Goal: Task Accomplishment & Management: Use online tool/utility

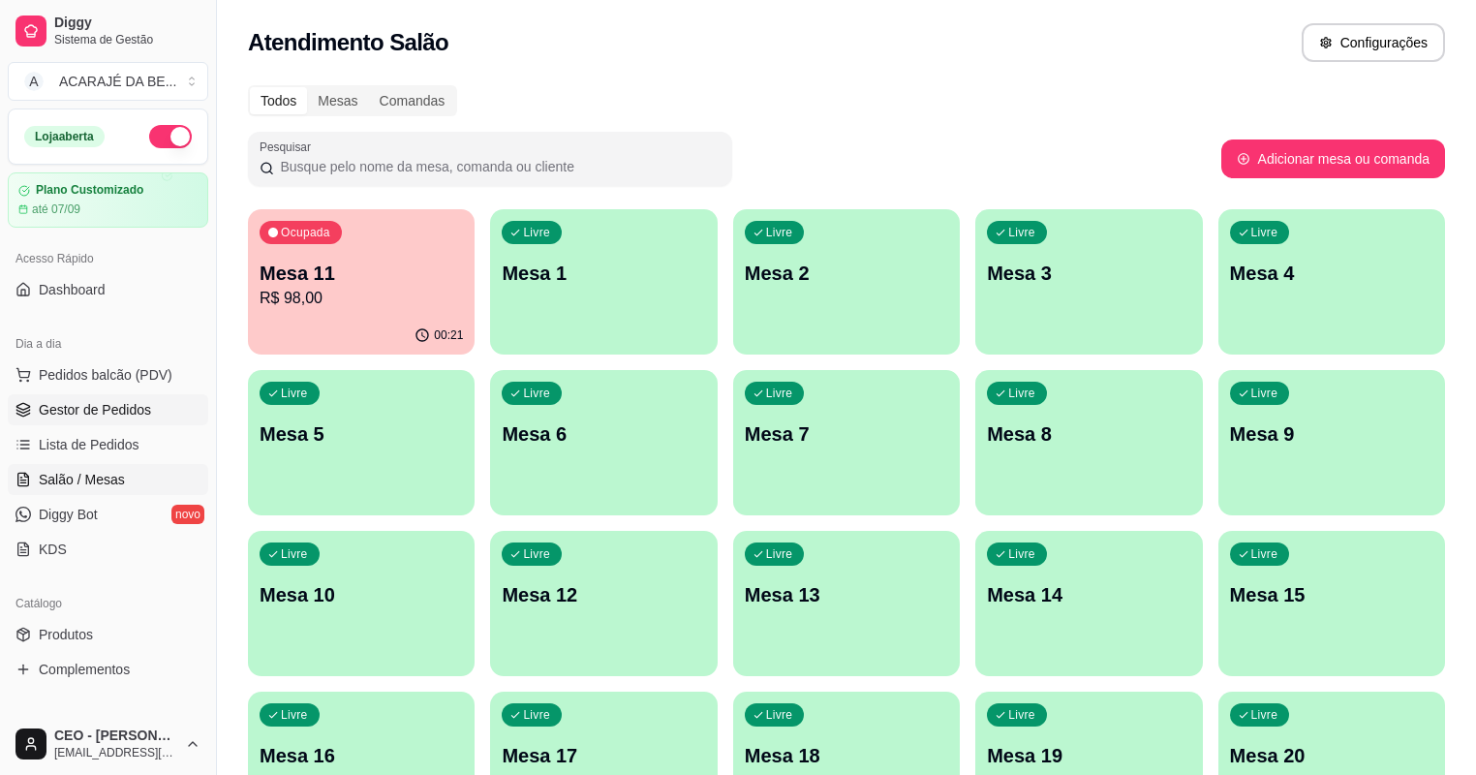
click at [102, 424] on ul "Pedidos balcão (PDV) Gestor de Pedidos Lista de Pedidos Salão / Mesas Diggy Bot…" at bounding box center [108, 461] width 200 height 205
click at [108, 410] on span "Gestor de Pedidos" at bounding box center [95, 409] width 112 height 19
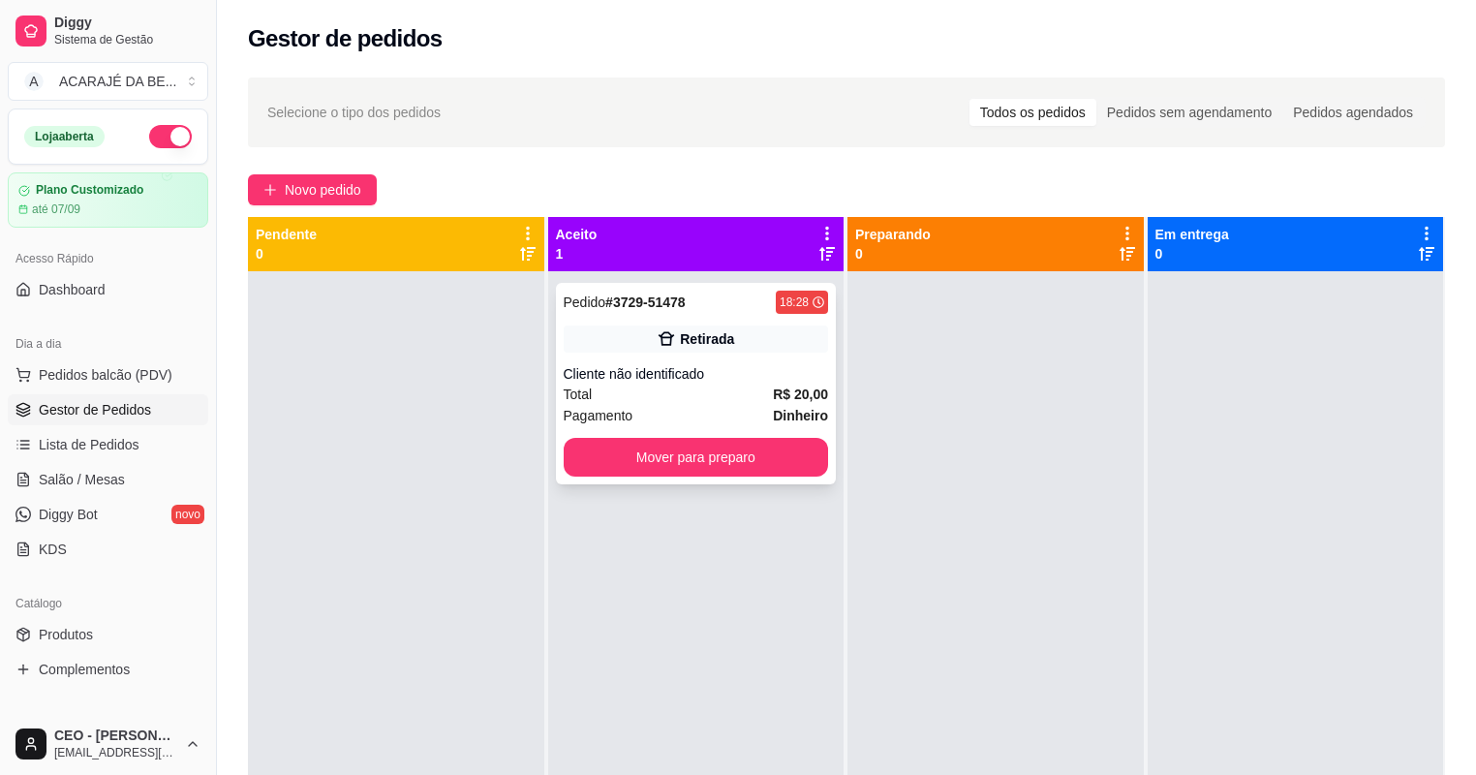
click at [636, 356] on div "Pedido # 3729-51478 18:28 Retirada Cliente não identificado Total R$ 20,00 Paga…" at bounding box center [696, 383] width 281 height 201
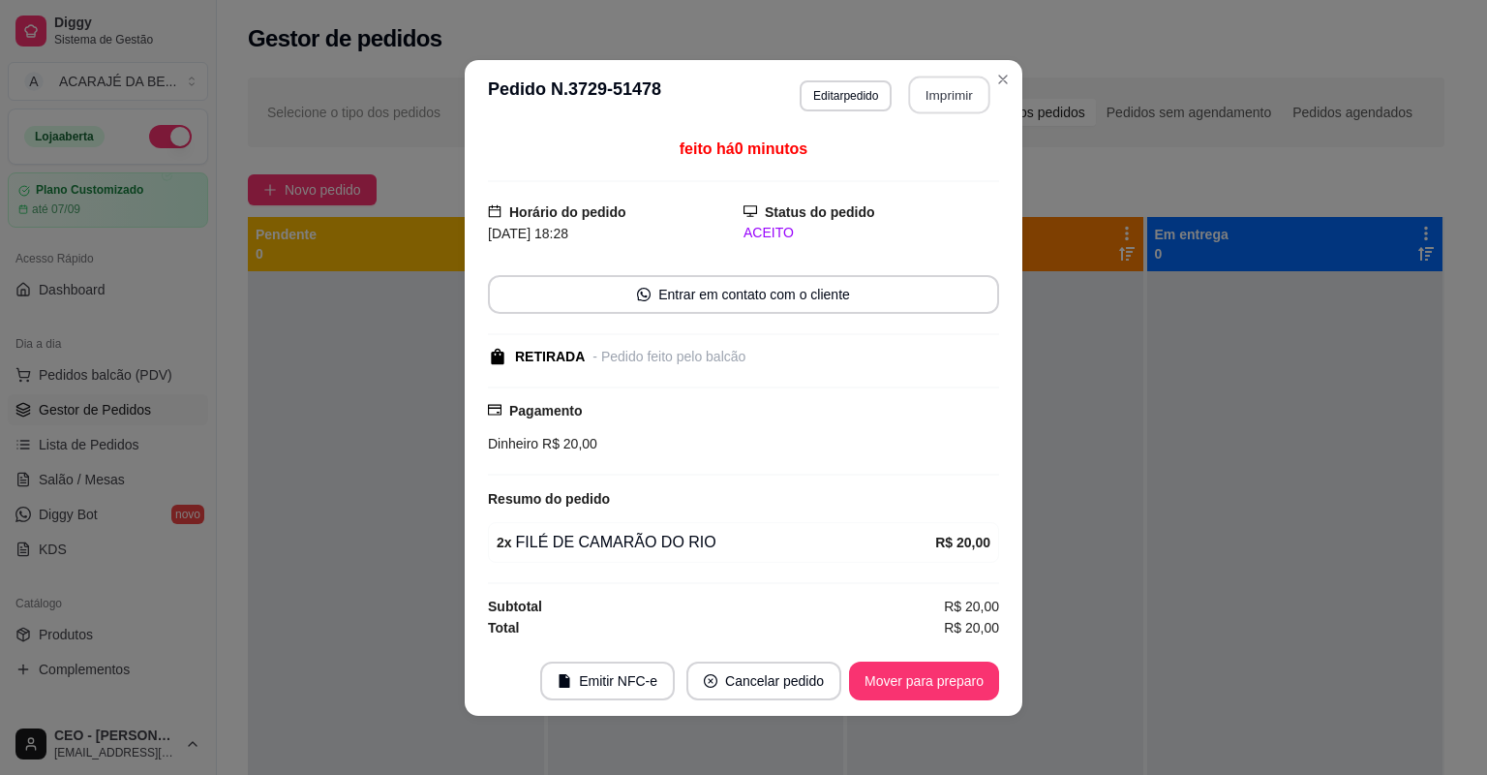
click at [963, 103] on button "Imprimir" at bounding box center [949, 95] width 81 height 38
click at [925, 678] on button "Mover para preparo" at bounding box center [923, 680] width 145 height 38
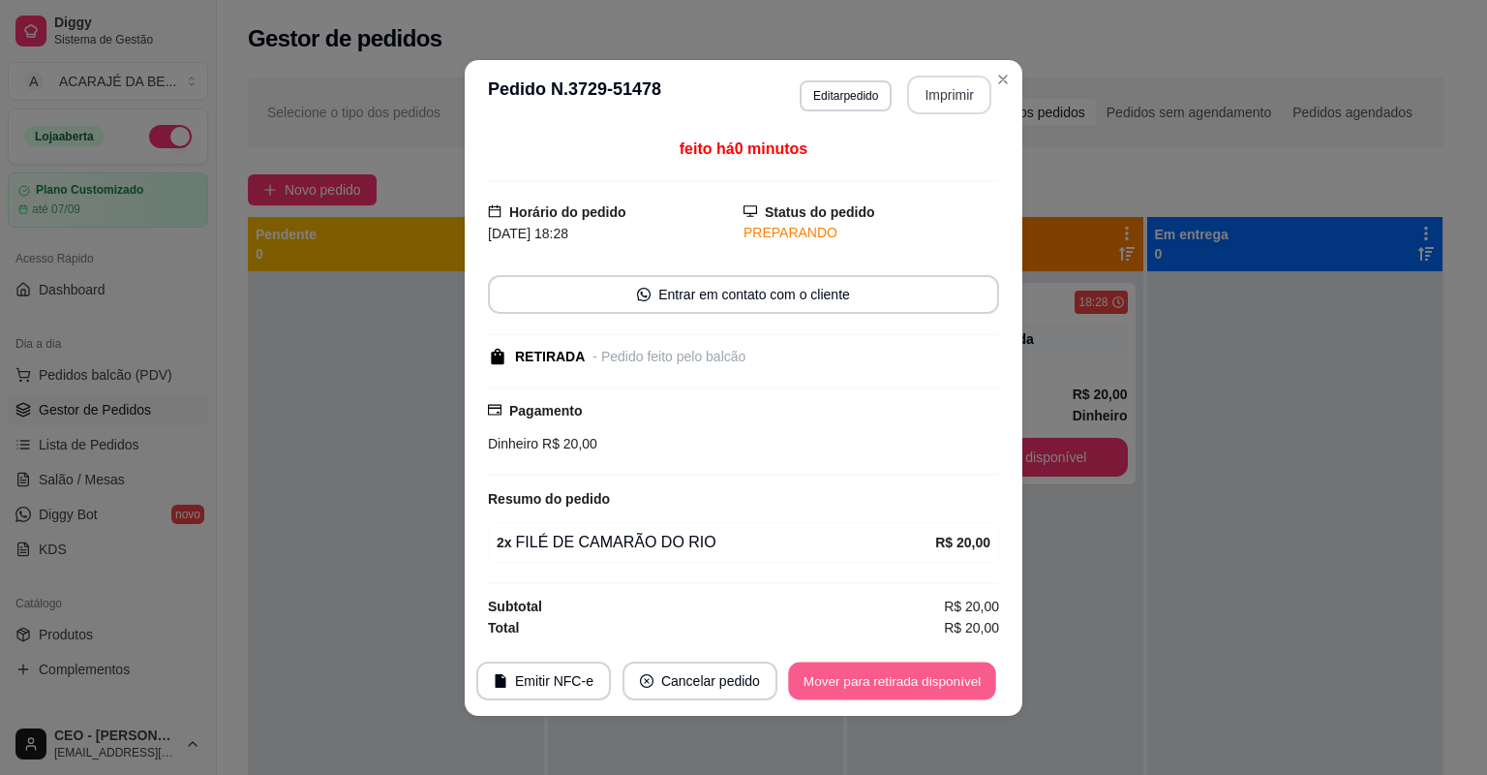
click at [926, 687] on button "Mover para retirada disponível" at bounding box center [891, 680] width 207 height 38
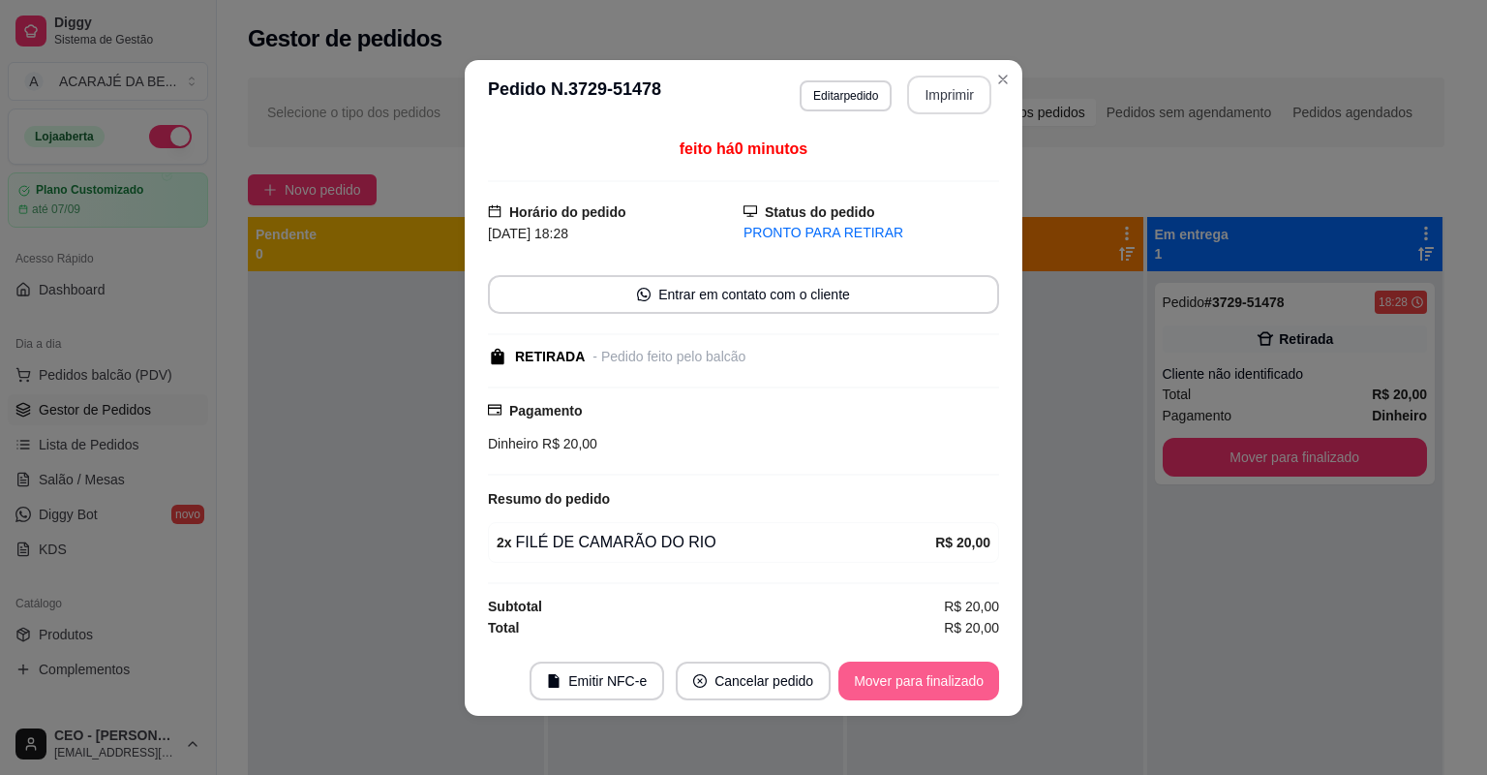
click at [872, 679] on button "Mover para finalizado" at bounding box center [919, 680] width 161 height 39
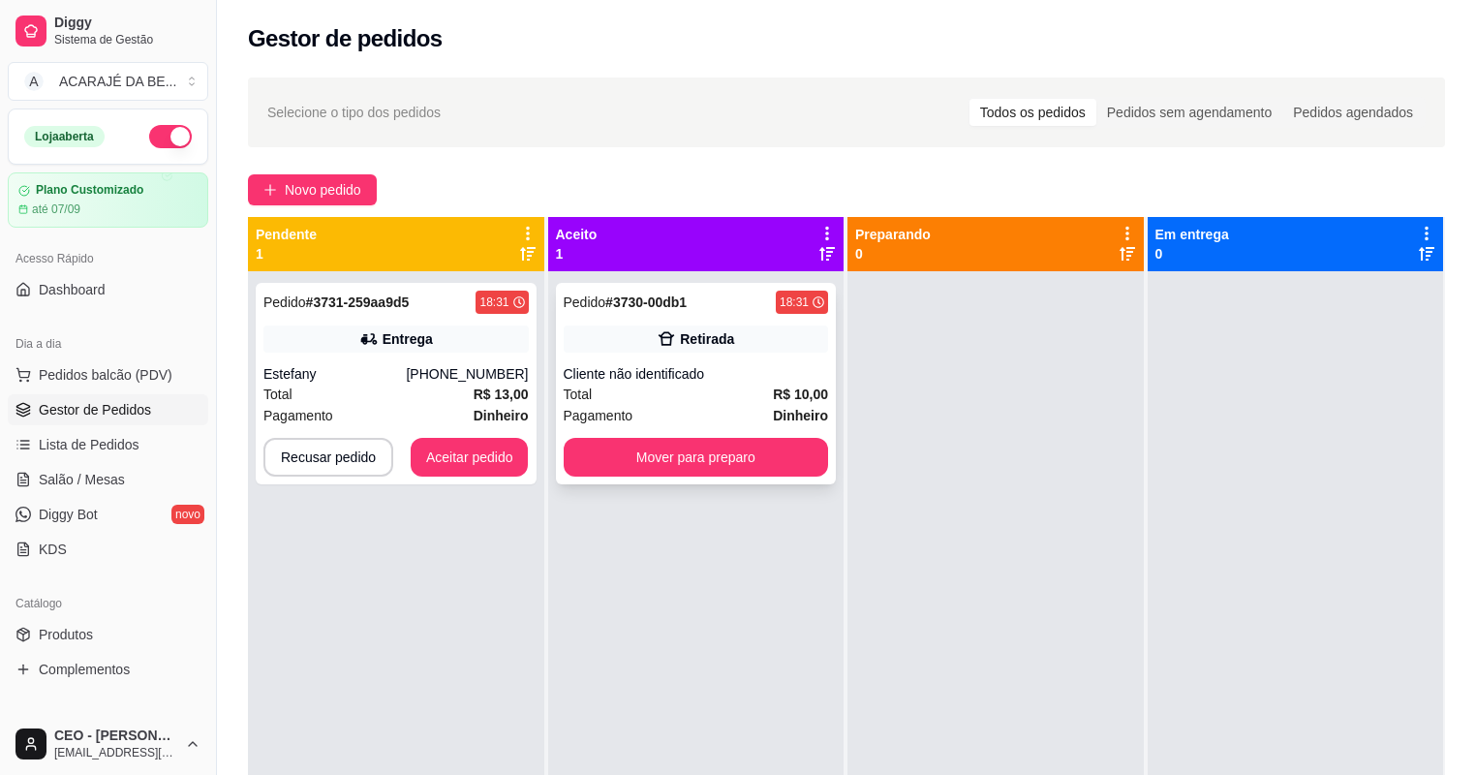
click at [659, 347] on icon at bounding box center [666, 338] width 19 height 19
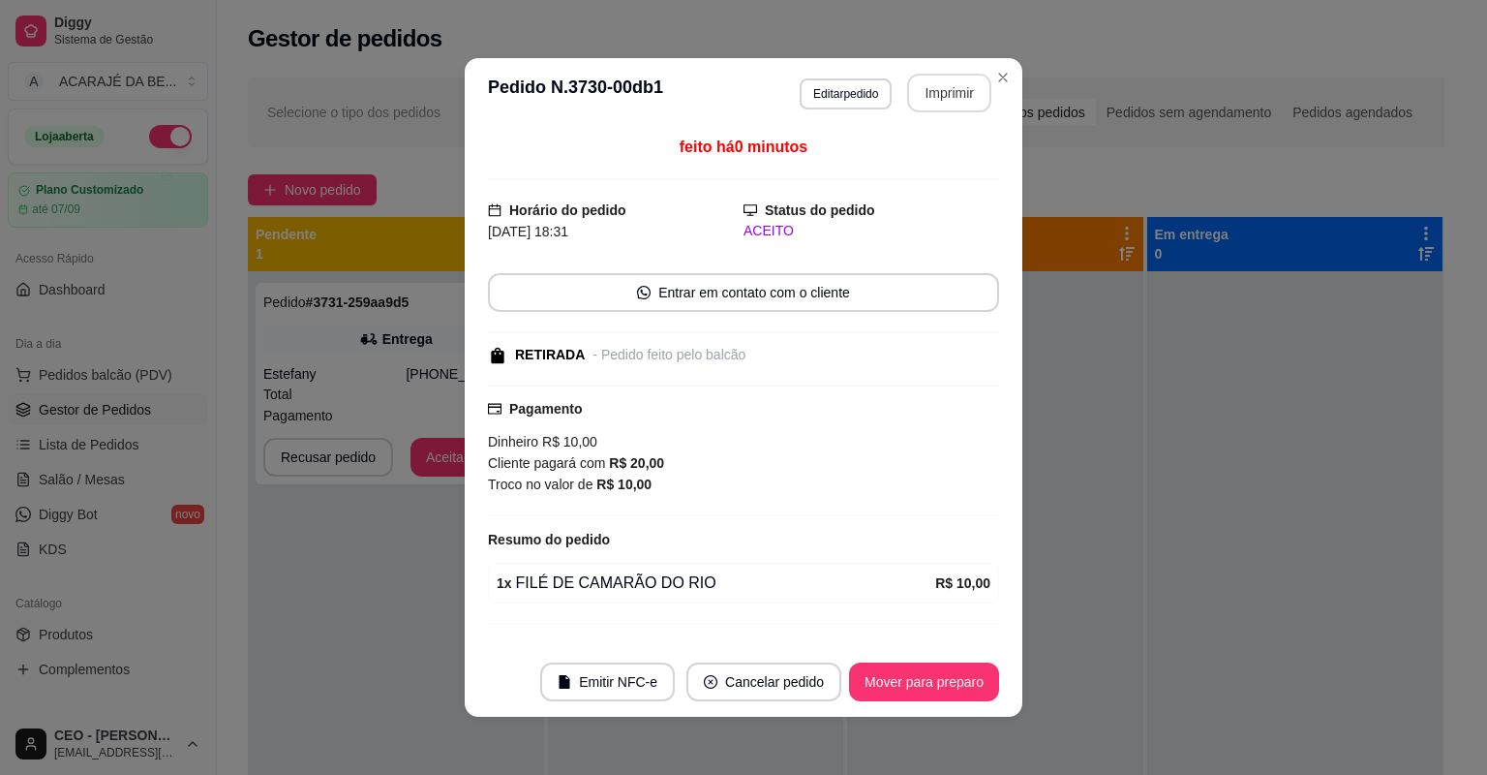
click at [946, 93] on button "Imprimir" at bounding box center [949, 93] width 84 height 39
click at [899, 685] on button "Mover para preparo" at bounding box center [924, 681] width 150 height 39
click at [899, 685] on div "Mover para preparo" at bounding box center [910, 681] width 177 height 39
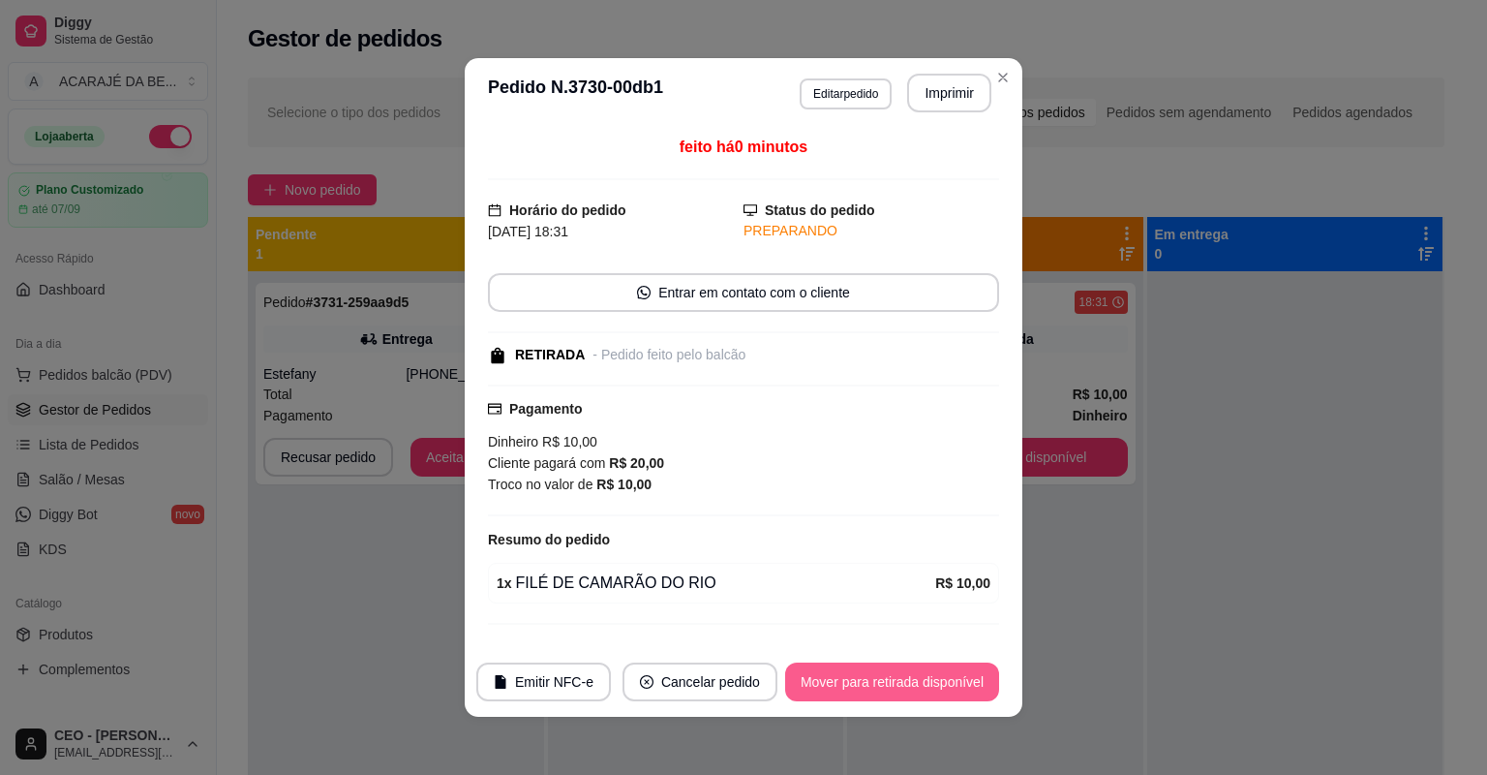
click at [899, 685] on button "Mover para retirada disponível" at bounding box center [892, 681] width 214 height 39
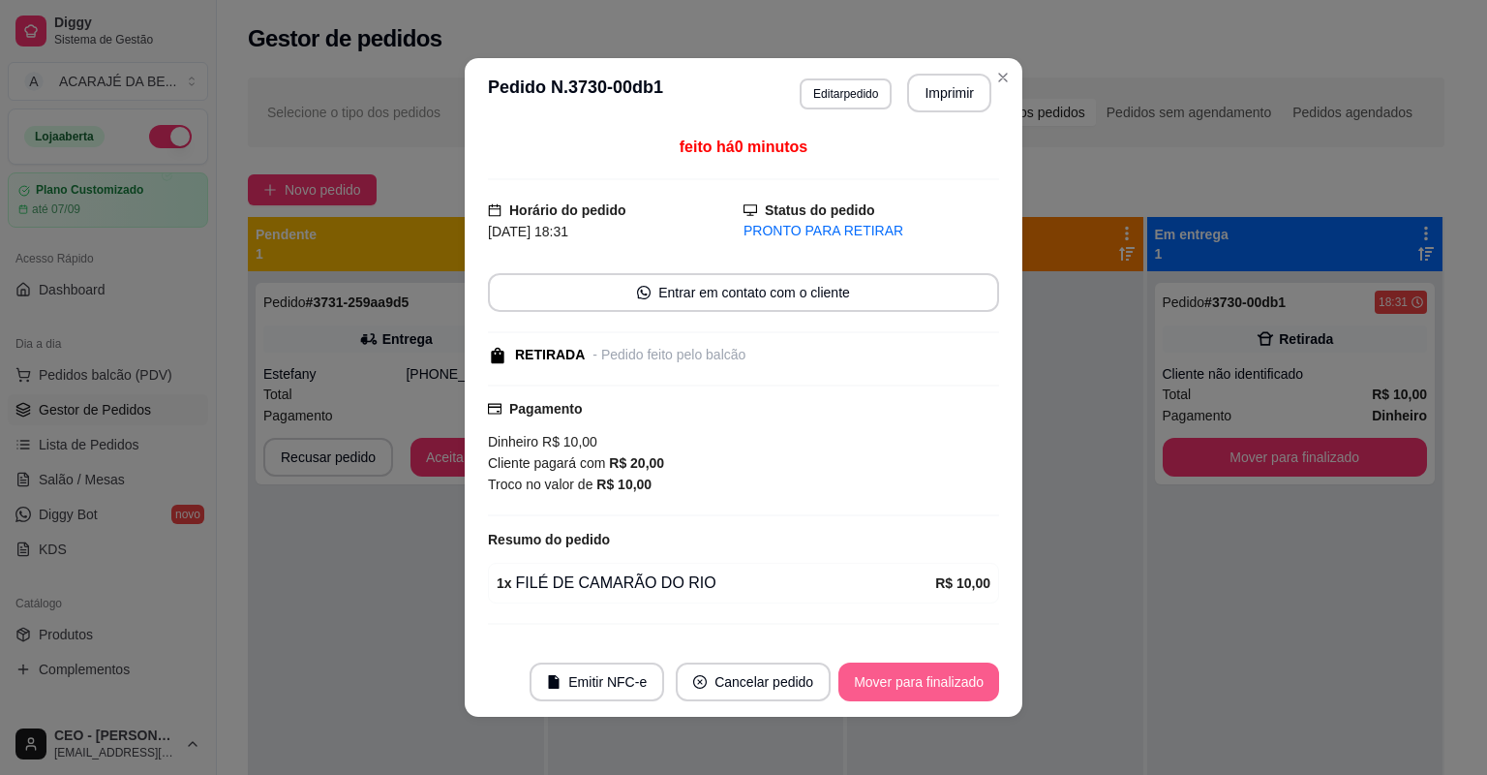
click at [899, 684] on button "Mover para finalizado" at bounding box center [919, 681] width 161 height 39
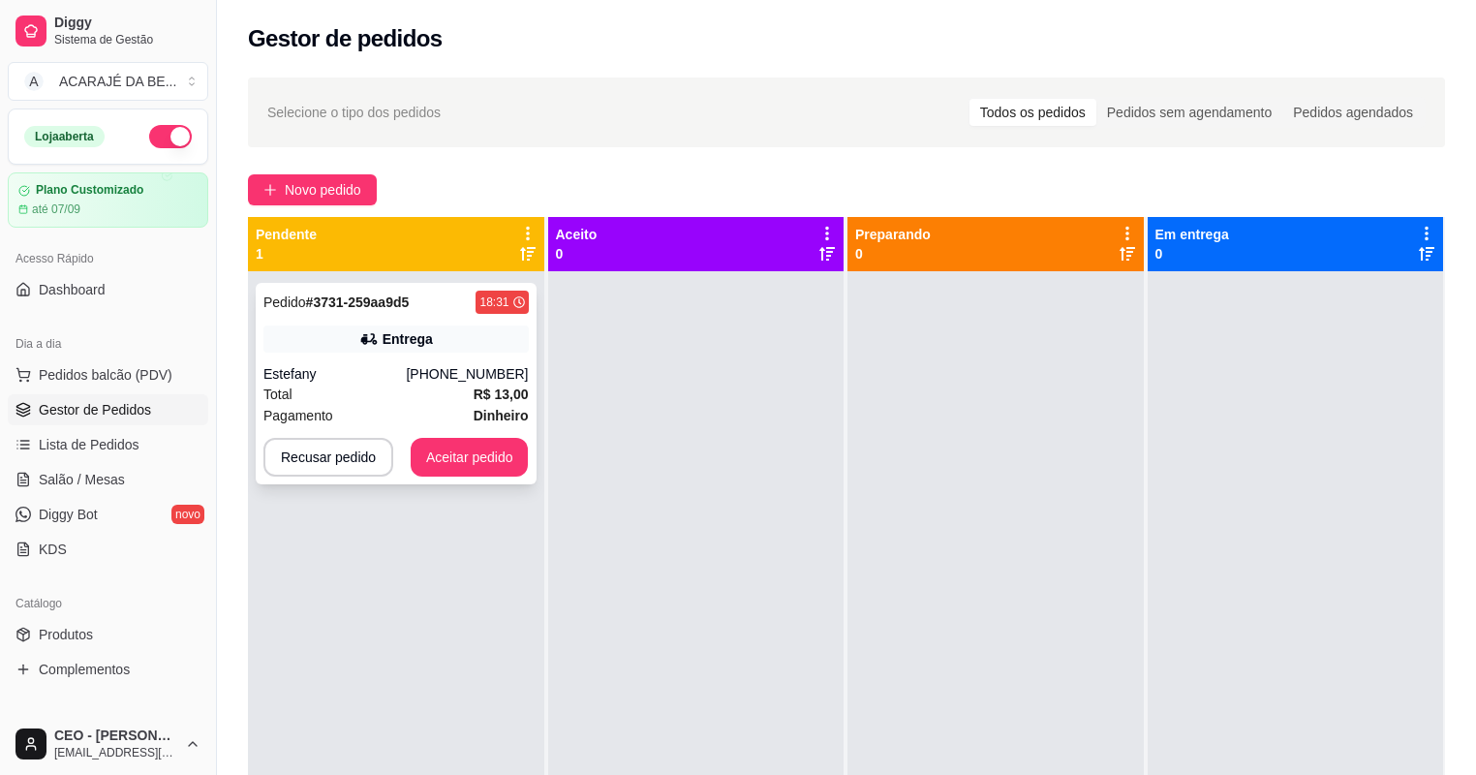
click at [341, 354] on div "Pedido # 3731-259aa9d5 18:31 Entrega Estefany (73) 99916-4129 Total R$ 13,00 Pa…" at bounding box center [396, 383] width 281 height 201
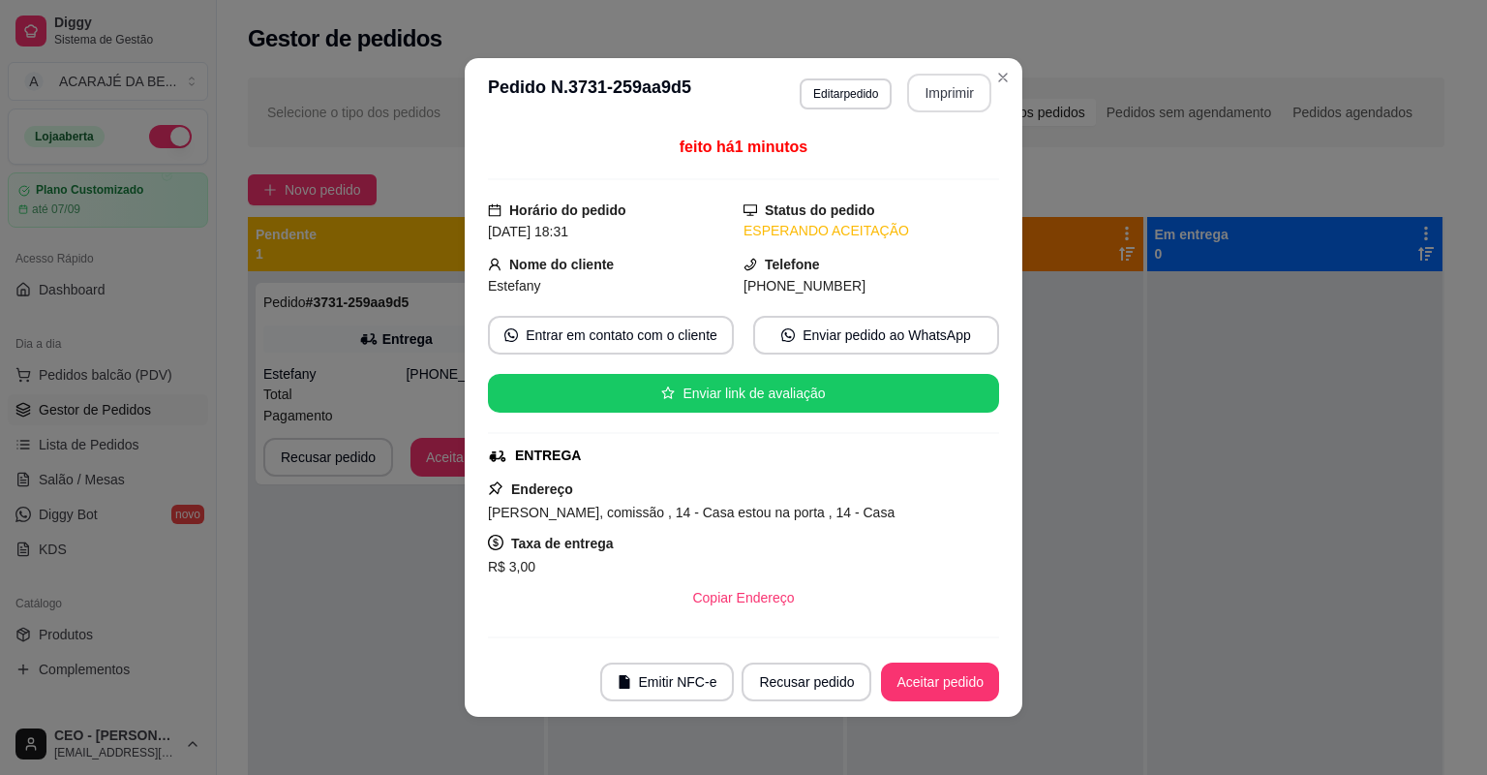
click at [922, 93] on button "Imprimir" at bounding box center [949, 93] width 84 height 39
click at [926, 688] on button "Aceitar pedido" at bounding box center [940, 682] width 114 height 38
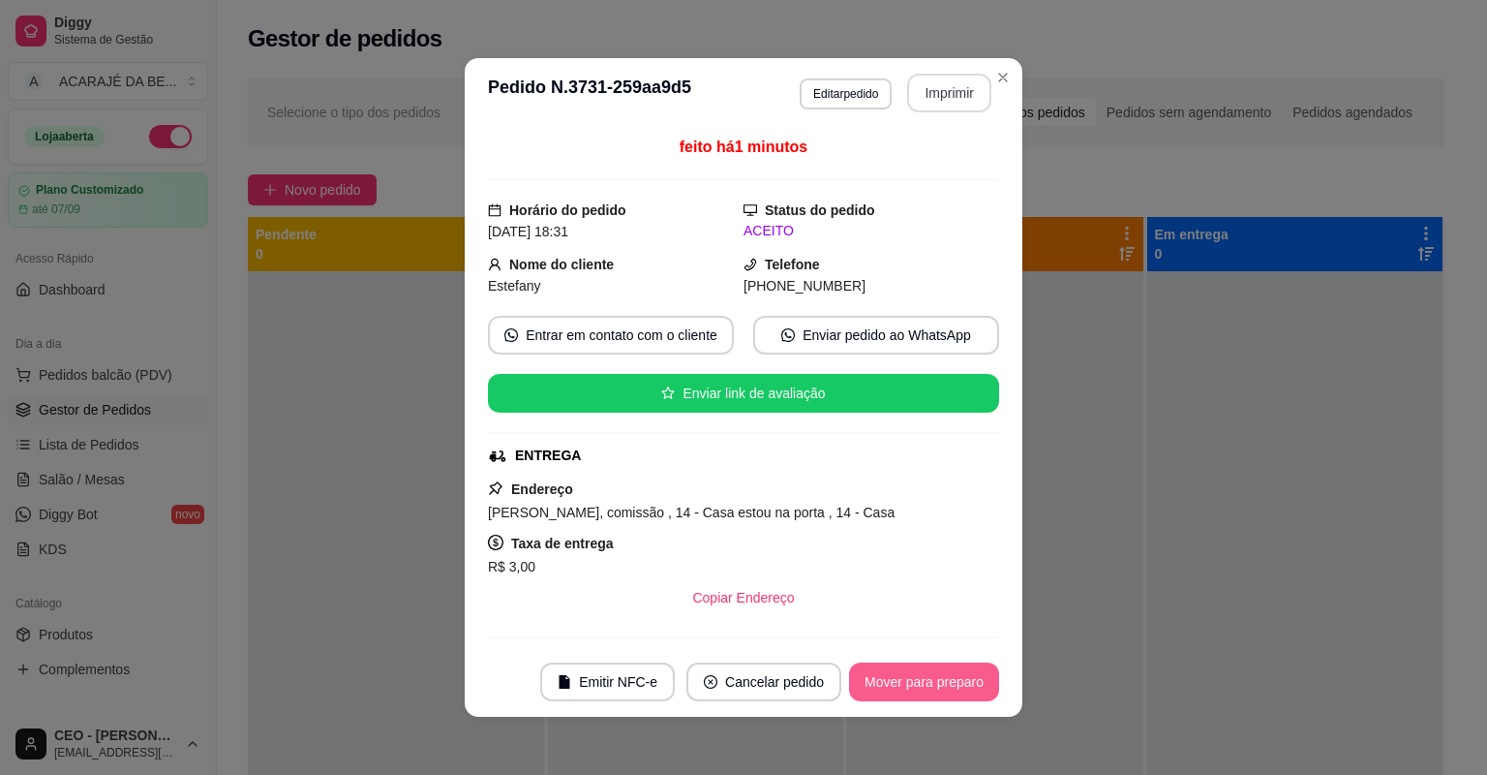
click at [926, 689] on button "Mover para preparo" at bounding box center [924, 681] width 150 height 39
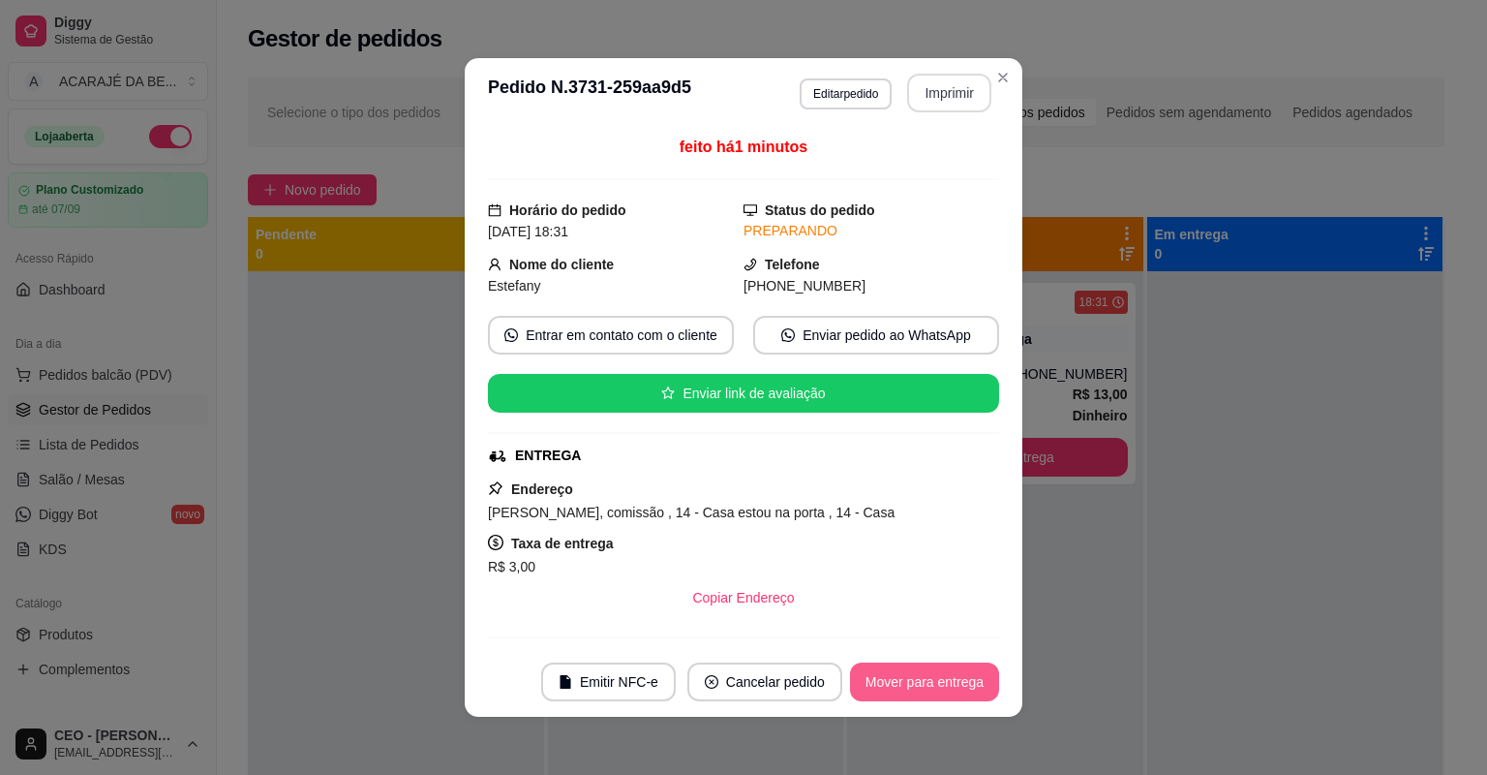
click at [926, 689] on button "Mover para entrega" at bounding box center [924, 681] width 149 height 39
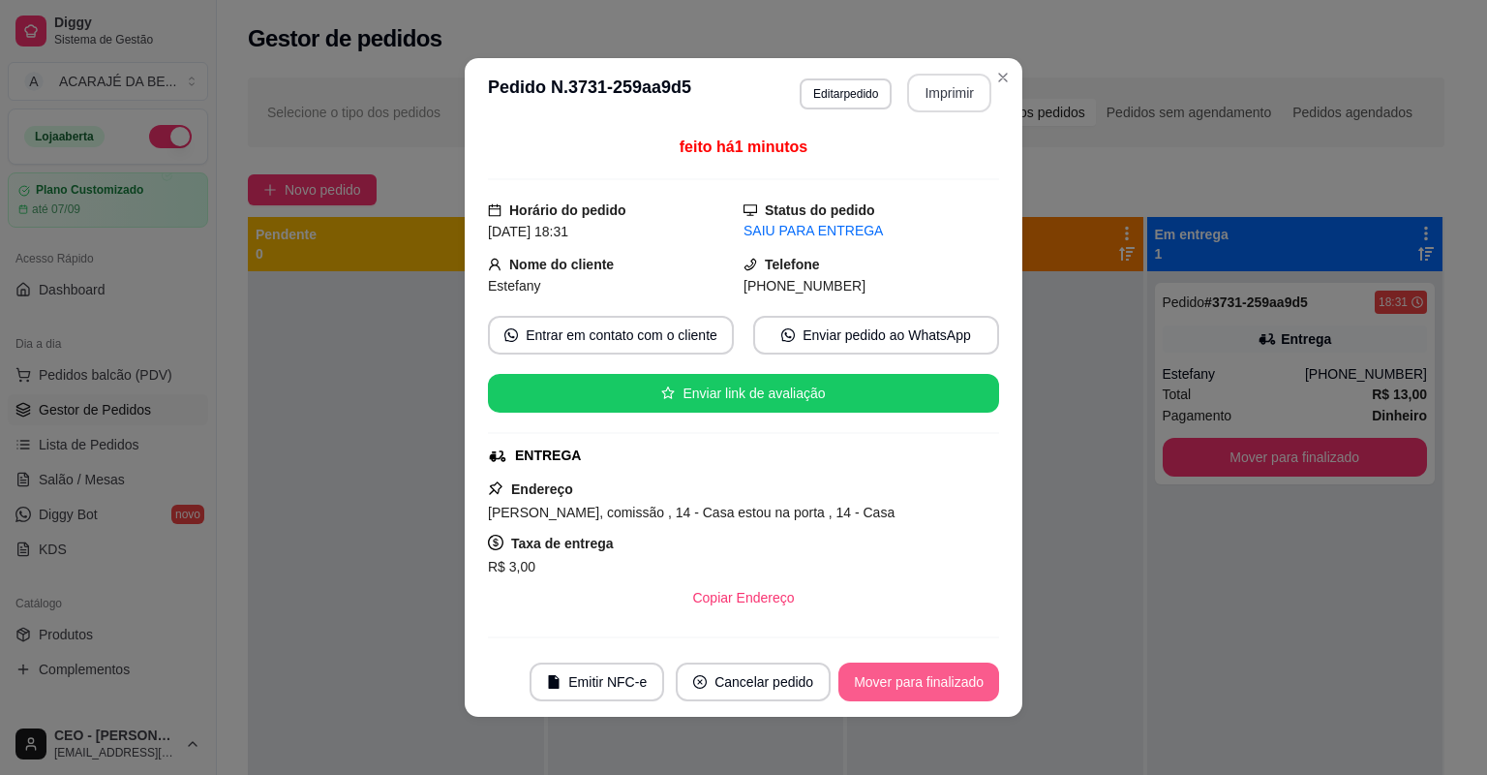
click at [912, 675] on button "Mover para finalizado" at bounding box center [919, 681] width 161 height 39
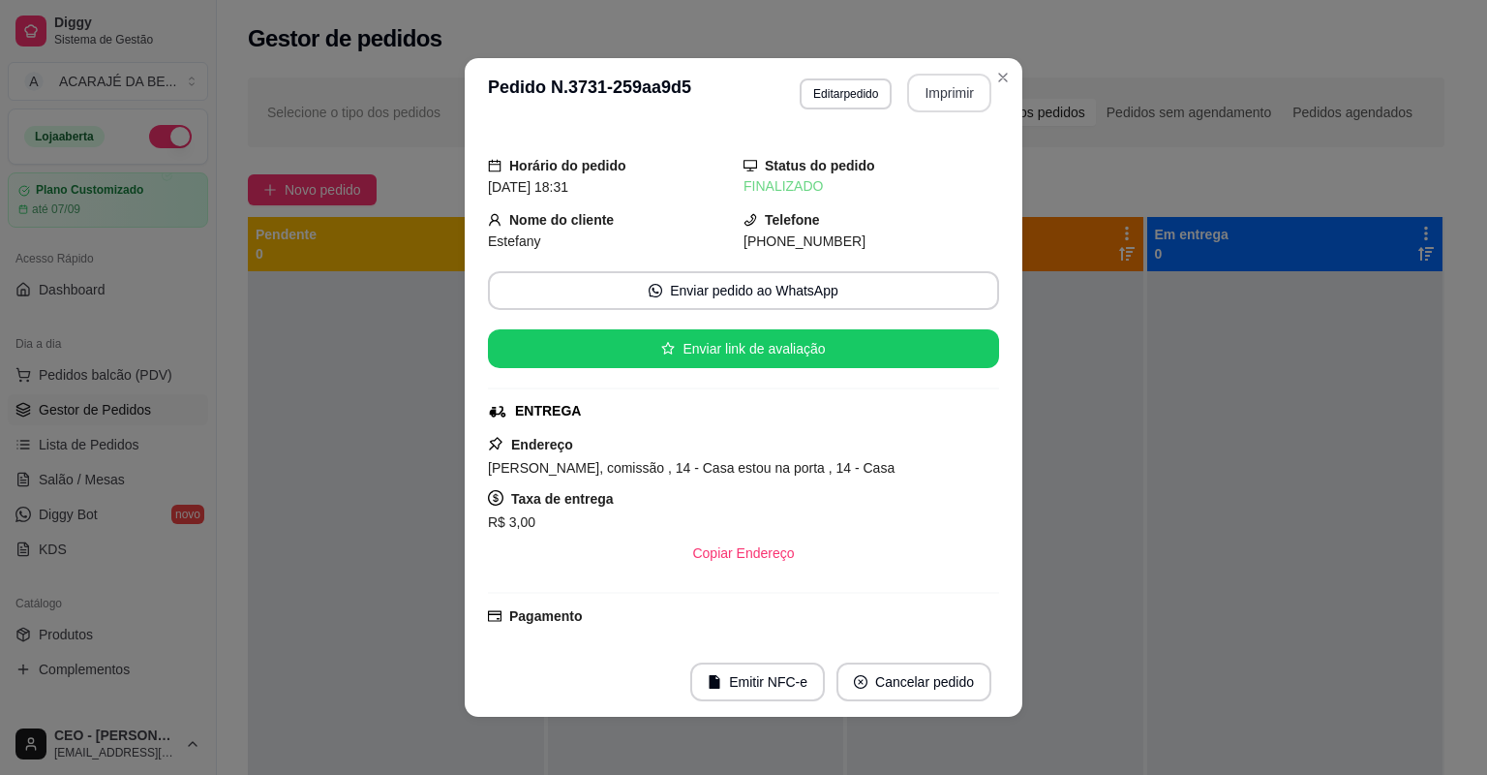
click at [1012, 67] on header "**********" at bounding box center [744, 93] width 558 height 70
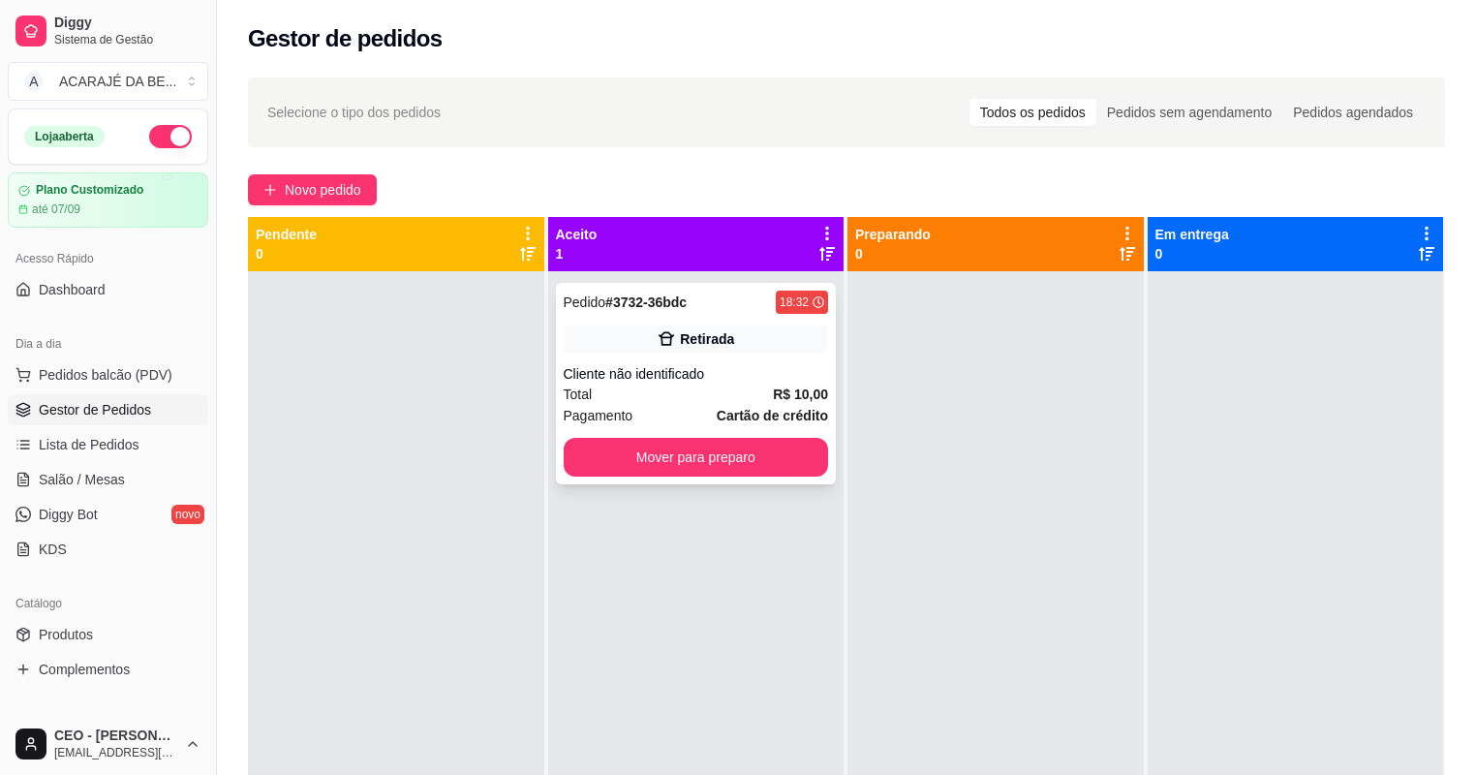
click at [740, 397] on div "Total R$ 10,00" at bounding box center [696, 393] width 265 height 21
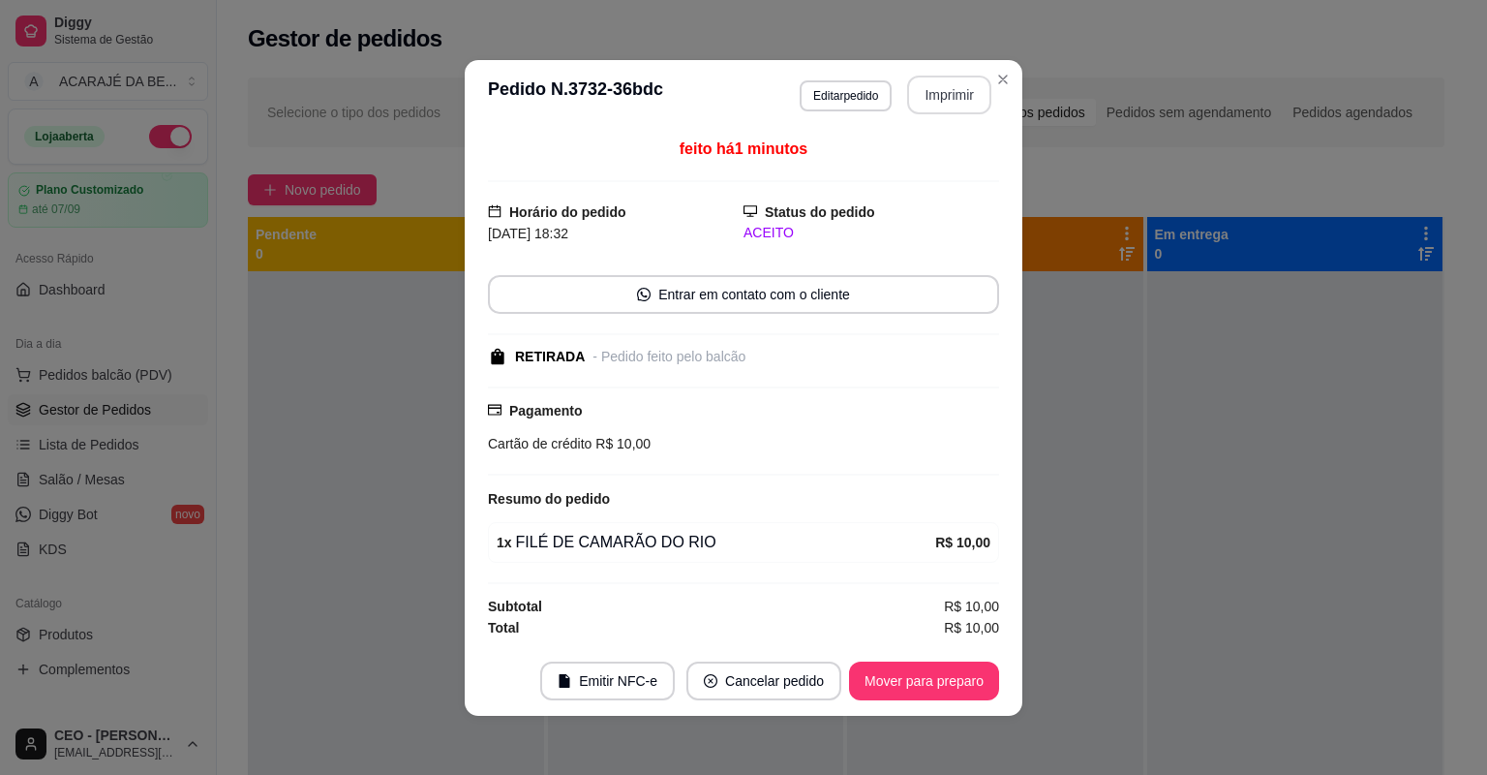
click at [962, 100] on button "Imprimir" at bounding box center [949, 95] width 84 height 39
click at [940, 688] on button "Mover para preparo" at bounding box center [924, 680] width 150 height 39
click at [934, 679] on button "Mover para preparo" at bounding box center [924, 680] width 150 height 39
click at [930, 677] on div "Mover para preparo" at bounding box center [910, 680] width 177 height 39
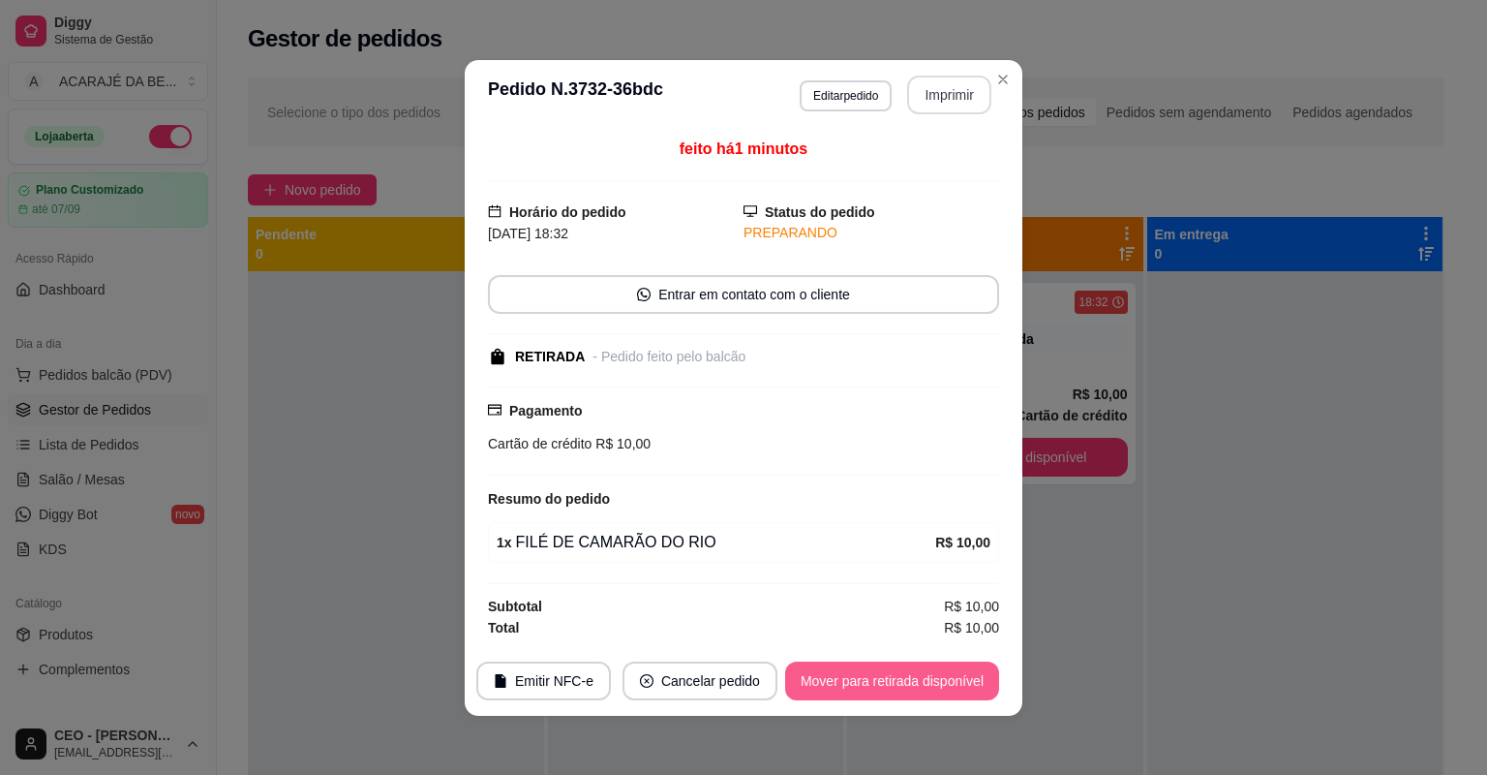
click at [922, 682] on button "Mover para retirada disponível" at bounding box center [892, 680] width 214 height 39
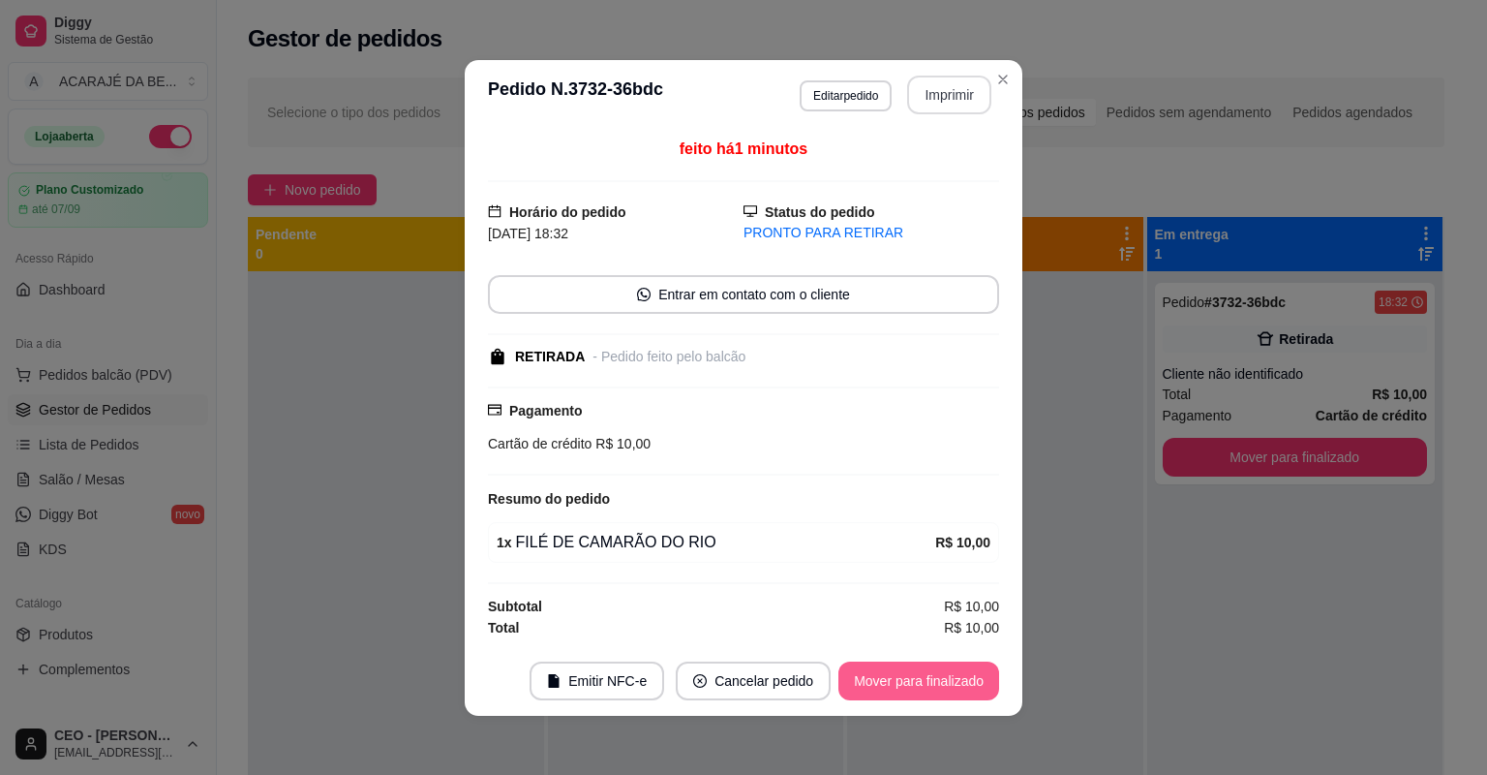
click at [922, 682] on button "Mover para finalizado" at bounding box center [919, 680] width 161 height 39
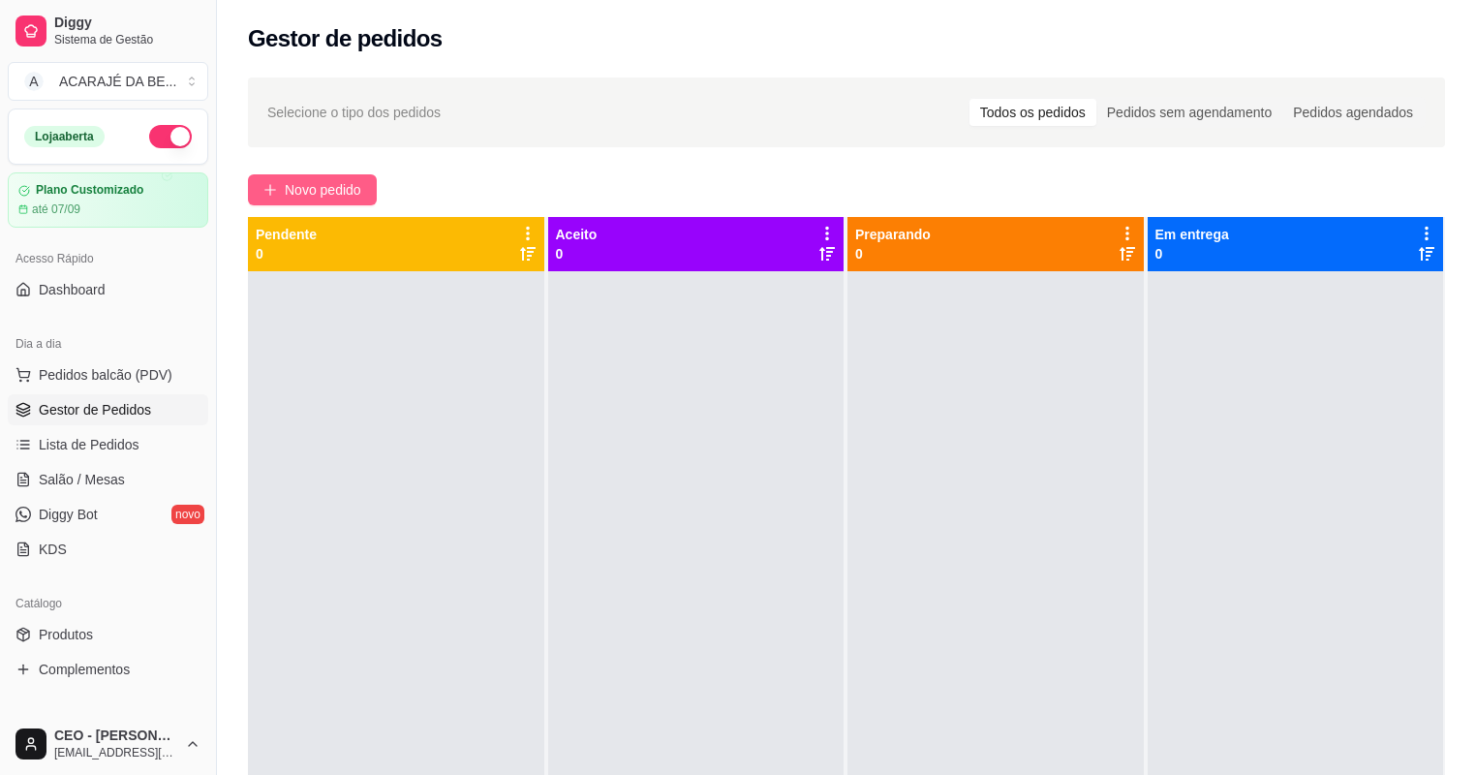
click at [351, 185] on span "Novo pedido" at bounding box center [323, 189] width 76 height 21
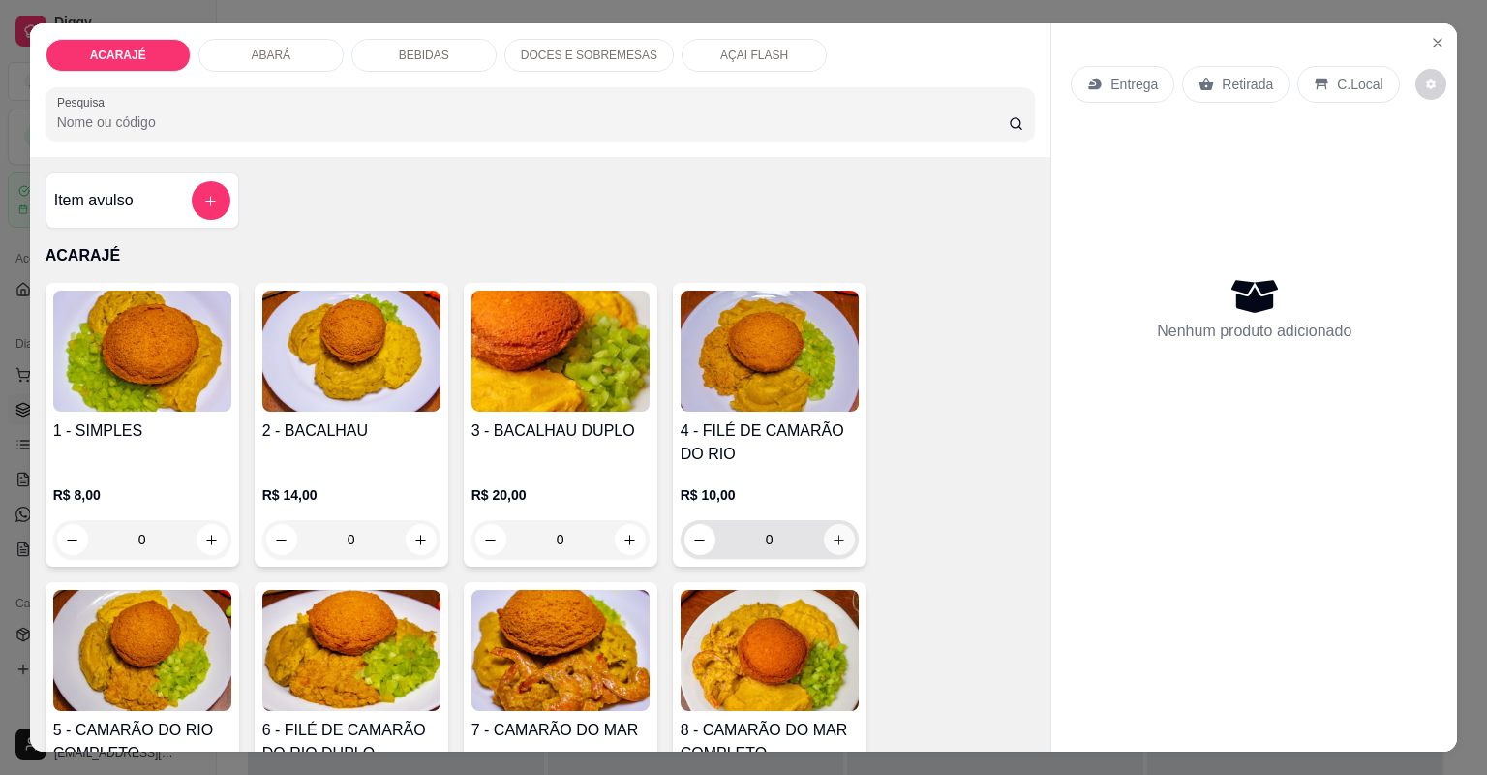
click at [824, 541] on button "increase-product-quantity" at bounding box center [839, 539] width 31 height 31
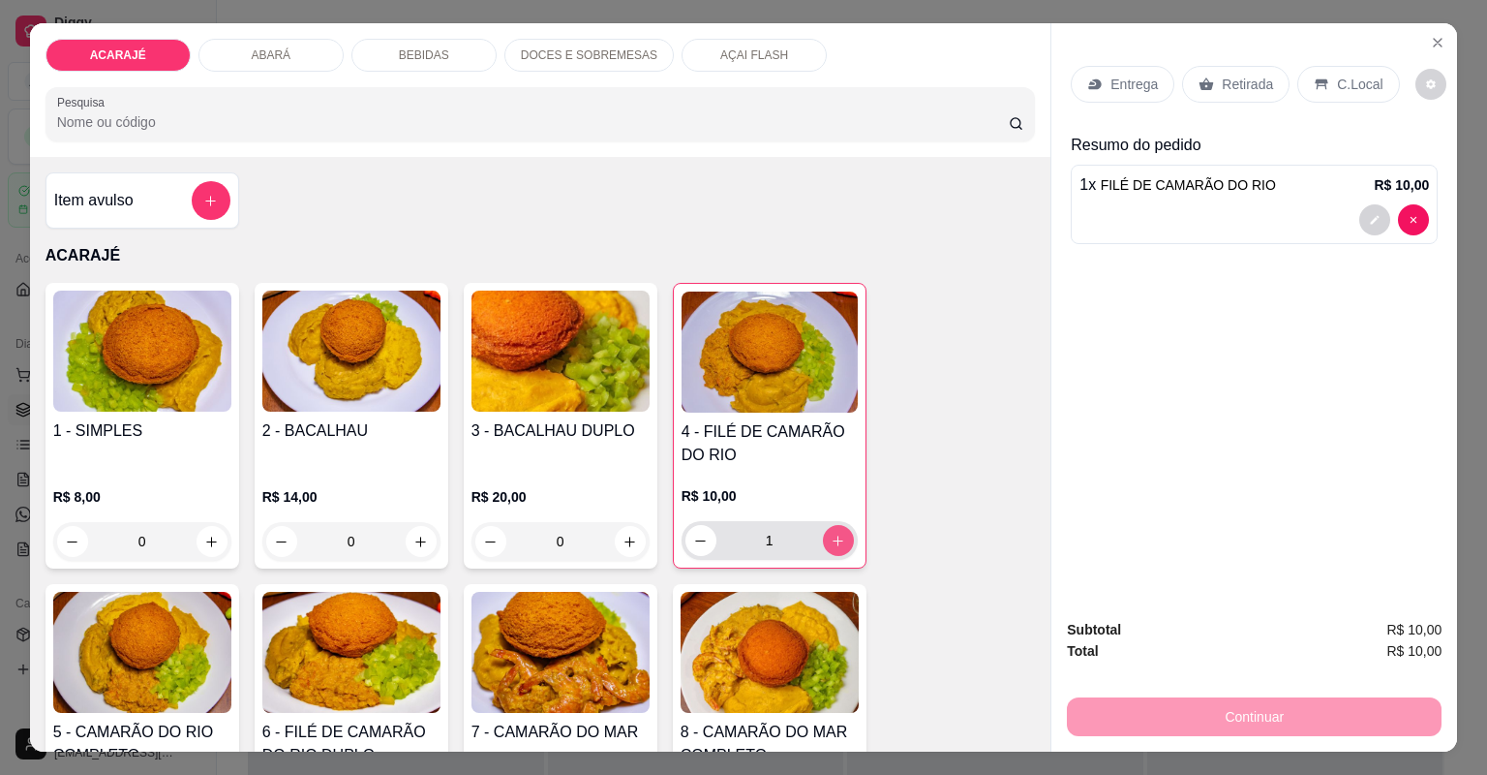
click at [831, 541] on icon "increase-product-quantity" at bounding box center [838, 541] width 15 height 15
type input "2"
click at [1243, 78] on p "Retirada" at bounding box center [1247, 84] width 51 height 19
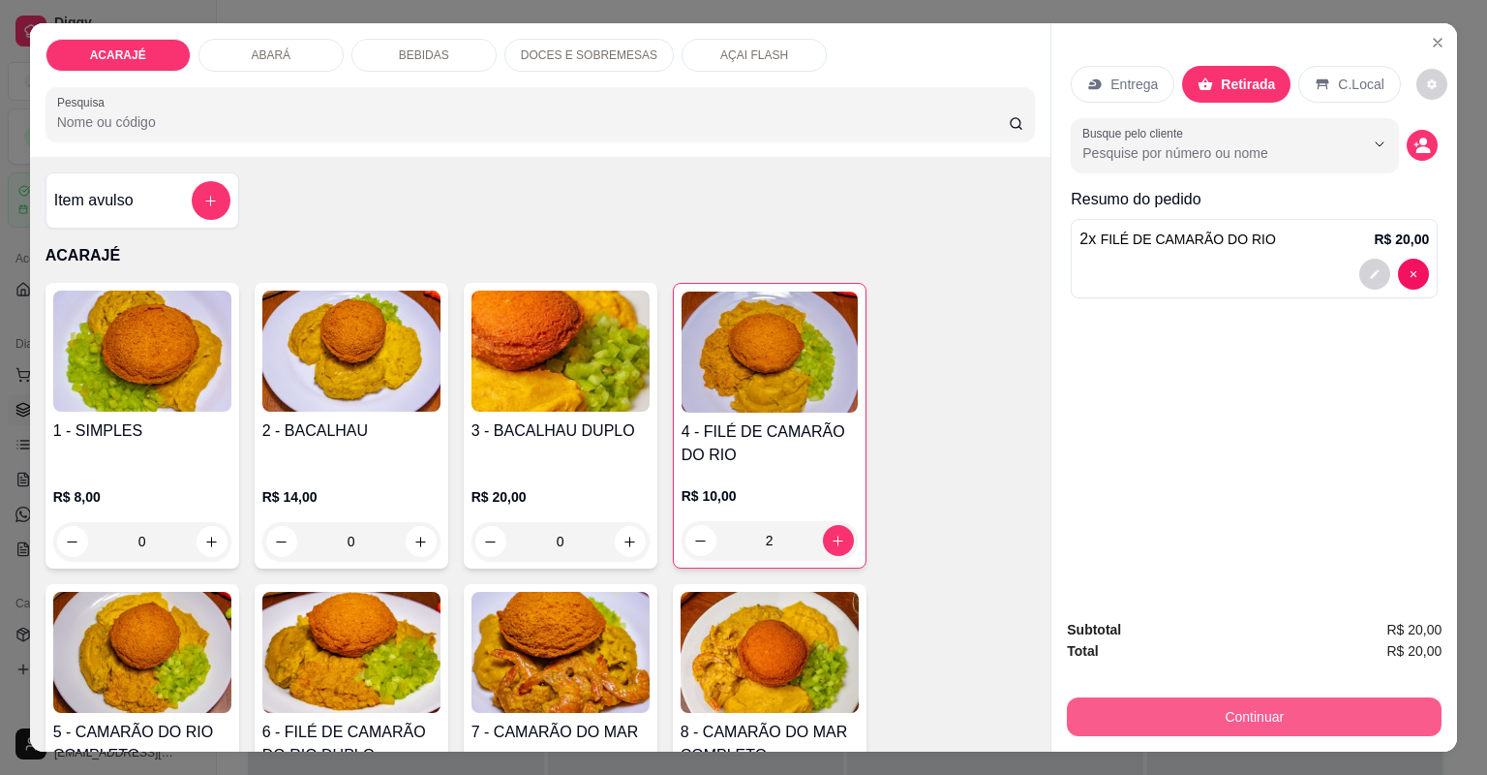
click at [1282, 719] on button "Continuar" at bounding box center [1254, 716] width 375 height 39
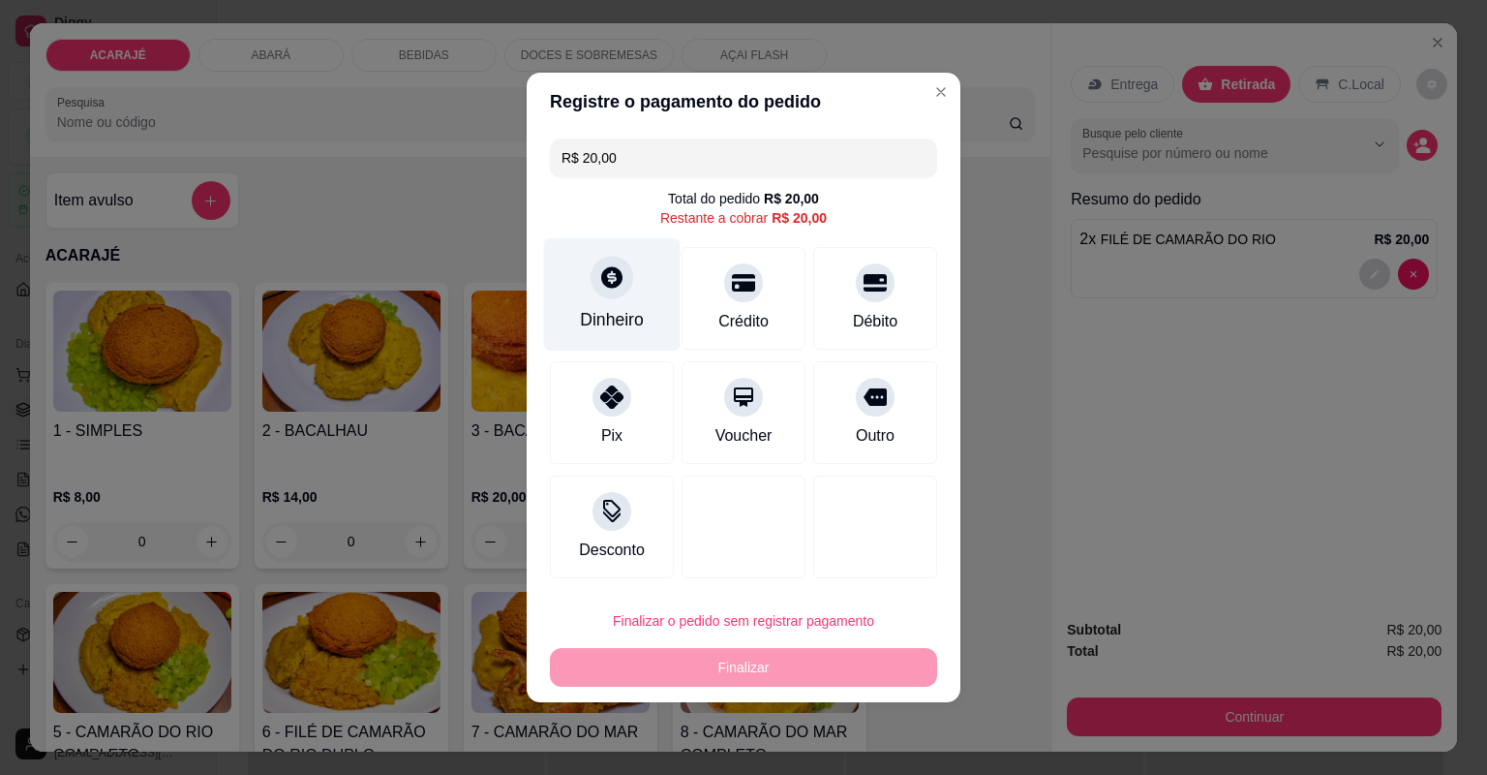
click at [608, 315] on div "Dinheiro" at bounding box center [612, 319] width 64 height 25
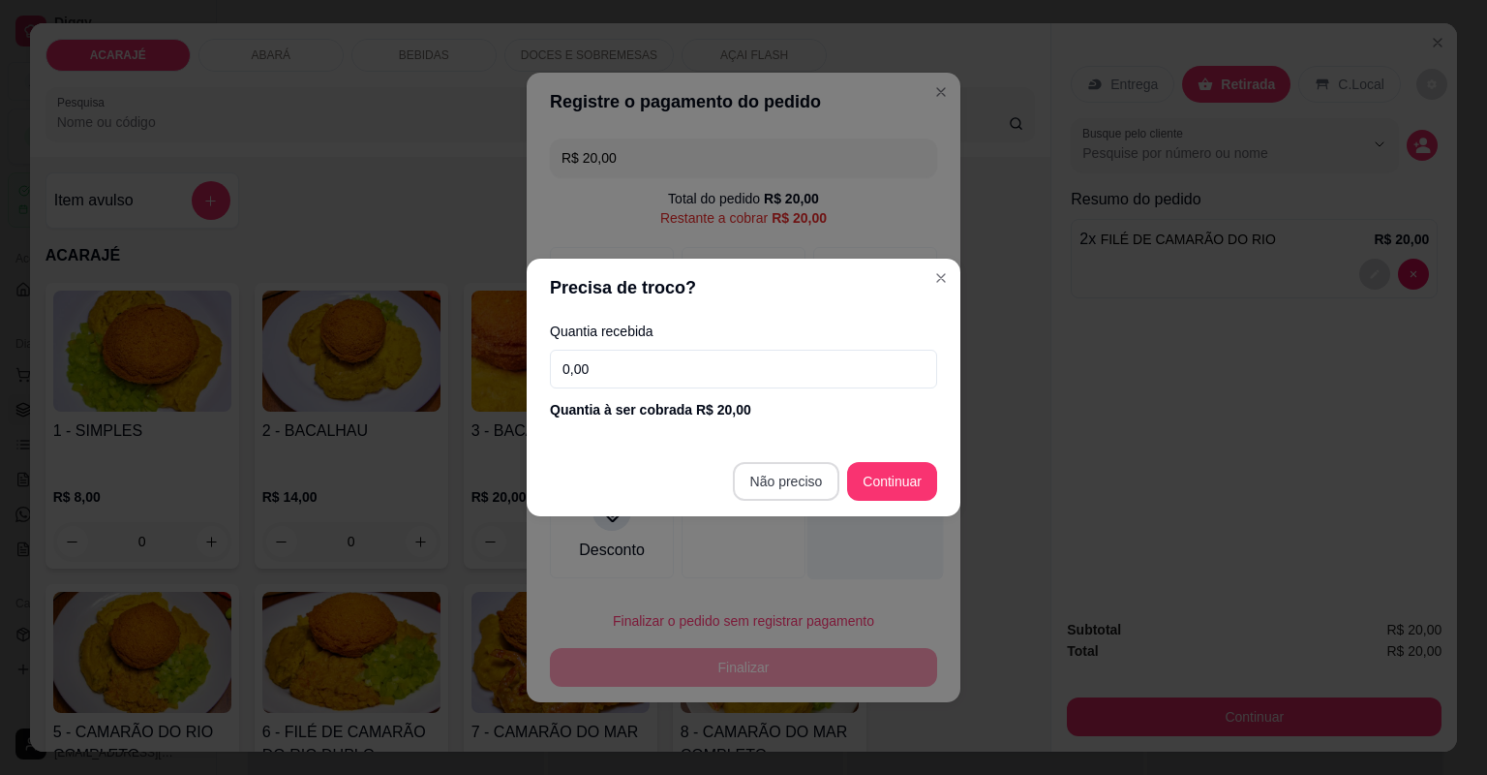
type input "R$ 0,00"
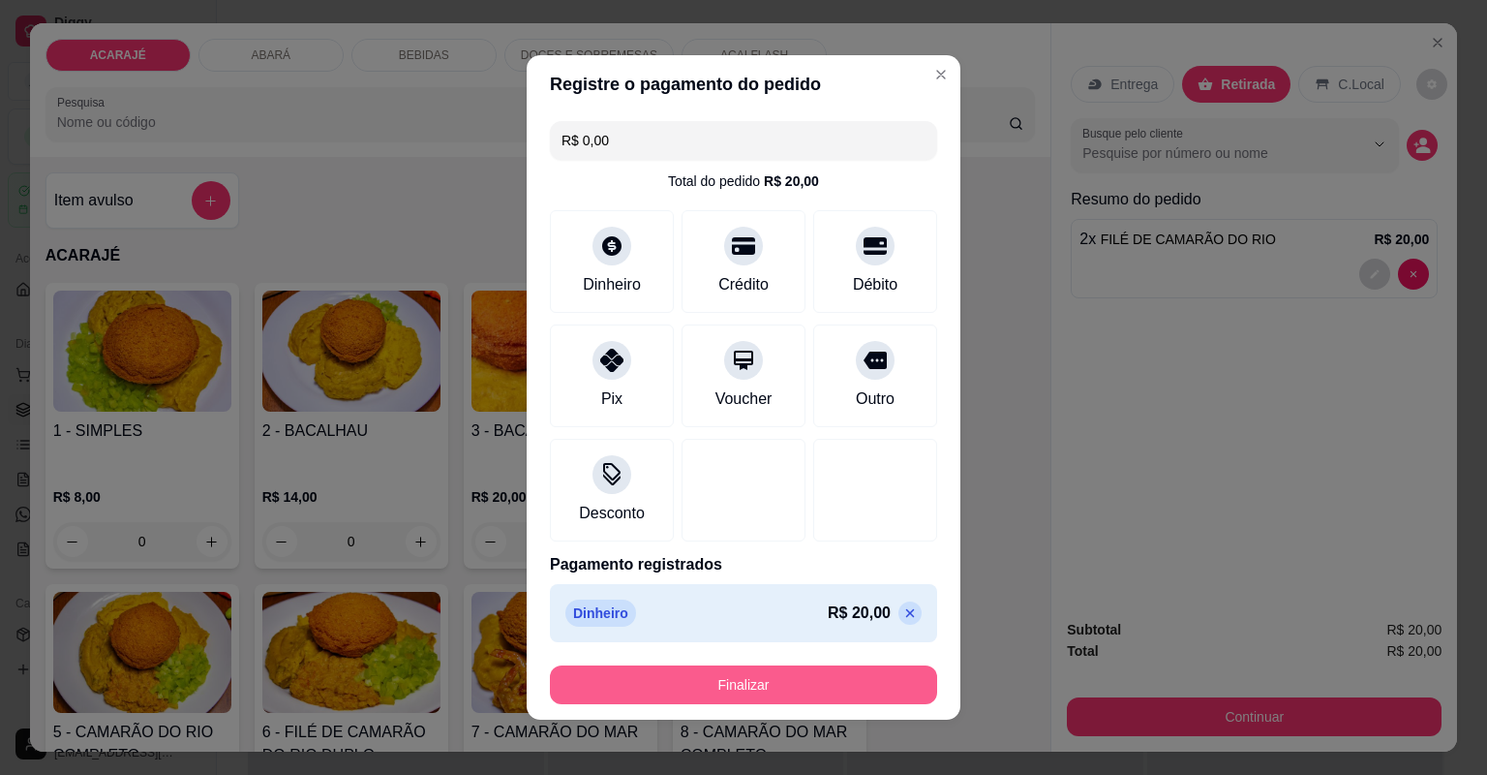
click at [765, 678] on button "Finalizar" at bounding box center [743, 684] width 387 height 39
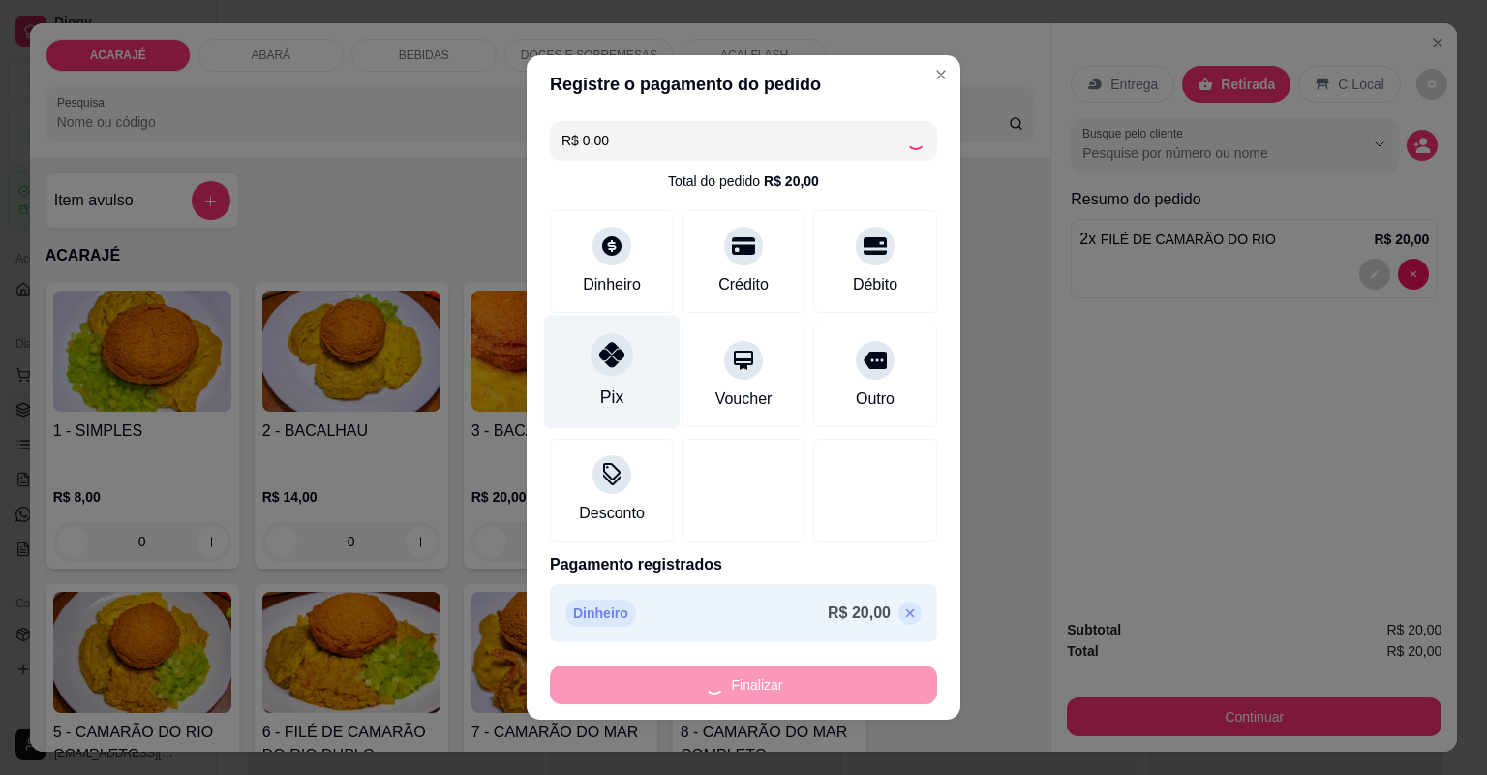
type input "0"
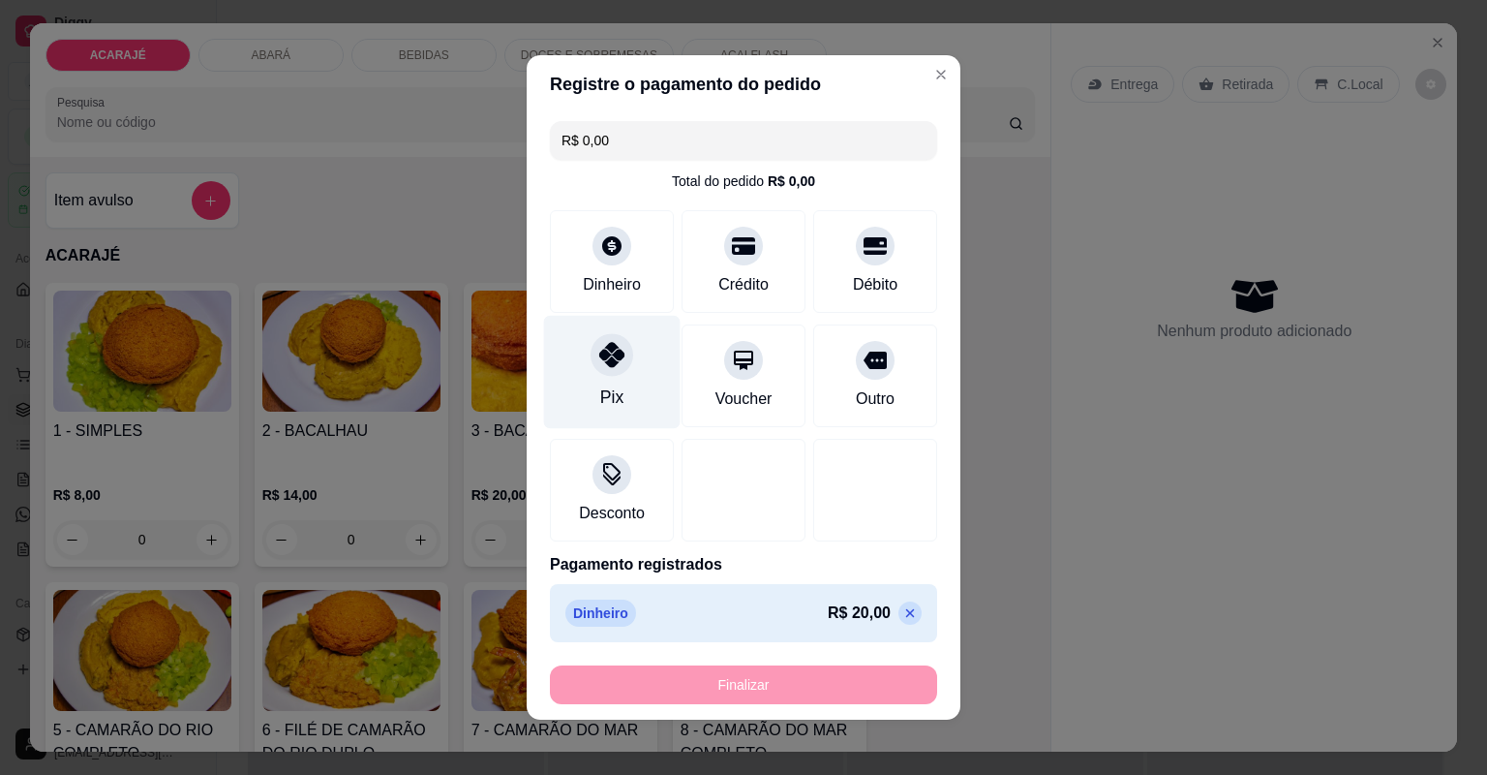
type input "-R$ 20,00"
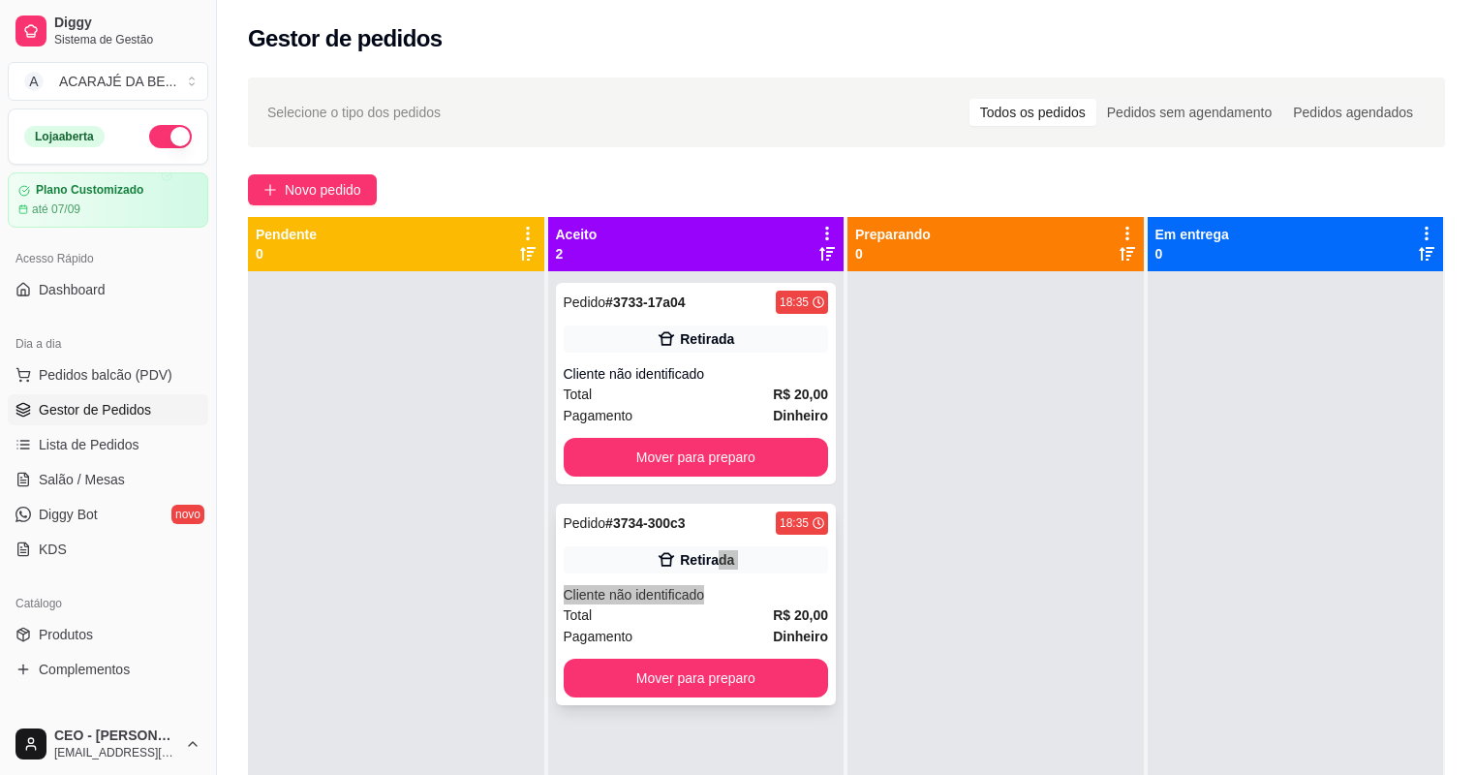
click at [711, 568] on div "Pedido # 3734-300c3 18:35 Retirada Cliente não identificado Total R$ 20,00 Paga…" at bounding box center [696, 604] width 281 height 201
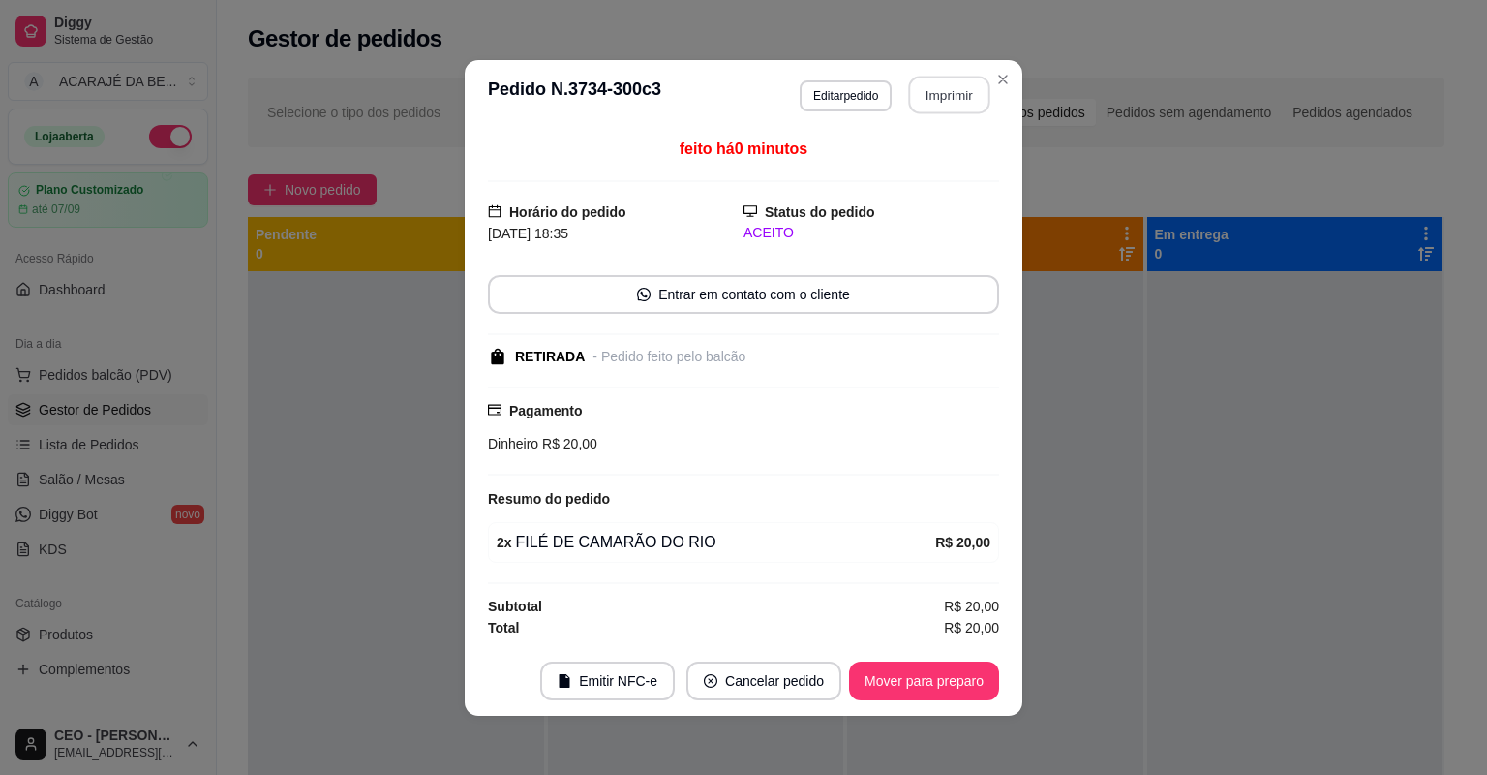
click at [925, 101] on button "Imprimir" at bounding box center [949, 95] width 81 height 38
click at [934, 682] on button "Mover para preparo" at bounding box center [924, 680] width 150 height 39
click at [934, 682] on div "Mover para preparo" at bounding box center [910, 680] width 177 height 39
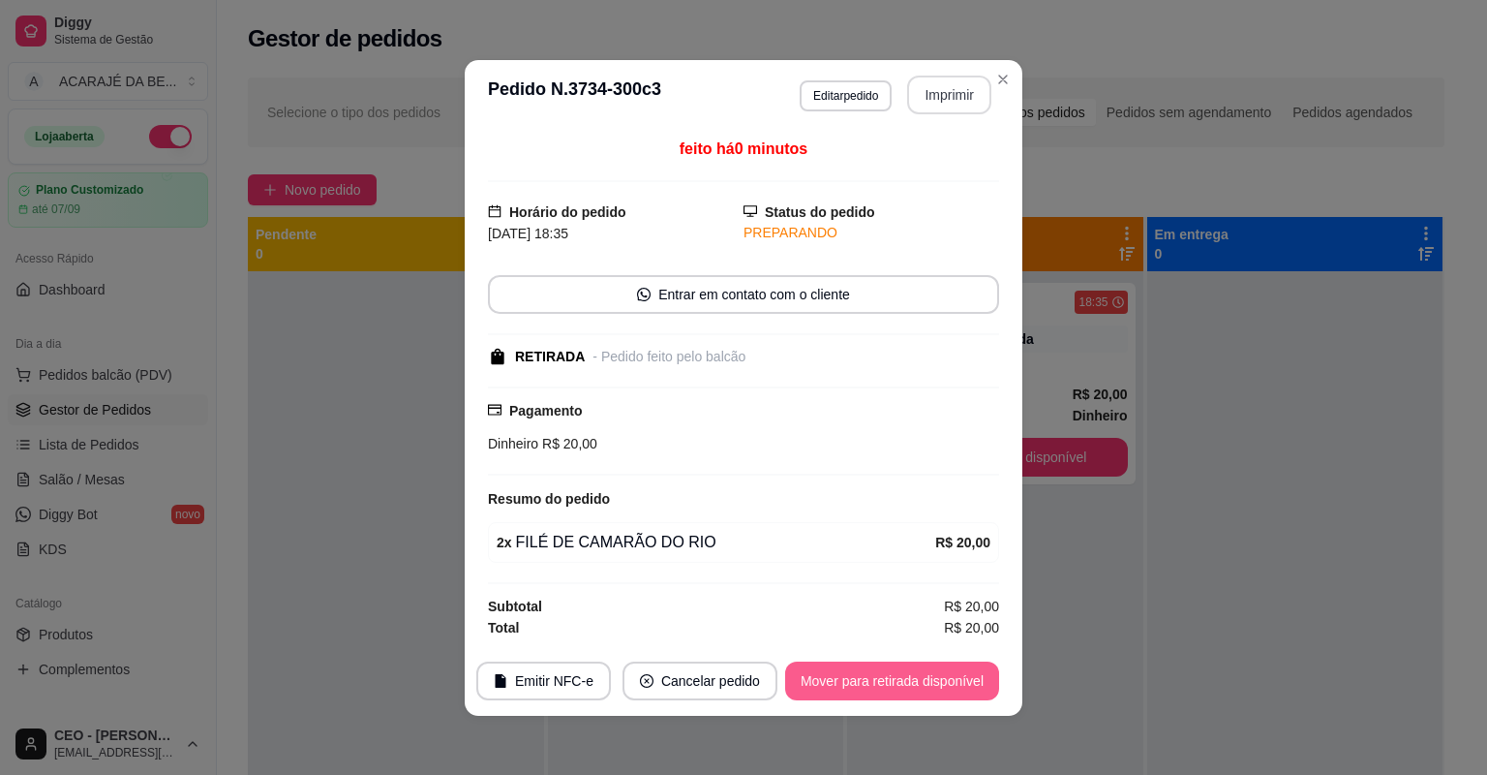
click at [930, 682] on button "Mover para retirada disponível" at bounding box center [892, 680] width 214 height 39
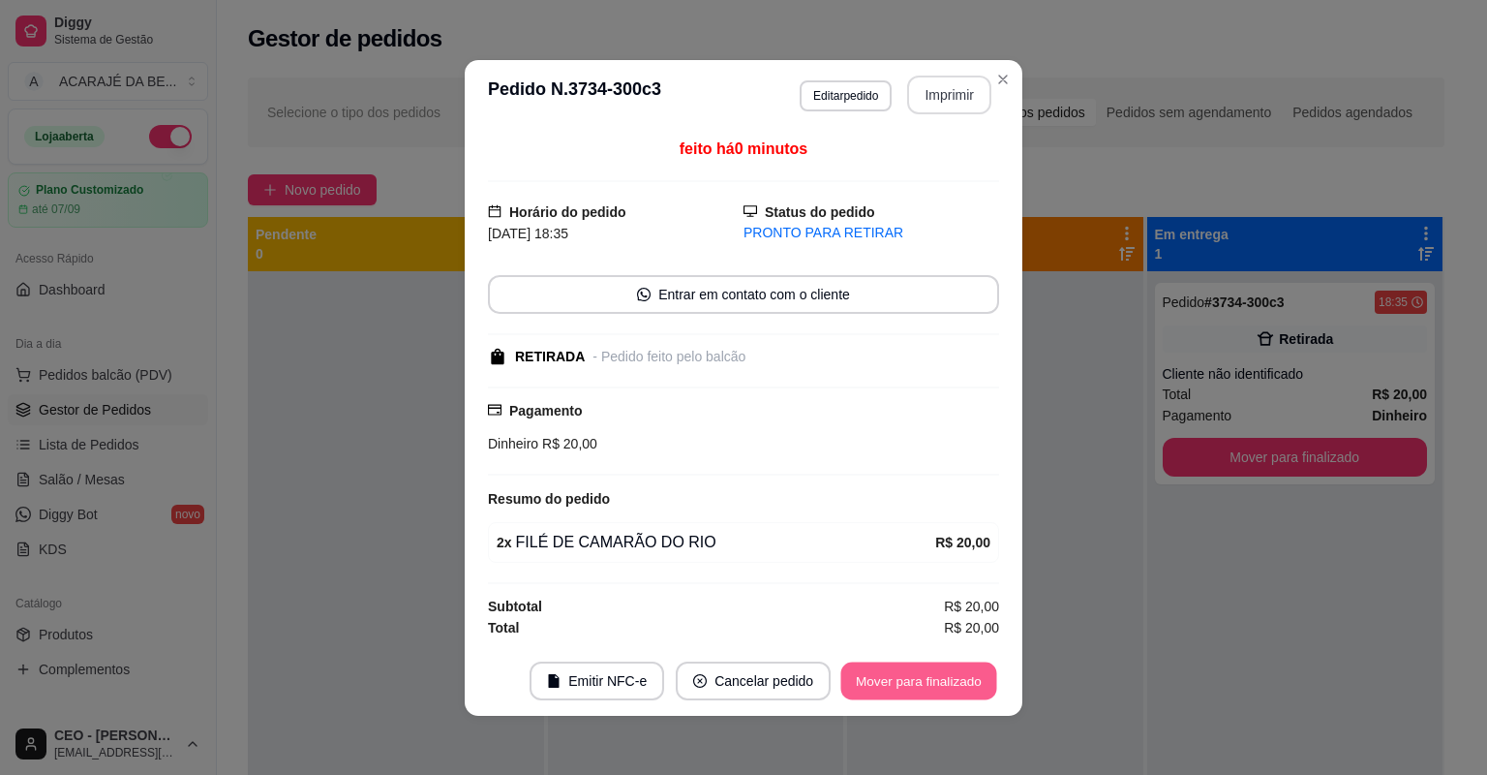
click at [908, 683] on button "Mover para finalizado" at bounding box center [919, 680] width 156 height 38
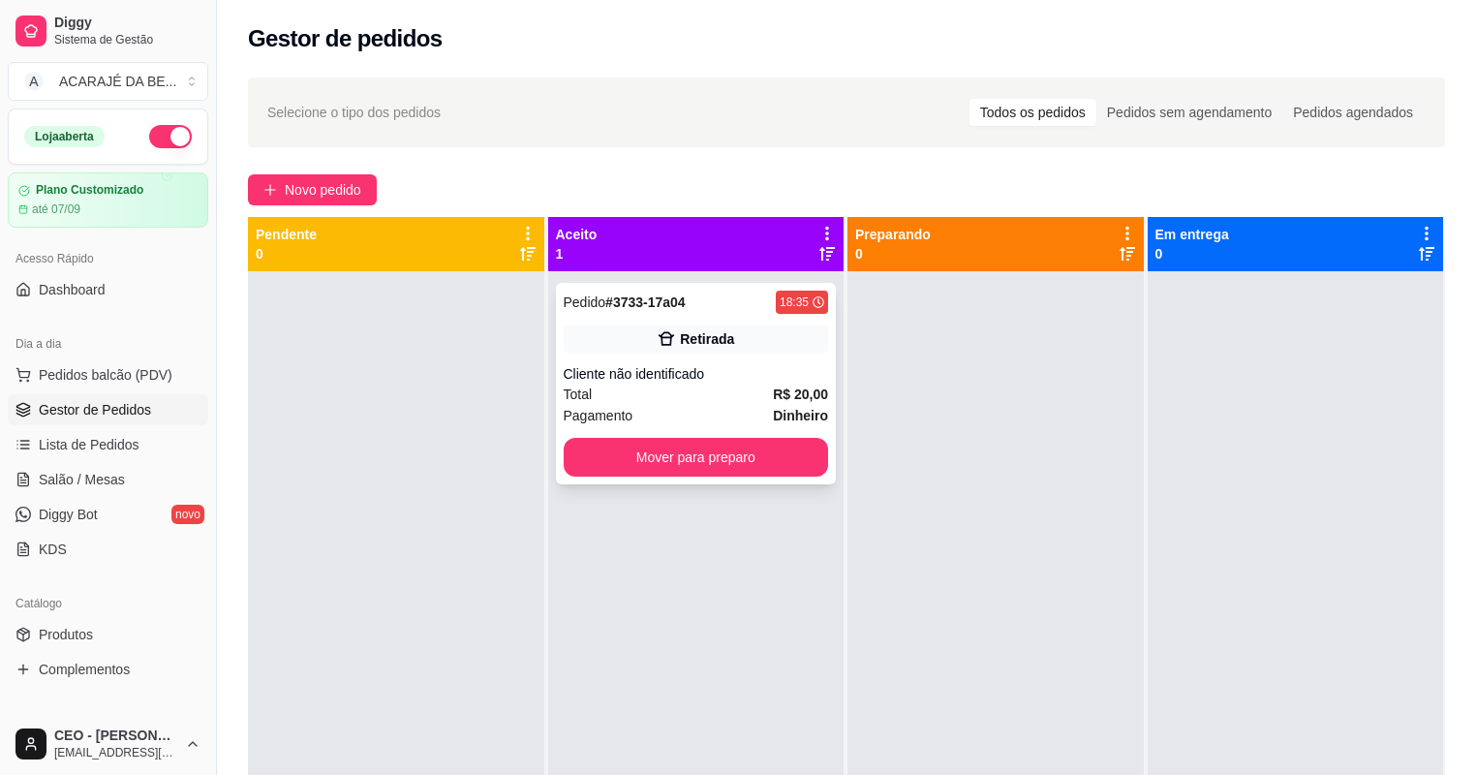
click at [776, 310] on div "18:35" at bounding box center [802, 302] width 52 height 23
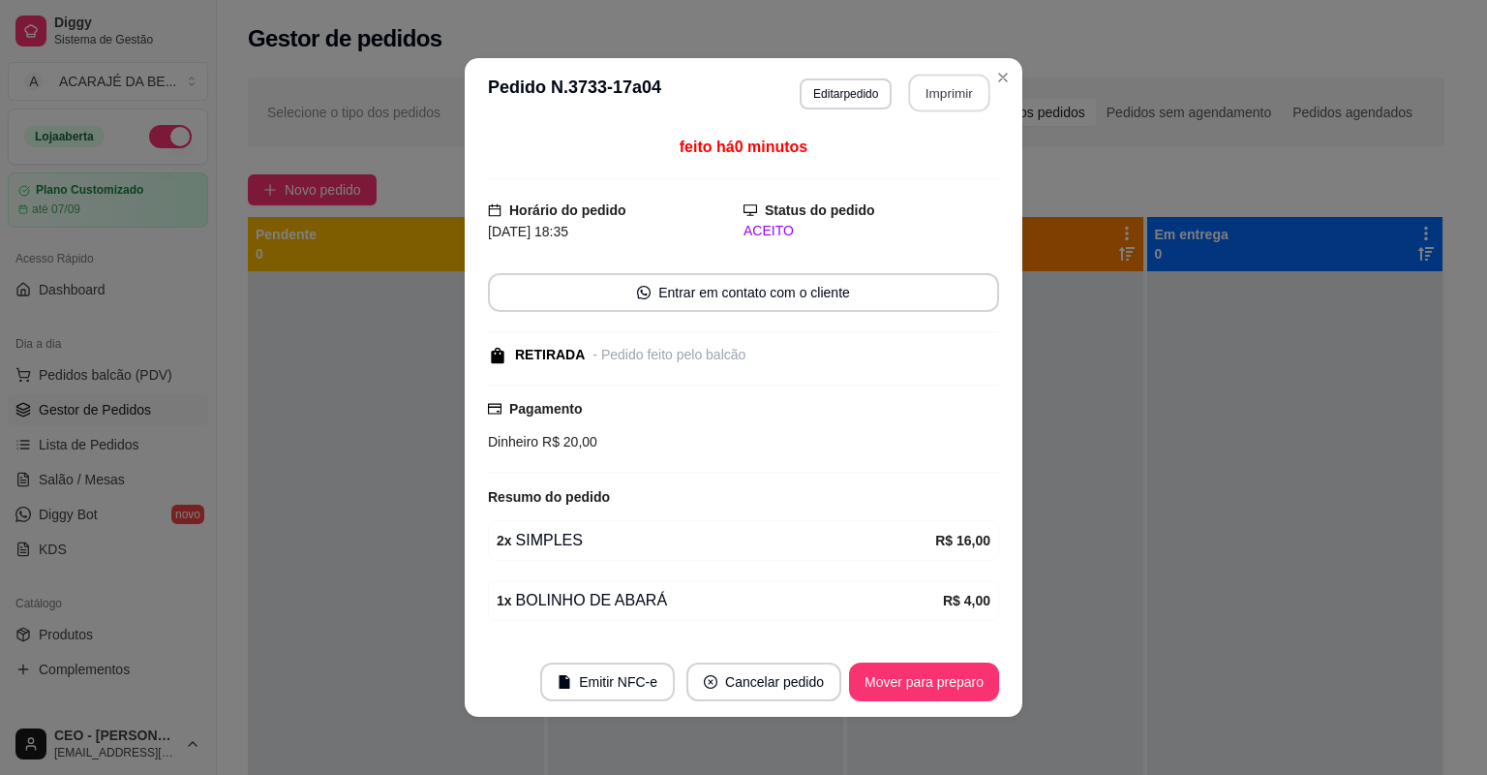
click at [936, 104] on button "Imprimir" at bounding box center [949, 94] width 81 height 38
click at [916, 686] on button "Mover para preparo" at bounding box center [923, 682] width 145 height 38
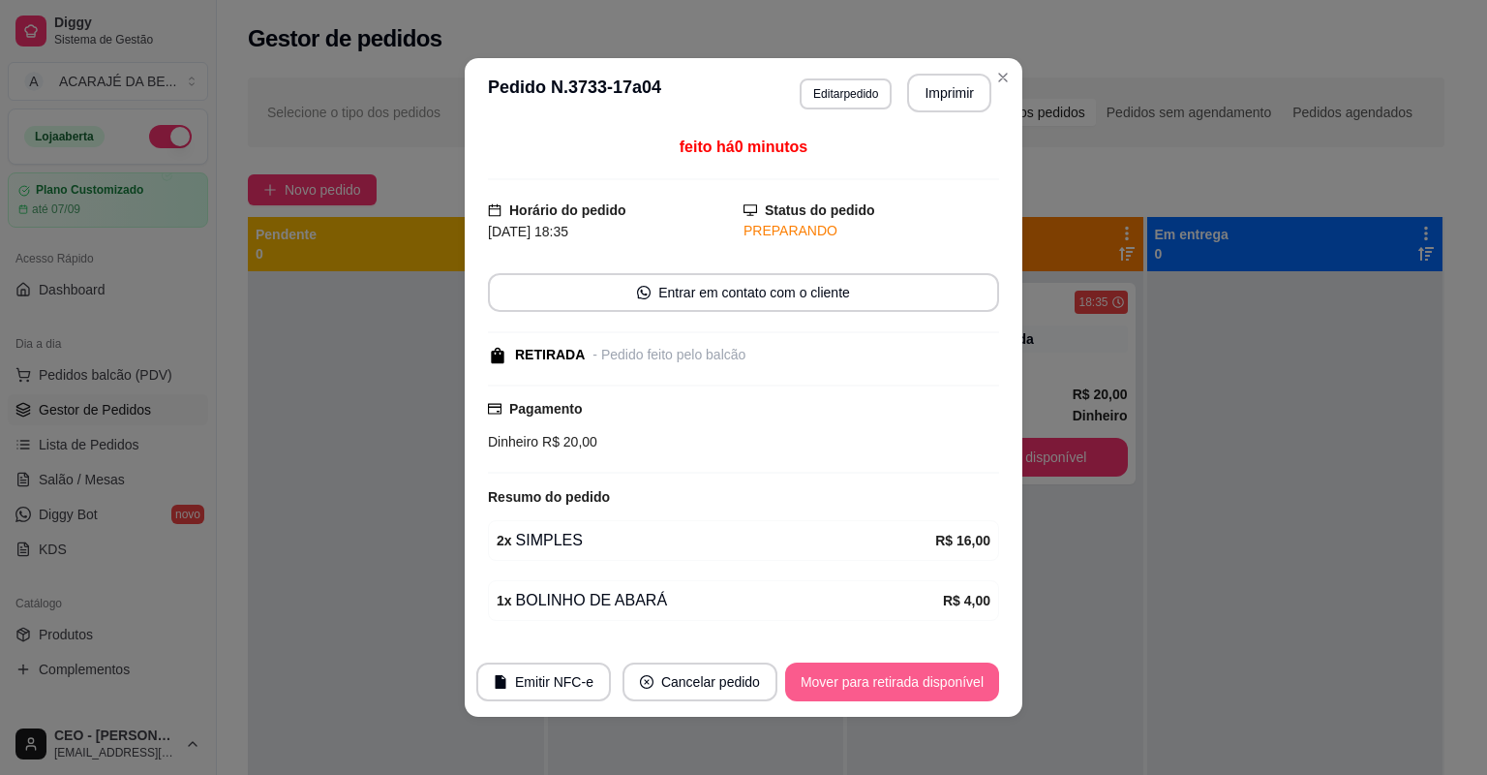
click at [916, 686] on button "Mover para retirada disponível" at bounding box center [892, 681] width 214 height 39
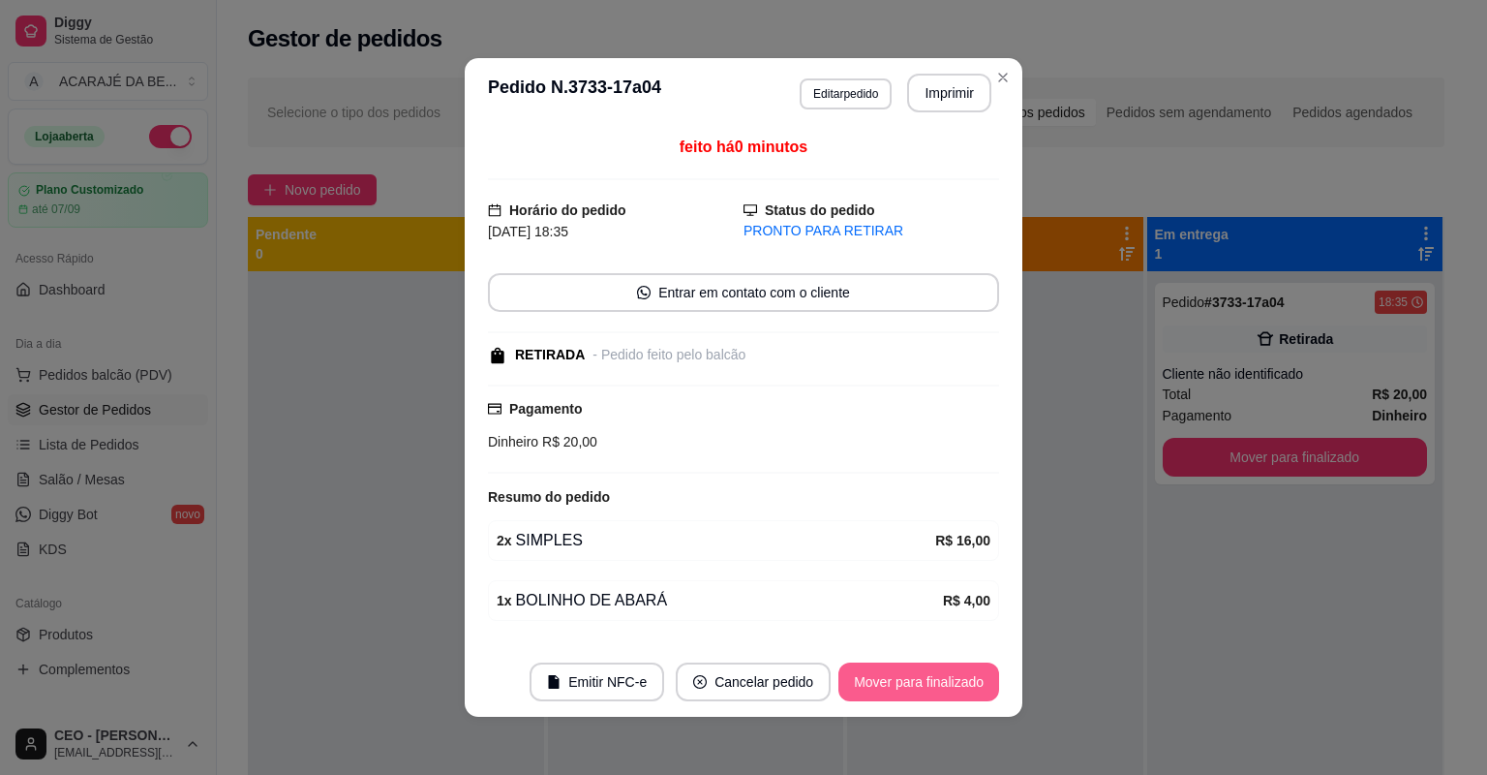
click at [916, 686] on button "Mover para finalizado" at bounding box center [919, 681] width 161 height 39
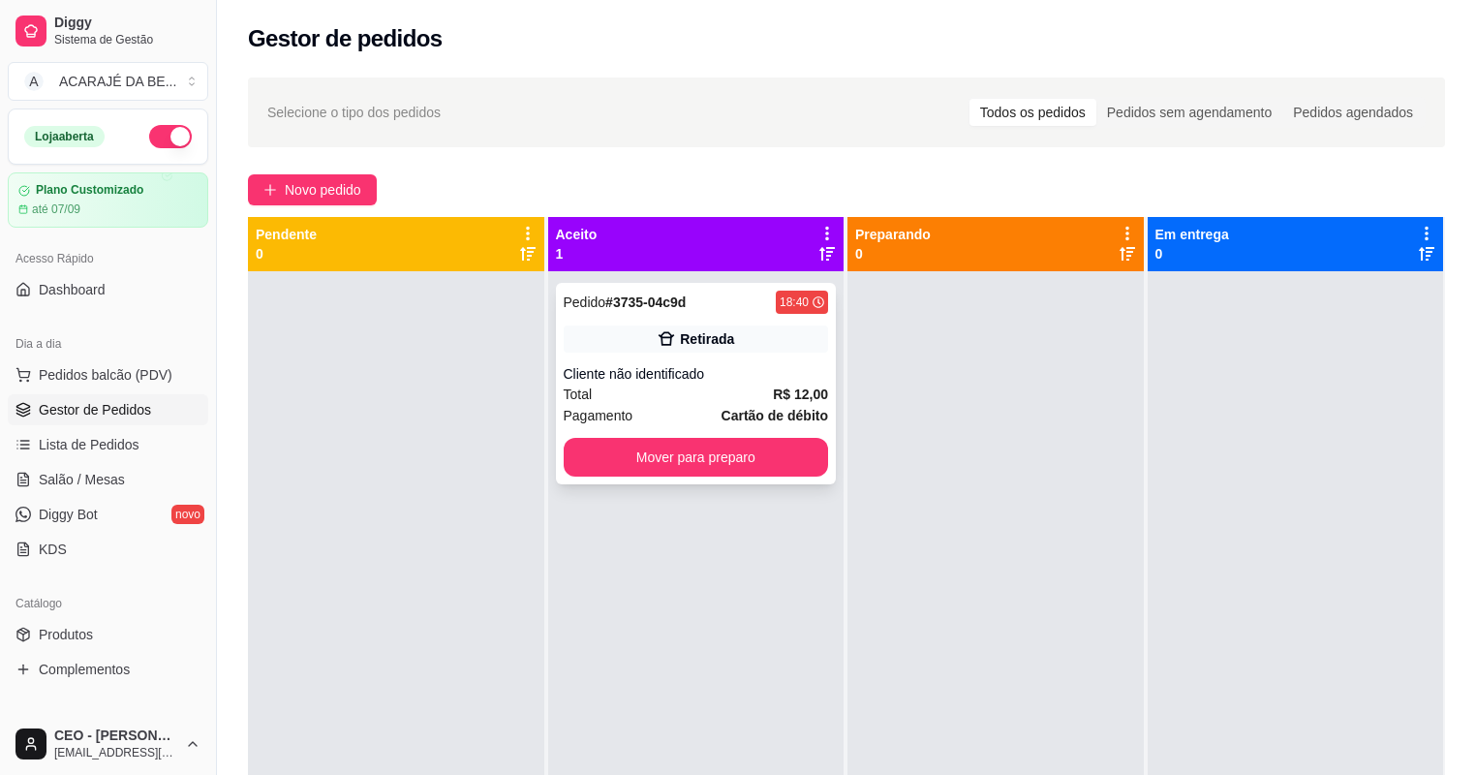
click at [754, 331] on div "Retirada" at bounding box center [696, 338] width 265 height 27
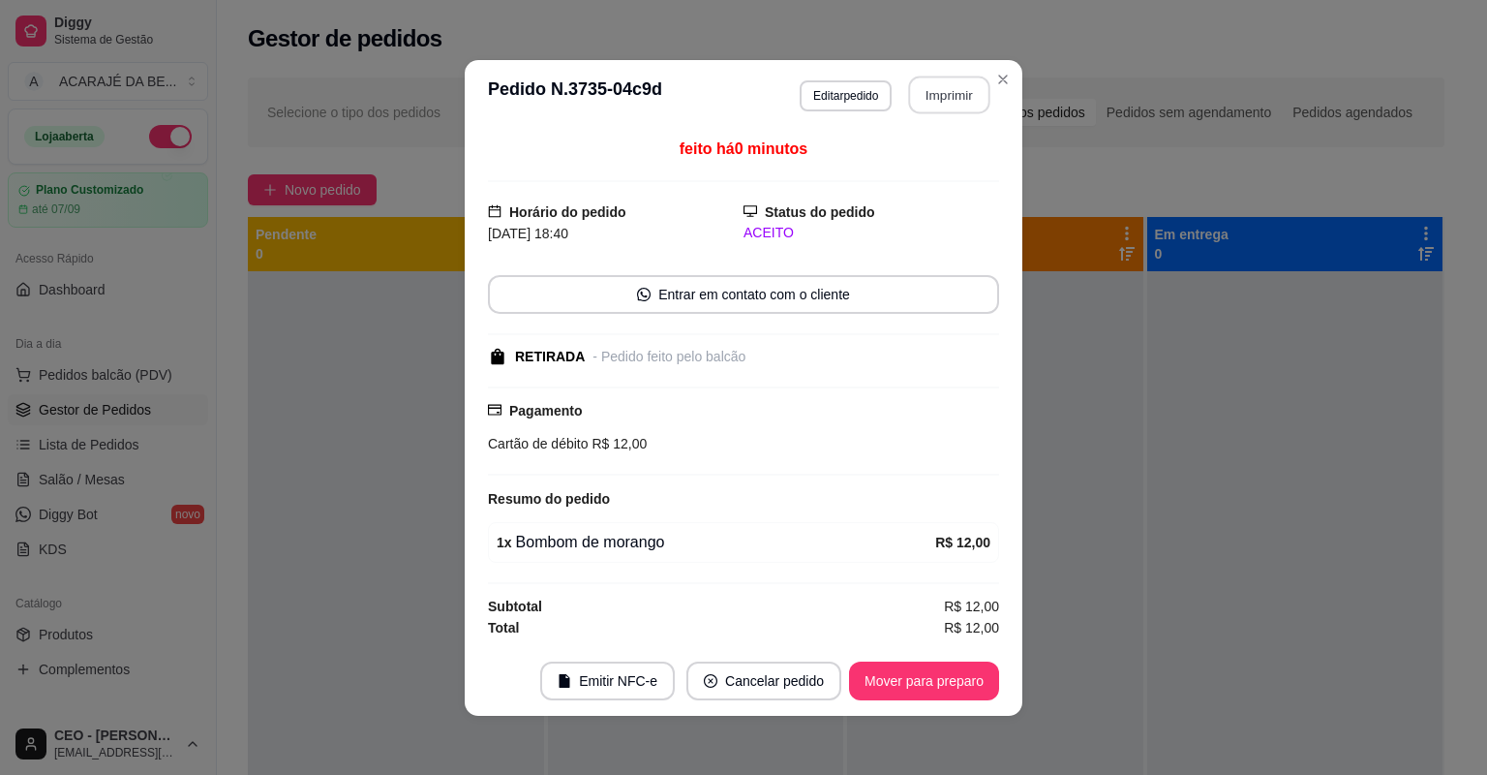
click at [949, 103] on button "Imprimir" at bounding box center [949, 95] width 81 height 38
click at [899, 669] on button "Mover para preparo" at bounding box center [924, 680] width 150 height 39
click at [899, 669] on div "Mover para preparo" at bounding box center [910, 680] width 177 height 39
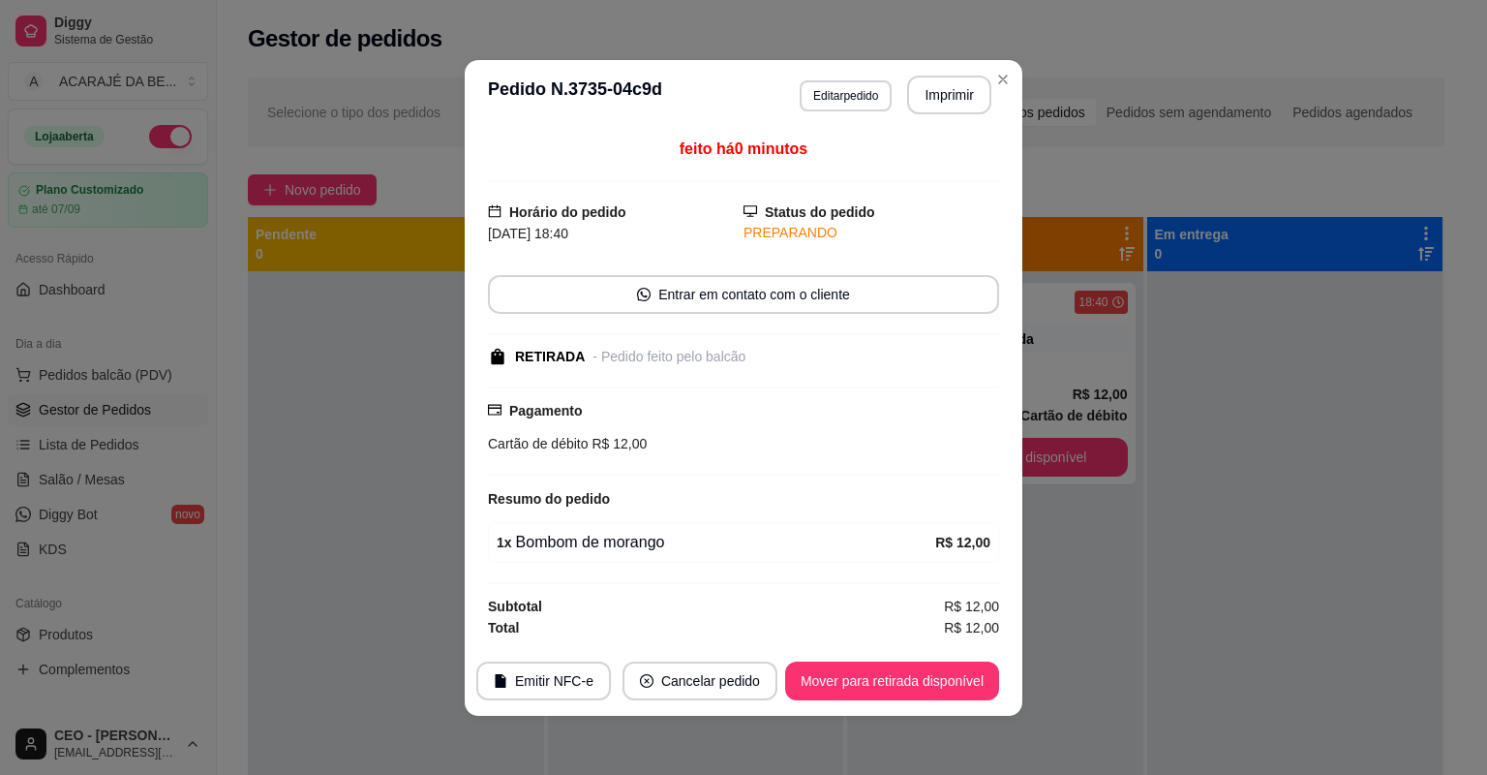
click at [900, 671] on button "Mover para retirada disponível" at bounding box center [892, 680] width 214 height 39
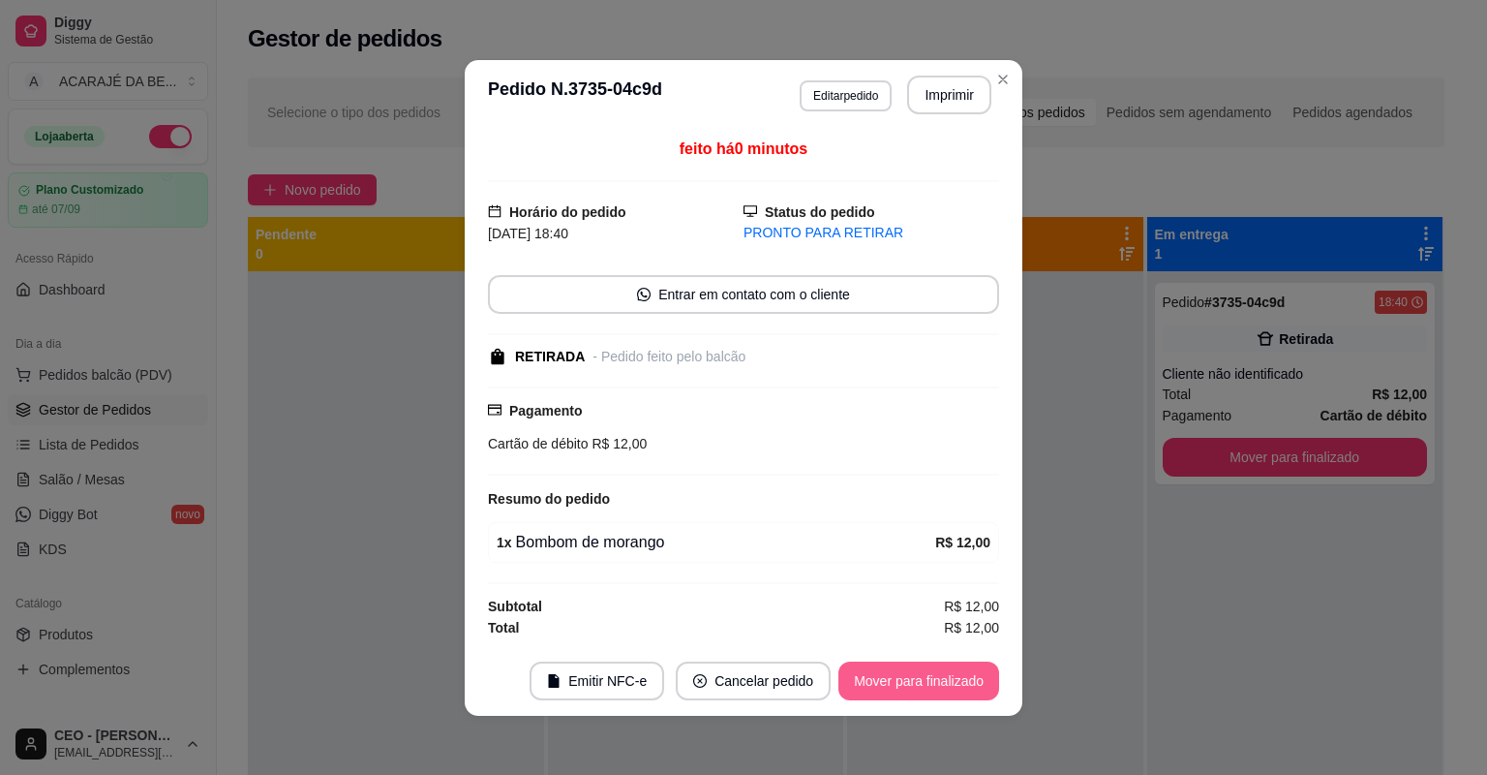
click at [900, 671] on button "Mover para finalizado" at bounding box center [919, 680] width 161 height 39
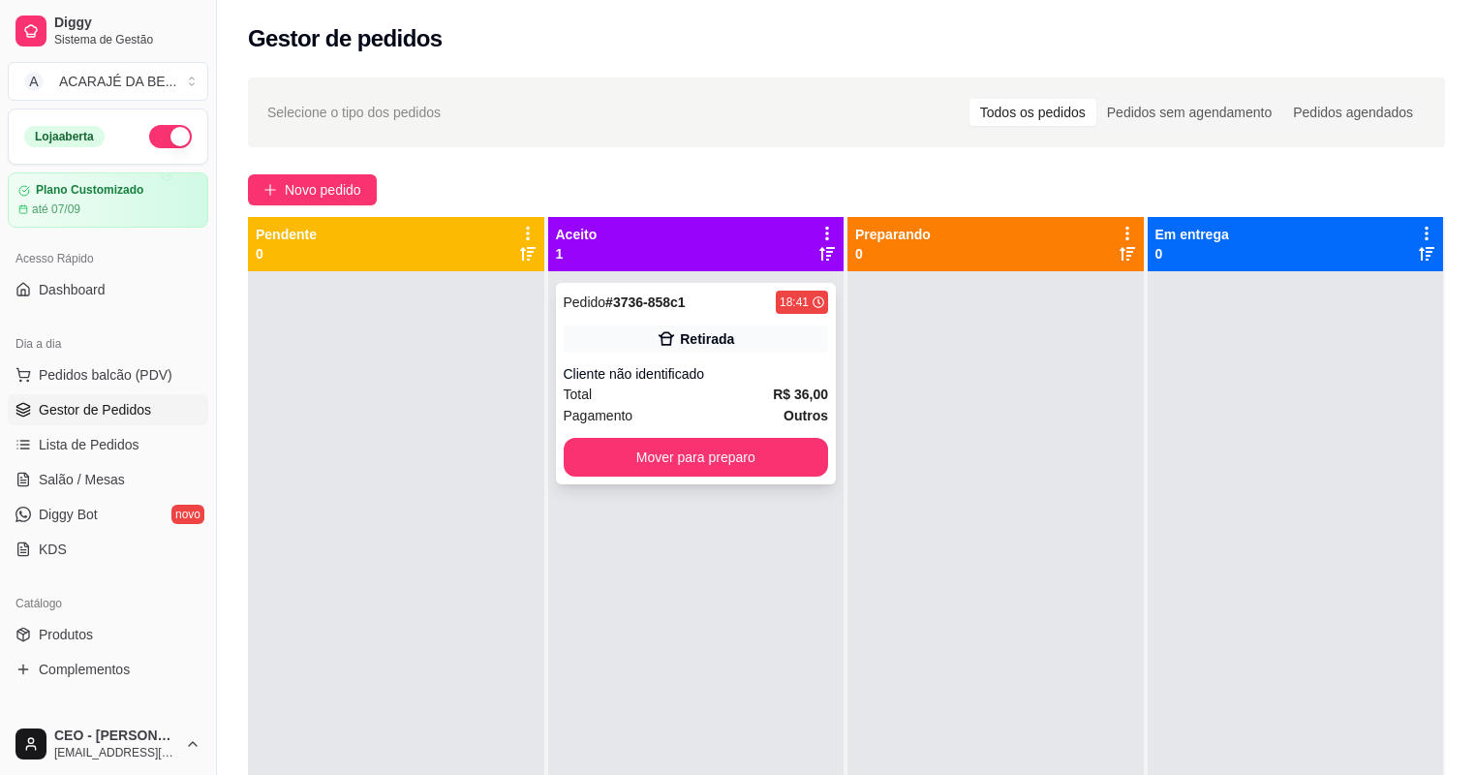
click at [716, 342] on div "Retirada" at bounding box center [707, 338] width 54 height 19
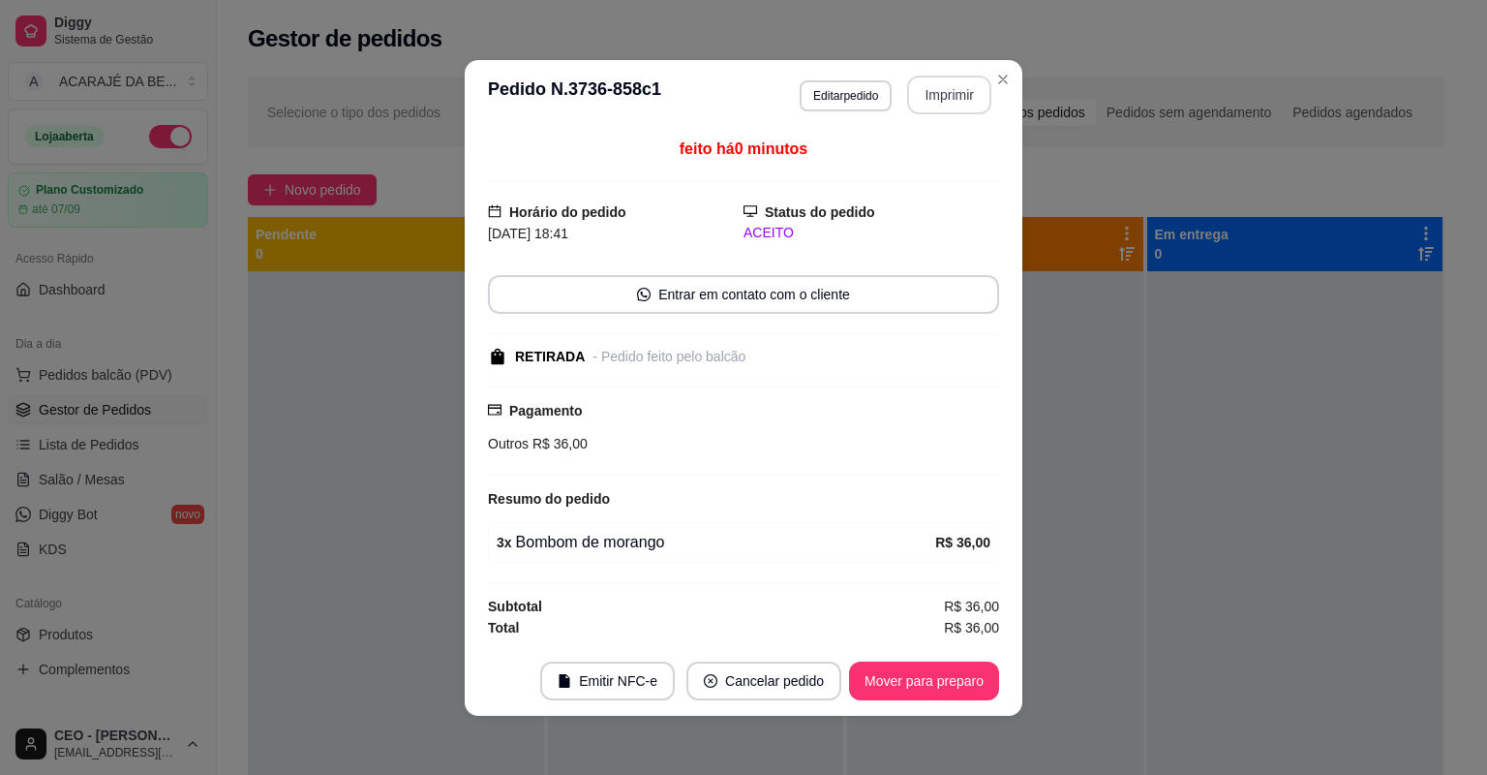
click at [950, 91] on button "Imprimir" at bounding box center [949, 95] width 84 height 39
click at [916, 679] on button "Mover para preparo" at bounding box center [923, 680] width 145 height 38
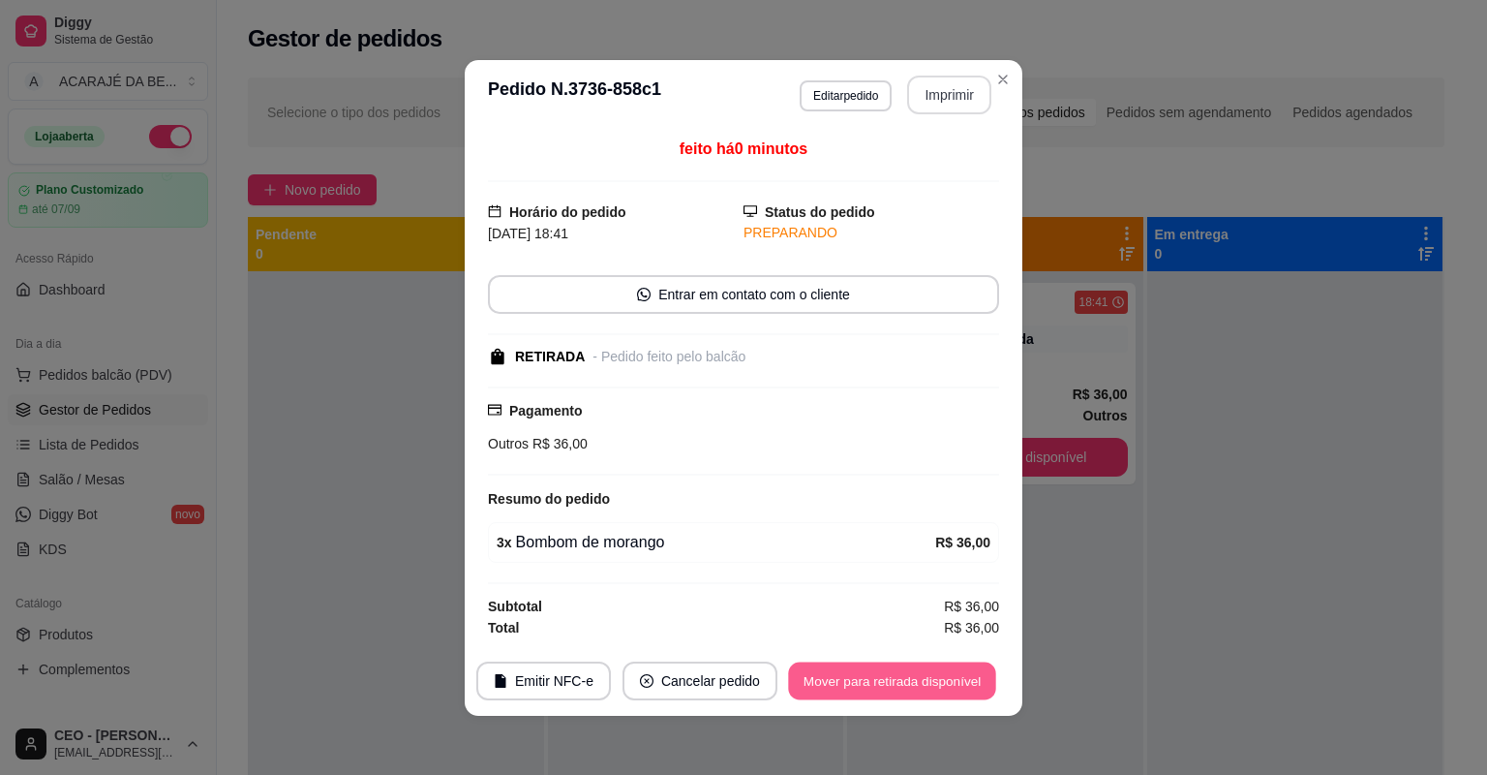
click at [912, 682] on button "Mover para retirada disponível" at bounding box center [891, 680] width 207 height 38
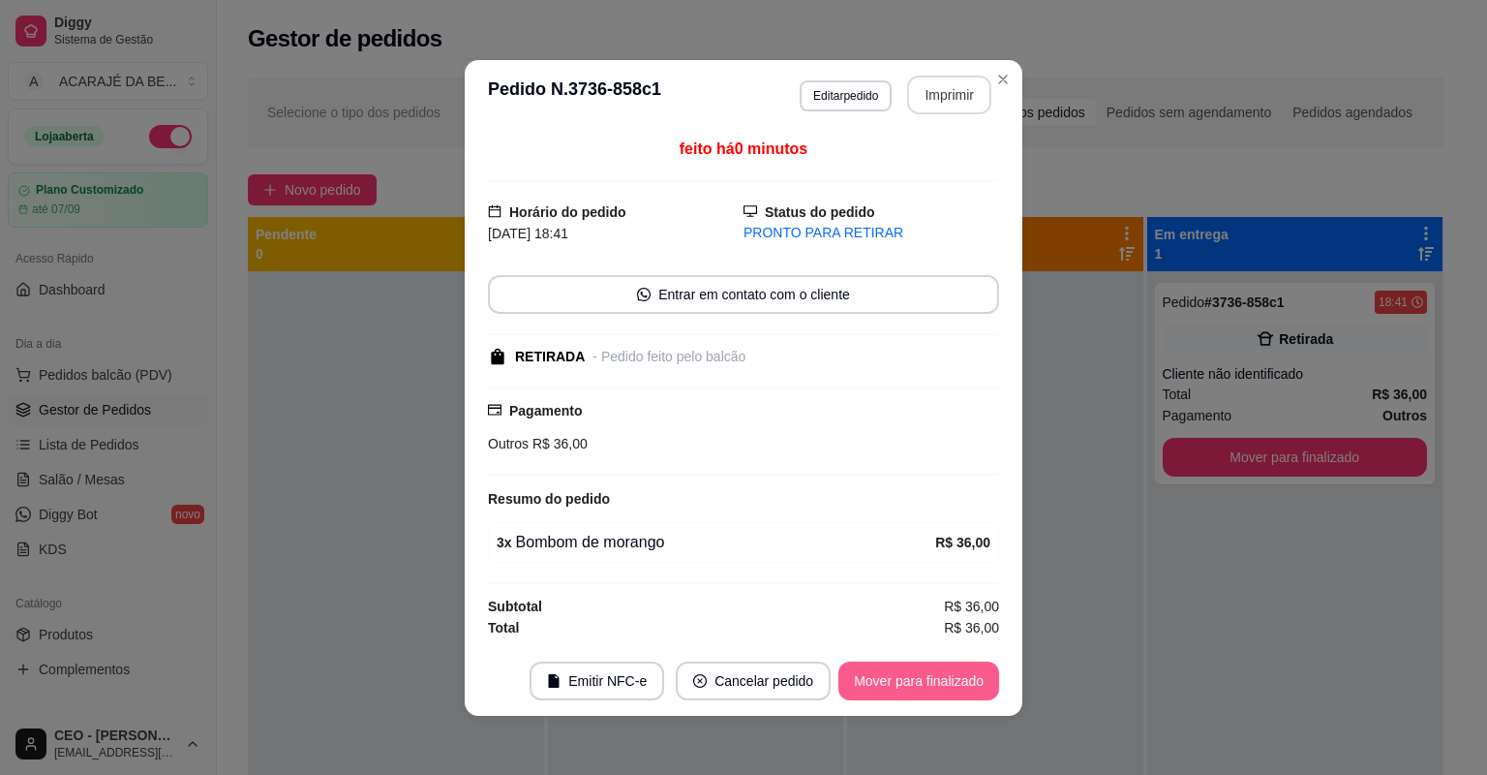
click at [914, 682] on button "Mover para finalizado" at bounding box center [919, 680] width 161 height 39
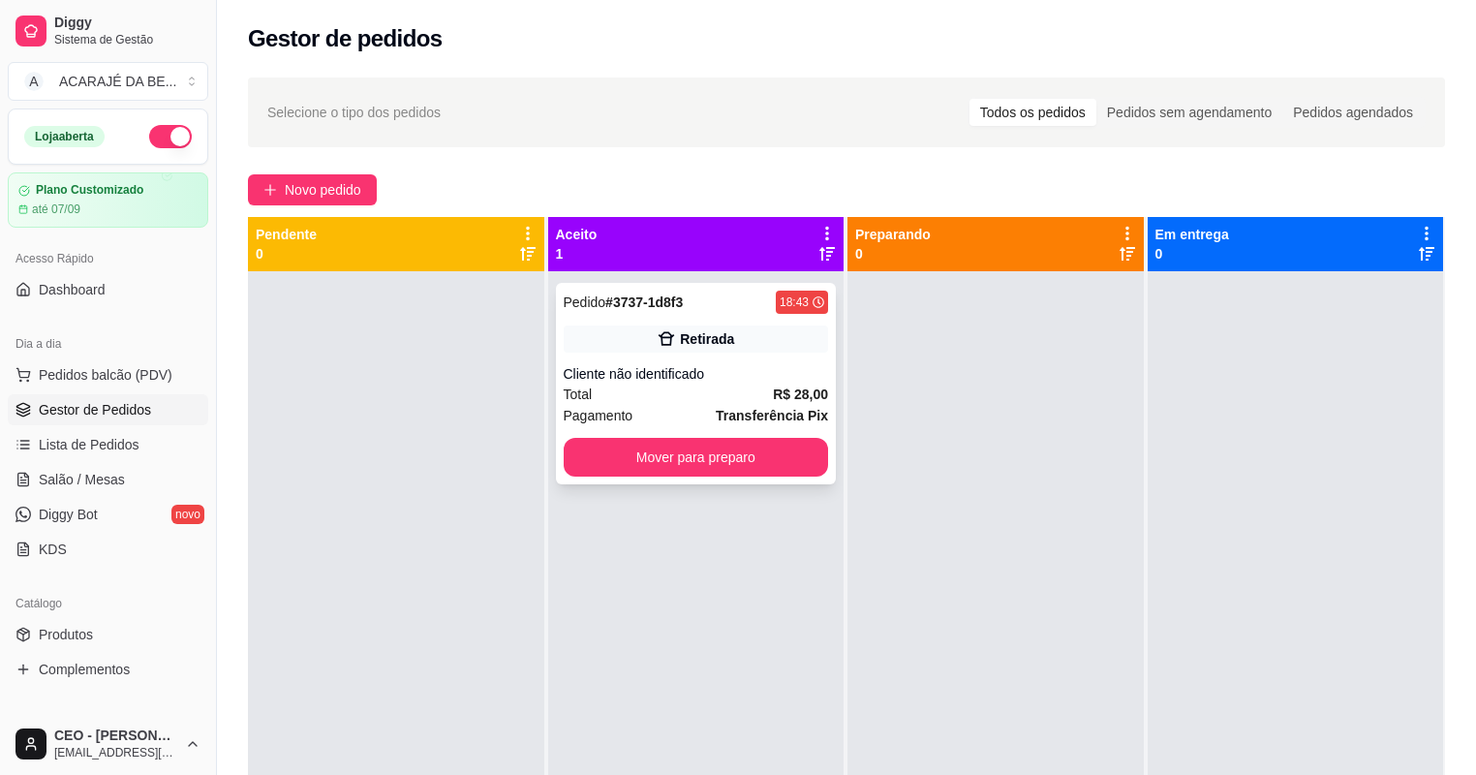
click at [704, 345] on div "Retirada" at bounding box center [707, 338] width 54 height 19
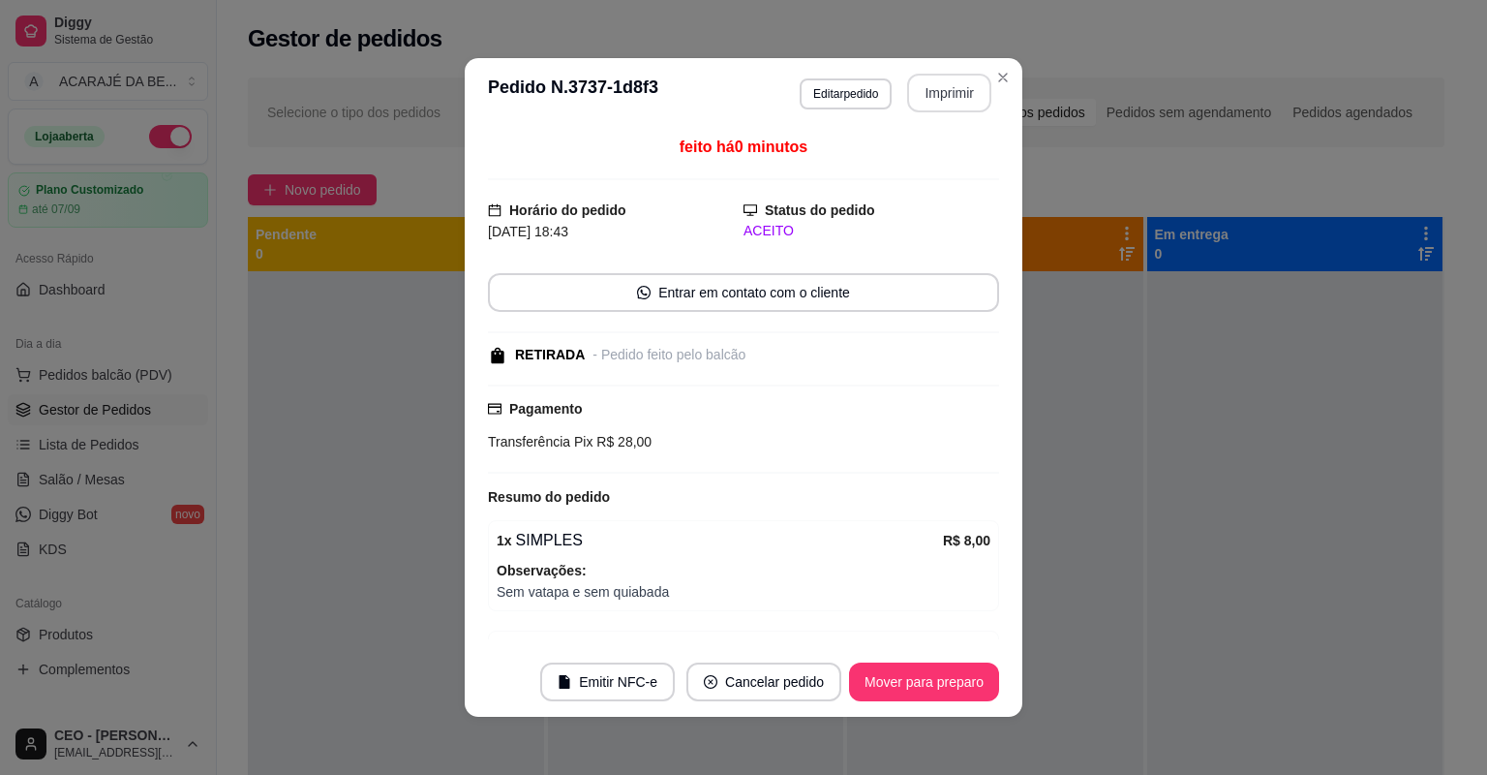
click at [934, 95] on button "Imprimir" at bounding box center [949, 93] width 84 height 39
click at [971, 683] on button "Mover para preparo" at bounding box center [923, 682] width 145 height 38
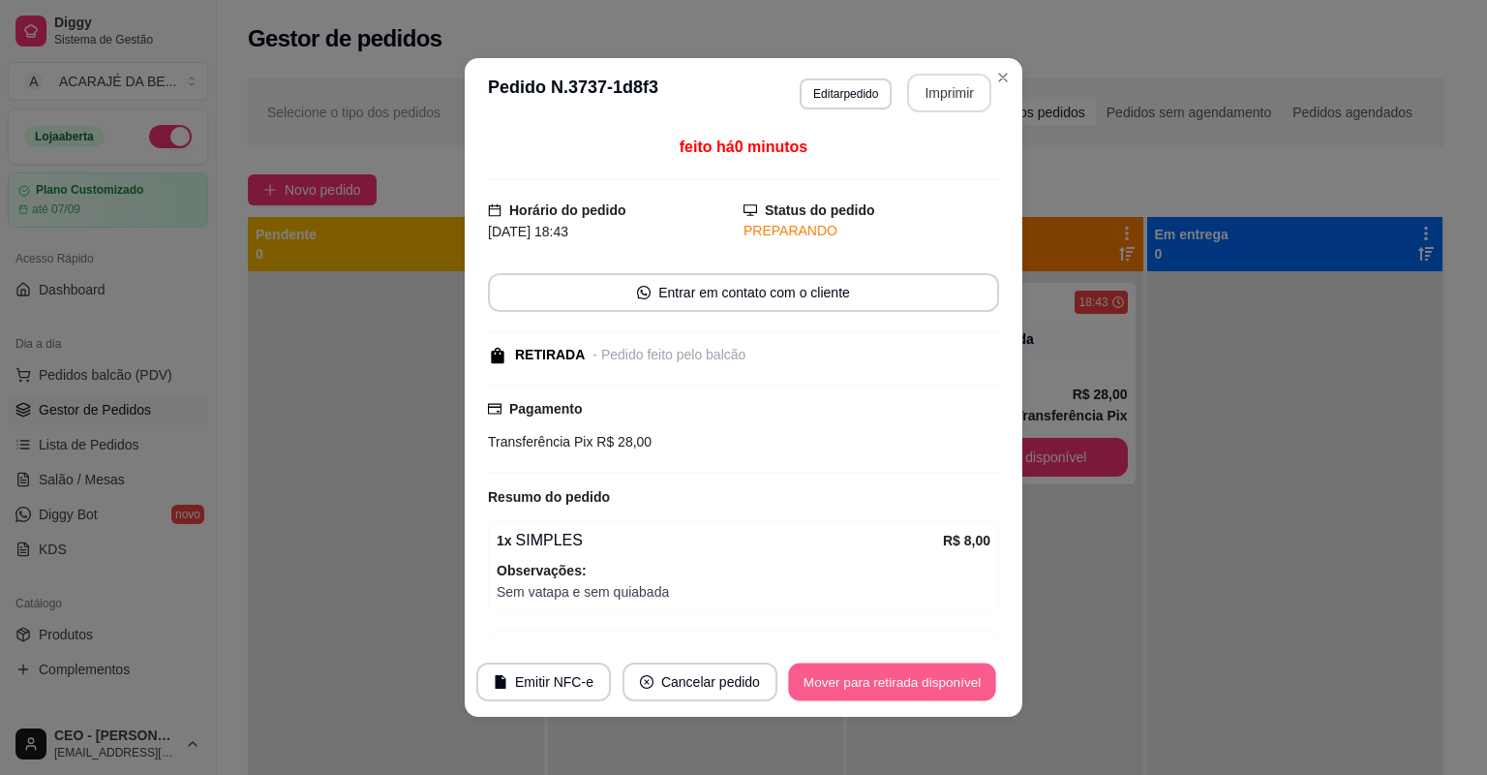
click at [972, 679] on button "Mover para retirada disponível" at bounding box center [891, 682] width 207 height 38
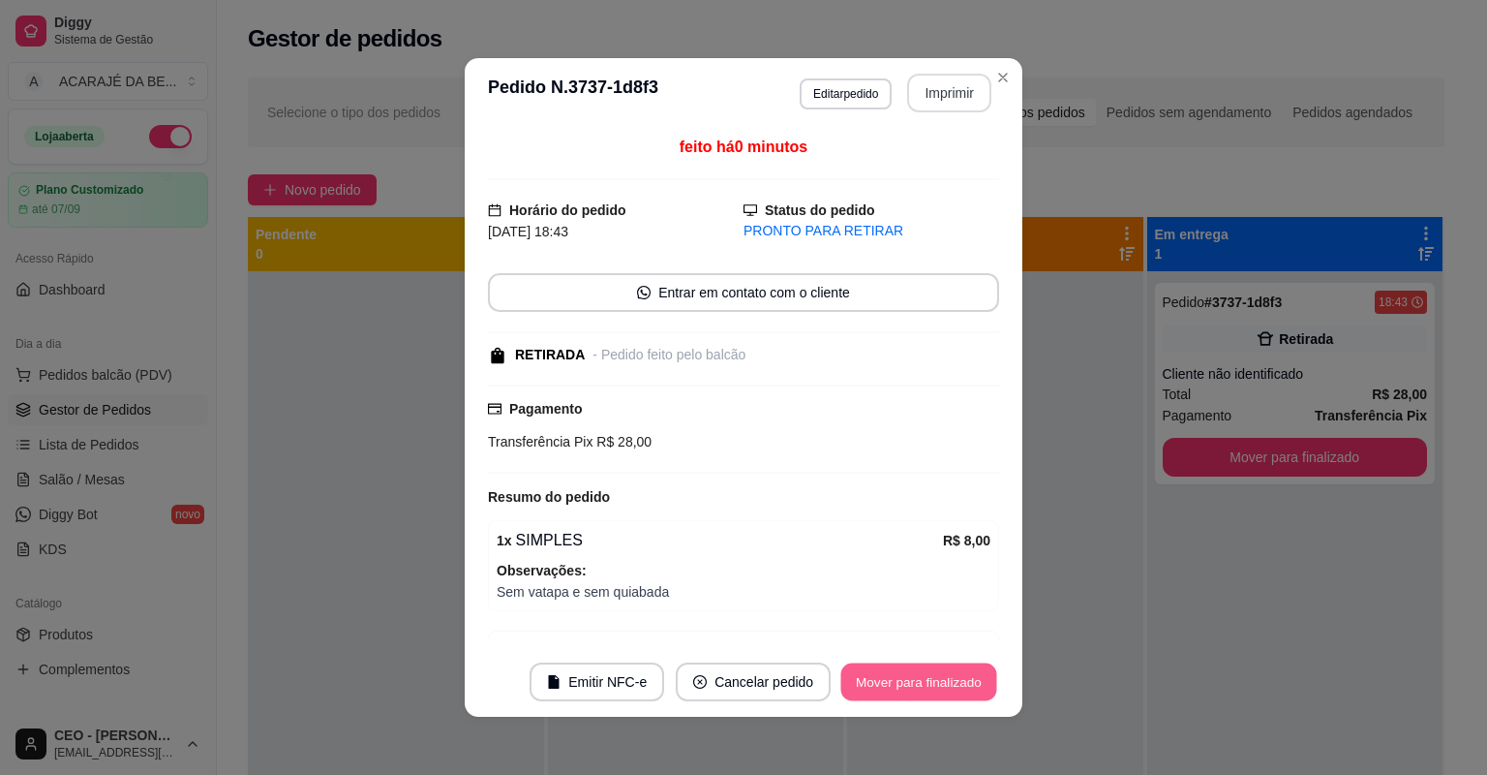
click at [975, 676] on button "Mover para finalizado" at bounding box center [919, 682] width 156 height 38
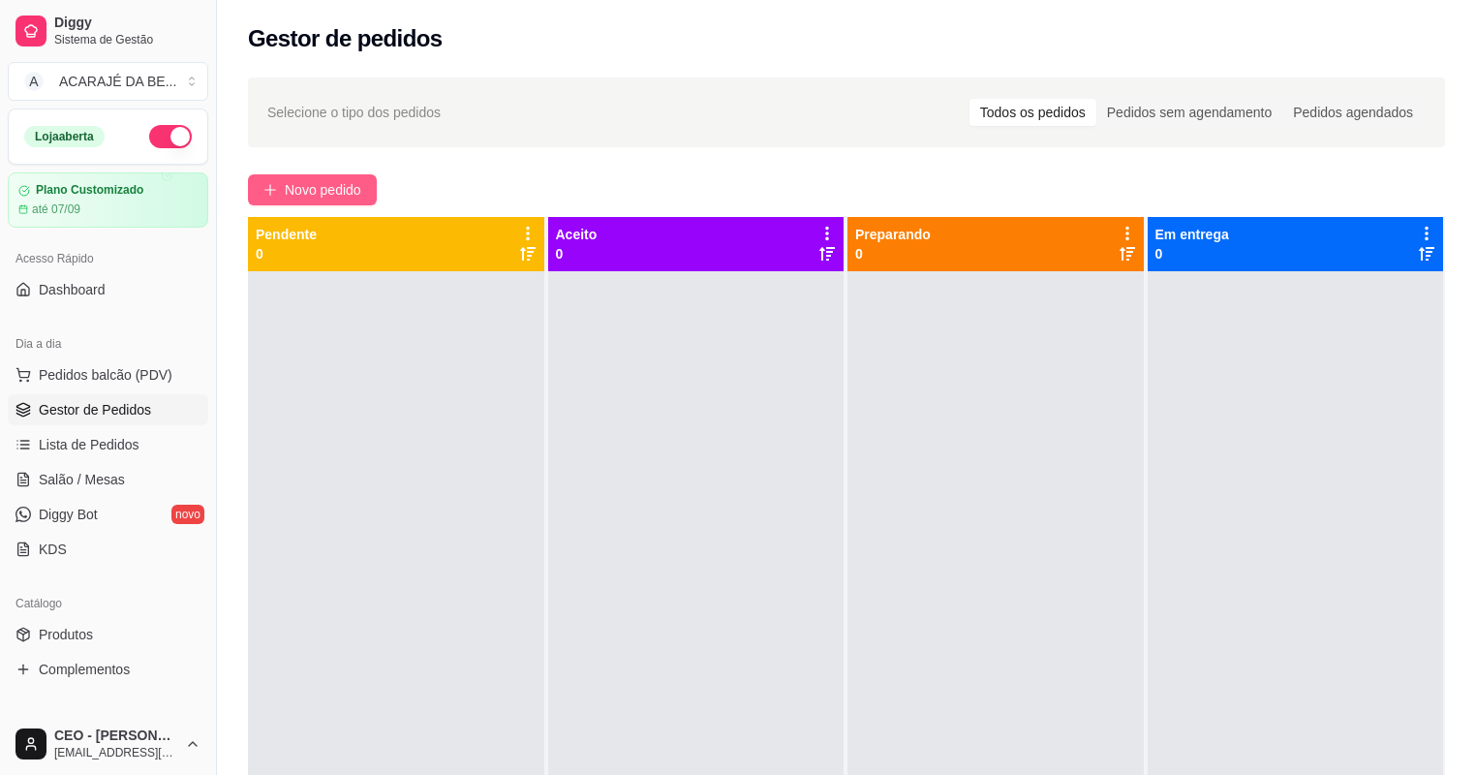
click at [342, 181] on span "Novo pedido" at bounding box center [323, 189] width 76 height 21
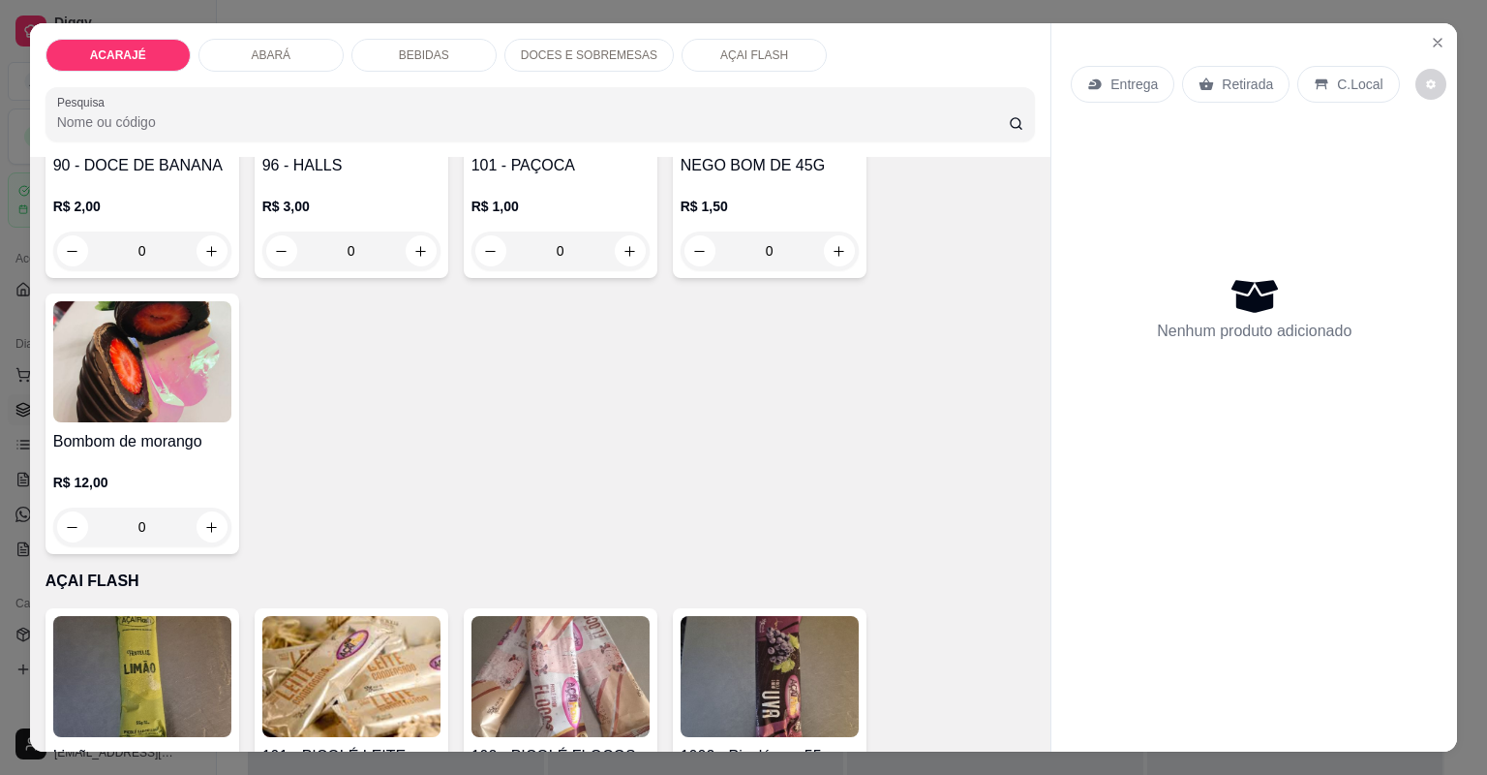
scroll to position [3331, 0]
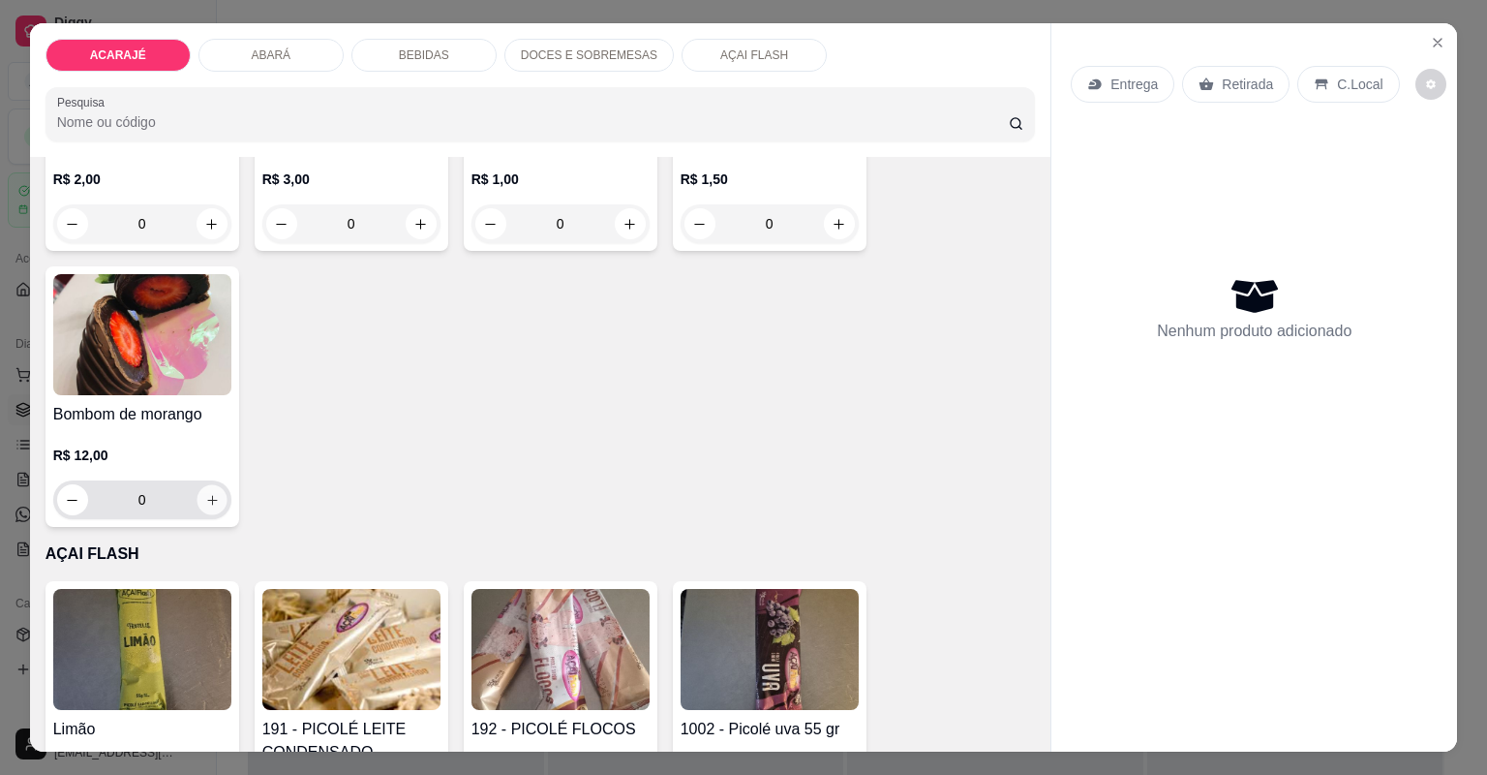
click at [209, 505] on icon "increase-product-quantity" at bounding box center [211, 500] width 15 height 15
type input "1"
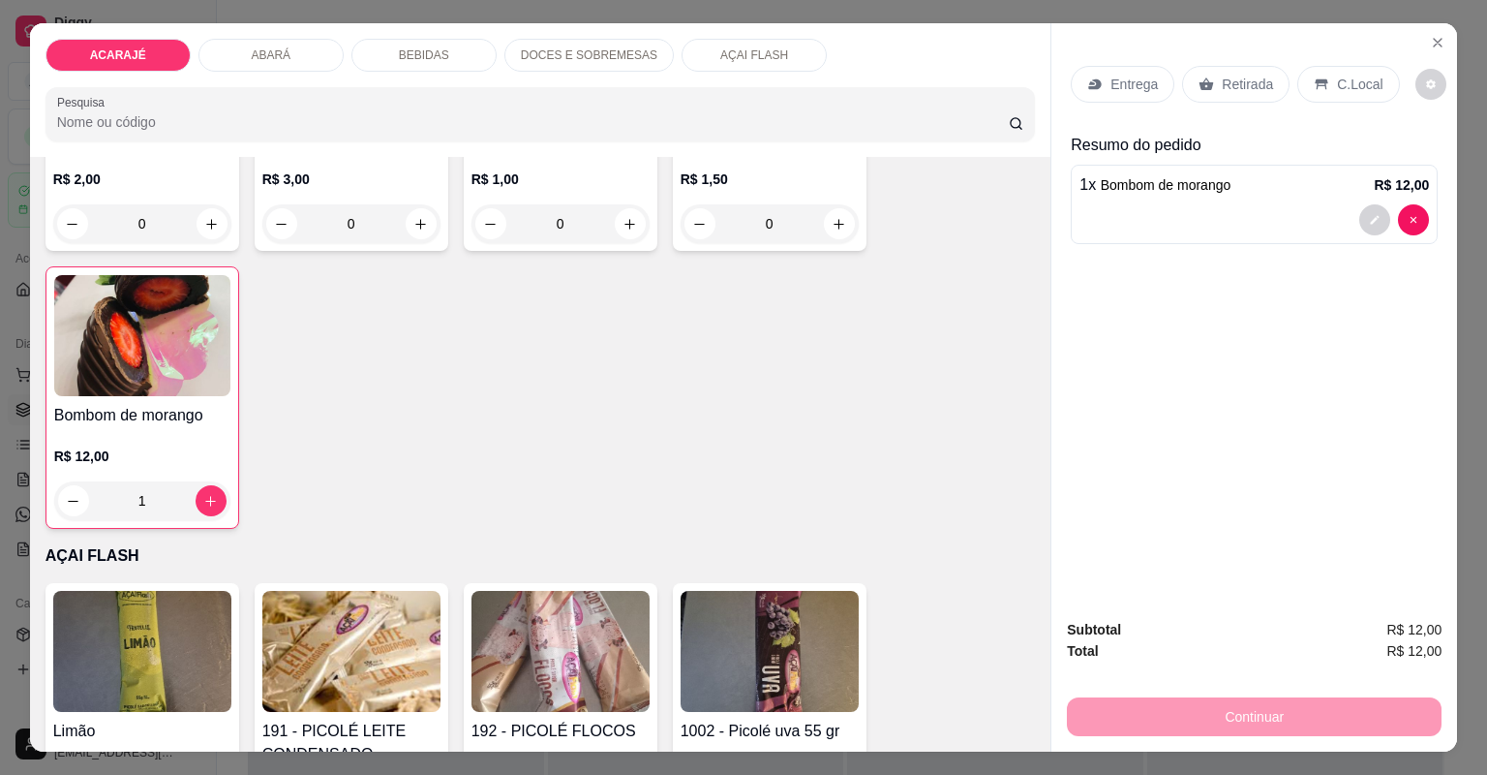
click at [1222, 85] on p "Retirada" at bounding box center [1247, 84] width 51 height 19
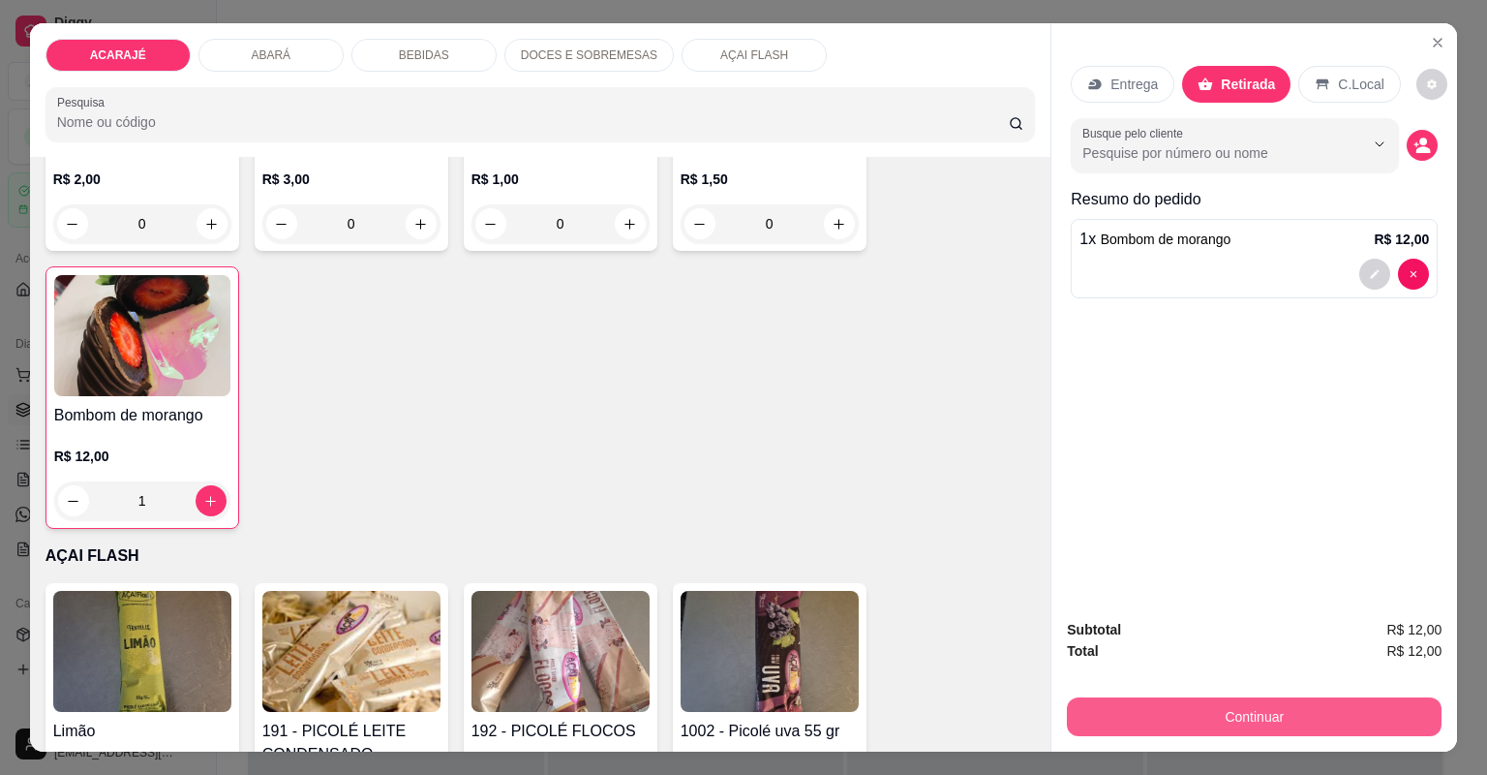
click at [1172, 701] on button "Continuar" at bounding box center [1254, 716] width 375 height 39
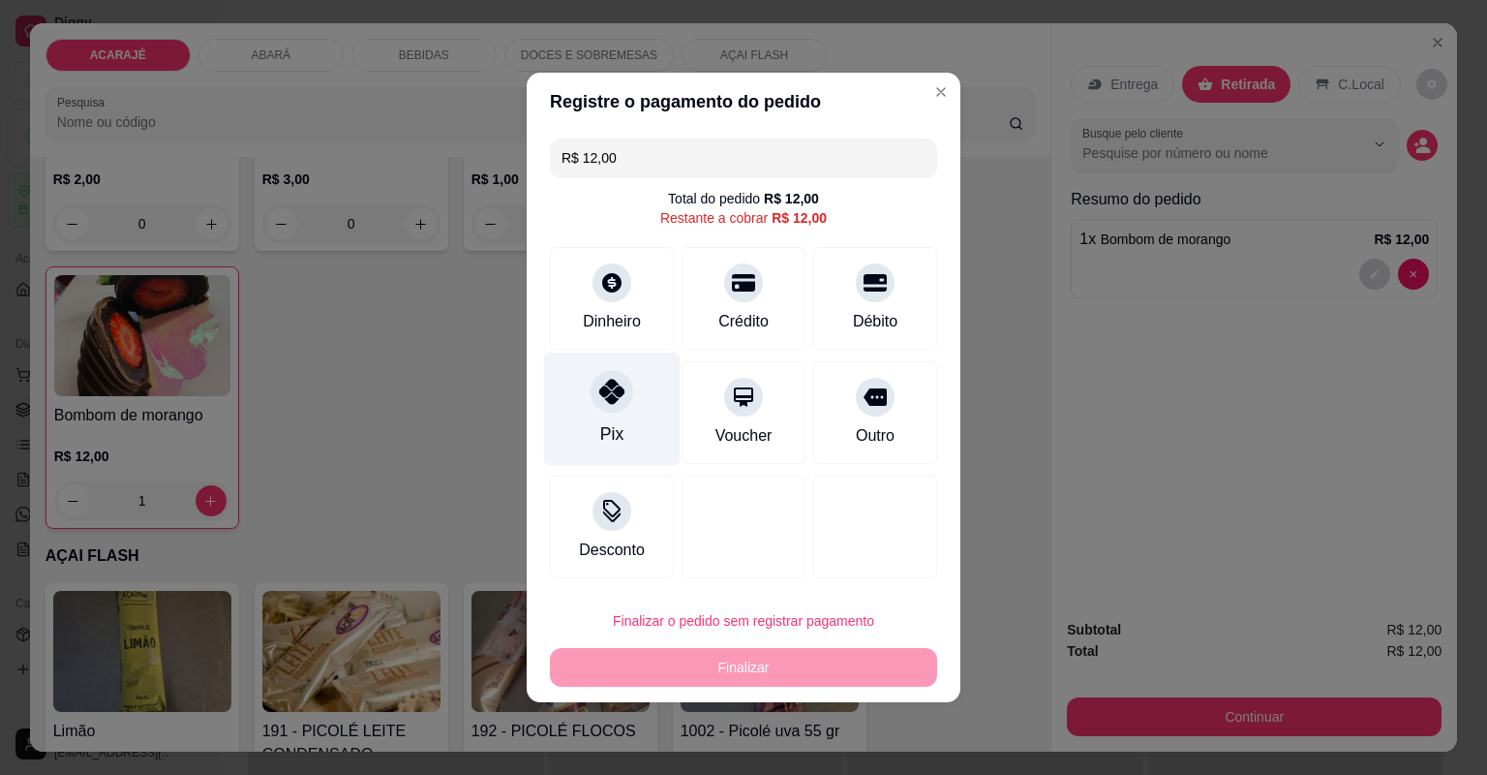
click at [634, 414] on div "Pix" at bounding box center [612, 408] width 137 height 113
type input "R$ 0,00"
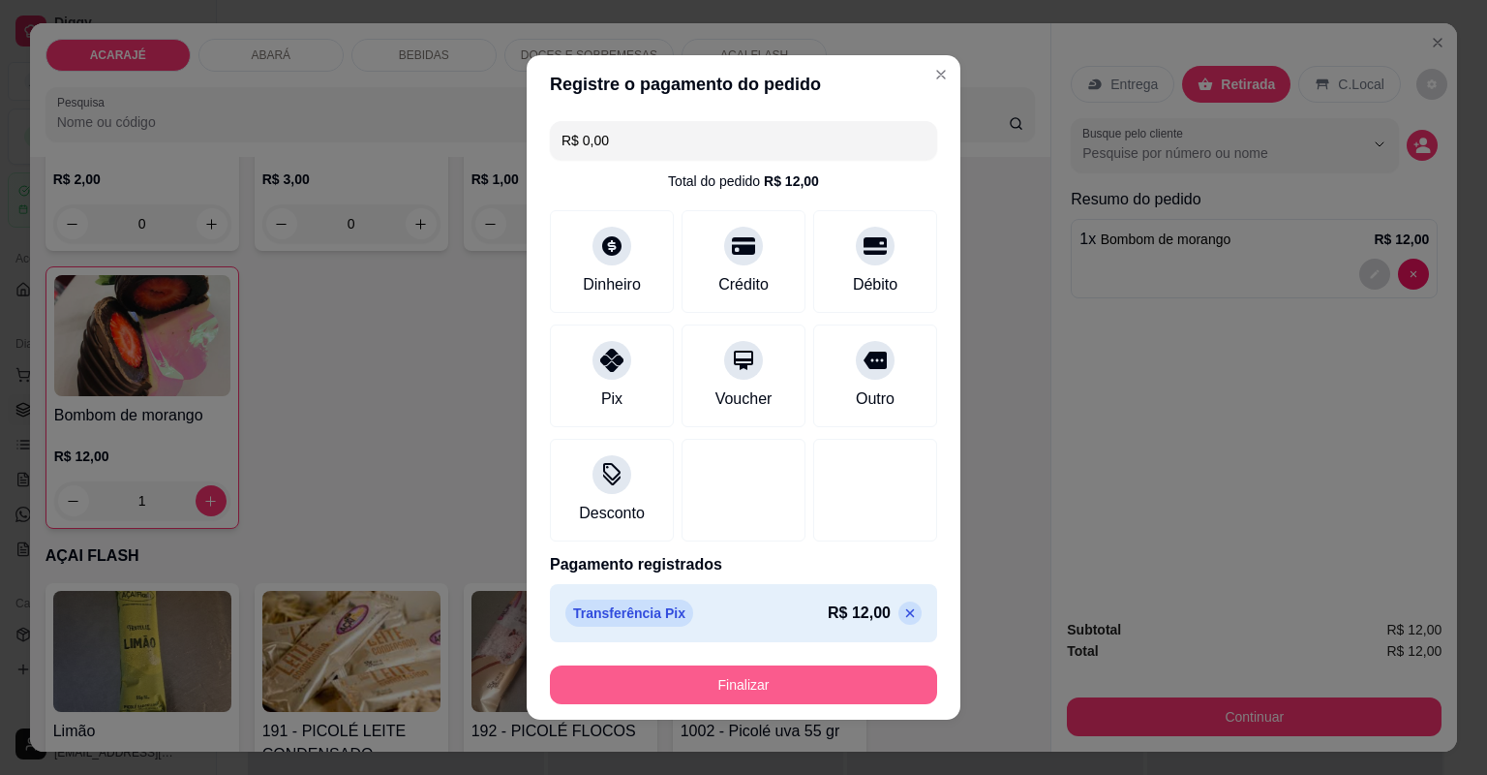
click at [639, 670] on button "Finalizar" at bounding box center [743, 684] width 387 height 39
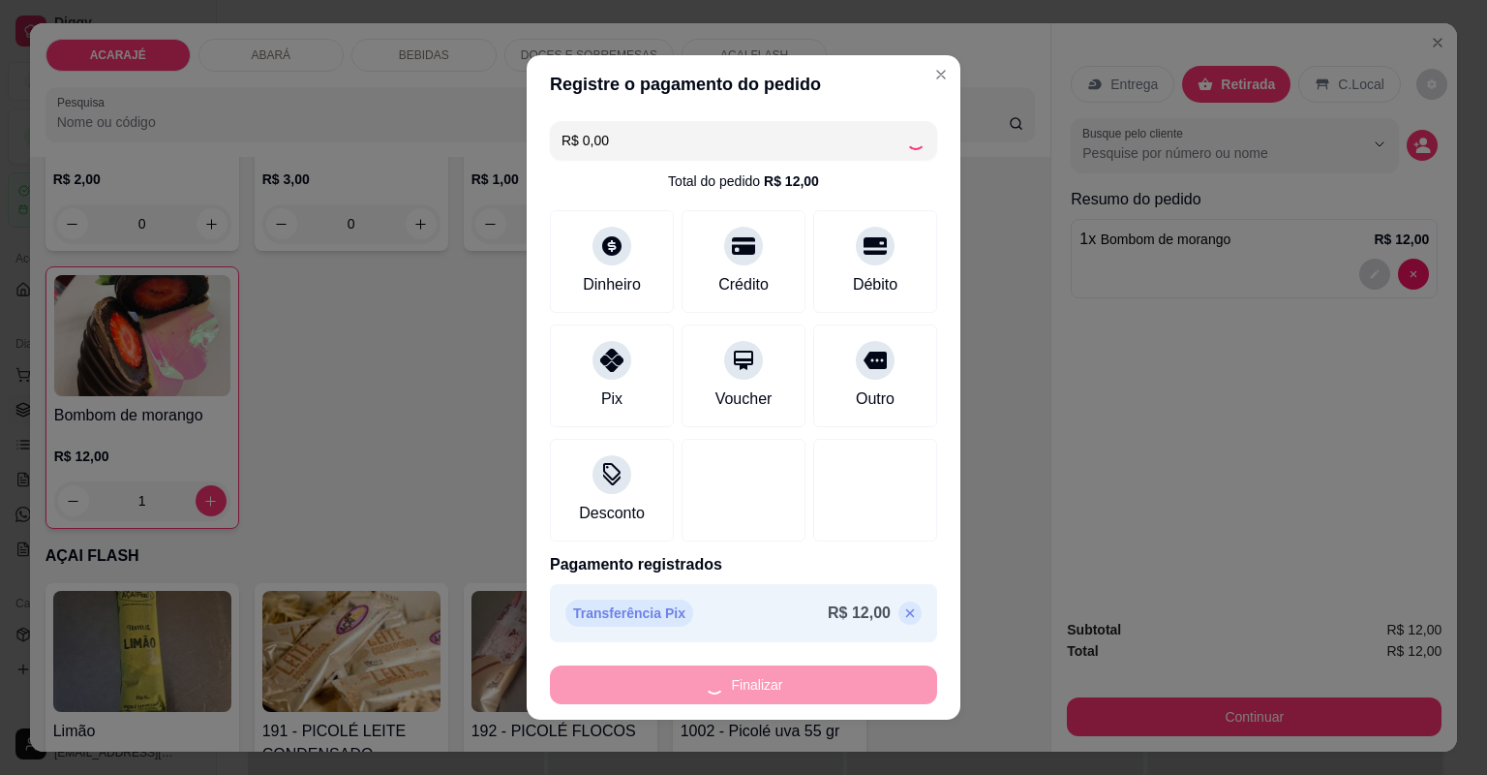
type input "0"
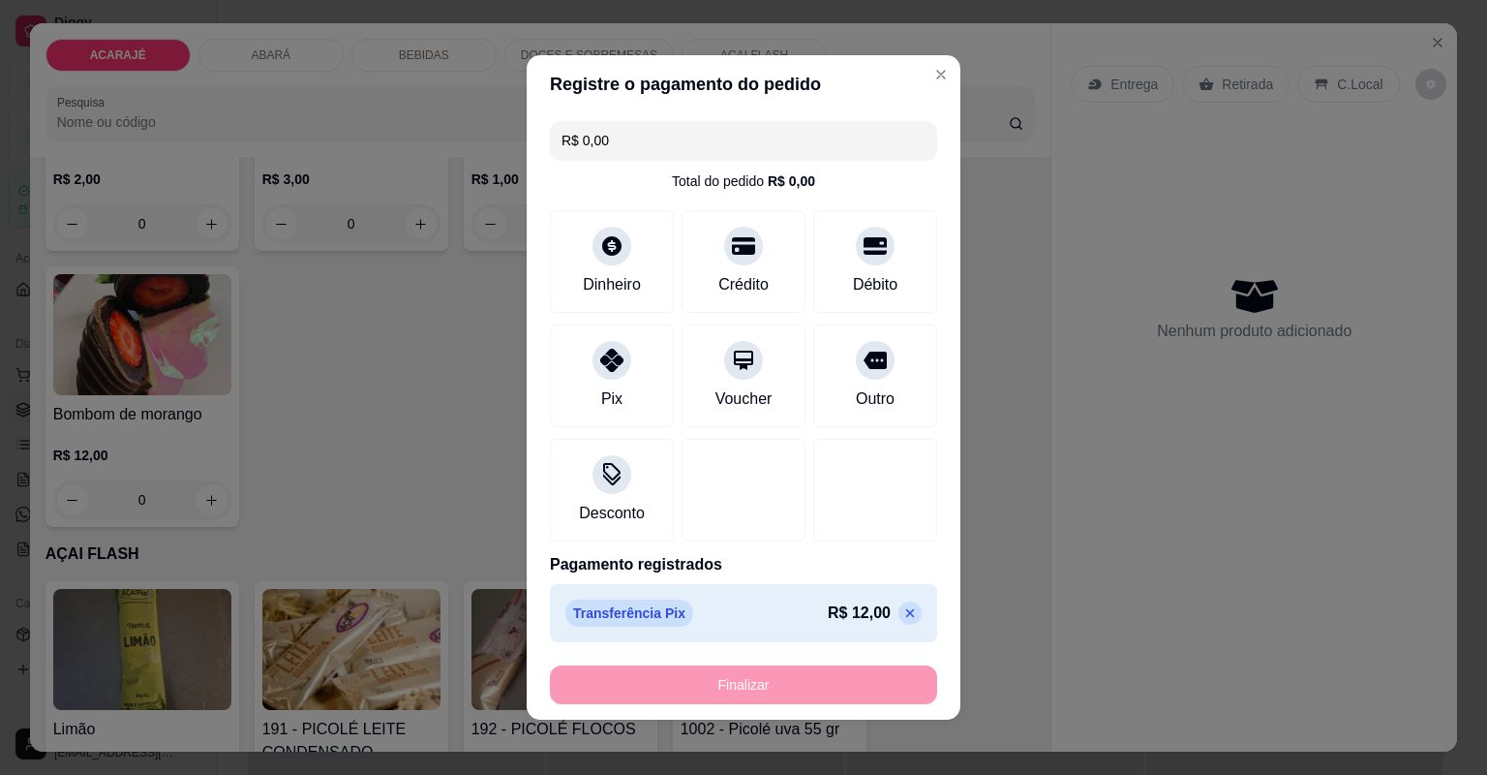
type input "-R$ 12,00"
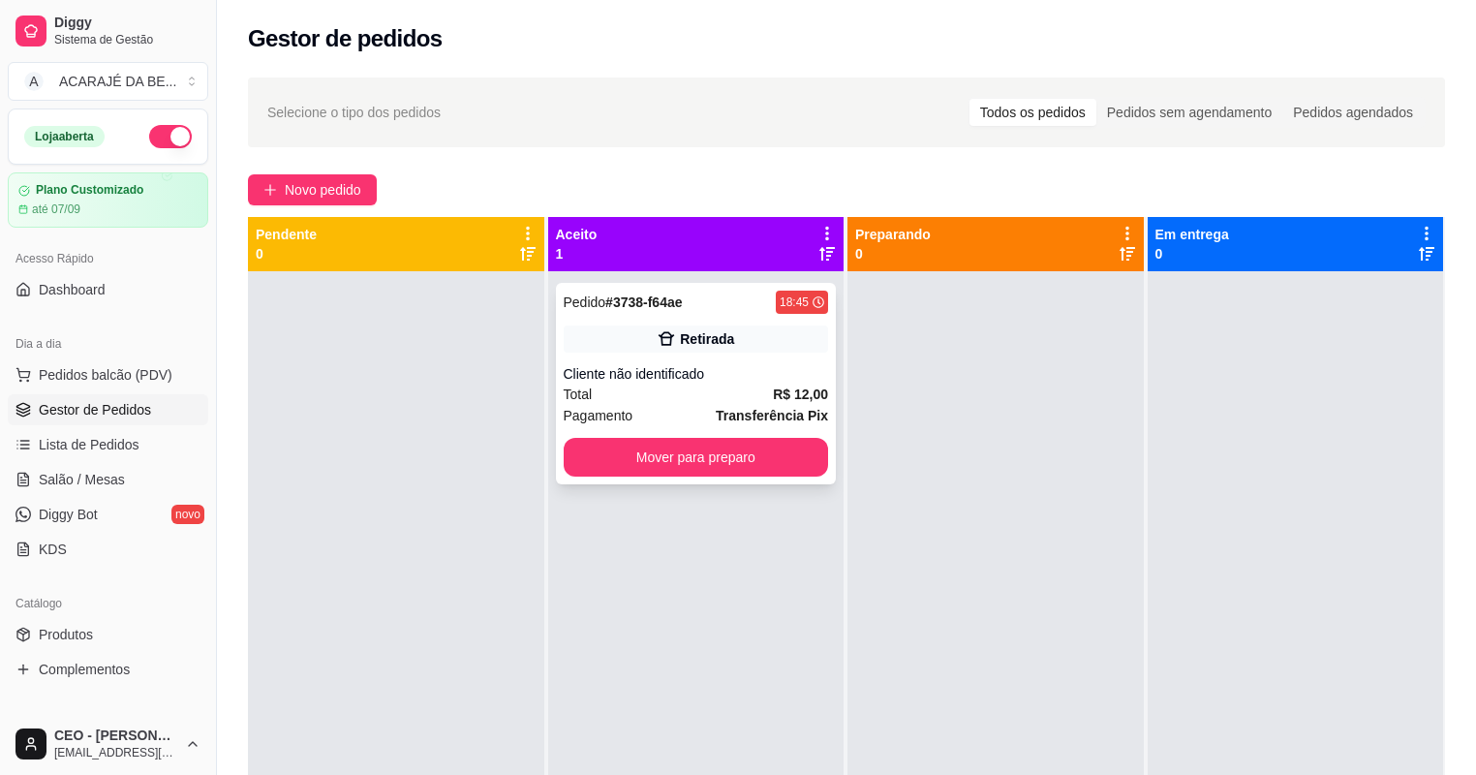
click at [662, 382] on div "Cliente não identificado" at bounding box center [696, 373] width 265 height 19
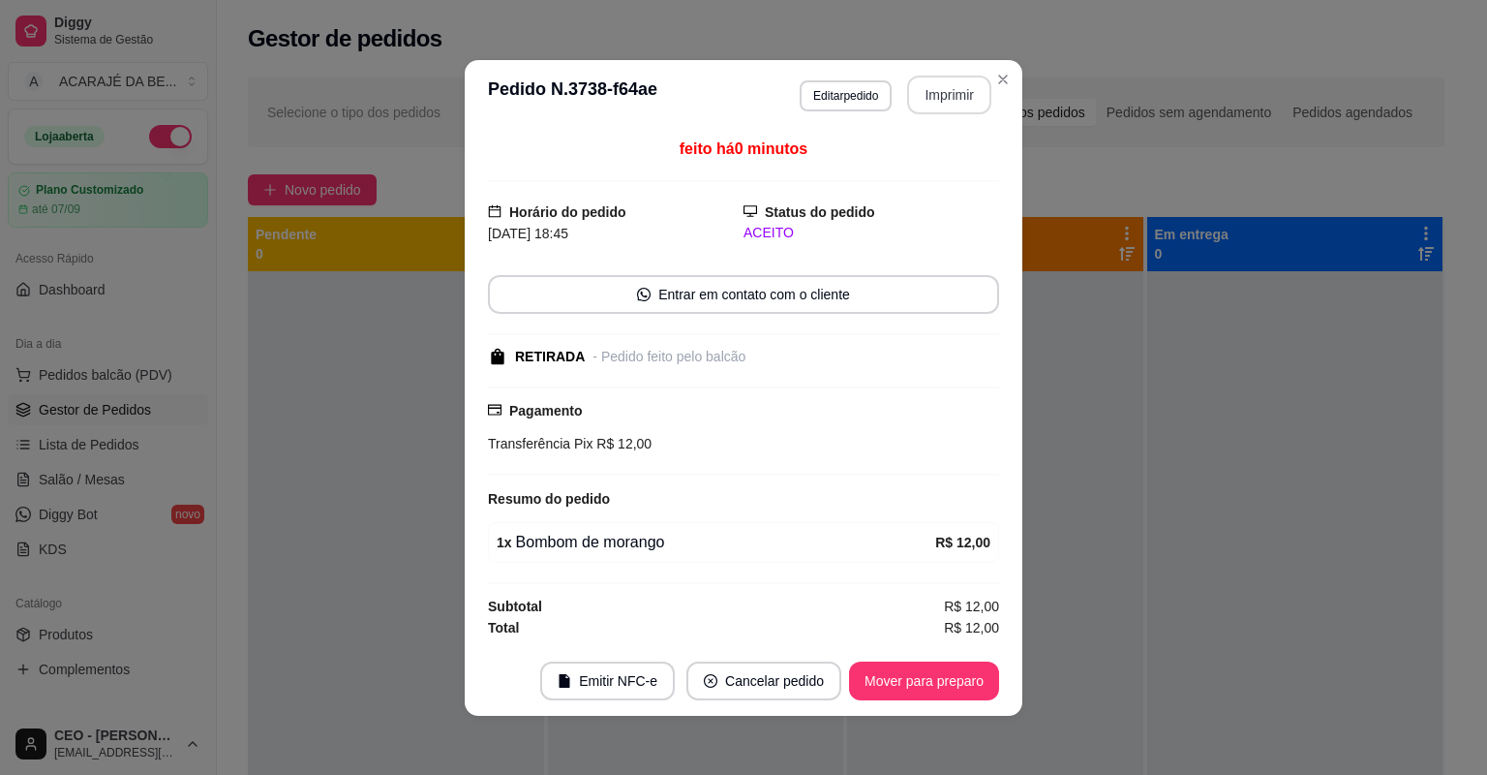
click at [941, 93] on button "Imprimir" at bounding box center [949, 95] width 84 height 39
click at [929, 682] on button "Mover para preparo" at bounding box center [924, 680] width 150 height 39
click at [929, 683] on div "Mover para preparo" at bounding box center [910, 680] width 177 height 39
click at [932, 683] on div "Mover para preparo" at bounding box center [910, 680] width 177 height 39
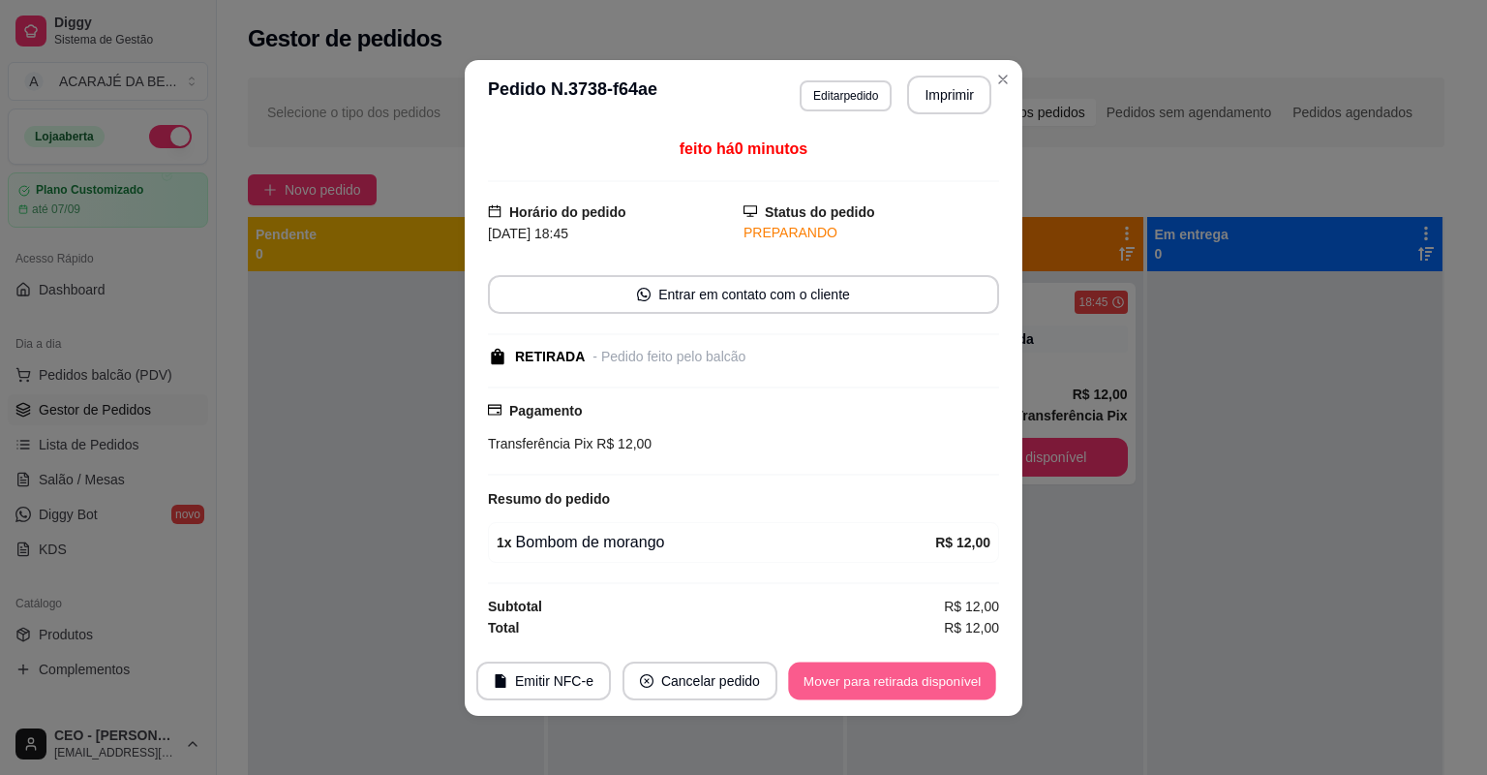
click at [934, 683] on button "Mover para retirada disponível" at bounding box center [891, 680] width 207 height 38
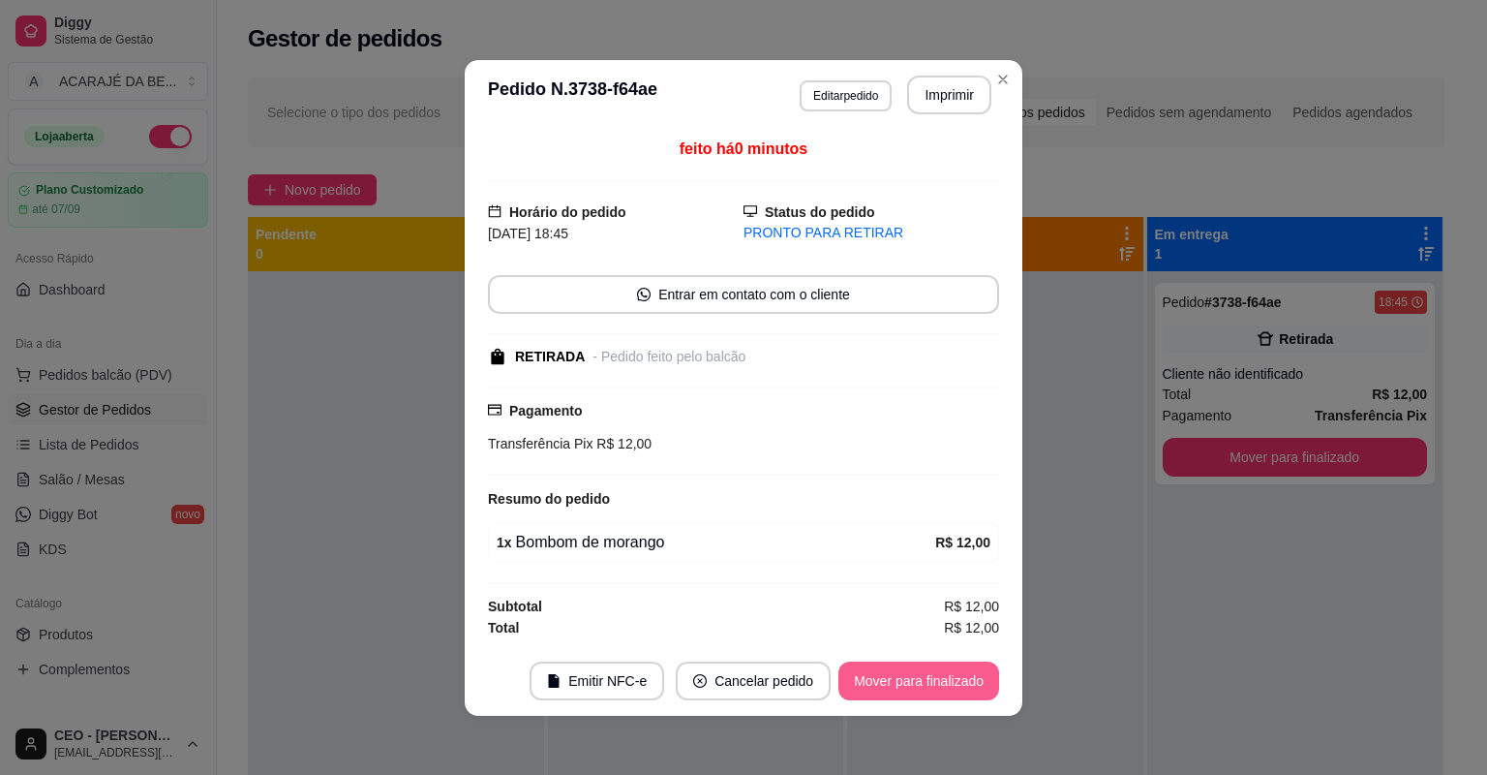
click at [934, 683] on button "Mover para finalizado" at bounding box center [919, 680] width 161 height 39
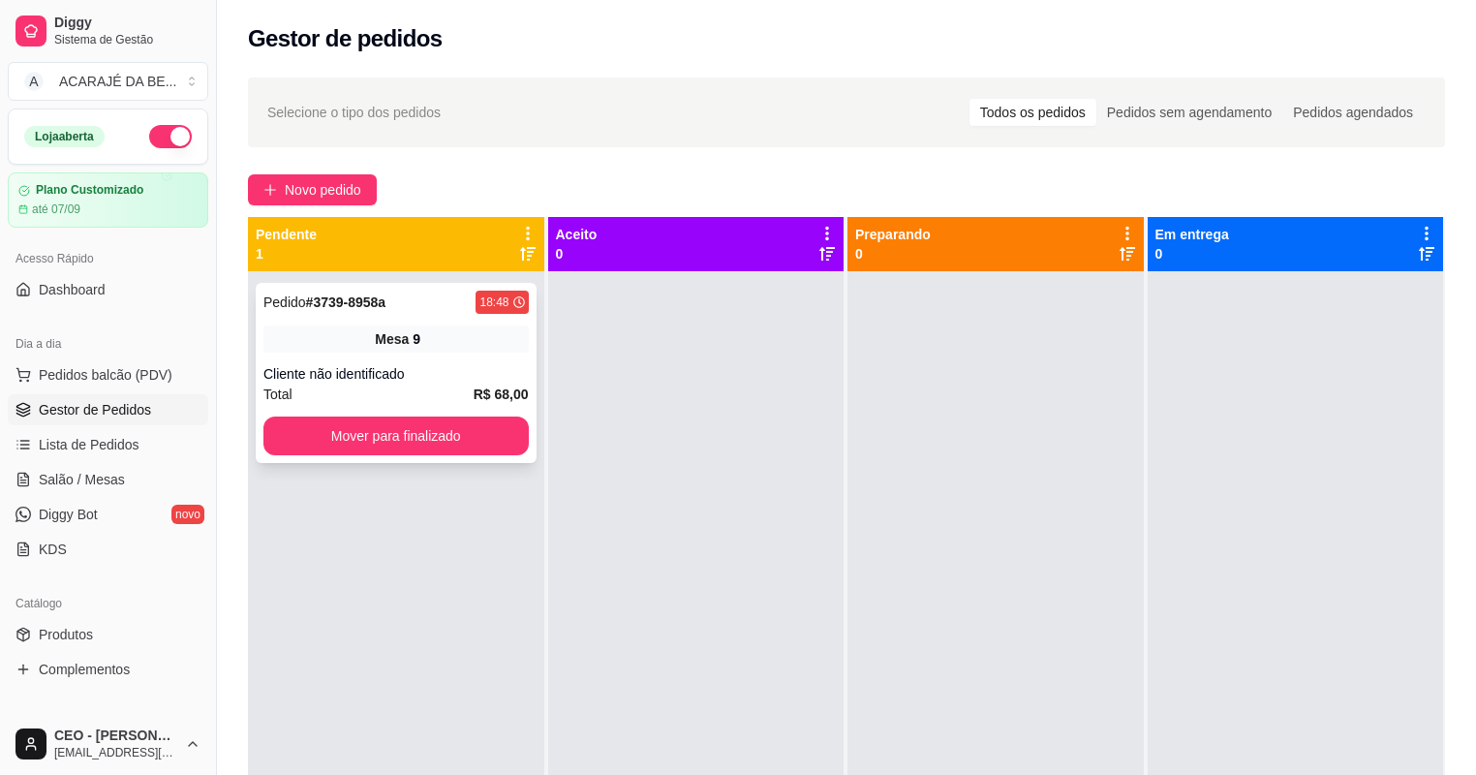
click at [352, 321] on div "Pedido # 3739-8958a 18:48 Mesa 9 Cliente não identificado Total R$ 68,00 Mover …" at bounding box center [396, 373] width 281 height 180
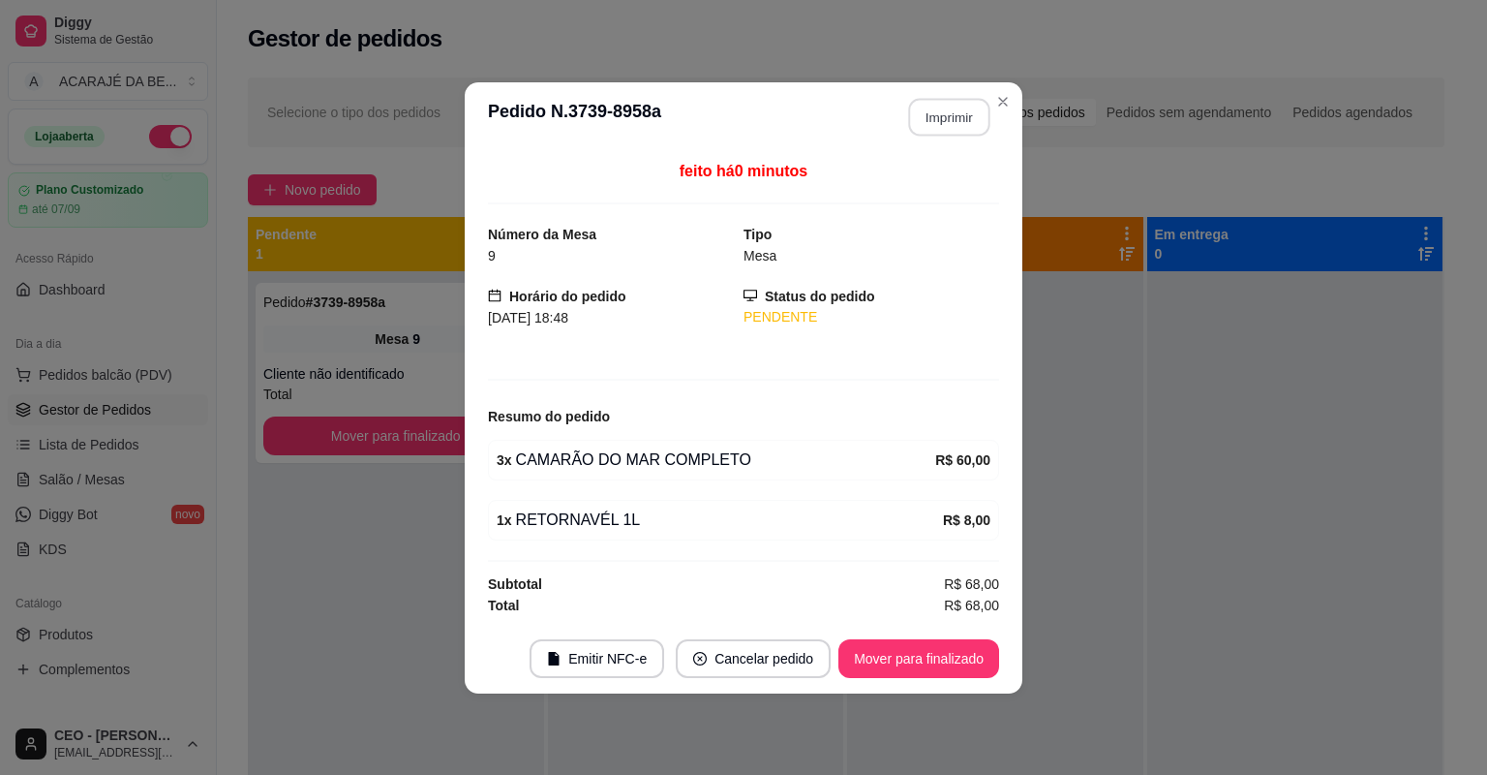
click at [944, 104] on button "Imprimir" at bounding box center [949, 117] width 81 height 38
click at [933, 668] on button "Mover para finalizado" at bounding box center [919, 658] width 161 height 39
click at [950, 665] on button "Mover para finalizado" at bounding box center [919, 658] width 156 height 38
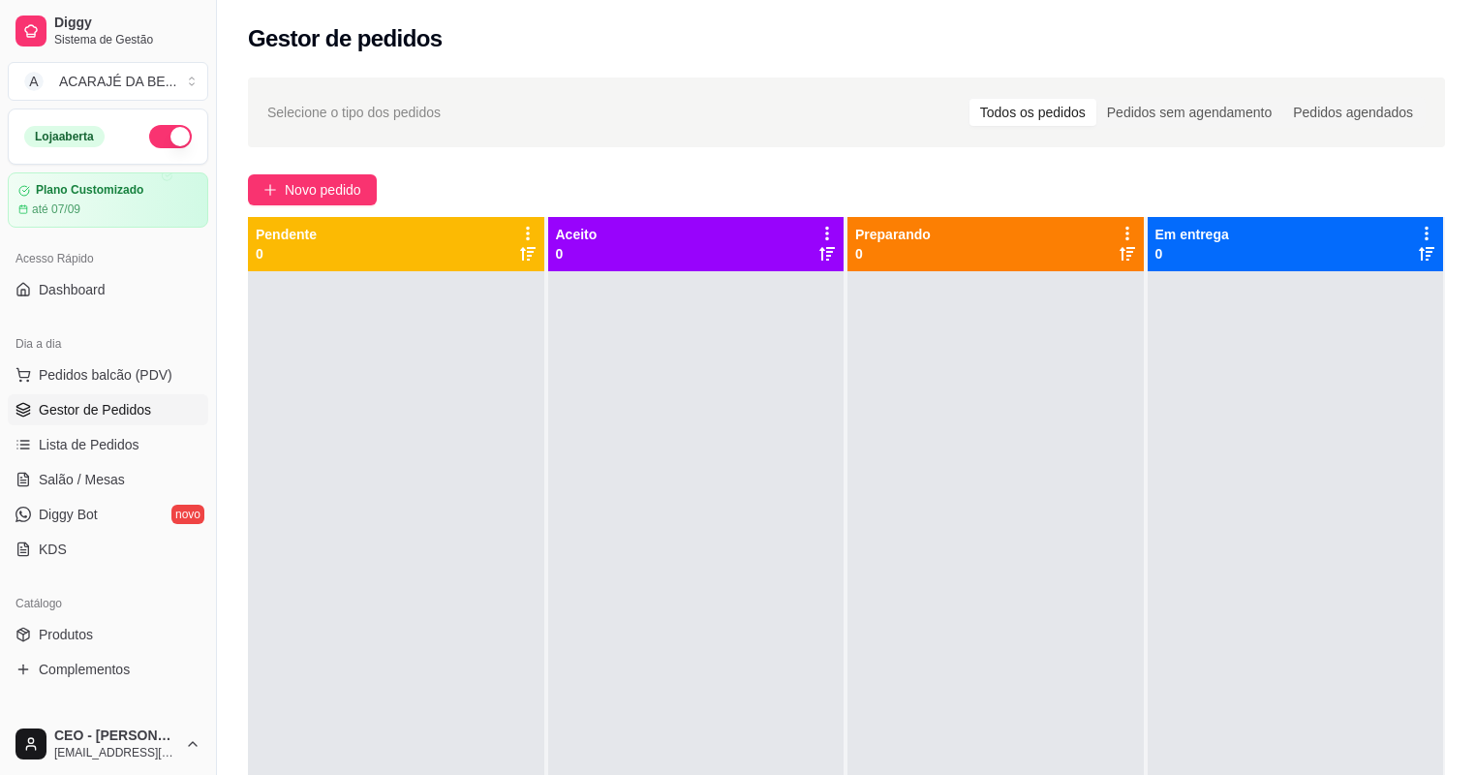
click at [1040, 488] on div at bounding box center [995, 658] width 296 height 775
click at [325, 182] on span "Novo pedido" at bounding box center [323, 189] width 76 height 21
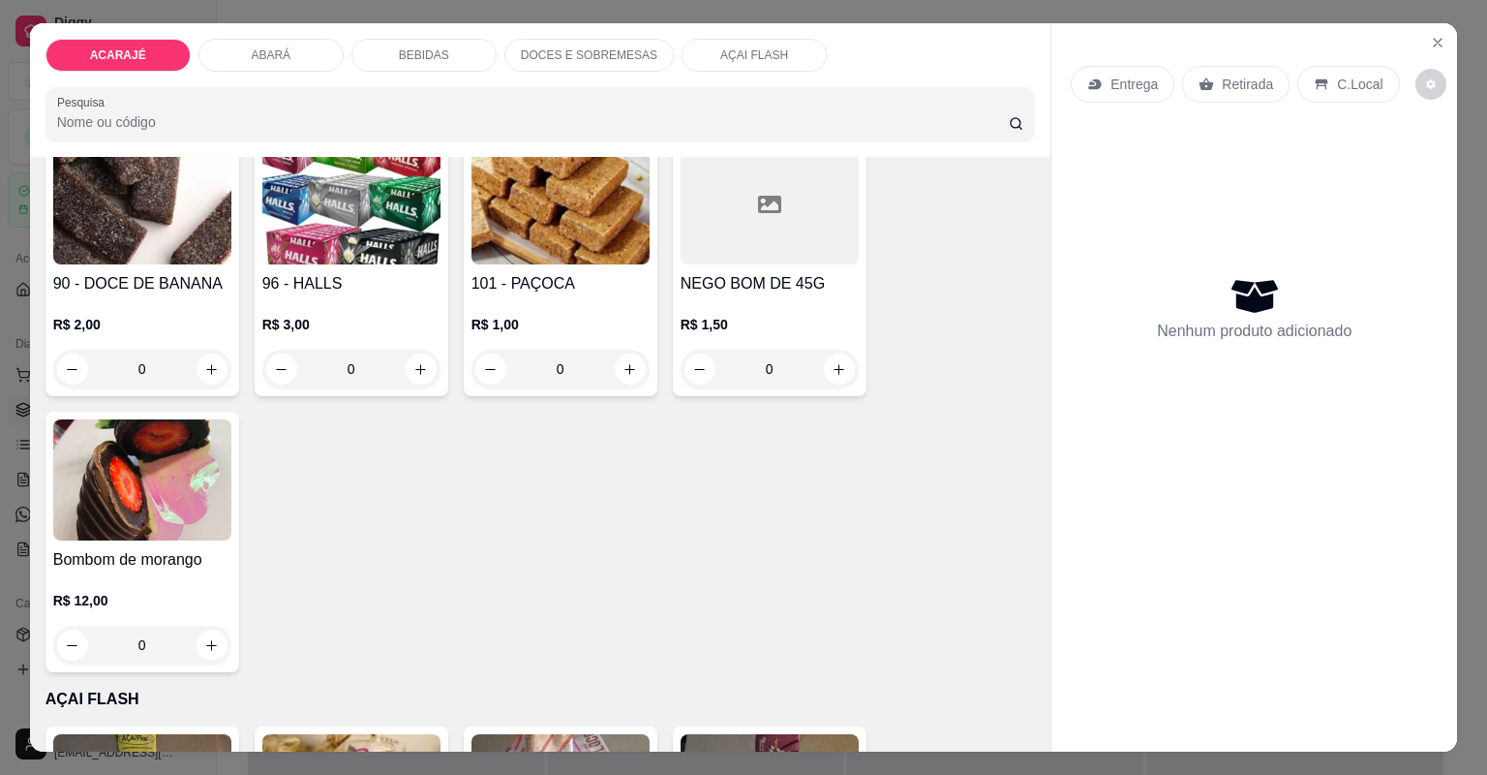
scroll to position [3221, 0]
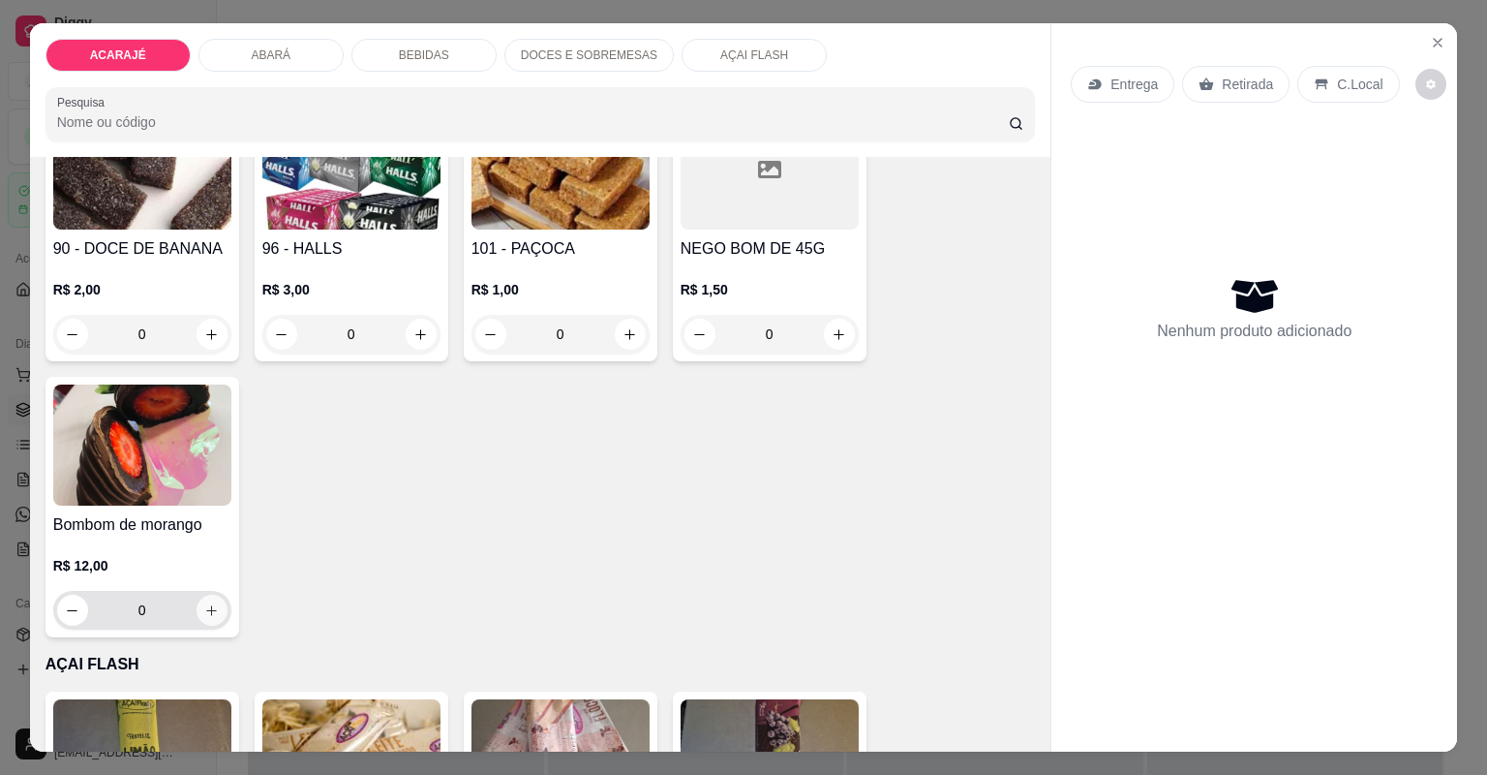
click at [214, 600] on button "increase-product-quantity" at bounding box center [212, 610] width 31 height 31
type input "1"
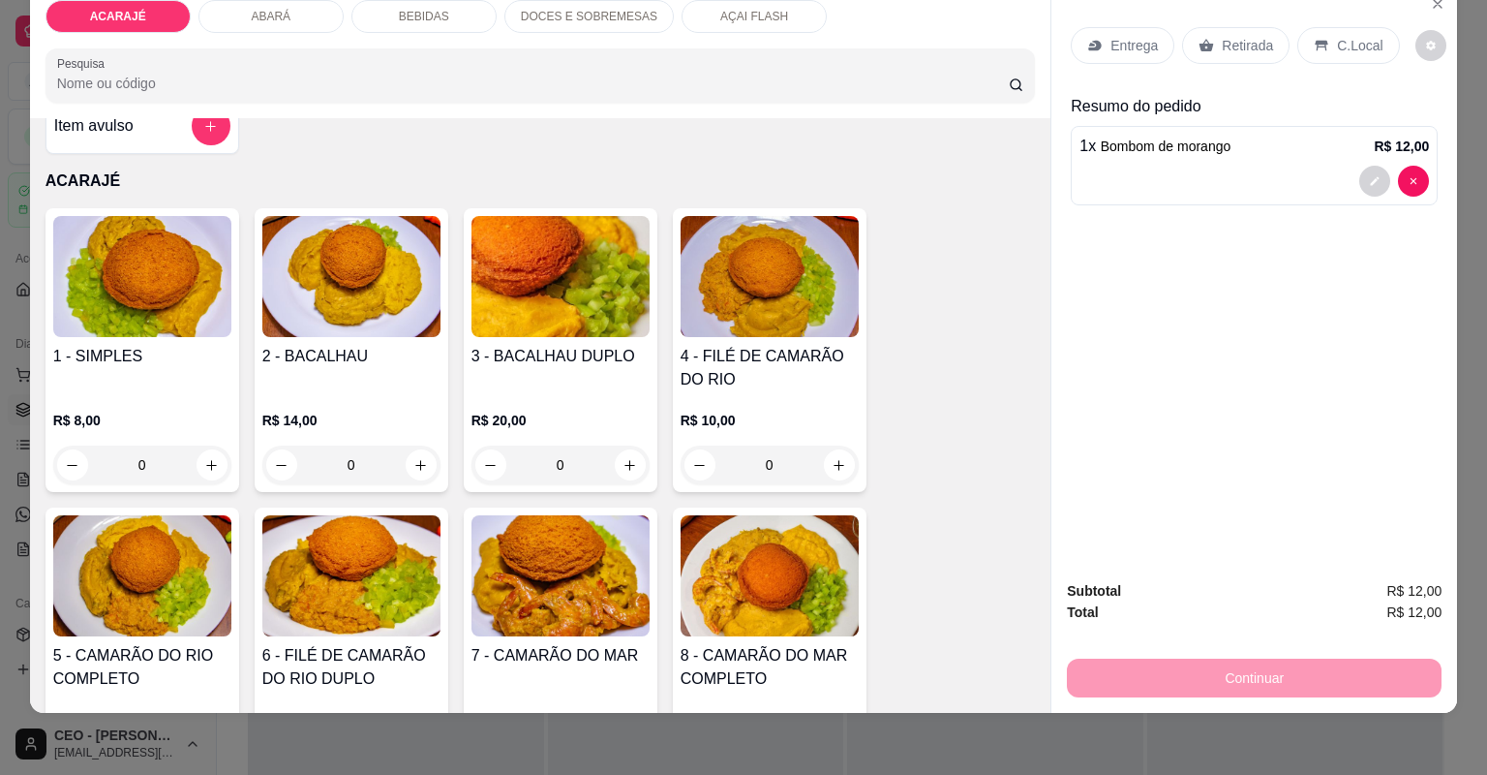
scroll to position [0, 0]
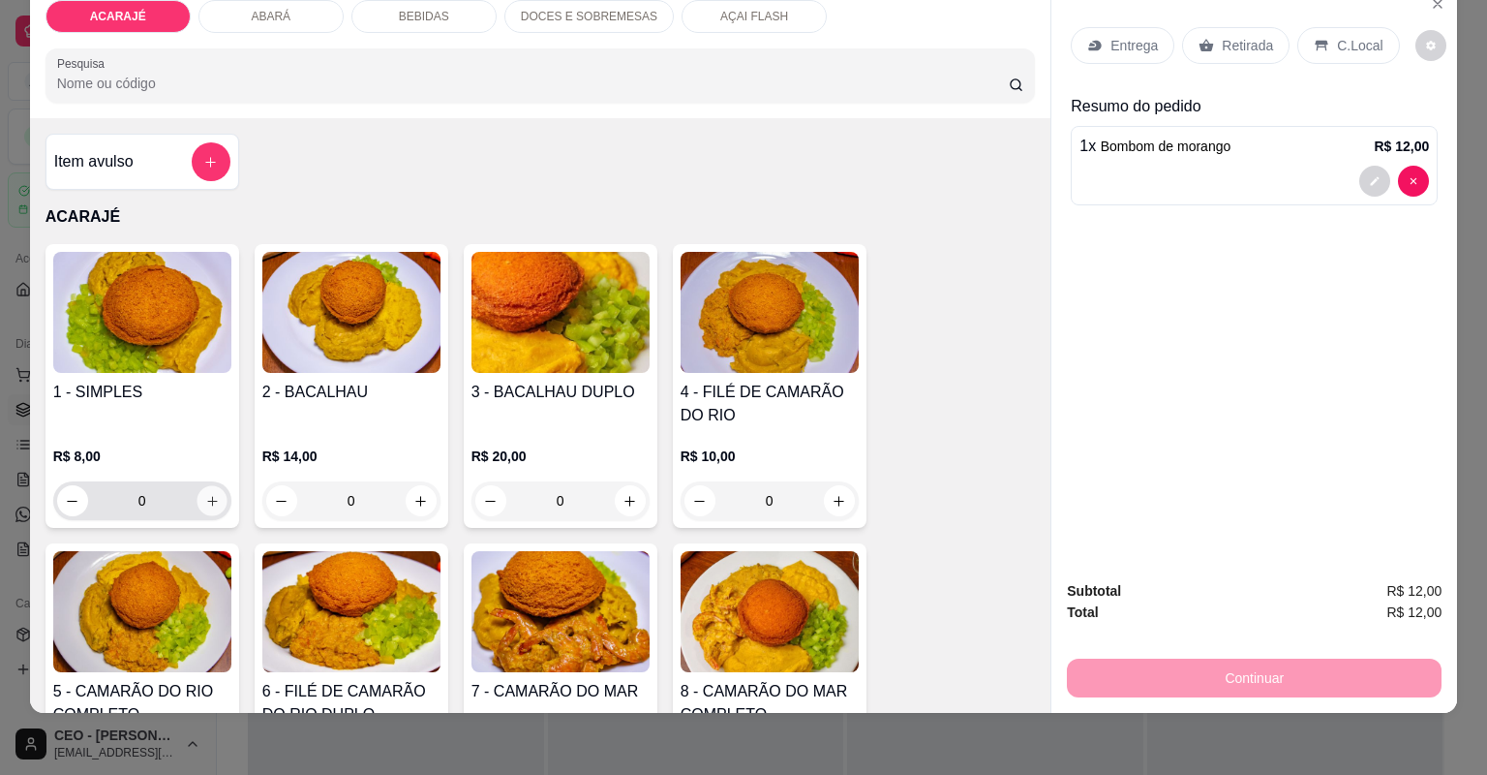
click at [216, 496] on button "increase-product-quantity" at bounding box center [212, 500] width 30 height 30
type input "1"
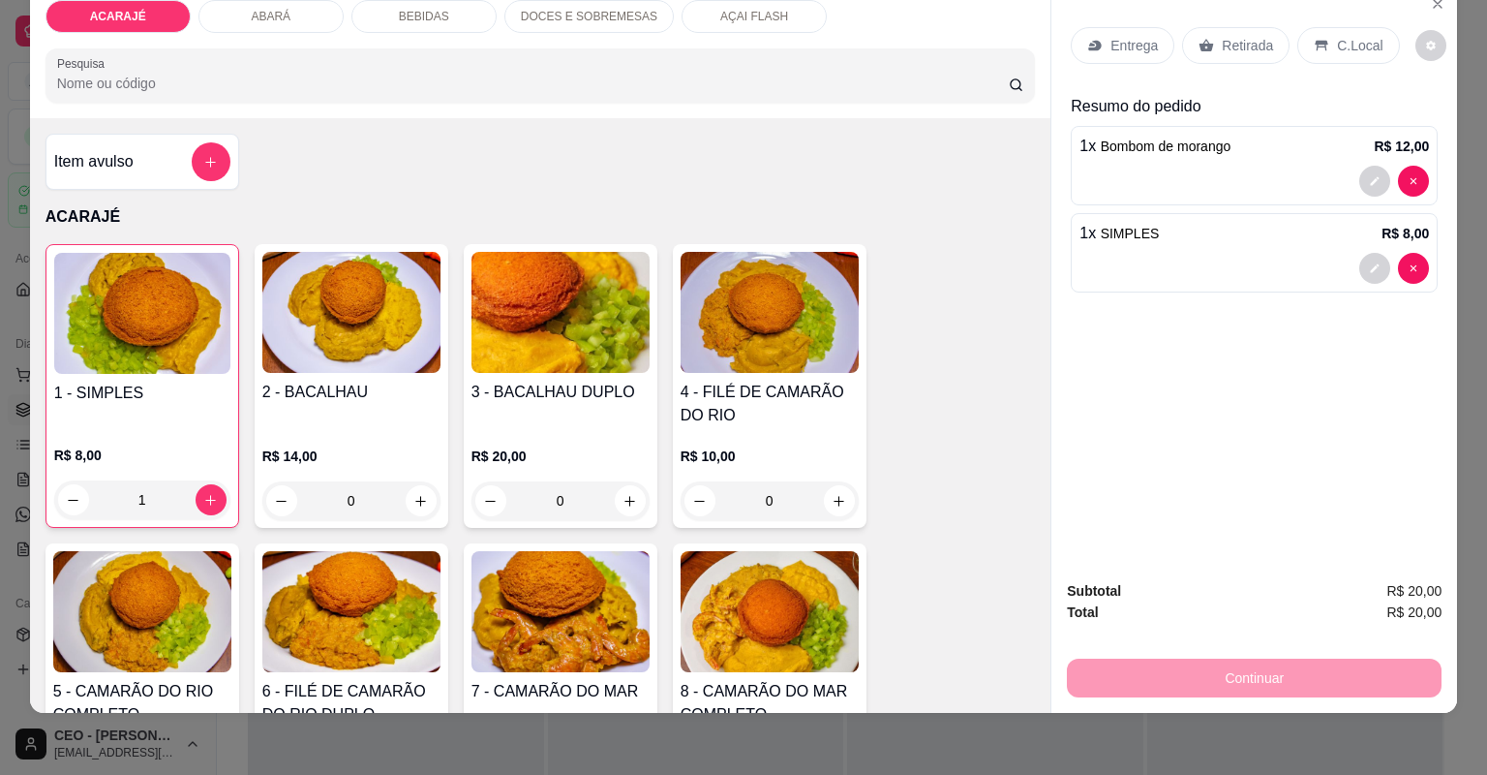
click at [1139, 50] on p "Entrega" at bounding box center [1134, 45] width 47 height 19
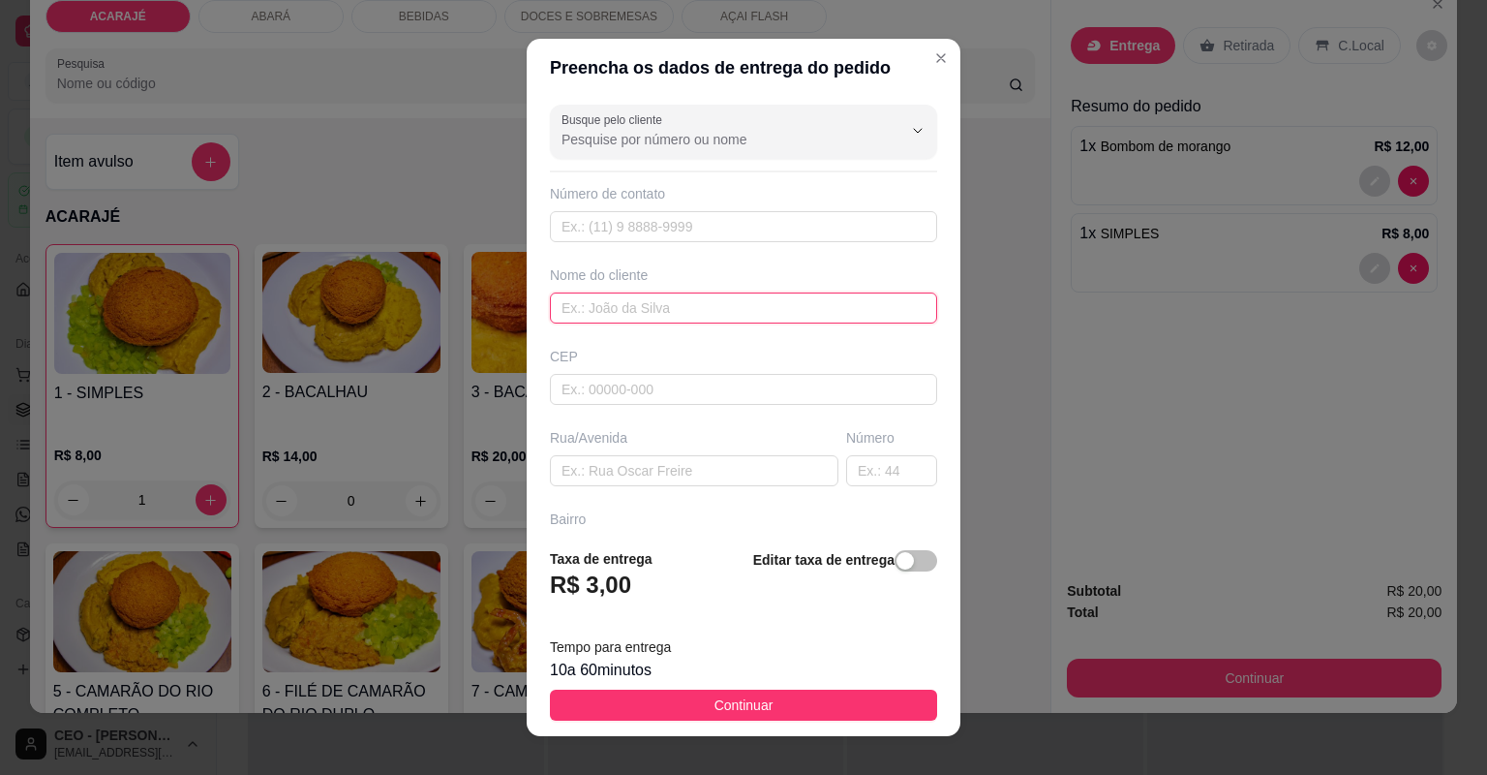
click at [738, 314] on input "text" at bounding box center [743, 307] width 387 height 31
click at [809, 310] on input "text" at bounding box center [743, 307] width 387 height 31
type input "saah"
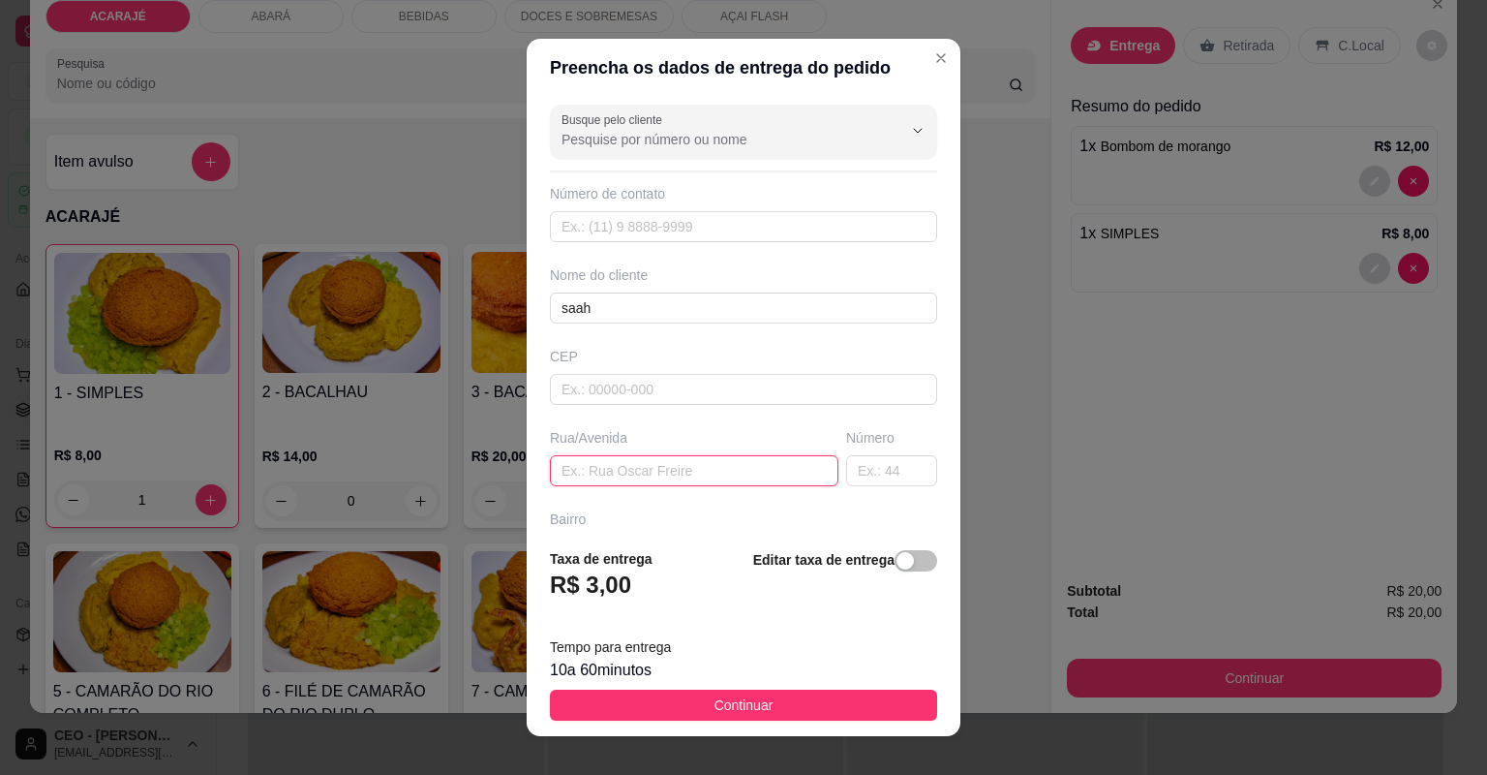
click at [708, 469] on input "text" at bounding box center [694, 470] width 289 height 31
paste input "Bela vista"
type input "Bela vista , acima da radio povo"
click at [867, 470] on input "text" at bounding box center [891, 470] width 91 height 31
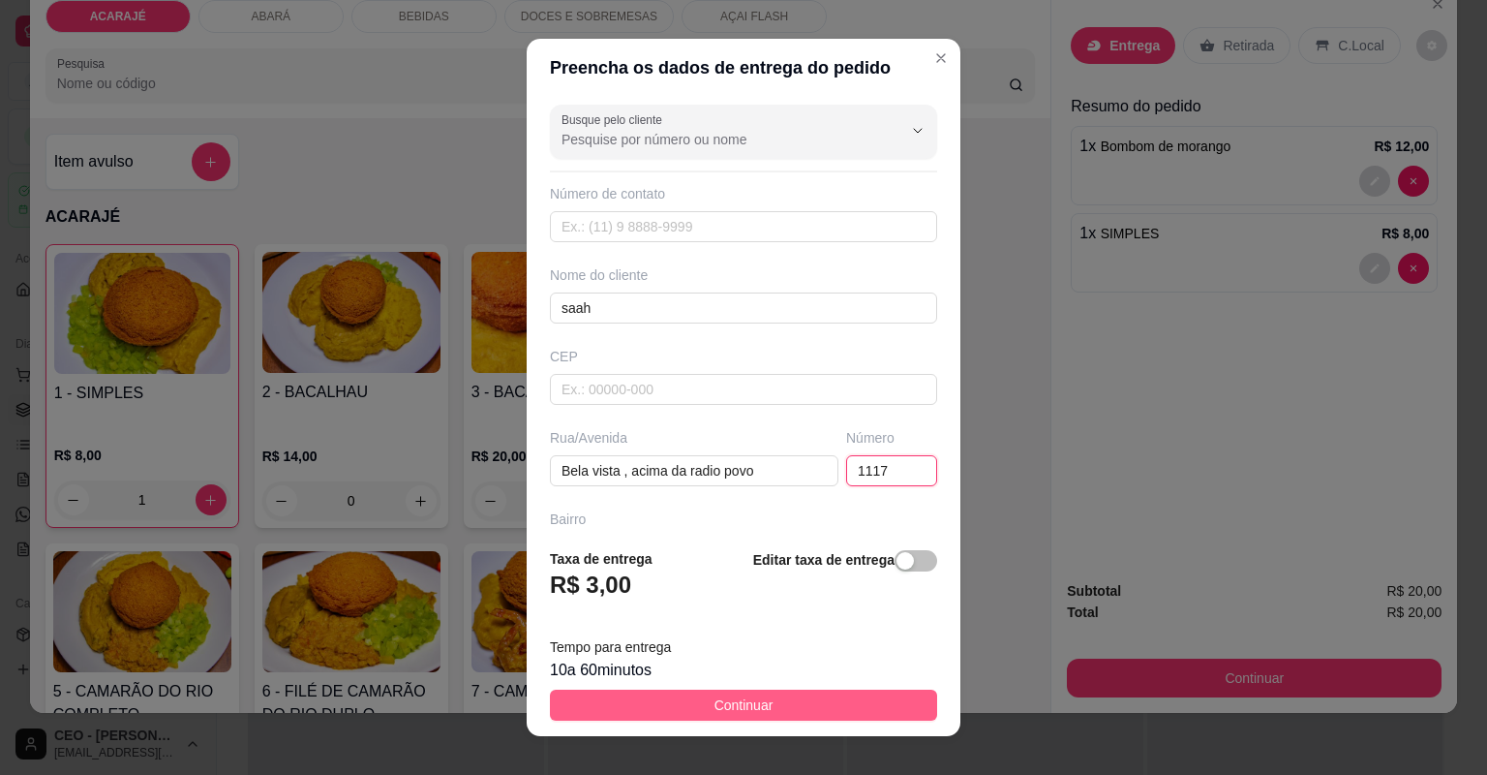
type input "1117"
click at [770, 693] on button "Continuar" at bounding box center [743, 704] width 387 height 31
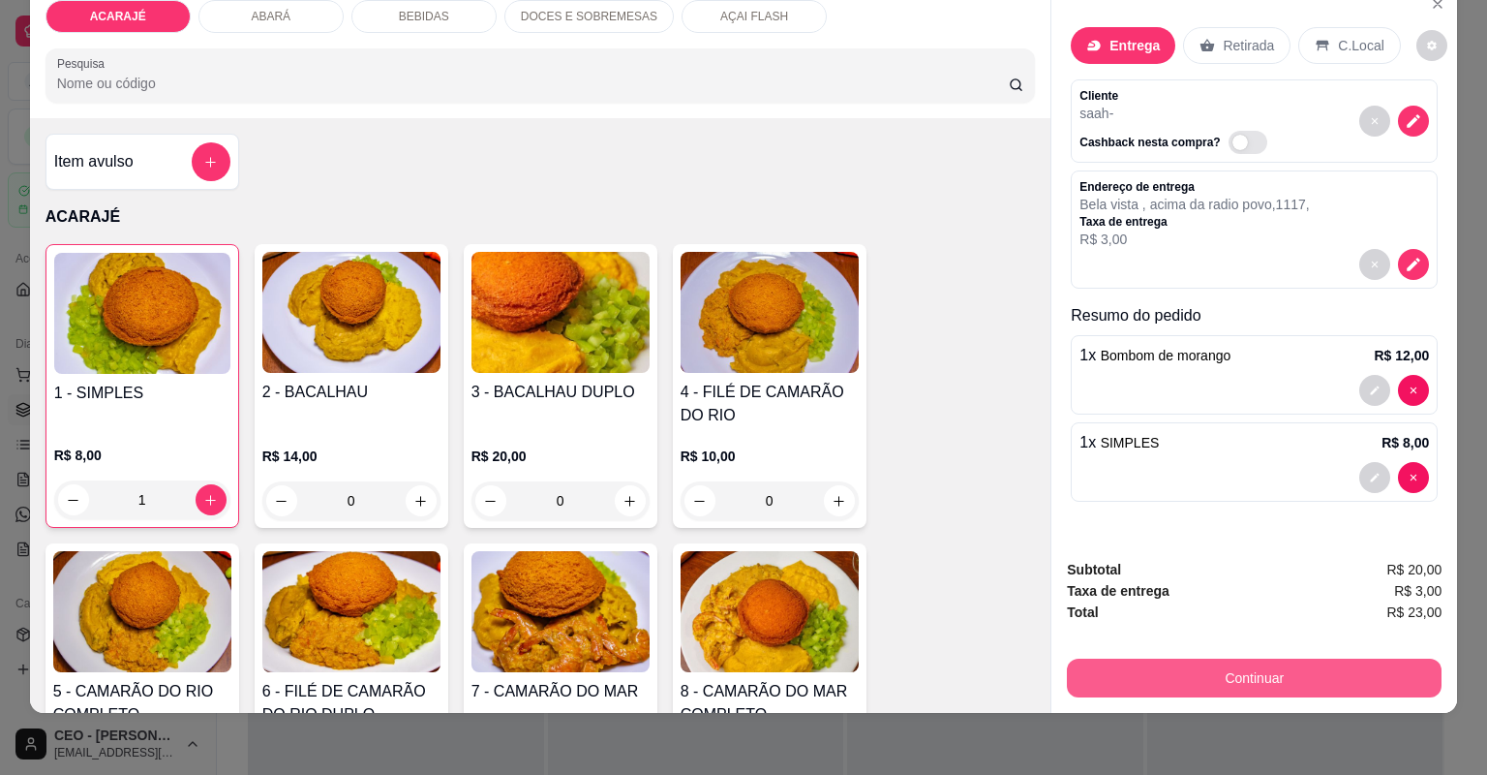
click at [1276, 672] on button "Continuar" at bounding box center [1254, 677] width 375 height 39
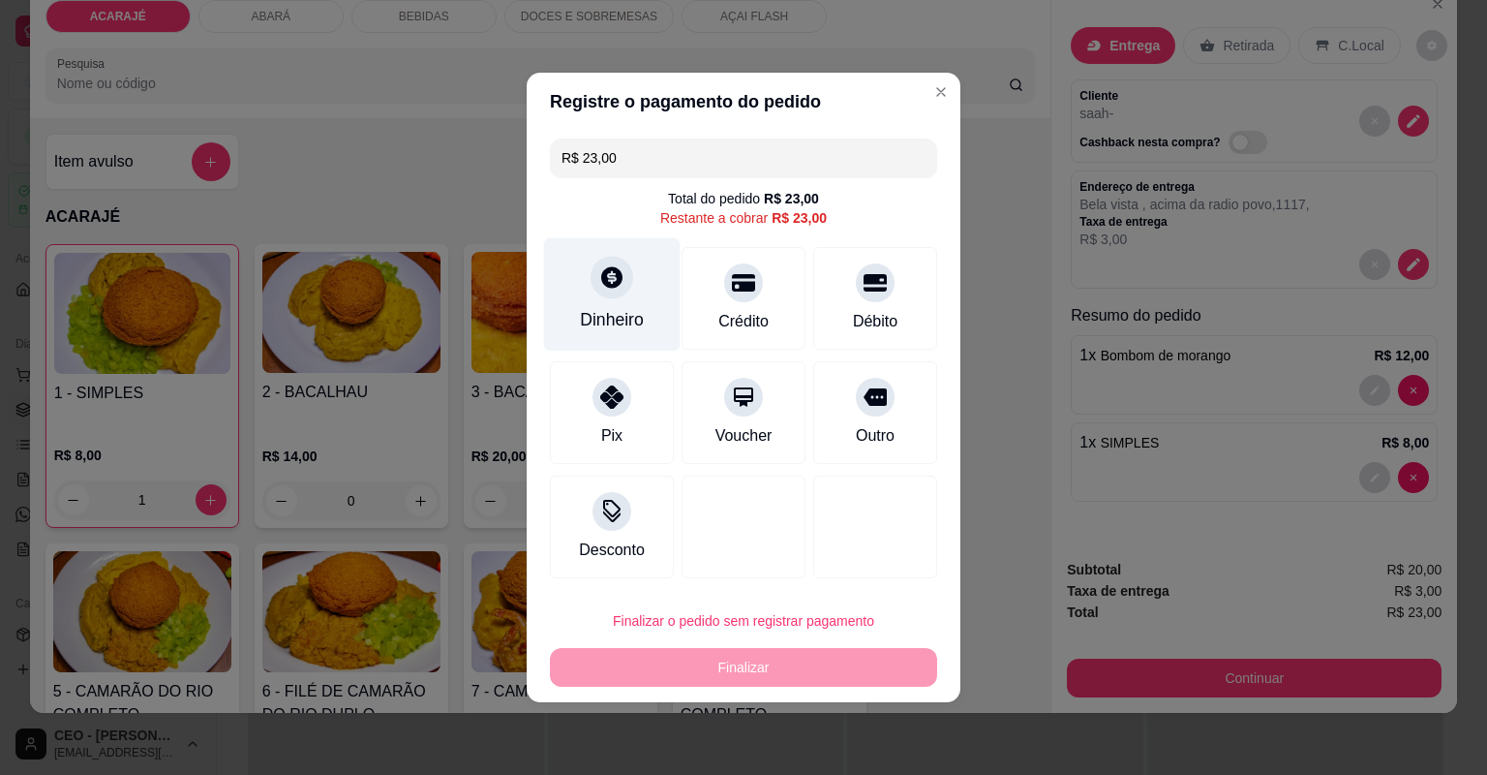
click at [638, 281] on div "Dinheiro" at bounding box center [612, 294] width 137 height 113
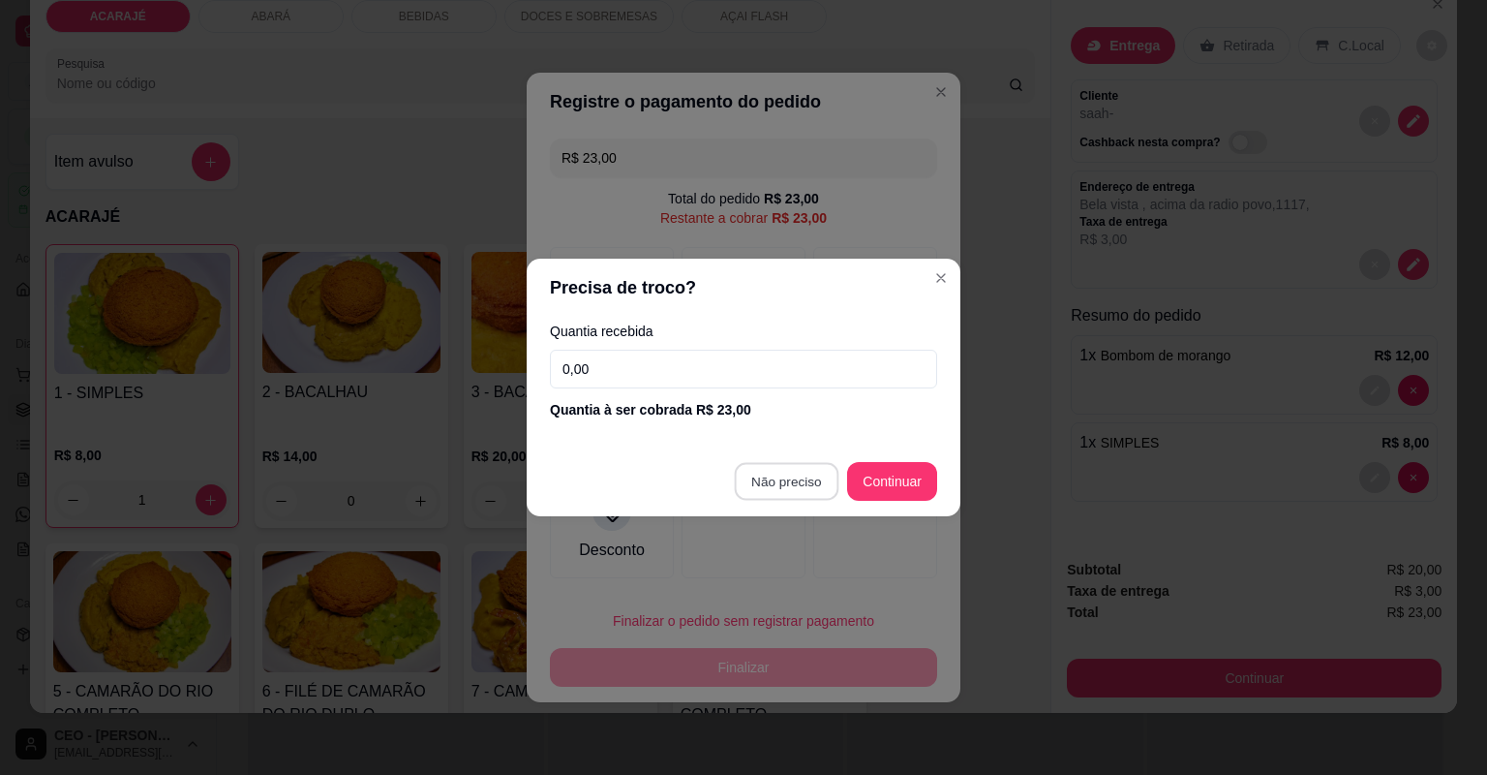
type input "R$ 0,00"
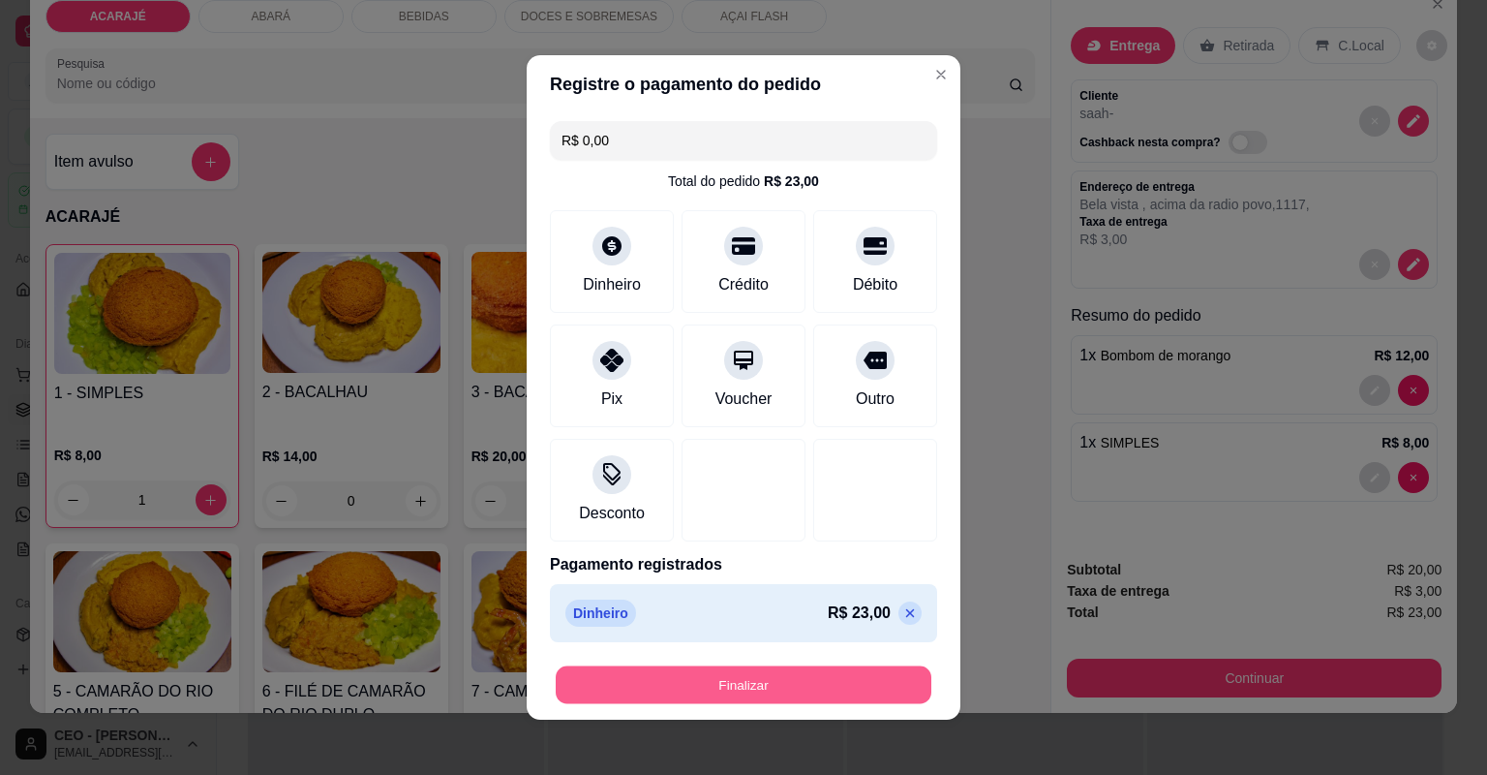
click at [768, 683] on button "Finalizar" at bounding box center [744, 685] width 376 height 38
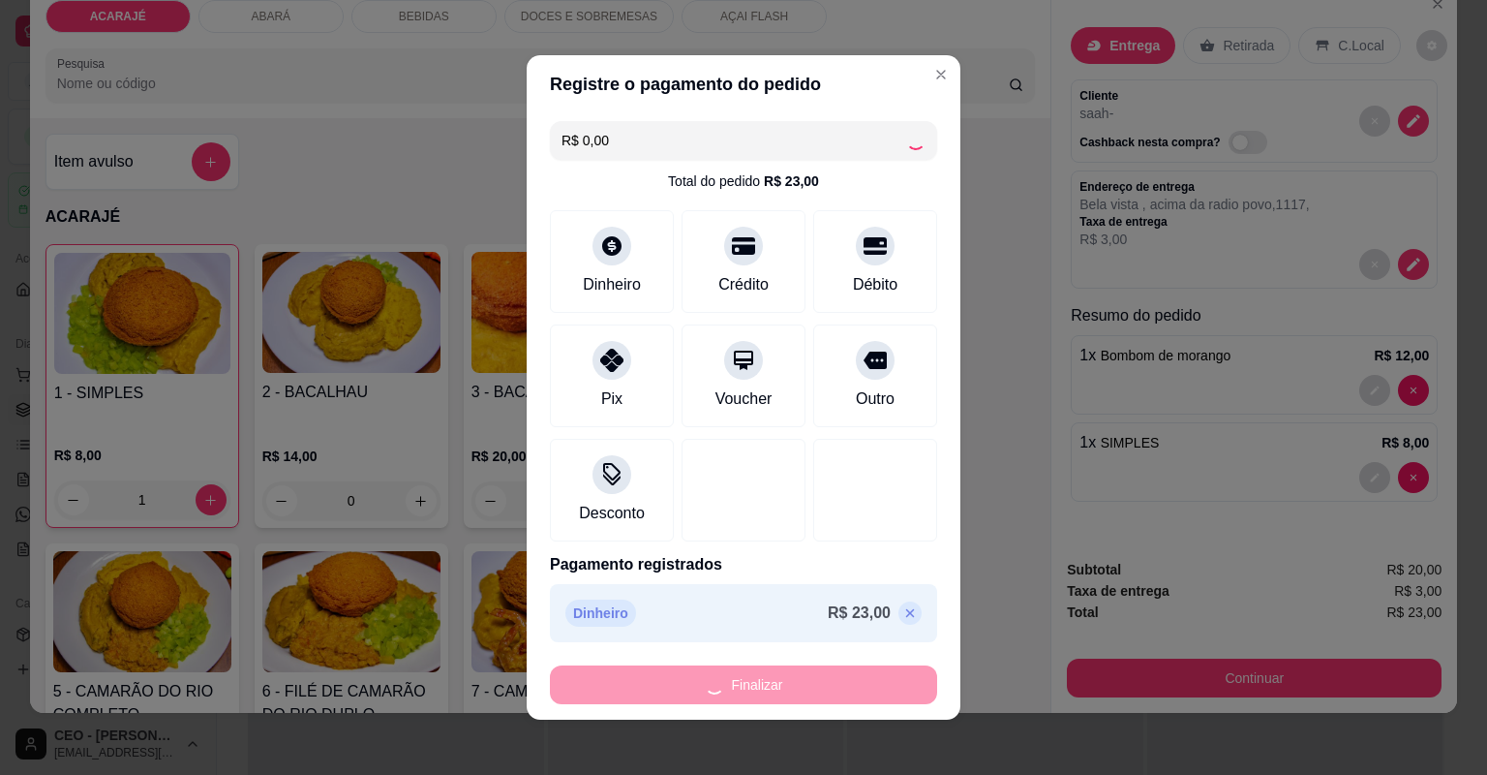
type input "0"
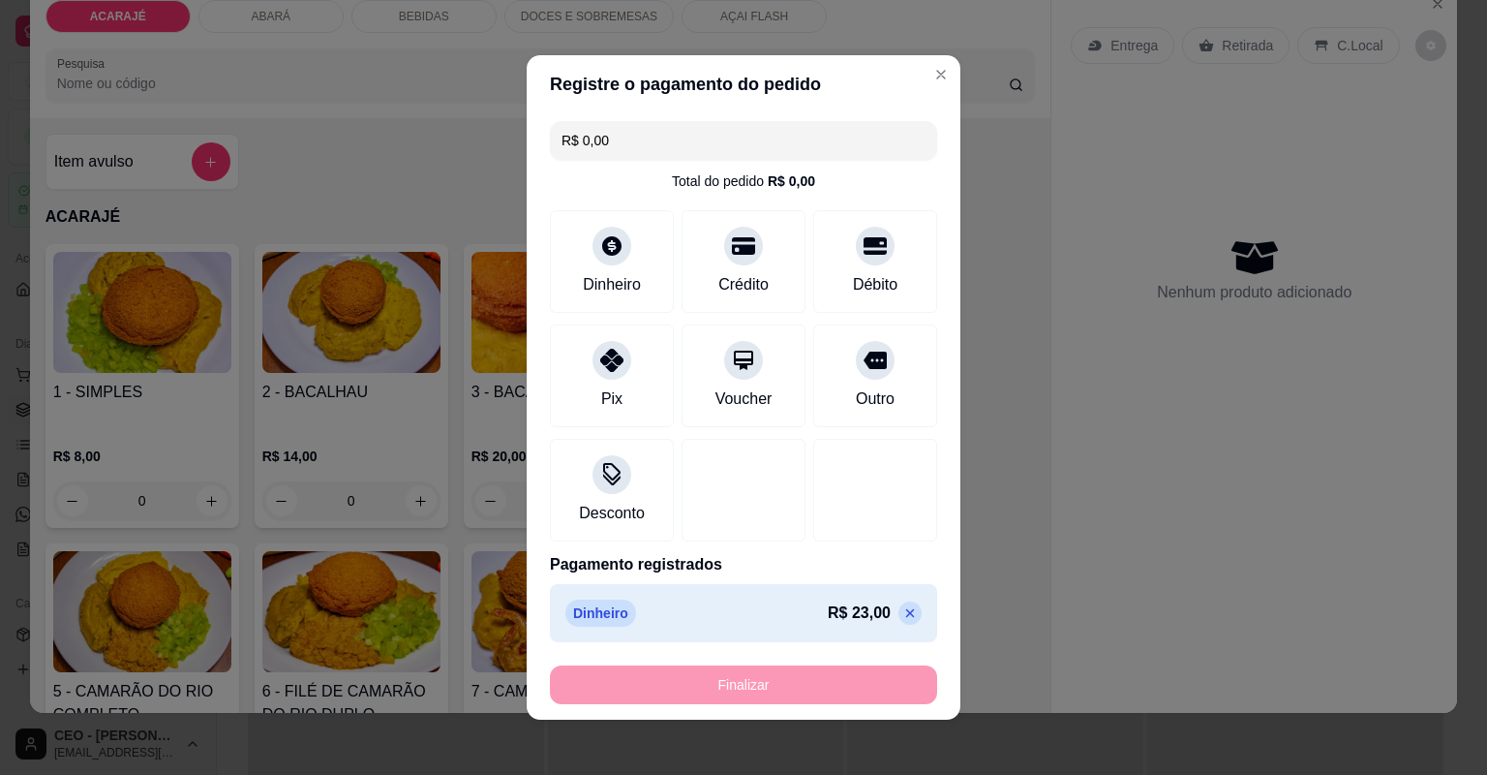
type input "-R$ 23,00"
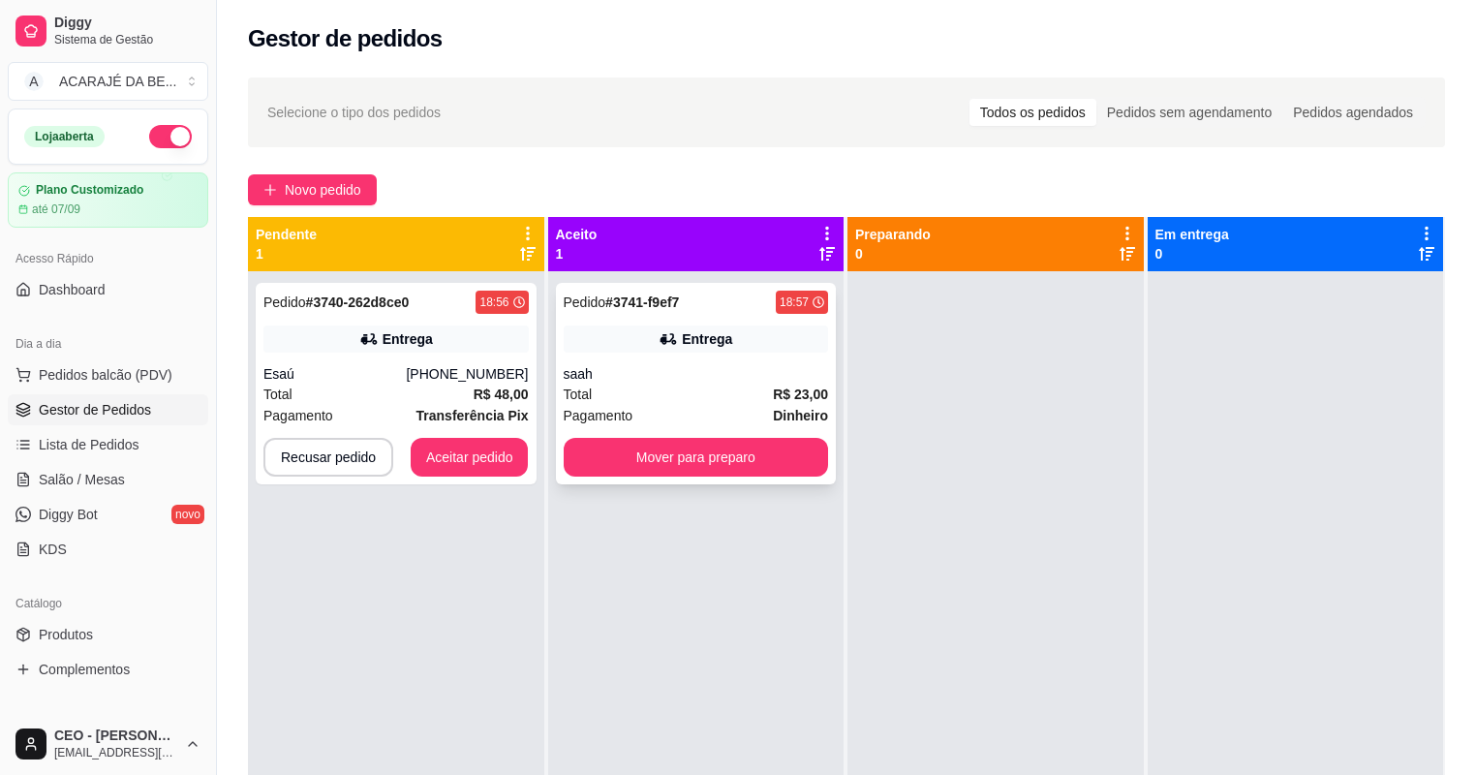
click at [720, 343] on div "Entrega" at bounding box center [707, 338] width 50 height 19
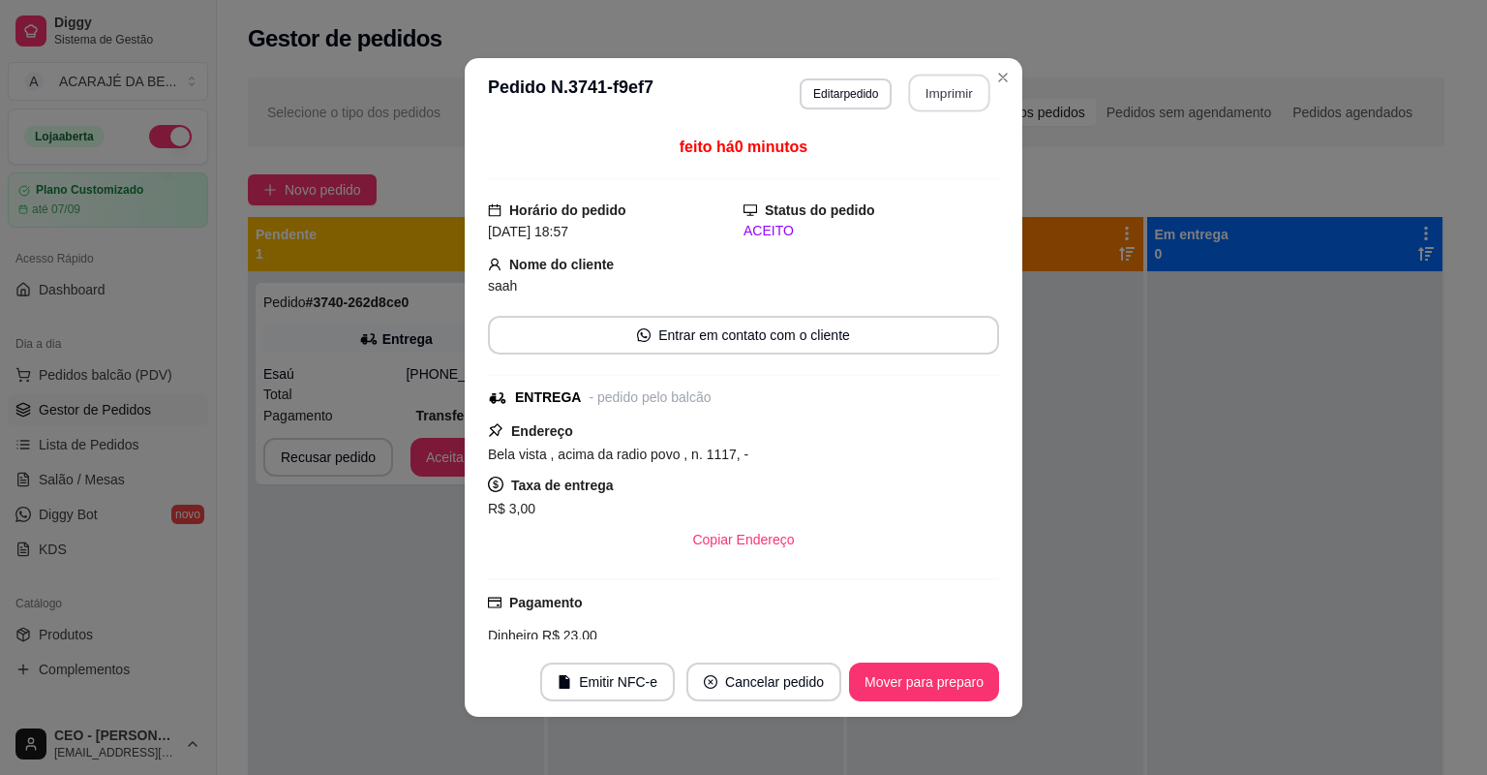
click at [951, 97] on button "Imprimir" at bounding box center [949, 94] width 81 height 38
click at [941, 682] on button "Mover para preparo" at bounding box center [923, 682] width 145 height 38
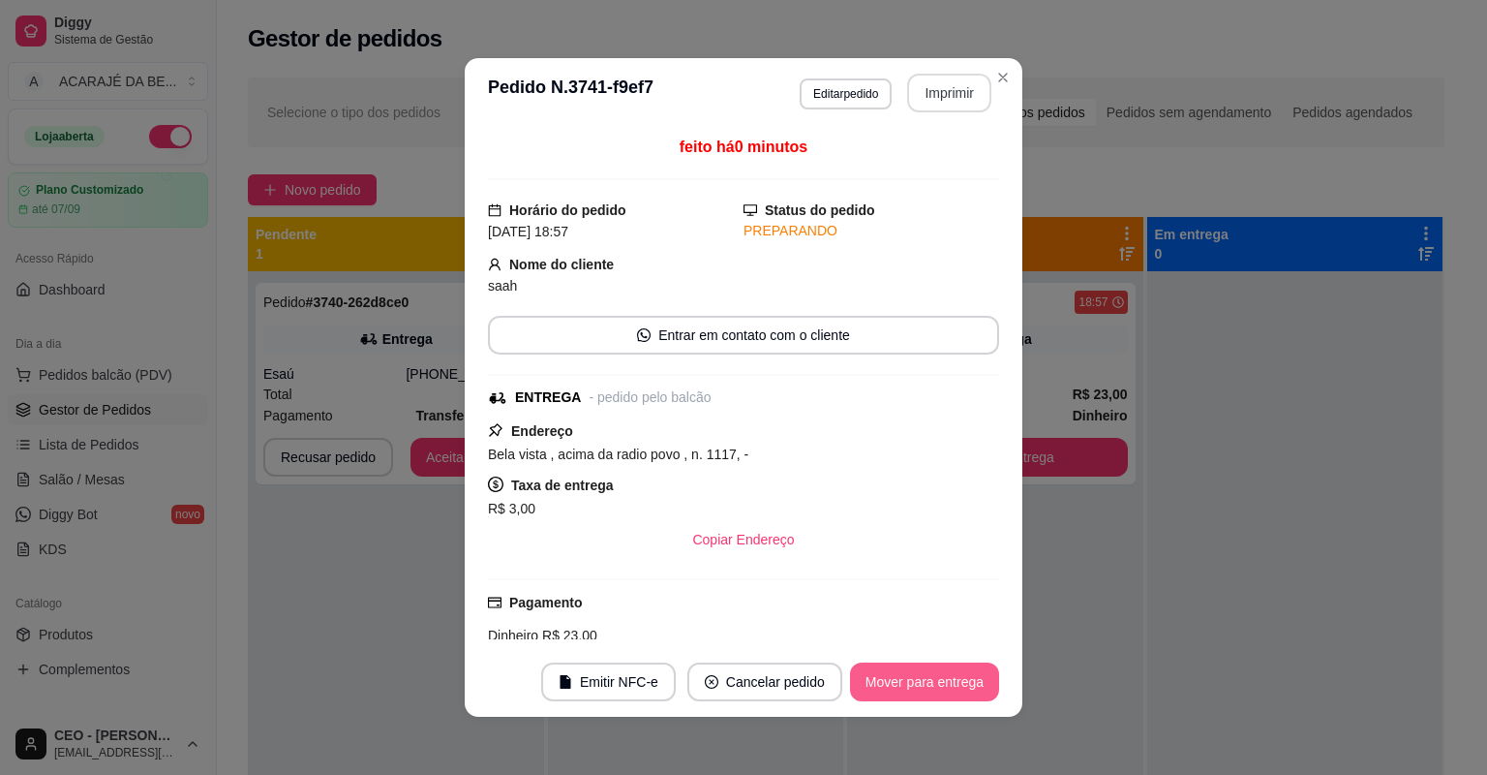
click at [941, 681] on button "Mover para entrega" at bounding box center [924, 681] width 149 height 39
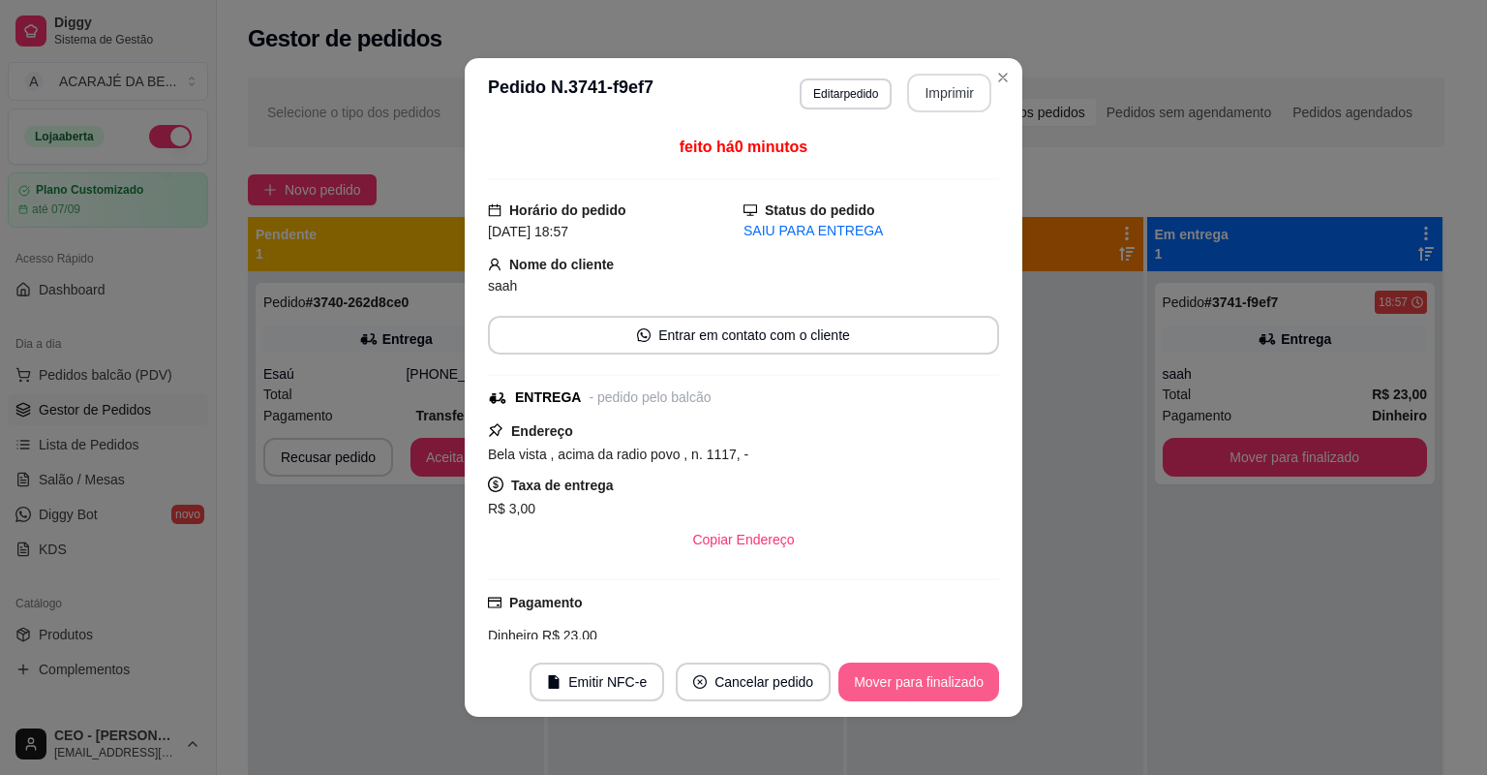
click at [941, 681] on button "Mover para finalizado" at bounding box center [919, 681] width 161 height 39
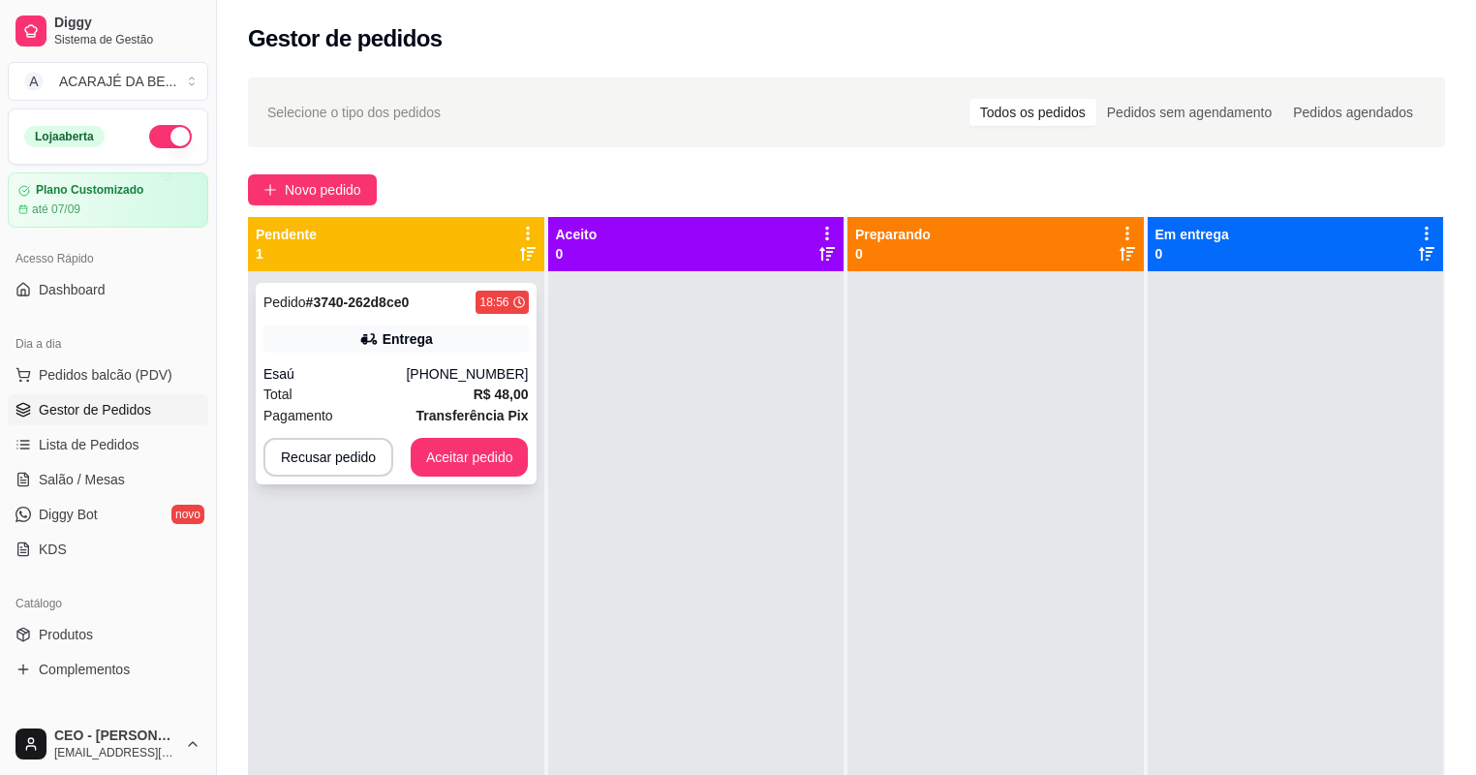
click at [406, 369] on div "Esaú" at bounding box center [334, 373] width 142 height 19
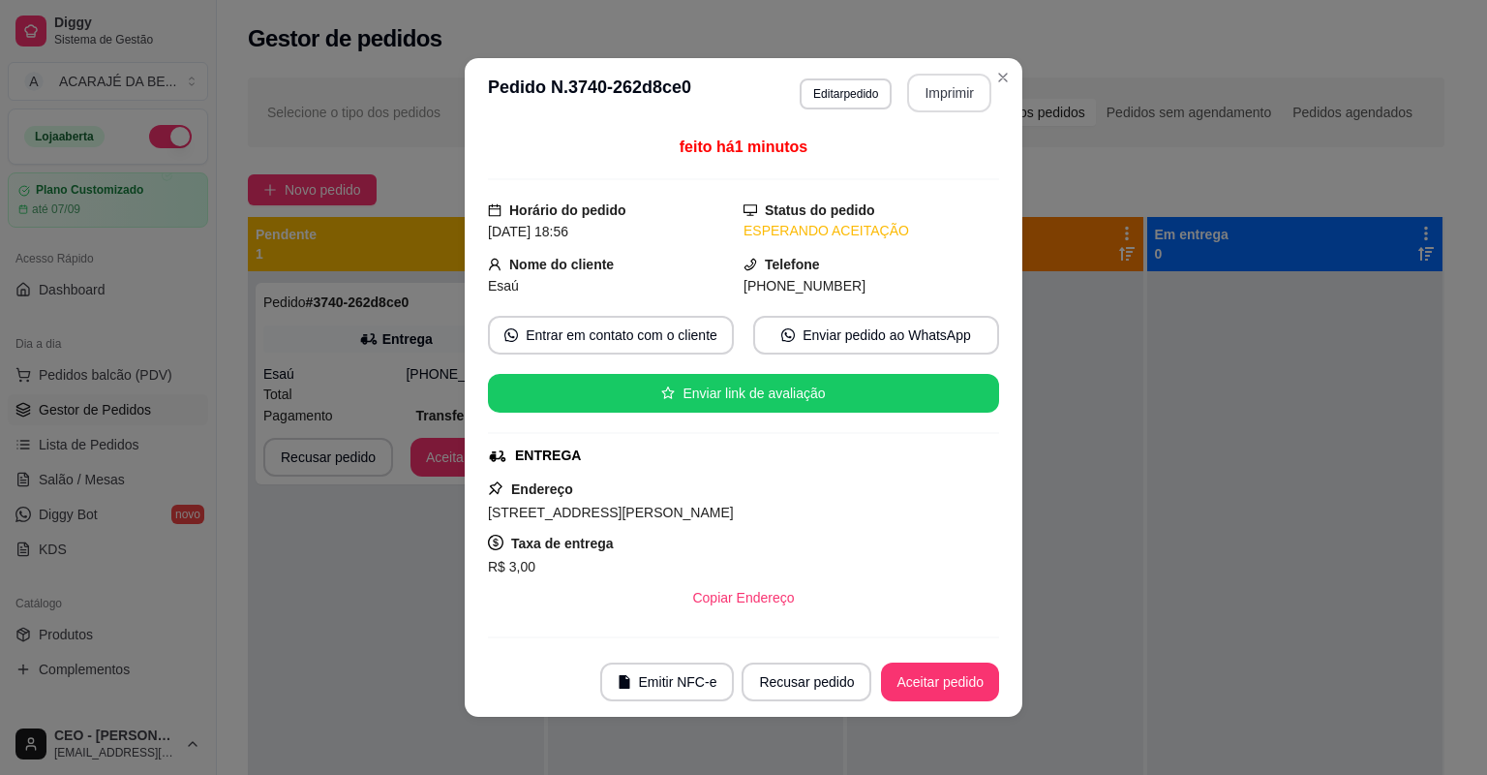
click at [918, 85] on button "Imprimir" at bounding box center [949, 93] width 84 height 39
click at [944, 684] on button "Aceitar pedido" at bounding box center [940, 681] width 118 height 39
click at [945, 677] on button "Aceitar pedido" at bounding box center [940, 682] width 114 height 38
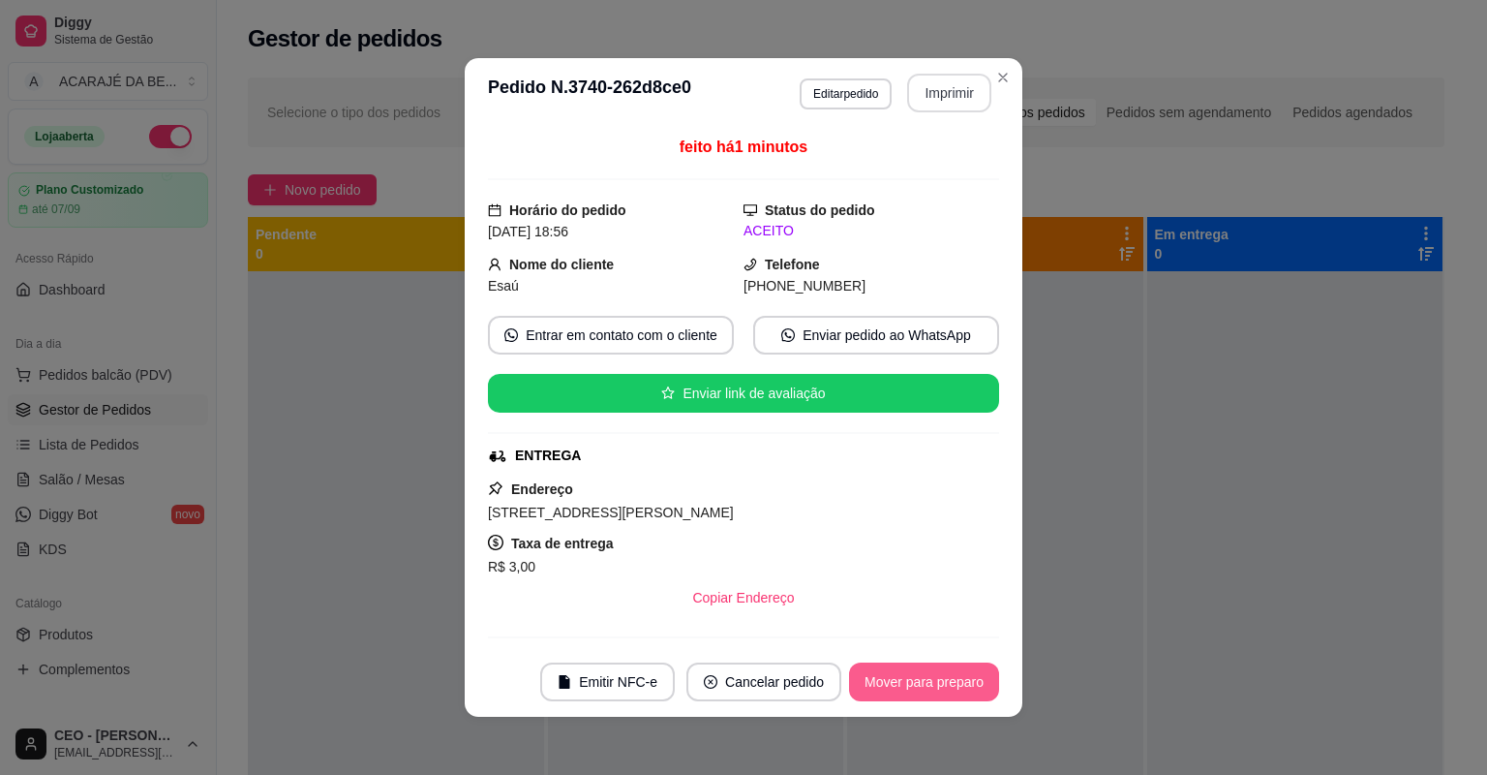
click at [946, 677] on button "Mover para preparo" at bounding box center [924, 681] width 150 height 39
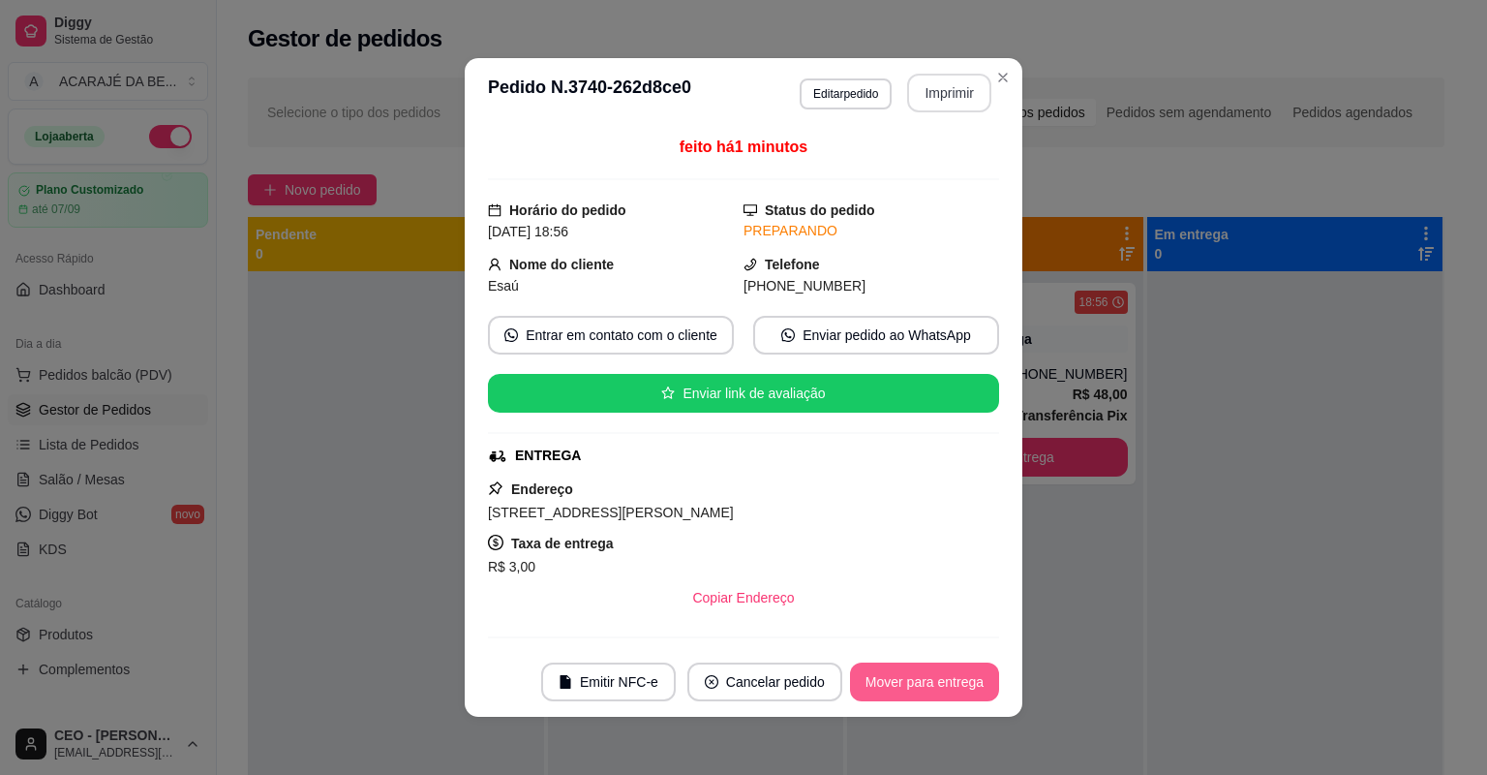
click at [945, 674] on button "Mover para entrega" at bounding box center [924, 681] width 149 height 39
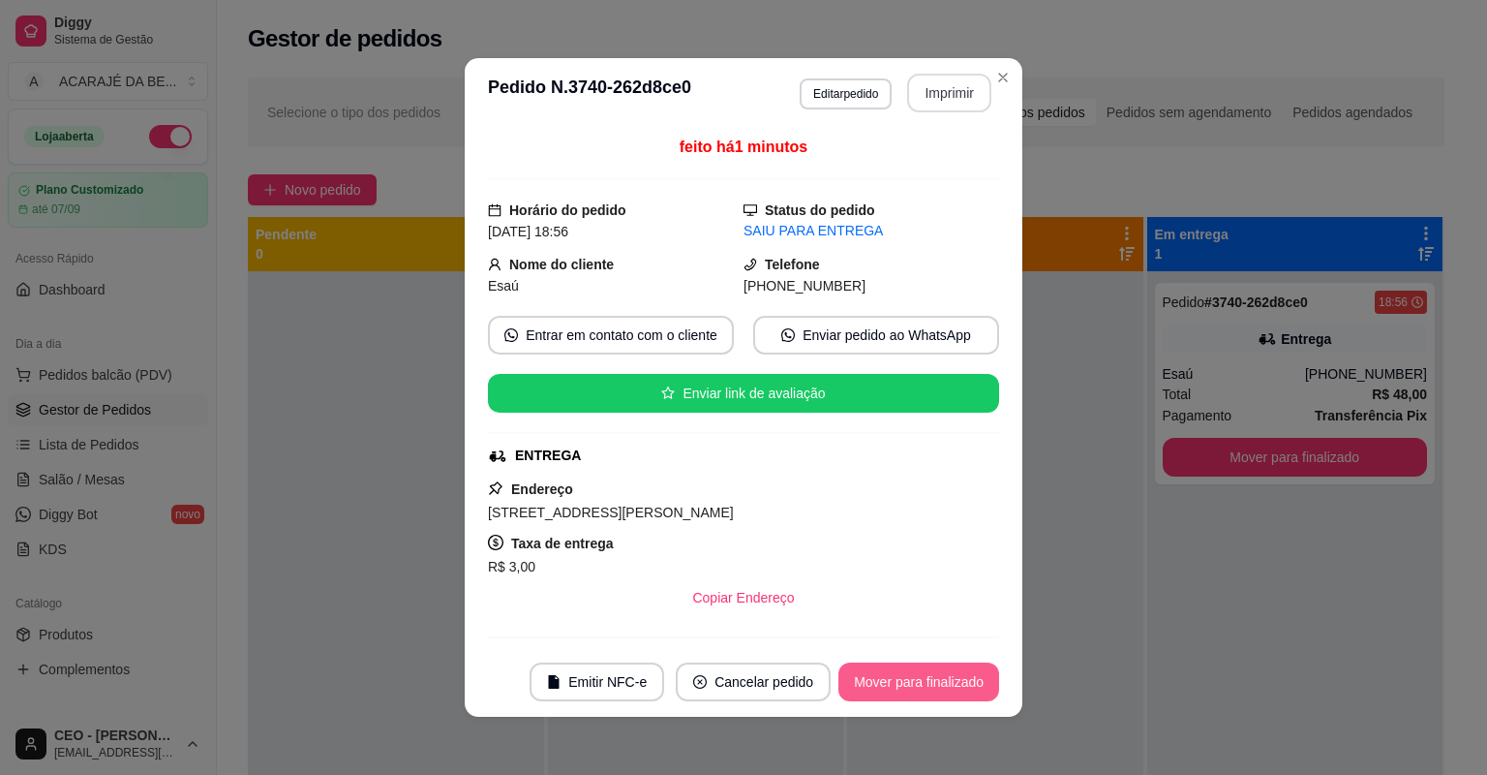
click at [949, 674] on button "Mover para finalizado" at bounding box center [919, 681] width 161 height 39
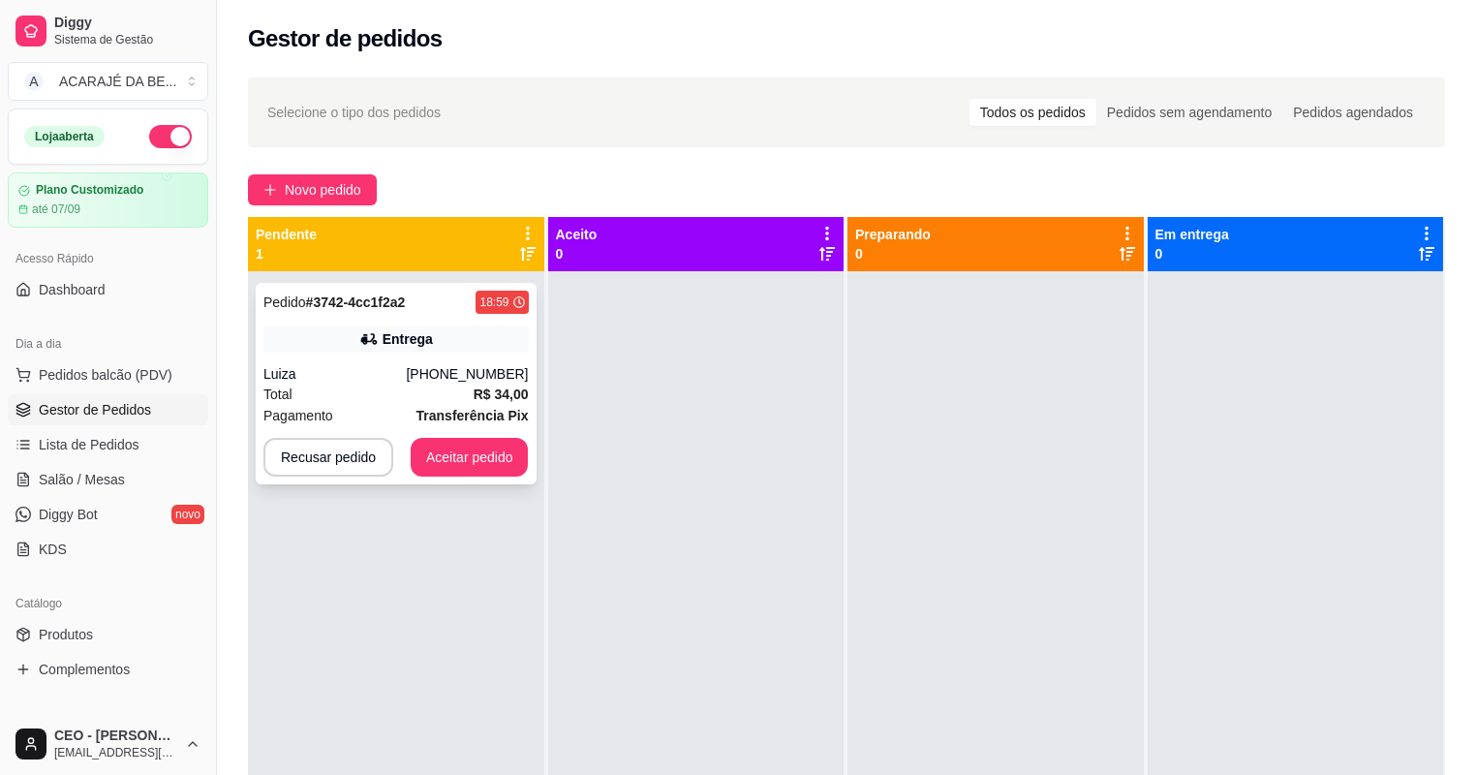
click at [426, 388] on div "Total R$ 34,00" at bounding box center [395, 393] width 265 height 21
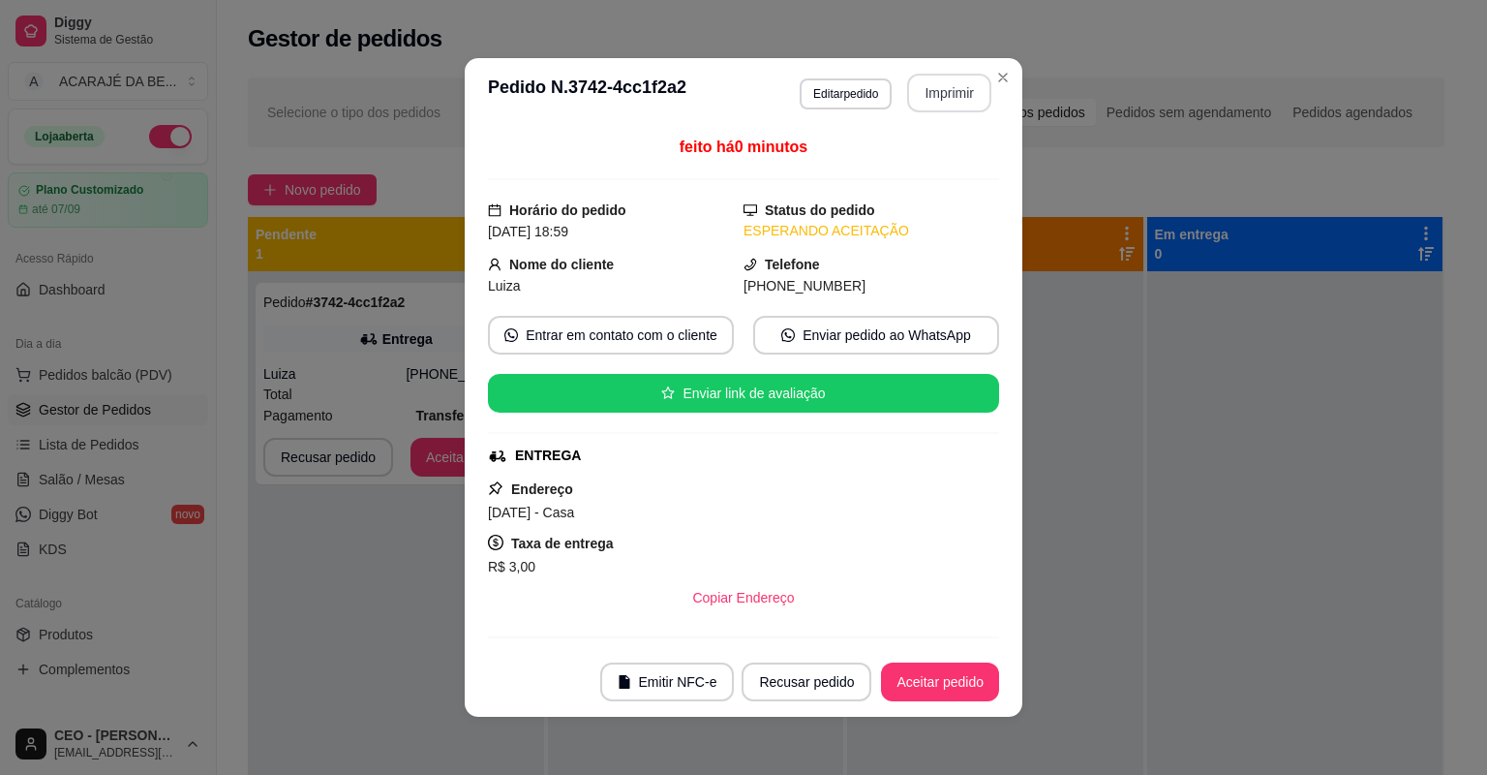
click at [967, 82] on button "Imprimir" at bounding box center [949, 93] width 84 height 39
click at [927, 675] on button "Aceitar pedido" at bounding box center [940, 682] width 114 height 38
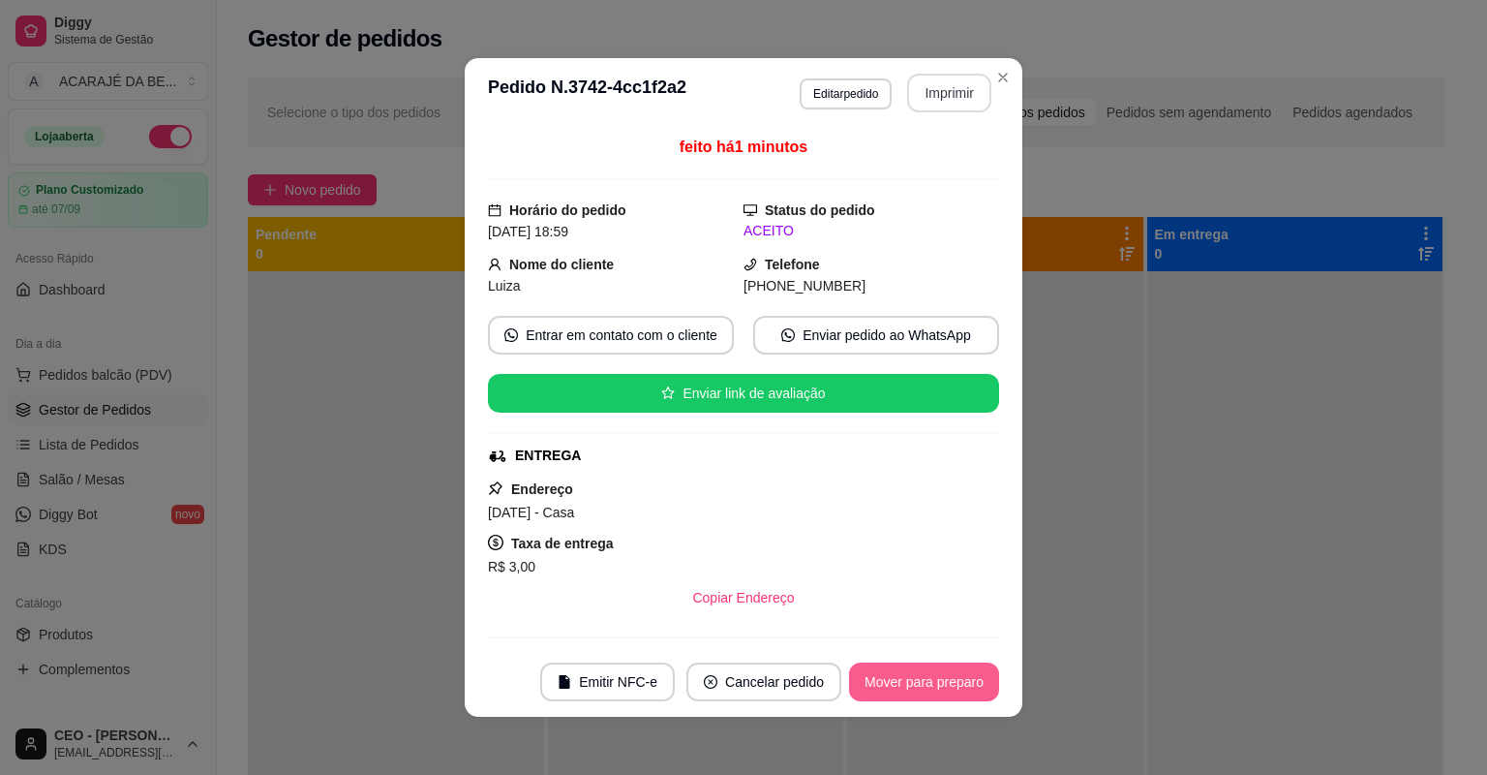
click at [927, 675] on button "Mover para preparo" at bounding box center [924, 681] width 150 height 39
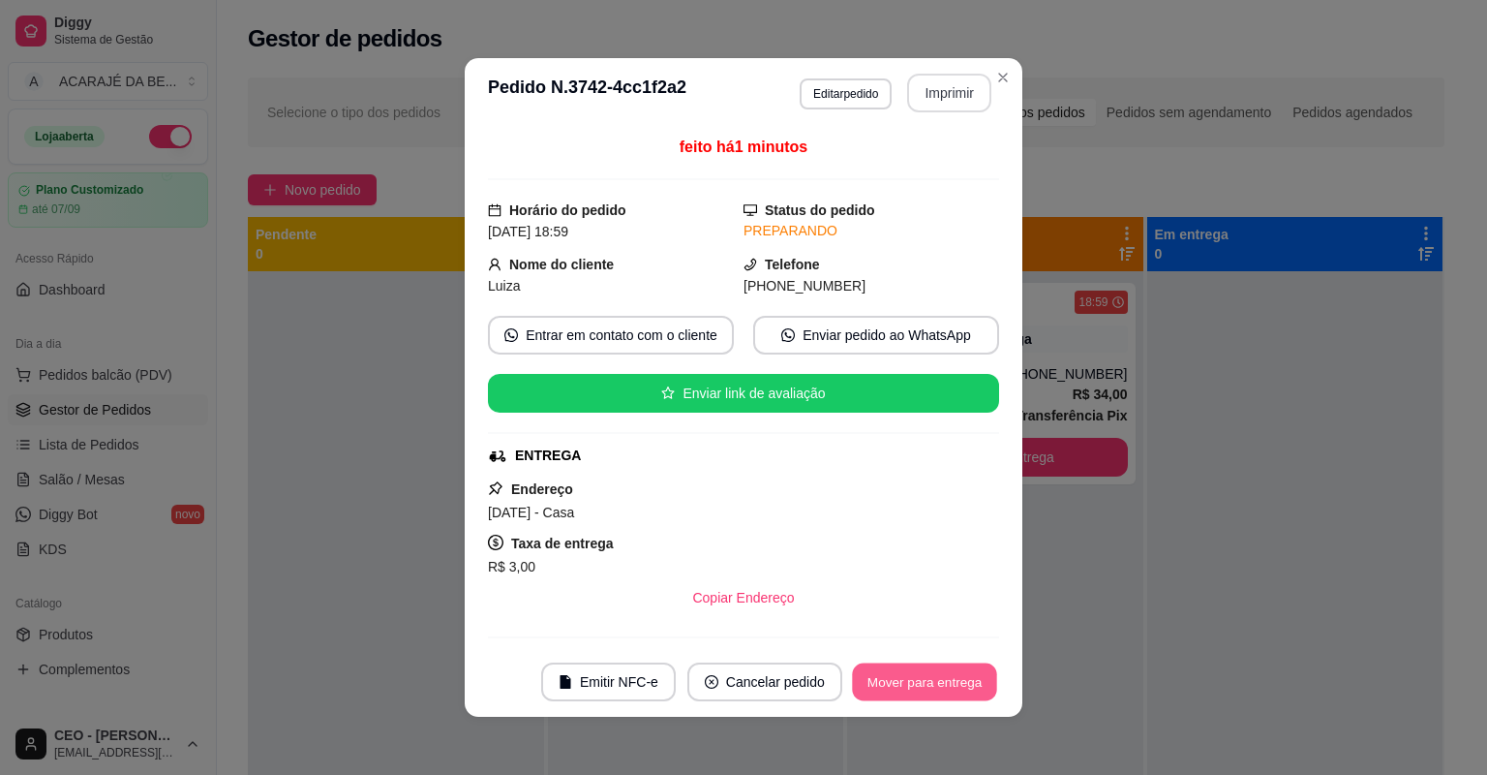
click at [927, 682] on button "Mover para entrega" at bounding box center [924, 682] width 145 height 38
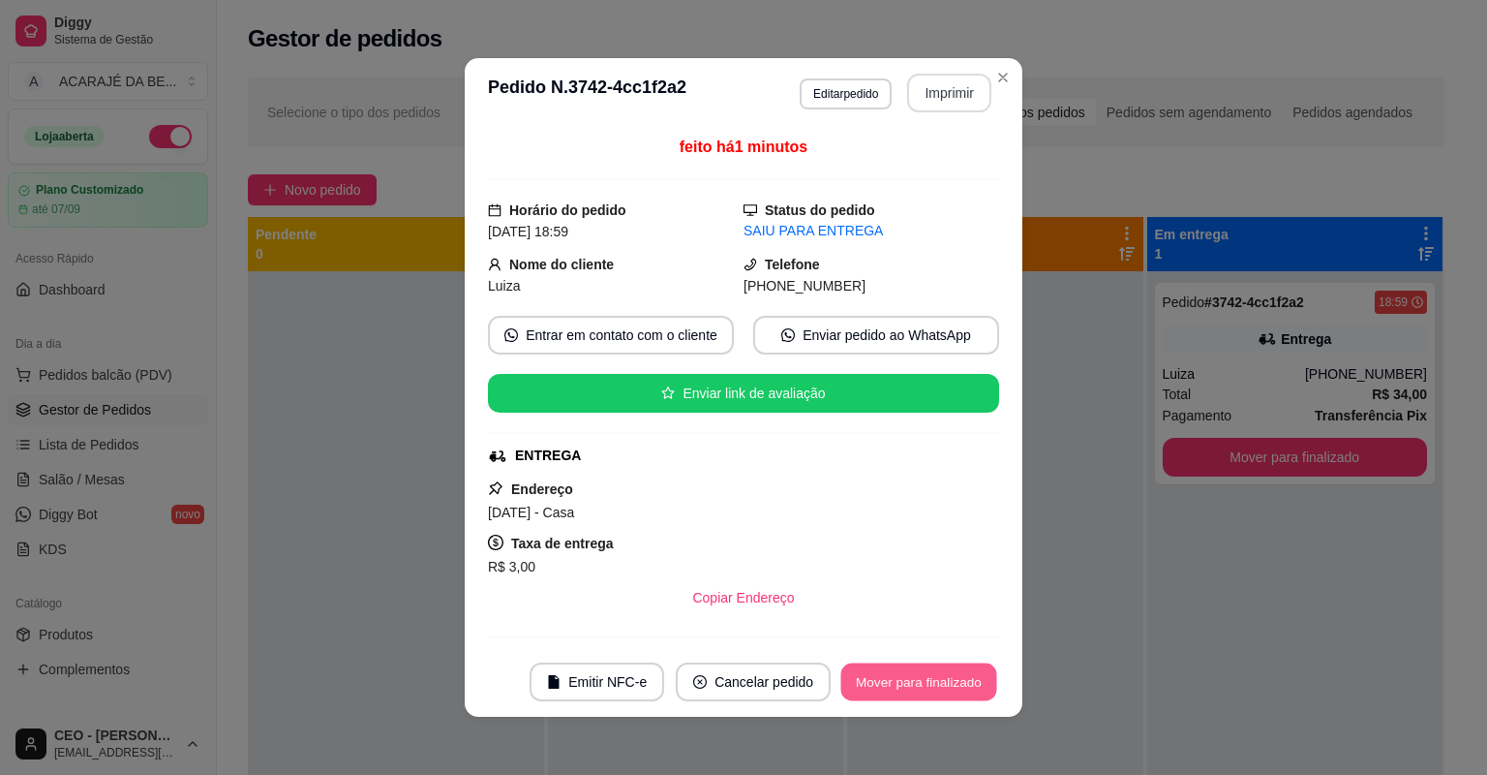
click at [924, 674] on button "Mover para finalizado" at bounding box center [919, 682] width 156 height 38
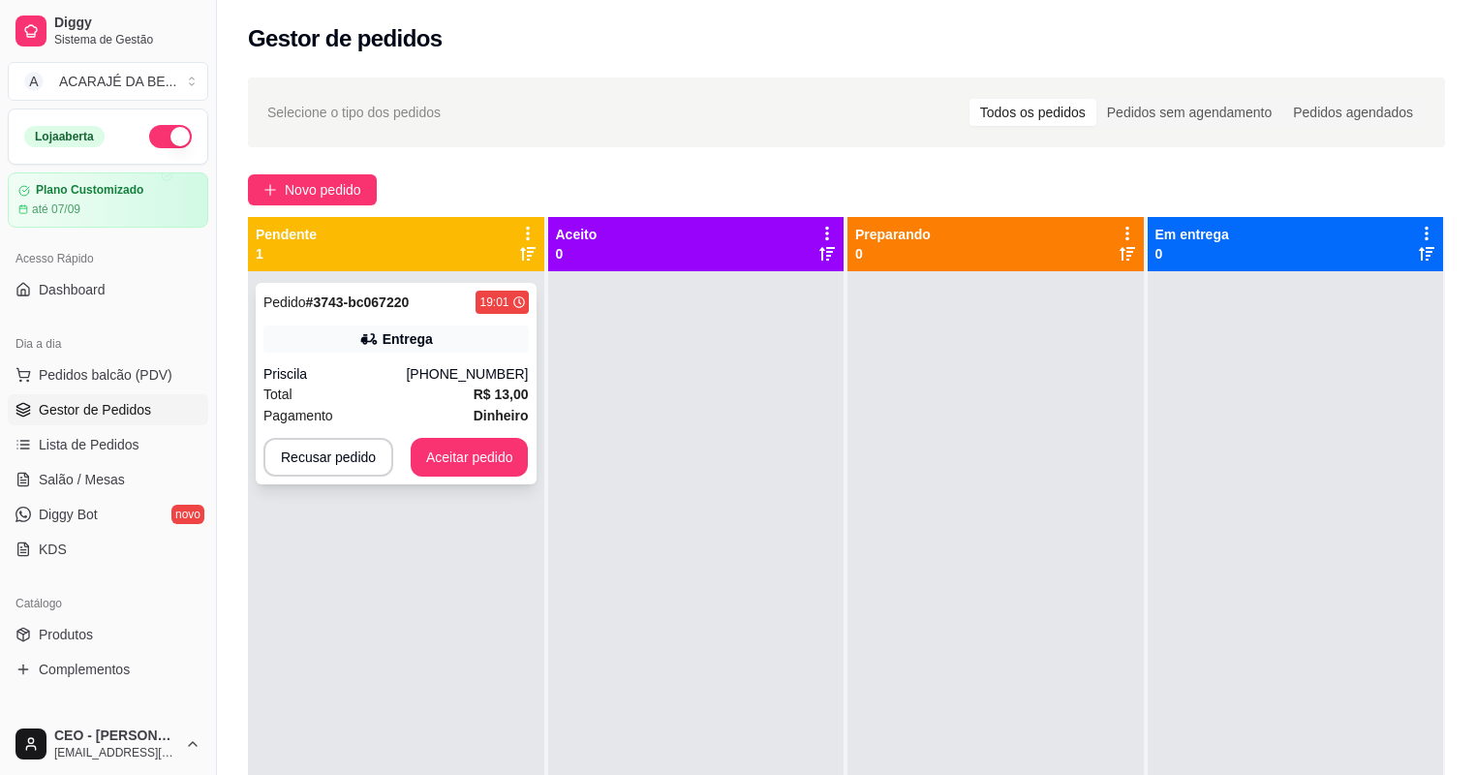
click at [480, 376] on div "(73) 98180-9152" at bounding box center [467, 373] width 122 height 19
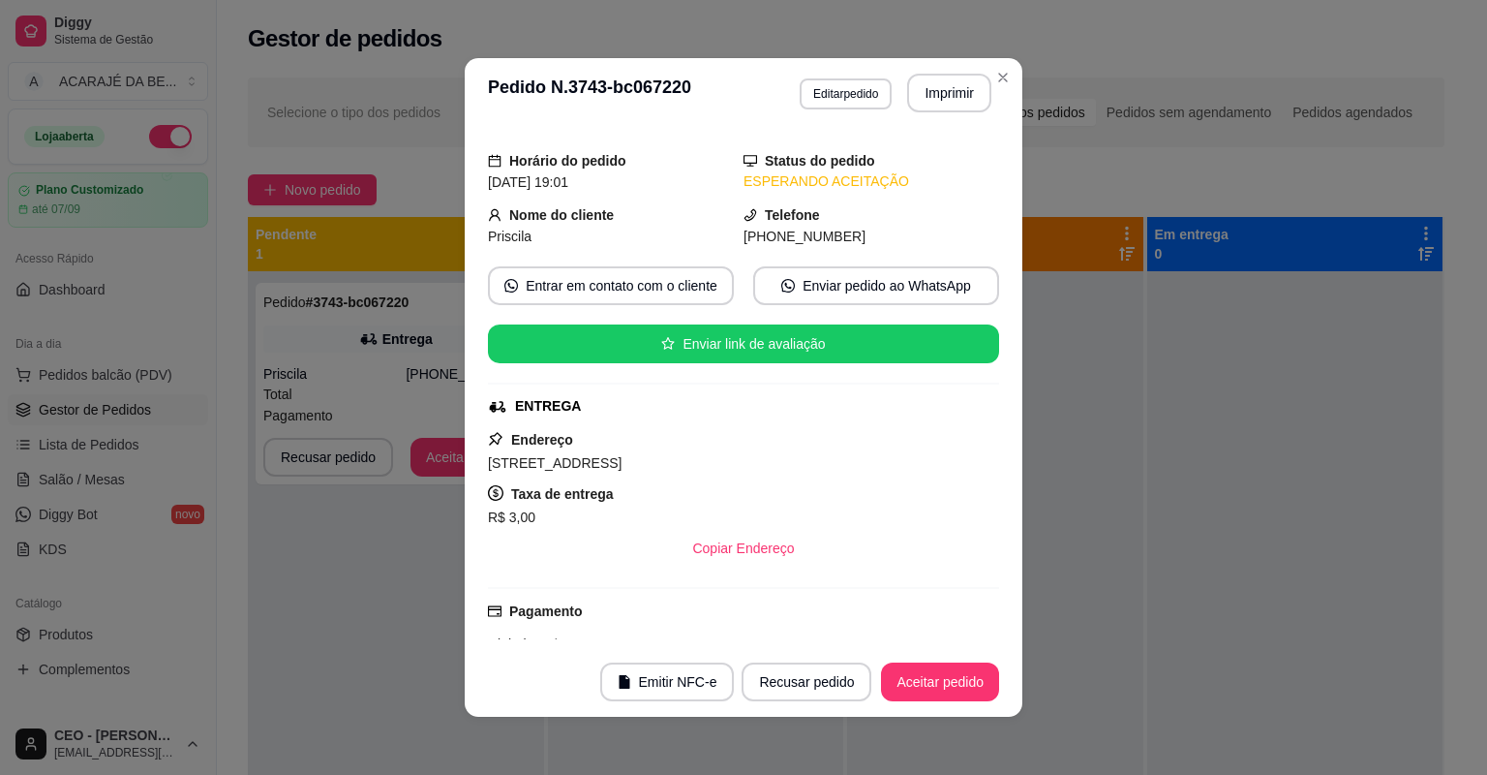
scroll to position [155, 0]
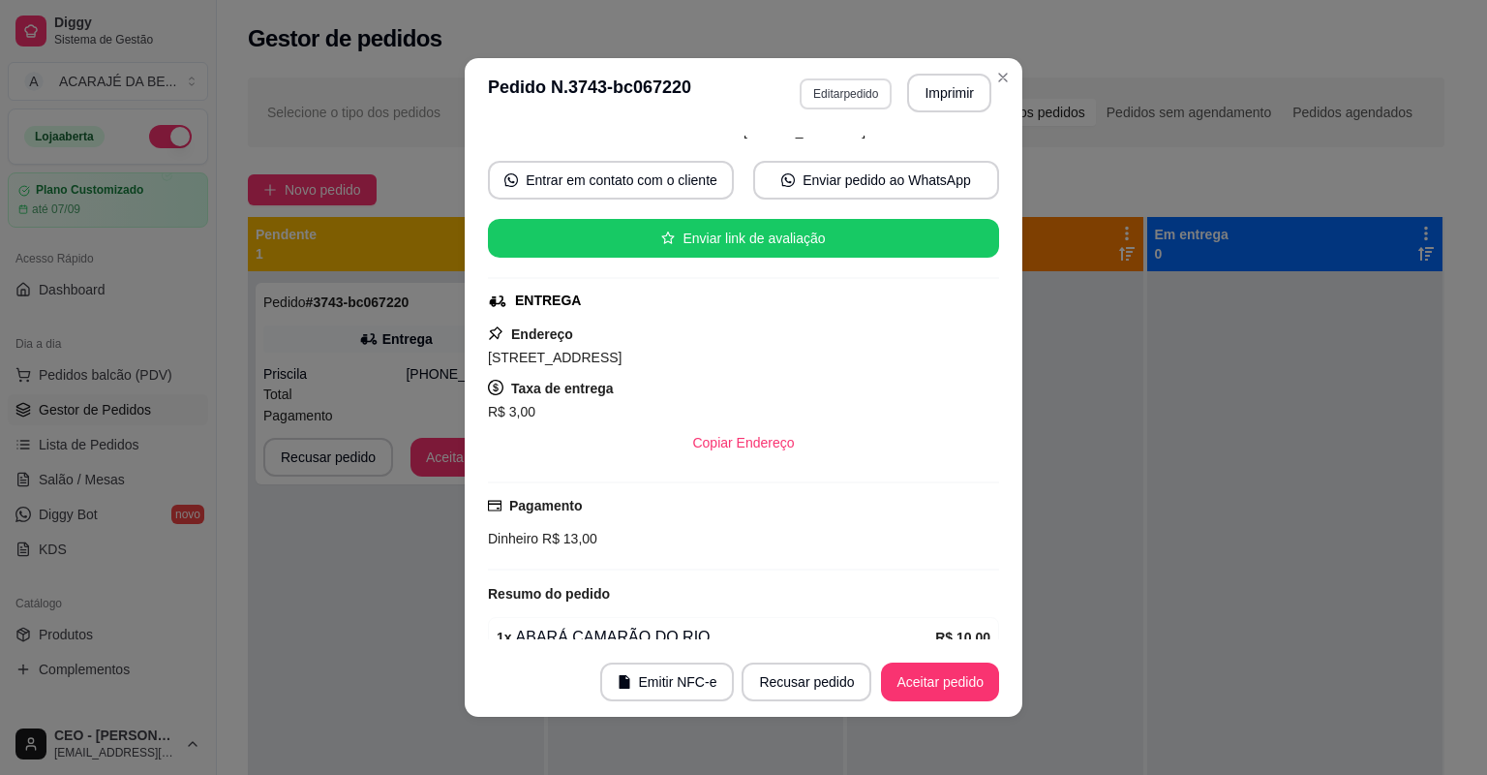
click at [841, 88] on button "Editar pedido" at bounding box center [846, 93] width 92 height 31
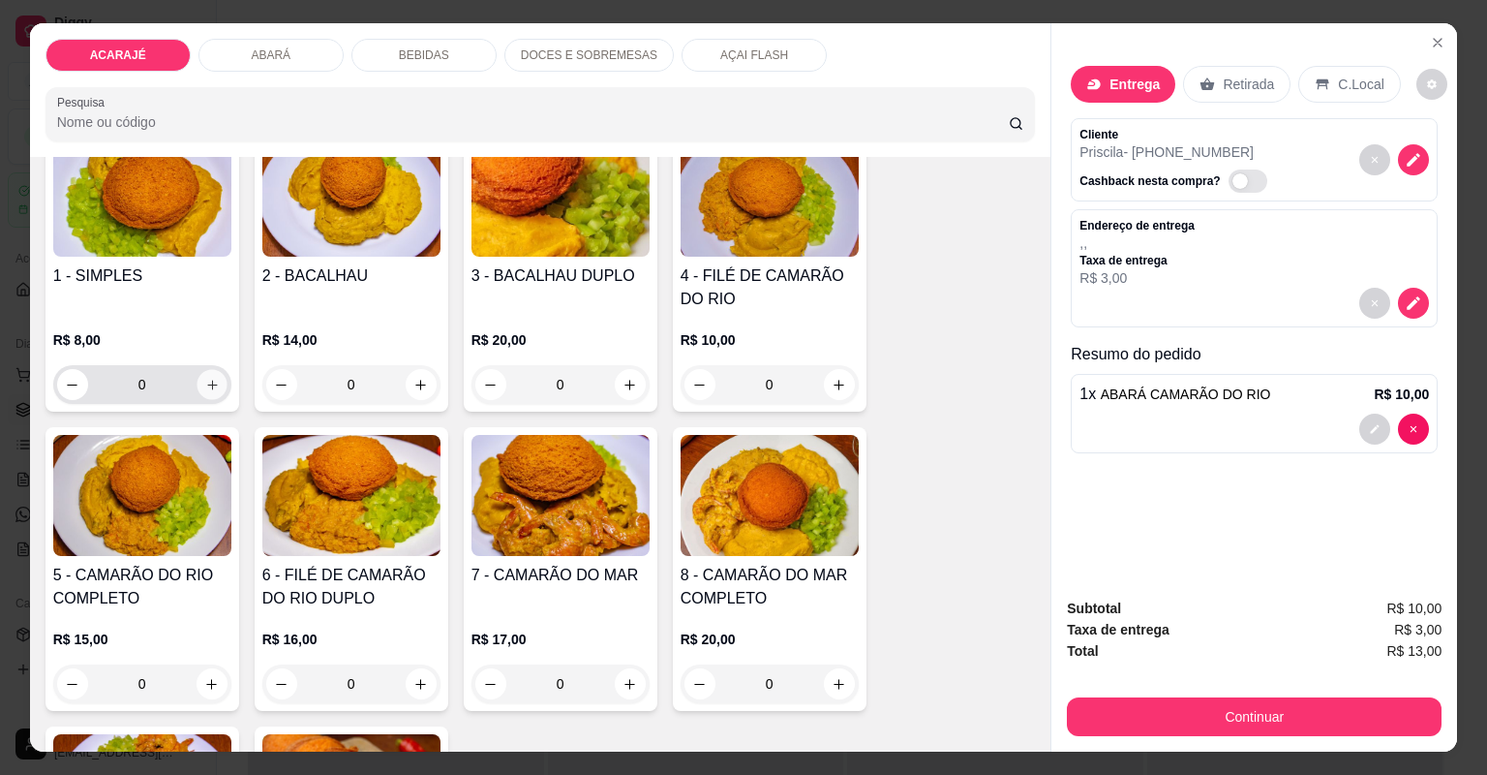
click at [212, 384] on icon "increase-product-quantity" at bounding box center [211, 385] width 15 height 15
type input "1"
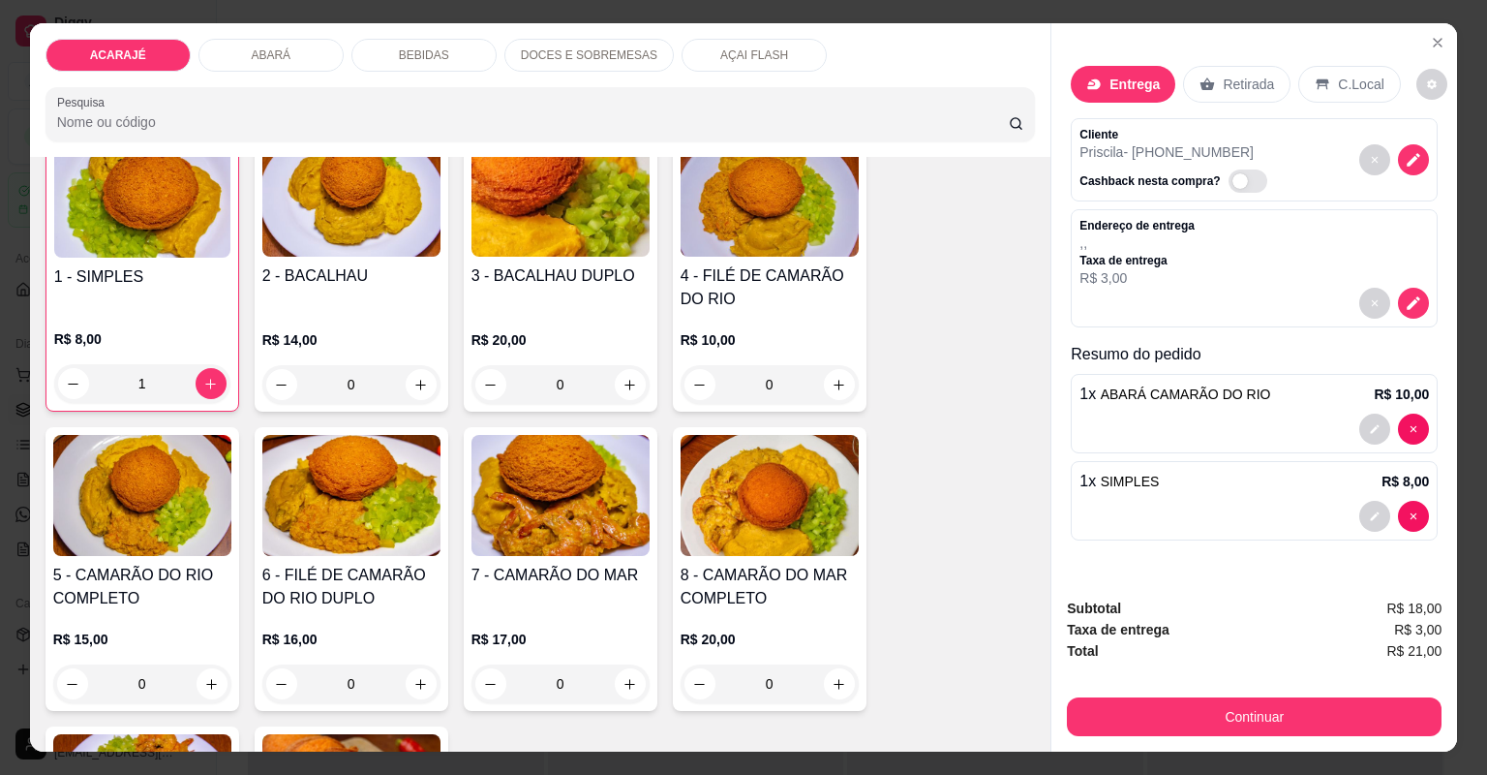
click at [1148, 79] on div "Entrega" at bounding box center [1123, 84] width 105 height 37
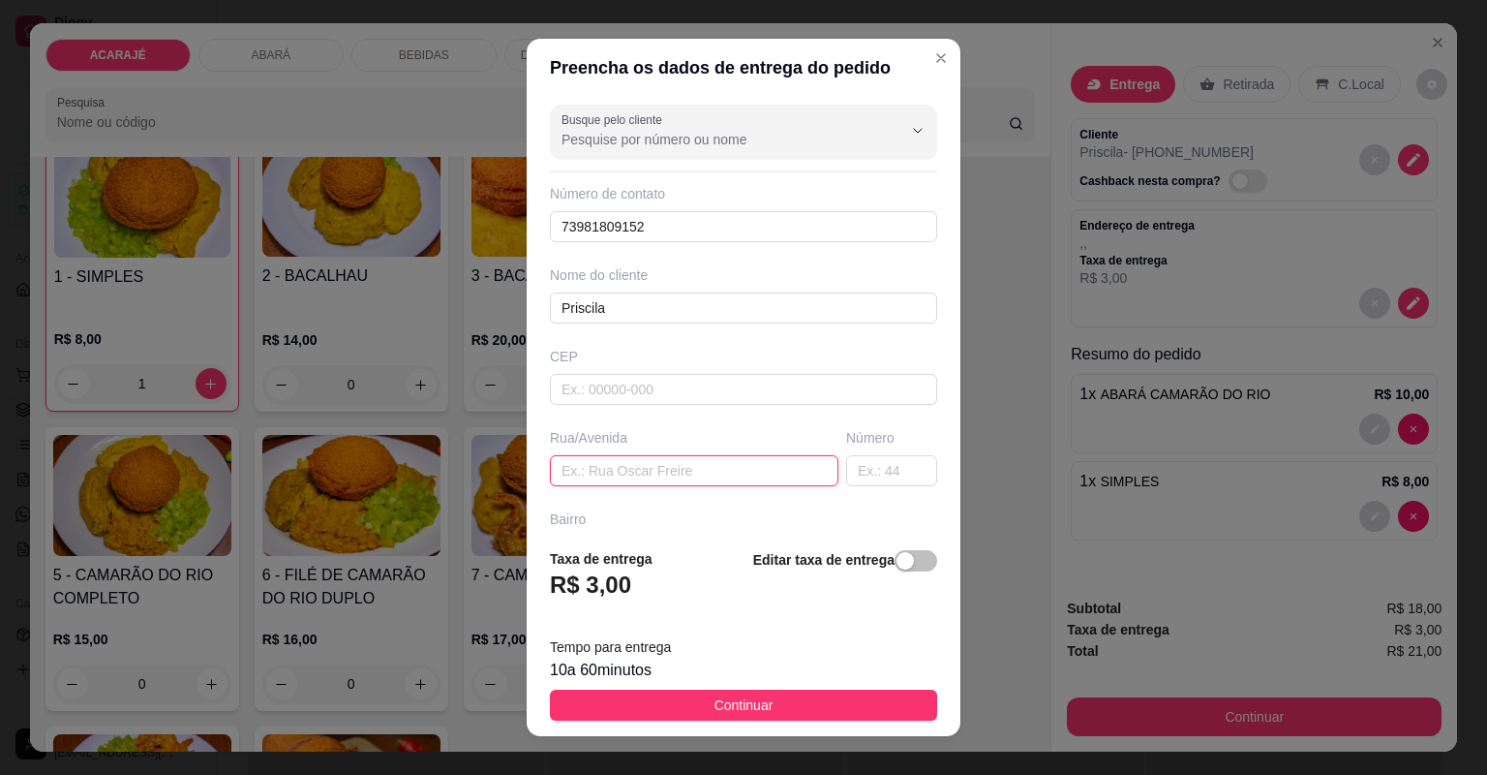
click at [701, 466] on input "text" at bounding box center [694, 470] width 289 height 31
type input "rua landu fualves camamuzinho"
click at [848, 473] on input "text" at bounding box center [891, 470] width 91 height 31
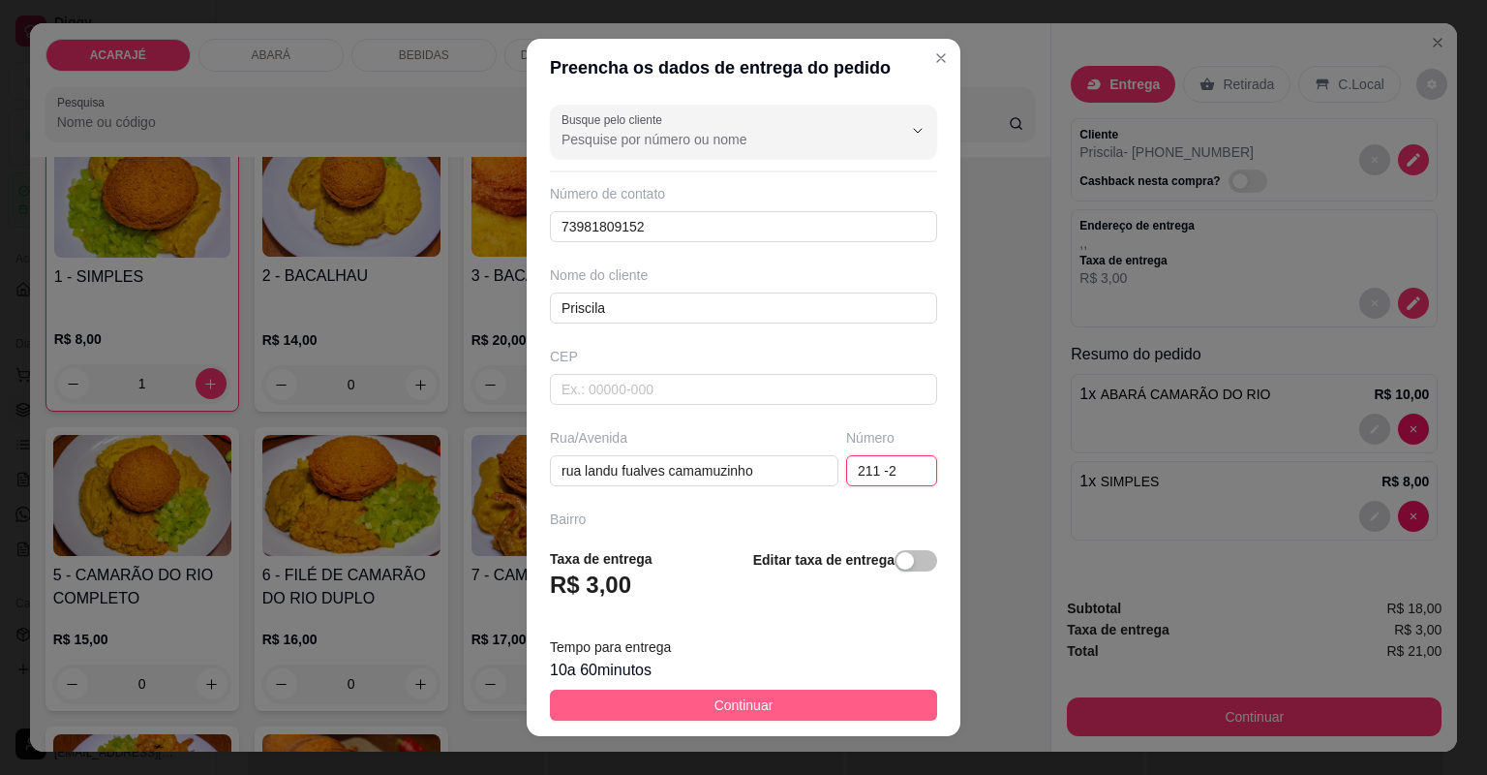
type input "211 -2"
click at [864, 704] on button "Continuar" at bounding box center [743, 704] width 387 height 31
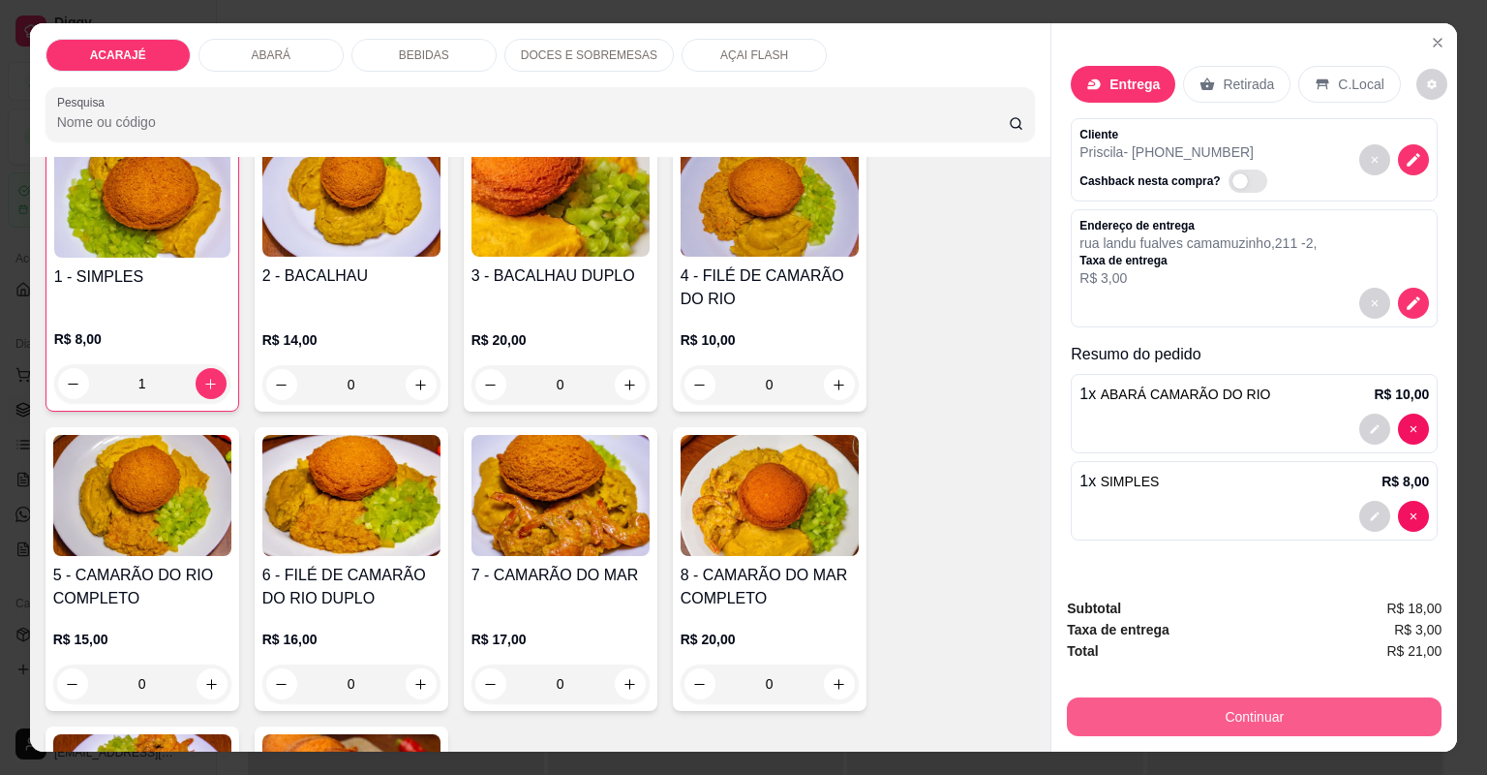
click at [1162, 722] on button "Continuar" at bounding box center [1254, 716] width 375 height 39
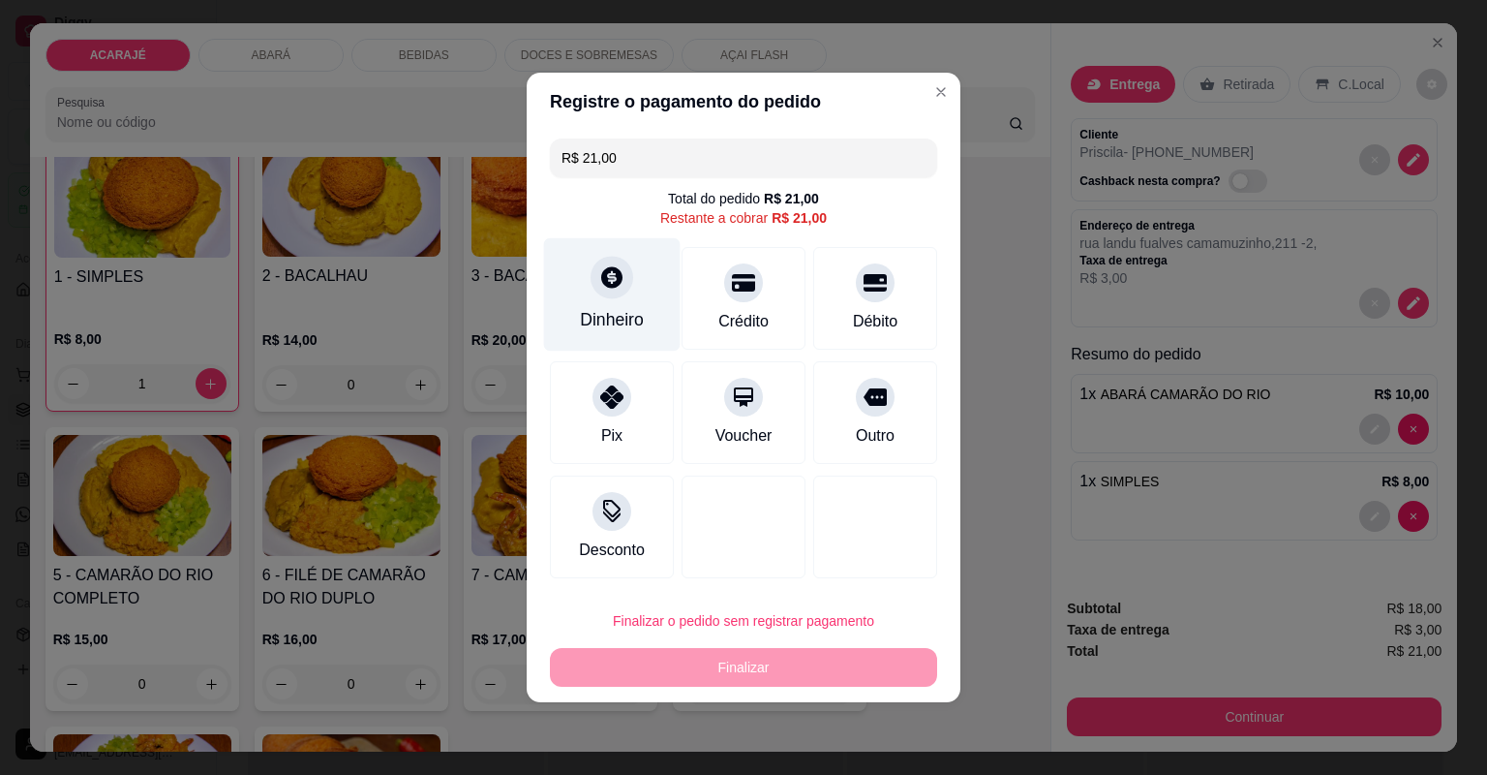
click at [610, 301] on div "Dinheiro" at bounding box center [612, 294] width 137 height 113
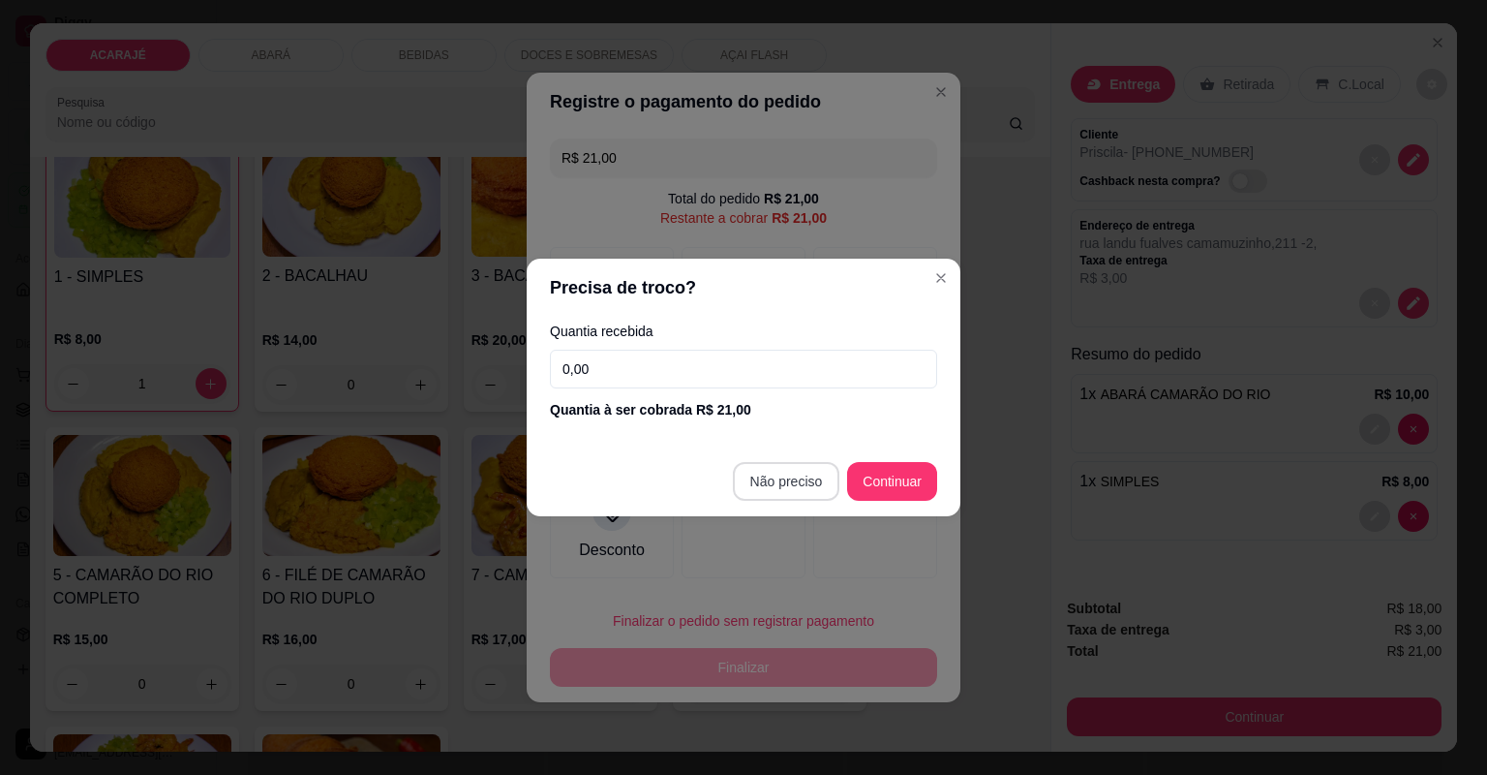
type input "R$ 0,00"
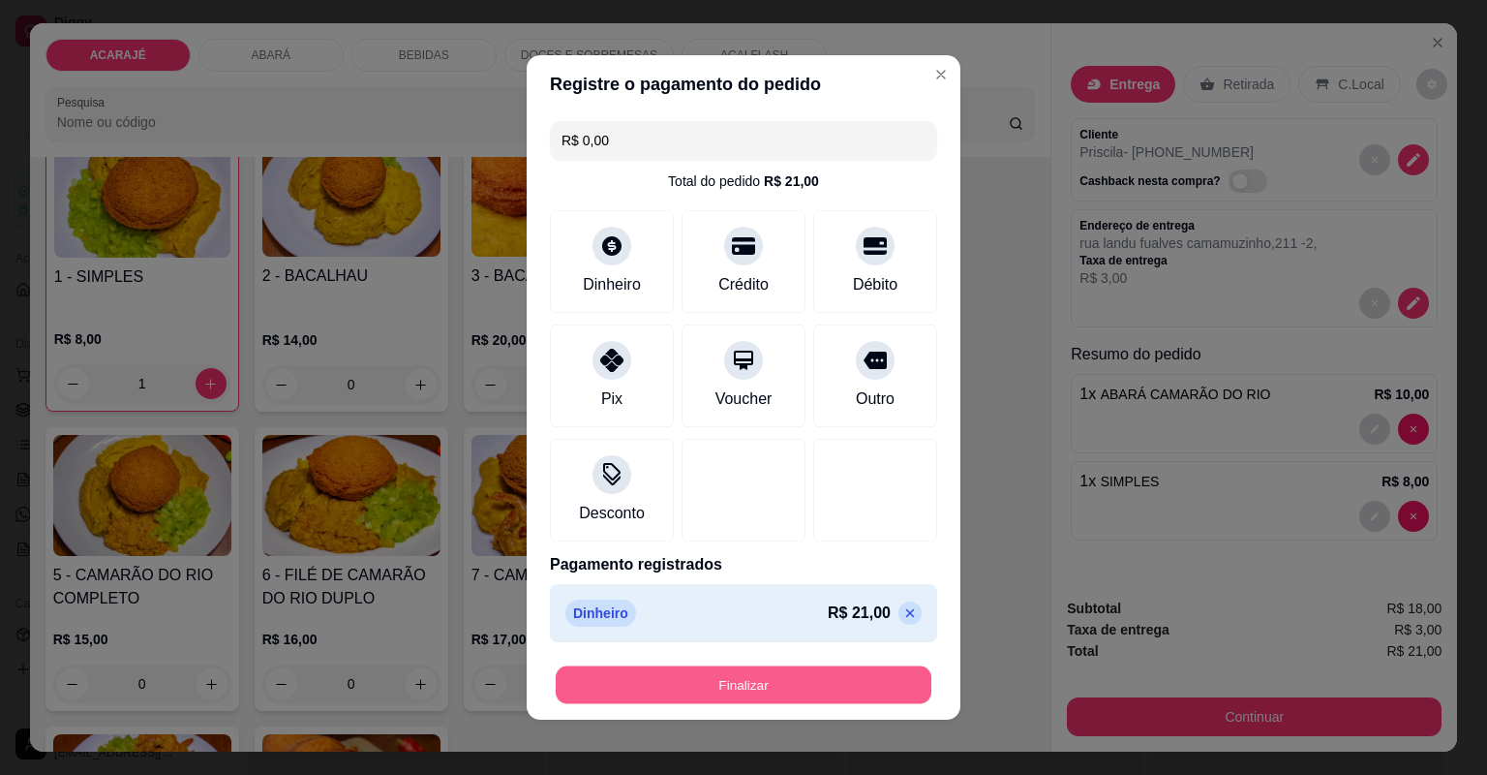
click at [763, 688] on button "Finalizar" at bounding box center [744, 685] width 376 height 38
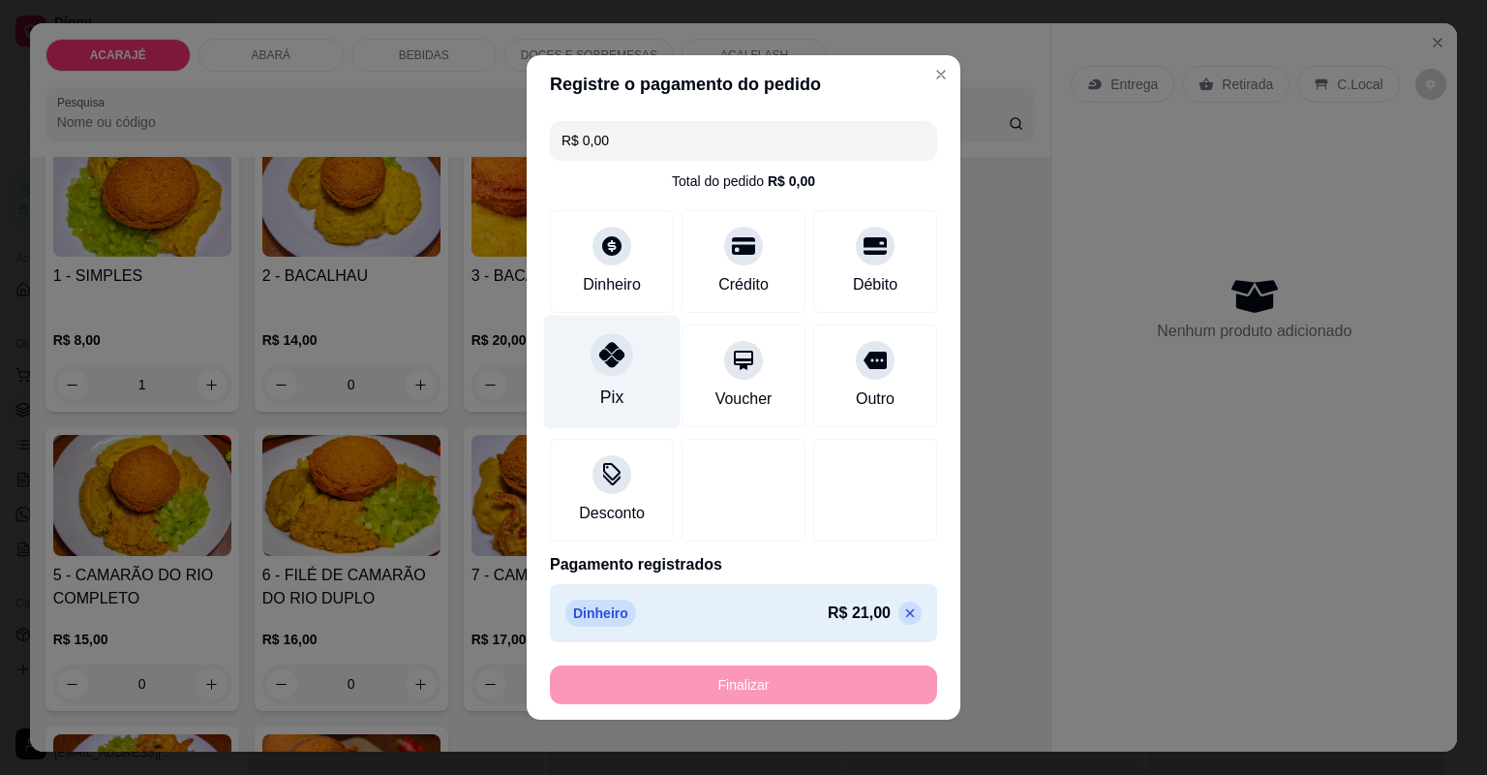
type input "0"
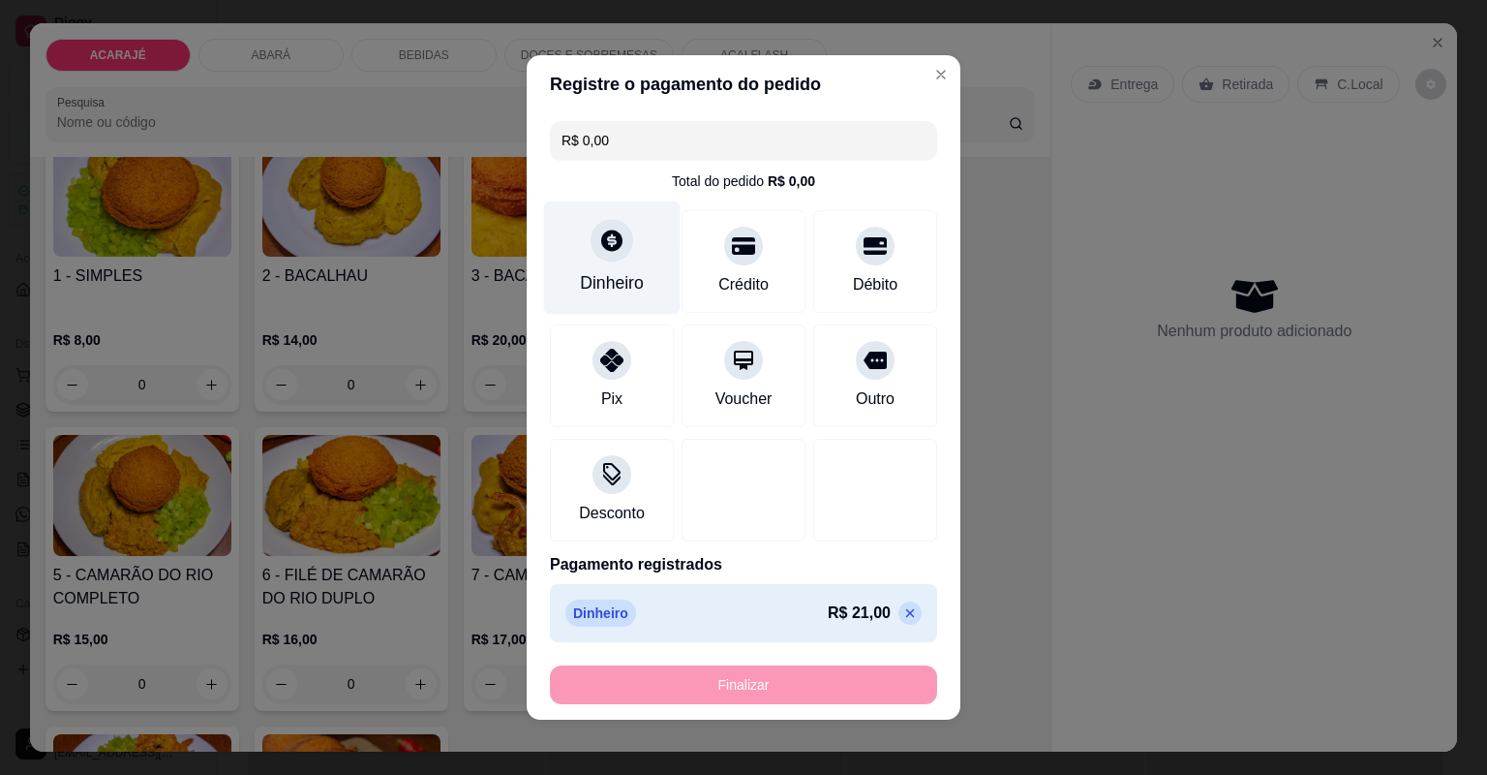
type input "-R$ 21,00"
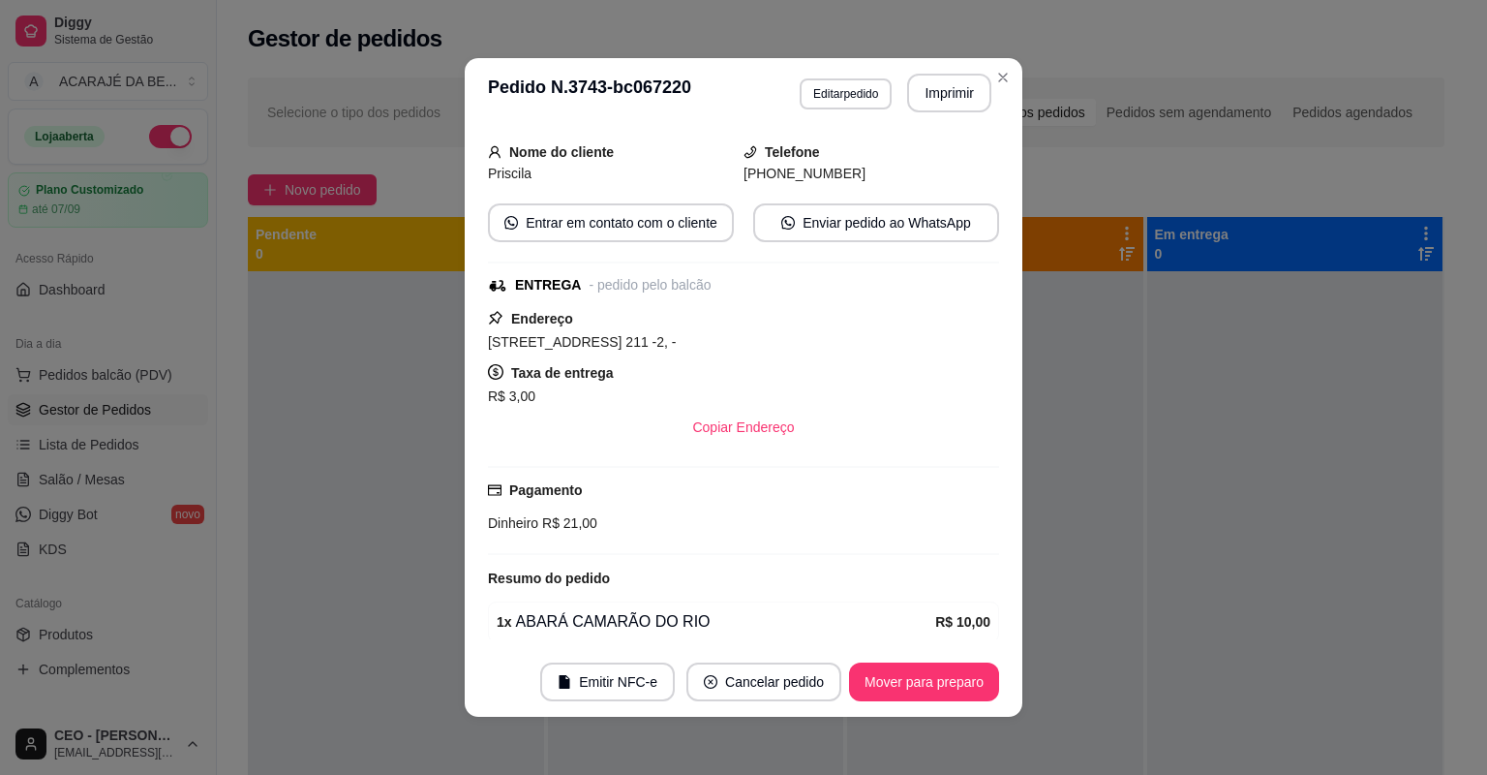
scroll to position [198, 0]
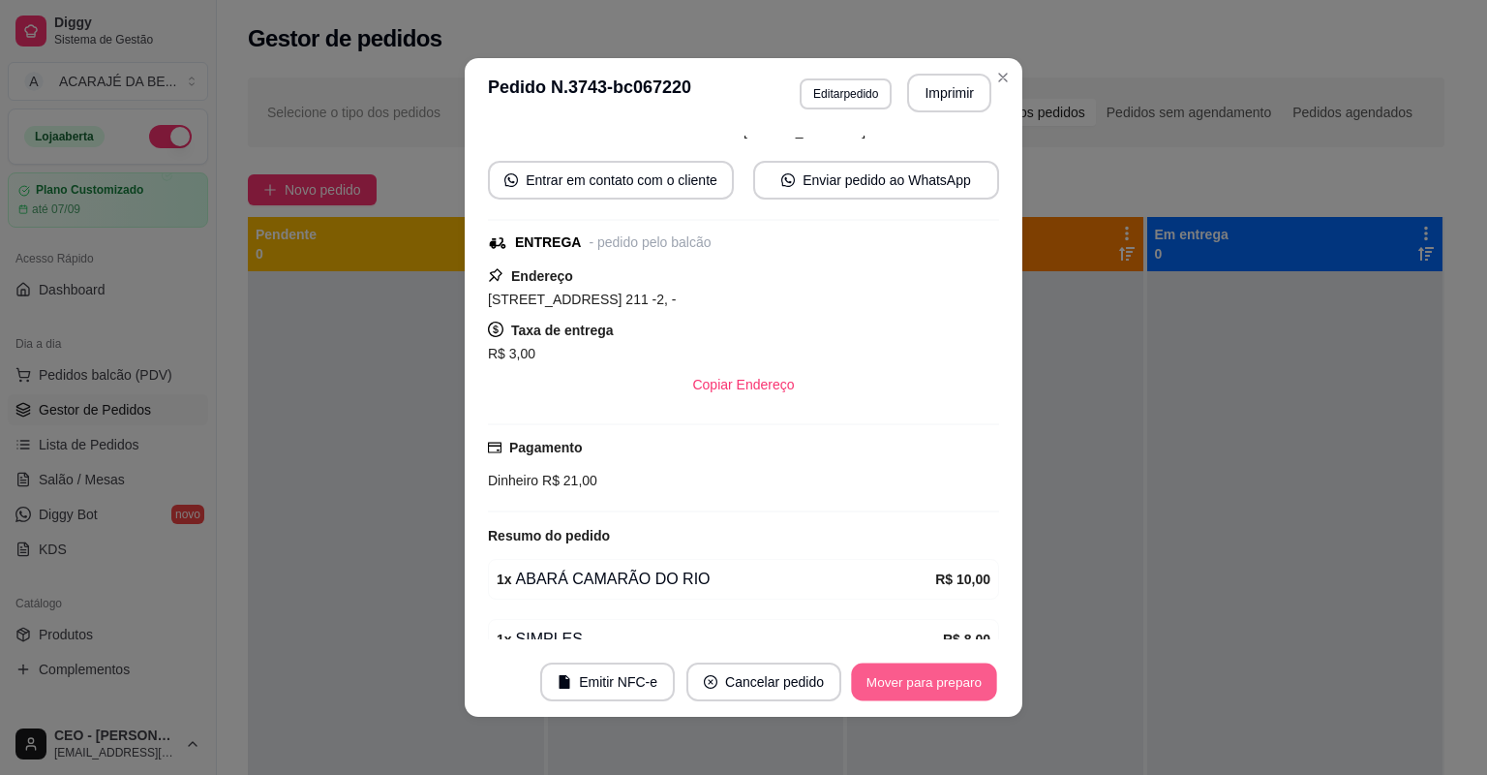
click at [902, 678] on button "Mover para preparo" at bounding box center [923, 682] width 145 height 38
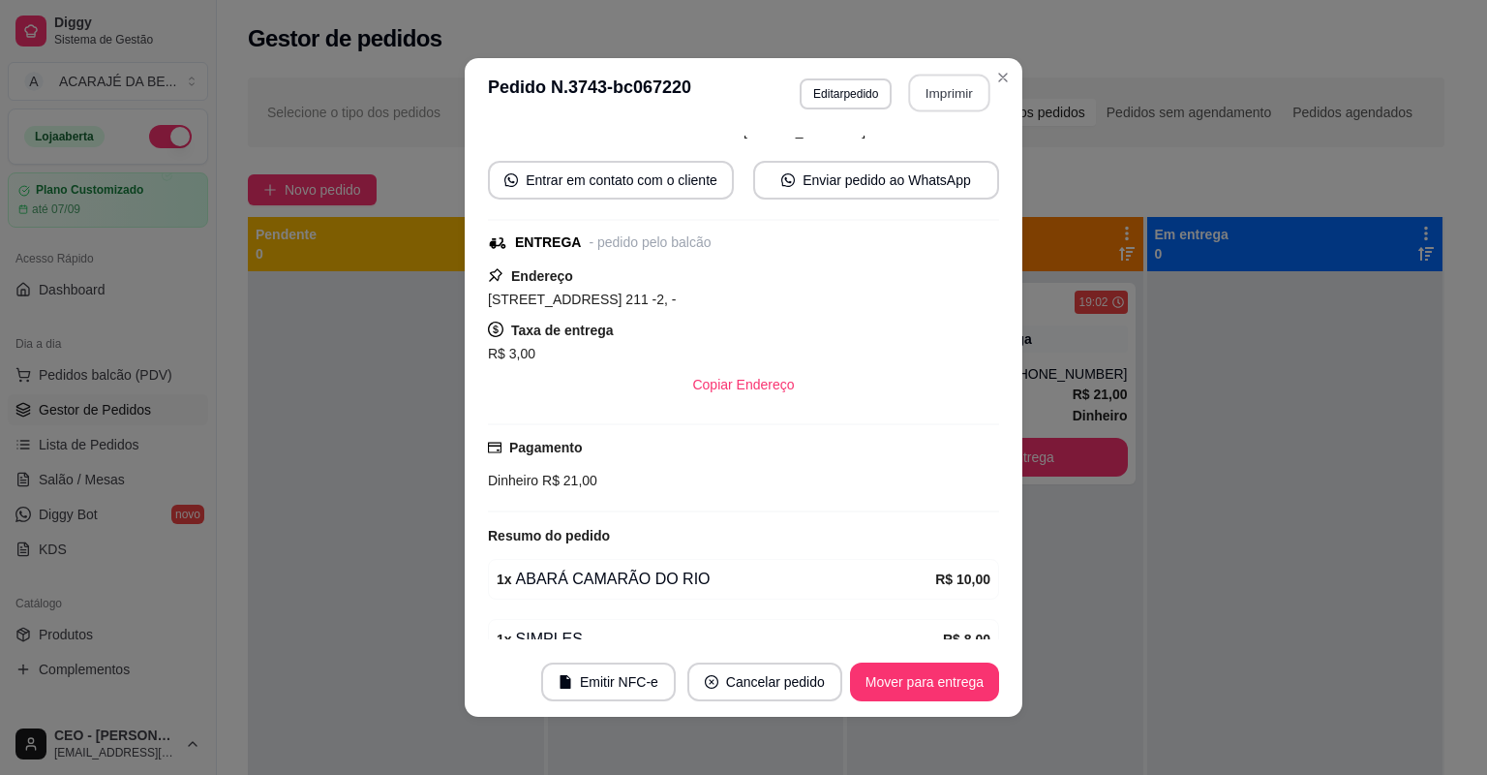
click at [954, 93] on button "Imprimir" at bounding box center [949, 94] width 81 height 38
click at [915, 681] on button "Mover para entrega" at bounding box center [924, 681] width 149 height 39
click at [913, 677] on button "Mover para entrega" at bounding box center [924, 681] width 149 height 39
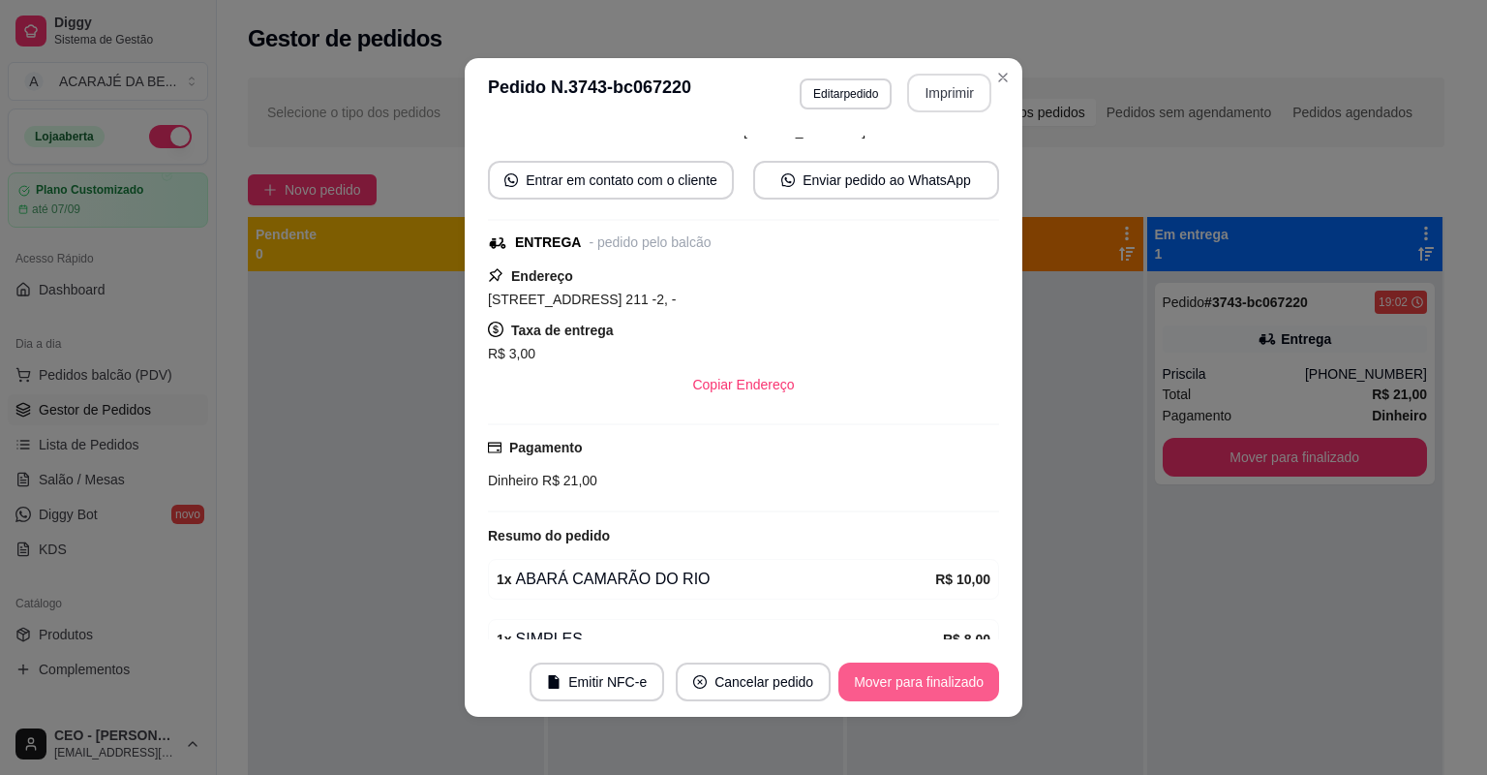
click at [913, 677] on button "Mover para finalizado" at bounding box center [919, 681] width 161 height 39
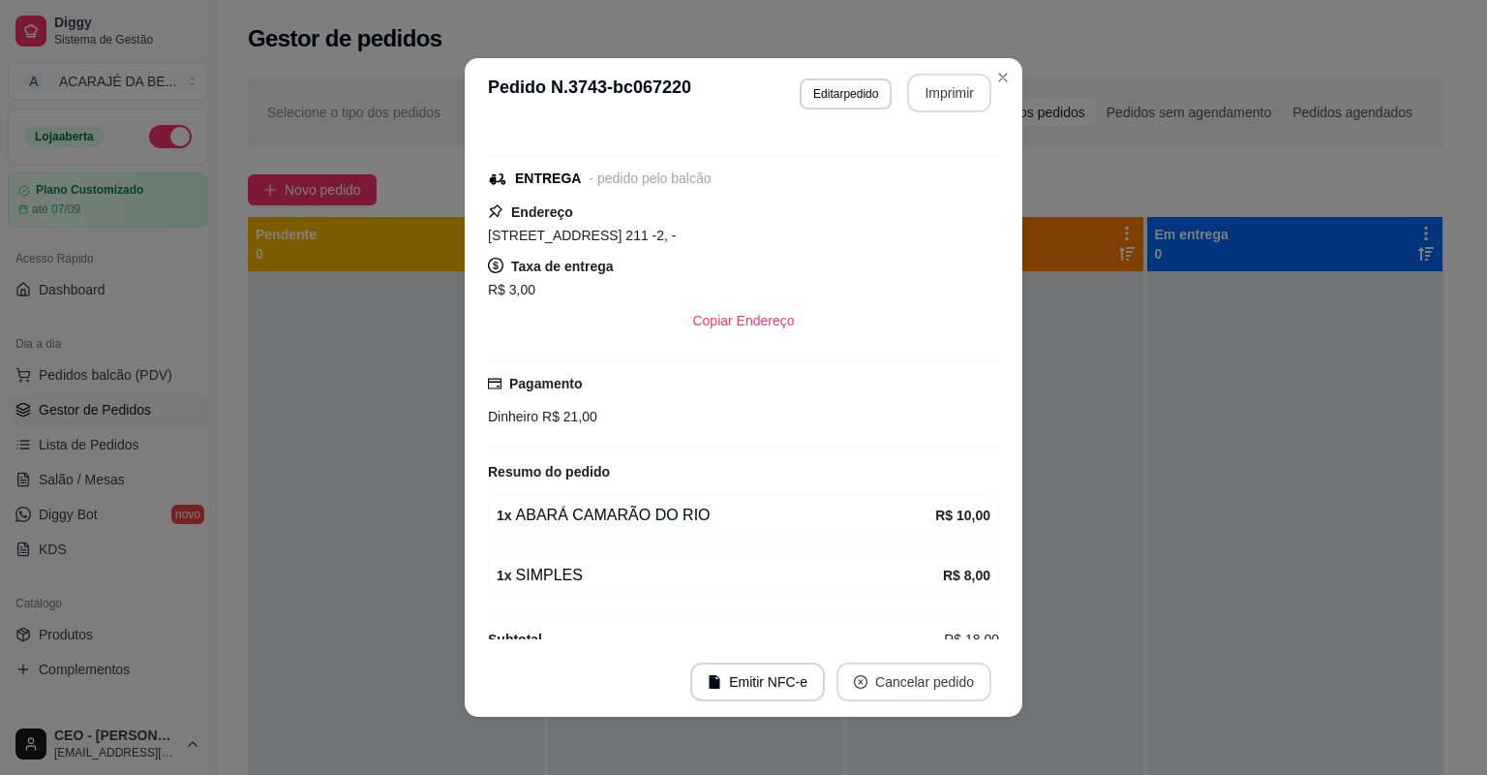
scroll to position [134, 0]
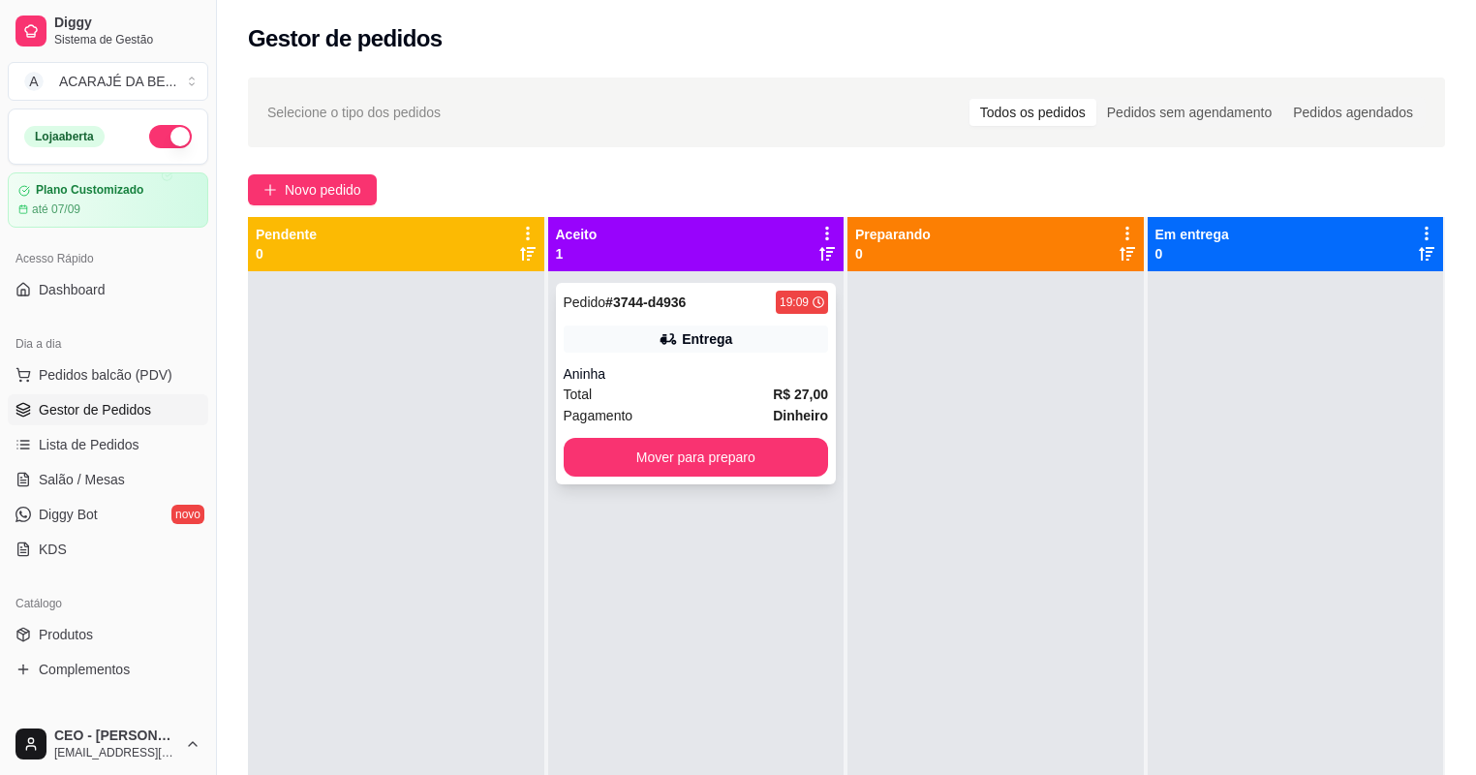
click at [662, 353] on div "Pedido # 3744-d4936 19:09 Entrega Aninha Total R$ 27,00 Pagamento Dinheiro Move…" at bounding box center [696, 383] width 281 height 201
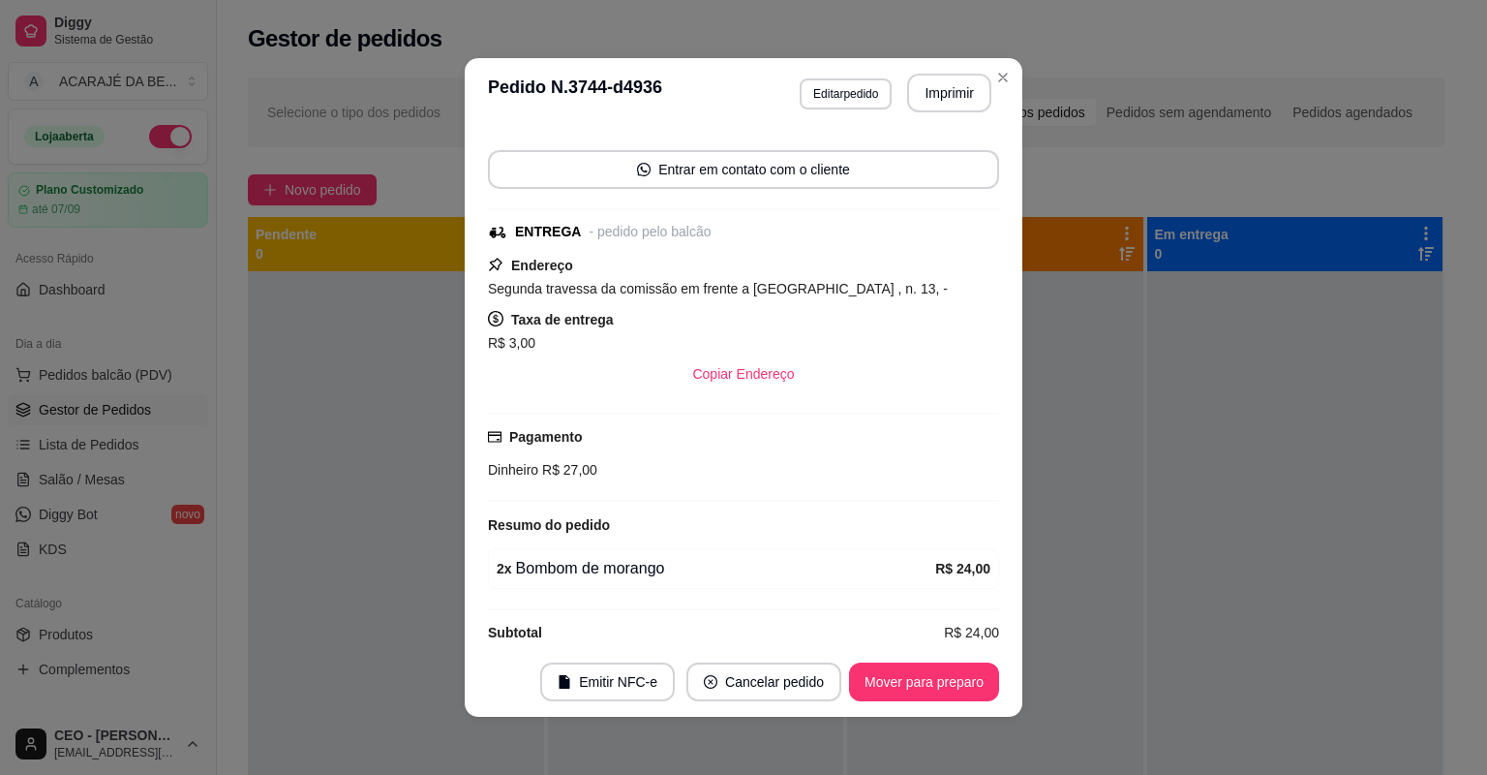
scroll to position [188, 0]
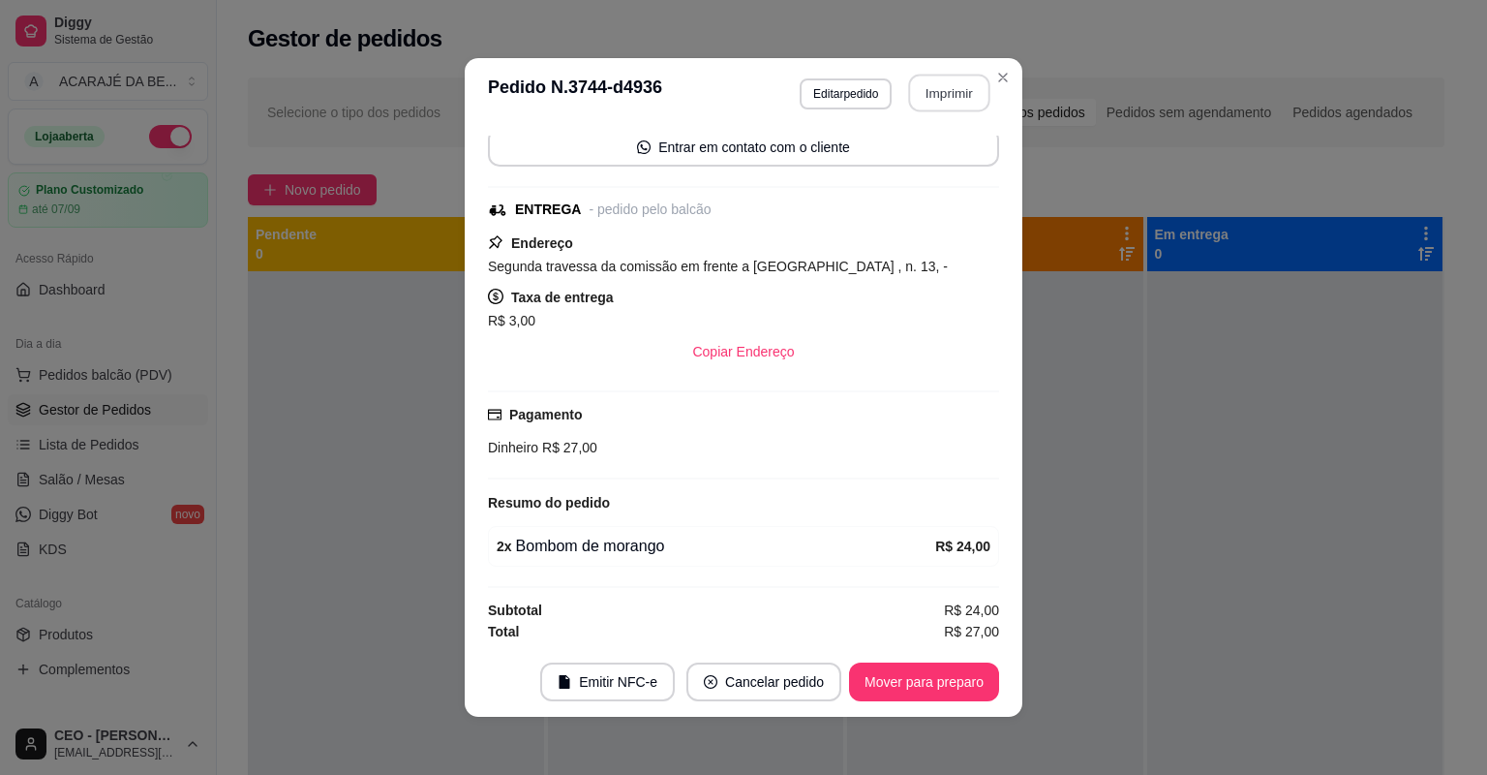
click at [930, 89] on button "Imprimir" at bounding box center [949, 94] width 81 height 38
click at [946, 688] on button "Mover para preparo" at bounding box center [923, 682] width 145 height 38
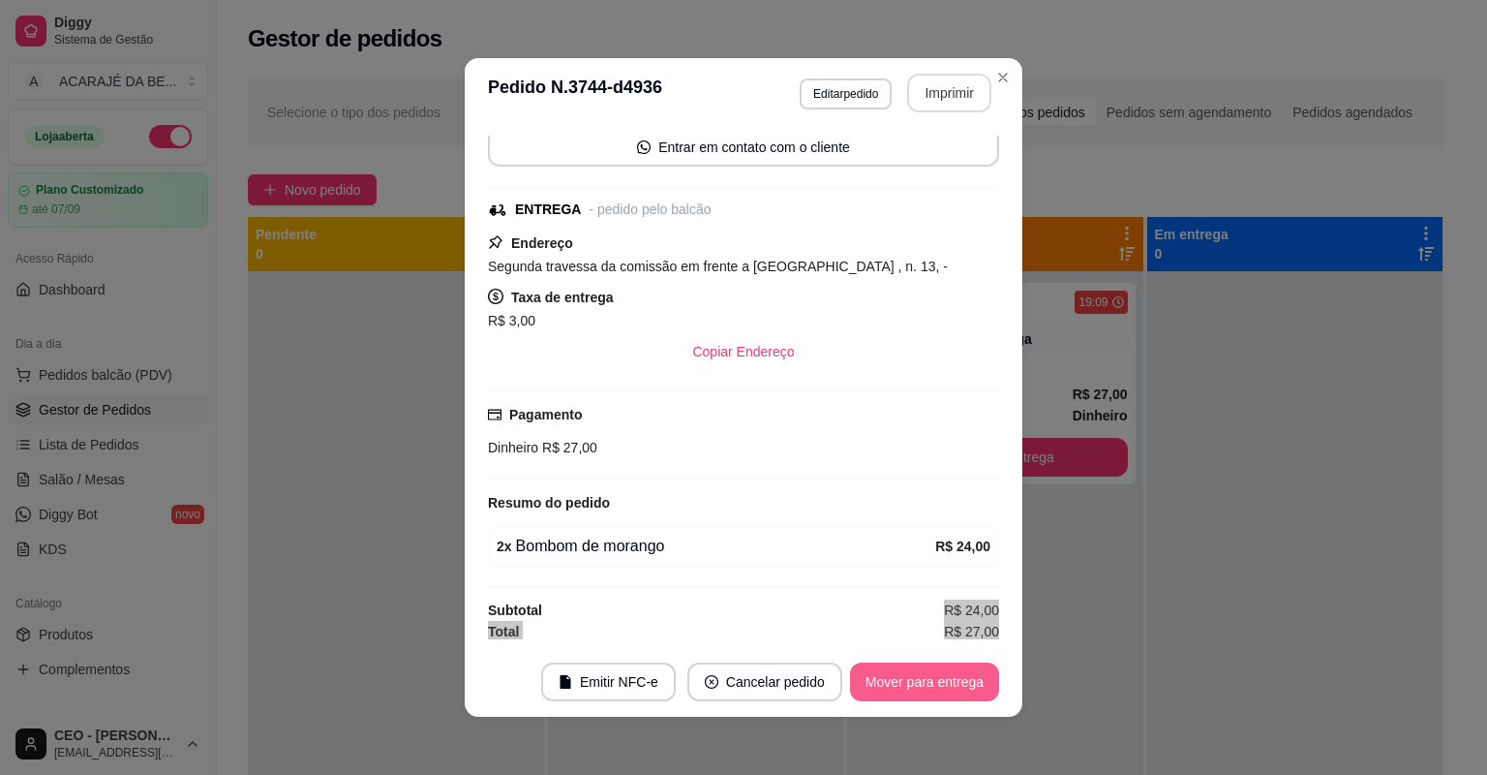
click at [941, 686] on button "Mover para entrega" at bounding box center [924, 681] width 149 height 39
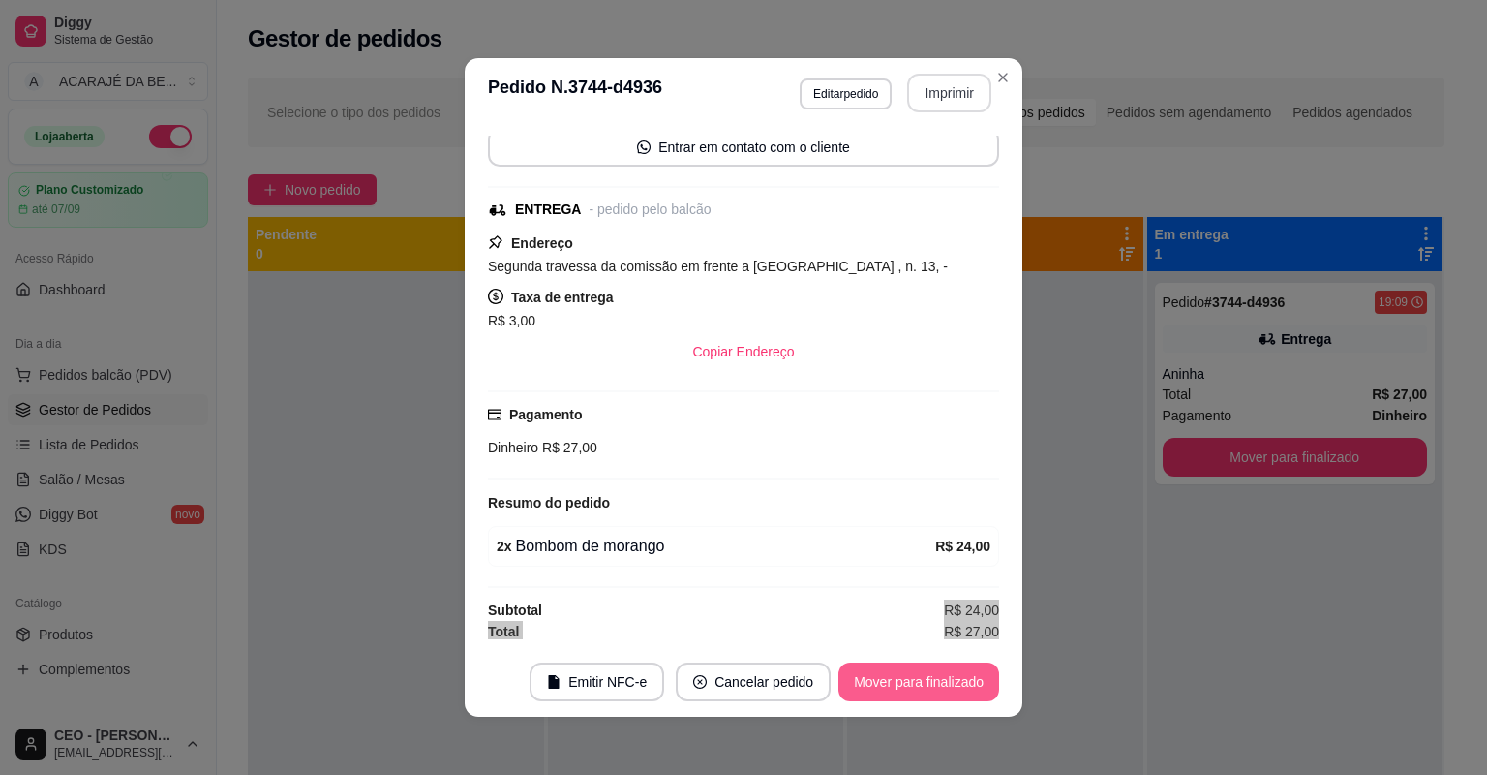
click at [937, 684] on button "Mover para finalizado" at bounding box center [919, 681] width 161 height 39
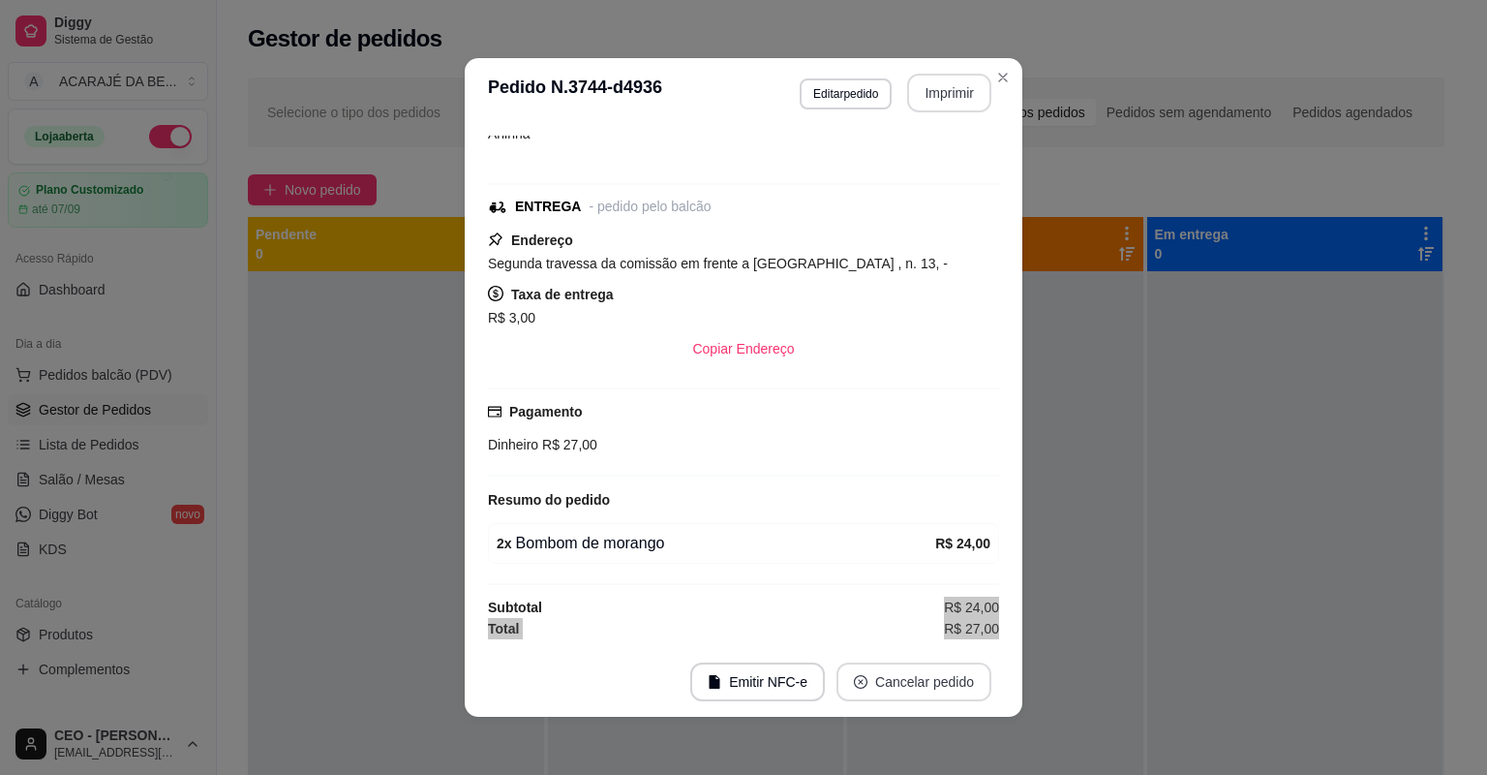
scroll to position [105, 0]
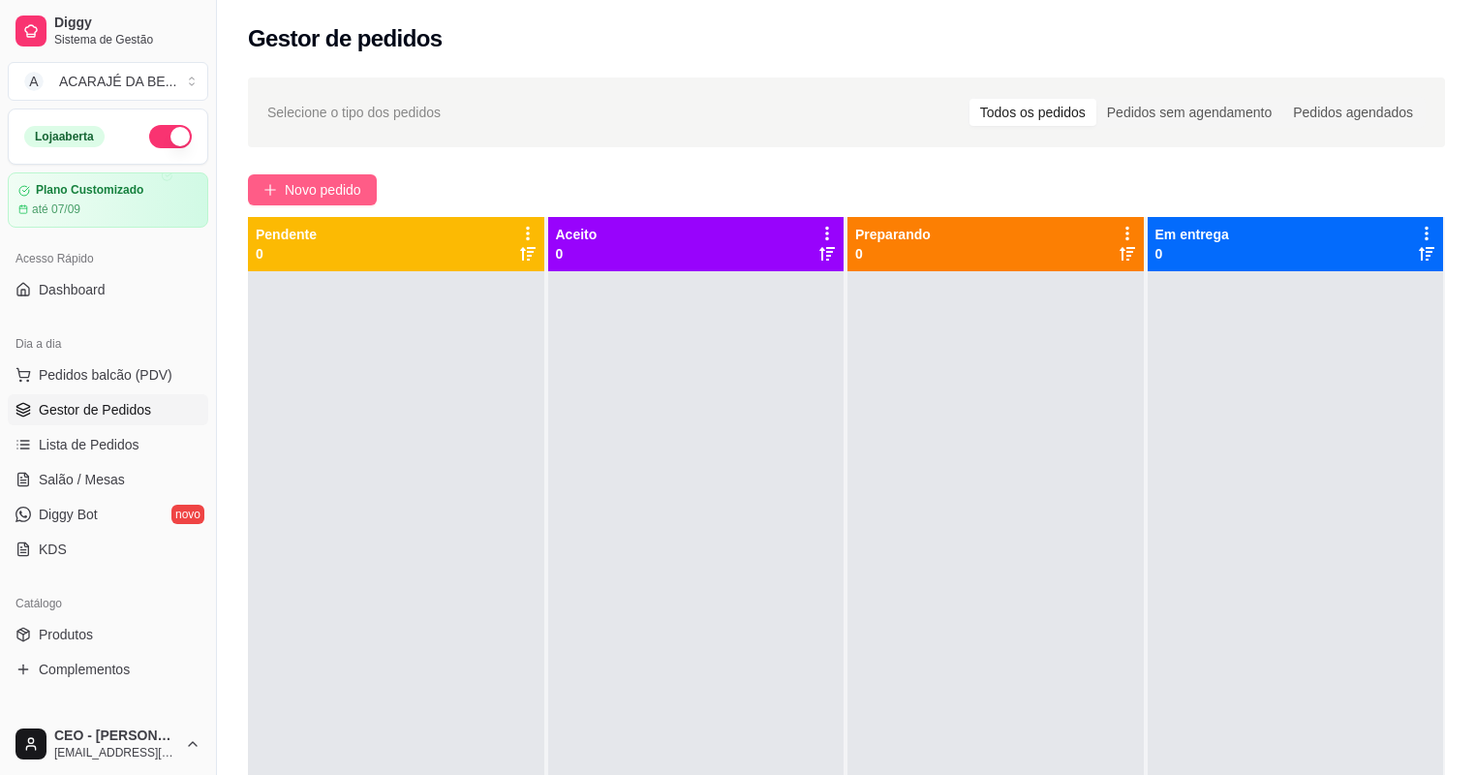
click at [344, 180] on span "Novo pedido" at bounding box center [323, 189] width 76 height 21
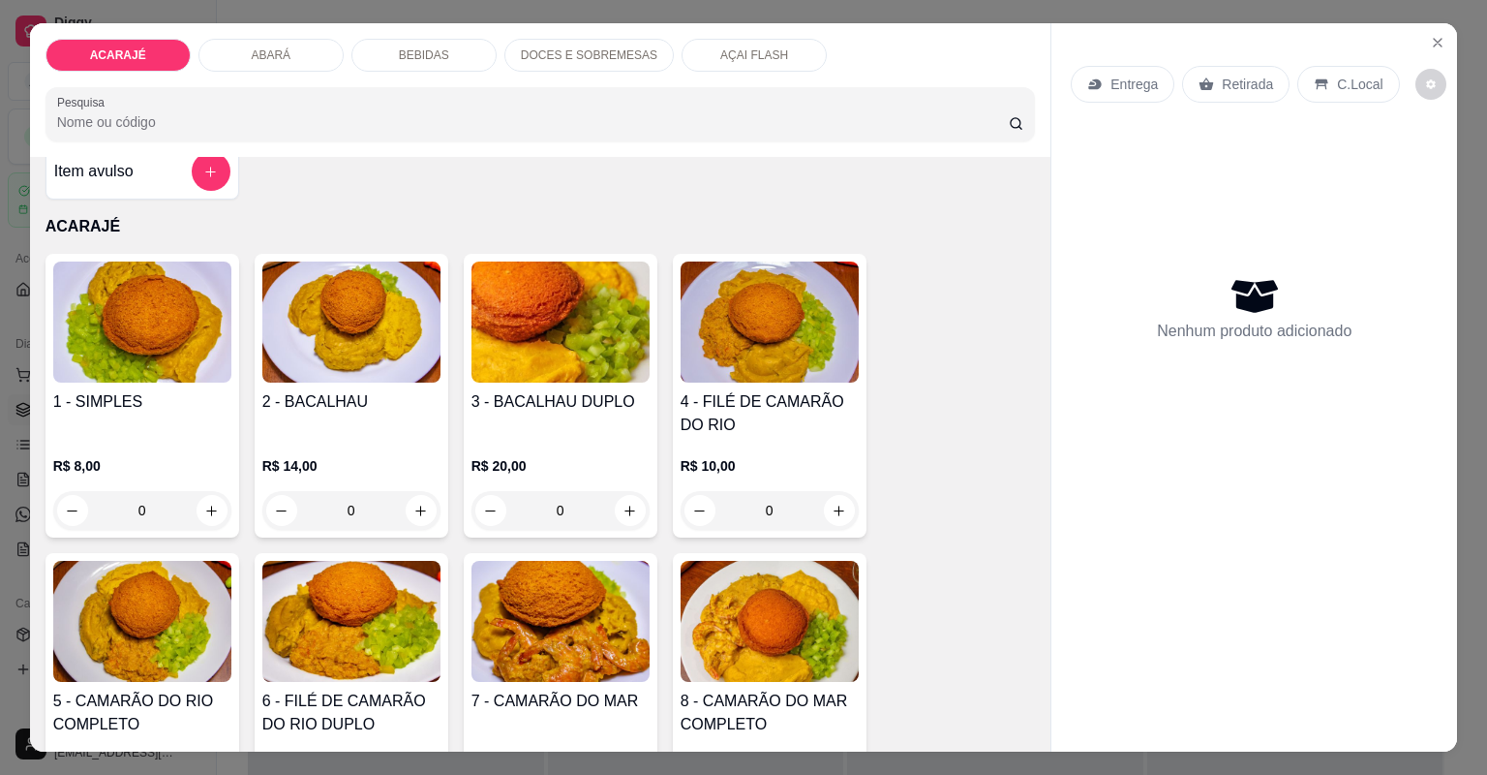
scroll to position [155, 0]
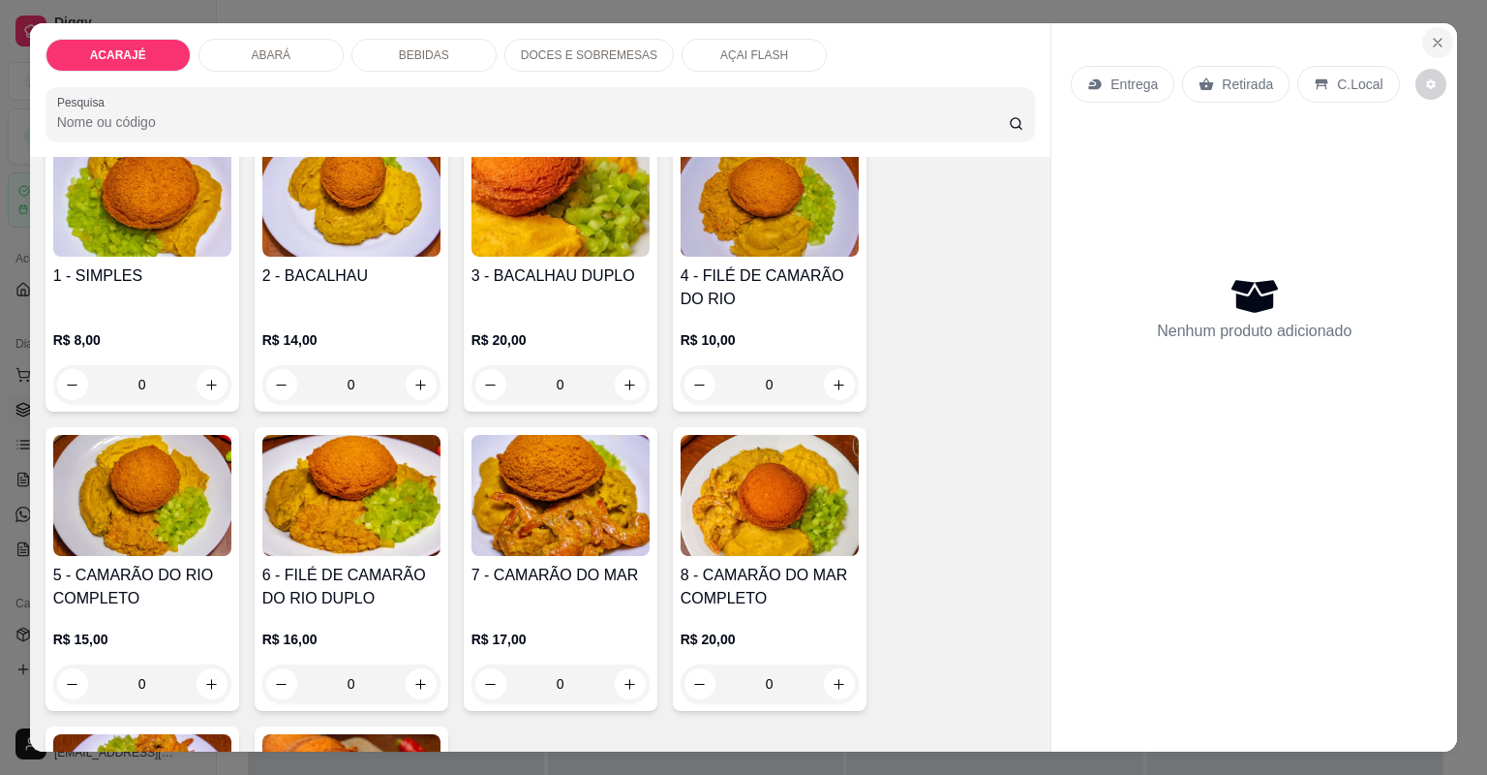
click at [1435, 40] on icon "Close" at bounding box center [1438, 43] width 8 height 8
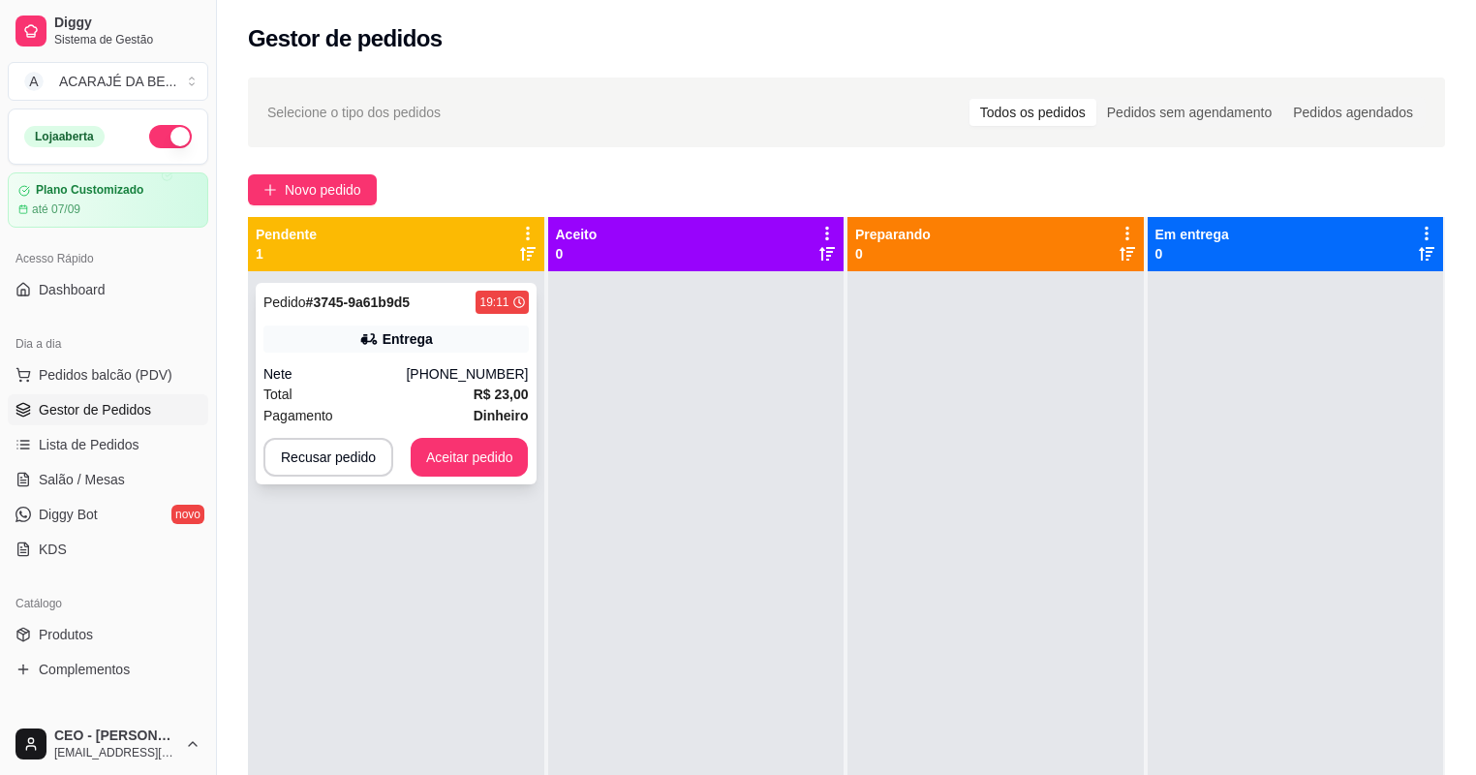
click at [484, 386] on strong "R$ 23,00" at bounding box center [501, 393] width 55 height 15
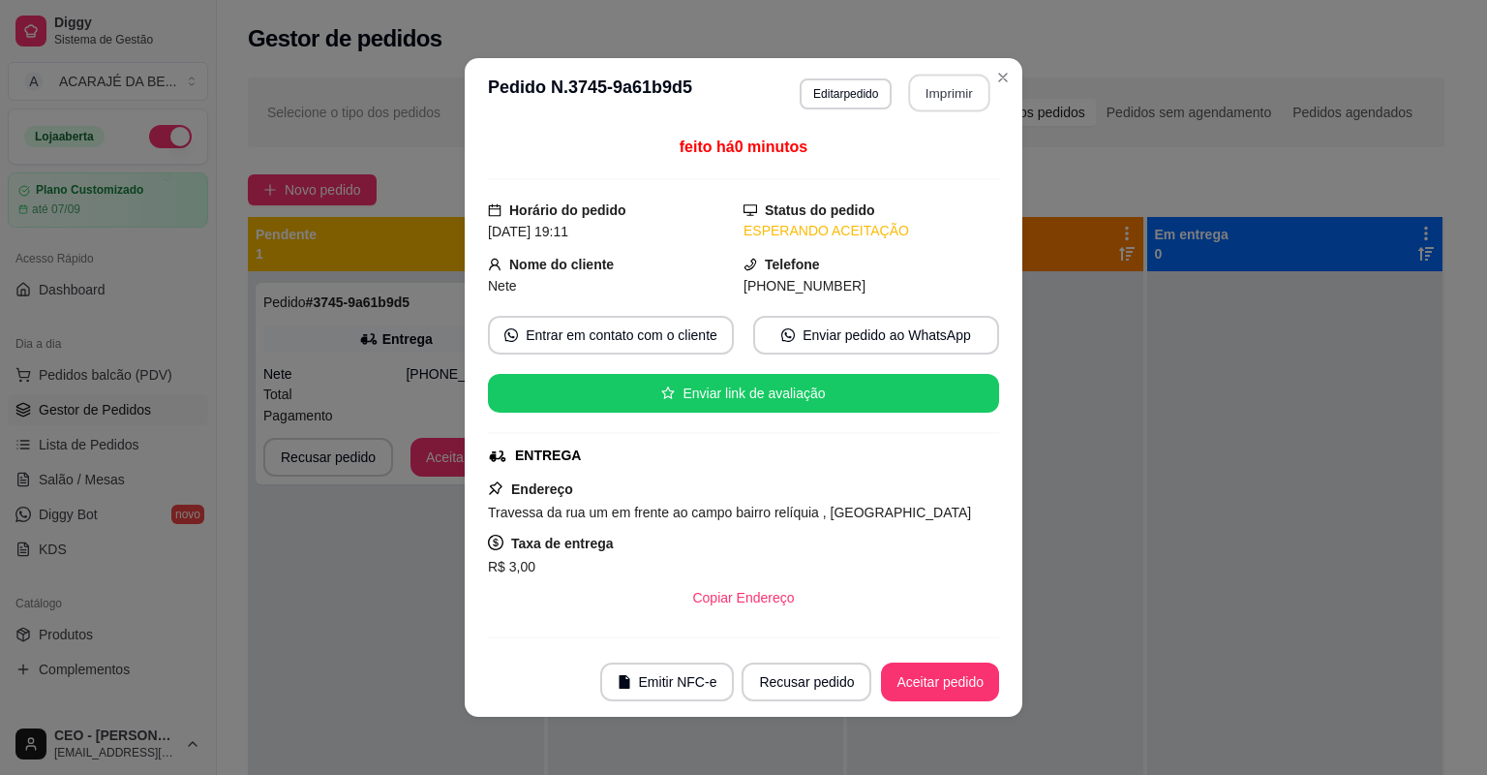
click at [949, 90] on button "Imprimir" at bounding box center [949, 94] width 81 height 38
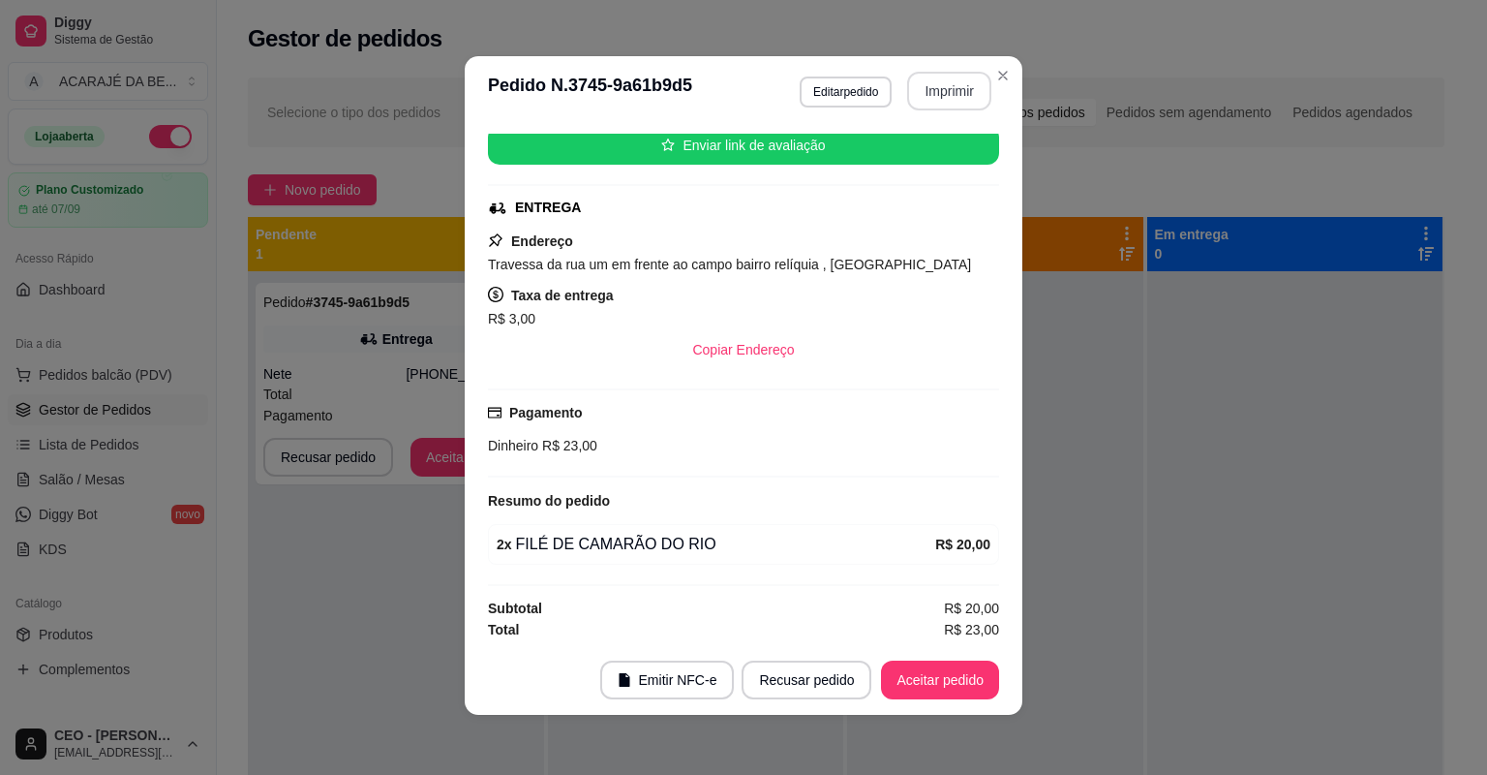
scroll to position [4, 0]
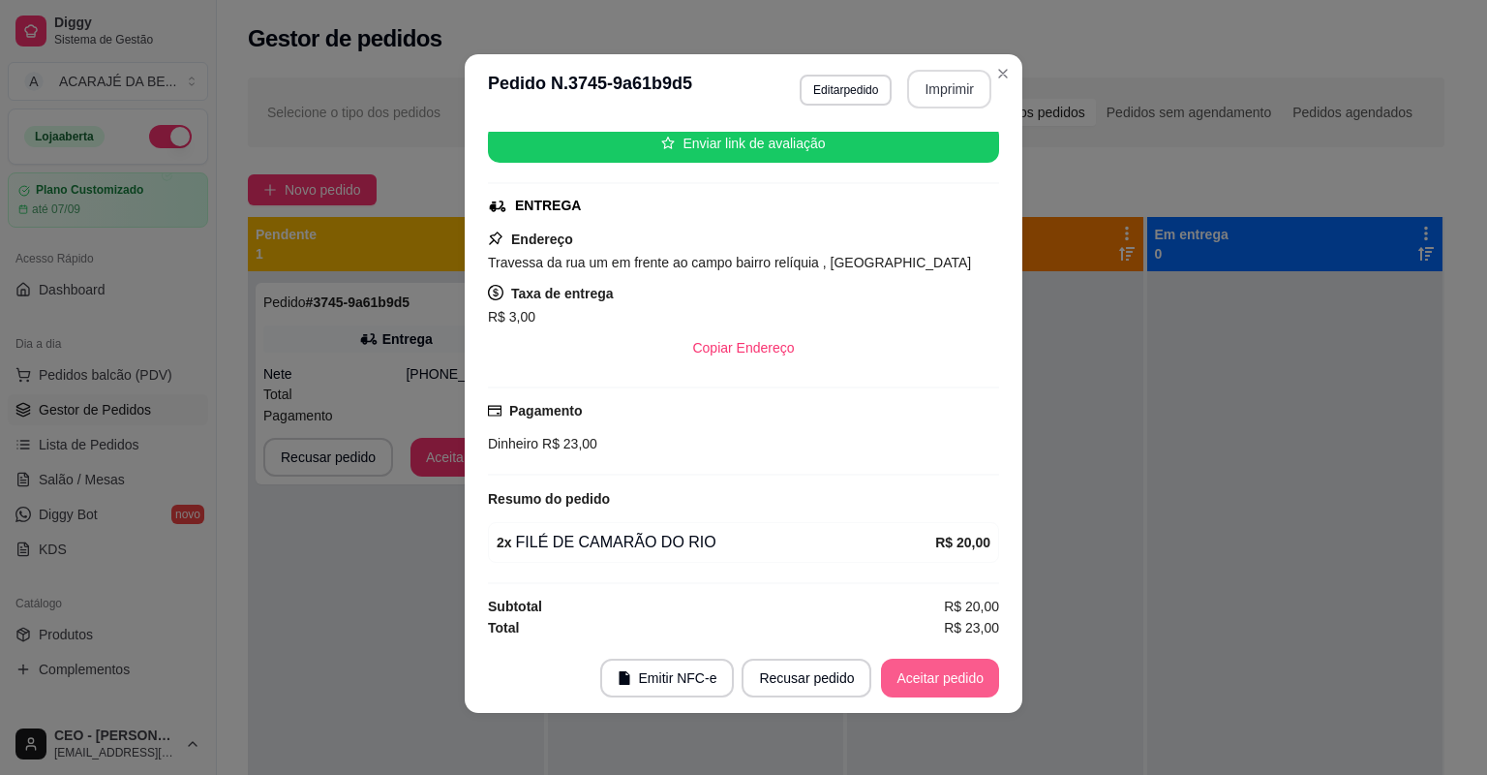
click at [902, 687] on button "Aceitar pedido" at bounding box center [940, 677] width 118 height 39
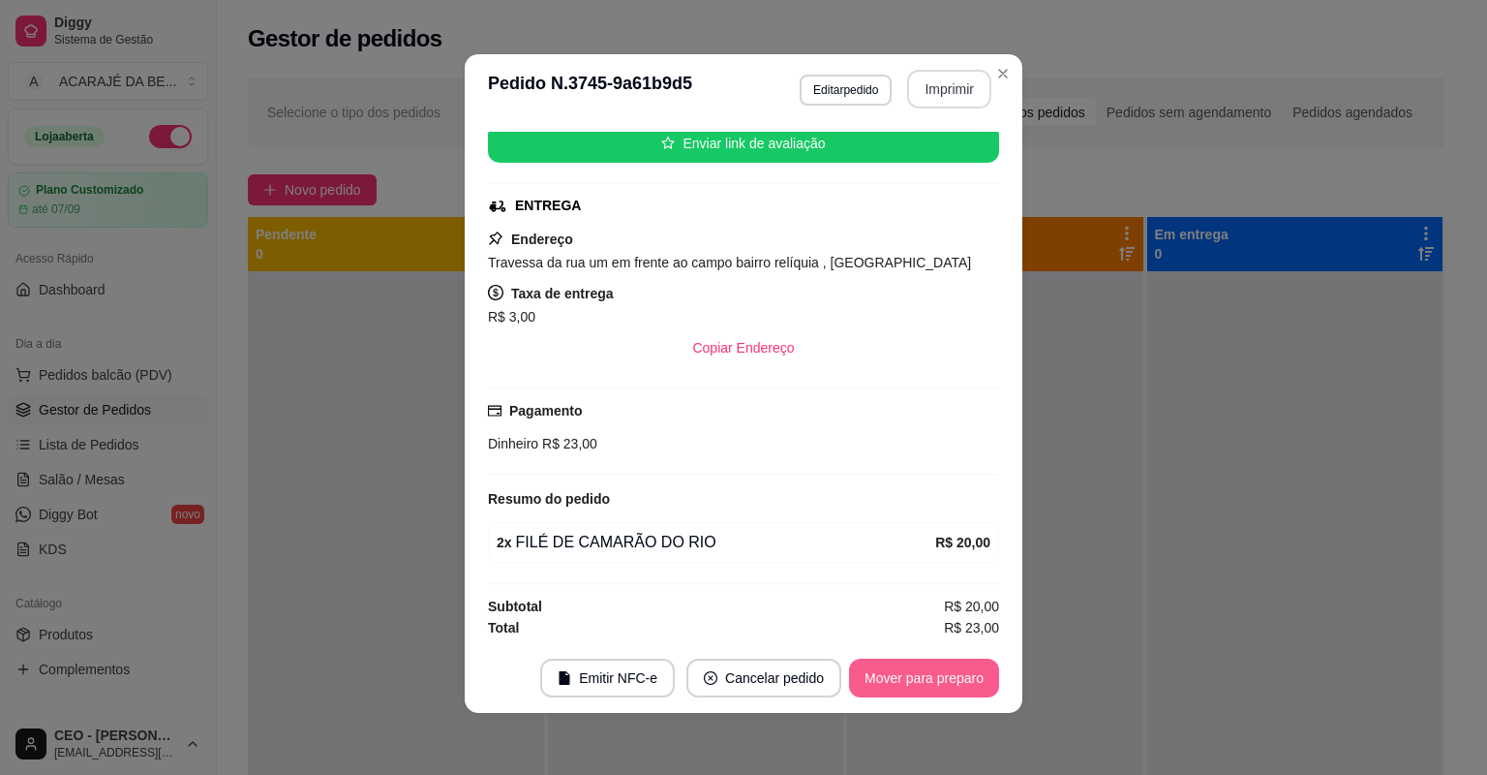
click at [902, 679] on button "Mover para preparo" at bounding box center [924, 677] width 150 height 39
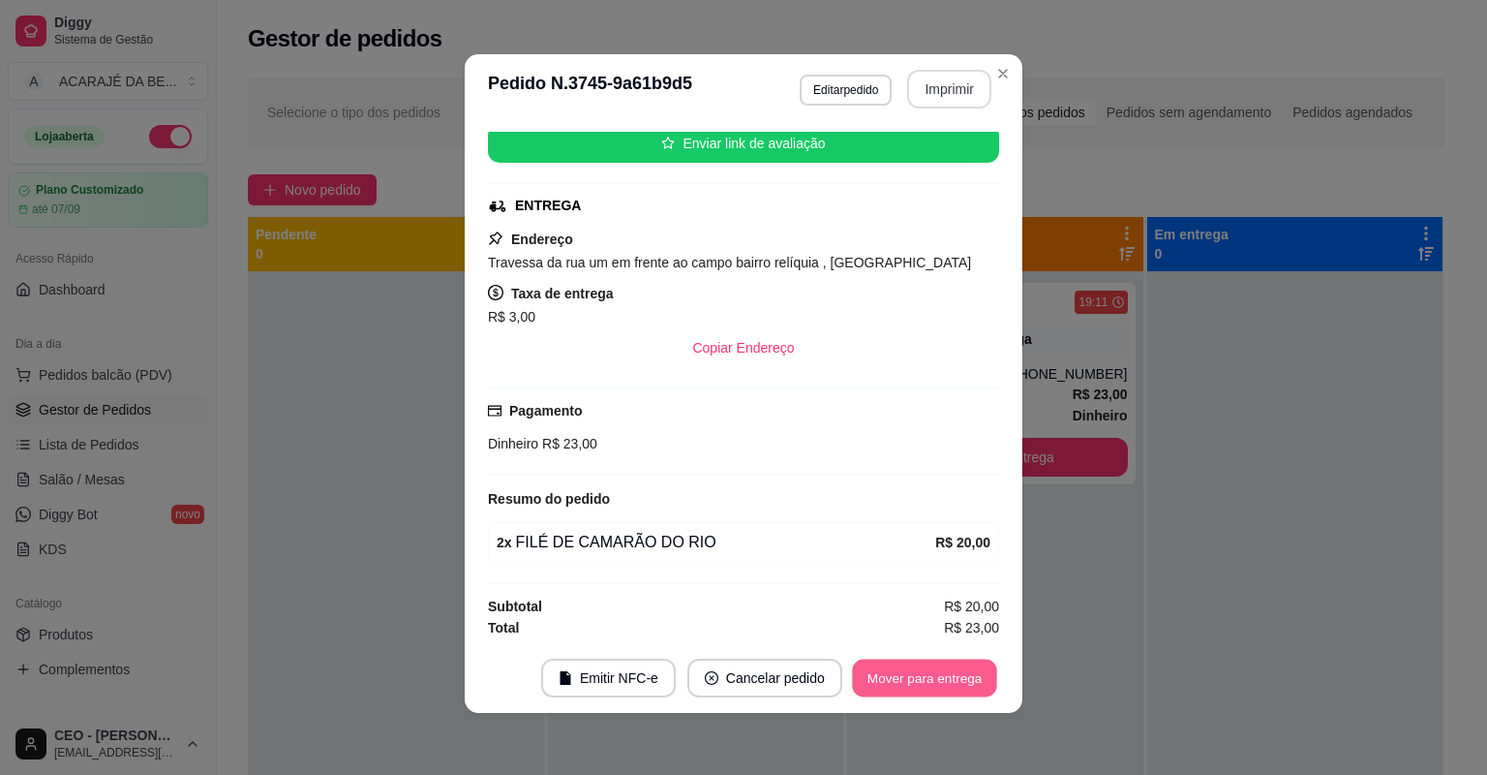
click at [902, 679] on button "Mover para entrega" at bounding box center [924, 678] width 145 height 38
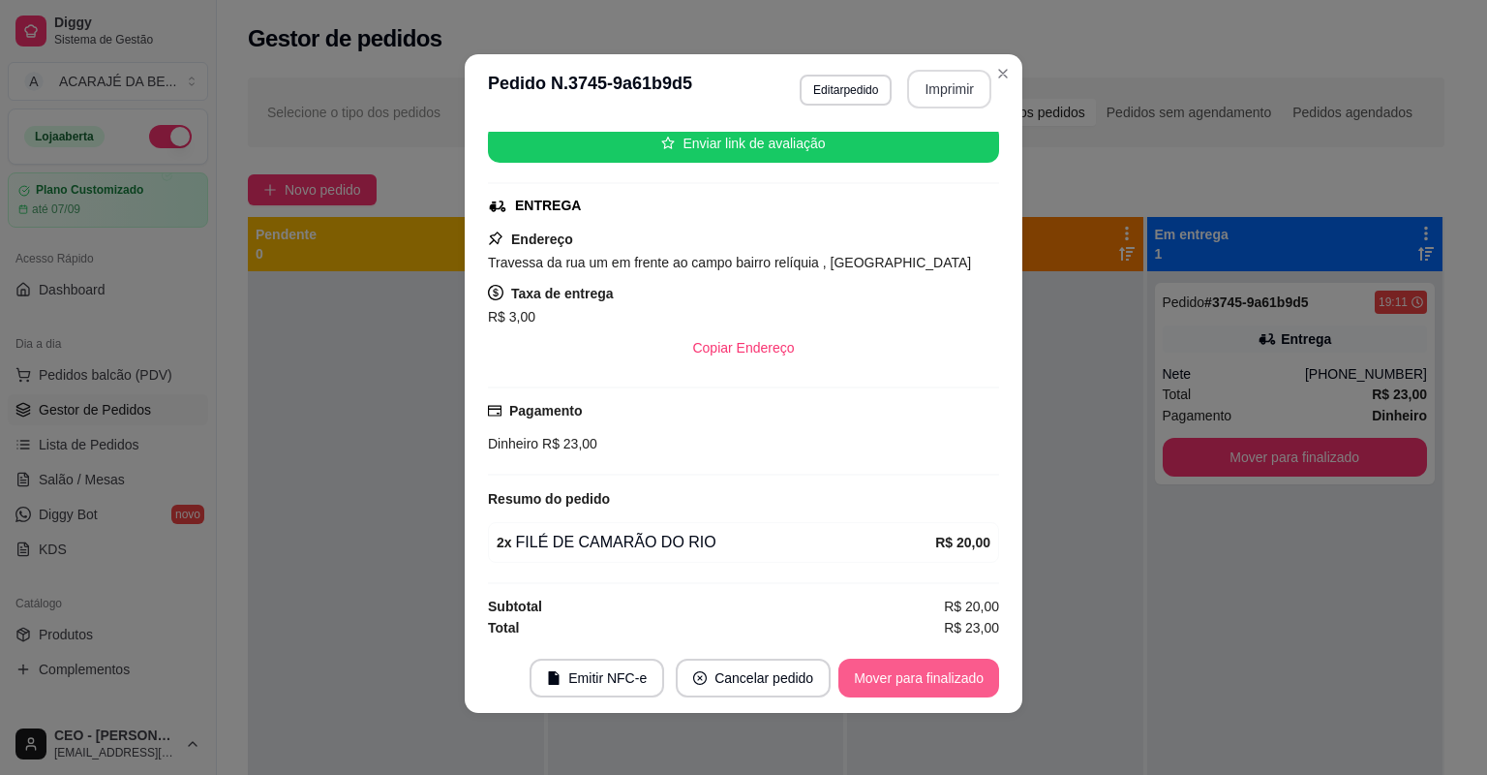
click at [974, 671] on button "Mover para finalizado" at bounding box center [919, 677] width 161 height 39
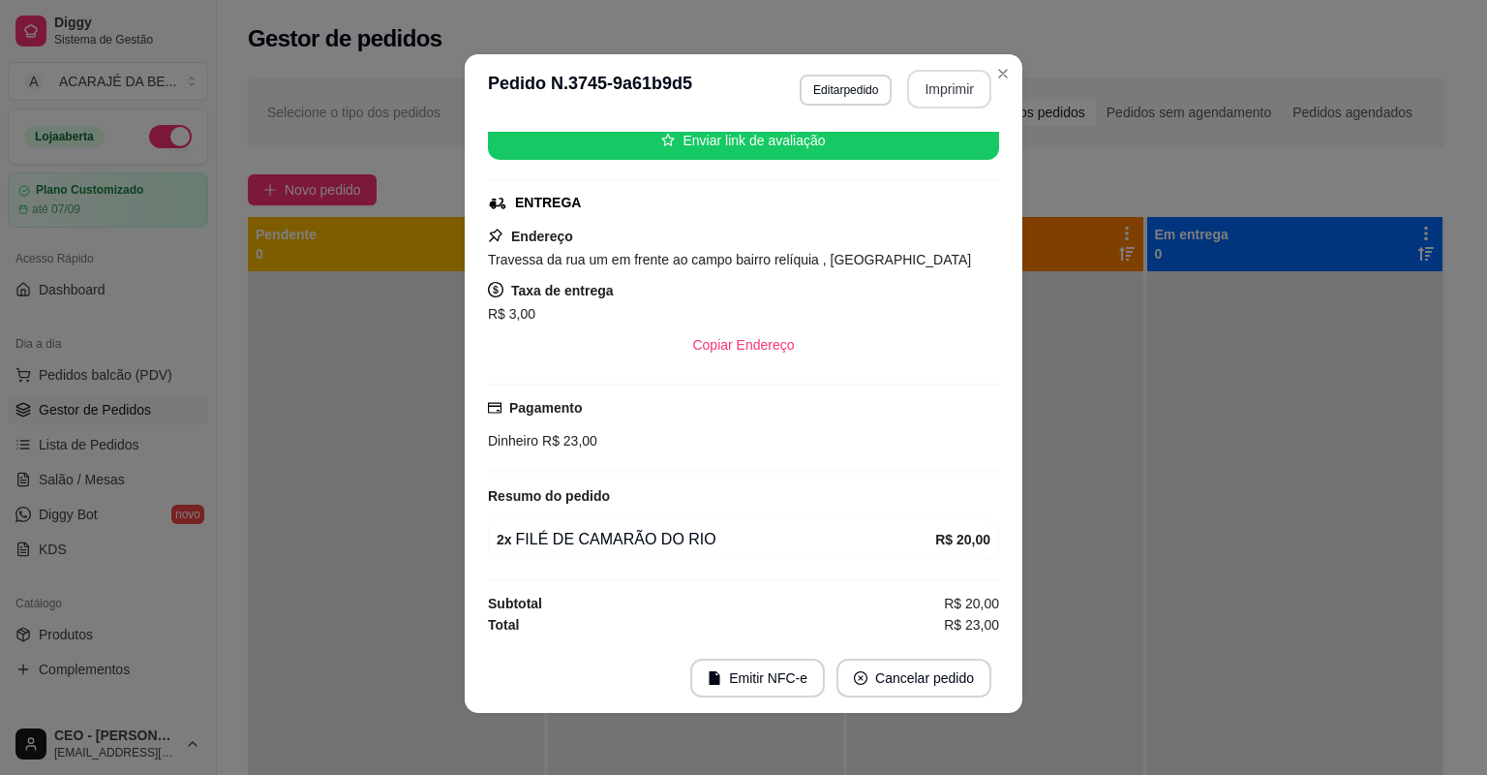
scroll to position [201, 0]
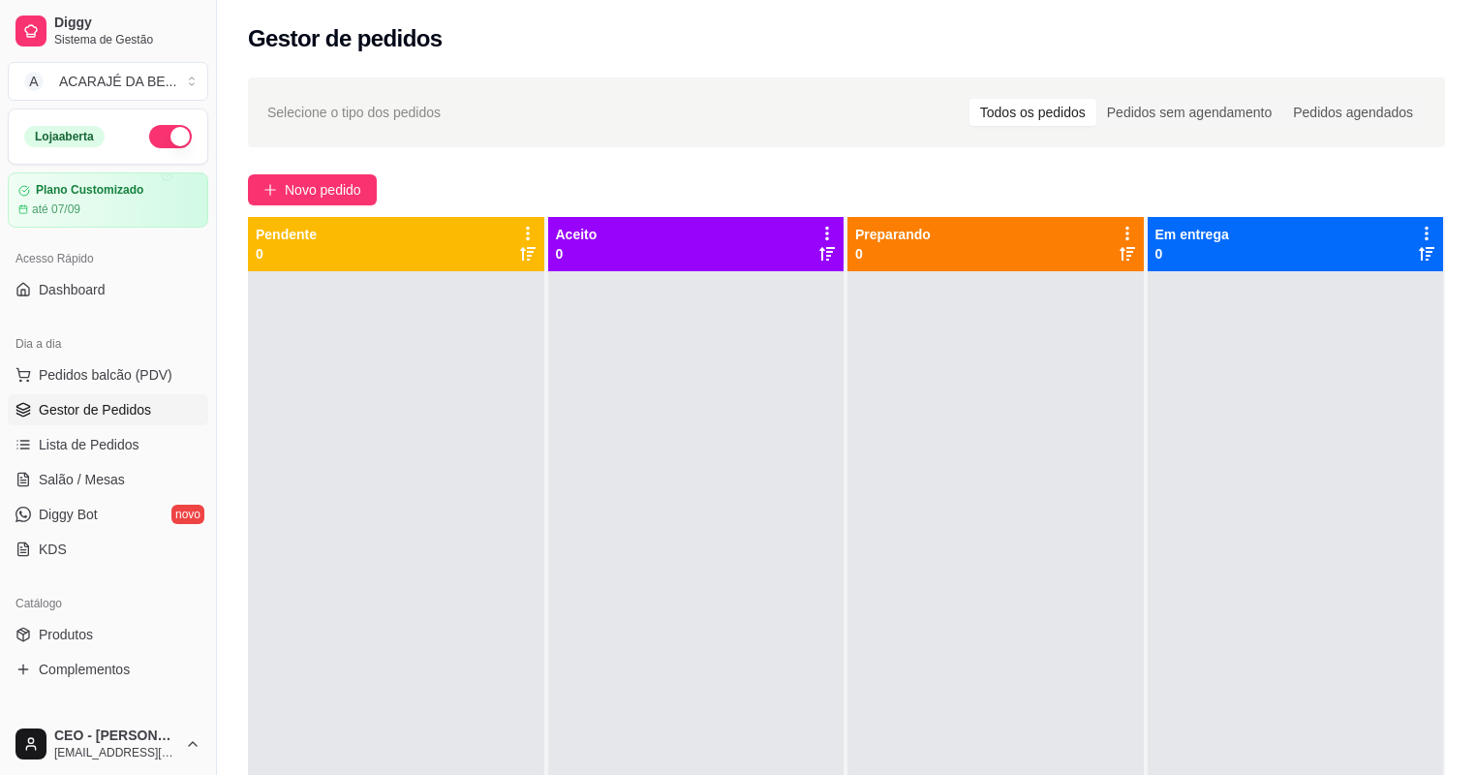
click at [345, 172] on div "Selecione o tipo dos pedidos Todos os pedidos Pedidos sem agendamento Pedidos a…" at bounding box center [846, 540] width 1259 height 949
click at [356, 180] on span "Novo pedido" at bounding box center [323, 189] width 76 height 21
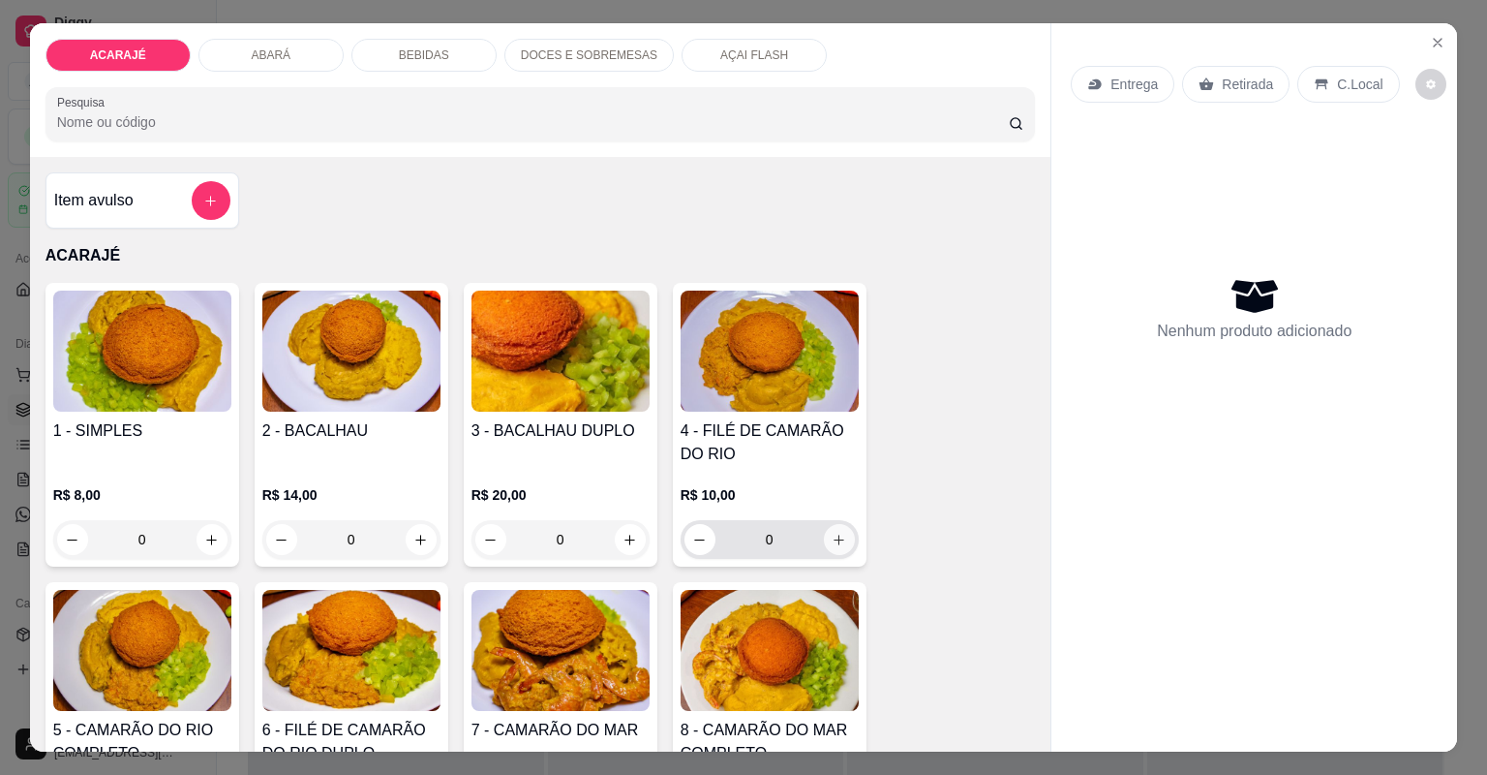
click at [832, 538] on icon "increase-product-quantity" at bounding box center [839, 540] width 15 height 15
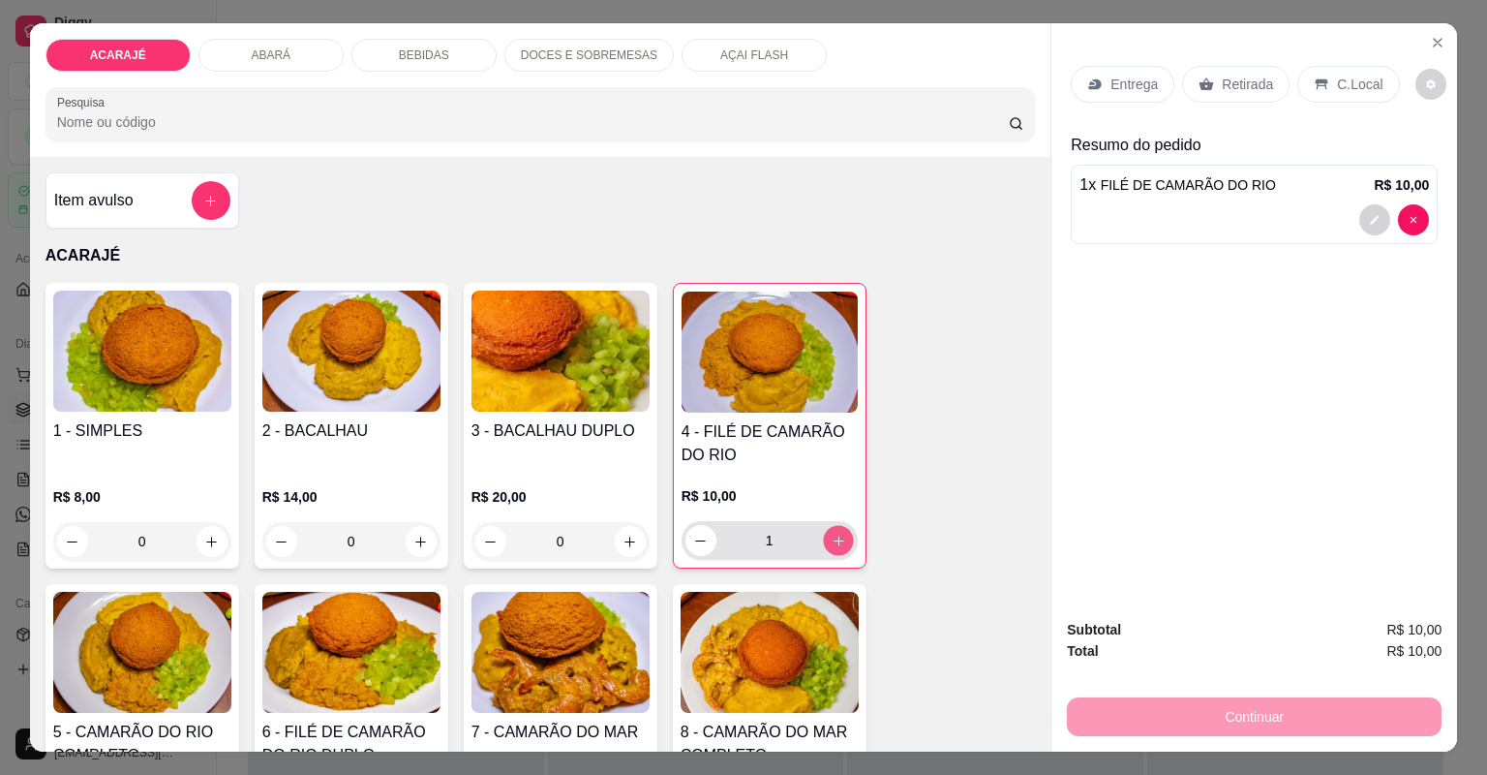
click at [834, 538] on icon "increase-product-quantity" at bounding box center [839, 540] width 10 height 10
click at [831, 540] on icon "increase-product-quantity" at bounding box center [838, 541] width 15 height 15
type input "3"
click at [1153, 76] on div "Entrega" at bounding box center [1123, 84] width 104 height 37
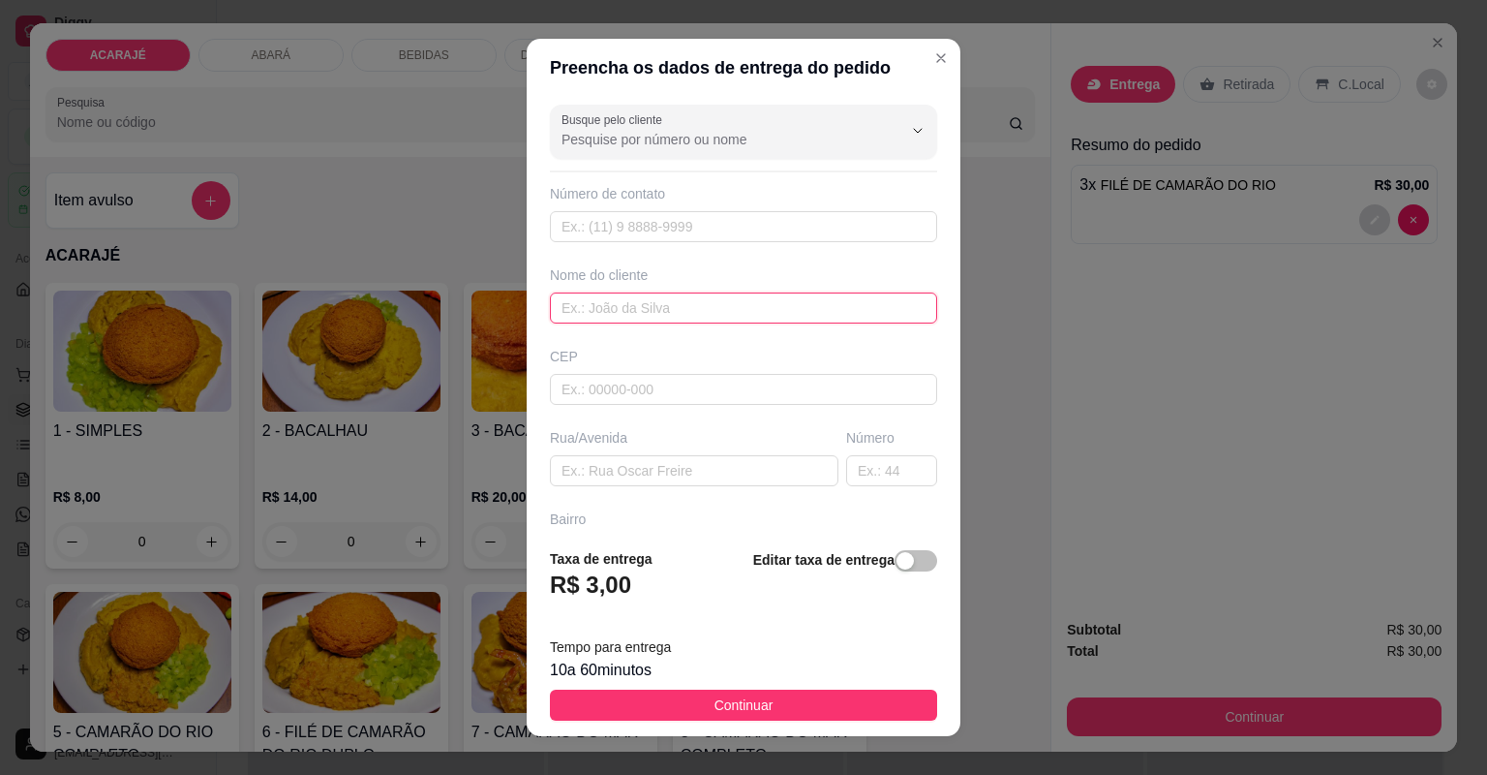
click at [747, 306] on input "text" at bounding box center [743, 307] width 387 height 31
type input "lucas lima"
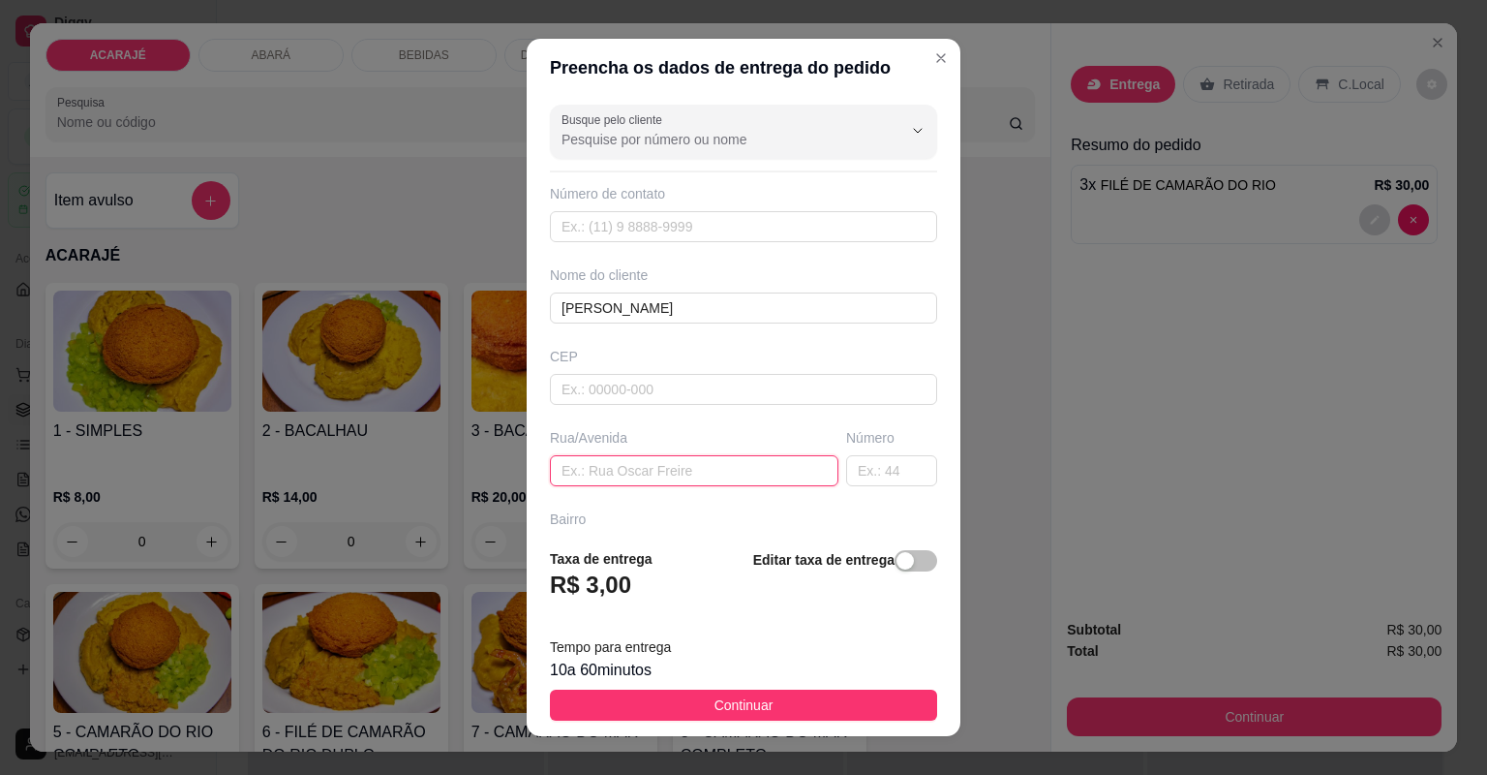
click at [709, 460] on input "text" at bounding box center [694, 470] width 289 height 31
type input "rua ennos gomes"
drag, startPoint x: 859, startPoint y: 468, endPoint x: 841, endPoint y: 480, distance: 22.3
click at [853, 469] on input "text" at bounding box center [891, 470] width 91 height 31
type input "147"
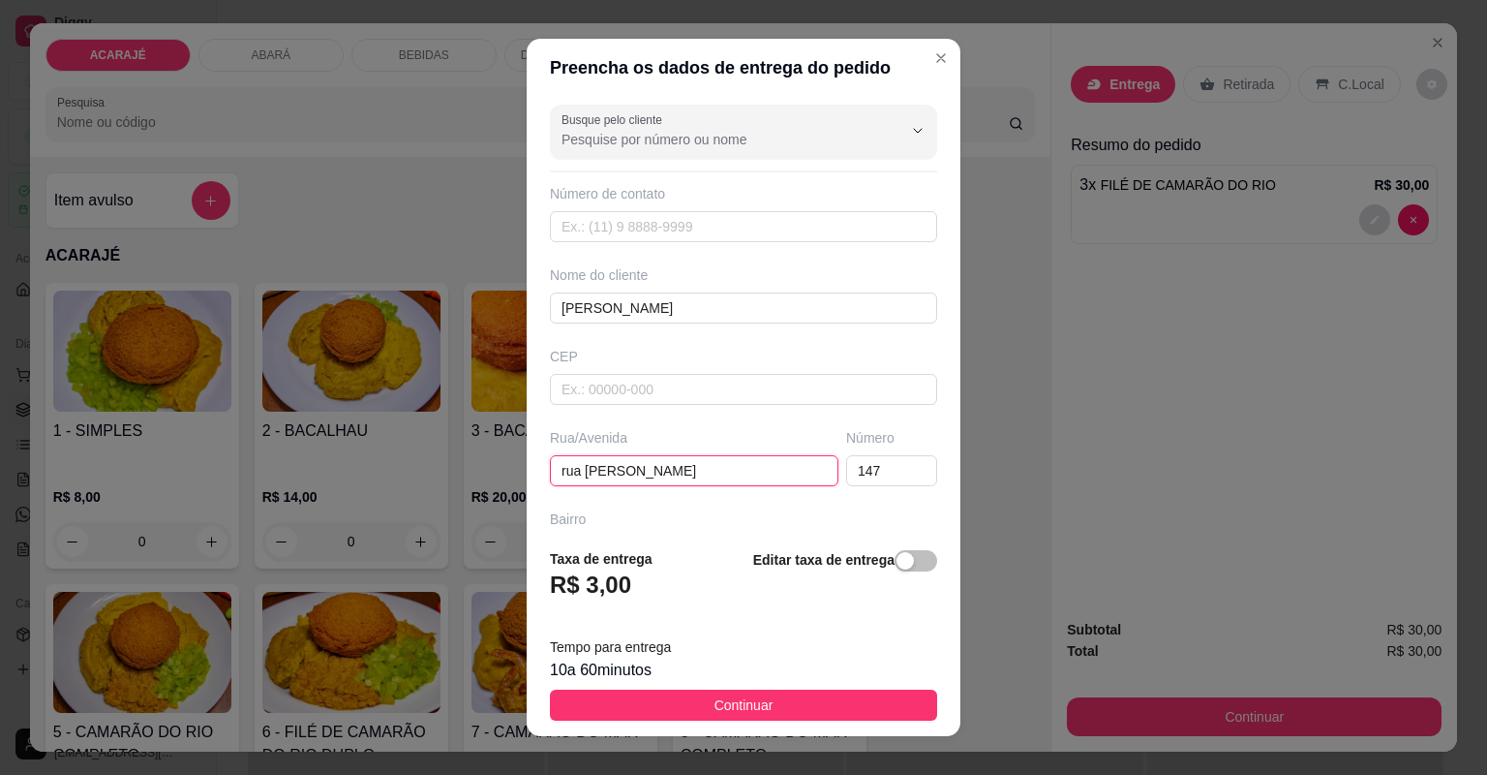
click at [755, 457] on input "rua ennos gomes" at bounding box center [694, 470] width 289 height 31
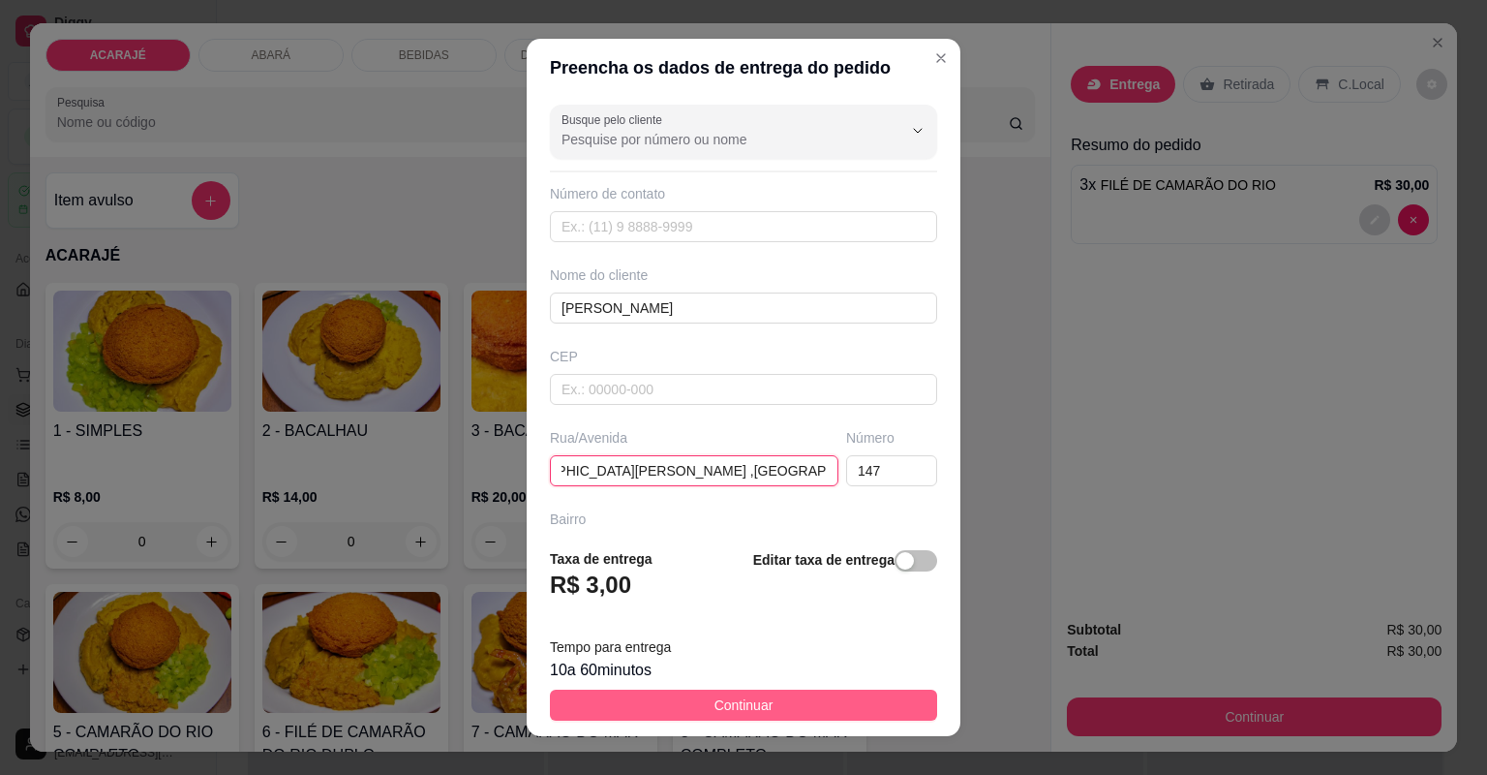
type input "rua ennos gomes ,bairro esperança, casa de humaita´"
click at [744, 706] on span "Continuar" at bounding box center [744, 704] width 59 height 21
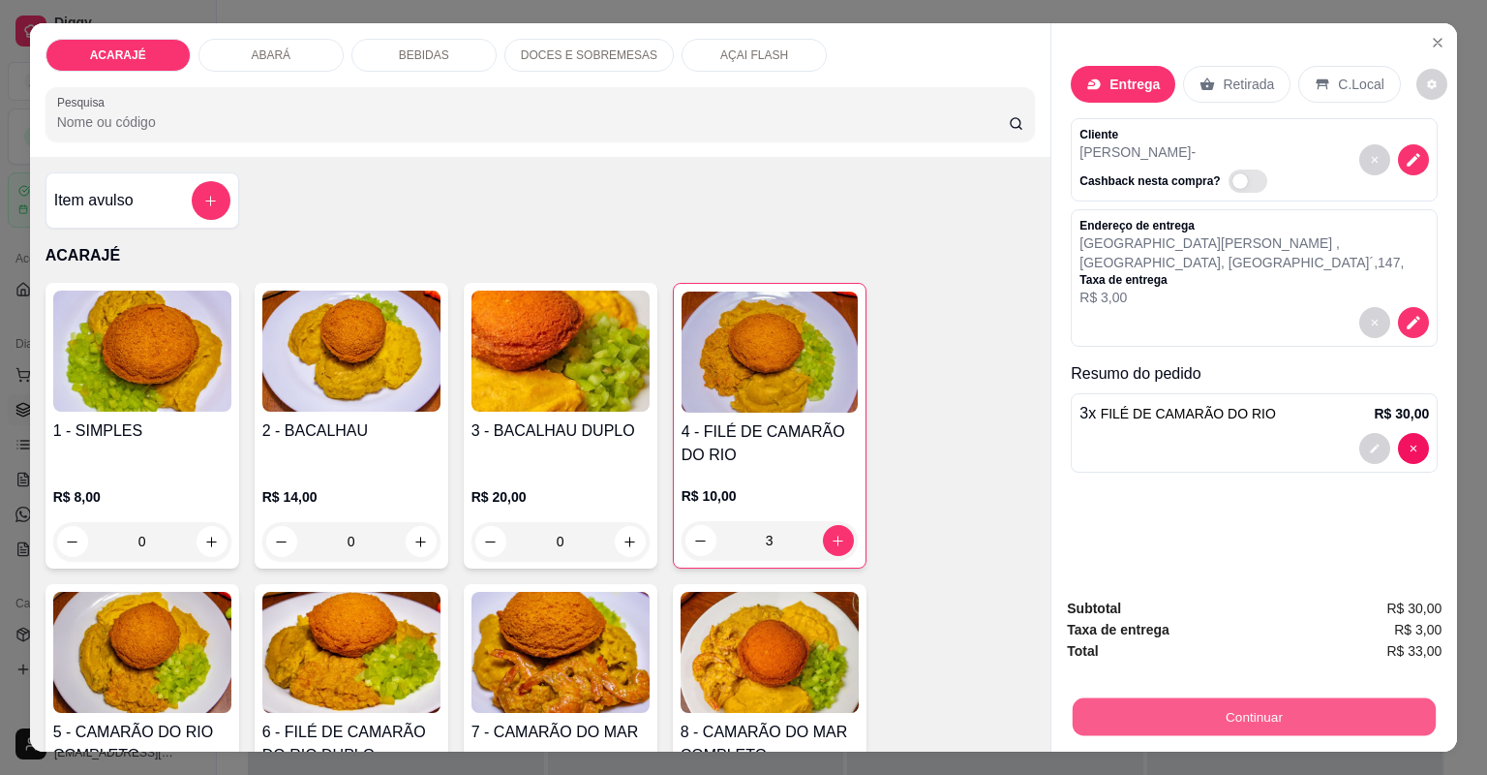
click at [1185, 711] on button "Continuar" at bounding box center [1254, 717] width 363 height 38
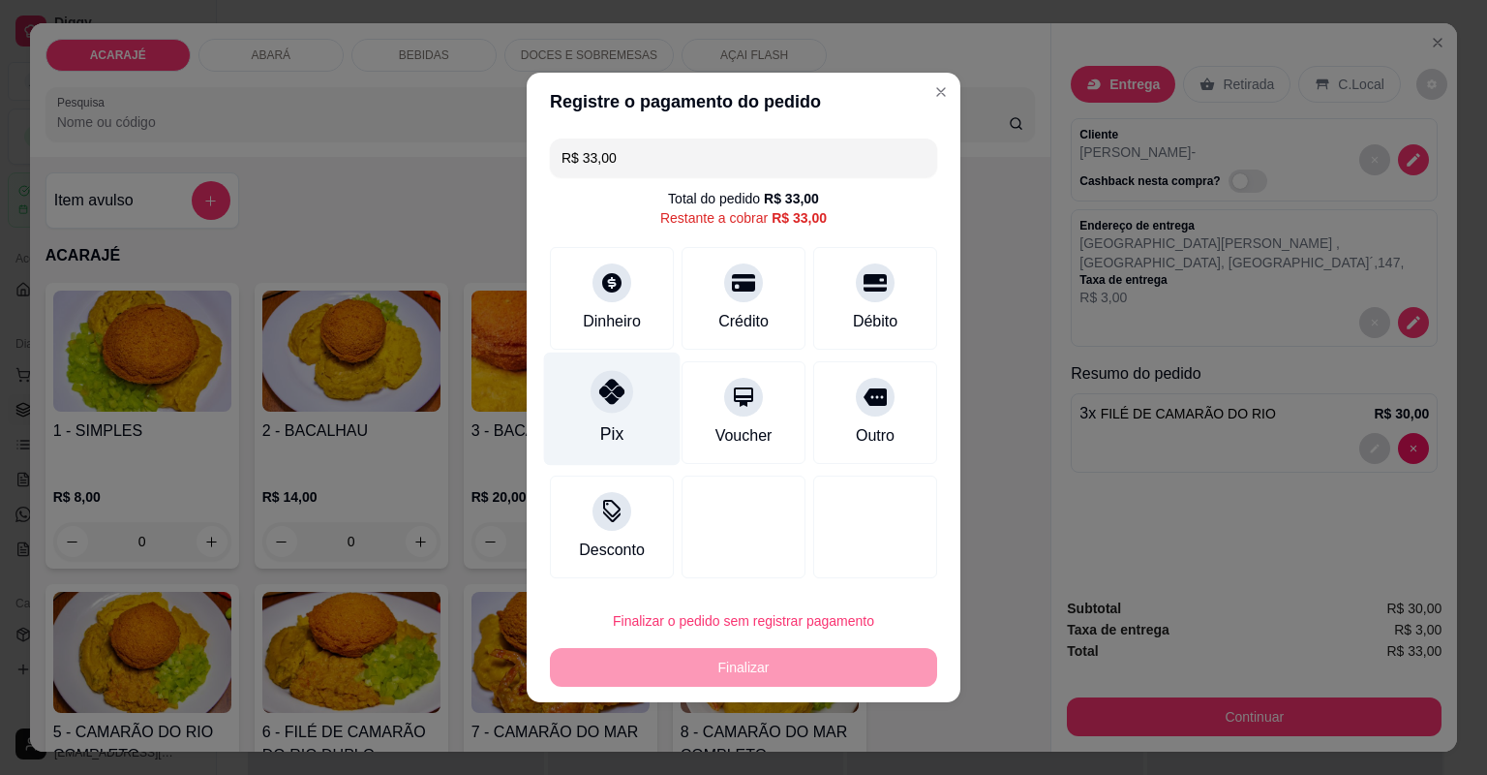
click at [632, 383] on div "Pix" at bounding box center [612, 408] width 137 height 113
type input "R$ 0,00"
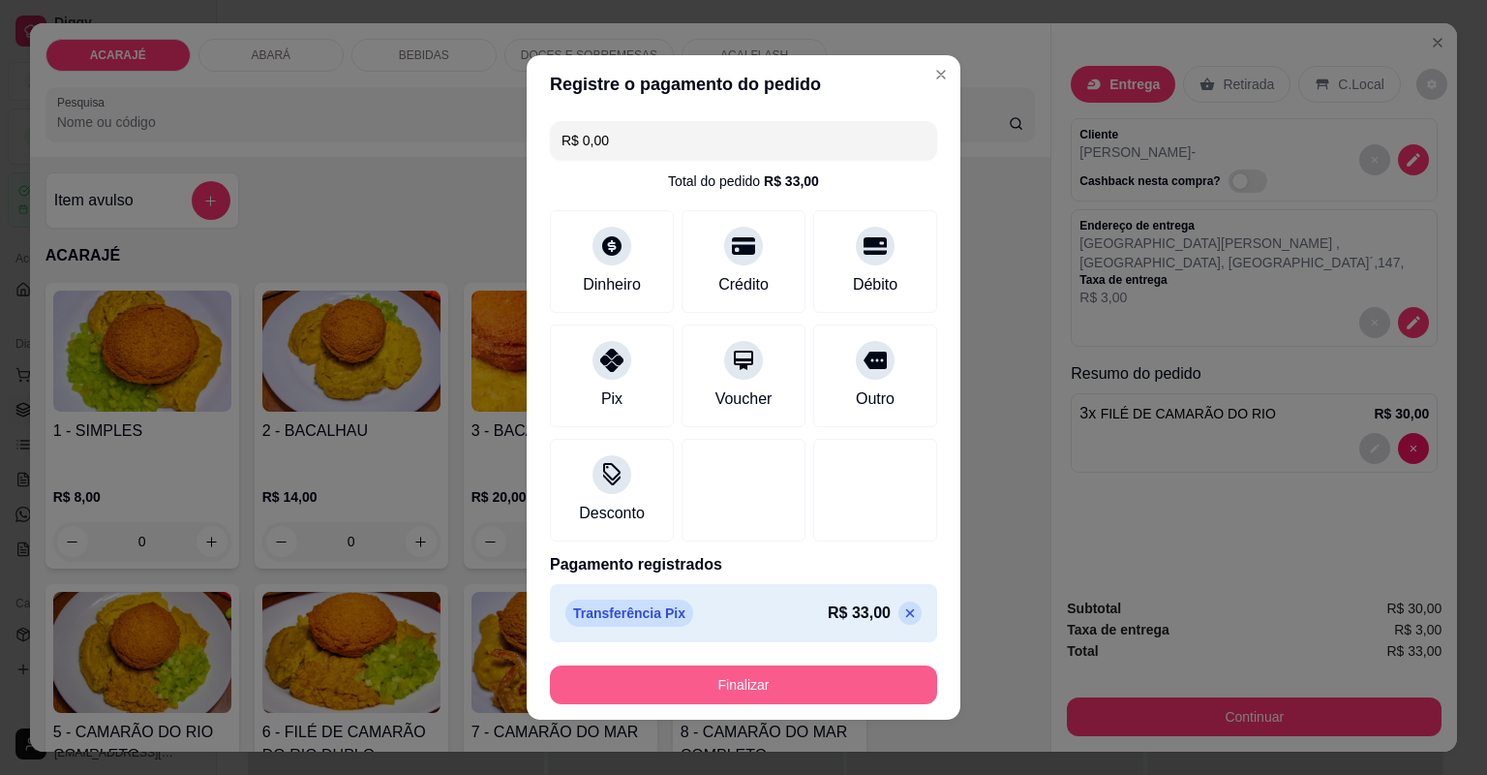
click at [702, 674] on button "Finalizar" at bounding box center [743, 684] width 387 height 39
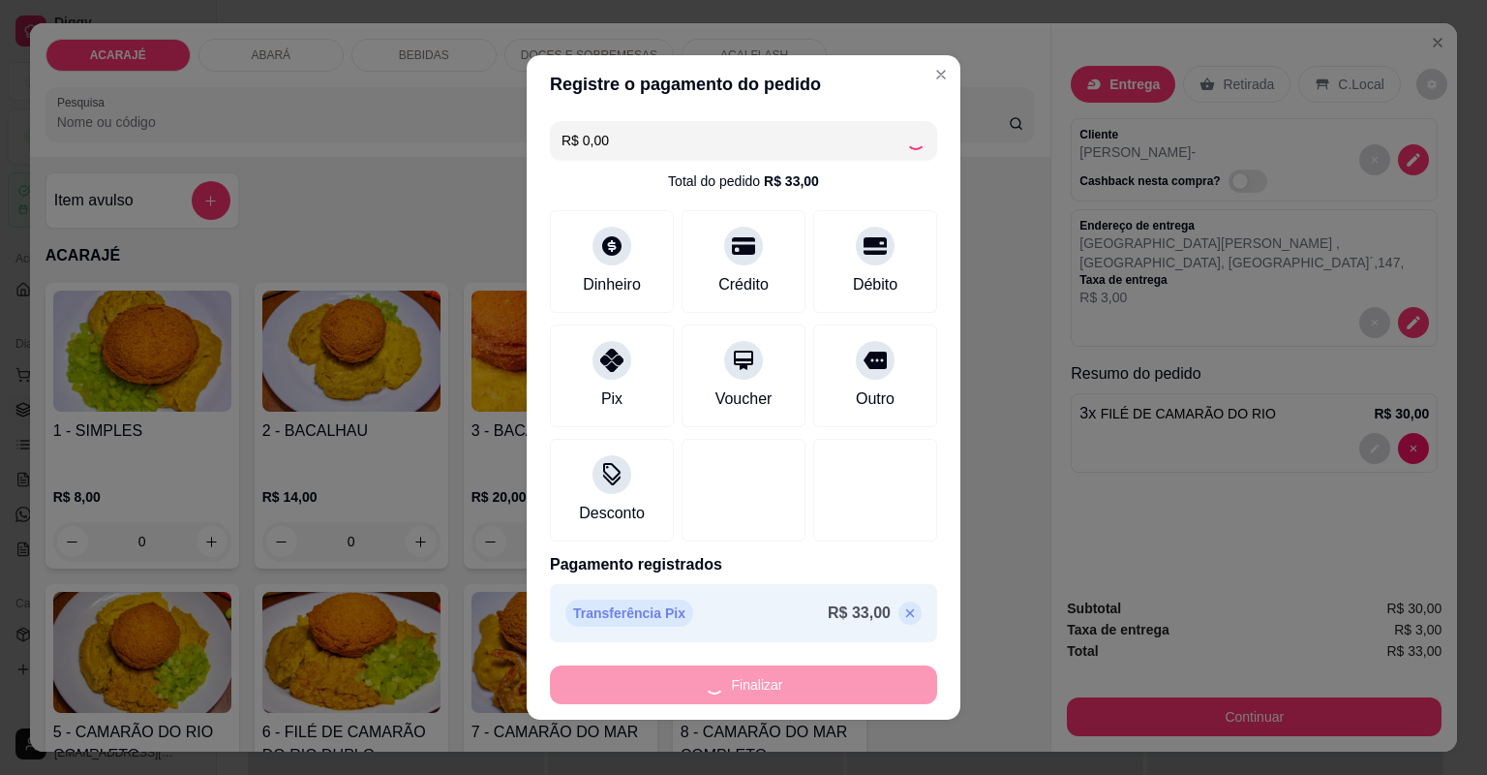
type input "0"
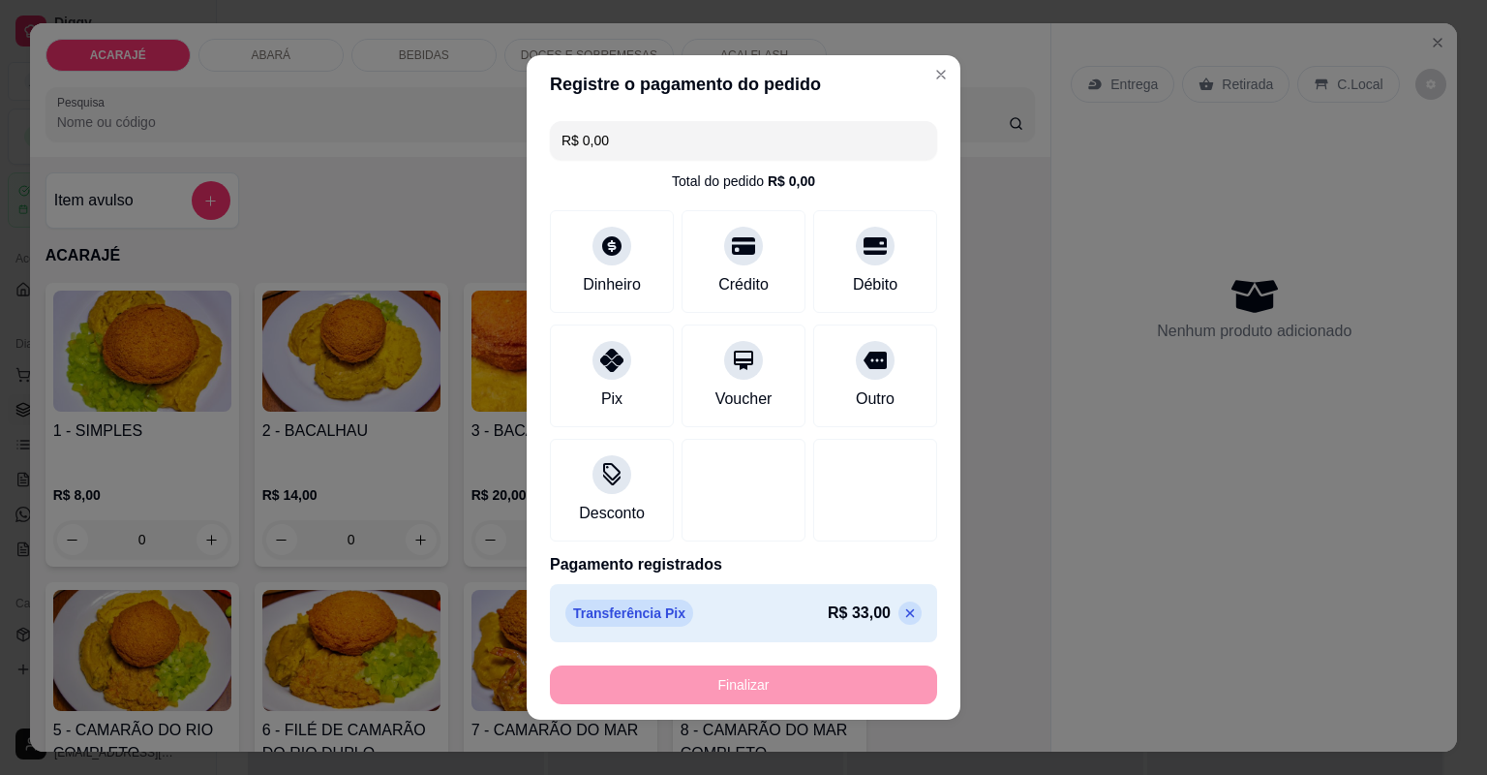
type input "-R$ 33,00"
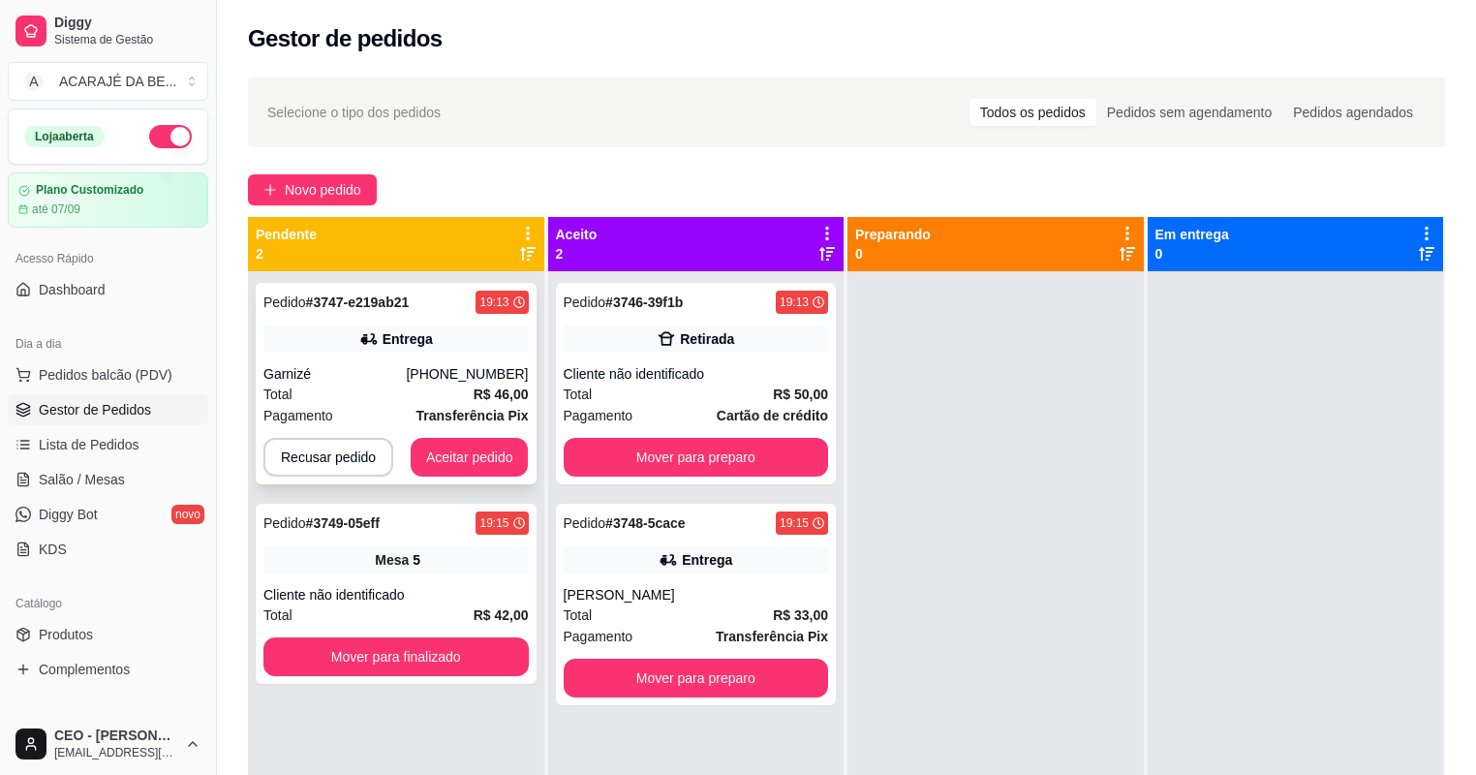
click at [419, 362] on div "Pedido # 3747-e219ab21 19:13 Entrega Garnizé (73) 98888-1481 Total R$ 46,00 Pag…" at bounding box center [396, 383] width 281 height 201
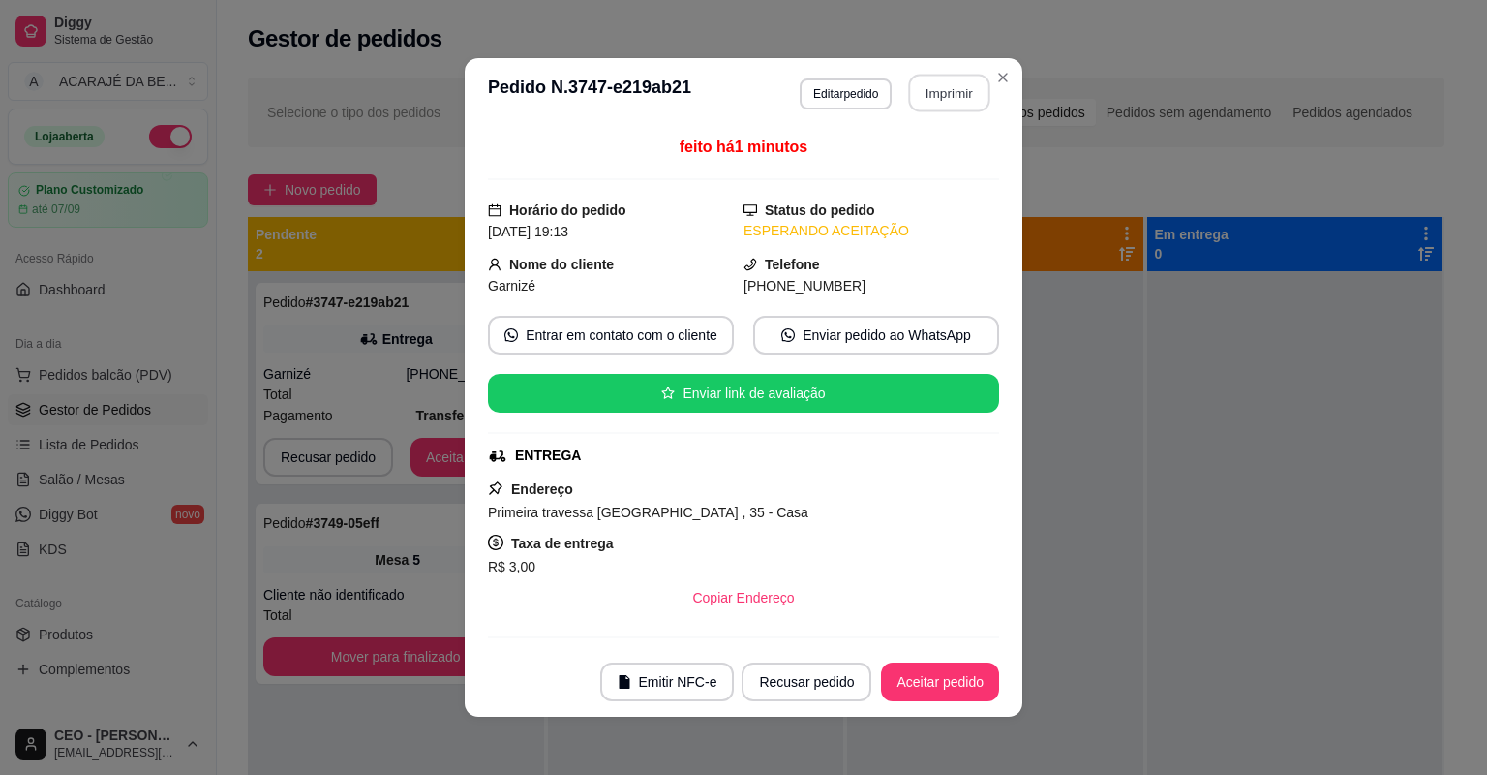
click at [922, 88] on button "Imprimir" at bounding box center [949, 94] width 81 height 38
click at [906, 687] on button "Aceitar pedido" at bounding box center [940, 682] width 114 height 38
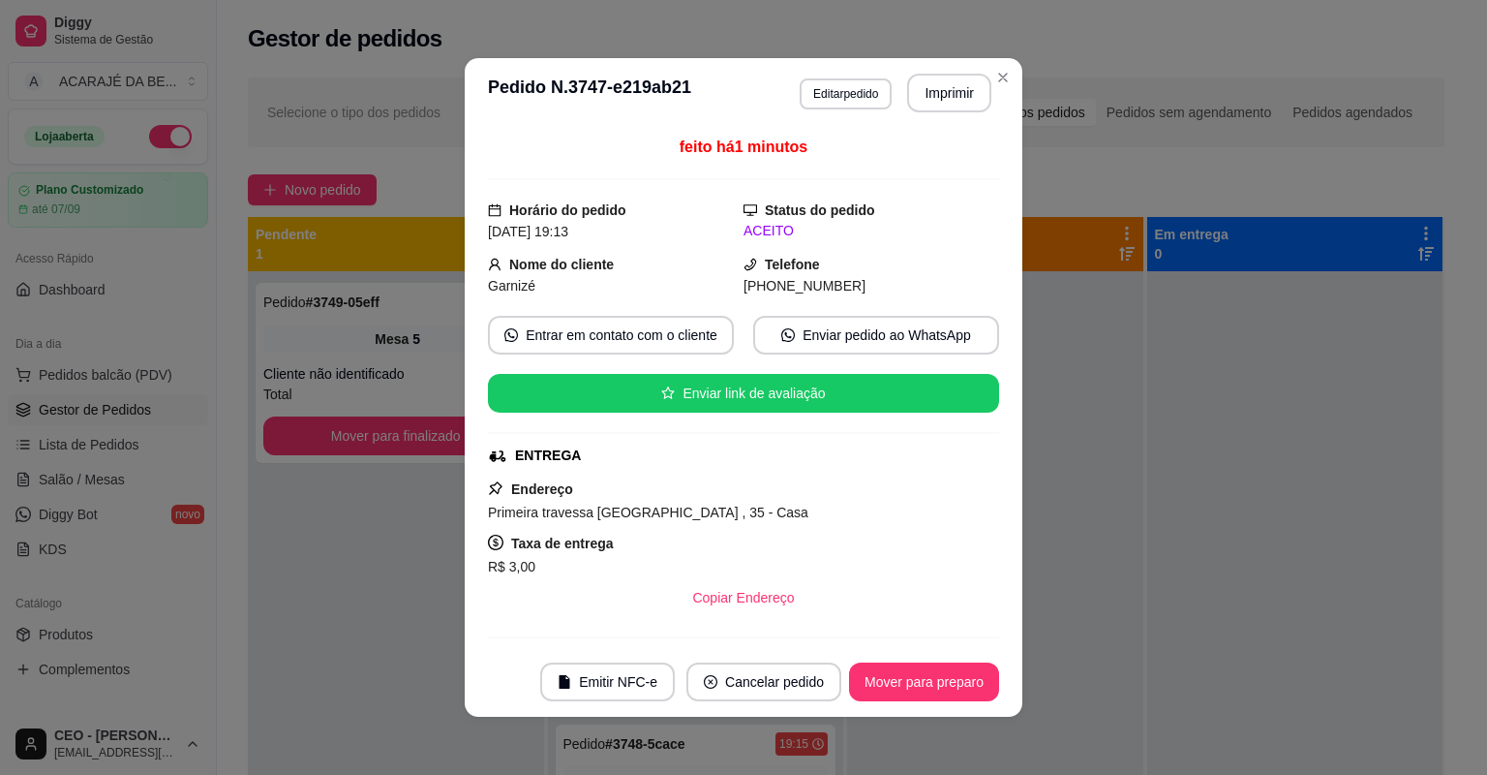
click at [908, 685] on button "Mover para preparo" at bounding box center [924, 681] width 150 height 39
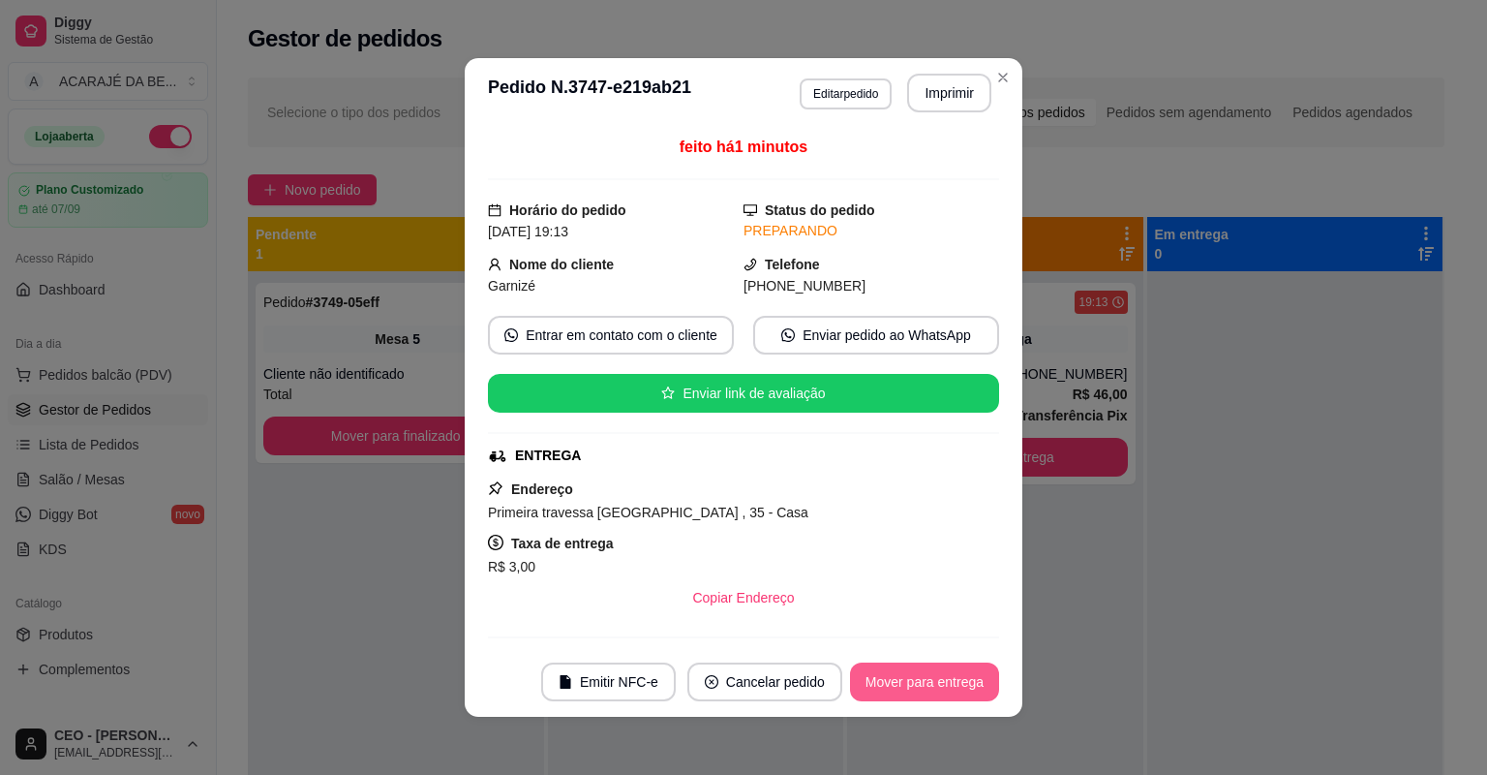
click at [910, 684] on button "Mover para entrega" at bounding box center [924, 681] width 149 height 39
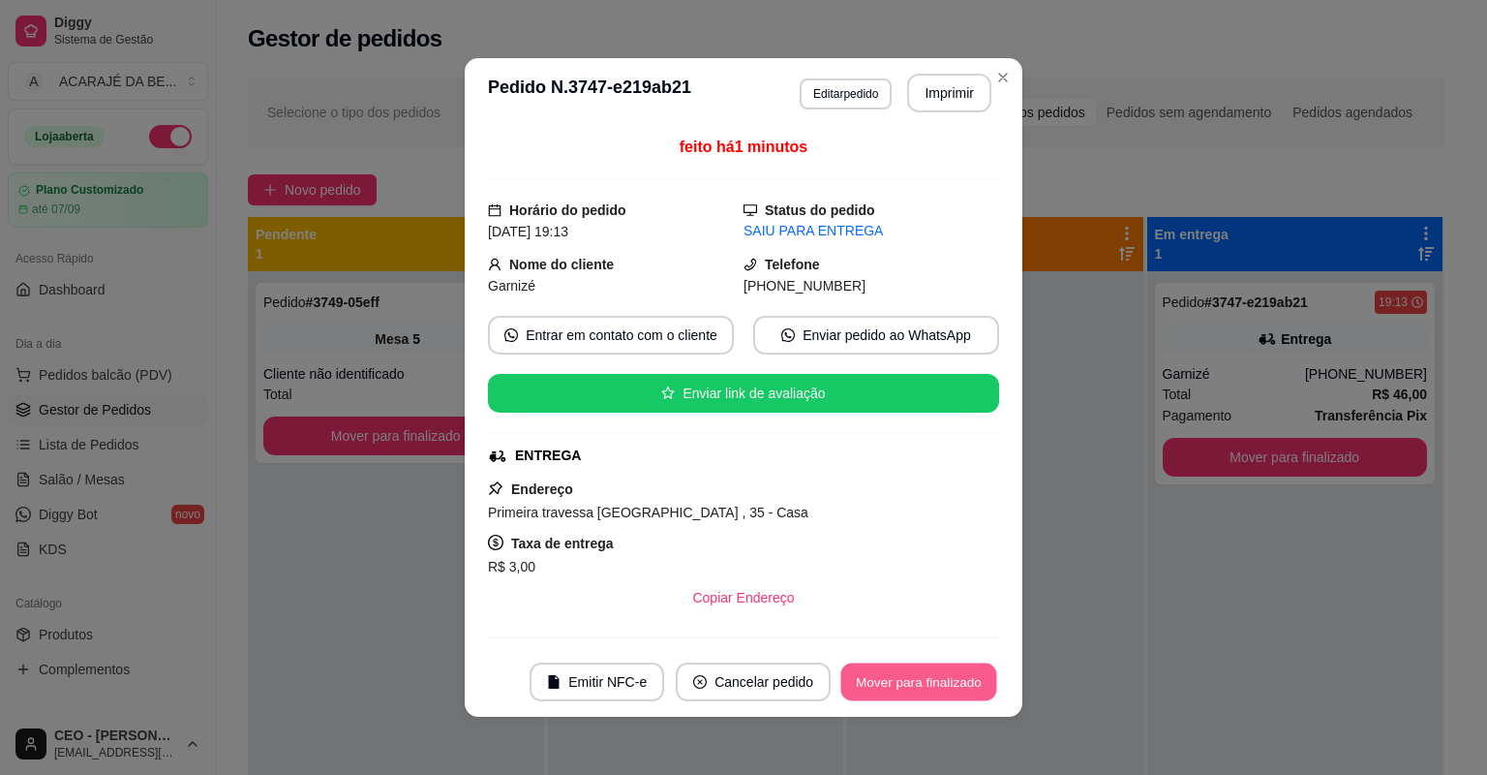
click at [910, 683] on button "Mover para finalizado" at bounding box center [919, 682] width 156 height 38
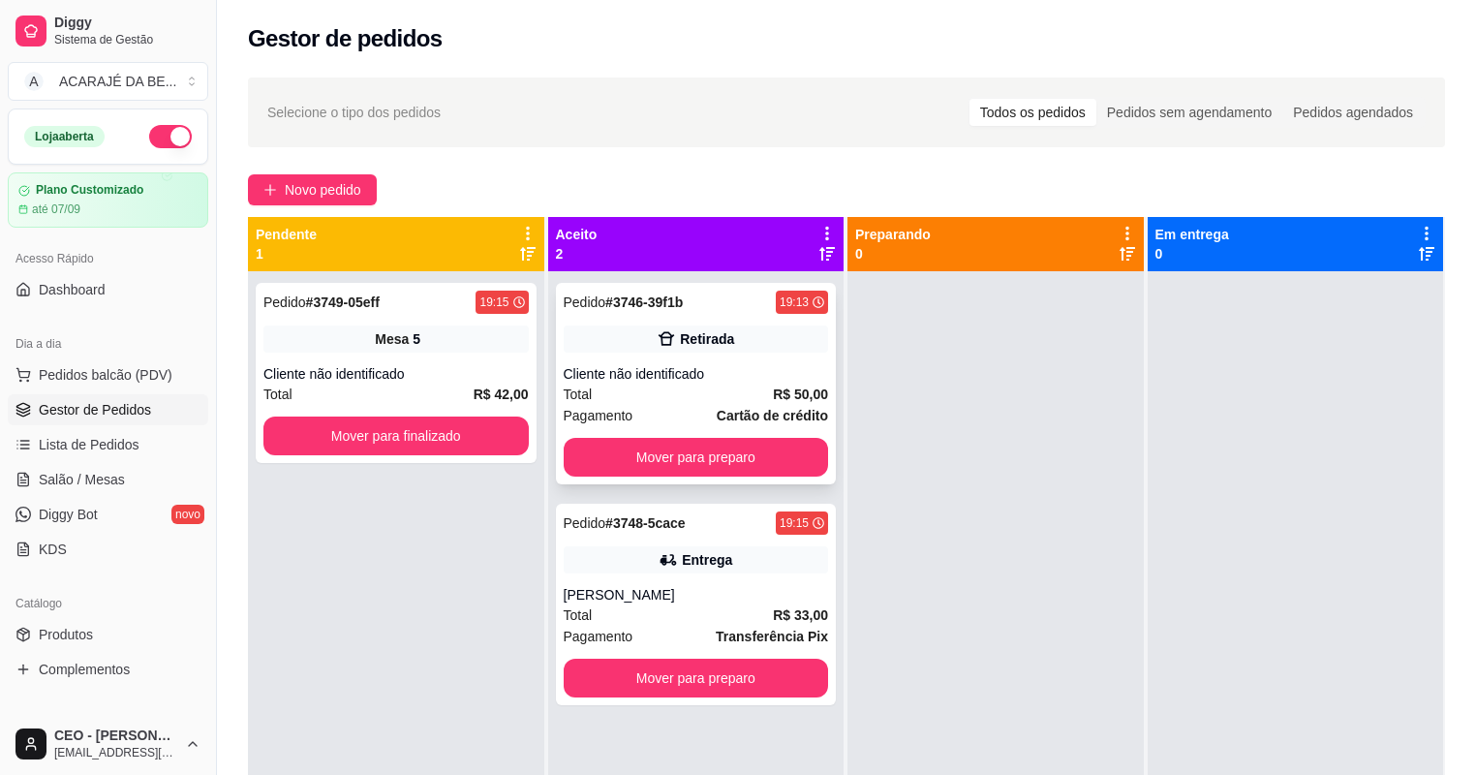
click at [668, 340] on icon at bounding box center [666, 339] width 16 height 14
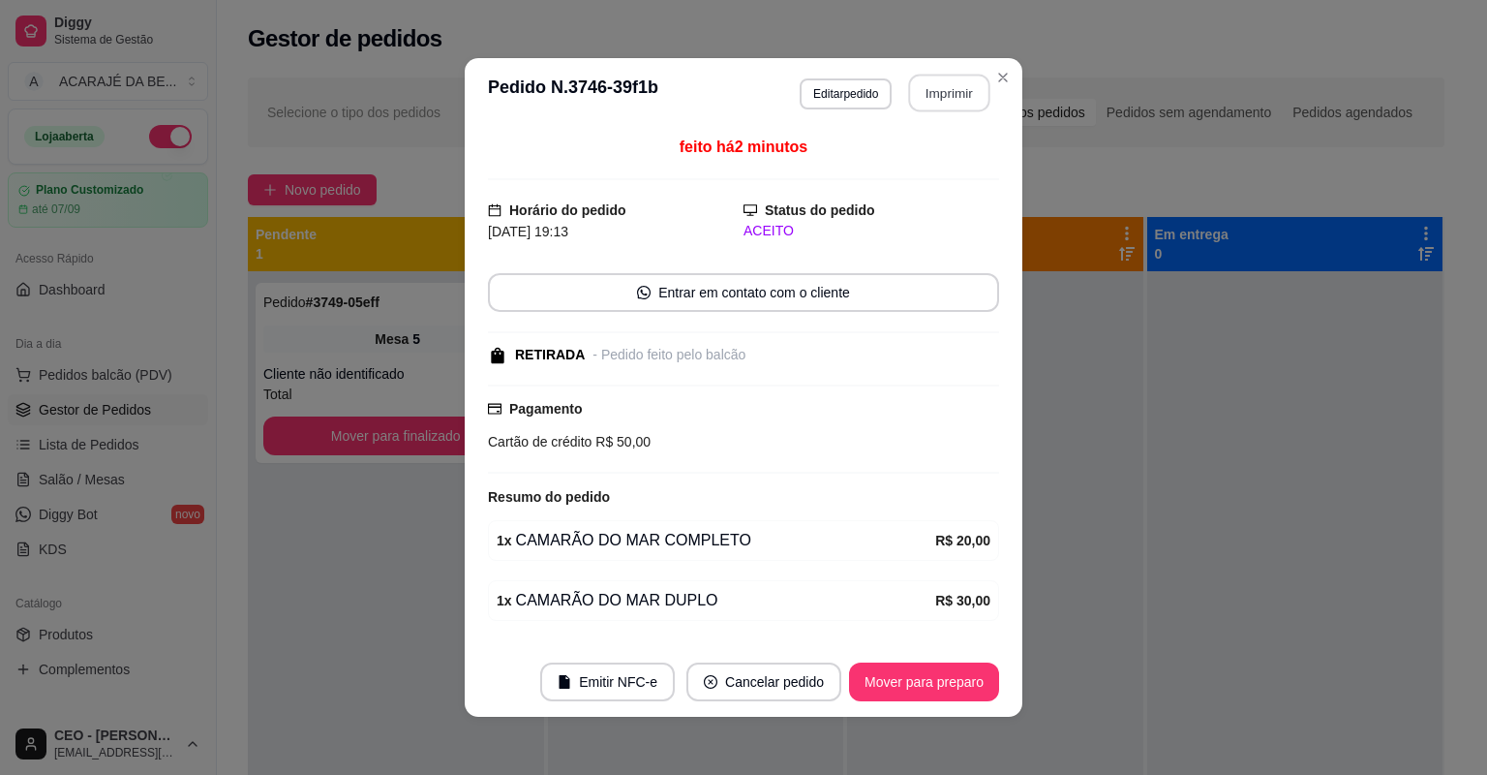
click at [938, 87] on button "Imprimir" at bounding box center [949, 94] width 81 height 38
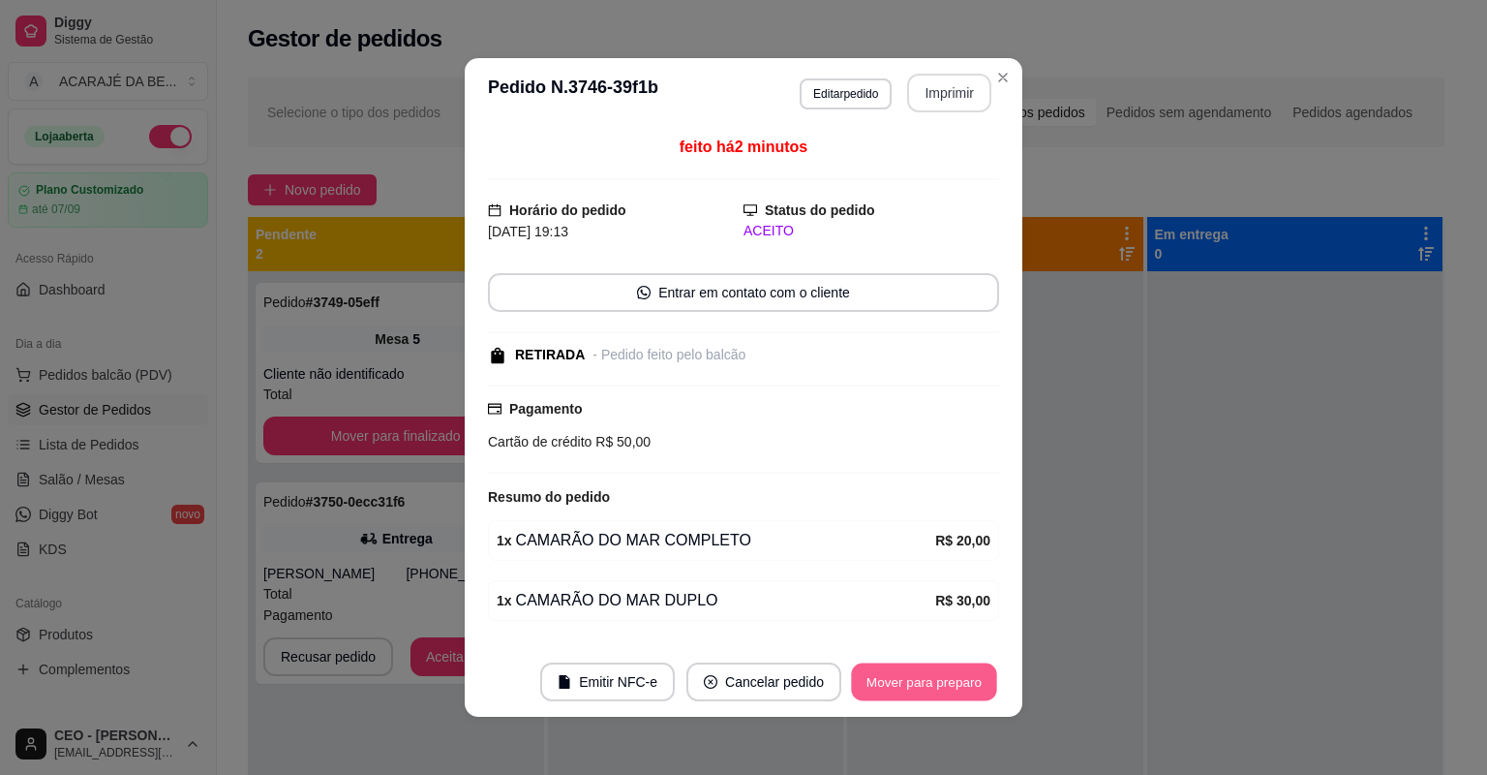
click at [964, 686] on button "Mover para preparo" at bounding box center [923, 682] width 145 height 38
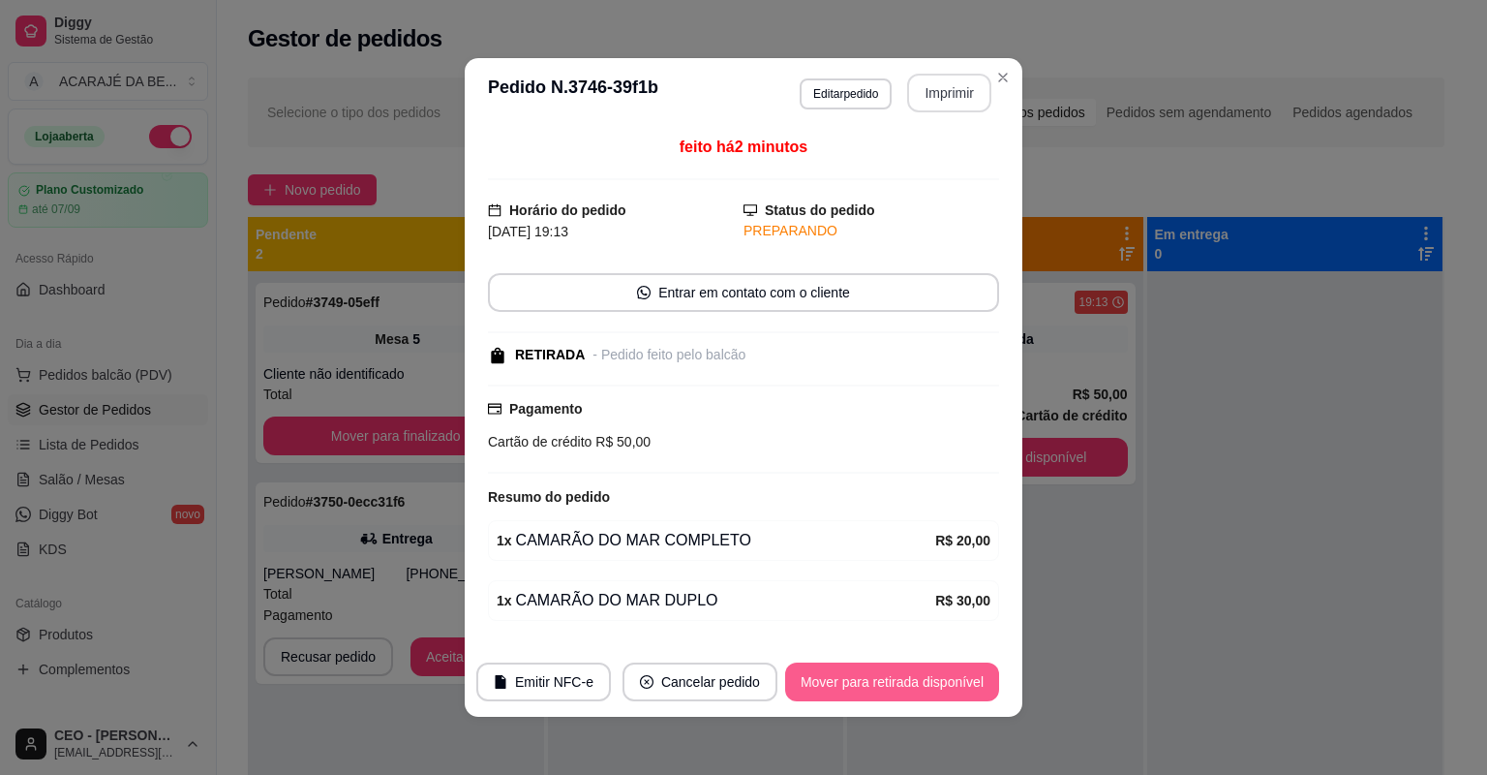
click at [966, 685] on button "Mover para retirada disponível" at bounding box center [892, 681] width 214 height 39
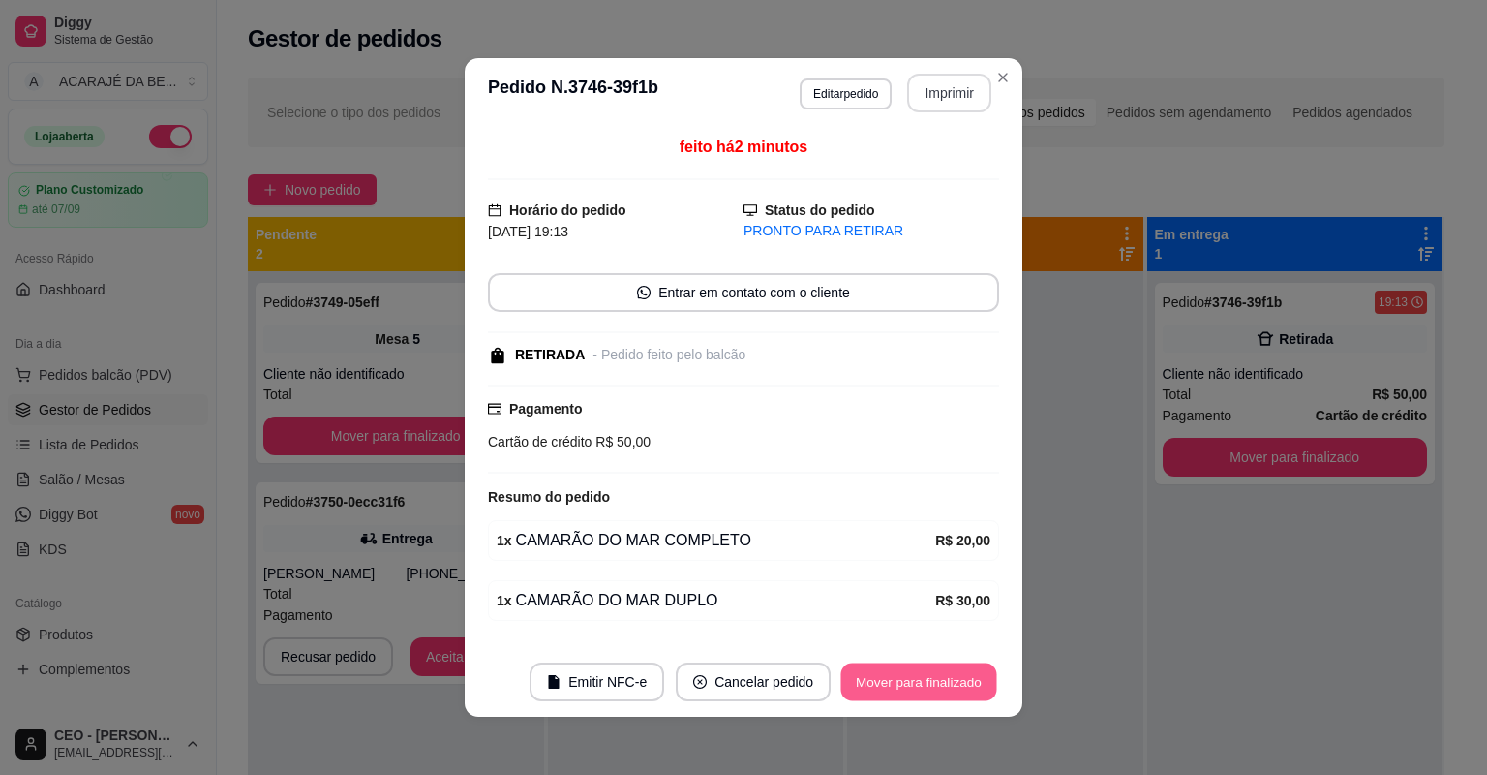
click at [966, 683] on button "Mover para finalizado" at bounding box center [919, 682] width 156 height 38
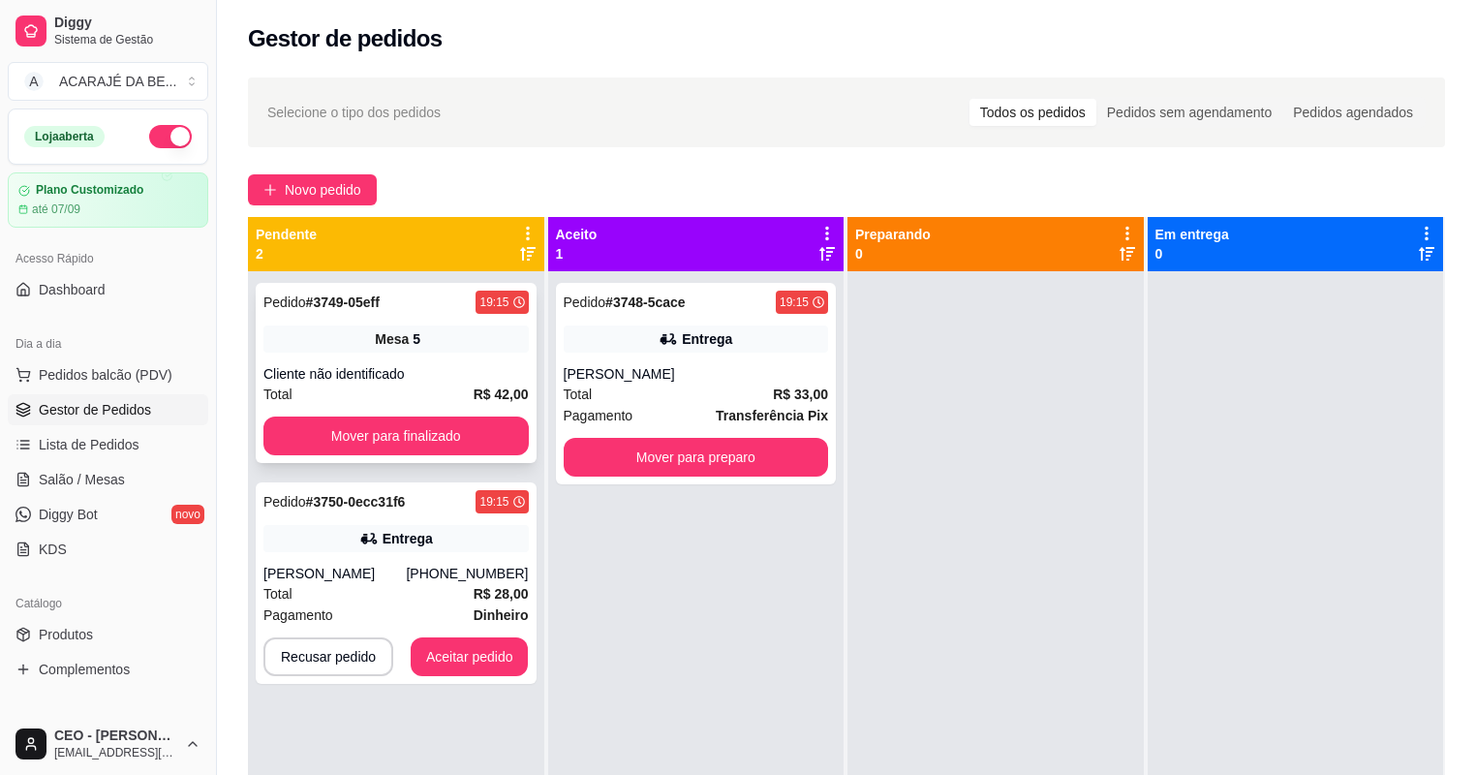
click at [437, 377] on div "Cliente não identificado" at bounding box center [395, 373] width 265 height 19
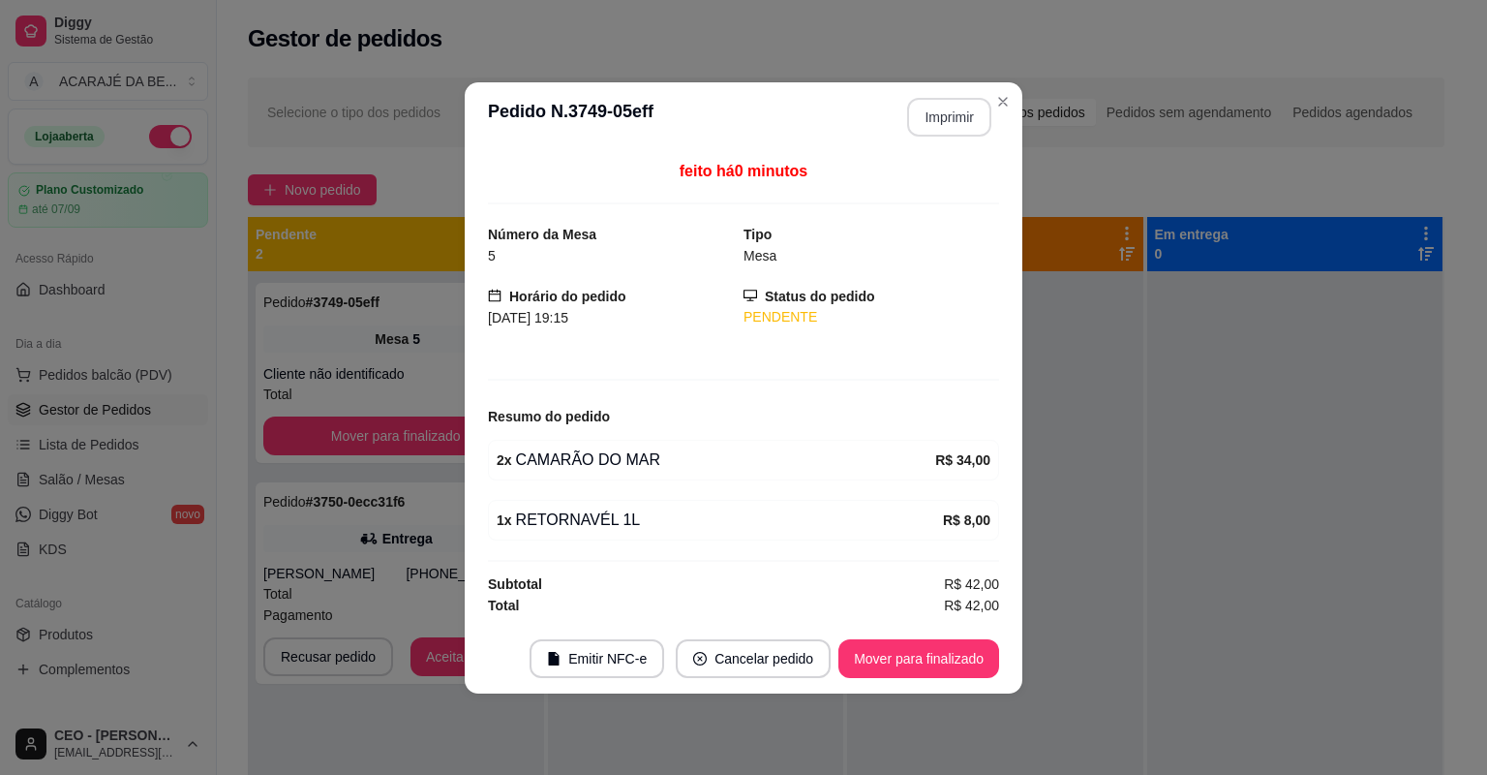
click at [967, 123] on button "Imprimir" at bounding box center [949, 117] width 84 height 39
click at [930, 659] on button "Mover para finalizado" at bounding box center [919, 658] width 161 height 39
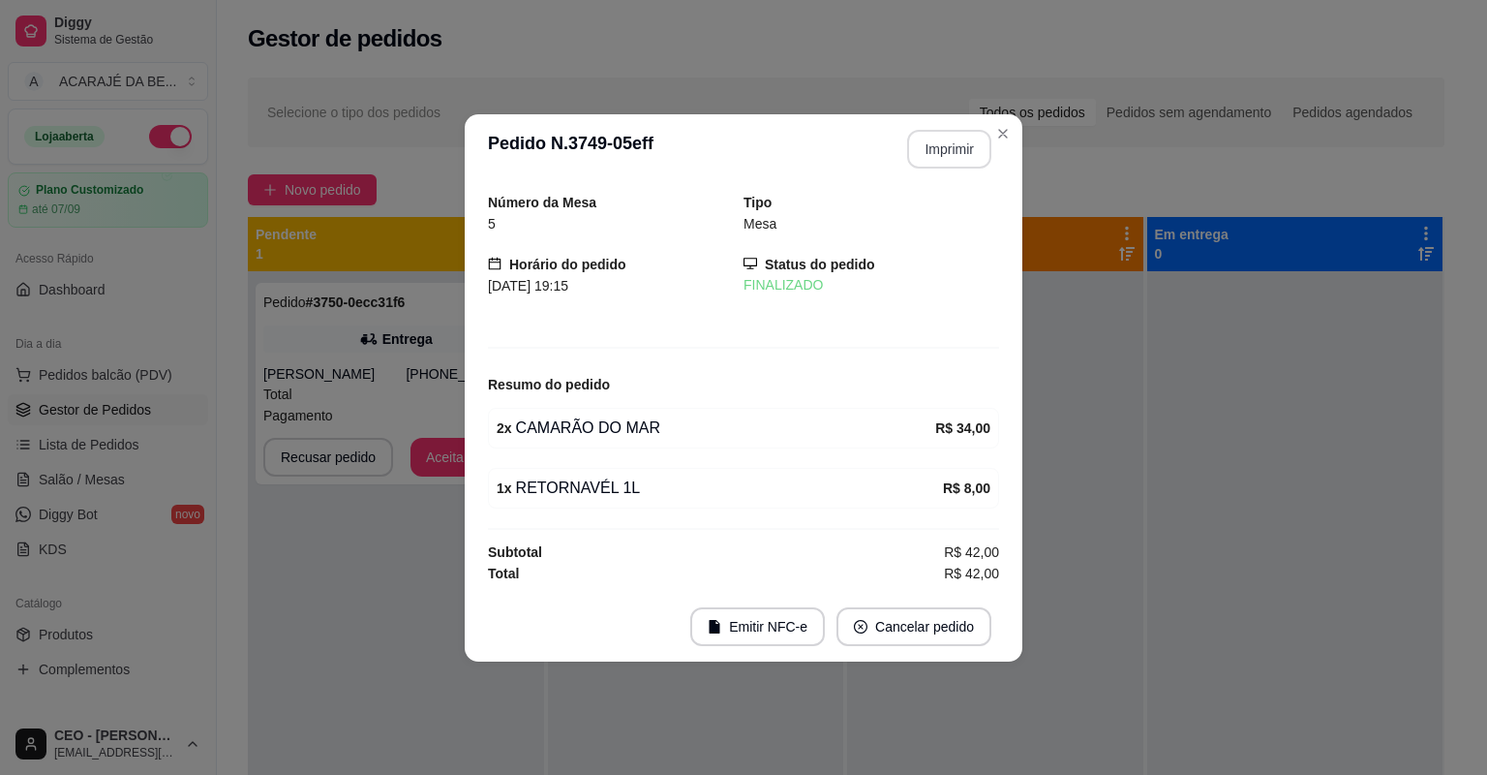
click at [930, 658] on footer "Emitir NFC-e Cancelar pedido" at bounding box center [744, 627] width 558 height 70
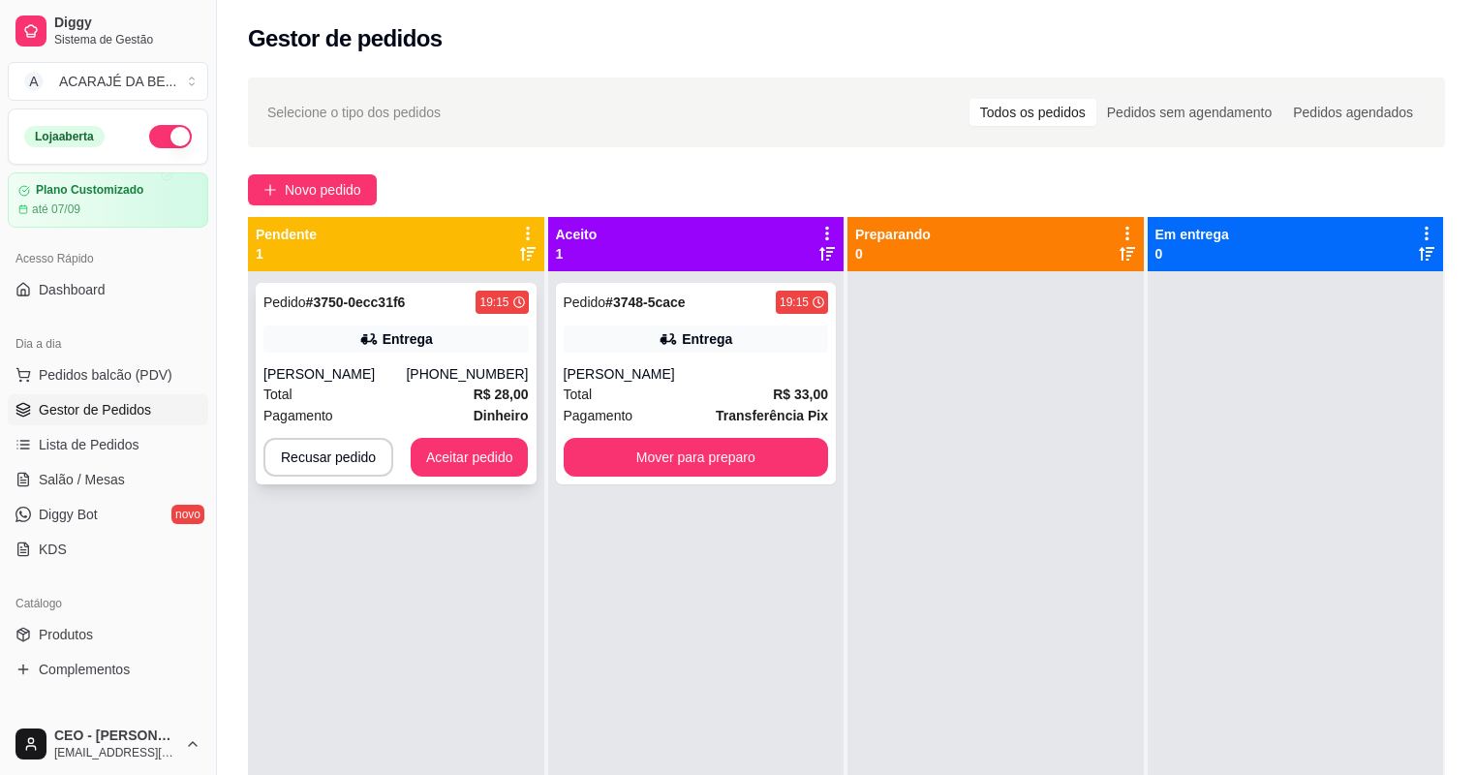
click at [465, 350] on div "Entrega" at bounding box center [395, 338] width 265 height 27
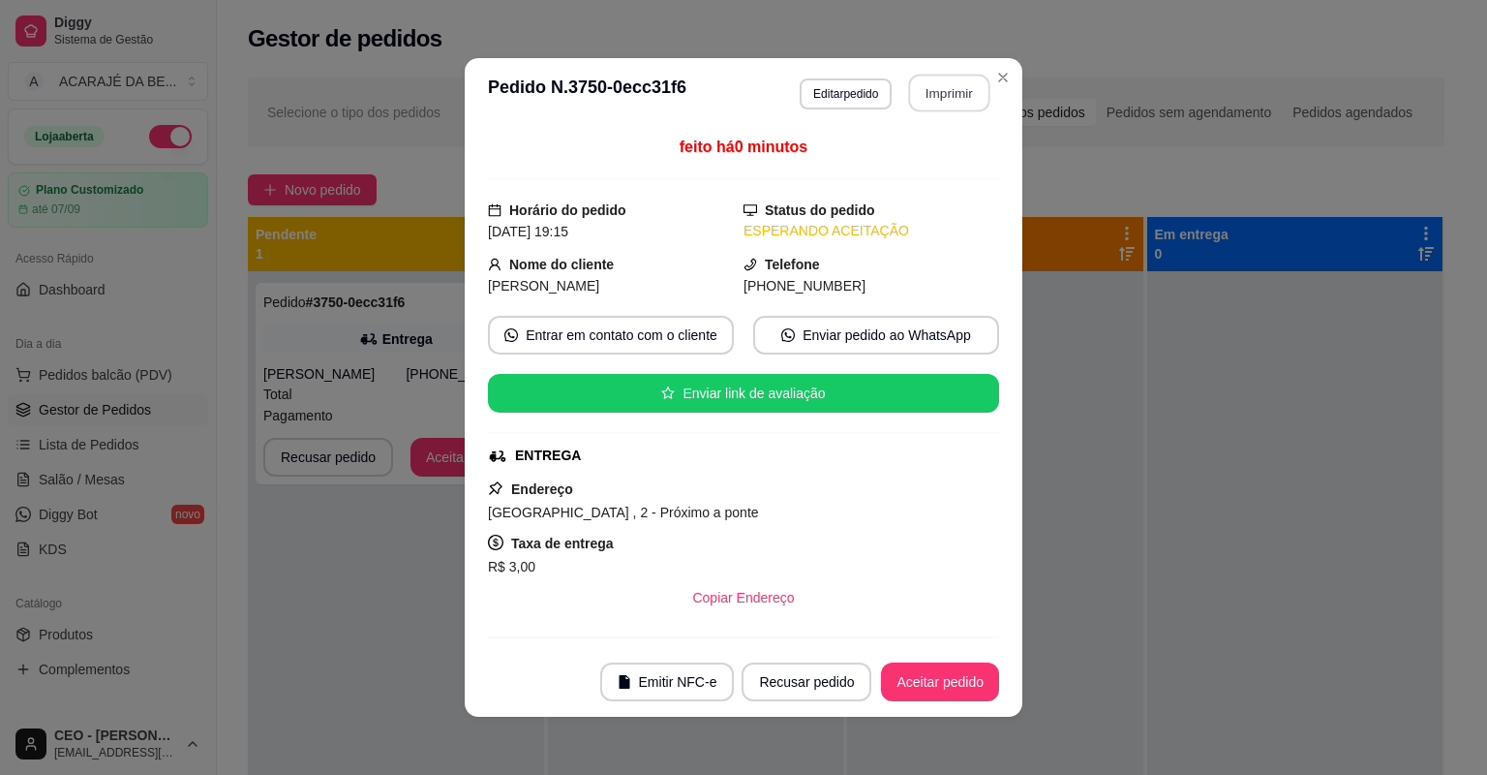
click at [935, 92] on button "Imprimir" at bounding box center [949, 94] width 81 height 38
click at [945, 687] on button "Aceitar pedido" at bounding box center [940, 681] width 118 height 39
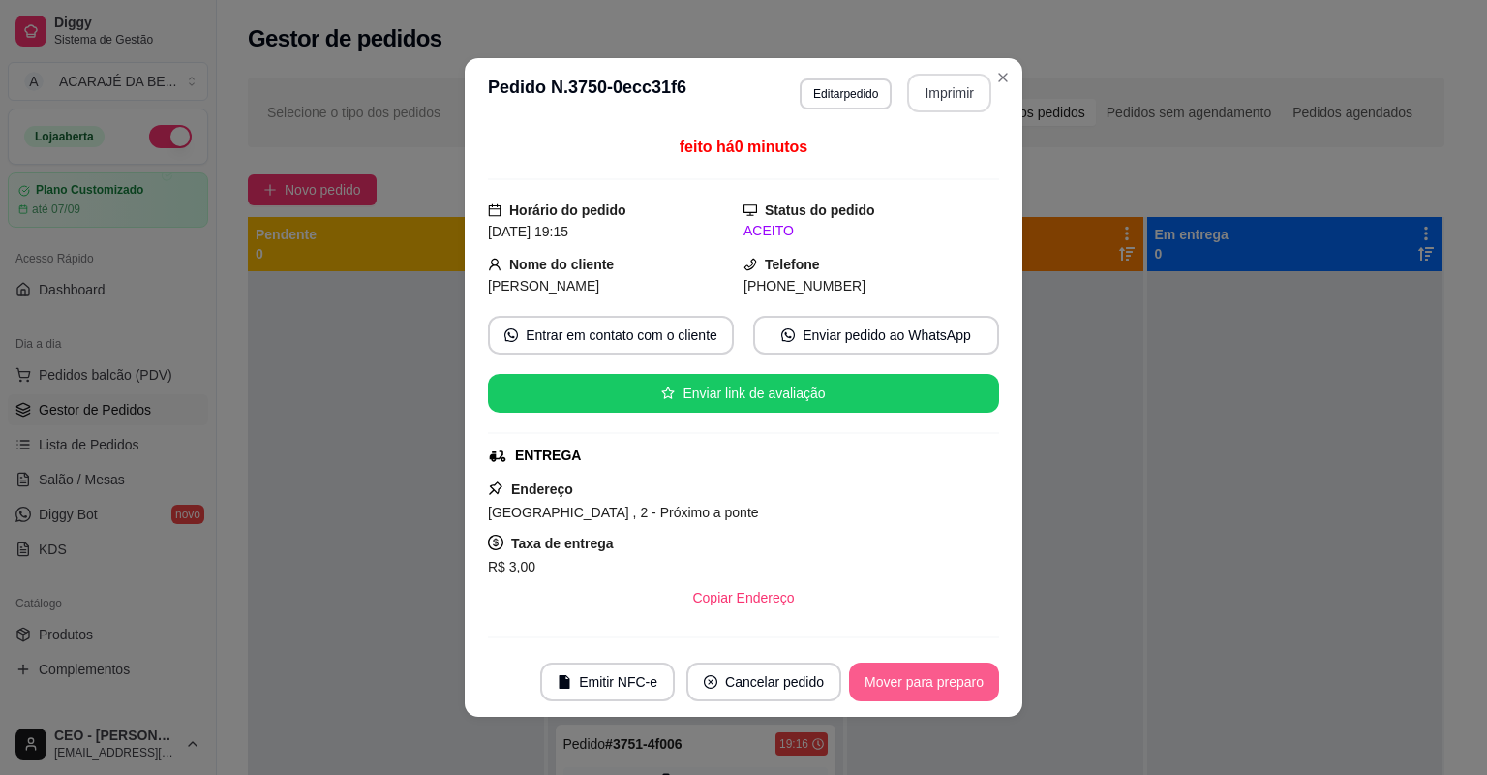
click at [912, 685] on button "Mover para preparo" at bounding box center [924, 681] width 150 height 39
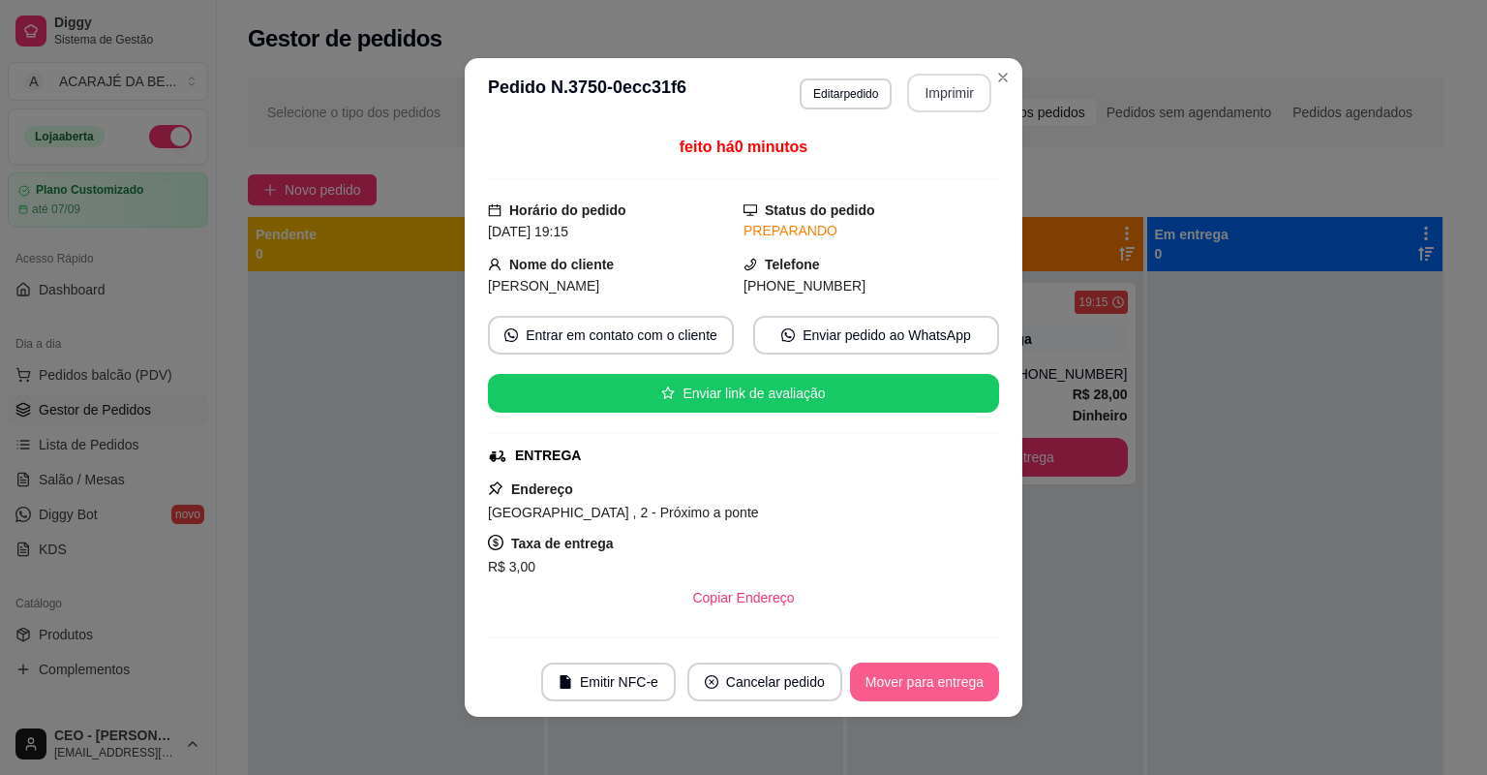
click at [912, 684] on button "Mover para entrega" at bounding box center [924, 681] width 149 height 39
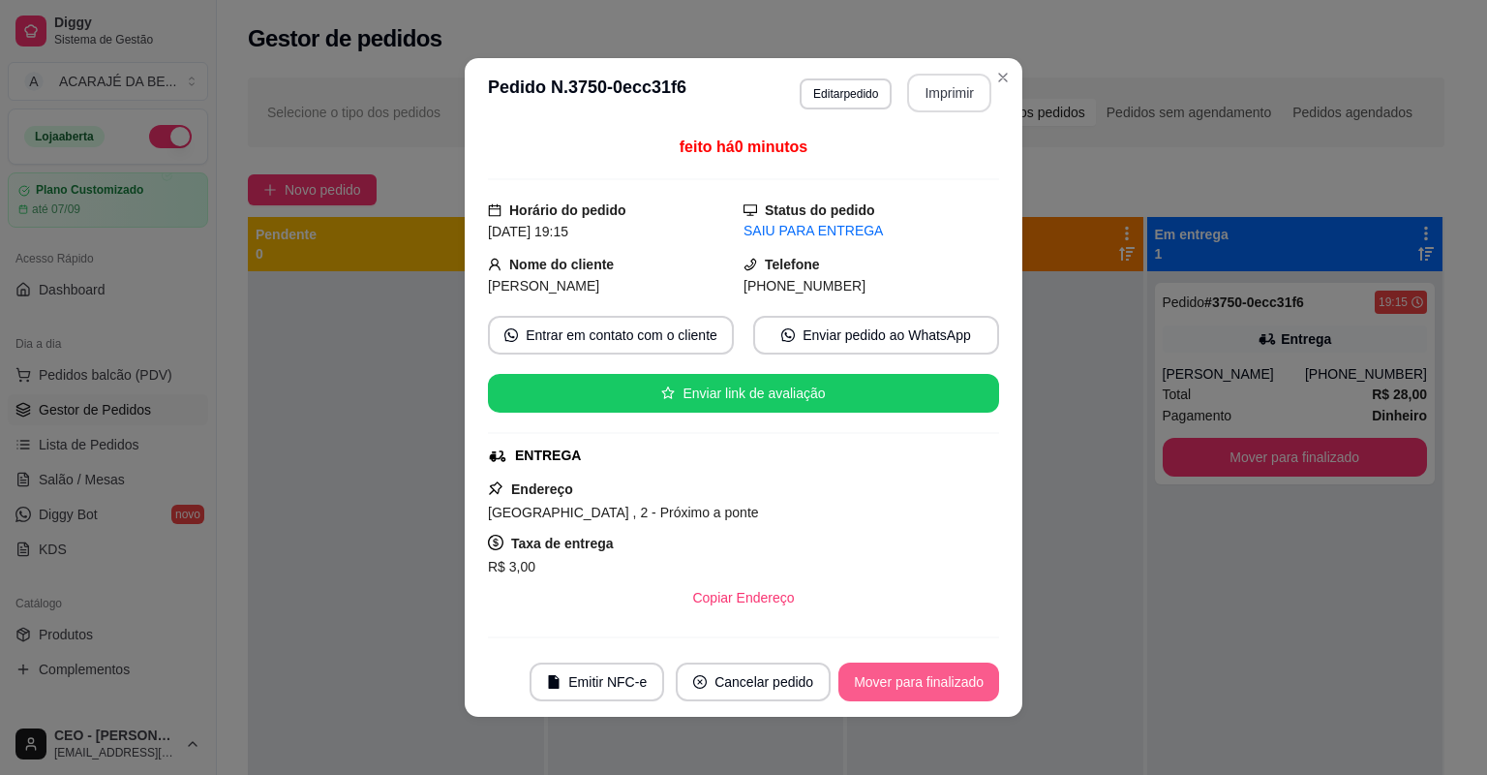
click at [912, 684] on button "Mover para finalizado" at bounding box center [919, 681] width 161 height 39
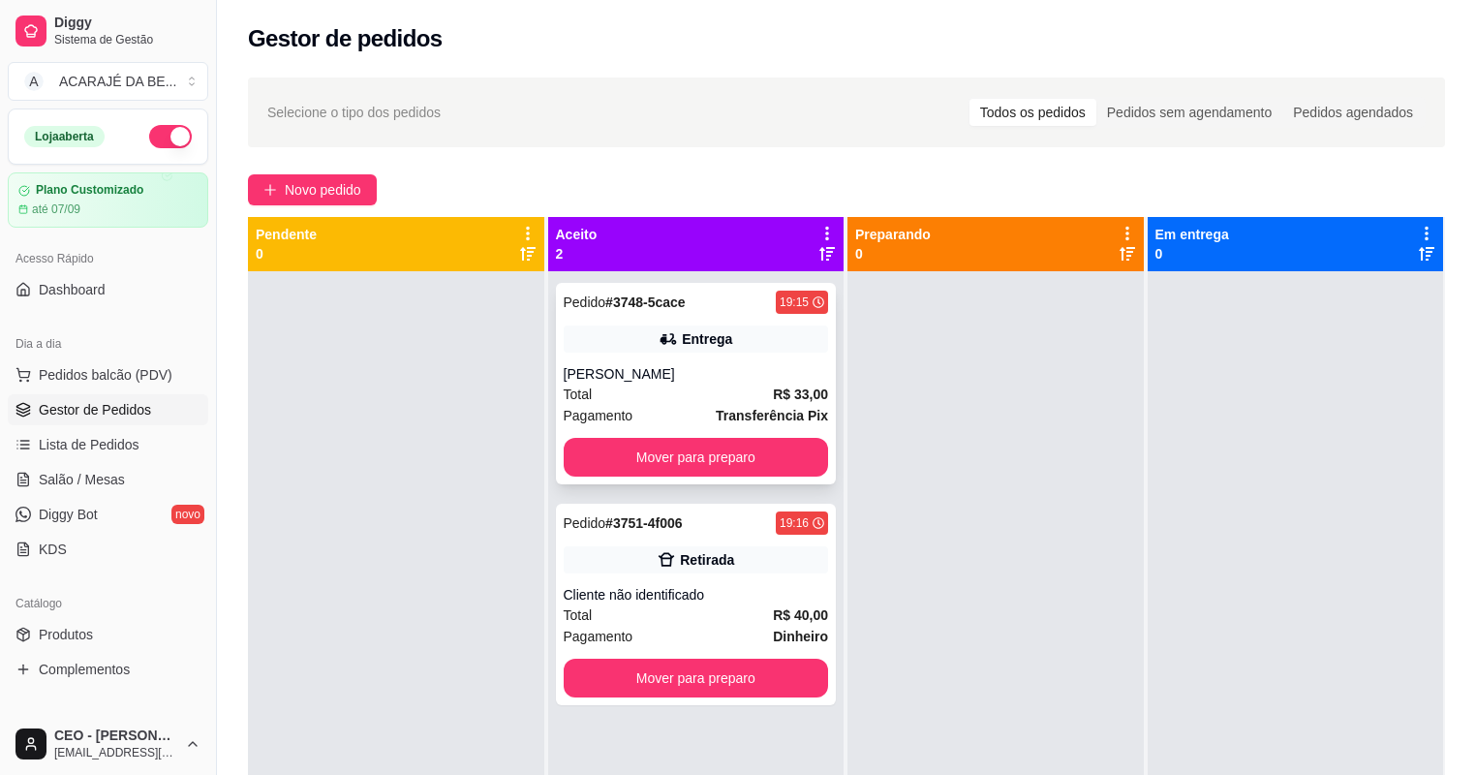
click at [739, 356] on div "Pedido # 3748-5cace 19:15 Entrega lucas lima Total R$ 33,00 Pagamento Transferê…" at bounding box center [696, 383] width 281 height 201
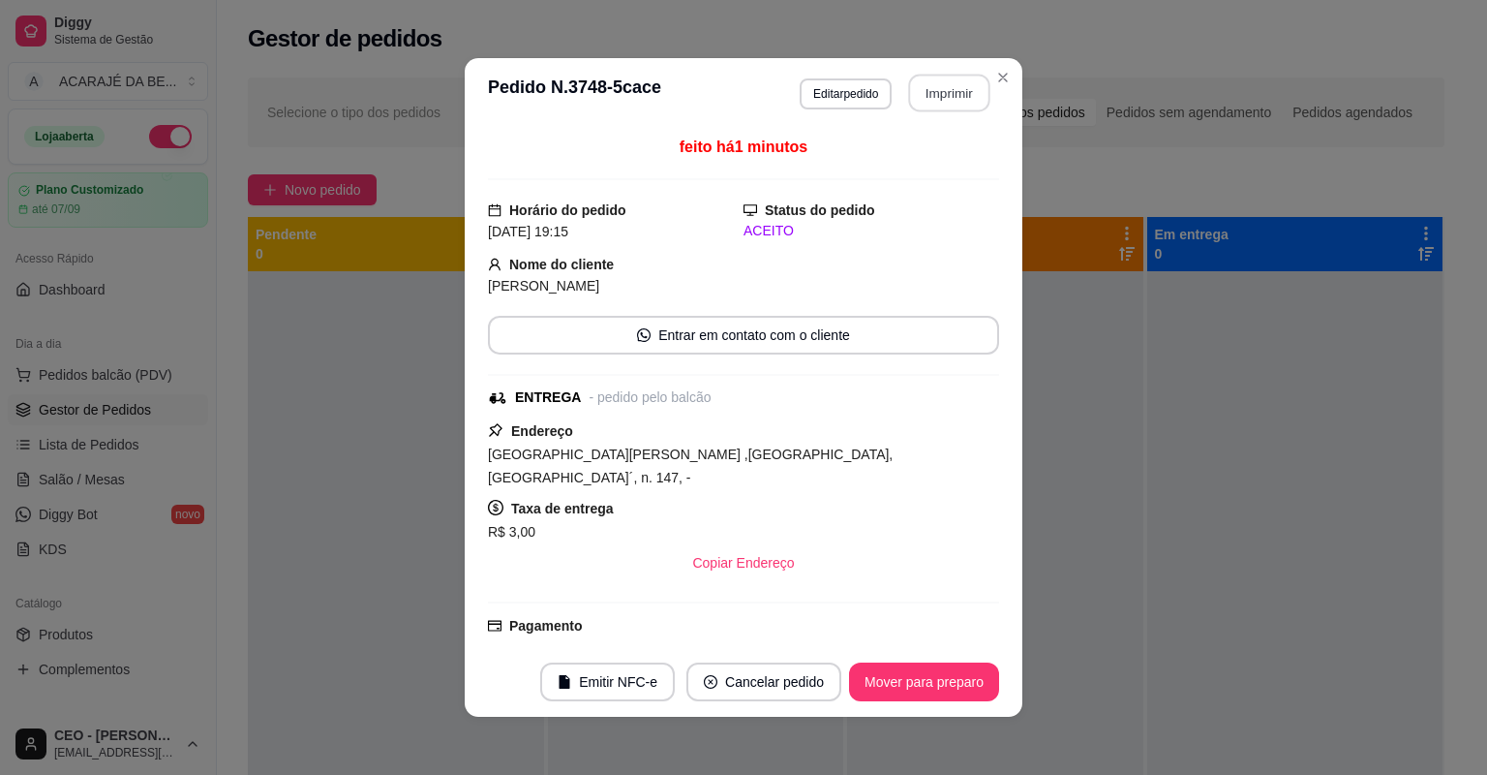
click at [958, 87] on button "Imprimir" at bounding box center [949, 94] width 81 height 38
click at [926, 685] on button "Mover para preparo" at bounding box center [923, 682] width 145 height 38
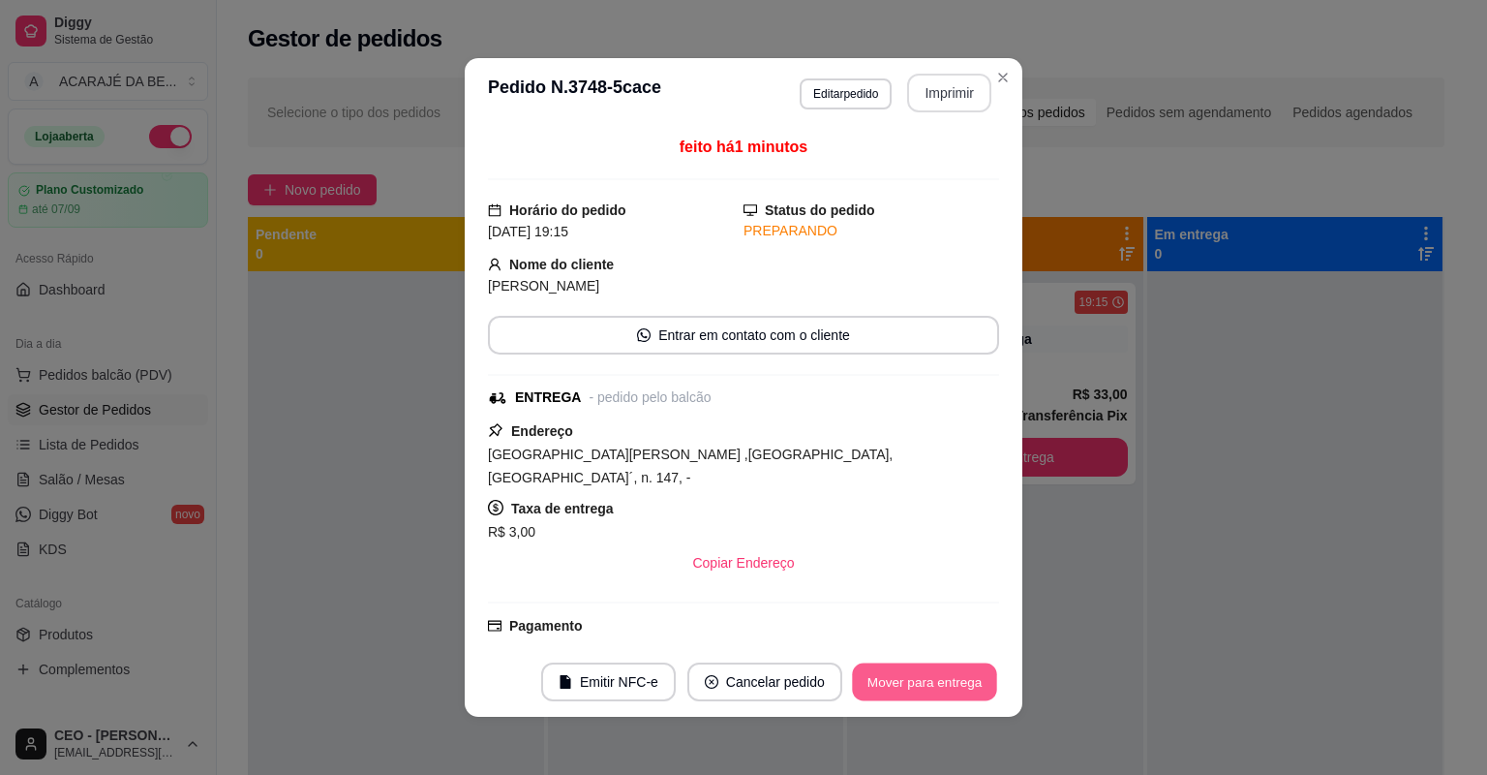
click at [931, 683] on button "Mover para entrega" at bounding box center [924, 682] width 145 height 38
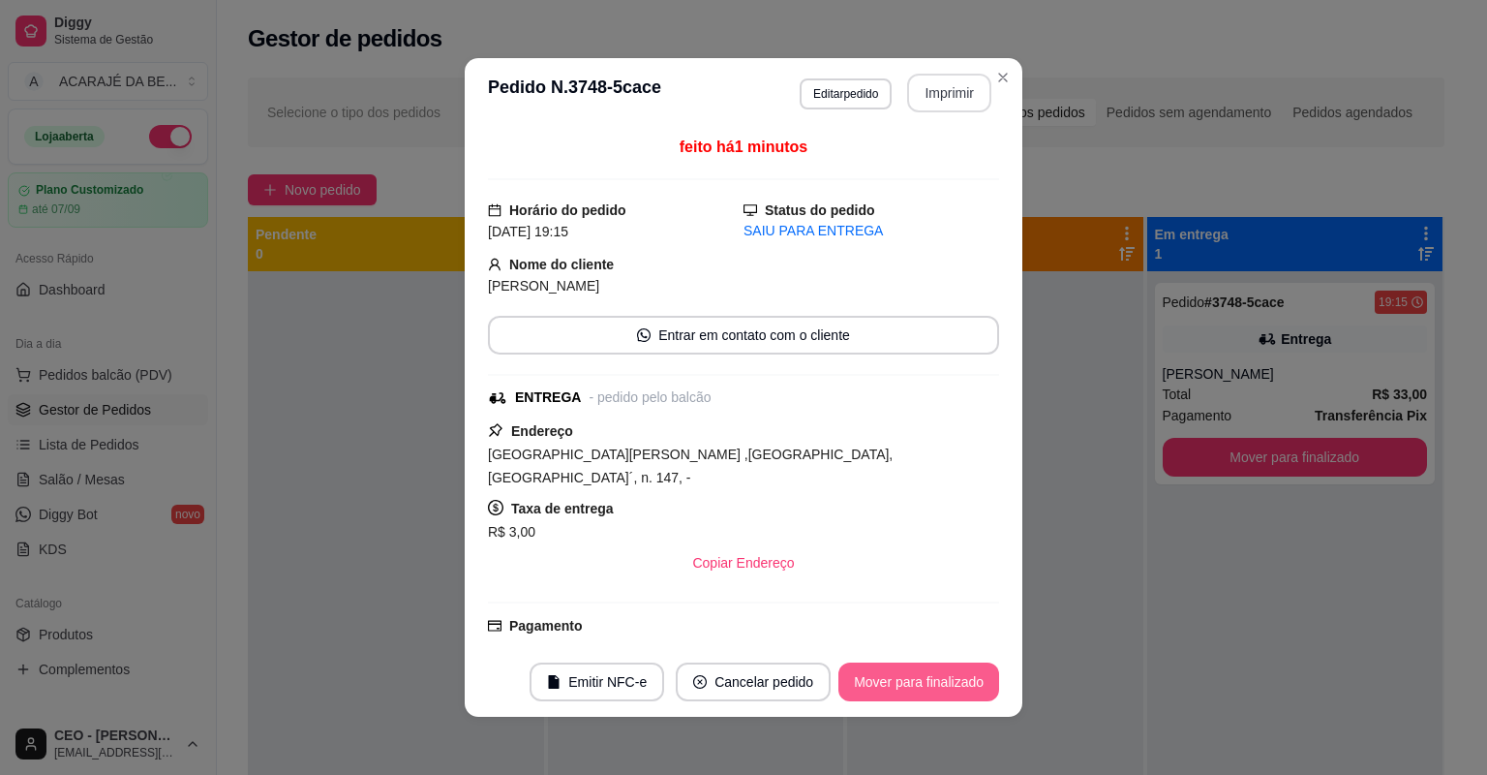
click at [931, 682] on button "Mover para finalizado" at bounding box center [919, 681] width 161 height 39
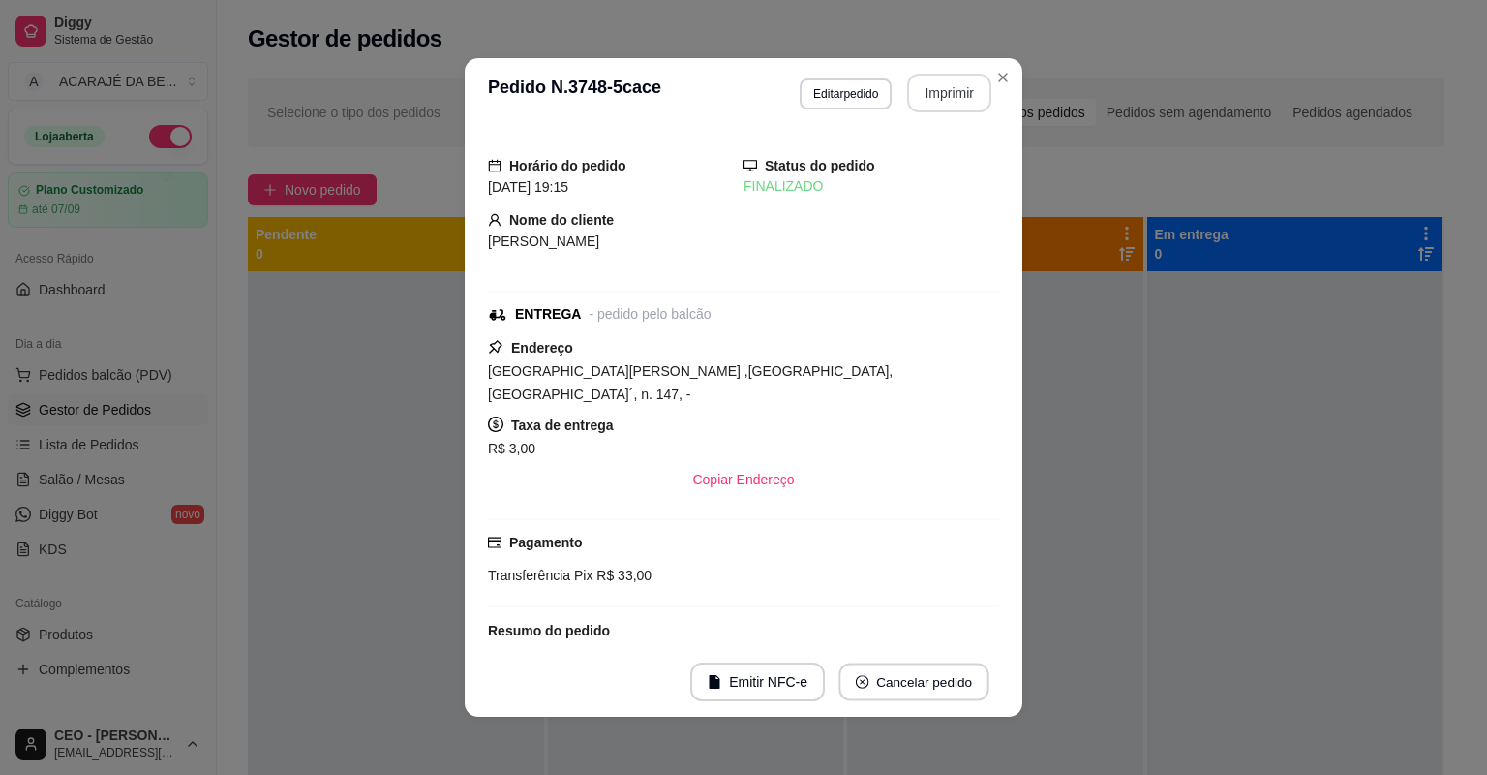
click at [932, 682] on button "Cancelar pedido" at bounding box center [914, 682] width 150 height 38
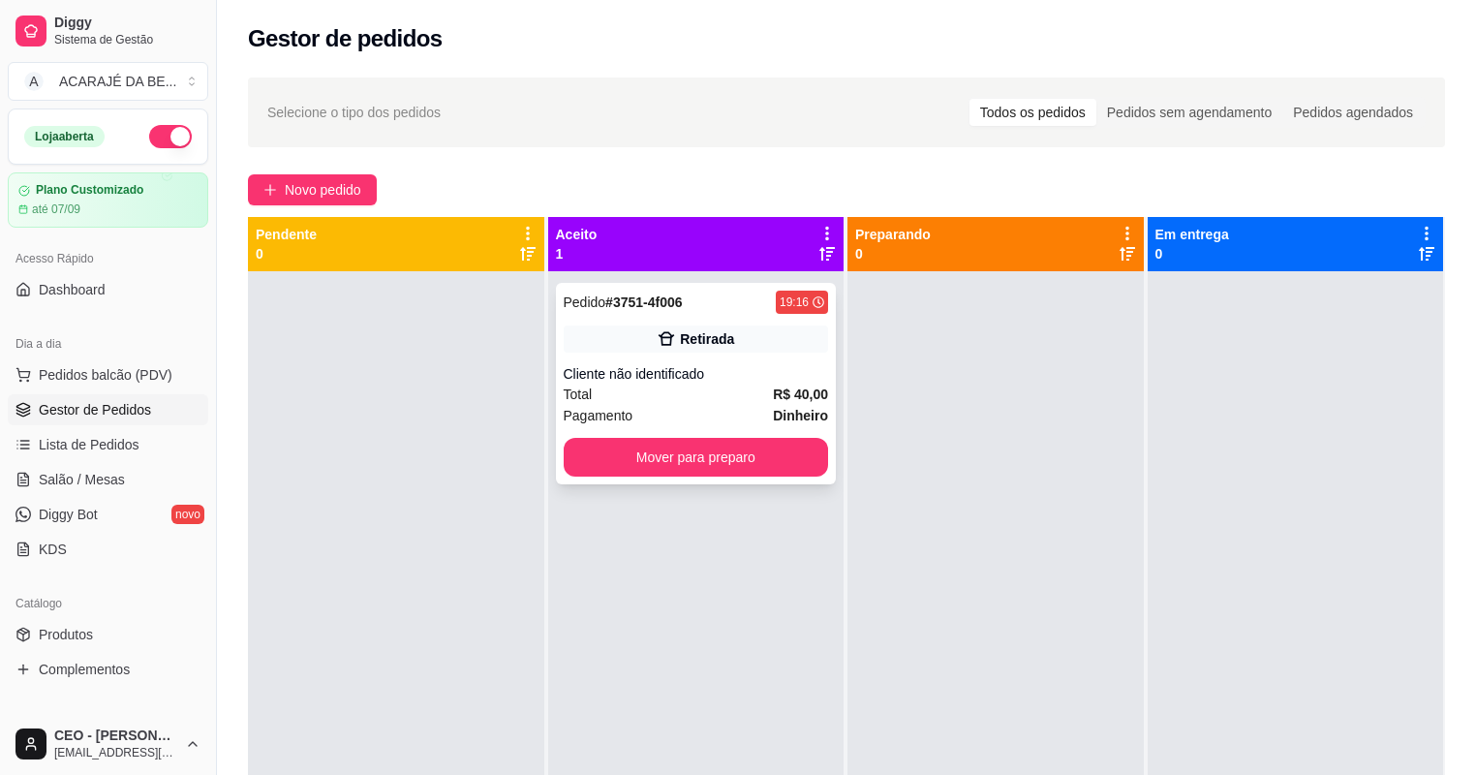
click at [701, 364] on div "Cliente não identificado" at bounding box center [696, 373] width 265 height 19
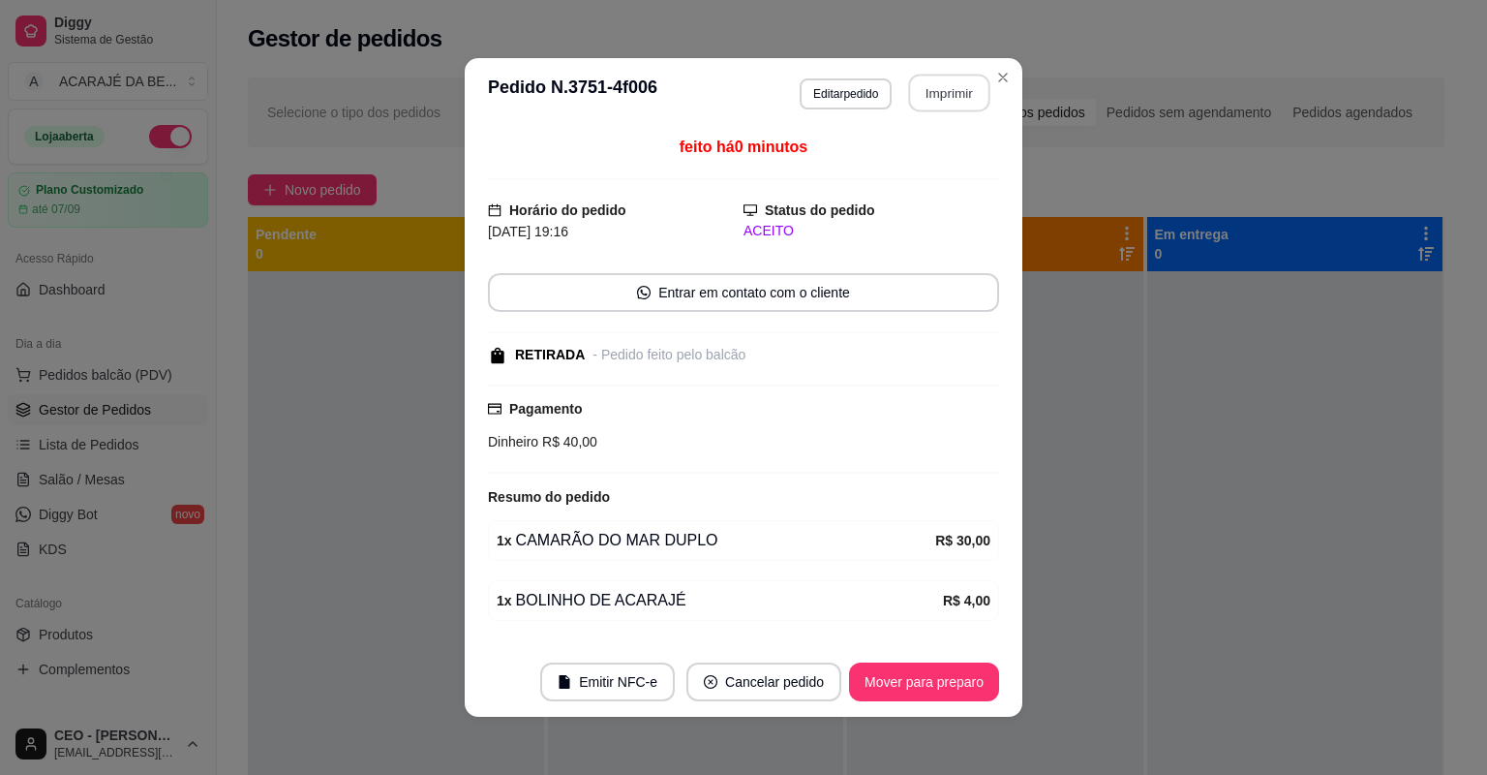
click at [933, 83] on button "Imprimir" at bounding box center [949, 94] width 81 height 38
click at [913, 685] on button "Mover para preparo" at bounding box center [924, 681] width 150 height 39
click at [920, 686] on button "Mover para preparo" at bounding box center [923, 682] width 145 height 38
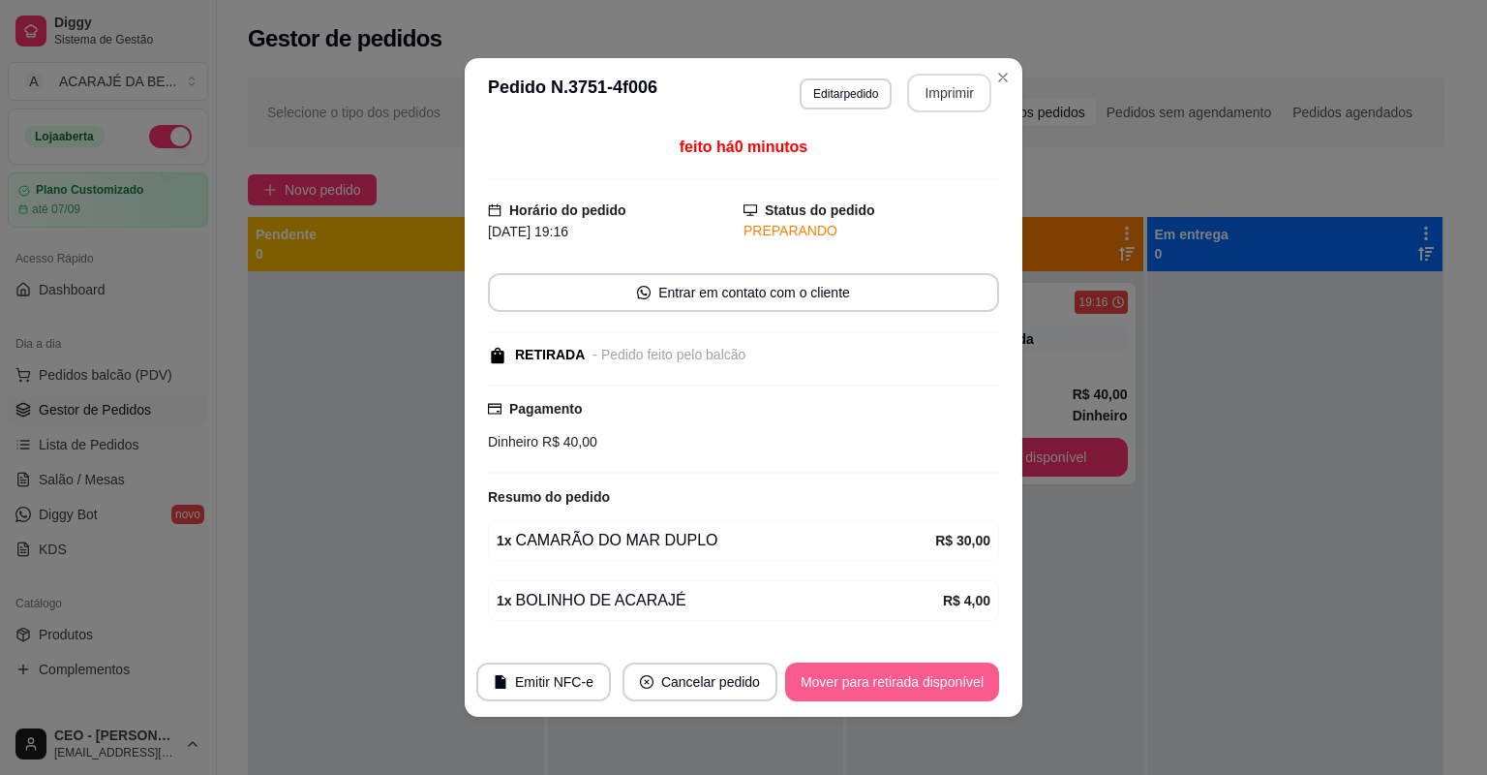
click at [920, 686] on button "Mover para retirada disponível" at bounding box center [892, 681] width 214 height 39
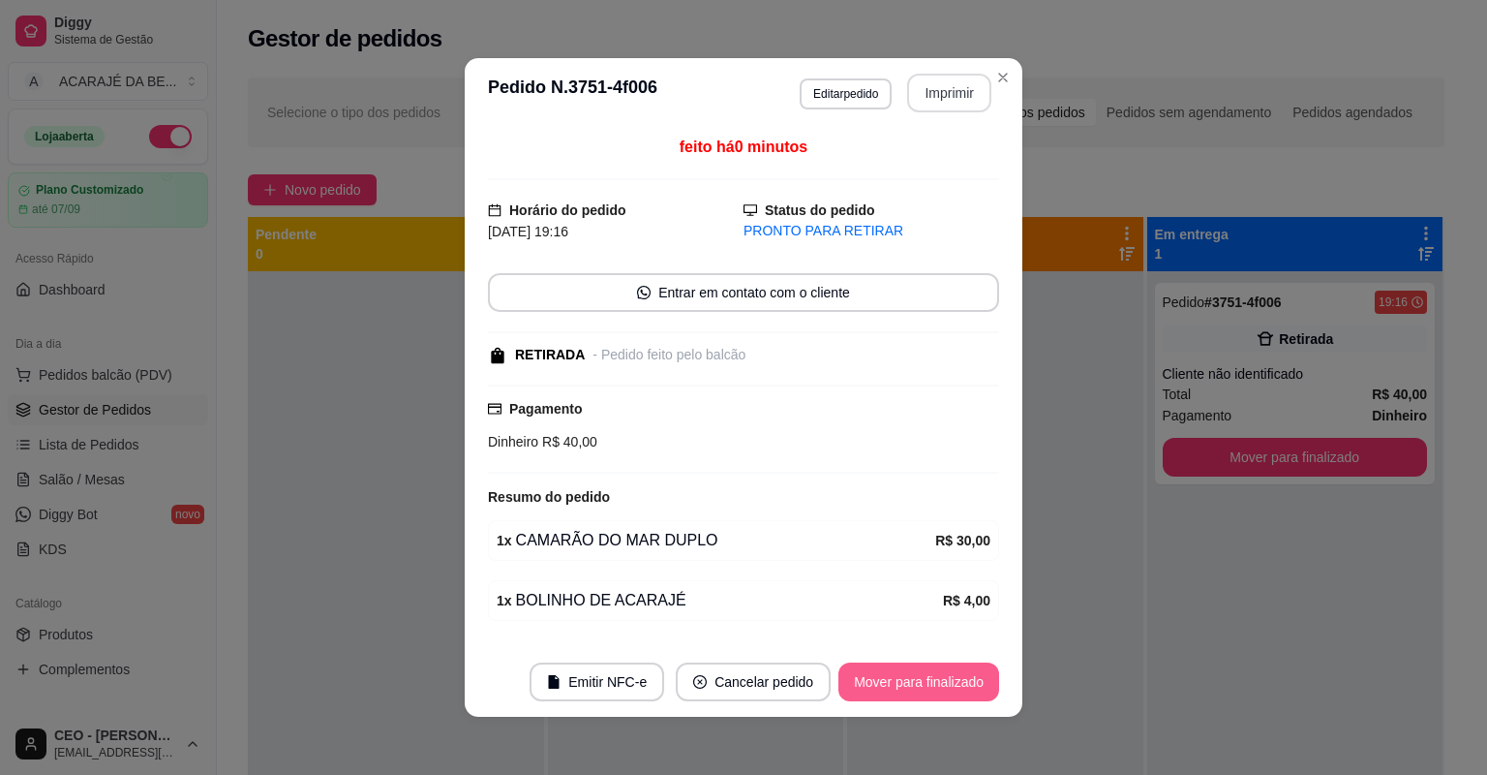
click at [920, 686] on button "Mover para finalizado" at bounding box center [919, 681] width 161 height 39
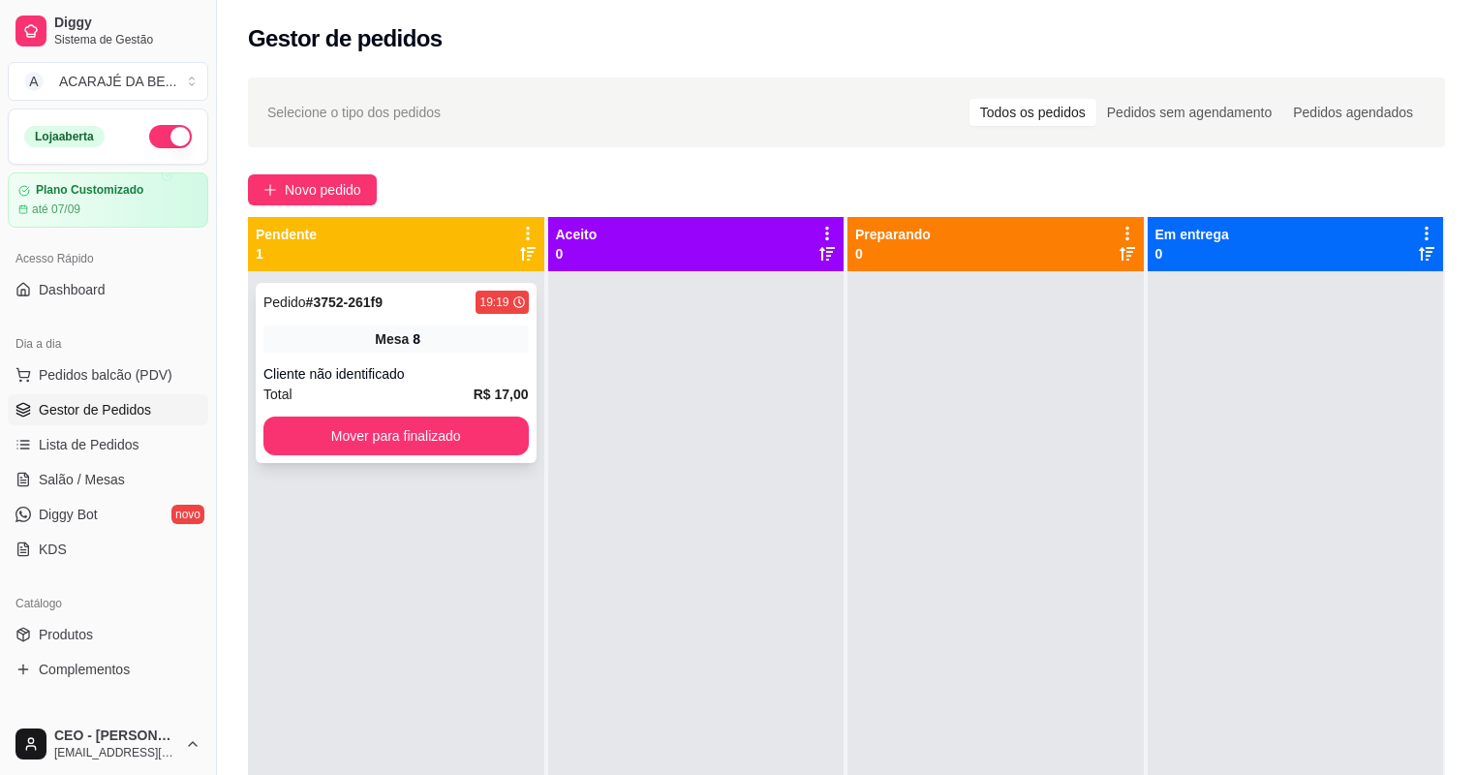
click at [480, 352] on div "Pedido # 3752-261f9 19:19 Mesa 8 Cliente não identificado Total R$ 17,00 Mover …" at bounding box center [396, 373] width 281 height 180
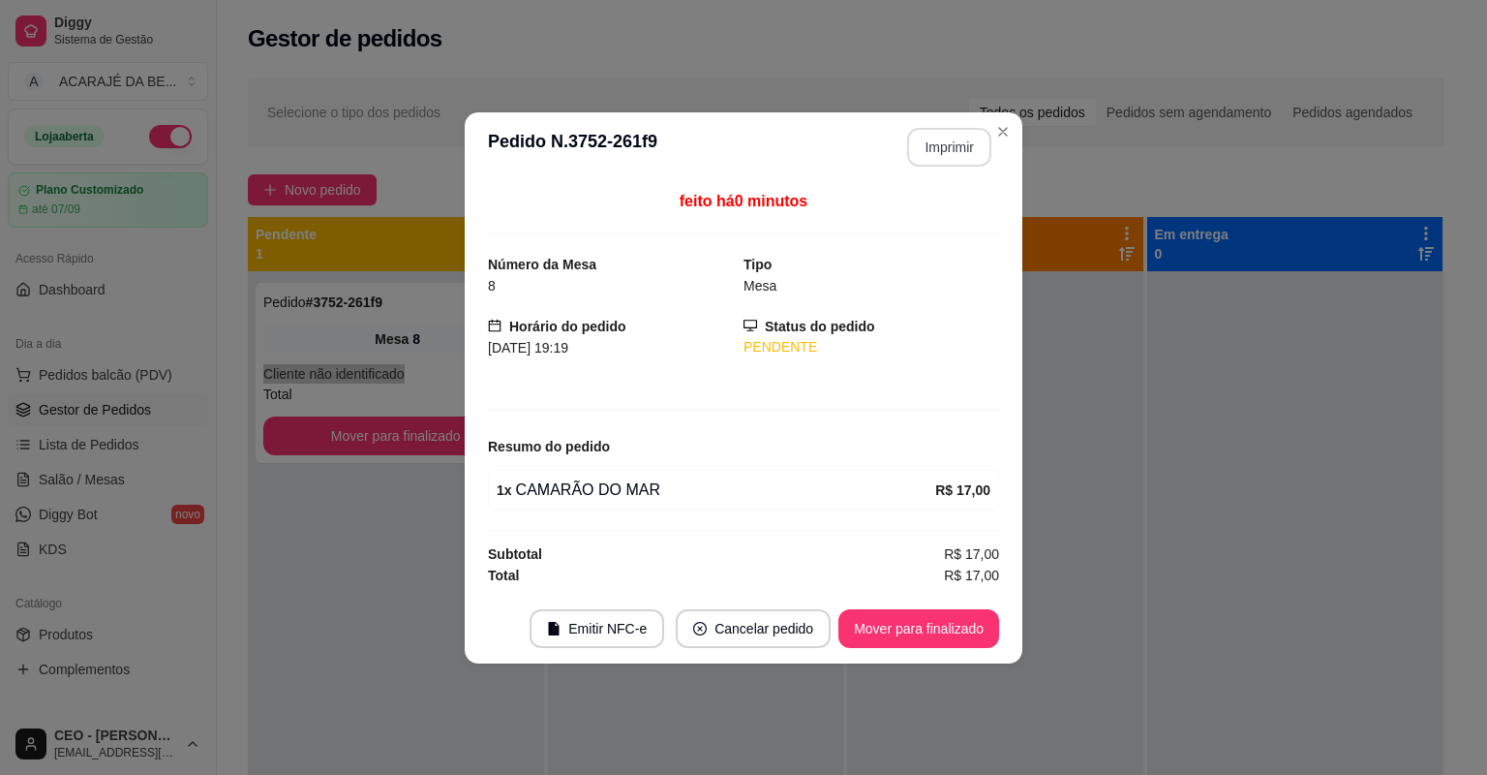
click at [946, 153] on button "Imprimir" at bounding box center [949, 147] width 84 height 39
click at [972, 631] on button "Mover para finalizado" at bounding box center [919, 628] width 156 height 38
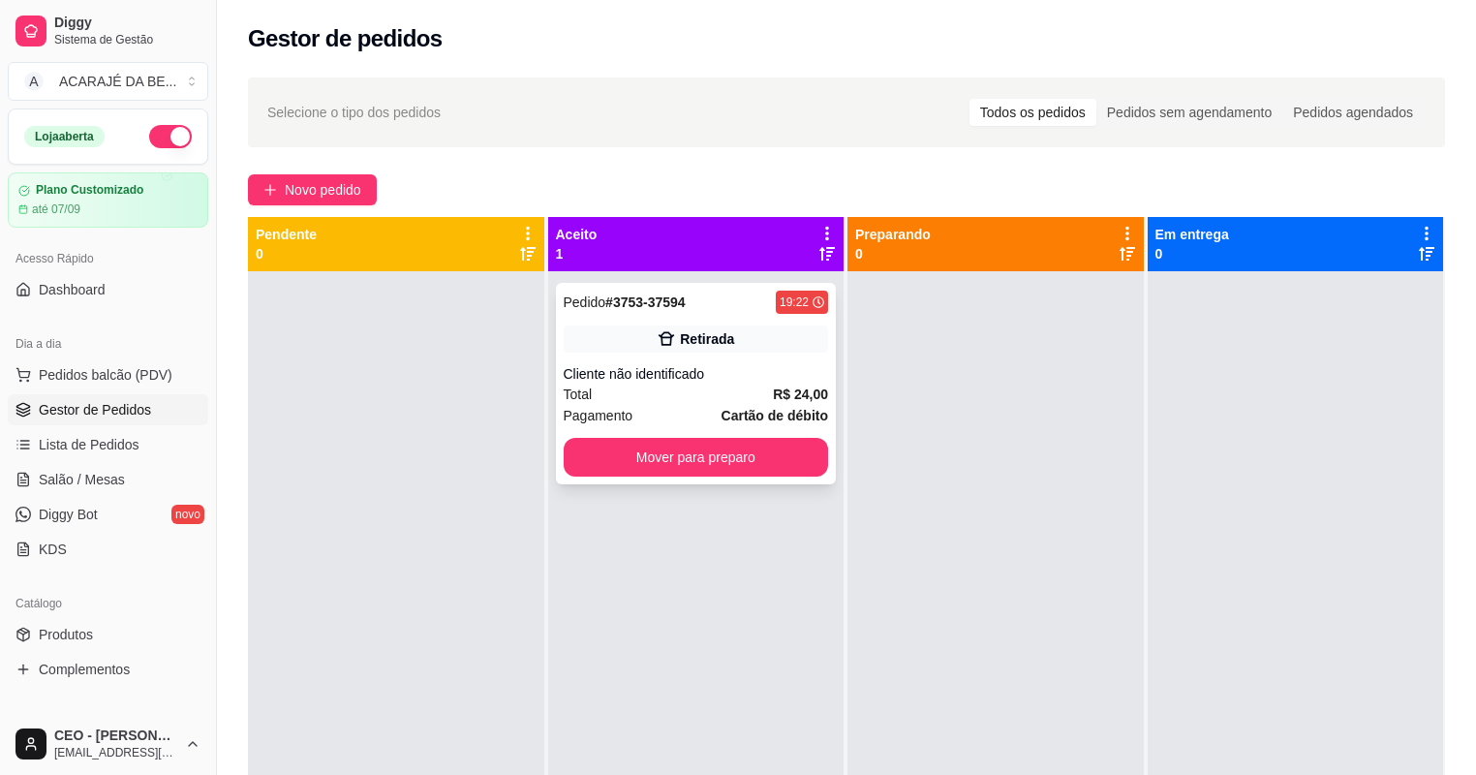
click at [698, 413] on div "Pagamento Cartão de débito" at bounding box center [696, 415] width 265 height 21
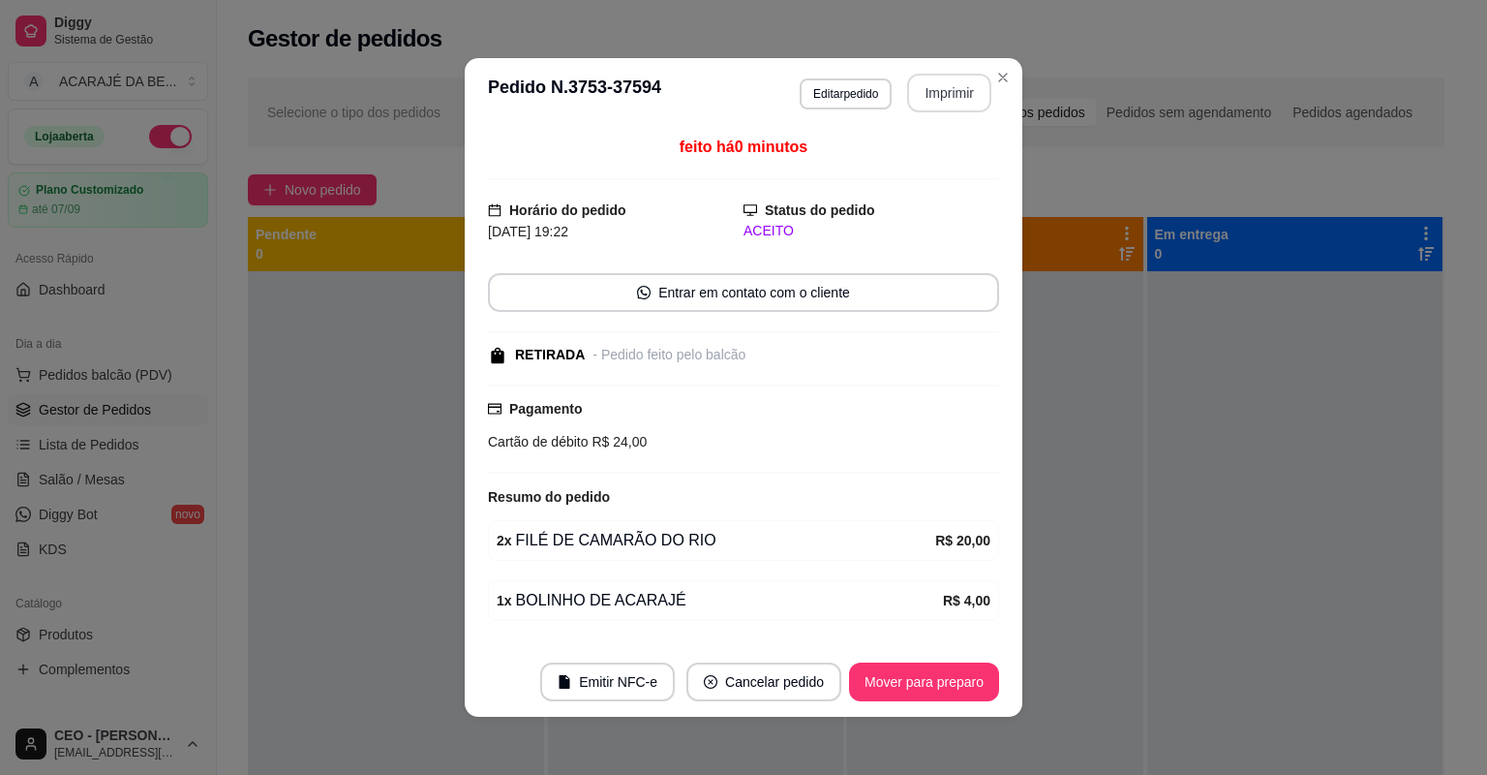
click at [952, 85] on button "Imprimir" at bounding box center [949, 93] width 84 height 39
click at [965, 682] on button "Mover para preparo" at bounding box center [923, 682] width 145 height 38
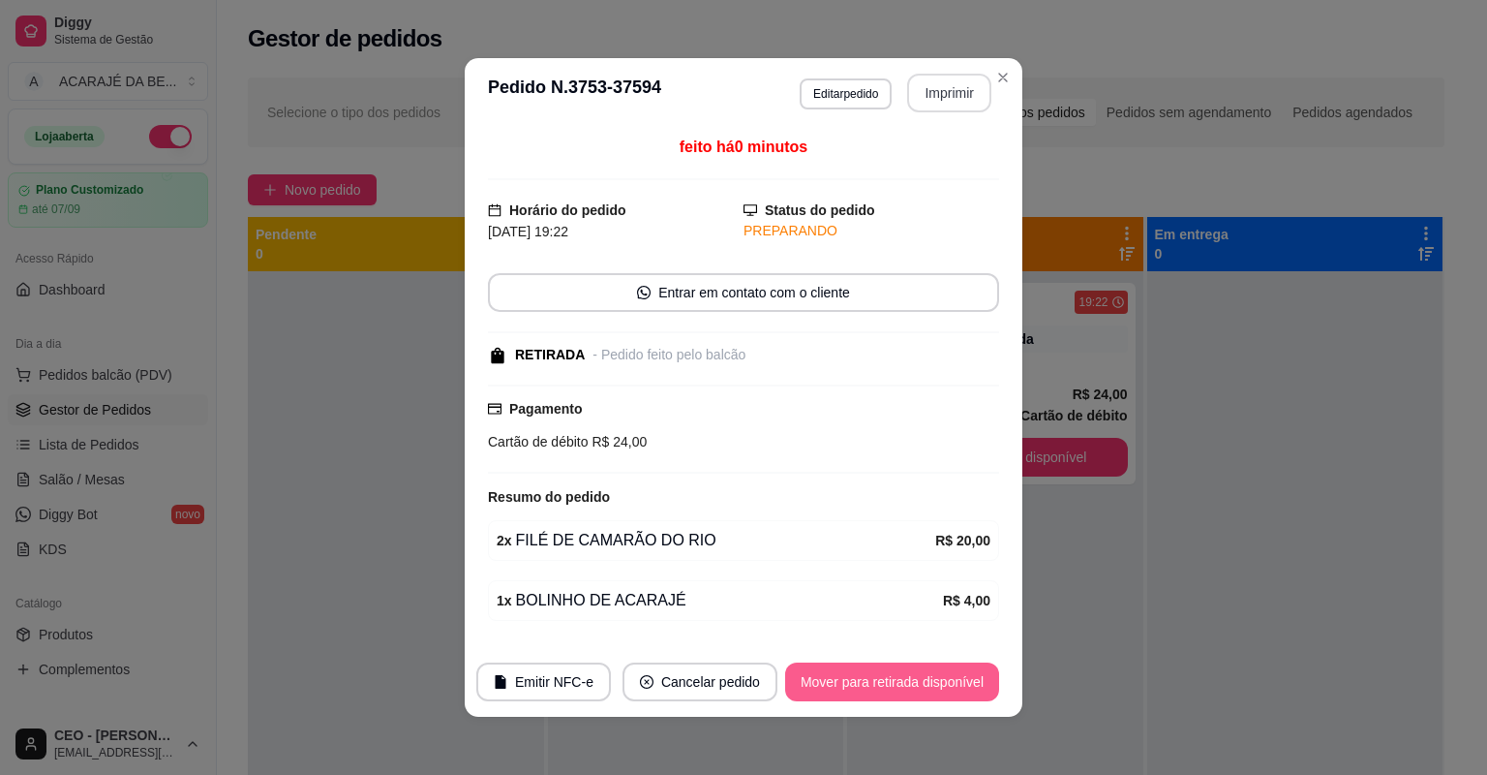
click at [964, 682] on button "Mover para retirada disponível" at bounding box center [892, 681] width 214 height 39
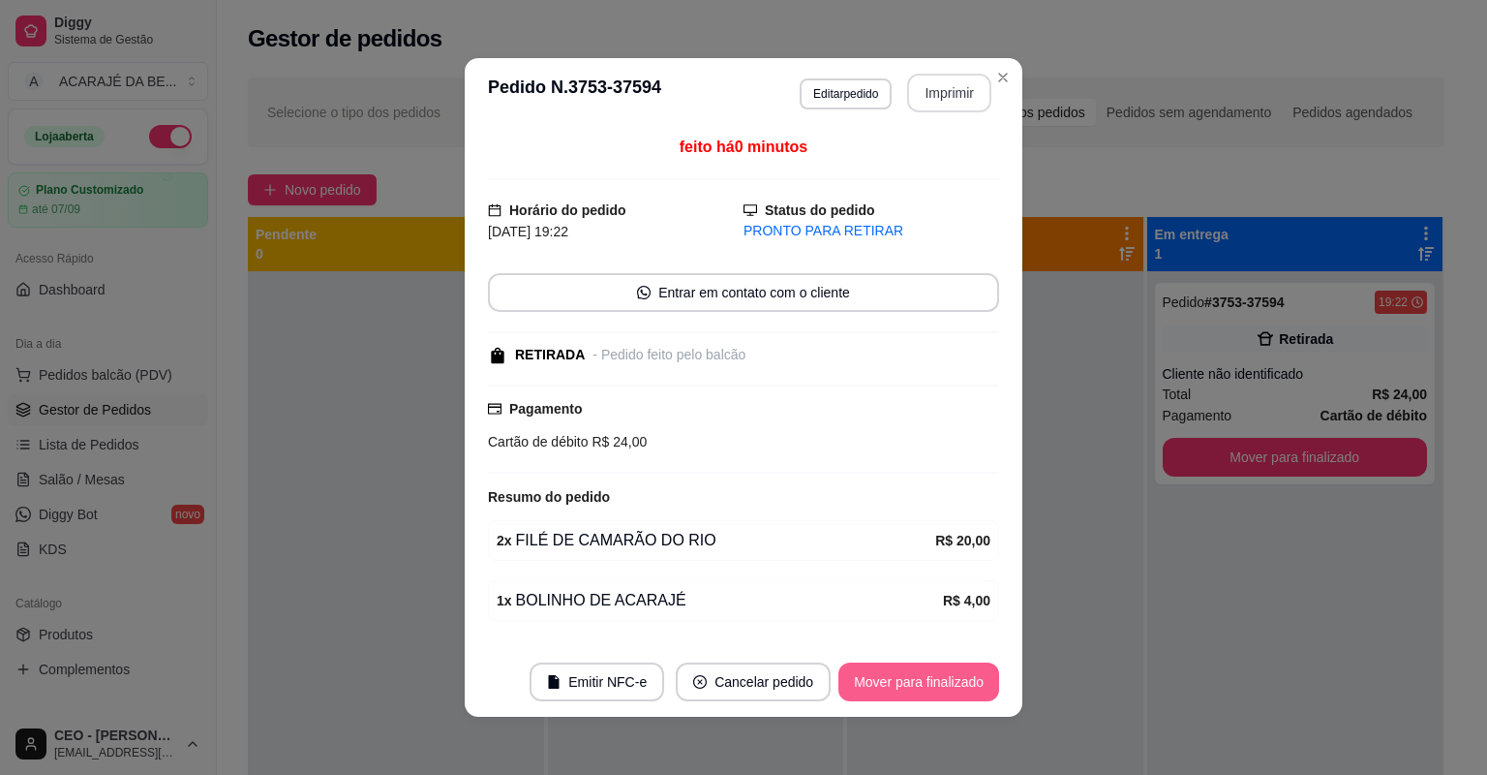
click at [963, 680] on button "Mover para finalizado" at bounding box center [919, 681] width 161 height 39
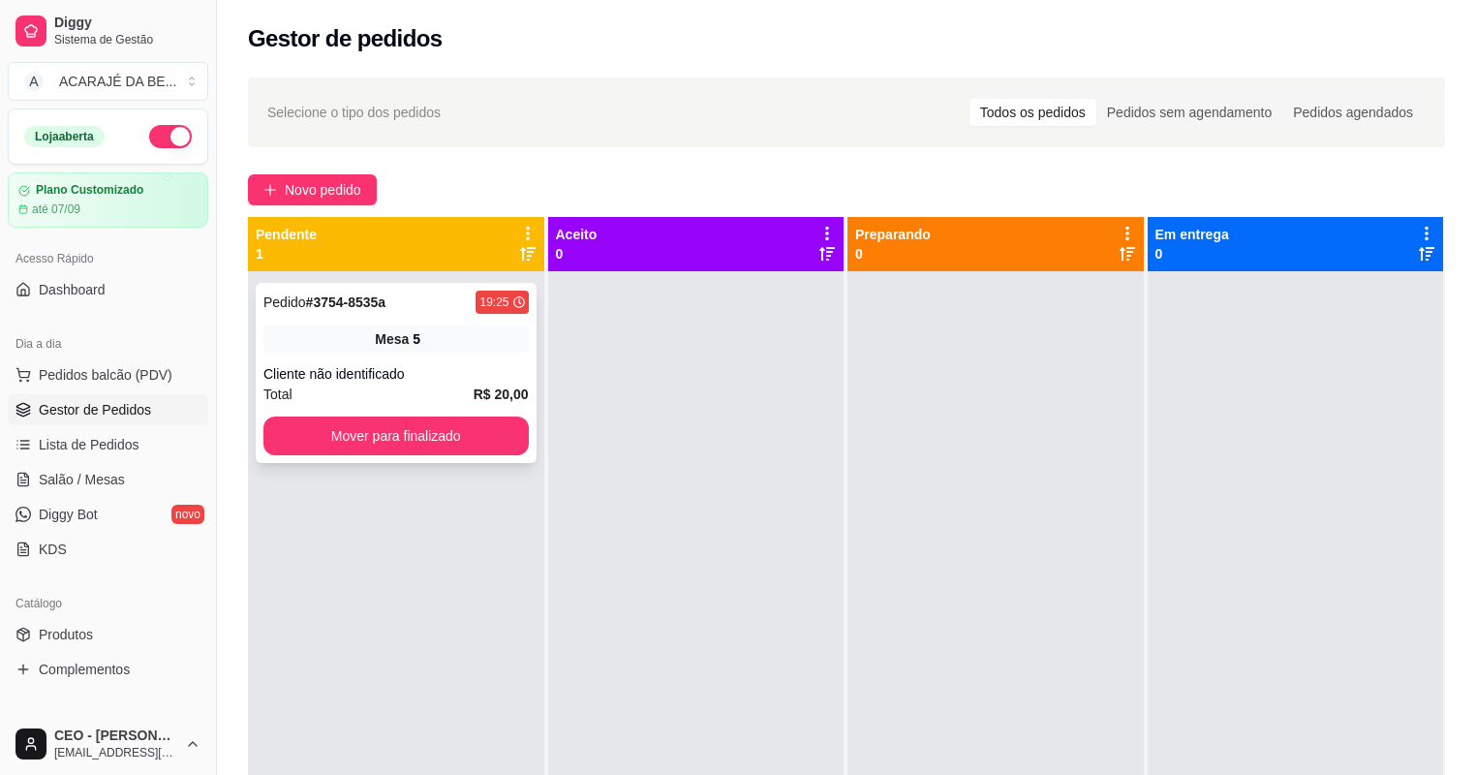
click at [477, 388] on strong "R$ 20,00" at bounding box center [501, 393] width 55 height 15
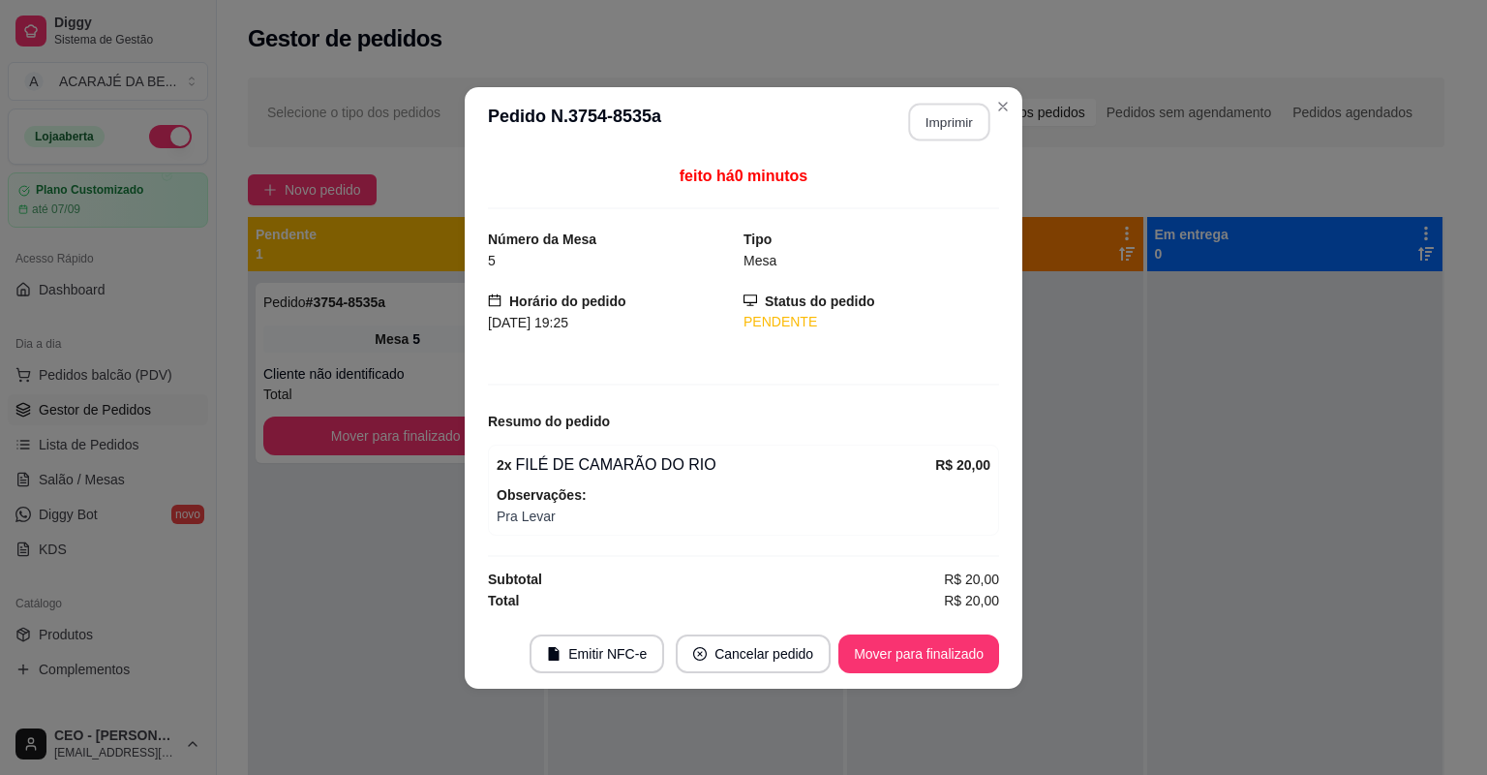
click at [962, 112] on button "Imprimir" at bounding box center [949, 122] width 81 height 38
click at [964, 638] on button "Mover para finalizado" at bounding box center [919, 653] width 161 height 39
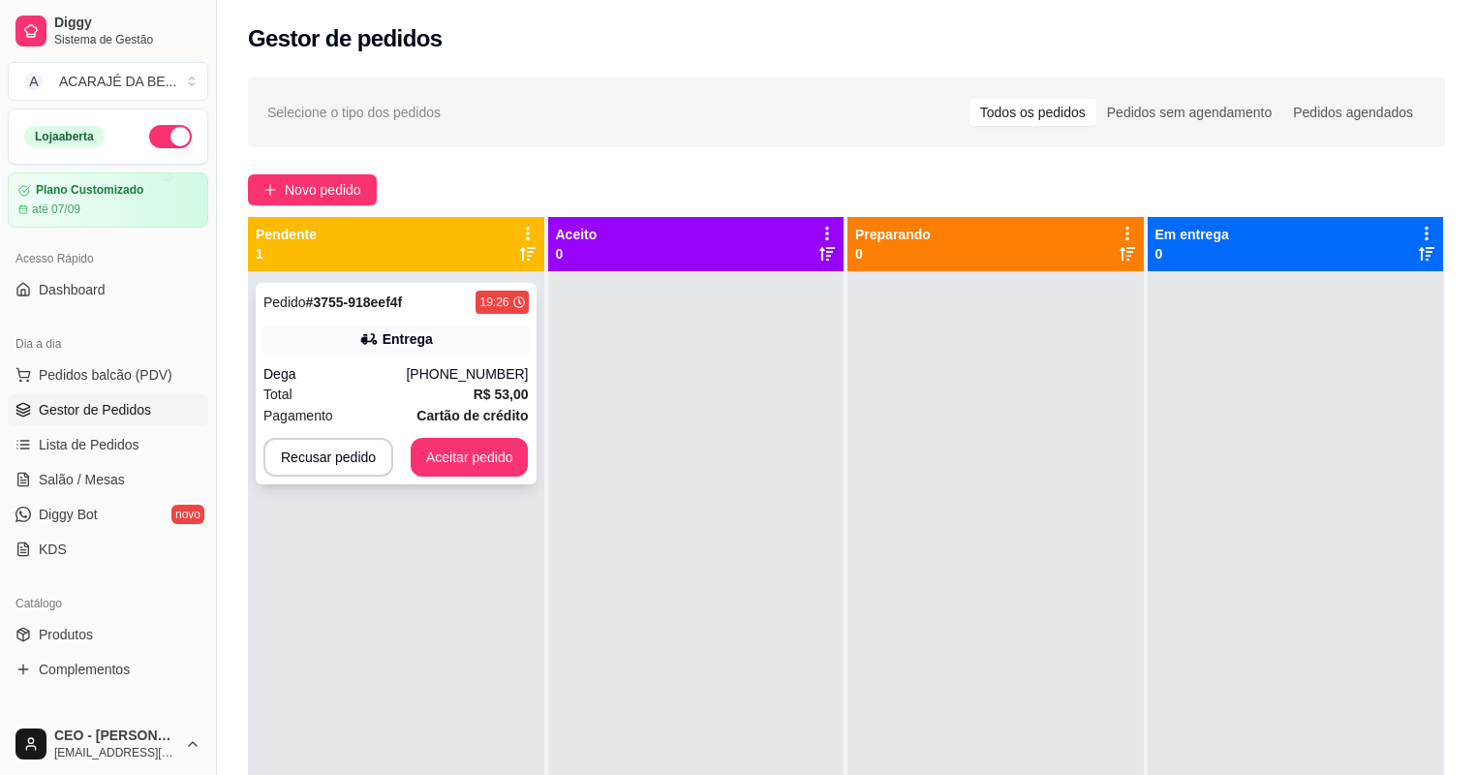
click at [418, 395] on div "Total R$ 53,00" at bounding box center [395, 393] width 265 height 21
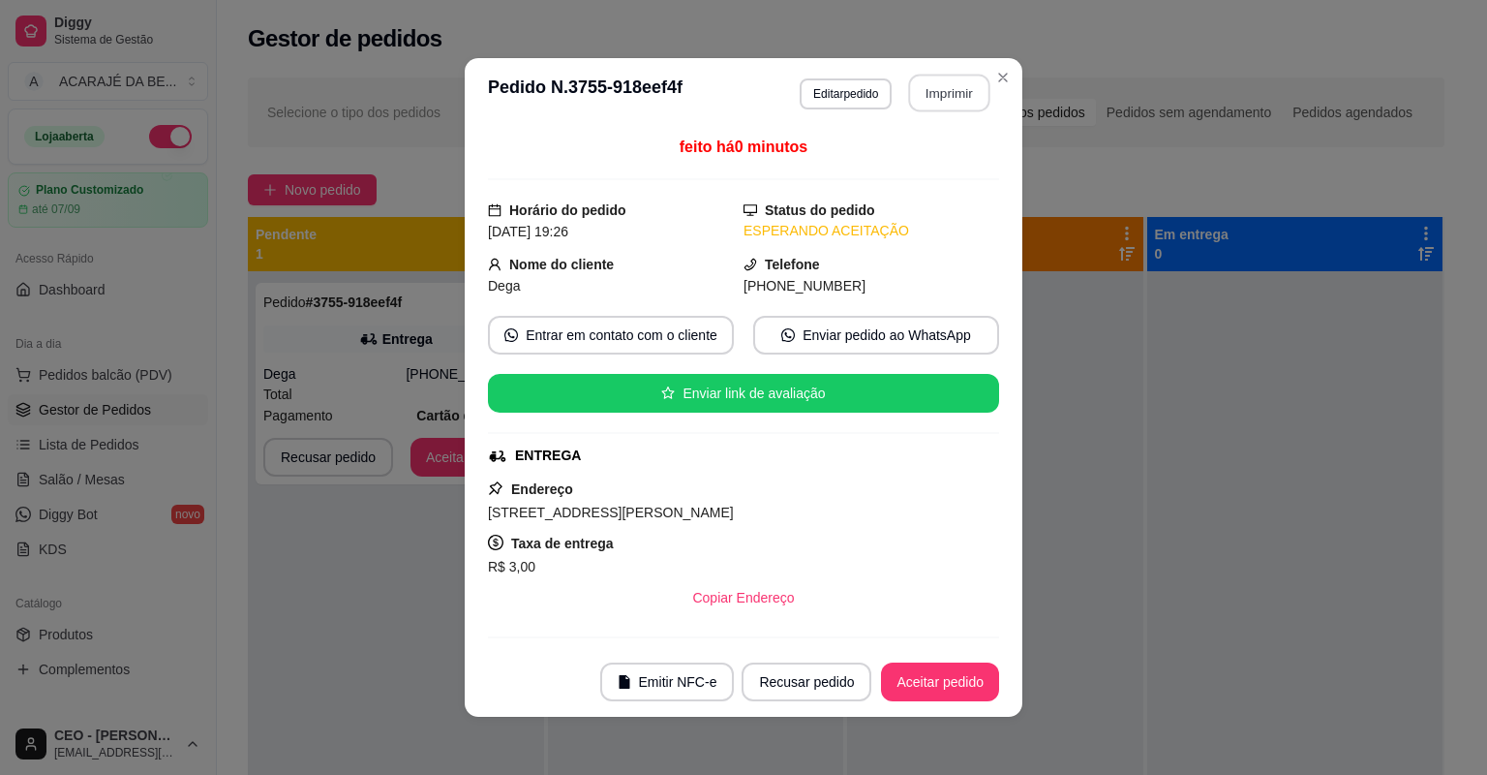
click at [960, 95] on button "Imprimir" at bounding box center [949, 94] width 81 height 38
click at [957, 676] on button "Aceitar pedido" at bounding box center [940, 682] width 114 height 38
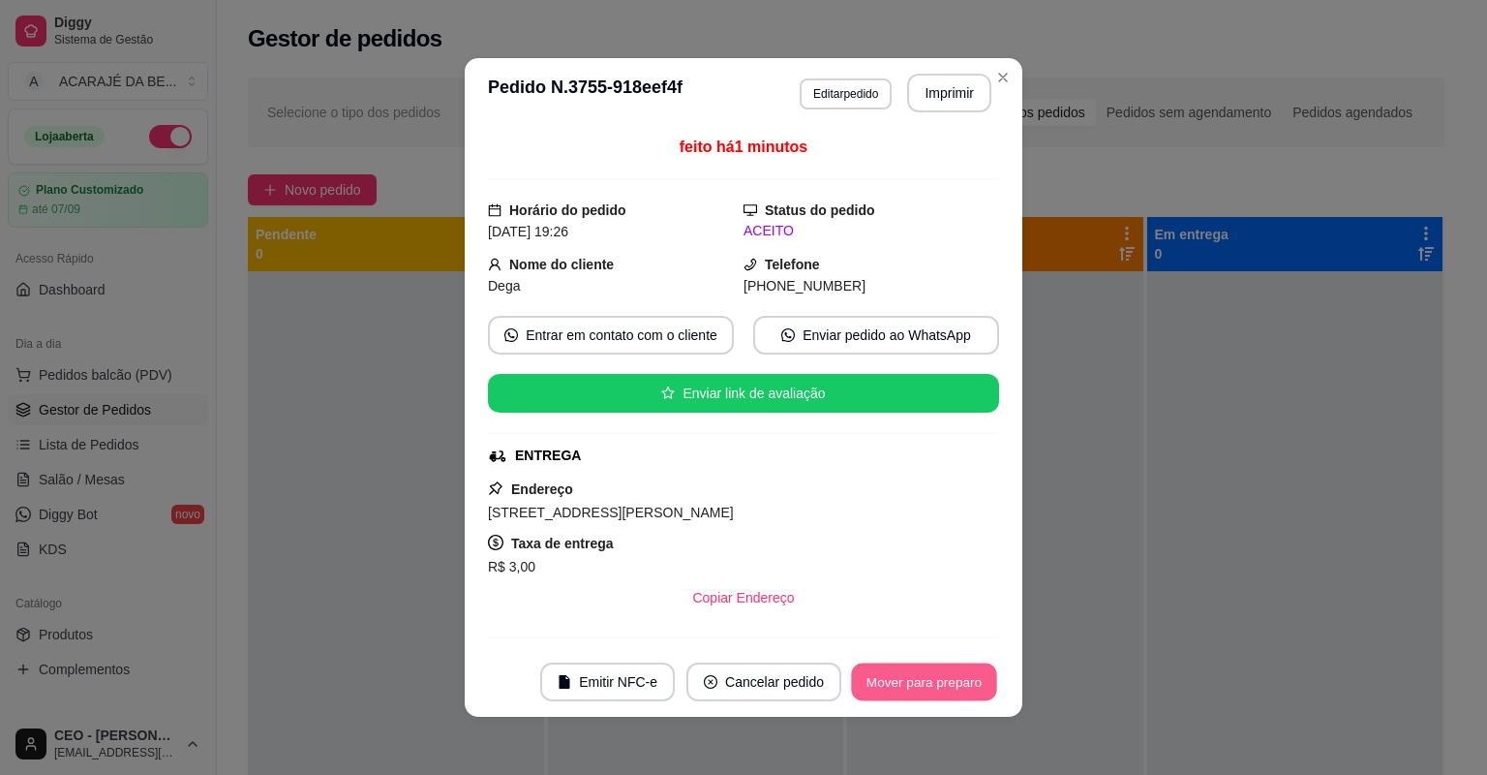
click at [957, 677] on button "Mover para preparo" at bounding box center [923, 682] width 145 height 38
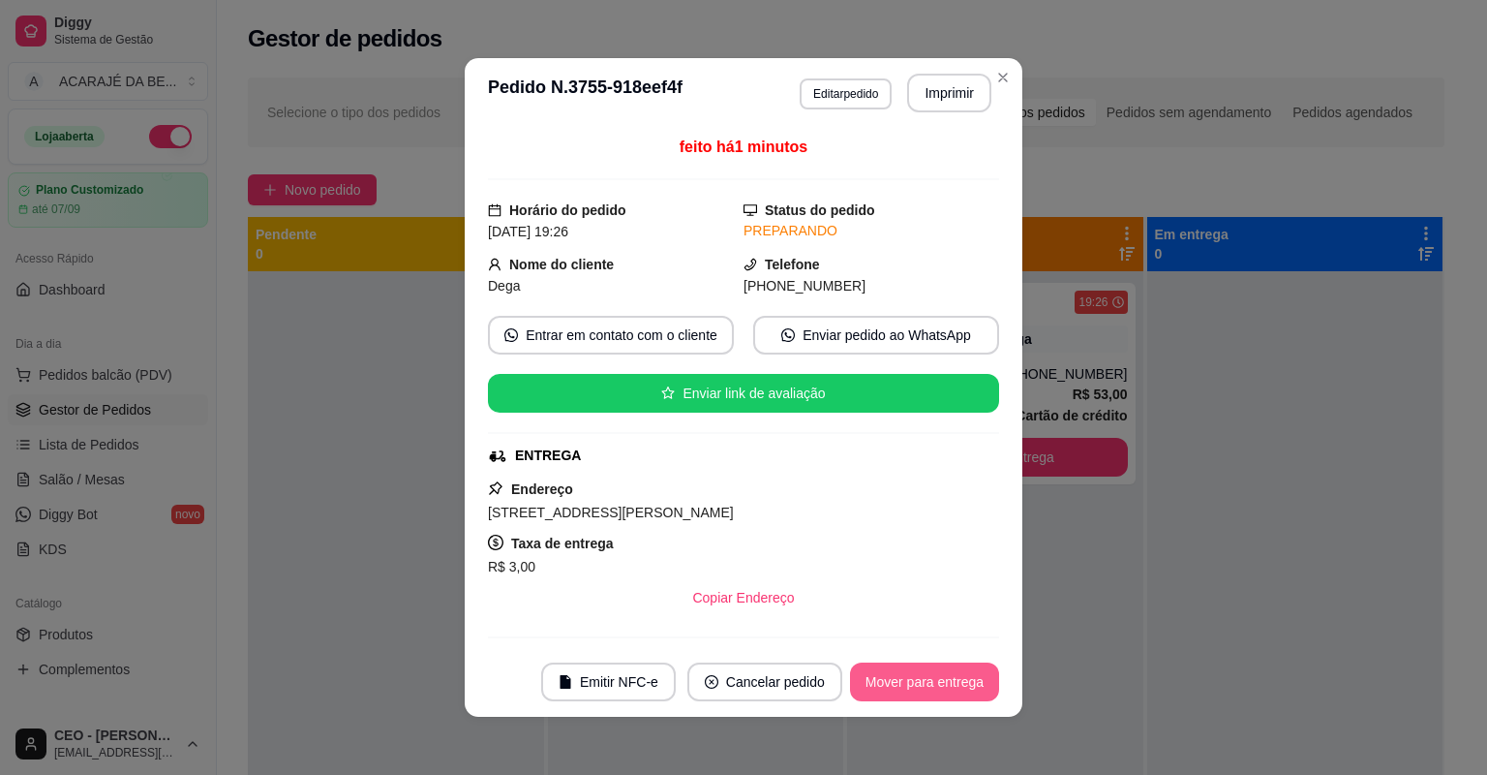
click at [937, 673] on button "Mover para entrega" at bounding box center [924, 681] width 149 height 39
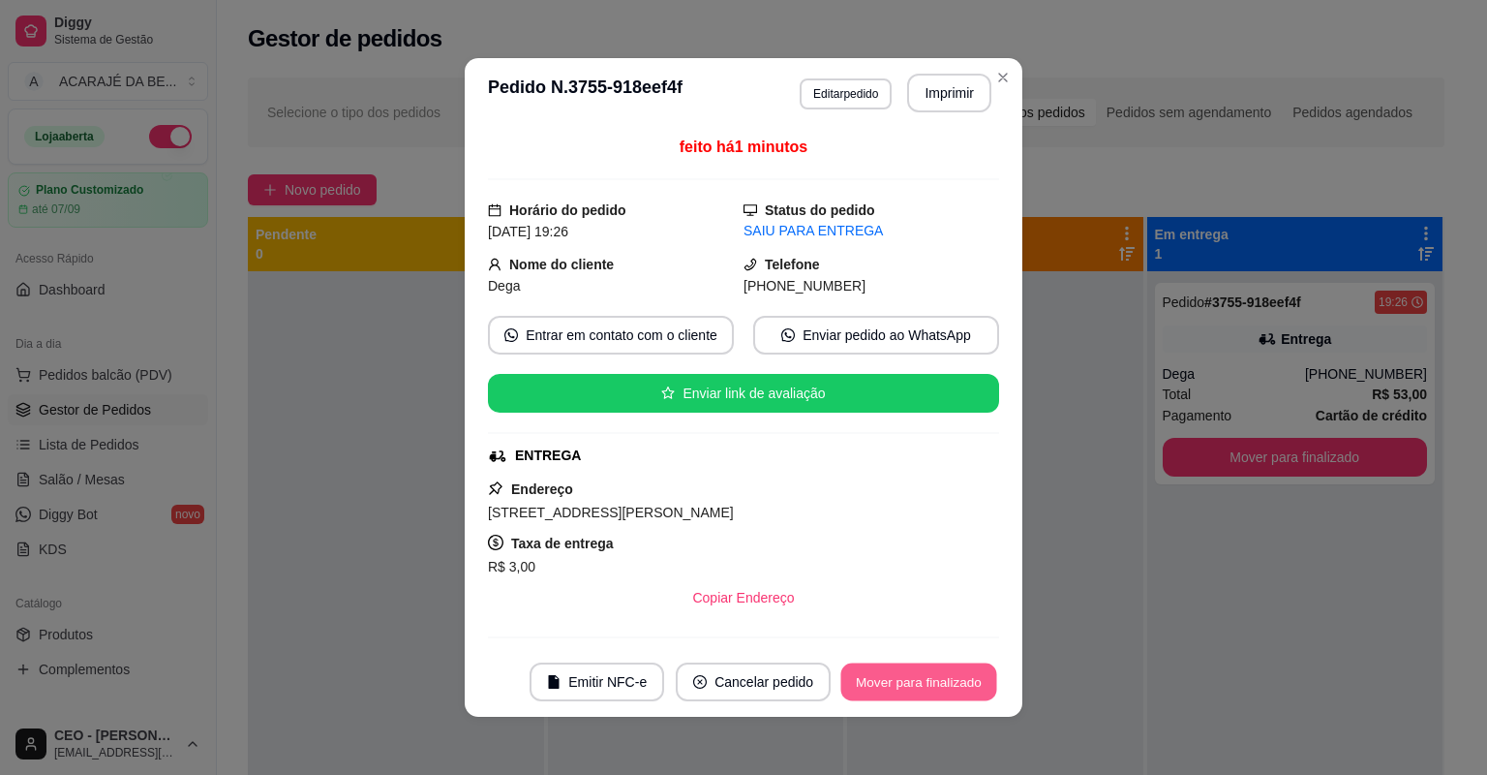
click at [937, 673] on button "Mover para finalizado" at bounding box center [919, 682] width 156 height 38
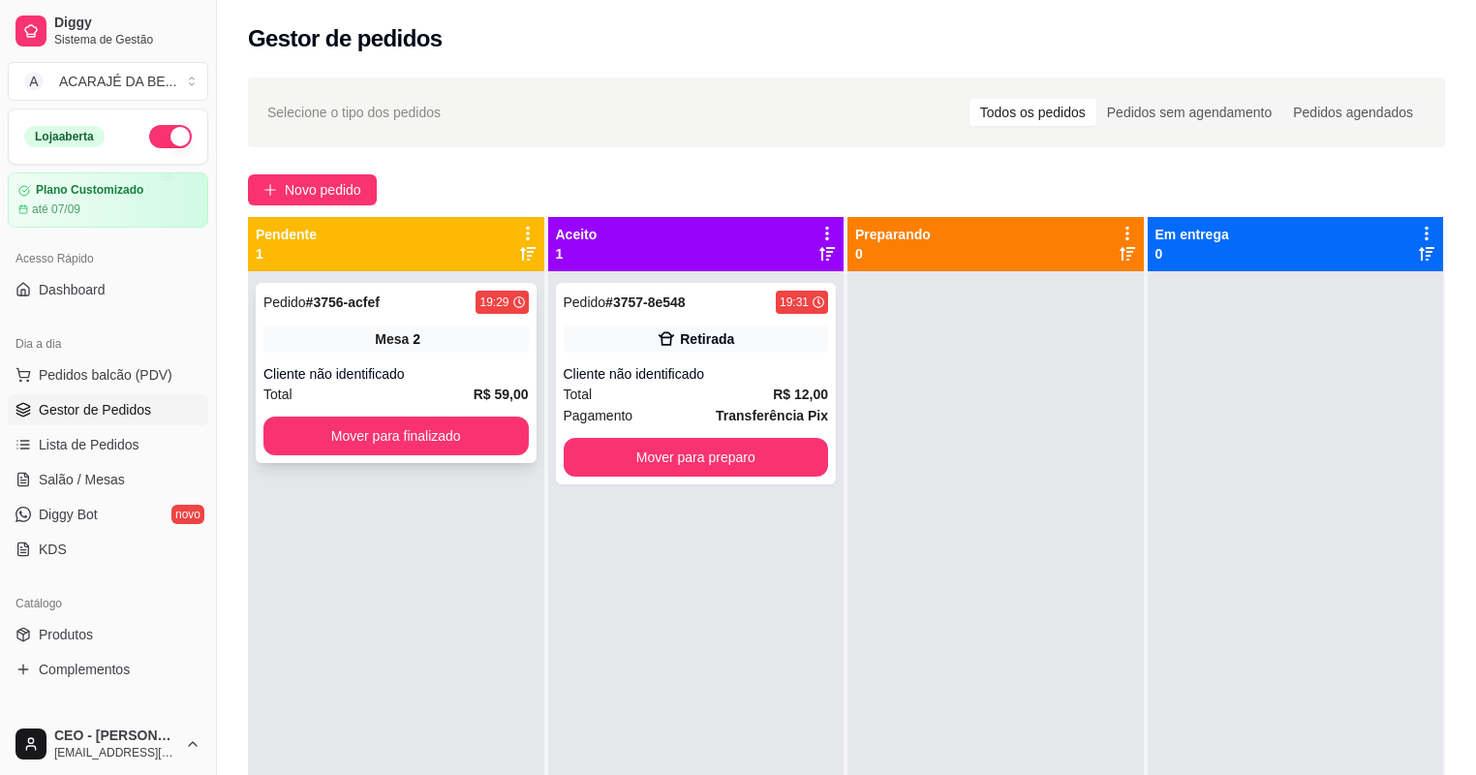
click at [413, 349] on div "Mesa 2" at bounding box center [395, 338] width 265 height 27
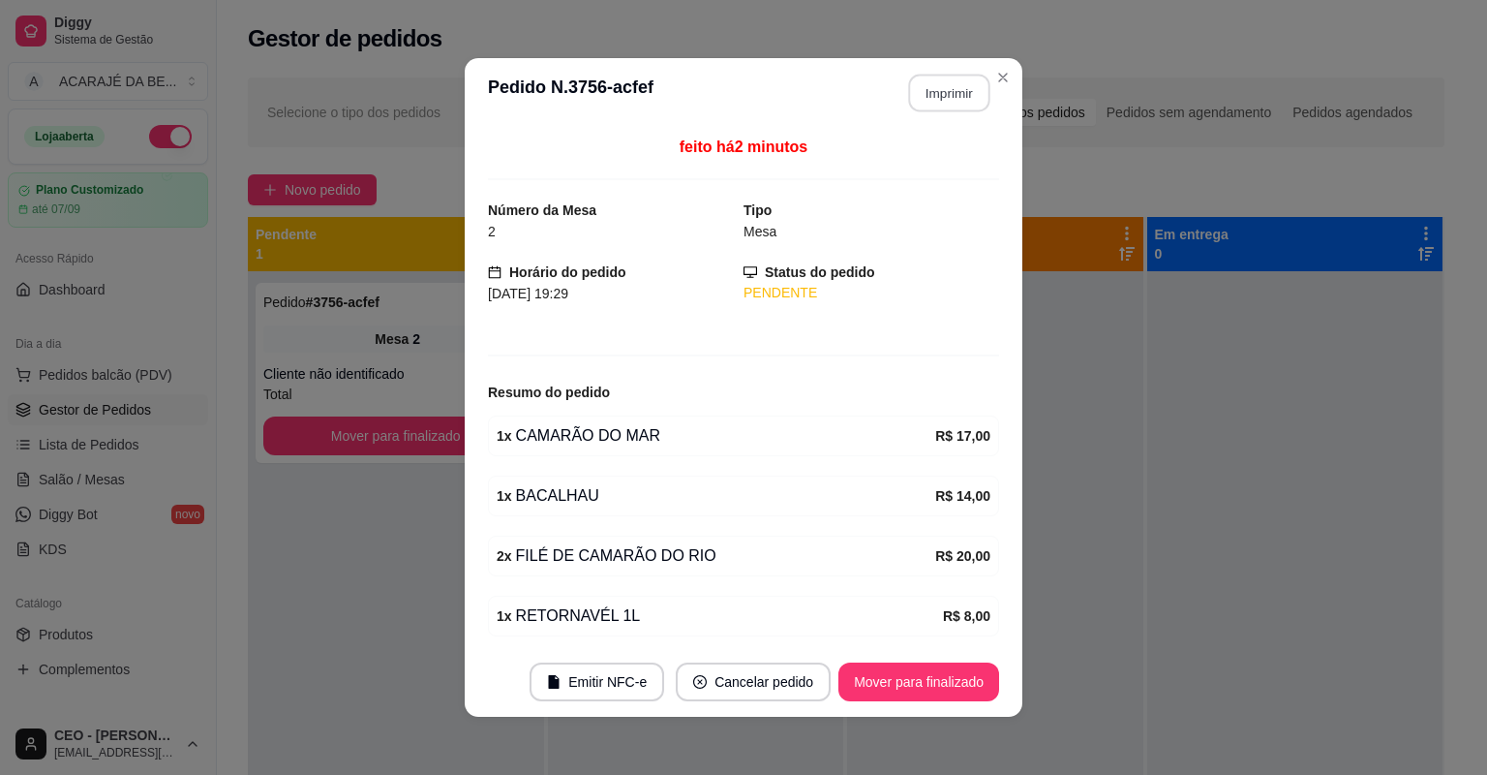
click at [941, 87] on button "Imprimir" at bounding box center [949, 94] width 81 height 38
click at [889, 678] on button "Mover para finalizado" at bounding box center [919, 682] width 156 height 38
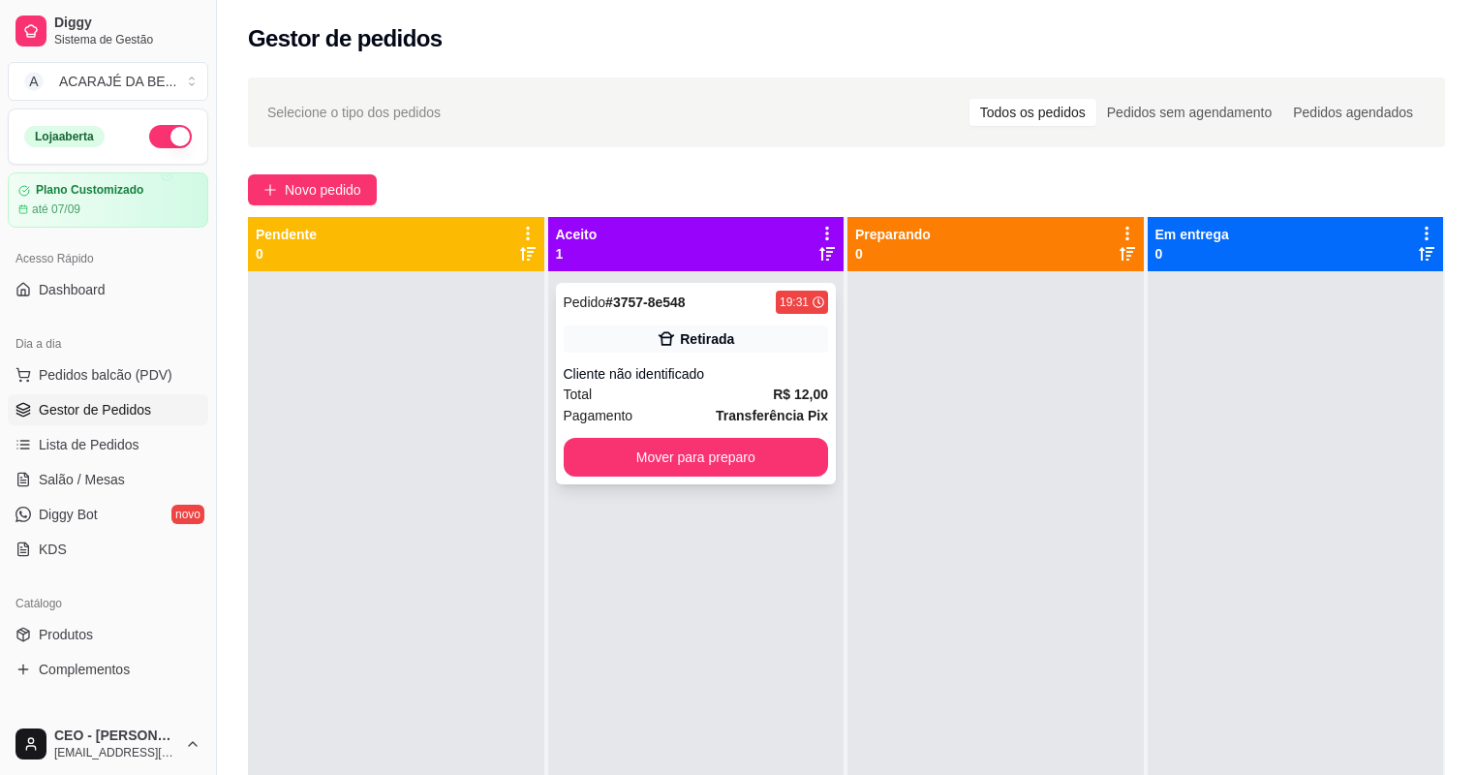
click at [792, 367] on div "Cliente não identificado" at bounding box center [696, 373] width 265 height 19
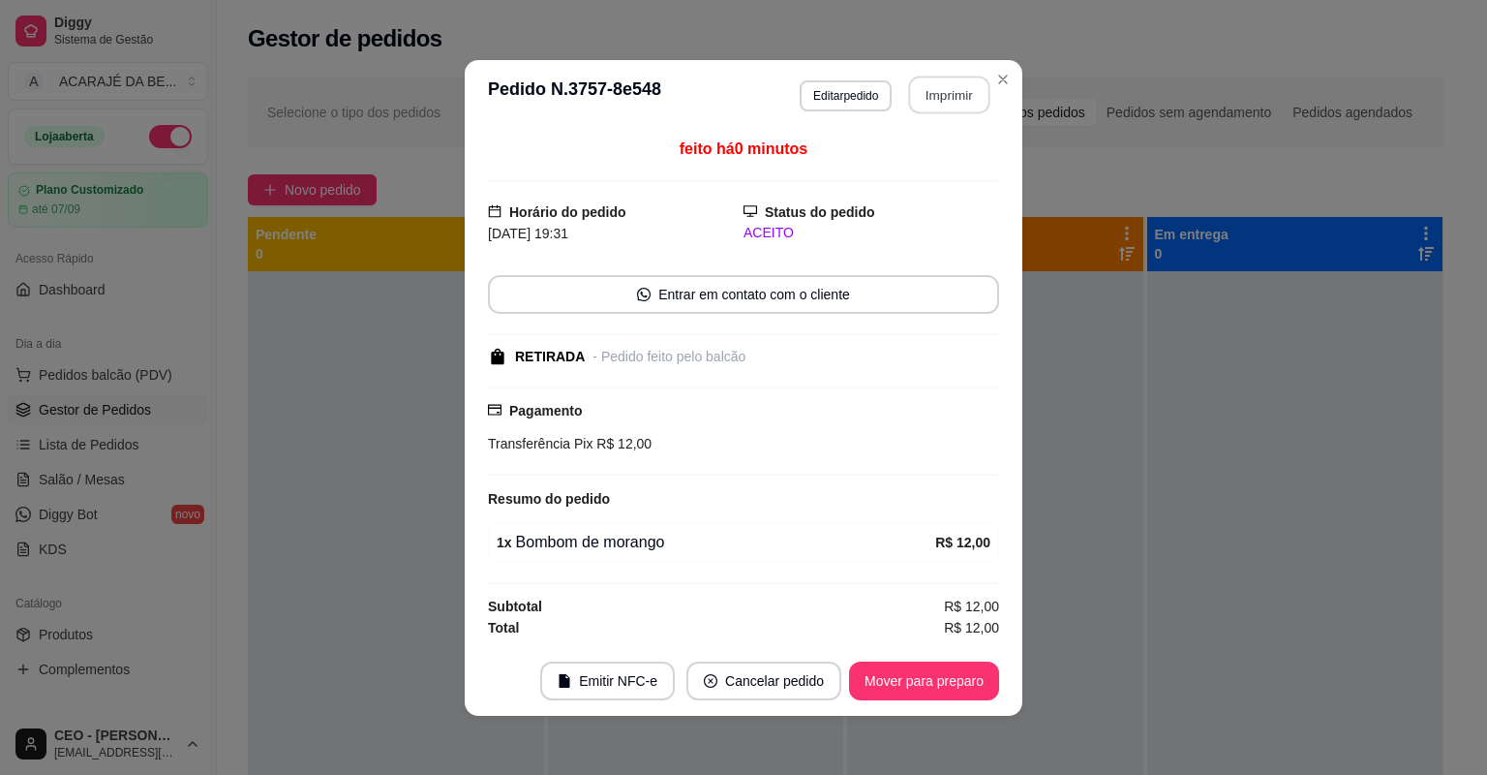
click at [937, 82] on button "Imprimir" at bounding box center [949, 95] width 81 height 38
click at [990, 676] on button "Mover para preparo" at bounding box center [924, 680] width 150 height 39
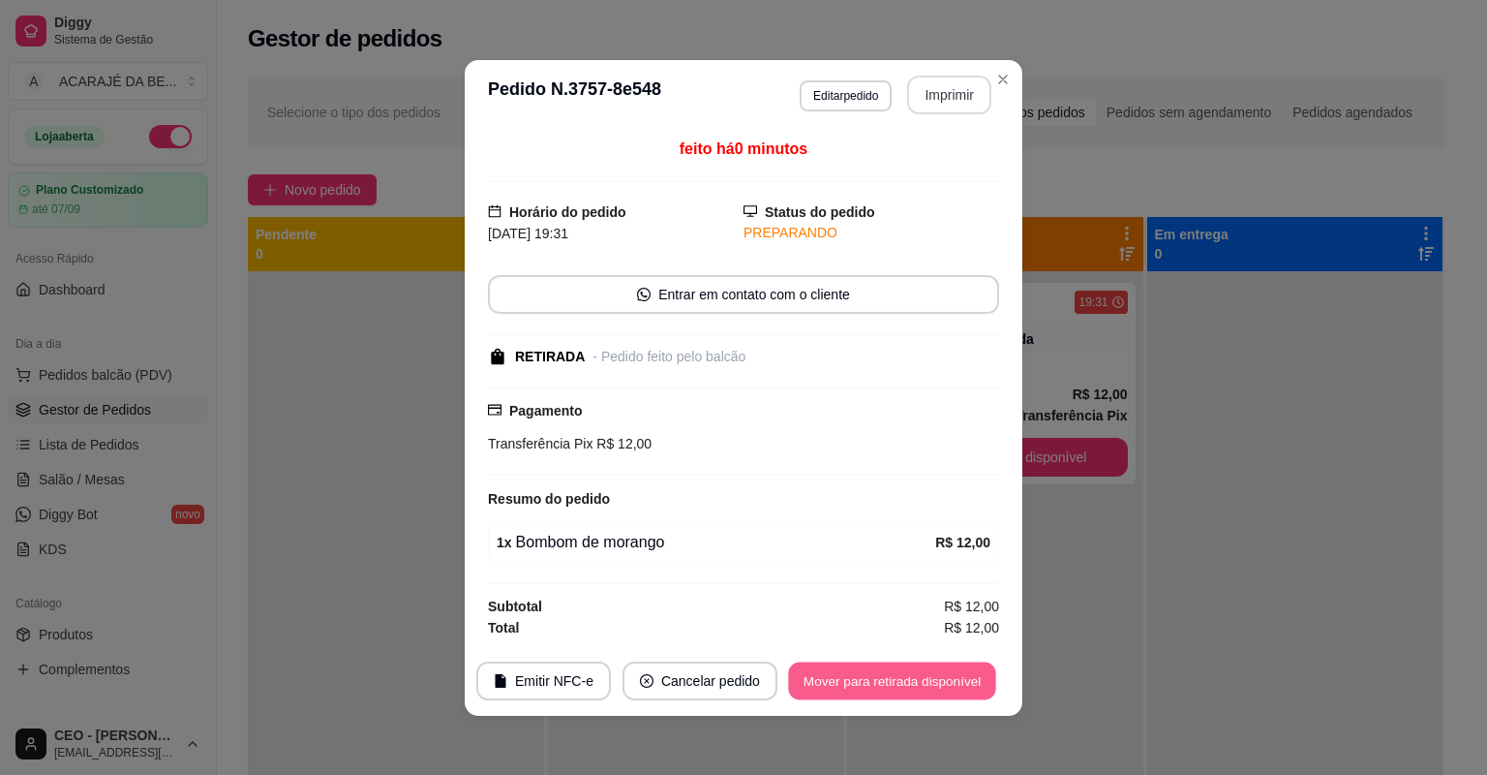
click at [975, 677] on button "Mover para retirada disponível" at bounding box center [891, 680] width 207 height 38
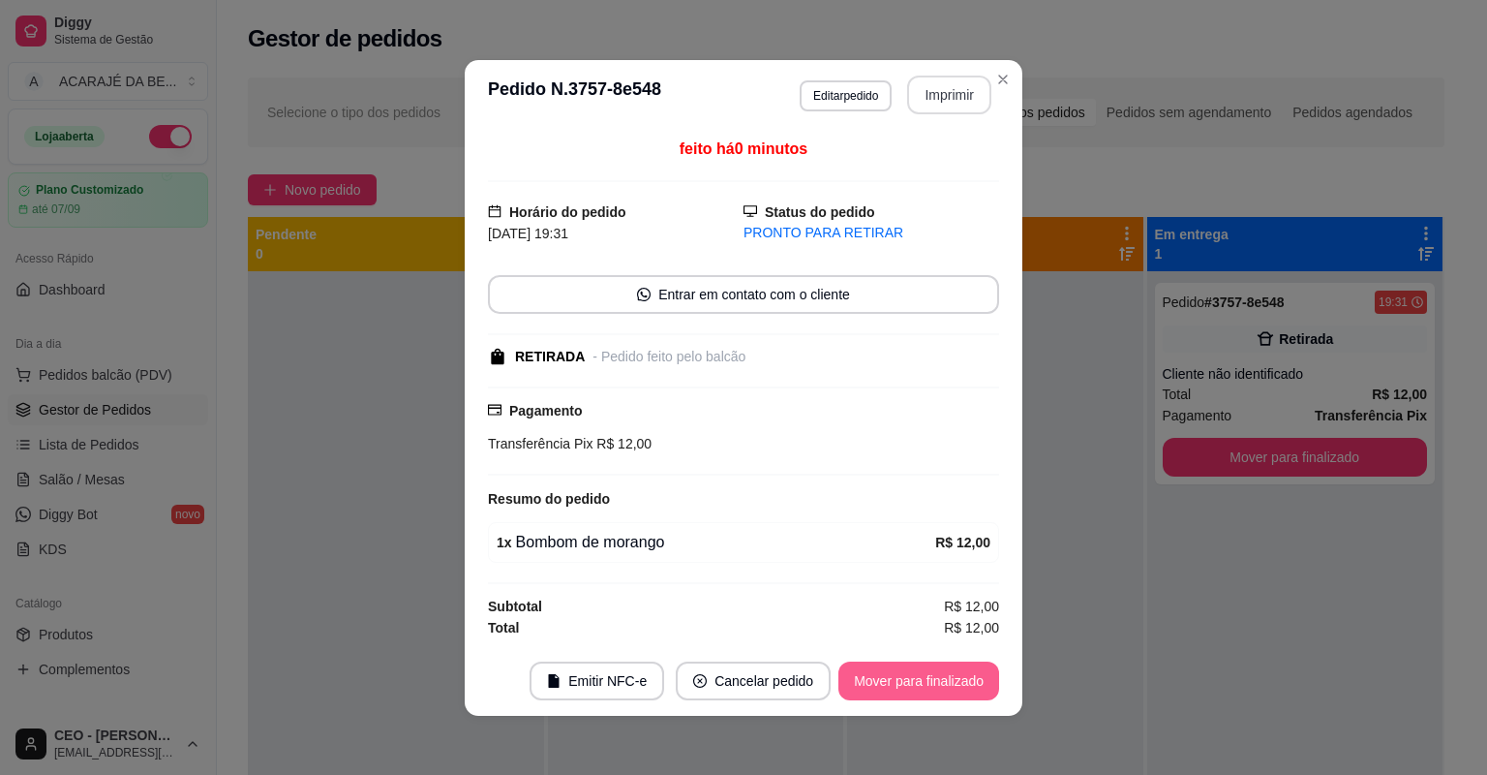
click at [975, 677] on button "Mover para finalizado" at bounding box center [919, 680] width 161 height 39
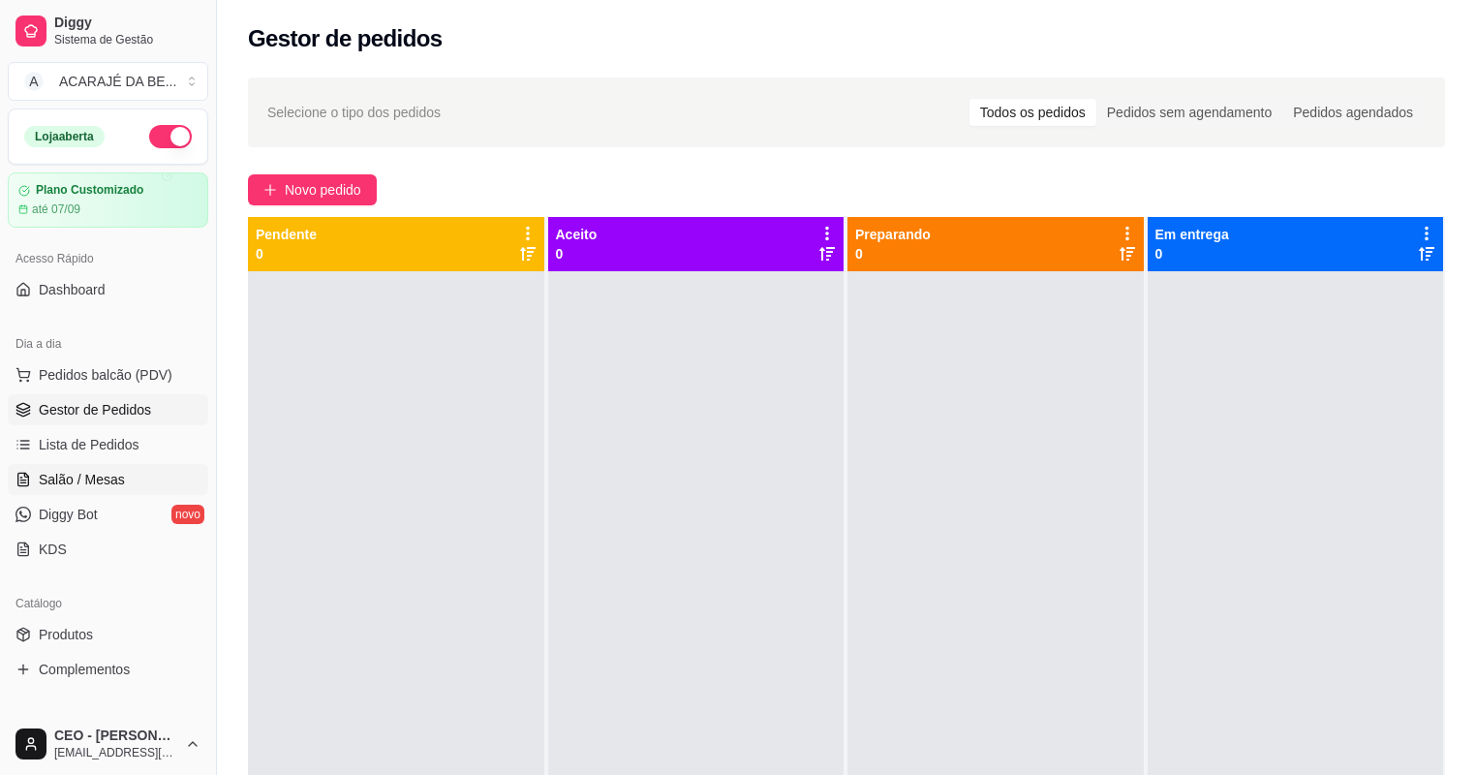
click at [86, 470] on span "Salão / Mesas" at bounding box center [82, 479] width 86 height 19
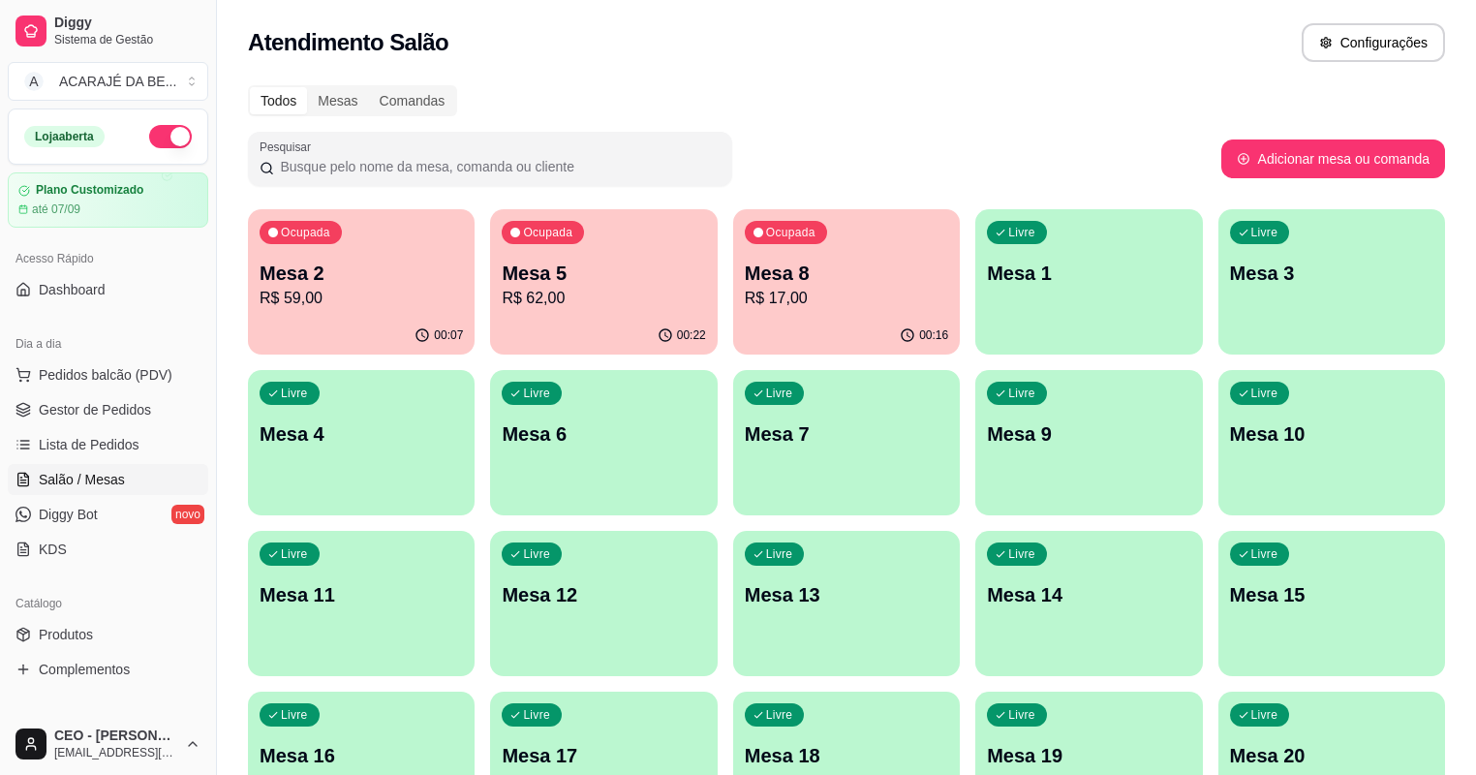
click at [736, 321] on div "00:16" at bounding box center [846, 336] width 227 height 38
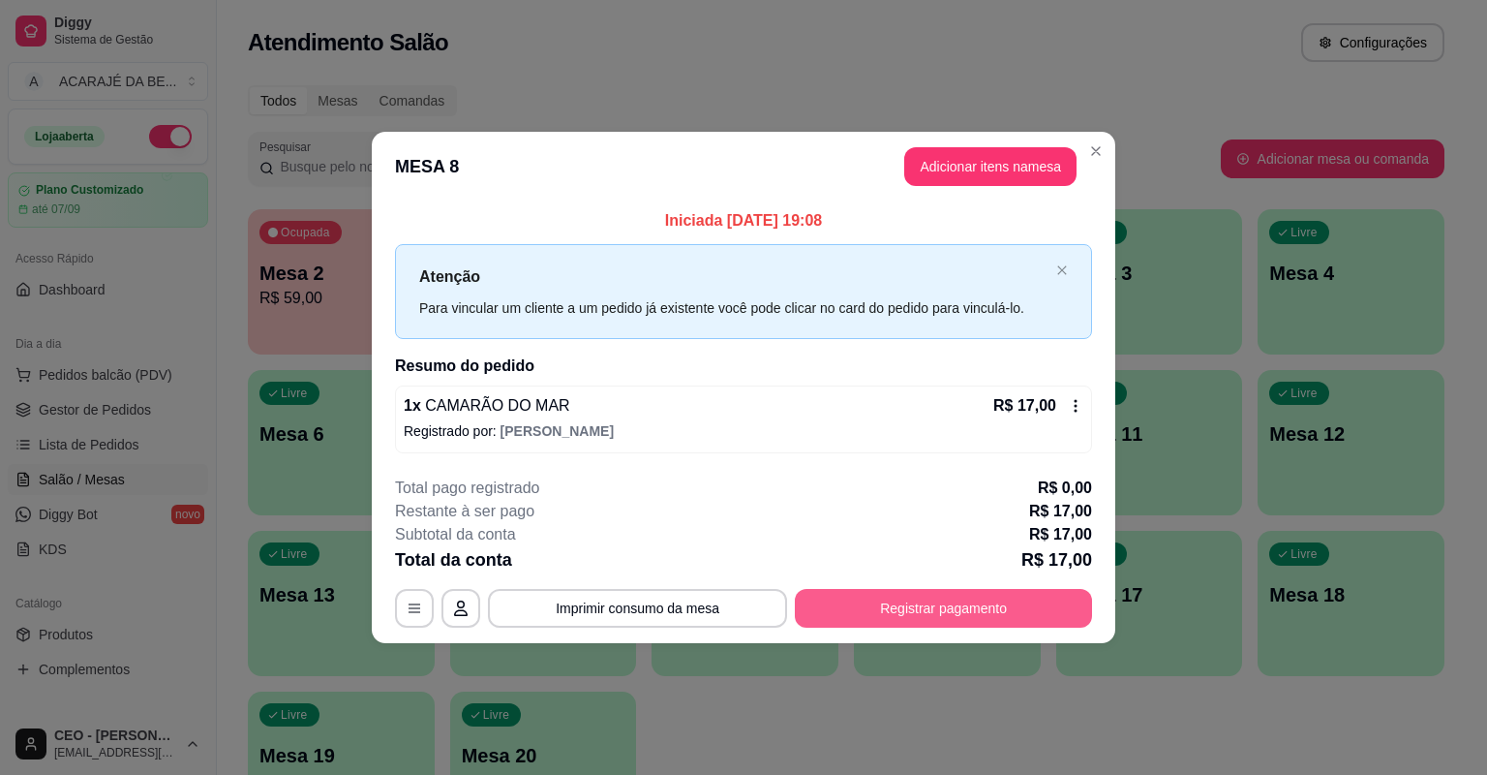
click at [827, 595] on button "Registrar pagamento" at bounding box center [943, 608] width 297 height 39
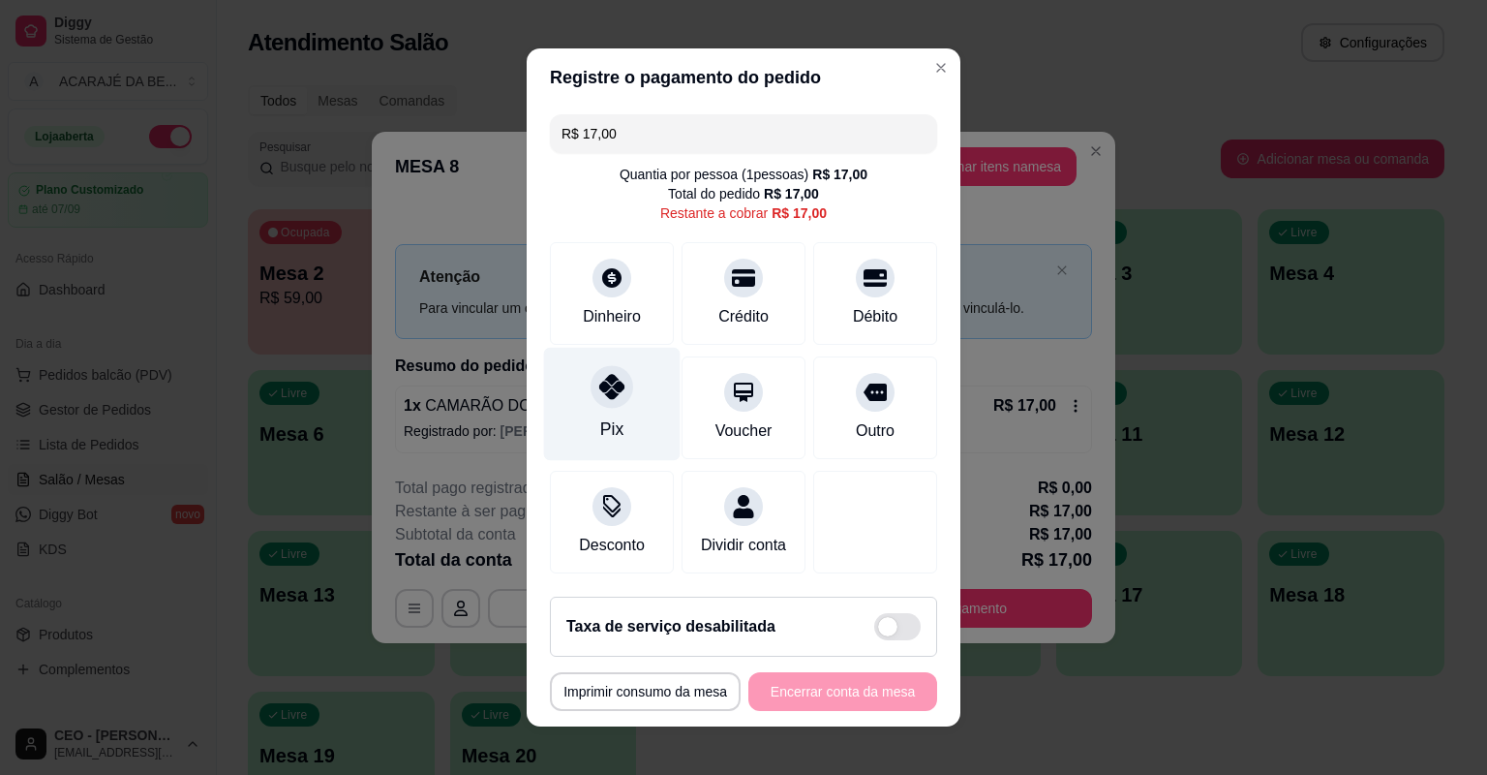
click at [627, 427] on div "Pix" at bounding box center [612, 404] width 137 height 113
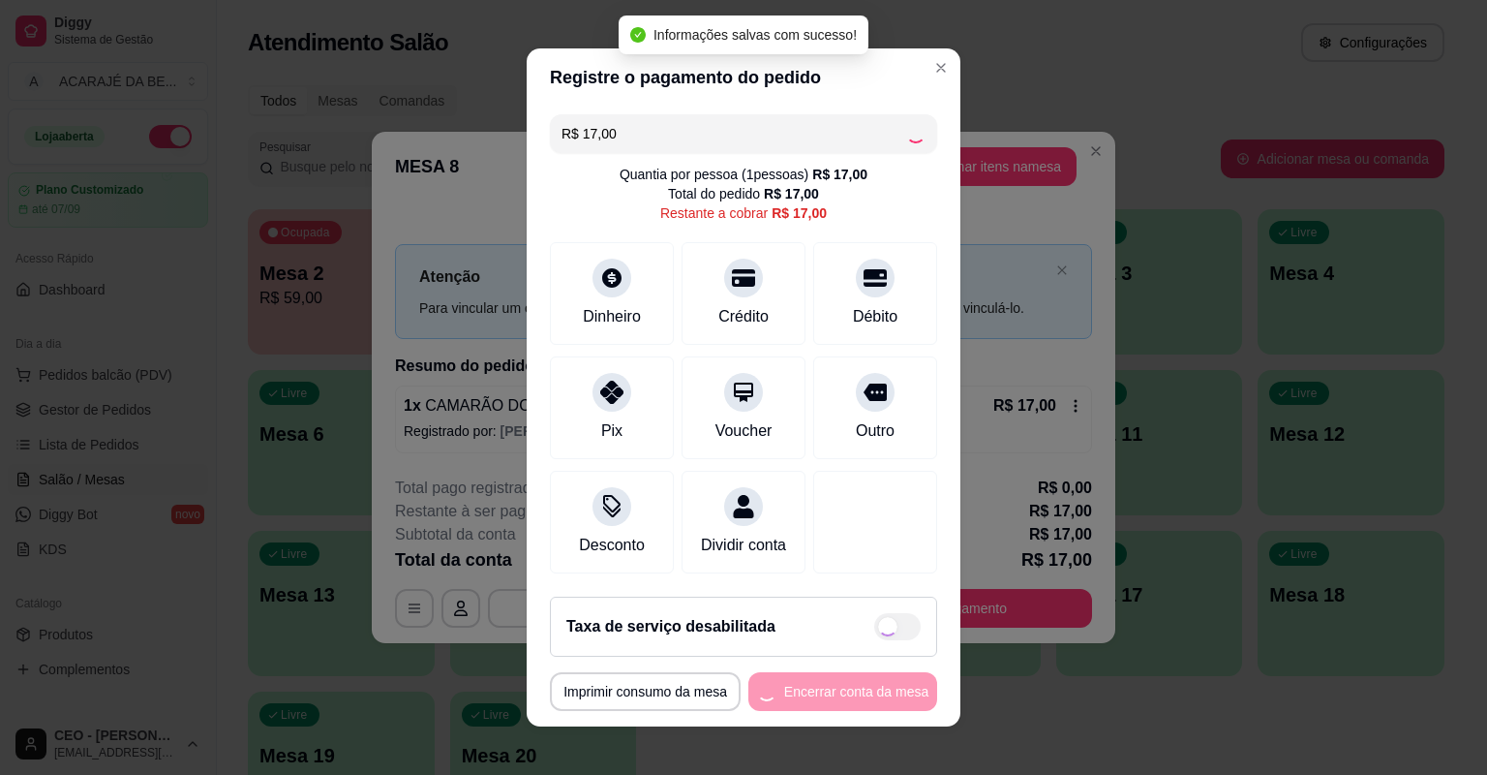
type input "R$ 0,00"
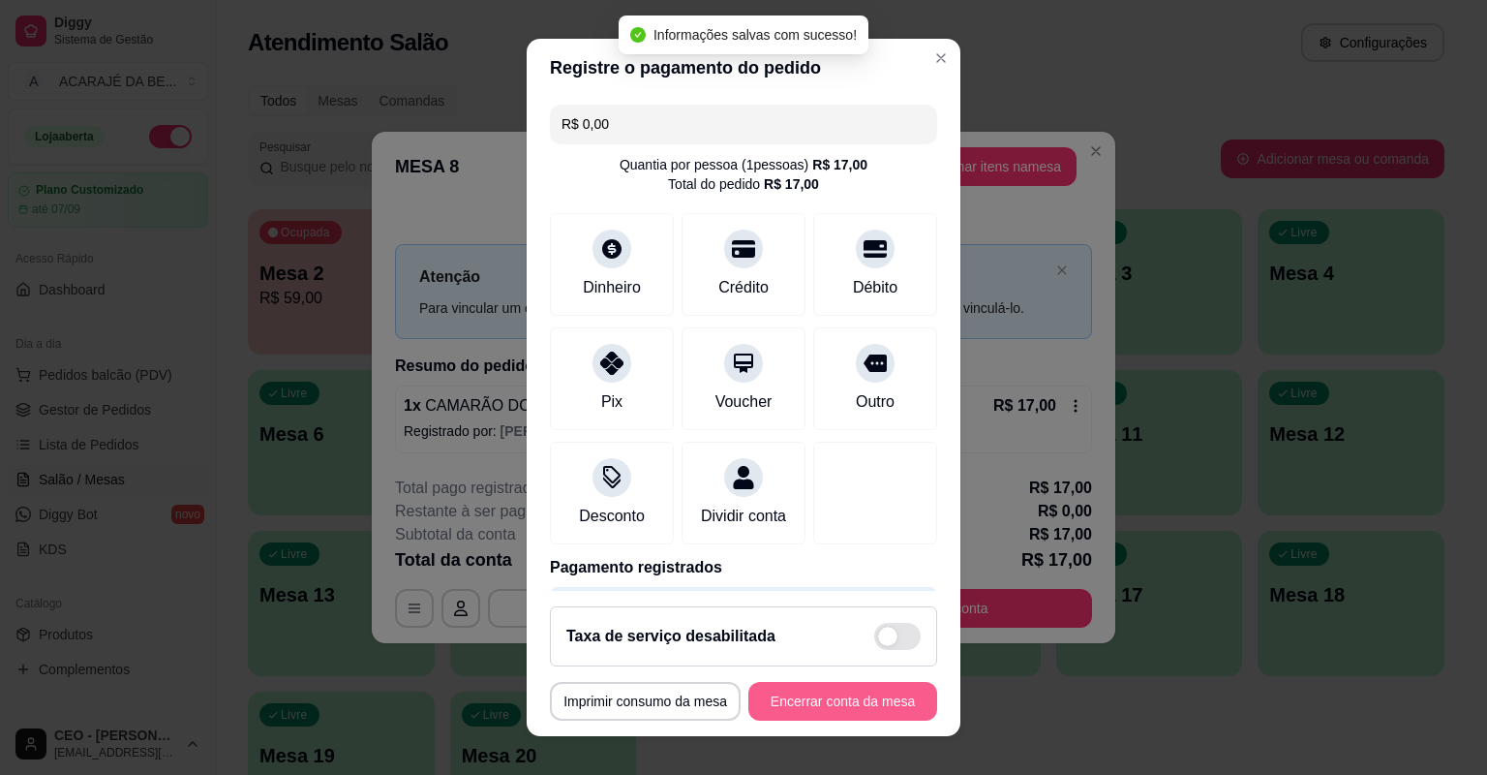
click at [837, 698] on button "Encerrar conta da mesa" at bounding box center [843, 701] width 189 height 39
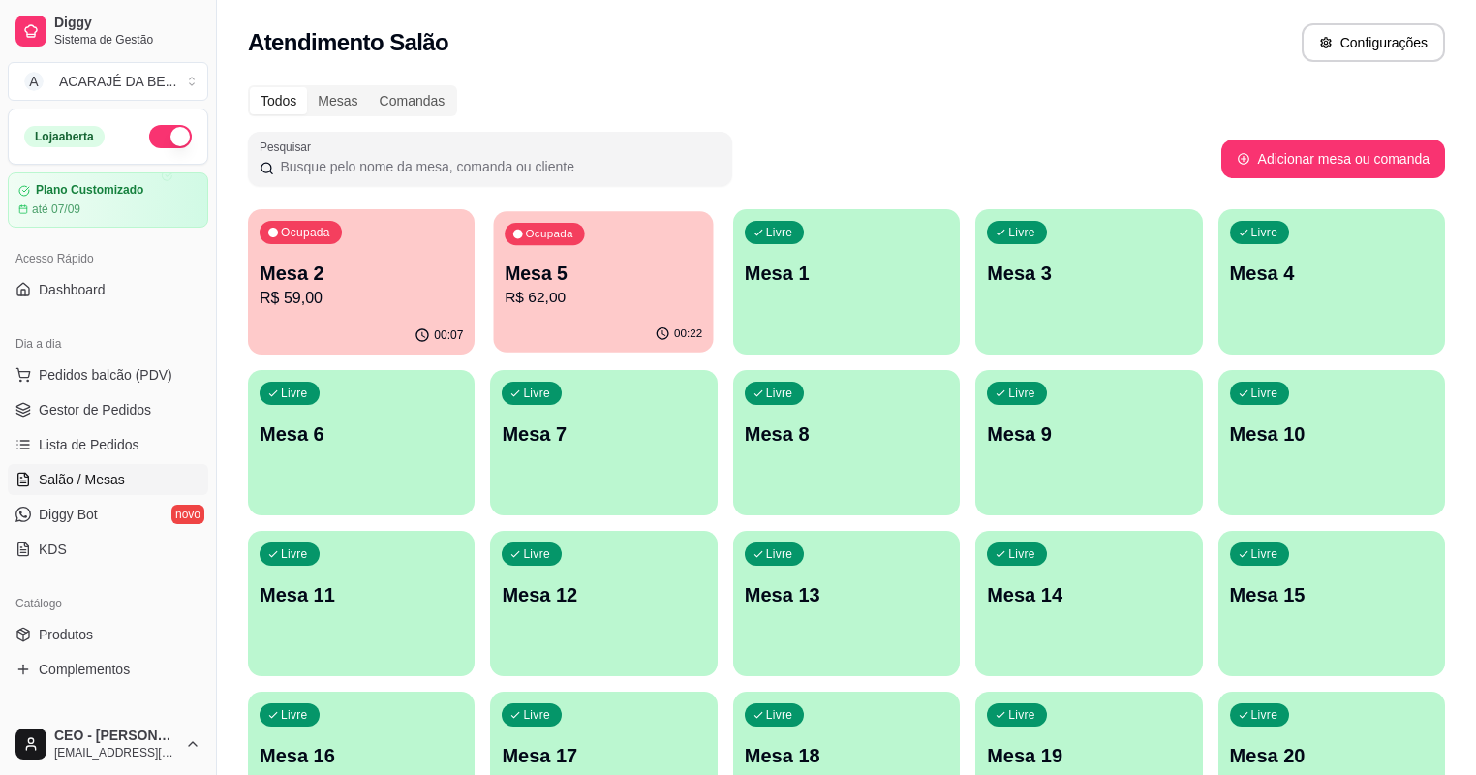
click at [507, 291] on p "R$ 62,00" at bounding box center [604, 298] width 198 height 22
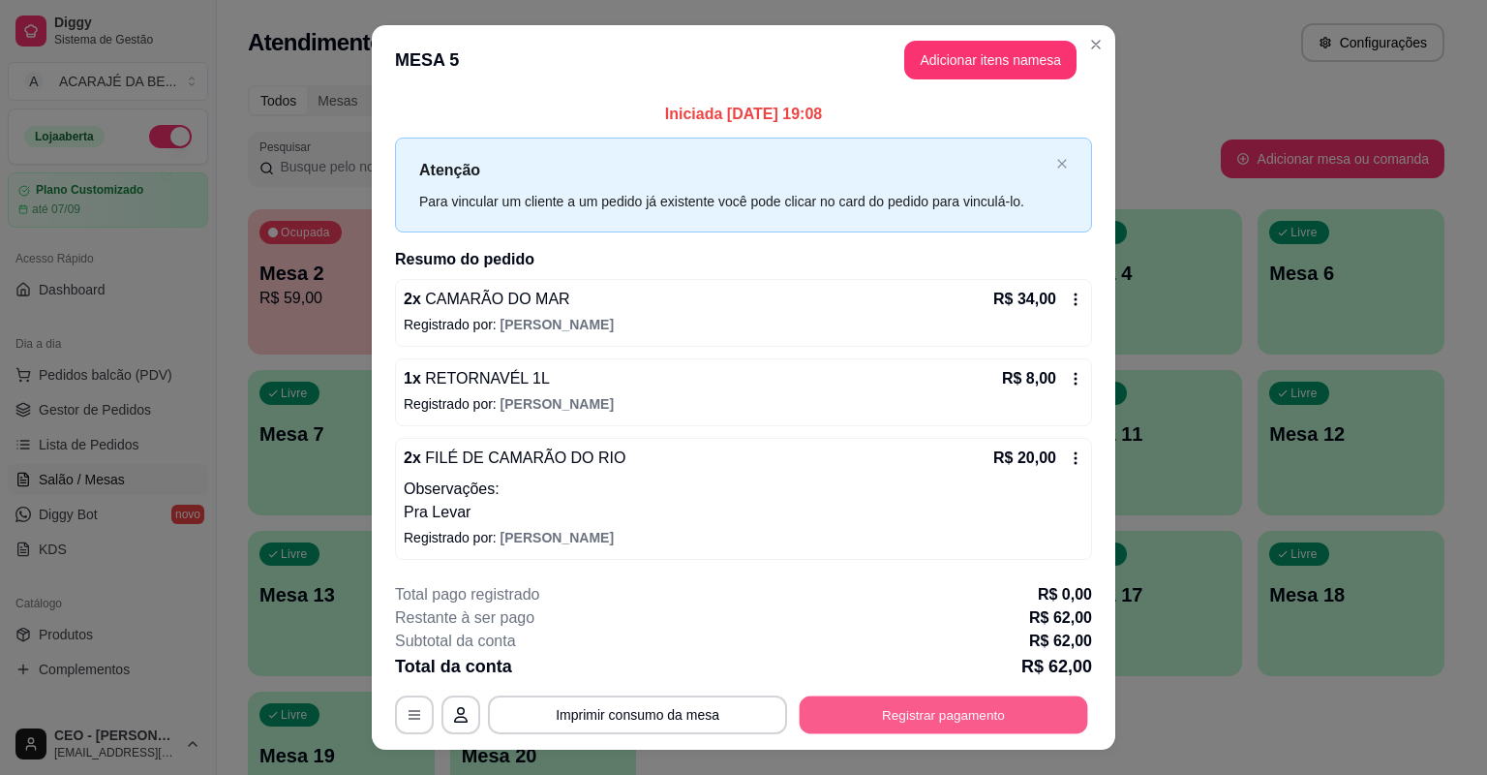
click at [884, 723] on button "Registrar pagamento" at bounding box center [944, 714] width 289 height 38
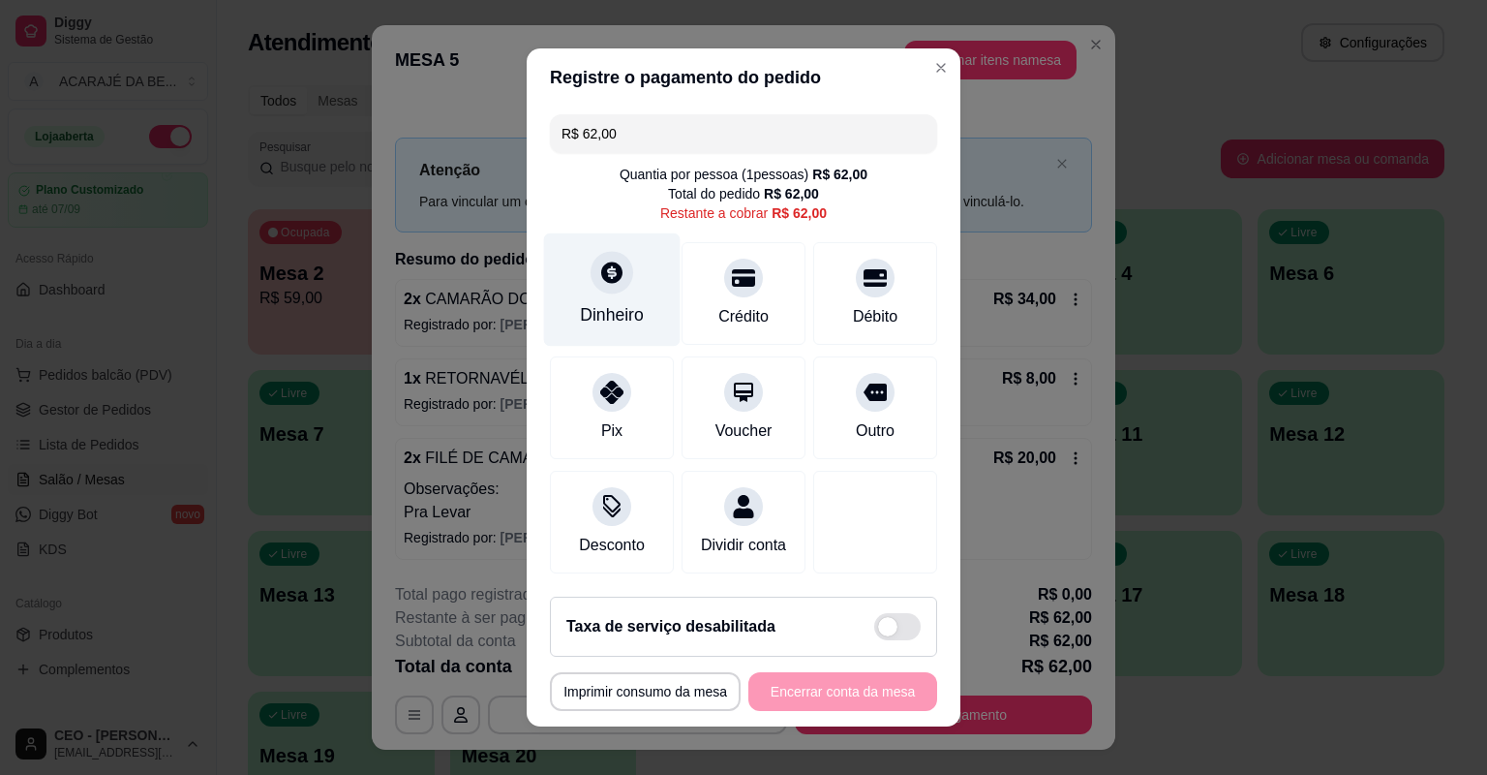
click at [617, 321] on div "Dinheiro" at bounding box center [612, 314] width 64 height 25
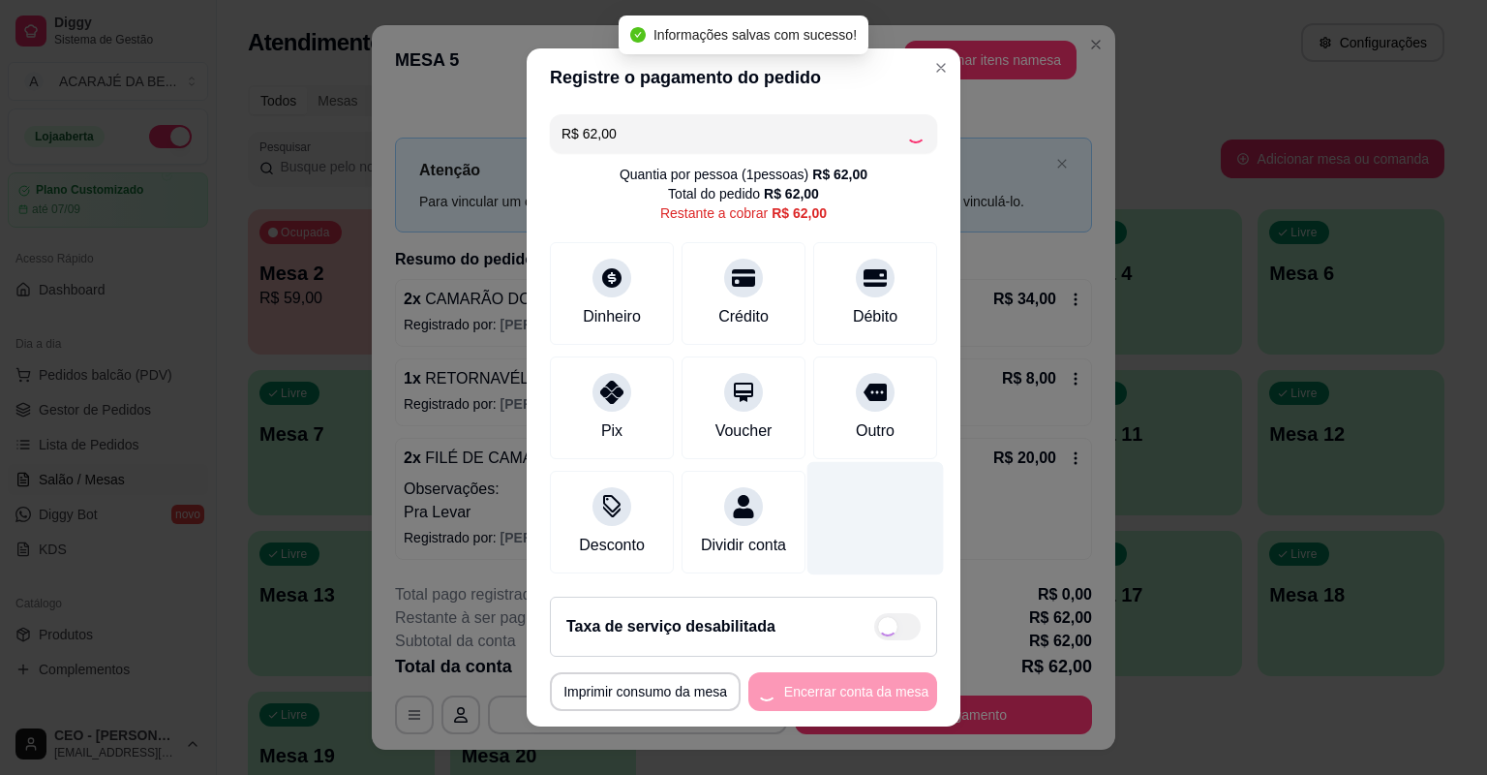
type input "R$ 0,00"
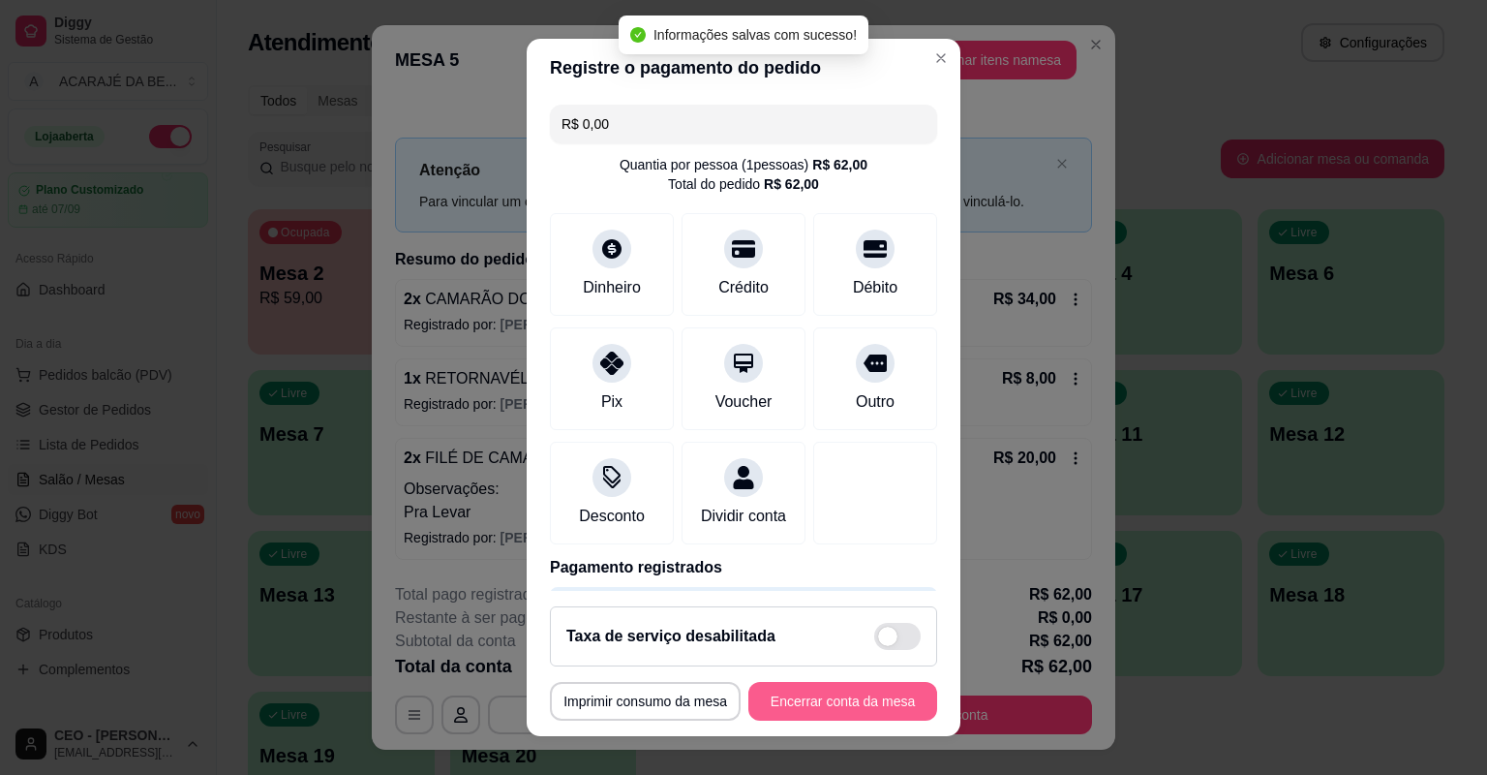
click at [825, 691] on button "Encerrar conta da mesa" at bounding box center [843, 701] width 189 height 39
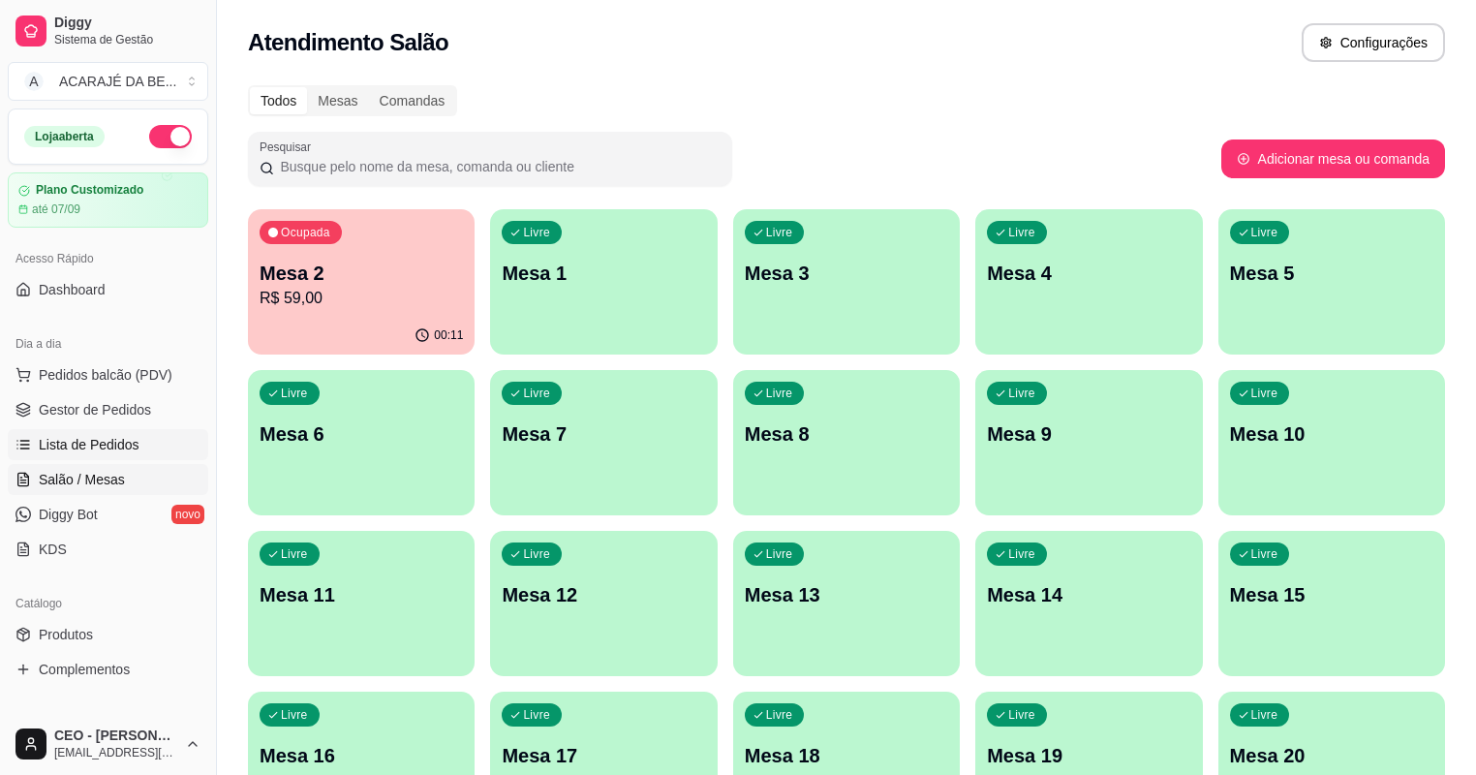
click at [123, 444] on span "Lista de Pedidos" at bounding box center [89, 444] width 101 height 19
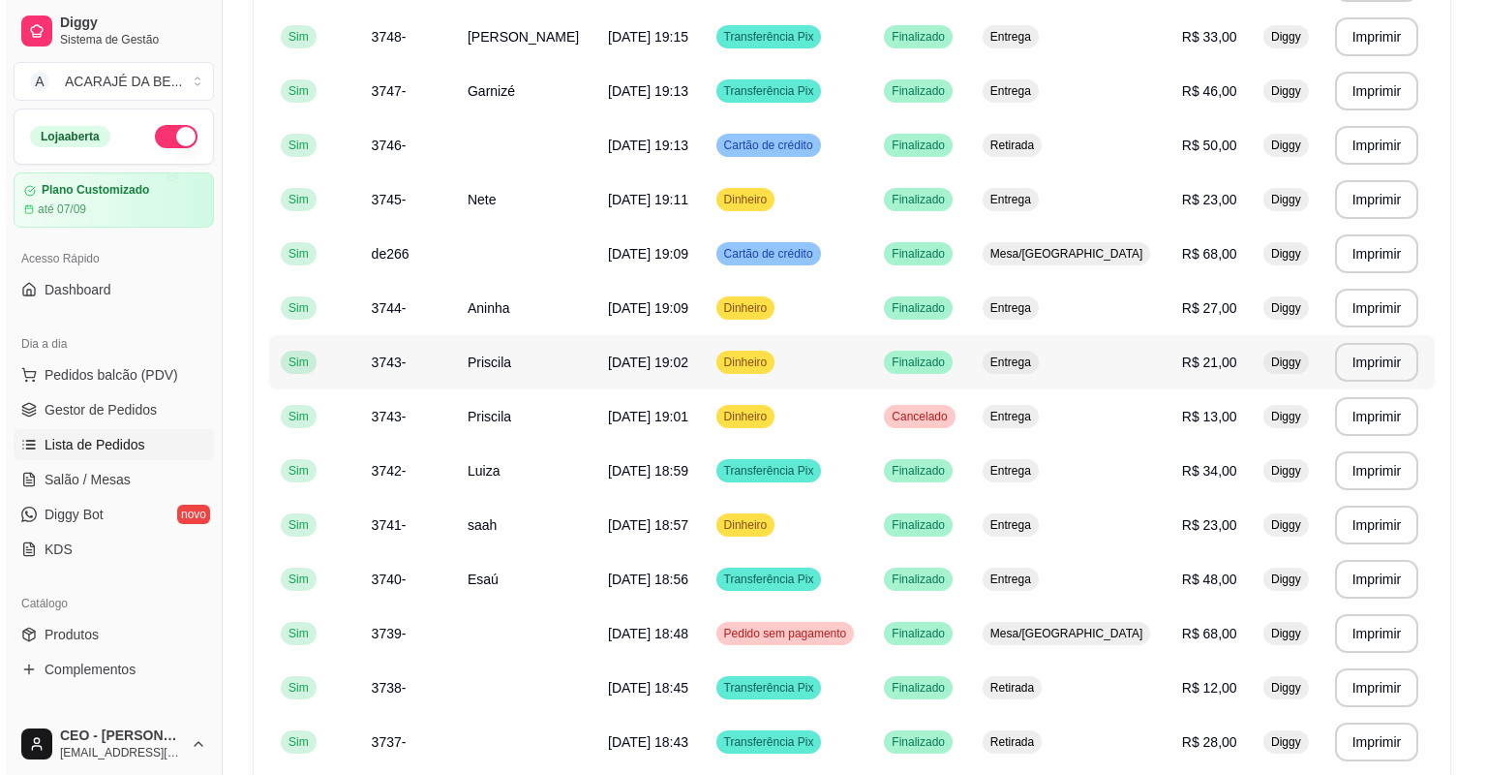
scroll to position [930, 0]
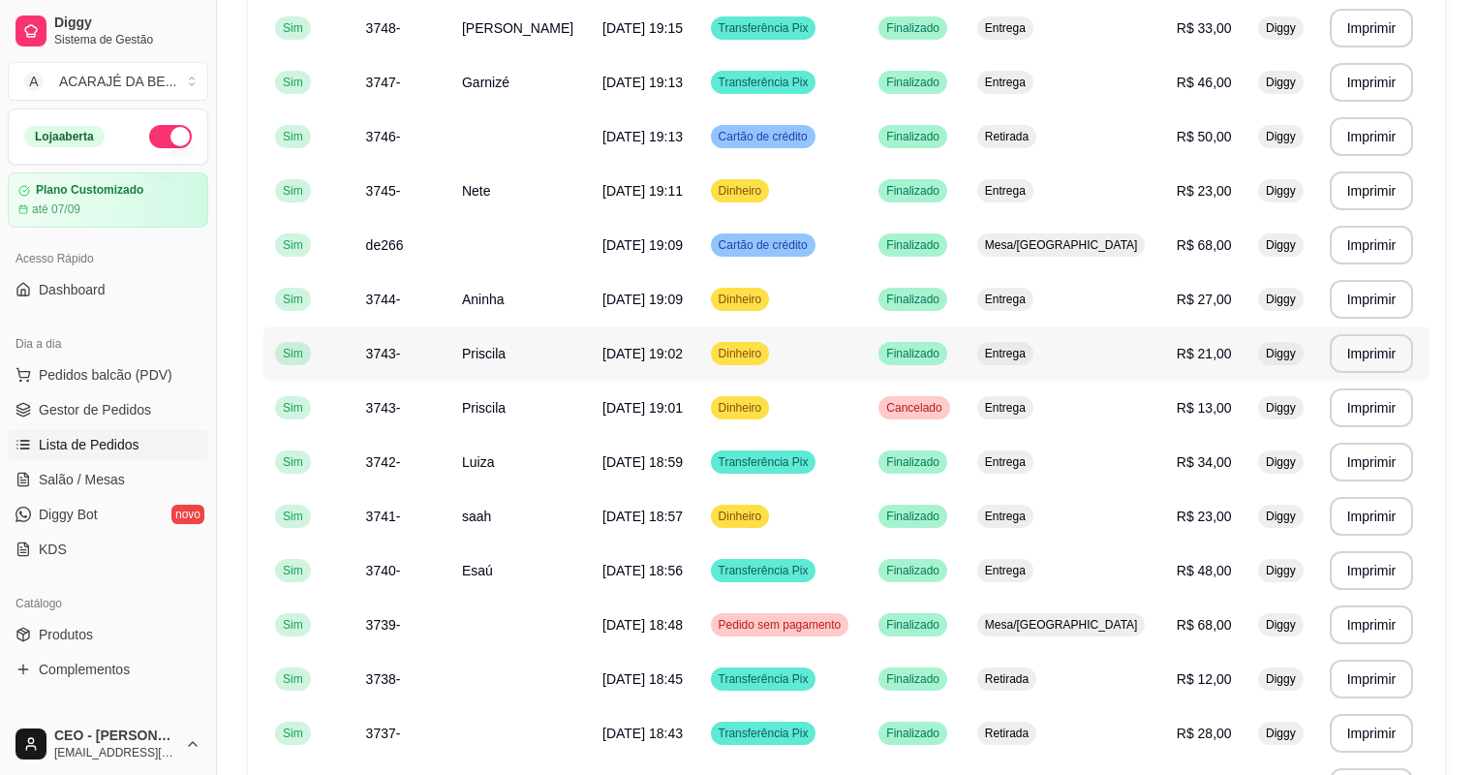
click at [519, 350] on td "Priscila" at bounding box center [520, 353] width 140 height 54
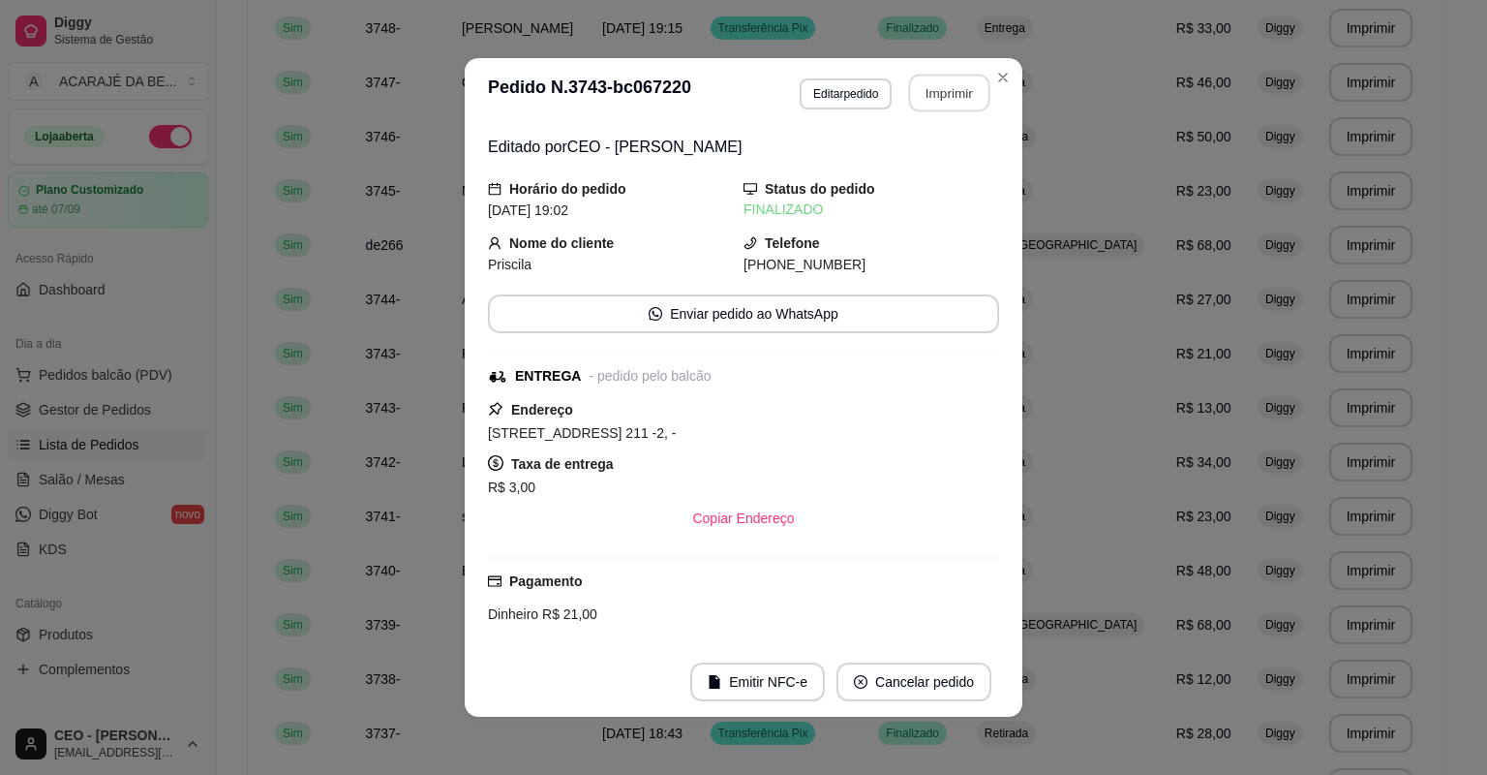
click at [962, 81] on button "Imprimir" at bounding box center [949, 94] width 81 height 38
click at [1048, 117] on td "Retirada" at bounding box center [1064, 136] width 199 height 54
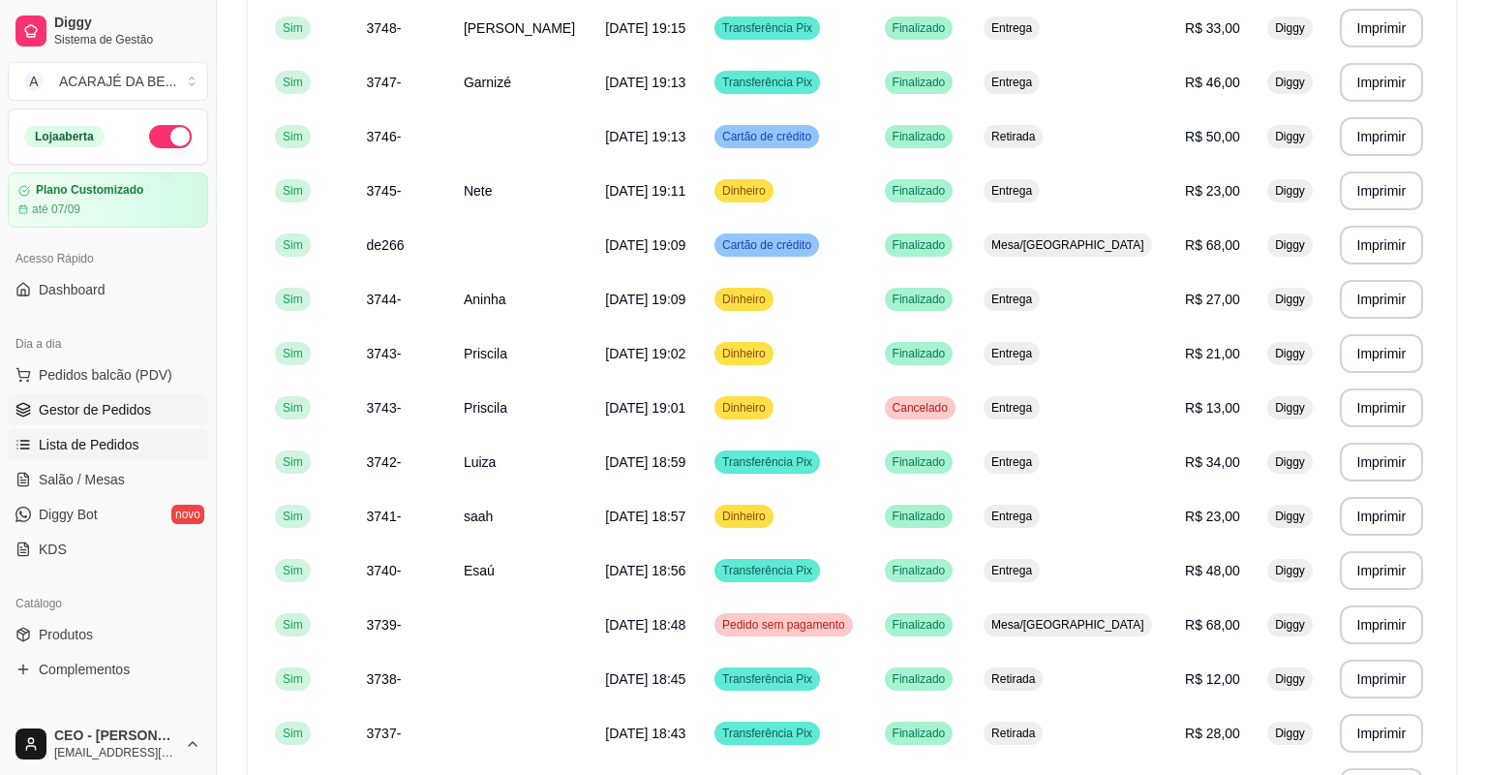
click at [123, 408] on span "Gestor de Pedidos" at bounding box center [95, 409] width 112 height 19
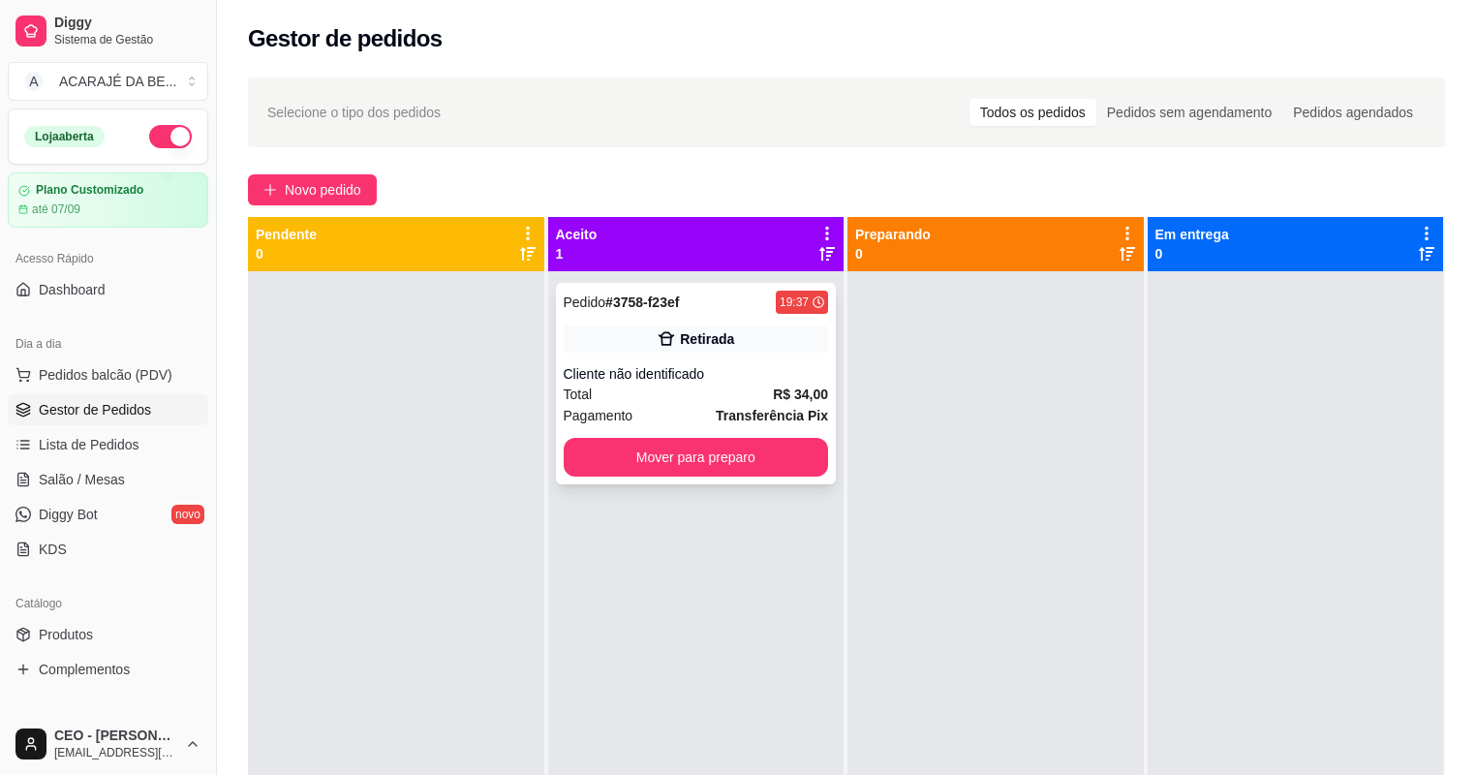
click at [589, 394] on div "Total R$ 34,00" at bounding box center [696, 393] width 265 height 21
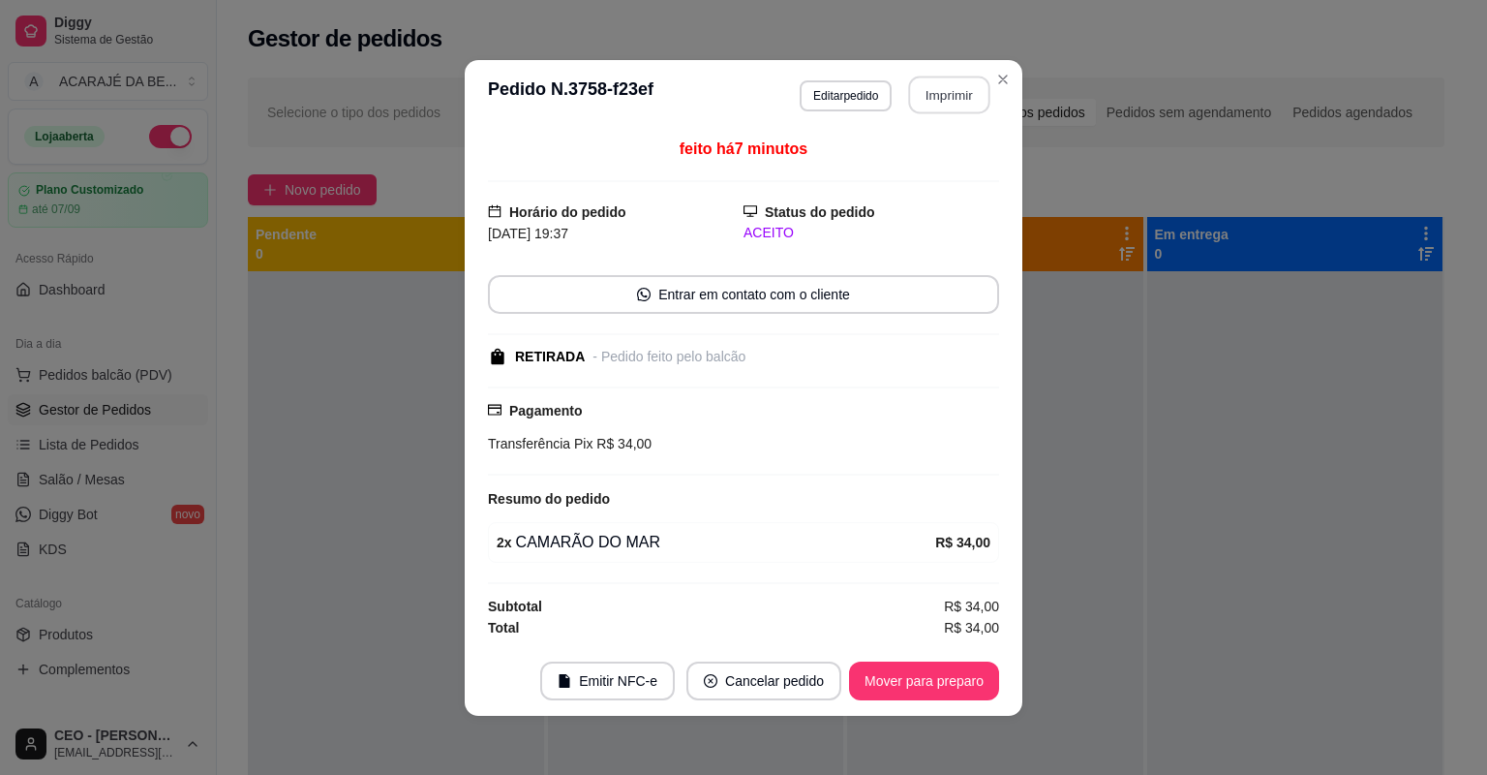
click at [939, 90] on button "Imprimir" at bounding box center [949, 95] width 81 height 38
click at [867, 670] on button "Mover para preparo" at bounding box center [923, 680] width 145 height 38
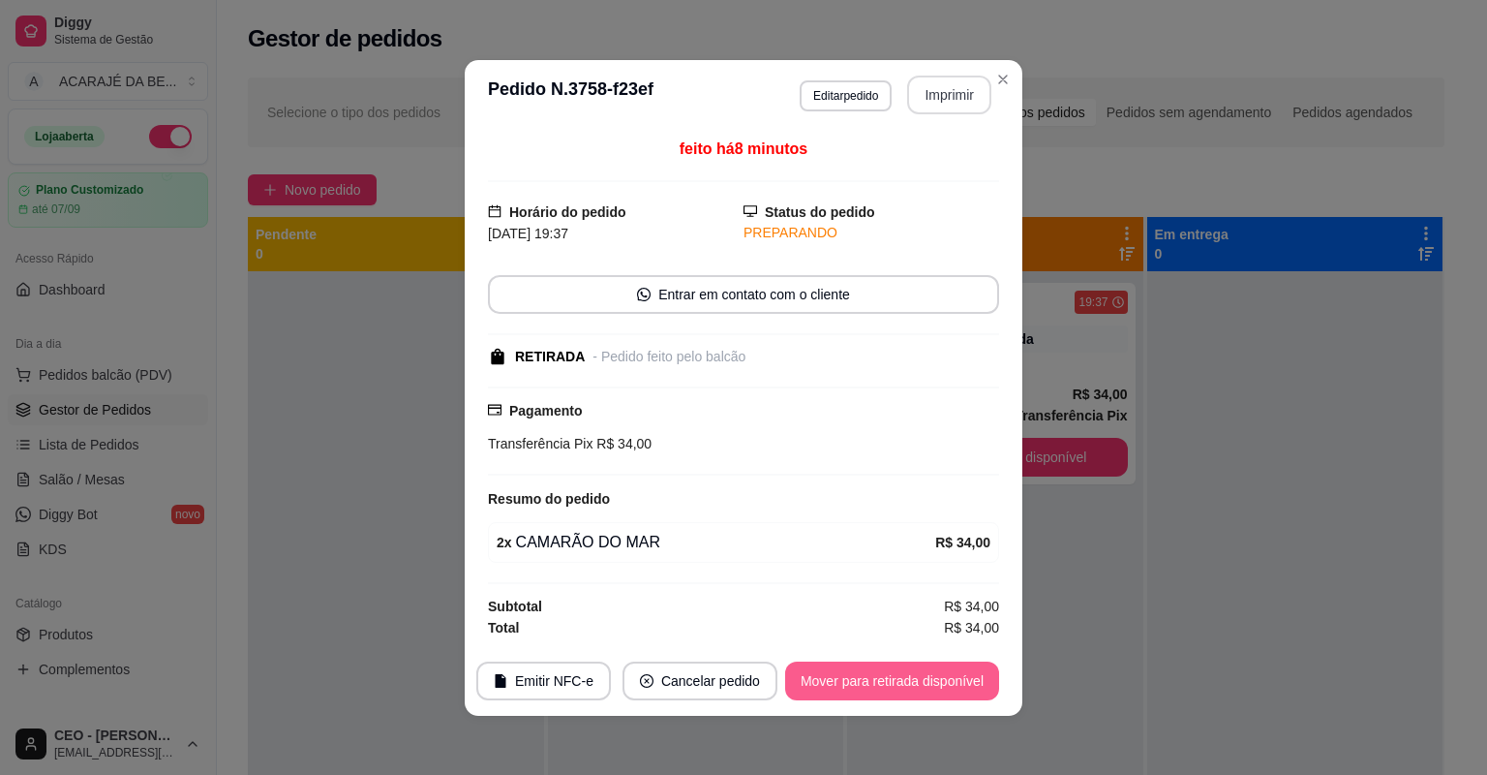
click at [870, 672] on button "Mover para retirada disponível" at bounding box center [892, 680] width 214 height 39
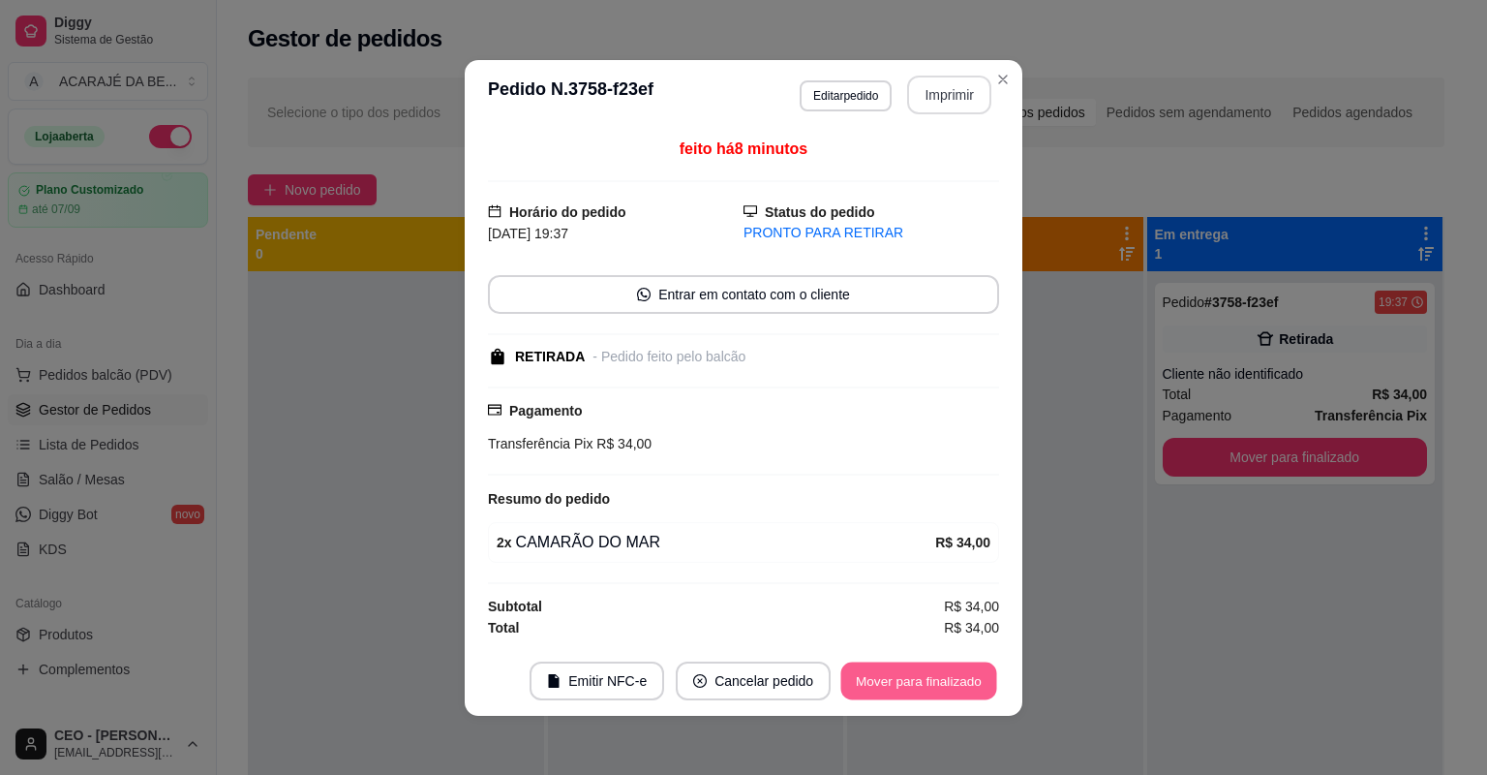
click at [870, 672] on button "Mover para finalizado" at bounding box center [919, 680] width 156 height 38
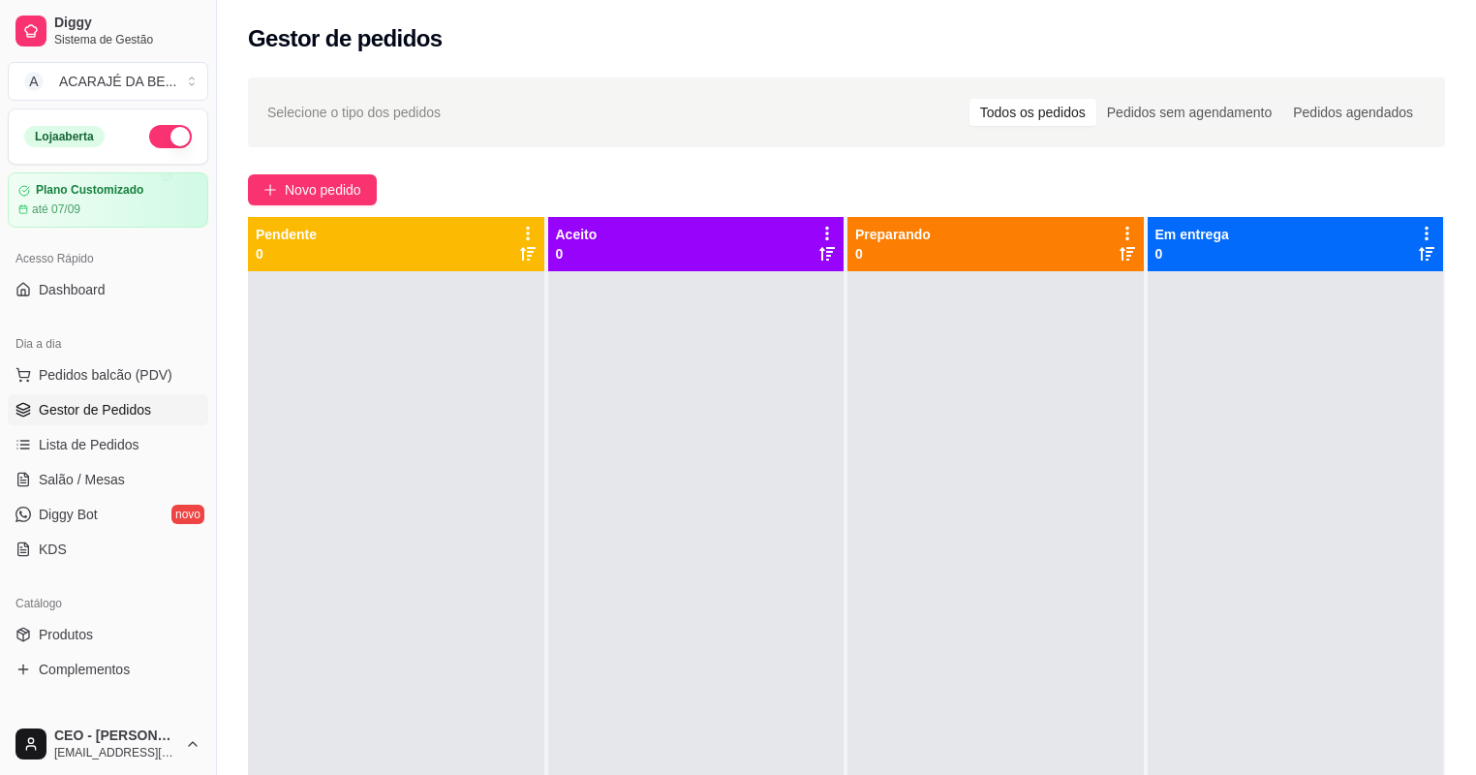
click at [1046, 446] on div at bounding box center [995, 658] width 296 height 775
click at [62, 473] on span "Salão / Mesas" at bounding box center [82, 479] width 86 height 19
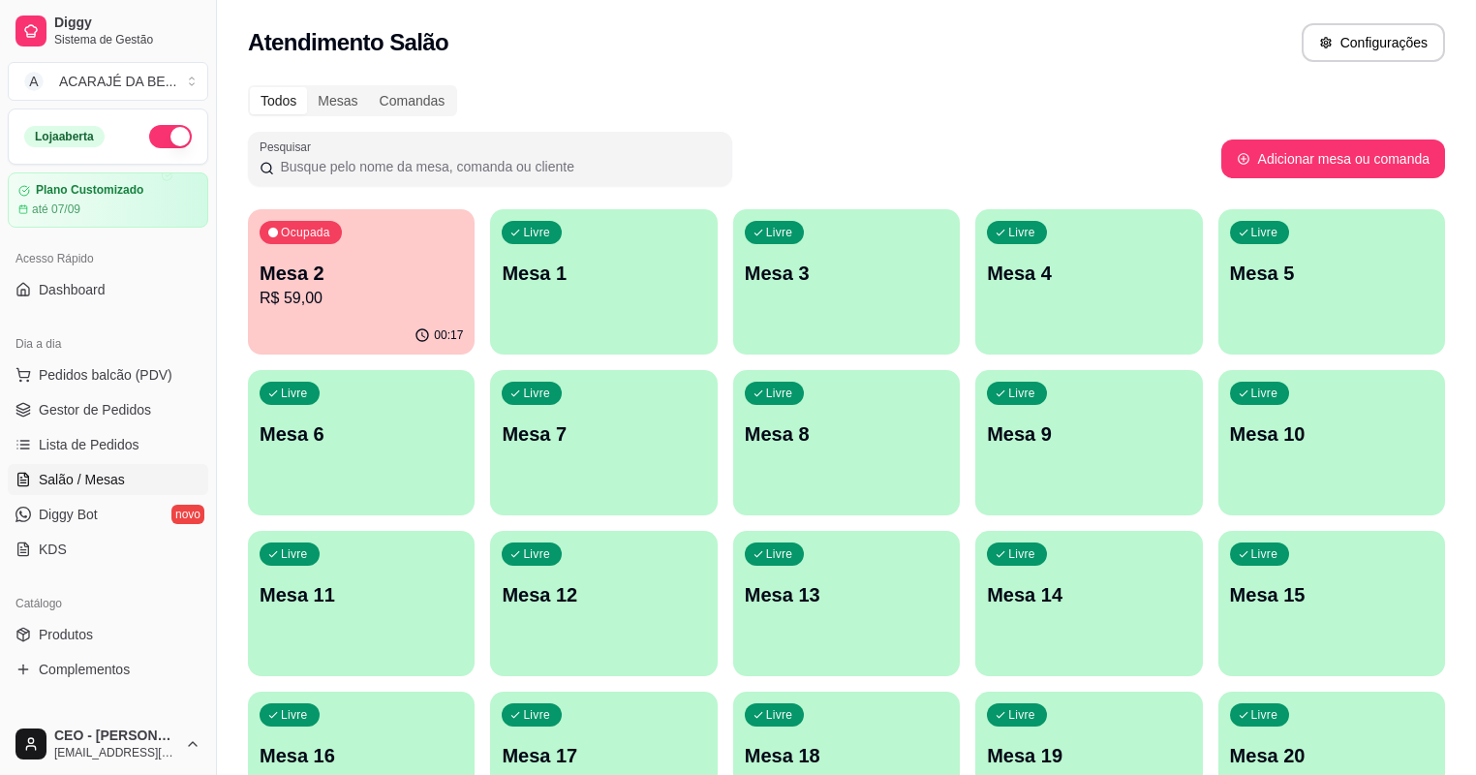
click at [409, 291] on p "R$ 59,00" at bounding box center [361, 298] width 203 height 23
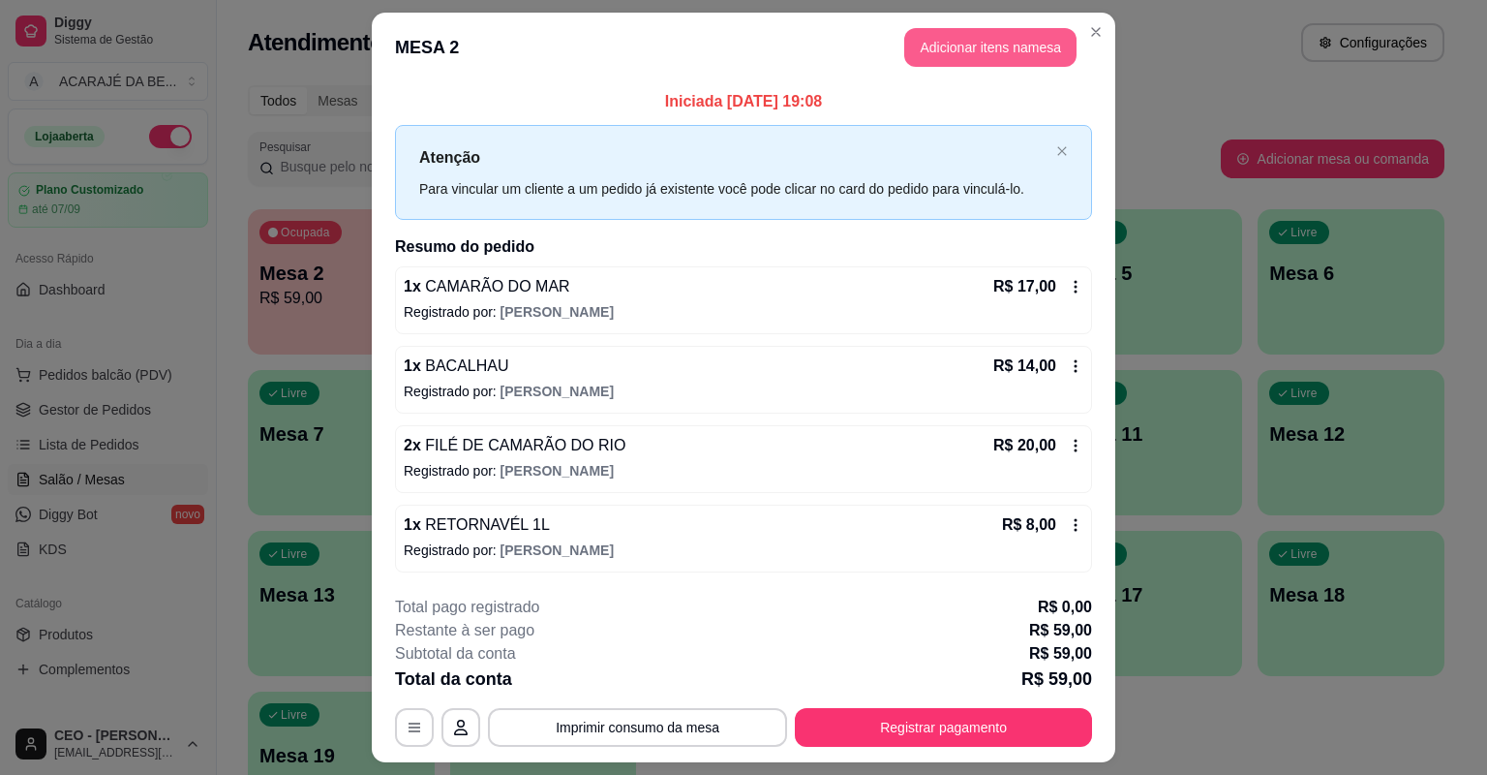
click at [949, 50] on button "Adicionar itens na mesa" at bounding box center [990, 47] width 172 height 39
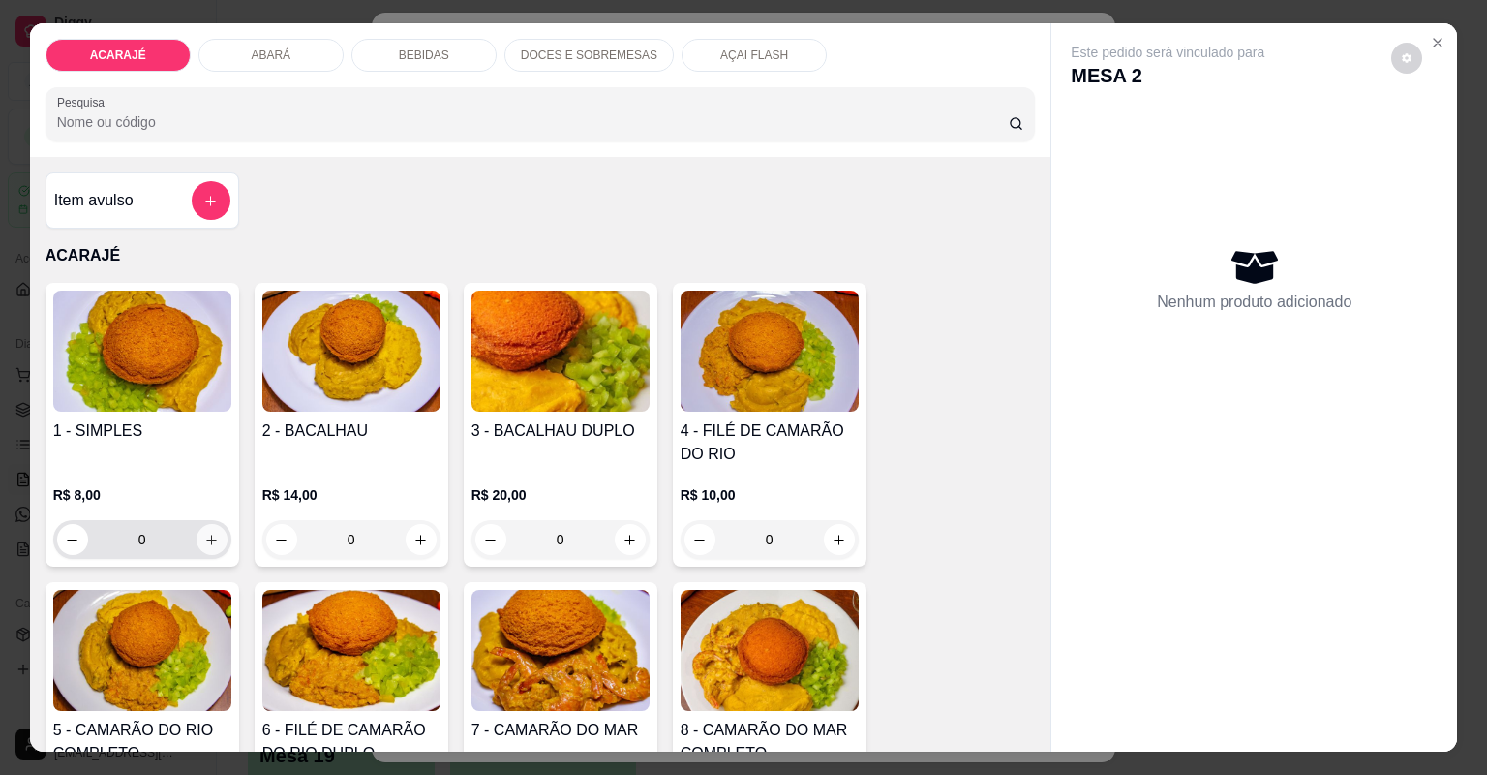
click at [216, 531] on button "increase-product-quantity" at bounding box center [212, 539] width 31 height 31
type input "3"
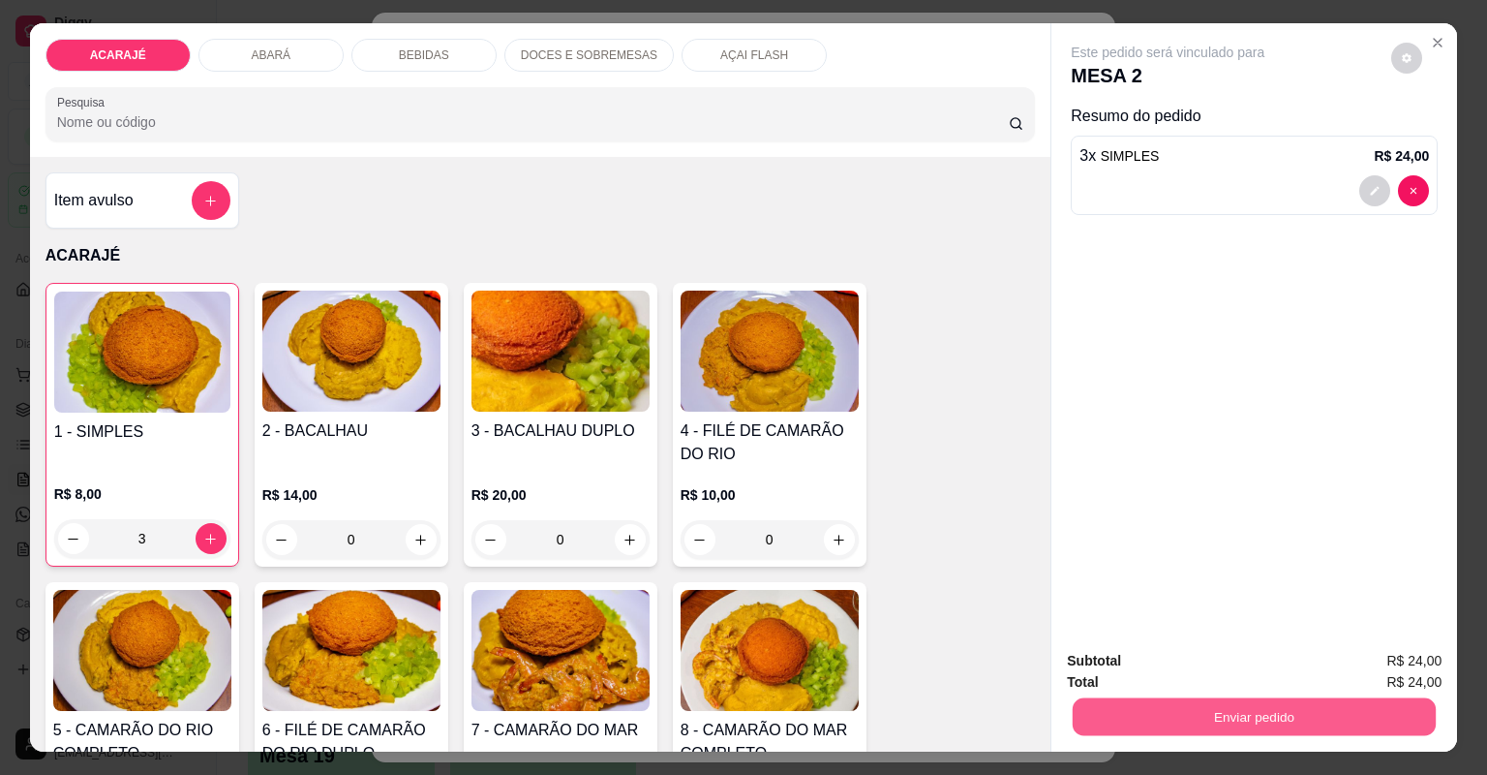
click at [1270, 709] on button "Enviar pedido" at bounding box center [1254, 717] width 363 height 38
click at [1252, 674] on button "Não registrar e enviar pedido" at bounding box center [1192, 669] width 196 height 36
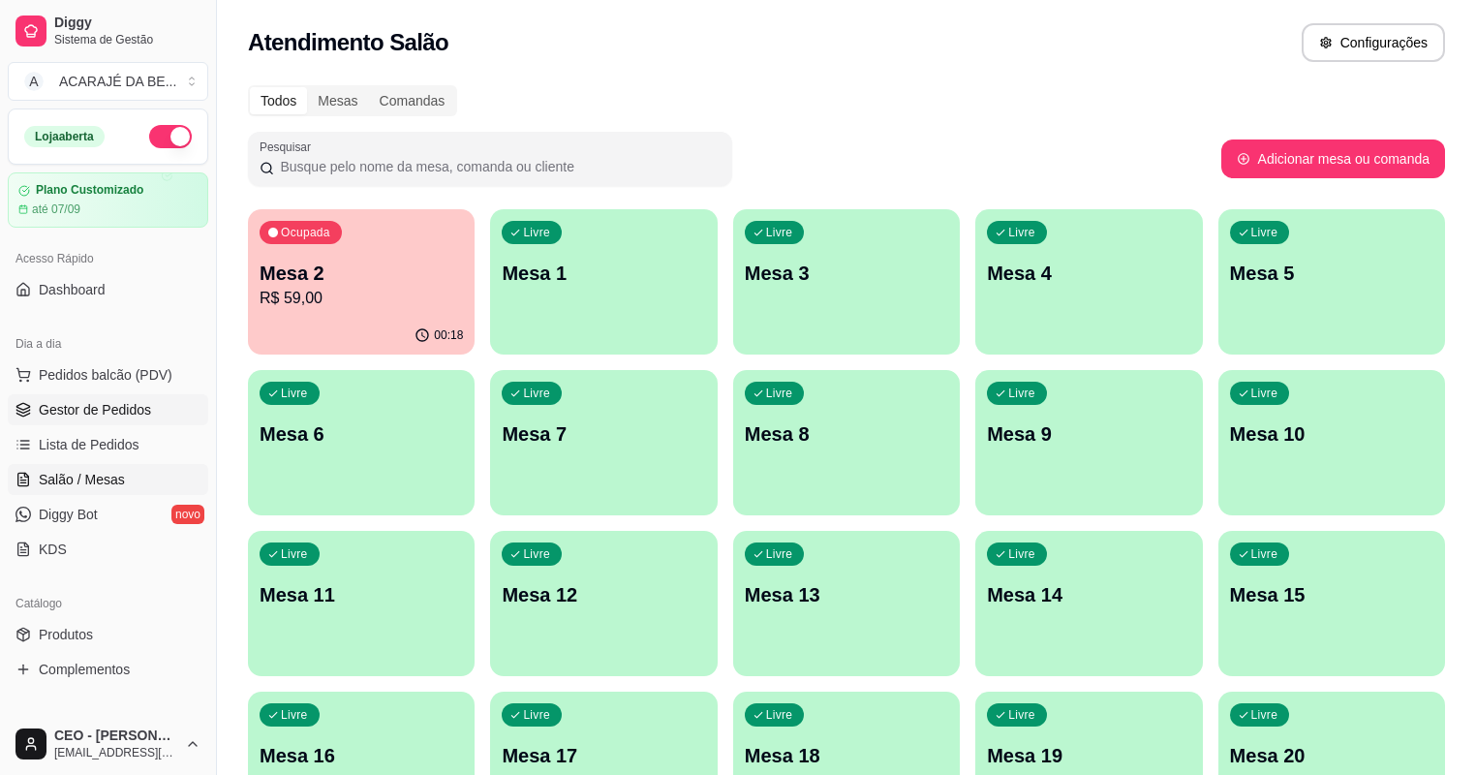
click at [77, 400] on span "Gestor de Pedidos" at bounding box center [95, 409] width 112 height 19
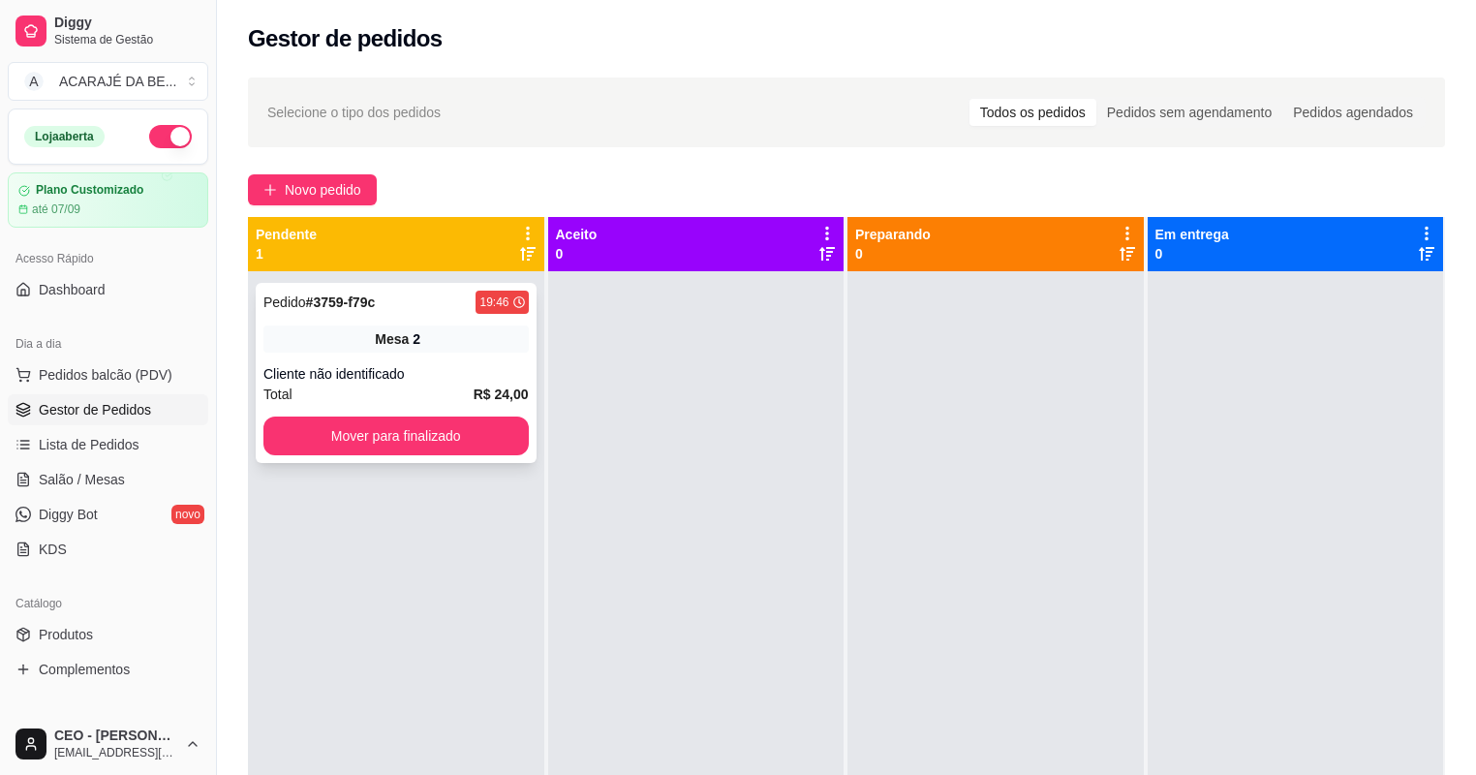
click at [391, 366] on div "Cliente não identificado" at bounding box center [395, 373] width 265 height 19
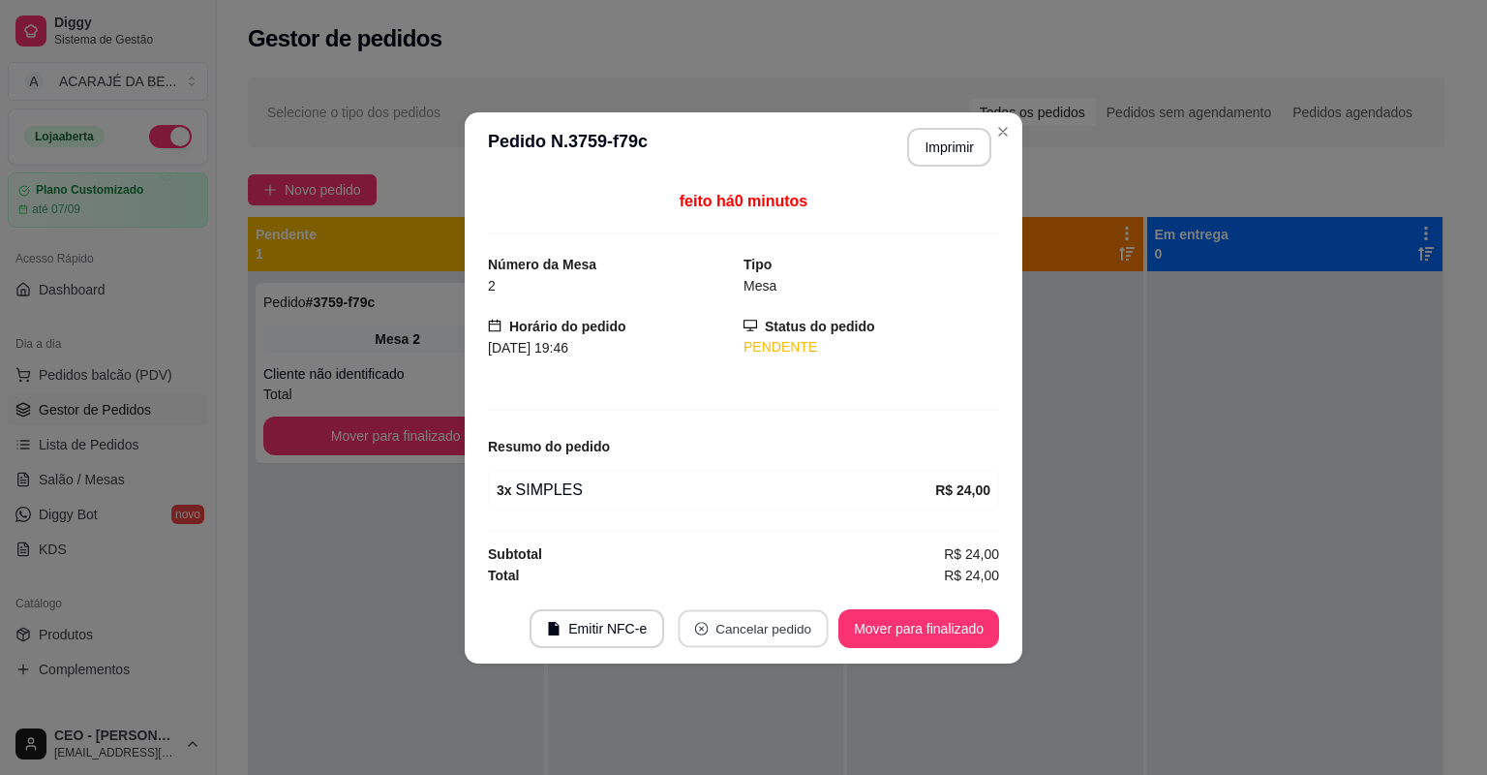
click at [723, 618] on button "Cancelar pedido" at bounding box center [754, 628] width 150 height 38
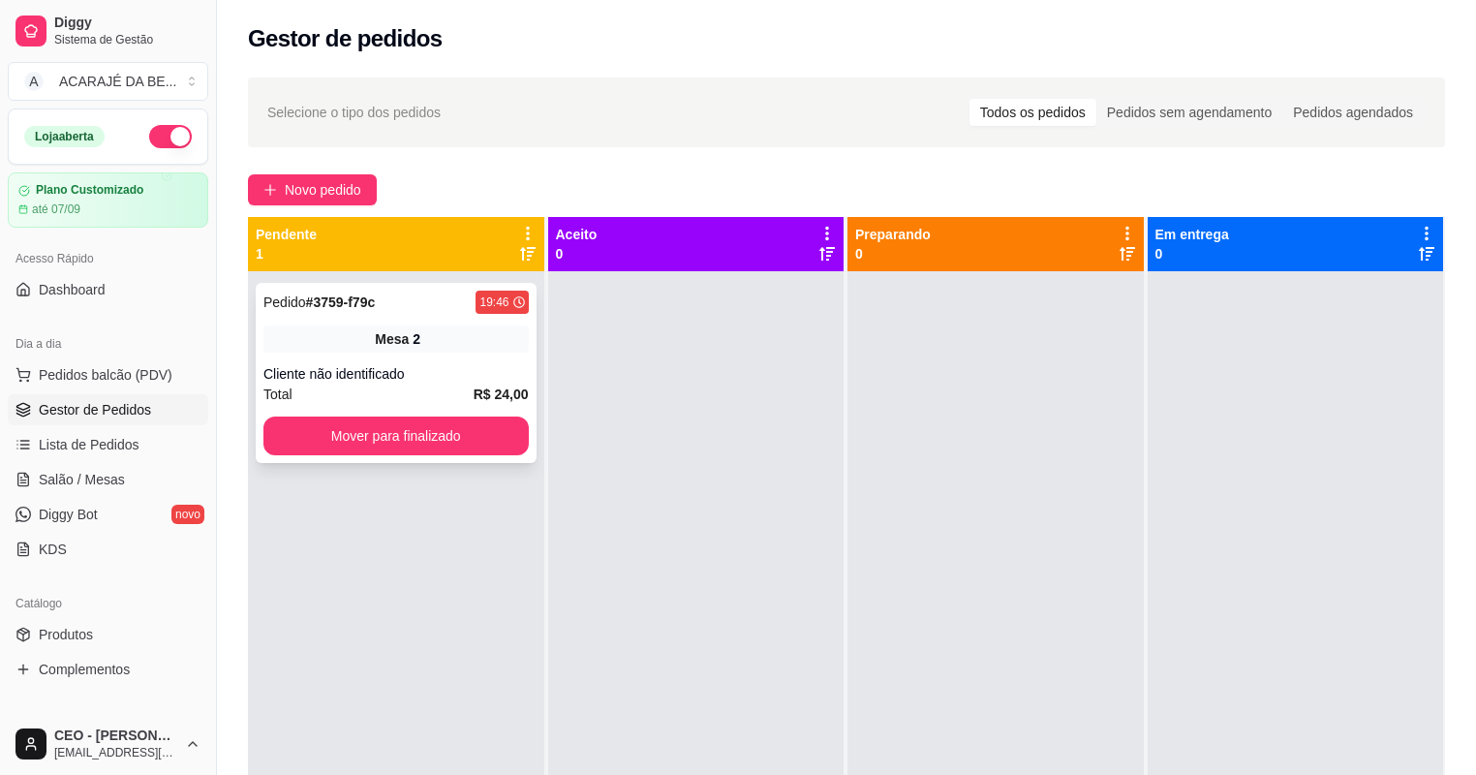
click at [391, 353] on div "Pedido # 3759-f79c 19:46 Mesa 2 Cliente não identificado Total R$ 24,00 Mover p…" at bounding box center [396, 373] width 281 height 180
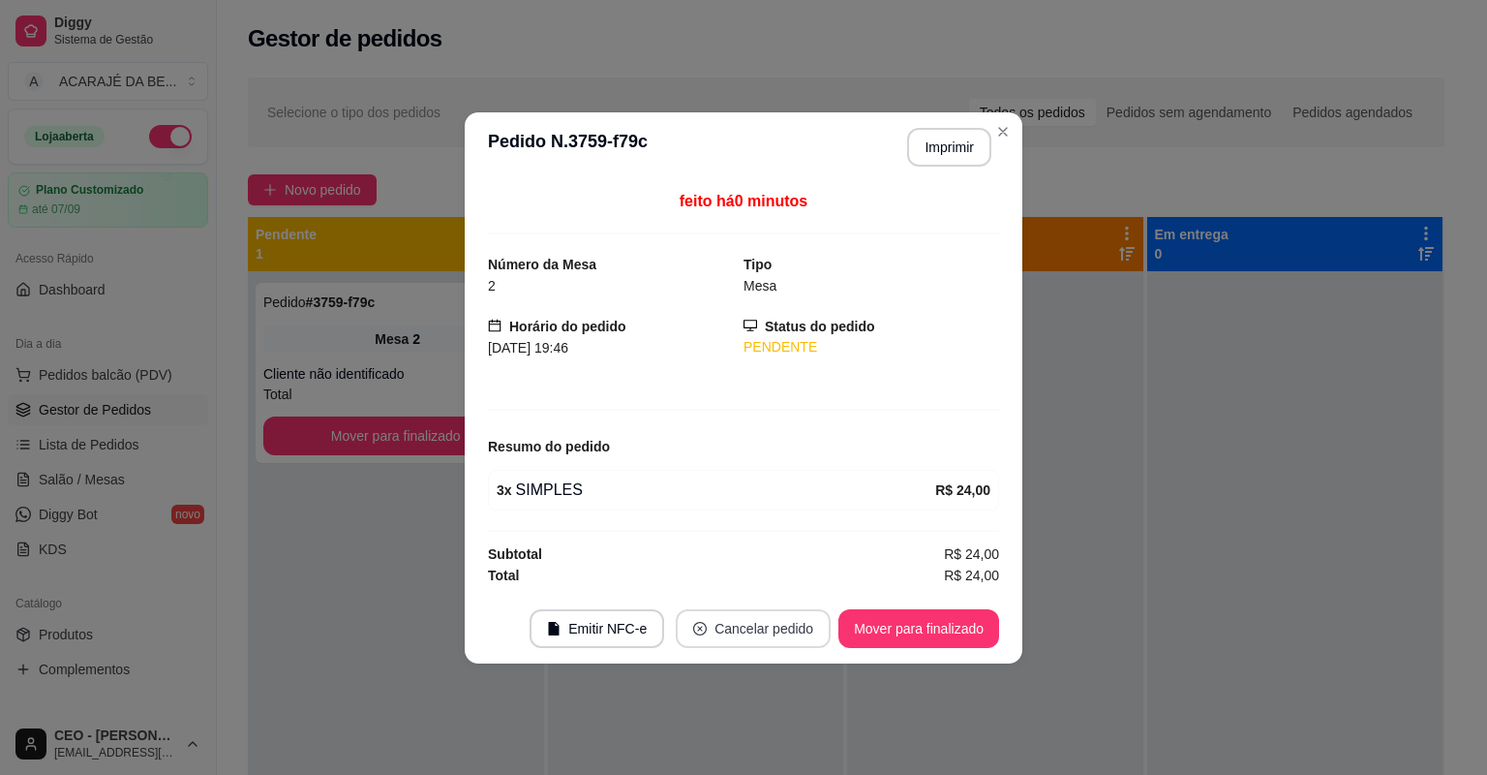
click at [740, 620] on button "Cancelar pedido" at bounding box center [753, 628] width 155 height 39
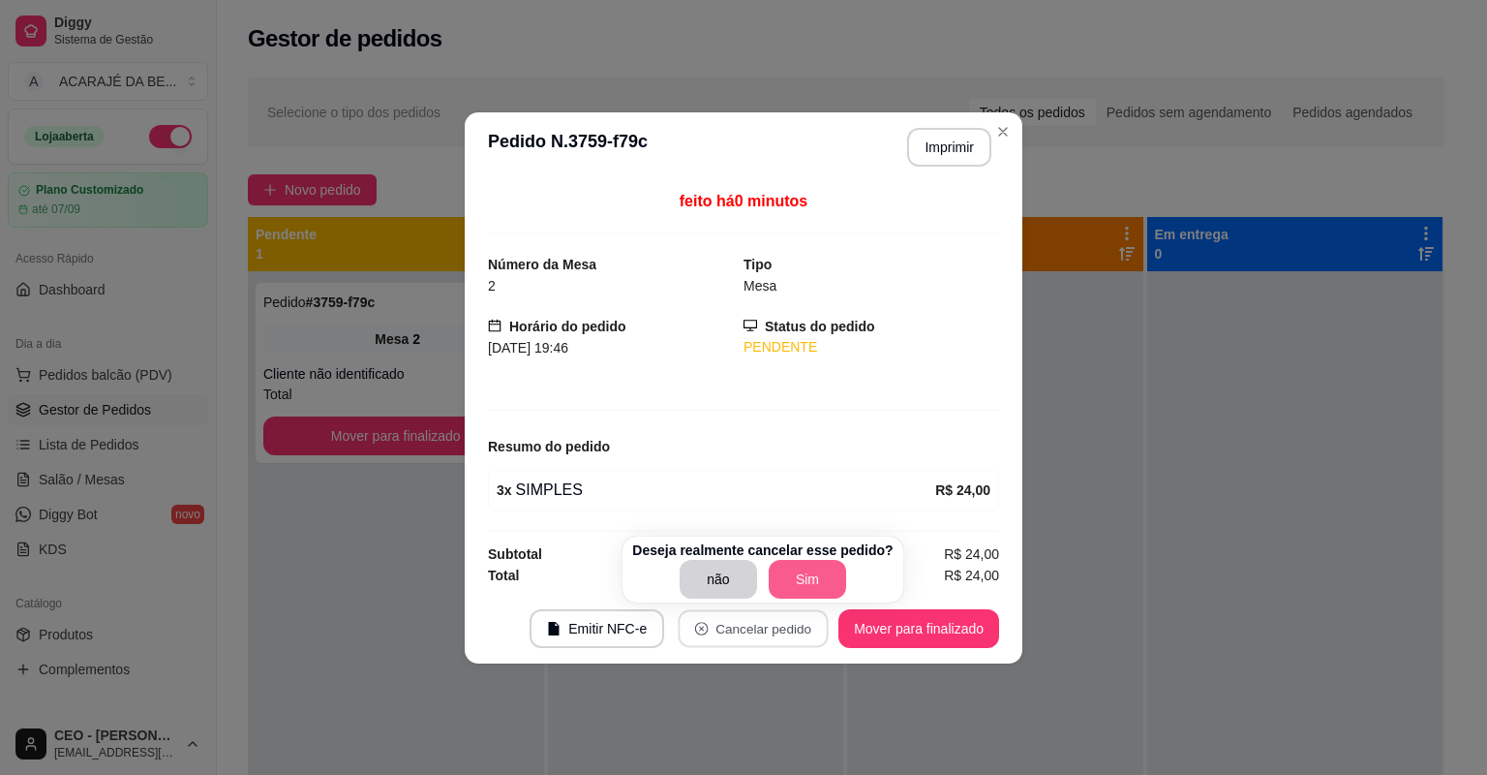
click at [799, 568] on button "Sim" at bounding box center [807, 579] width 77 height 39
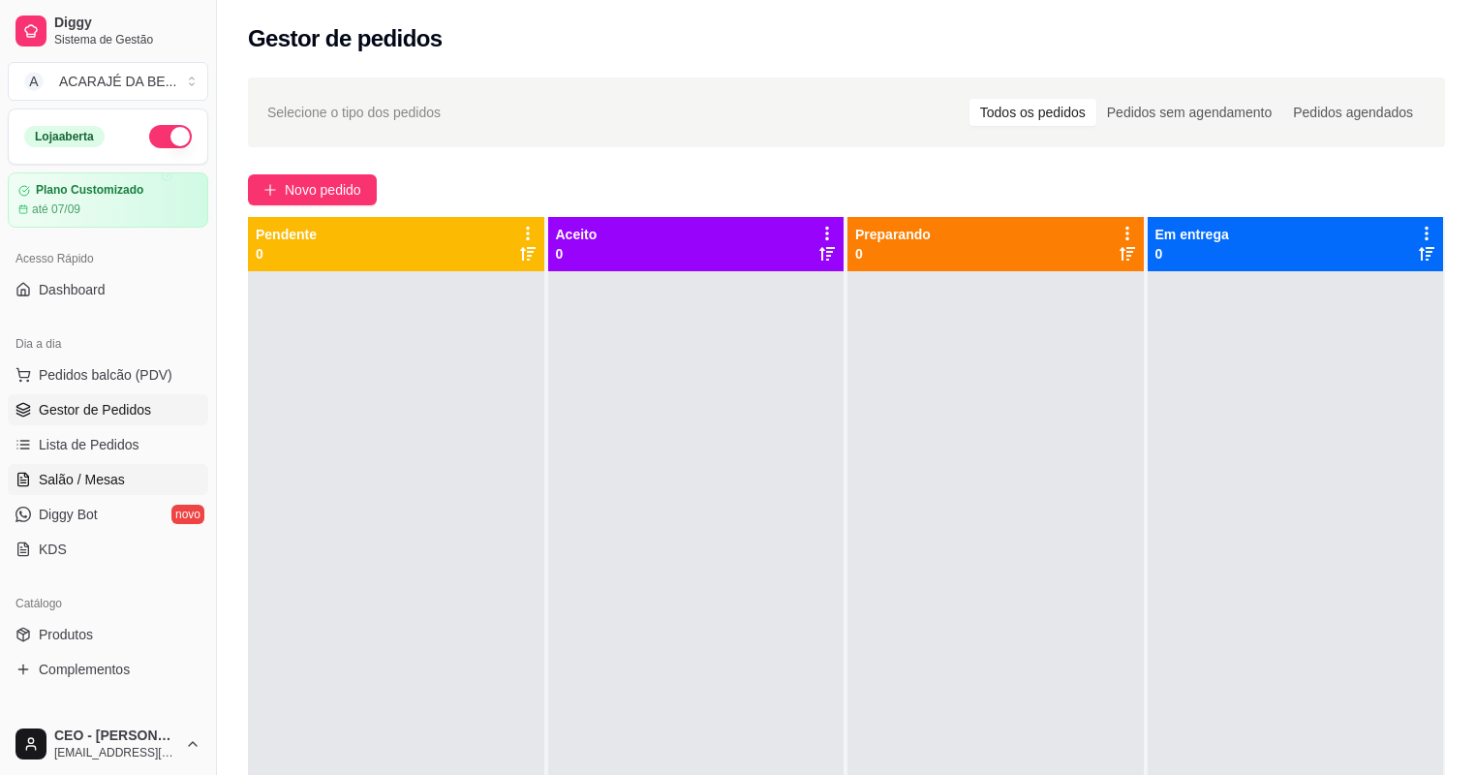
click at [123, 482] on link "Salão / Mesas" at bounding box center [108, 479] width 200 height 31
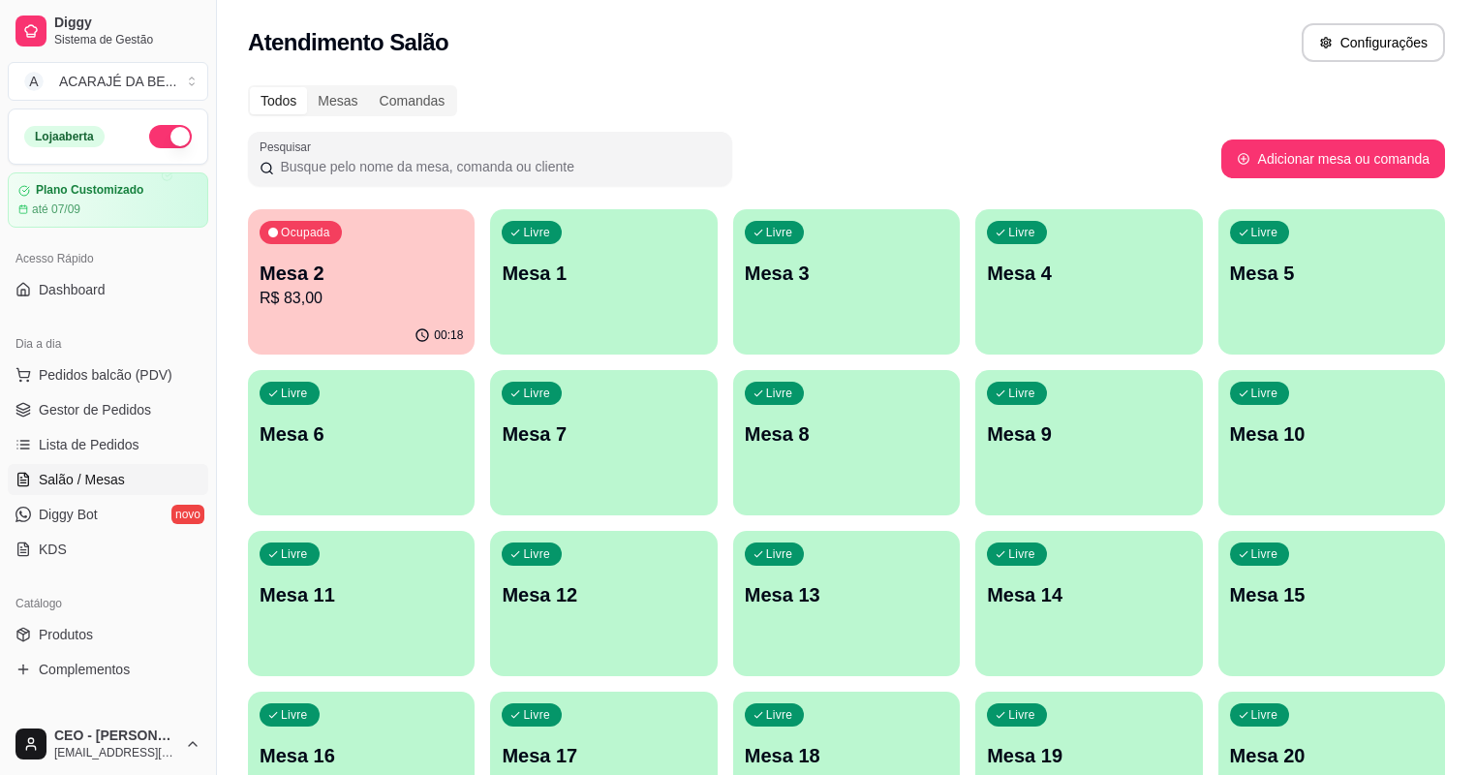
click at [374, 268] on p "Mesa 2" at bounding box center [361, 273] width 203 height 27
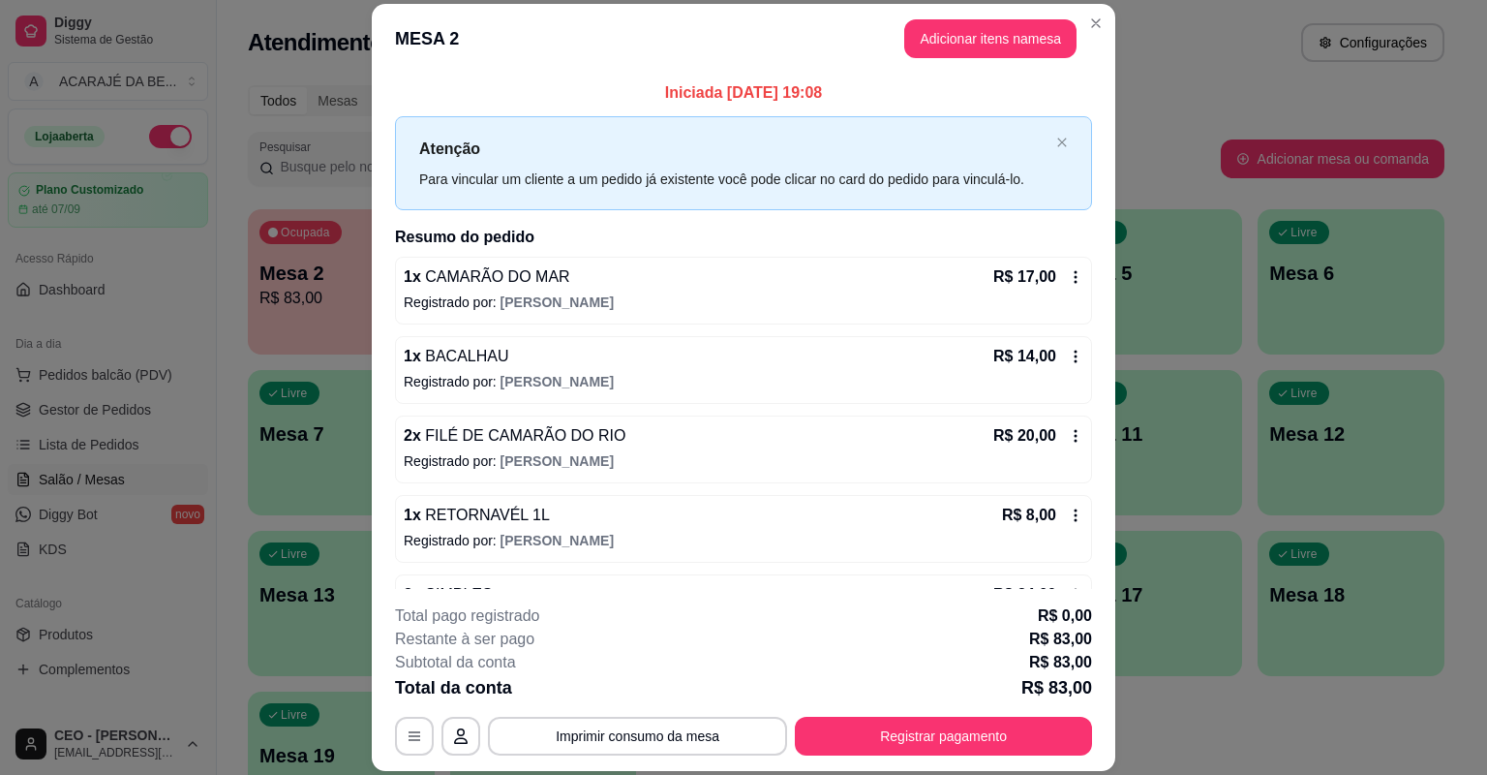
scroll to position [58, 0]
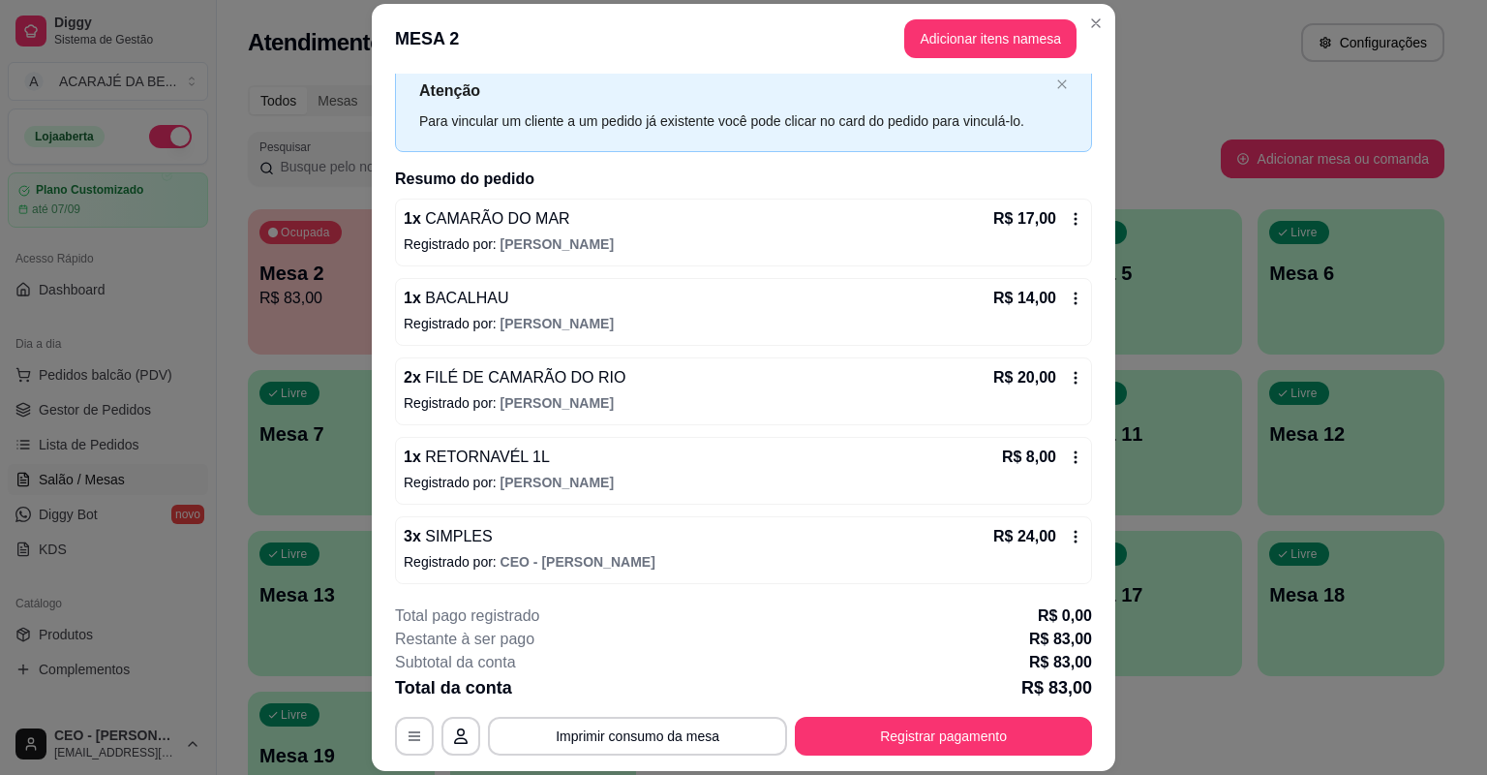
drag, startPoint x: 561, startPoint y: 529, endPoint x: 538, endPoint y: 585, distance: 60.4
click at [538, 585] on div "Iniciada 22/08/2025 às 19:08 Atenção Para vincular um cliente a um pedido já ex…" at bounding box center [744, 331] width 744 height 515
click at [455, 532] on span "SIMPLES" at bounding box center [457, 536] width 72 height 16
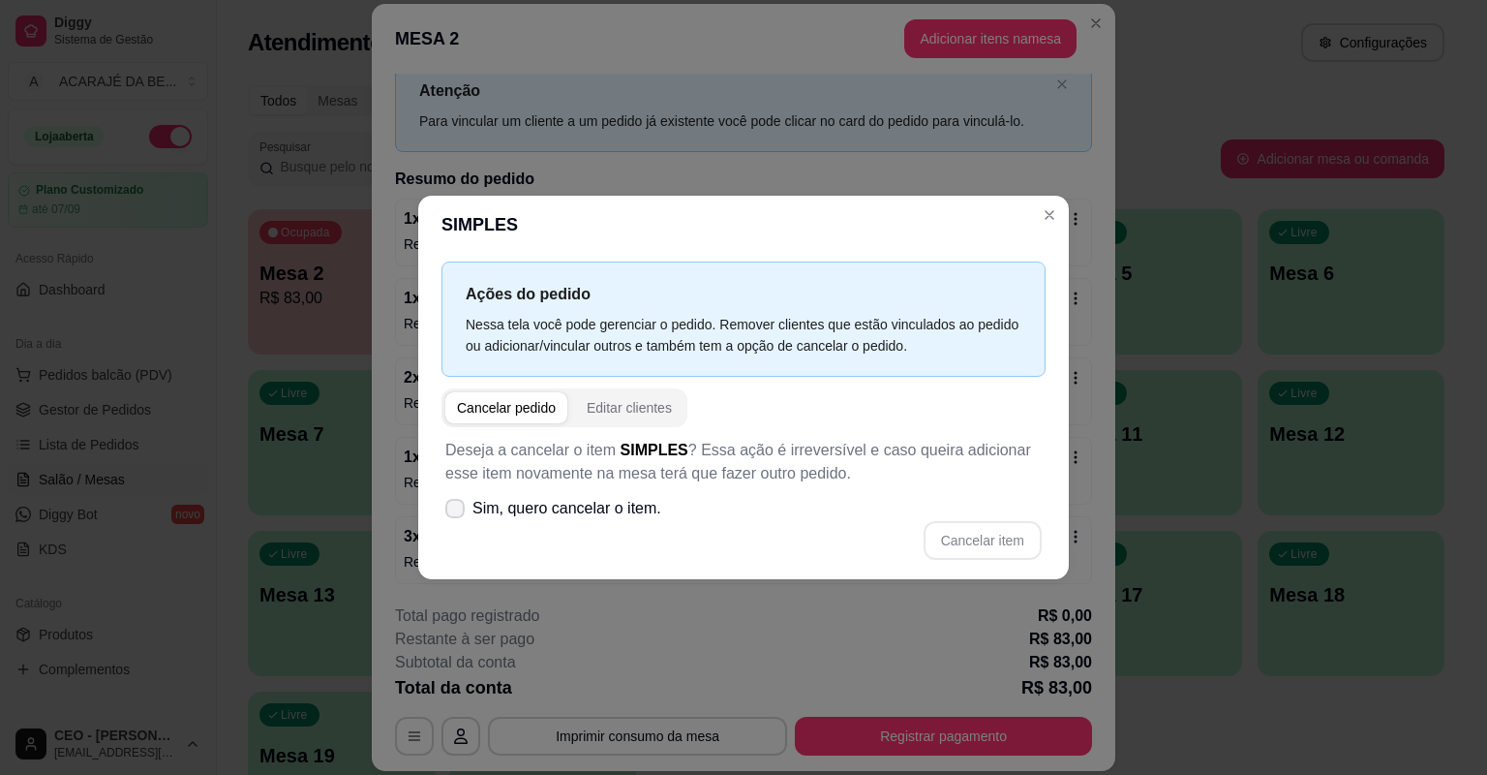
click at [457, 507] on icon at bounding box center [454, 509] width 15 height 12
click at [457, 512] on input "Sim, quero cancelar o item." at bounding box center [450, 518] width 13 height 13
checkbox input "true"
click at [992, 526] on button "Cancelar item" at bounding box center [982, 541] width 115 height 38
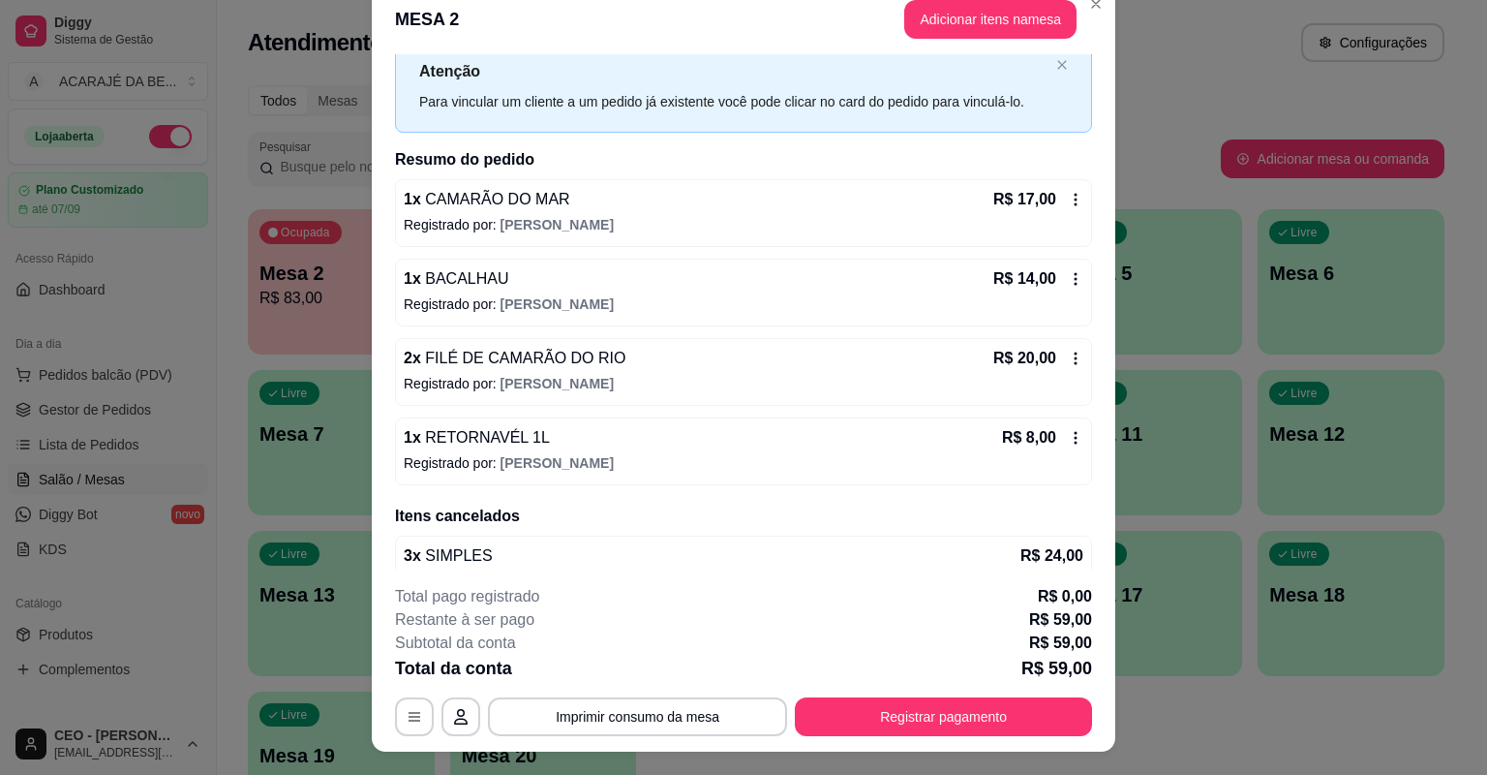
scroll to position [0, 0]
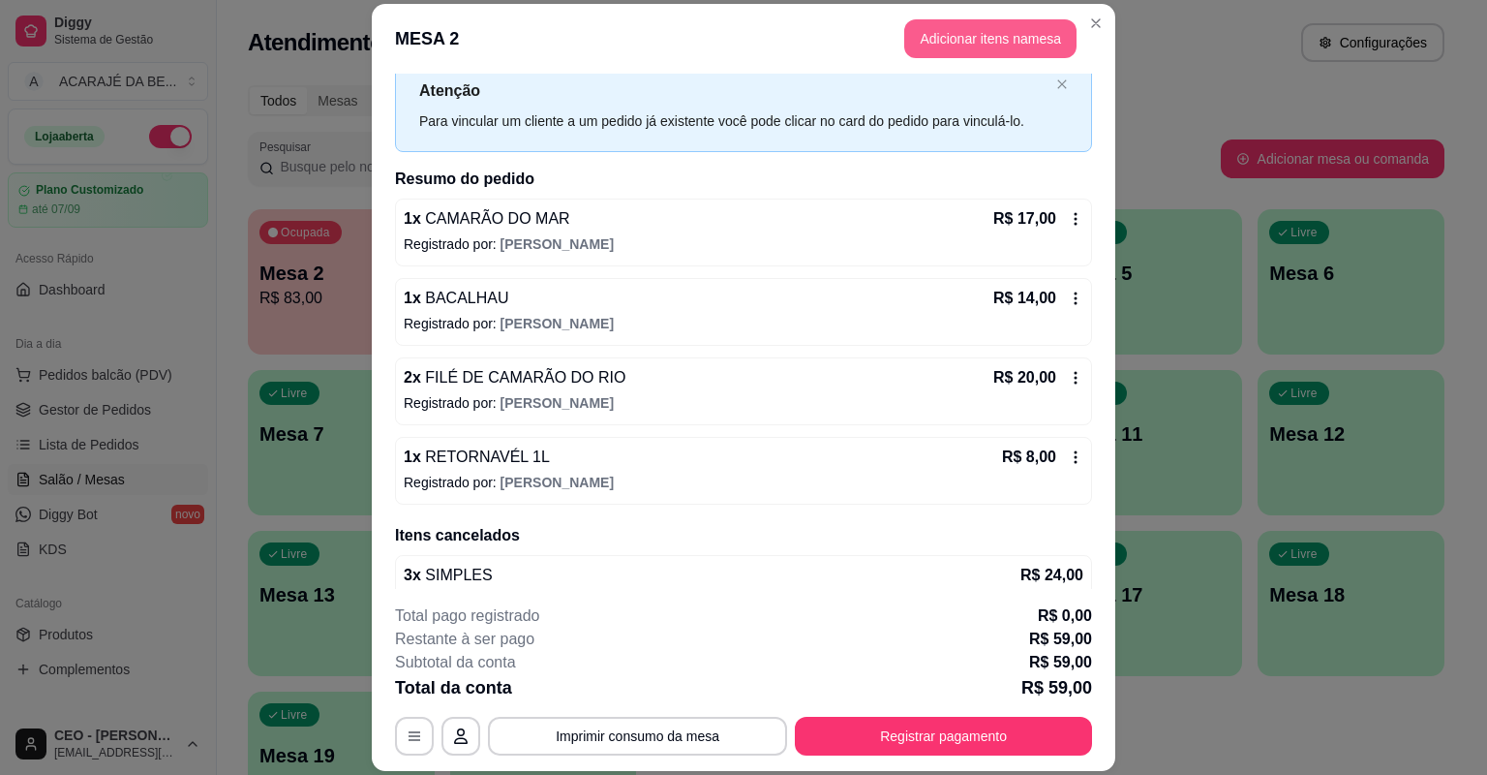
click at [965, 31] on button "Adicionar itens na mesa" at bounding box center [990, 38] width 172 height 39
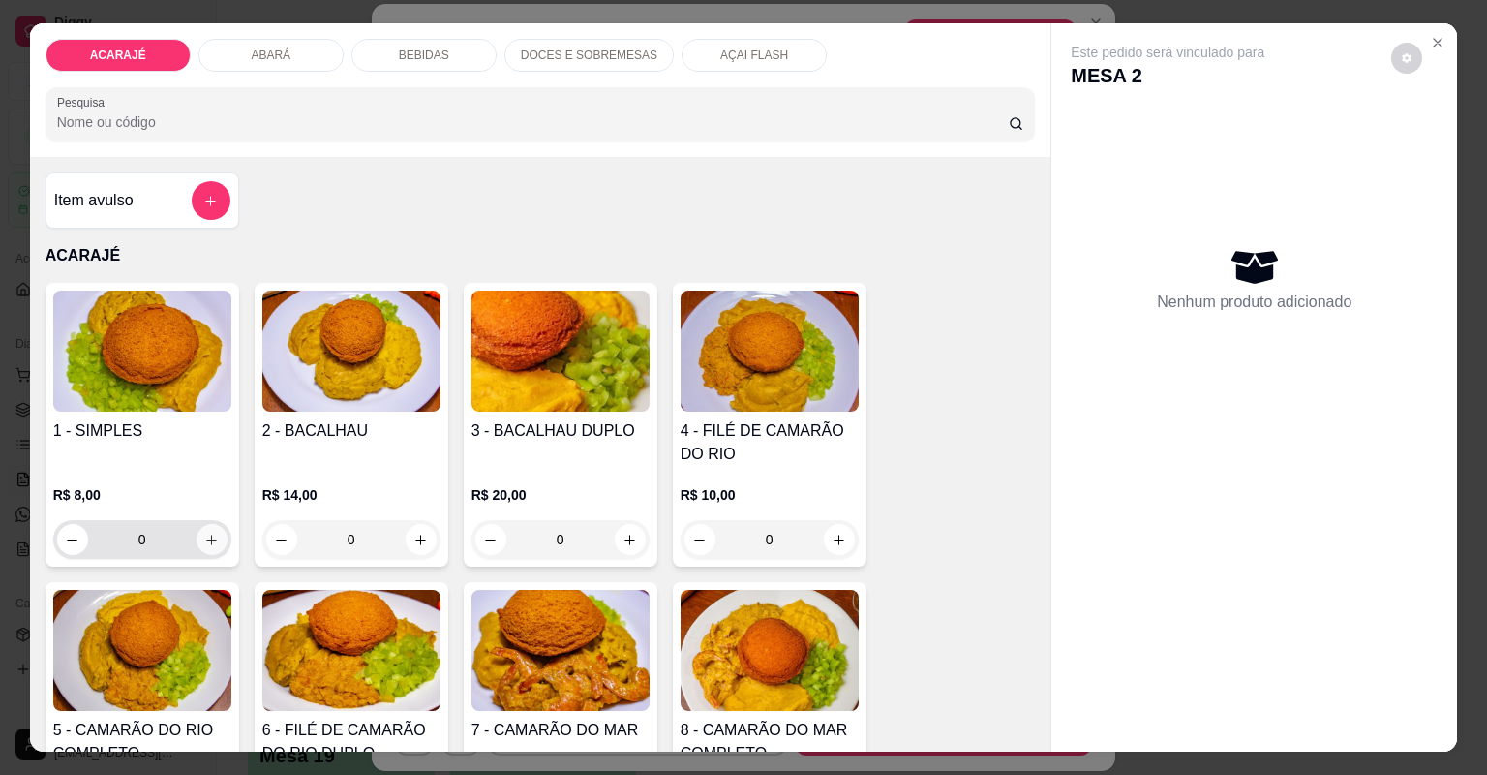
click at [210, 543] on icon "increase-product-quantity" at bounding box center [211, 540] width 15 height 15
type input "1"
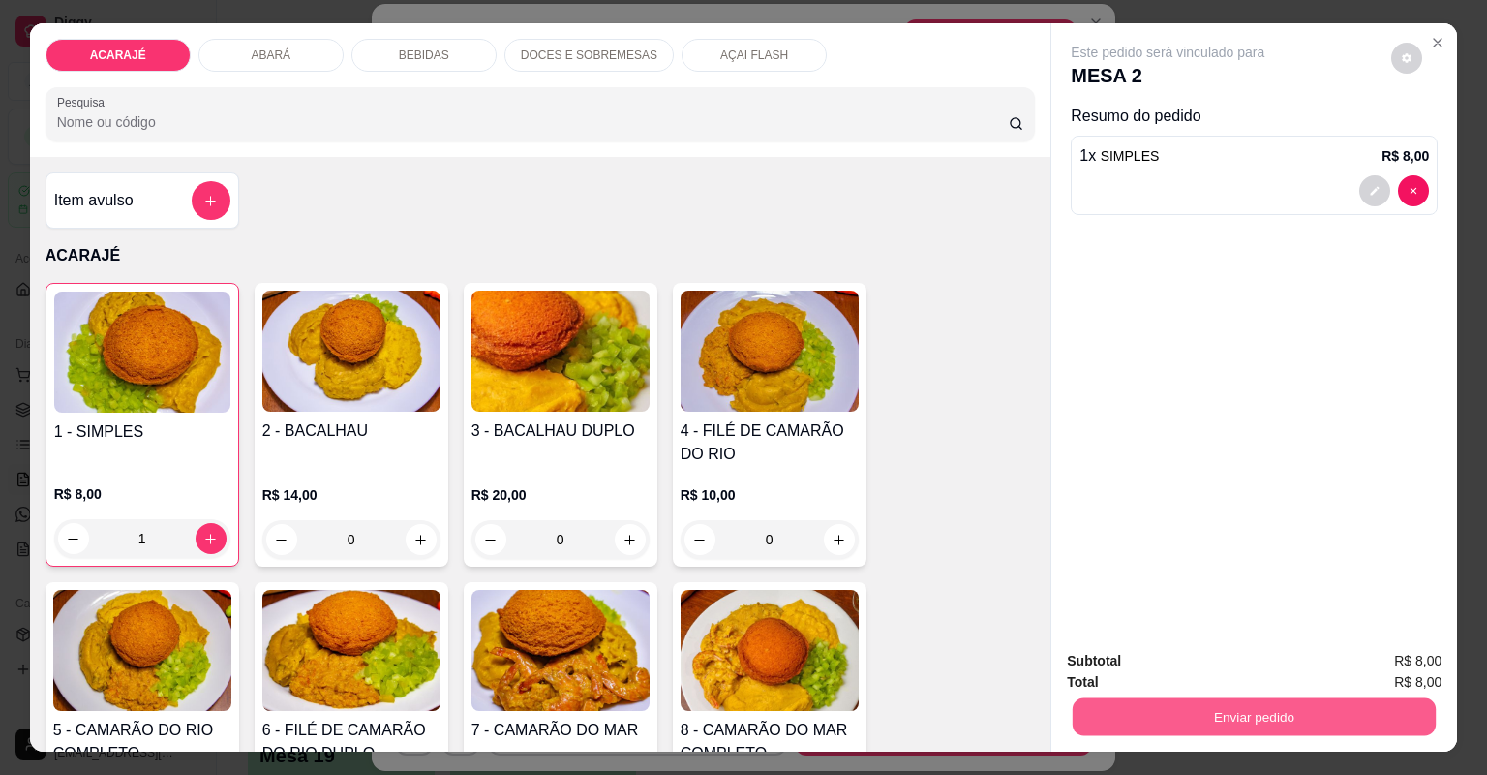
click at [1088, 718] on button "Enviar pedido" at bounding box center [1254, 717] width 363 height 38
click at [1146, 654] on button "Não registrar e enviar pedido" at bounding box center [1191, 669] width 201 height 37
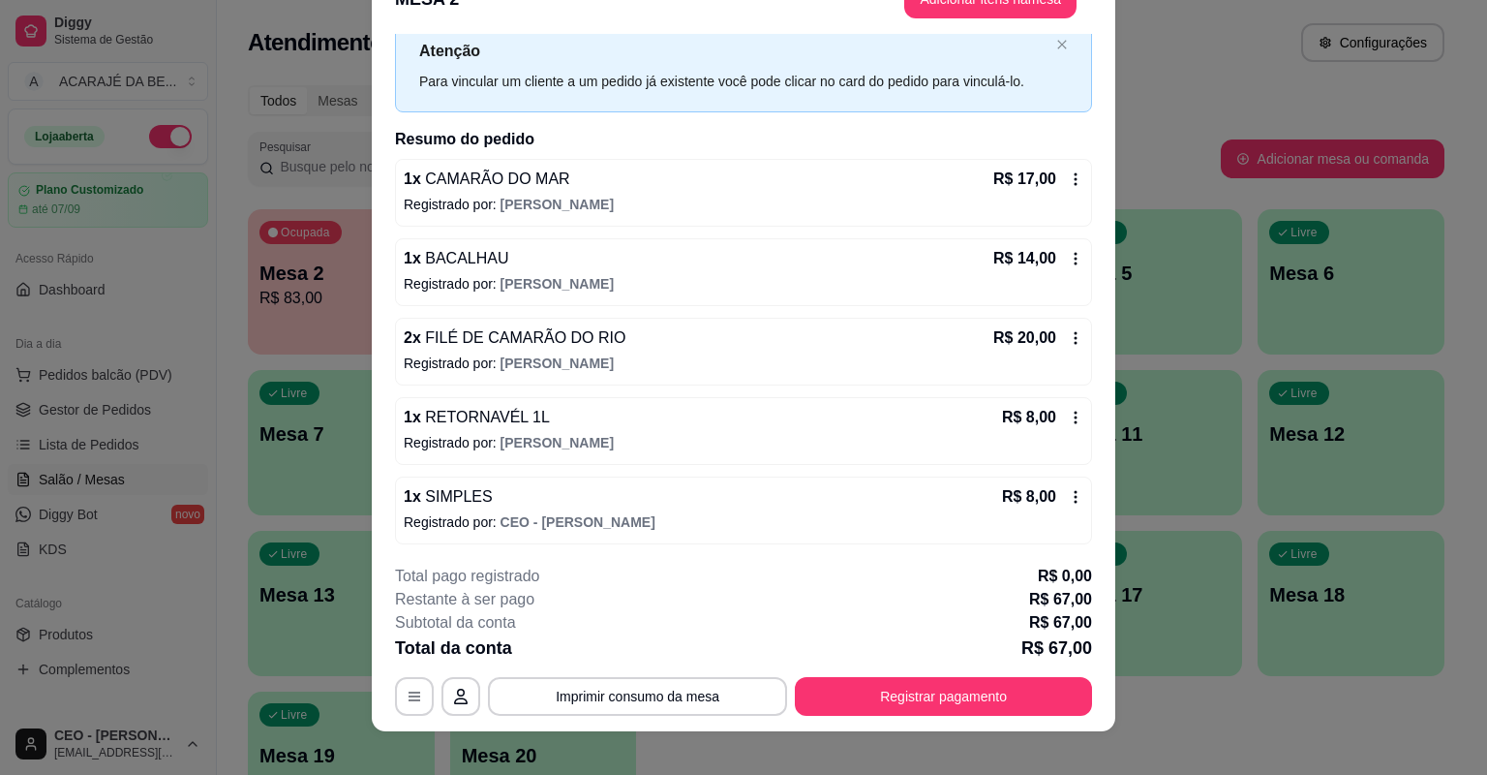
scroll to position [58, 0]
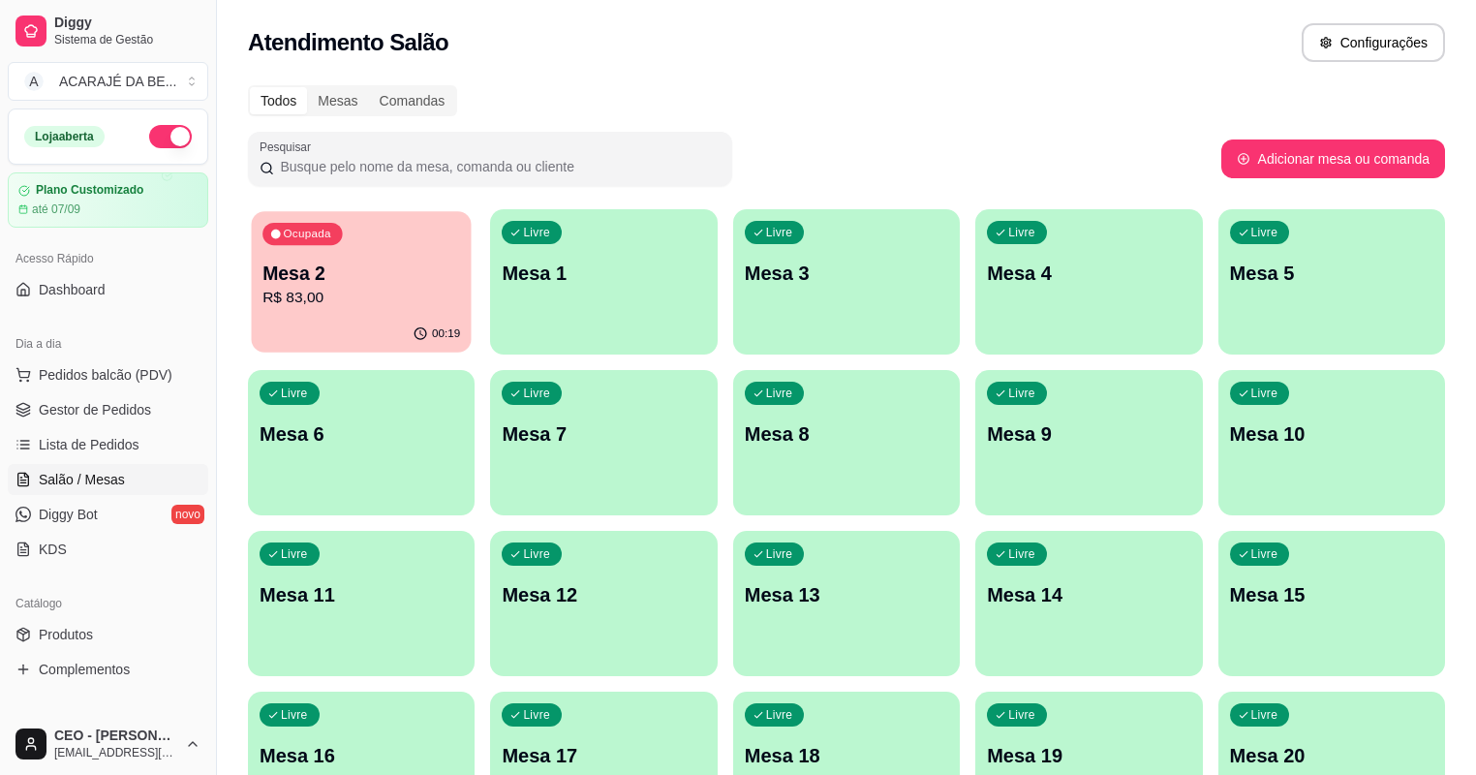
click at [267, 308] on p "R$ 83,00" at bounding box center [361, 298] width 198 height 22
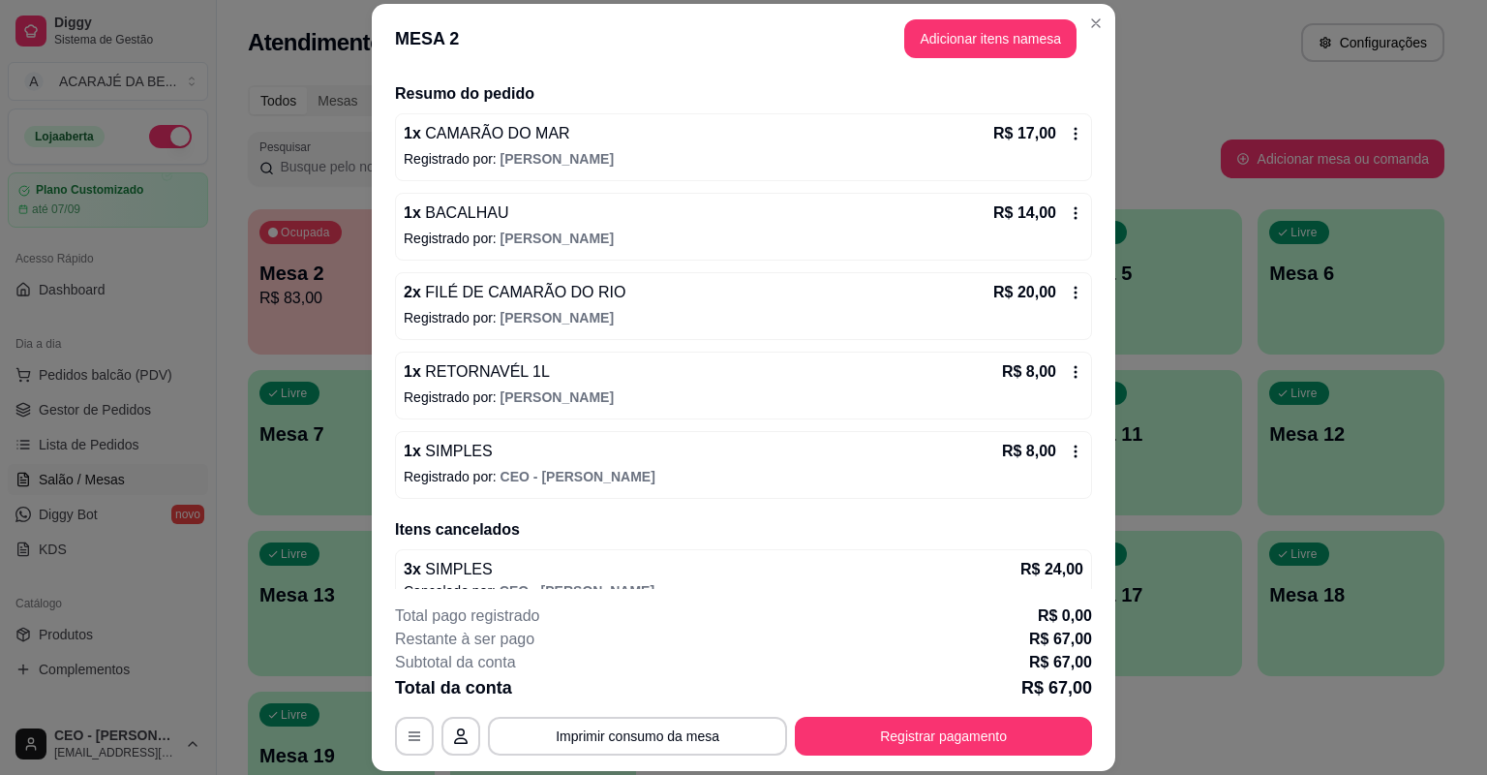
scroll to position [168, 0]
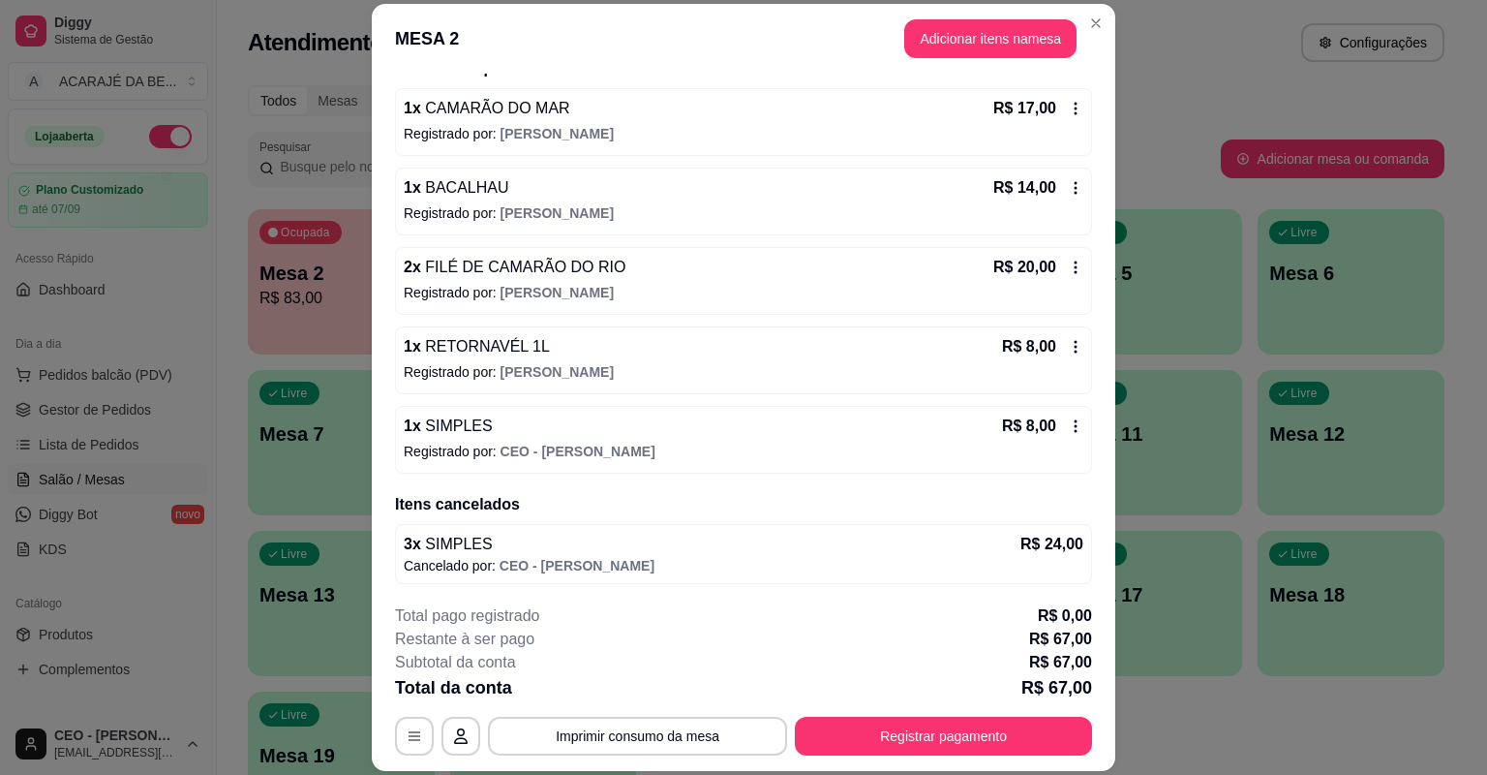
click at [376, 421] on div "Iniciada 22/08/2025 às 19:08 Atenção Para vincular um cliente a um pedido já ex…" at bounding box center [744, 331] width 744 height 515
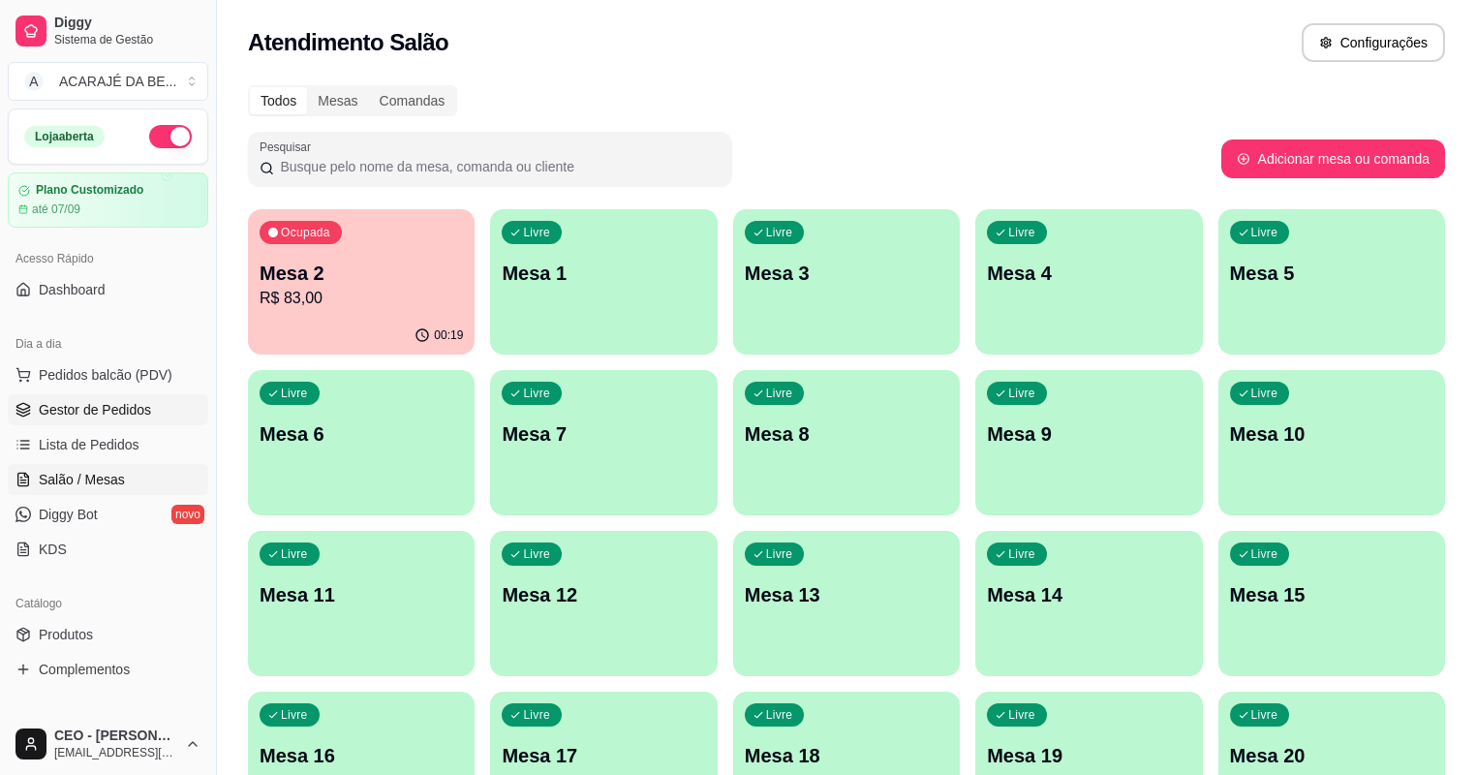
click at [117, 401] on span "Gestor de Pedidos" at bounding box center [95, 409] width 112 height 19
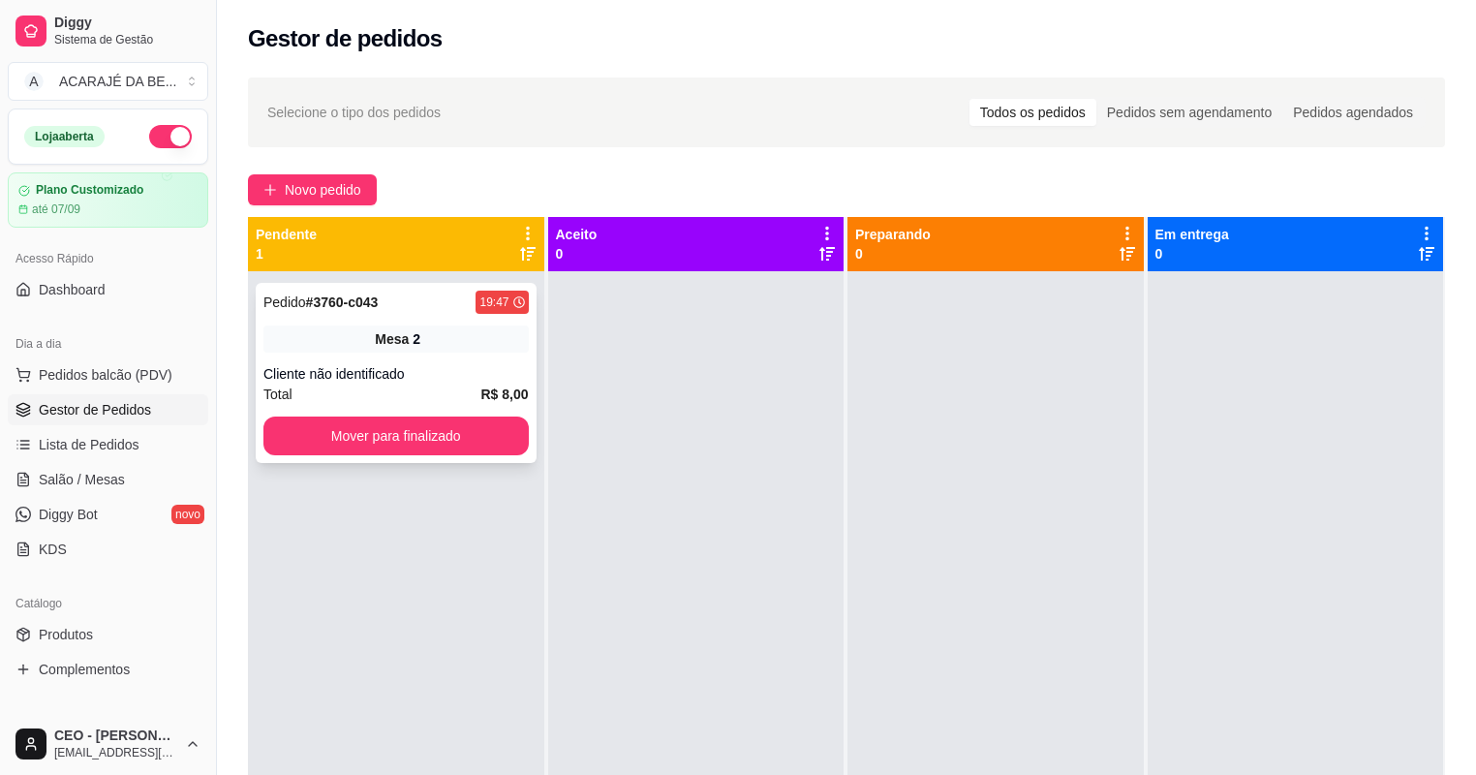
click at [316, 352] on div "Pedido # 3760-c043 19:47 Mesa 2 Cliente não identificado Total R$ 8,00 Mover pa…" at bounding box center [396, 373] width 281 height 180
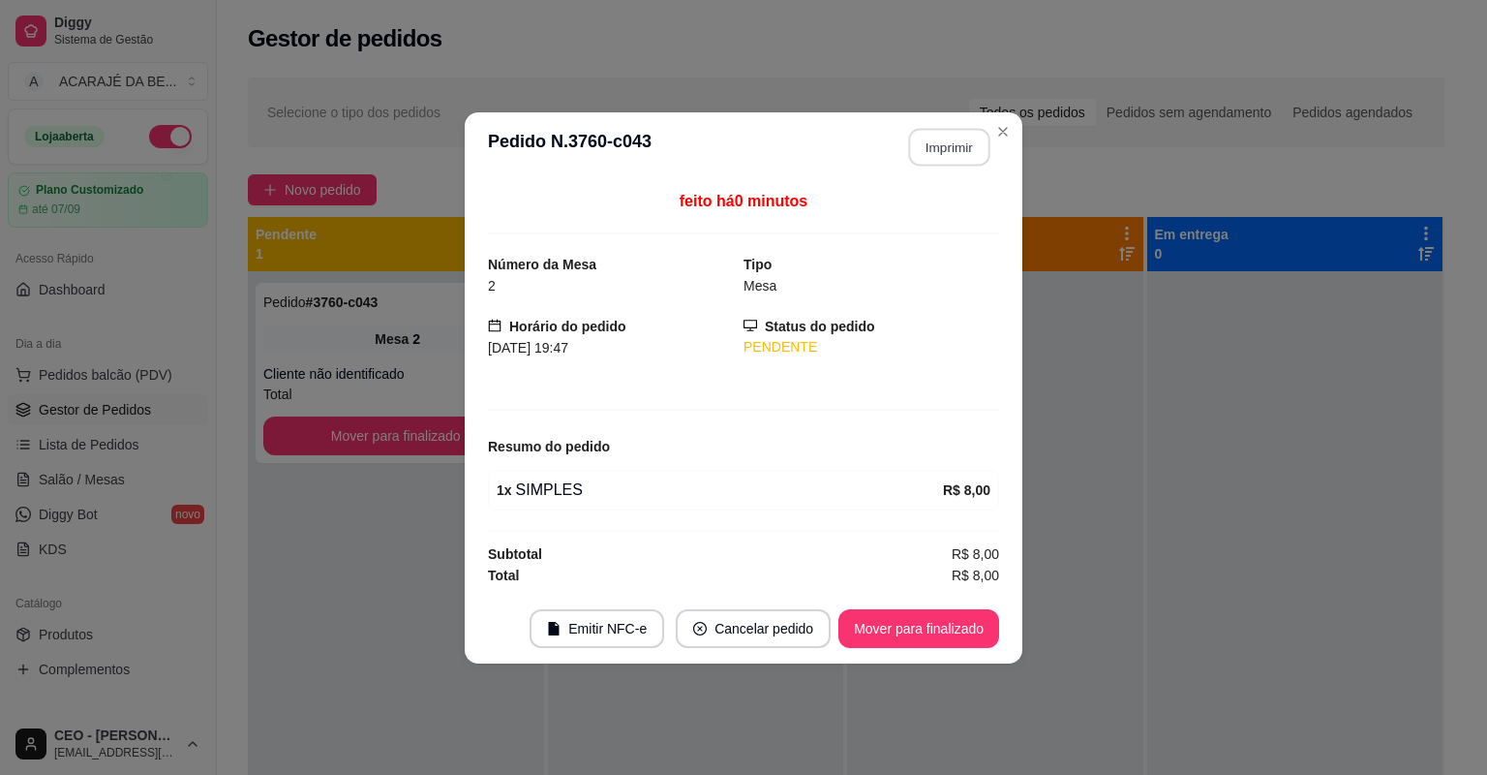
click at [955, 141] on button "Imprimir" at bounding box center [949, 147] width 81 height 38
click at [924, 624] on button "Mover para finalizado" at bounding box center [919, 628] width 156 height 38
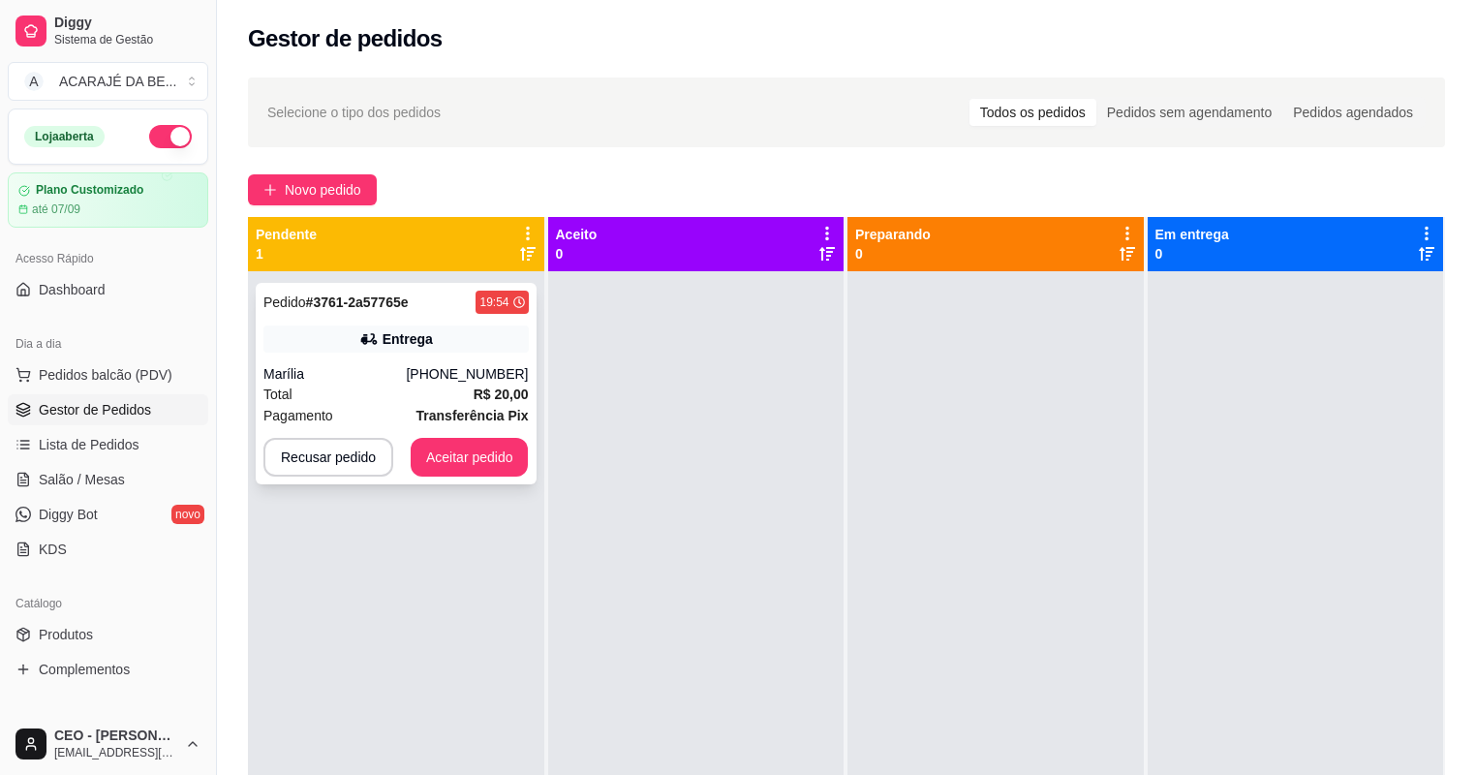
click at [406, 374] on div "Marília" at bounding box center [334, 373] width 142 height 19
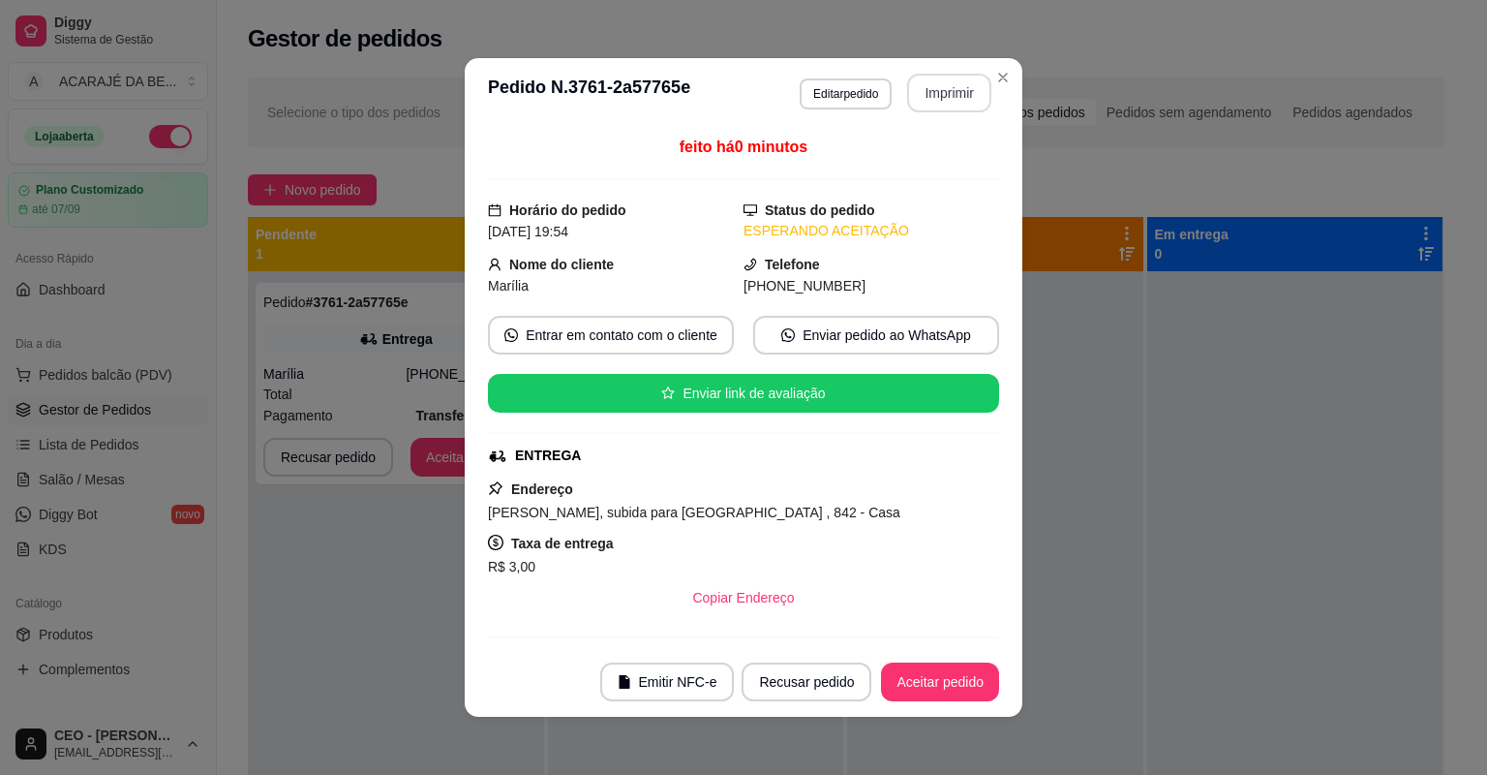
click at [969, 90] on button "Imprimir" at bounding box center [949, 93] width 84 height 39
click at [980, 685] on button "Aceitar pedido" at bounding box center [940, 682] width 114 height 38
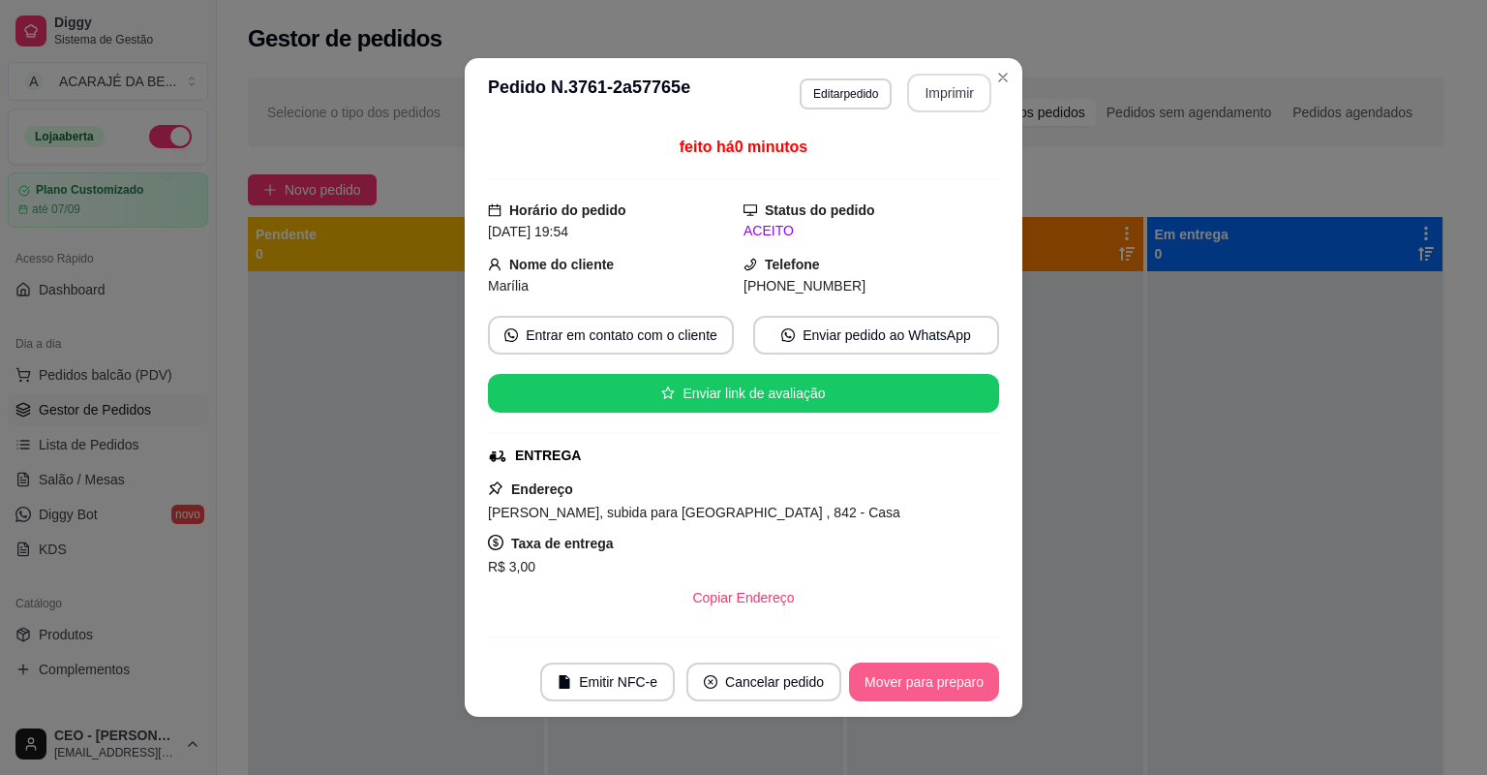
click at [980, 681] on button "Mover para preparo" at bounding box center [924, 681] width 150 height 39
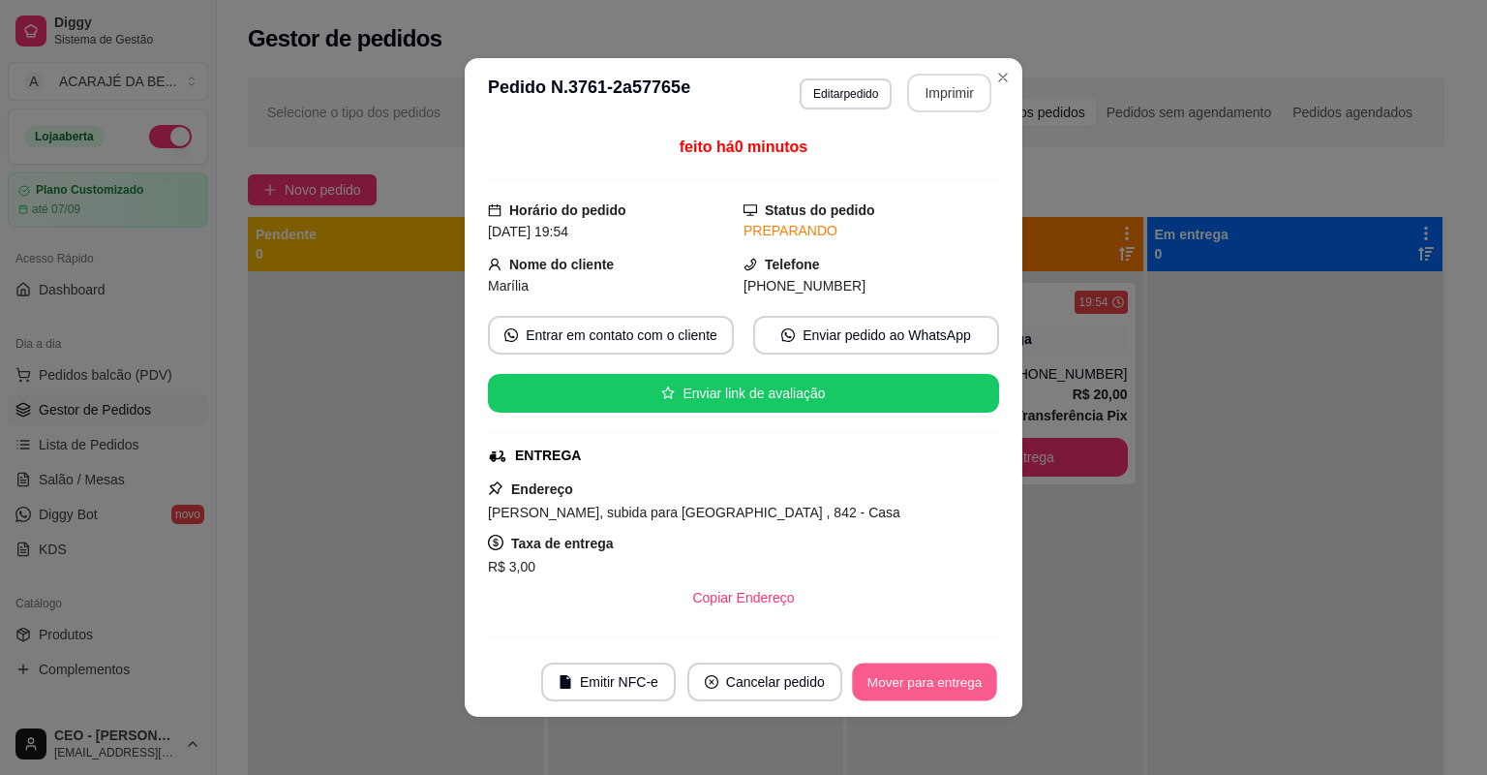
click at [980, 681] on button "Mover para entrega" at bounding box center [924, 682] width 145 height 38
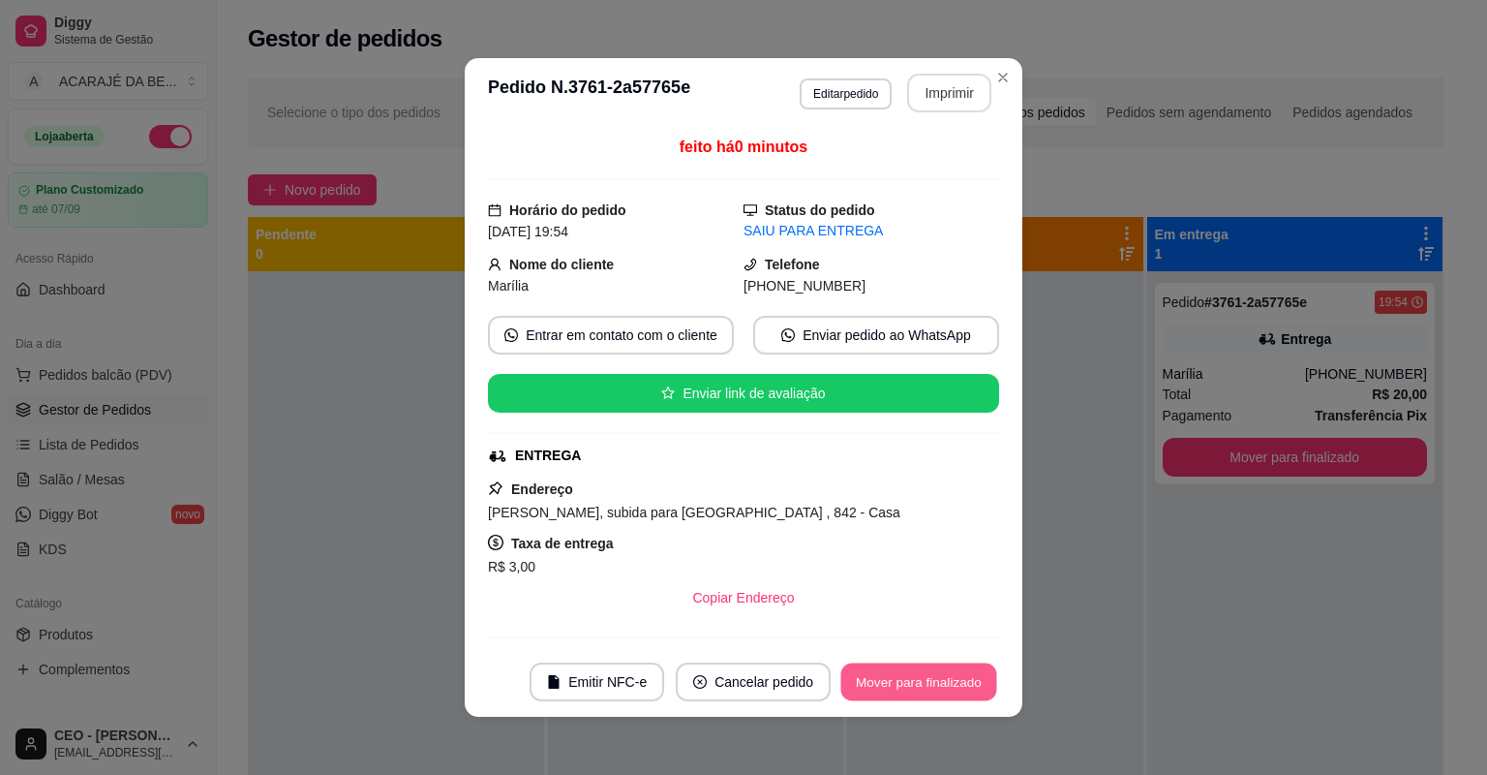
click at [980, 682] on button "Mover para finalizado" at bounding box center [919, 682] width 156 height 38
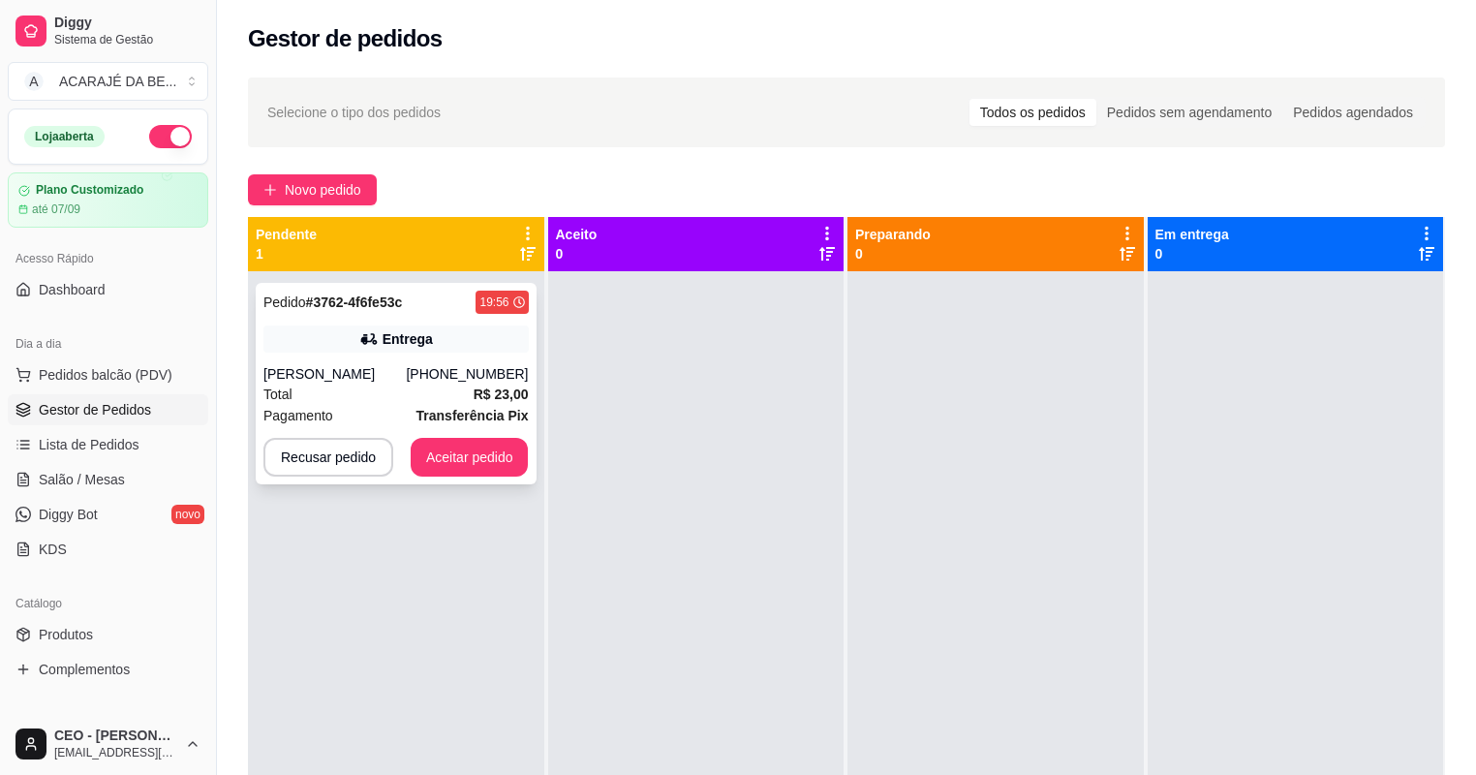
click at [469, 397] on div "Total R$ 23,00" at bounding box center [395, 393] width 265 height 21
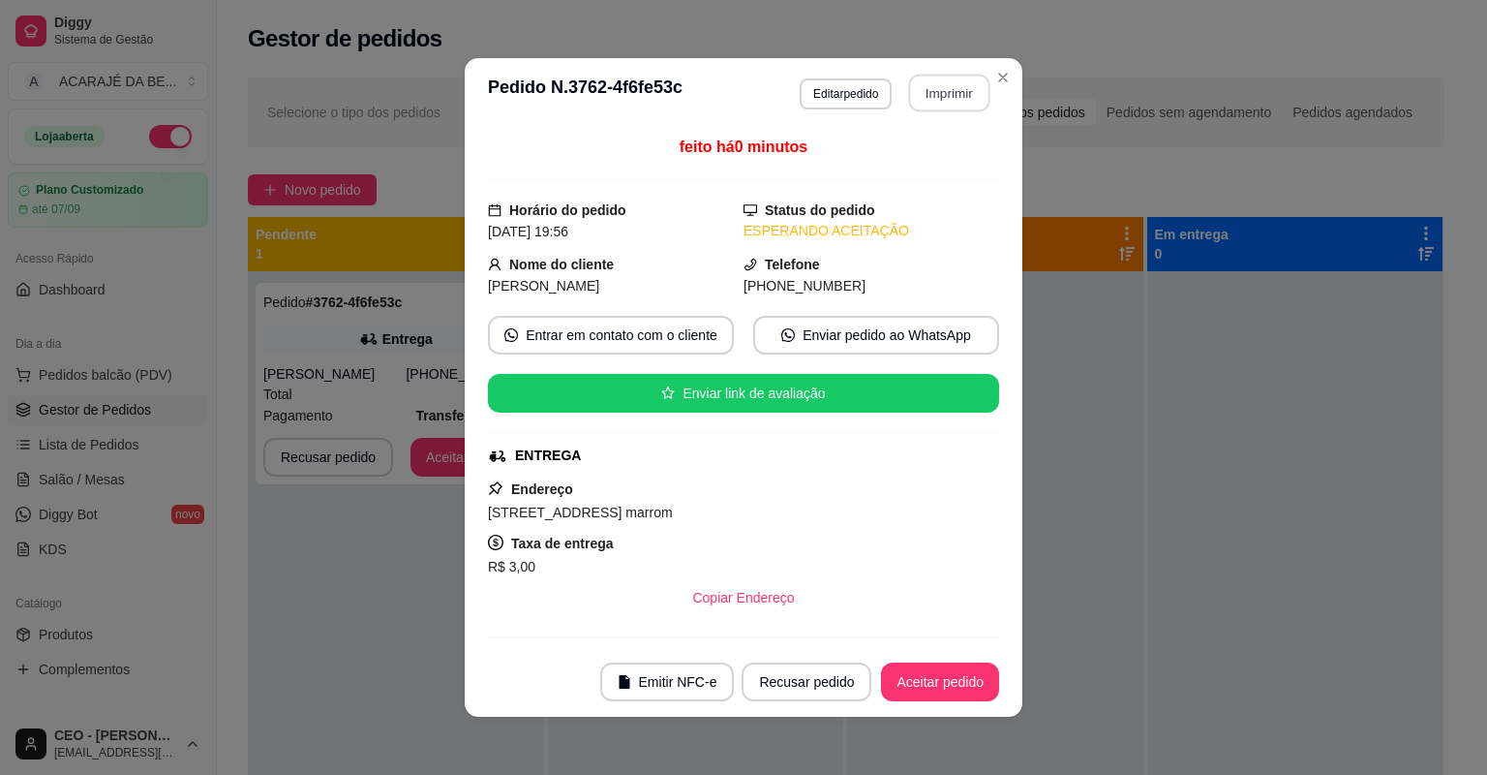
click at [931, 81] on button "Imprimir" at bounding box center [949, 94] width 81 height 38
click at [887, 685] on button "Aceitar pedido" at bounding box center [940, 681] width 118 height 39
drag, startPoint x: 932, startPoint y: 82, endPoint x: 889, endPoint y: 685, distance: 603.8
click at [889, 685] on div "Recusar pedido Aceitar pedido" at bounding box center [844, 681] width 312 height 39
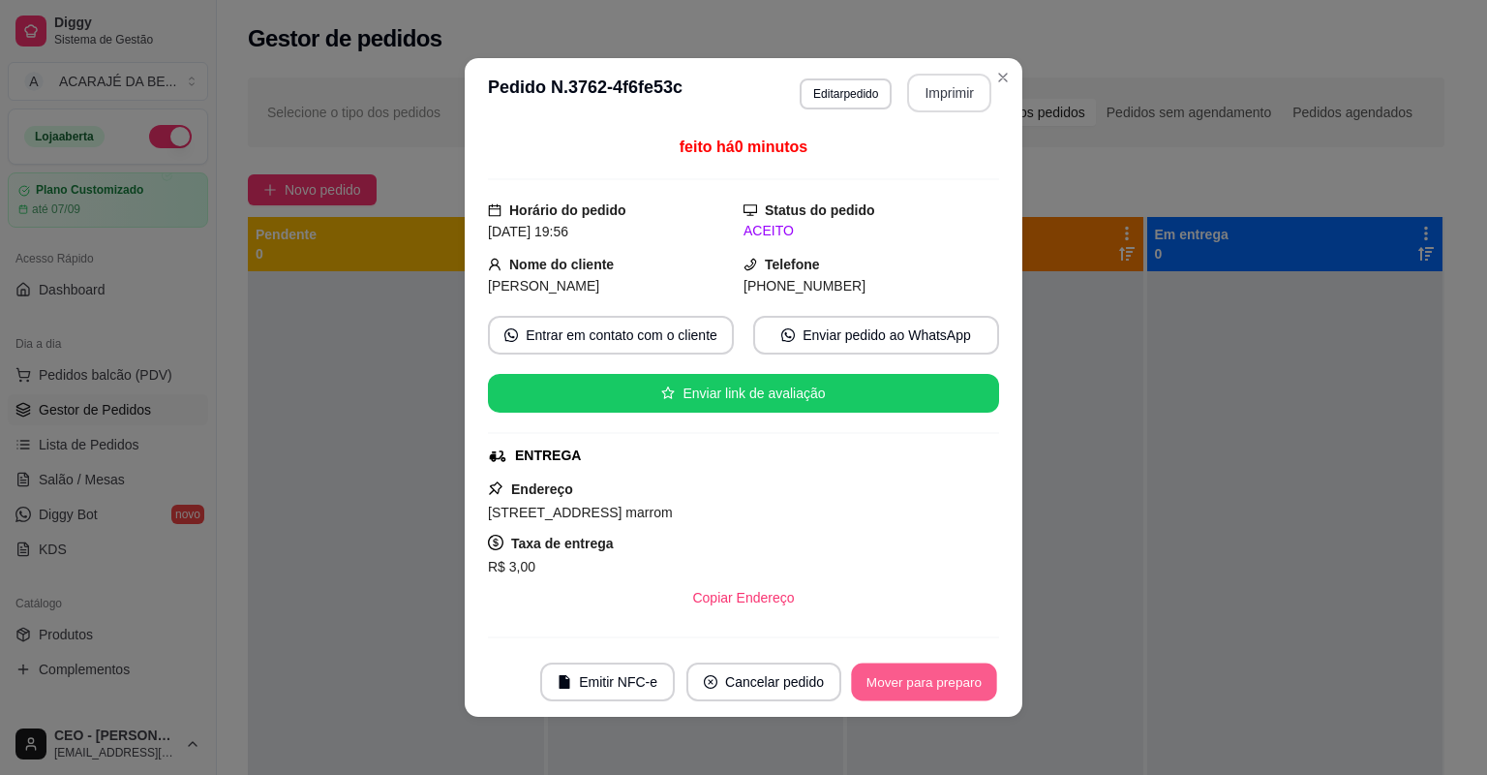
click at [891, 684] on button "Mover para preparo" at bounding box center [923, 682] width 145 height 38
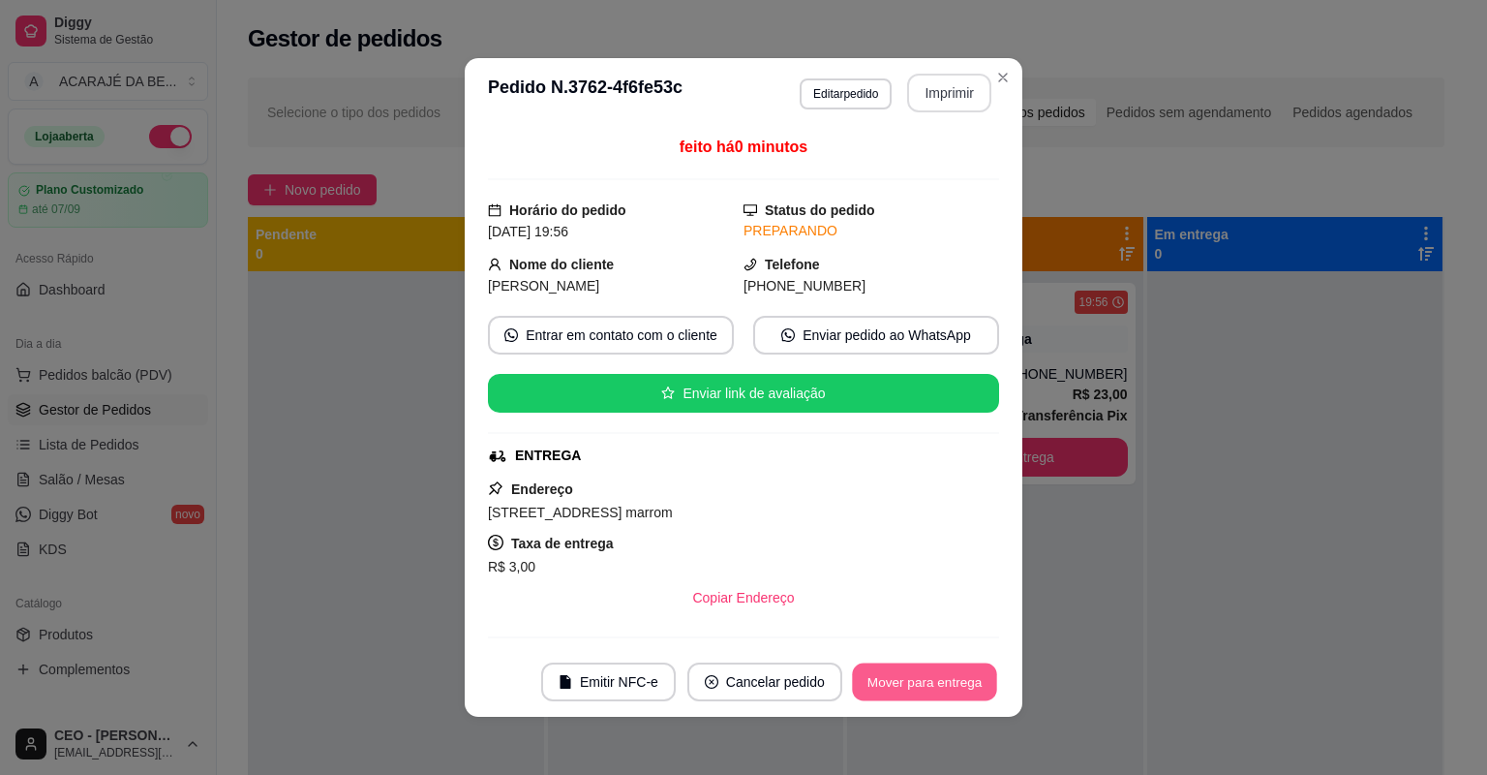
click at [887, 683] on button "Mover para entrega" at bounding box center [924, 682] width 145 height 38
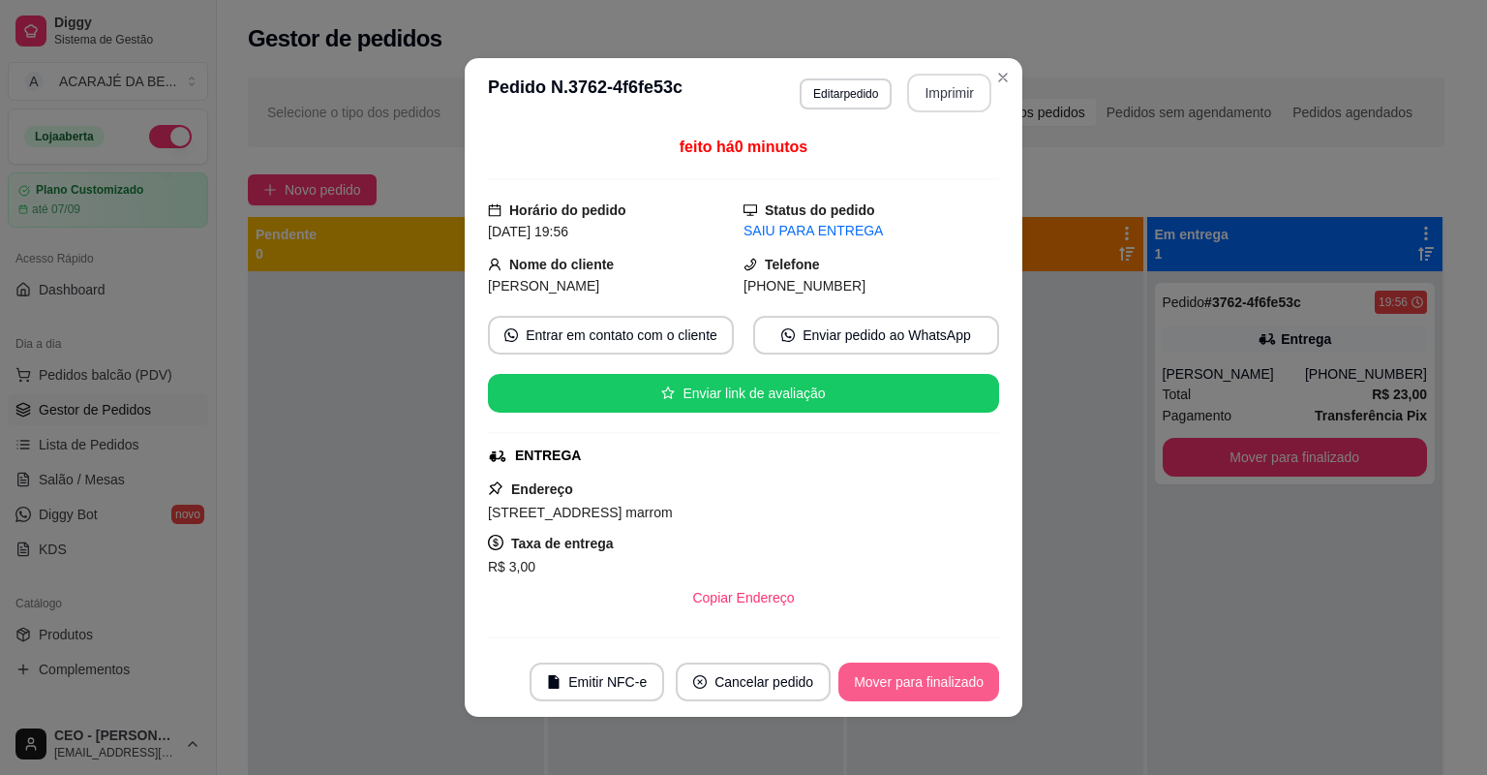
click at [925, 688] on button "Mover para finalizado" at bounding box center [919, 681] width 161 height 39
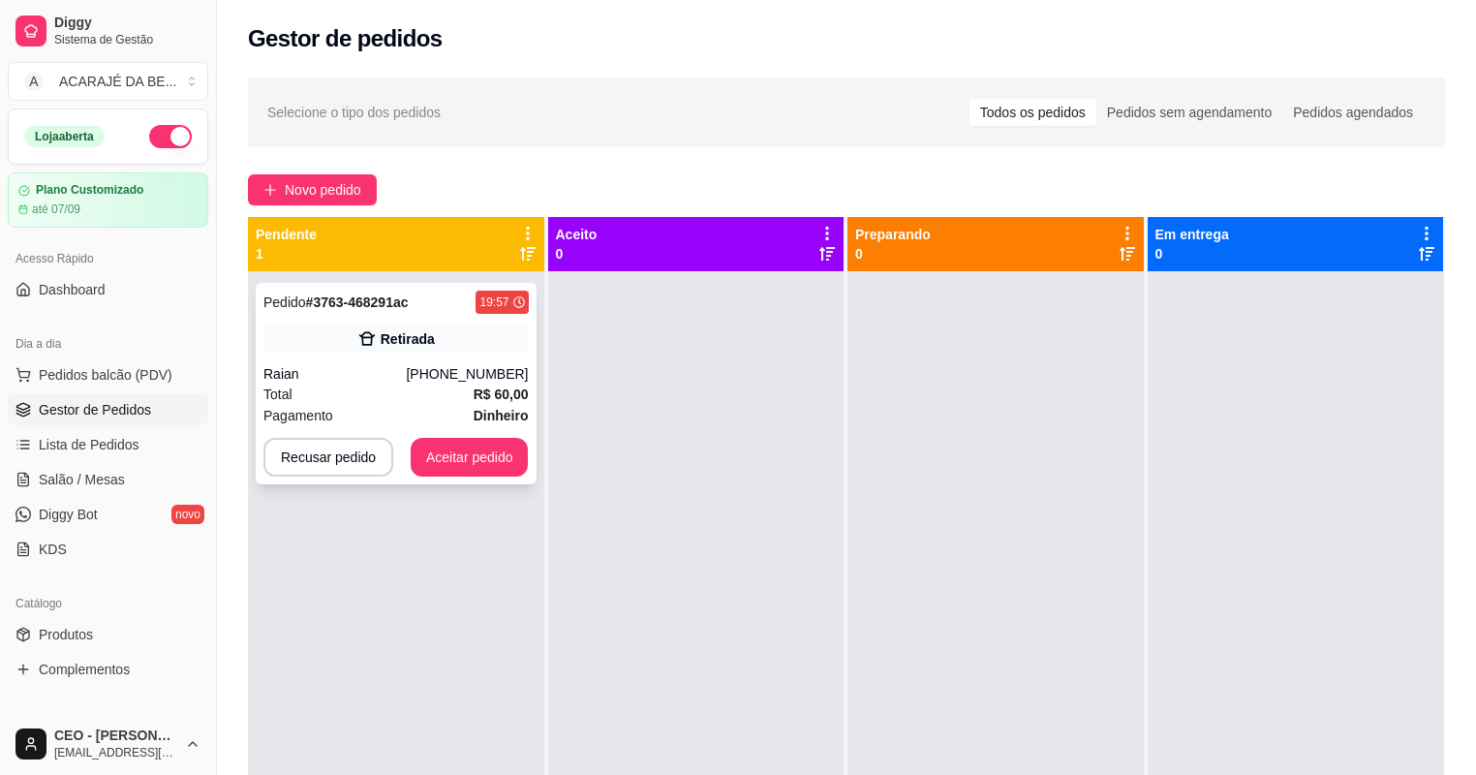
click at [317, 337] on div "Retirada" at bounding box center [395, 338] width 265 height 27
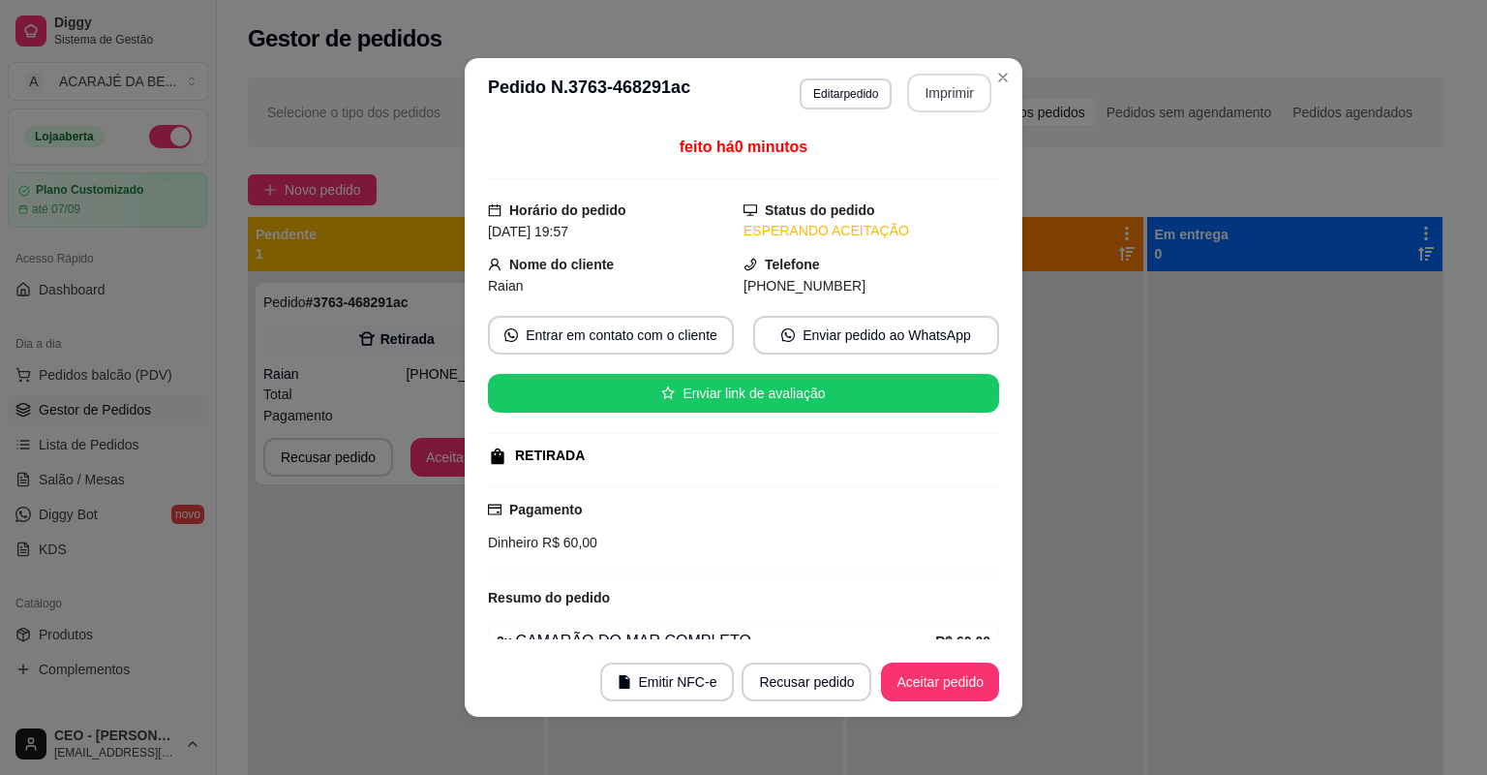
click at [953, 92] on button "Imprimir" at bounding box center [949, 93] width 84 height 39
click at [944, 665] on button "Aceitar pedido" at bounding box center [940, 681] width 118 height 39
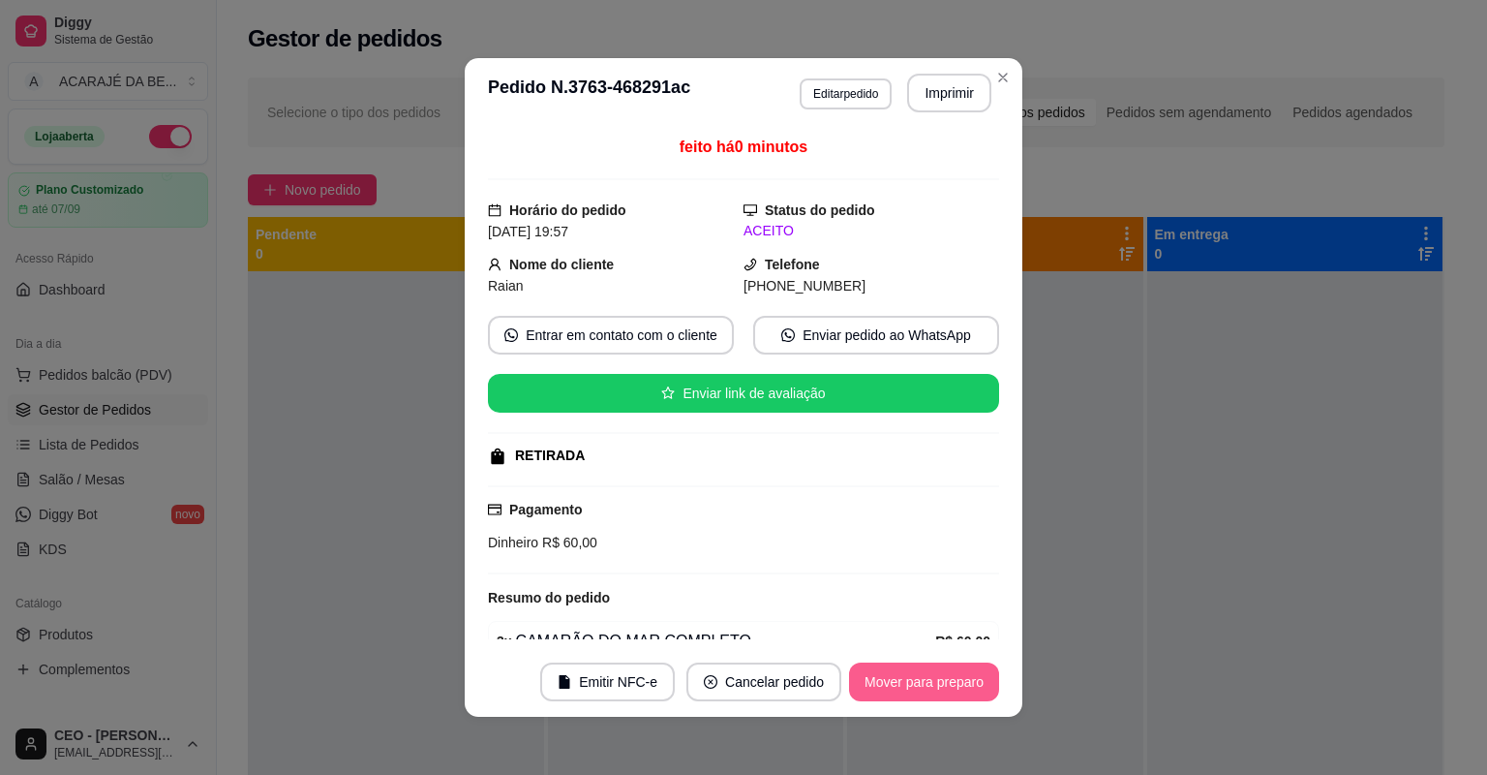
click at [974, 685] on button "Mover para preparo" at bounding box center [924, 681] width 150 height 39
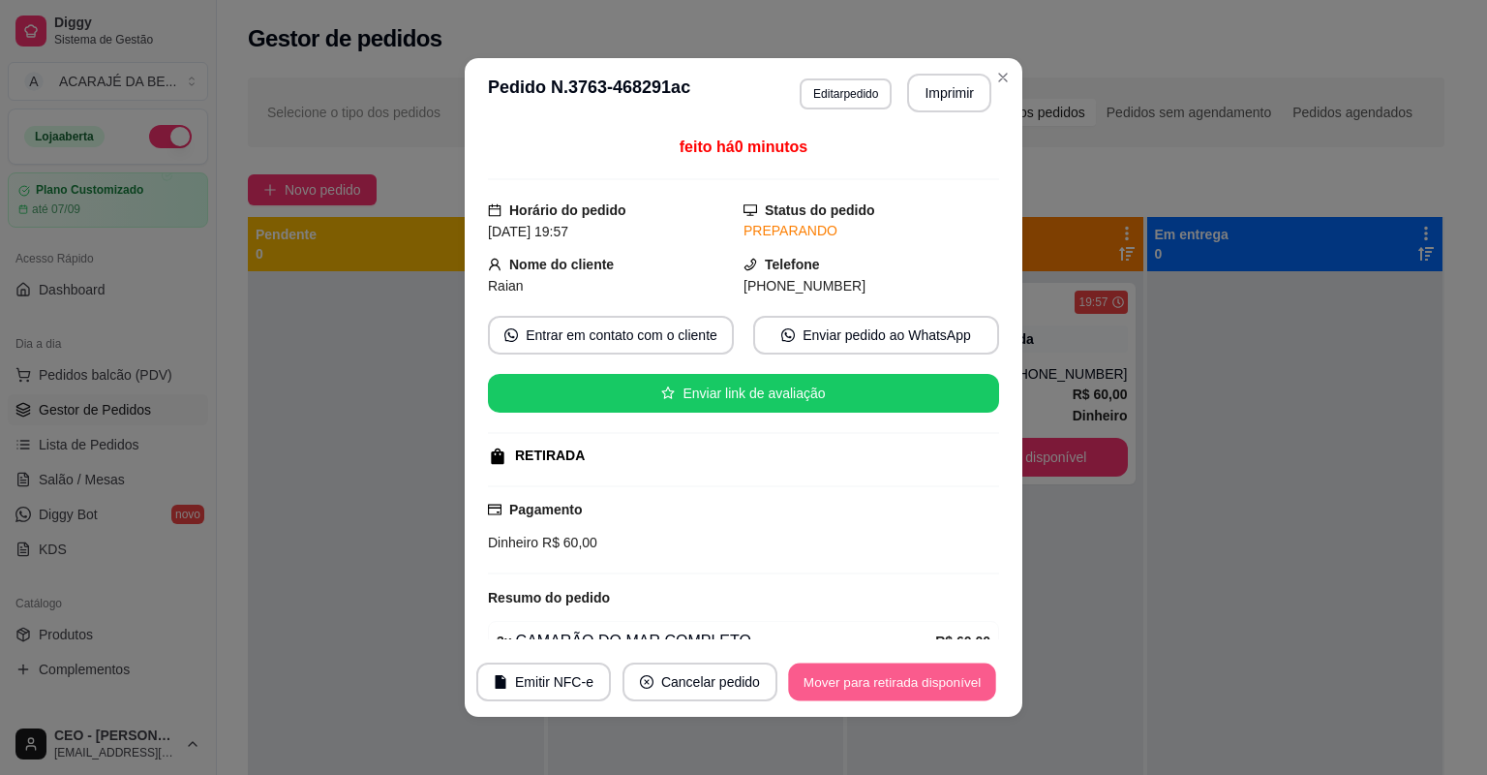
click at [977, 683] on button "Mover para retirada disponível" at bounding box center [891, 682] width 207 height 38
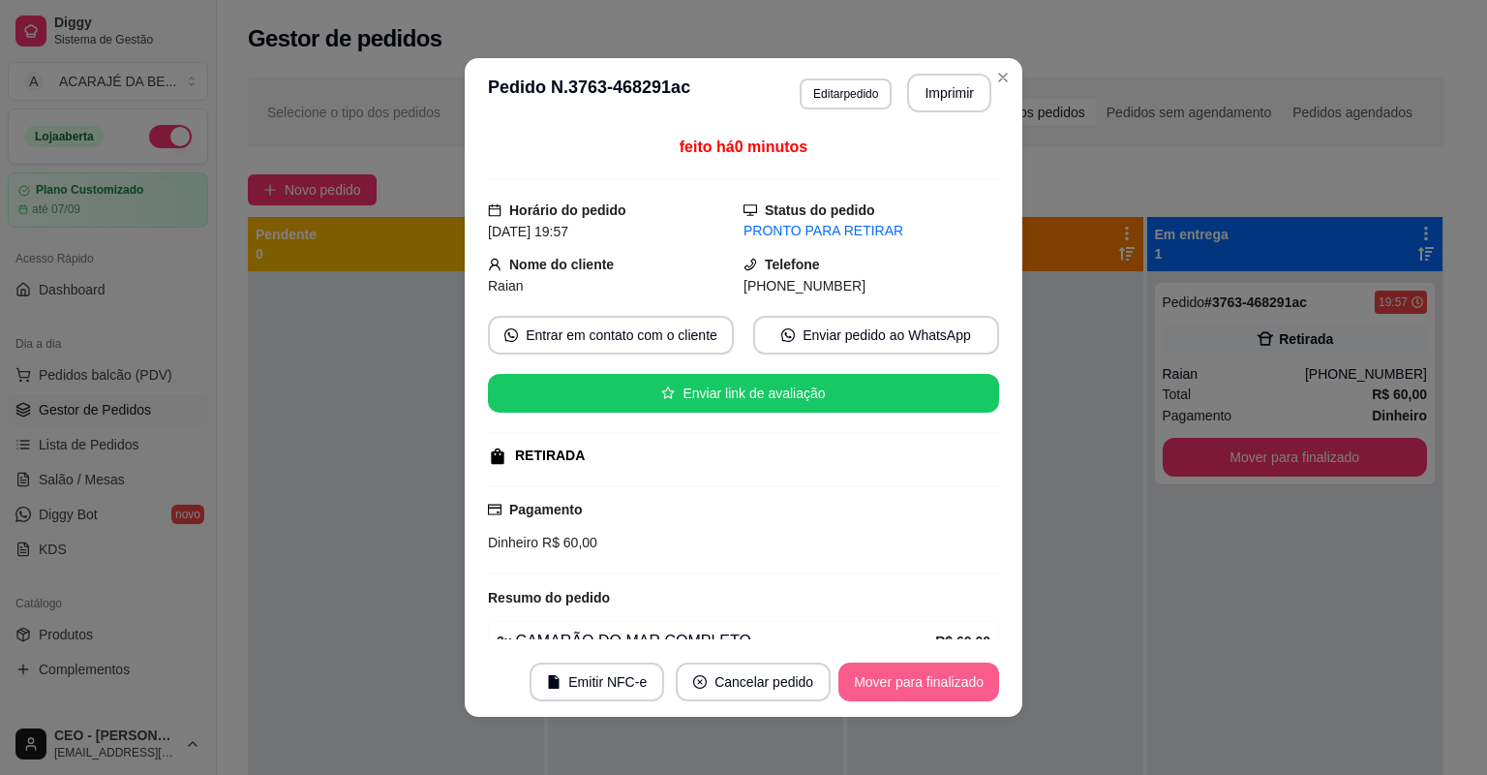
click at [974, 666] on button "Mover para finalizado" at bounding box center [919, 681] width 161 height 39
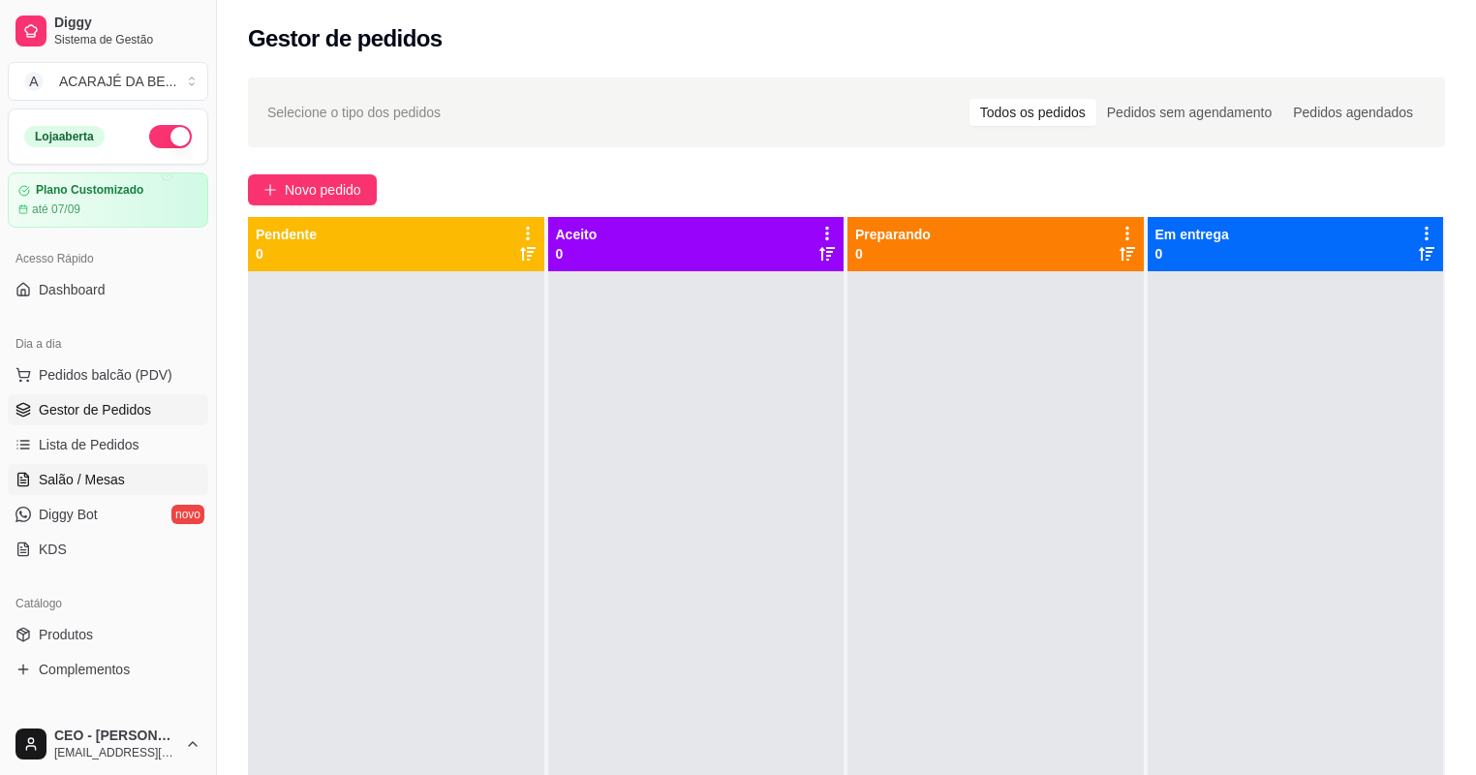
click at [141, 473] on link "Salão / Mesas" at bounding box center [108, 479] width 200 height 31
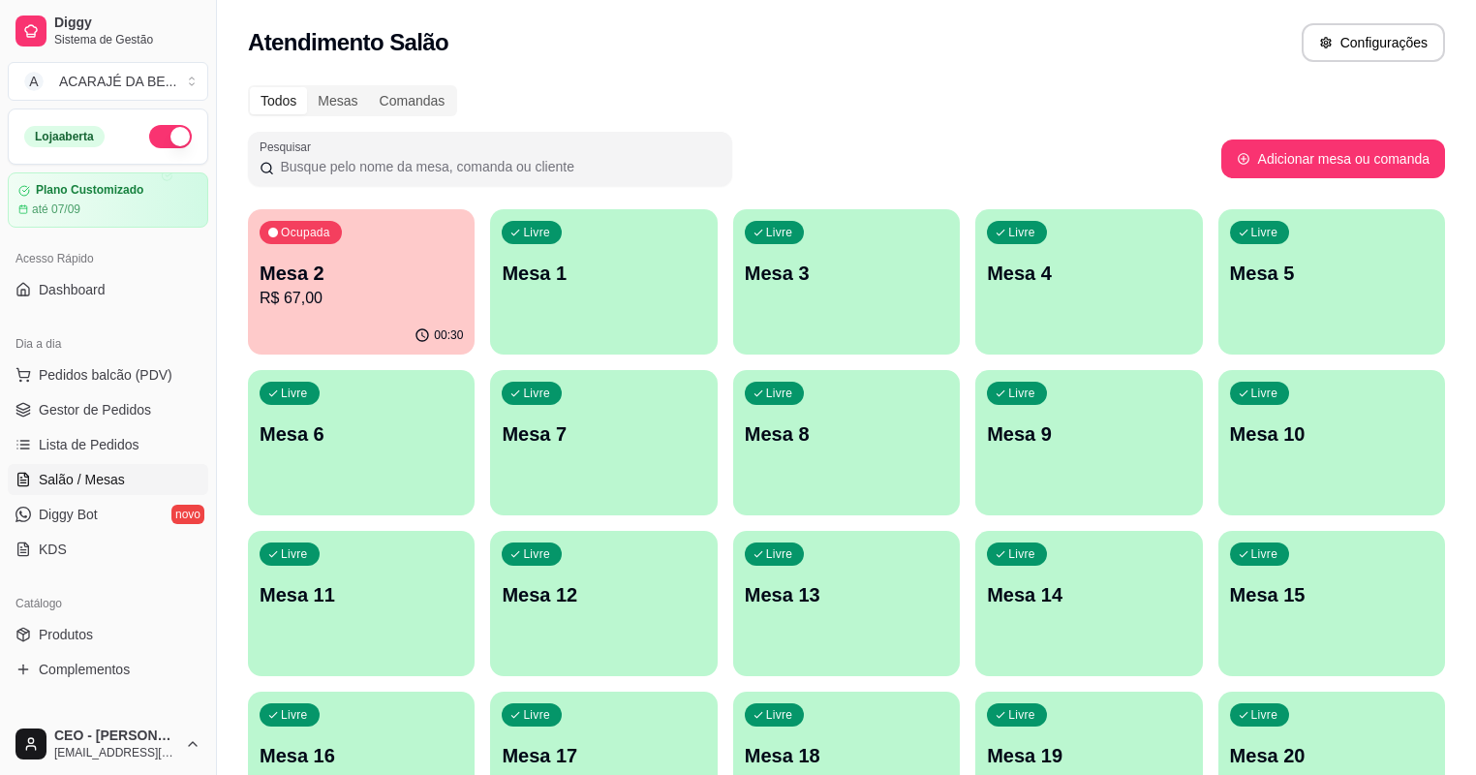
click at [304, 332] on div "00:30" at bounding box center [361, 336] width 227 height 38
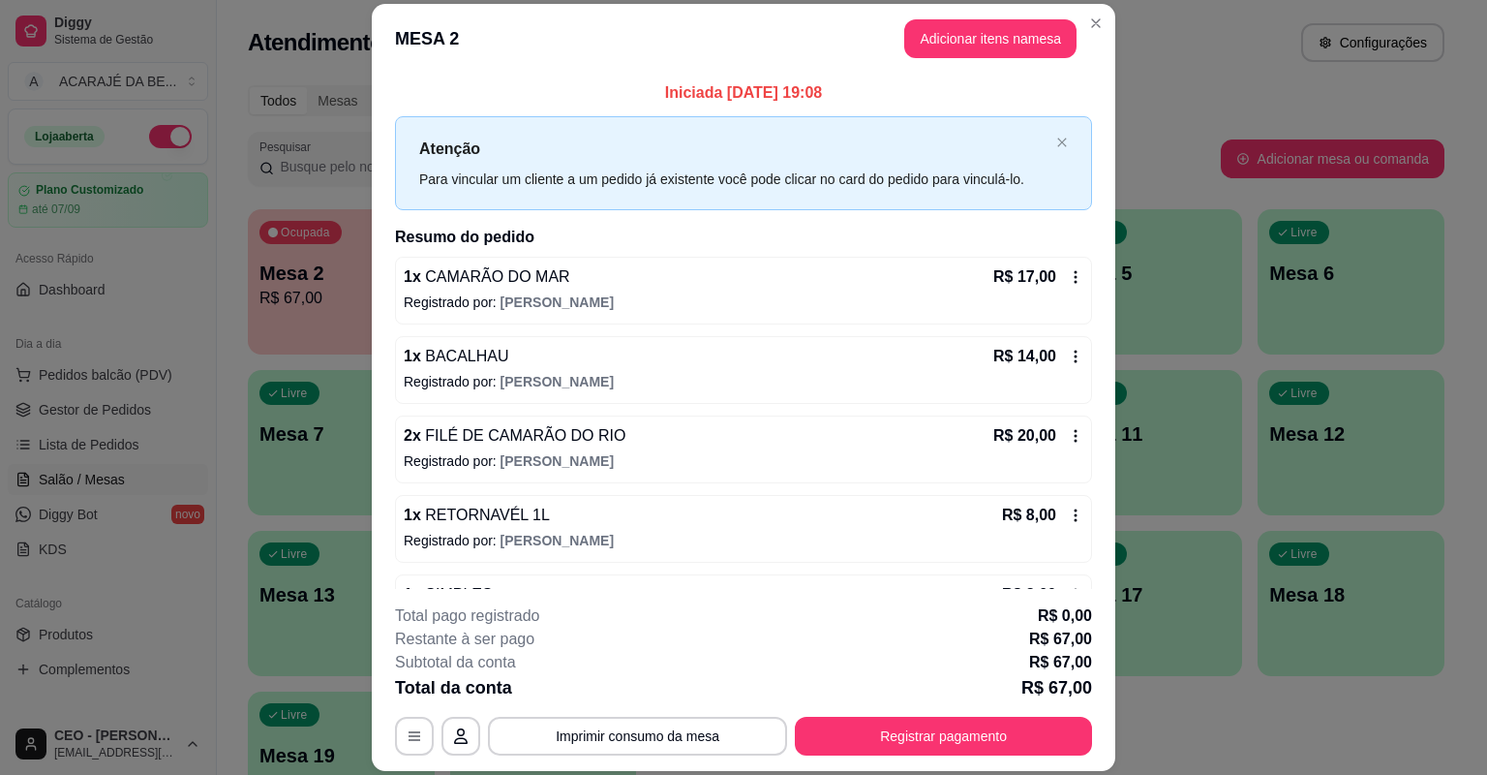
click at [372, 318] on div "Iniciada 22/08/2025 às 19:08 Atenção Para vincular um cliente a um pedido já ex…" at bounding box center [744, 331] width 744 height 515
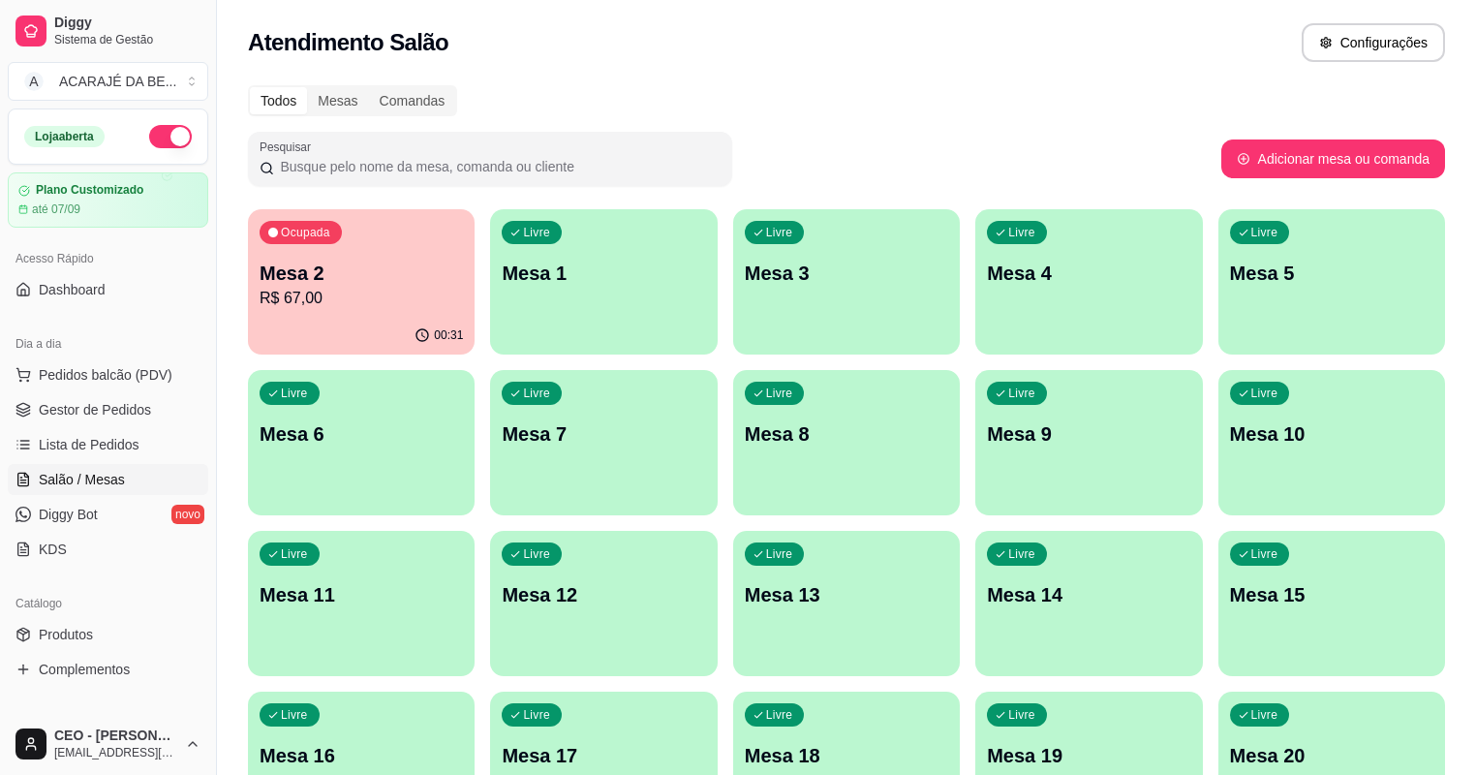
click at [373, 294] on p "R$ 67,00" at bounding box center [361, 298] width 203 height 23
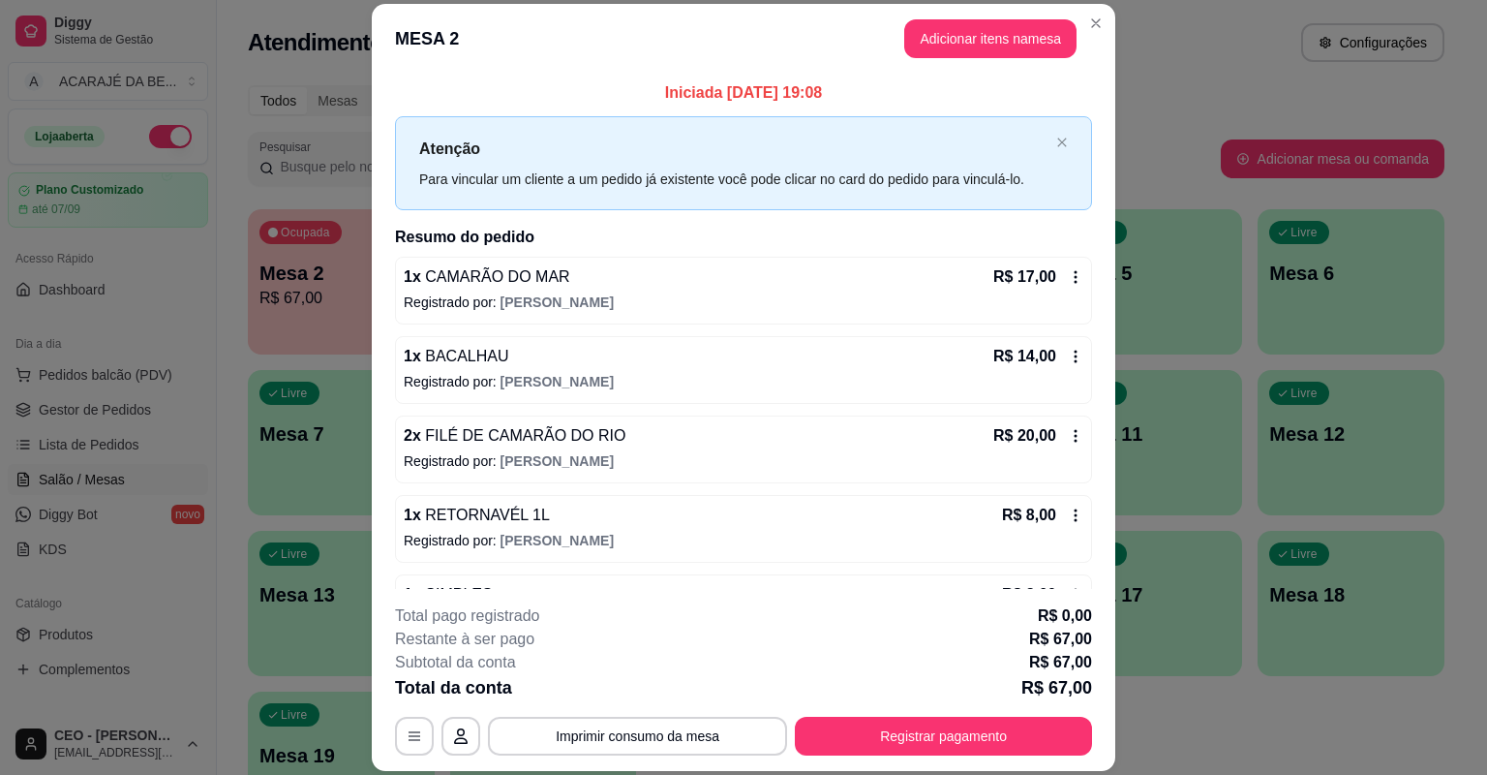
click at [372, 291] on div "Iniciada 22/08/2025 às 19:08 Atenção Para vincular um cliente a um pedido já ex…" at bounding box center [744, 331] width 744 height 515
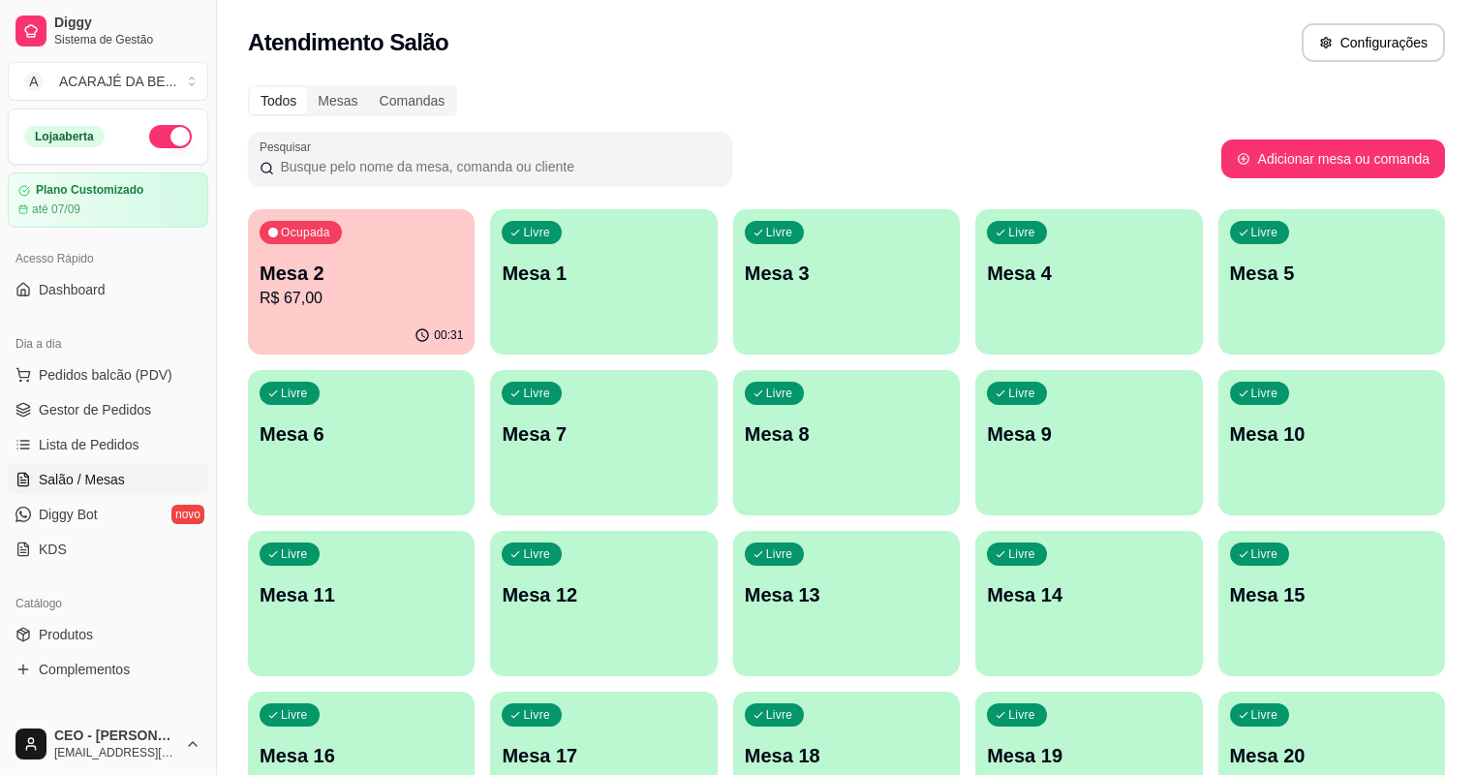
click at [273, 229] on icon "button" at bounding box center [273, 233] width 10 height 10
click at [1233, 445] on p "Mesa 10" at bounding box center [1332, 434] width 198 height 26
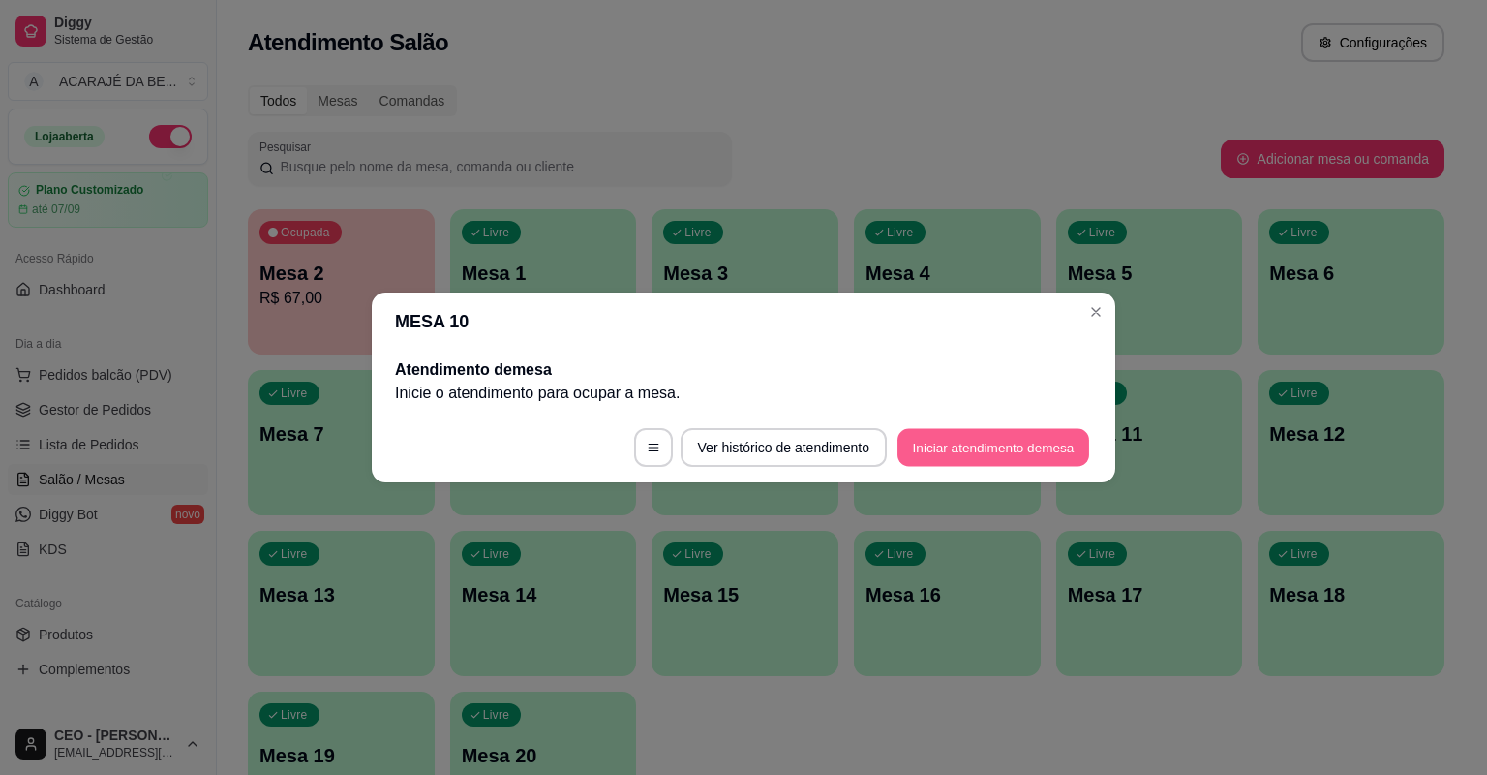
click at [1012, 444] on button "Iniciar atendimento de mesa" at bounding box center [994, 448] width 192 height 38
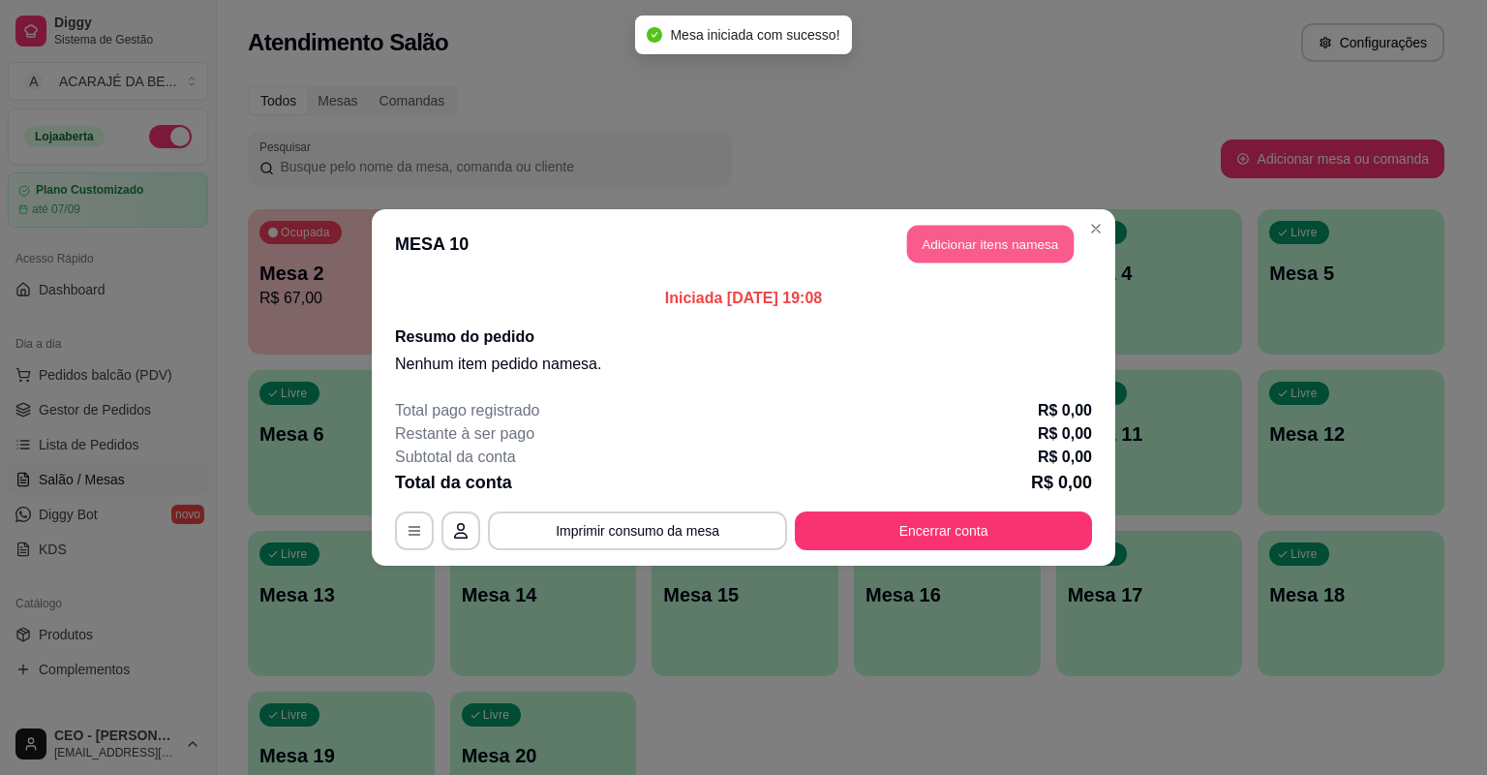
click at [978, 244] on button "Adicionar itens na mesa" at bounding box center [990, 245] width 167 height 38
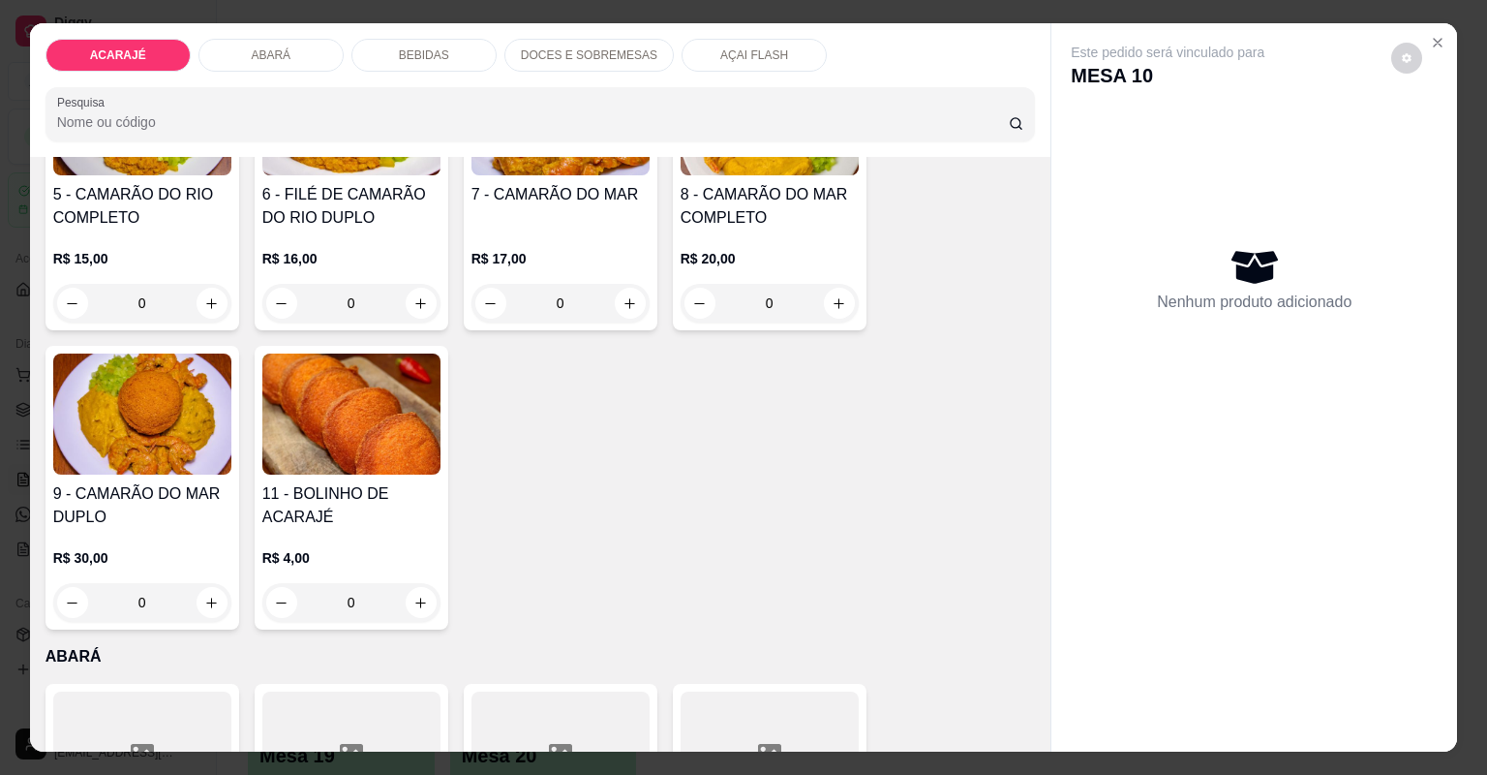
scroll to position [542, 0]
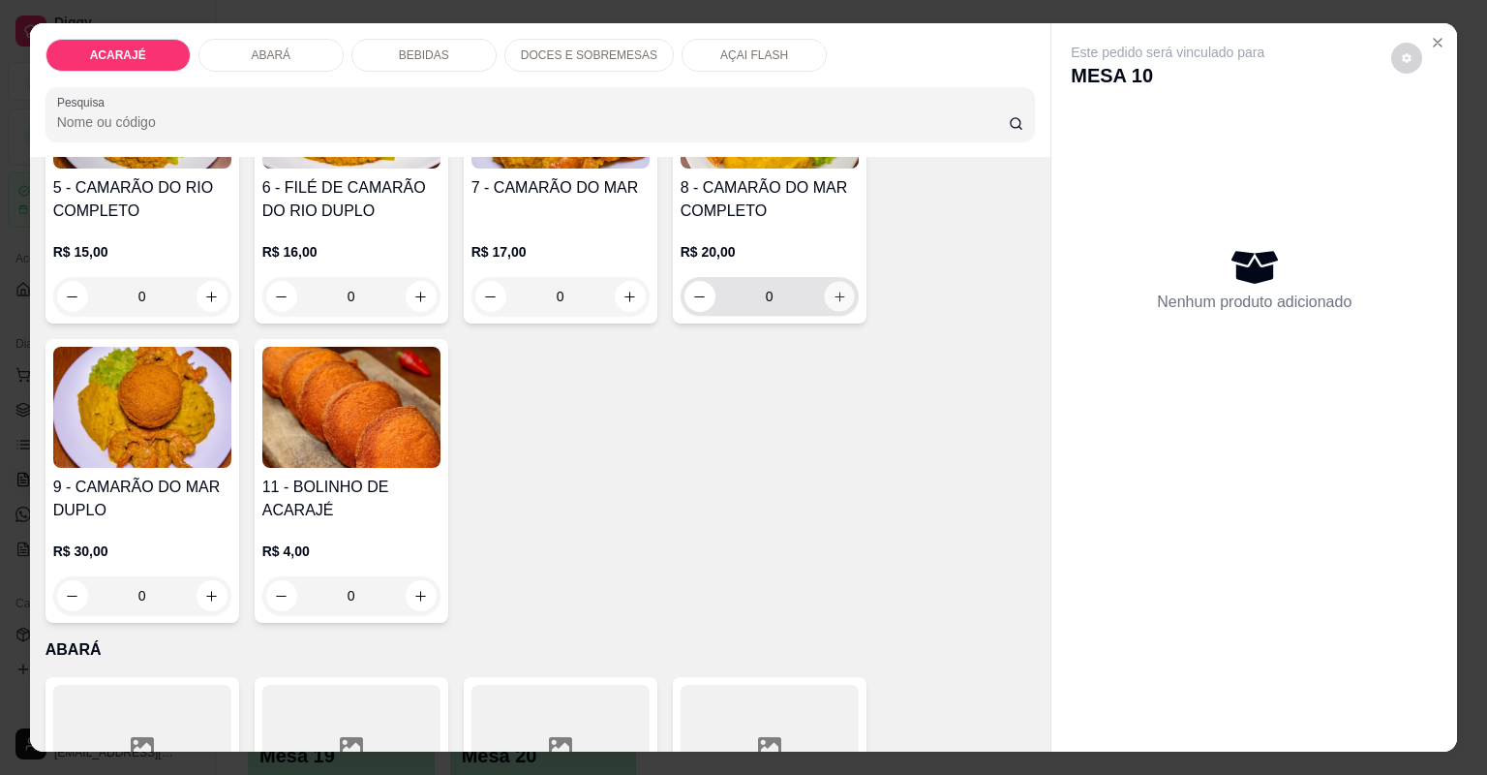
click at [839, 296] on icon "increase-product-quantity" at bounding box center [839, 297] width 15 height 15
type input "1"
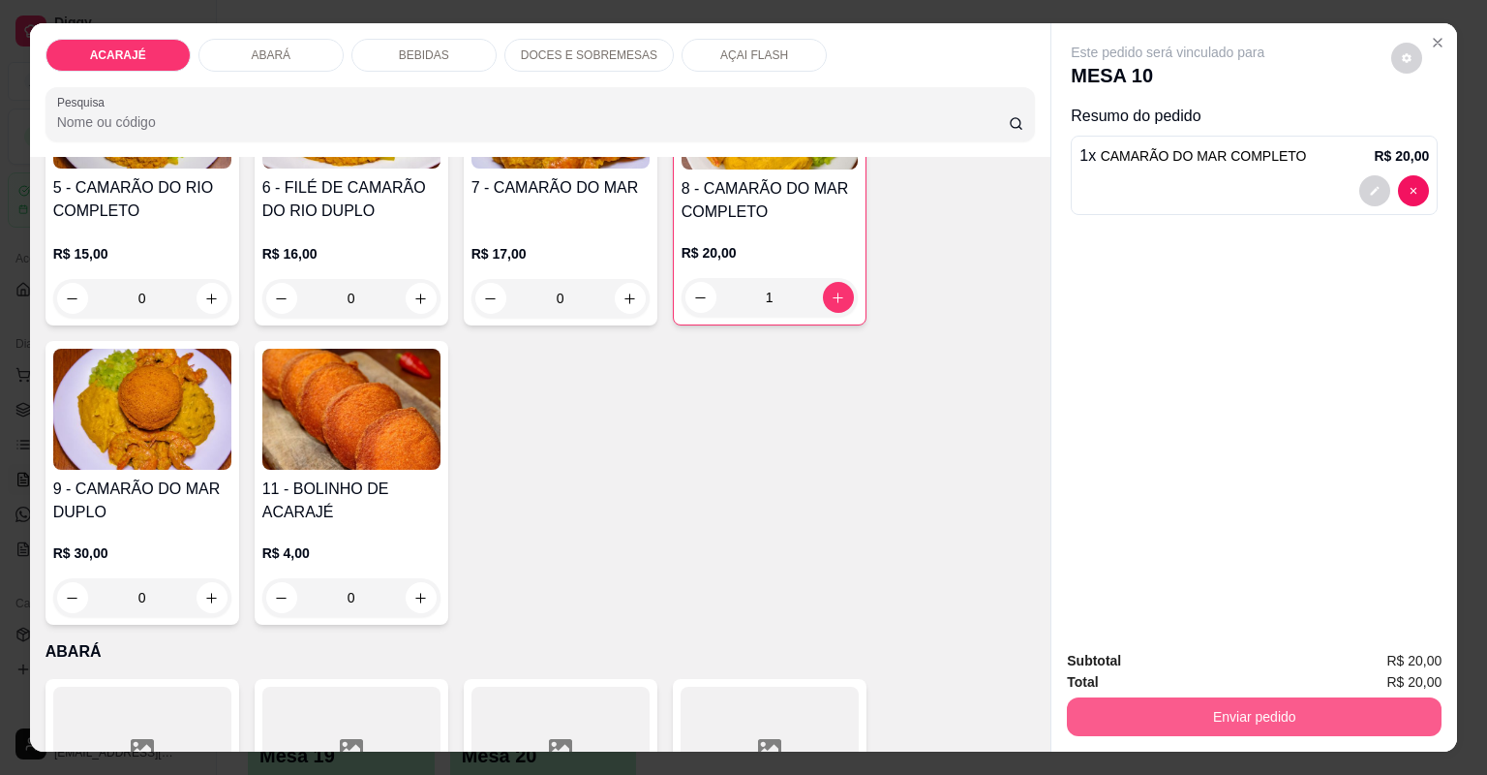
click at [1174, 707] on button "Enviar pedido" at bounding box center [1254, 716] width 375 height 39
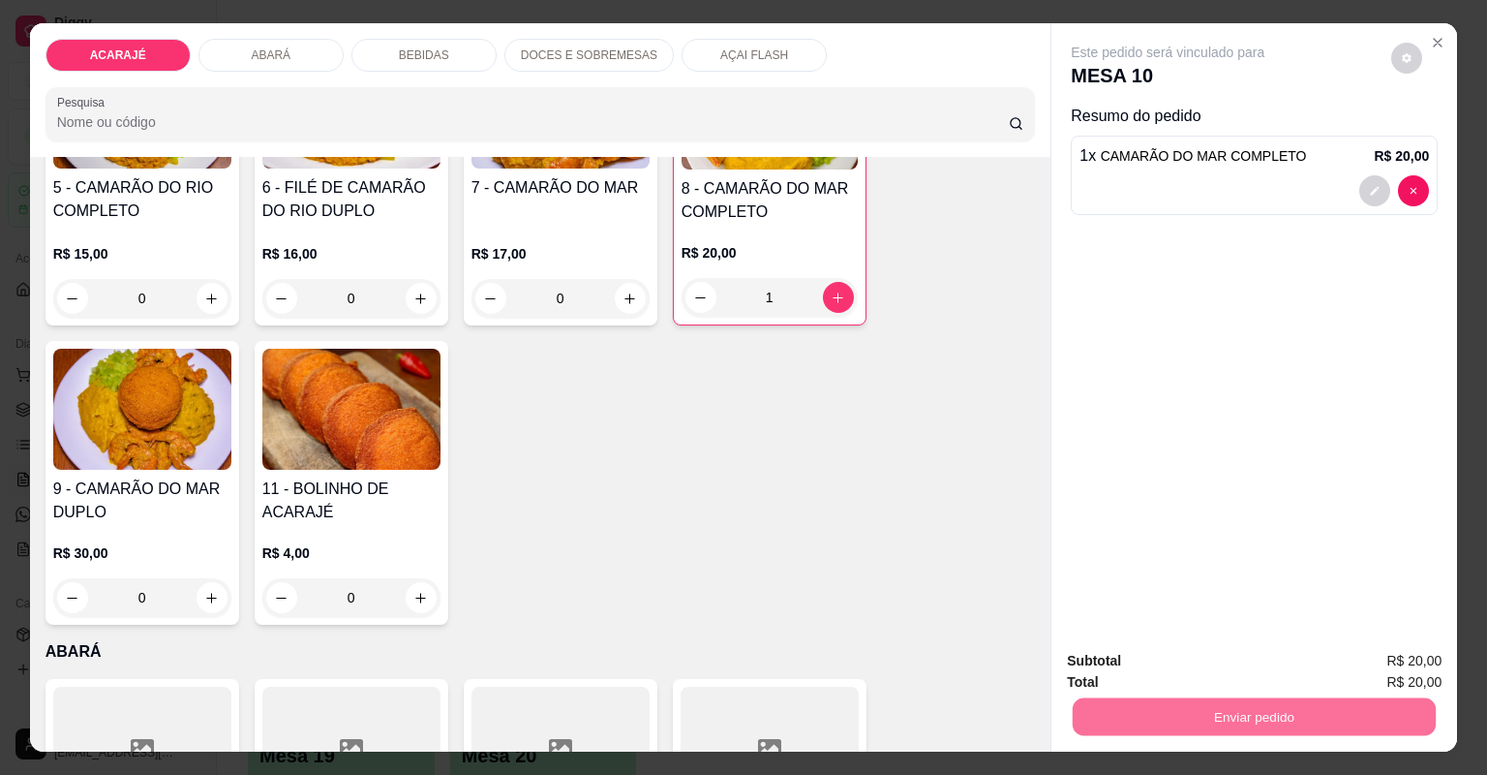
click at [1193, 651] on button "Não registrar e enviar pedido" at bounding box center [1192, 669] width 196 height 36
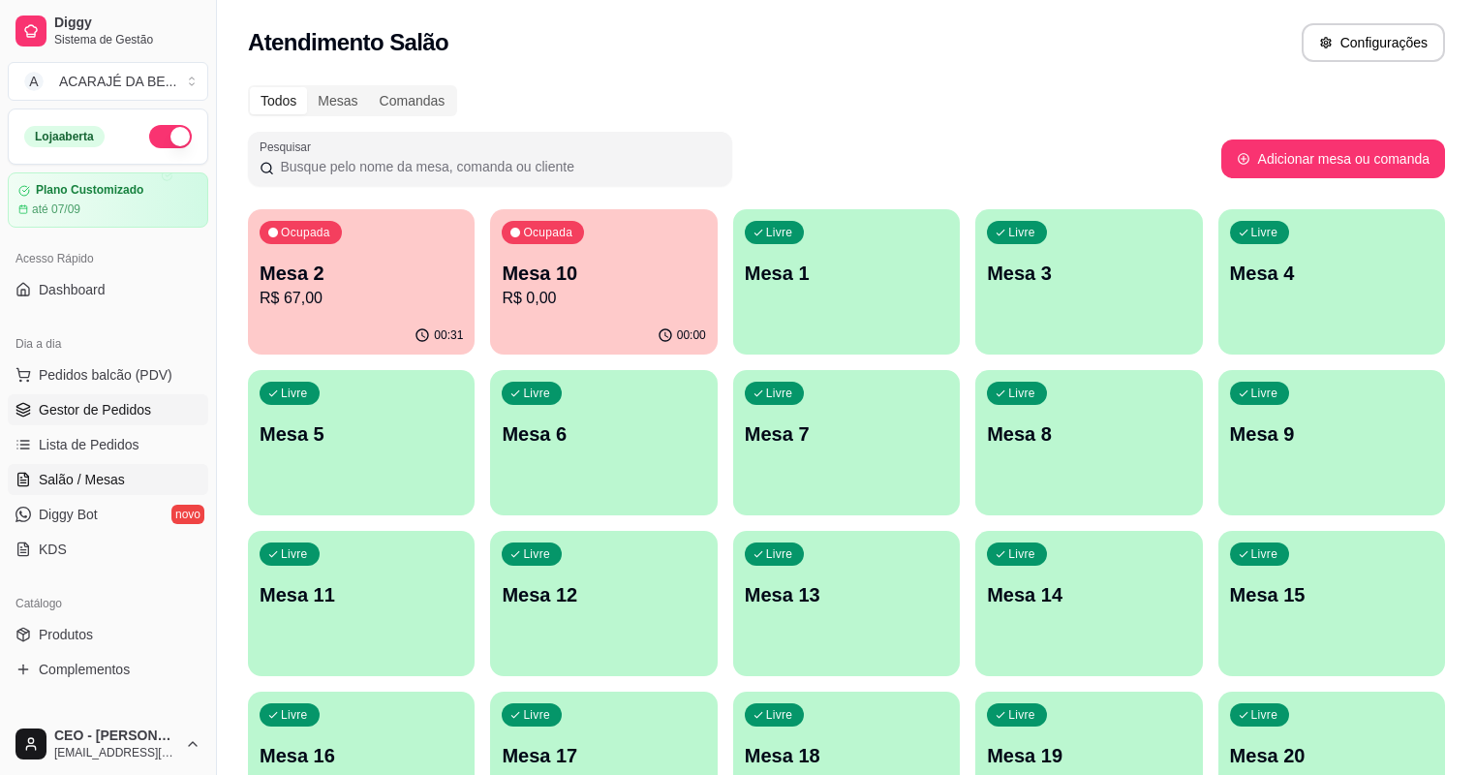
click at [89, 412] on span "Gestor de Pedidos" at bounding box center [95, 409] width 112 height 19
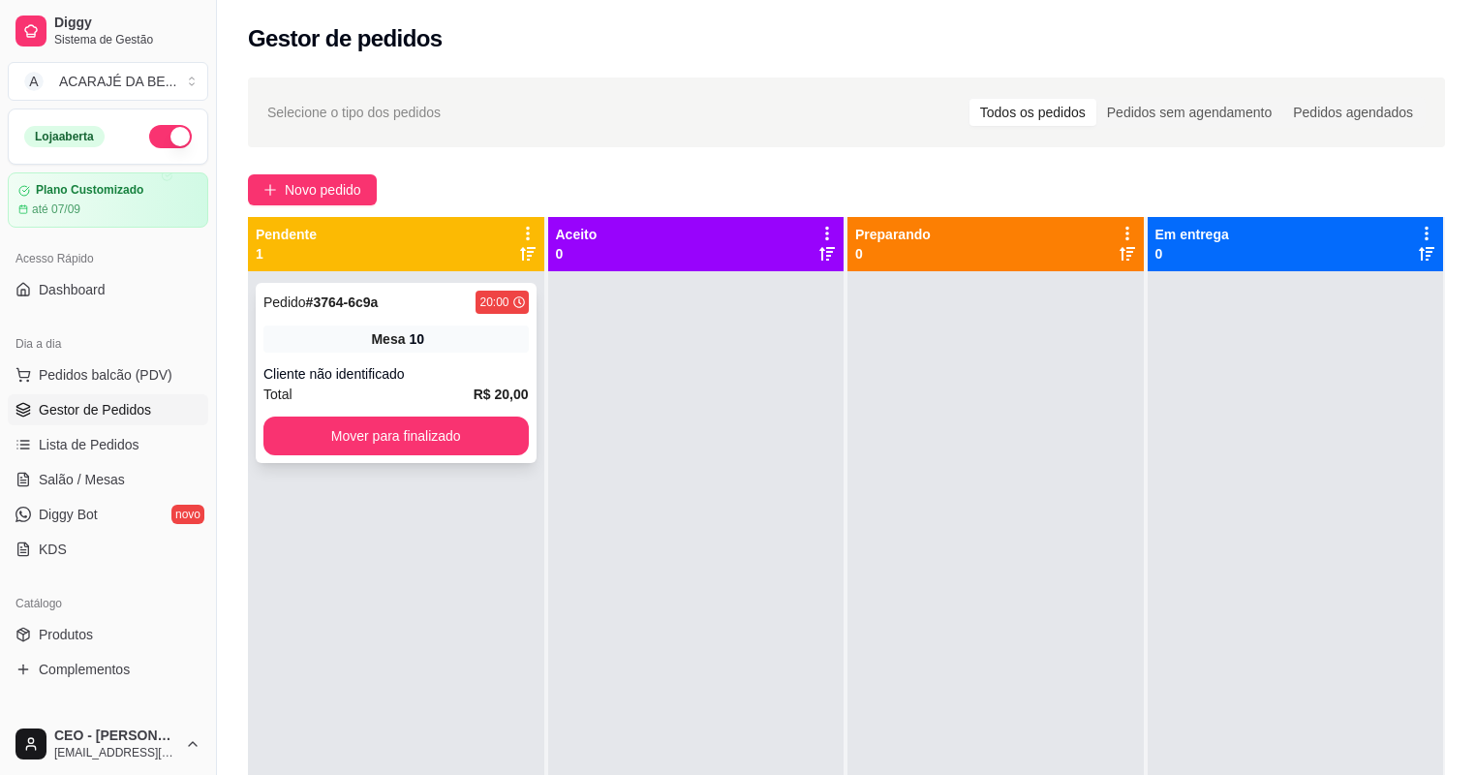
click at [413, 379] on div "Cliente não identificado" at bounding box center [395, 373] width 265 height 19
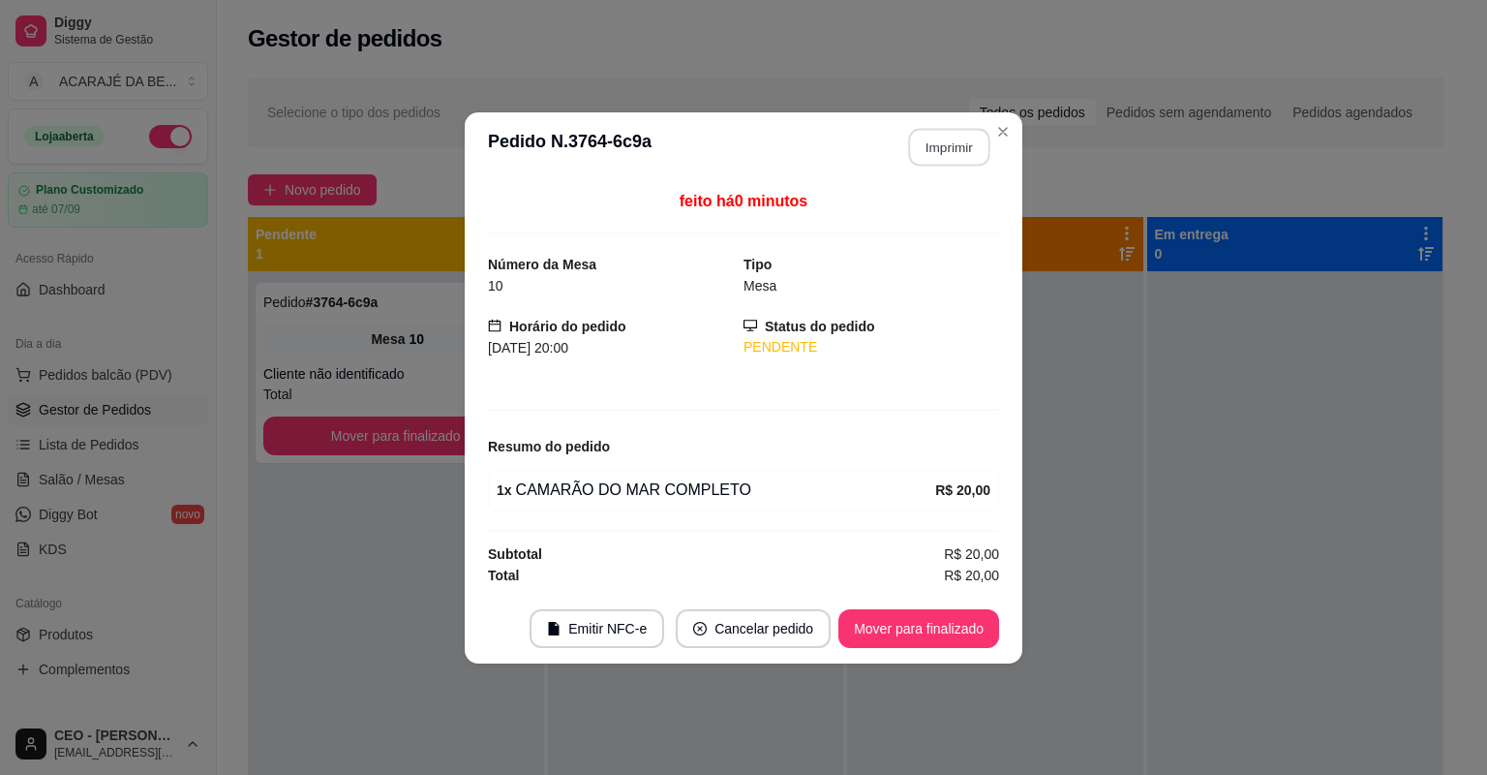
click at [969, 155] on button "Imprimir" at bounding box center [949, 147] width 81 height 38
click at [927, 627] on button "Mover para finalizado" at bounding box center [919, 628] width 156 height 38
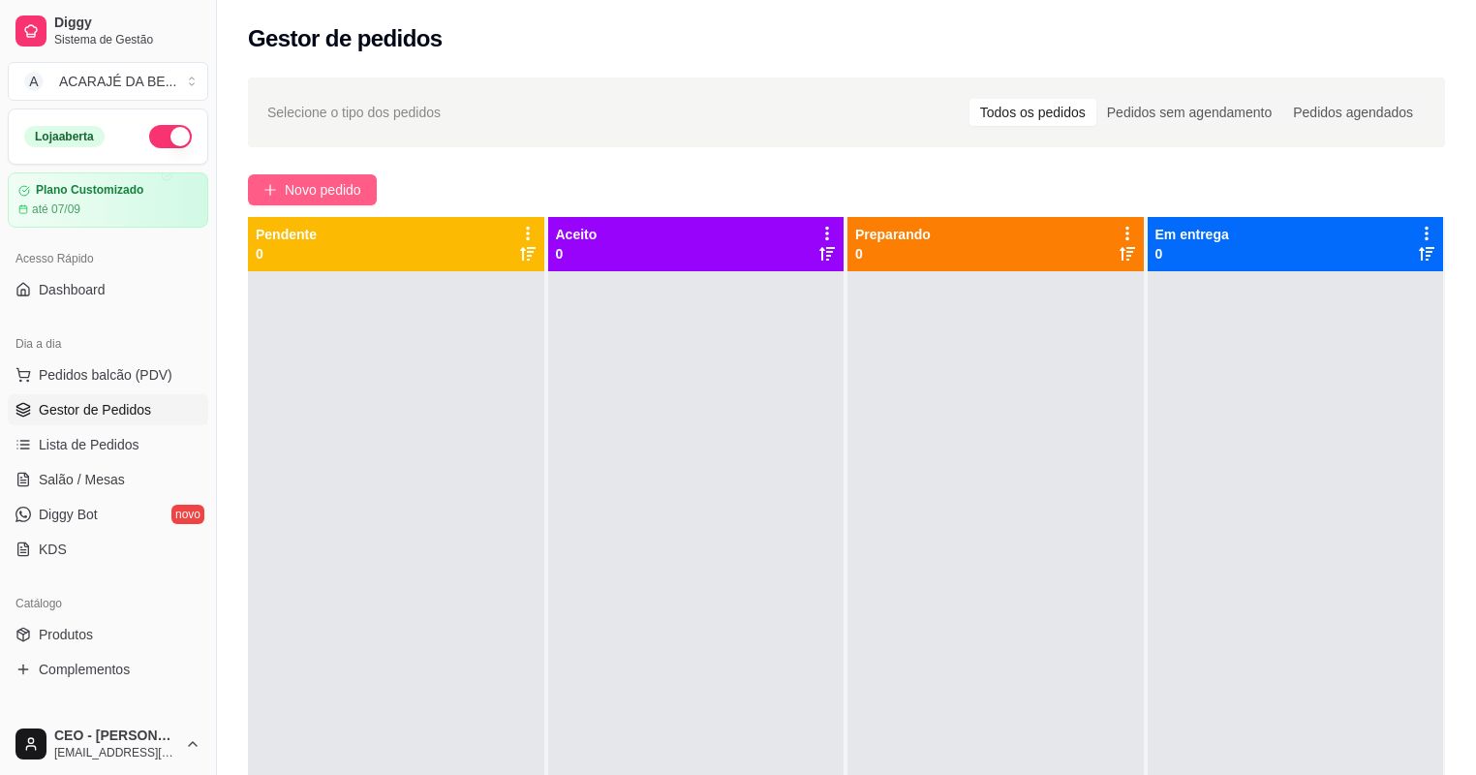
click at [357, 182] on span "Novo pedido" at bounding box center [323, 189] width 76 height 21
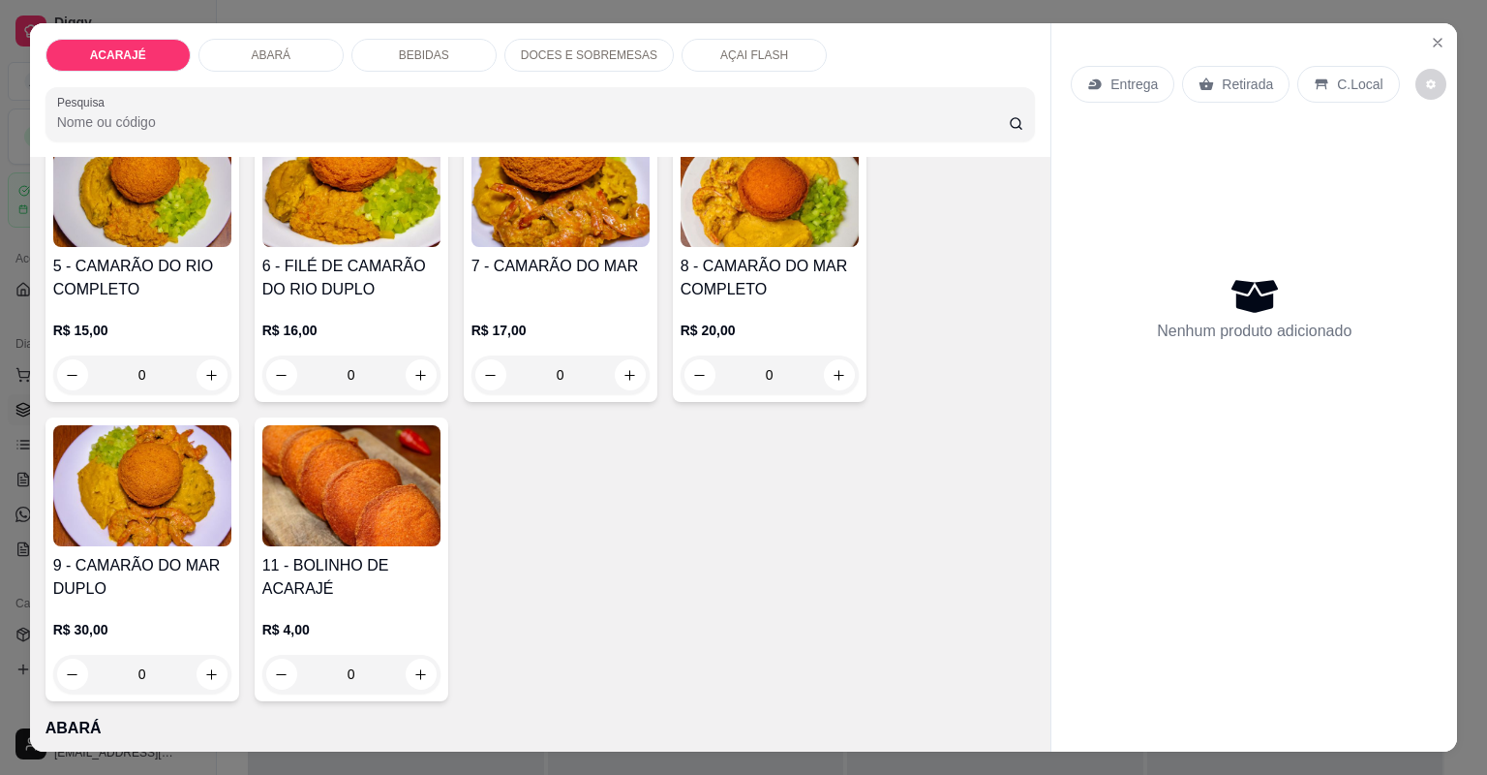
scroll to position [465, 0]
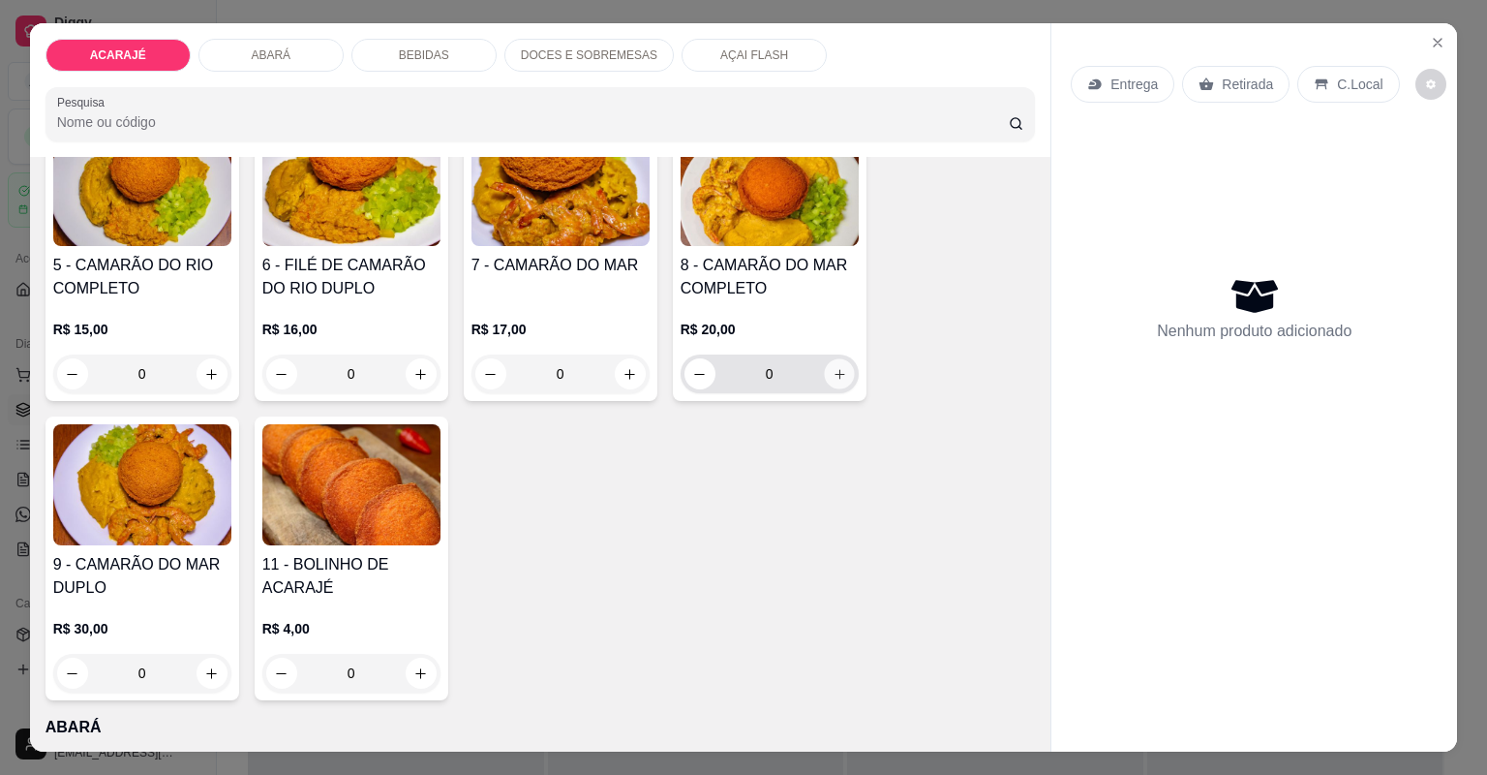
click at [838, 369] on icon "increase-product-quantity" at bounding box center [839, 374] width 15 height 15
type input "1"
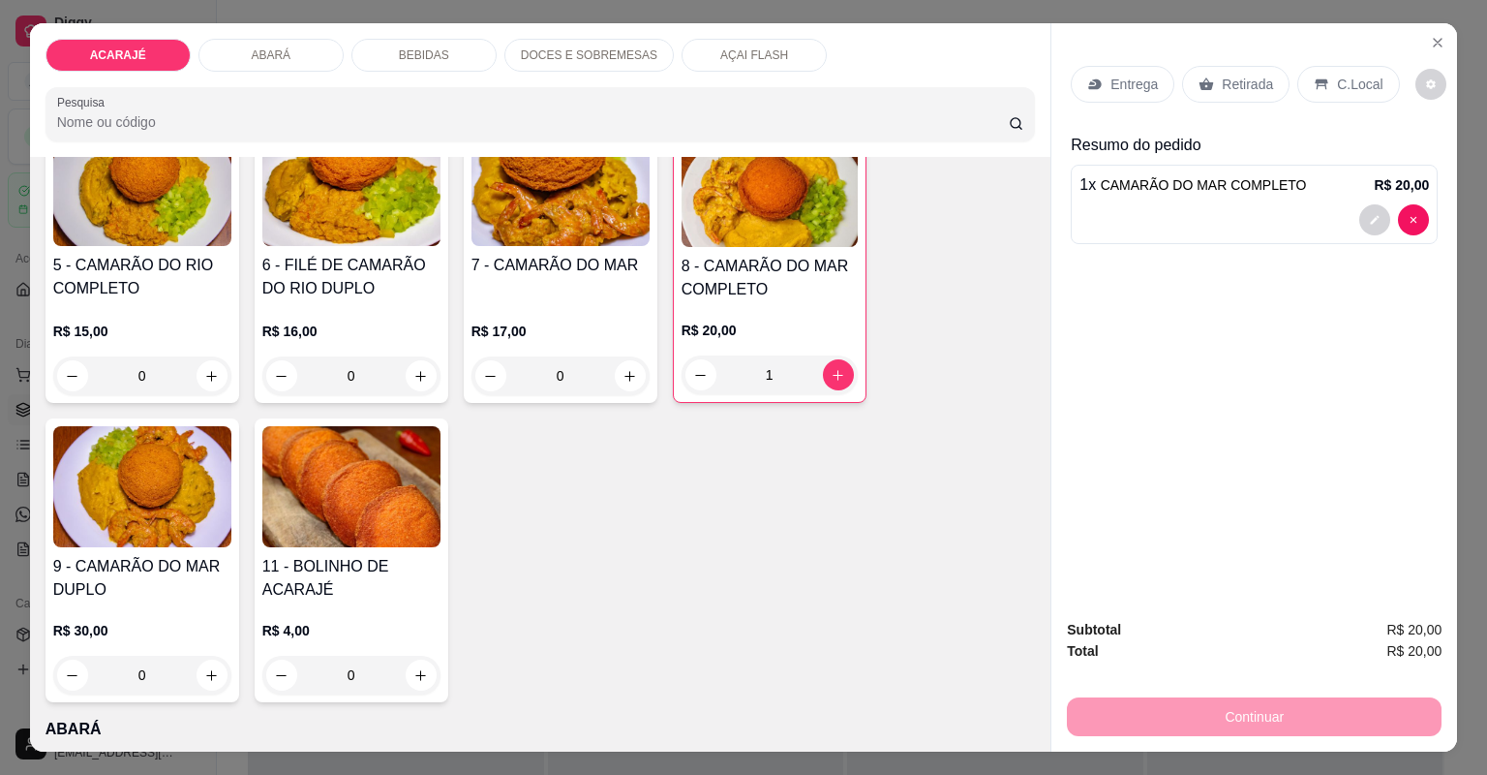
click at [1140, 77] on p "Entrega" at bounding box center [1134, 84] width 47 height 19
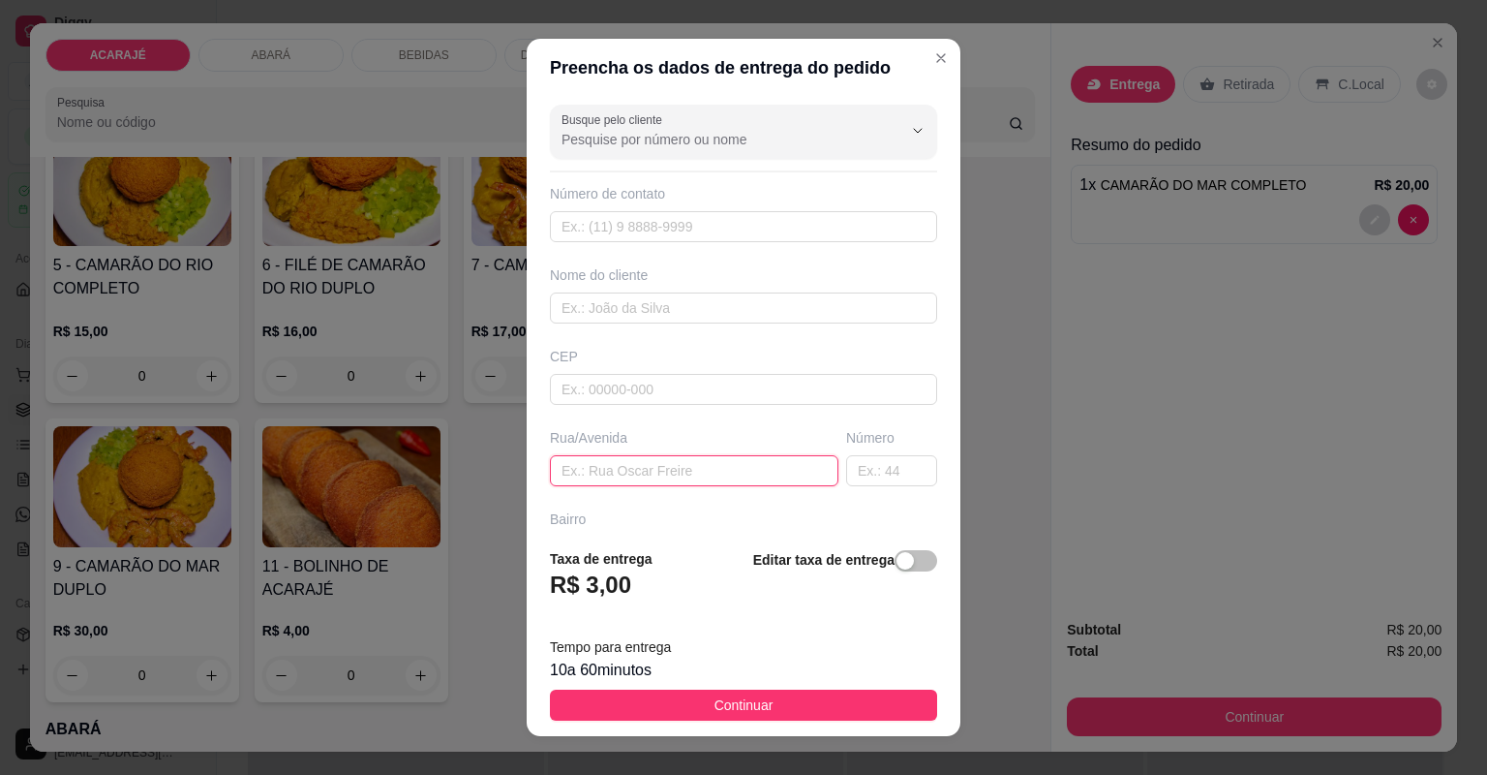
click at [700, 465] on input "text" at bounding box center [694, 470] width 289 height 31
type input "camamuzinho,no cutuvelo"
click at [864, 474] on input "text" at bounding box center [891, 470] width 91 height 31
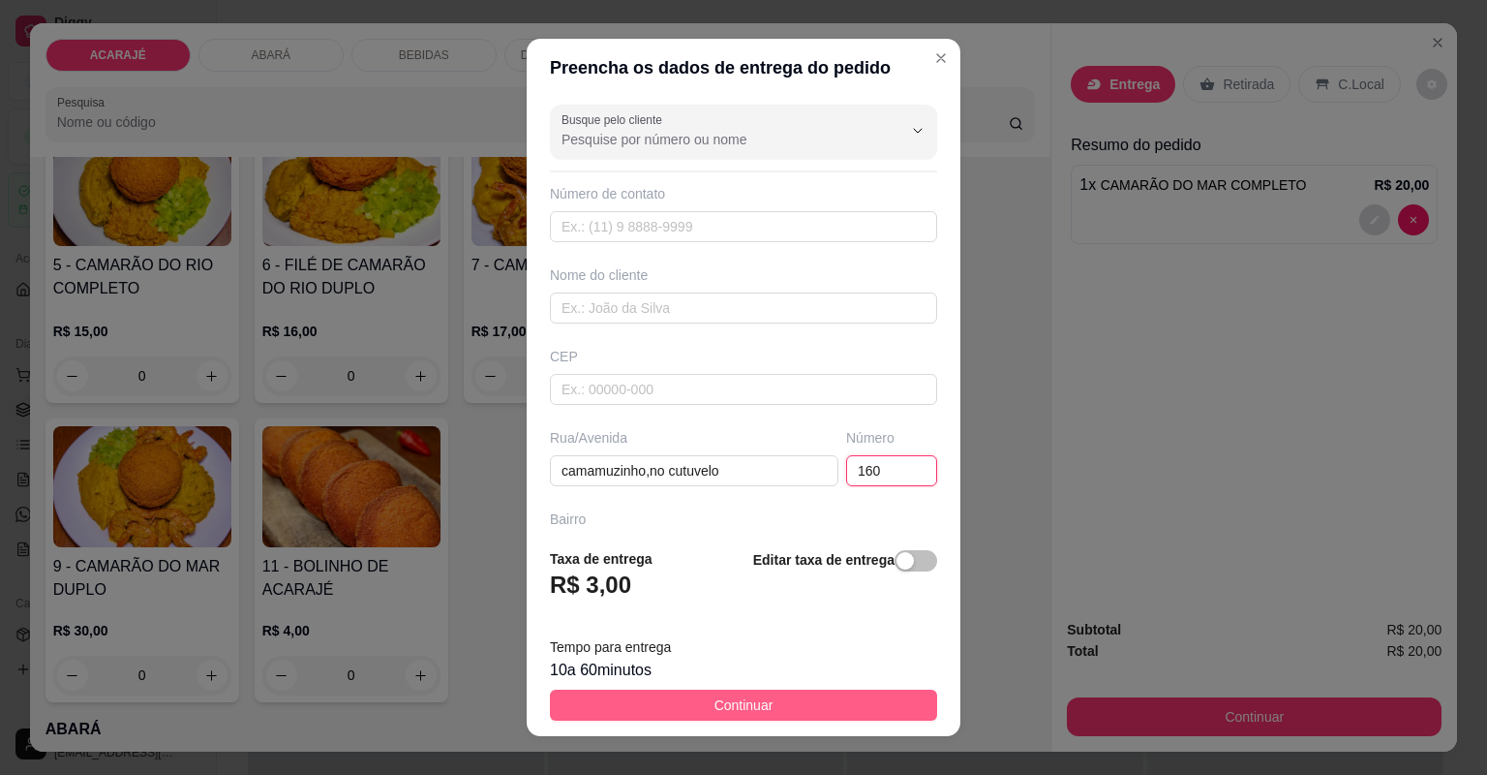
type input "160"
click at [751, 706] on span "Continuar" at bounding box center [744, 704] width 59 height 21
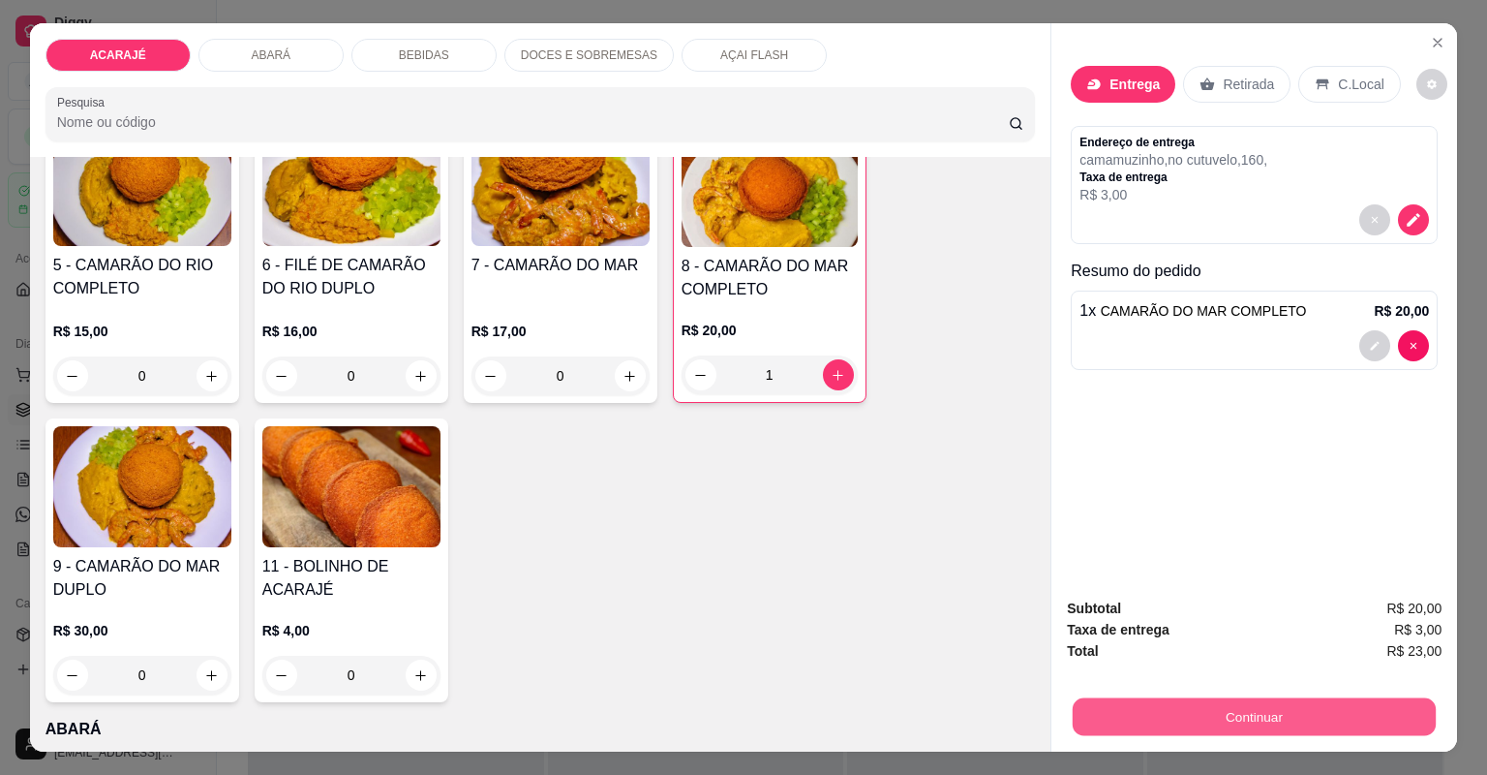
click at [1150, 724] on button "Continuar" at bounding box center [1254, 717] width 363 height 38
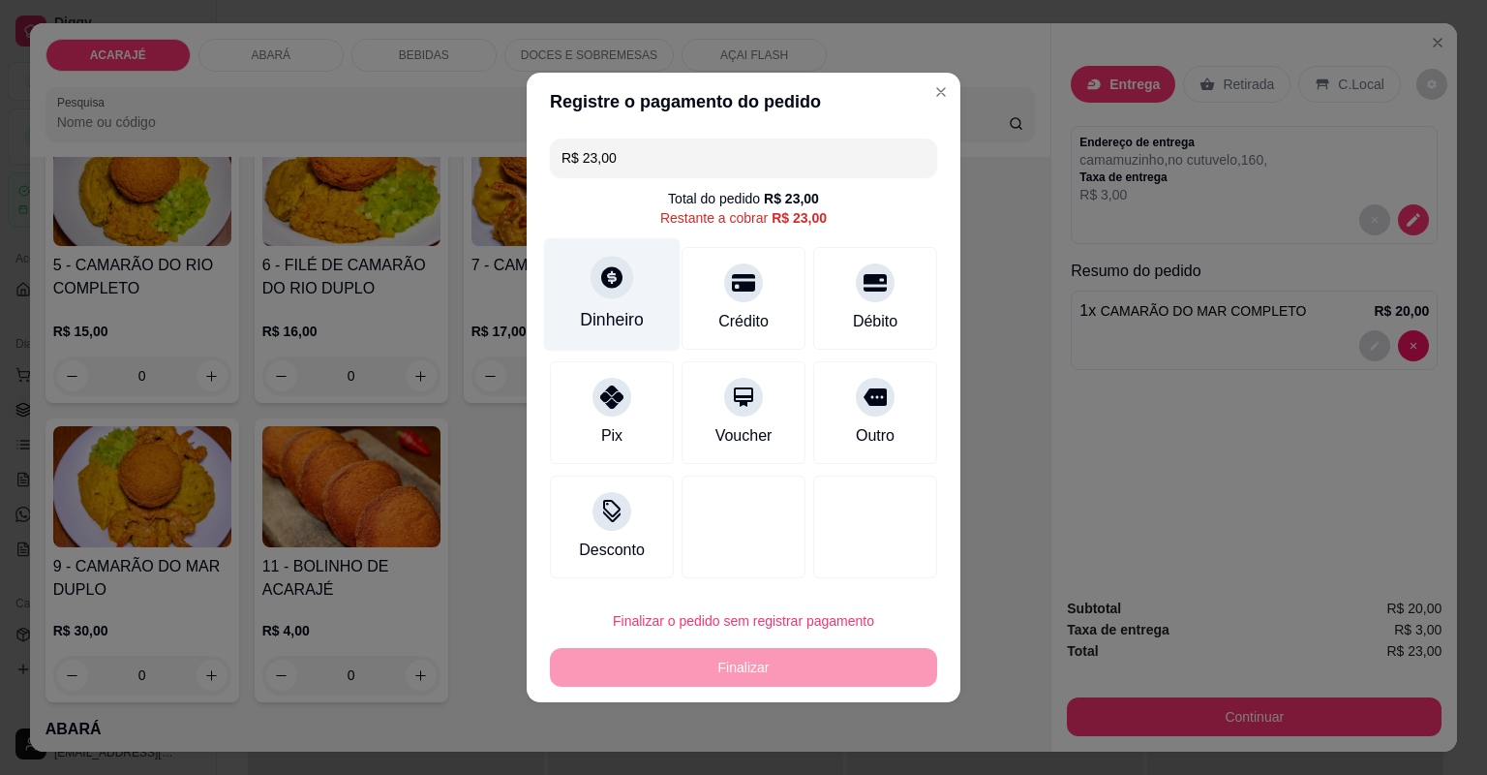
click at [605, 319] on div "Dinheiro" at bounding box center [612, 319] width 64 height 25
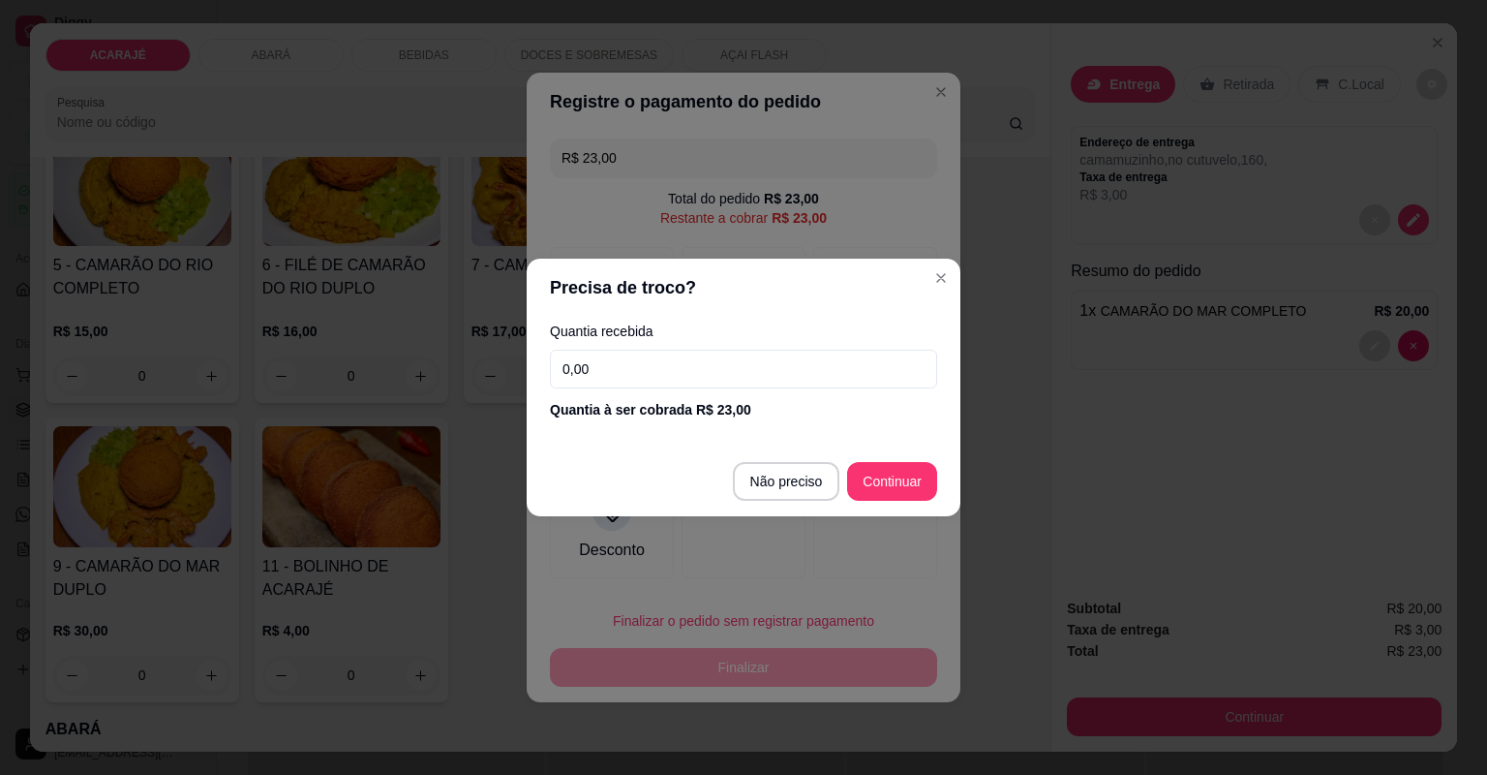
click at [659, 352] on input "0,00" at bounding box center [743, 369] width 387 height 39
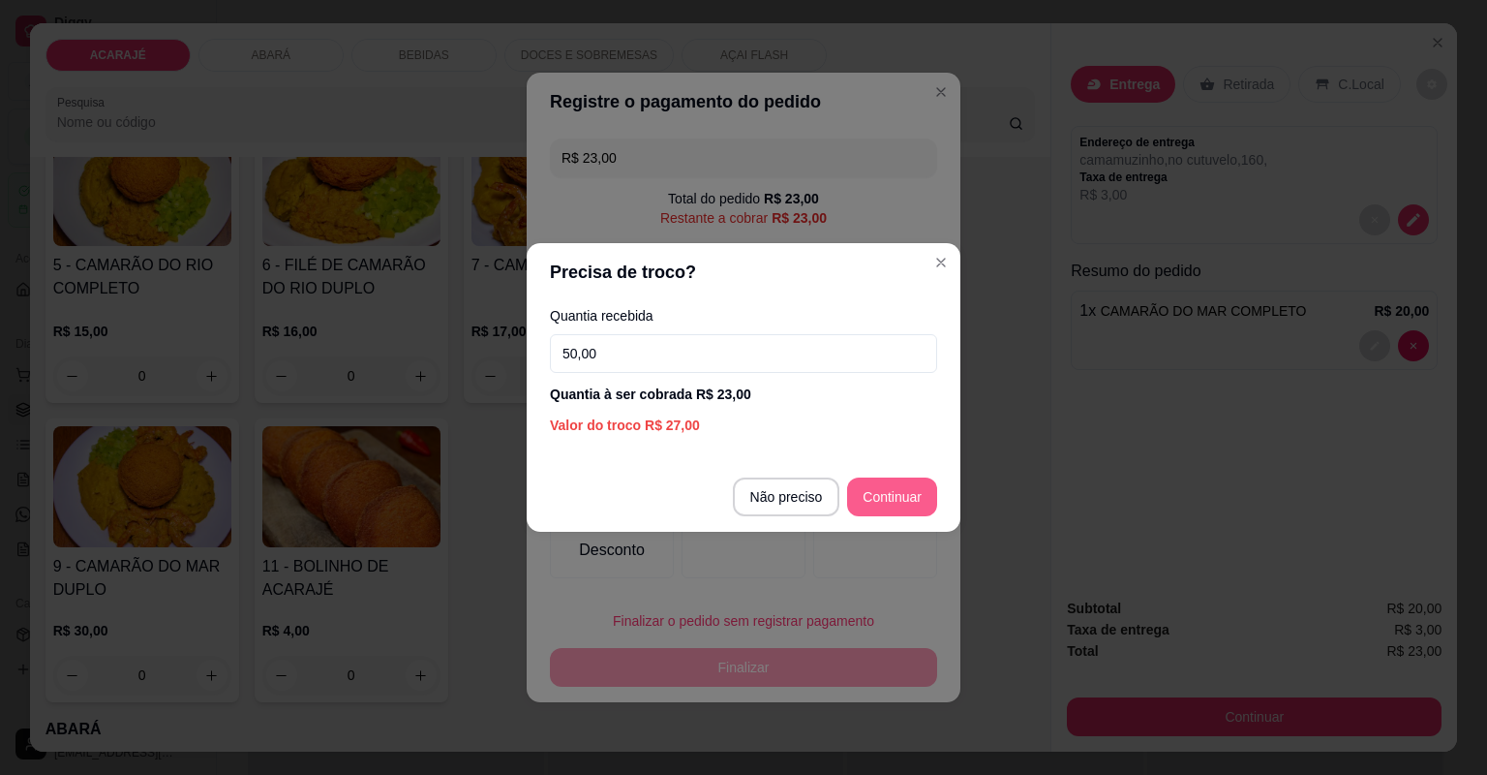
type input "50,00"
type input "R$ 0,00"
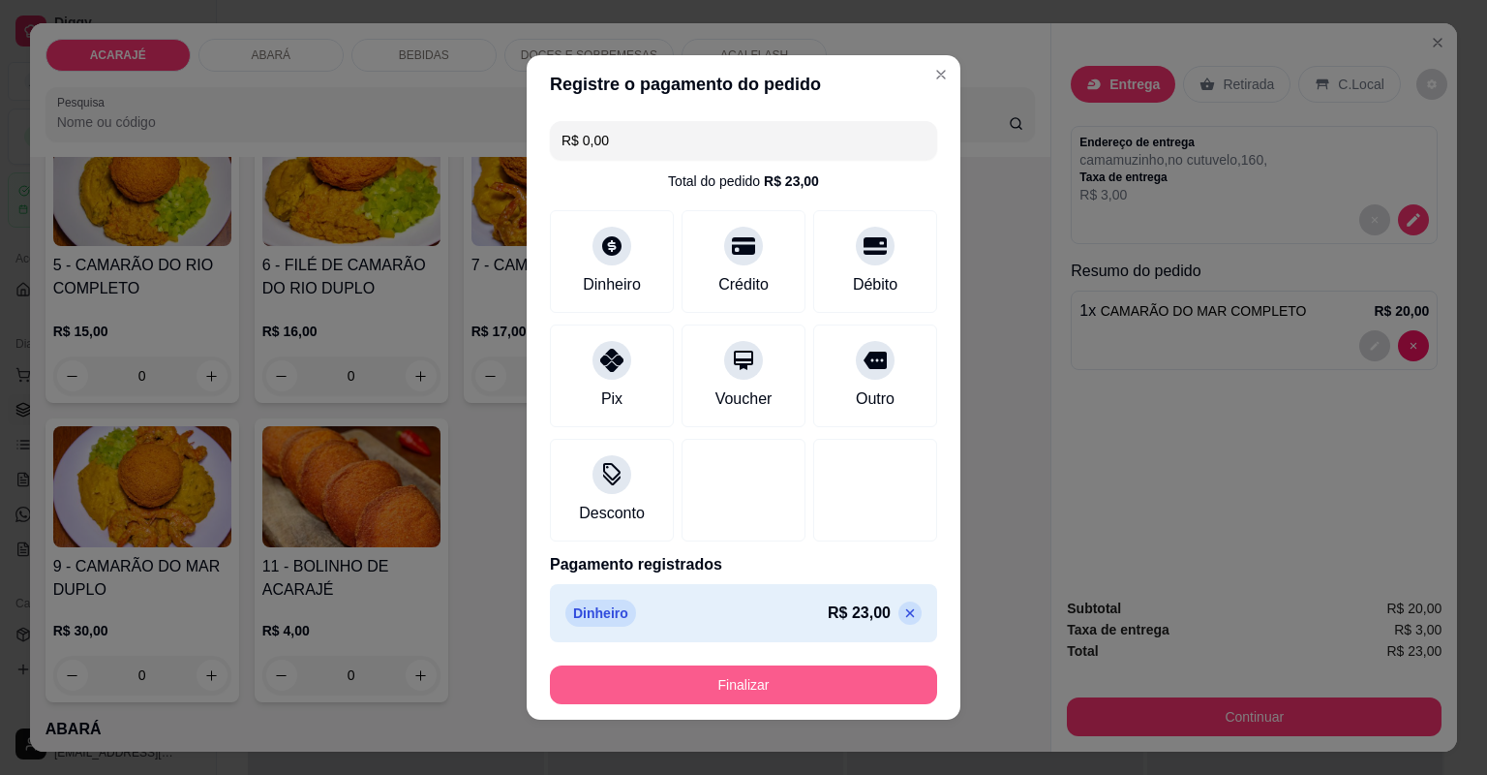
click at [877, 673] on button "Finalizar" at bounding box center [743, 684] width 387 height 39
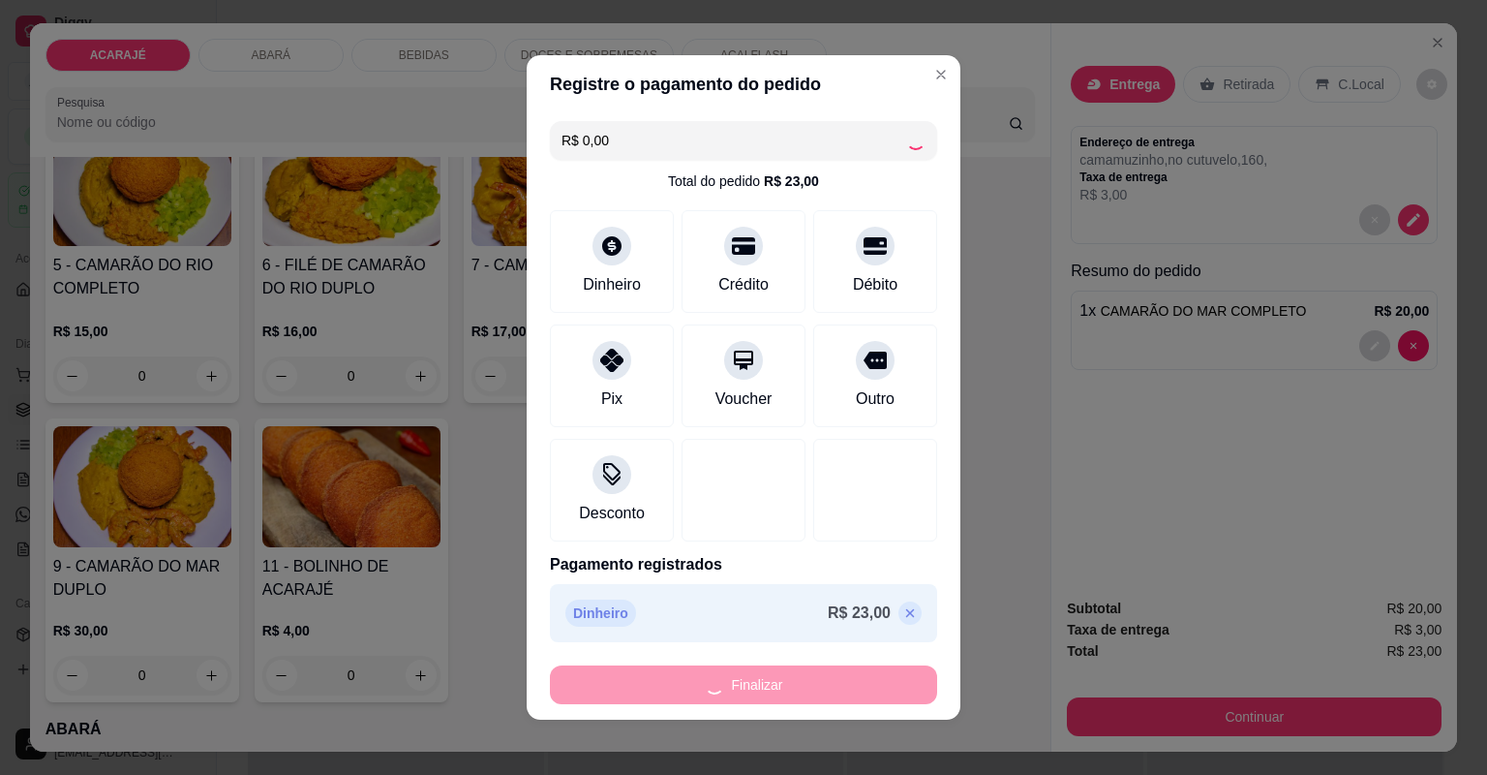
type input "0"
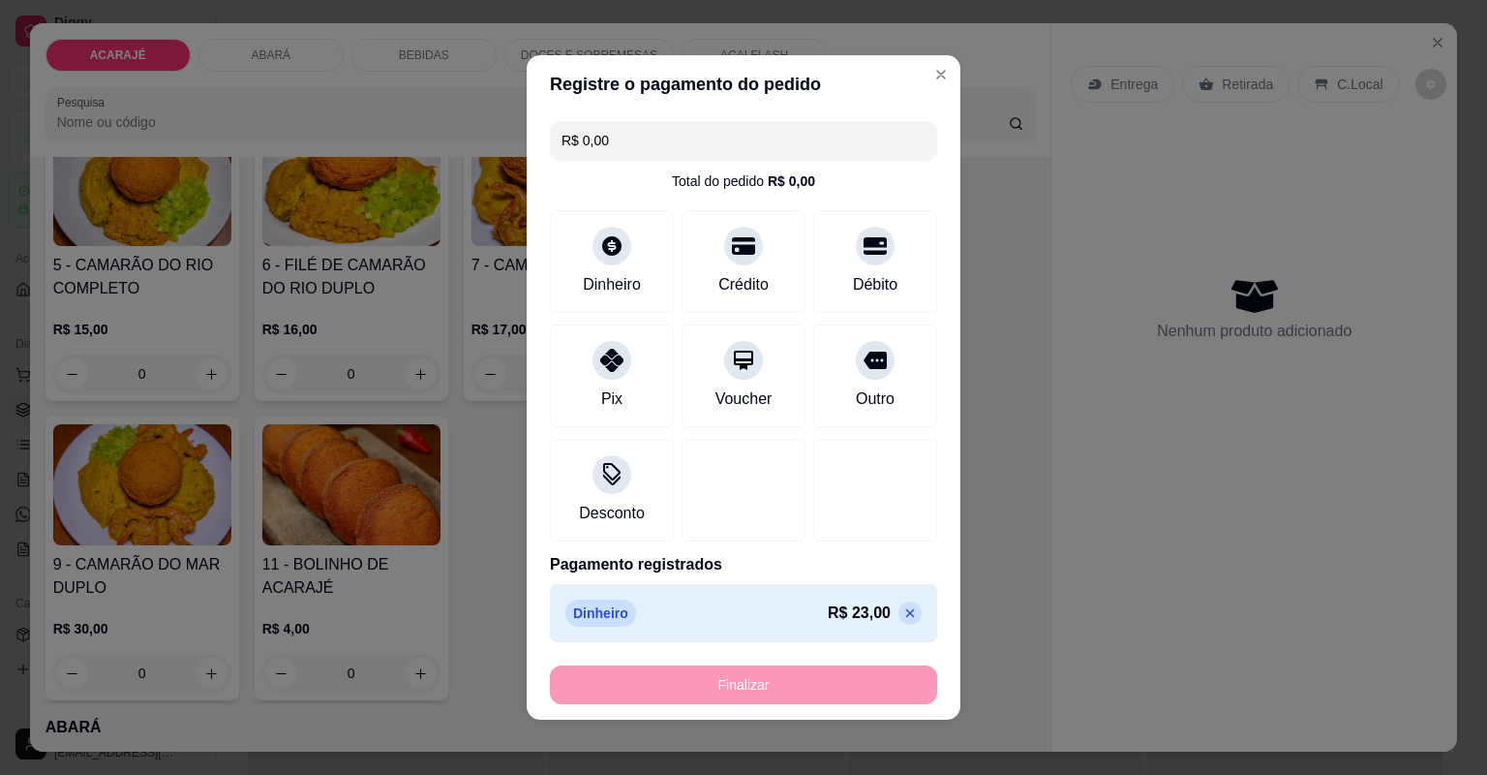
type input "-R$ 23,00"
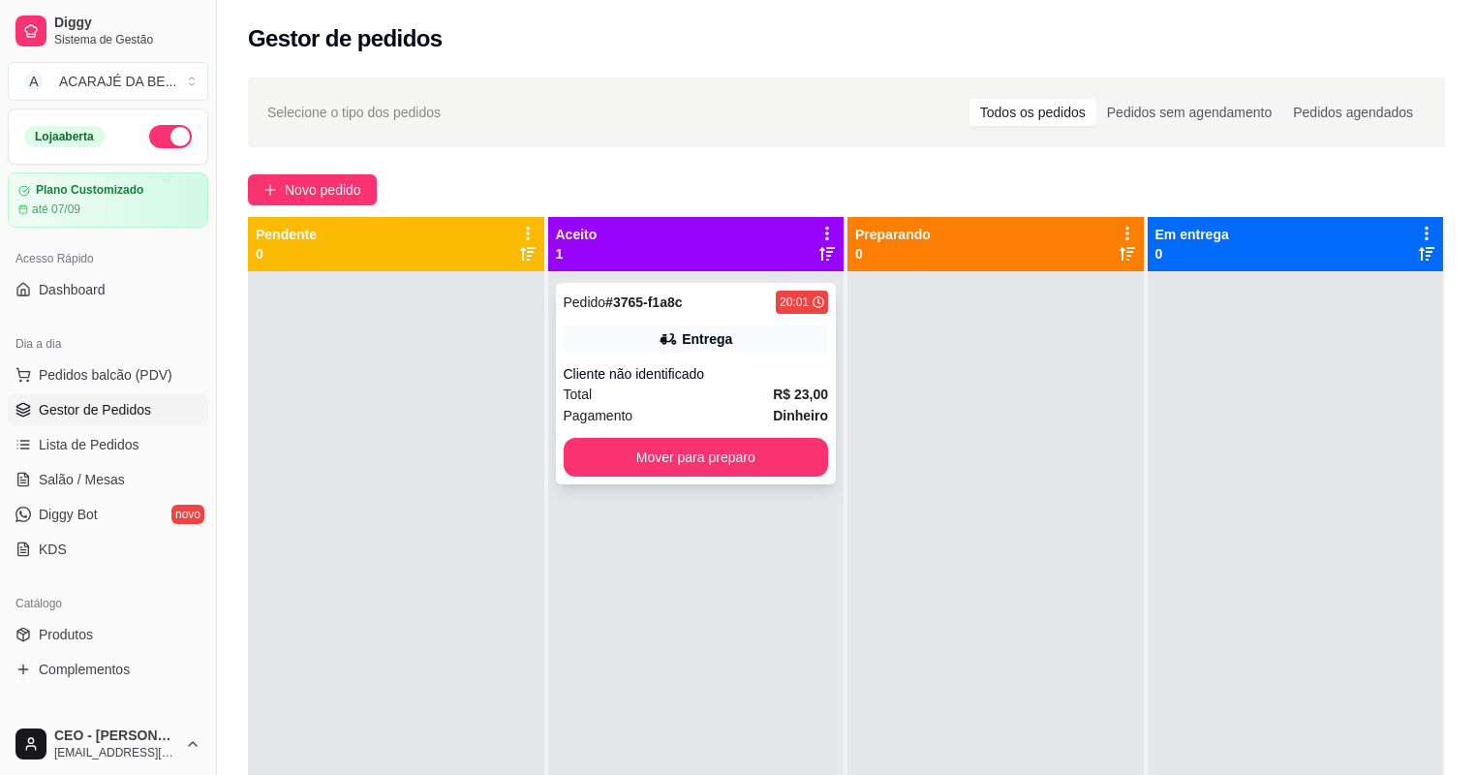
click at [748, 406] on div "Pagamento Dinheiro" at bounding box center [696, 415] width 265 height 21
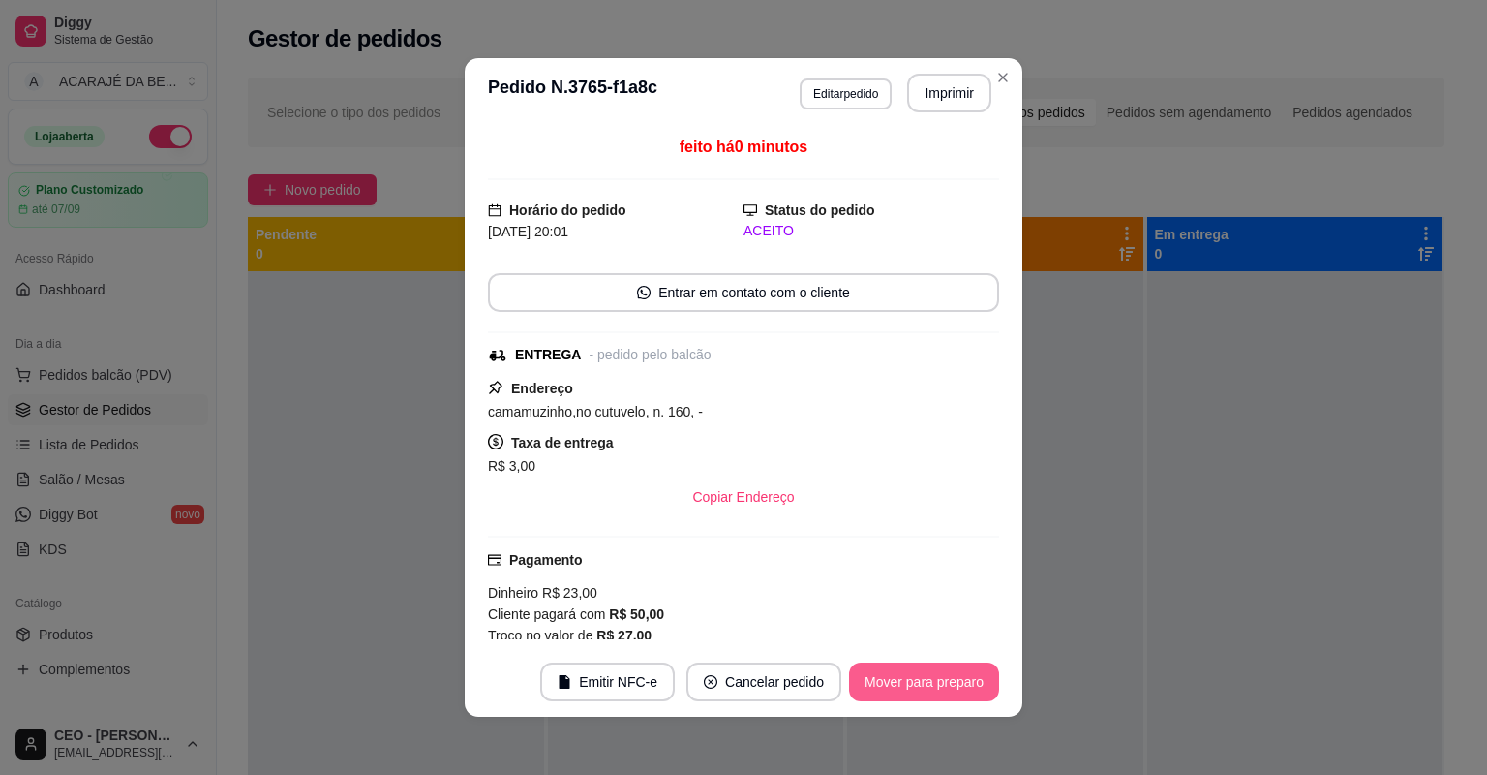
click at [887, 678] on button "Mover para preparo" at bounding box center [924, 681] width 150 height 39
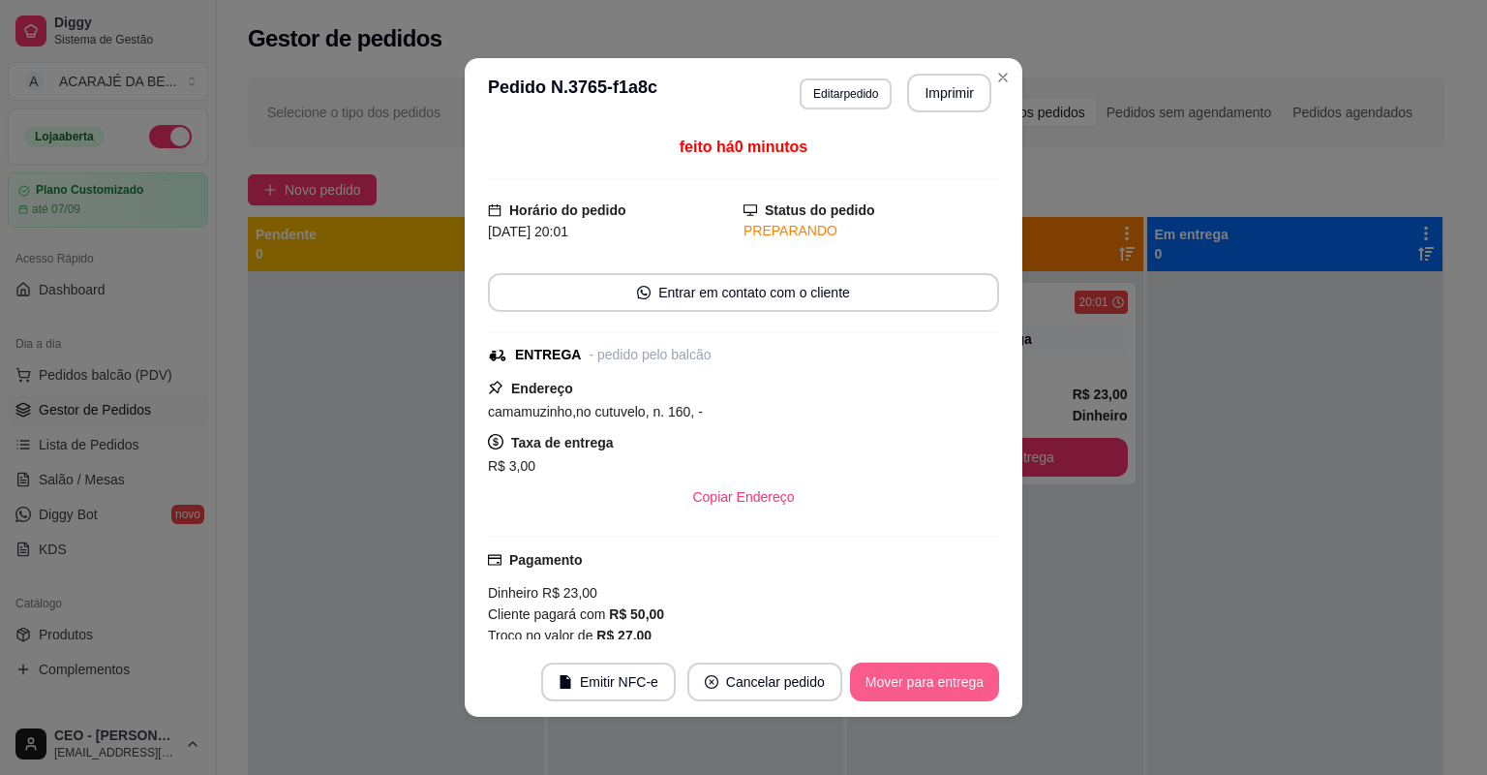
click at [885, 678] on button "Mover para entrega" at bounding box center [924, 681] width 149 height 39
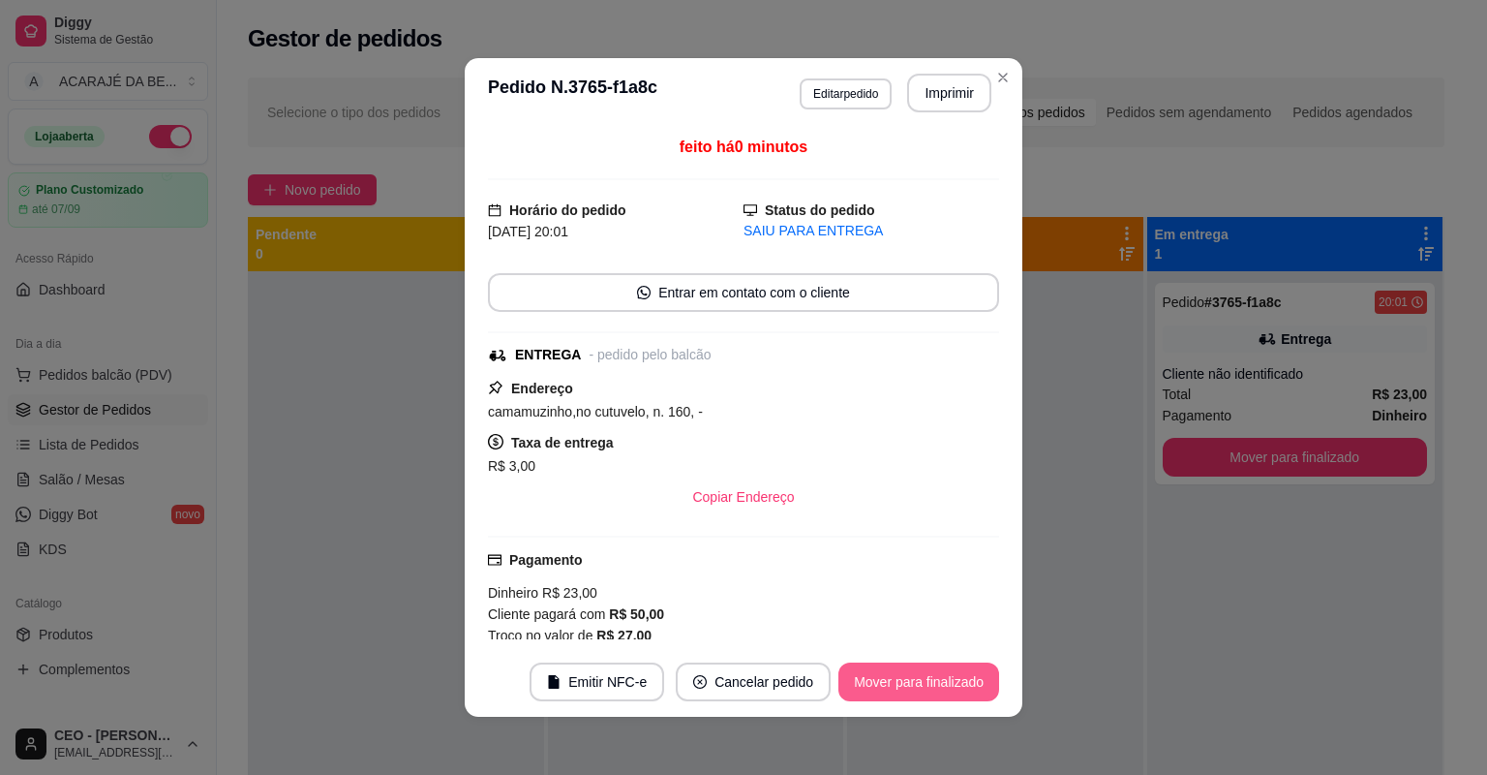
click at [883, 678] on button "Mover para finalizado" at bounding box center [919, 681] width 161 height 39
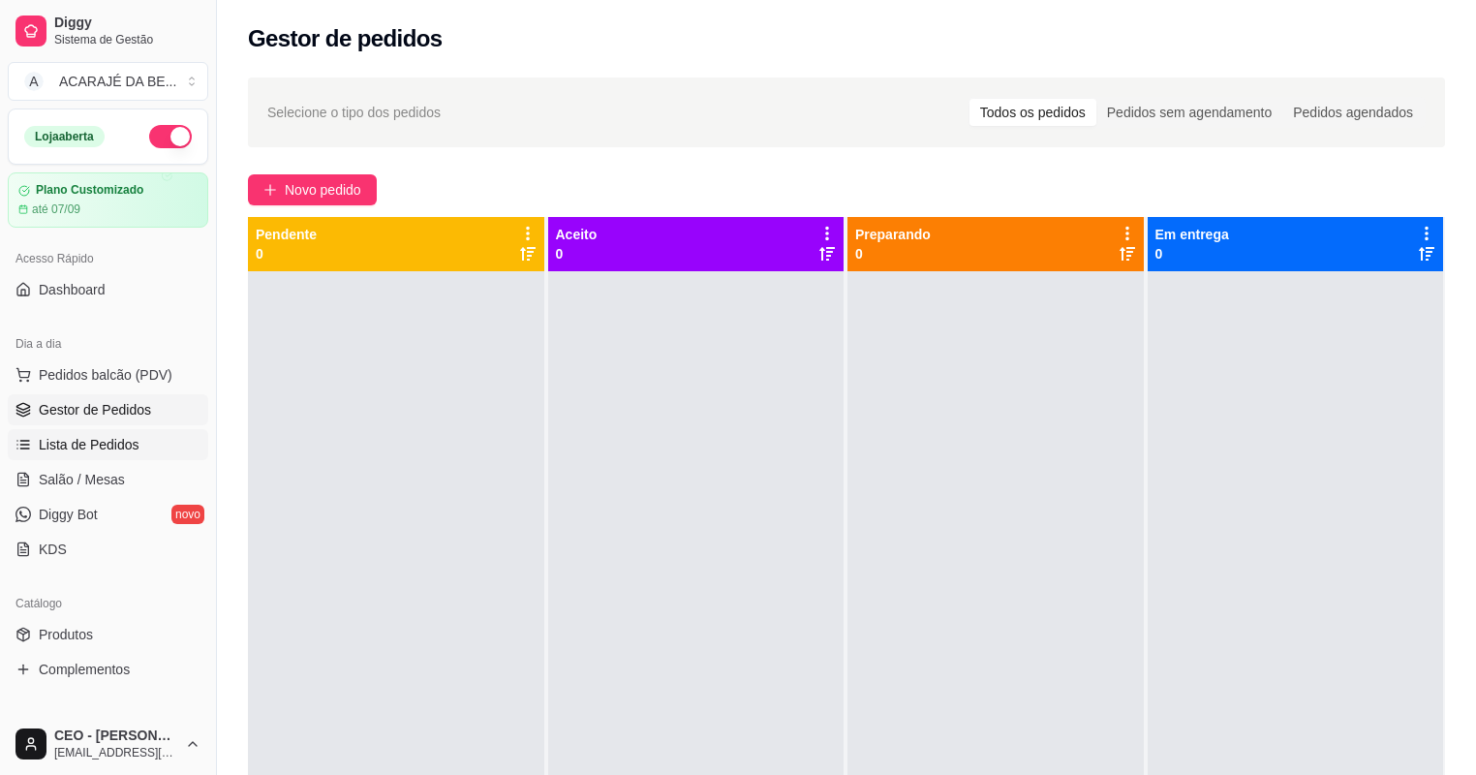
click at [156, 444] on link "Lista de Pedidos" at bounding box center [108, 444] width 200 height 31
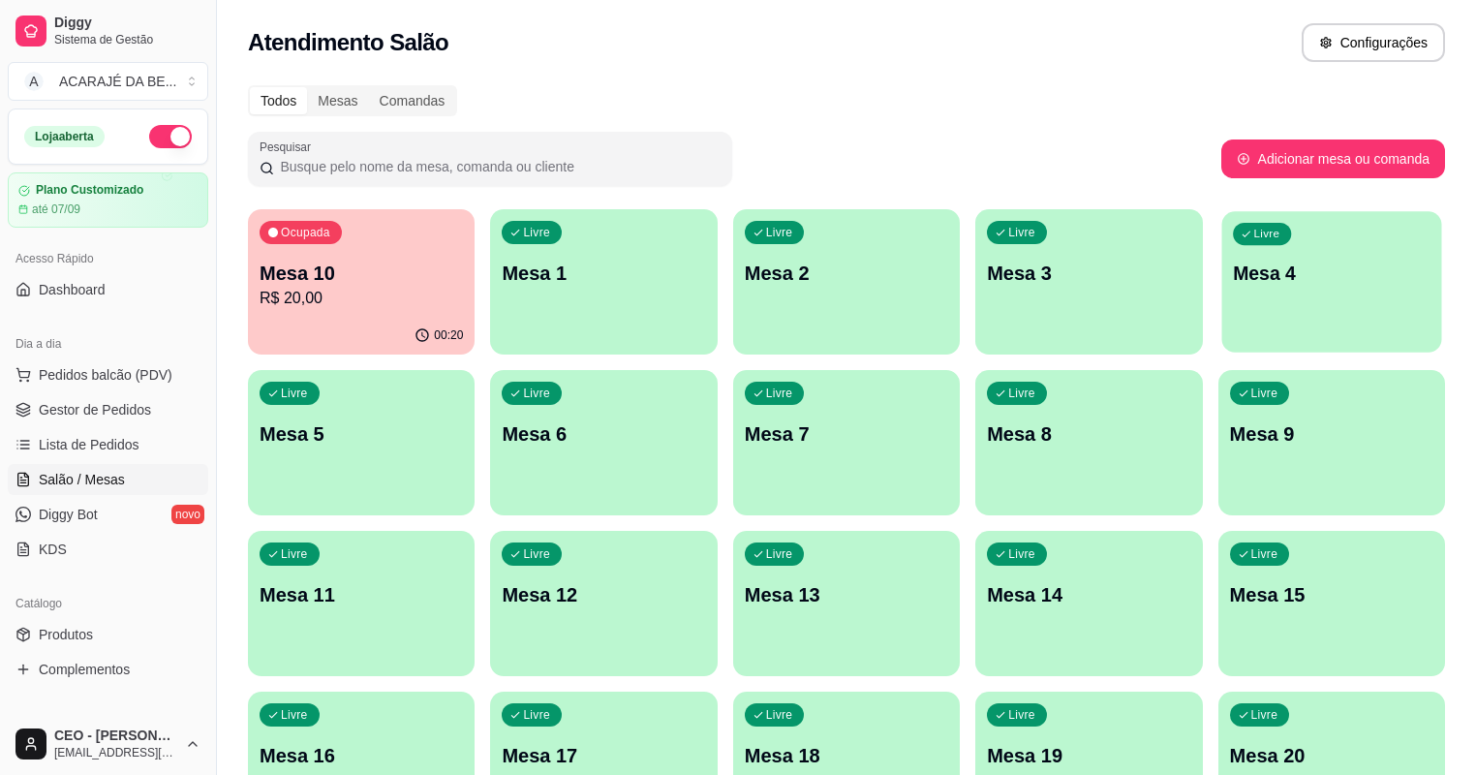
click at [1221, 312] on div "Livre Mesa 4" at bounding box center [1331, 270] width 220 height 118
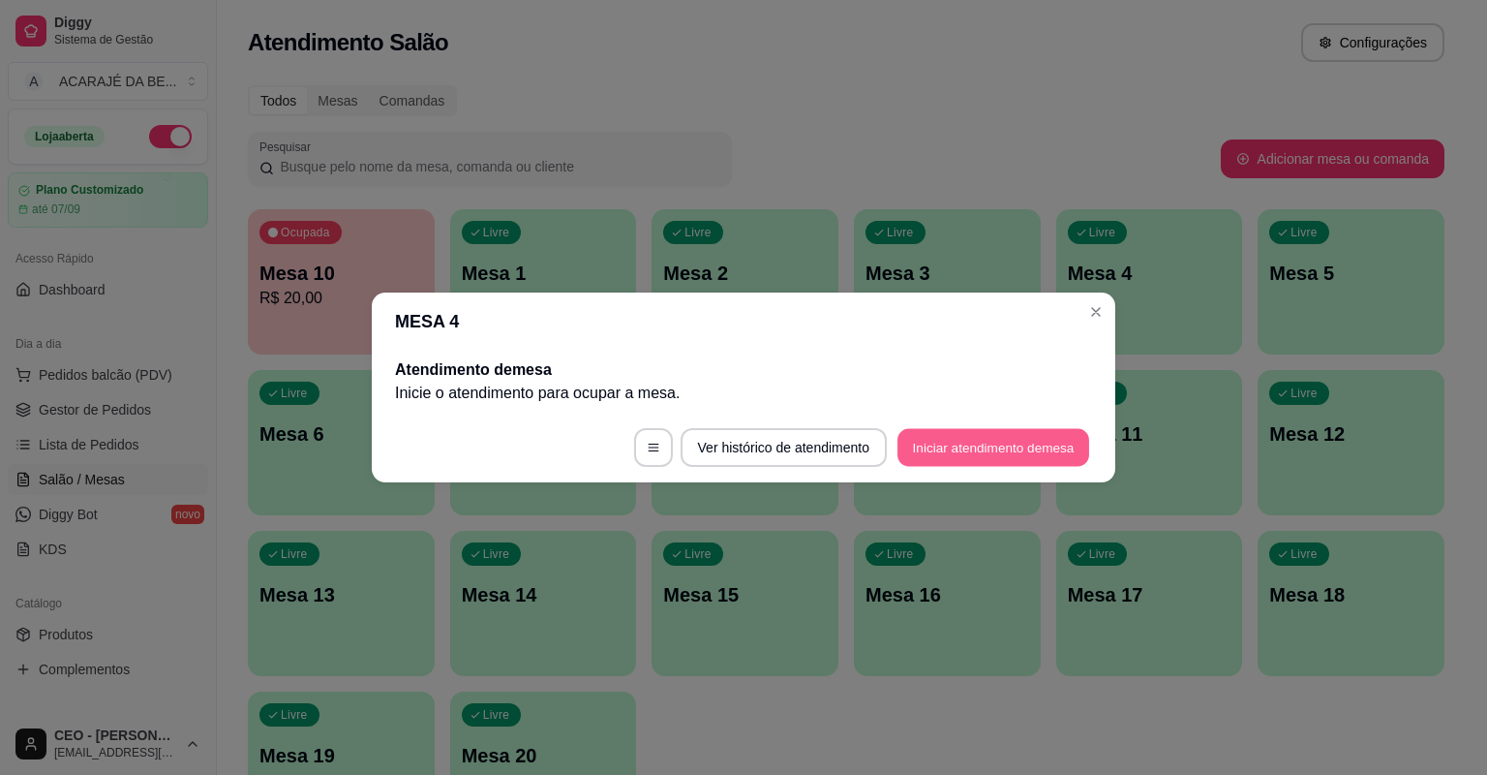
click at [904, 442] on button "Iniciar atendimento de mesa" at bounding box center [994, 448] width 192 height 38
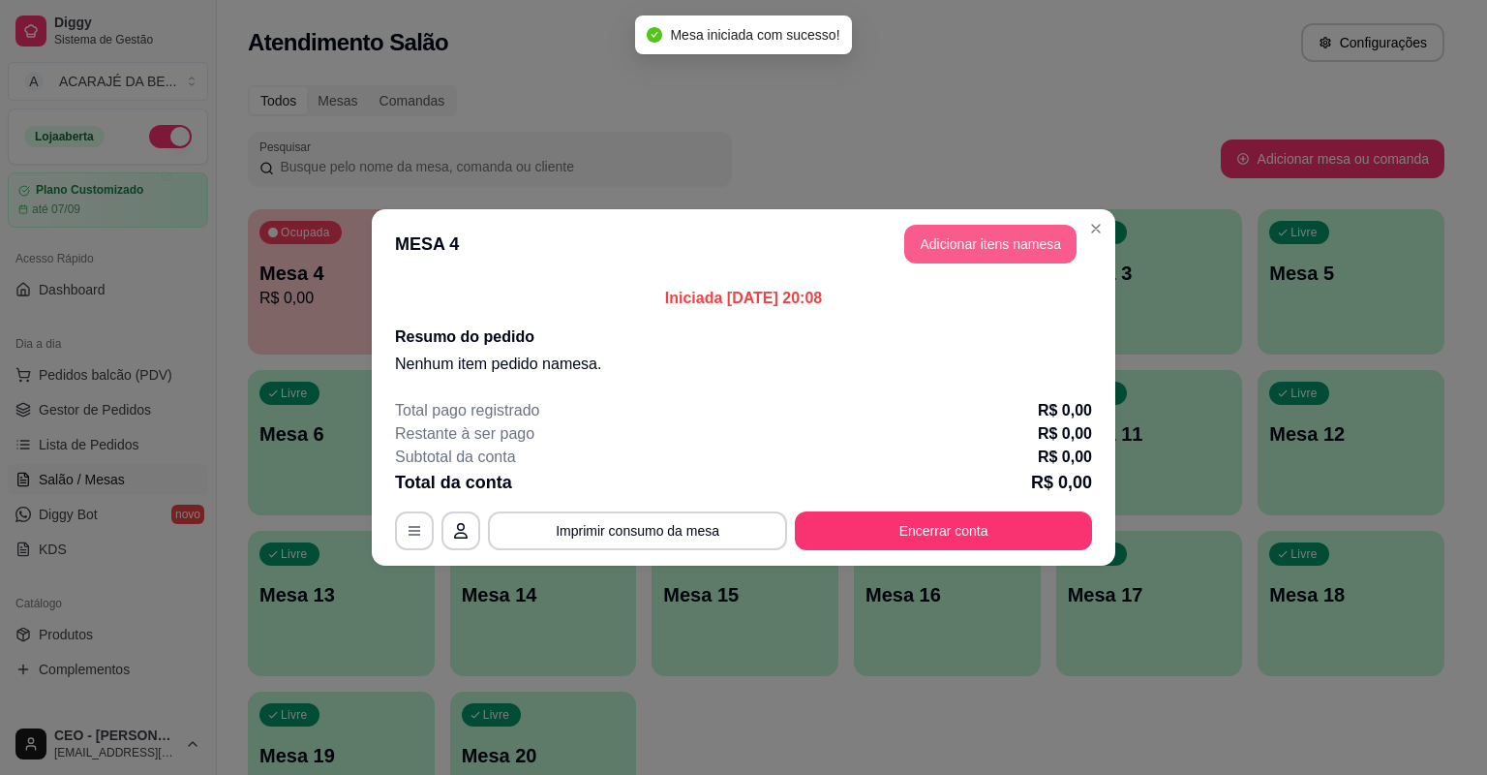
click at [957, 243] on button "Adicionar itens na mesa" at bounding box center [990, 244] width 172 height 39
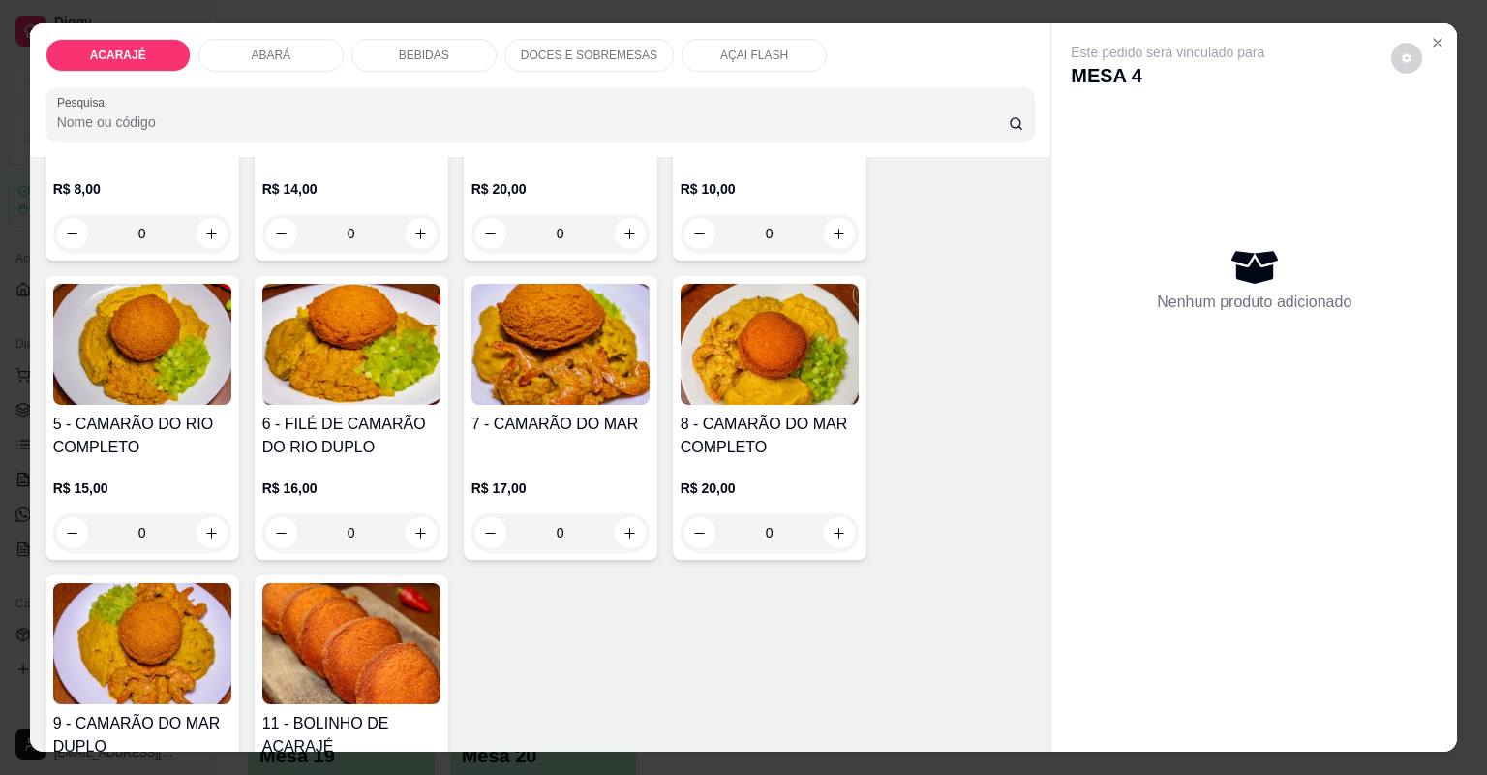
scroll to position [310, 0]
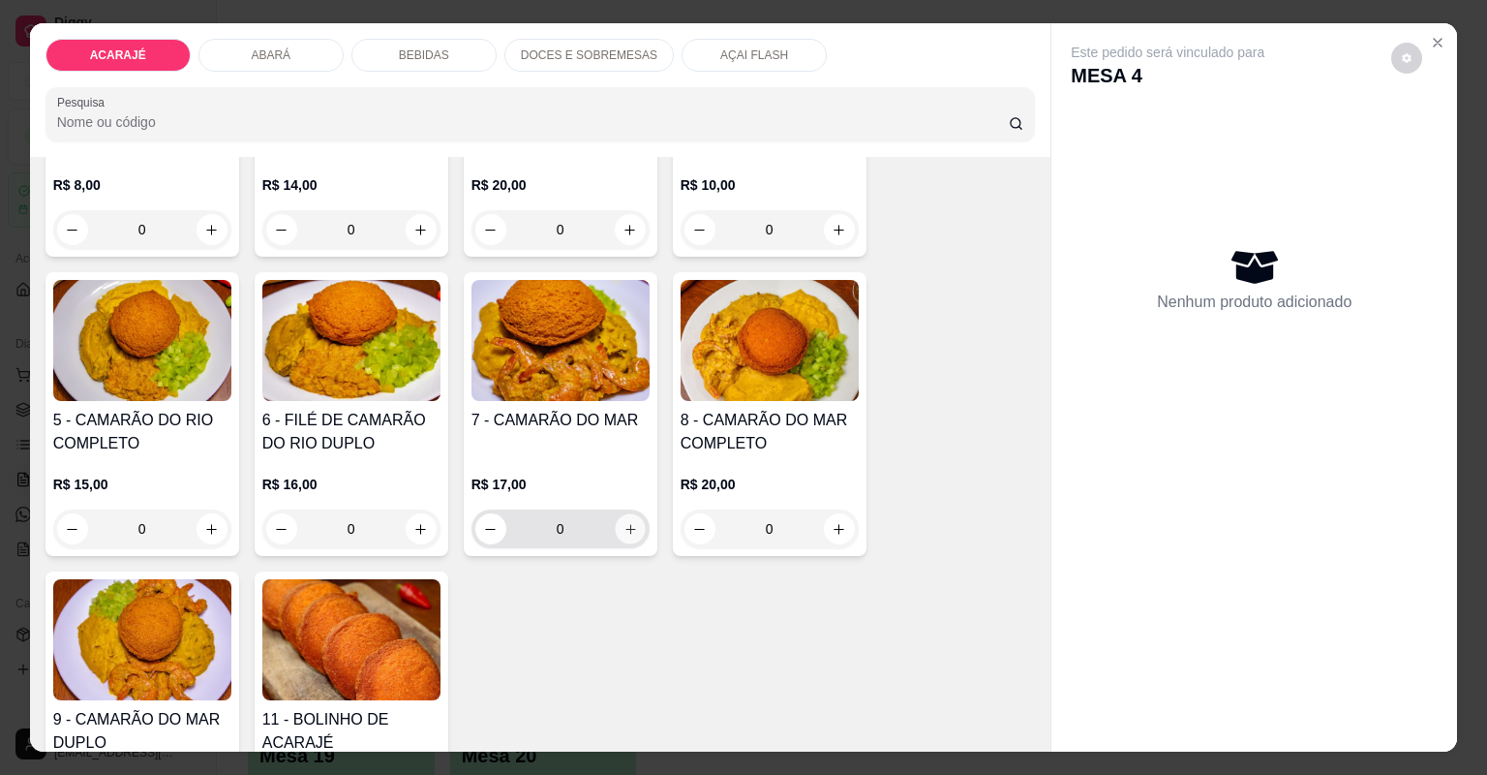
click at [623, 527] on icon "increase-product-quantity" at bounding box center [630, 529] width 15 height 15
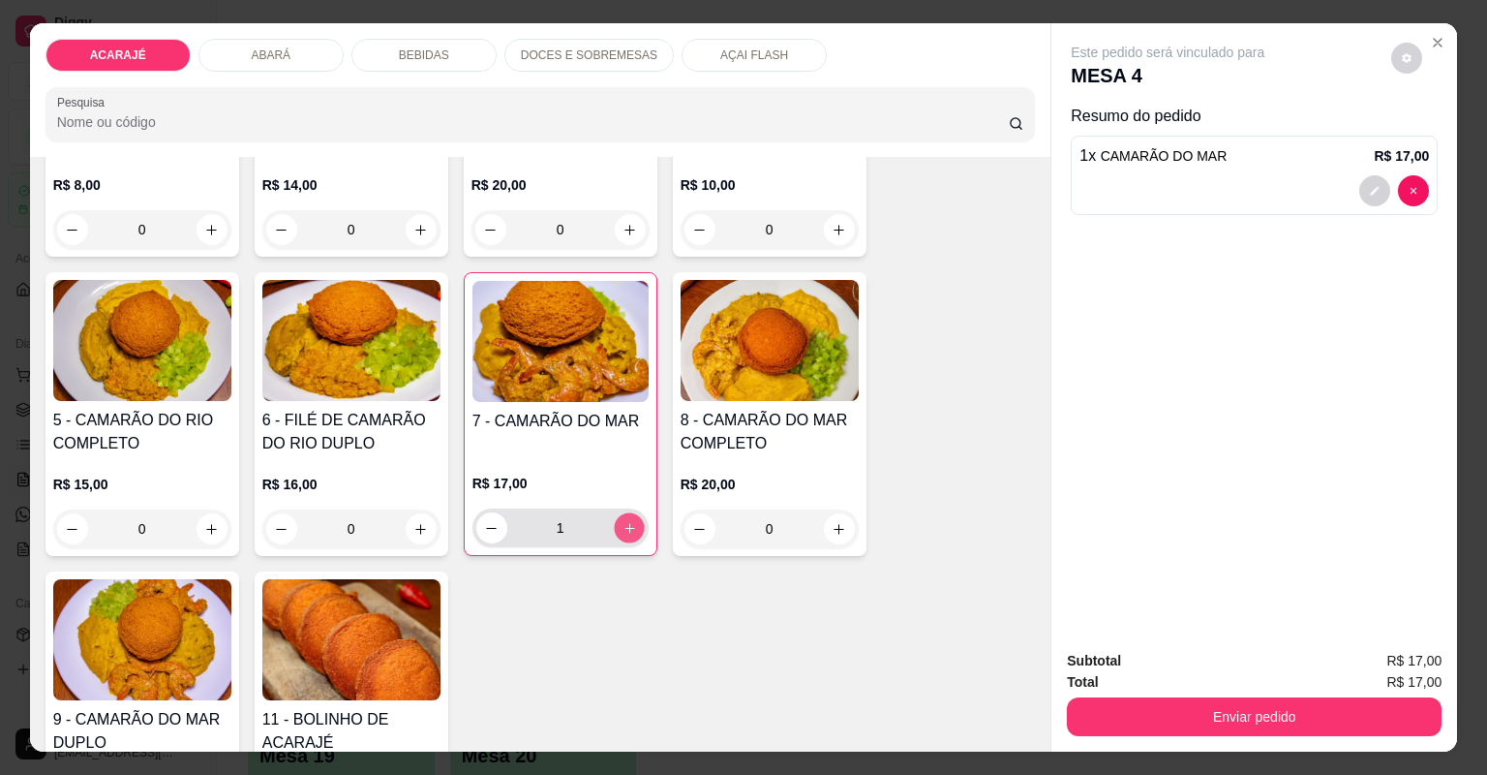
click at [623, 527] on icon "increase-product-quantity" at bounding box center [629, 528] width 15 height 15
type input "3"
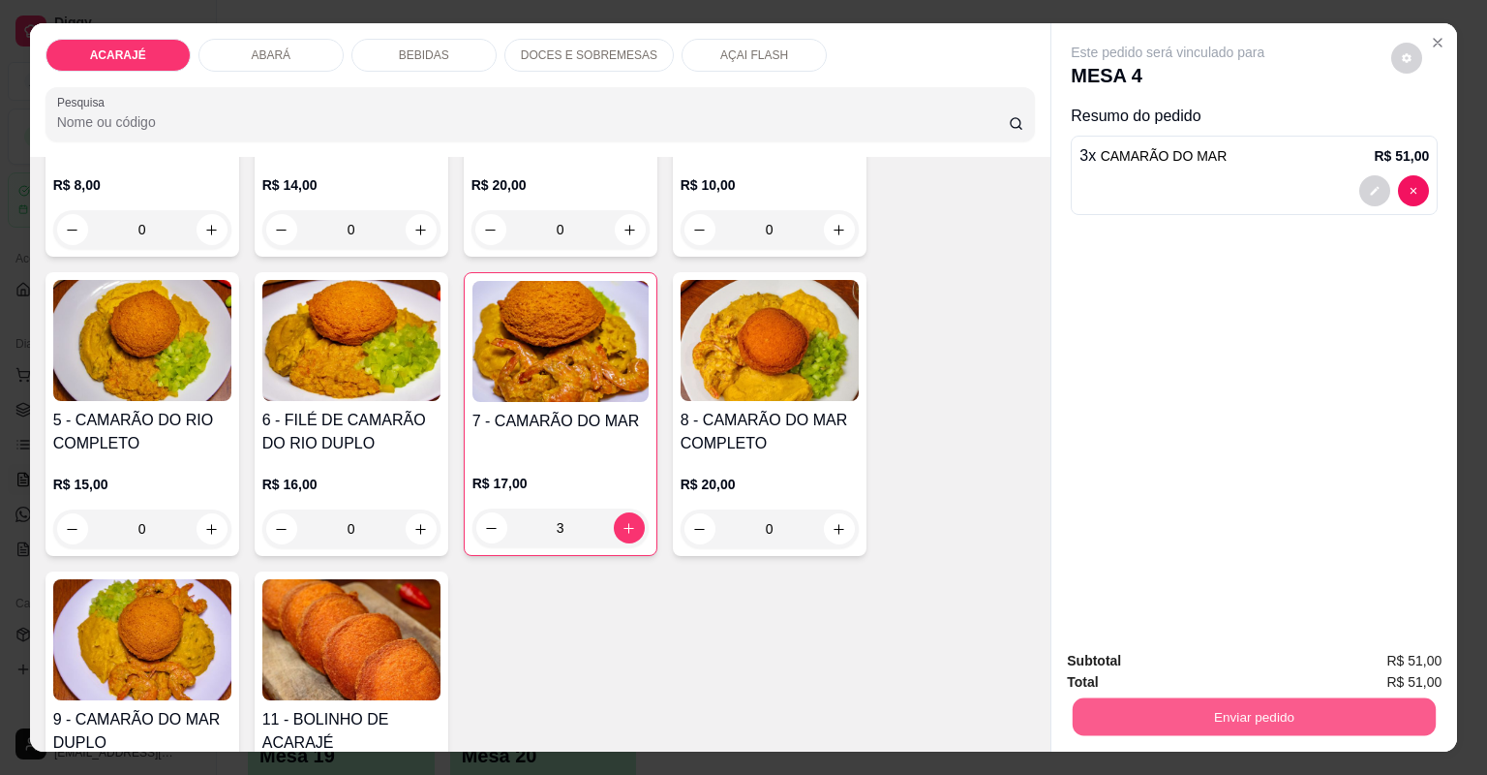
click at [1135, 708] on button "Enviar pedido" at bounding box center [1254, 717] width 363 height 38
click at [1224, 655] on button "Não registrar e enviar pedido" at bounding box center [1192, 669] width 196 height 36
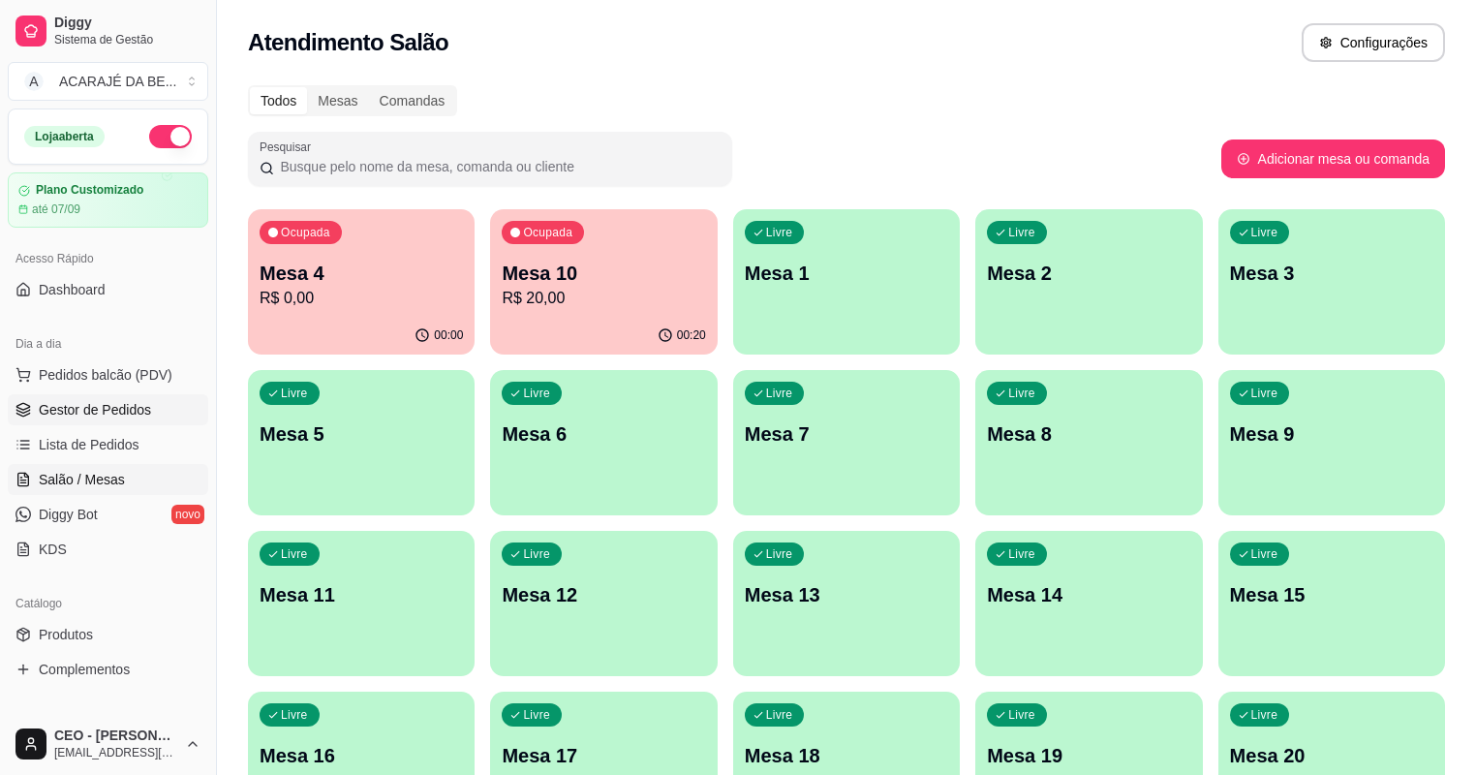
click at [151, 418] on link "Gestor de Pedidos" at bounding box center [108, 409] width 200 height 31
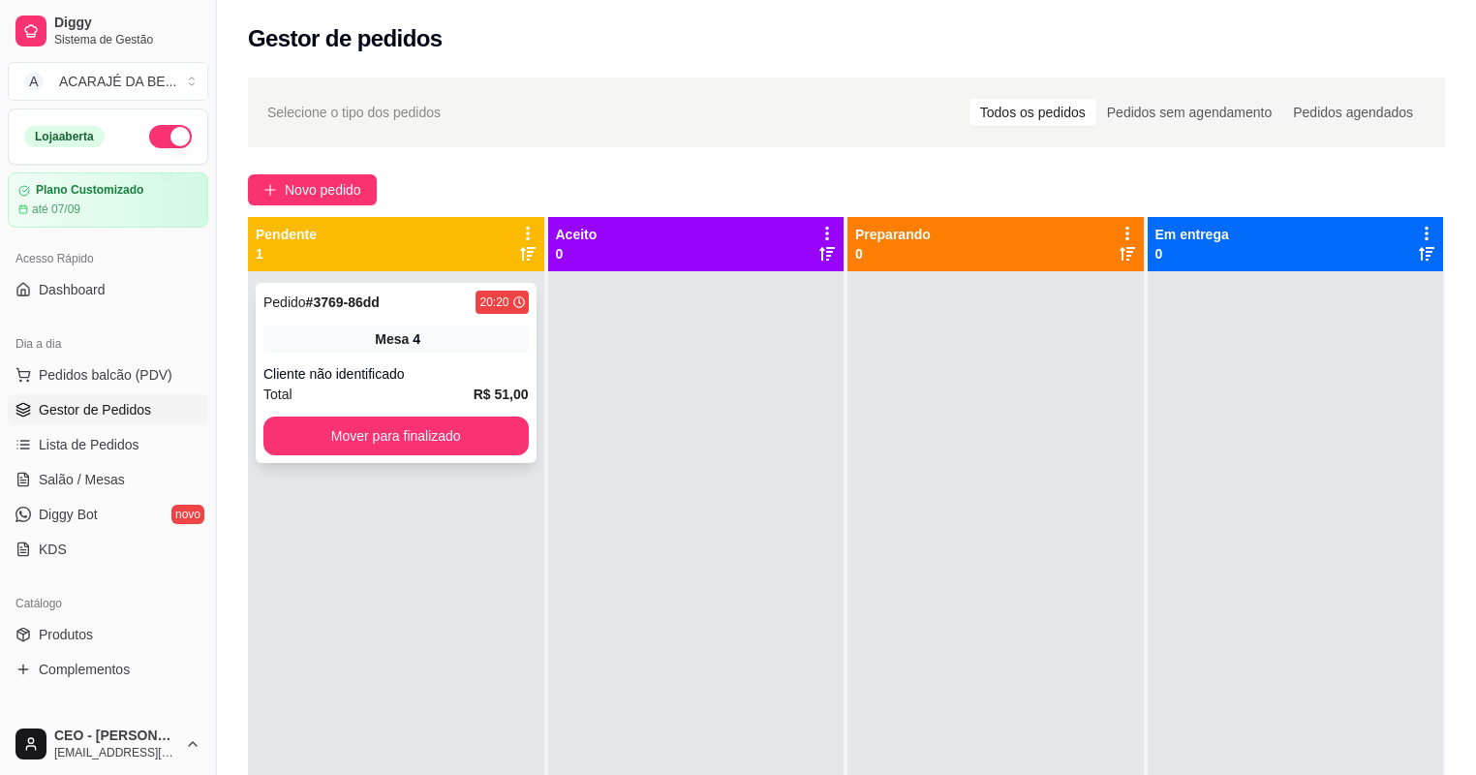
click at [438, 343] on div "Mesa 4" at bounding box center [395, 338] width 265 height 27
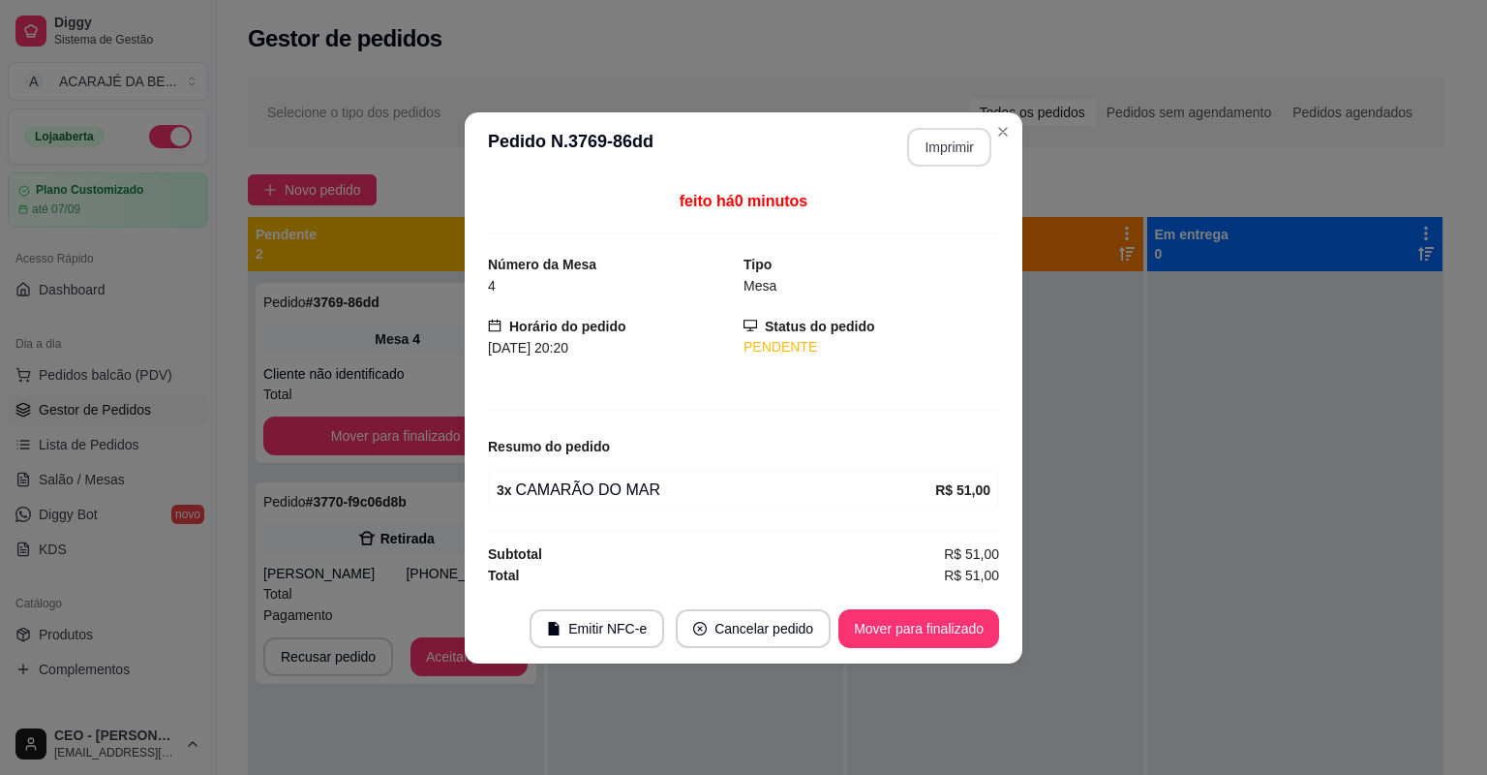
click at [949, 155] on button "Imprimir" at bounding box center [949, 147] width 84 height 39
click at [974, 629] on button "Mover para finalizado" at bounding box center [919, 628] width 156 height 38
drag, startPoint x: 975, startPoint y: 628, endPoint x: 957, endPoint y: 622, distance: 19.6
click at [957, 622] on div "Mover para finalizado" at bounding box center [905, 628] width 188 height 39
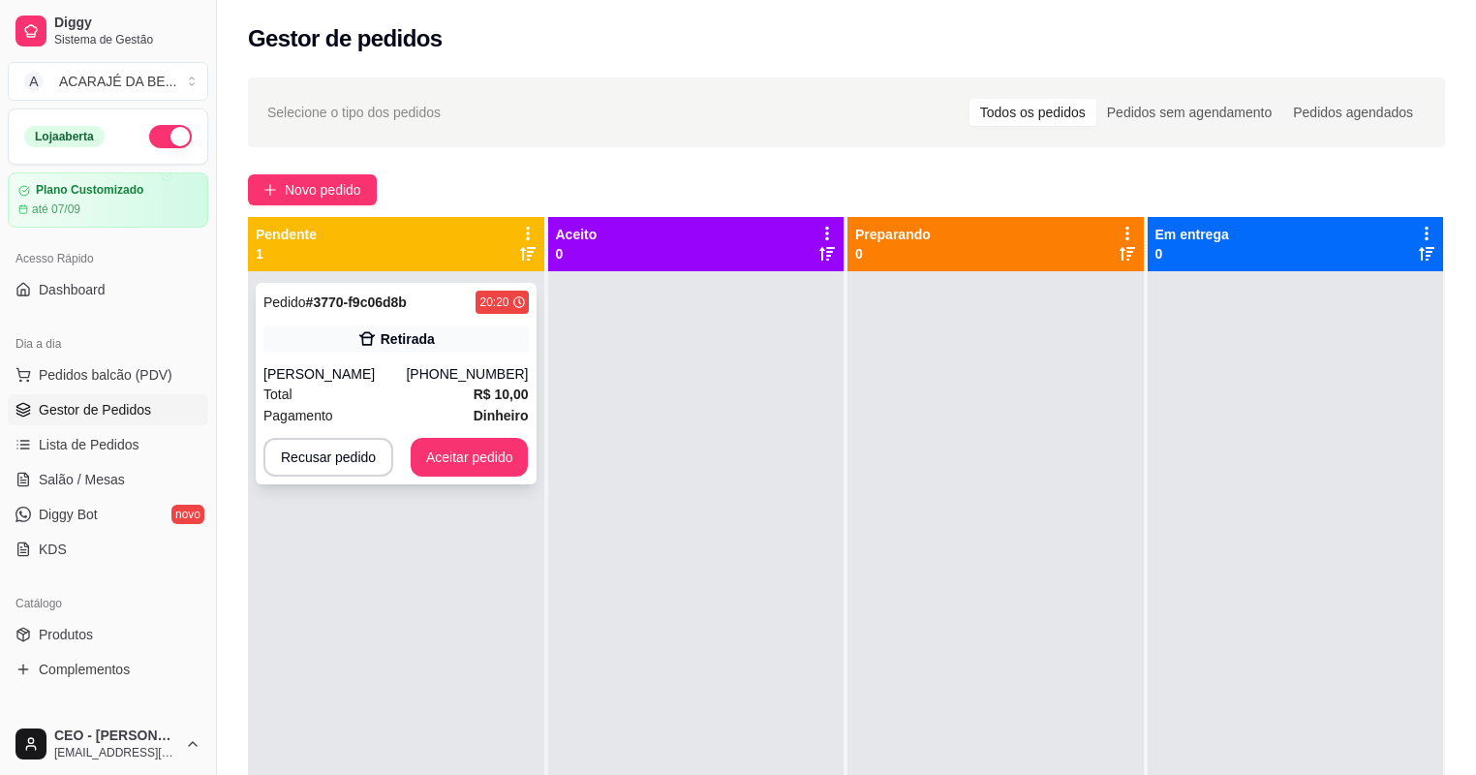
click at [465, 333] on div "Retirada" at bounding box center [395, 338] width 265 height 27
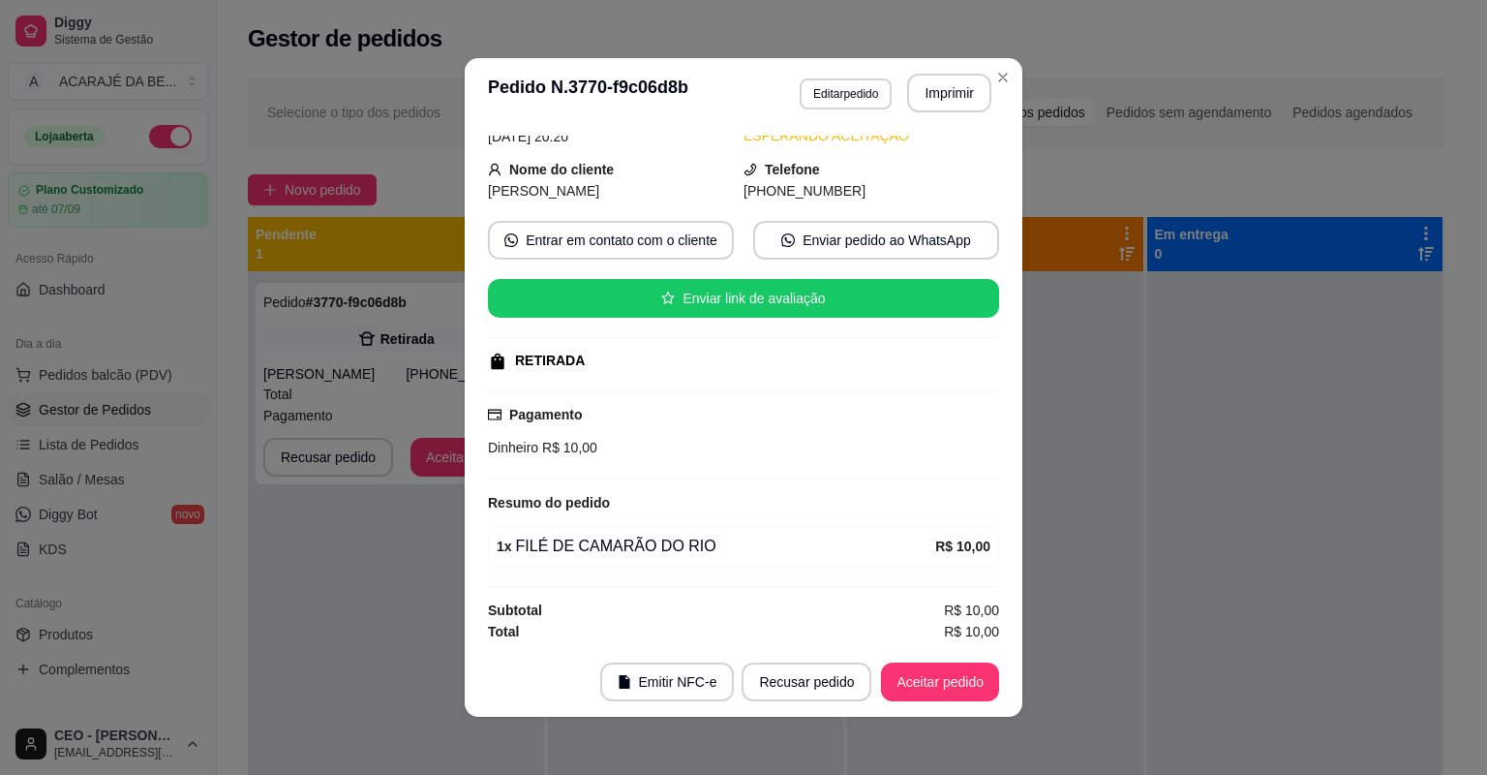
scroll to position [4, 0]
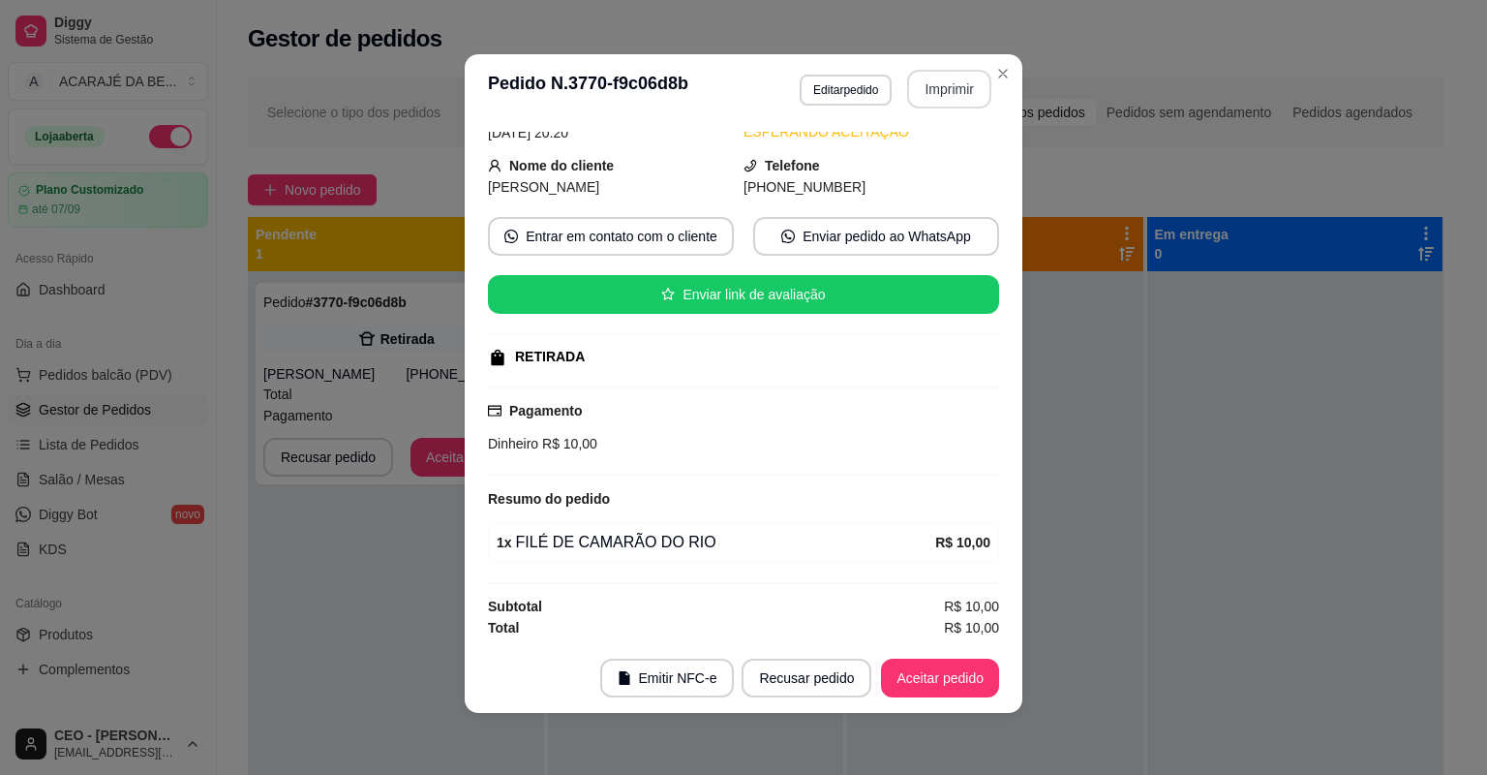
click at [957, 84] on button "Imprimir" at bounding box center [949, 89] width 84 height 39
click at [938, 679] on button "Aceitar pedido" at bounding box center [940, 677] width 118 height 39
drag, startPoint x: 937, startPoint y: 684, endPoint x: 901, endPoint y: 687, distance: 36.9
click at [902, 687] on div "Recusar pedido Aceitar pedido" at bounding box center [844, 677] width 312 height 39
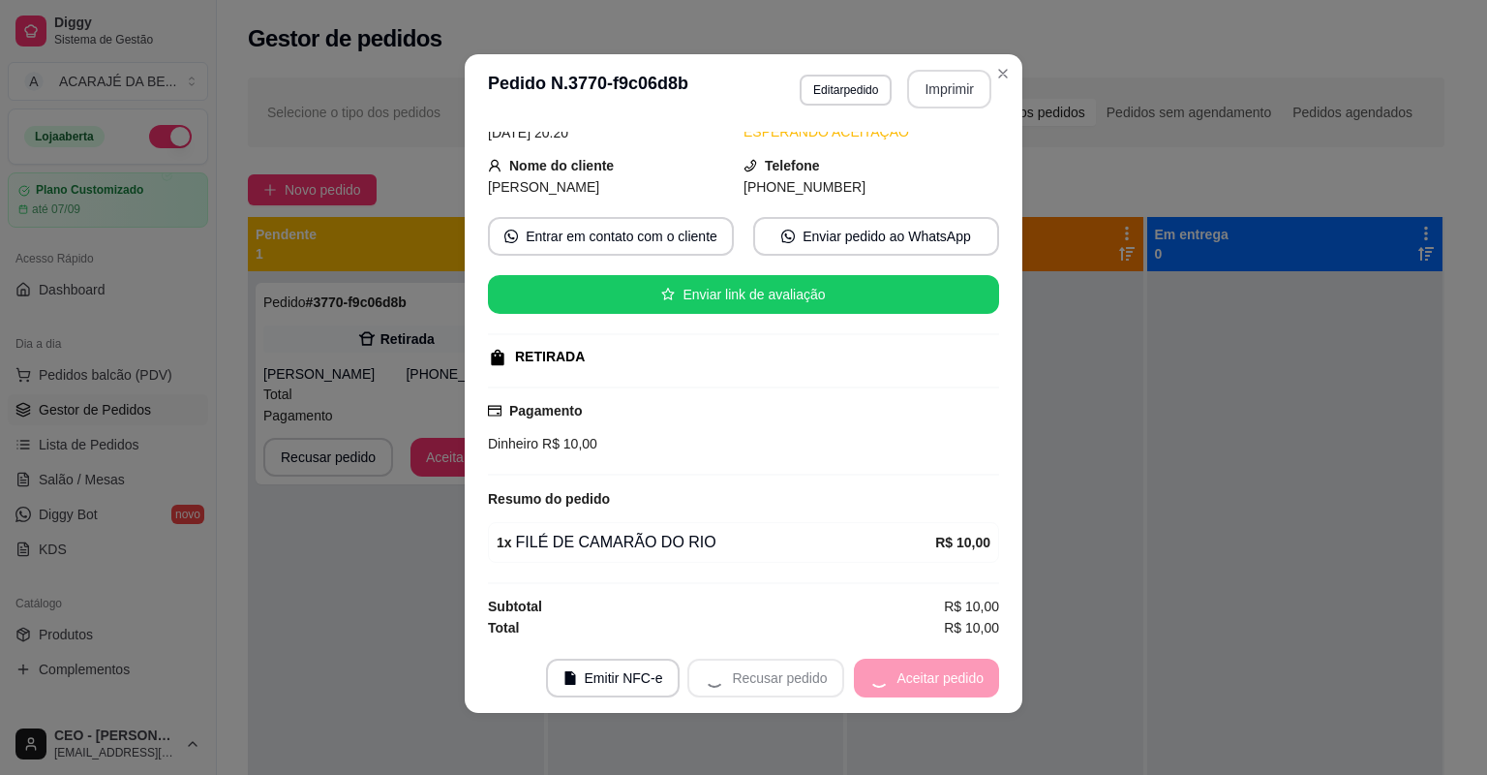
click at [901, 687] on div "Recusar pedido Aceitar pedido" at bounding box center [844, 677] width 312 height 39
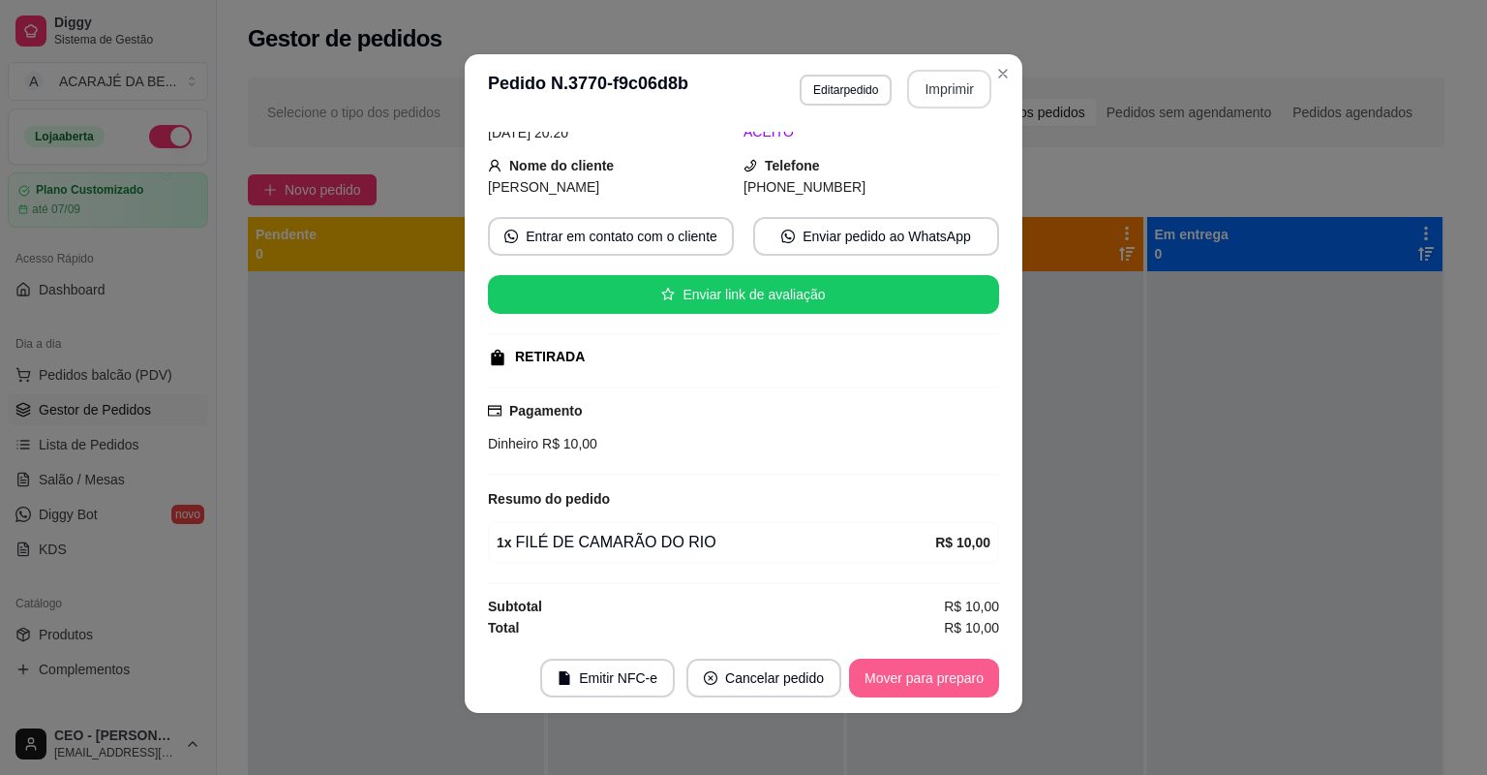
click at [922, 682] on button "Mover para preparo" at bounding box center [924, 677] width 150 height 39
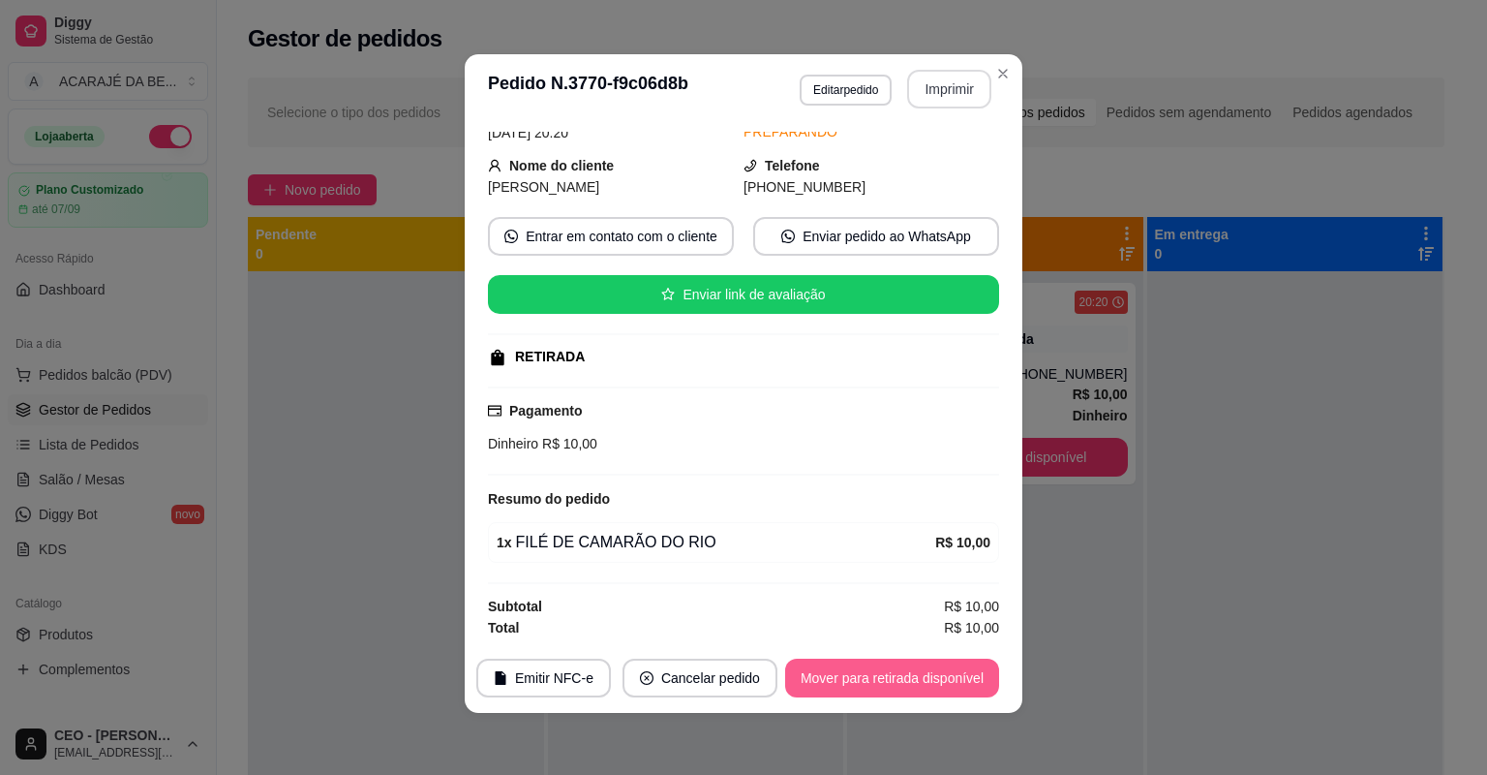
click at [922, 682] on button "Mover para retirada disponível" at bounding box center [892, 677] width 214 height 39
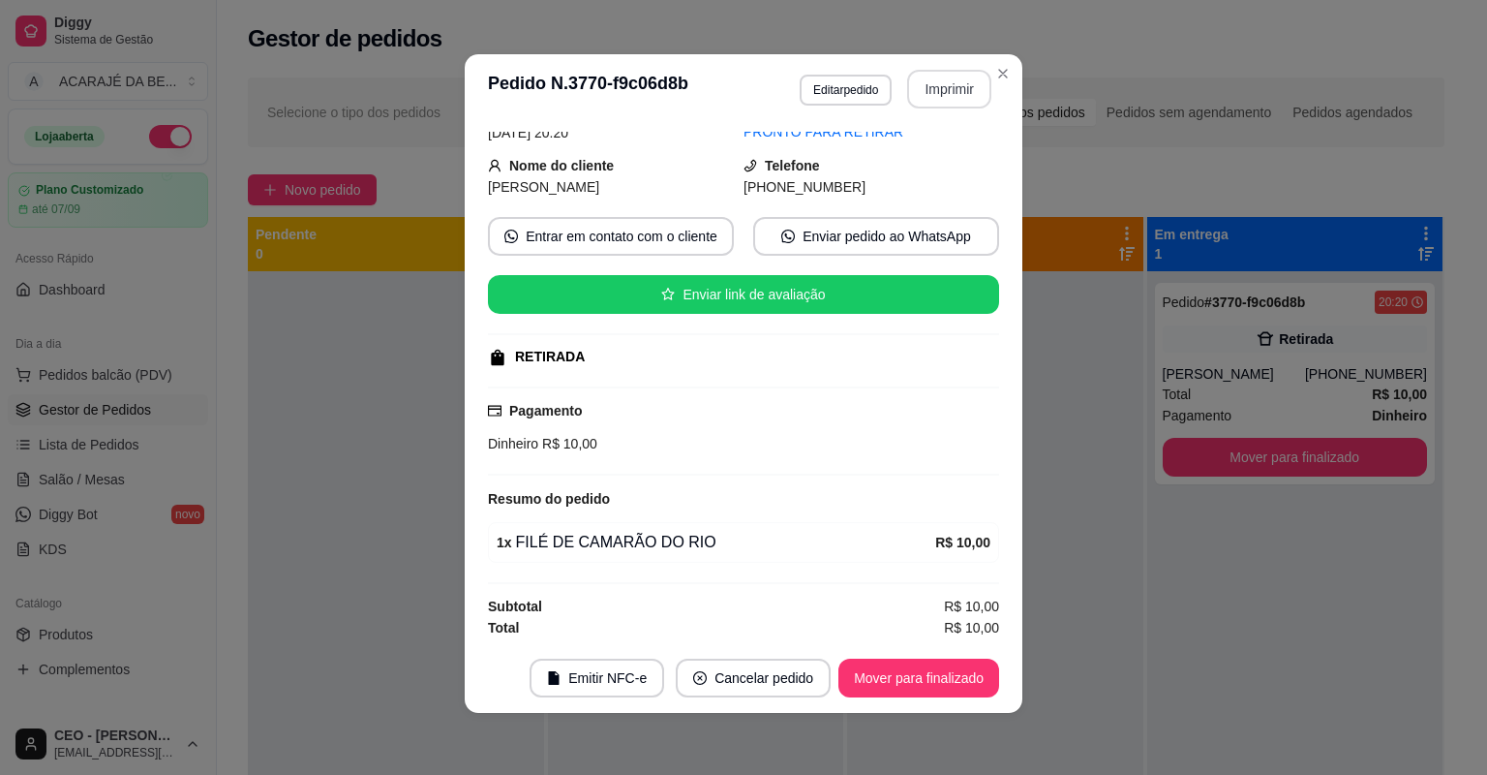
click at [919, 655] on footer "Emitir NFC-e Cancelar pedido Mover para finalizado" at bounding box center [744, 678] width 558 height 70
click at [921, 664] on button "Mover para finalizado" at bounding box center [919, 677] width 161 height 39
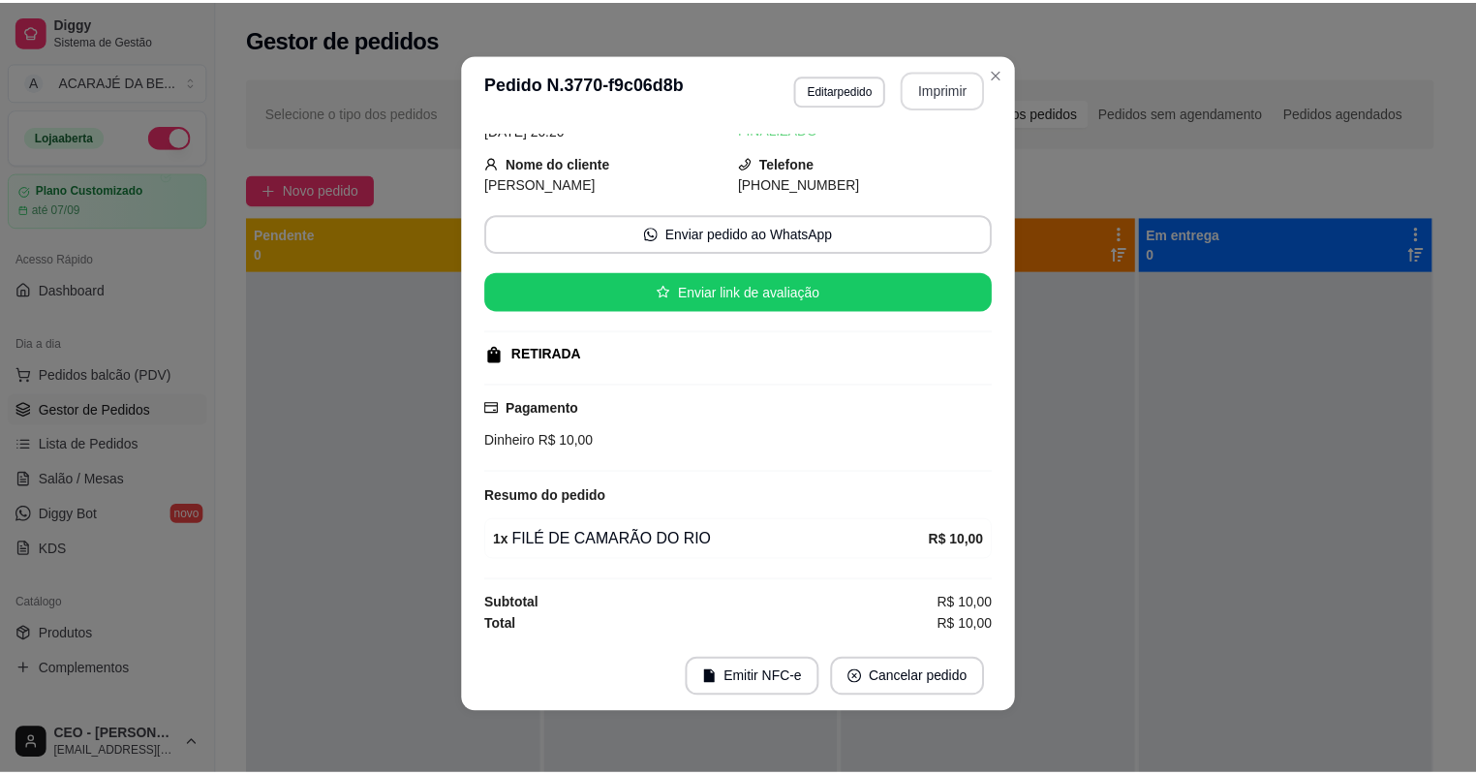
scroll to position [50, 0]
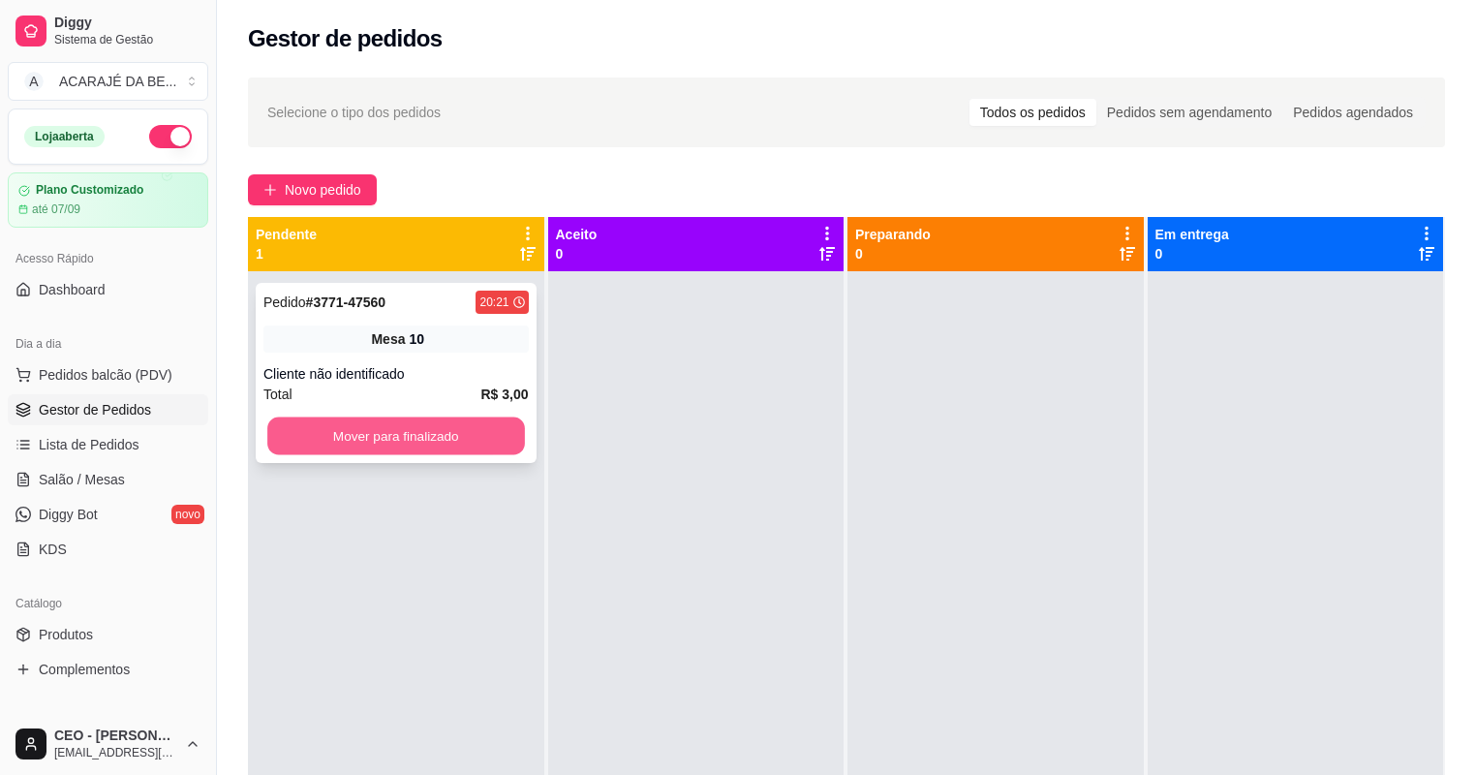
click at [464, 443] on button "Mover para finalizado" at bounding box center [395, 436] width 257 height 38
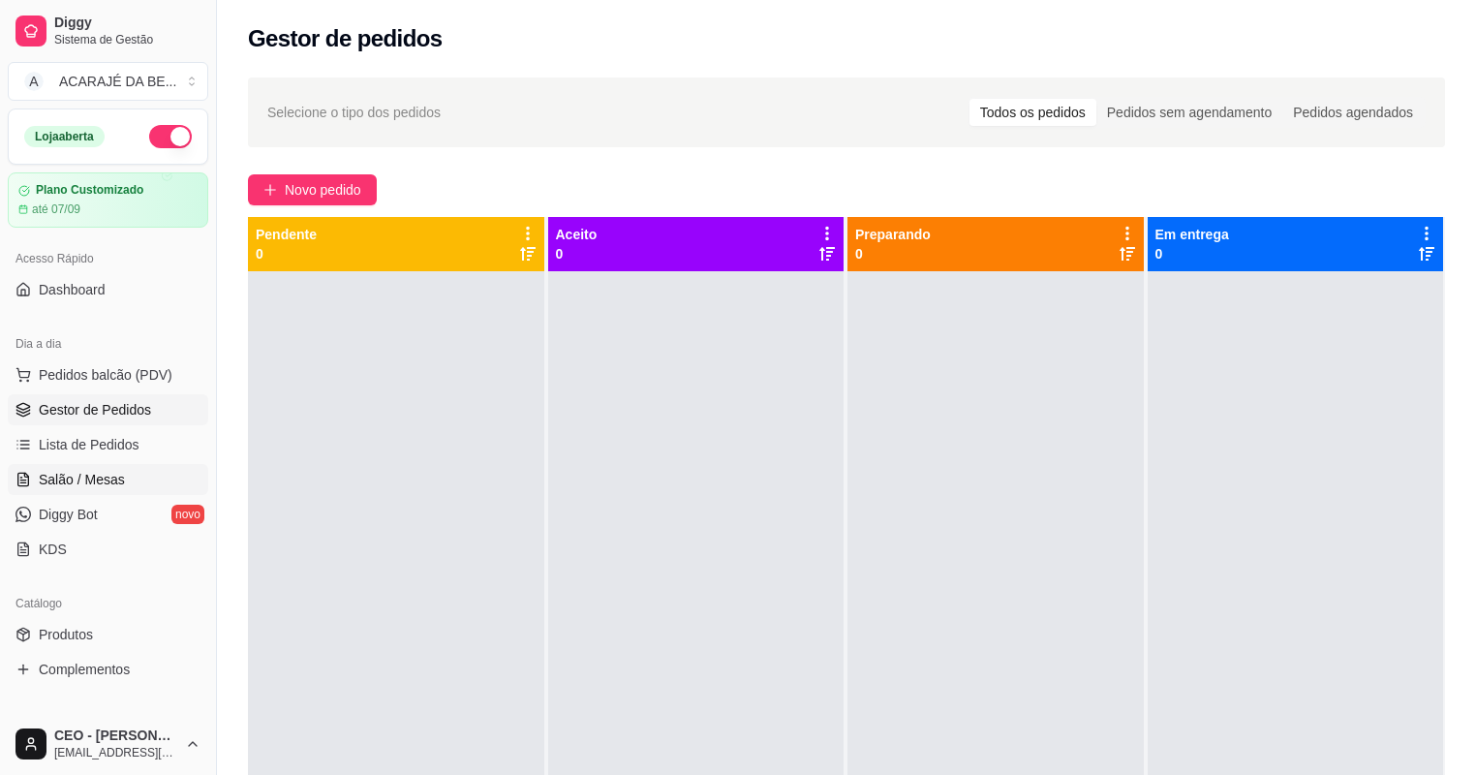
click at [88, 485] on span "Salão / Mesas" at bounding box center [82, 479] width 86 height 19
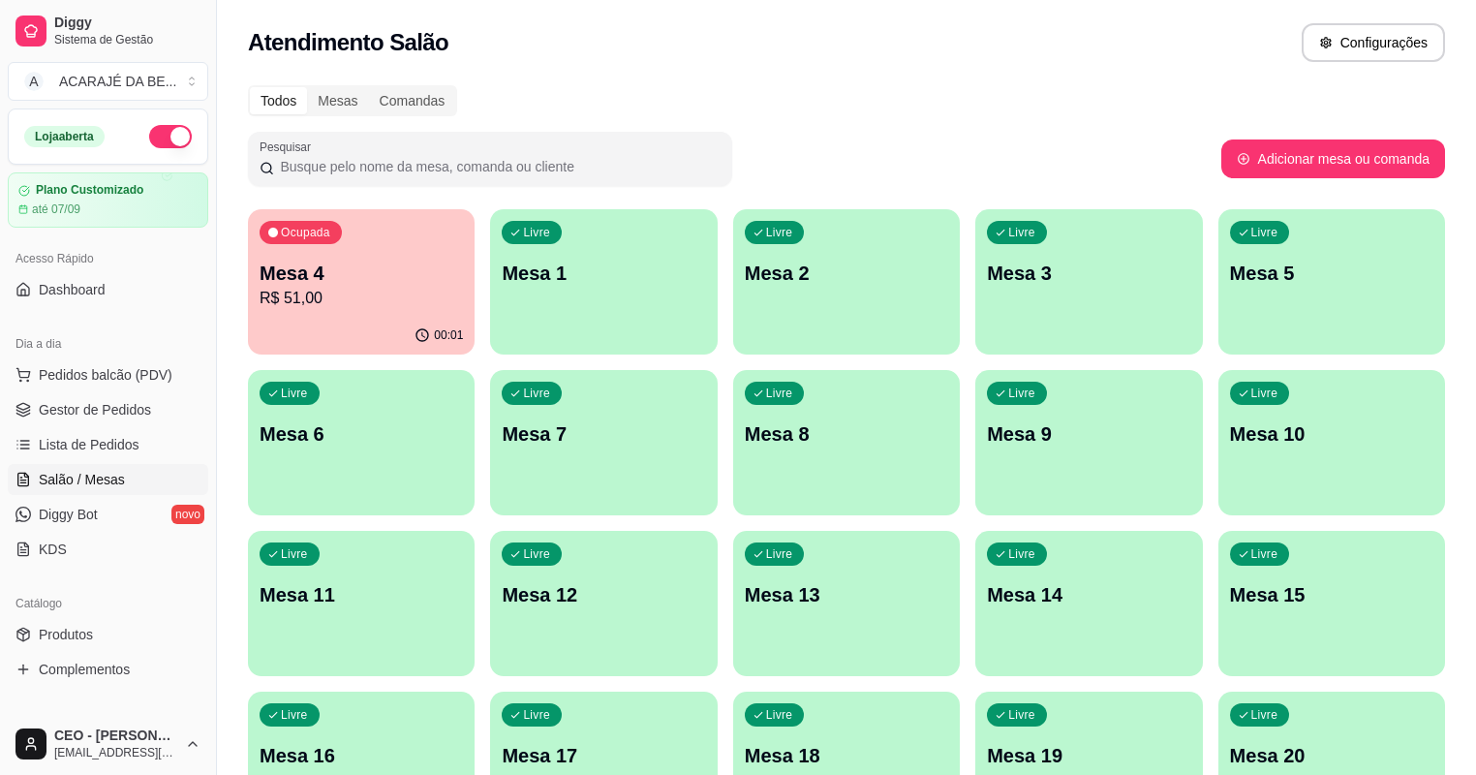
click at [289, 298] on p "R$ 51,00" at bounding box center [361, 298] width 203 height 23
click at [84, 430] on link "Lista de Pedidos" at bounding box center [108, 444] width 200 height 31
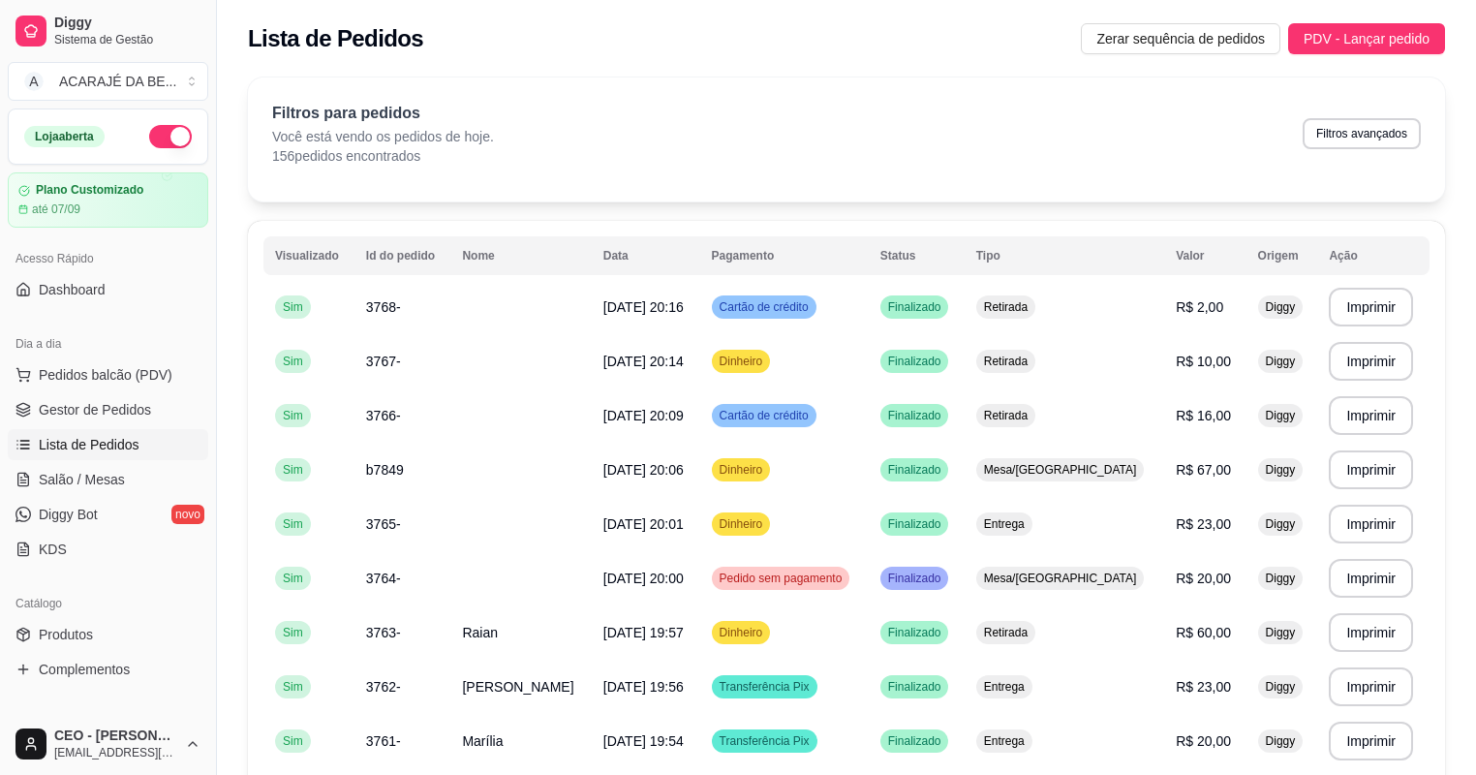
click at [81, 444] on span "Lista de Pedidos" at bounding box center [89, 444] width 101 height 19
click at [83, 459] on ul "Pedidos balcão (PDV) Gestor de Pedidos Lista de Pedidos Salão / Mesas Diggy Bot…" at bounding box center [108, 461] width 200 height 205
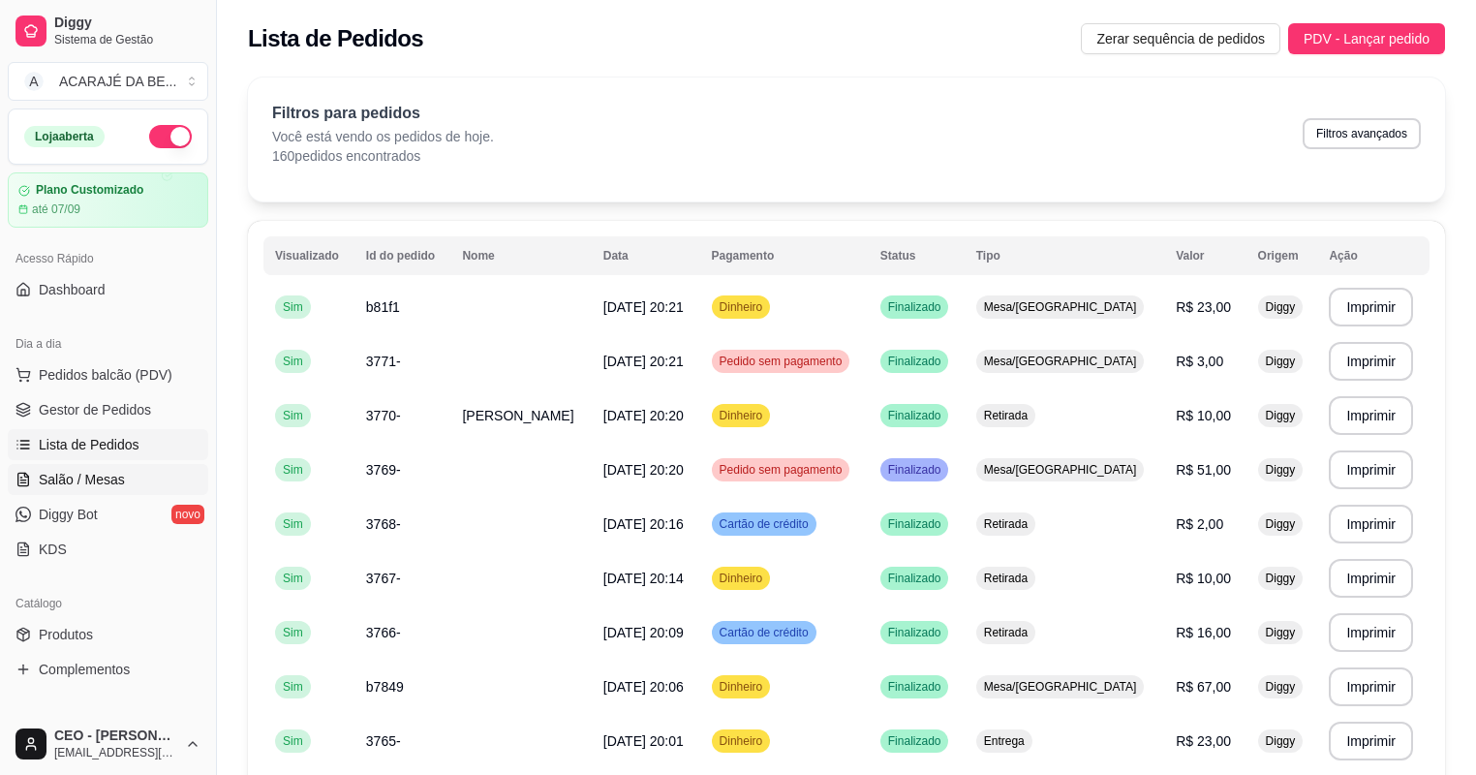
click at [62, 485] on span "Salão / Mesas" at bounding box center [82, 479] width 86 height 19
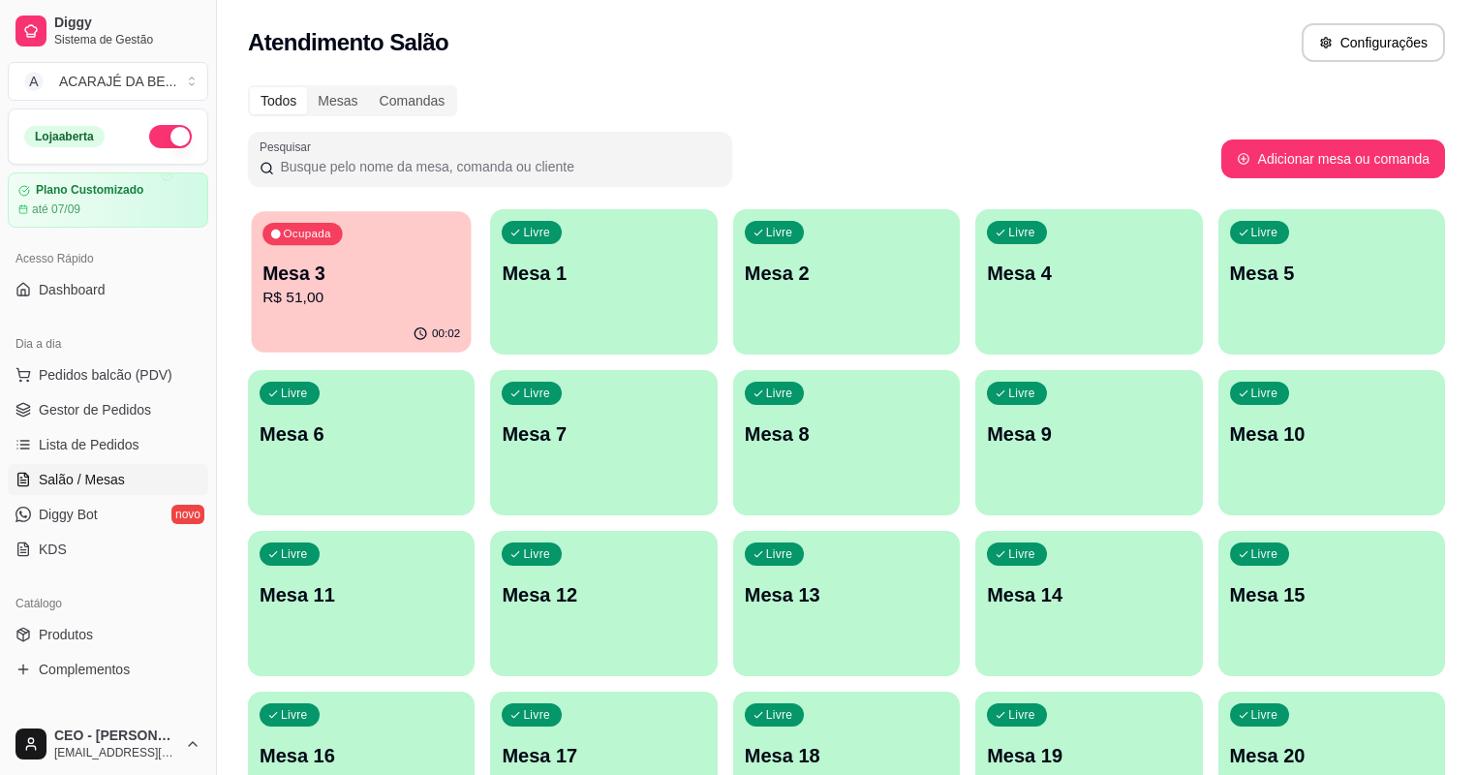
click at [301, 336] on div "00:02" at bounding box center [362, 334] width 220 height 37
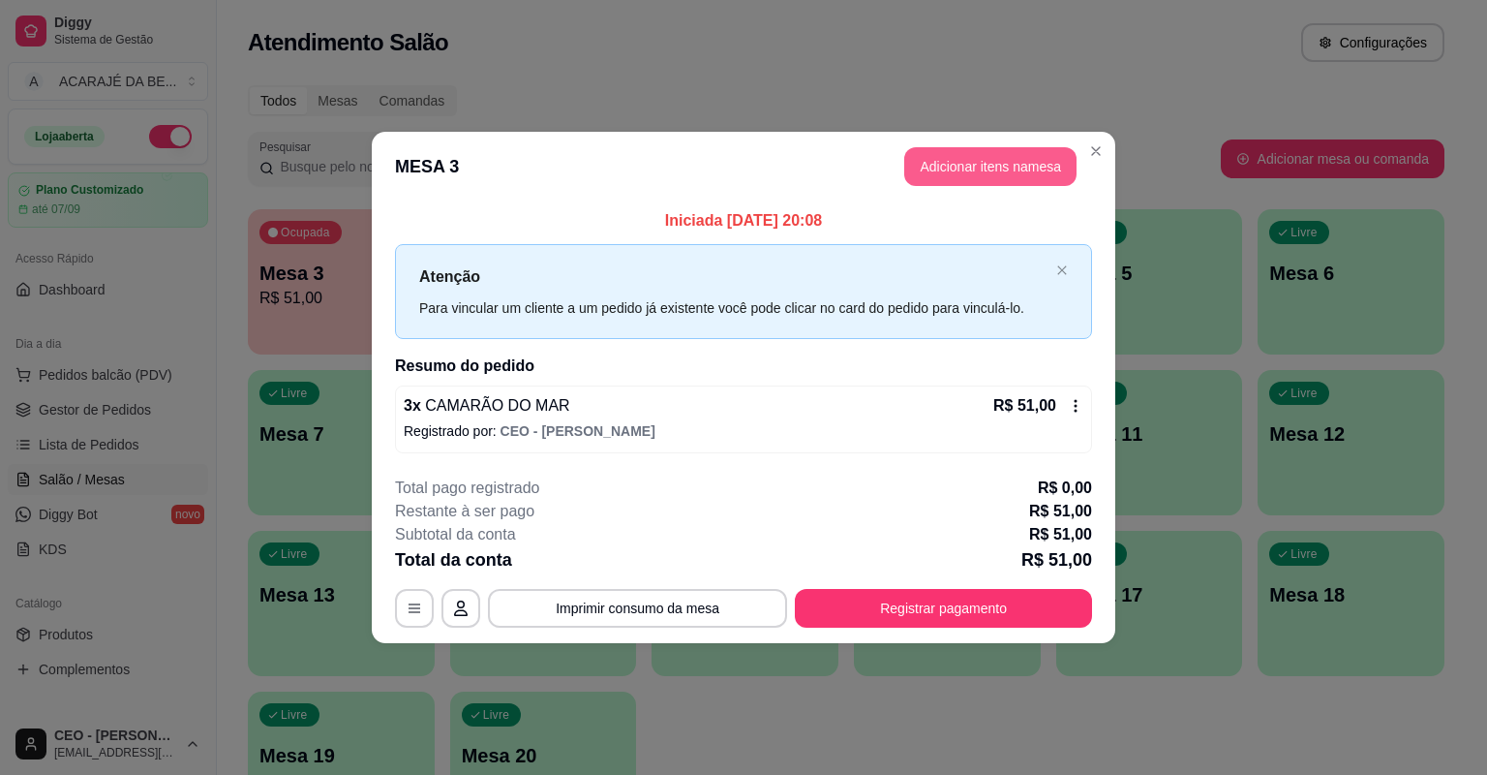
click at [966, 159] on button "Adicionar itens na mesa" at bounding box center [990, 166] width 172 height 39
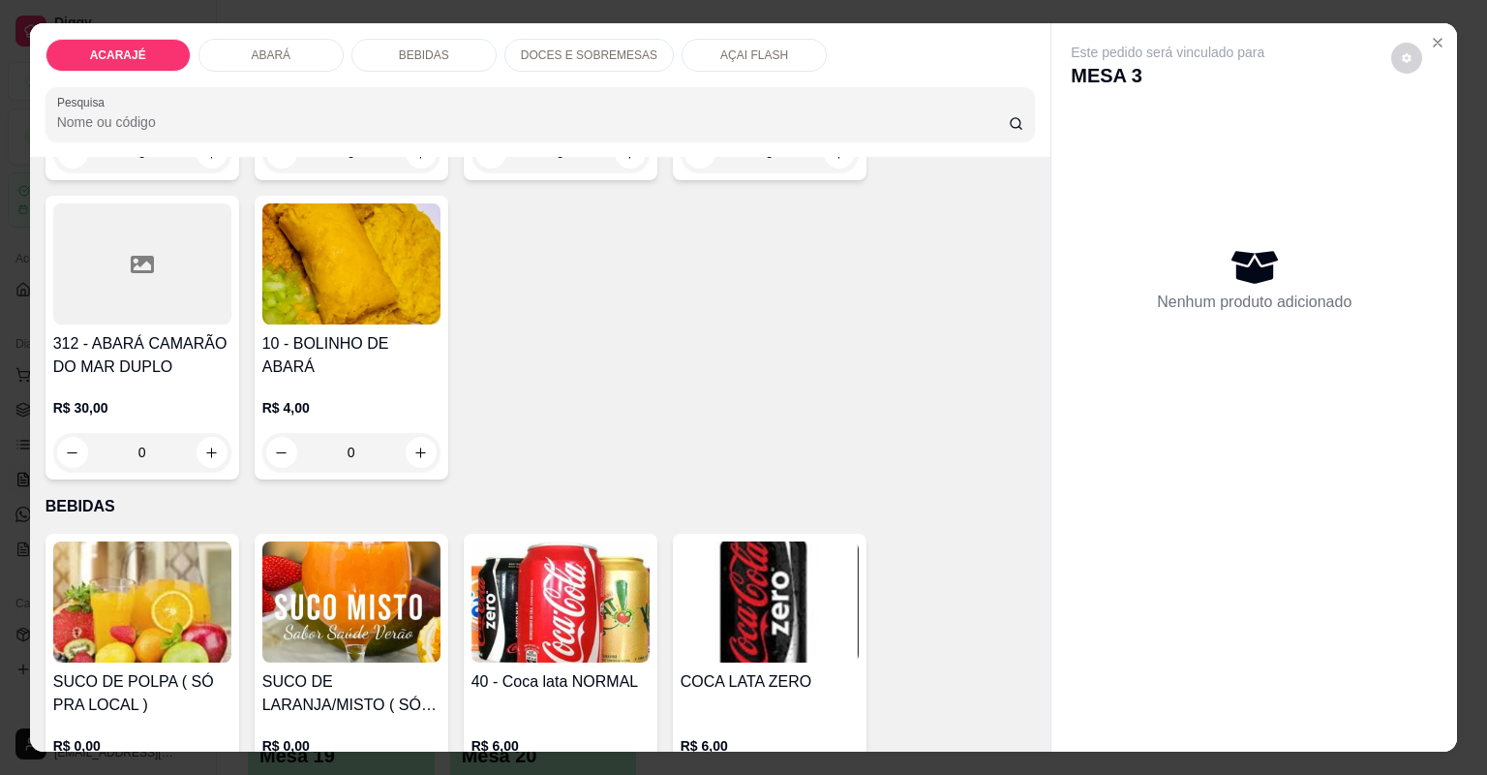
scroll to position [1859, 0]
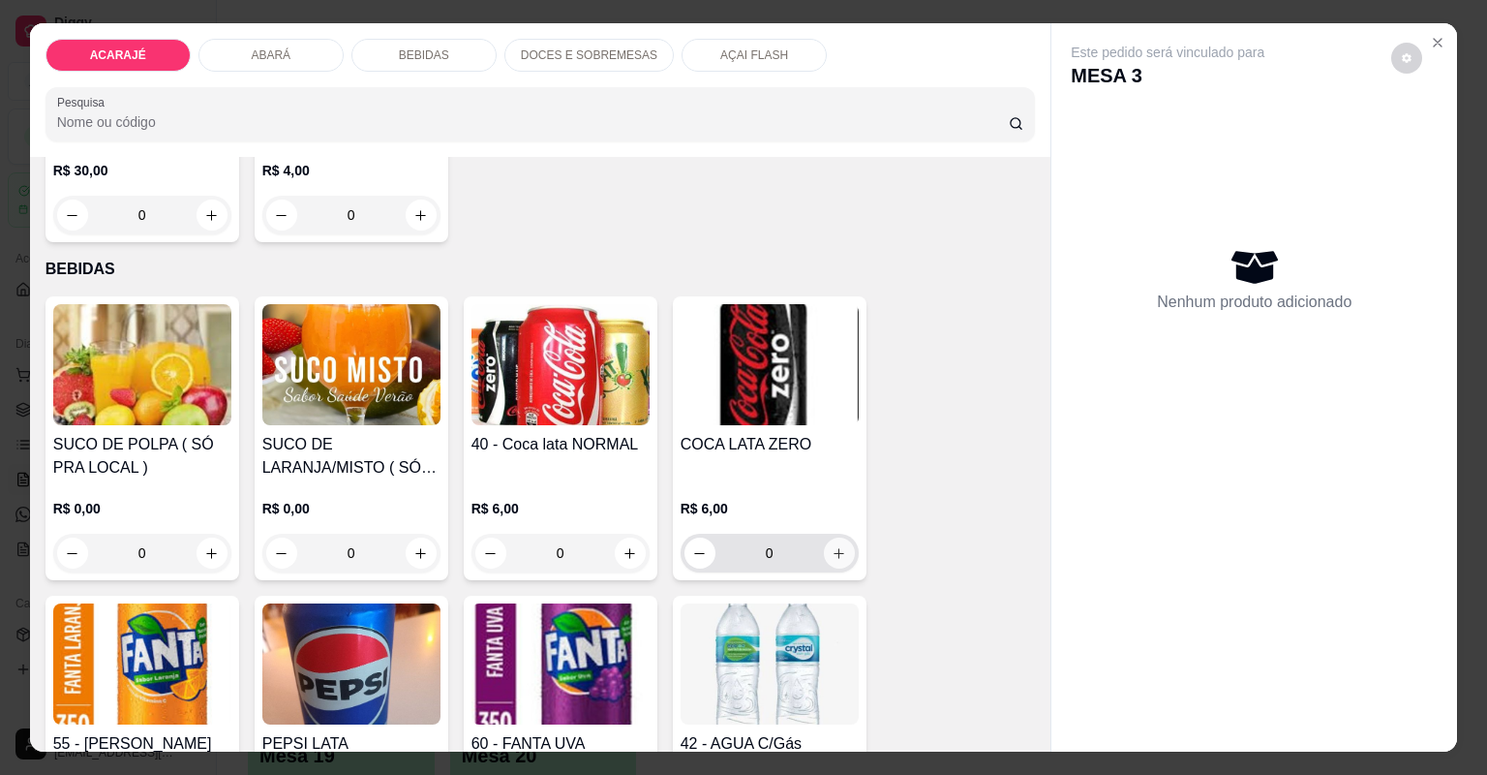
click at [841, 550] on button "increase-product-quantity" at bounding box center [839, 552] width 31 height 31
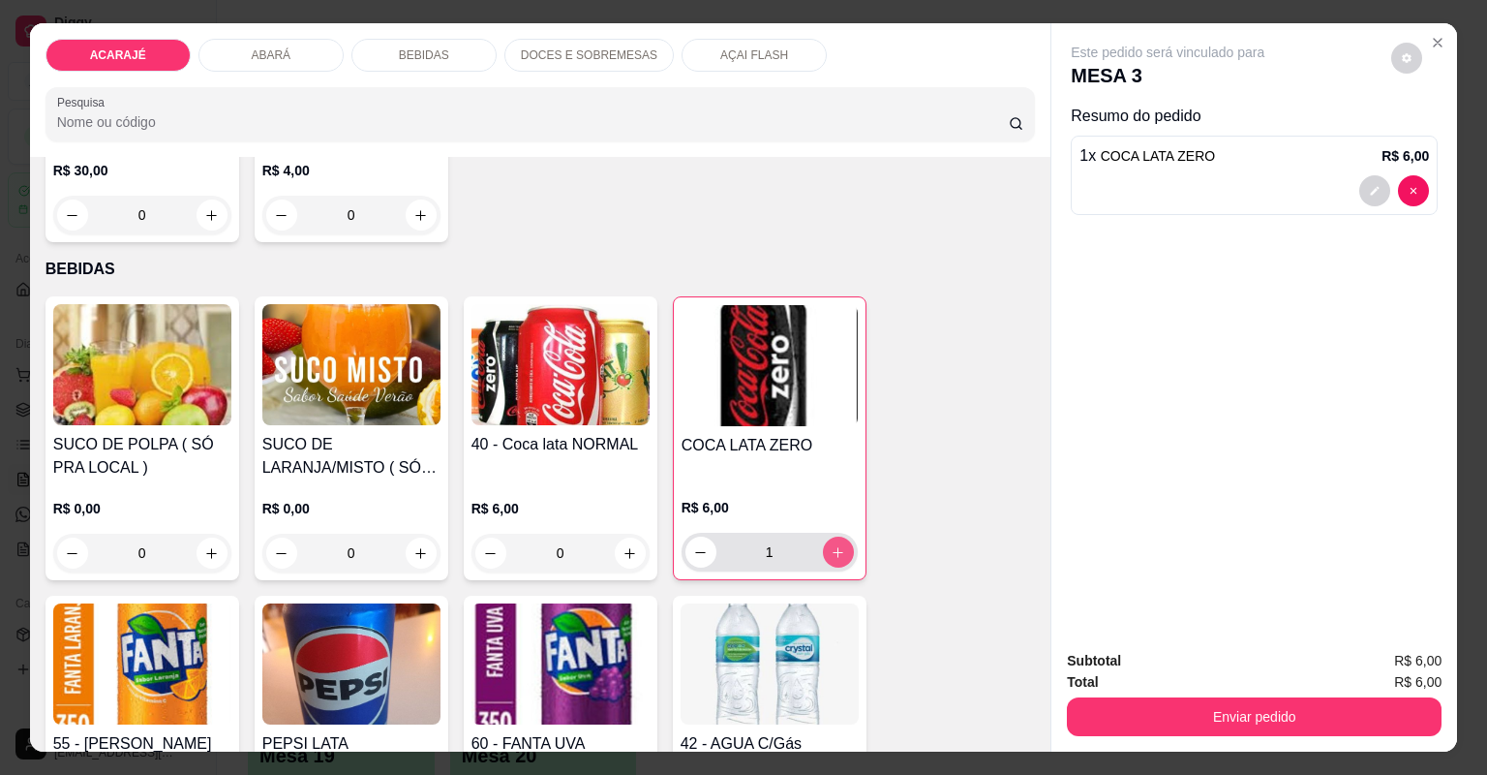
click at [816, 546] on div "1" at bounding box center [770, 552] width 168 height 39
click at [841, 557] on button "increase-product-quantity" at bounding box center [838, 551] width 31 height 31
type input "2"
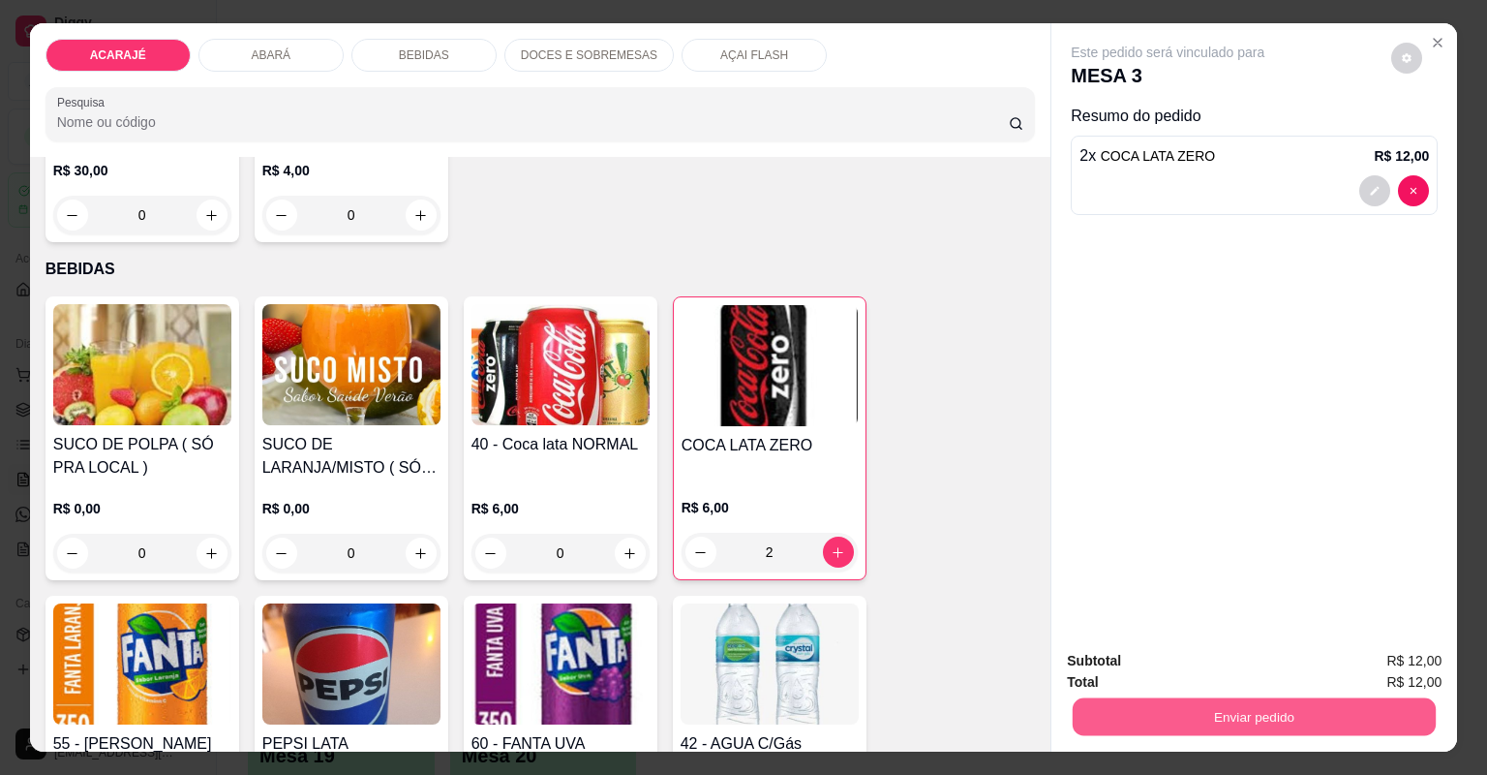
click at [1173, 710] on button "Enviar pedido" at bounding box center [1254, 717] width 363 height 38
click at [1177, 671] on button "Não registrar e enviar pedido" at bounding box center [1191, 669] width 201 height 37
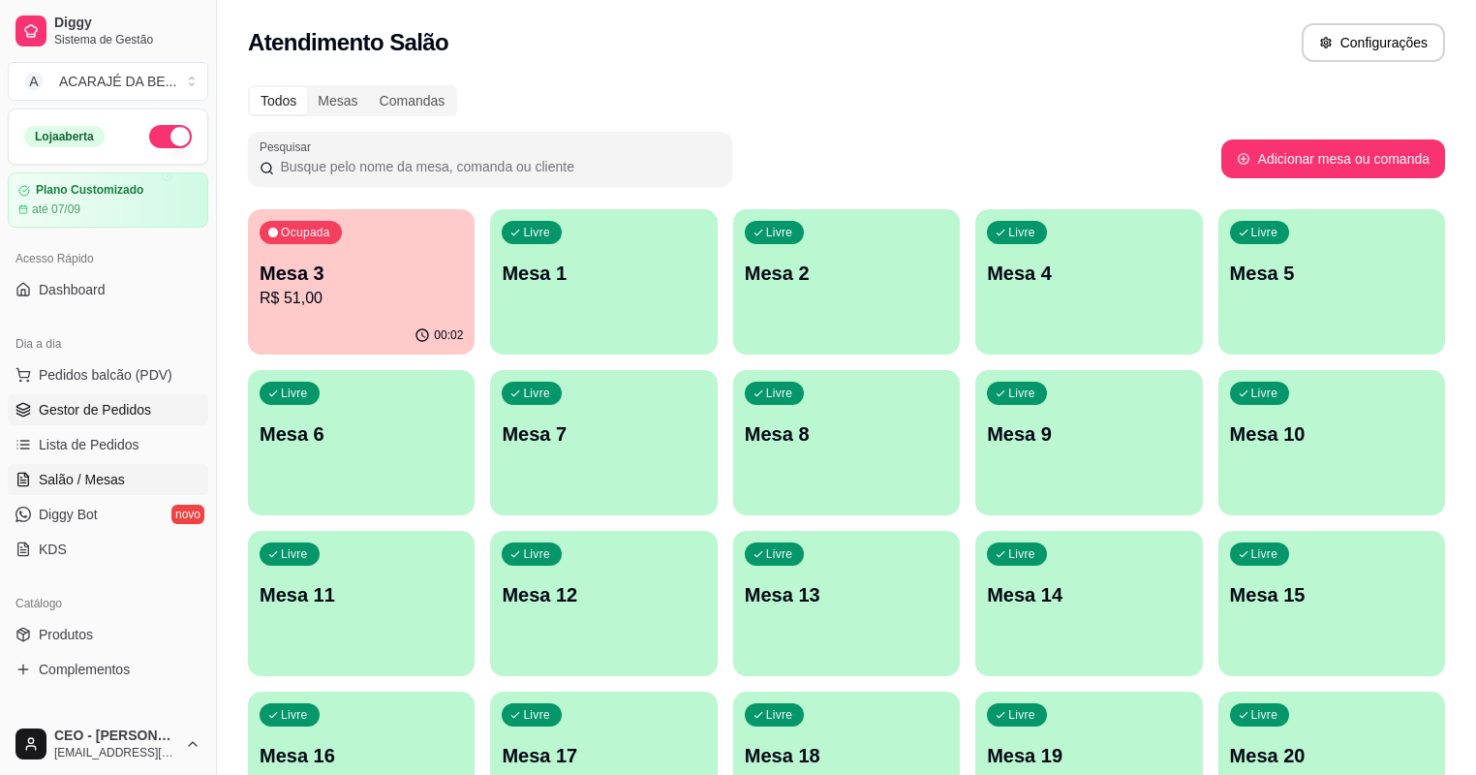
click at [113, 401] on span "Gestor de Pedidos" at bounding box center [95, 409] width 112 height 19
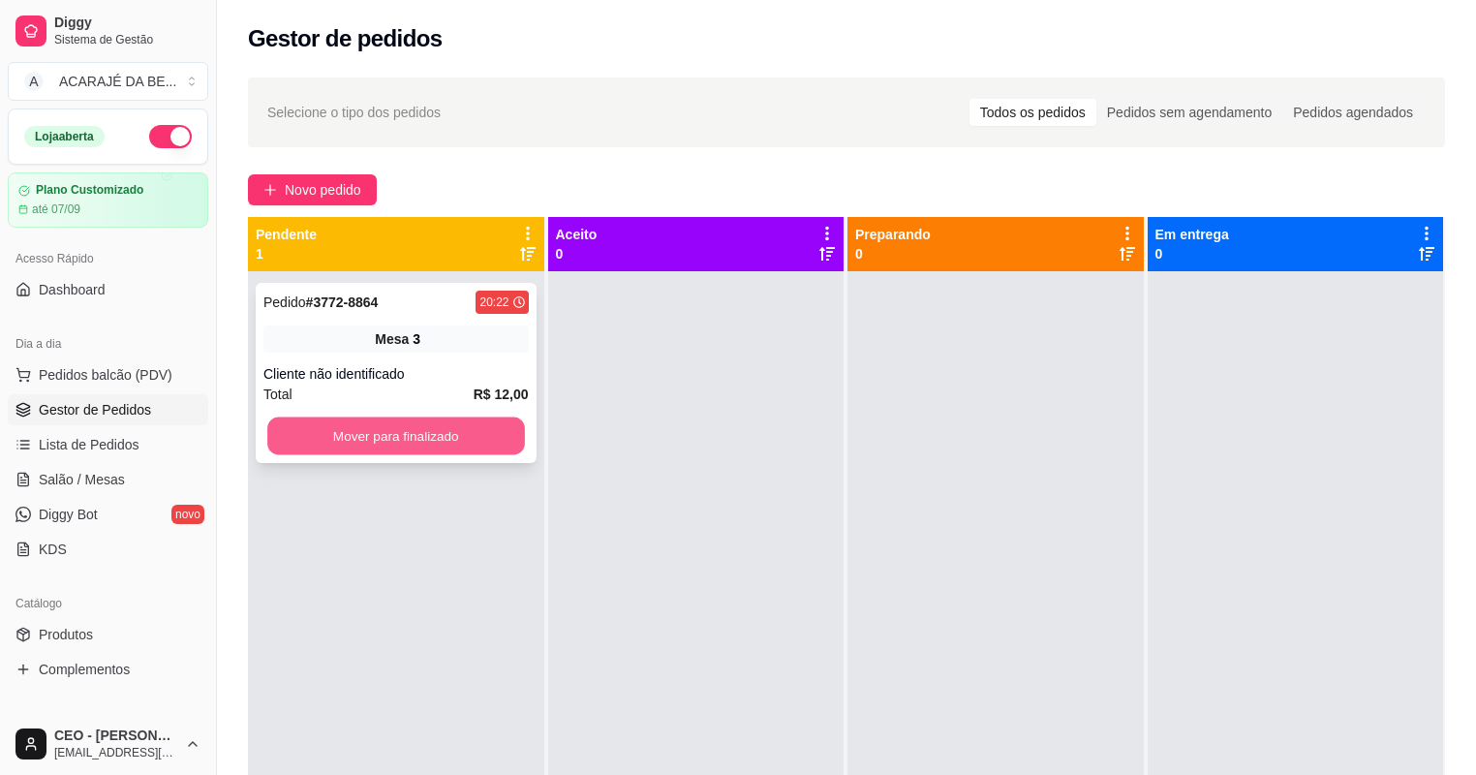
click at [463, 427] on button "Mover para finalizado" at bounding box center [395, 436] width 257 height 38
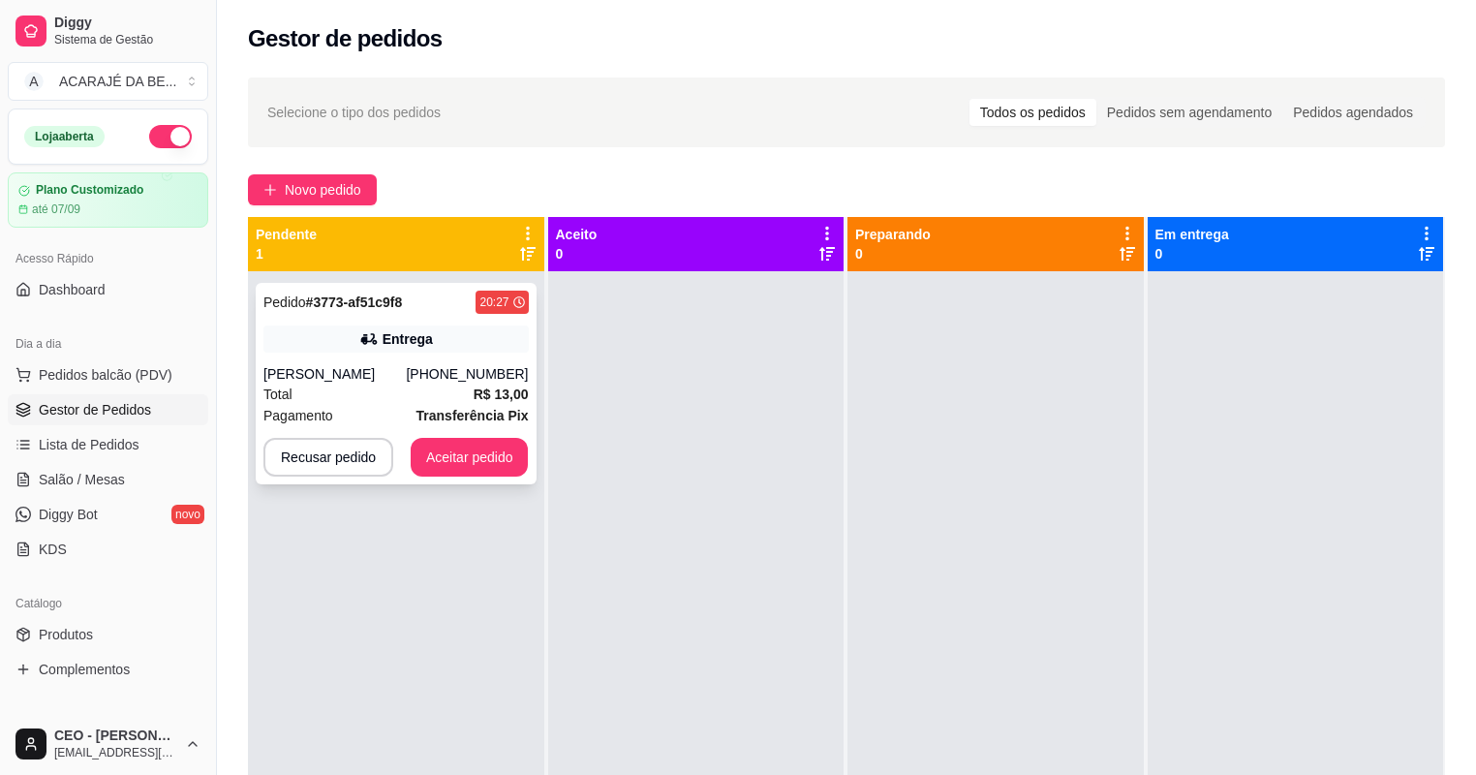
click at [360, 422] on div "Pagamento Transferência Pix" at bounding box center [395, 415] width 265 height 21
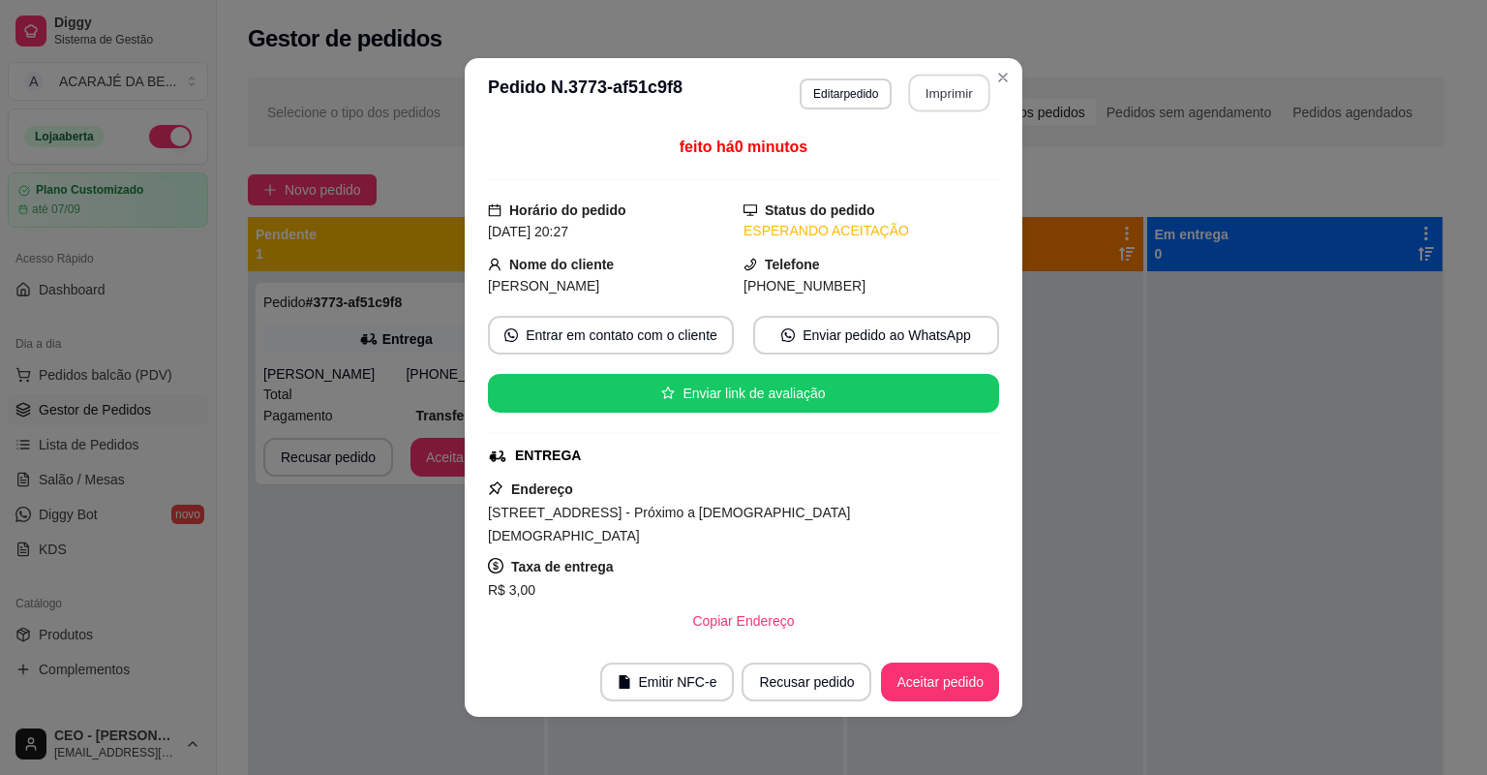
click at [976, 99] on button "Imprimir" at bounding box center [949, 94] width 81 height 38
click at [936, 674] on button "Aceitar pedido" at bounding box center [940, 682] width 114 height 38
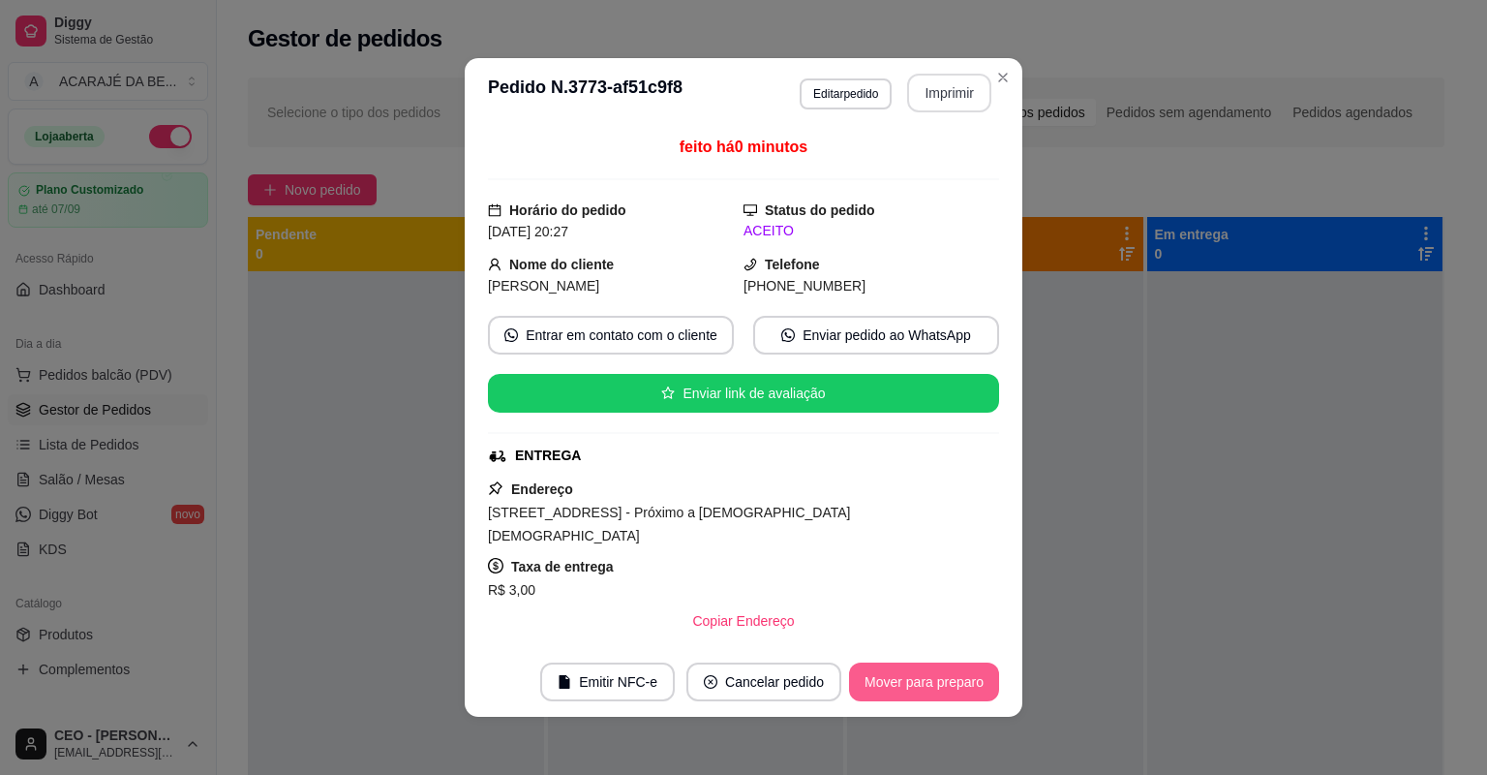
click at [945, 675] on button "Mover para preparo" at bounding box center [924, 681] width 150 height 39
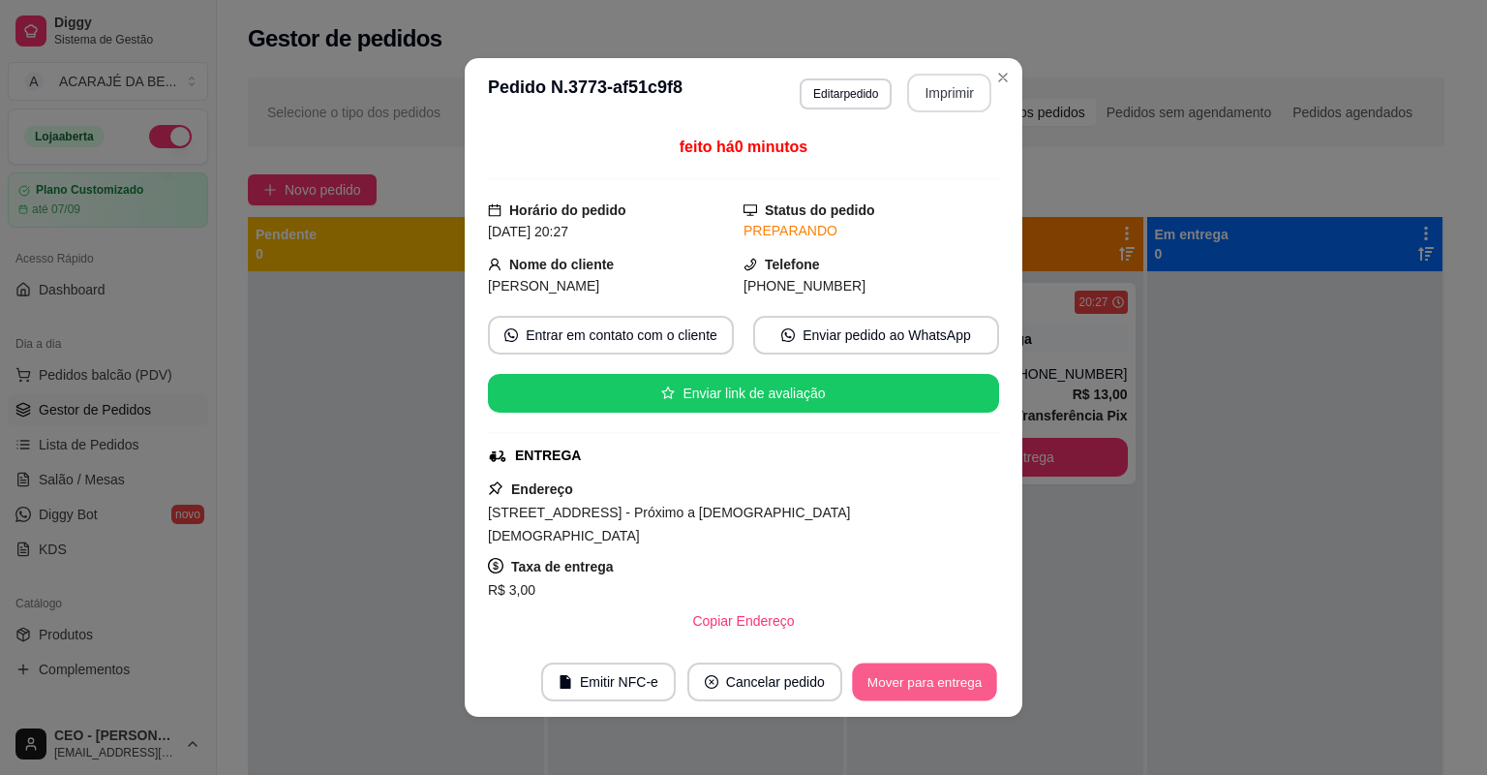
click at [945, 675] on button "Mover para entrega" at bounding box center [924, 682] width 145 height 38
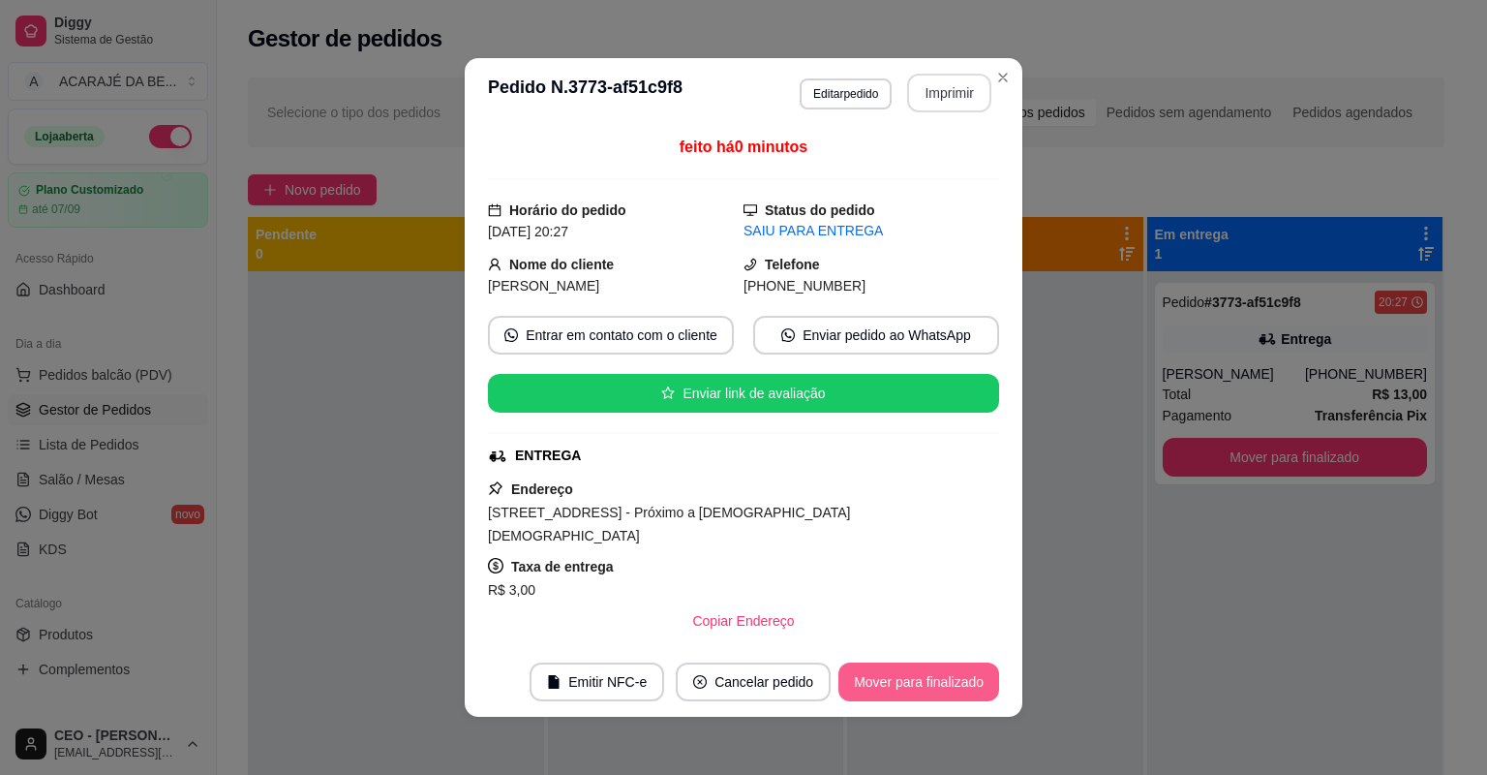
click at [945, 675] on button "Mover para finalizado" at bounding box center [919, 681] width 161 height 39
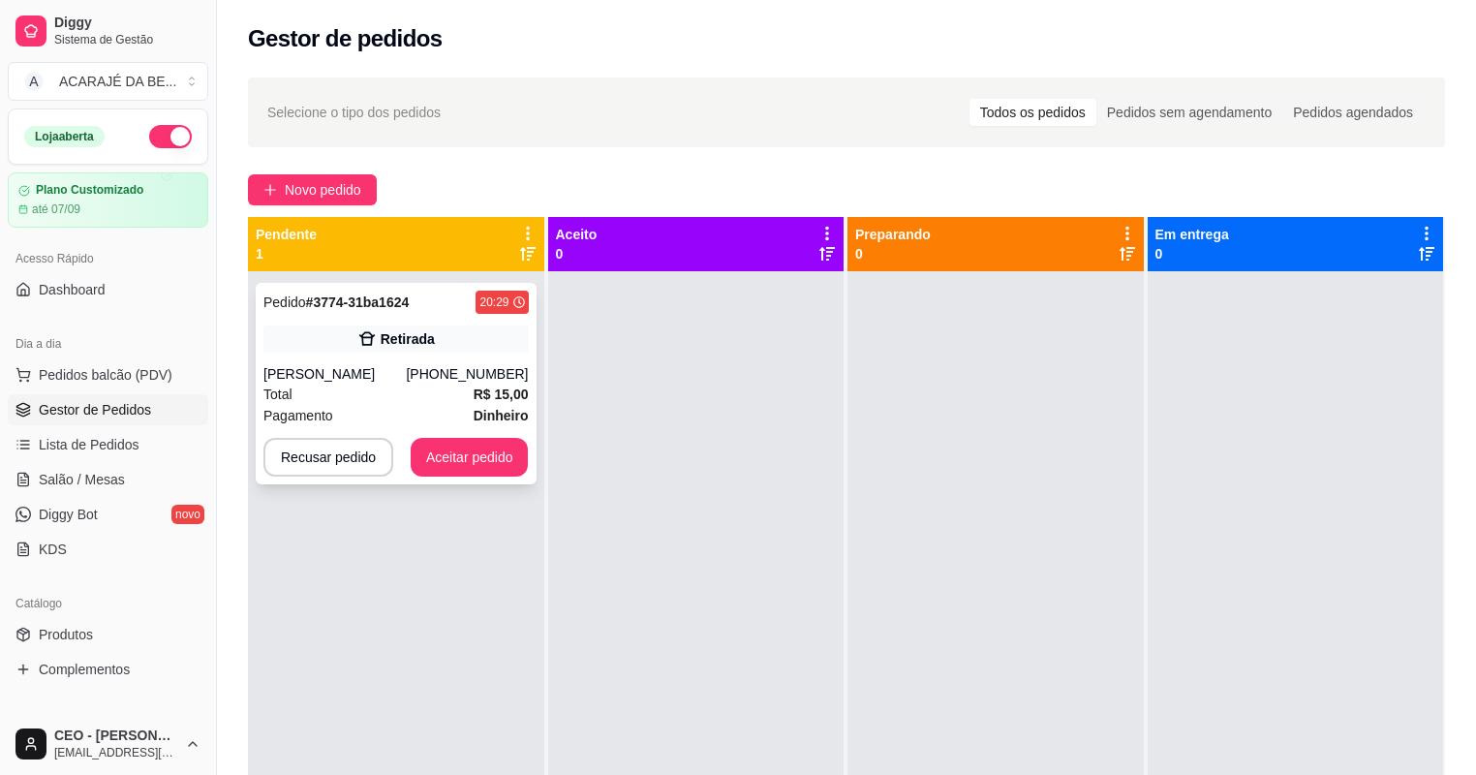
click at [396, 400] on div "Total R$ 15,00" at bounding box center [395, 393] width 265 height 21
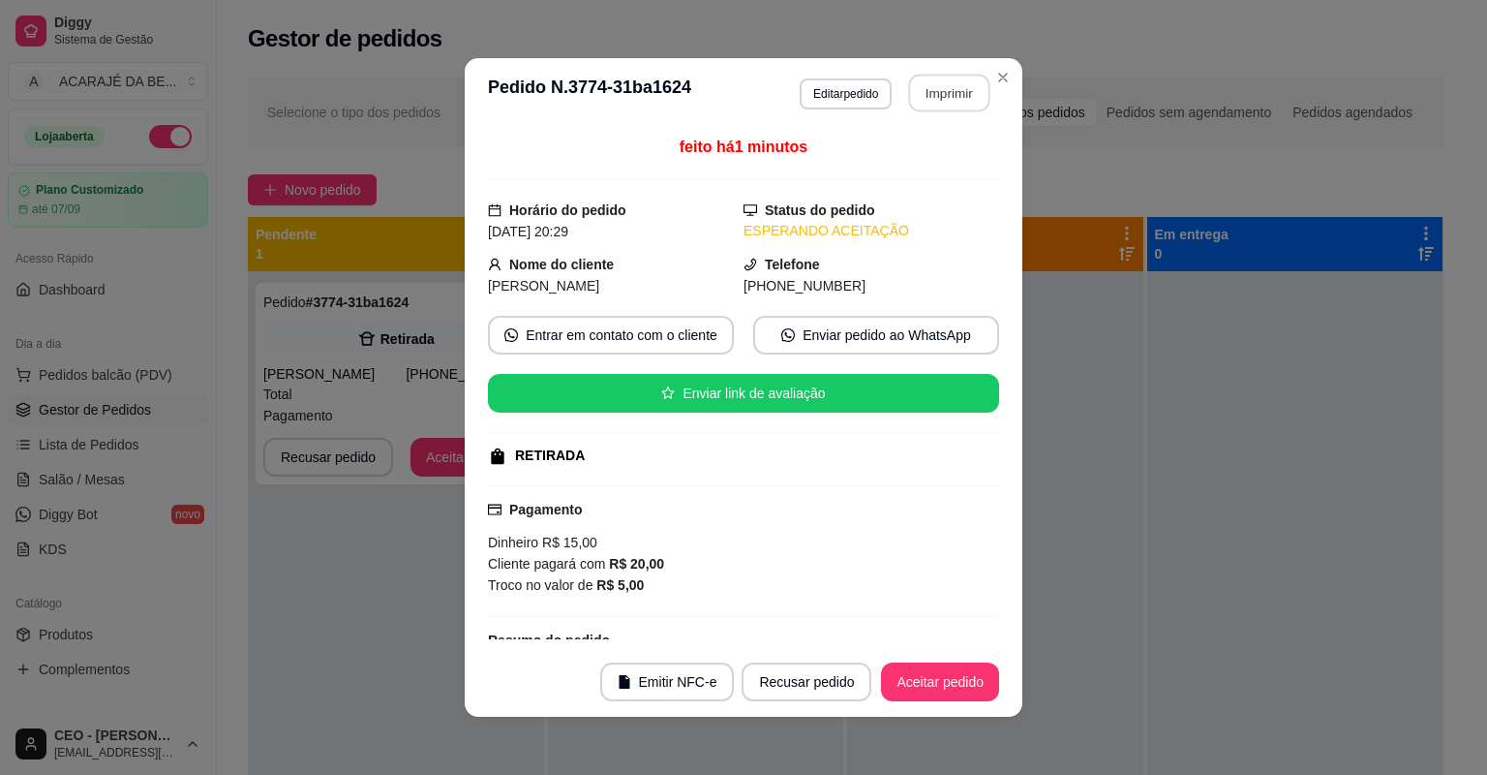
click at [914, 98] on button "Imprimir" at bounding box center [949, 94] width 81 height 38
click at [916, 688] on button "Aceitar pedido" at bounding box center [940, 681] width 118 height 39
click at [939, 692] on button "Aceitar pedido" at bounding box center [940, 682] width 114 height 38
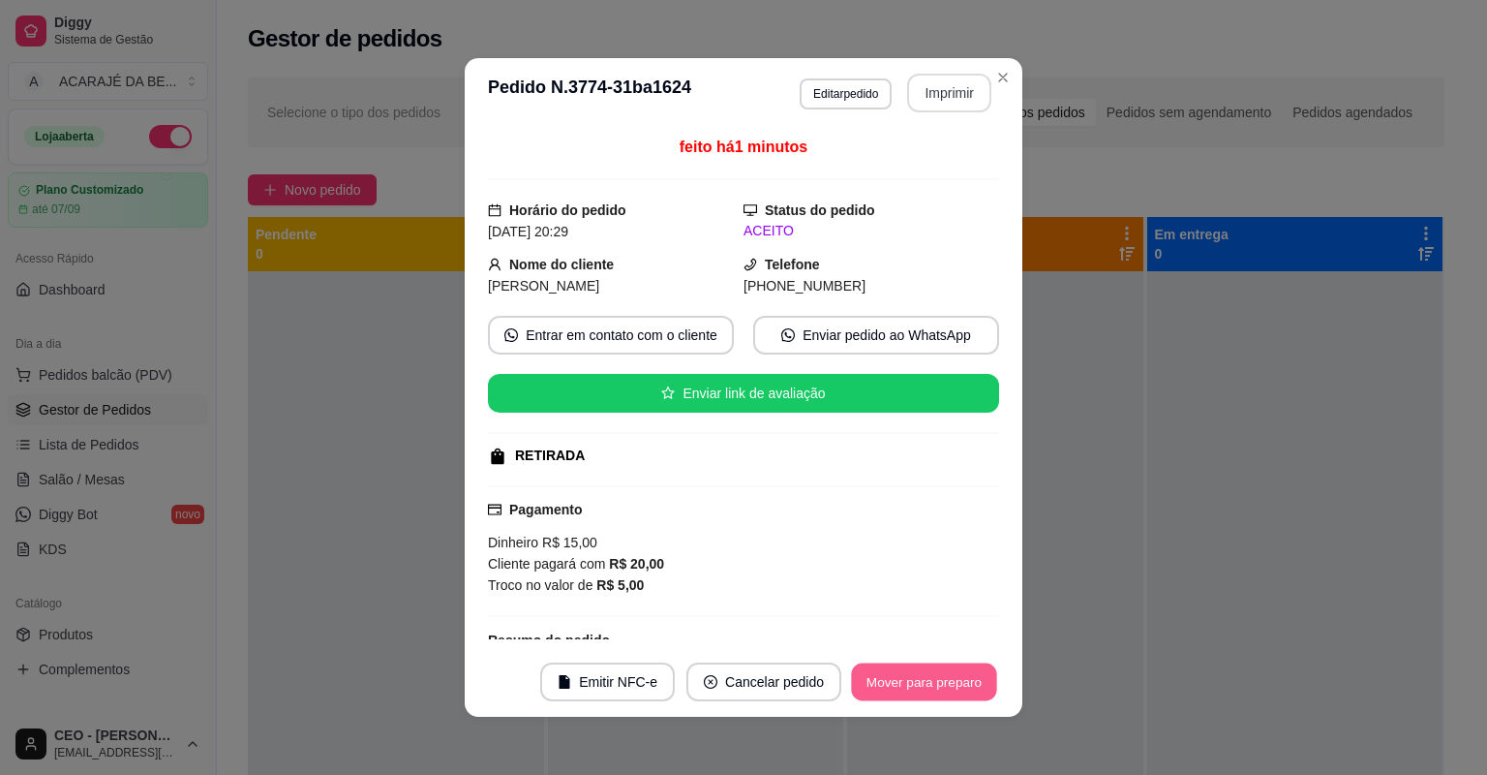
click at [971, 678] on button "Mover para preparo" at bounding box center [923, 682] width 145 height 38
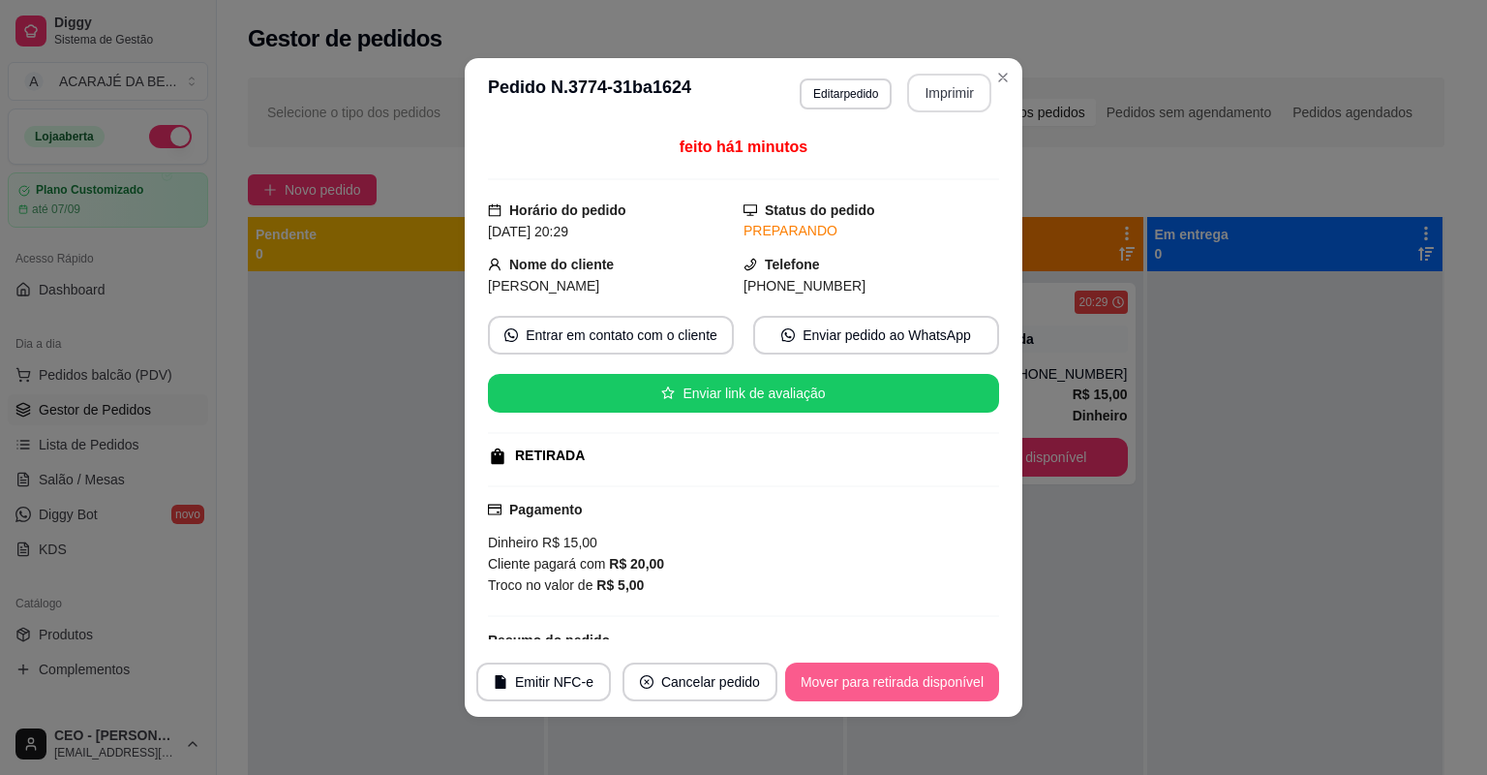
click at [971, 678] on button "Mover para retirada disponível" at bounding box center [892, 681] width 214 height 39
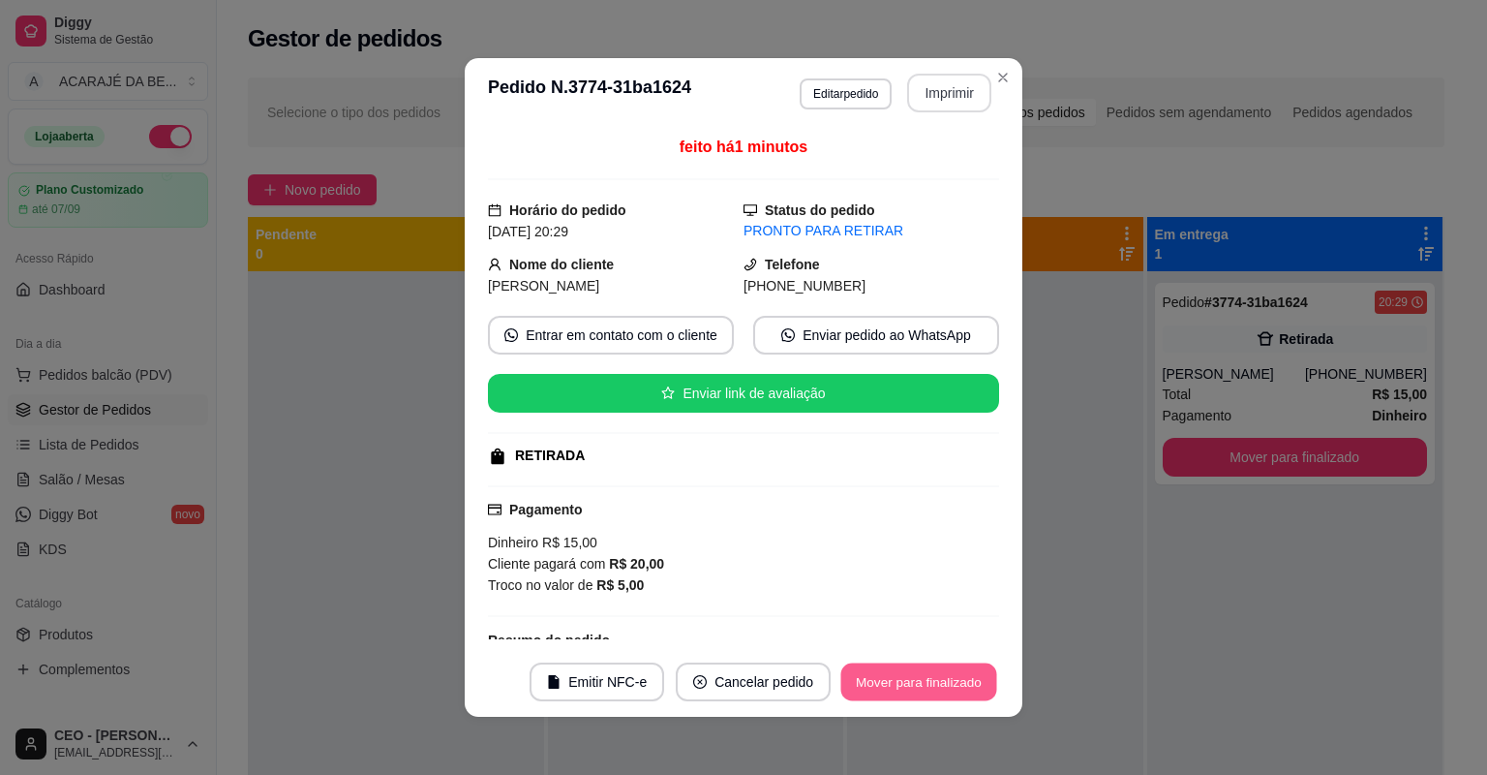
click at [971, 682] on button "Mover para finalizado" at bounding box center [919, 682] width 156 height 38
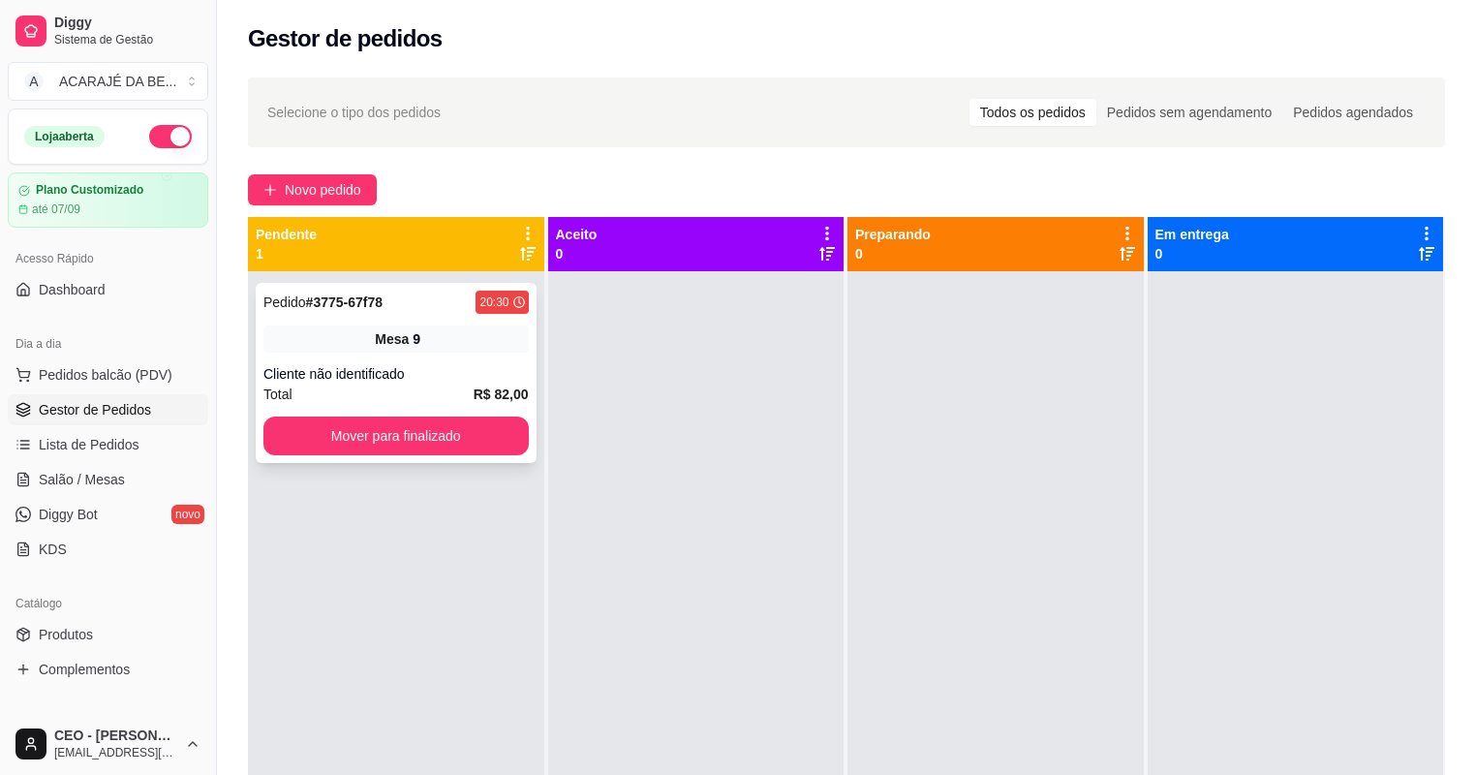
click at [483, 394] on strong "R$ 82,00" at bounding box center [501, 393] width 55 height 15
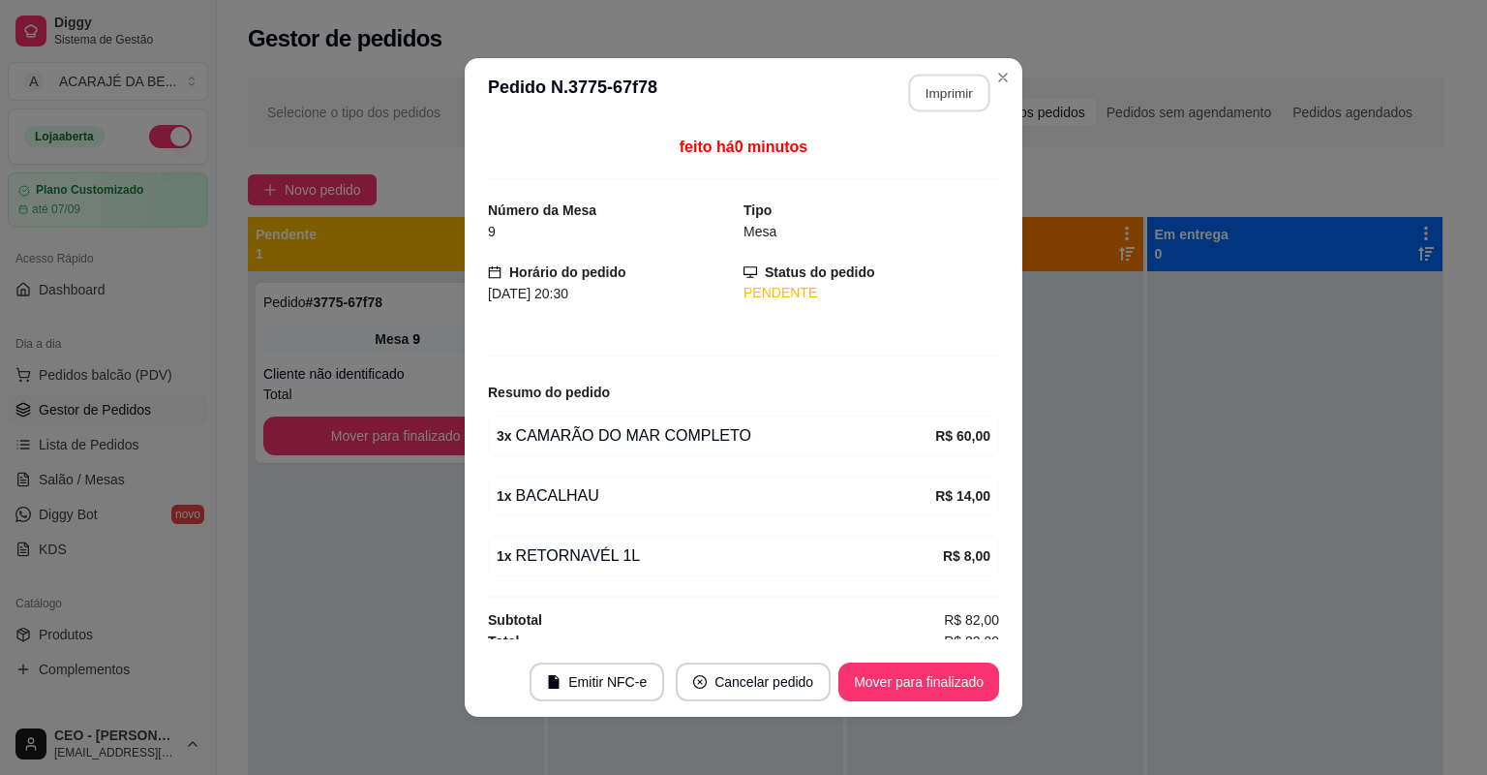
click at [924, 88] on button "Imprimir" at bounding box center [949, 94] width 81 height 38
click at [922, 680] on button "Mover para finalizado" at bounding box center [919, 682] width 156 height 38
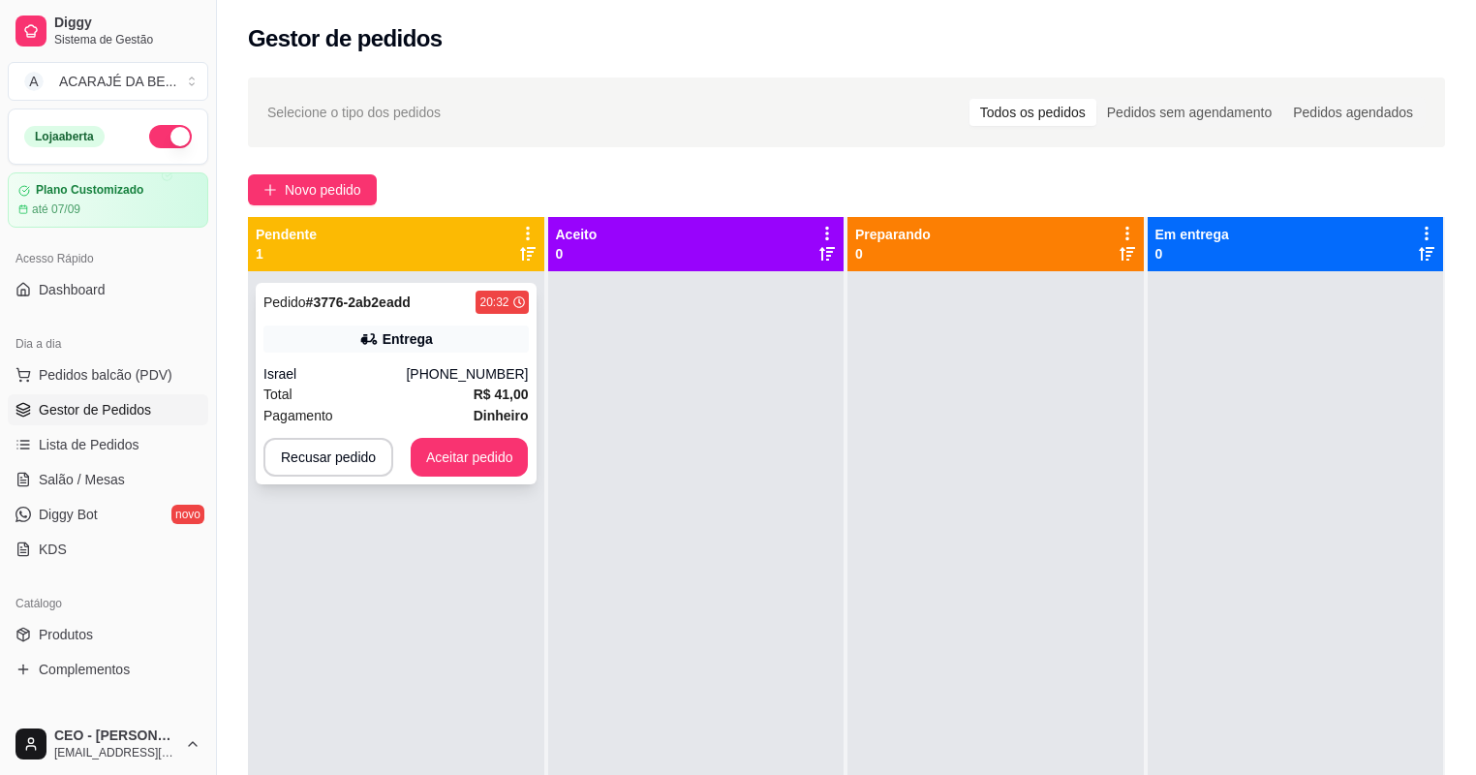
click at [363, 383] on div "Total R$ 41,00" at bounding box center [395, 393] width 265 height 21
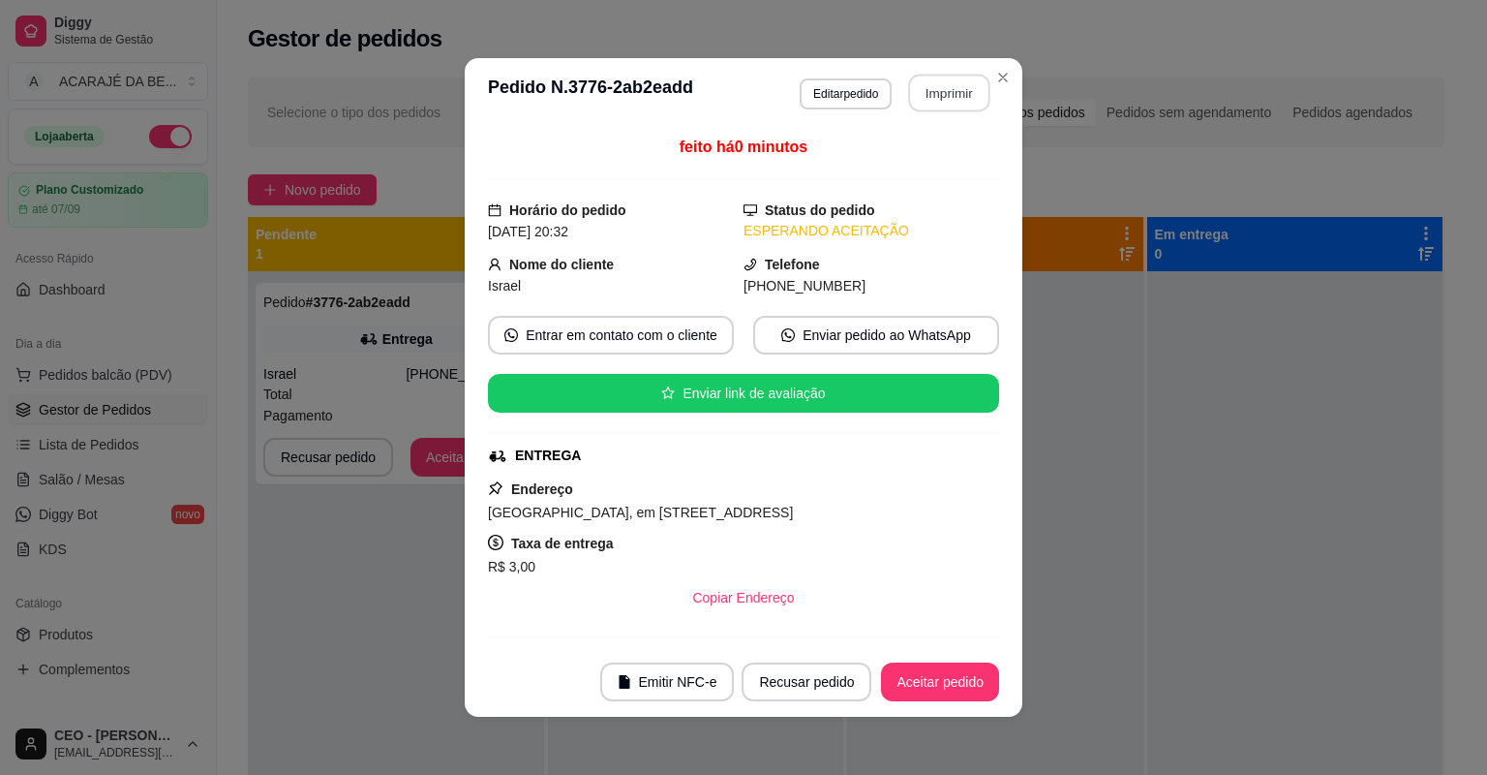
click at [909, 103] on button "Imprimir" at bounding box center [949, 94] width 81 height 38
click at [956, 672] on button "Aceitar pedido" at bounding box center [940, 682] width 114 height 38
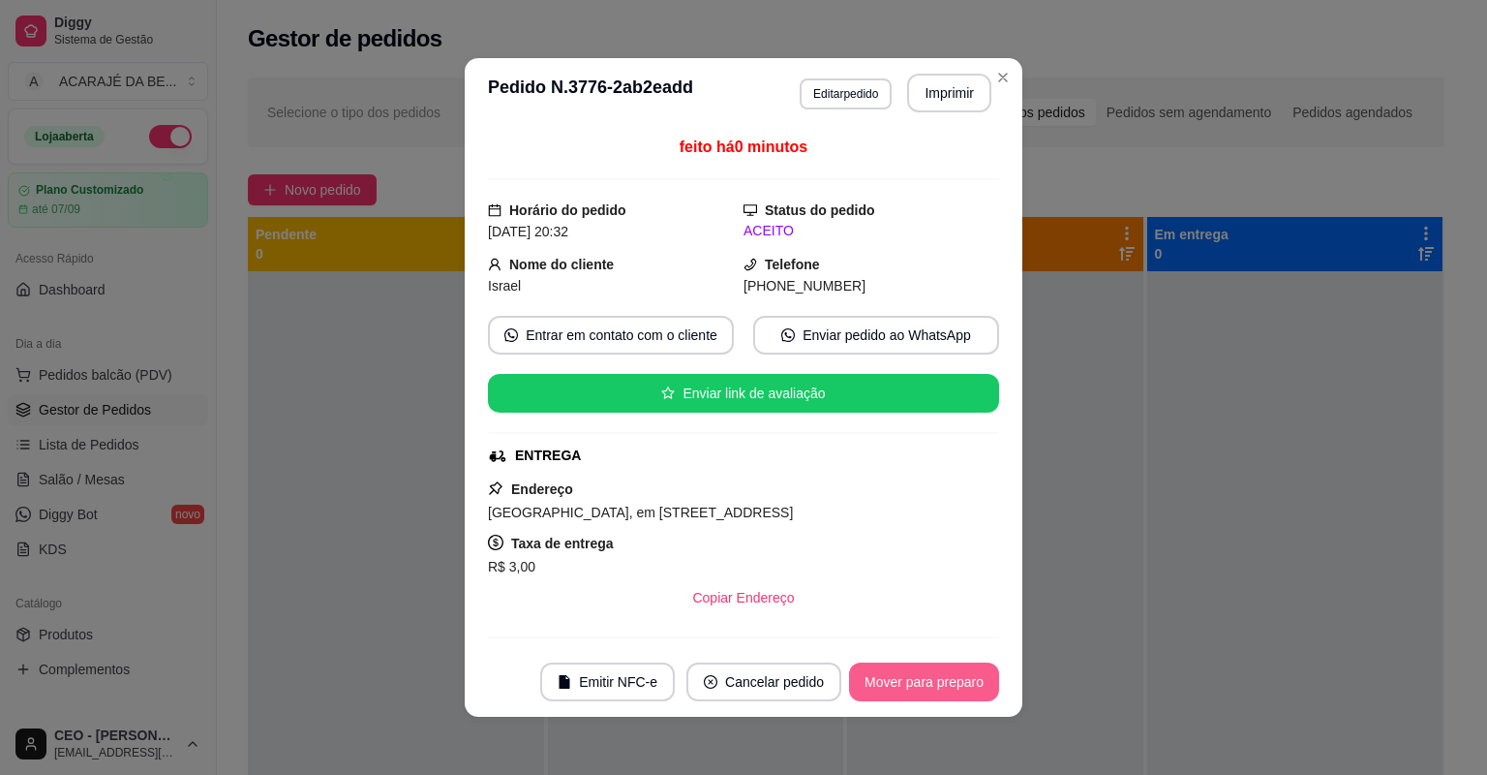
click at [927, 678] on button "Mover para preparo" at bounding box center [924, 681] width 150 height 39
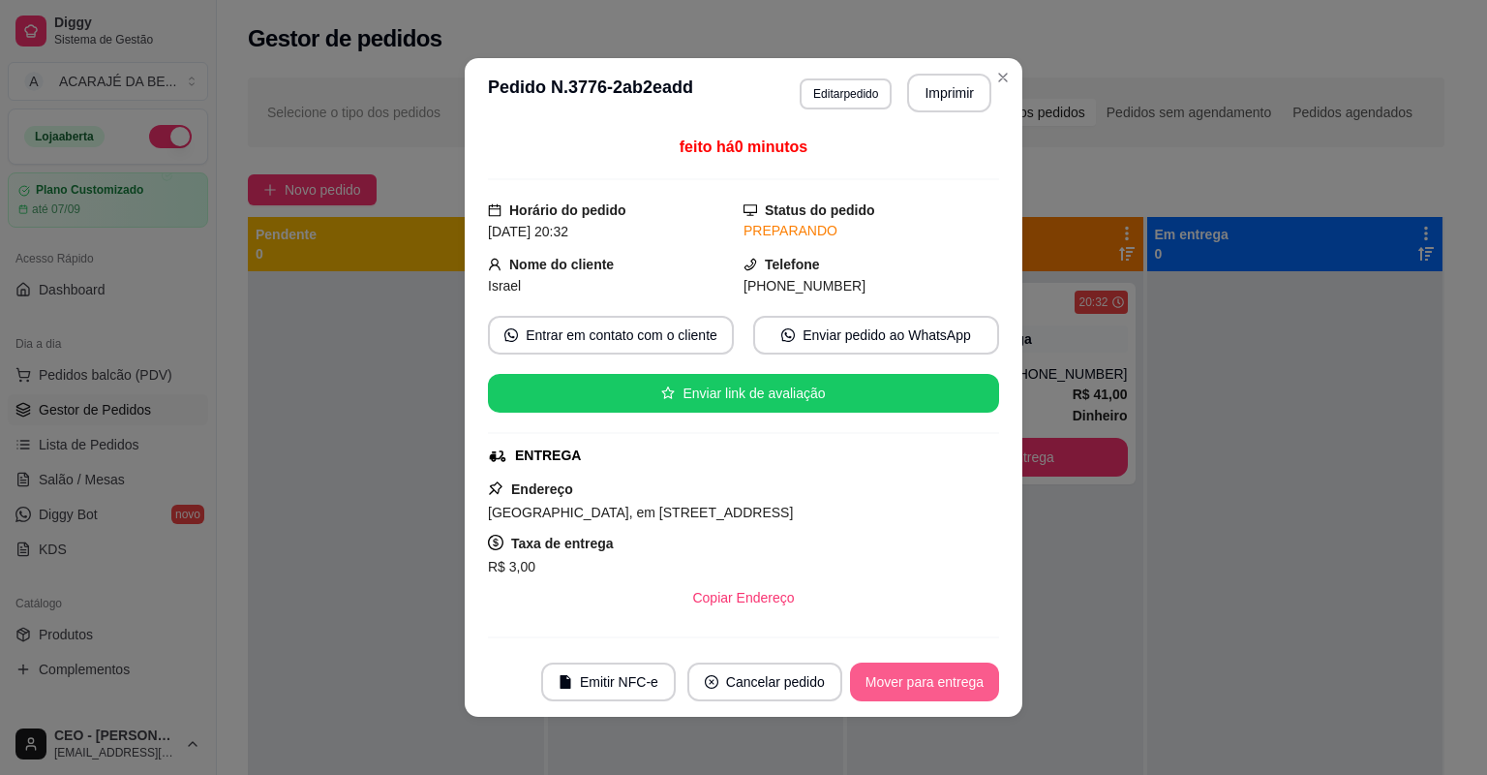
click at [927, 678] on button "Mover para entrega" at bounding box center [924, 681] width 149 height 39
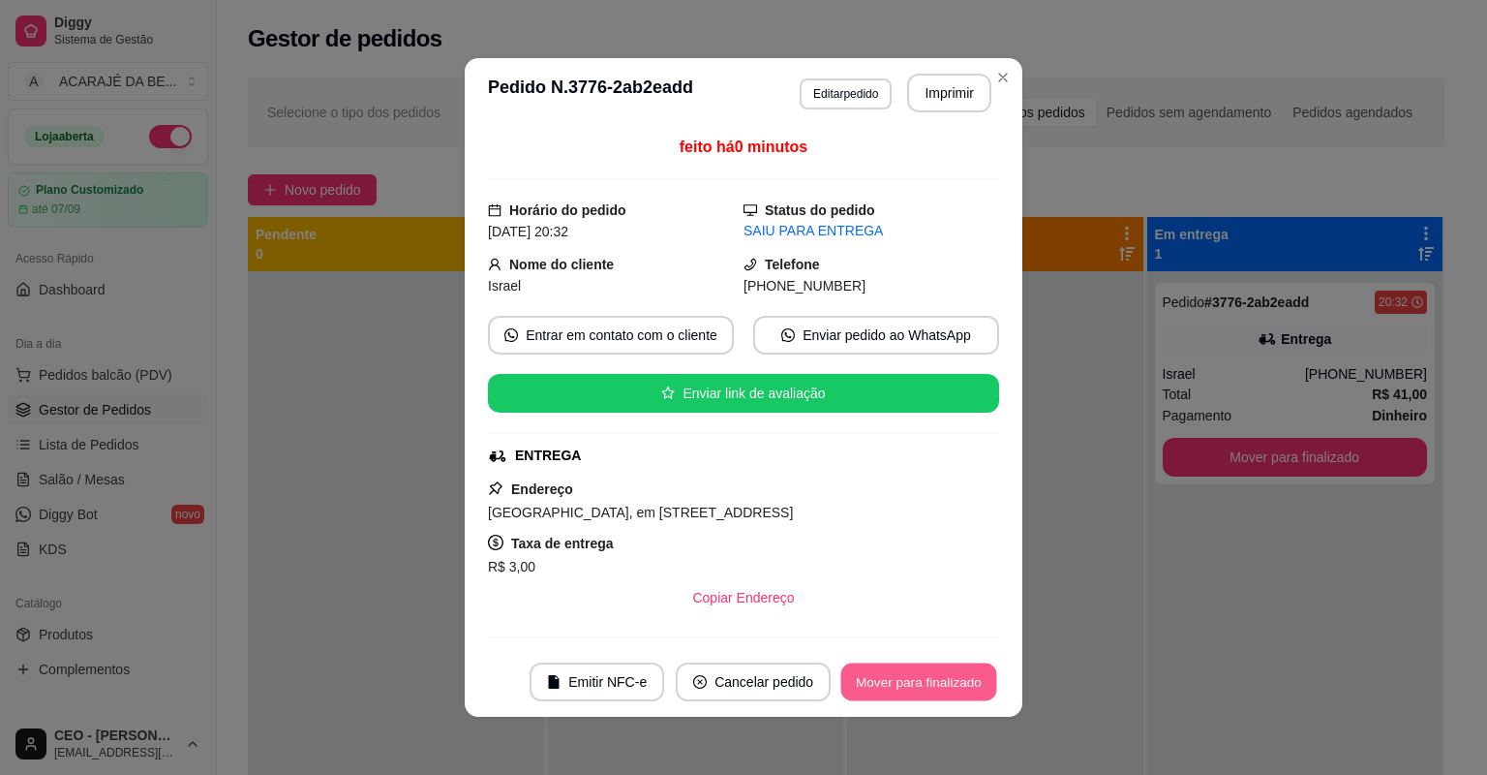
click at [927, 678] on button "Mover para finalizado" at bounding box center [919, 682] width 156 height 38
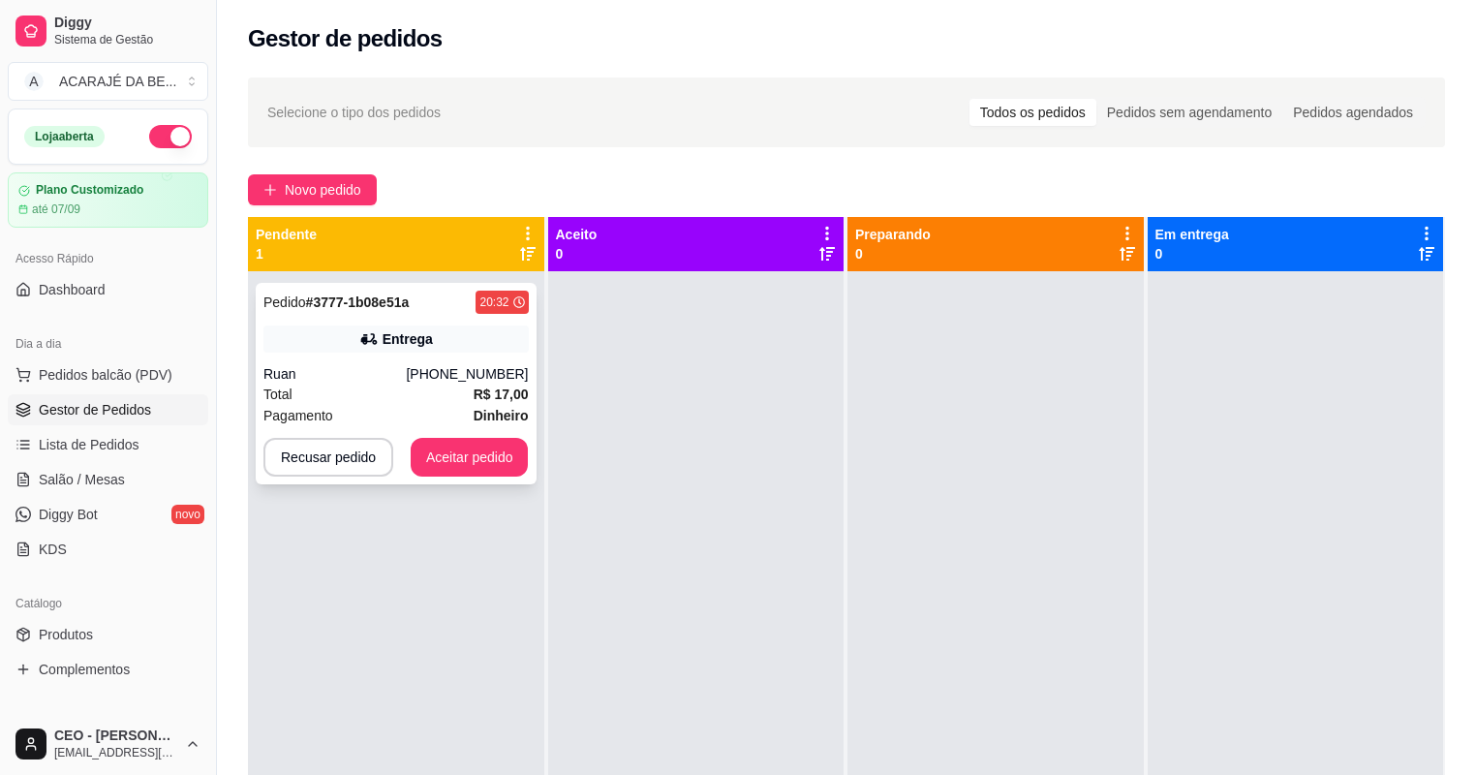
click at [450, 417] on div "Pagamento Dinheiro" at bounding box center [395, 415] width 265 height 21
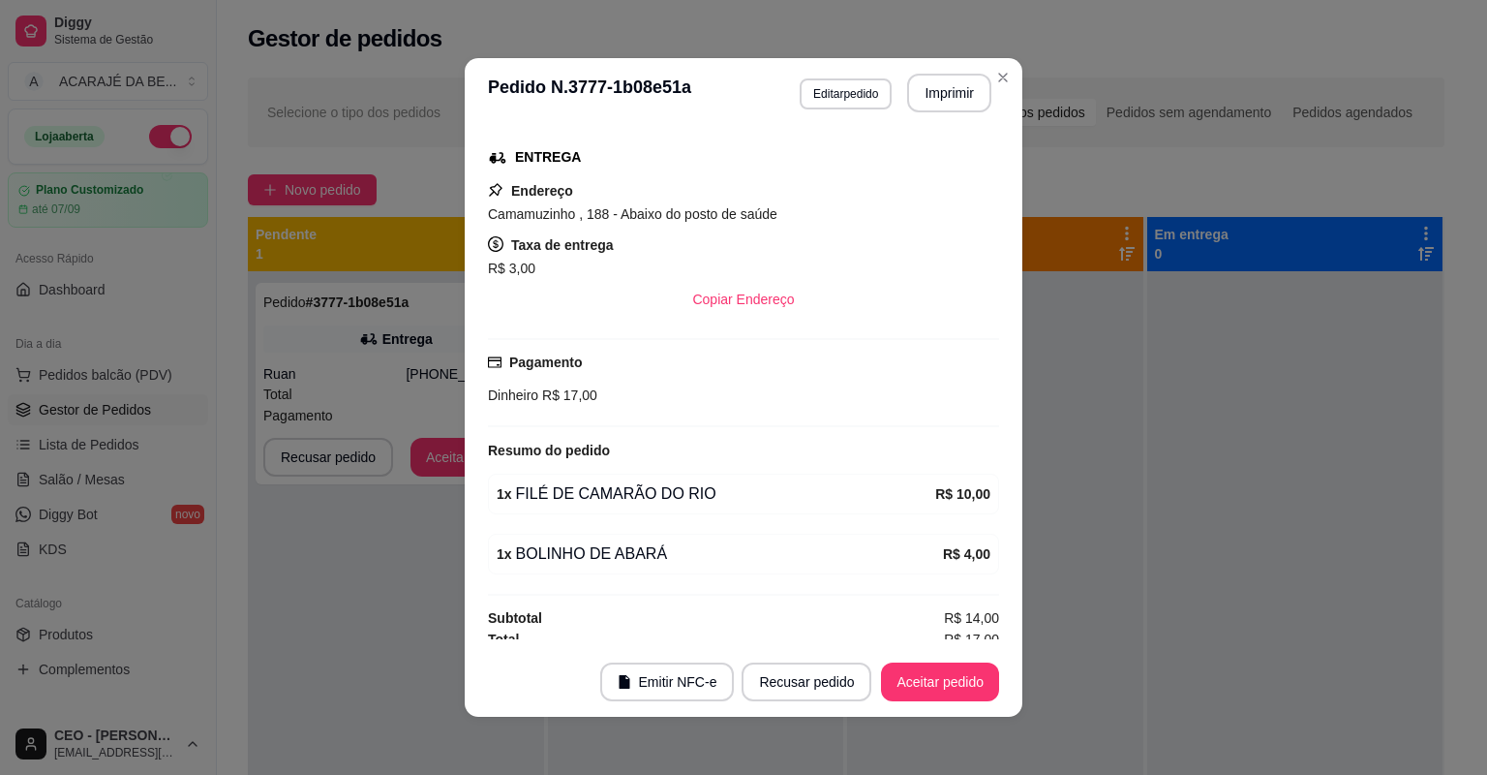
scroll to position [306, 0]
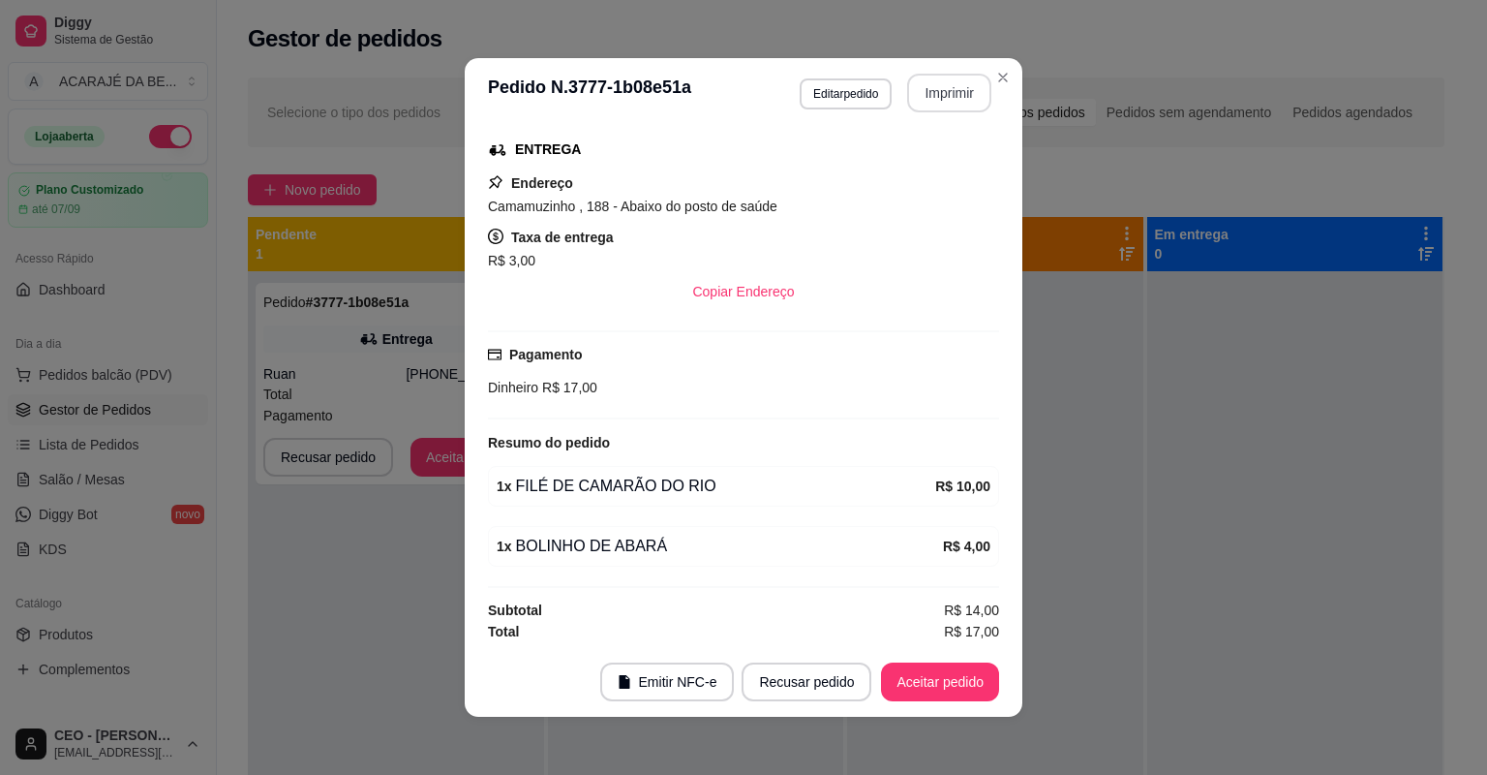
click at [944, 94] on button "Imprimir" at bounding box center [949, 93] width 84 height 39
click at [902, 672] on button "Aceitar pedido" at bounding box center [940, 681] width 118 height 39
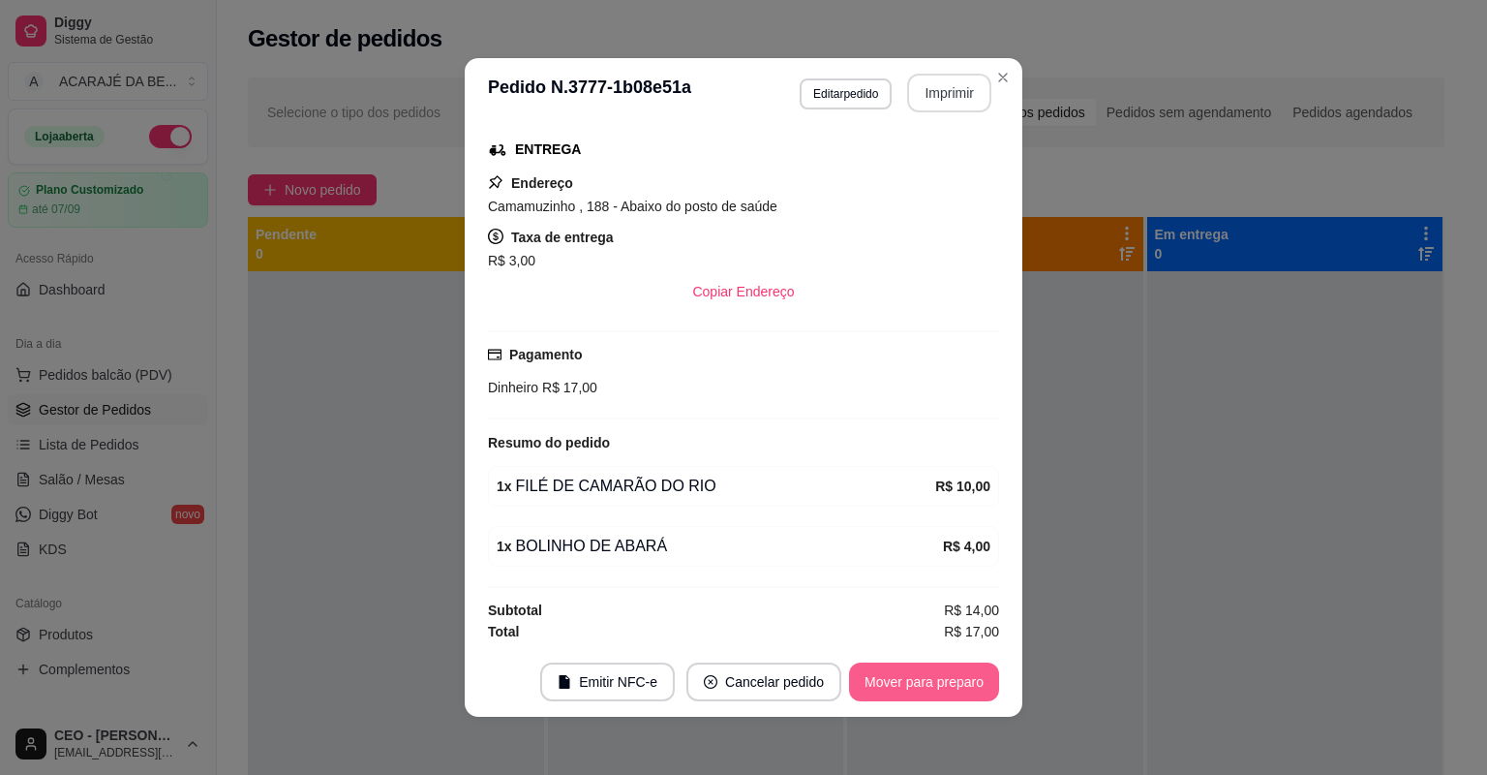
click at [937, 686] on button "Mover para preparo" at bounding box center [924, 681] width 150 height 39
click at [937, 685] on button "Mover para entrega" at bounding box center [924, 681] width 149 height 39
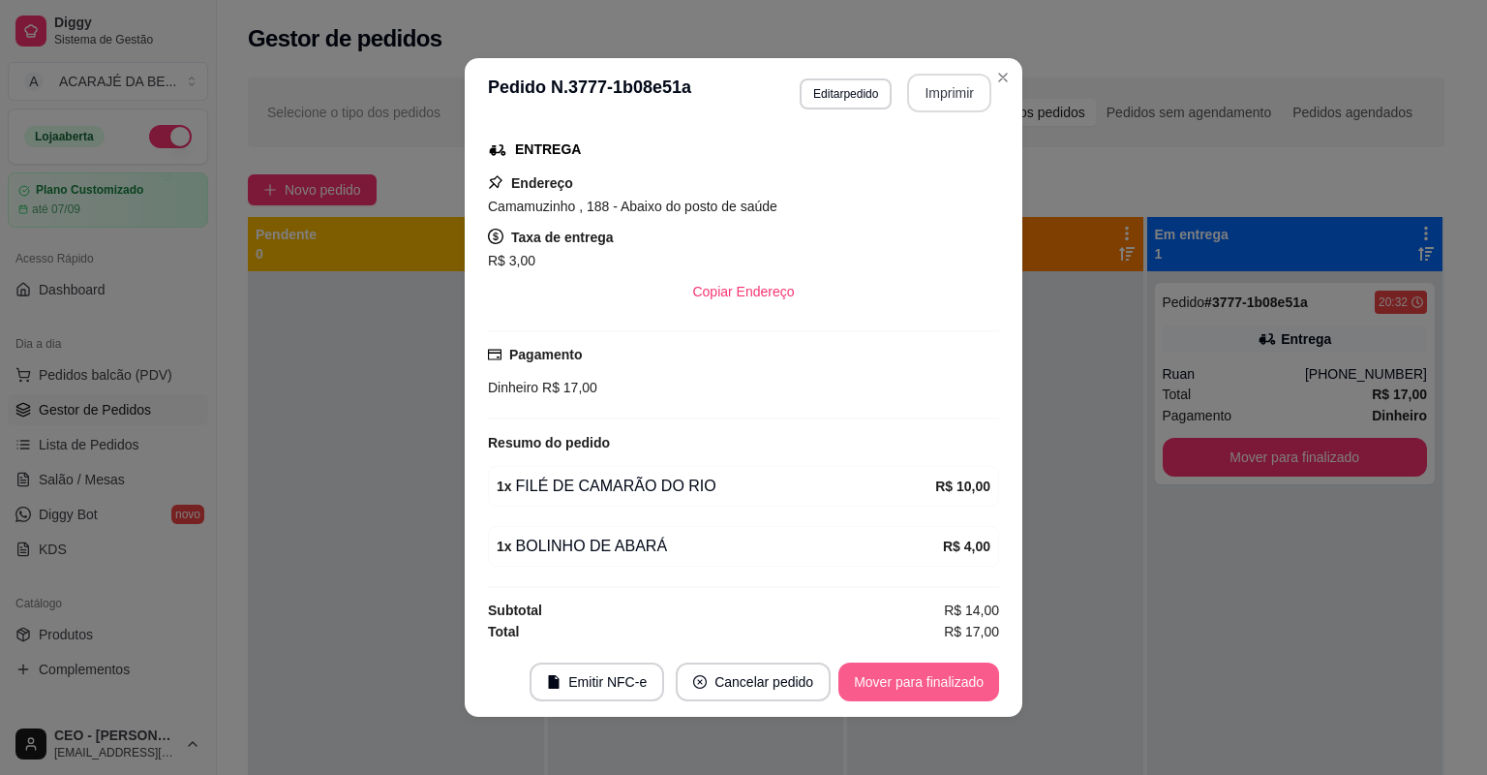
click at [937, 685] on button "Mover para finalizado" at bounding box center [919, 681] width 161 height 39
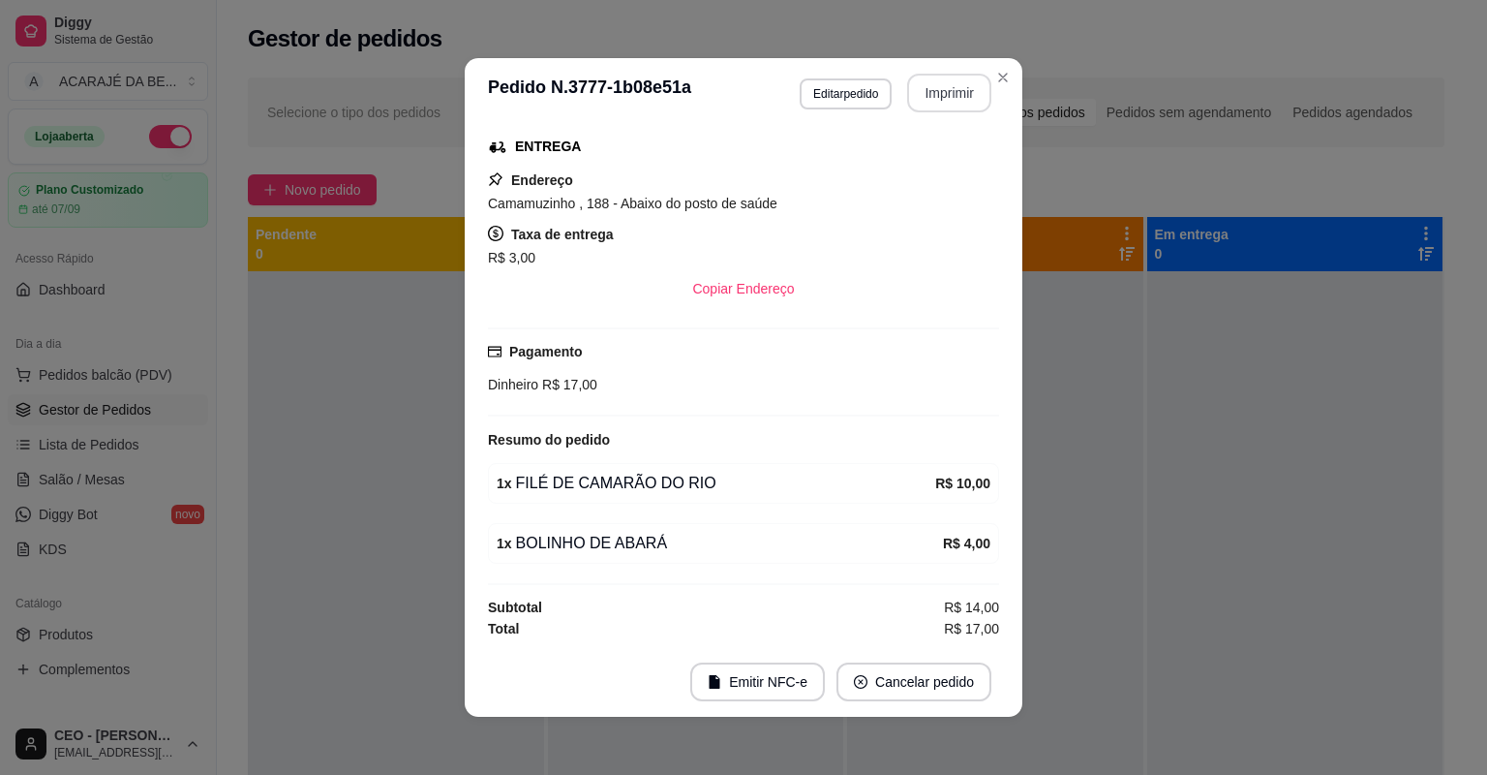
scroll to position [261, 0]
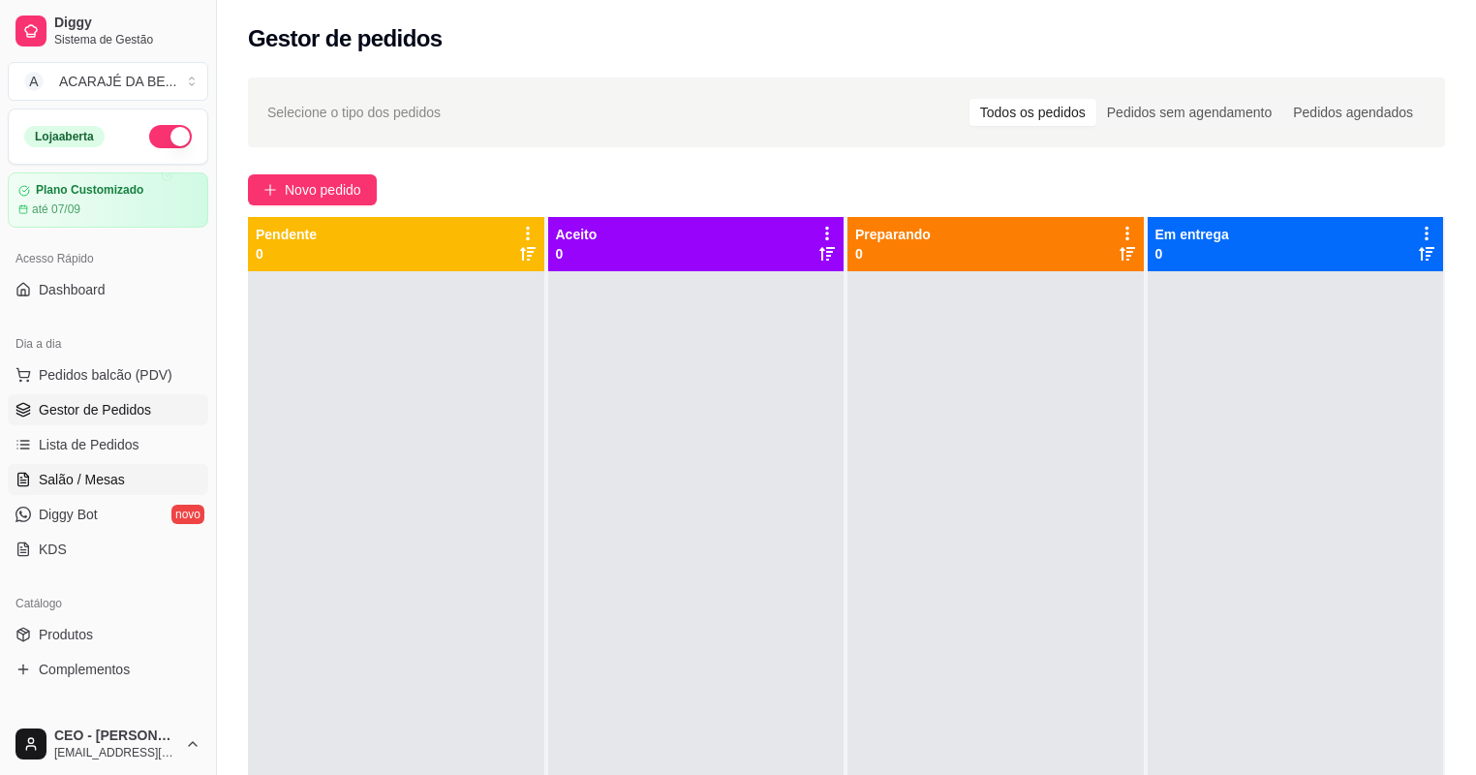
click at [105, 490] on link "Salão / Mesas" at bounding box center [108, 479] width 200 height 31
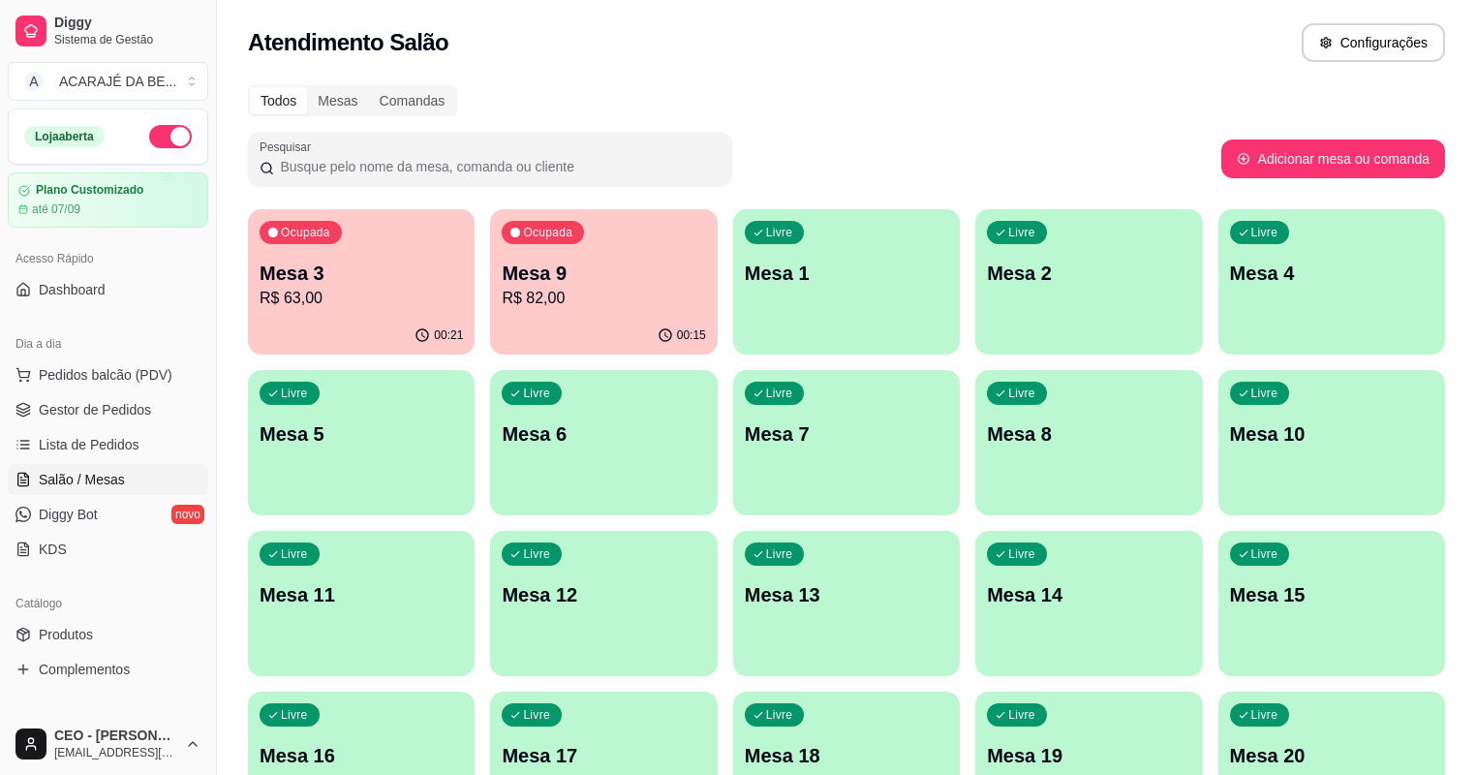
click at [354, 285] on p "Mesa 3" at bounding box center [361, 273] width 203 height 27
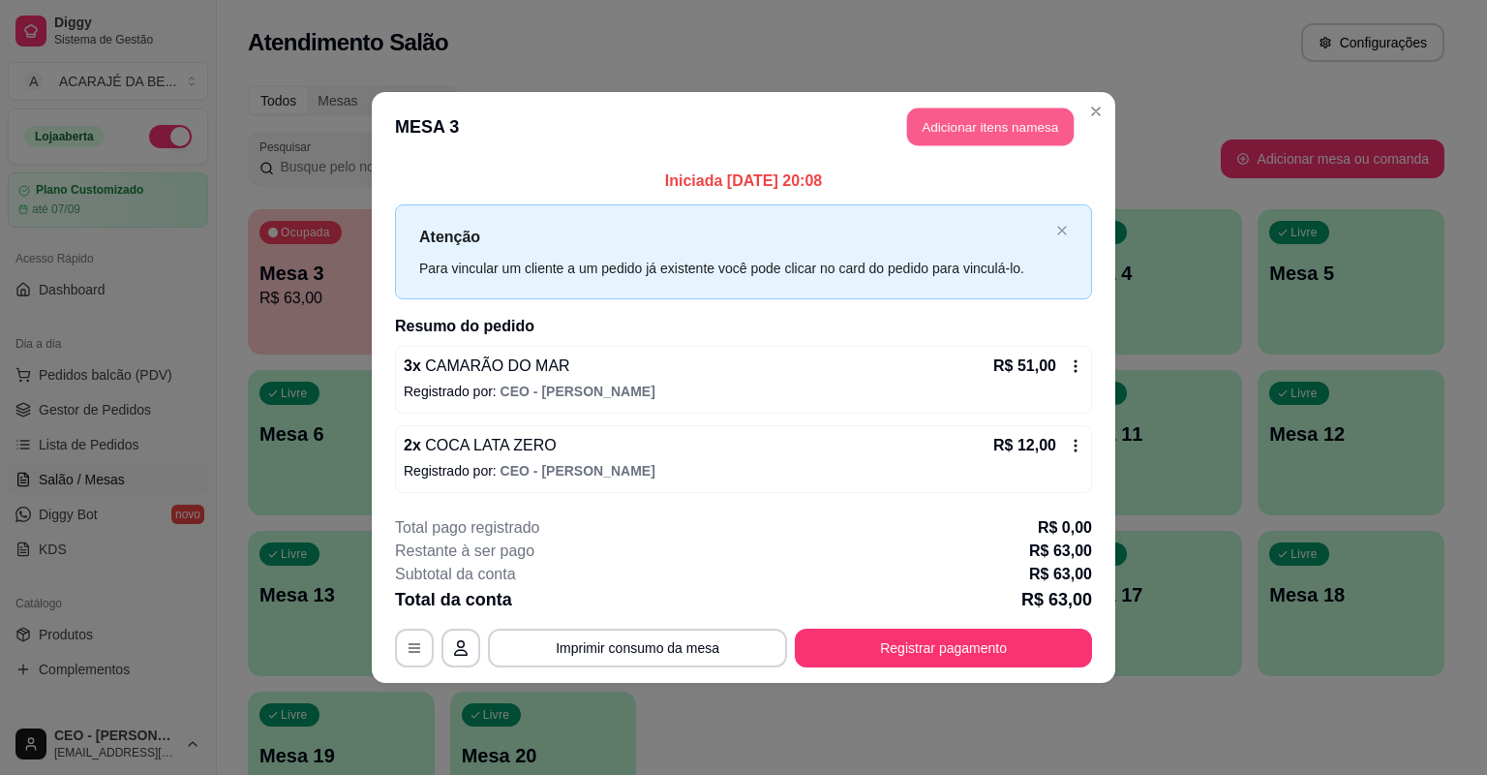
click at [937, 136] on button "Adicionar itens na mesa" at bounding box center [990, 127] width 167 height 38
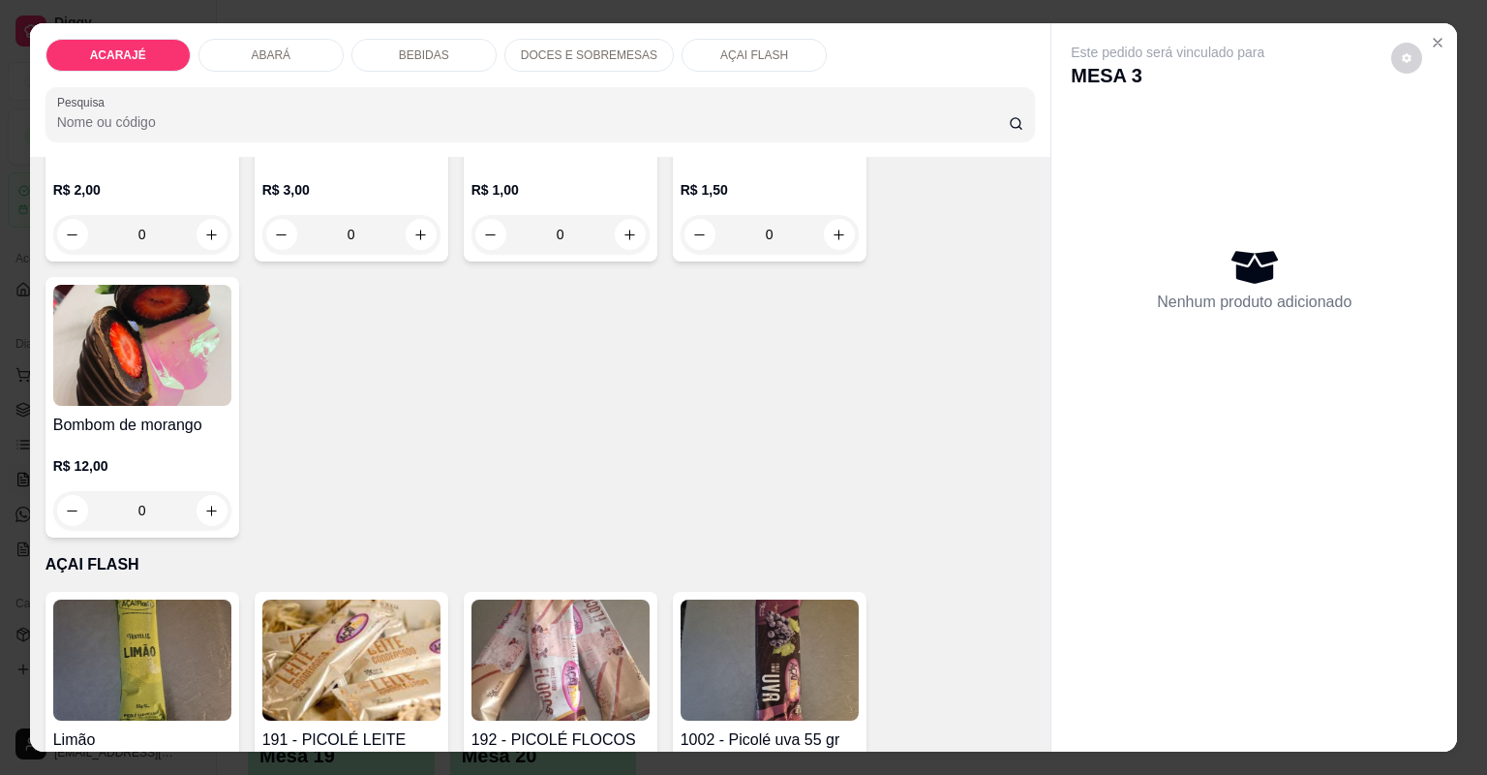
scroll to position [3486, 0]
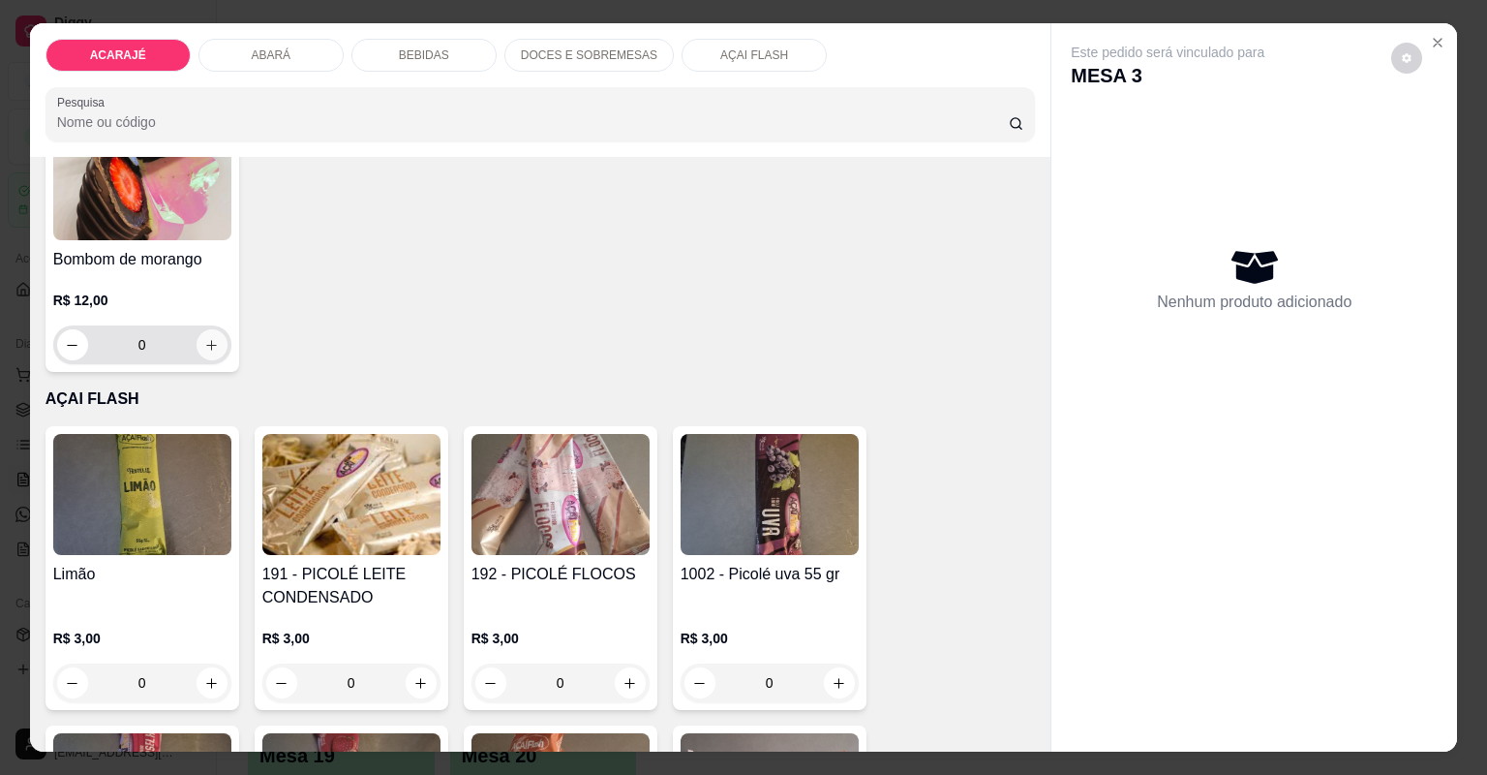
click at [204, 344] on icon "increase-product-quantity" at bounding box center [211, 345] width 15 height 15
type input "1"
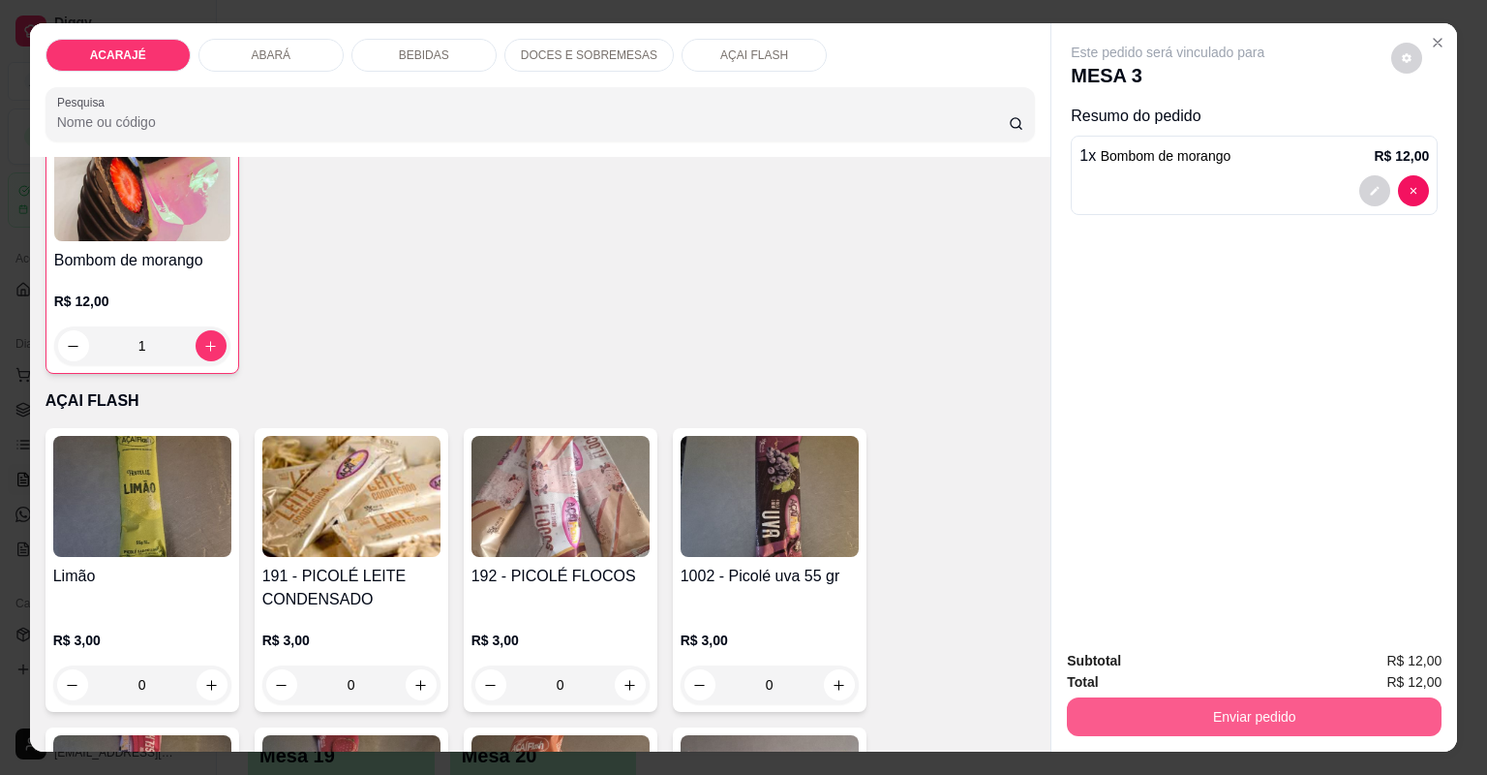
click at [1118, 709] on button "Enviar pedido" at bounding box center [1254, 716] width 375 height 39
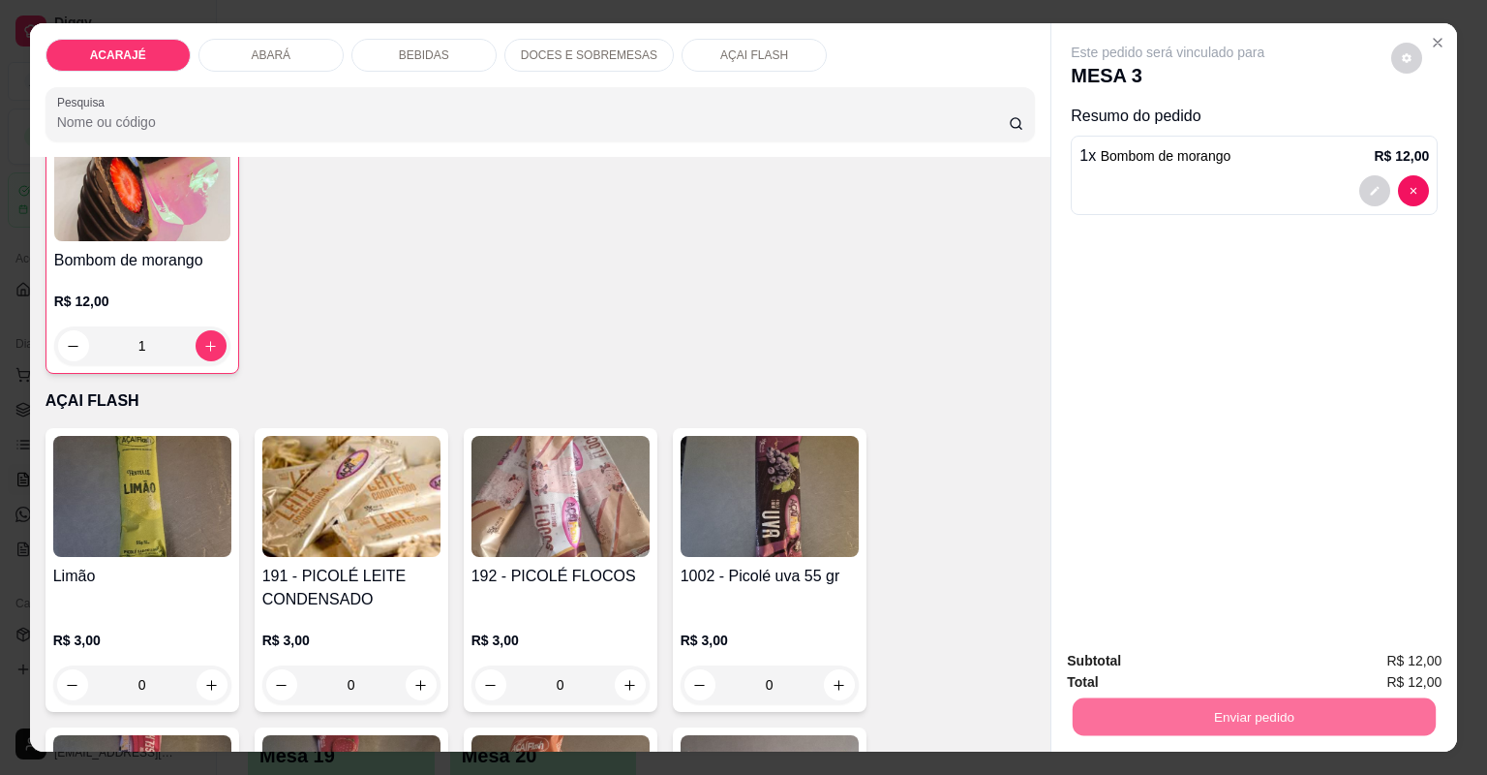
click at [1220, 663] on button "Não registrar e enviar pedido" at bounding box center [1191, 669] width 201 height 37
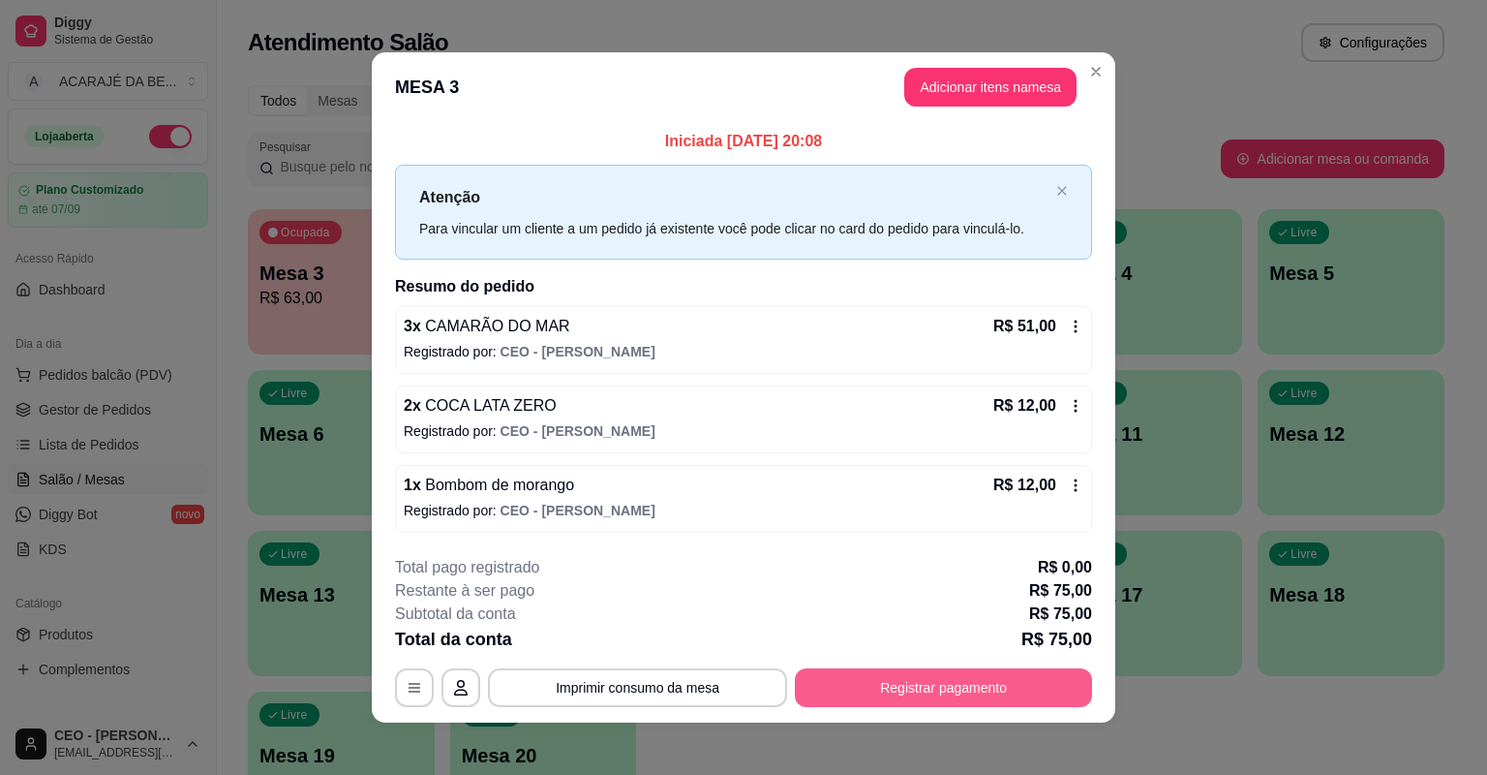
click at [817, 682] on button "Registrar pagamento" at bounding box center [943, 687] width 297 height 39
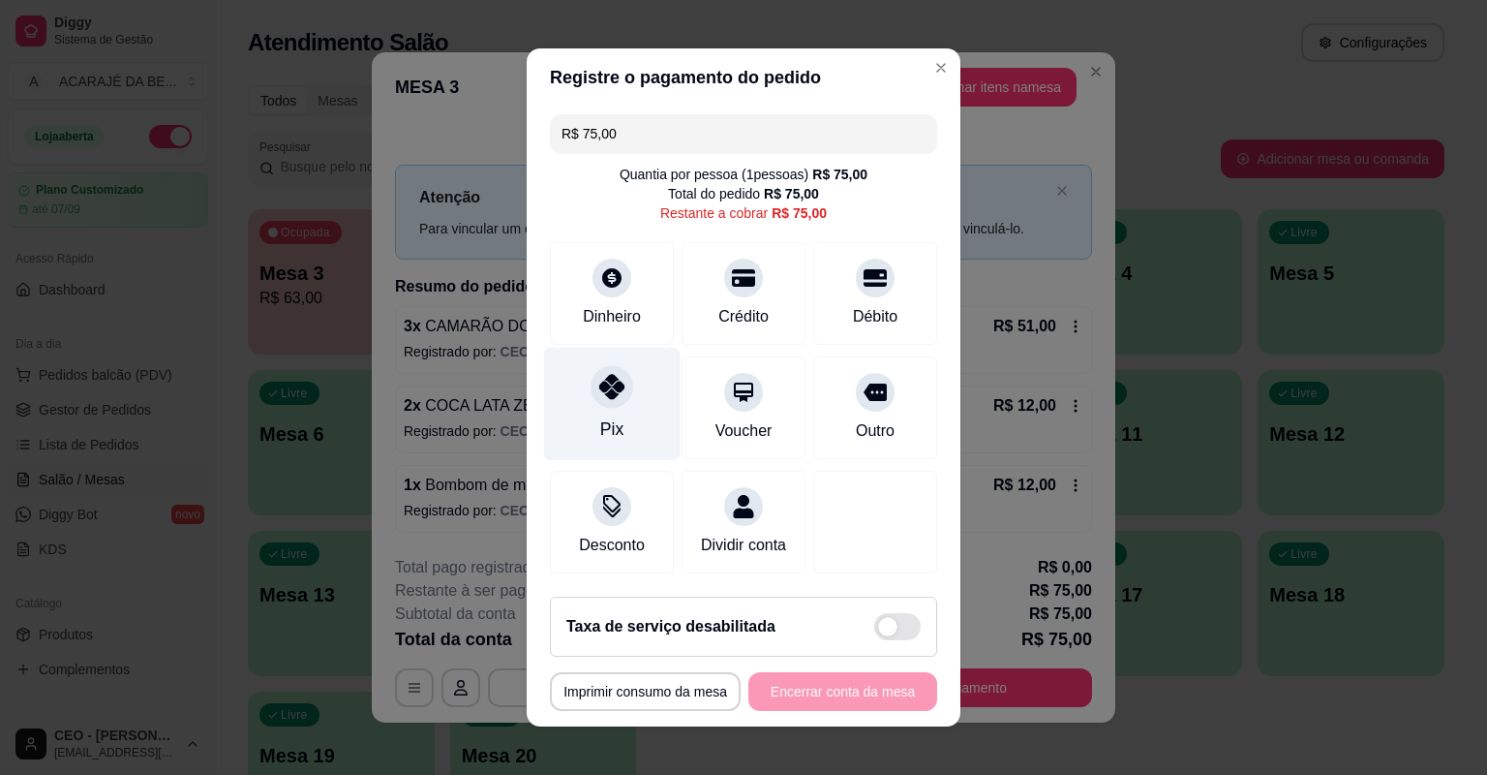
click at [628, 436] on div "Pix" at bounding box center [612, 404] width 137 height 113
type input "R$ 0,00"
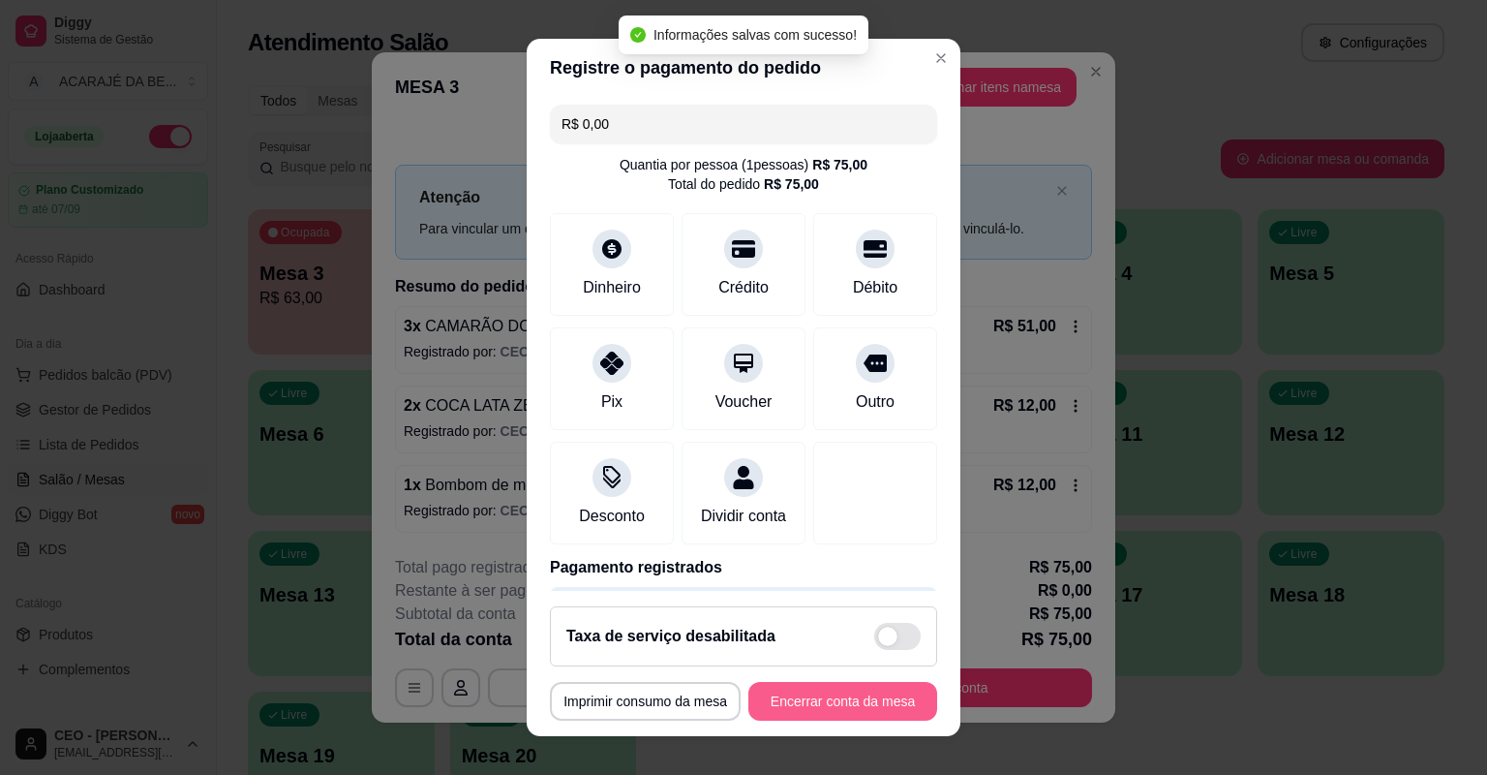
click at [830, 694] on button "Encerrar conta da mesa" at bounding box center [843, 701] width 189 height 39
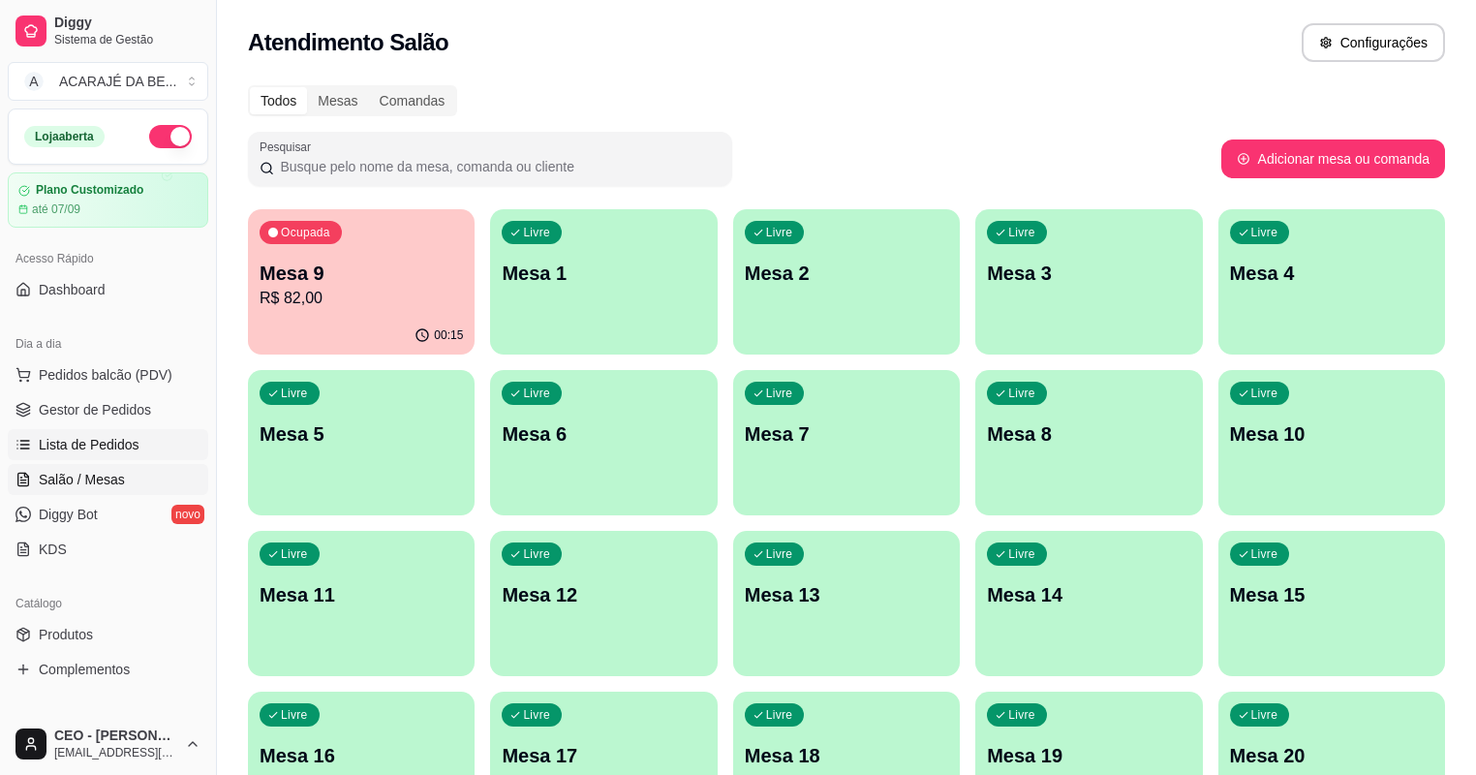
click at [89, 437] on span "Lista de Pedidos" at bounding box center [89, 444] width 101 height 19
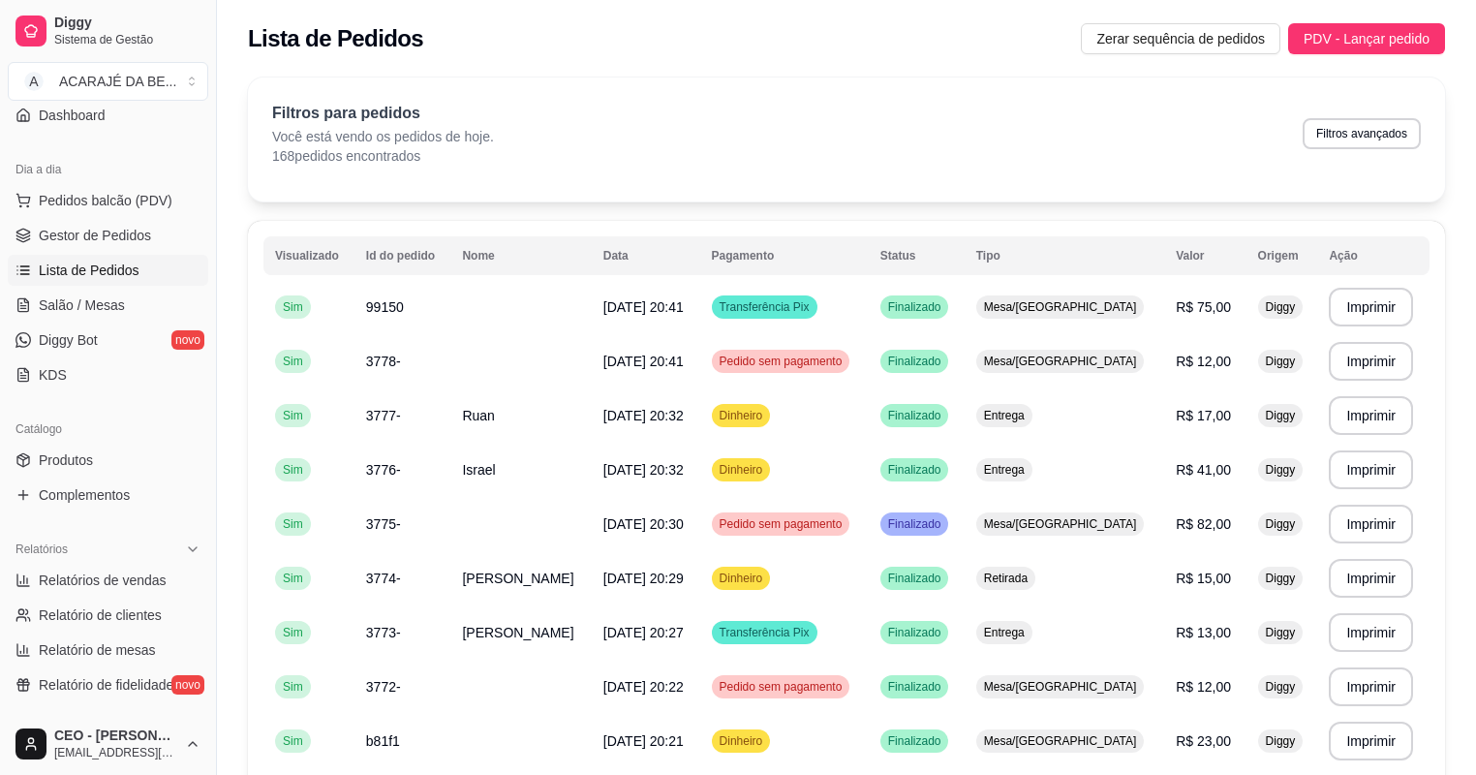
scroll to position [310, 0]
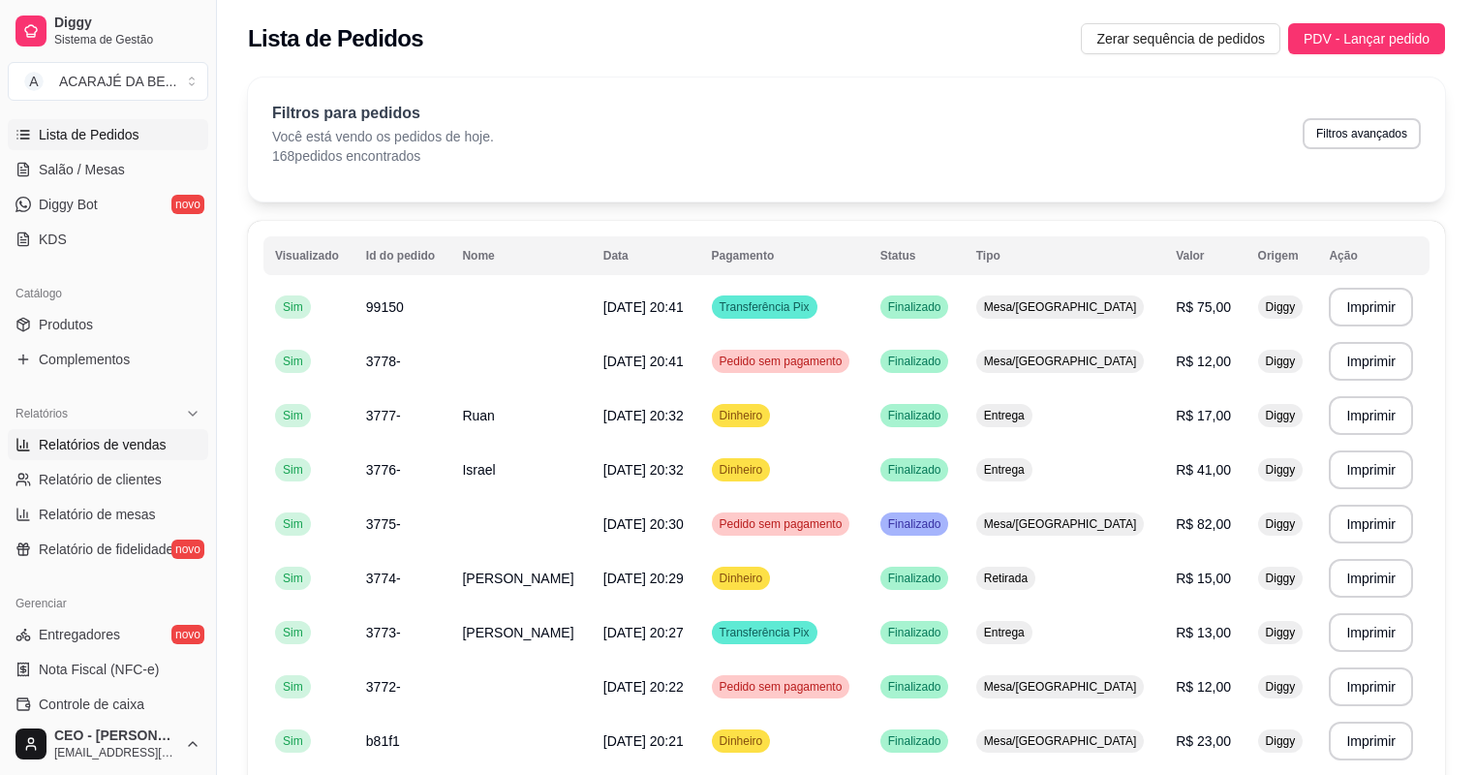
click at [128, 441] on span "Relatórios de vendas" at bounding box center [103, 444] width 128 height 19
select select "ALL"
select select "0"
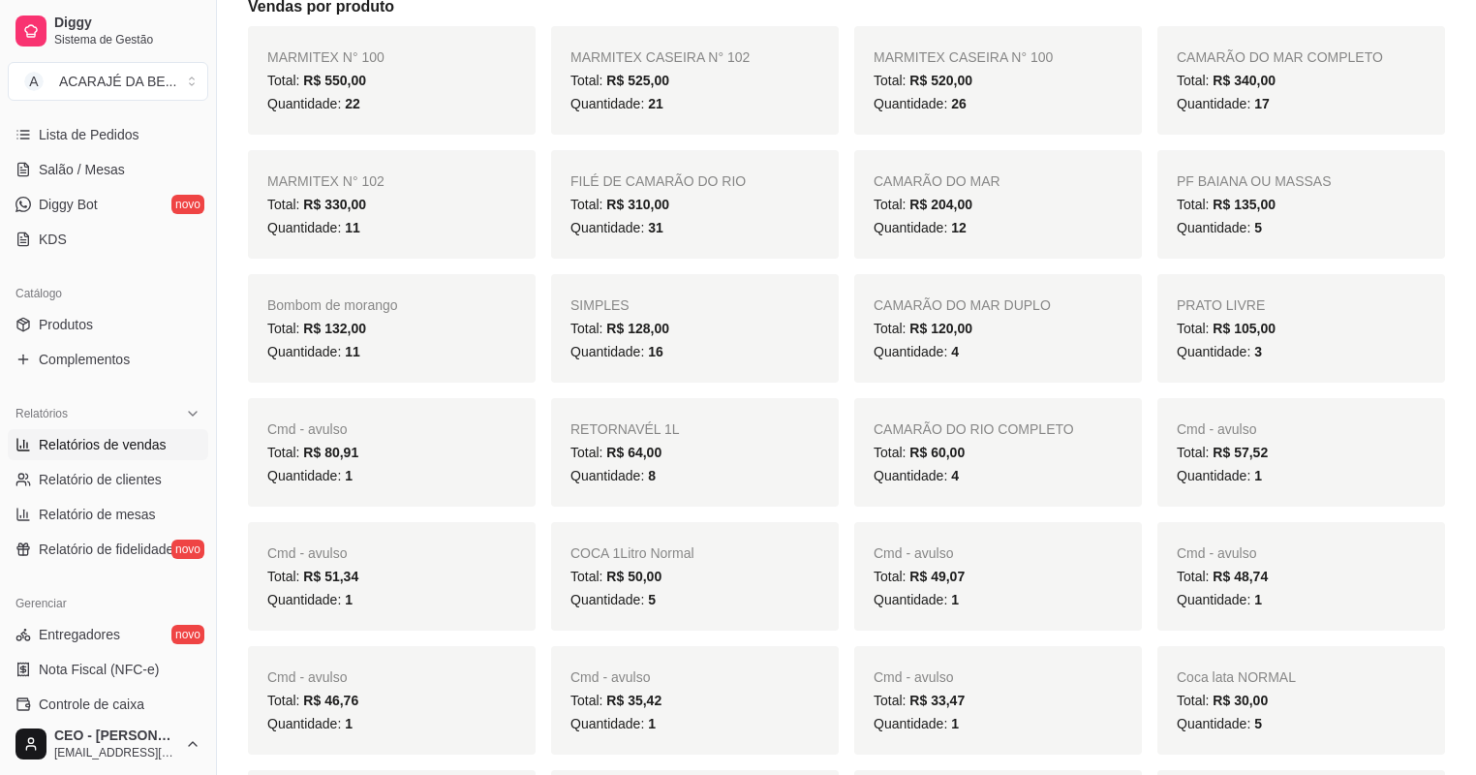
scroll to position [387, 0]
click at [452, 333] on div "Total: R$ 132,00" at bounding box center [391, 325] width 249 height 23
click at [320, 334] on div "Total: R$ 132,00" at bounding box center [391, 325] width 249 height 23
click at [403, 339] on div "Quantidade: 11" at bounding box center [391, 348] width 249 height 23
click at [425, 472] on div "Quantidade: 1" at bounding box center [391, 472] width 249 height 23
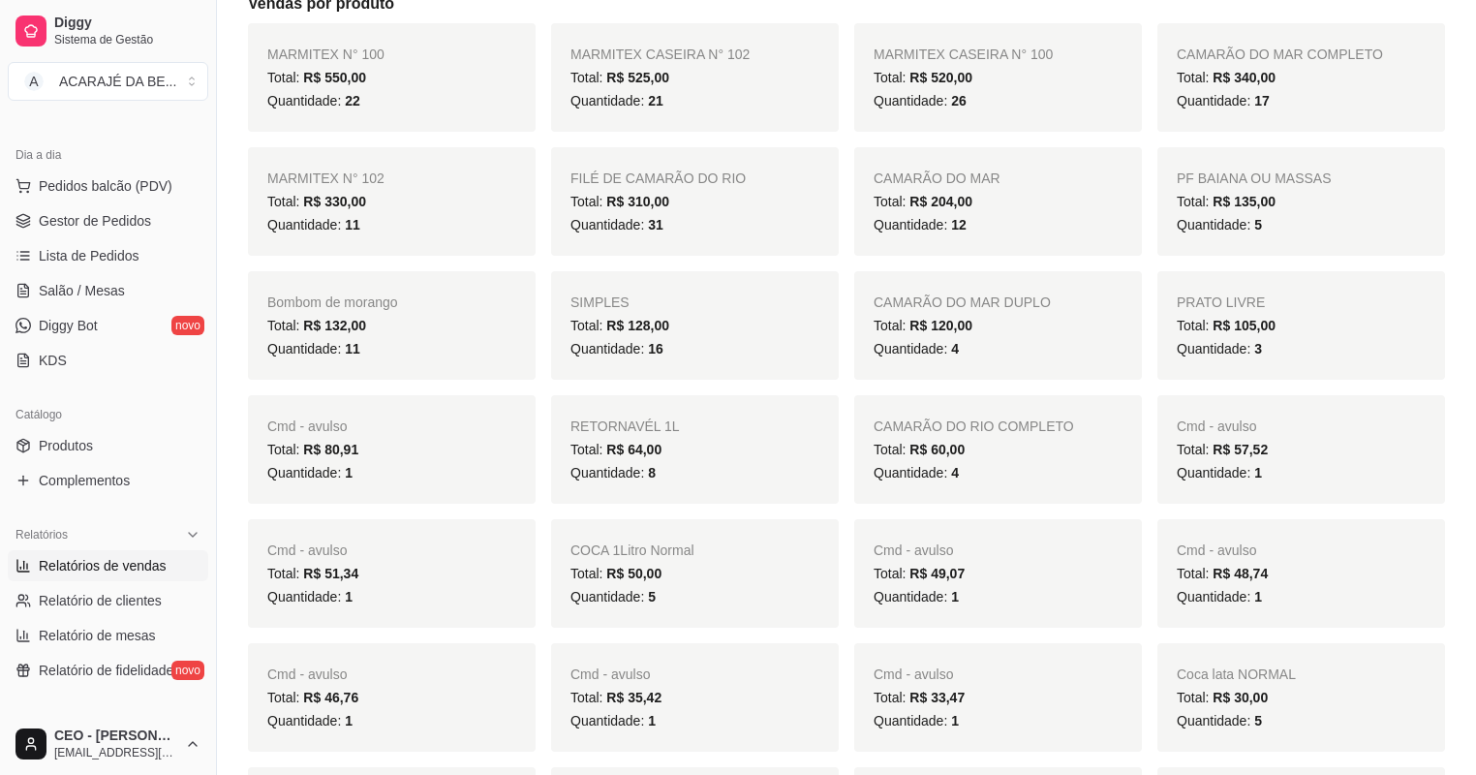
scroll to position [0, 0]
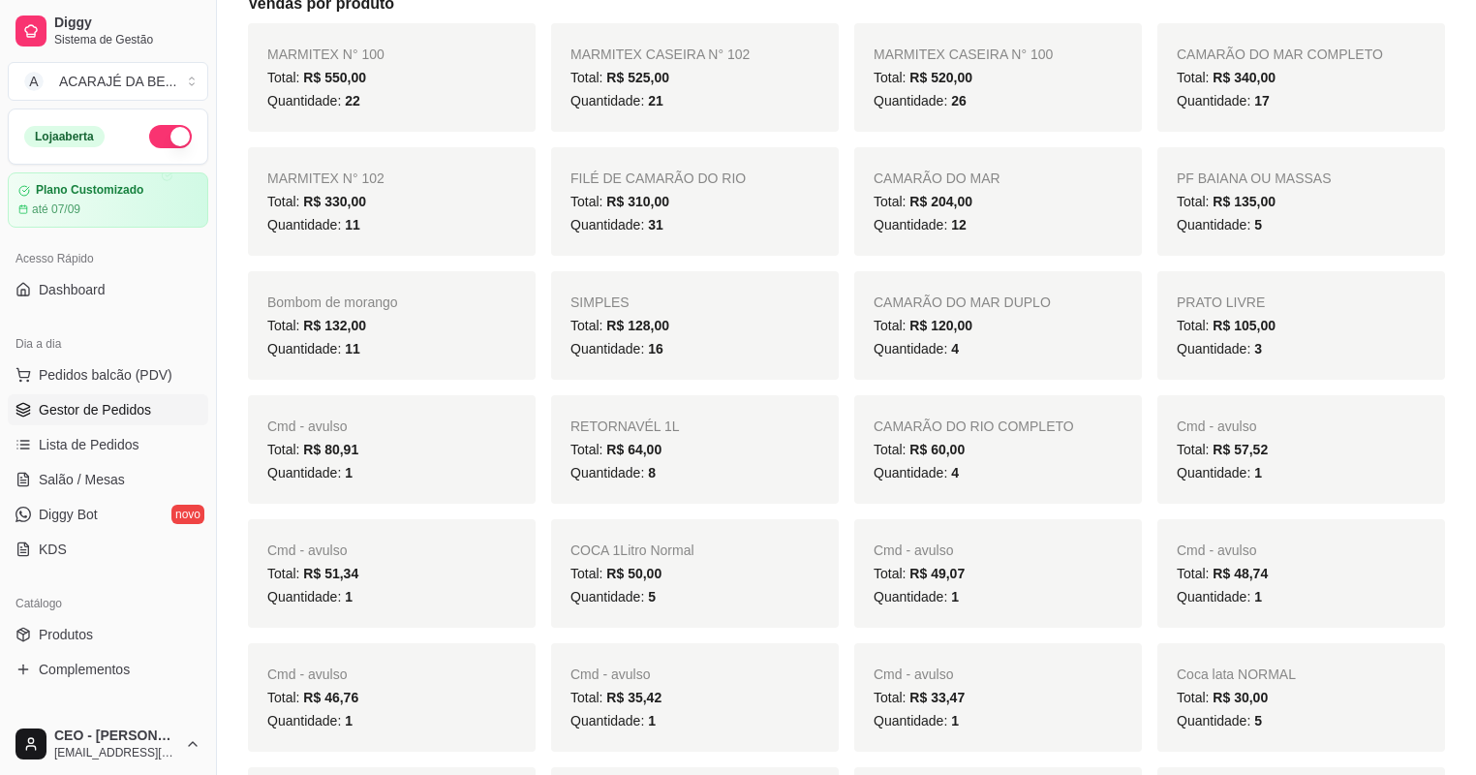
click at [105, 416] on span "Gestor de Pedidos" at bounding box center [95, 409] width 112 height 19
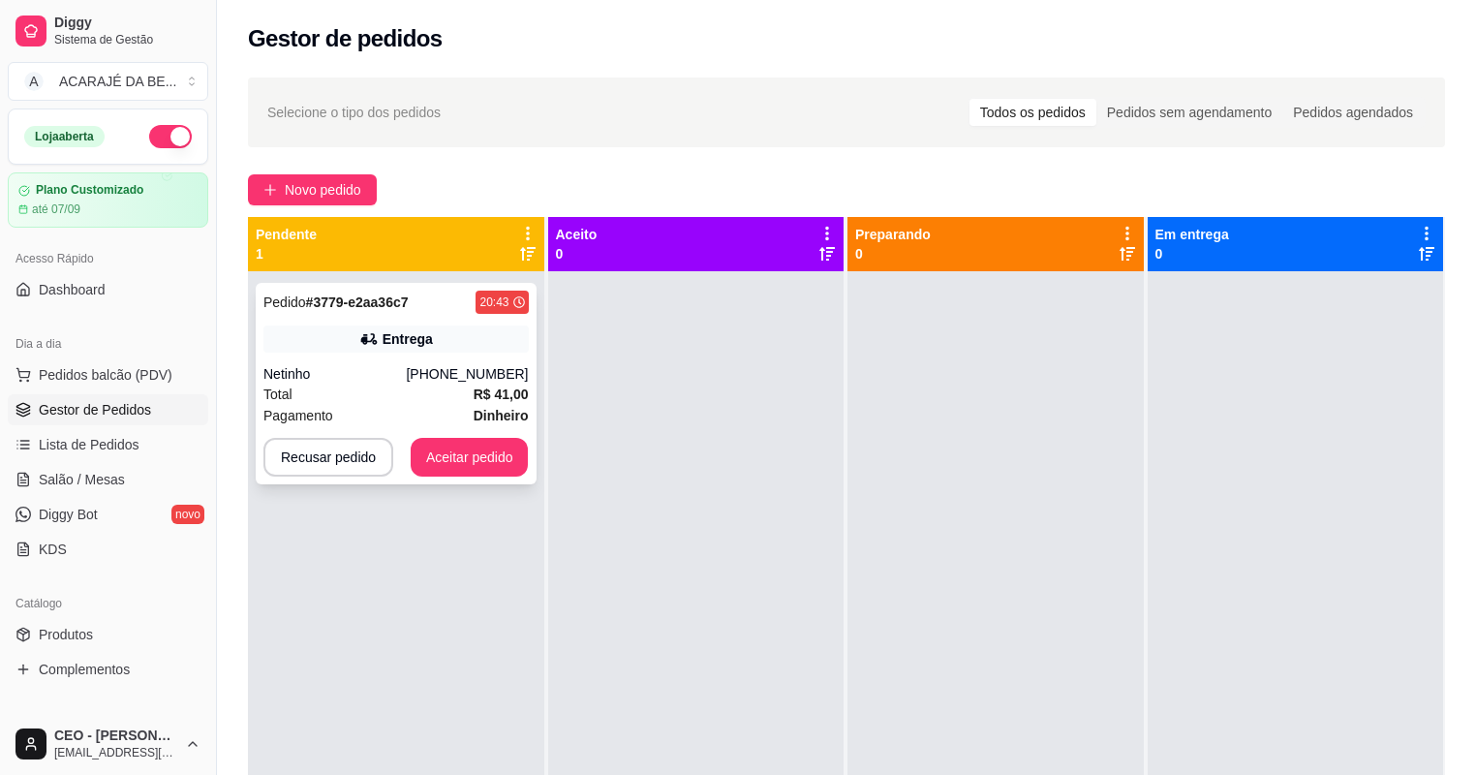
click at [387, 417] on div "Pagamento Dinheiro" at bounding box center [395, 415] width 265 height 21
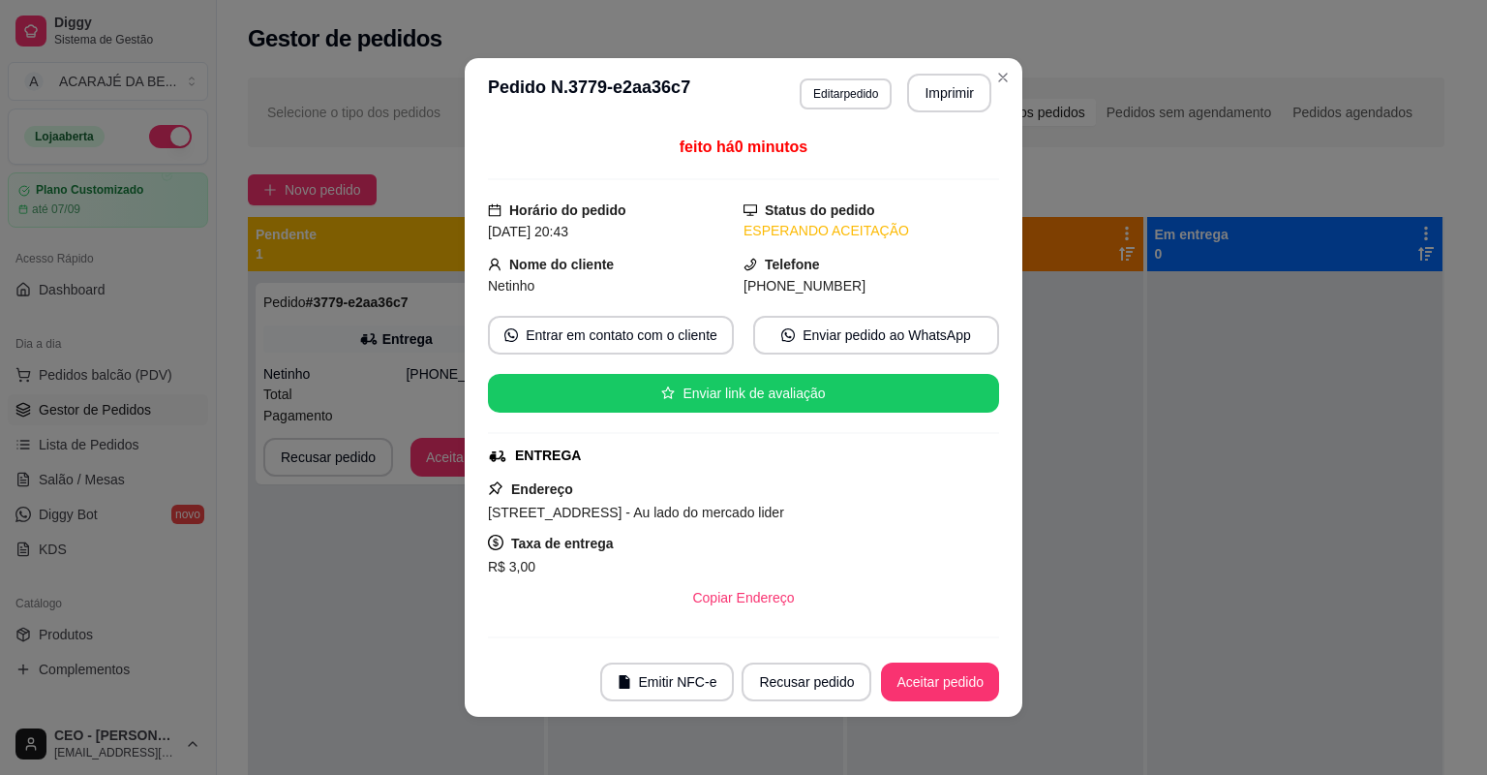
scroll to position [468, 0]
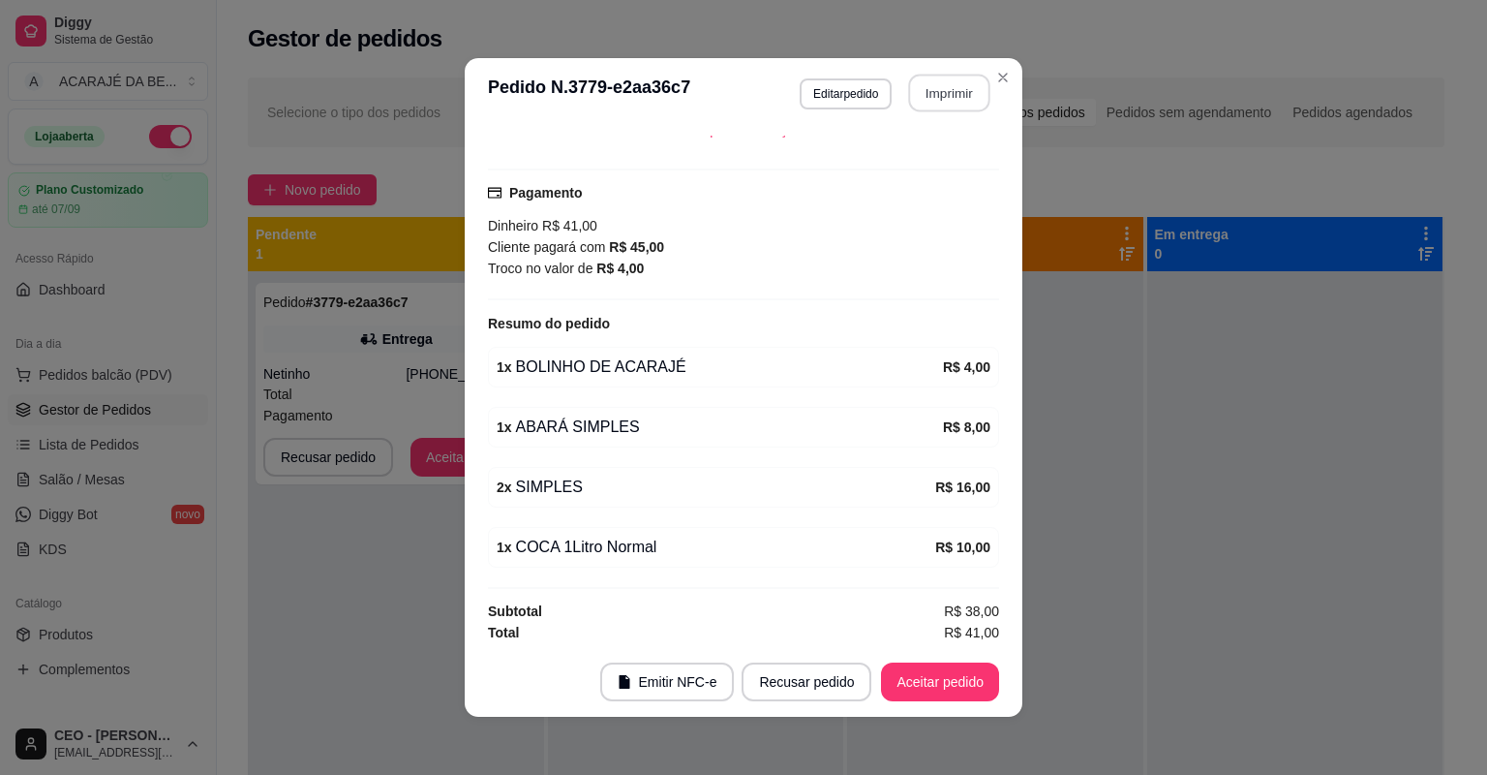
click at [968, 93] on button "Imprimir" at bounding box center [949, 94] width 81 height 38
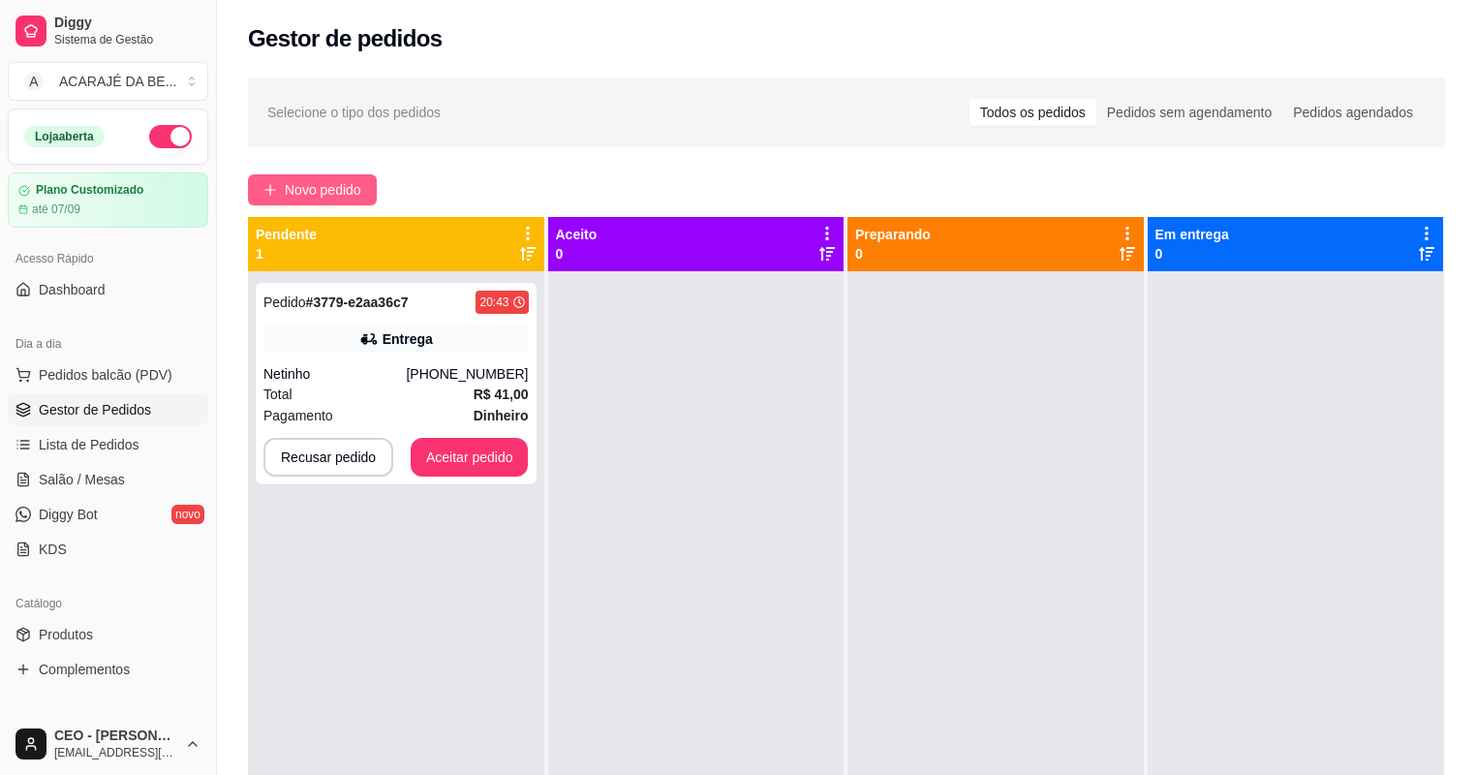
click at [321, 189] on span "Novo pedido" at bounding box center [323, 189] width 76 height 21
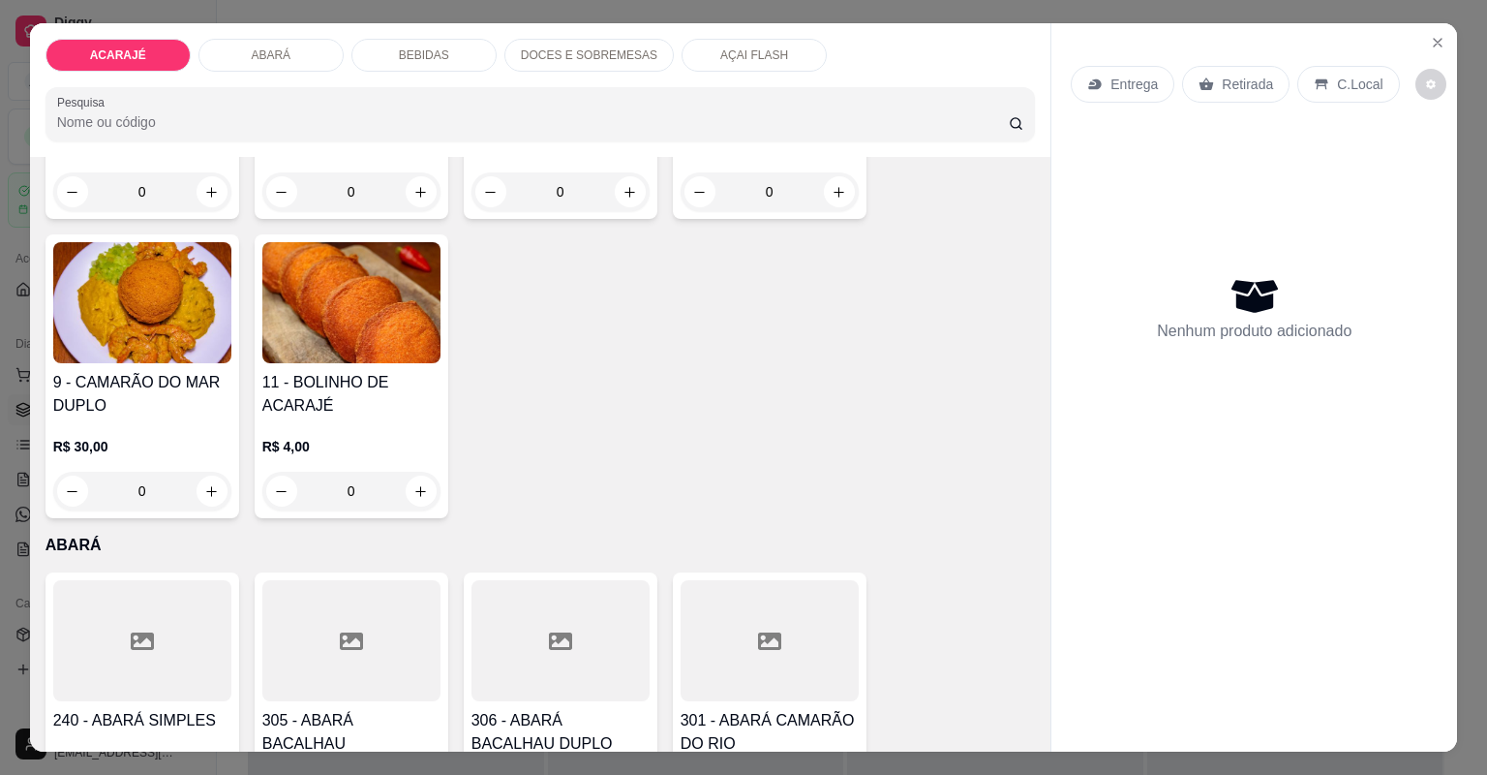
scroll to position [852, 0]
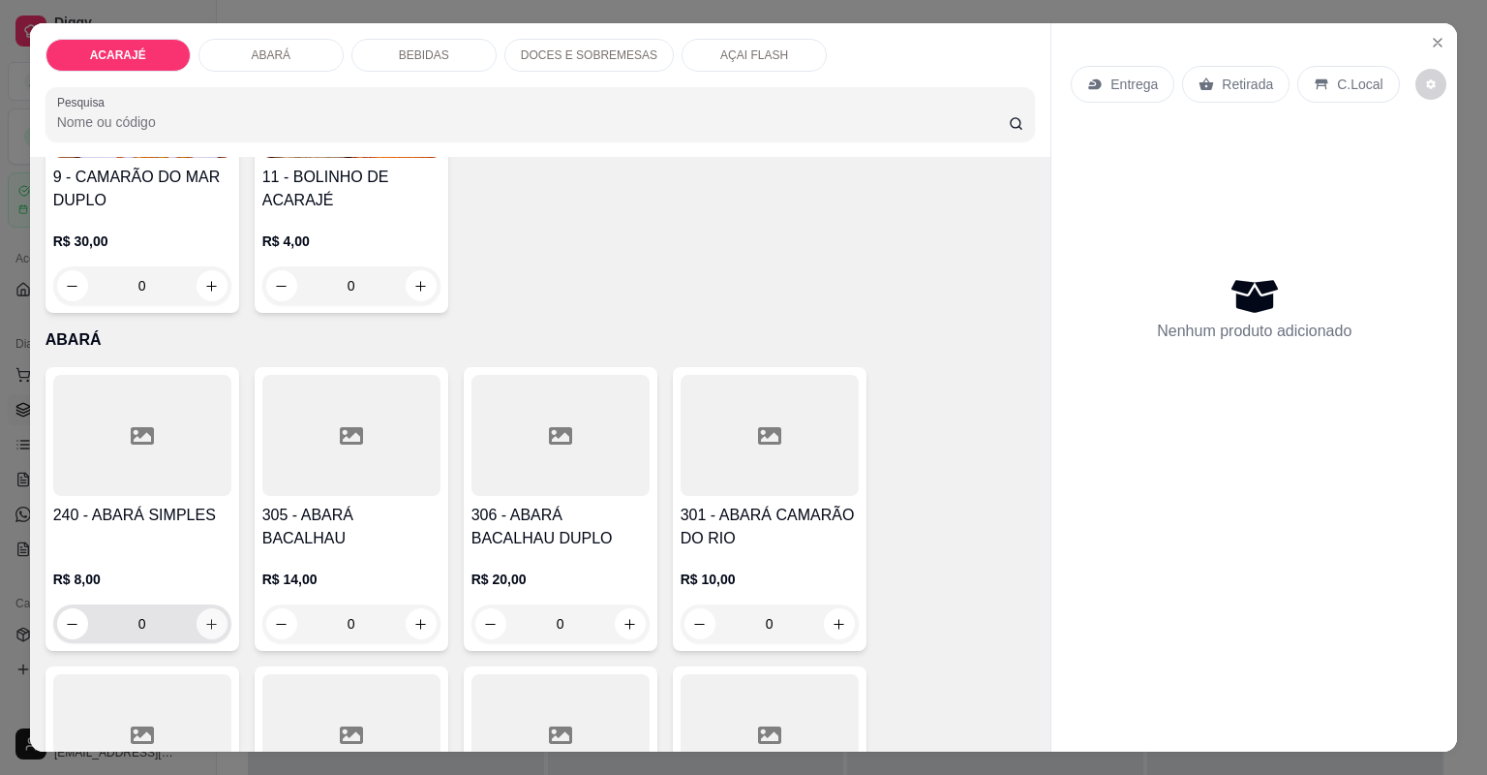
click at [209, 633] on button "increase-product-quantity" at bounding box center [212, 623] width 31 height 31
type input "1"
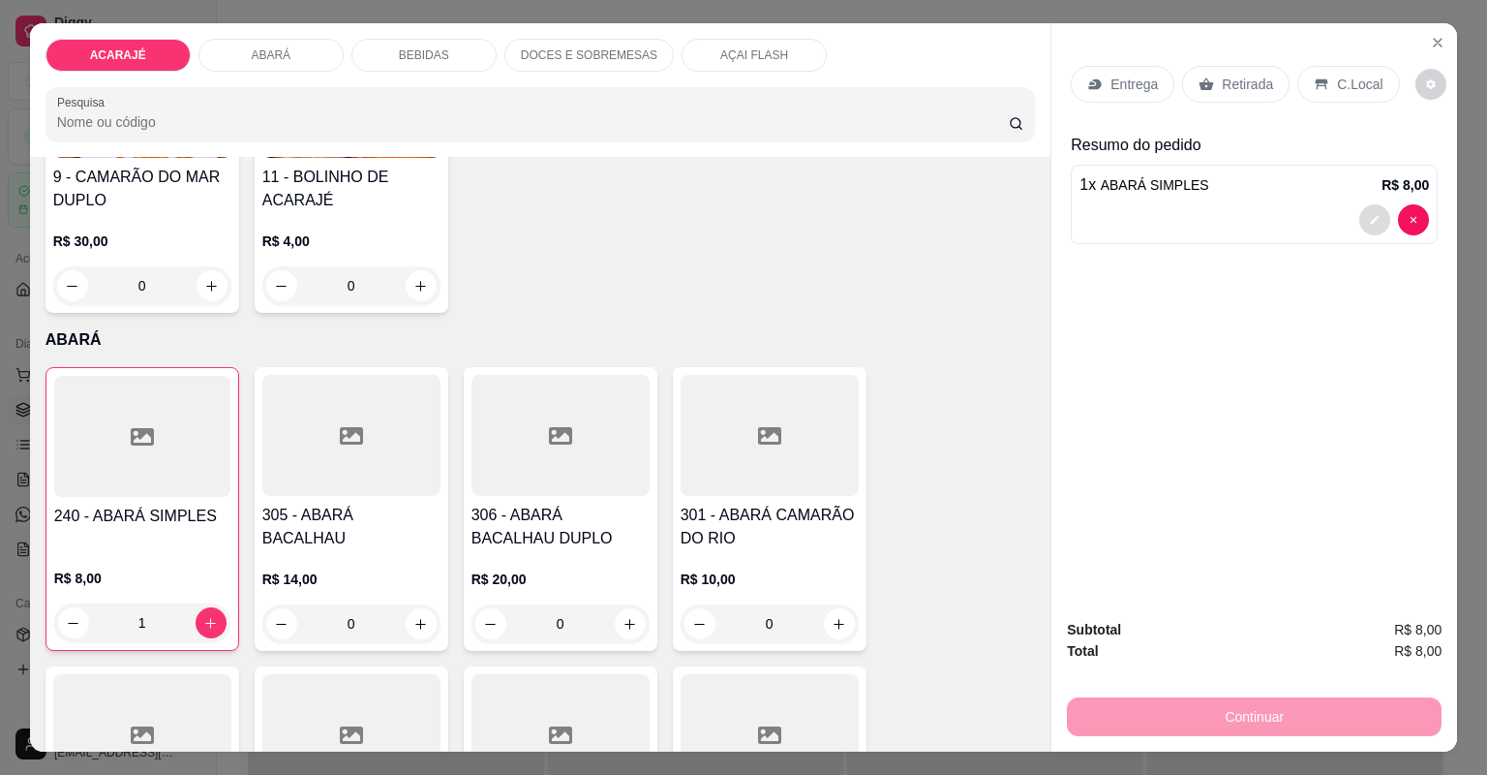
click at [1371, 222] on icon "decrease-product-quantity" at bounding box center [1375, 219] width 9 height 9
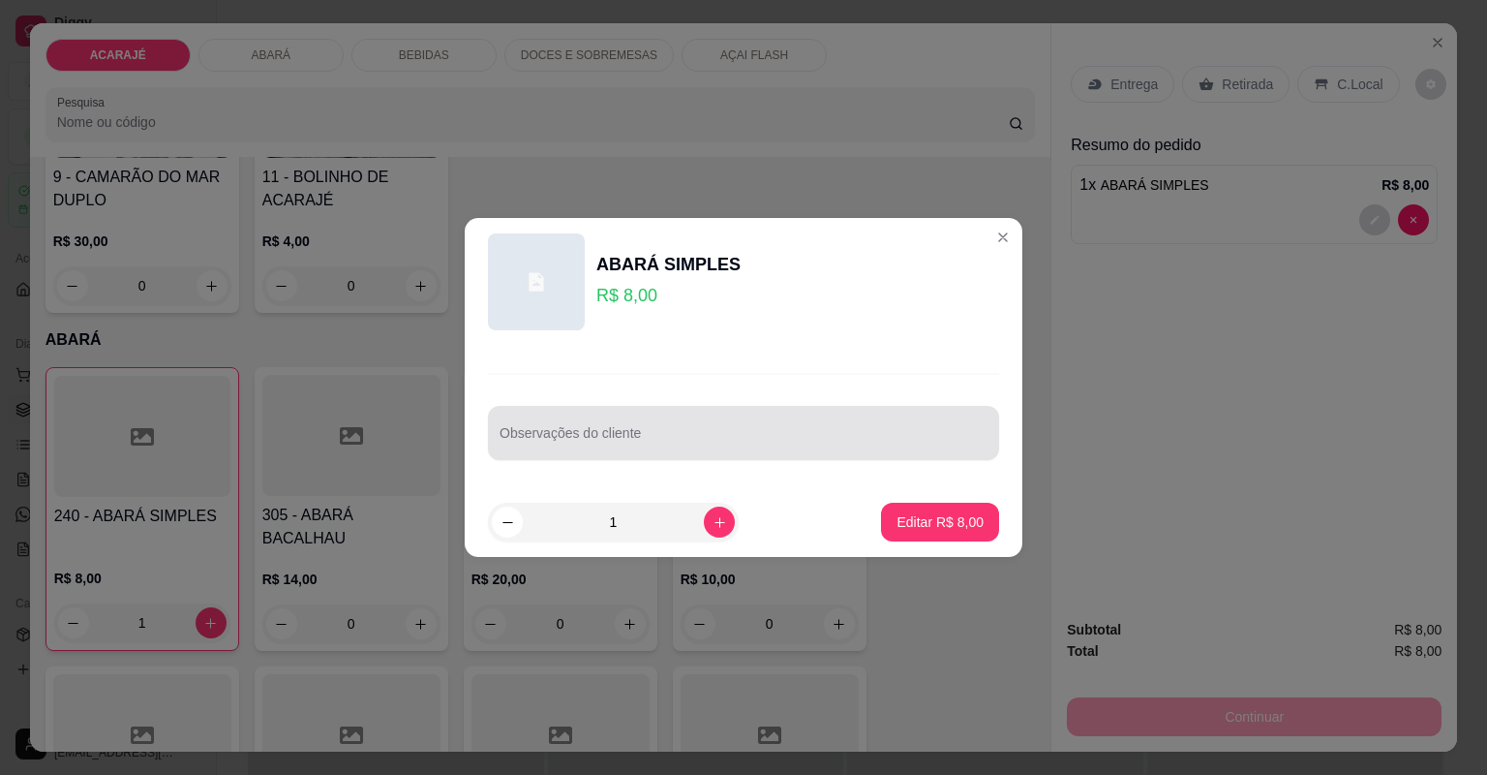
click at [700, 411] on div "Observações do cliente" at bounding box center [743, 433] width 511 height 54
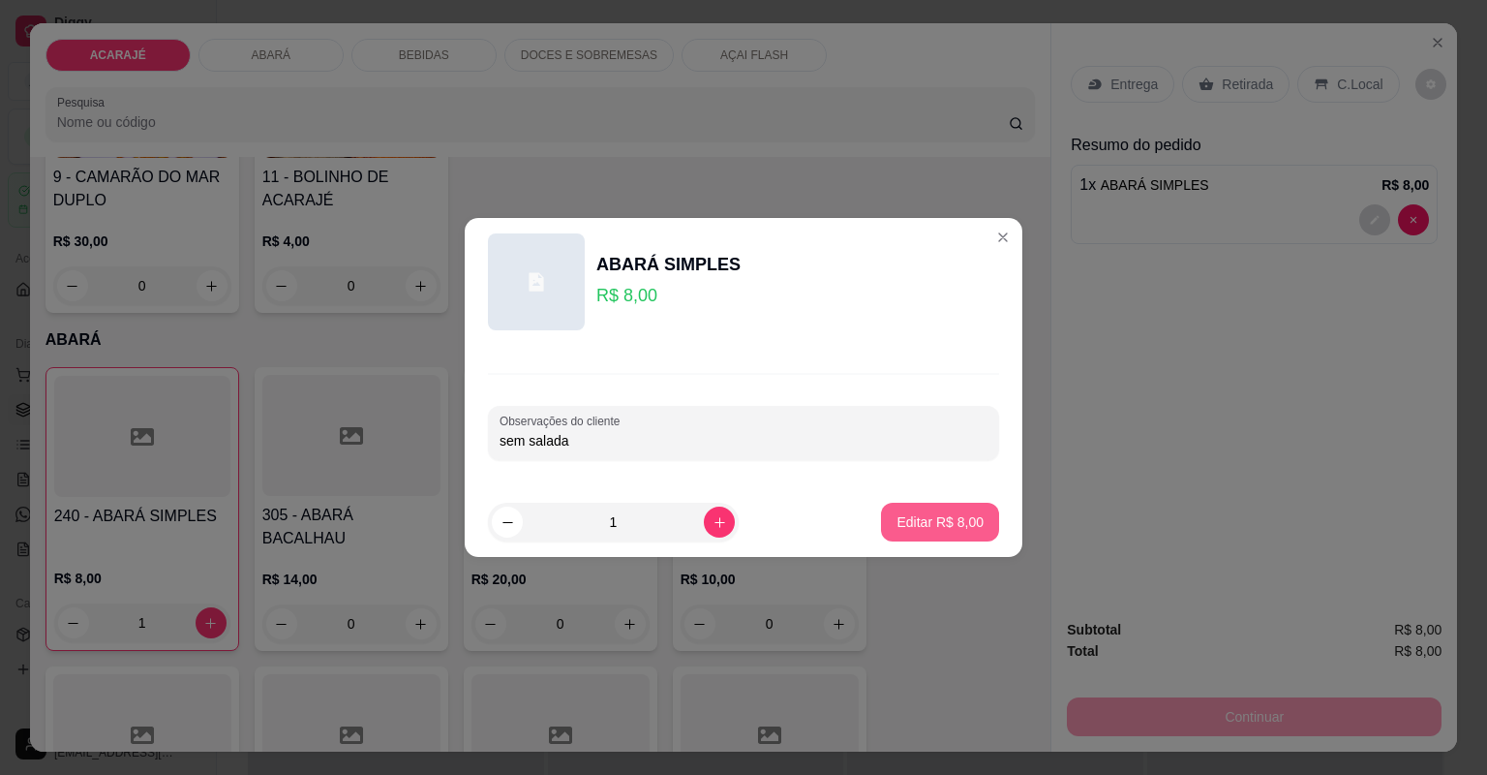
type input "sem salada"
click at [953, 513] on p "Editar R$ 8,00" at bounding box center [940, 521] width 87 height 19
type input "0"
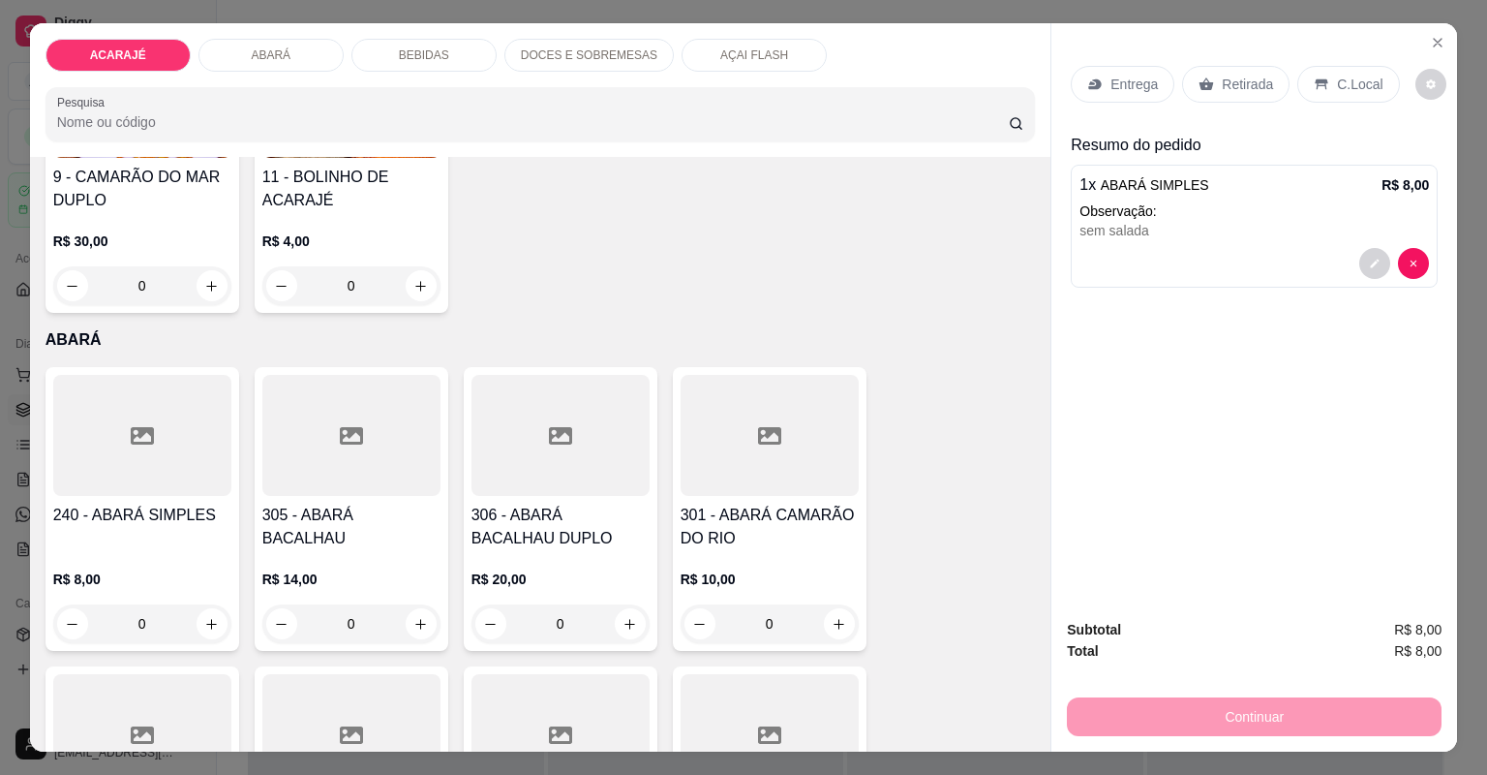
click at [1243, 78] on p "Retirada" at bounding box center [1247, 84] width 51 height 19
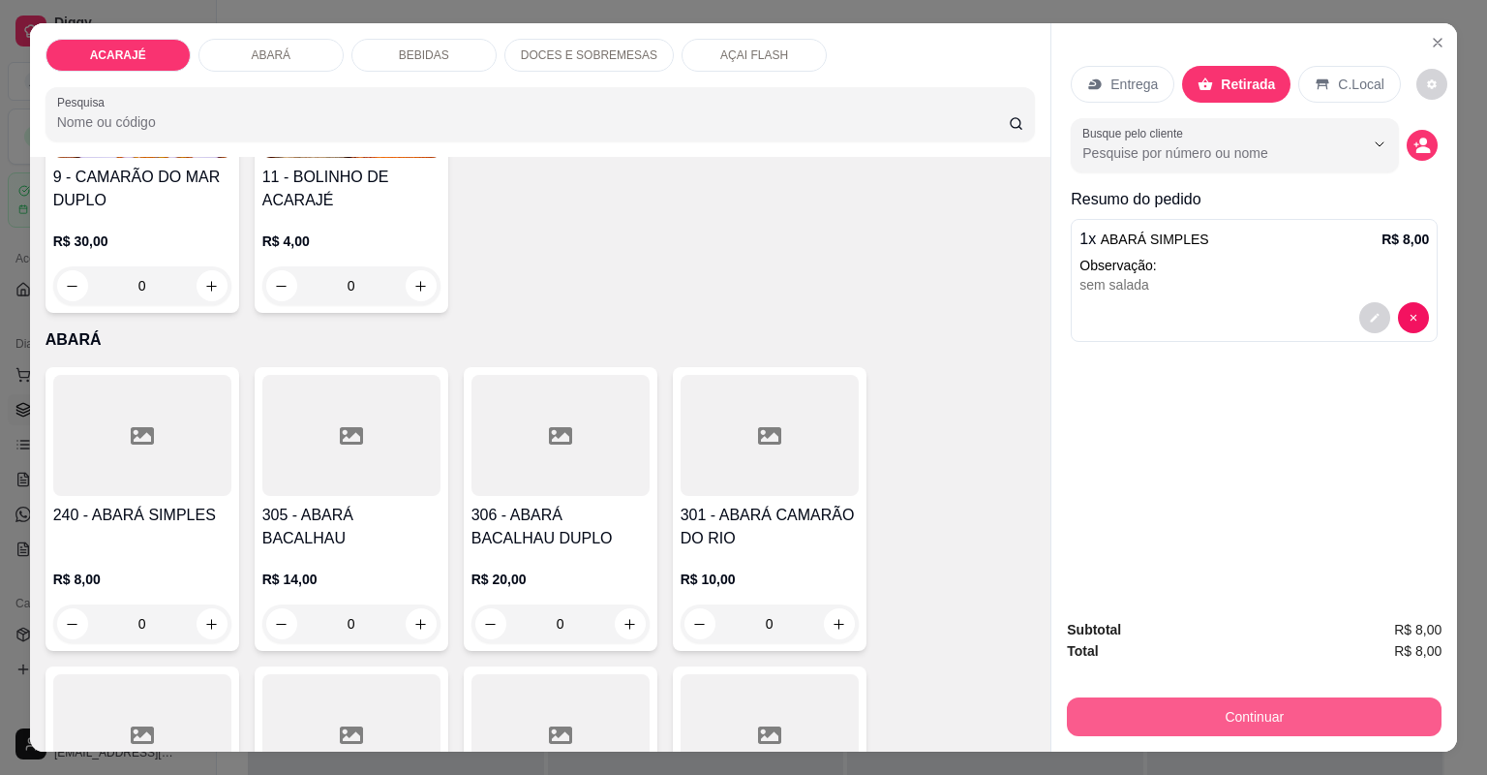
click at [1190, 701] on button "Continuar" at bounding box center [1254, 716] width 375 height 39
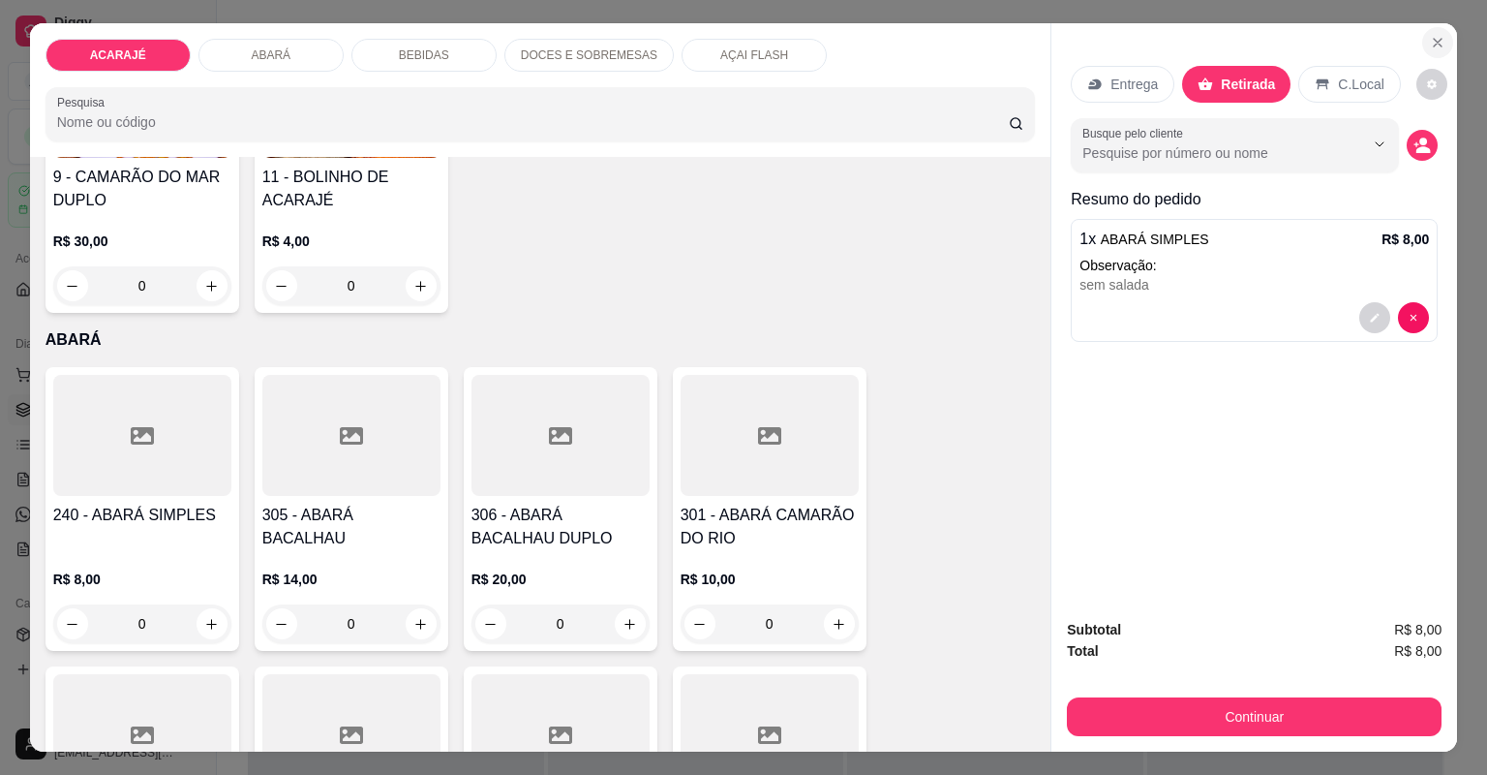
click at [1430, 43] on icon "Close" at bounding box center [1437, 42] width 15 height 15
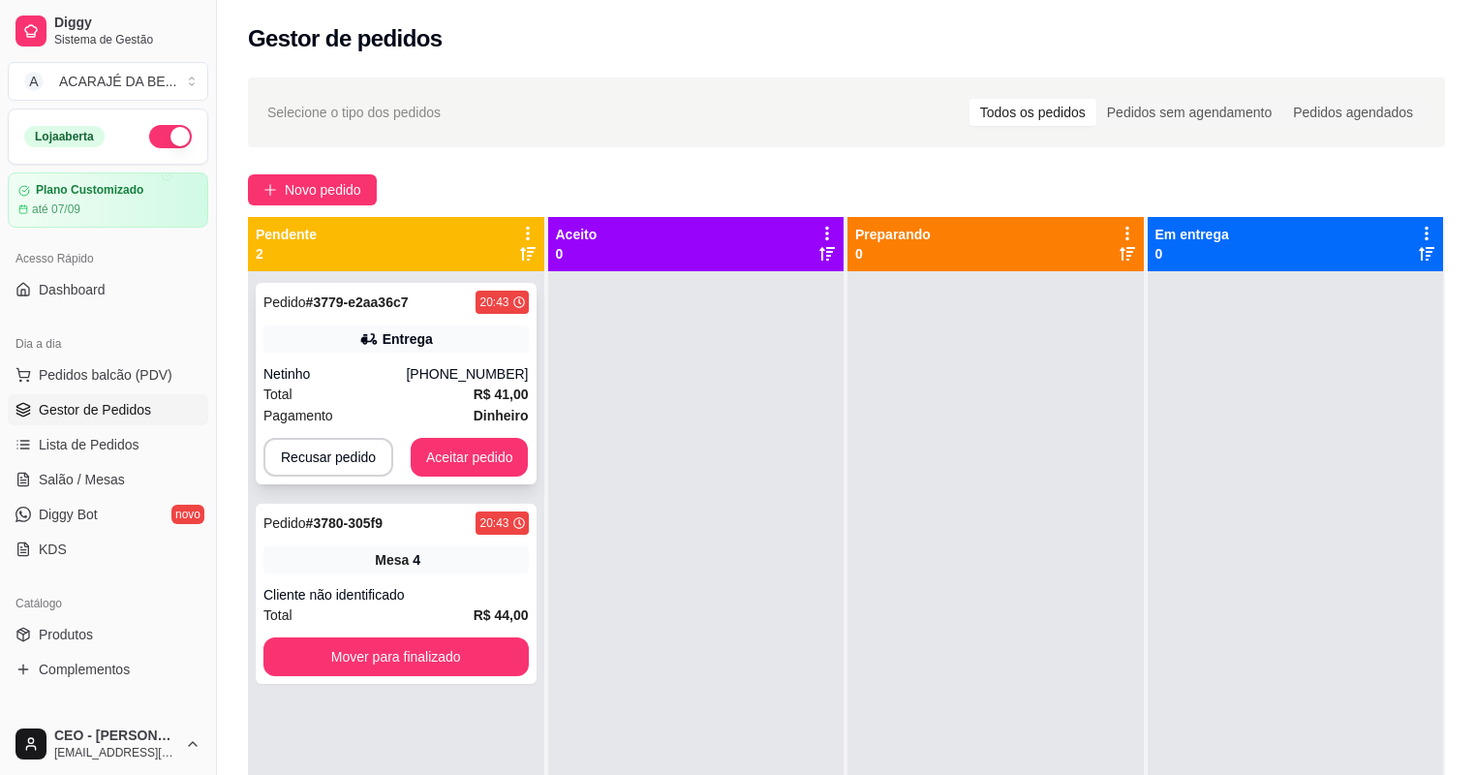
click at [397, 405] on div "Pagamento Dinheiro" at bounding box center [395, 415] width 265 height 21
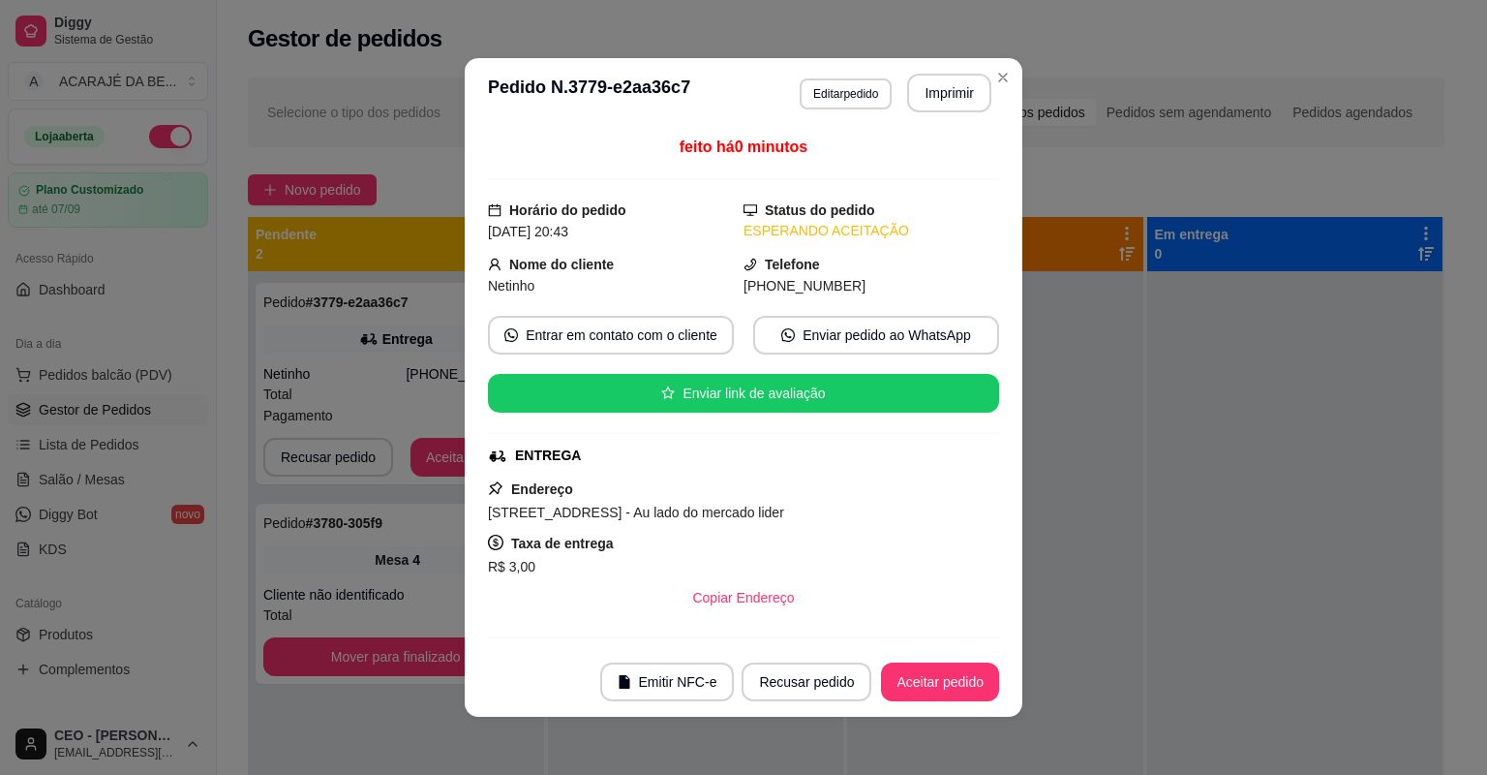
scroll to position [387, 0]
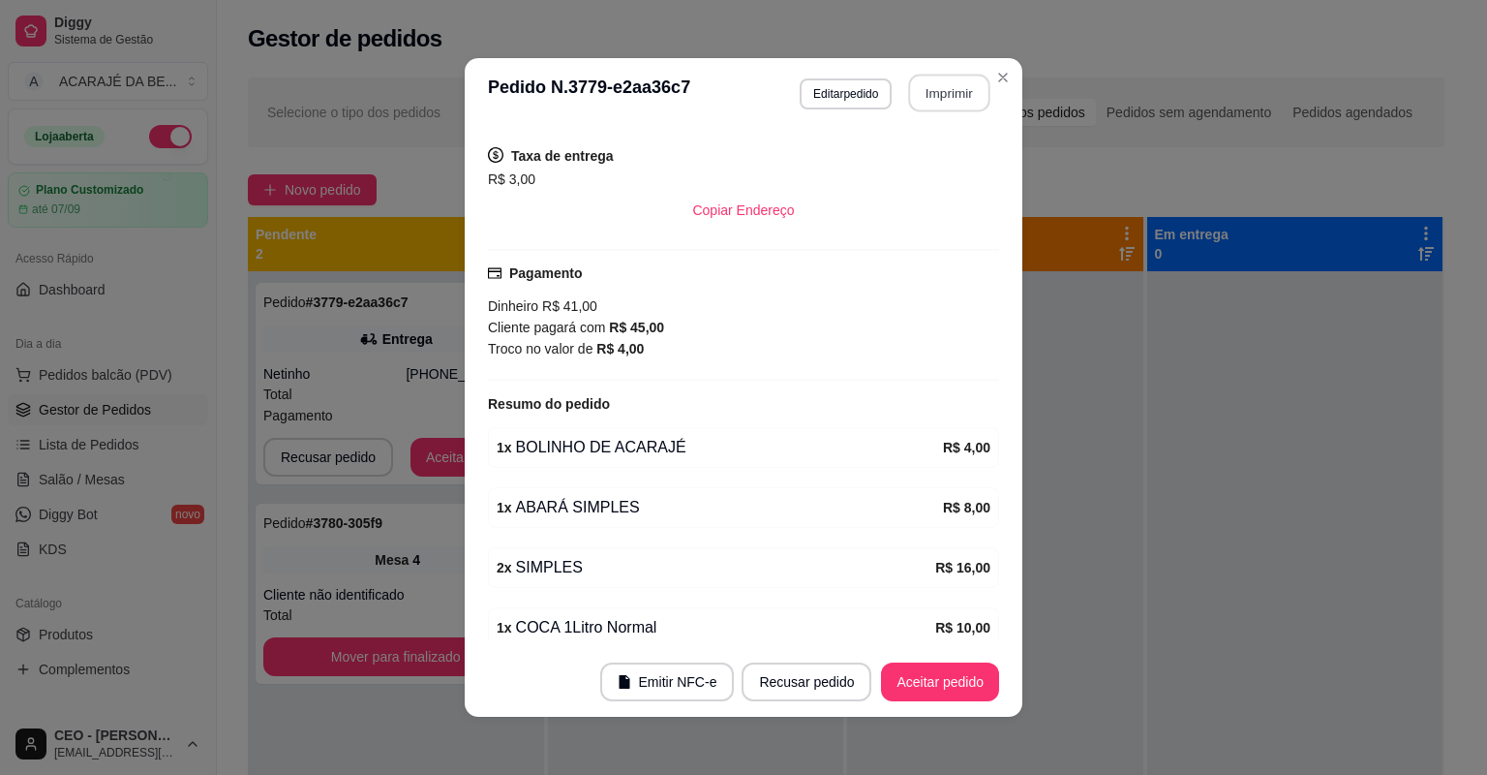
click at [950, 103] on button "Imprimir" at bounding box center [949, 94] width 81 height 38
click at [950, 678] on button "Aceitar pedido" at bounding box center [940, 681] width 118 height 39
click at [950, 678] on button "Aceitar pedido" at bounding box center [940, 682] width 114 height 38
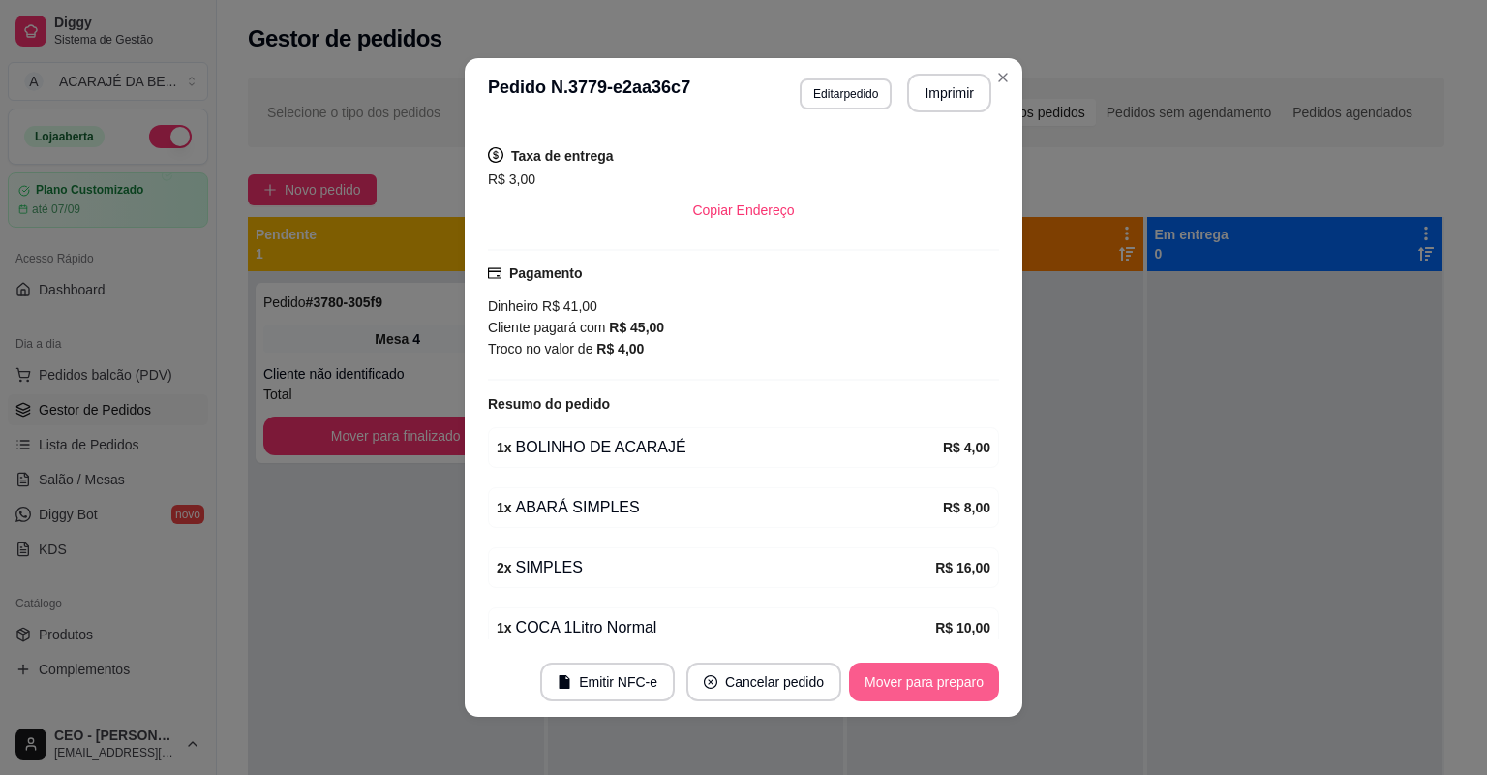
click at [950, 678] on button "Mover para preparo" at bounding box center [924, 681] width 150 height 39
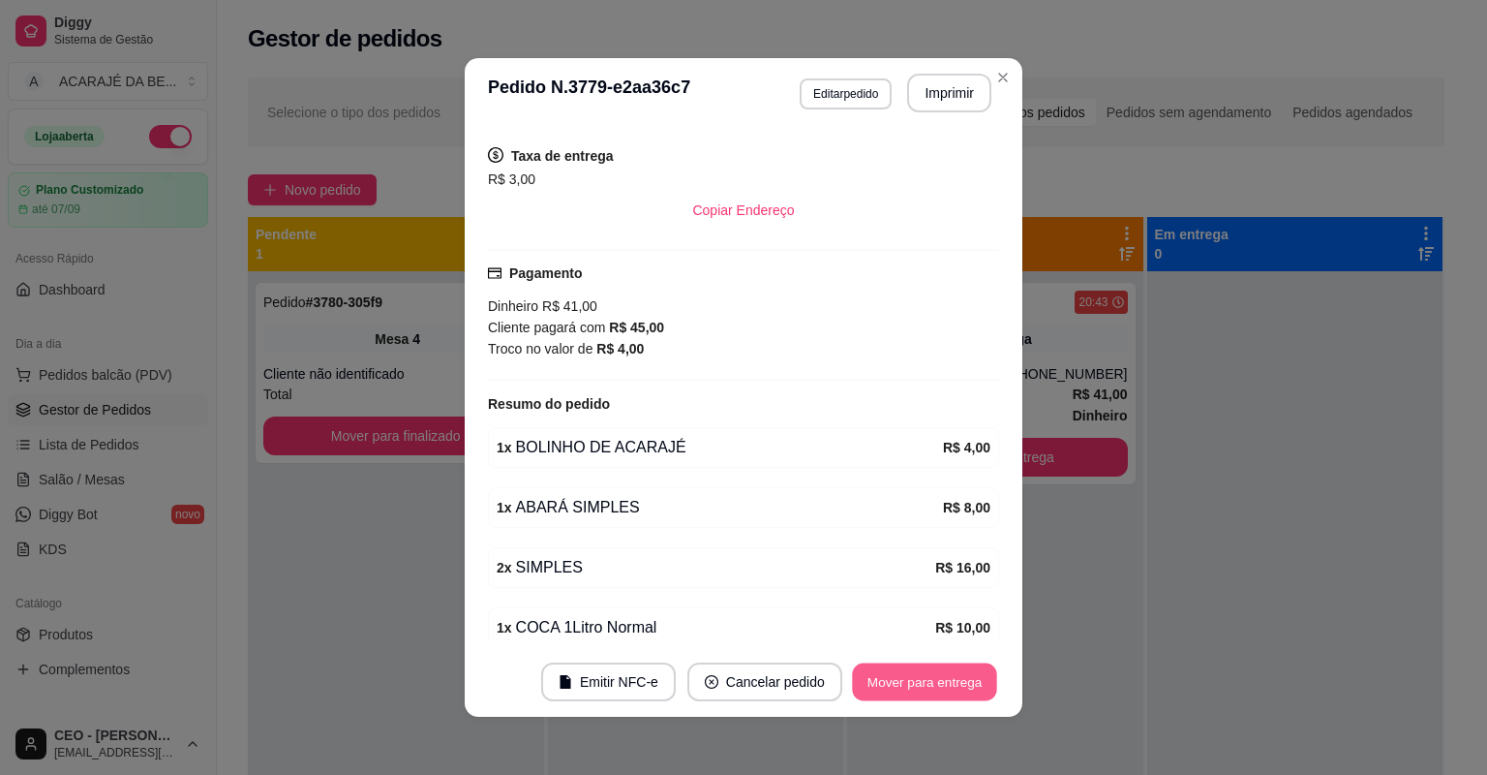
click at [950, 678] on button "Mover para entrega" at bounding box center [924, 682] width 145 height 38
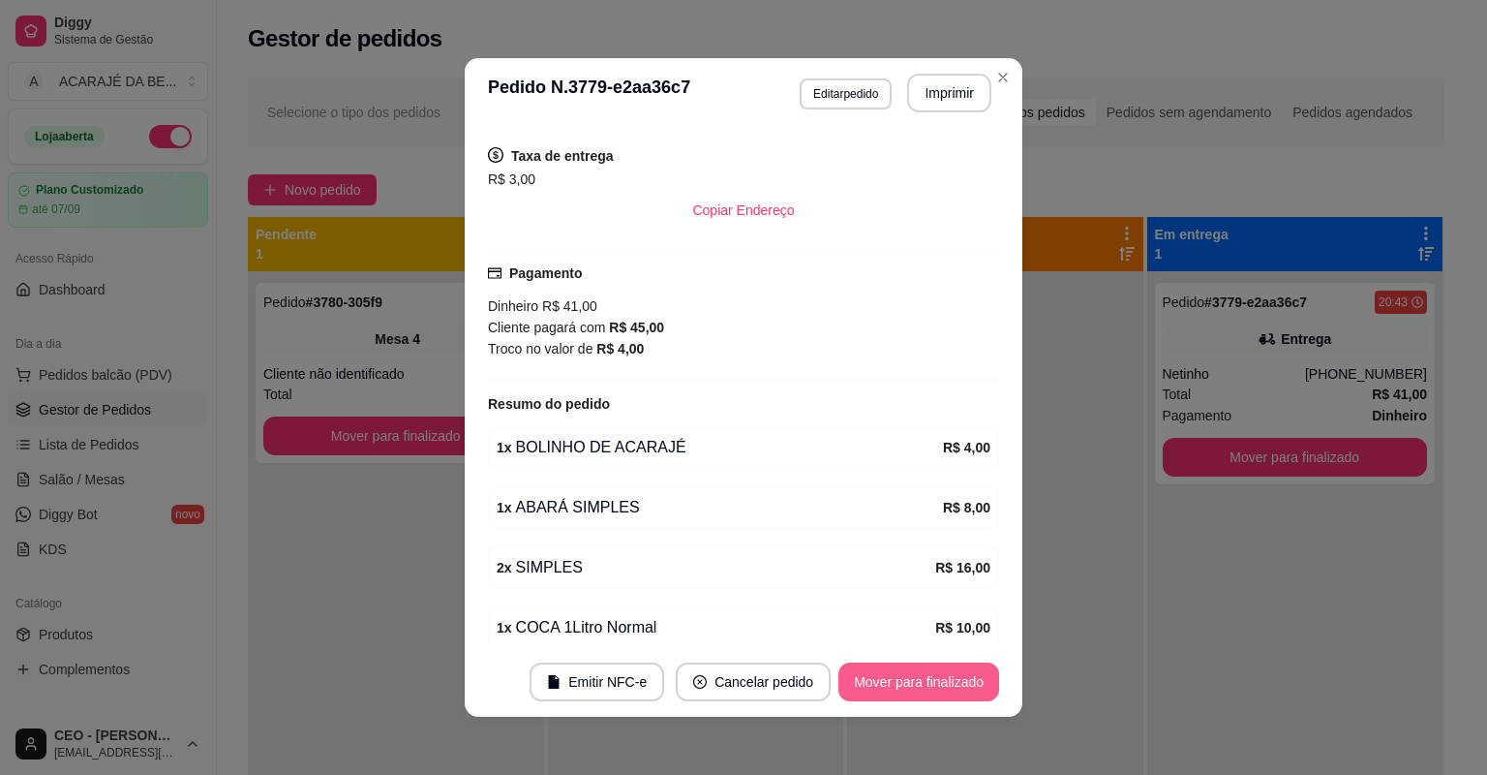
click at [950, 678] on button "Mover para finalizado" at bounding box center [919, 681] width 161 height 39
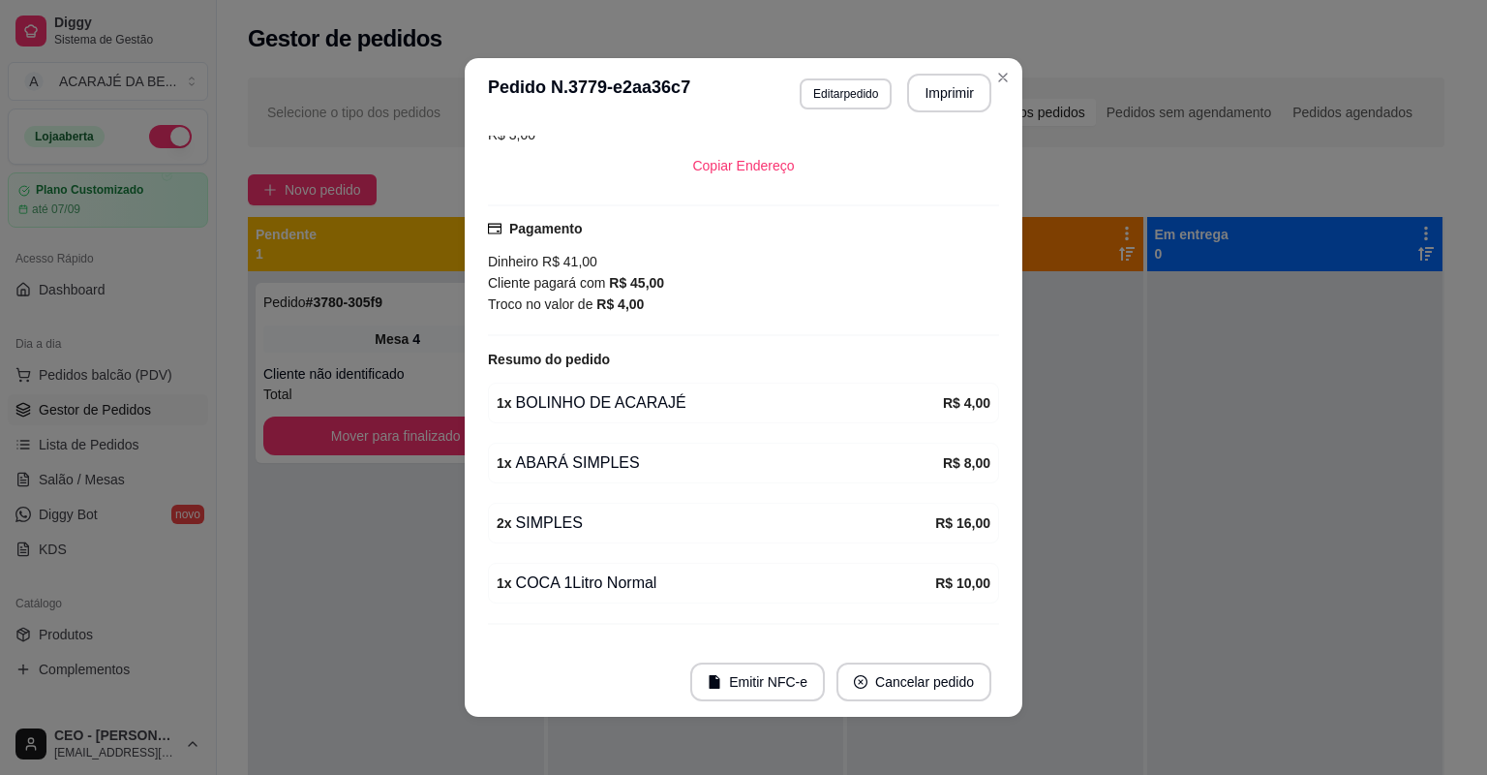
scroll to position [343, 0]
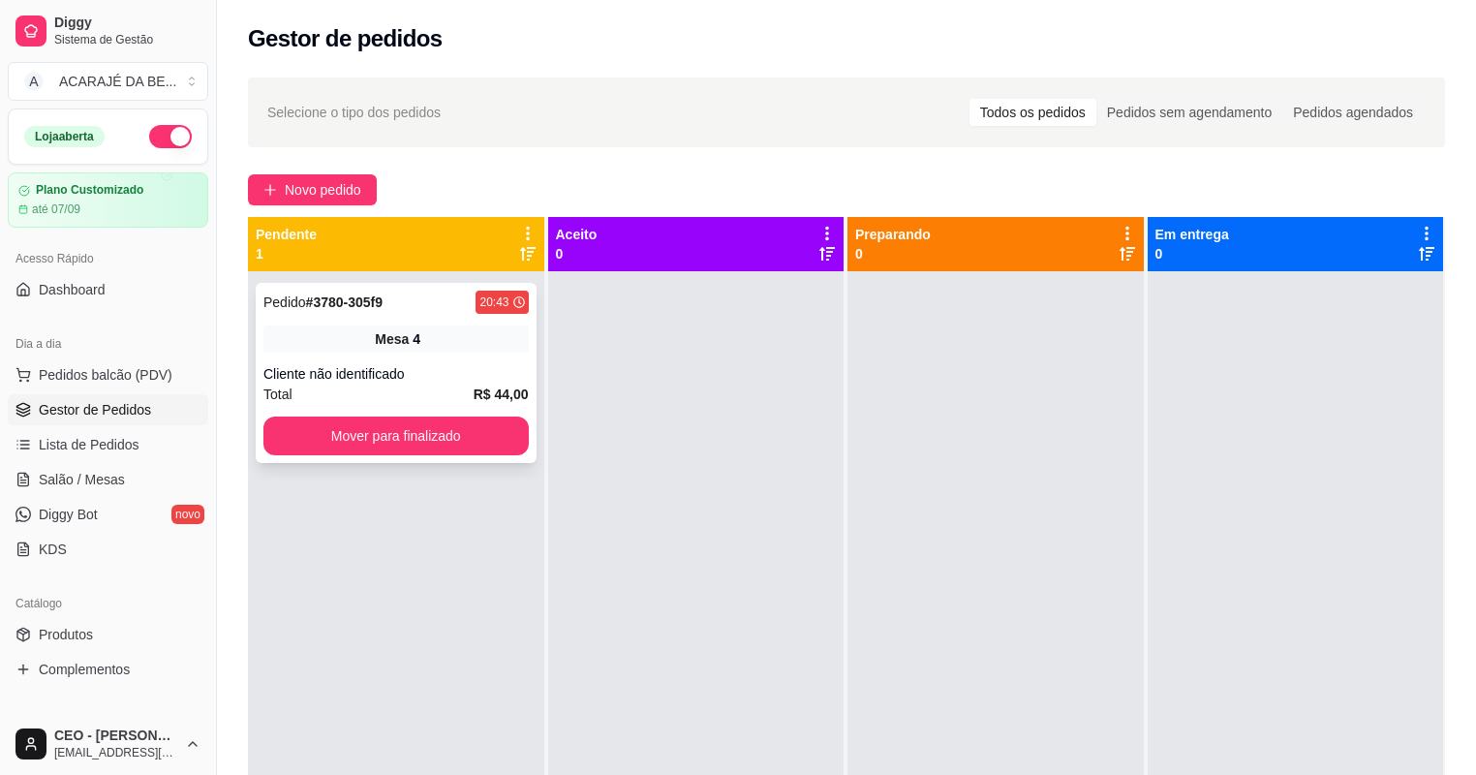
click at [475, 376] on div "Cliente não identificado" at bounding box center [395, 373] width 265 height 19
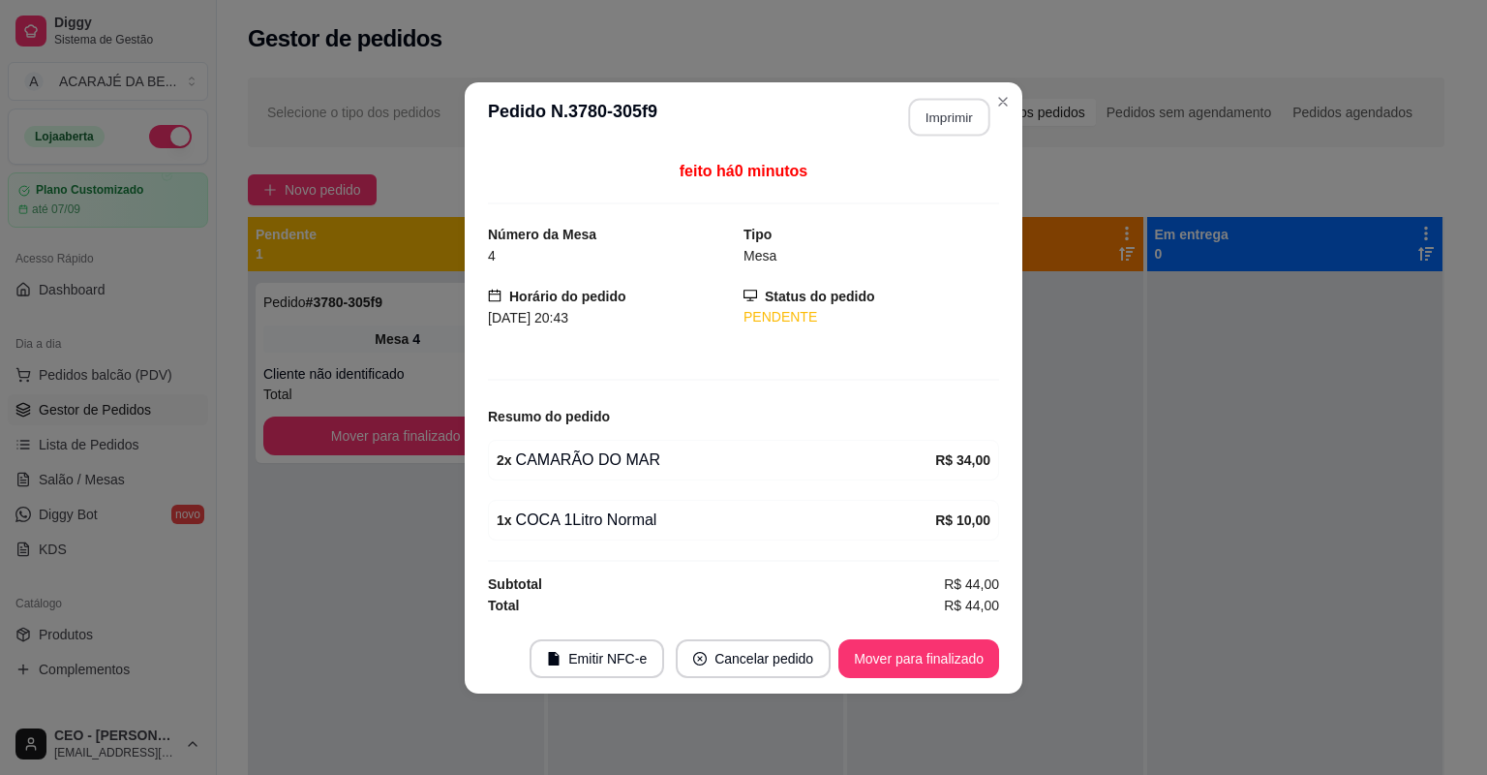
click at [941, 126] on button "Imprimir" at bounding box center [949, 117] width 81 height 38
click at [945, 651] on button "Mover para finalizado" at bounding box center [919, 658] width 161 height 39
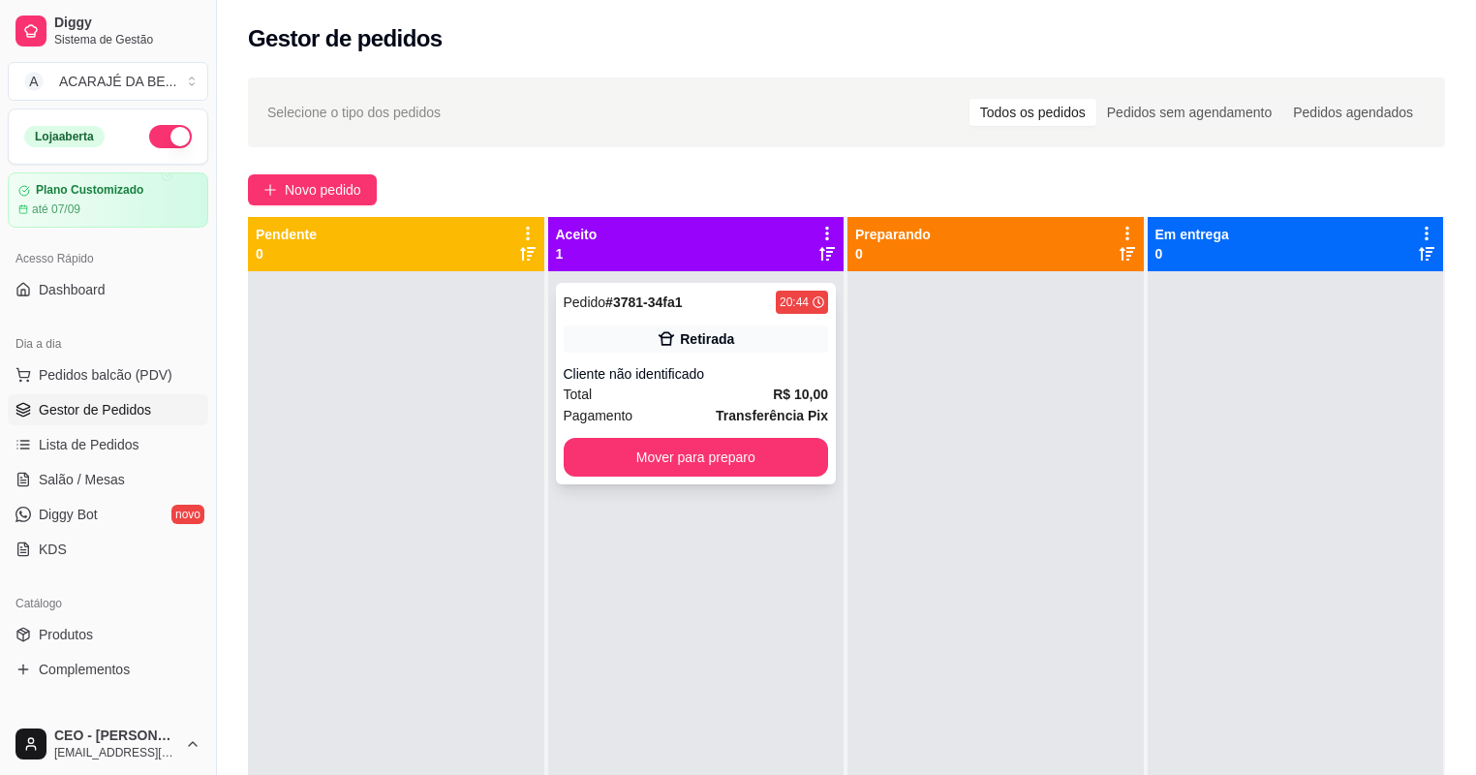
click at [715, 387] on div "Total R$ 10,00" at bounding box center [696, 393] width 265 height 21
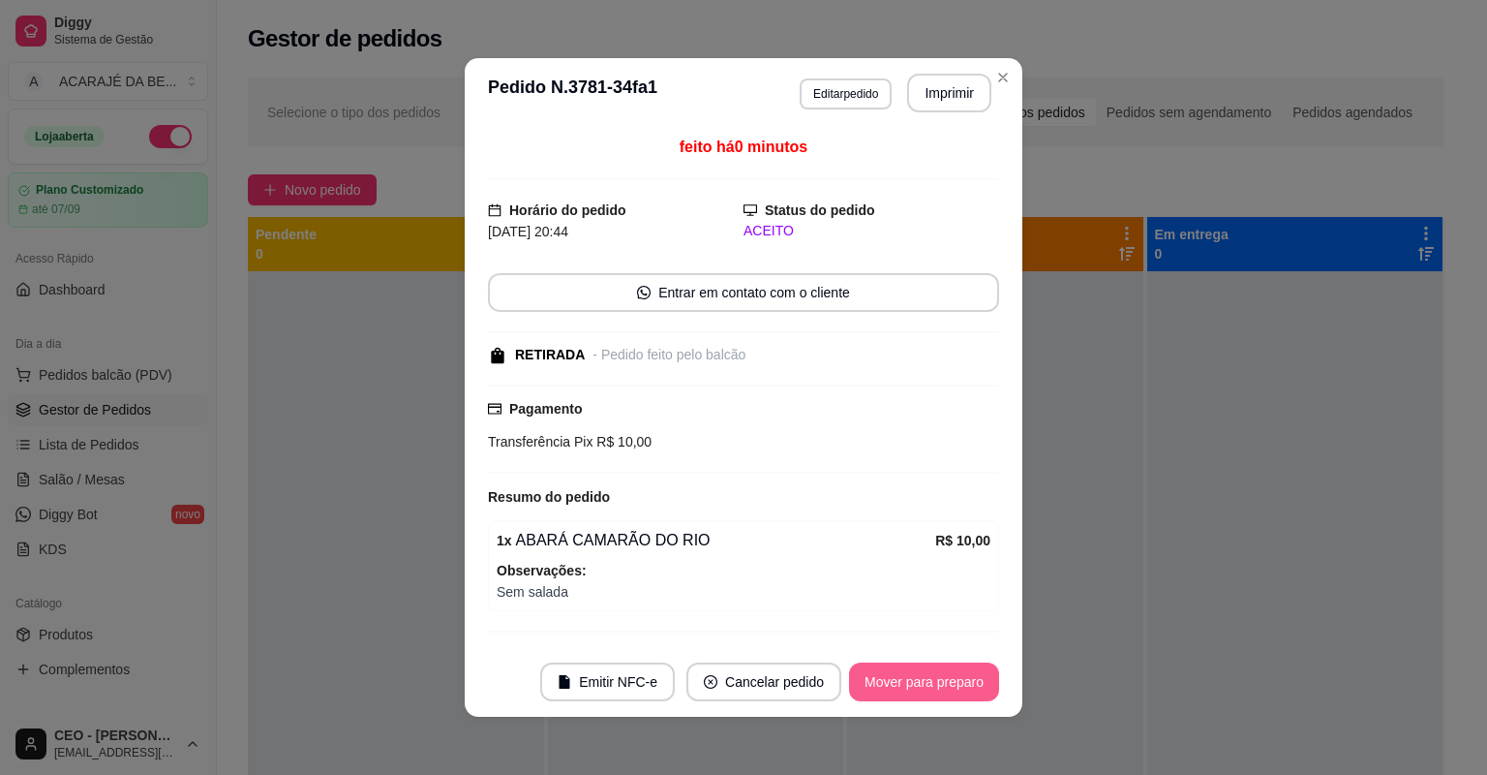
click at [887, 679] on button "Mover para preparo" at bounding box center [924, 681] width 150 height 39
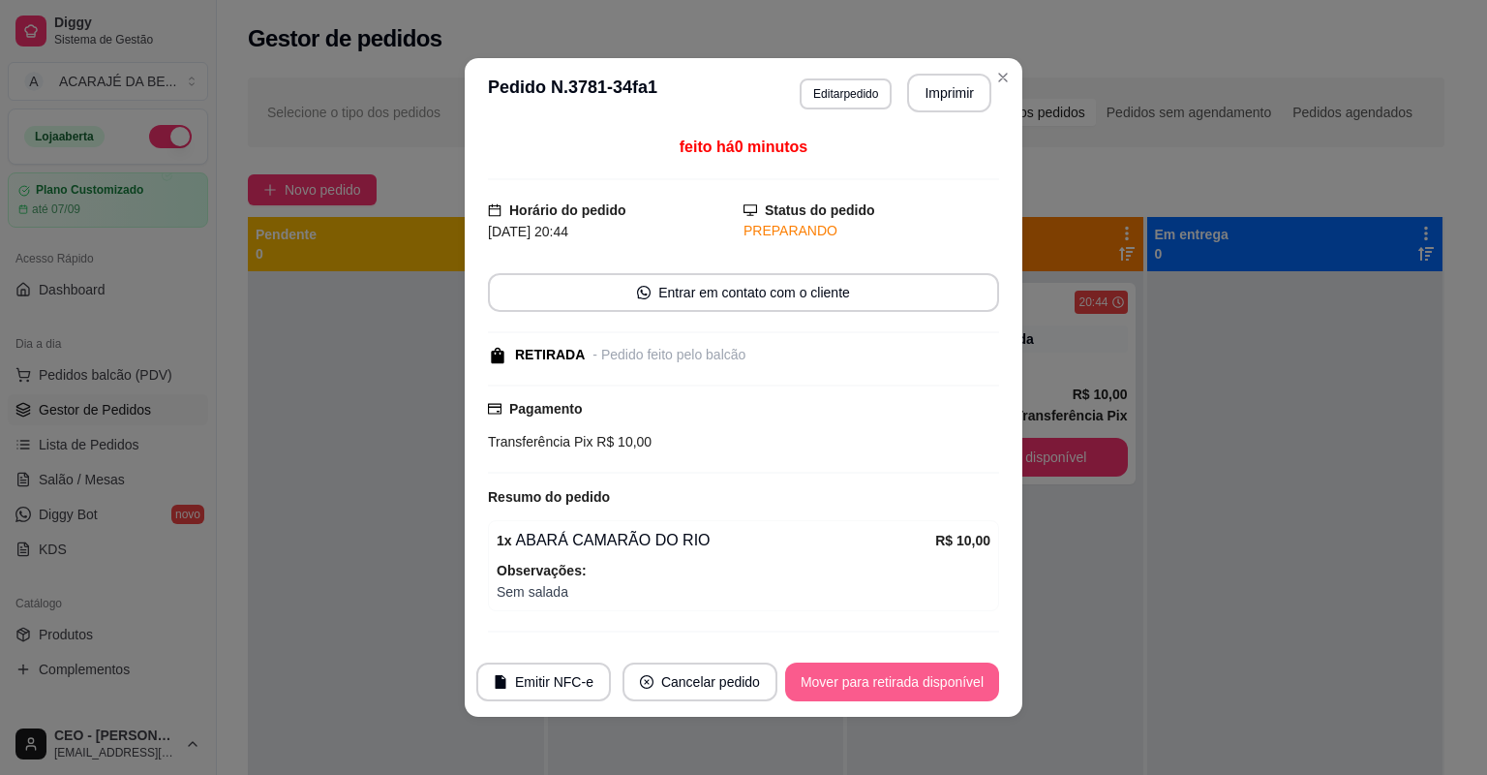
click at [887, 679] on button "Mover para retirada disponível" at bounding box center [892, 681] width 214 height 39
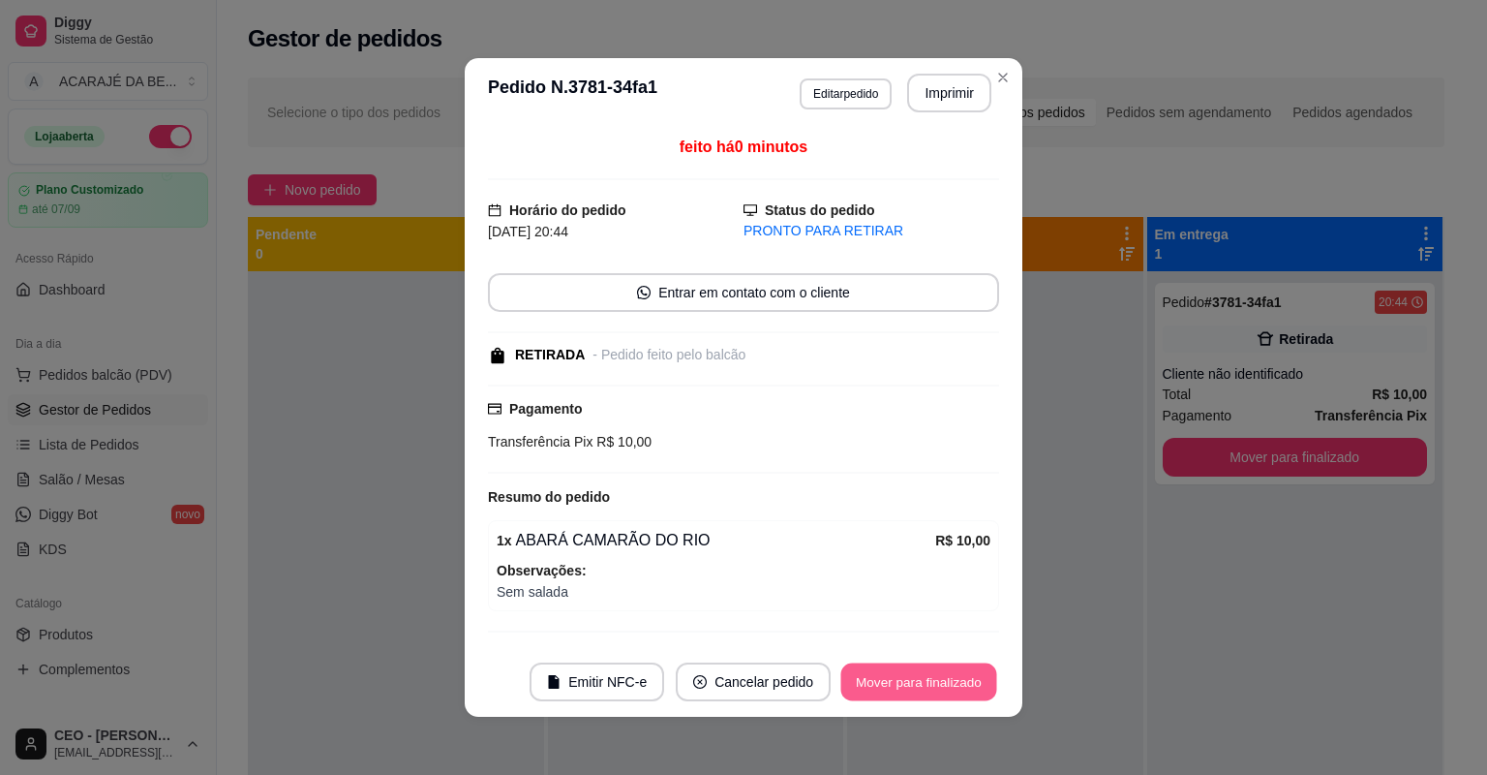
click at [887, 678] on button "Mover para finalizado" at bounding box center [919, 682] width 156 height 38
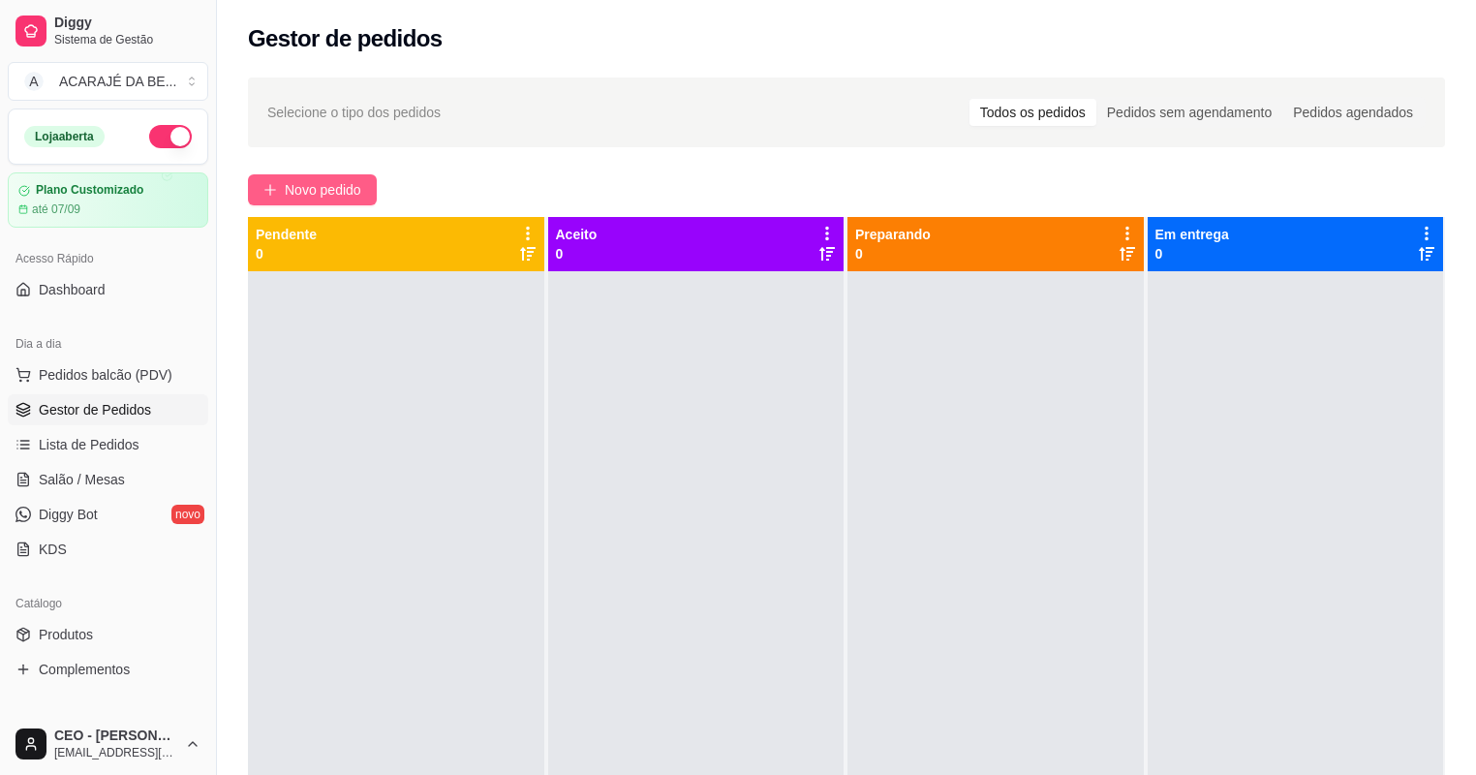
click at [333, 186] on span "Novo pedido" at bounding box center [323, 189] width 76 height 21
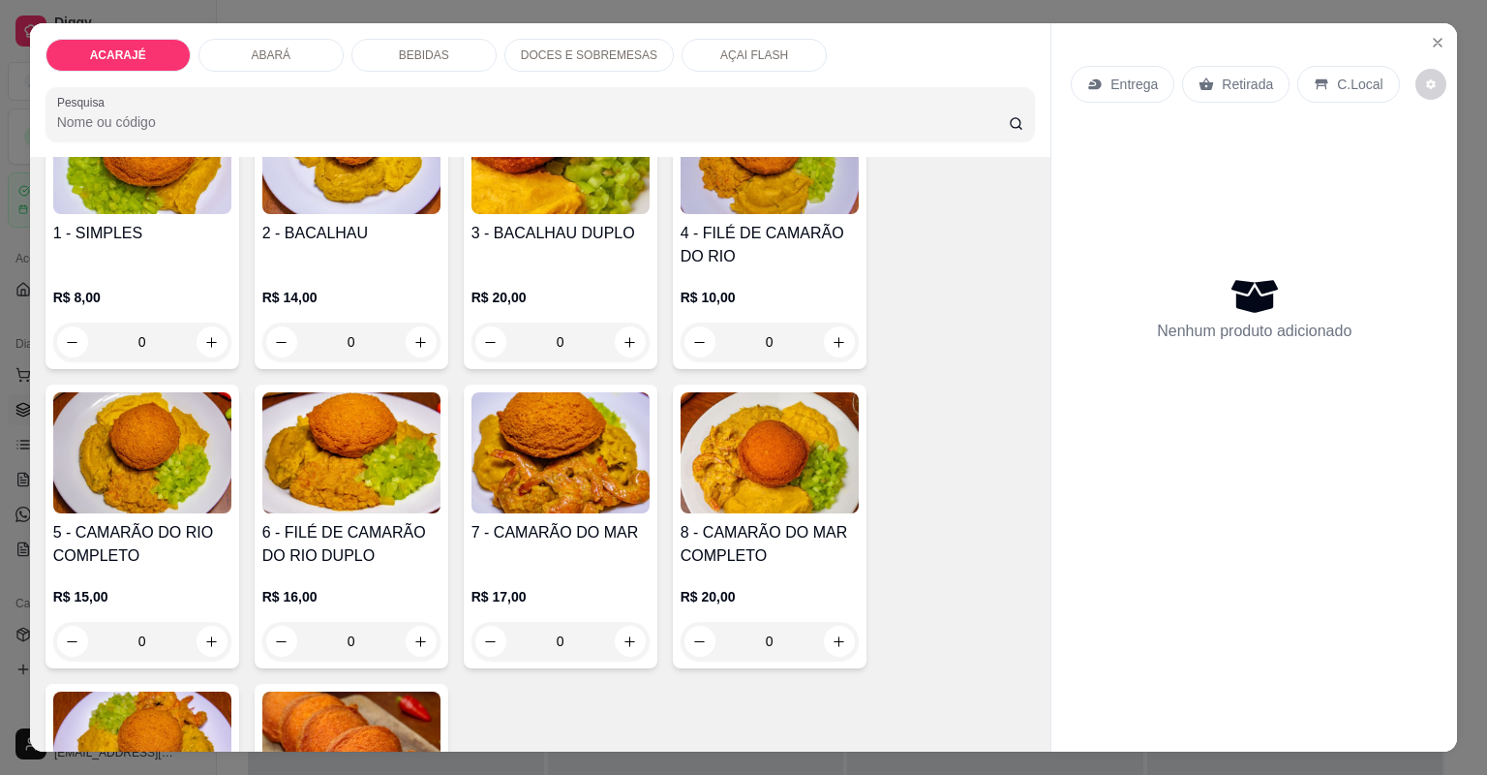
scroll to position [232, 0]
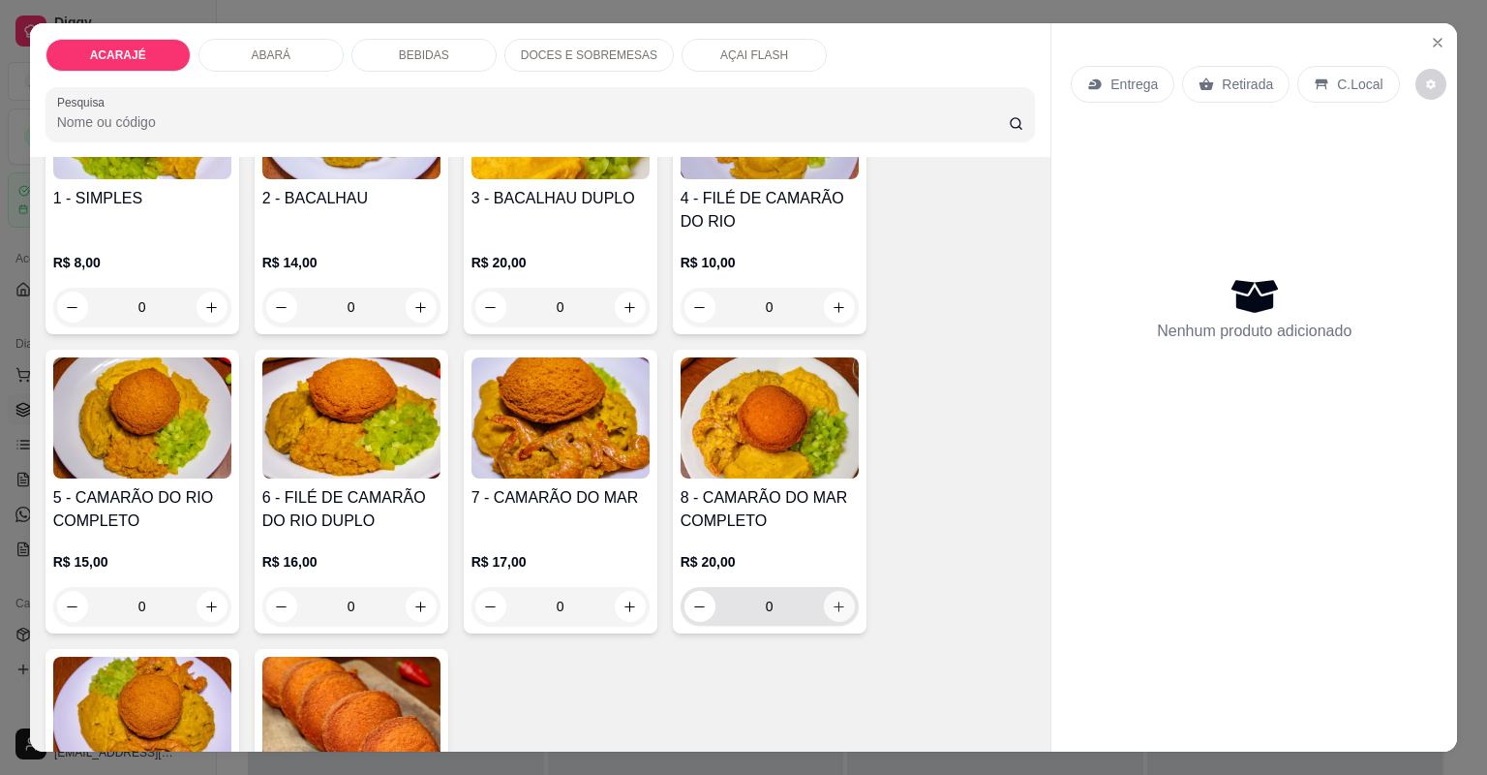
click at [834, 609] on icon "increase-product-quantity" at bounding box center [839, 606] width 11 height 11
click at [833, 609] on icon "increase-product-quantity" at bounding box center [839, 606] width 15 height 15
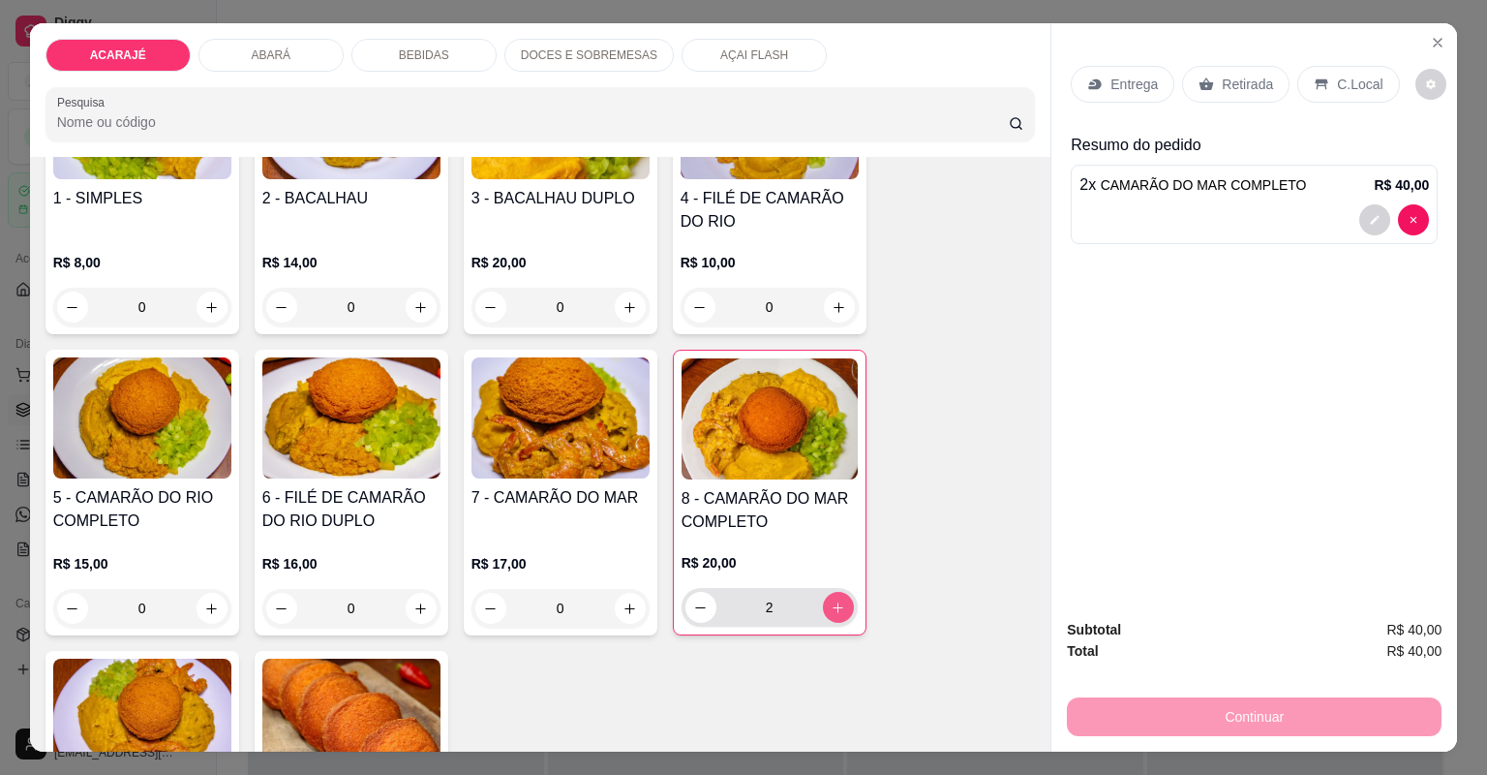
type input "2"
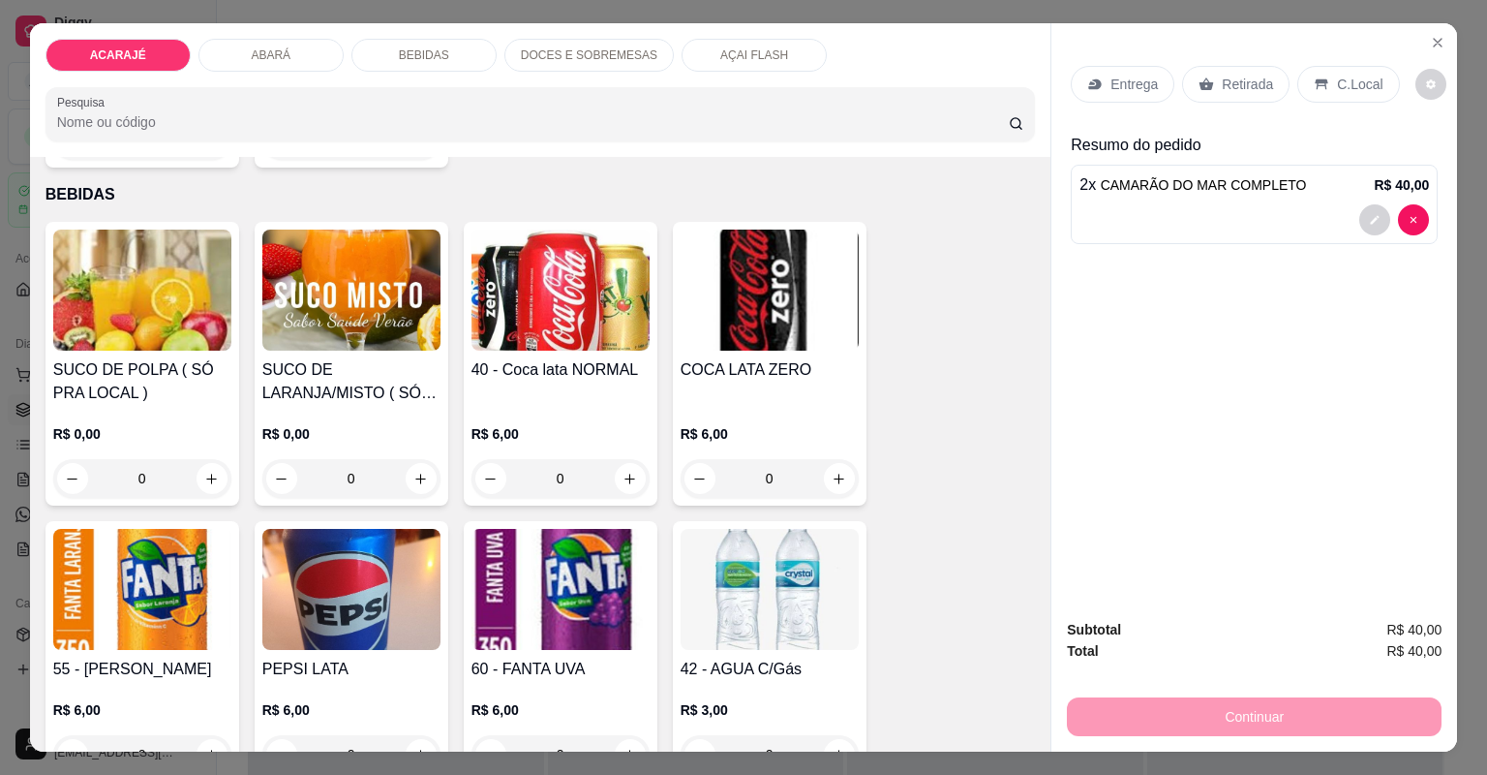
scroll to position [1937, 0]
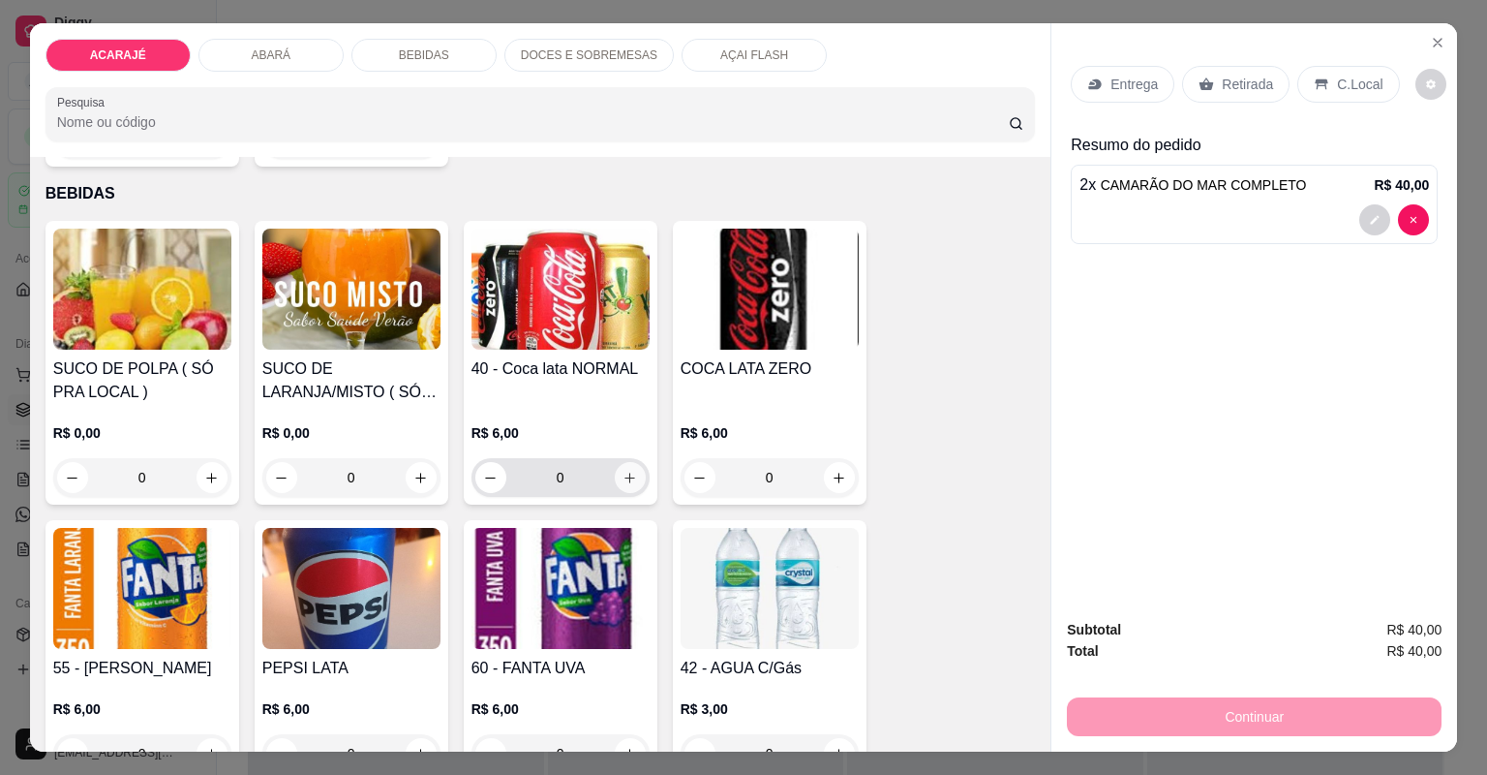
click at [615, 480] on button "increase-product-quantity" at bounding box center [630, 477] width 31 height 31
type input "1"
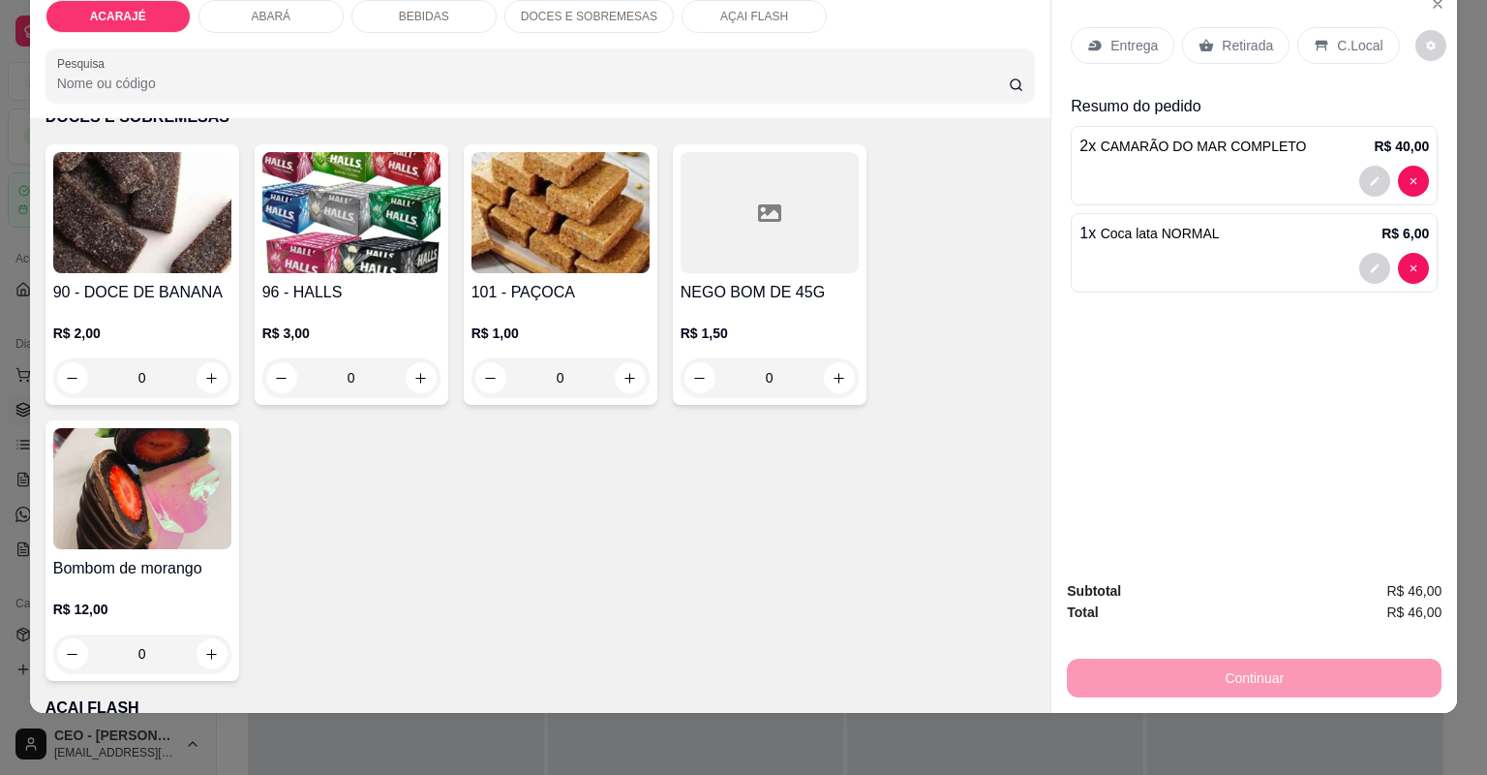
scroll to position [3220, 0]
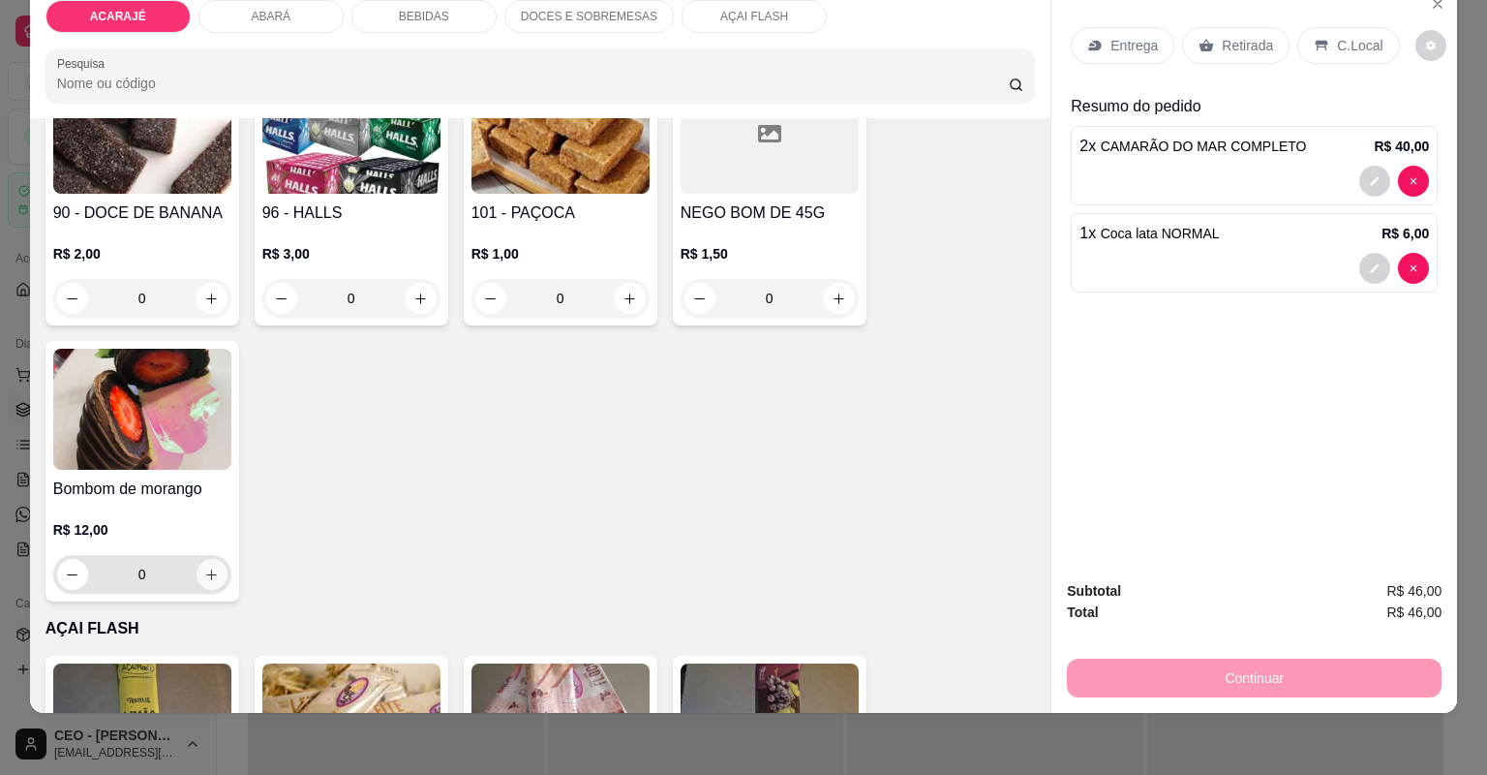
click at [209, 574] on icon "increase-product-quantity" at bounding box center [211, 574] width 15 height 15
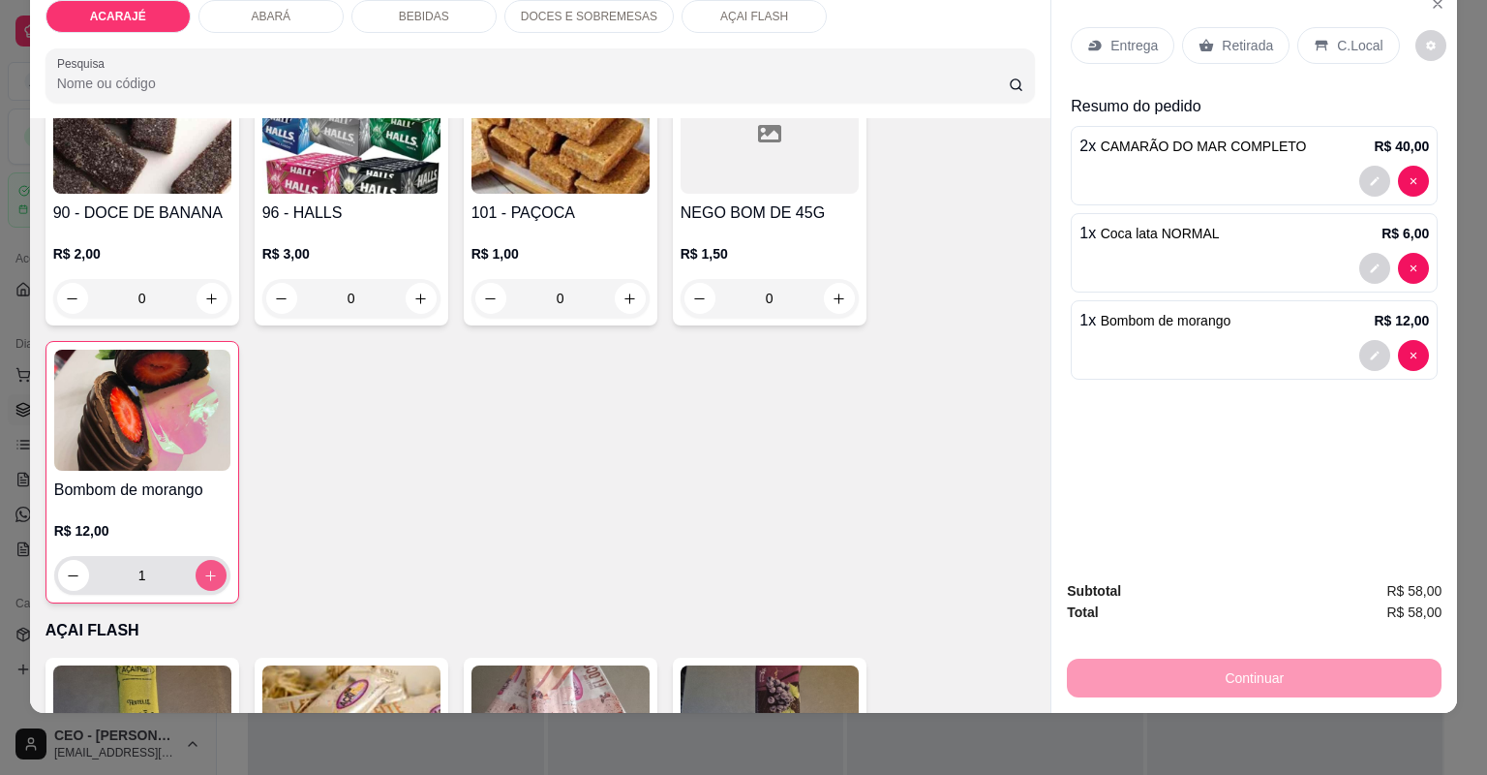
type input "1"
click at [1155, 52] on div "Entrega" at bounding box center [1123, 45] width 104 height 37
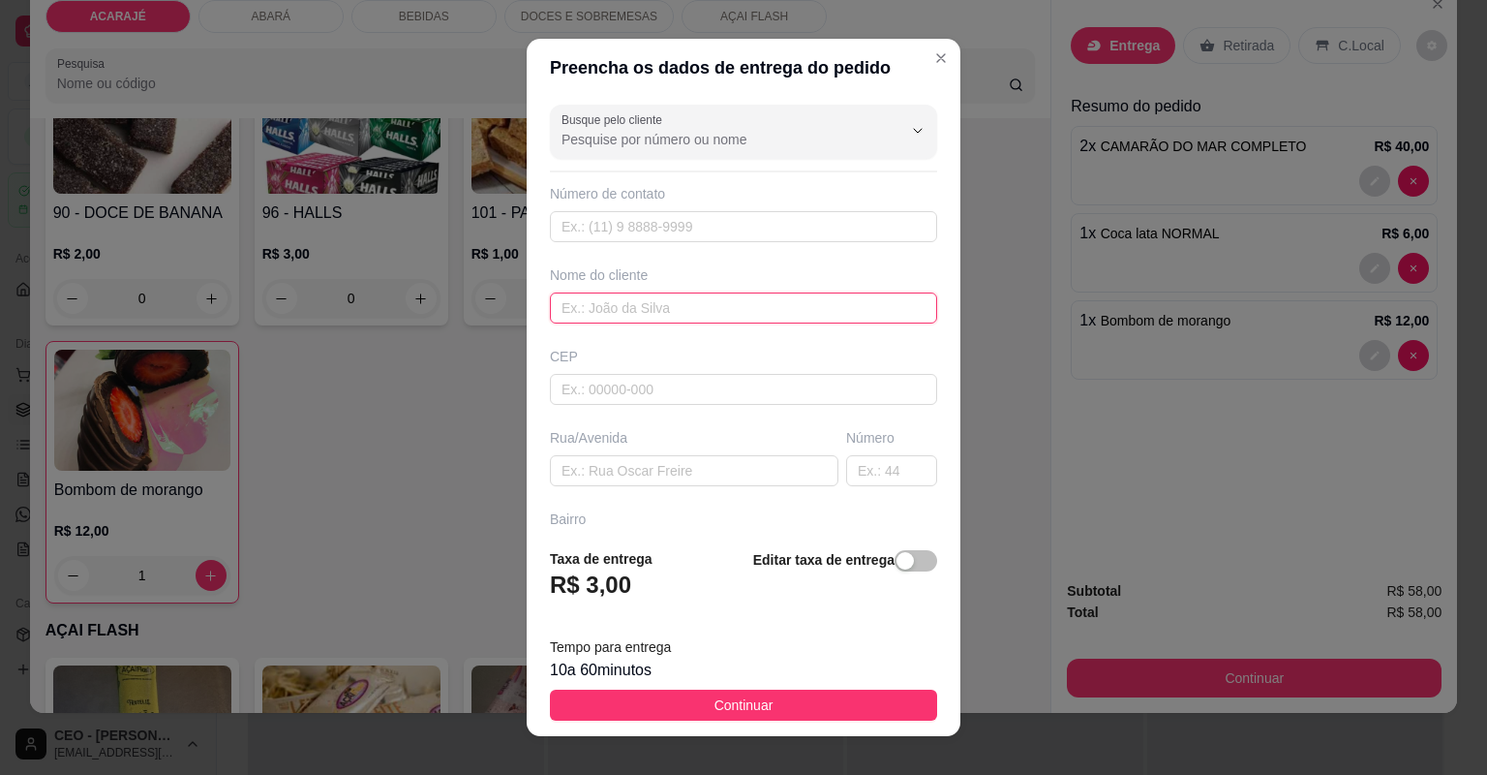
click at [614, 310] on input "text" at bounding box center [743, 307] width 387 height 31
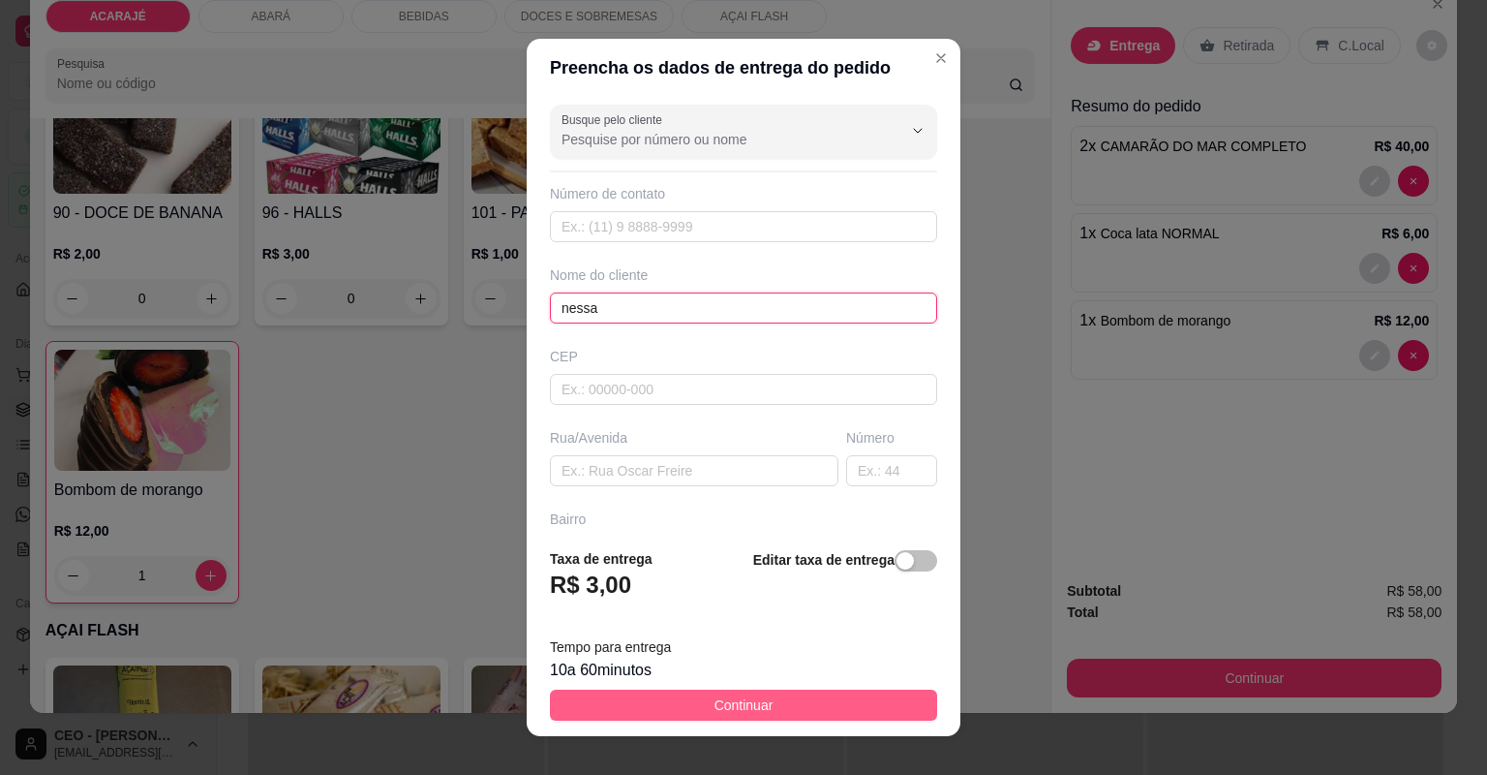
type input "nessa"
click at [767, 701] on button "Continuar" at bounding box center [743, 704] width 387 height 31
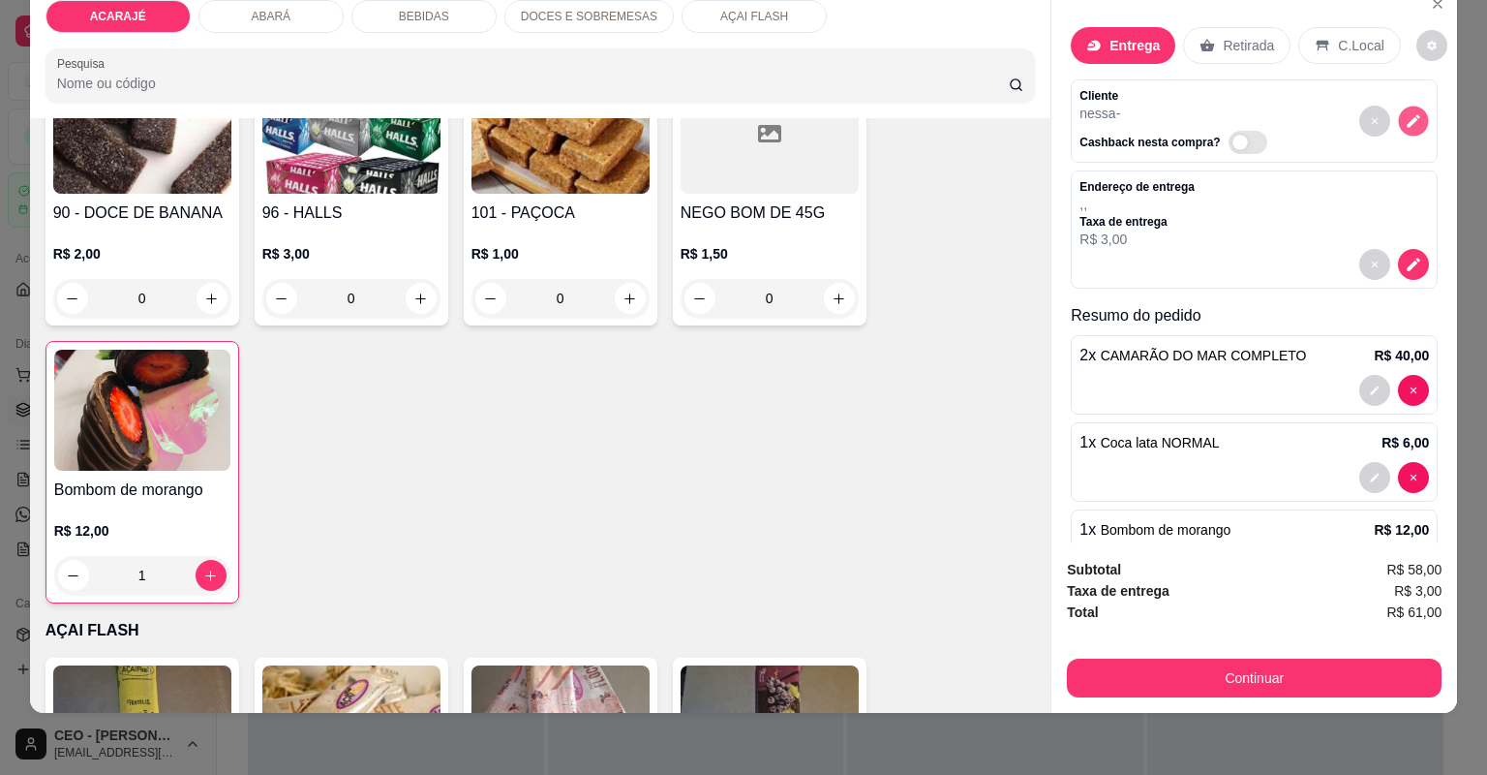
click at [1406, 122] on icon "decrease-product-quantity" at bounding box center [1414, 120] width 16 height 16
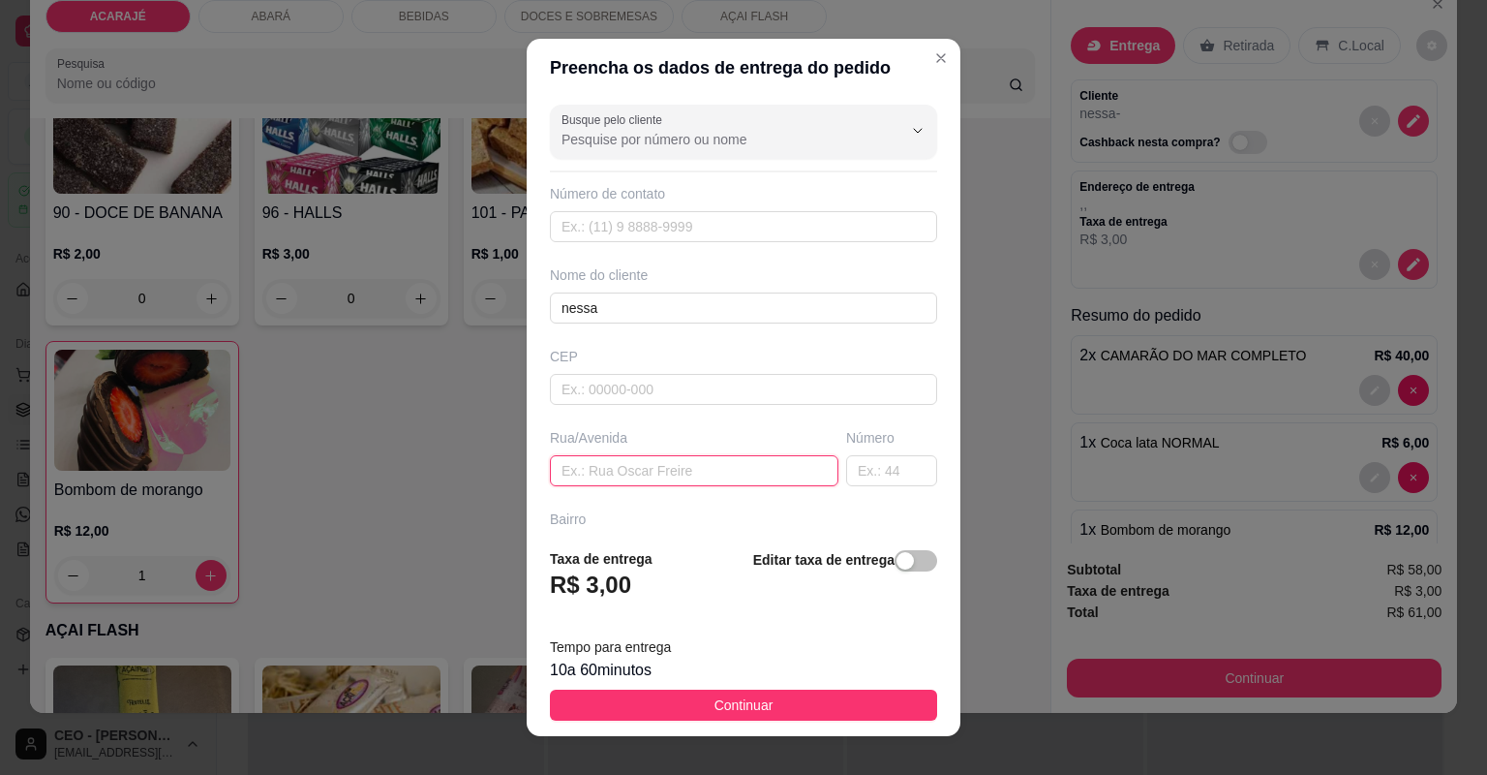
click at [671, 474] on input "text" at bounding box center [694, 470] width 289 height 31
paste input "Barrio Londrina,rua da pista"
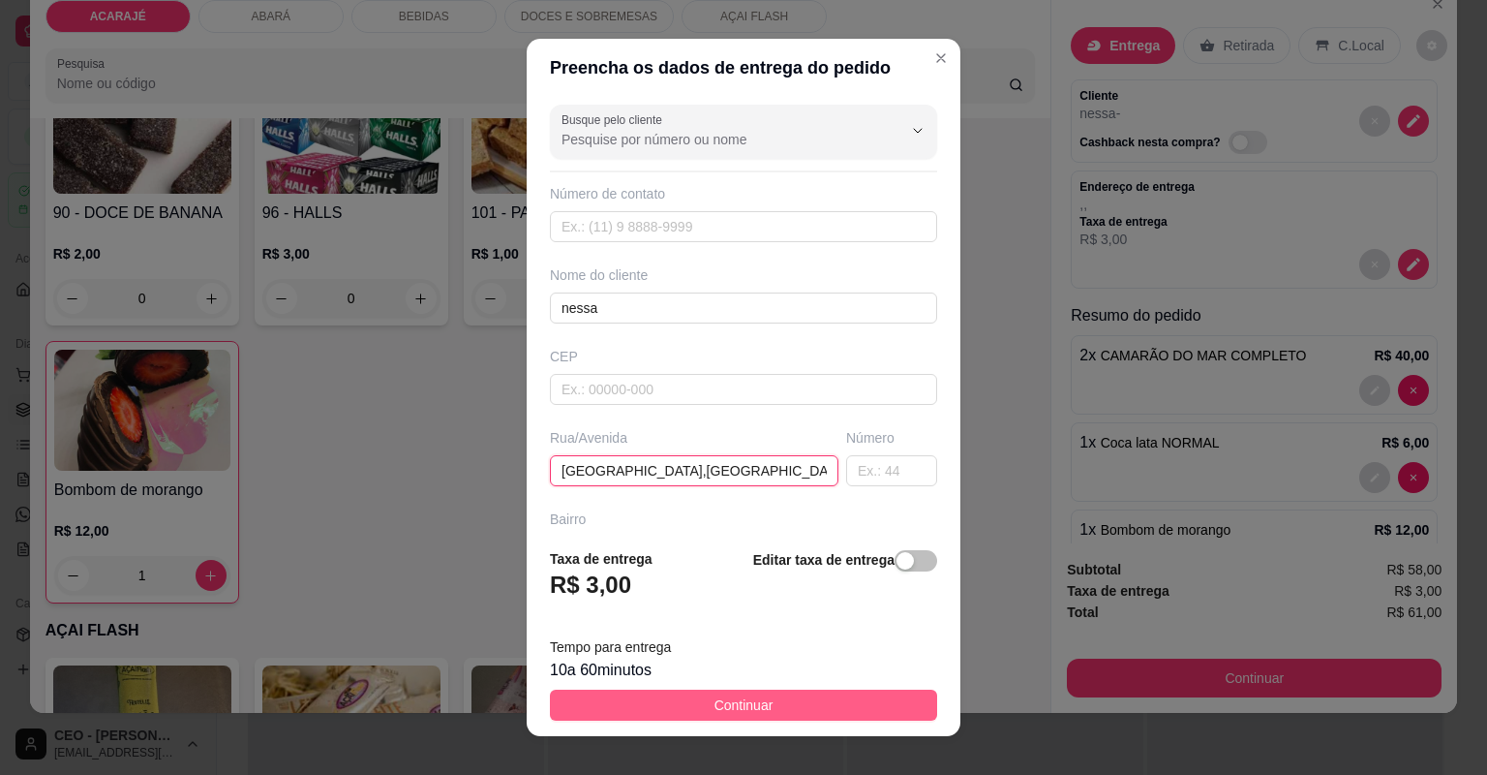
type input "Barrio Londrina,rua da pista"
click at [699, 701] on button "Continuar" at bounding box center [743, 704] width 387 height 31
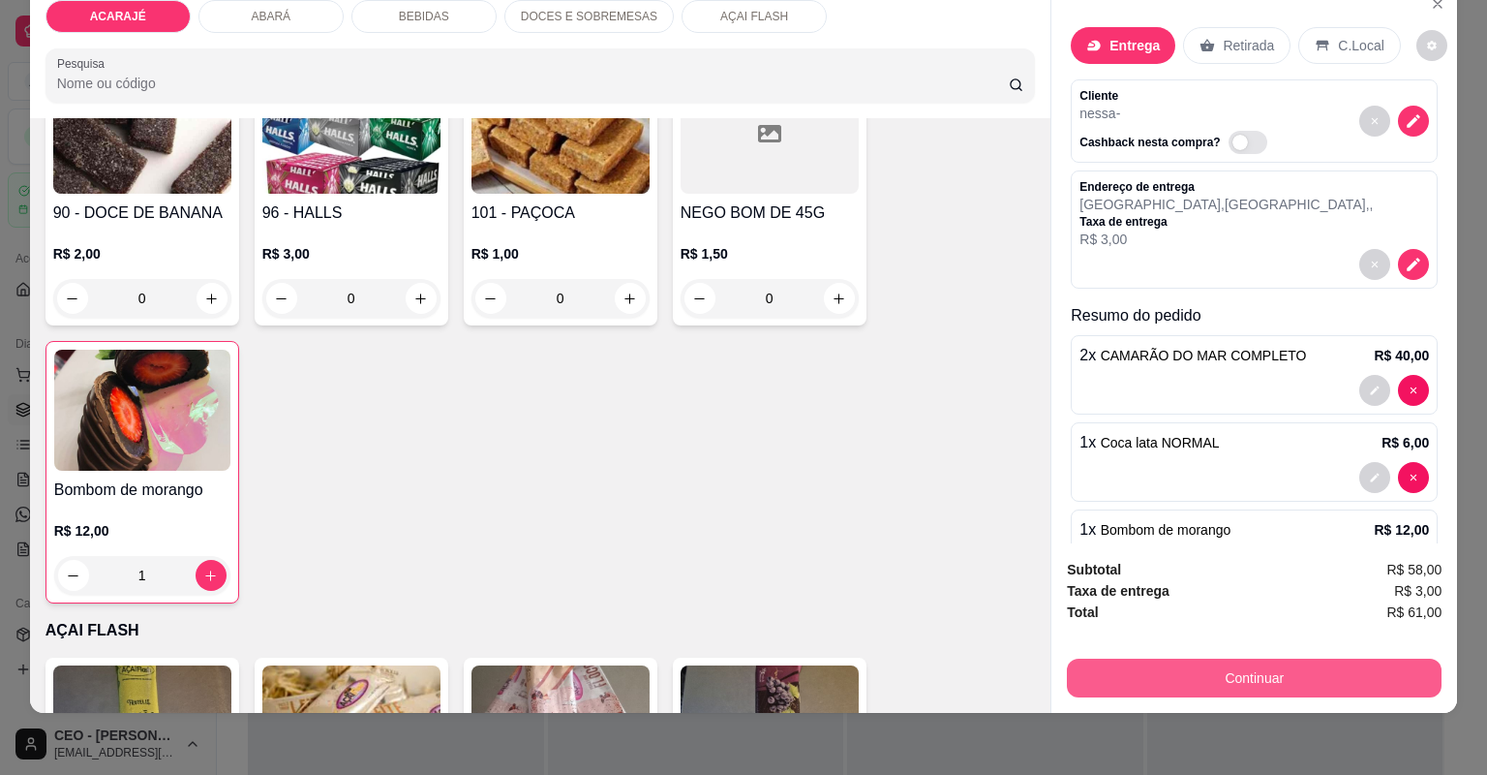
click at [1072, 689] on button "Continuar" at bounding box center [1254, 677] width 375 height 39
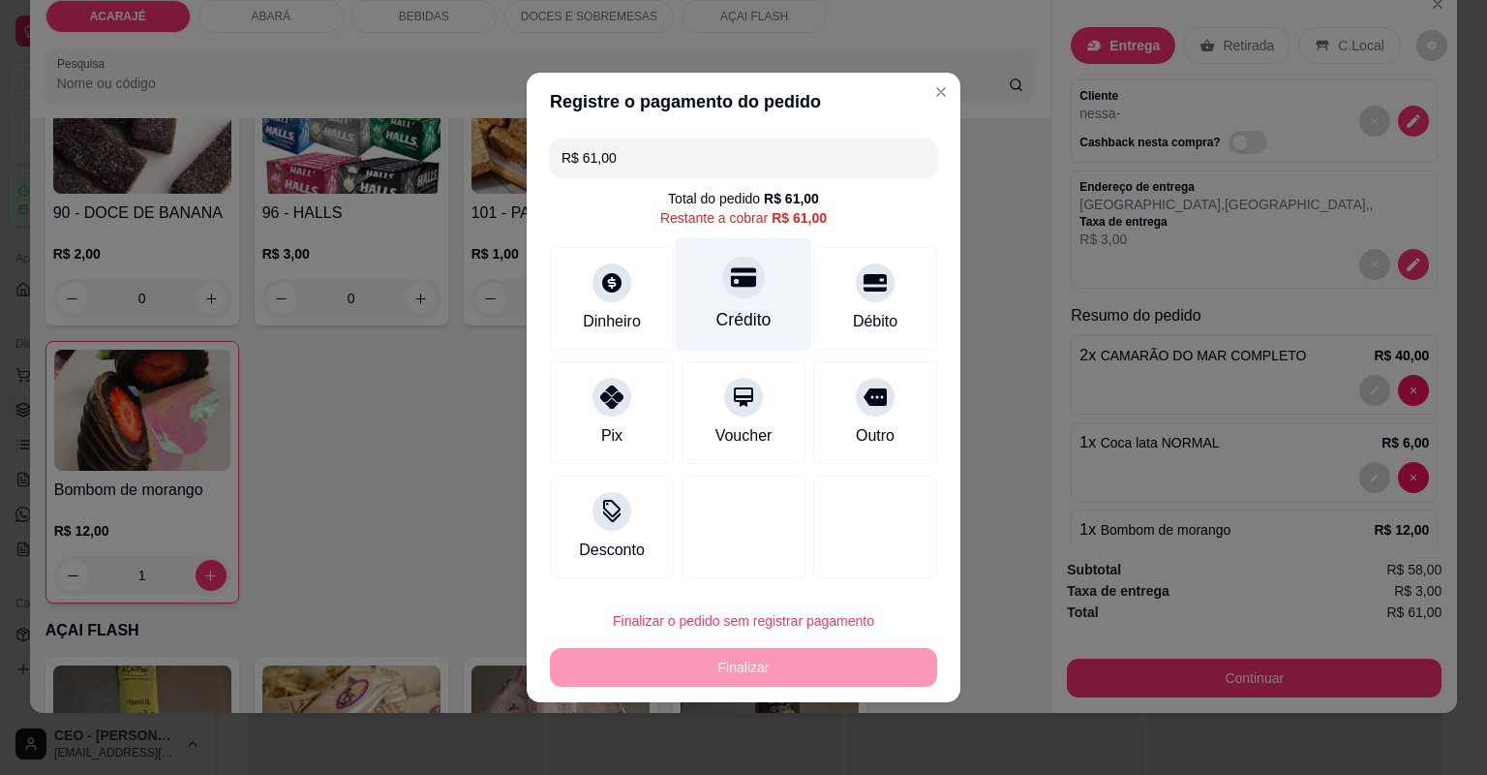
click at [719, 325] on div "Crédito" at bounding box center [744, 319] width 55 height 25
type input "R$ 0,00"
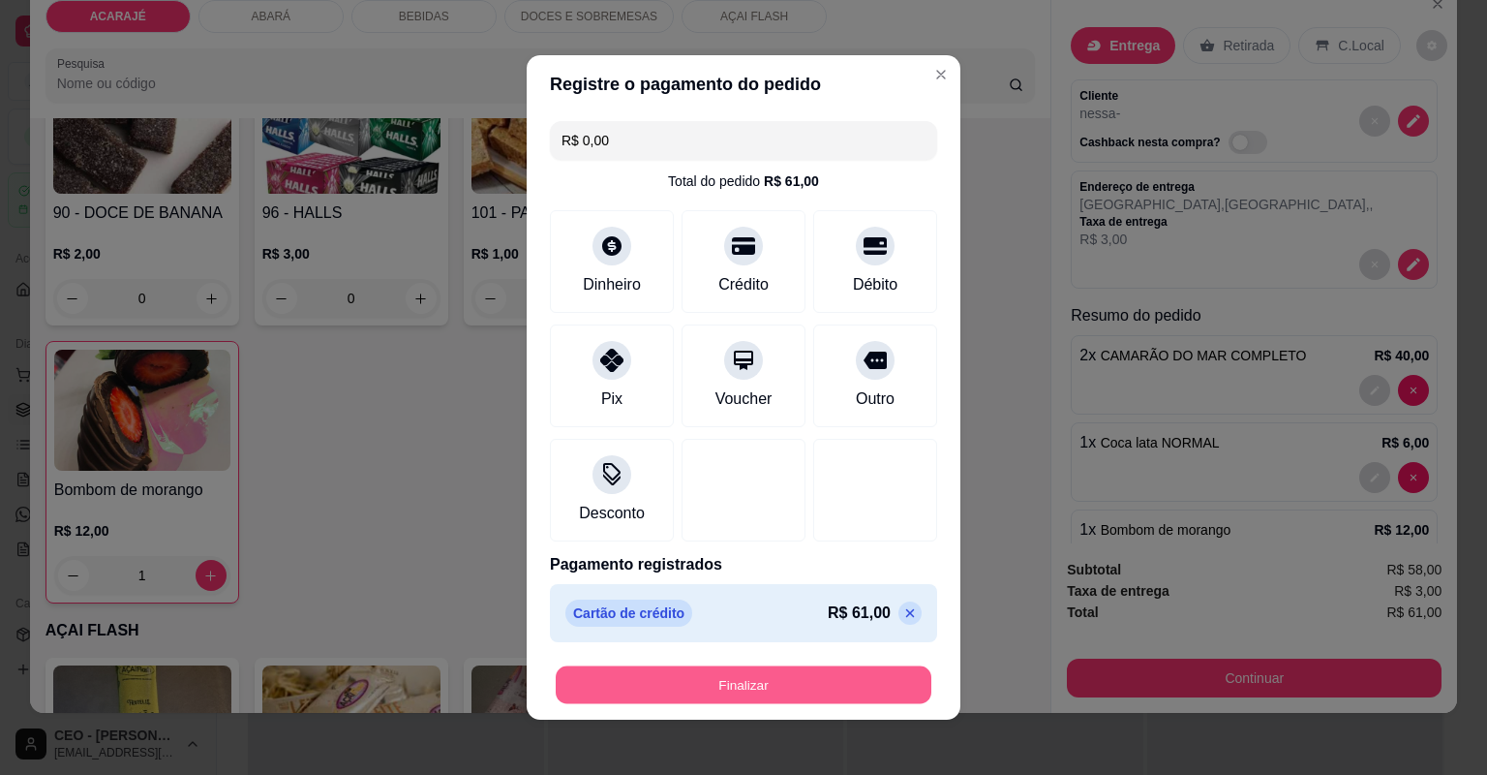
click at [718, 670] on button "Finalizar" at bounding box center [744, 685] width 376 height 38
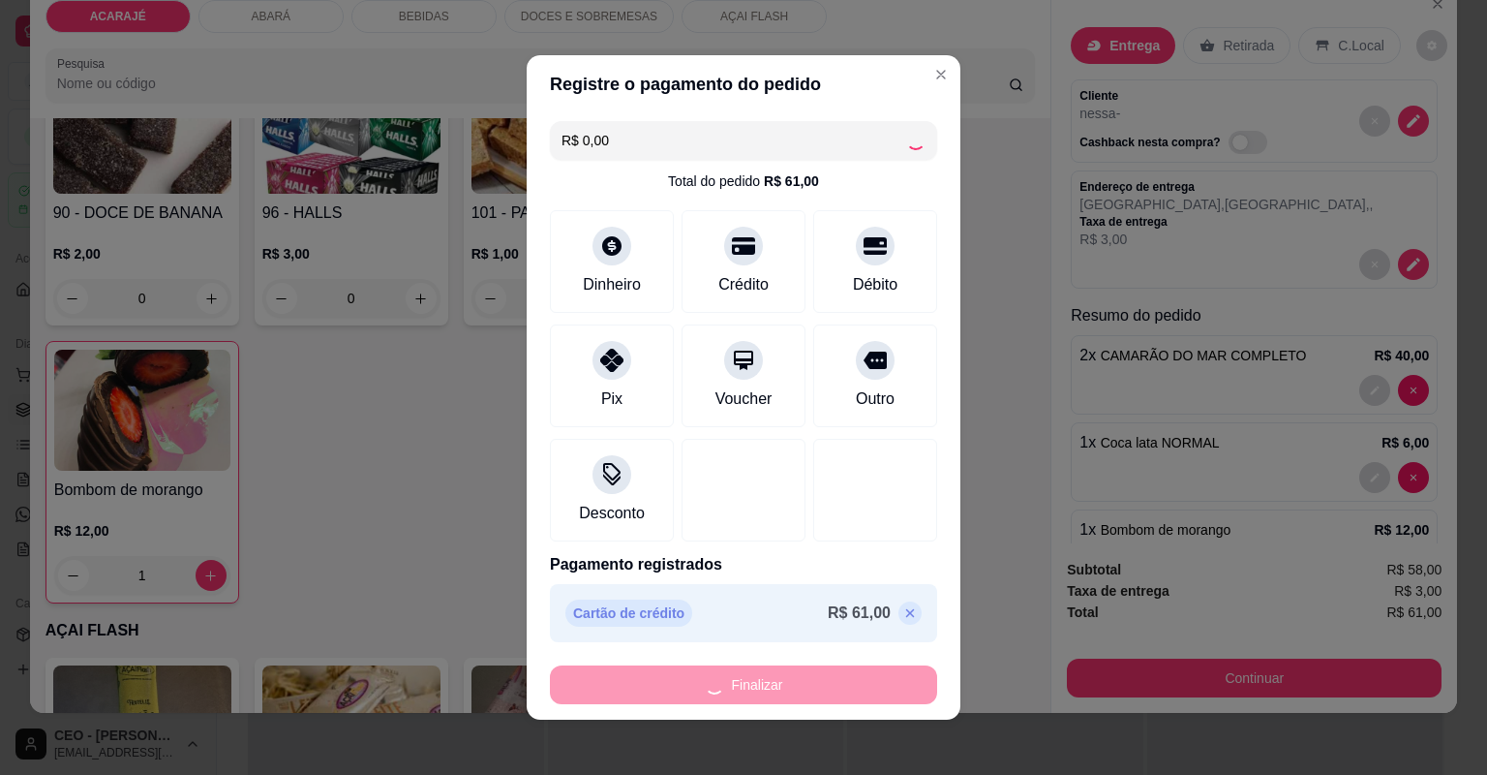
type input "0"
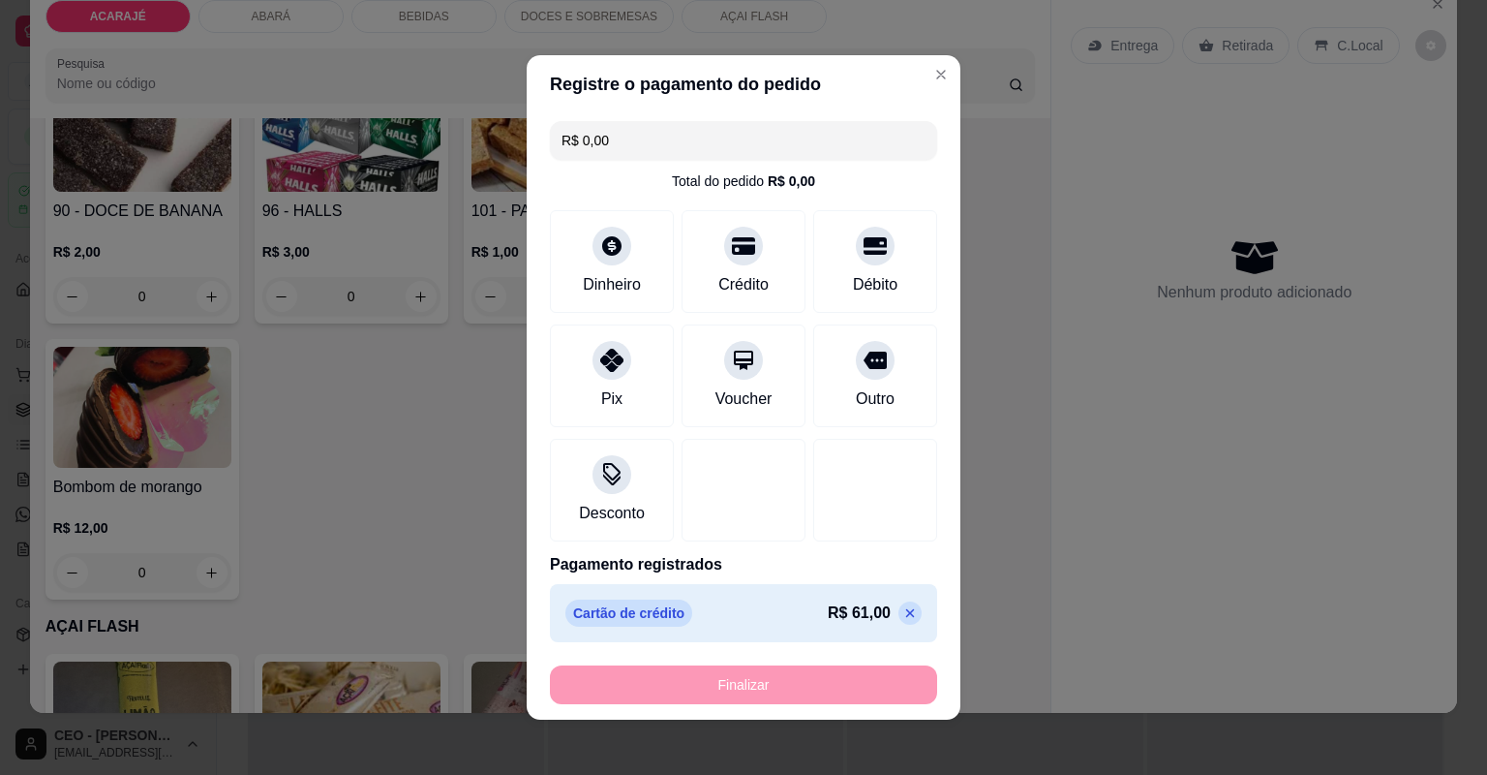
type input "-R$ 61,00"
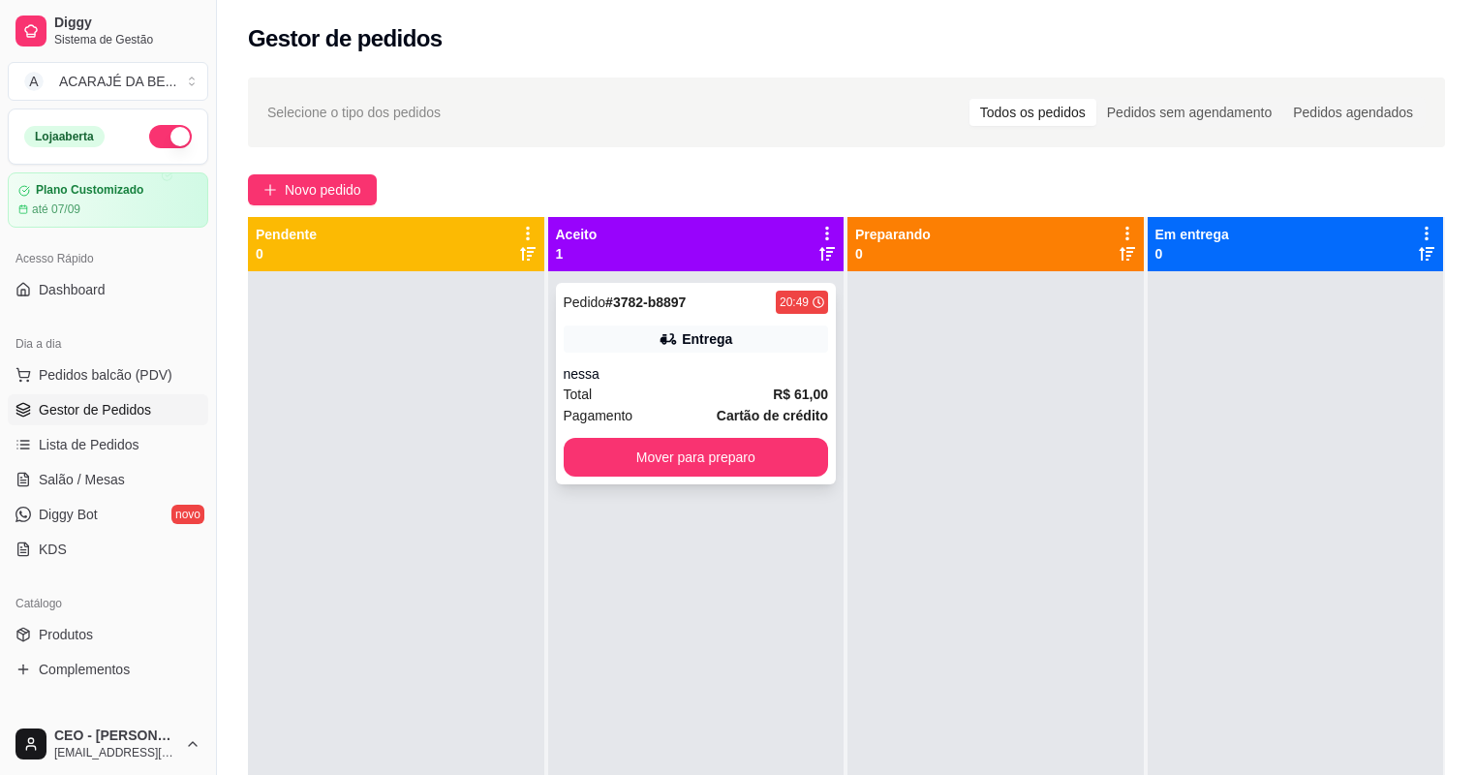
click at [743, 398] on div "Total R$ 61,00" at bounding box center [696, 393] width 265 height 21
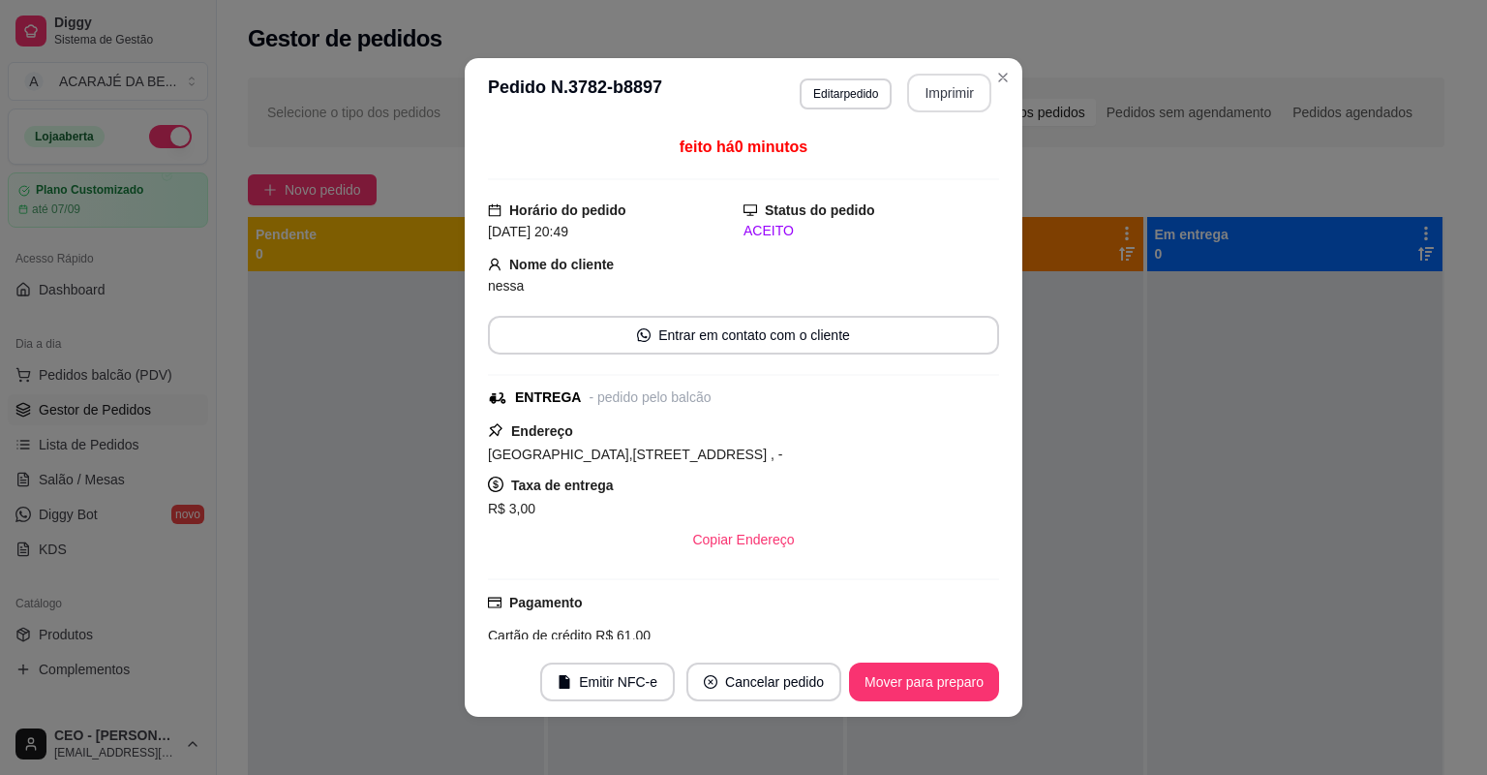
click at [914, 95] on button "Imprimir" at bounding box center [949, 93] width 84 height 39
click at [886, 687] on button "Mover para preparo" at bounding box center [924, 681] width 150 height 39
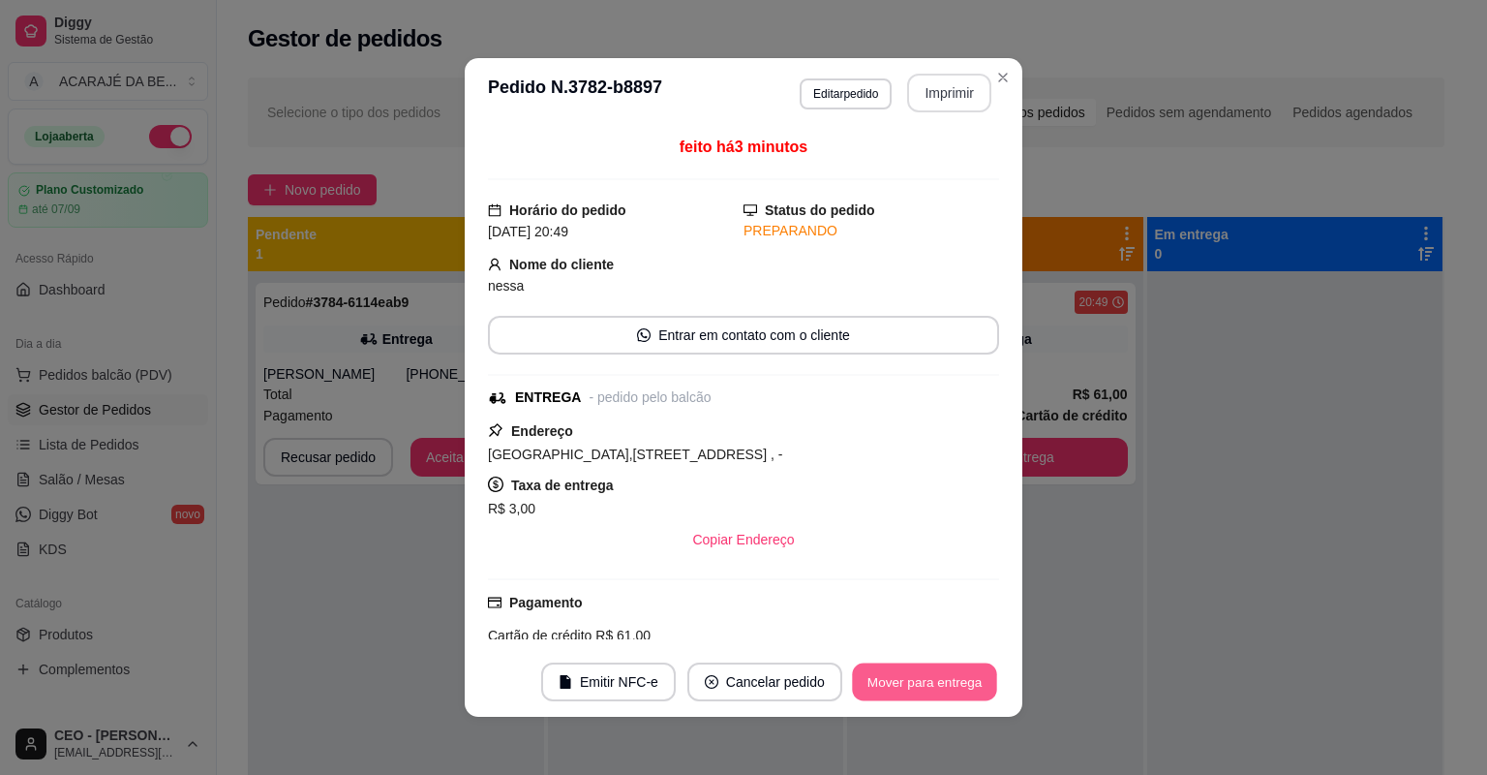
click at [945, 689] on button "Mover para entrega" at bounding box center [924, 682] width 145 height 38
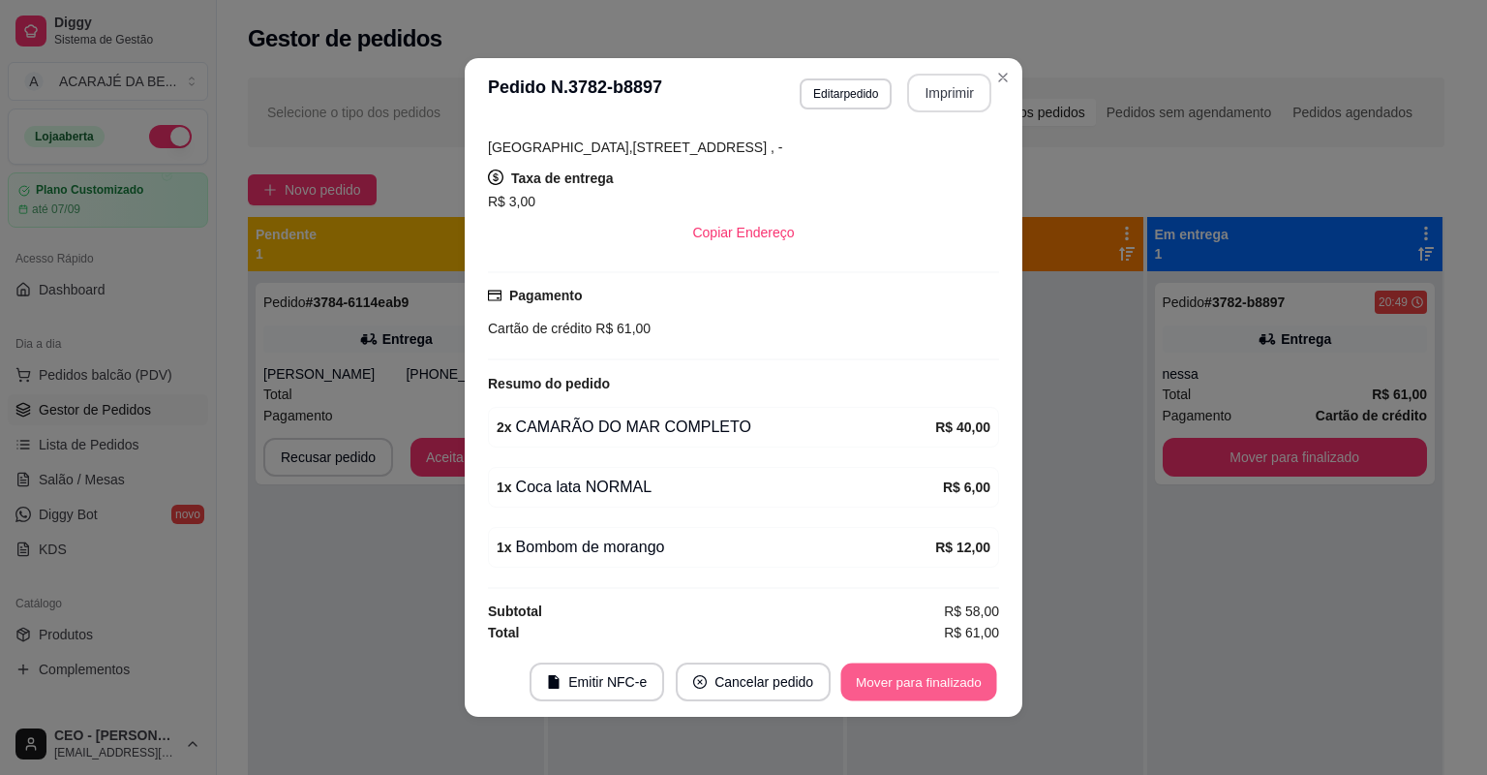
click at [890, 678] on button "Mover para finalizado" at bounding box center [919, 682] width 156 height 38
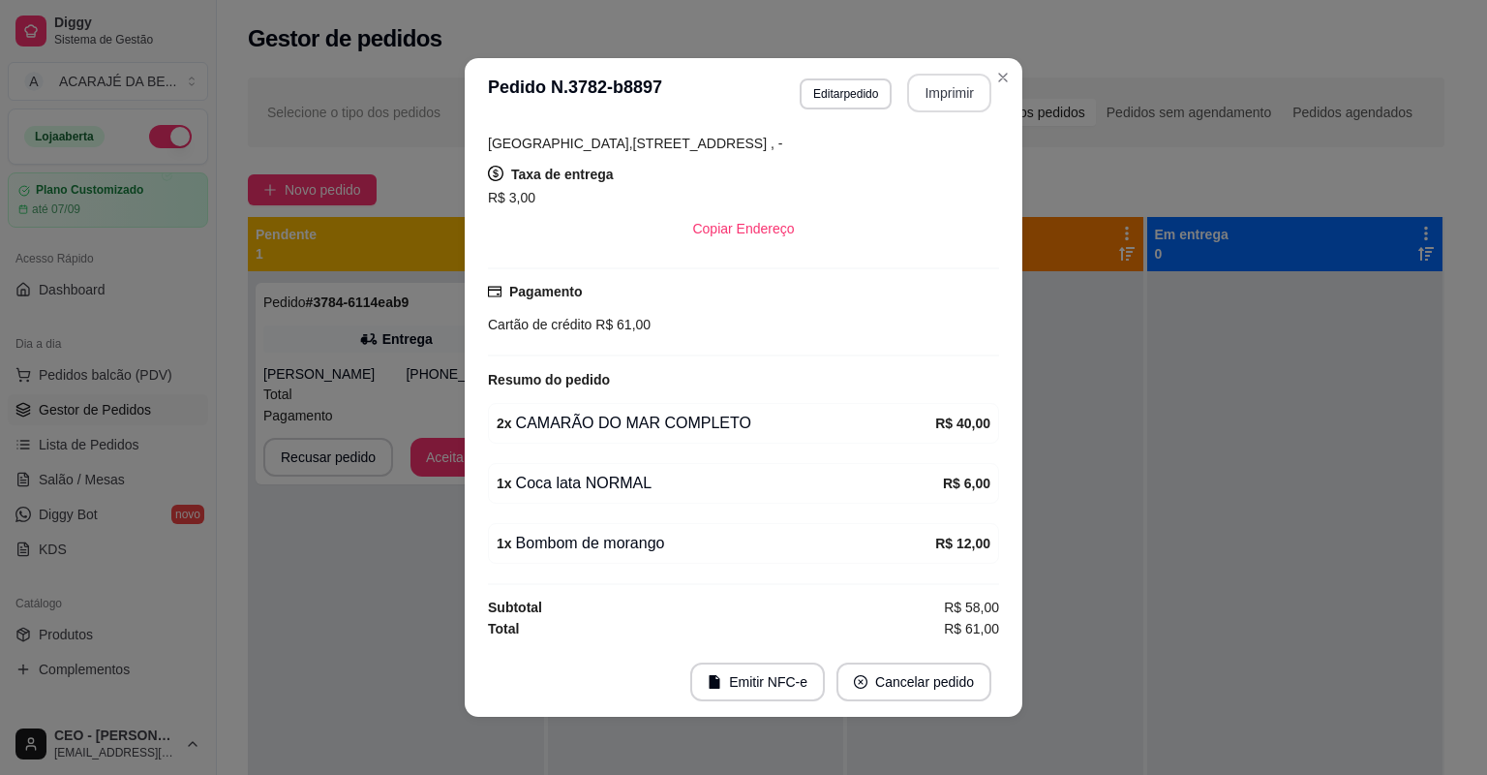
scroll to position [225, 0]
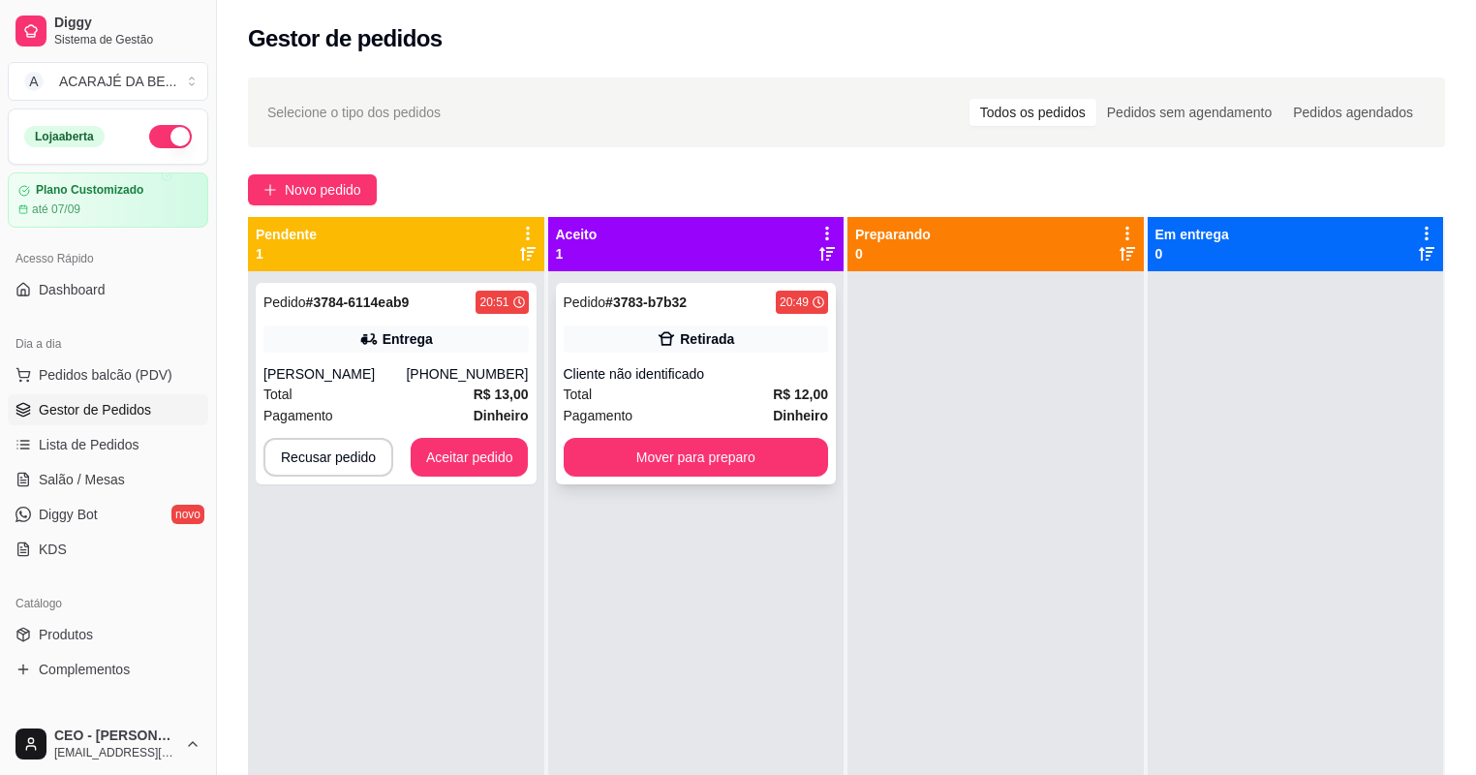
click at [732, 405] on div "Pagamento Dinheiro" at bounding box center [696, 415] width 265 height 21
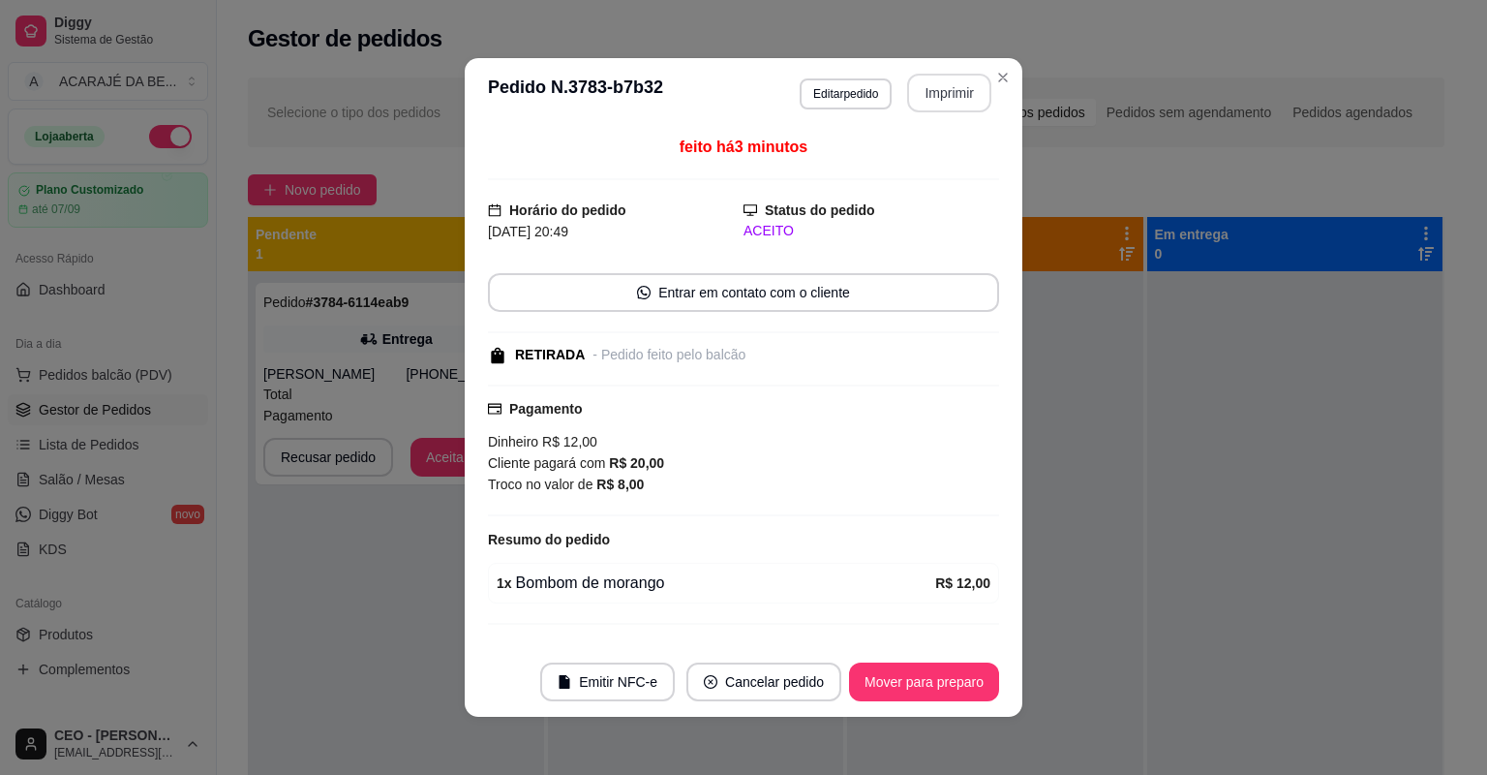
click at [938, 94] on button "Imprimir" at bounding box center [949, 93] width 84 height 39
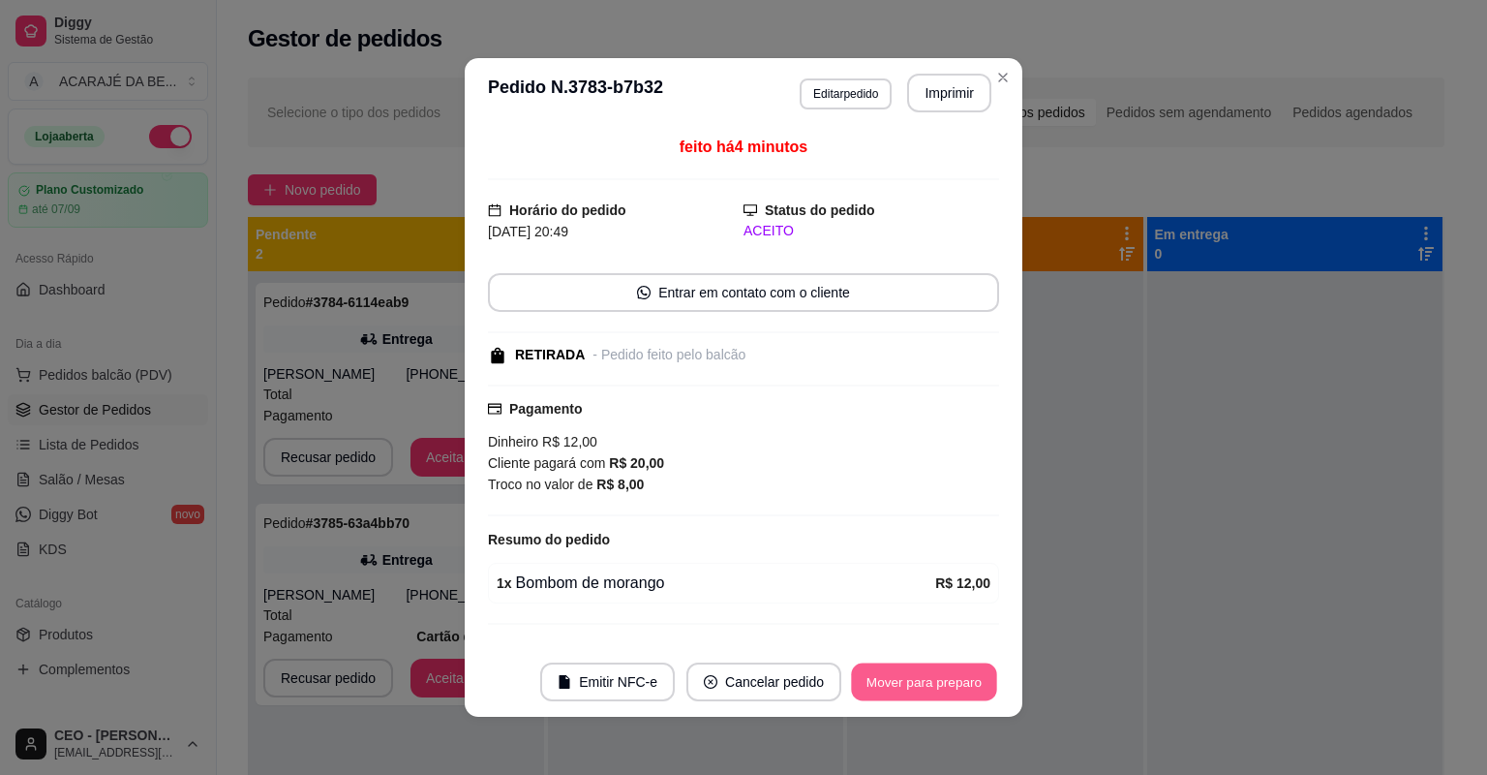
click at [884, 673] on button "Mover para preparo" at bounding box center [923, 682] width 145 height 38
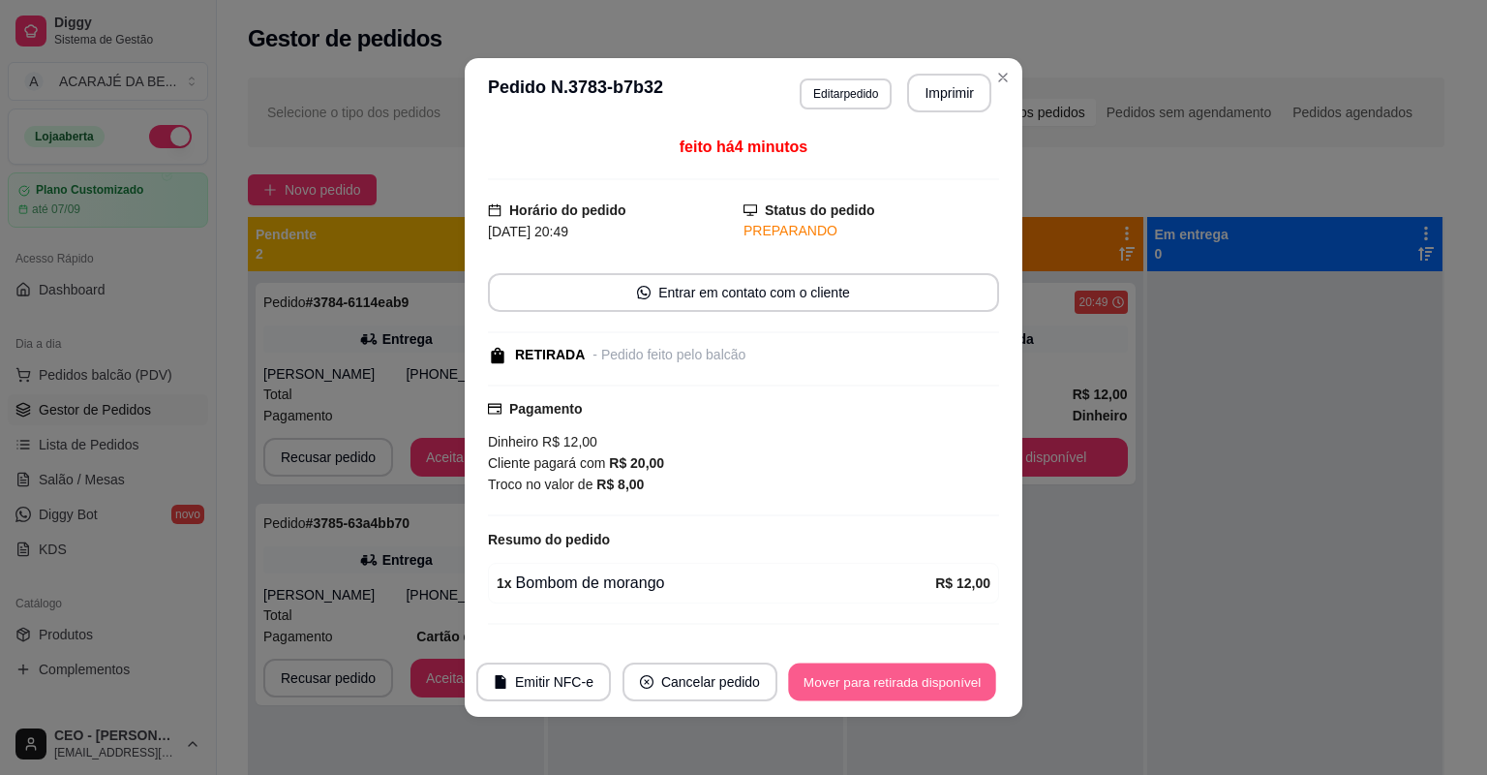
click at [887, 680] on button "Mover para retirada disponível" at bounding box center [891, 682] width 207 height 38
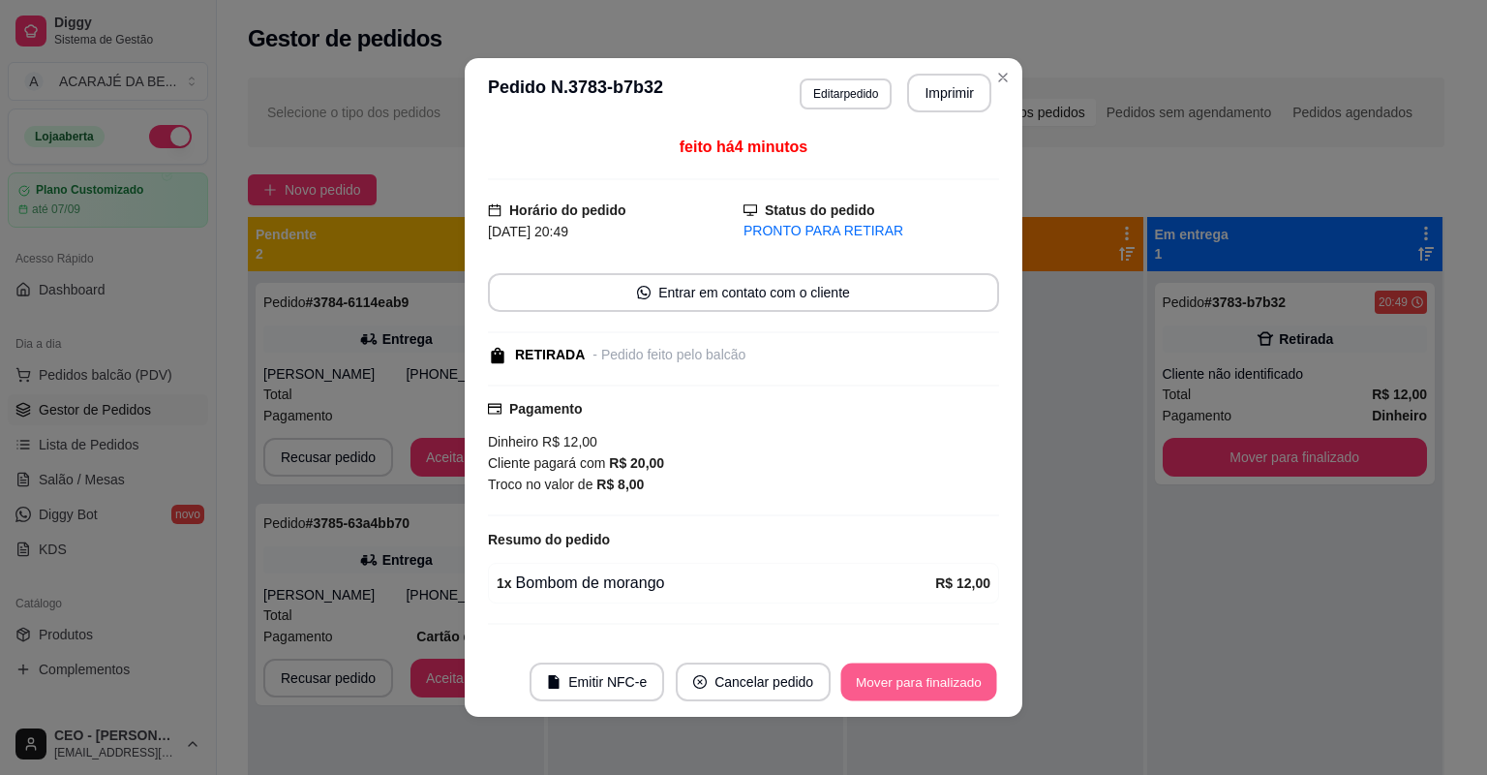
click at [887, 680] on button "Mover para finalizado" at bounding box center [919, 682] width 156 height 38
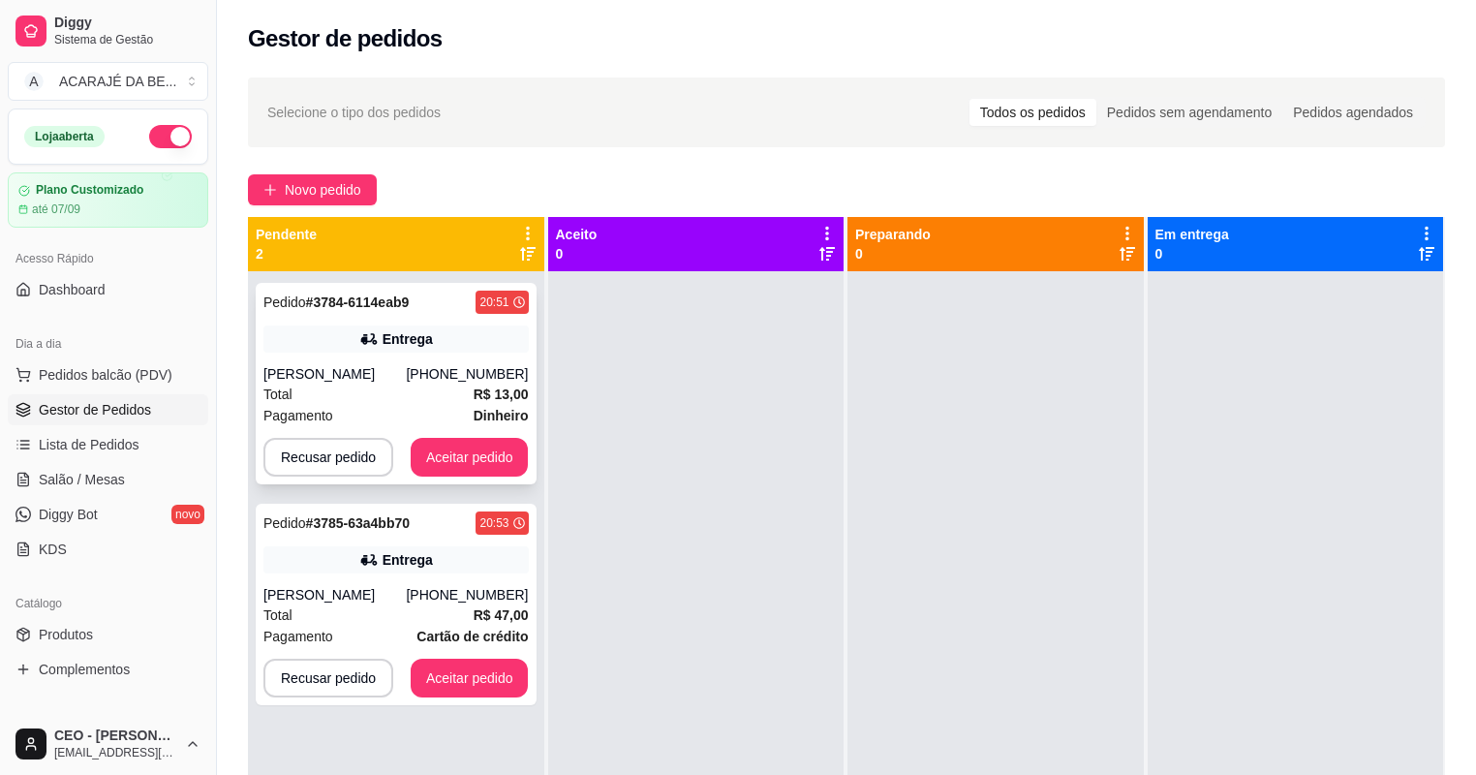
click at [409, 396] on div "Total R$ 13,00" at bounding box center [395, 393] width 265 height 21
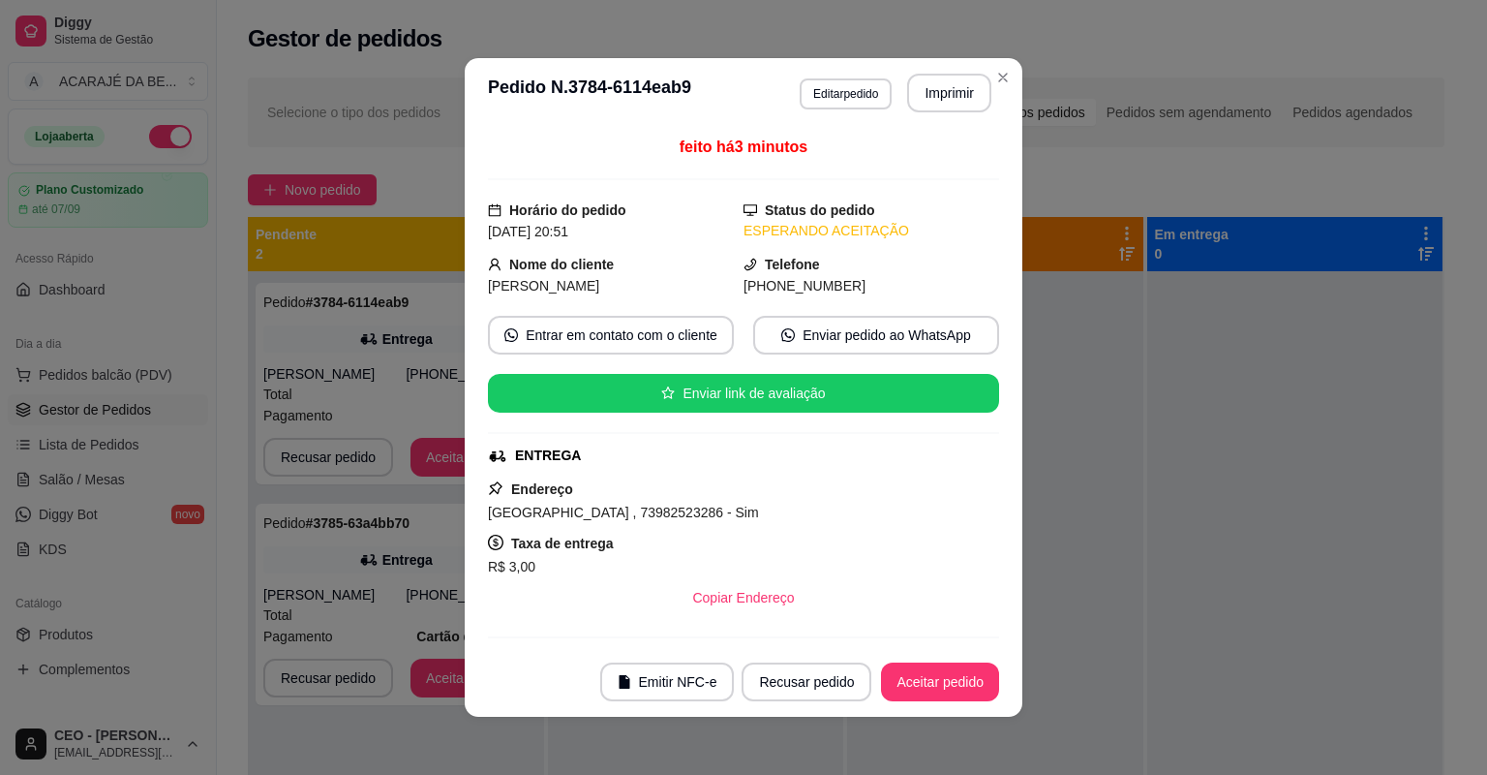
scroll to position [289, 0]
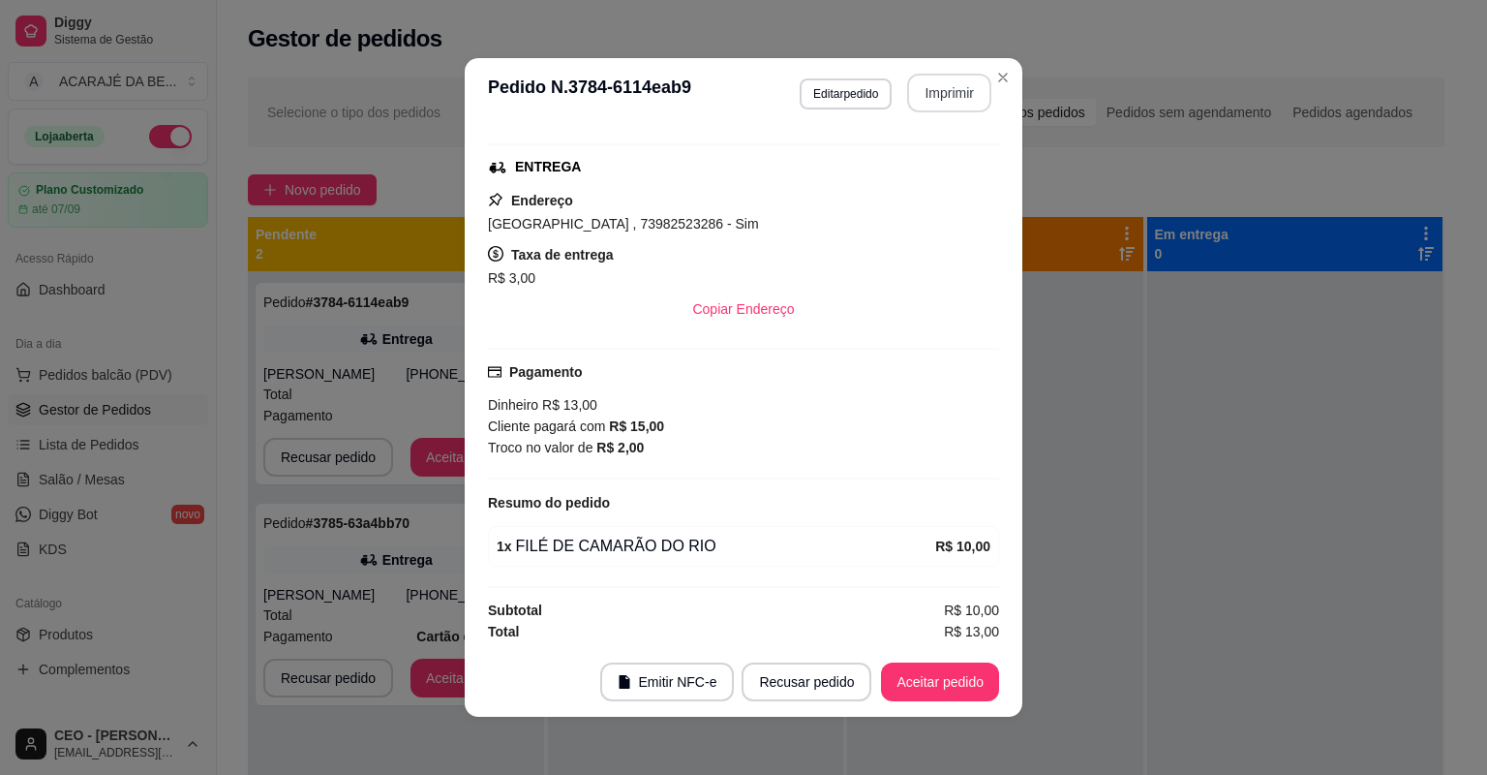
click at [937, 98] on button "Imprimir" at bounding box center [949, 93] width 84 height 39
click at [940, 682] on button "Aceitar pedido" at bounding box center [940, 682] width 114 height 38
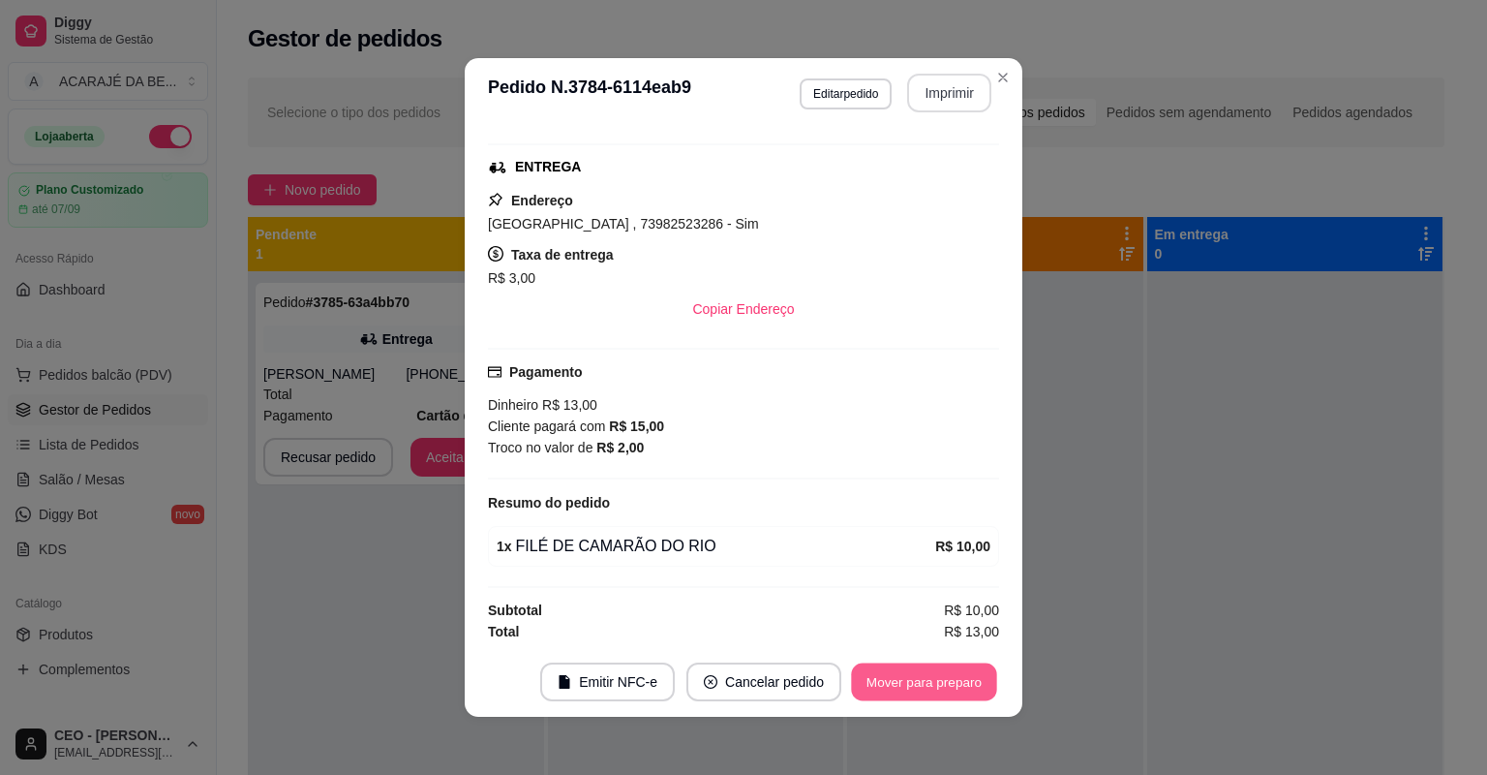
click at [938, 682] on button "Mover para preparo" at bounding box center [923, 682] width 145 height 38
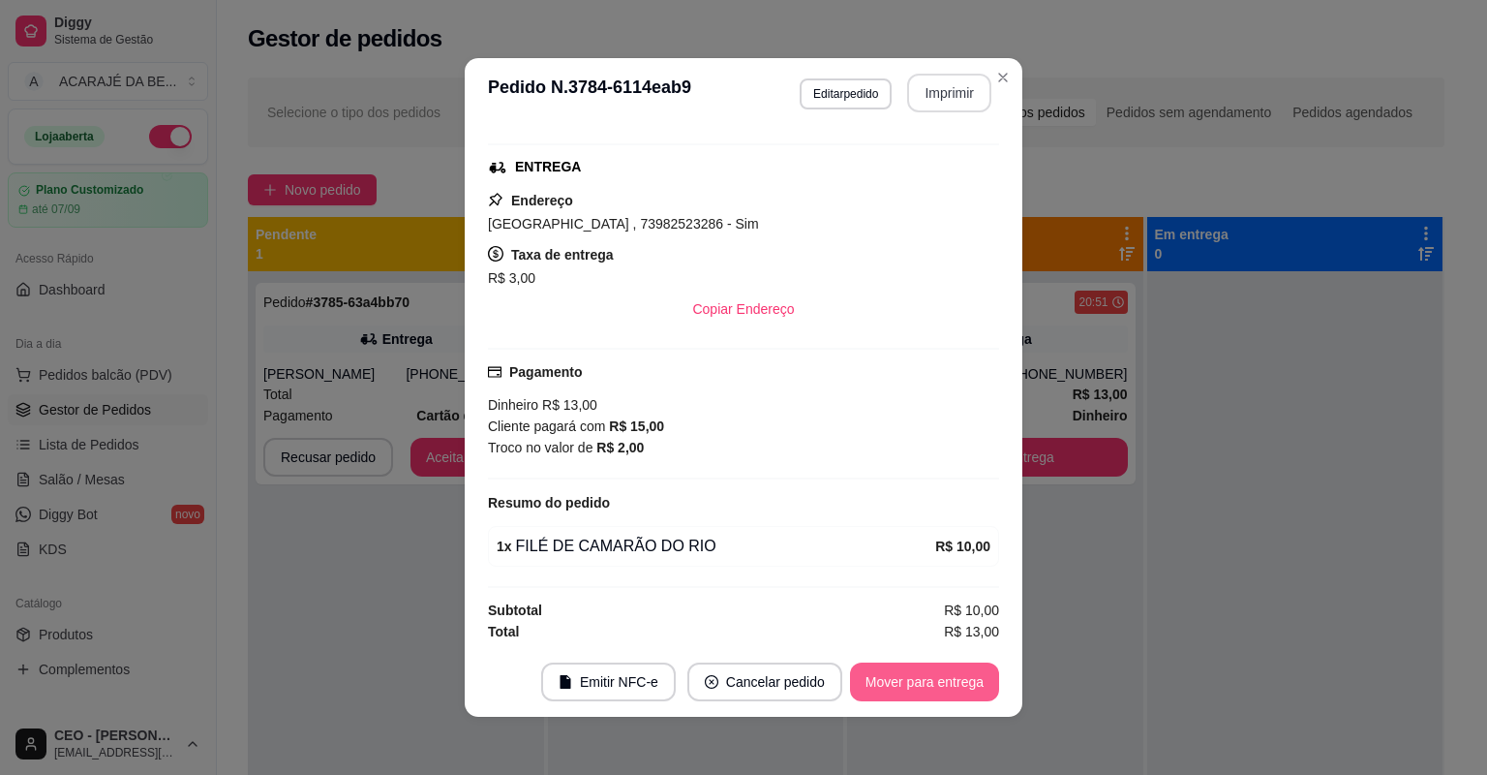
click at [938, 682] on button "Mover para entrega" at bounding box center [924, 681] width 149 height 39
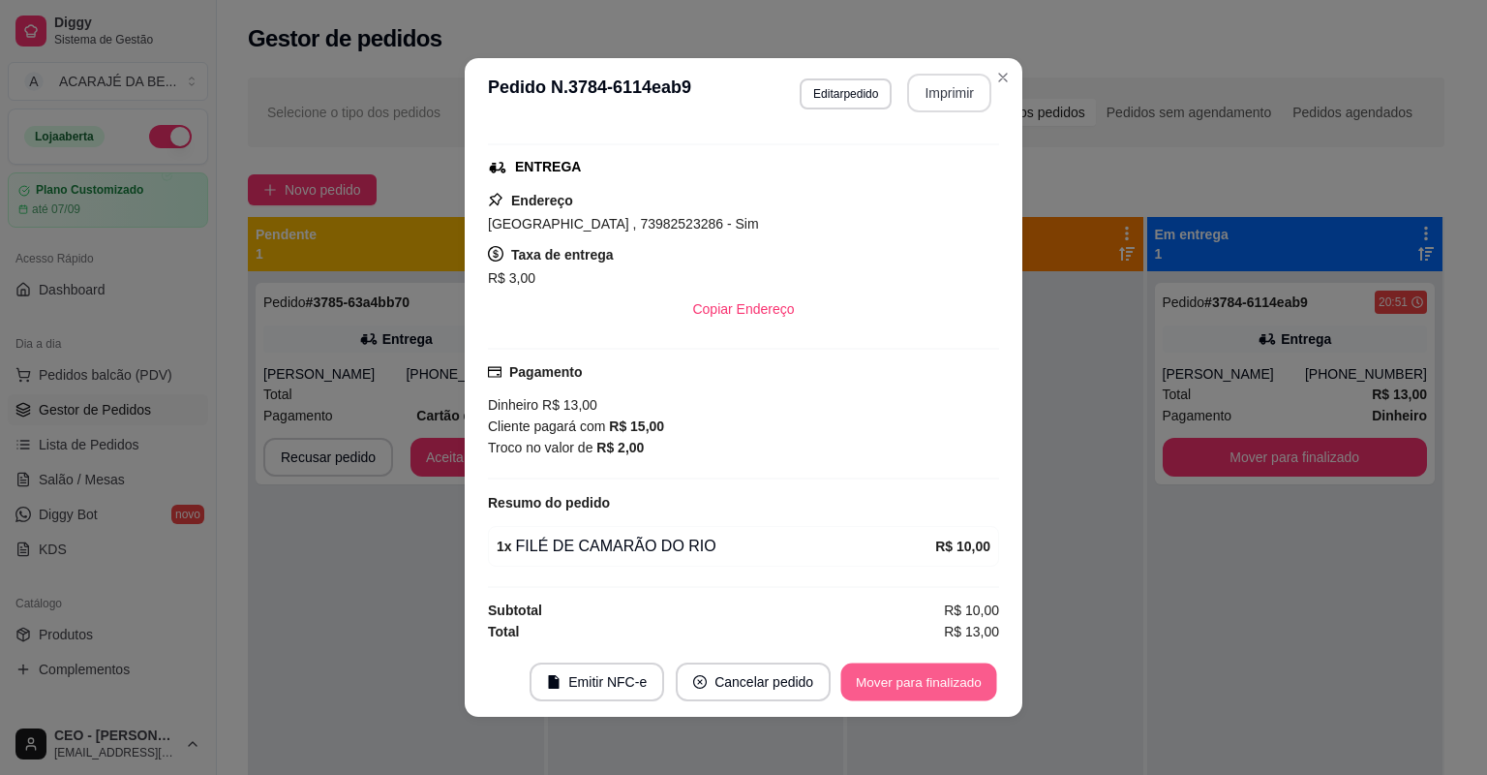
click at [938, 682] on button "Mover para finalizado" at bounding box center [919, 682] width 156 height 38
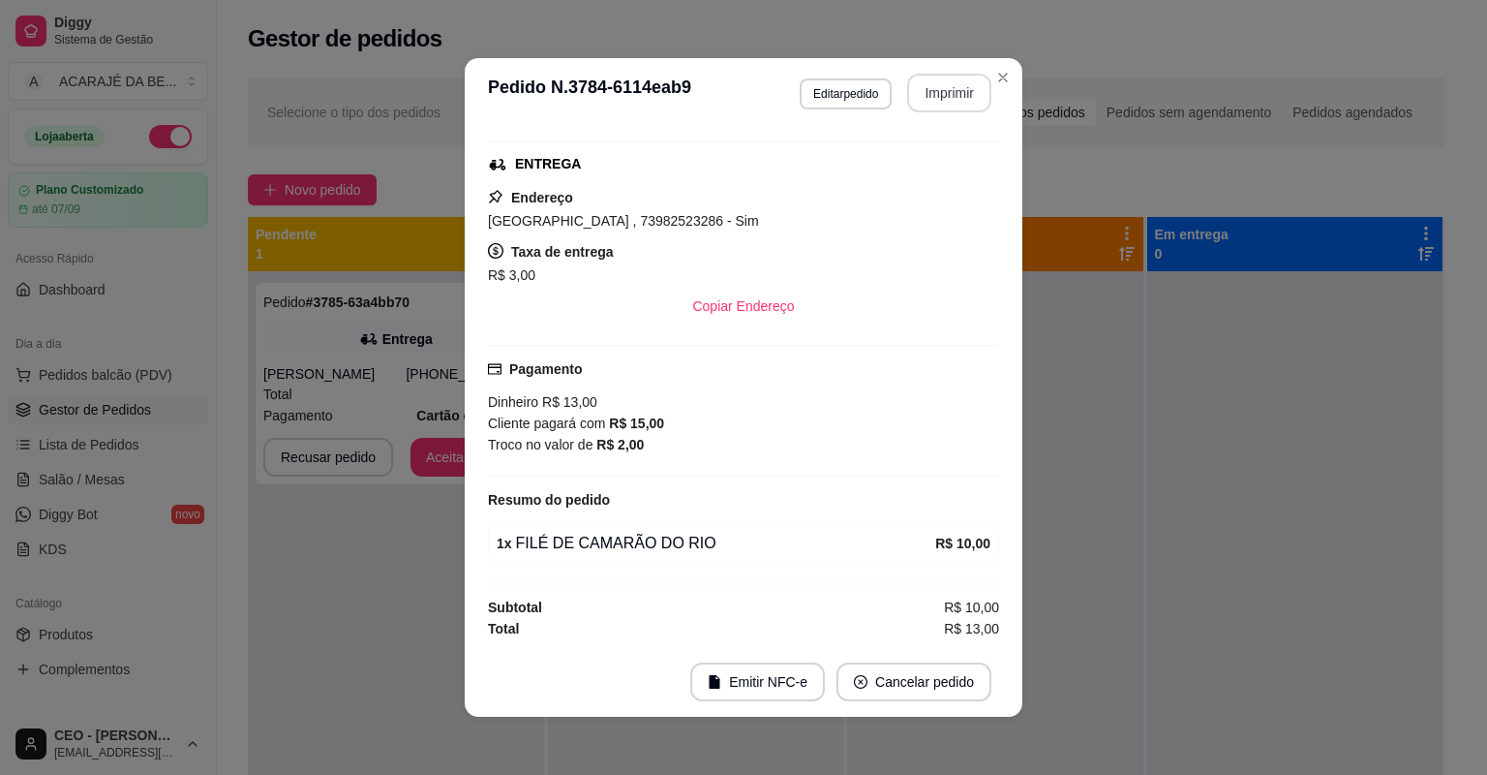
scroll to position [244, 0]
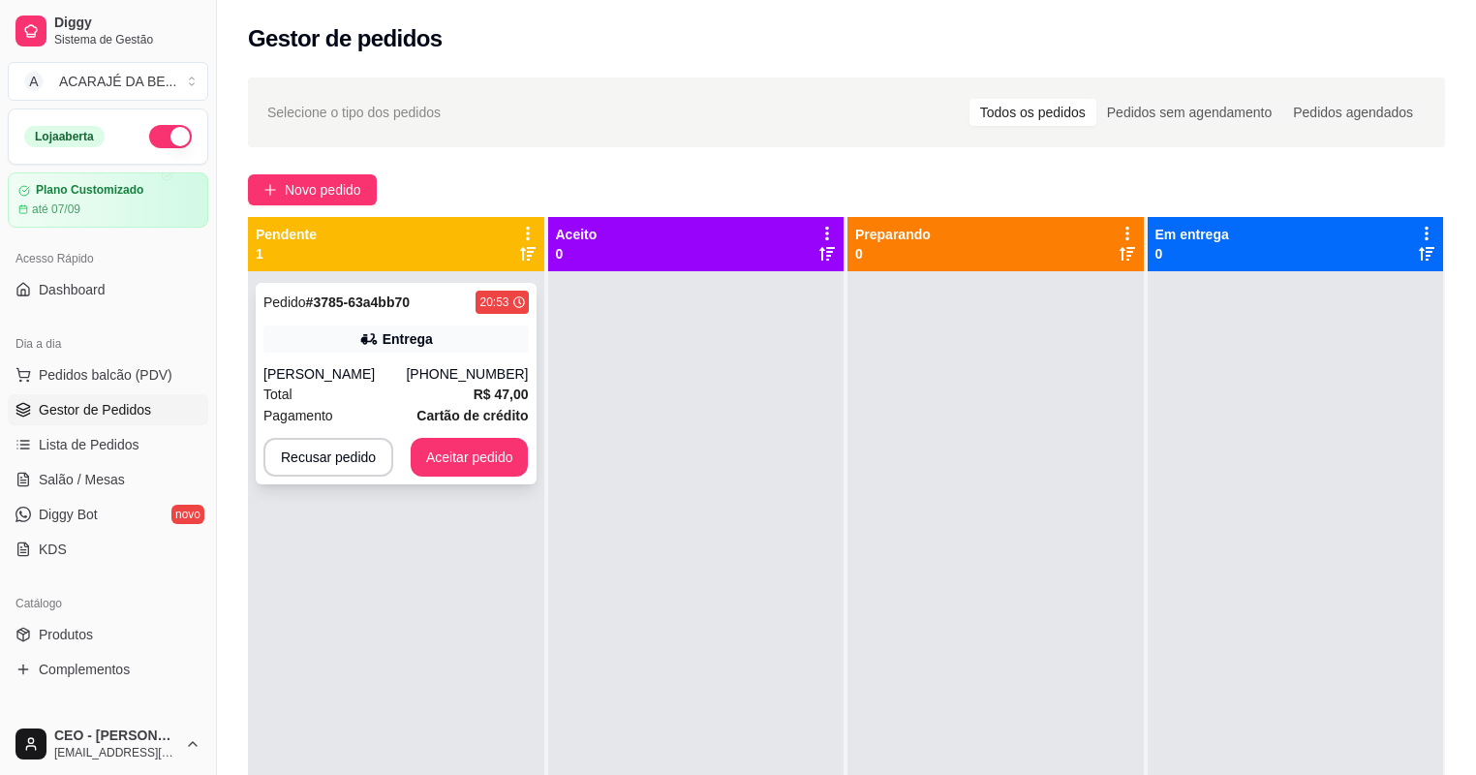
click at [388, 351] on div "Pedido # 3785-63a4bb70 20:53 Entrega Carla (73) 98887-1086 Total R$ 47,00 Pagam…" at bounding box center [396, 383] width 281 height 201
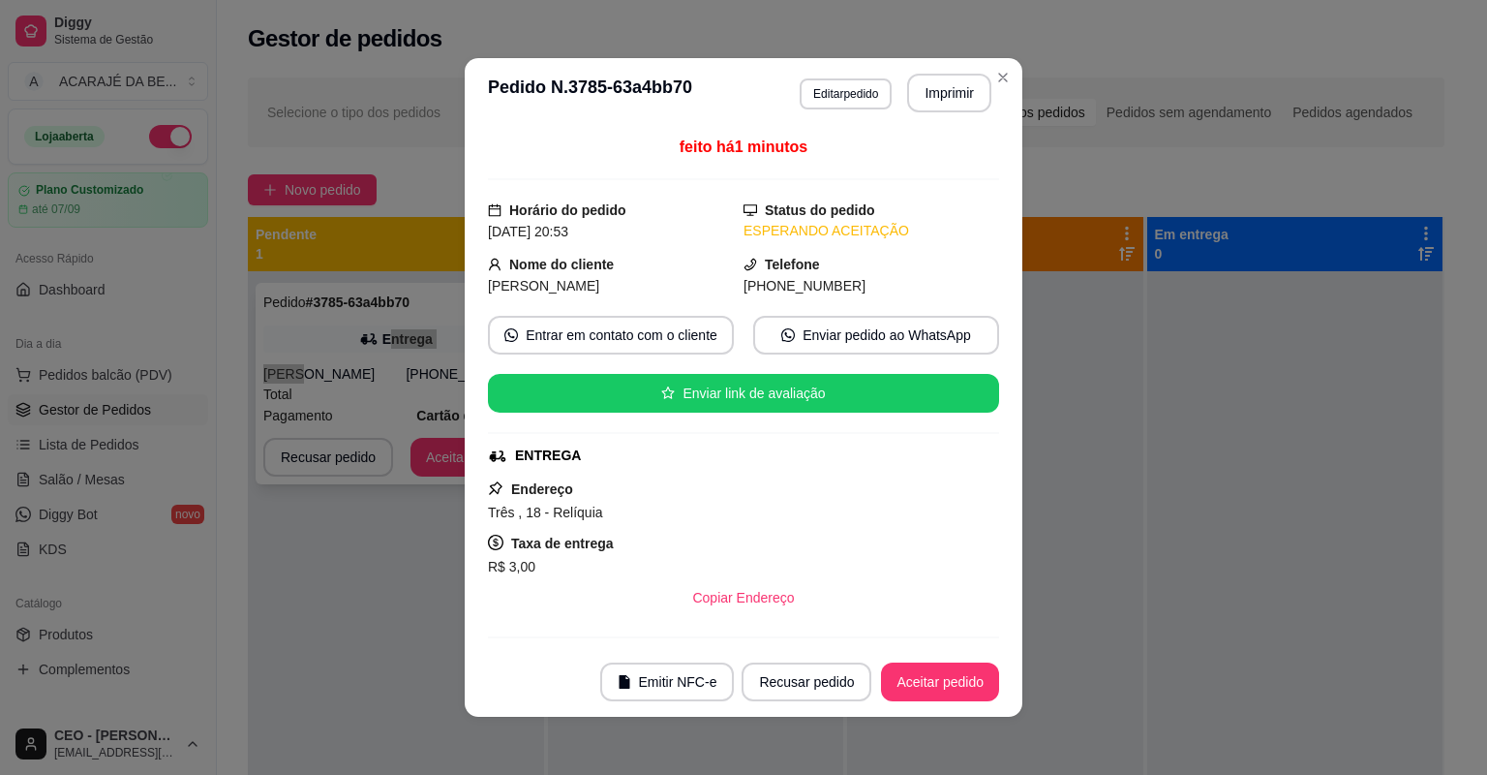
click at [928, 81] on button "Imprimir" at bounding box center [949, 93] width 84 height 39
click at [918, 674] on button "Aceitar pedido" at bounding box center [940, 681] width 118 height 39
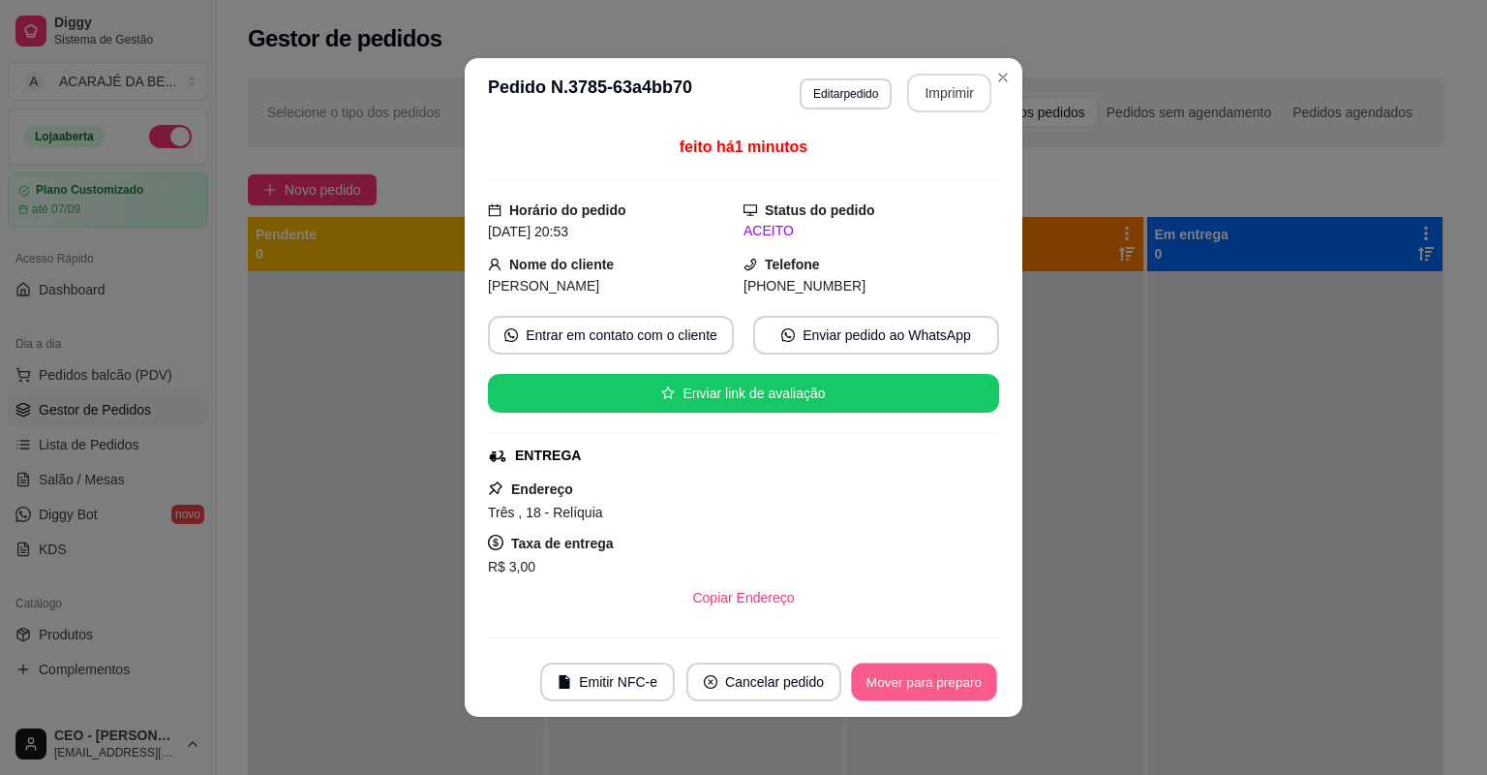
click at [920, 675] on button "Mover para preparo" at bounding box center [923, 682] width 145 height 38
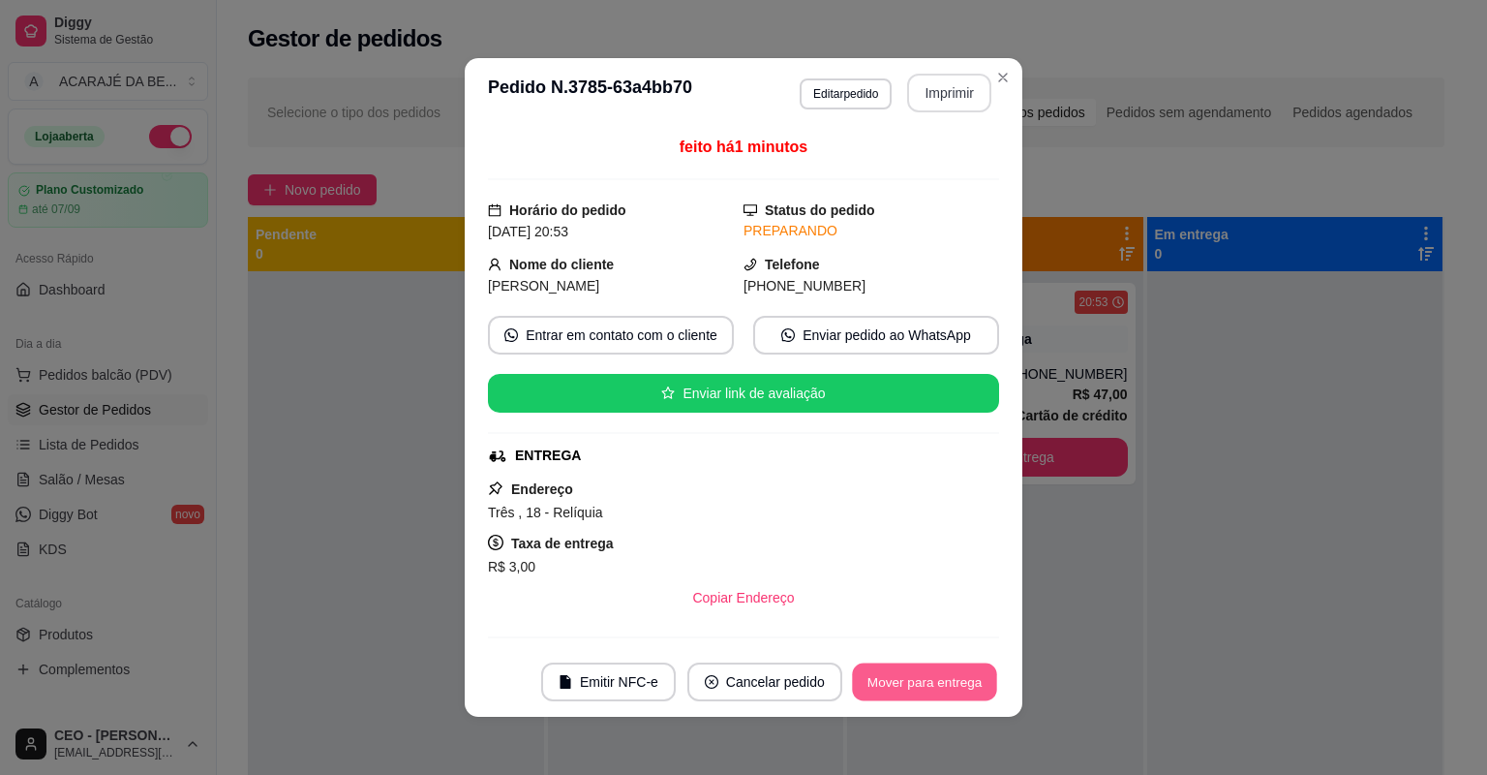
click at [935, 678] on button "Mover para entrega" at bounding box center [924, 682] width 145 height 38
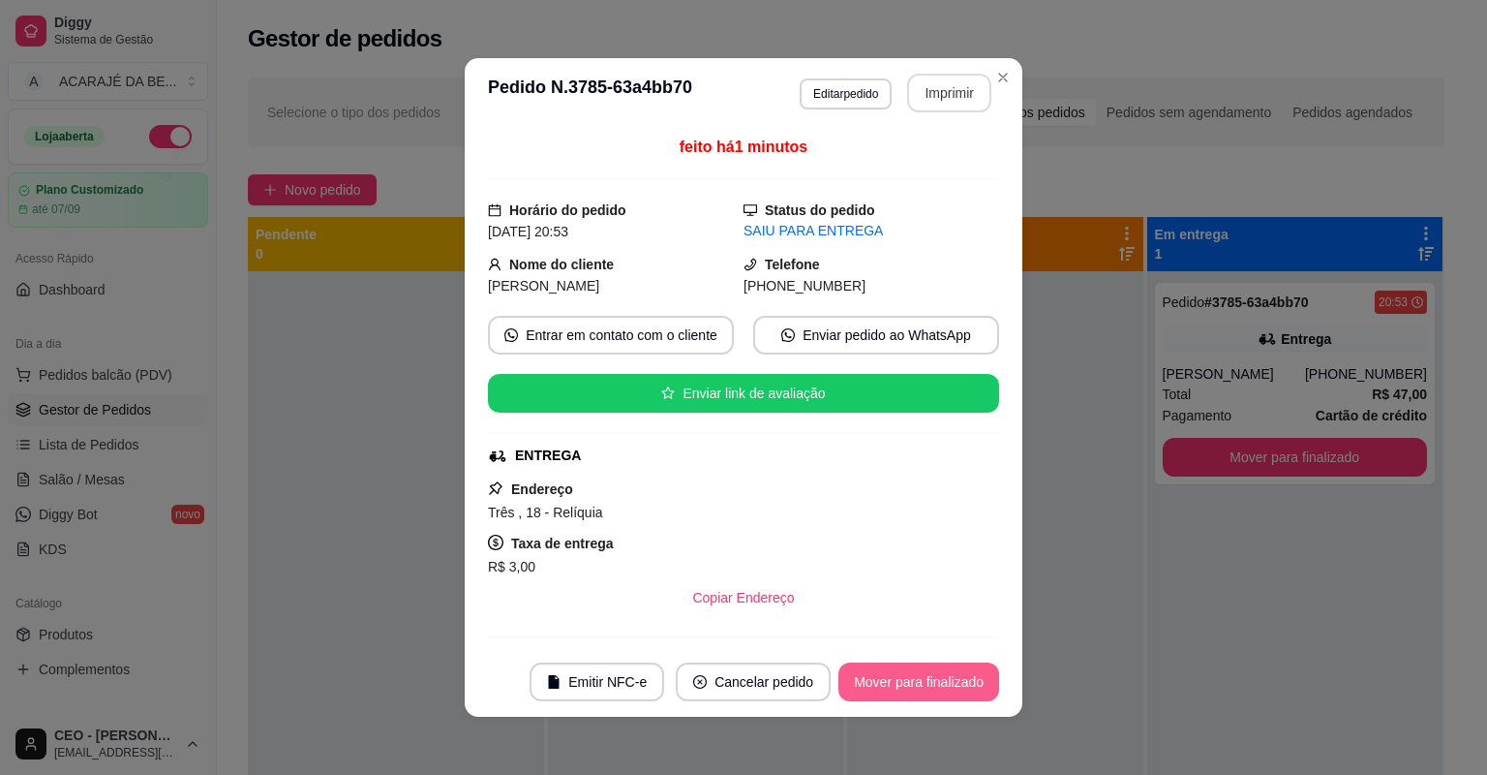
click at [969, 673] on button "Mover para finalizado" at bounding box center [919, 681] width 161 height 39
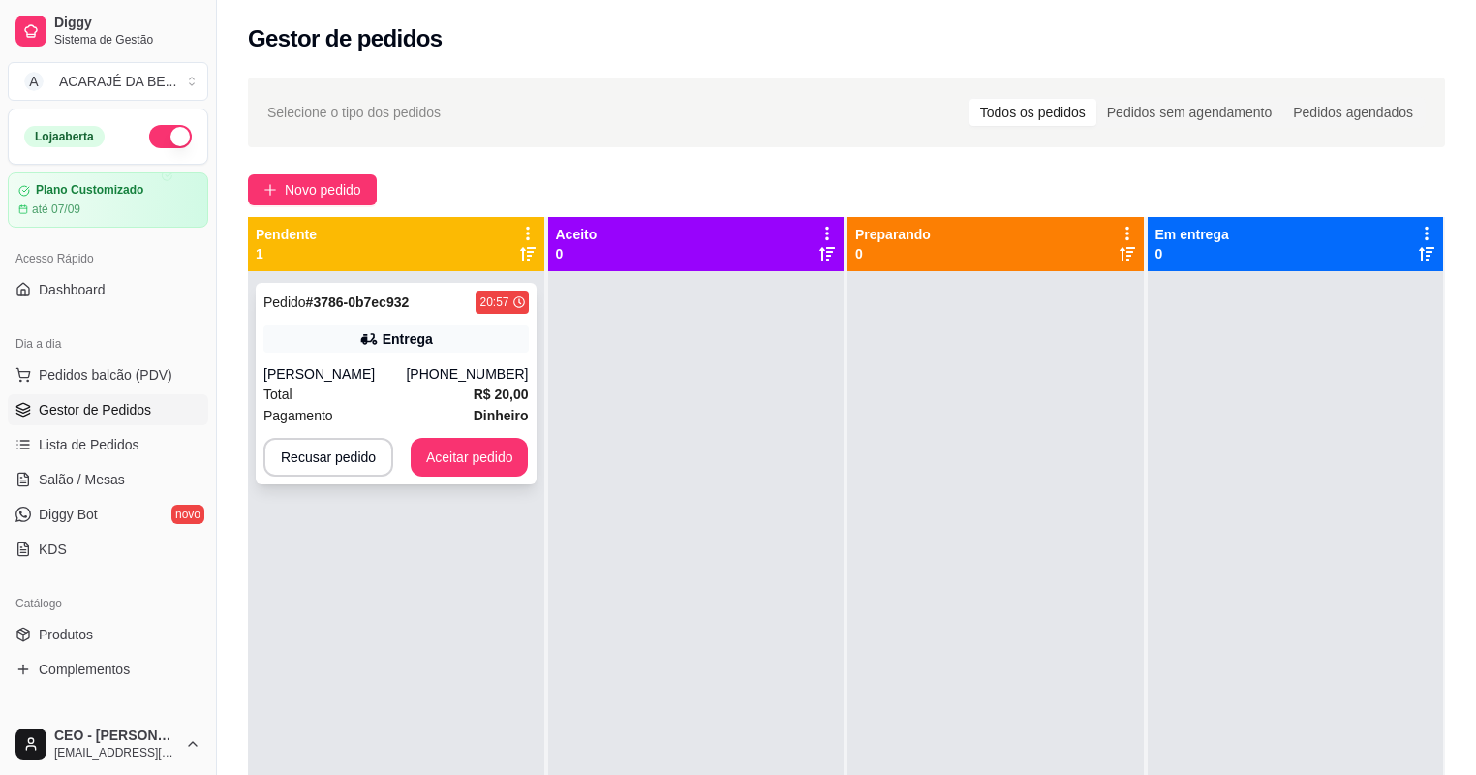
click at [453, 313] on div "Pedido # 3786-0b7ec932 20:57" at bounding box center [395, 302] width 265 height 23
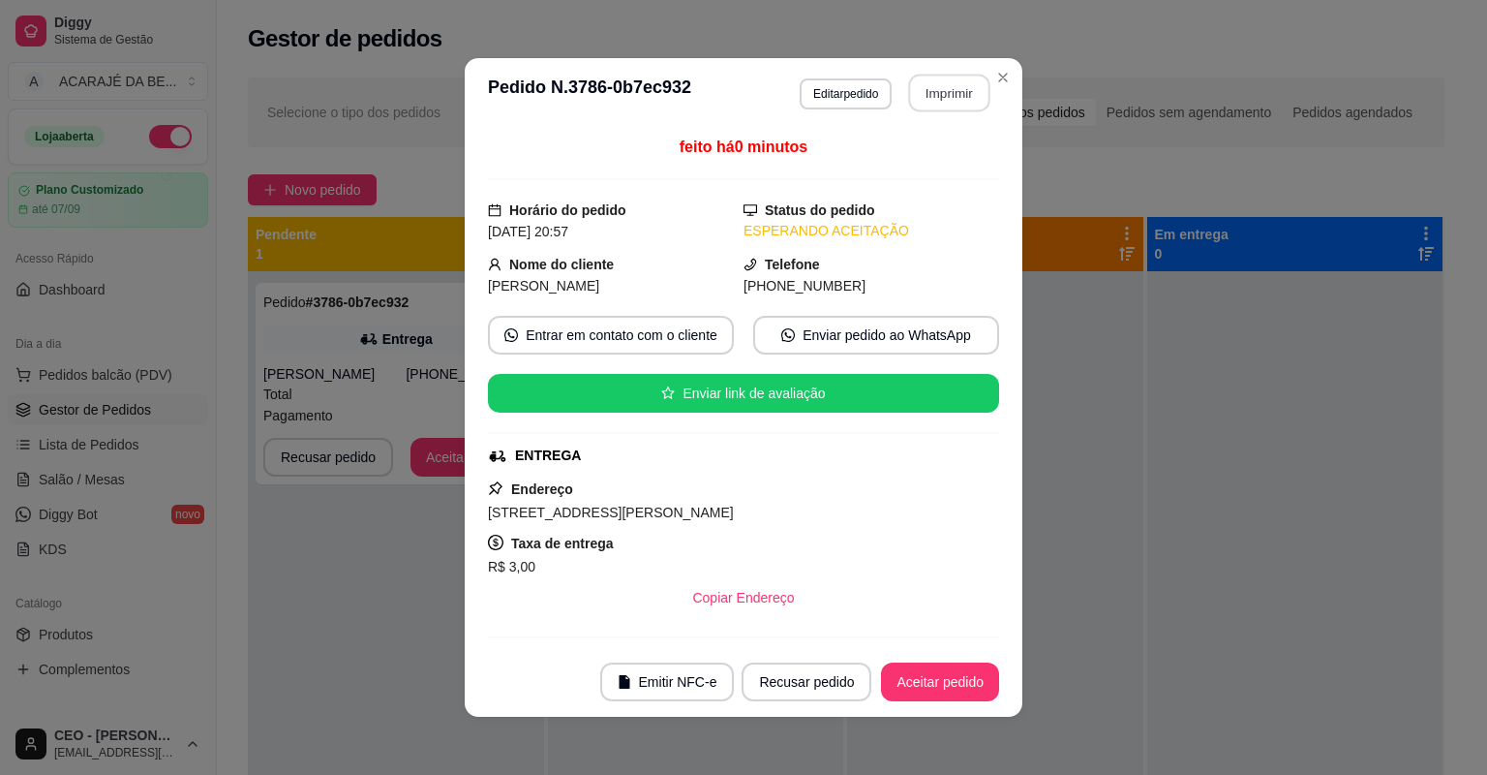
click at [947, 96] on button "Imprimir" at bounding box center [949, 94] width 81 height 38
click at [941, 675] on button "Aceitar pedido" at bounding box center [940, 682] width 114 height 38
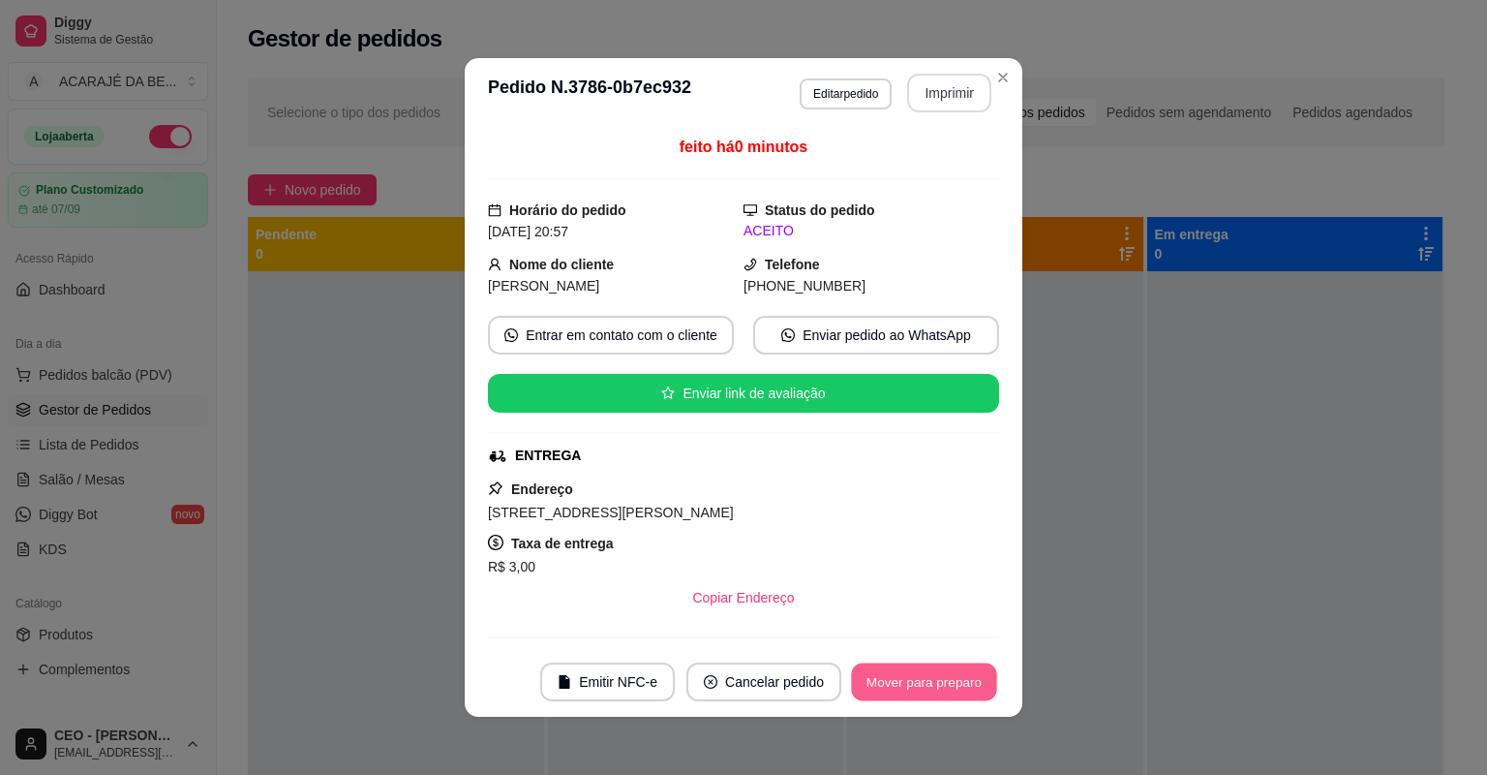
click at [954, 686] on button "Mover para preparo" at bounding box center [923, 682] width 145 height 38
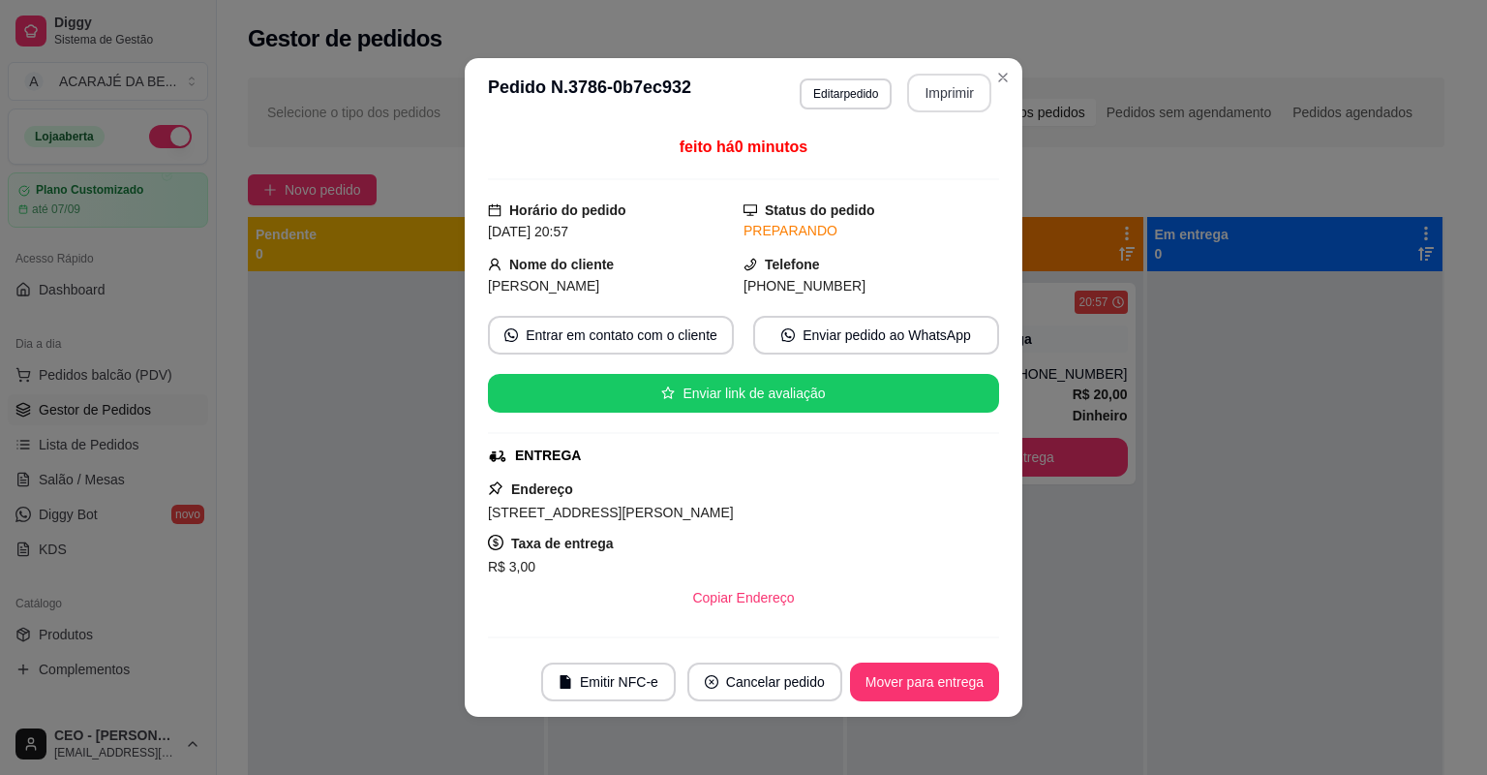
drag, startPoint x: 968, startPoint y: 702, endPoint x: 970, endPoint y: 692, distance: 9.9
click at [970, 692] on footer "Emitir NFC-e Cancelar pedido Mover para entrega" at bounding box center [744, 682] width 558 height 70
click at [965, 681] on button "Mover para entrega" at bounding box center [924, 682] width 145 height 38
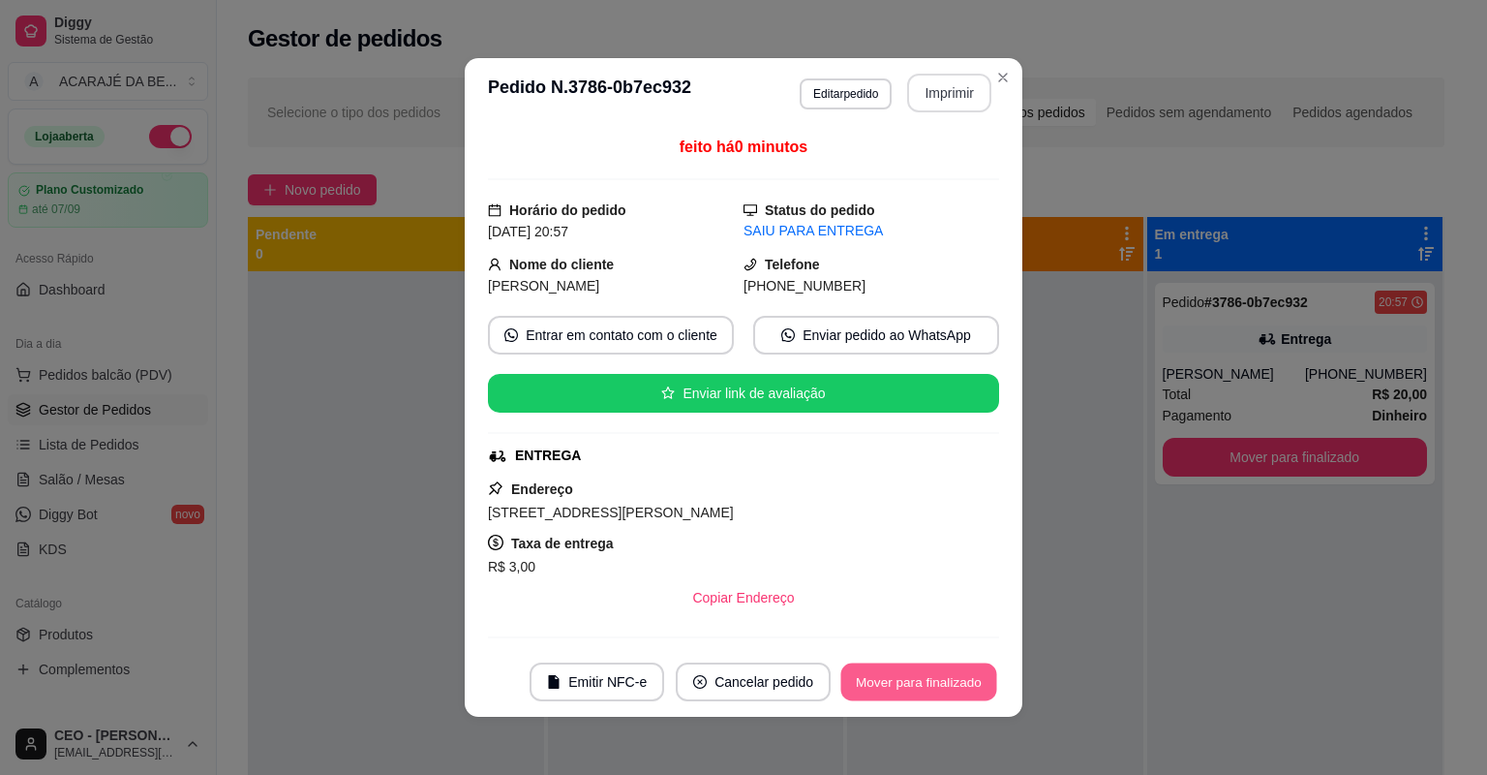
click at [983, 674] on button "Mover para finalizado" at bounding box center [919, 682] width 156 height 38
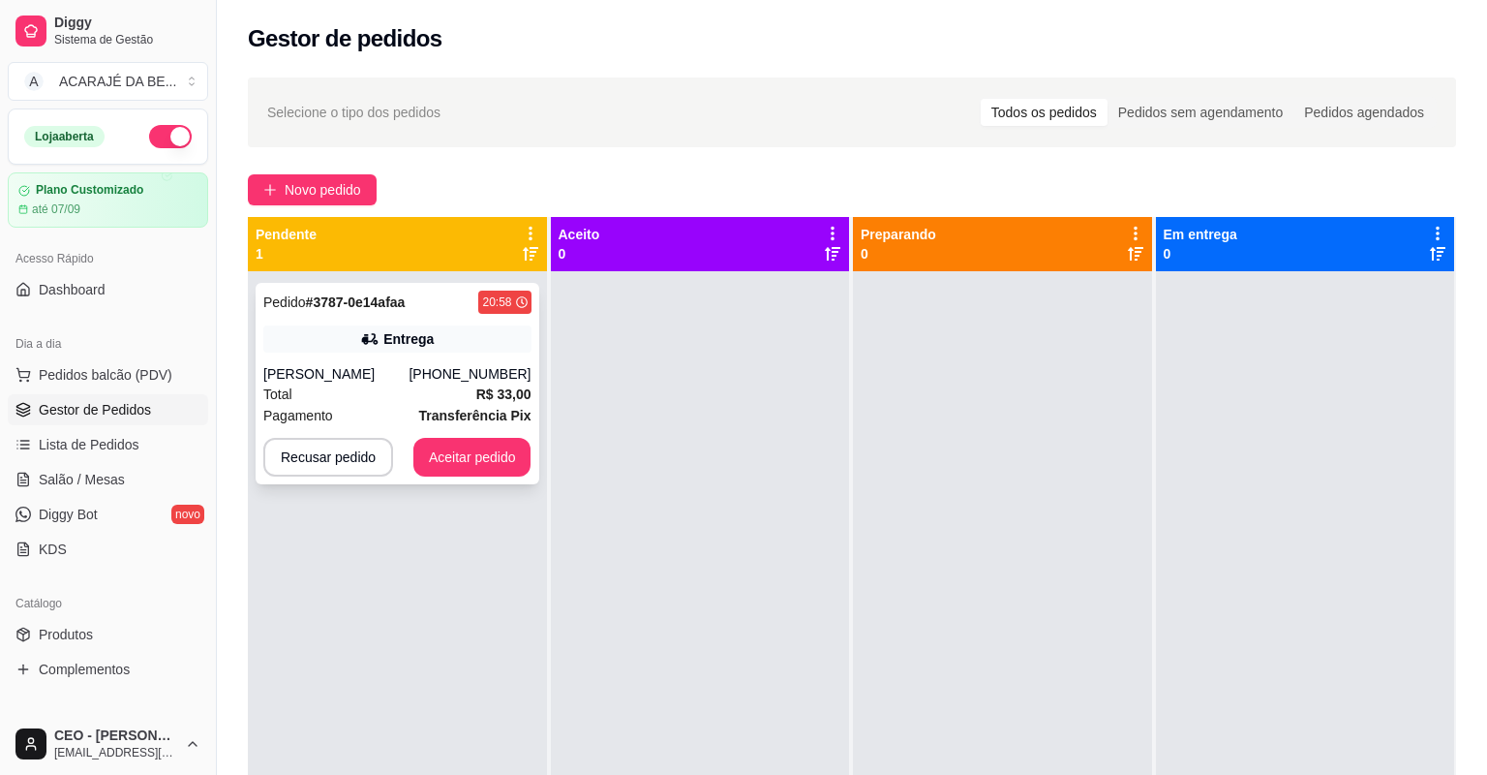
click at [444, 373] on div "(73) 99153-8411" at bounding box center [470, 373] width 122 height 19
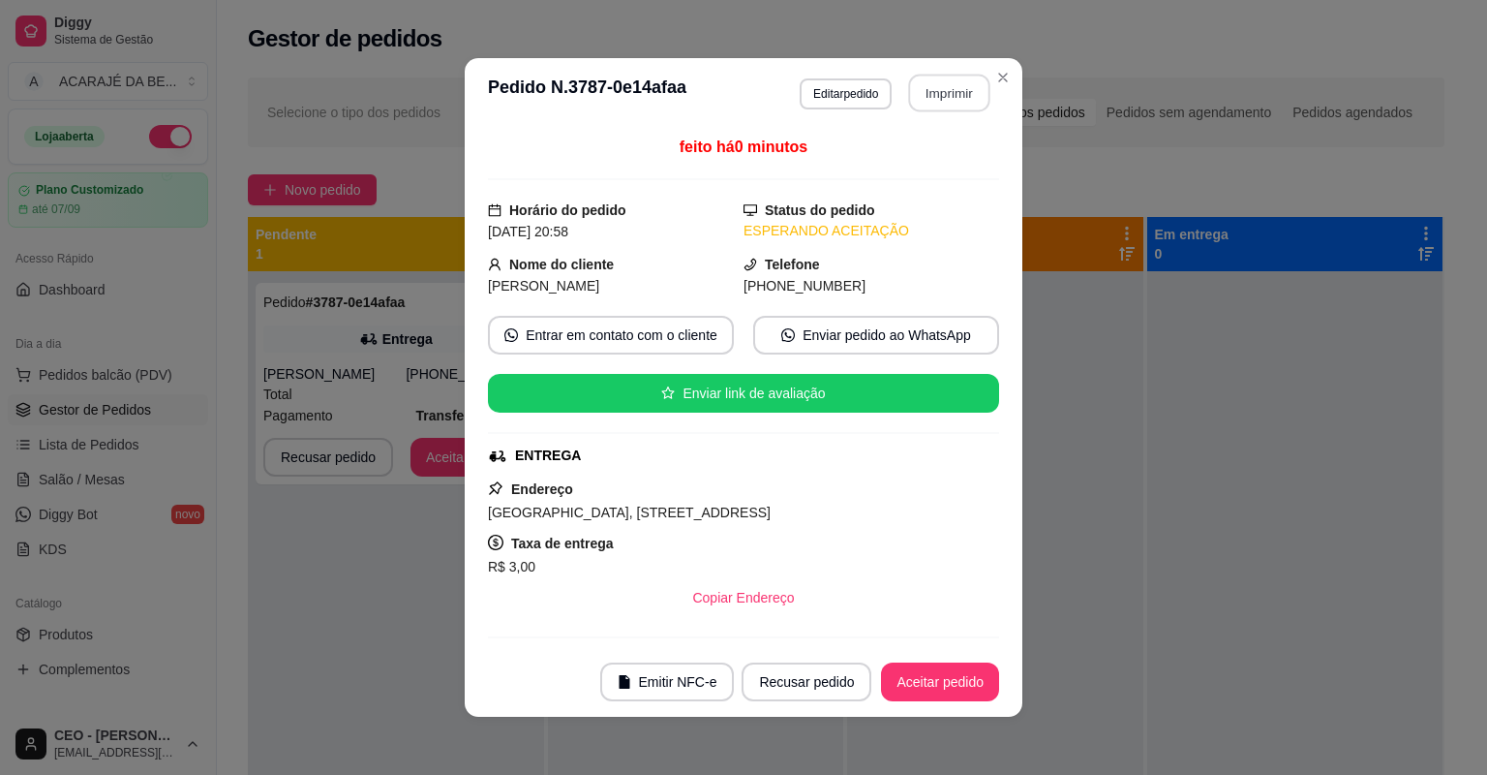
click at [975, 94] on button "Imprimir" at bounding box center [949, 94] width 81 height 38
click at [985, 683] on button "Aceitar pedido" at bounding box center [940, 681] width 118 height 39
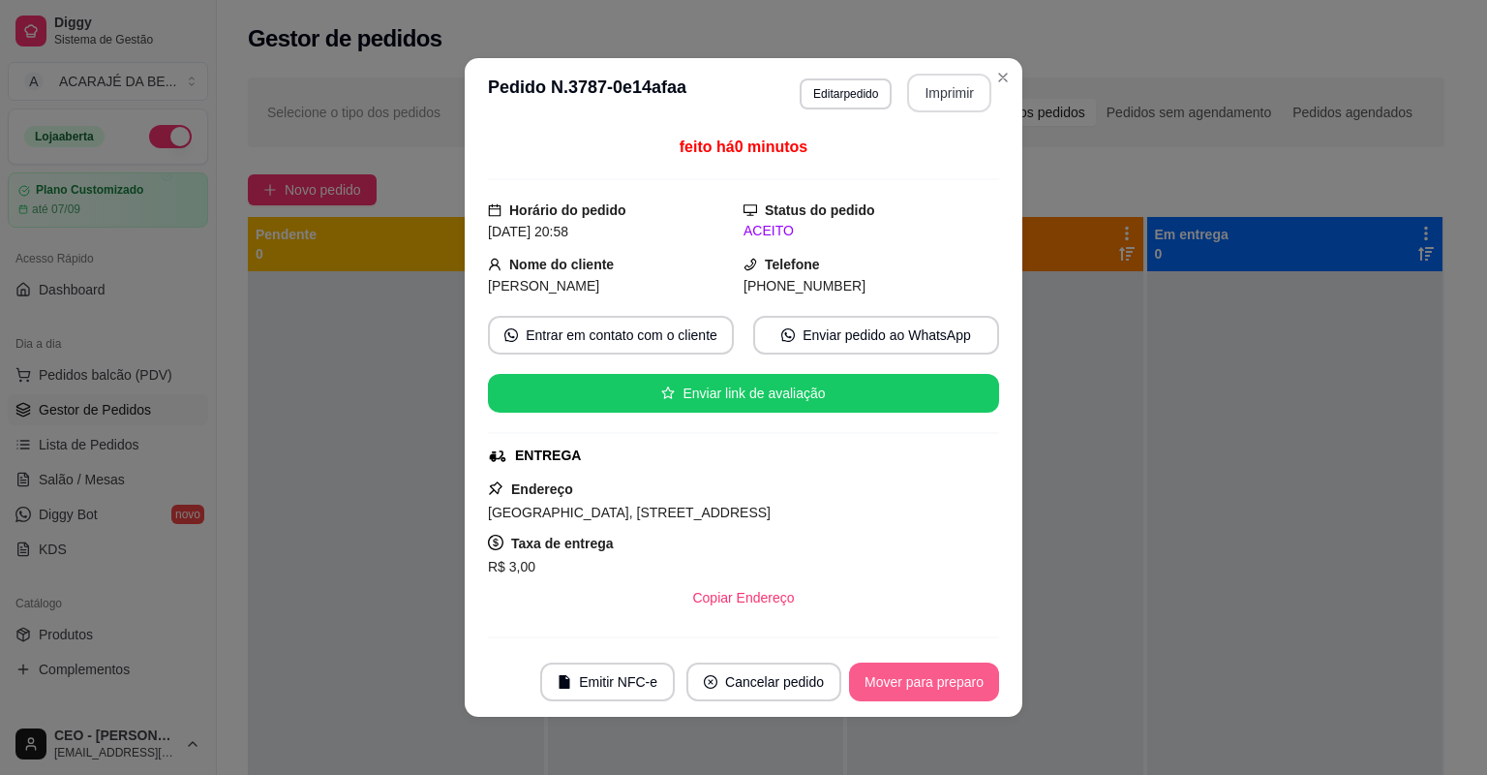
click at [980, 682] on button "Mover para preparo" at bounding box center [924, 681] width 150 height 39
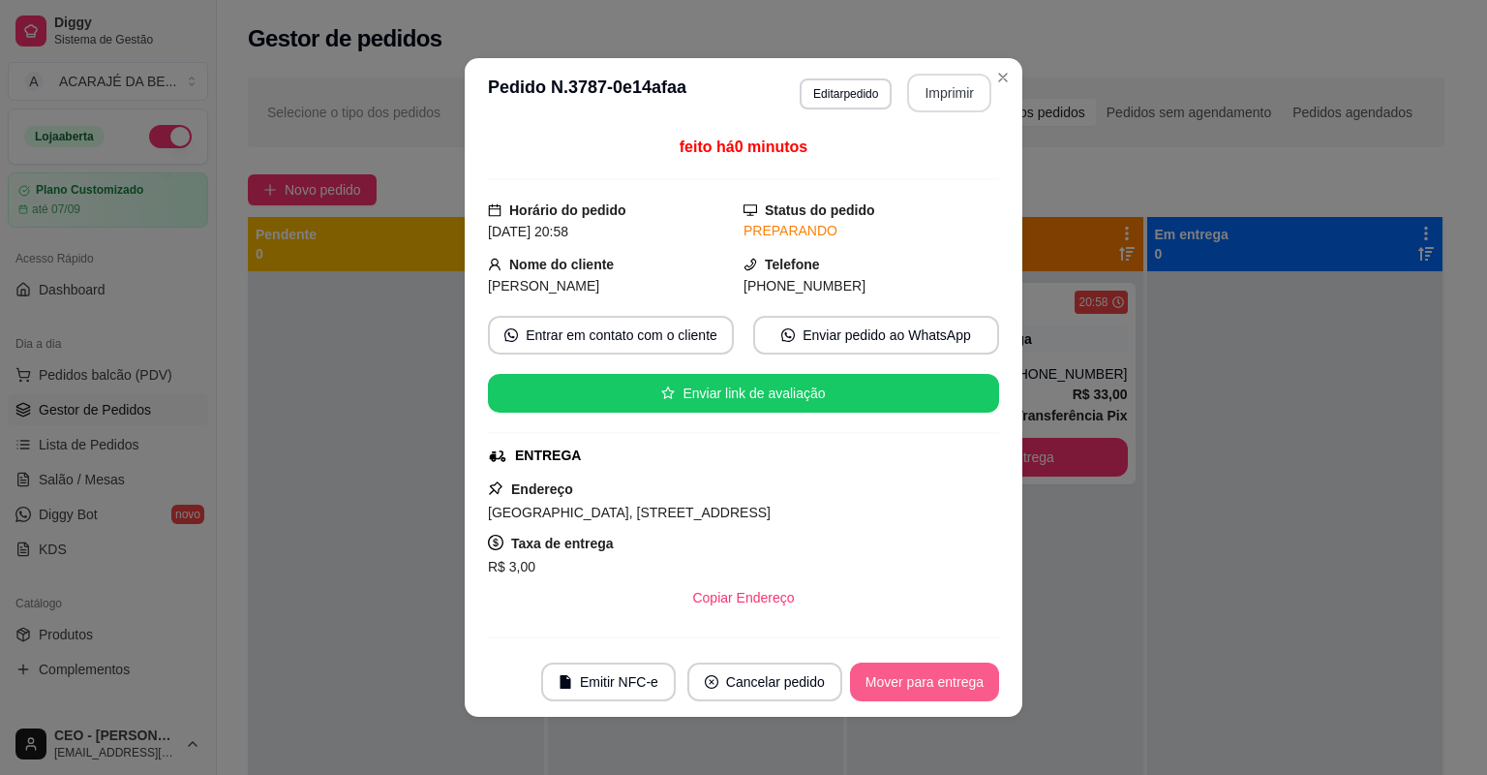
click at [980, 681] on button "Mover para entrega" at bounding box center [924, 681] width 149 height 39
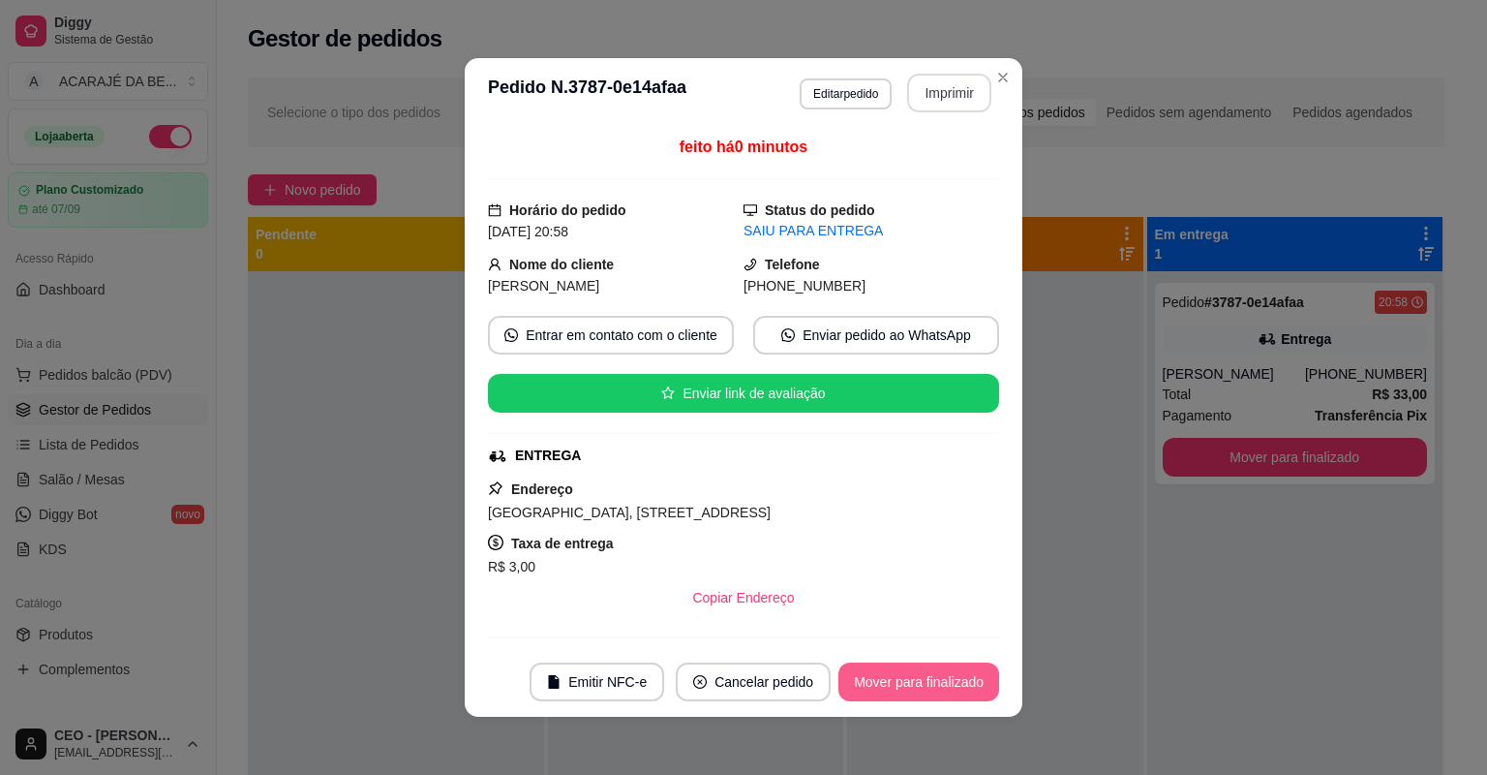
click at [969, 678] on button "Mover para finalizado" at bounding box center [919, 681] width 161 height 39
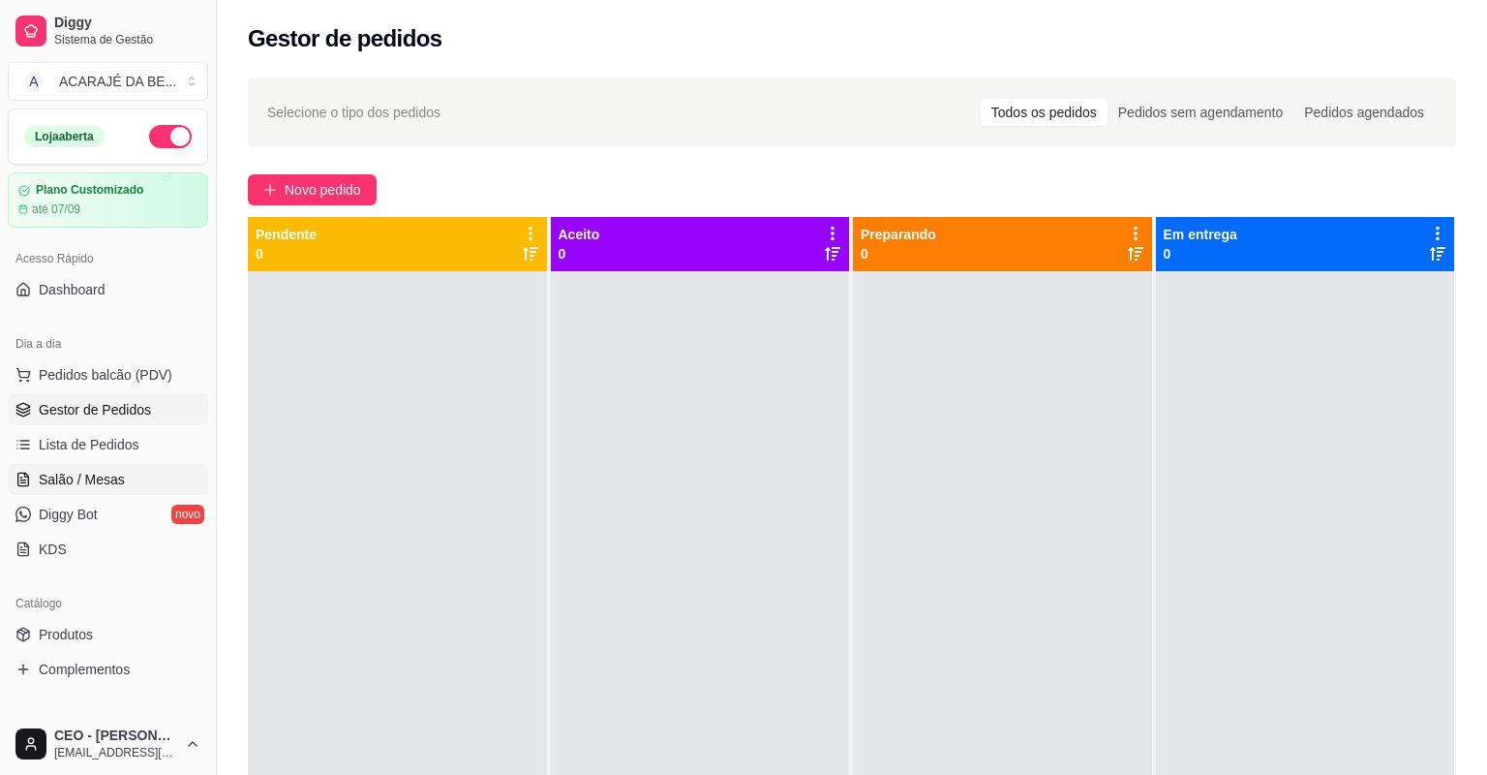
click at [83, 475] on span "Salão / Mesas" at bounding box center [82, 479] width 86 height 19
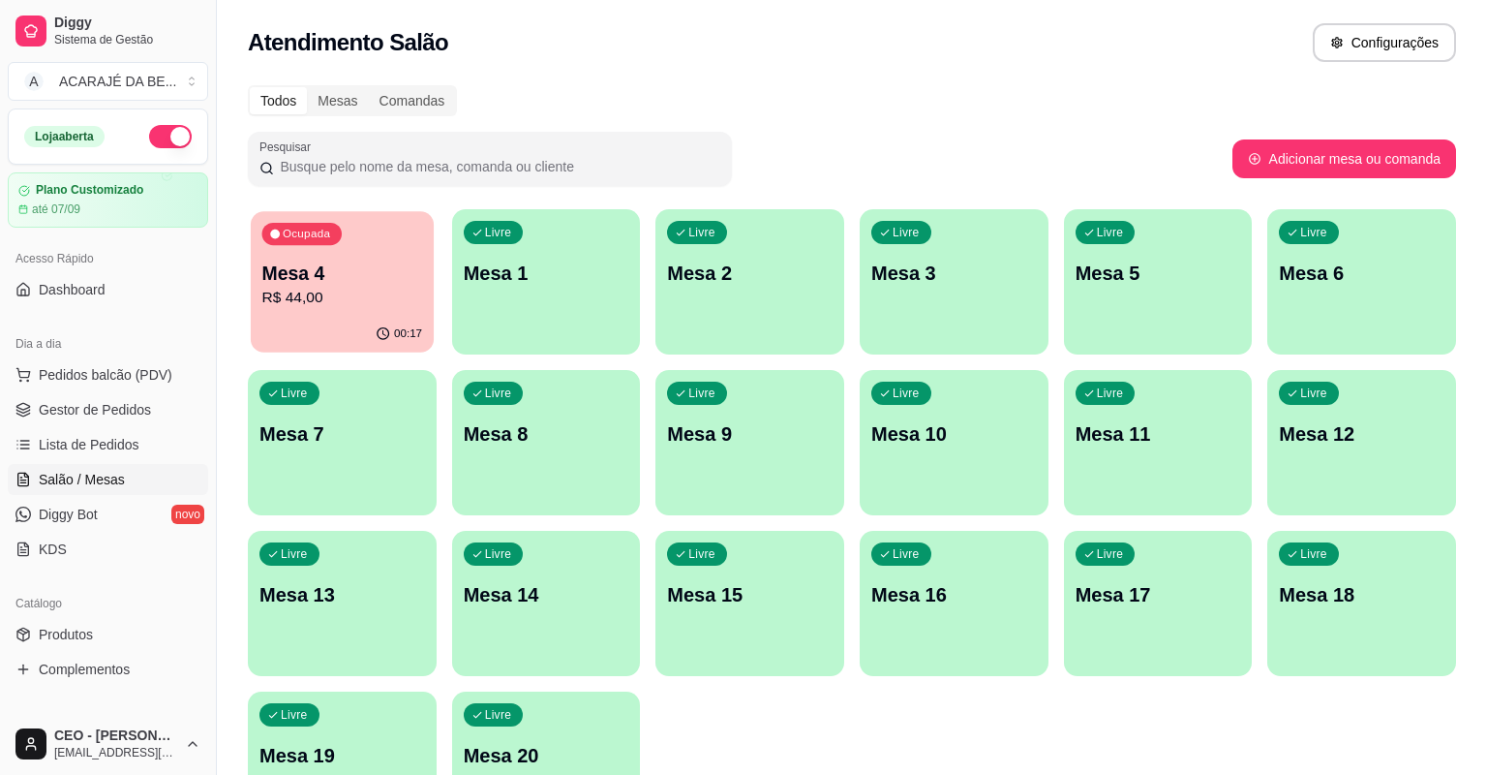
click at [360, 310] on div "Ocupada Mesa 4 R$ 44,00" at bounding box center [342, 263] width 183 height 105
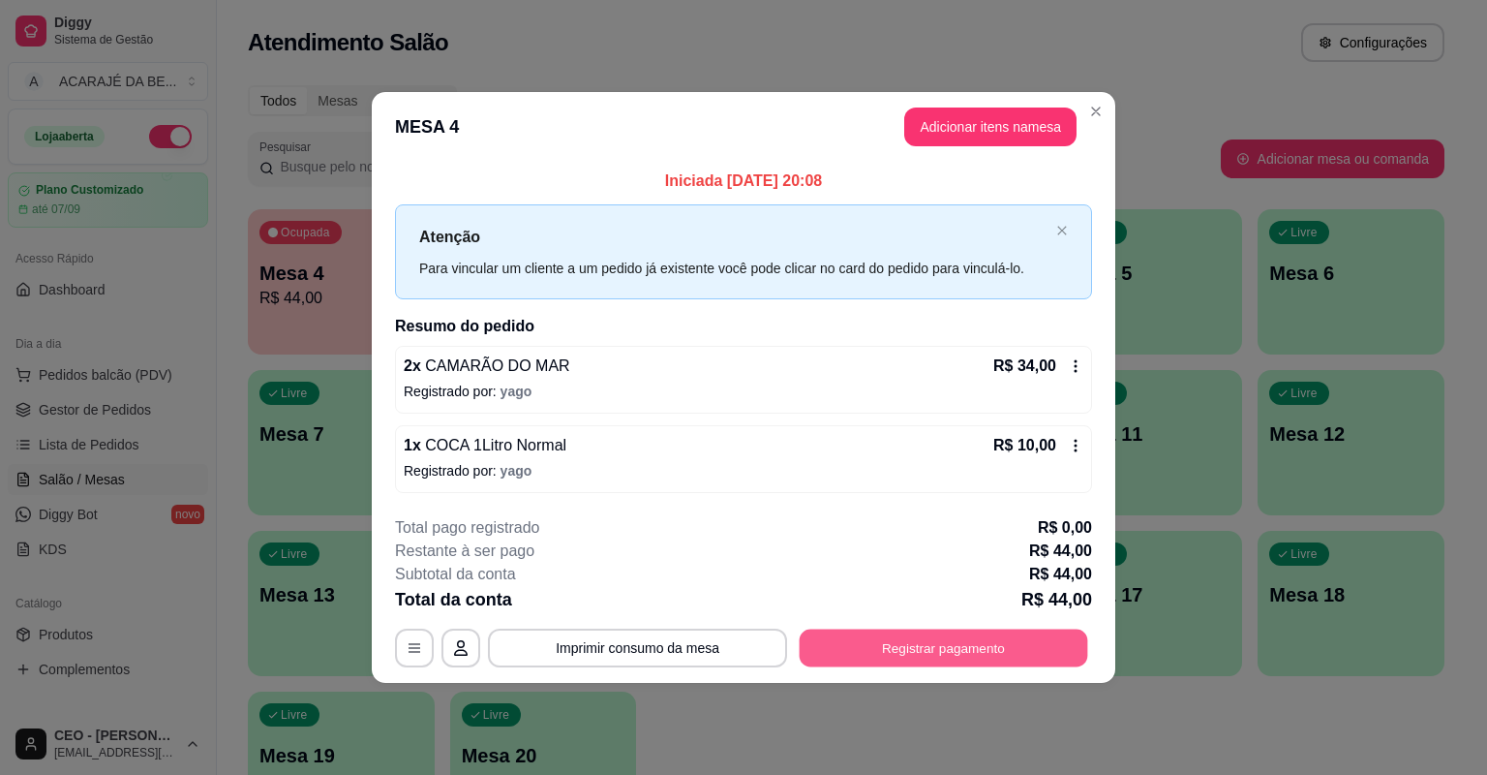
click at [907, 641] on button "Registrar pagamento" at bounding box center [944, 647] width 289 height 38
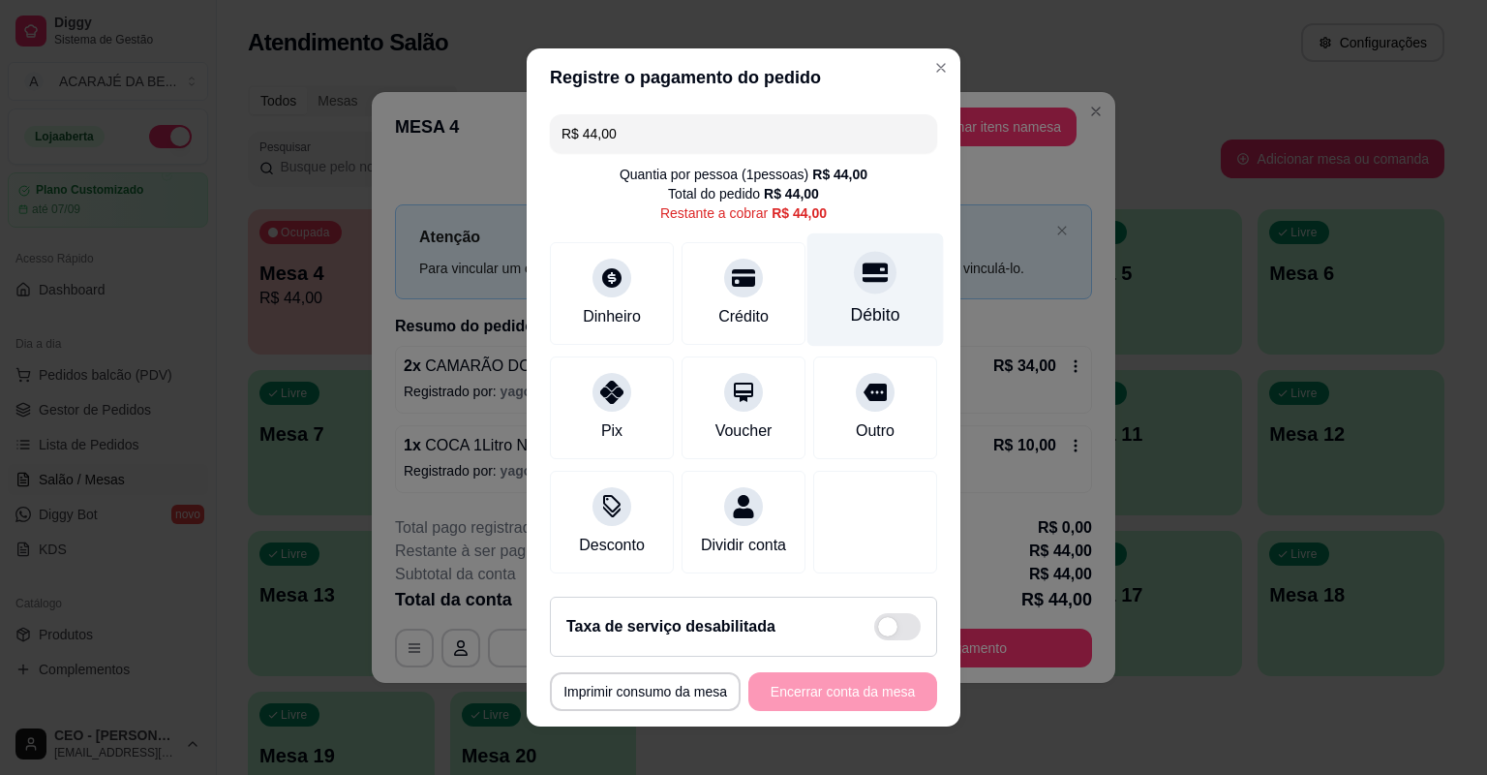
click at [863, 281] on icon at bounding box center [875, 272] width 25 height 19
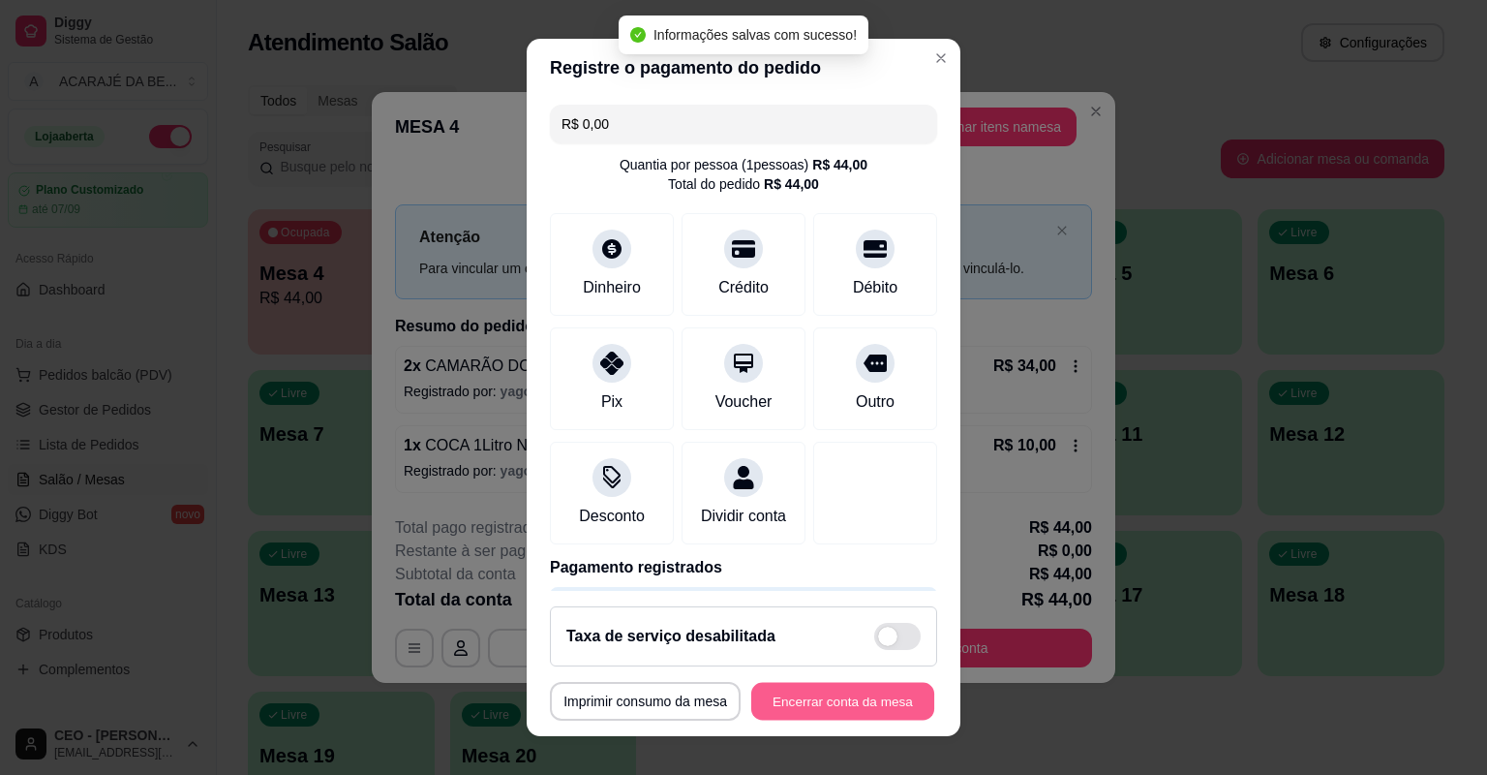
click at [825, 701] on button "Encerrar conta da mesa" at bounding box center [842, 702] width 183 height 38
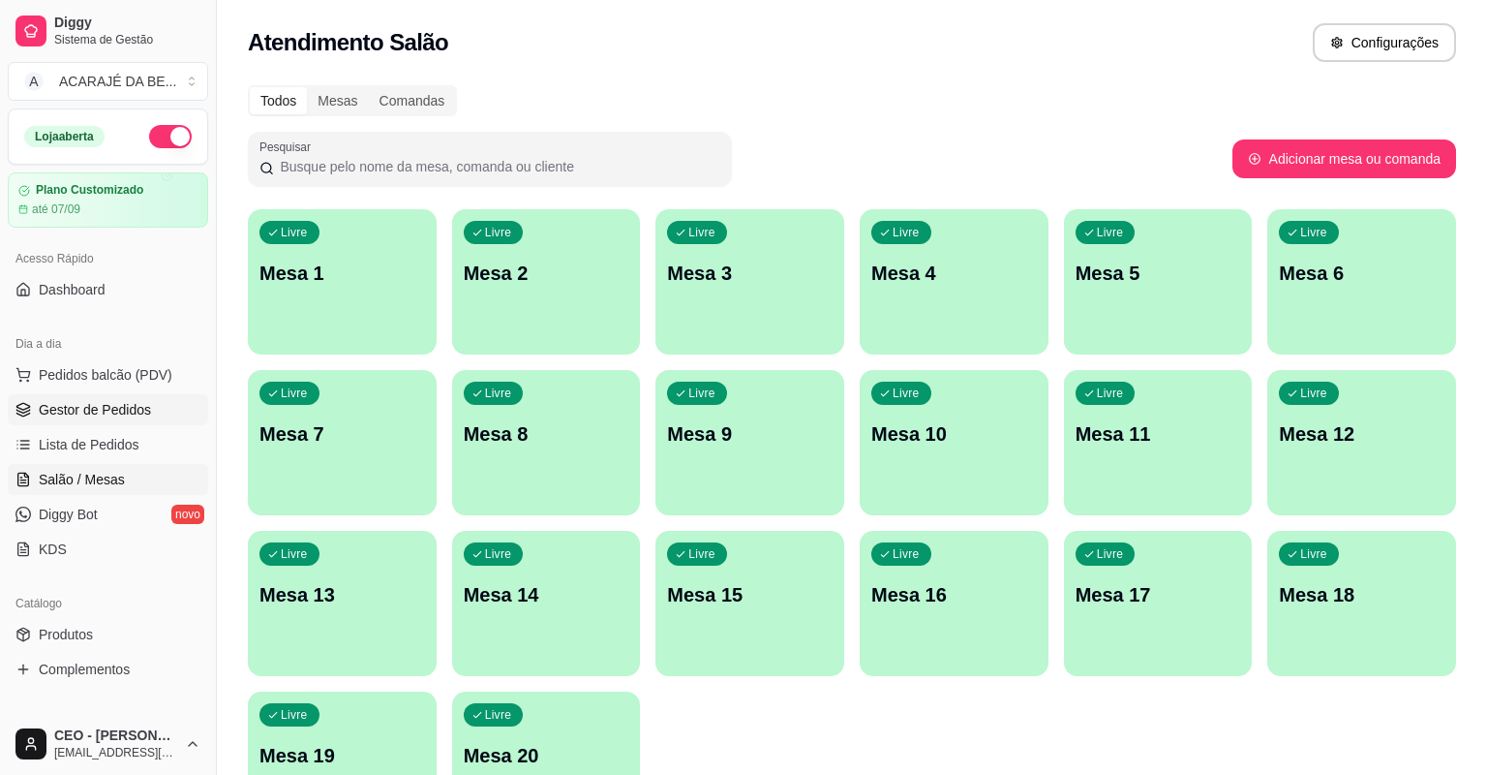
click at [90, 407] on span "Gestor de Pedidos" at bounding box center [95, 409] width 112 height 19
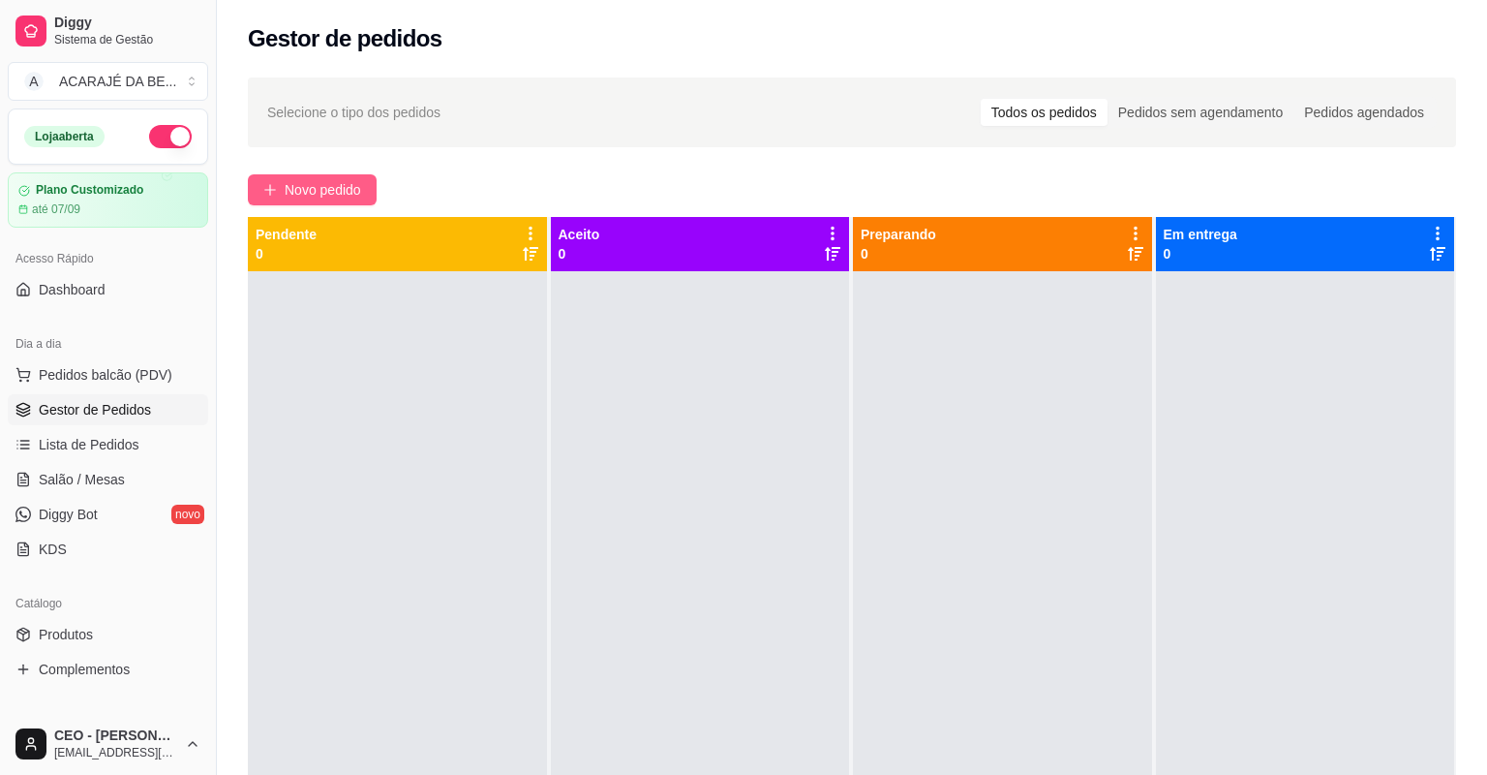
click at [352, 182] on span "Novo pedido" at bounding box center [323, 189] width 76 height 21
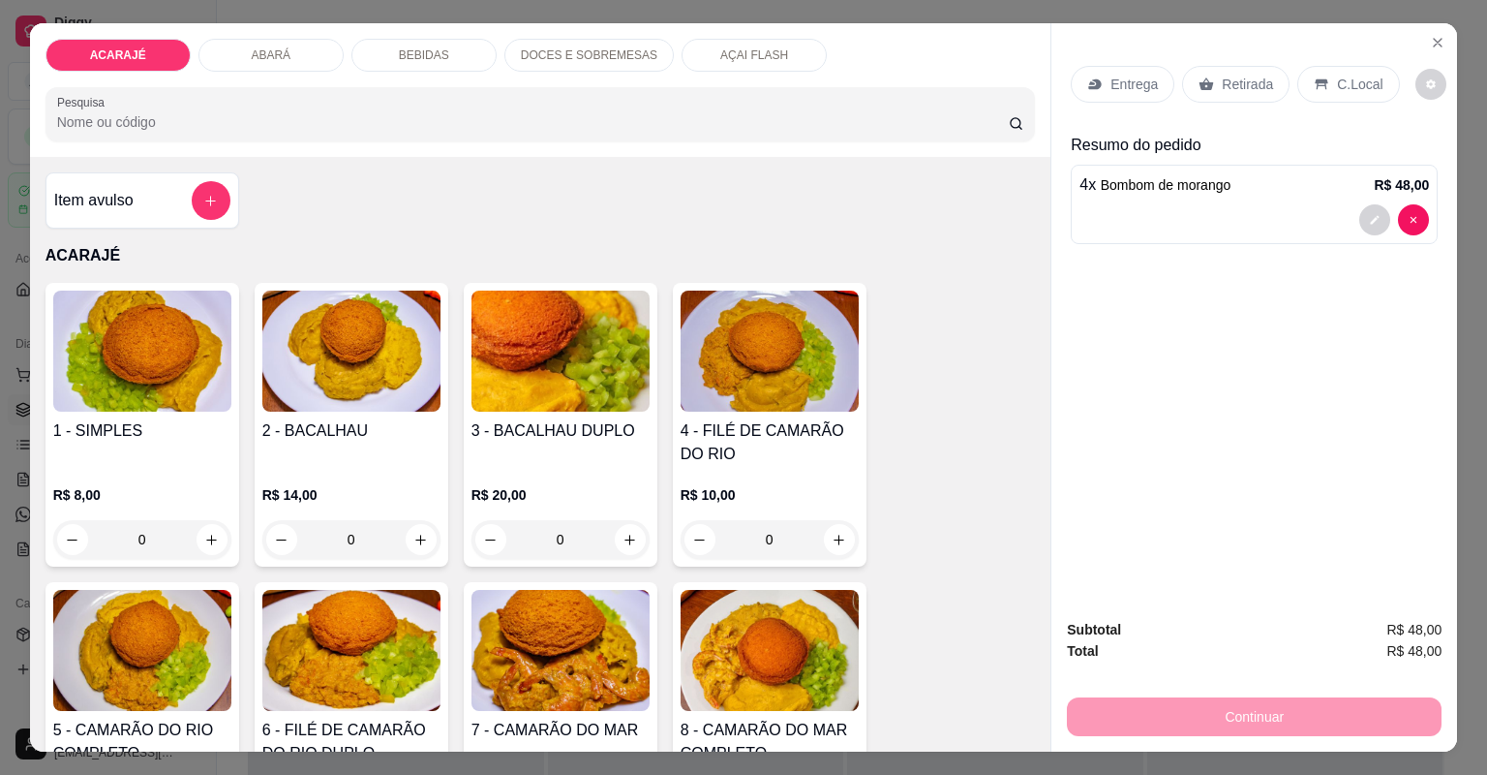
type input "4"
click at [1210, 72] on div "Retirada" at bounding box center [1235, 84] width 107 height 37
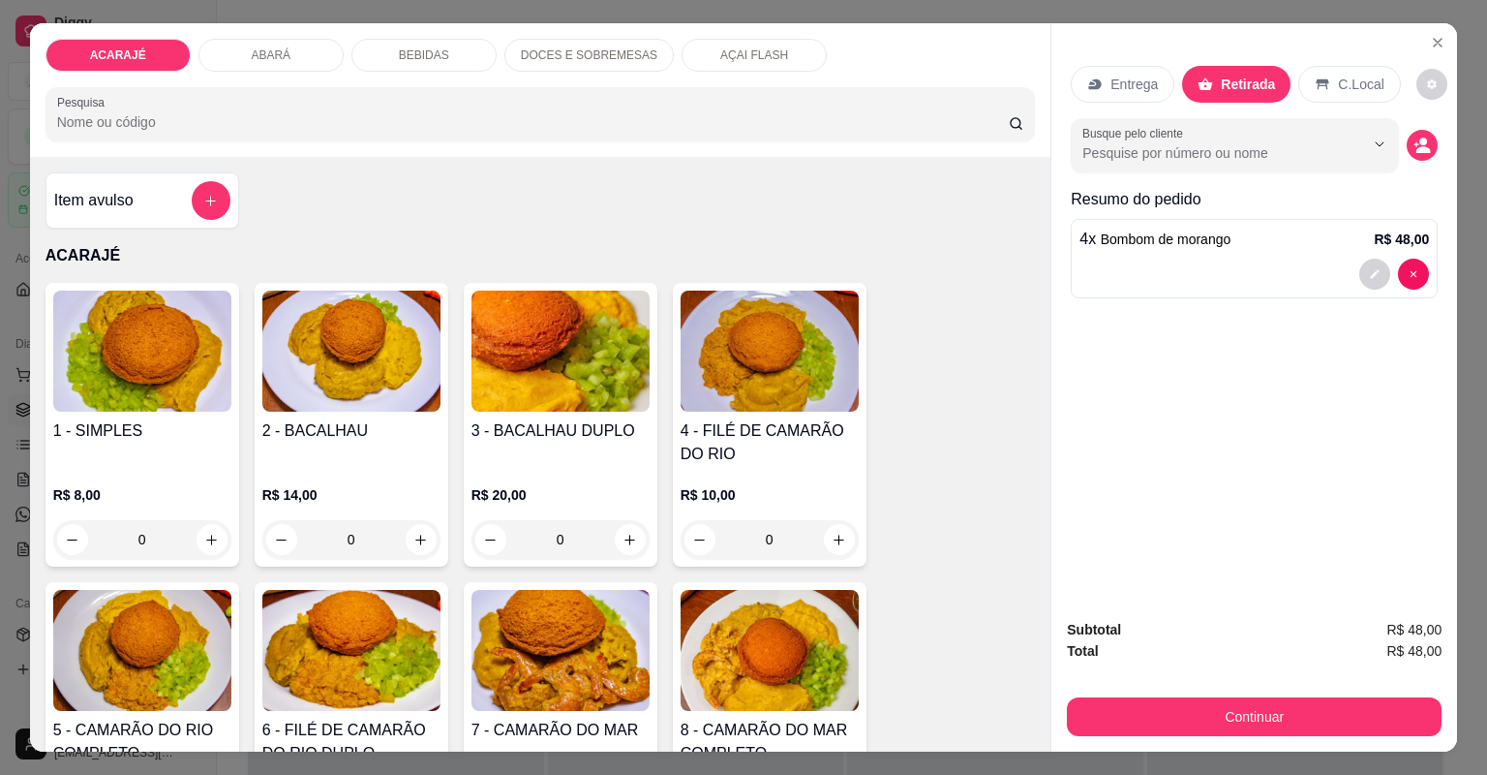
click at [1200, 745] on div "Subtotal R$ 48,00 Total R$ 48,00 Continuar" at bounding box center [1255, 677] width 406 height 148
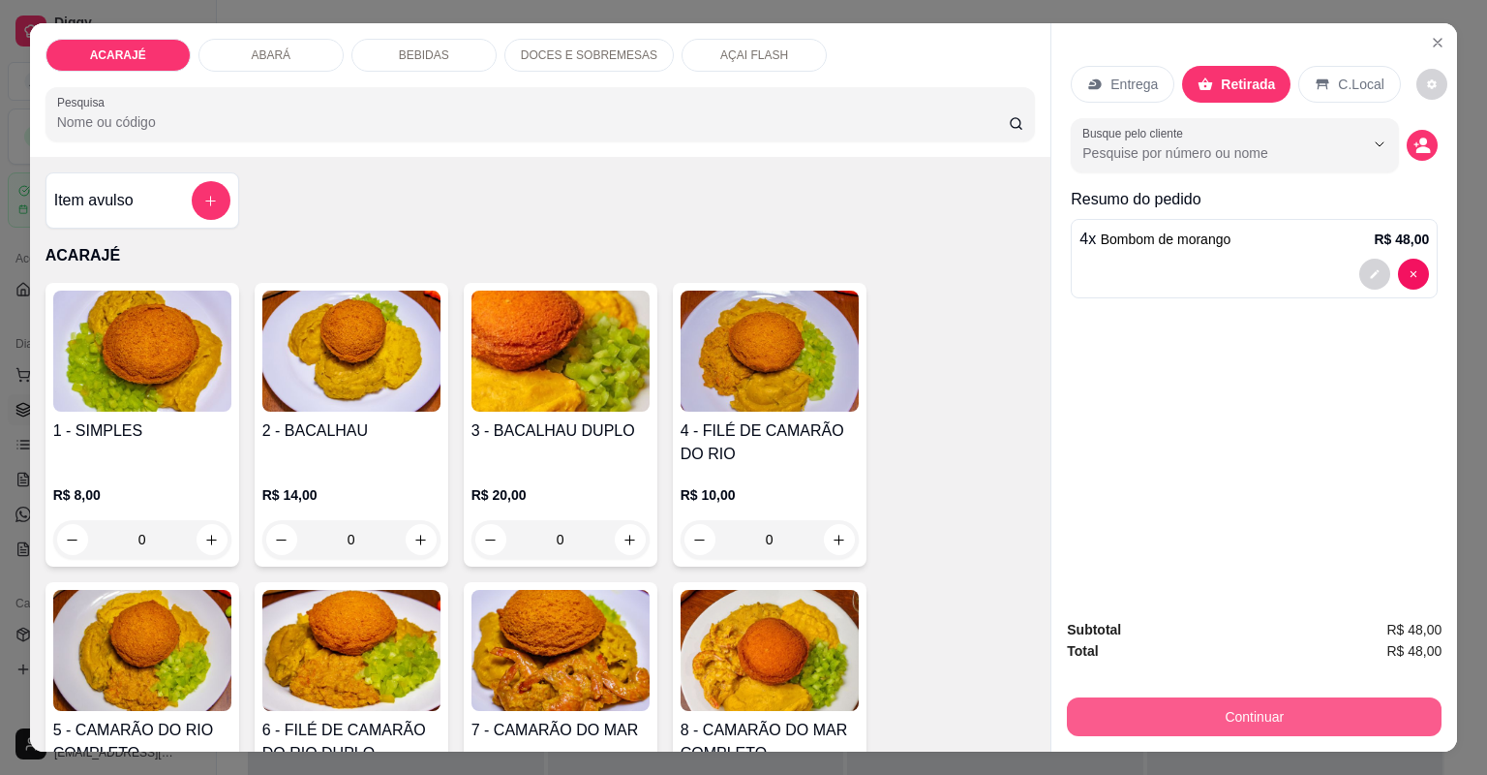
click at [1189, 708] on button "Continuar" at bounding box center [1254, 716] width 375 height 39
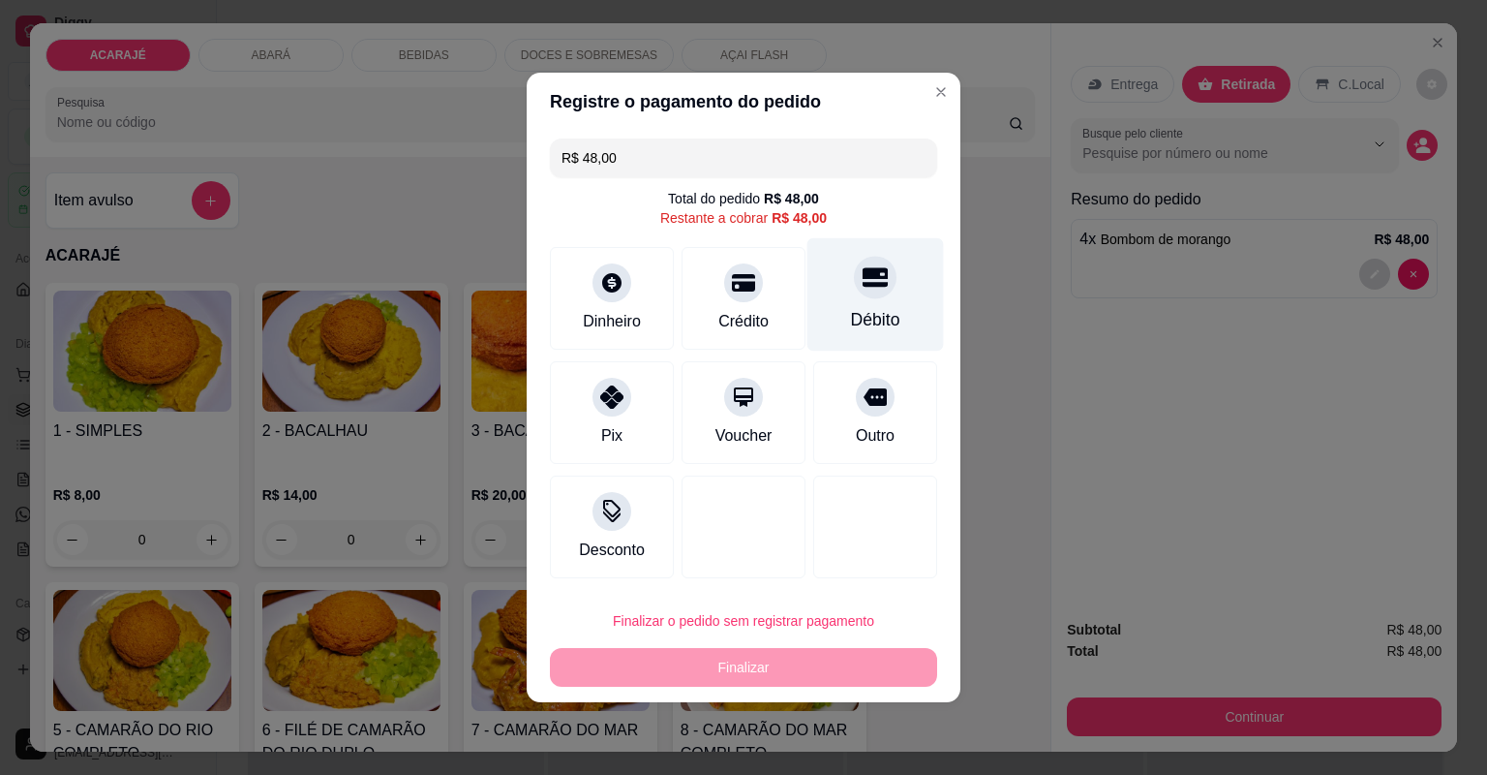
click at [848, 295] on div "Débito" at bounding box center [876, 294] width 137 height 113
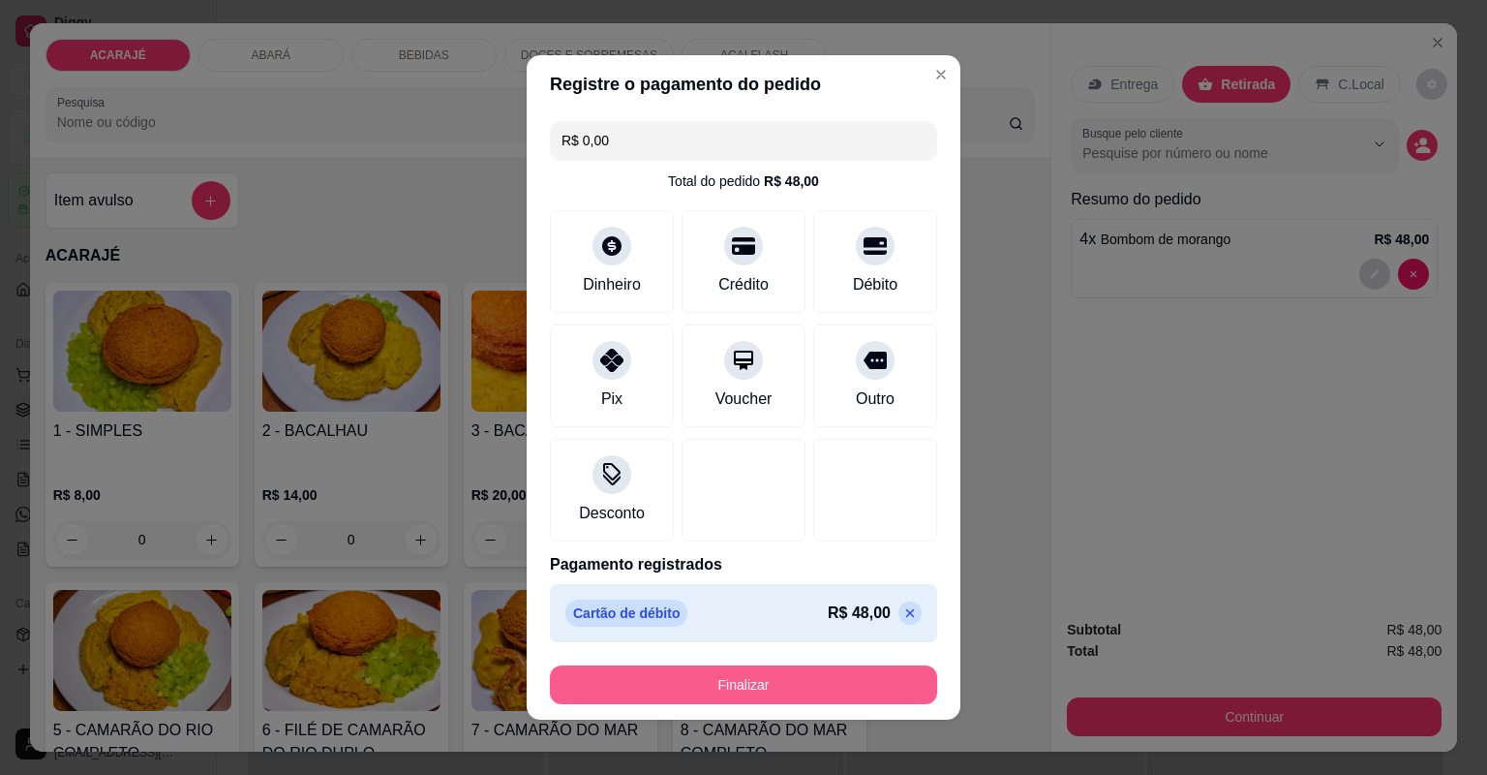
click at [819, 689] on button "Finalizar" at bounding box center [743, 684] width 387 height 39
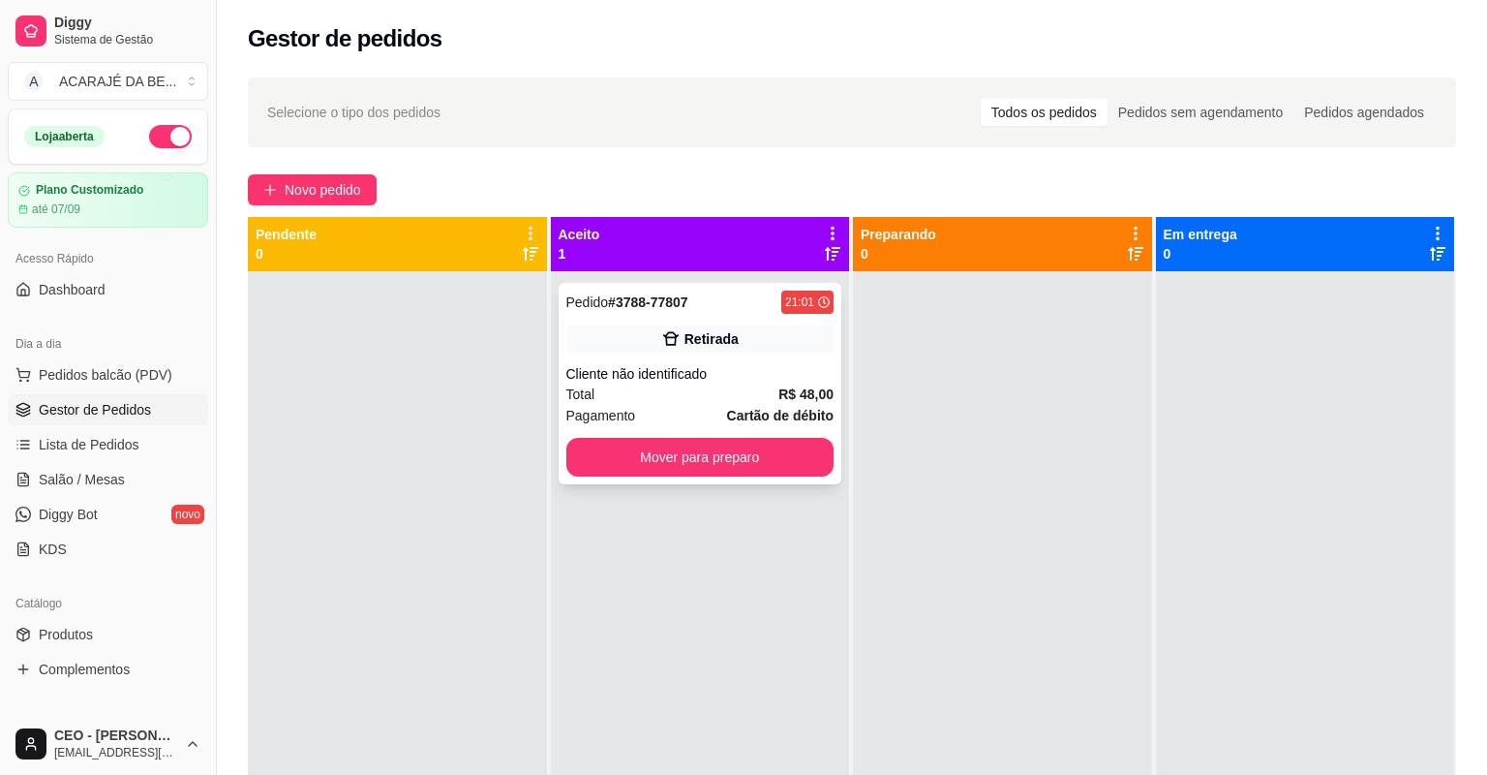
click at [779, 383] on span "R$ 48,00" at bounding box center [806, 393] width 55 height 21
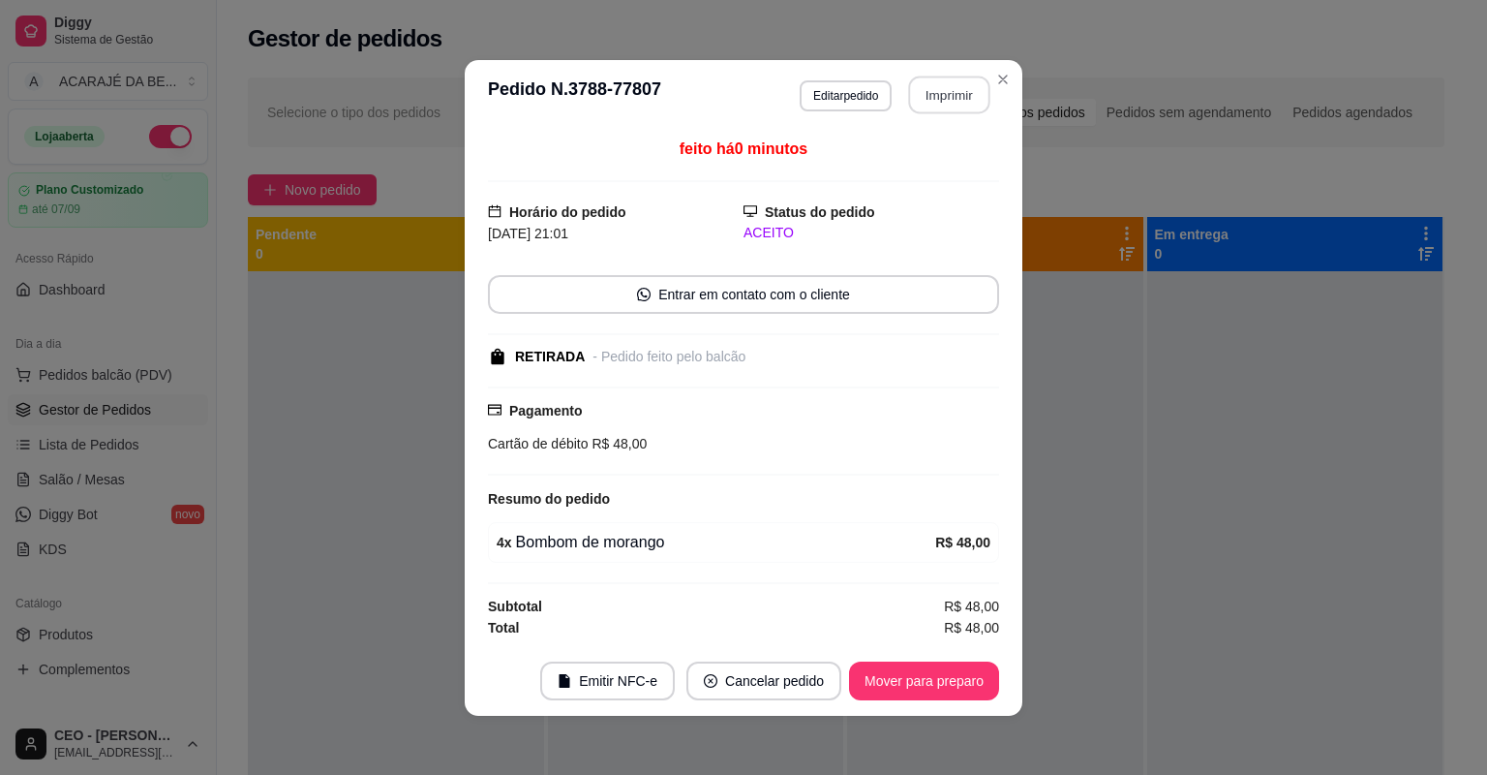
click at [936, 99] on button "Imprimir" at bounding box center [949, 95] width 81 height 38
click at [899, 678] on button "Mover para preparo" at bounding box center [923, 680] width 145 height 38
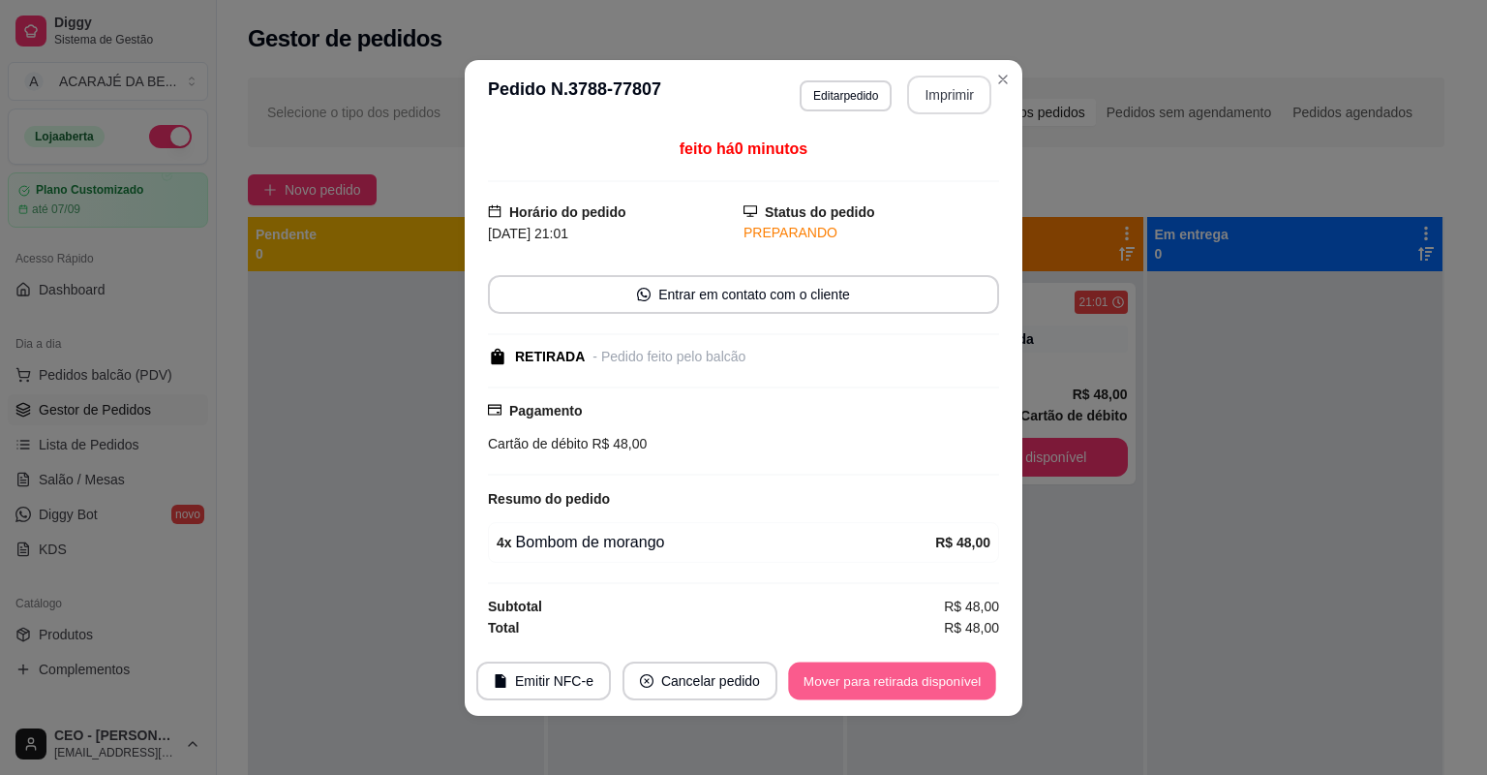
click at [902, 679] on button "Mover para retirada disponível" at bounding box center [891, 680] width 207 height 38
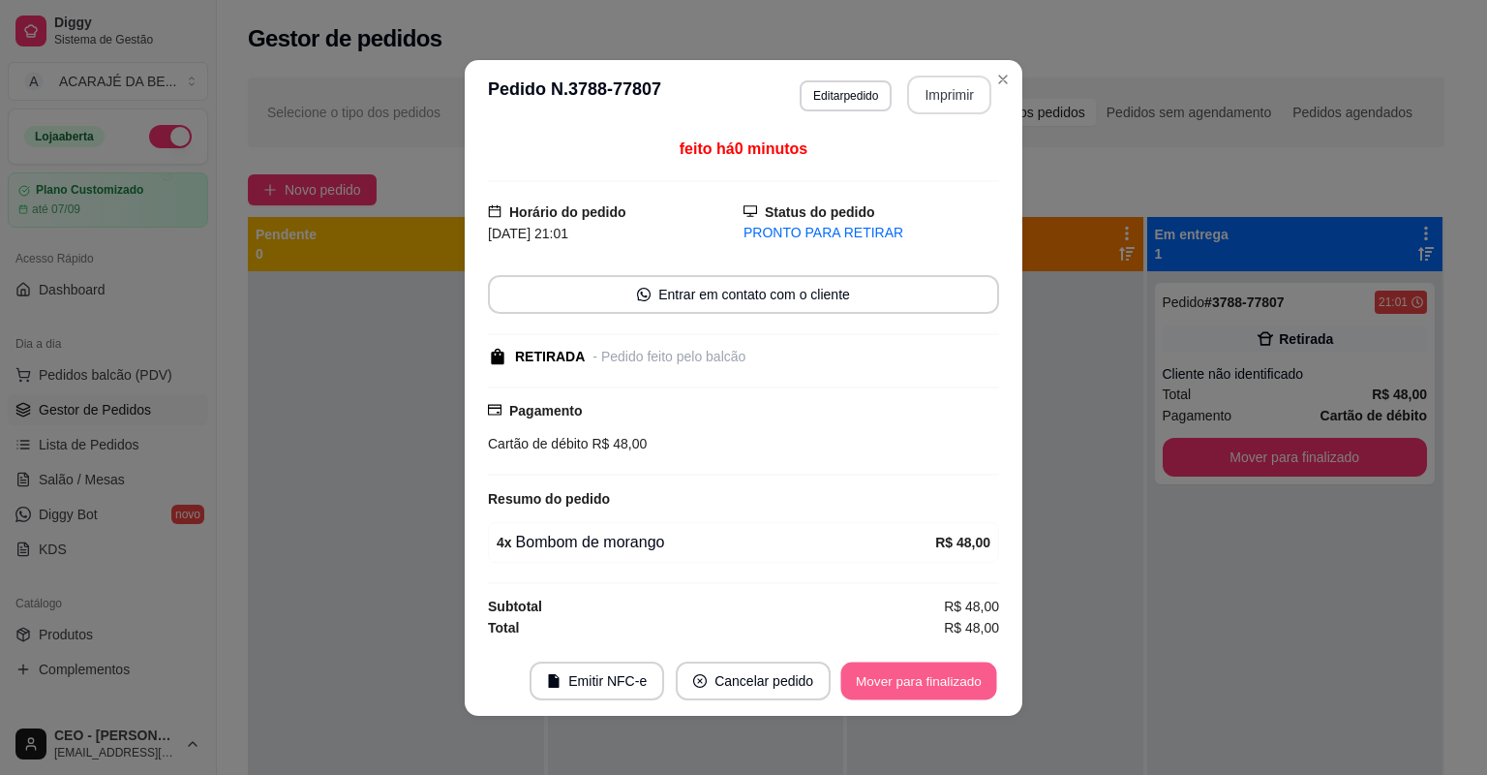
click at [902, 679] on button "Mover para finalizado" at bounding box center [919, 680] width 156 height 38
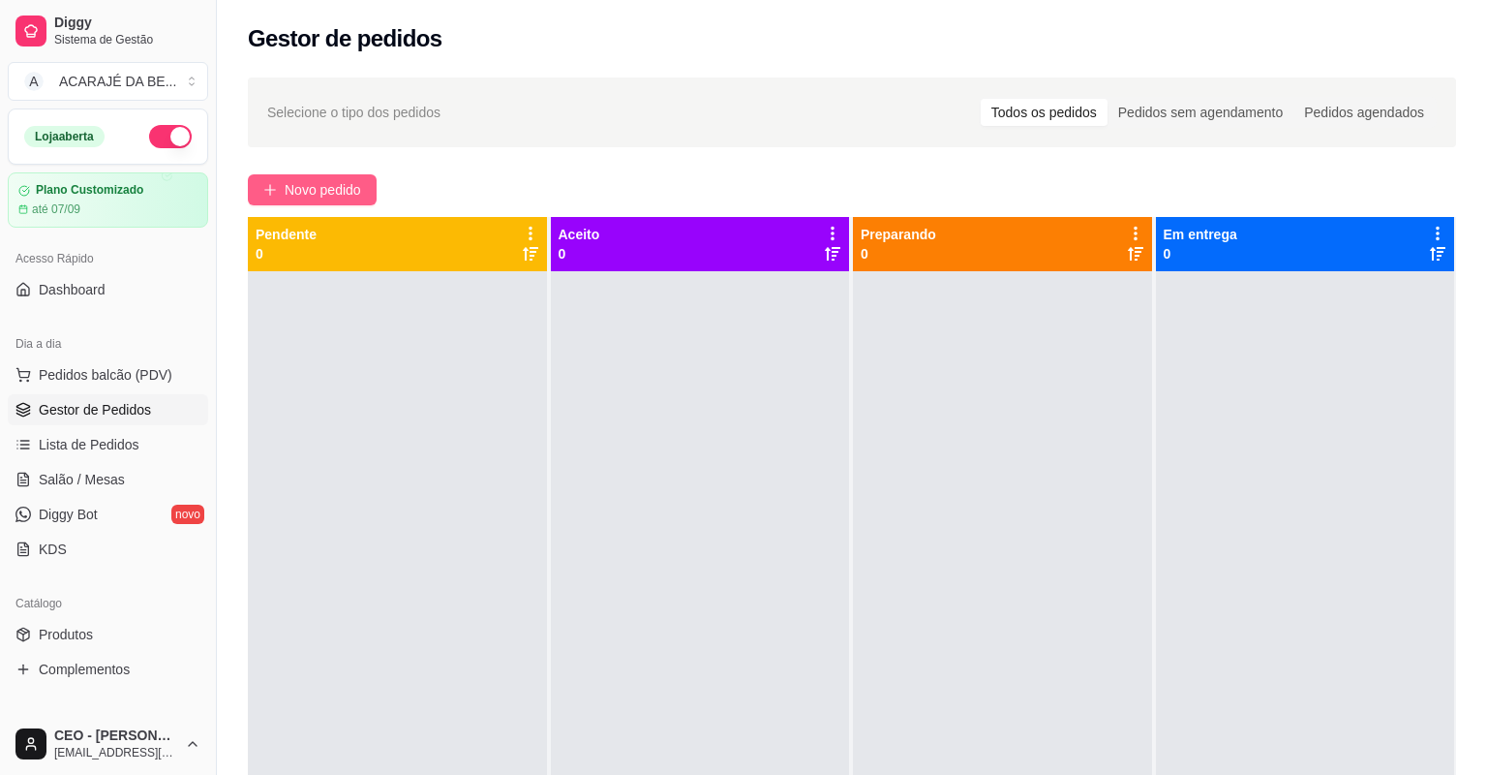
click at [358, 179] on span "Novo pedido" at bounding box center [323, 189] width 76 height 21
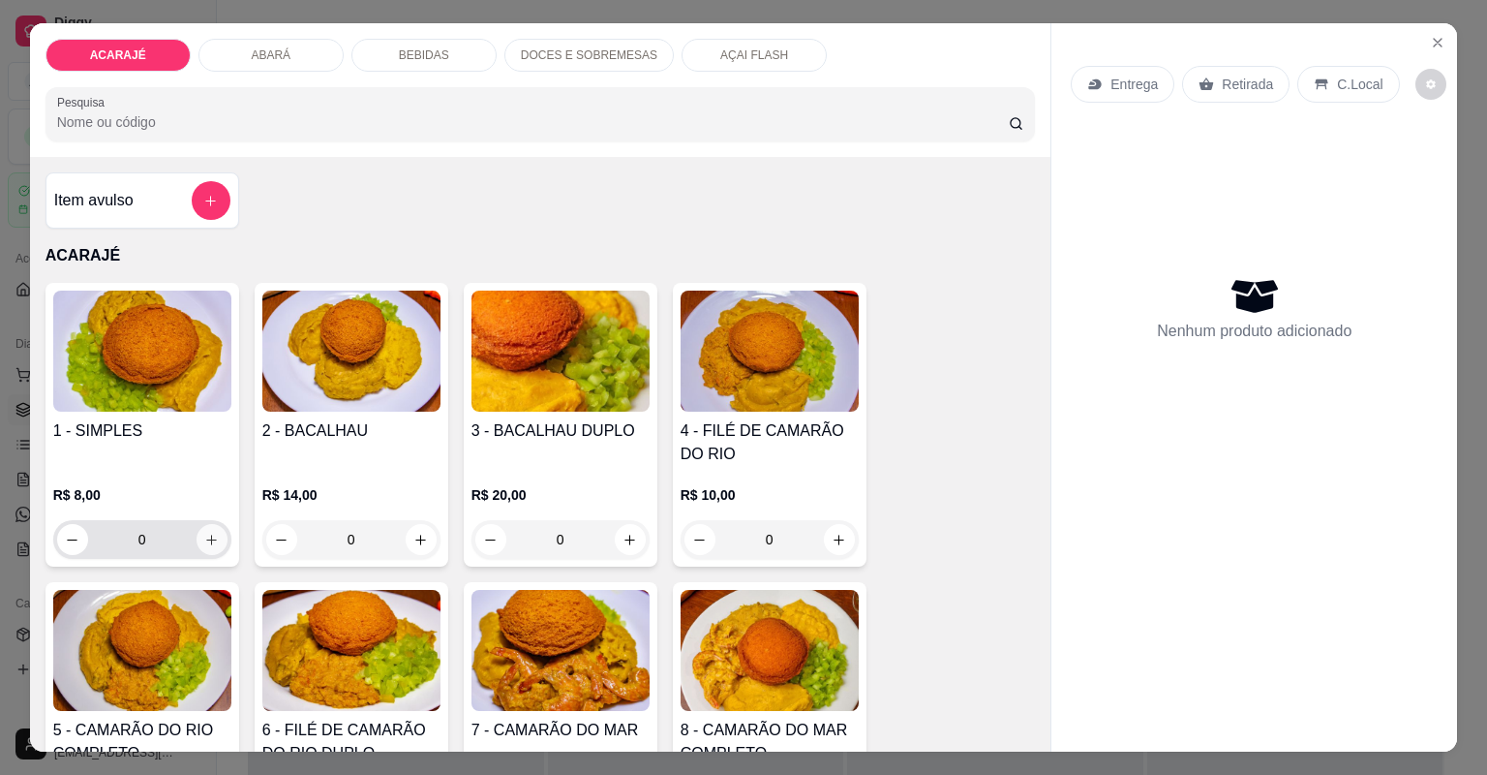
click at [208, 537] on icon "increase-product-quantity" at bounding box center [211, 540] width 15 height 15
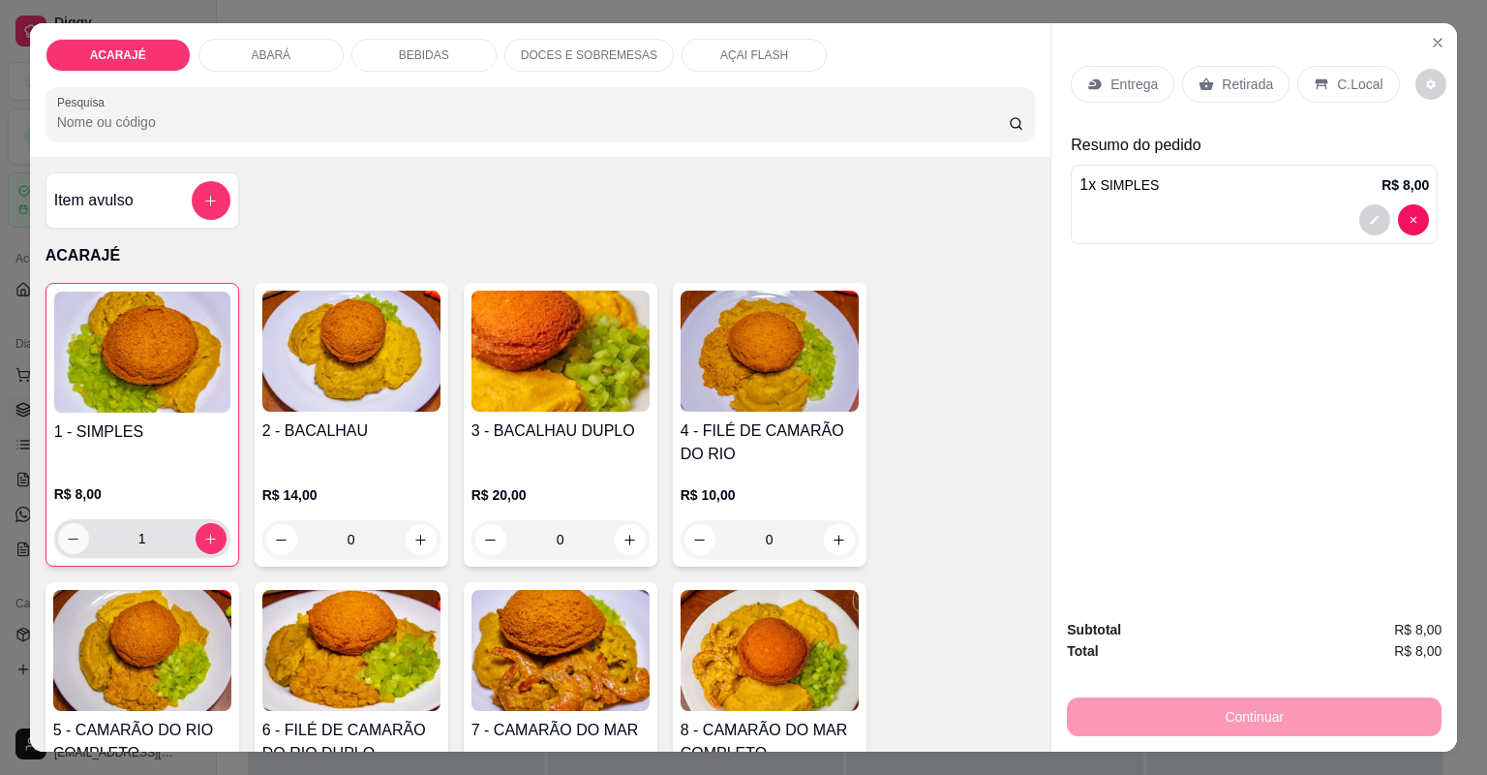
click at [66, 532] on icon "decrease-product-quantity" at bounding box center [73, 539] width 15 height 15
type input "0"
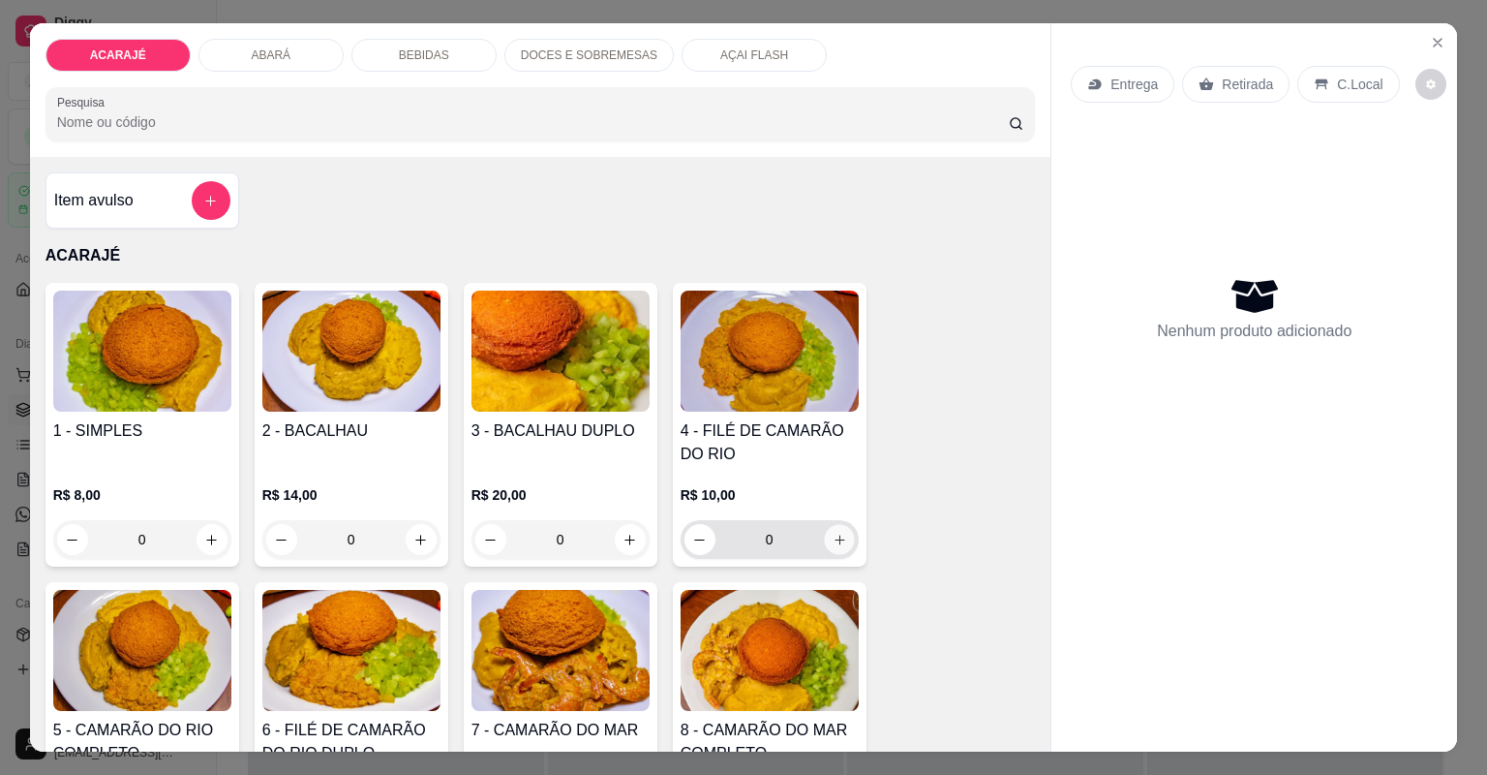
click at [824, 524] on button "increase-product-quantity" at bounding box center [839, 539] width 30 height 30
type input "1"
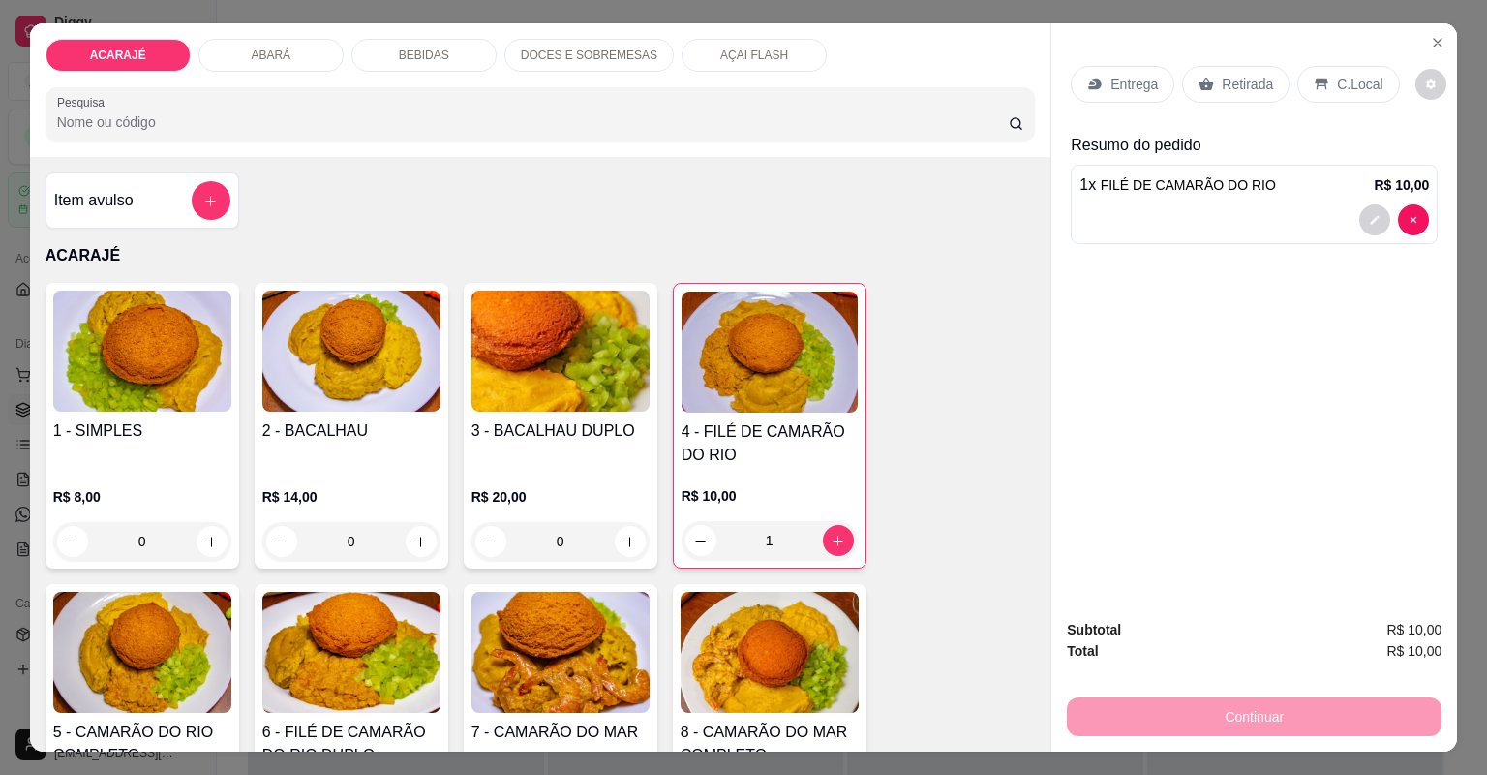
type input "1"
click at [1233, 76] on p "Retirada" at bounding box center [1247, 84] width 51 height 19
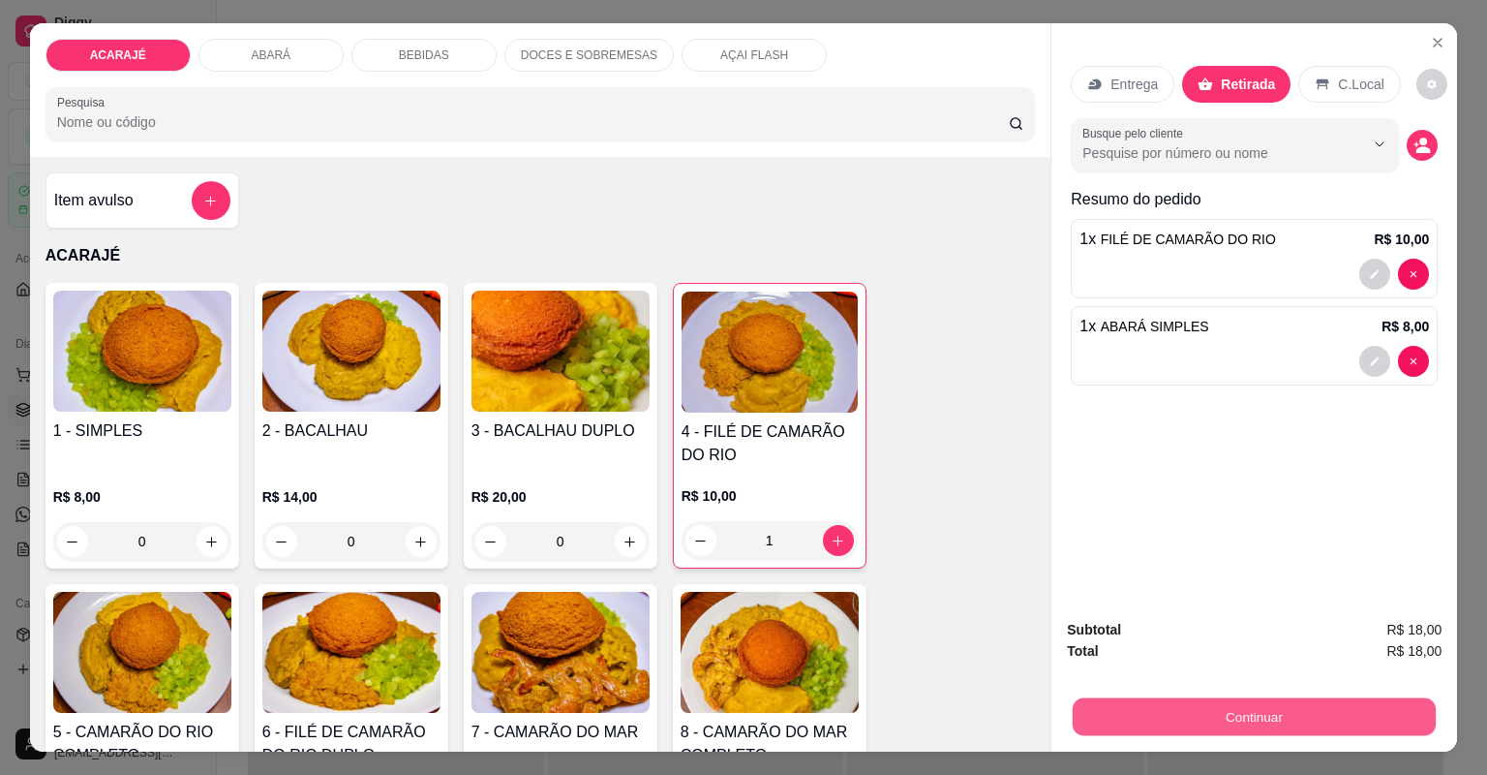
click at [1128, 715] on button "Continuar" at bounding box center [1254, 717] width 363 height 38
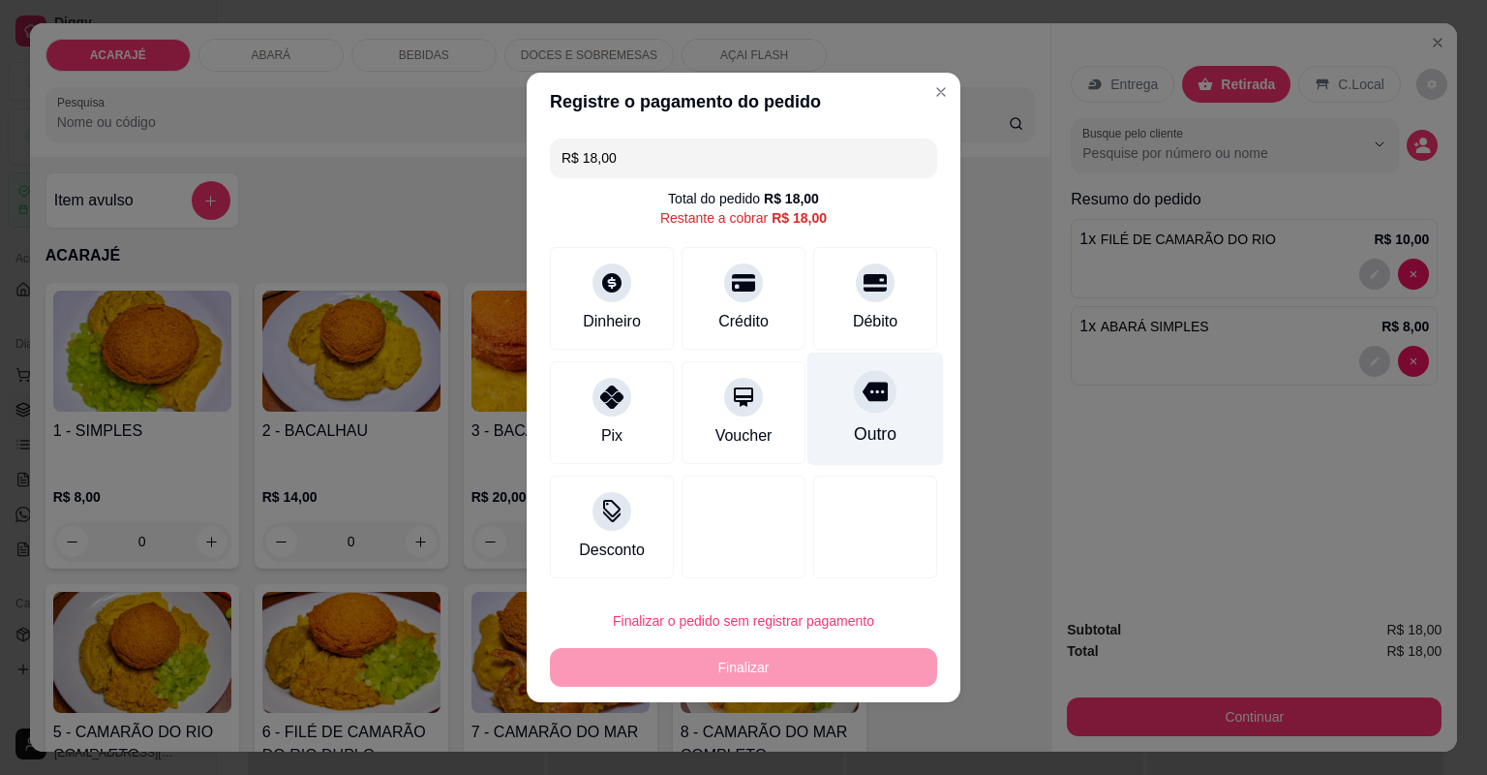
click at [864, 410] on div at bounding box center [875, 391] width 43 height 43
type input "R$ 0,00"
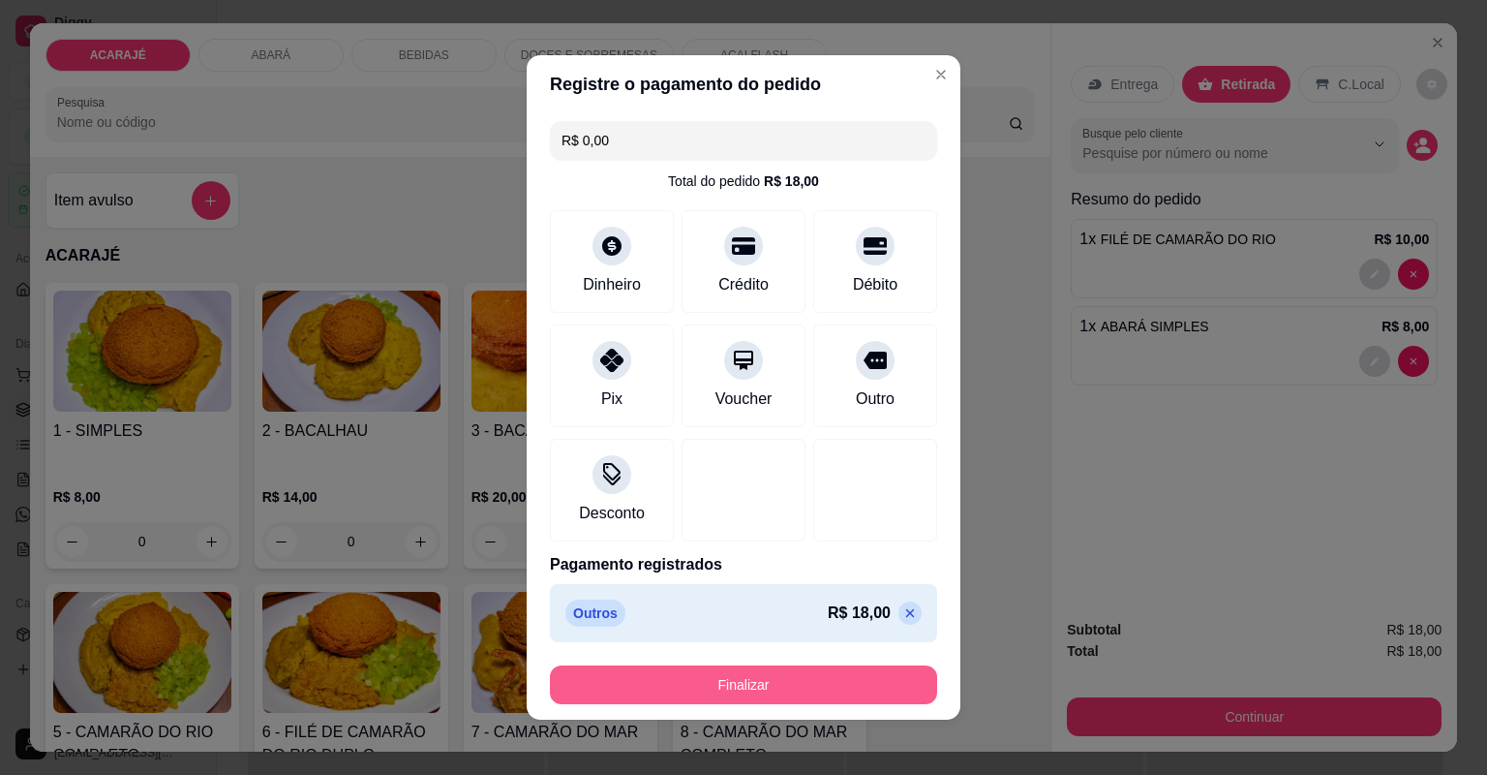
click at [780, 676] on button "Finalizar" at bounding box center [743, 684] width 387 height 39
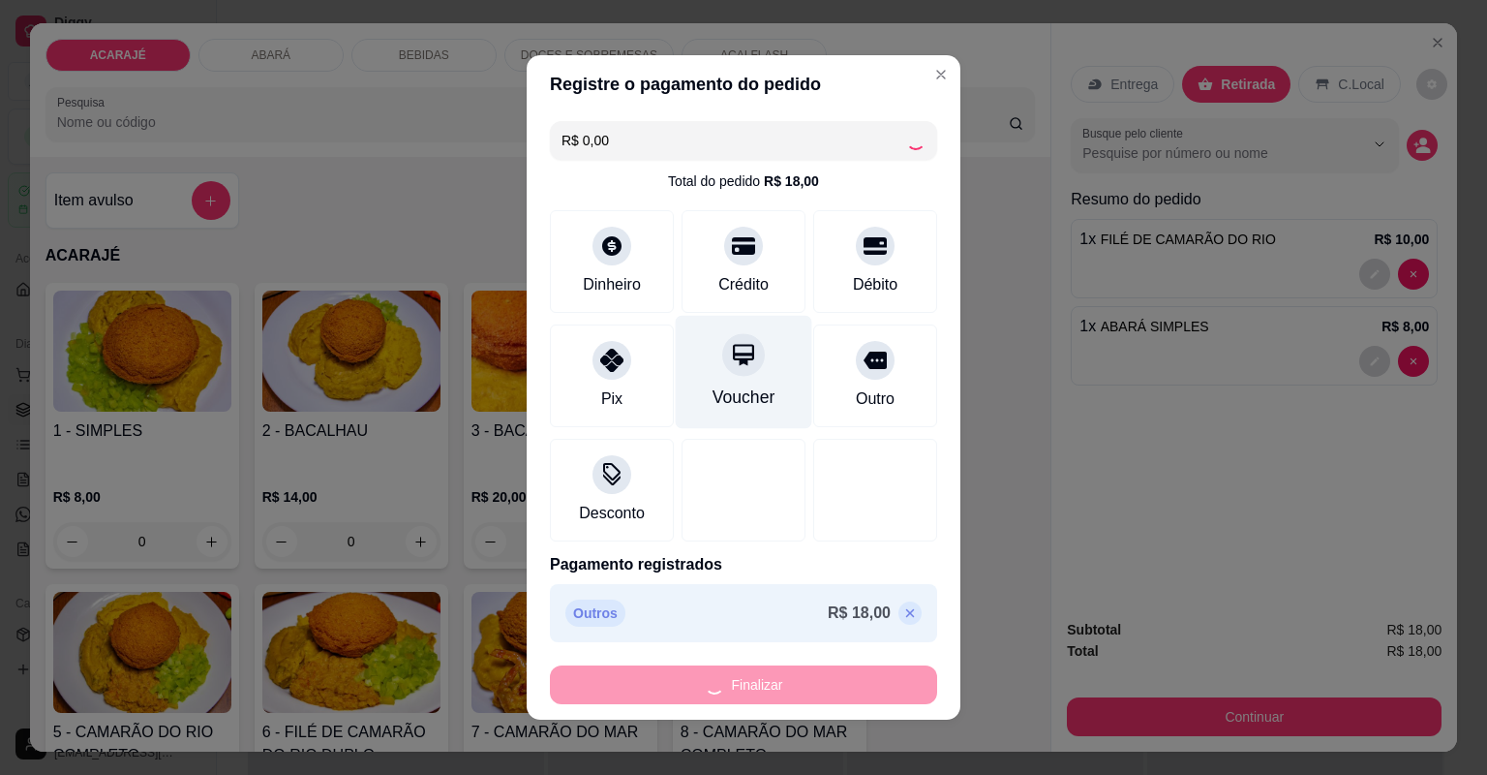
type input "0"
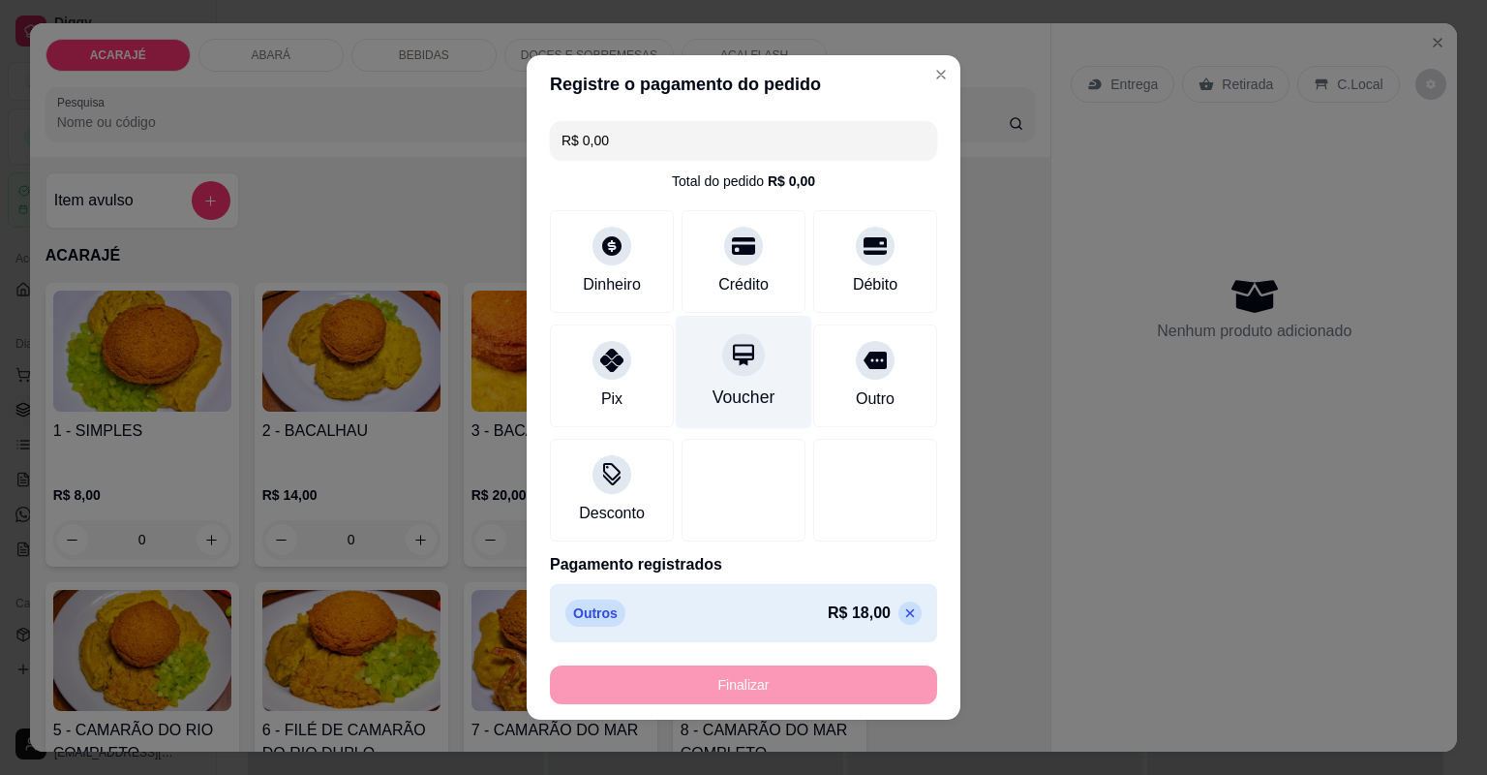
type input "-R$ 18,00"
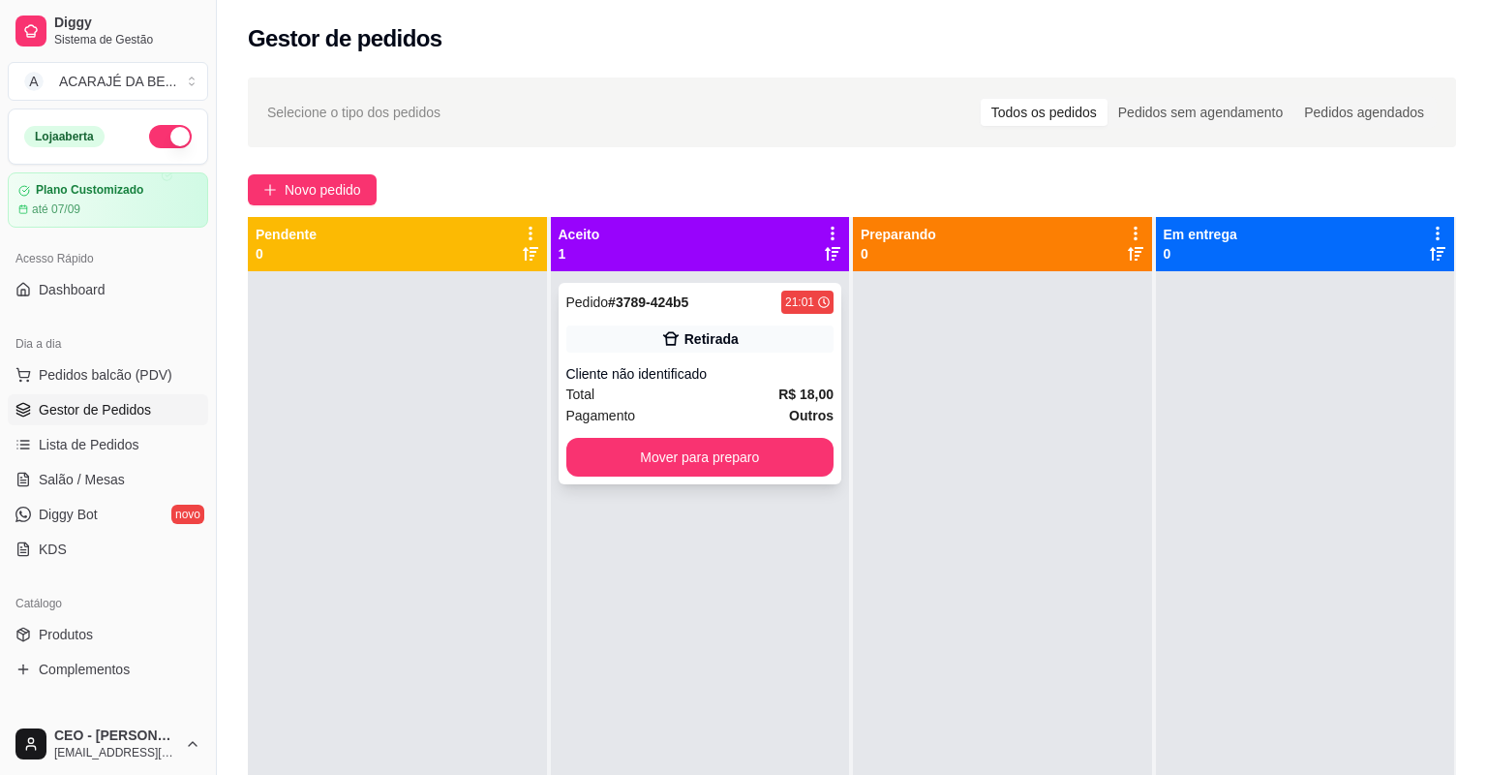
click at [760, 400] on div "Total R$ 18,00" at bounding box center [700, 393] width 268 height 21
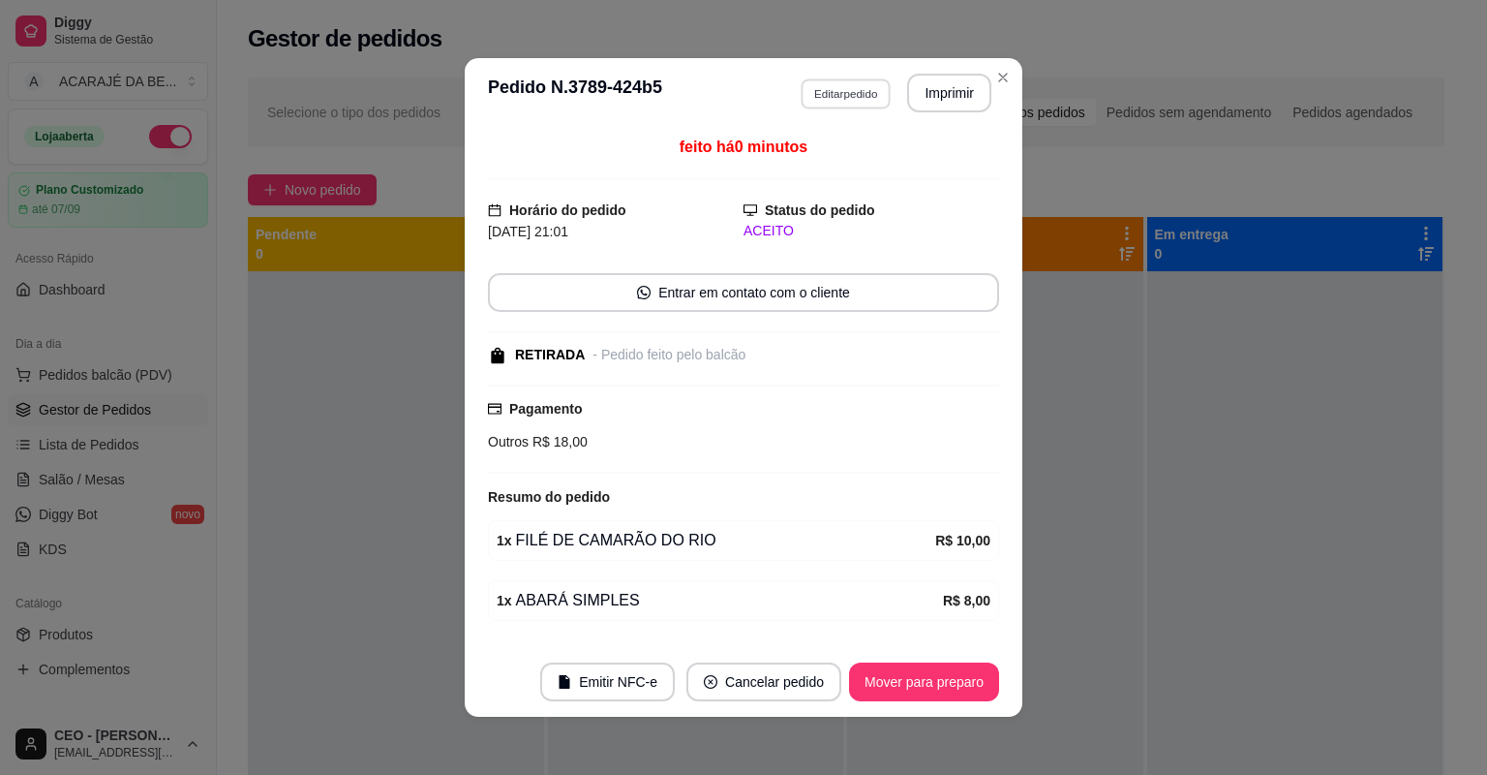
click at [856, 83] on button "Editar pedido" at bounding box center [846, 93] width 90 height 30
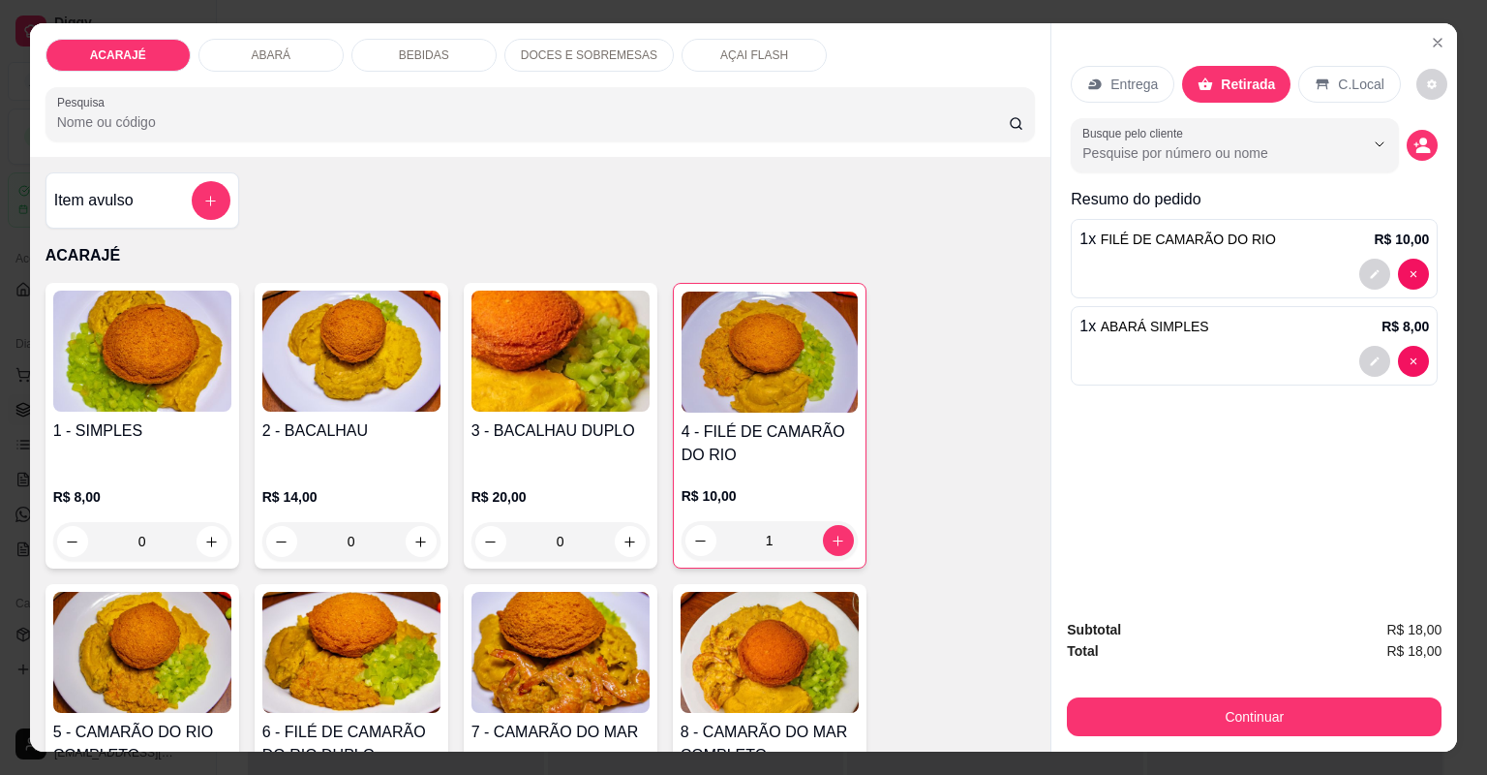
type input "0"
type input "1"
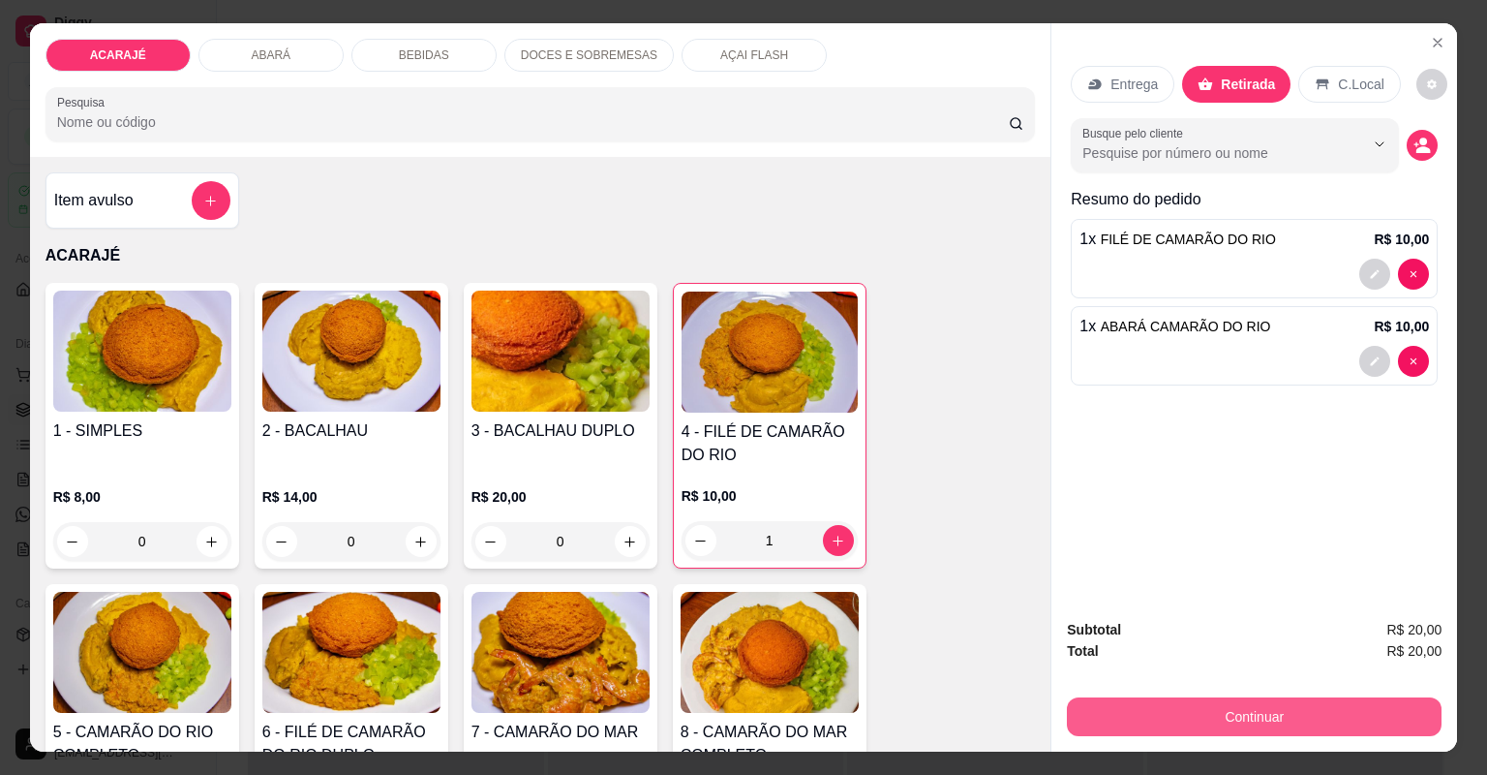
click at [1162, 711] on button "Continuar" at bounding box center [1254, 716] width 375 height 39
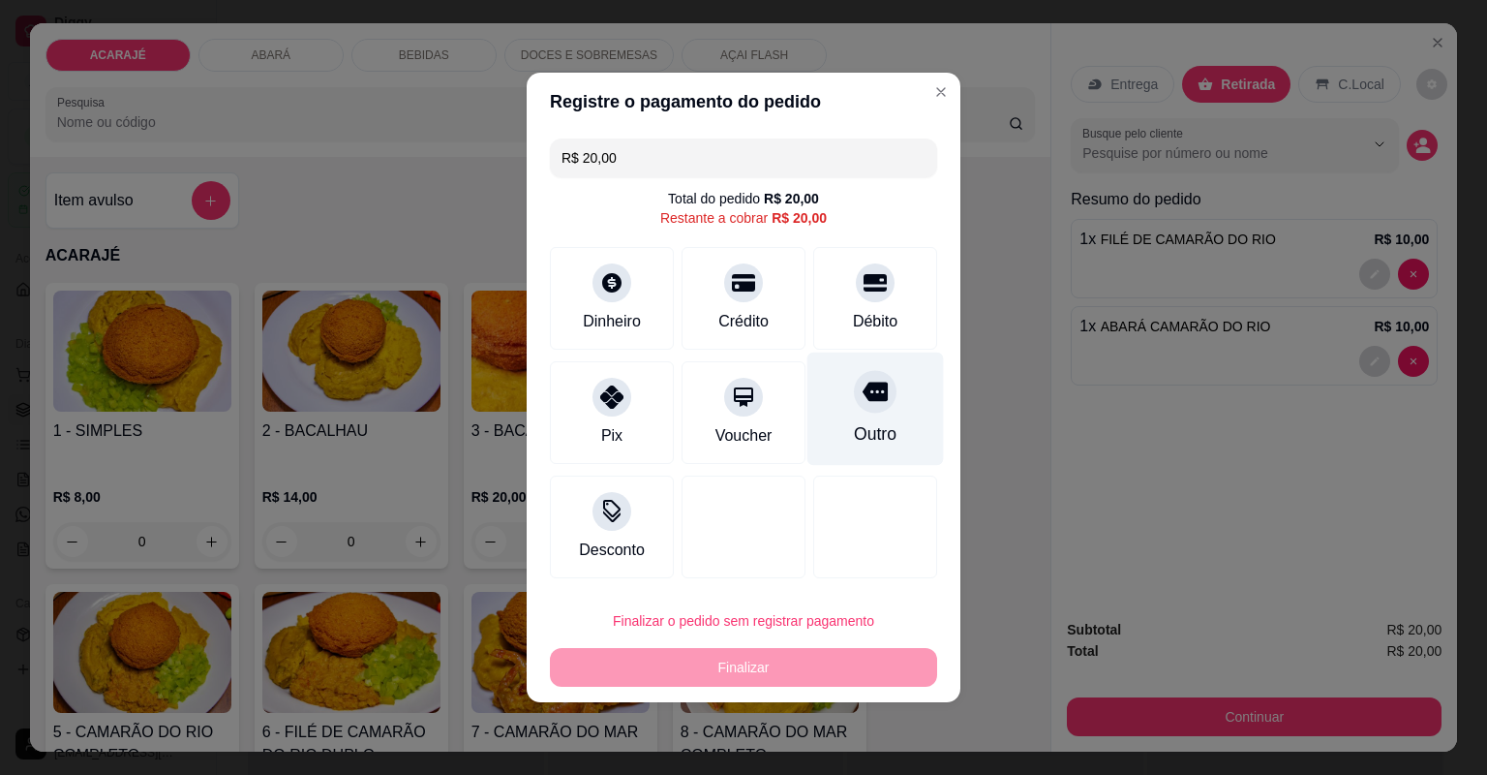
click at [839, 412] on div "Outro" at bounding box center [876, 408] width 137 height 113
type input "R$ 0,00"
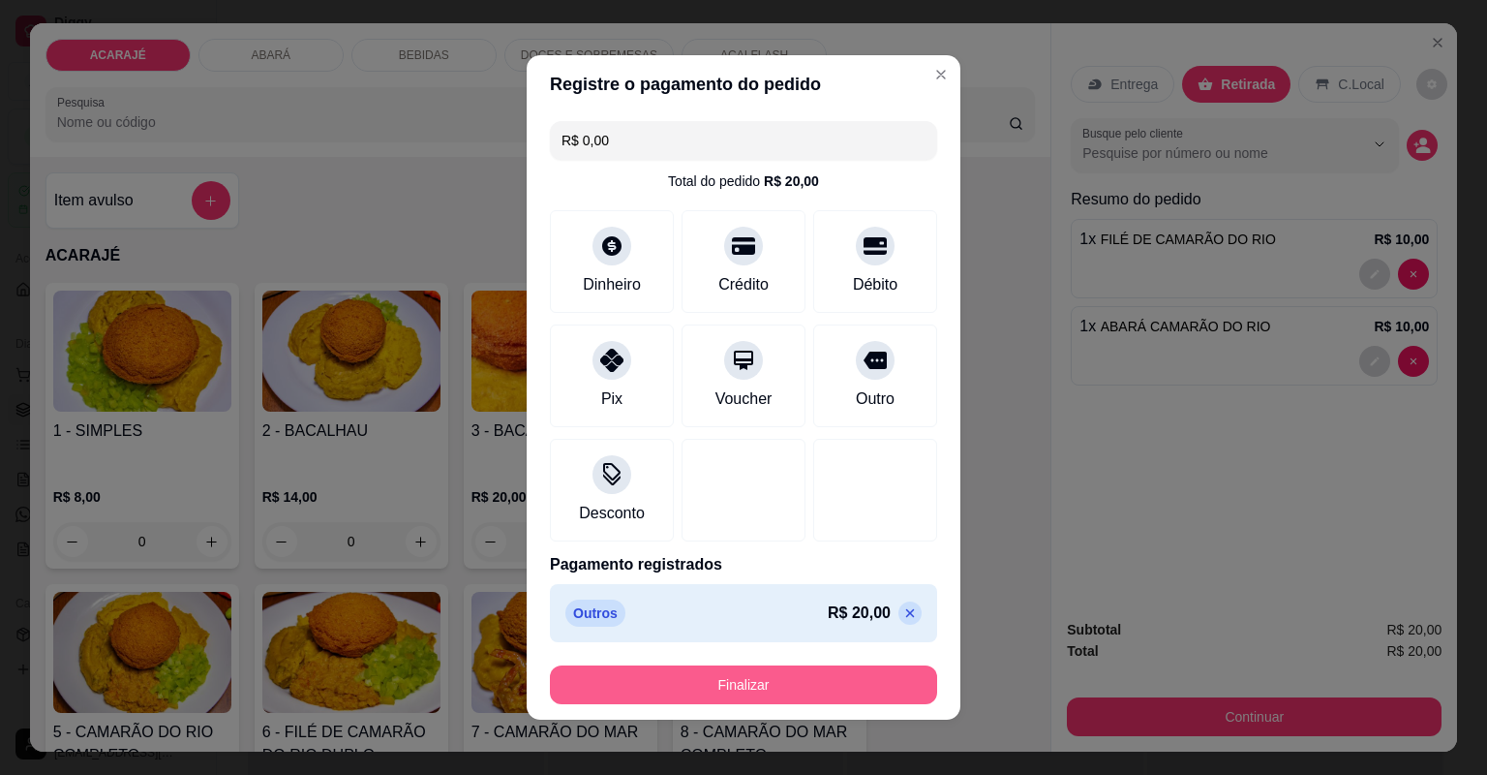
click at [831, 695] on button "Finalizar" at bounding box center [743, 684] width 387 height 39
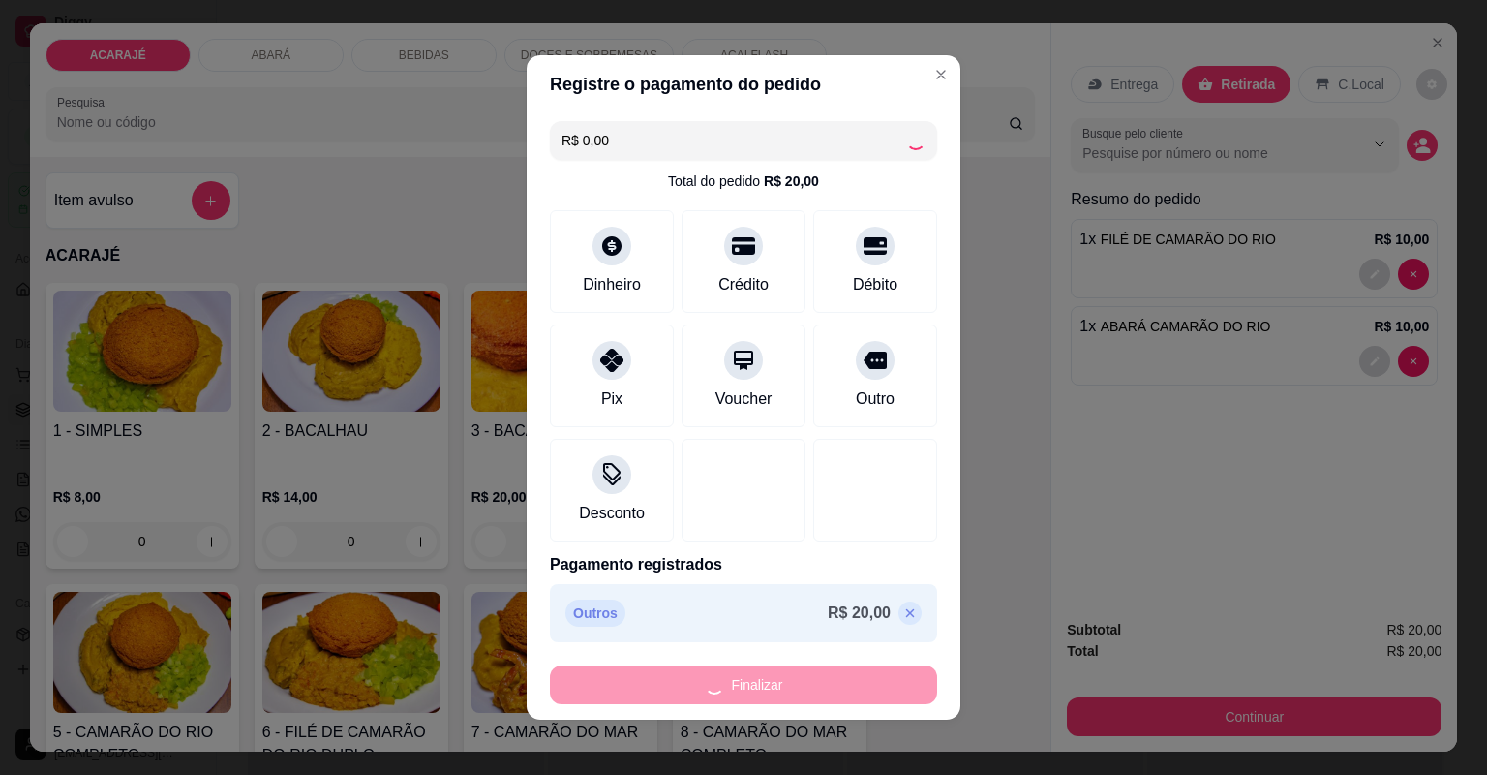
type input "0"
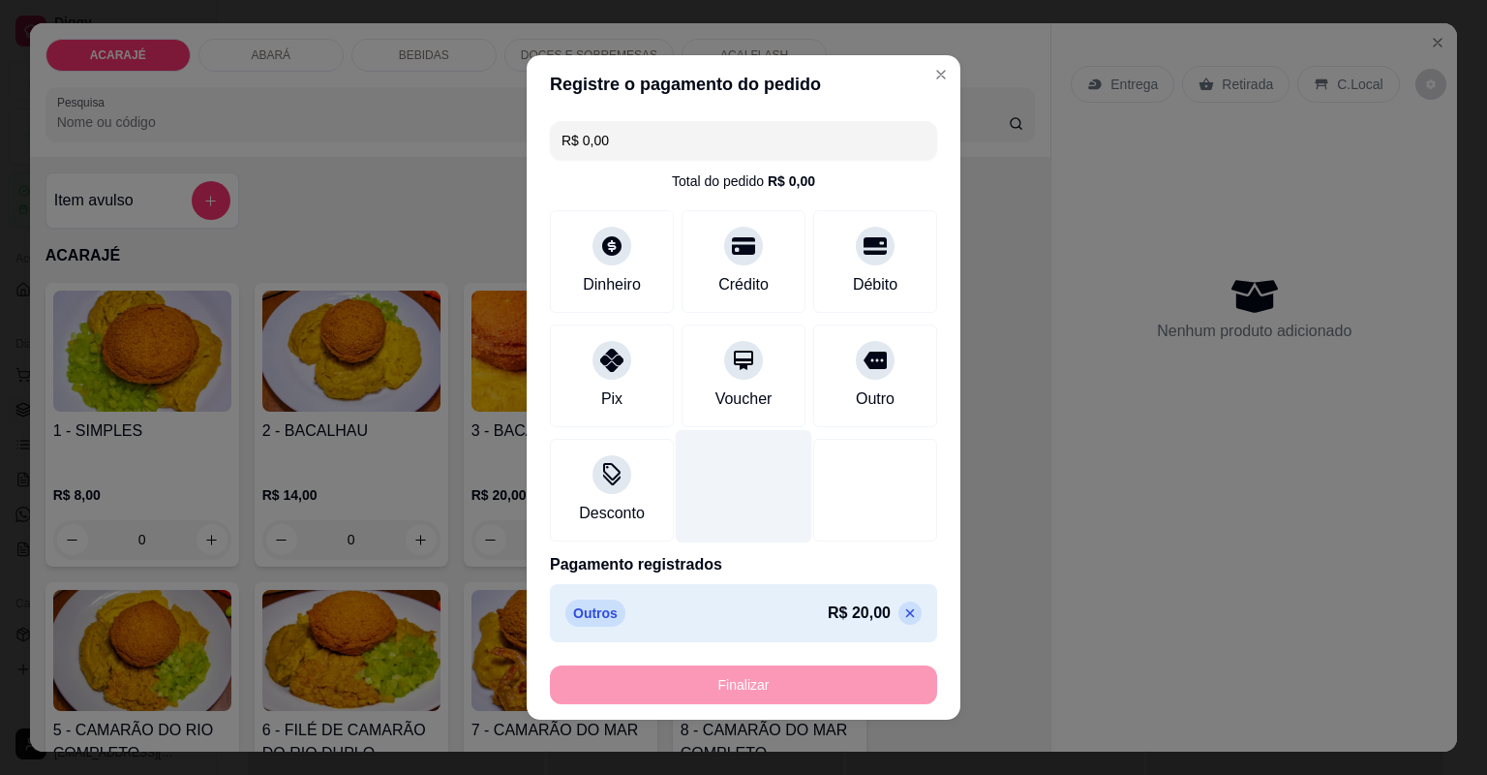
type input "-R$ 20,00"
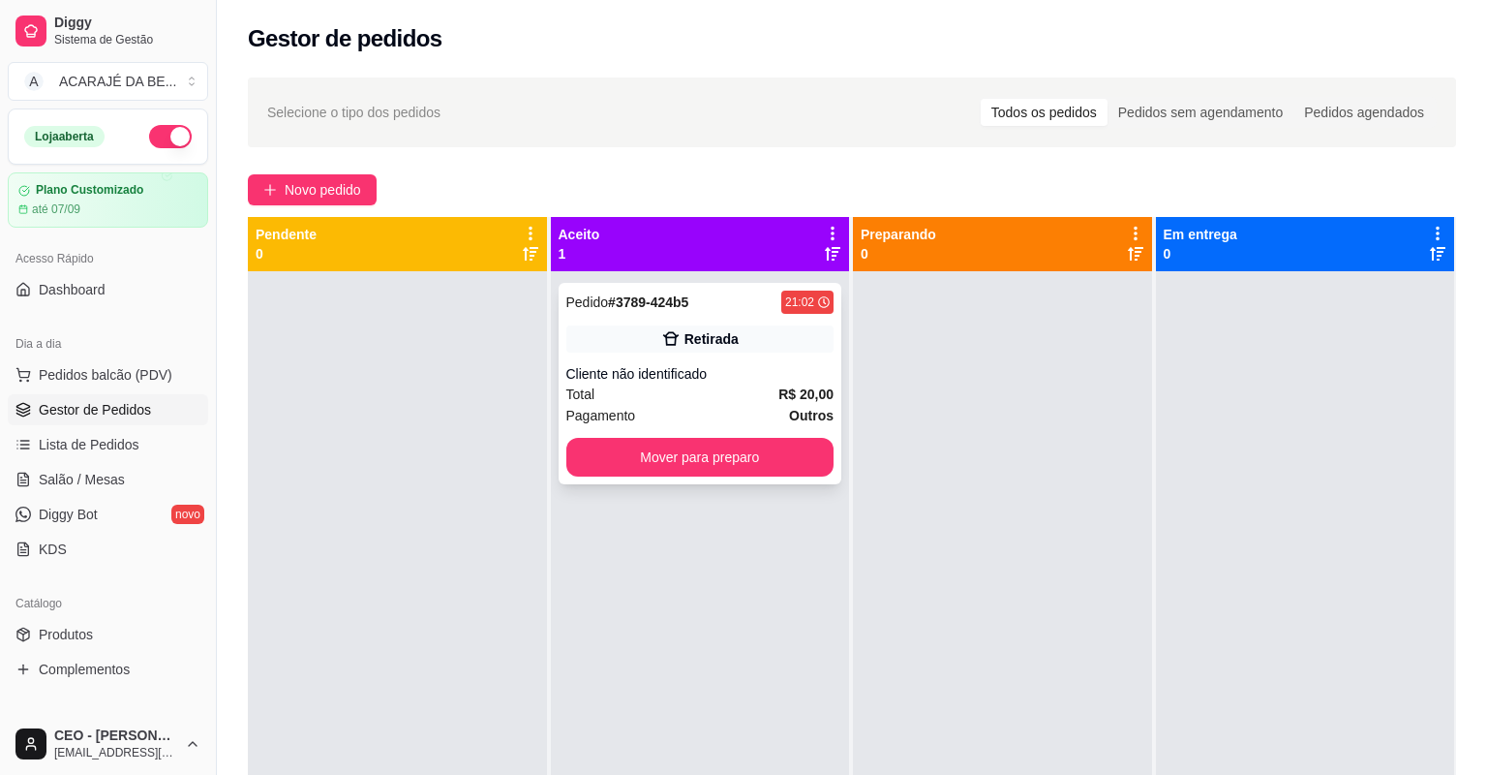
click at [736, 422] on div "Pagamento Outros" at bounding box center [700, 415] width 268 height 21
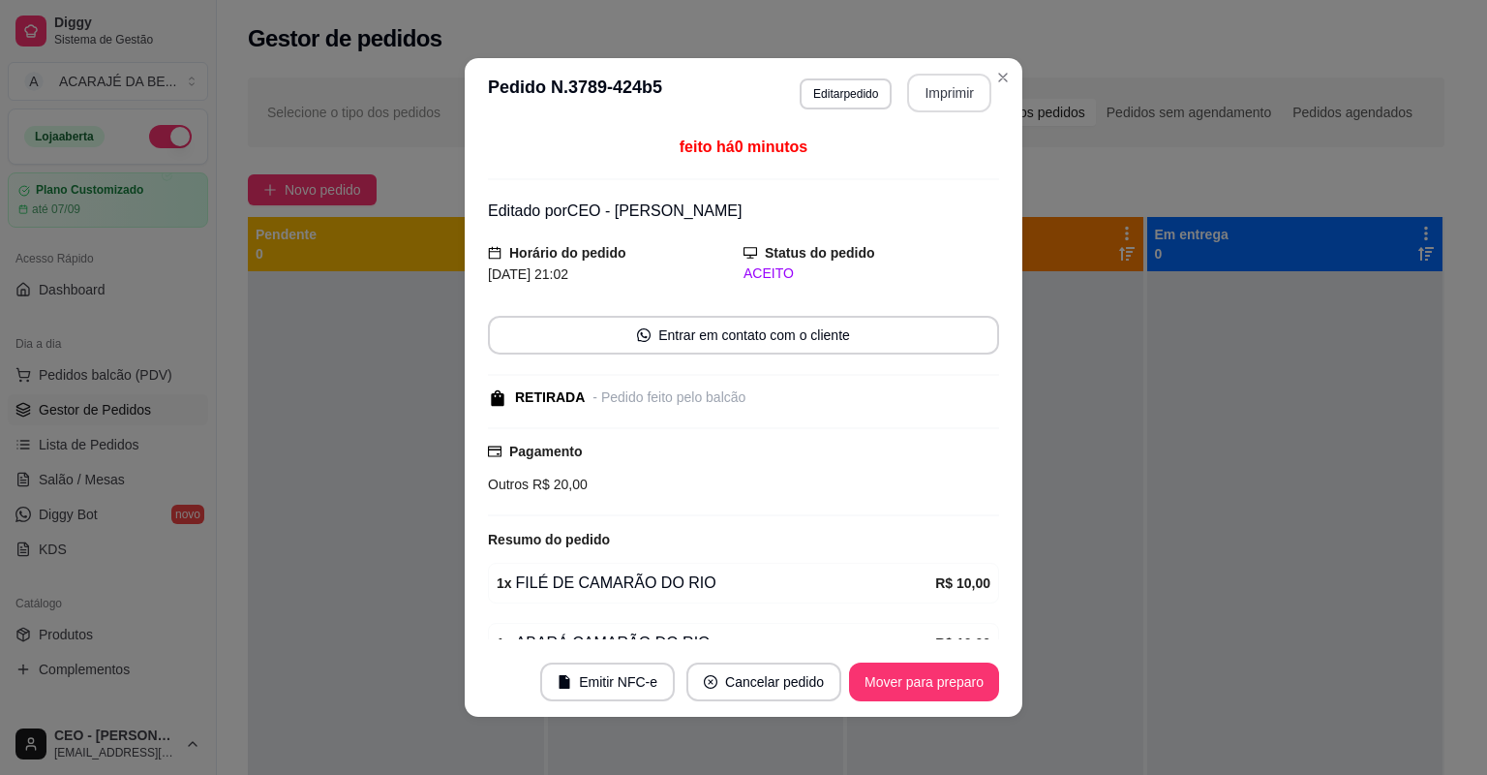
click at [927, 99] on button "Imprimir" at bounding box center [949, 93] width 84 height 39
click at [872, 675] on button "Mover para preparo" at bounding box center [924, 681] width 150 height 39
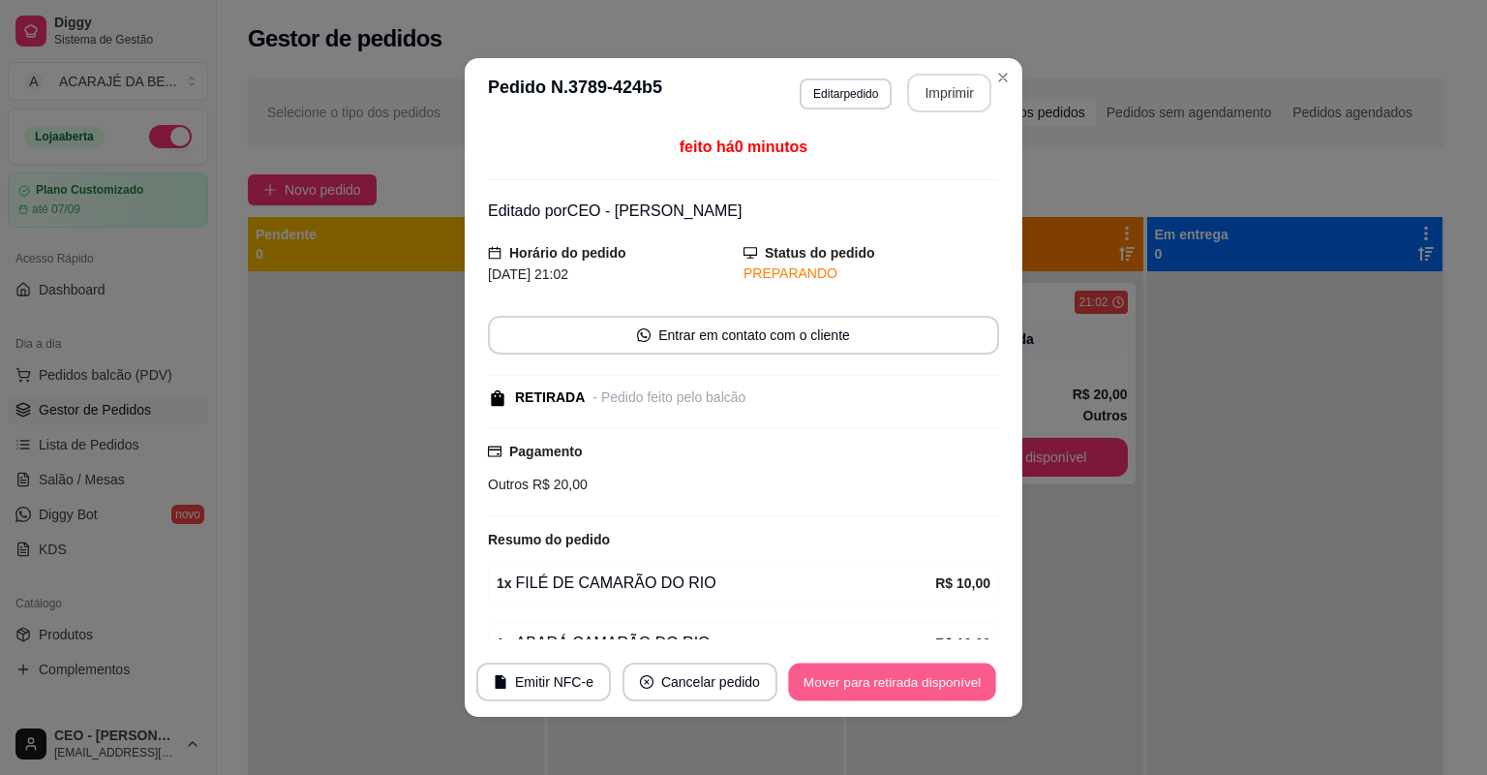
click at [872, 675] on button "Mover para retirada disponível" at bounding box center [891, 682] width 207 height 38
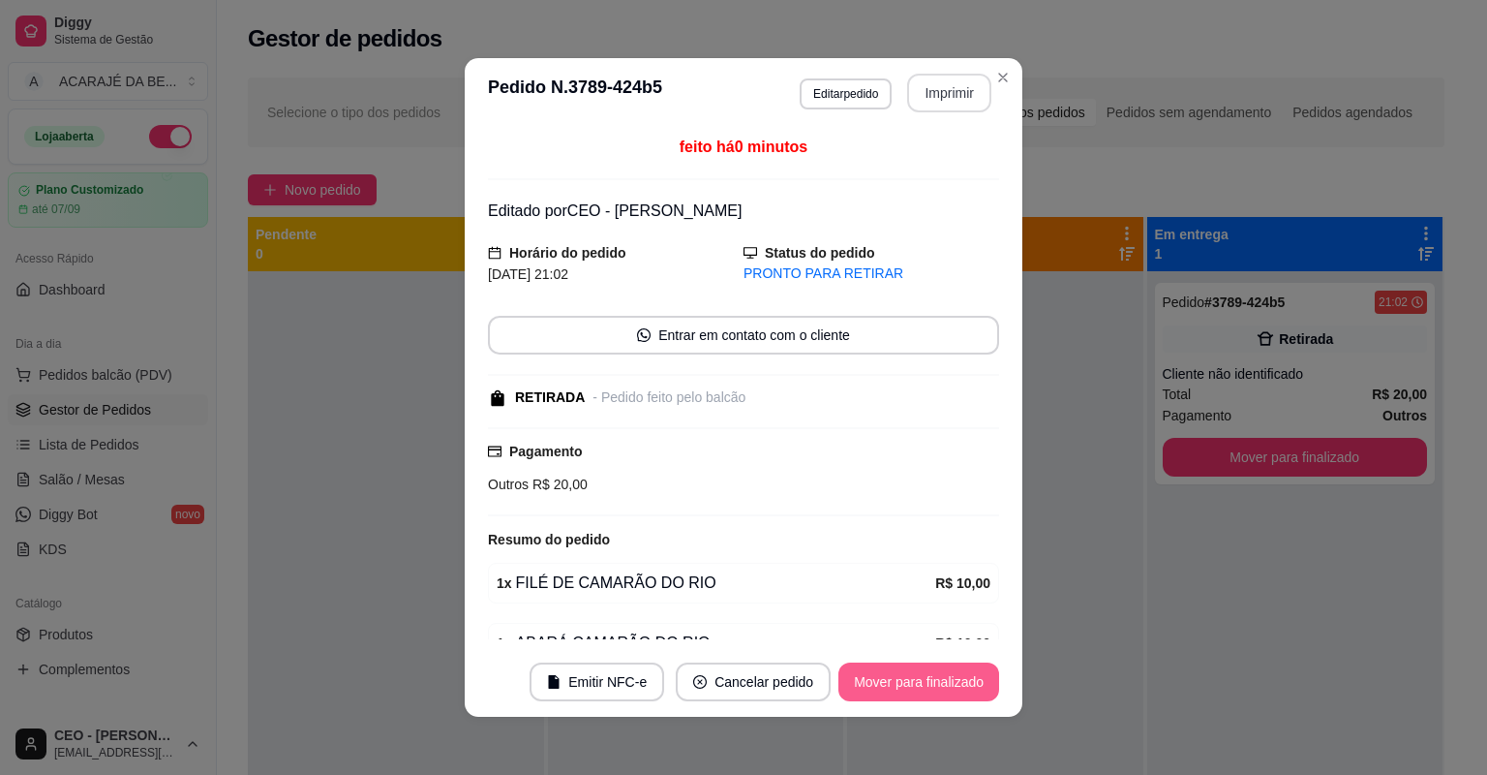
click at [937, 675] on button "Mover para finalizado" at bounding box center [919, 681] width 161 height 39
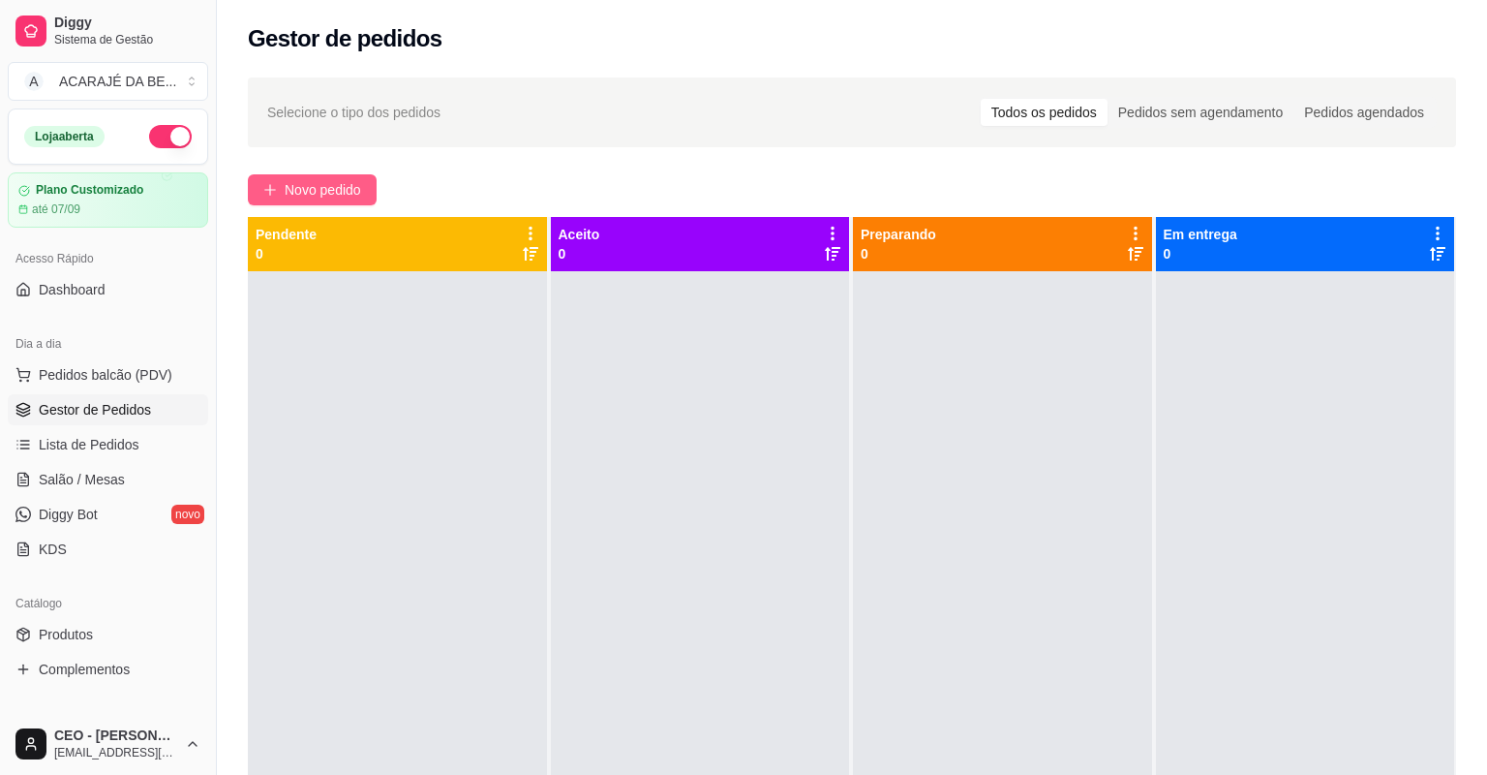
click at [345, 175] on button "Novo pedido" at bounding box center [312, 189] width 129 height 31
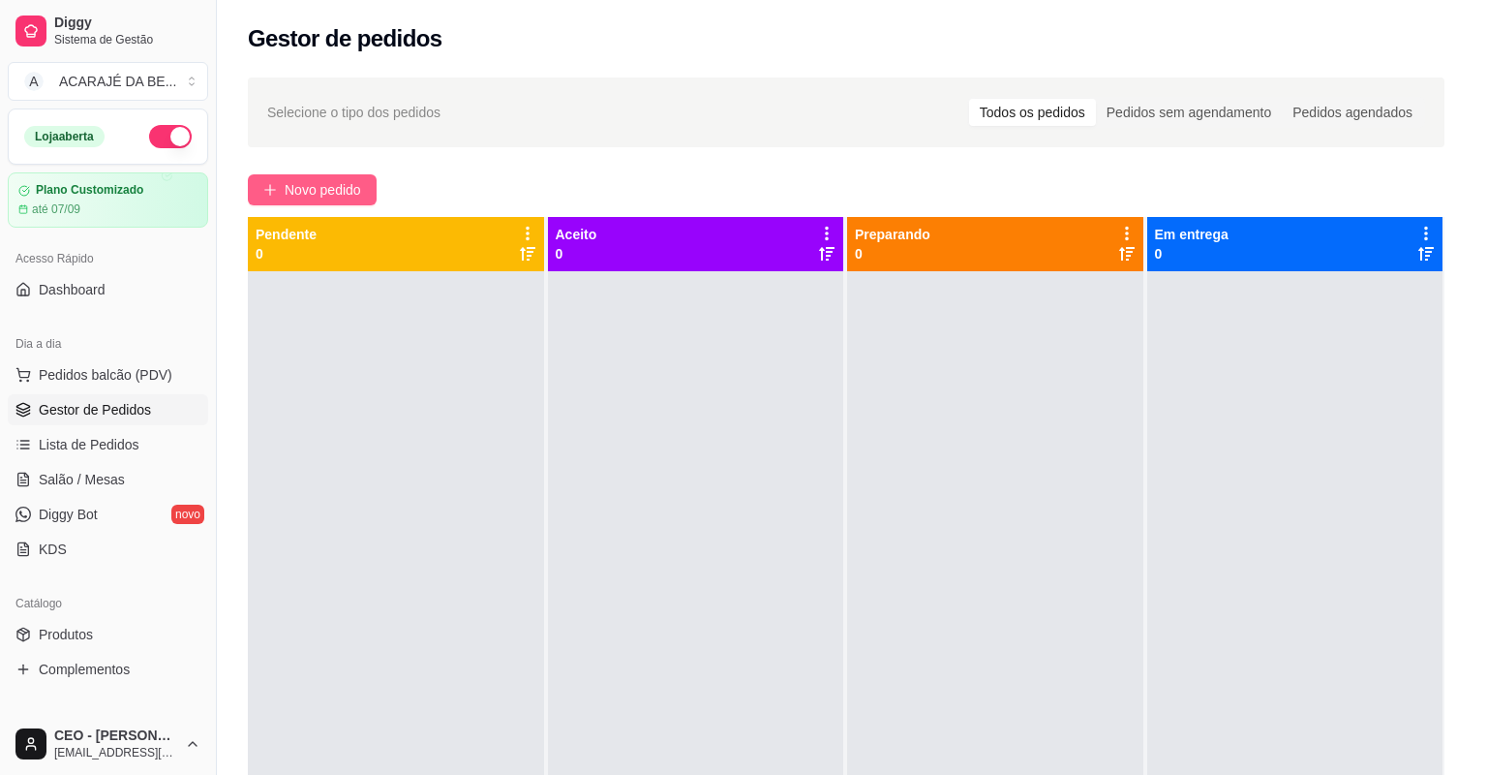
click at [344, 194] on div "Item avulso ACARAJÉ 1 - SIMPLES R$ 8,00 0 2 - BACALHAU R$ 14,00 0 3 - BACALHAU …" at bounding box center [541, 454] width 1022 height 595
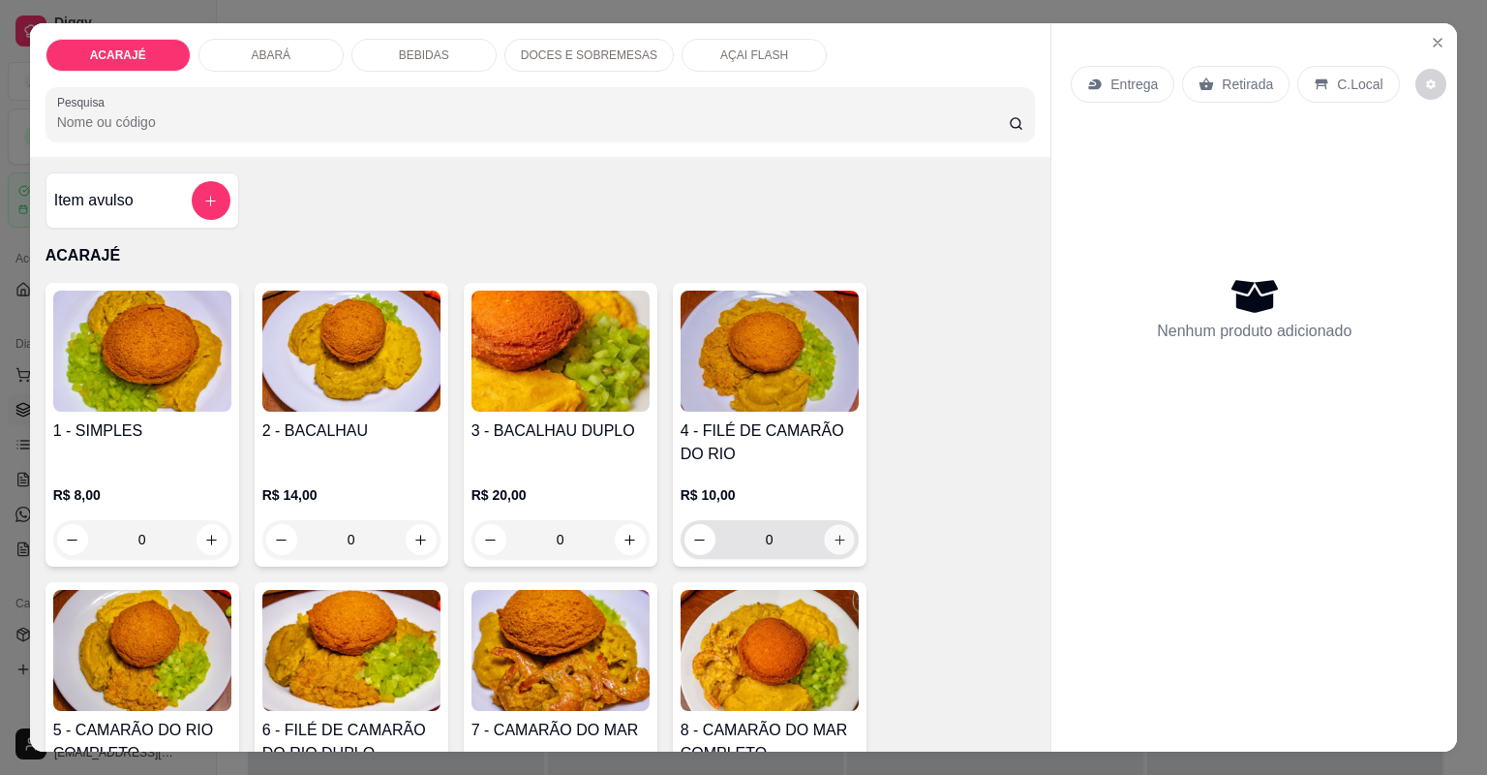
click at [835, 543] on icon "increase-product-quantity" at bounding box center [839, 540] width 15 height 15
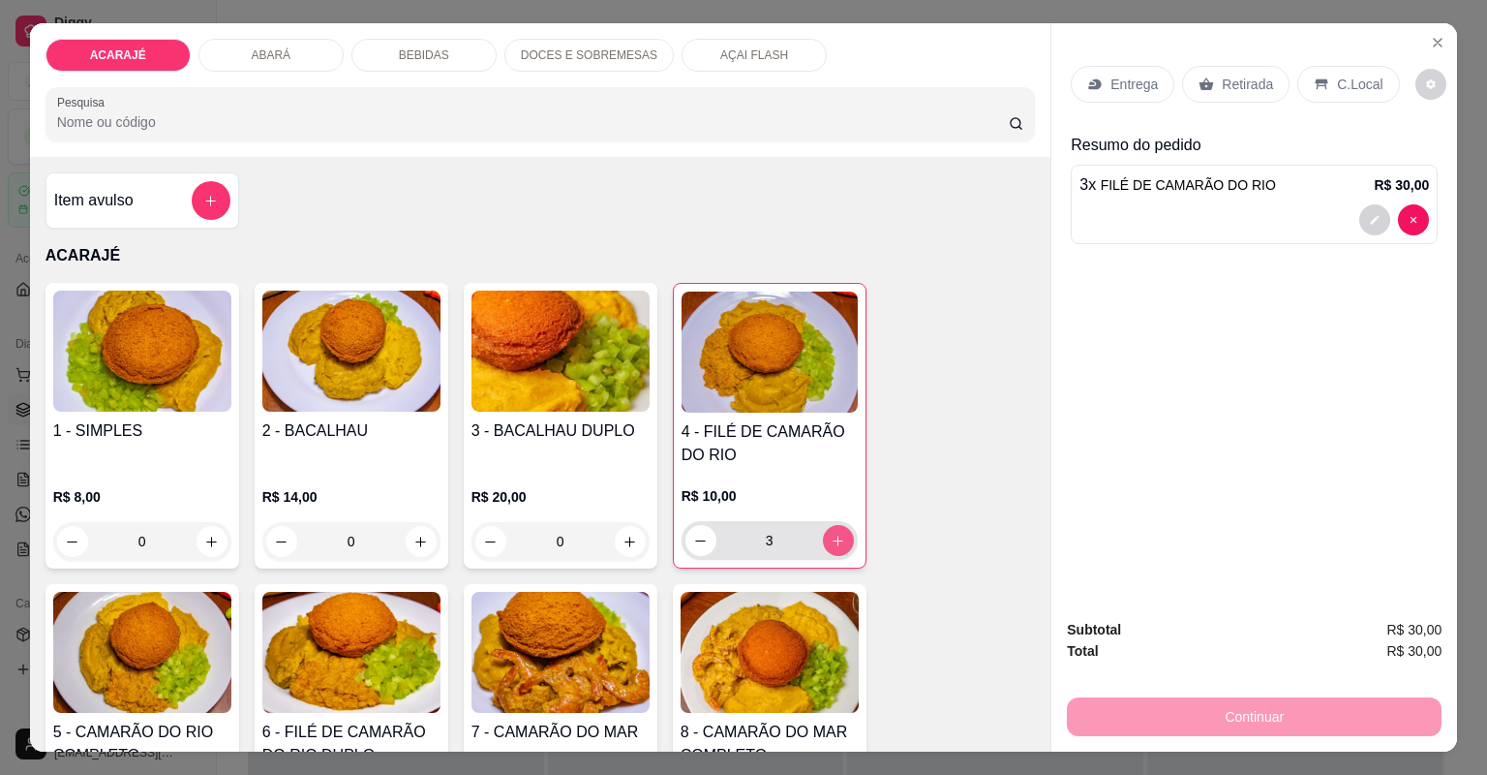
type input "3"
click at [1139, 77] on p "Entrega" at bounding box center [1134, 84] width 47 height 19
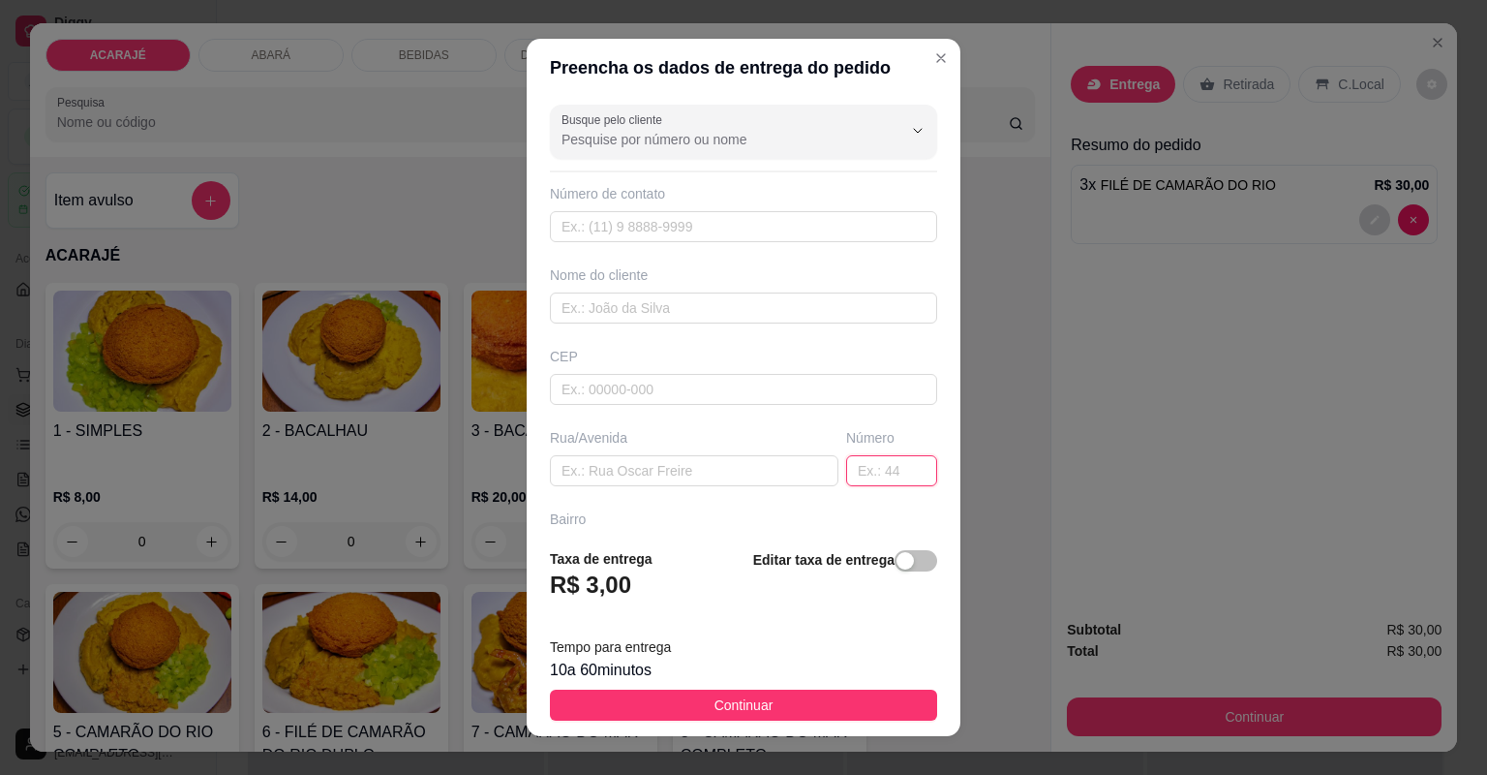
click at [892, 475] on input "text" at bounding box center [891, 470] width 91 height 31
type input "156"
click at [726, 321] on input "text" at bounding box center [743, 307] width 387 height 31
type input "merlos"
click at [637, 470] on input "text" at bounding box center [694, 470] width 289 height 31
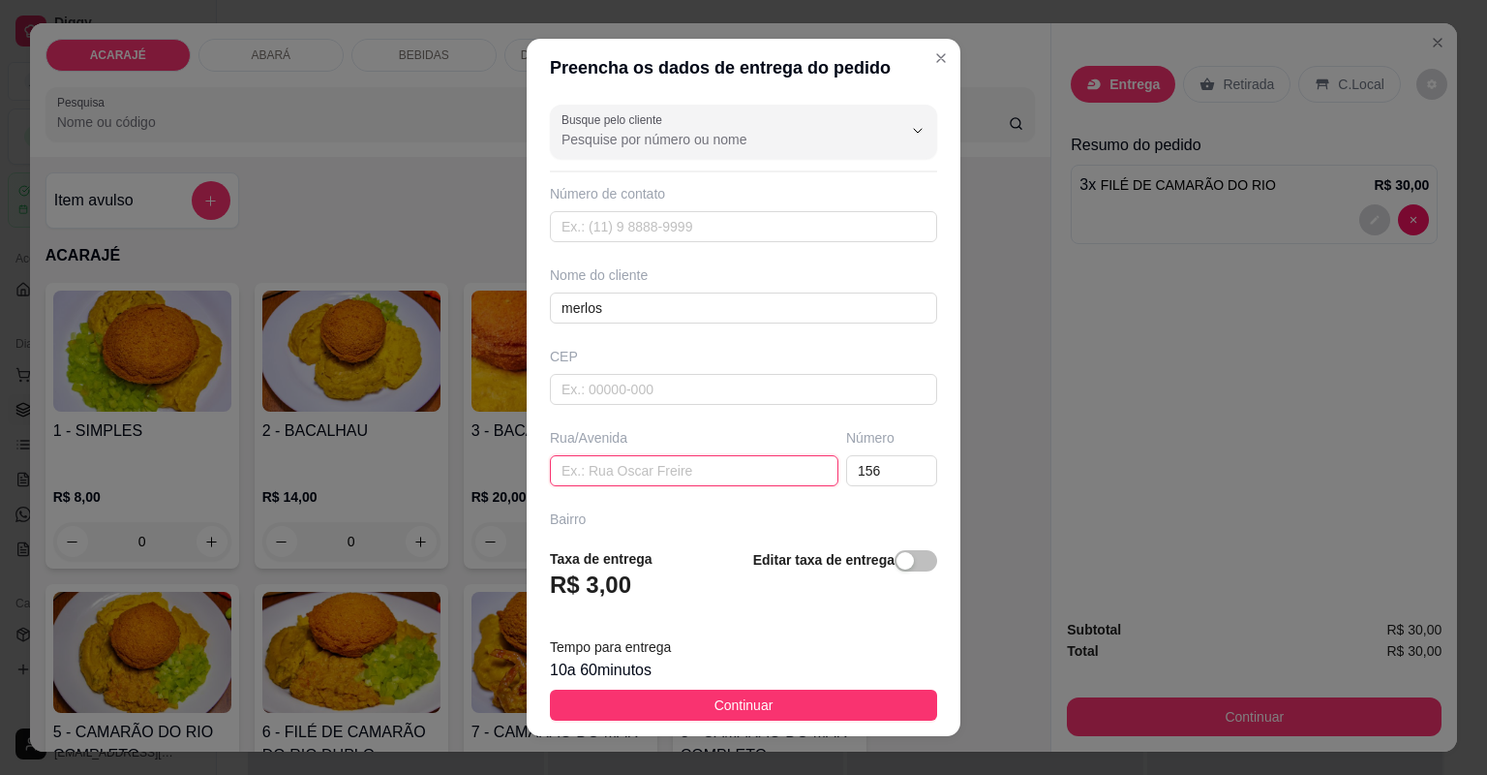
drag, startPoint x: 658, startPoint y: 466, endPoint x: 661, endPoint y: 476, distance: 11.0
paste input "Rua Francisco Xavier"
type input "Rua Francisco Xavier"
click at [612, 699] on input "text" at bounding box center [743, 714] width 387 height 31
type input "passarela"
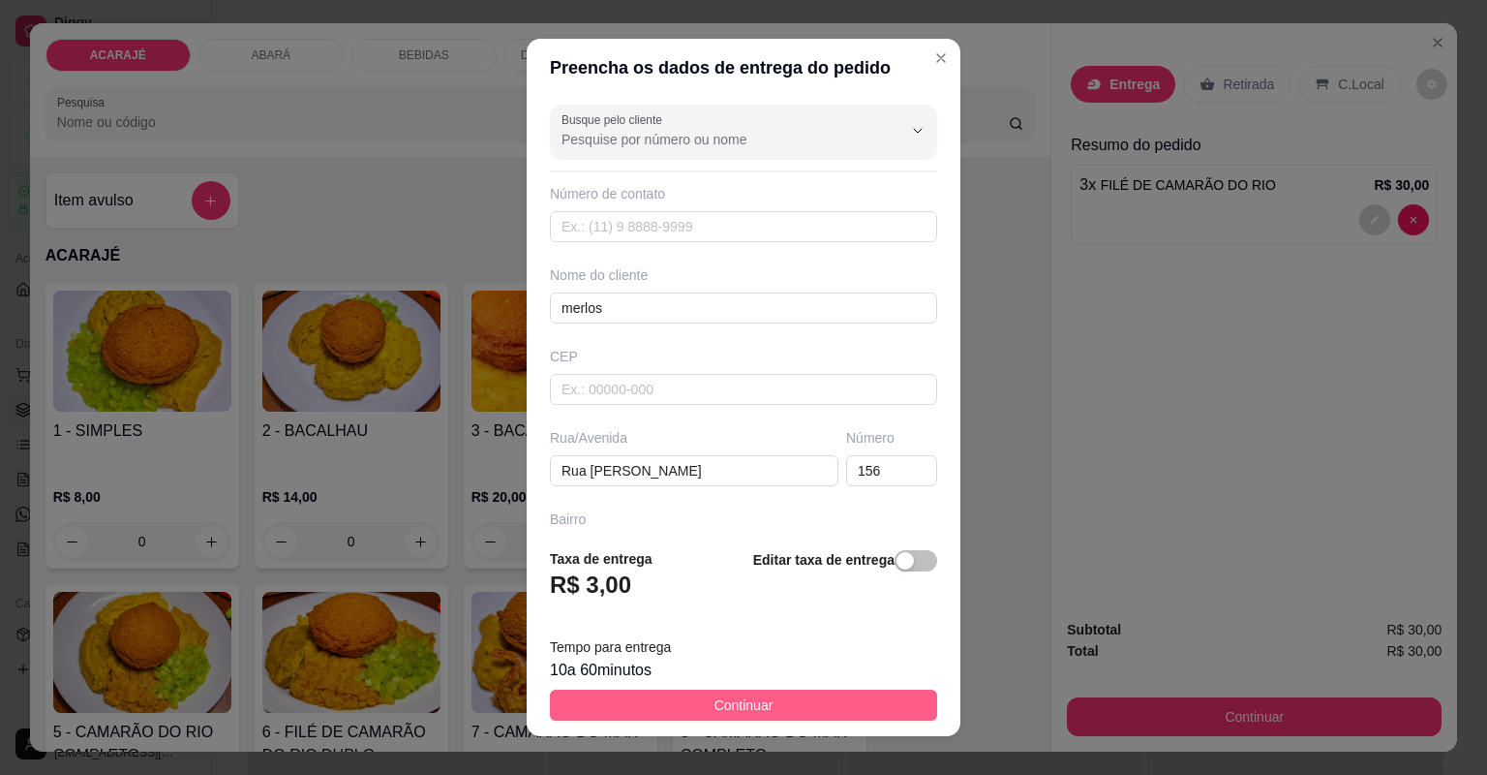
drag, startPoint x: 733, startPoint y: 720, endPoint x: 733, endPoint y: 701, distance: 19.4
click at [733, 720] on footer "Taxa de entrega R$ 3,00 Editar taxa de entrega Tempo para entrega 10 a 60 minut…" at bounding box center [744, 634] width 434 height 203
click at [733, 701] on span "Continuar" at bounding box center [744, 704] width 59 height 21
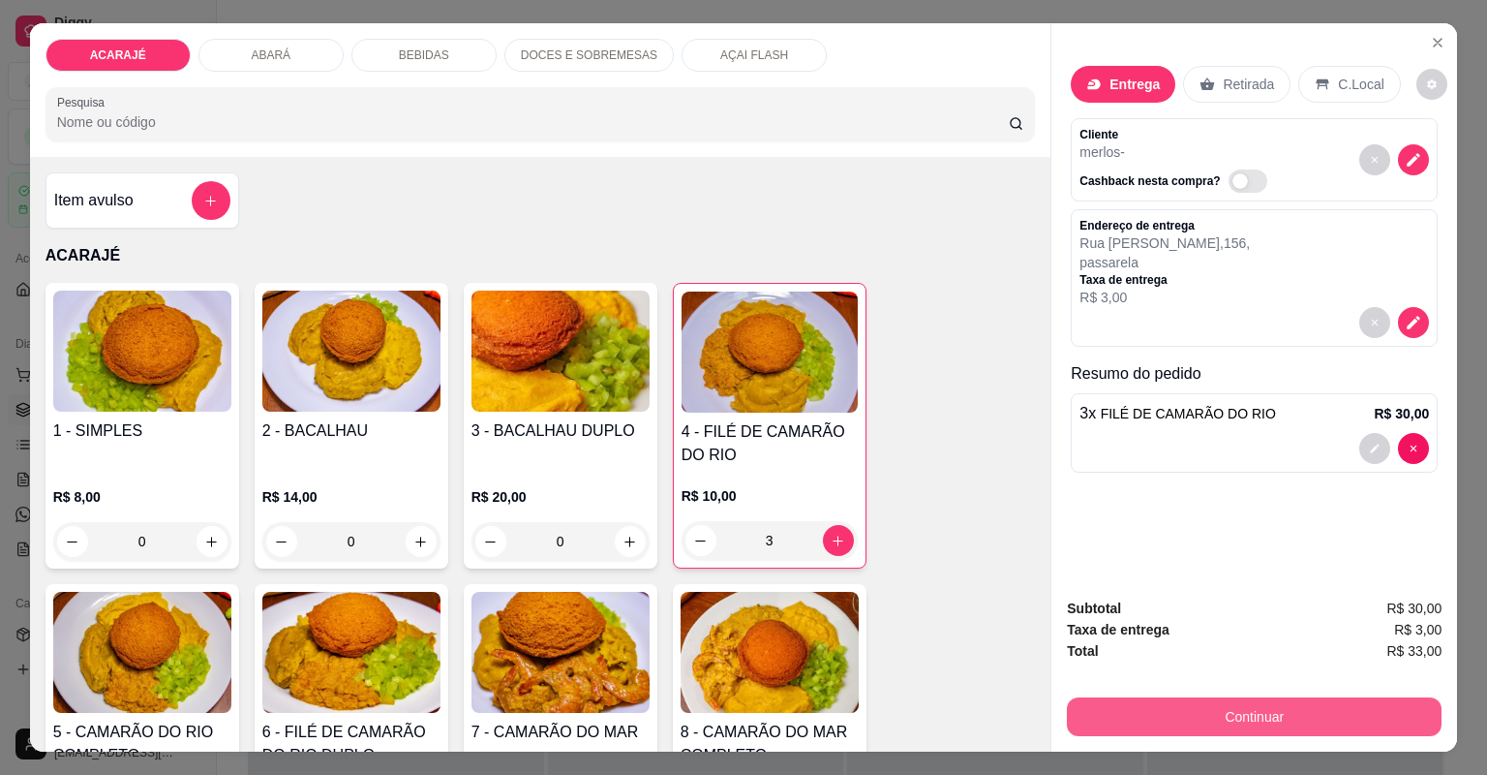
click at [1137, 719] on button "Continuar" at bounding box center [1254, 716] width 375 height 39
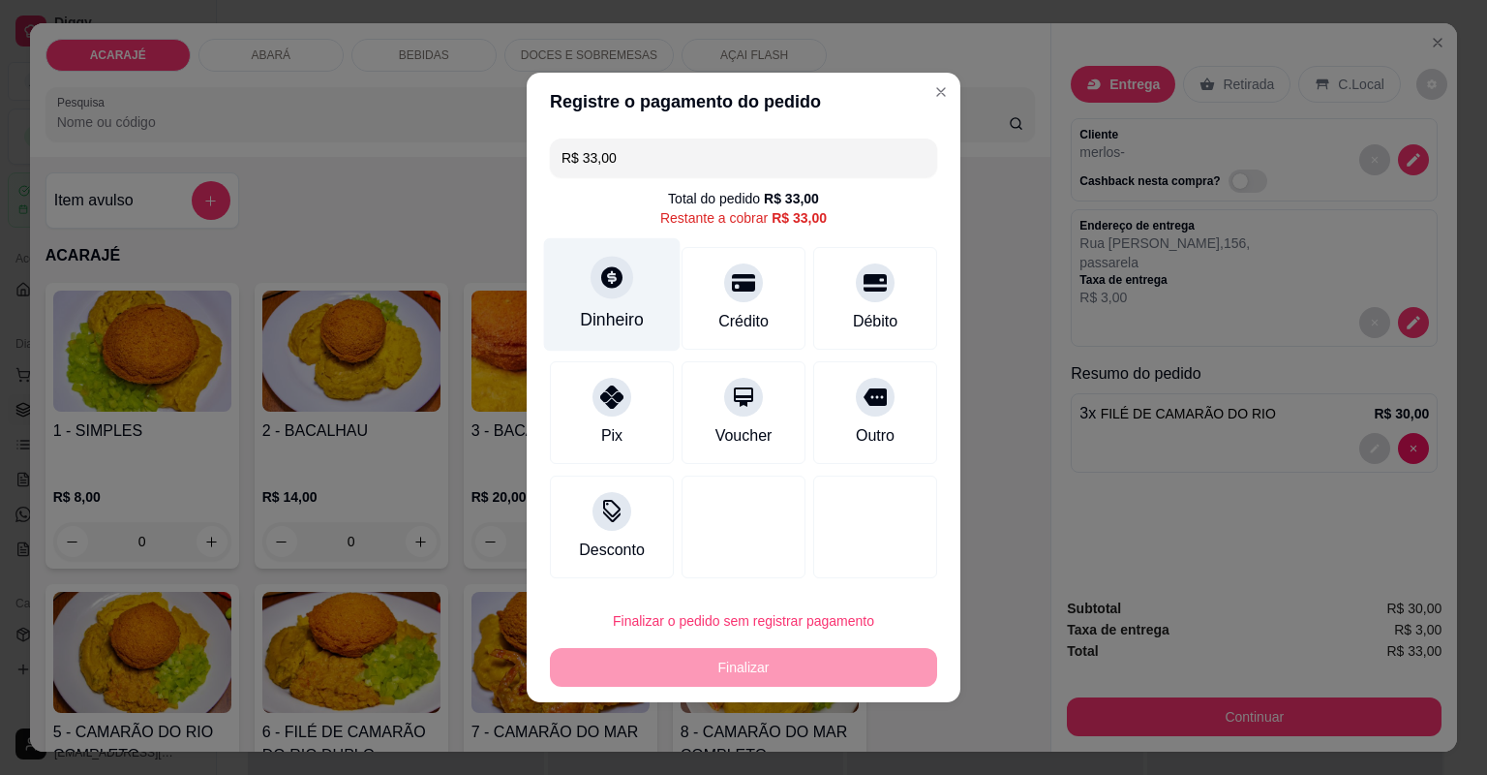
click at [634, 336] on div "Dinheiro" at bounding box center [612, 294] width 137 height 113
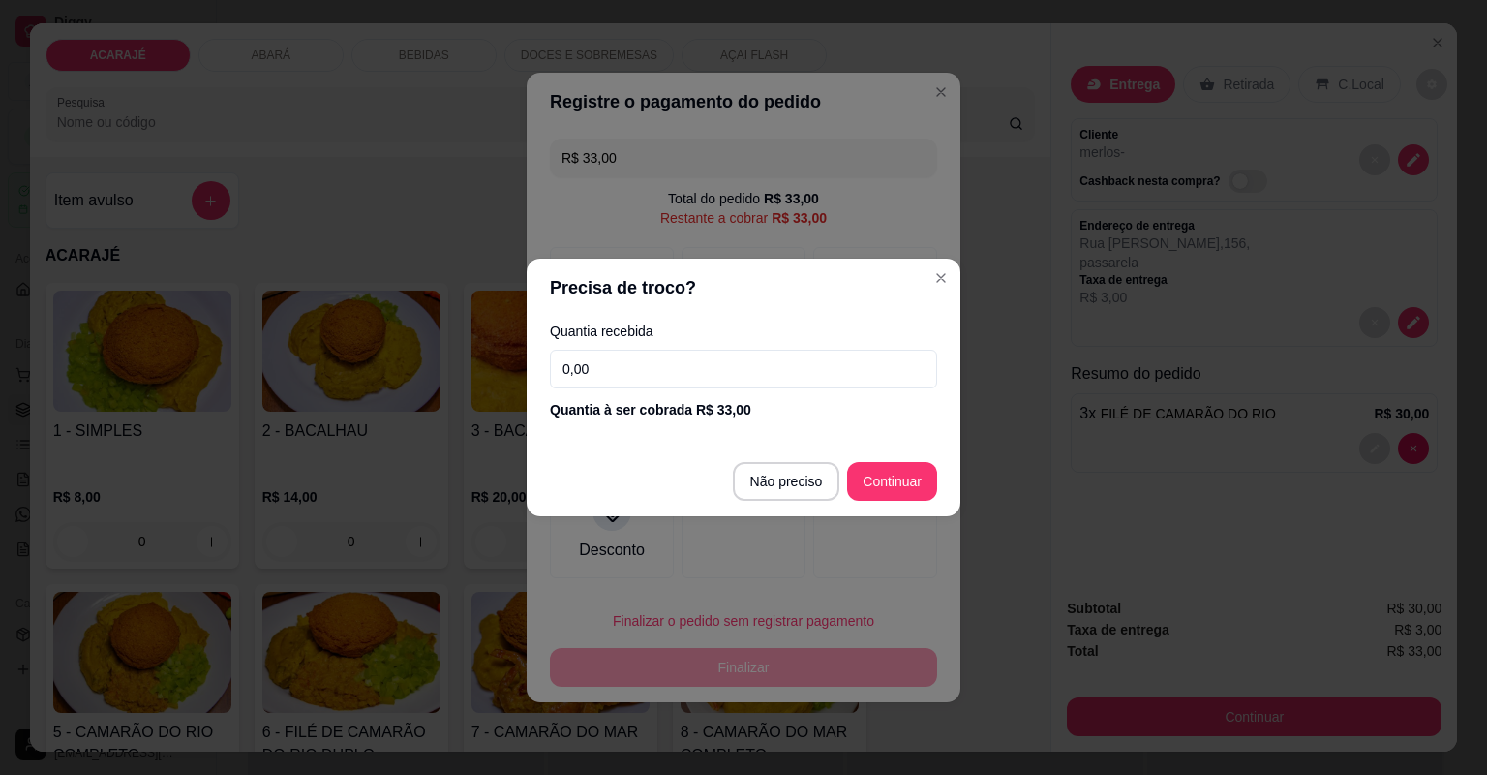
click at [627, 355] on input "0,00" at bounding box center [743, 369] width 387 height 39
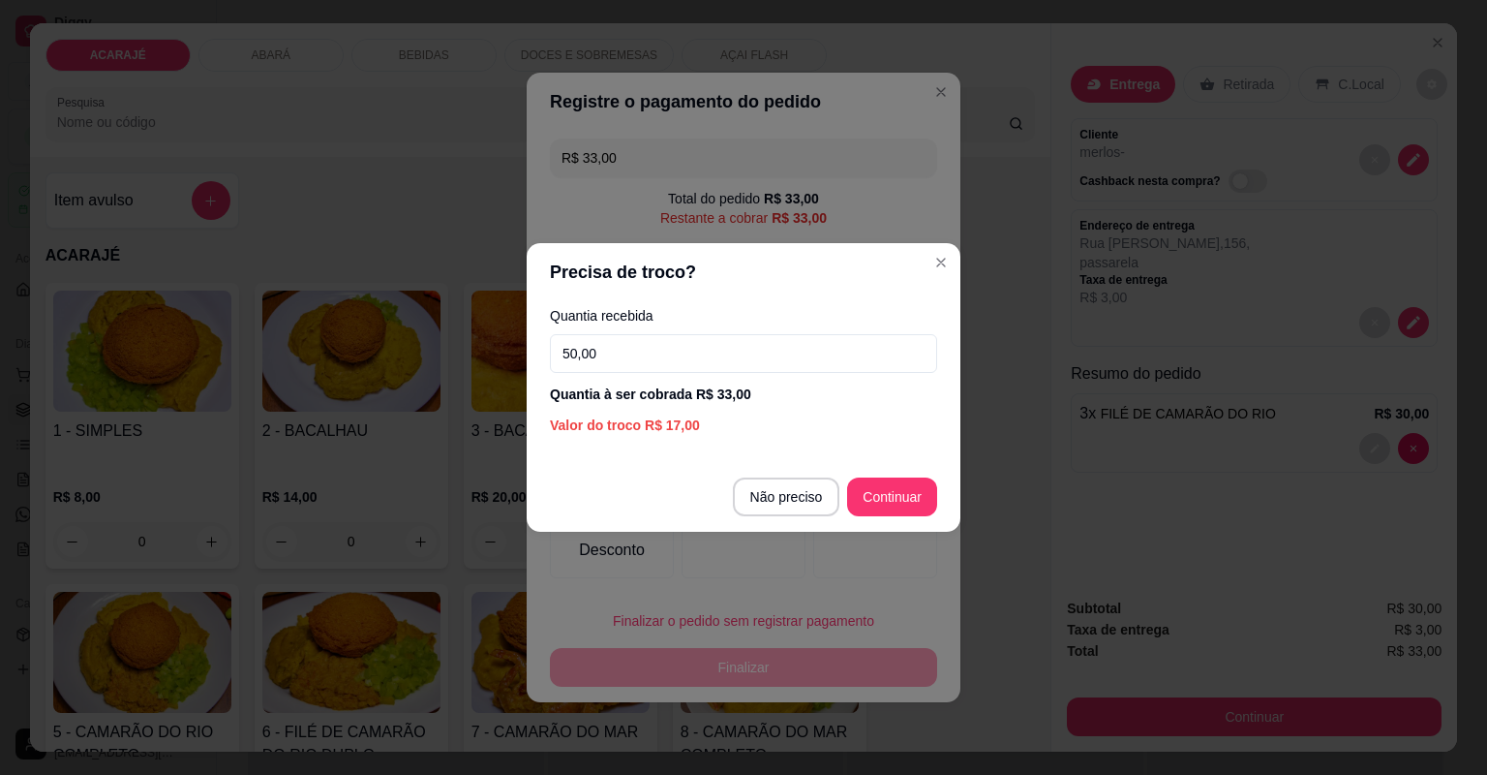
type input "50,00"
type input "R$ 0,00"
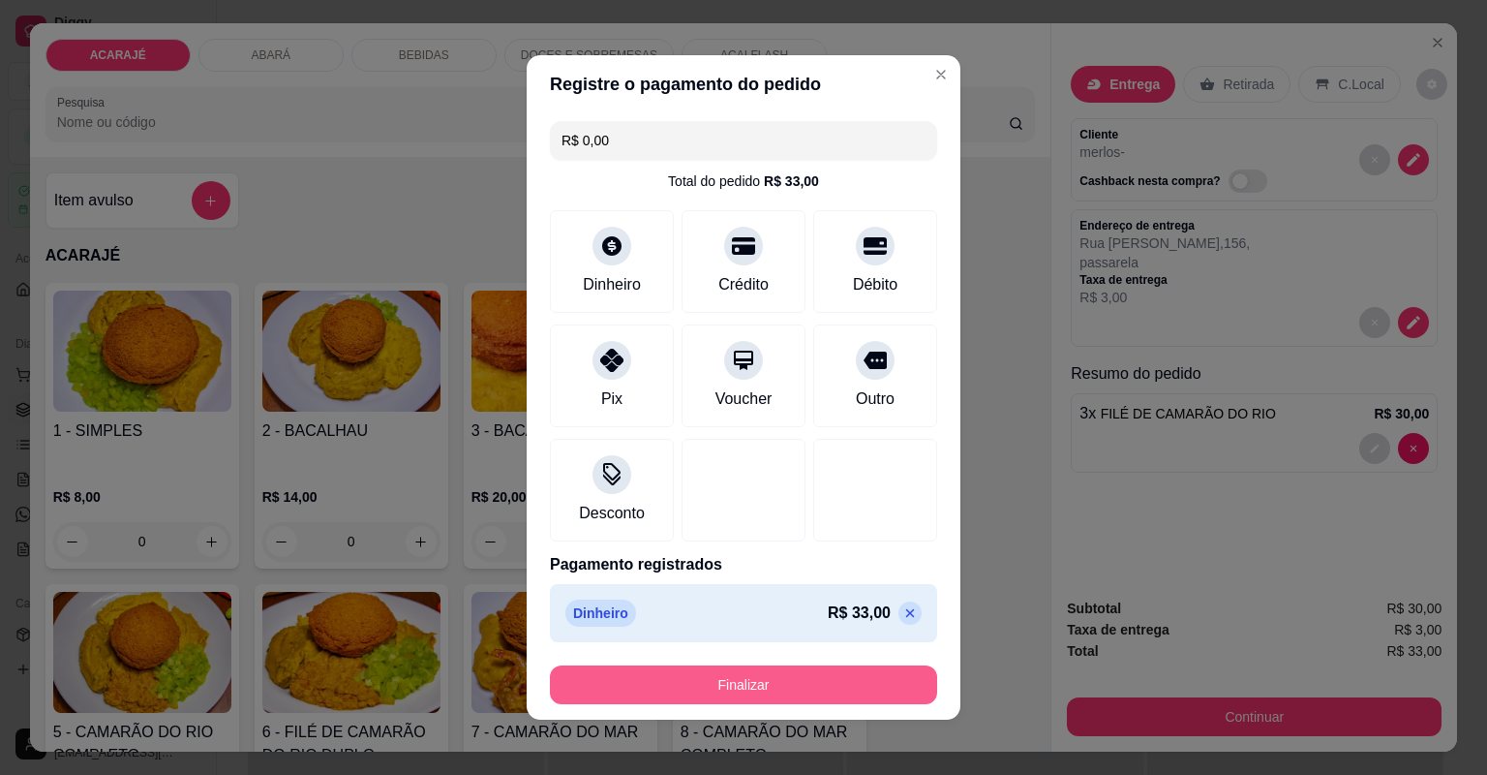
click at [744, 681] on button "Finalizar" at bounding box center [743, 684] width 387 height 39
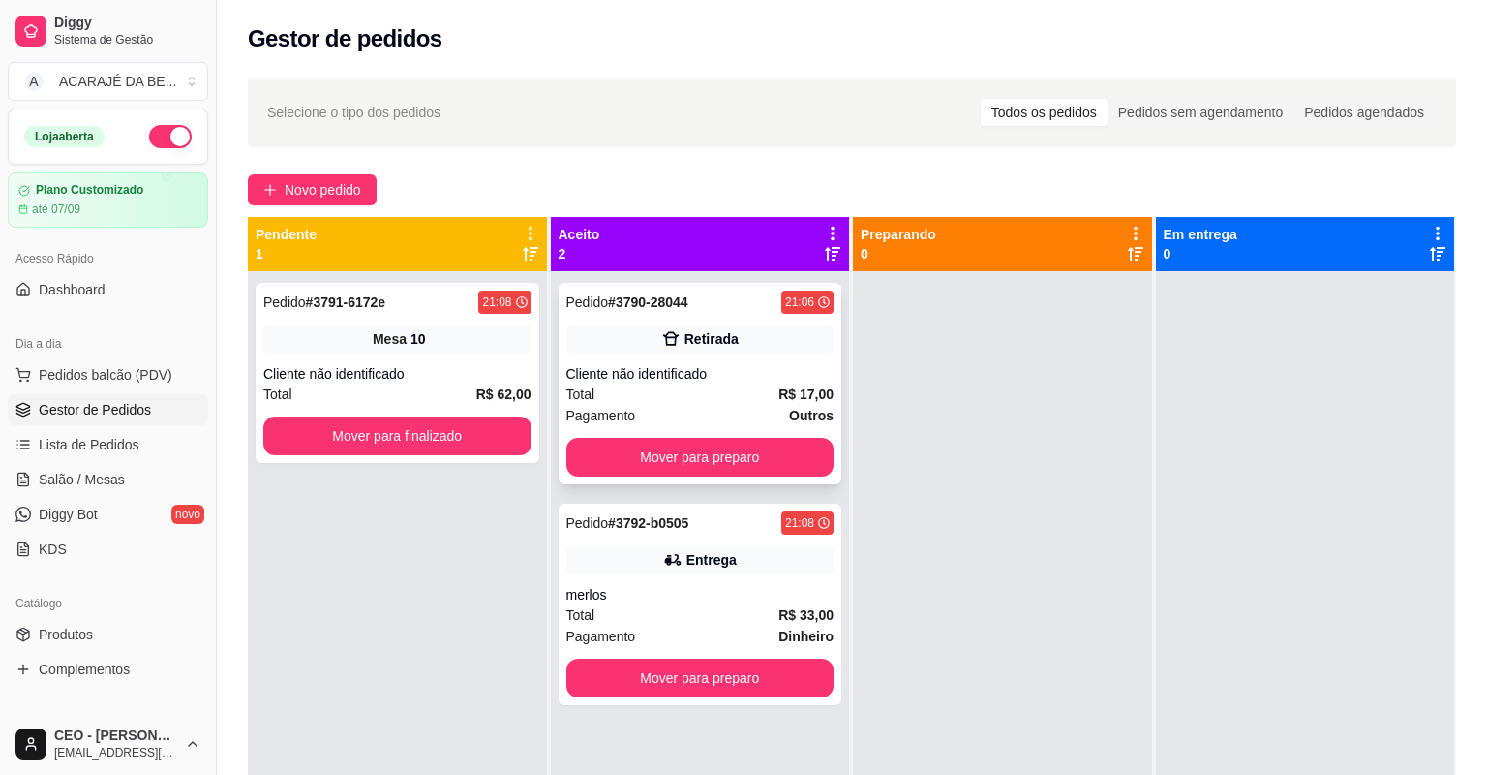
click at [666, 411] on div "Pagamento Outros" at bounding box center [700, 415] width 268 height 21
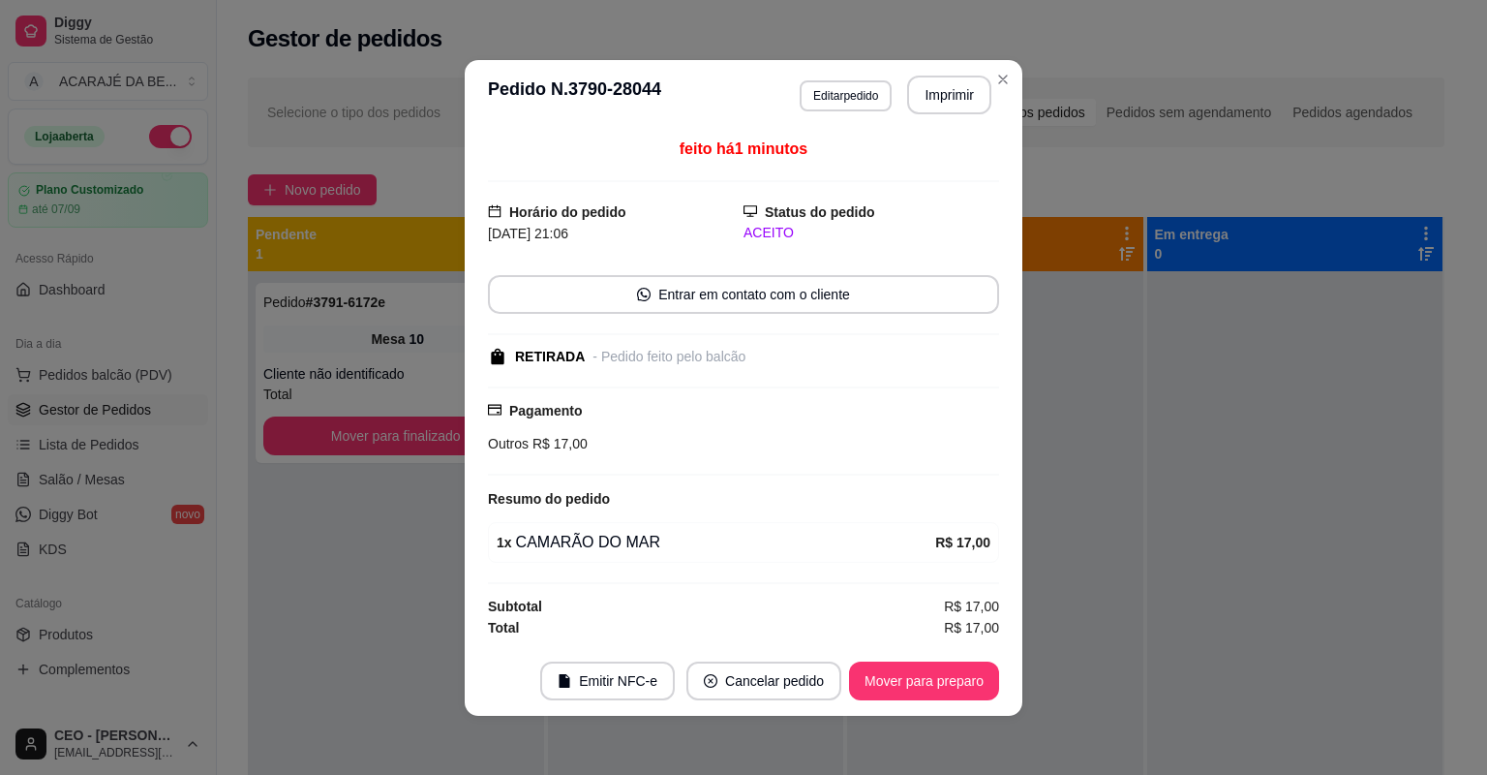
click at [933, 101] on button "Imprimir" at bounding box center [949, 95] width 84 height 39
click at [933, 100] on button "Imprimir" at bounding box center [949, 95] width 84 height 39
click at [953, 689] on button "Mover para preparo" at bounding box center [923, 680] width 145 height 38
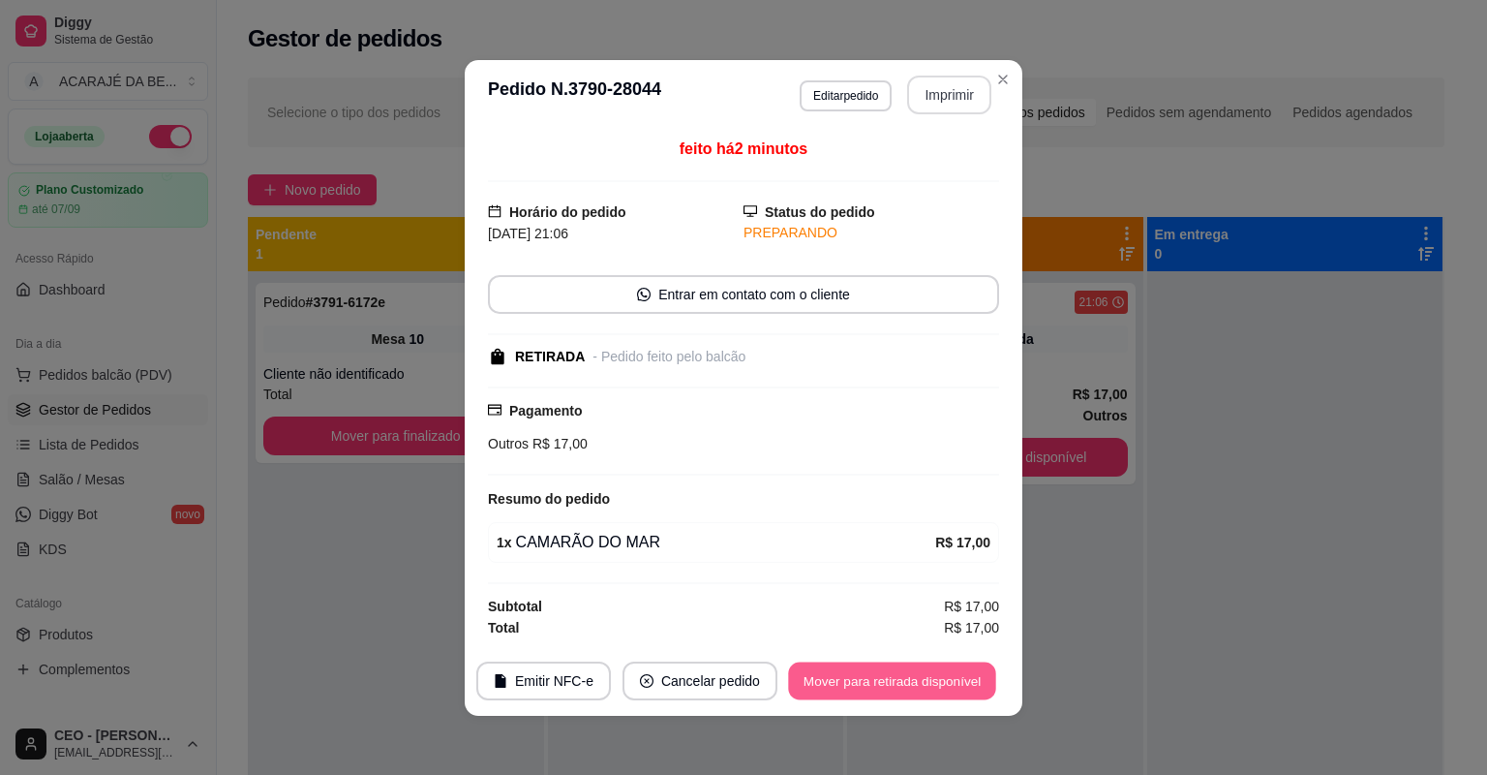
click at [953, 689] on button "Mover para retirada disponível" at bounding box center [891, 680] width 207 height 38
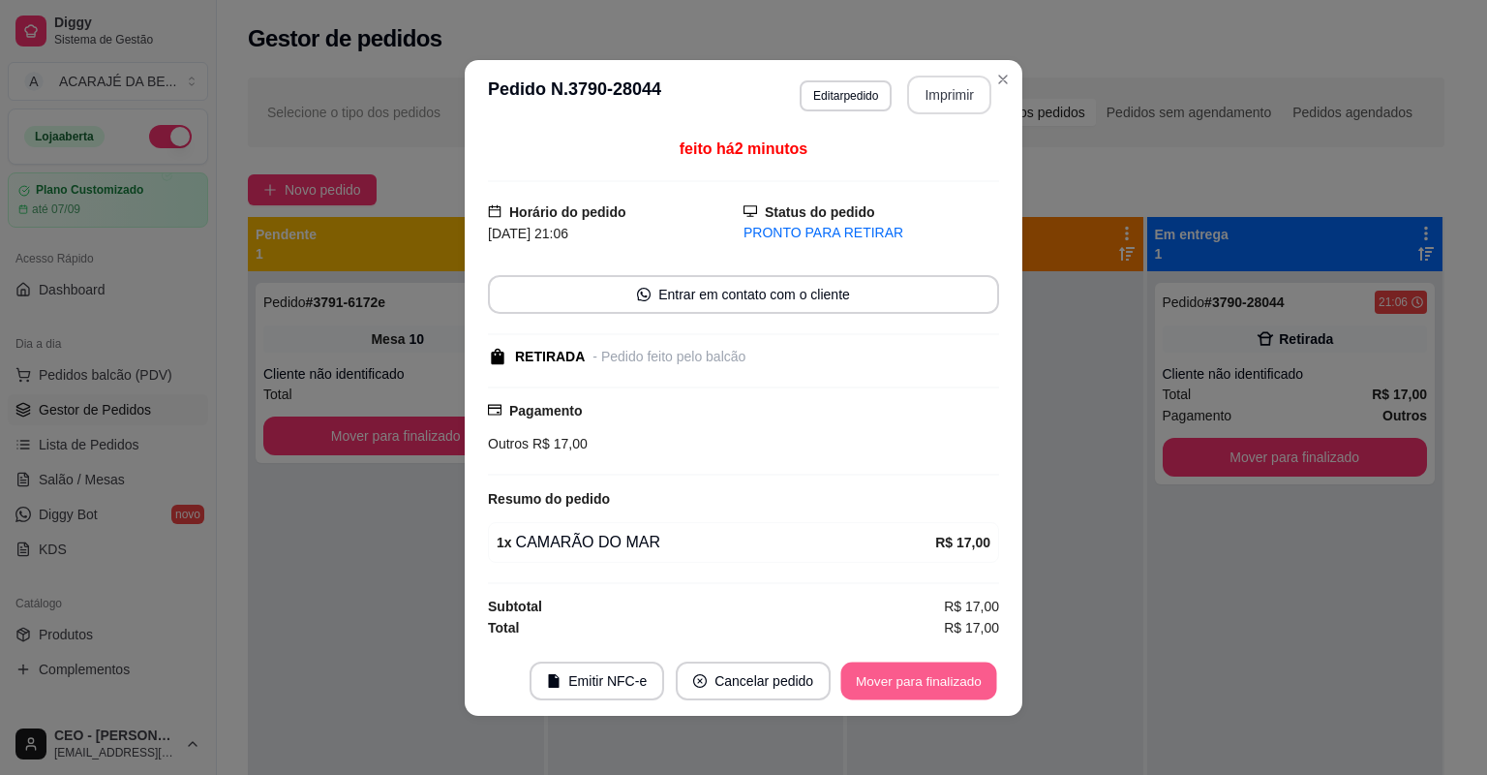
click at [953, 689] on button "Mover para finalizado" at bounding box center [919, 680] width 156 height 38
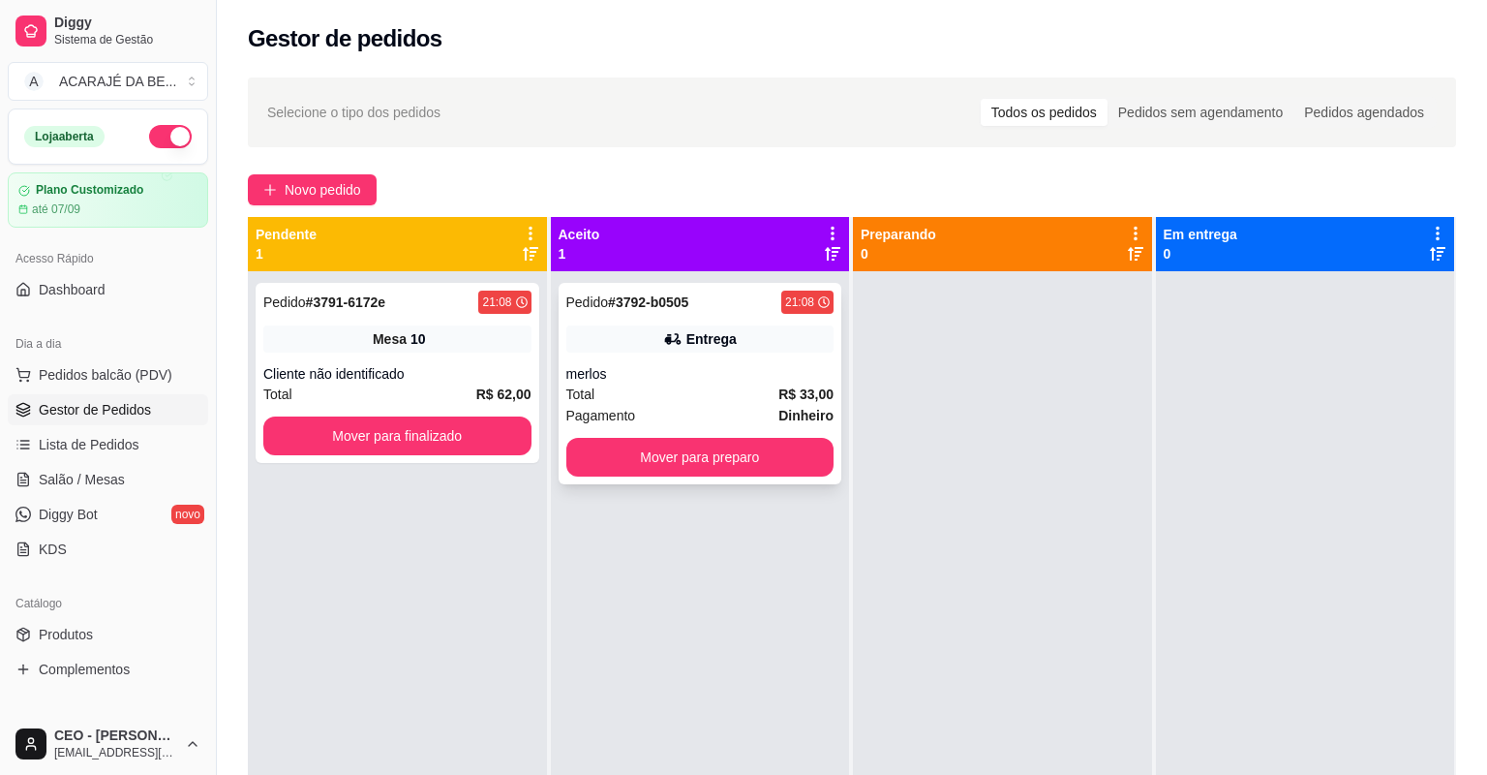
click at [712, 403] on div "Total R$ 33,00" at bounding box center [700, 393] width 268 height 21
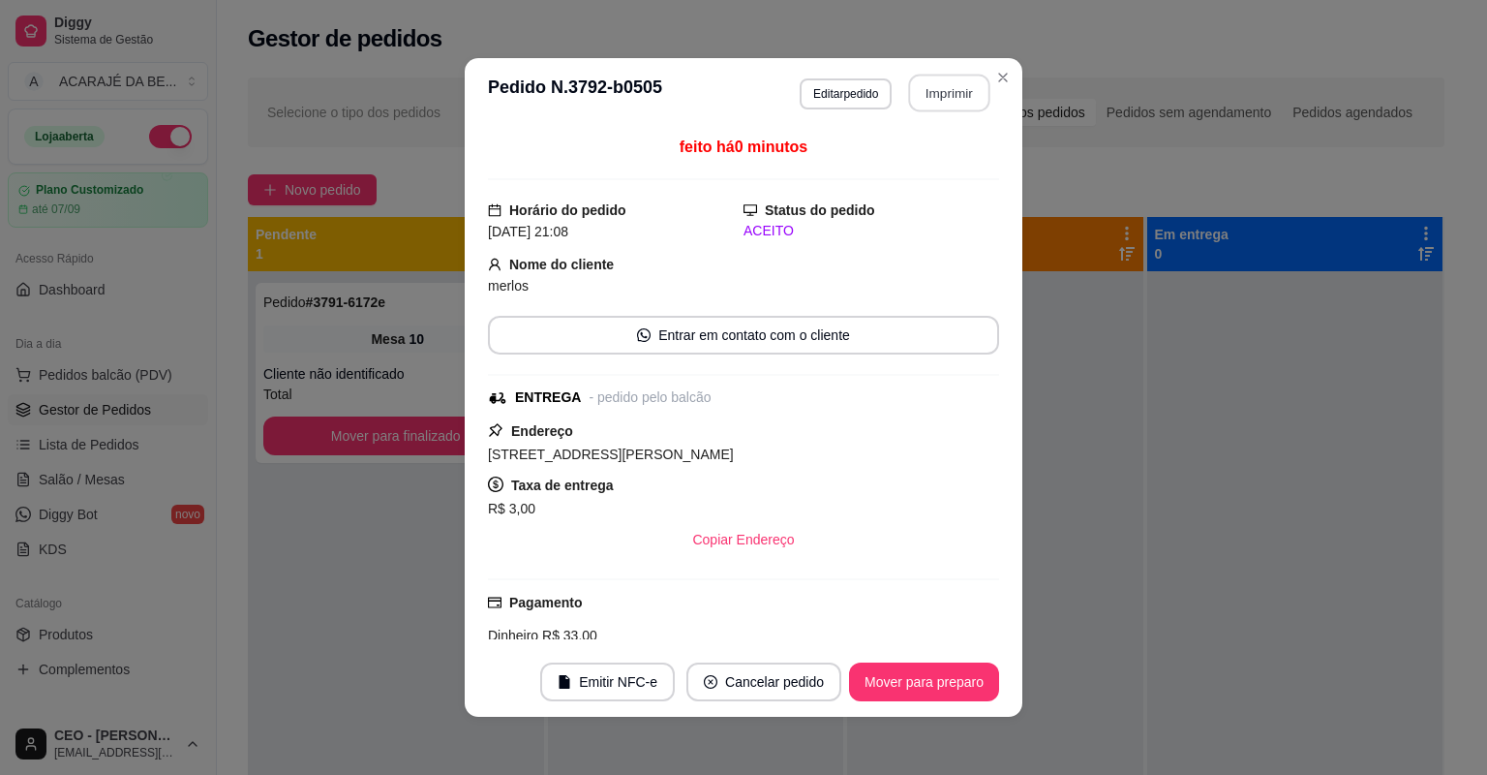
click at [949, 89] on button "Imprimir" at bounding box center [949, 94] width 81 height 38
click at [939, 676] on button "Mover para preparo" at bounding box center [923, 682] width 145 height 38
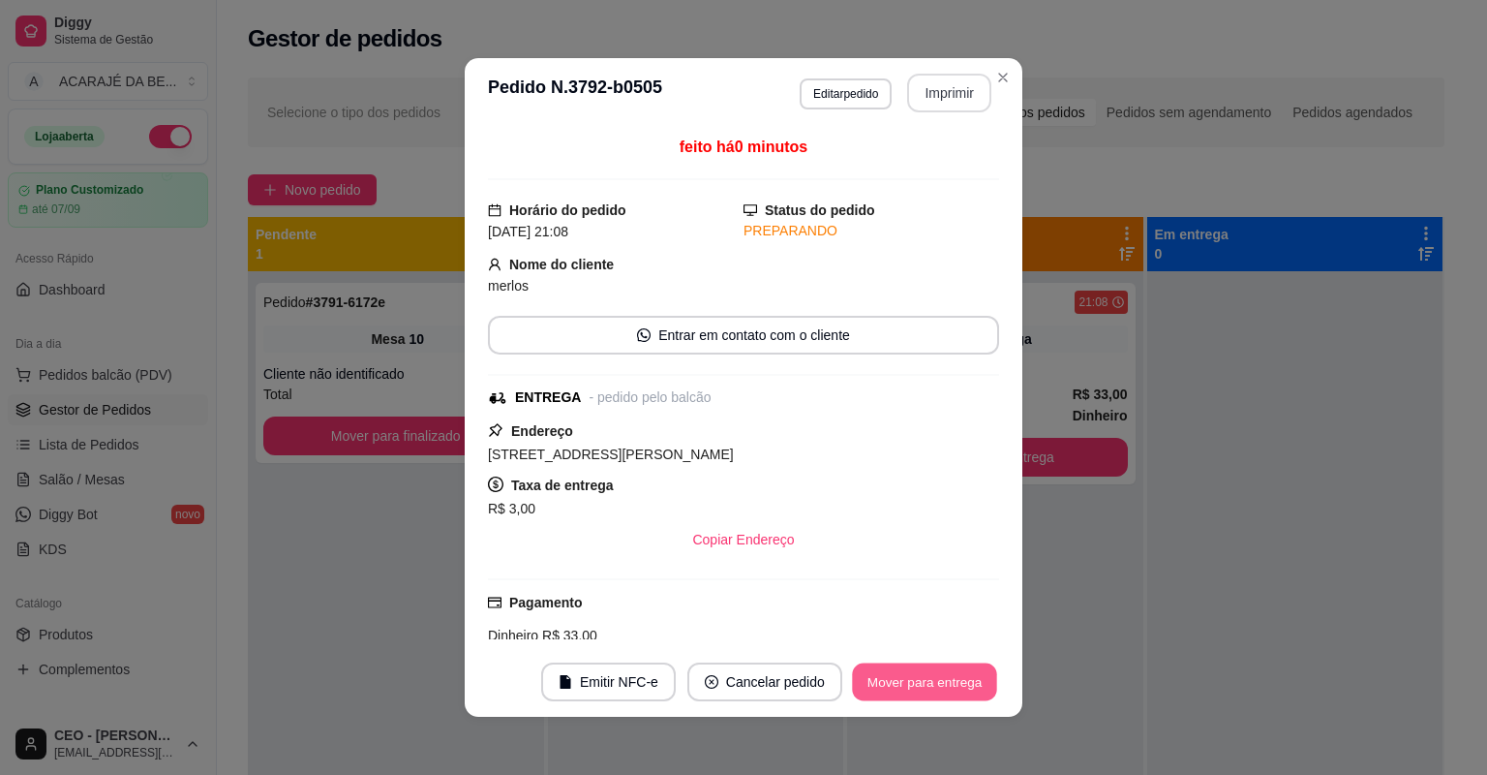
click at [940, 676] on button "Mover para entrega" at bounding box center [924, 682] width 145 height 38
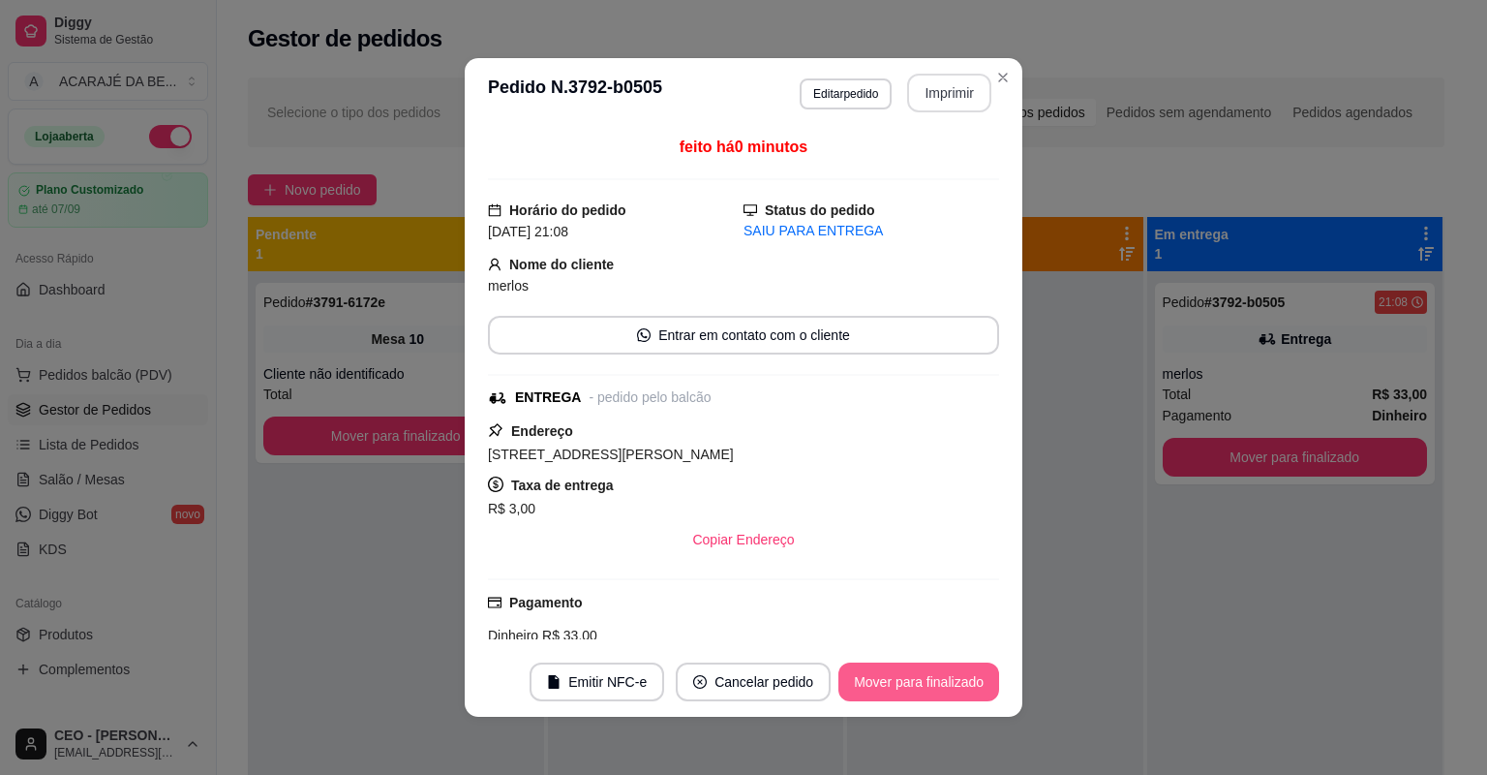
click at [940, 676] on button "Mover para finalizado" at bounding box center [919, 681] width 161 height 39
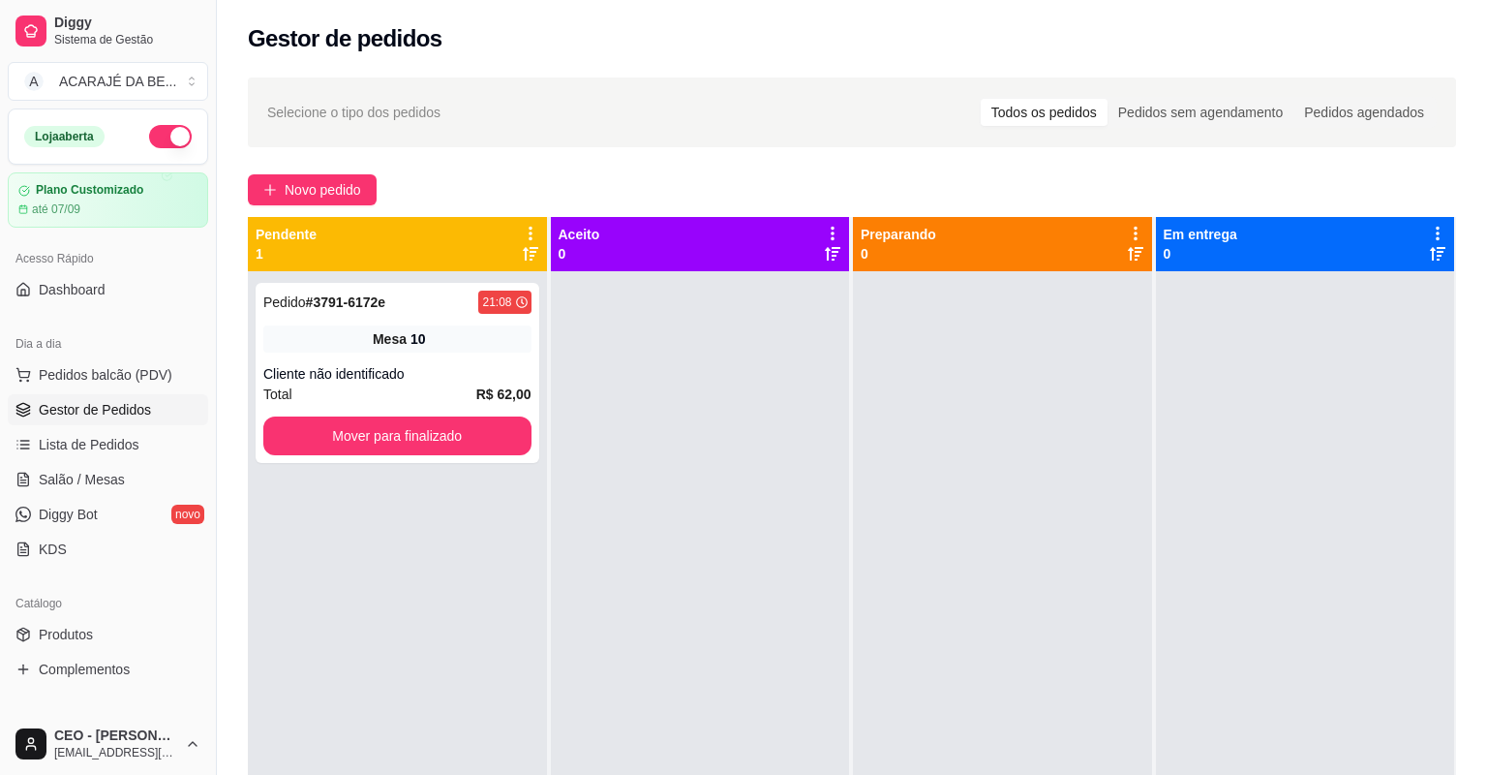
click at [1080, 625] on div at bounding box center [1002, 658] width 299 height 775
click at [476, 395] on strong "R$ 62,00" at bounding box center [503, 393] width 55 height 15
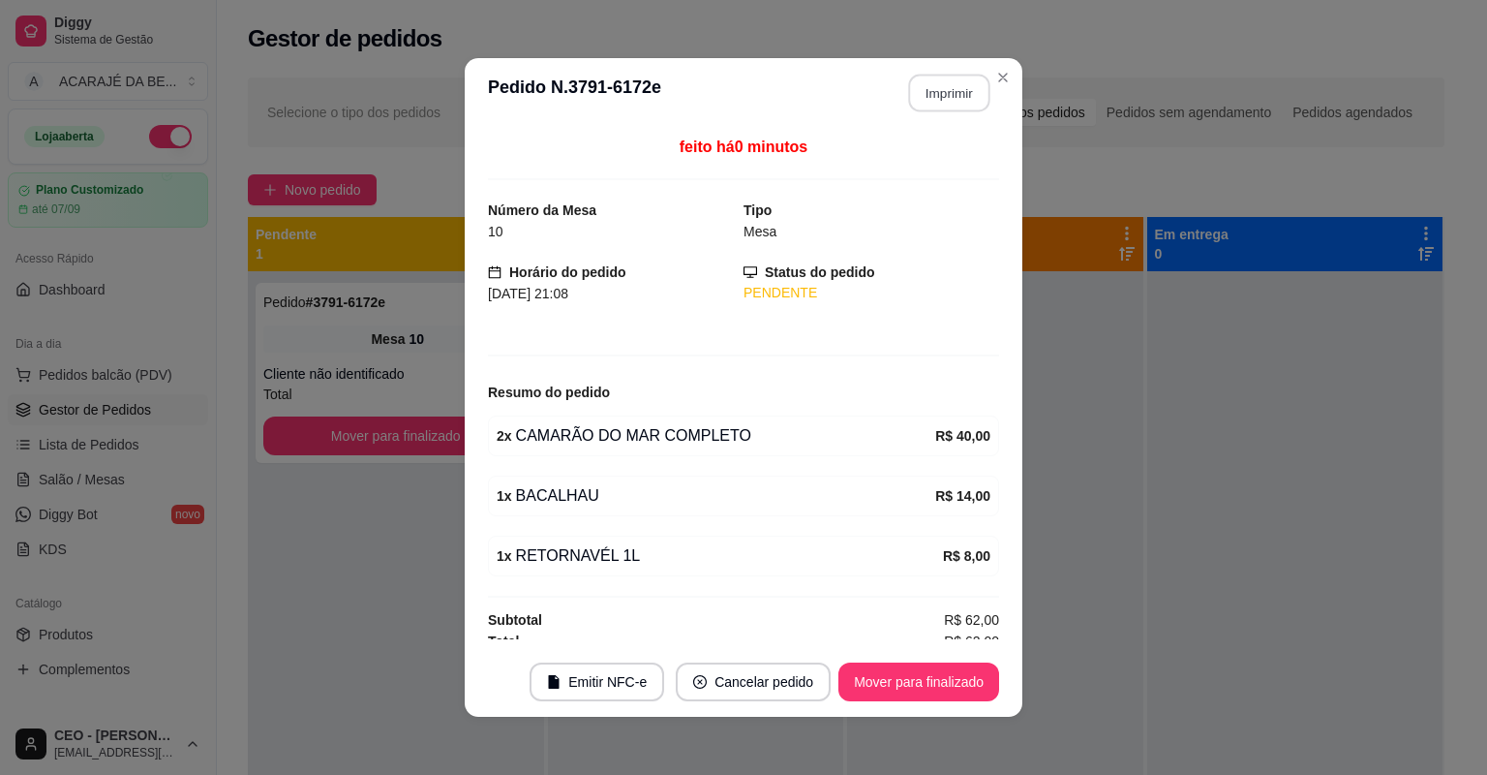
click at [933, 95] on button "Imprimir" at bounding box center [949, 94] width 81 height 38
click at [914, 681] on button "Mover para finalizado" at bounding box center [919, 681] width 161 height 39
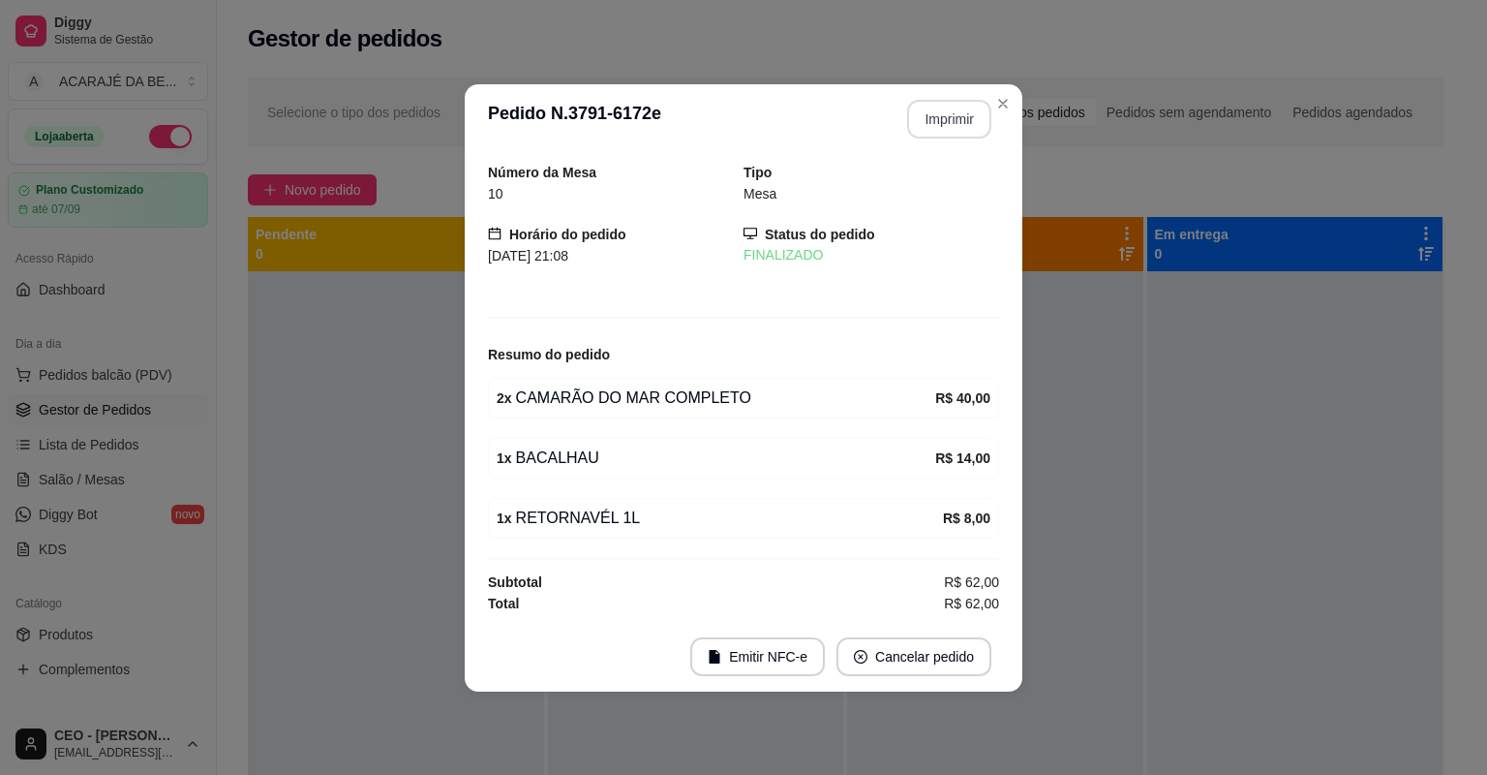
click at [914, 681] on footer "Emitir NFC-e Cancelar pedido" at bounding box center [744, 657] width 558 height 70
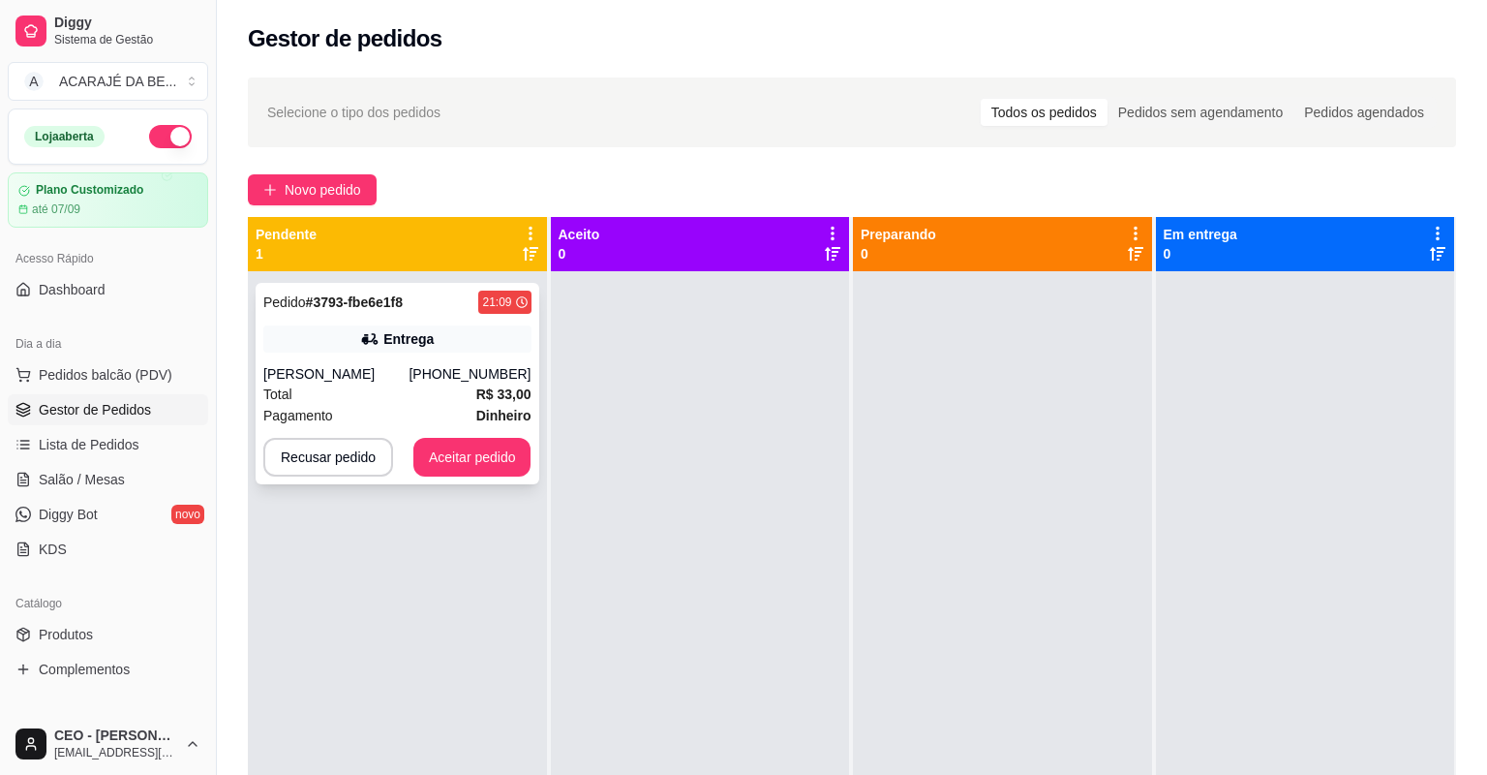
click at [403, 412] on div "Pagamento Dinheiro" at bounding box center [397, 415] width 268 height 21
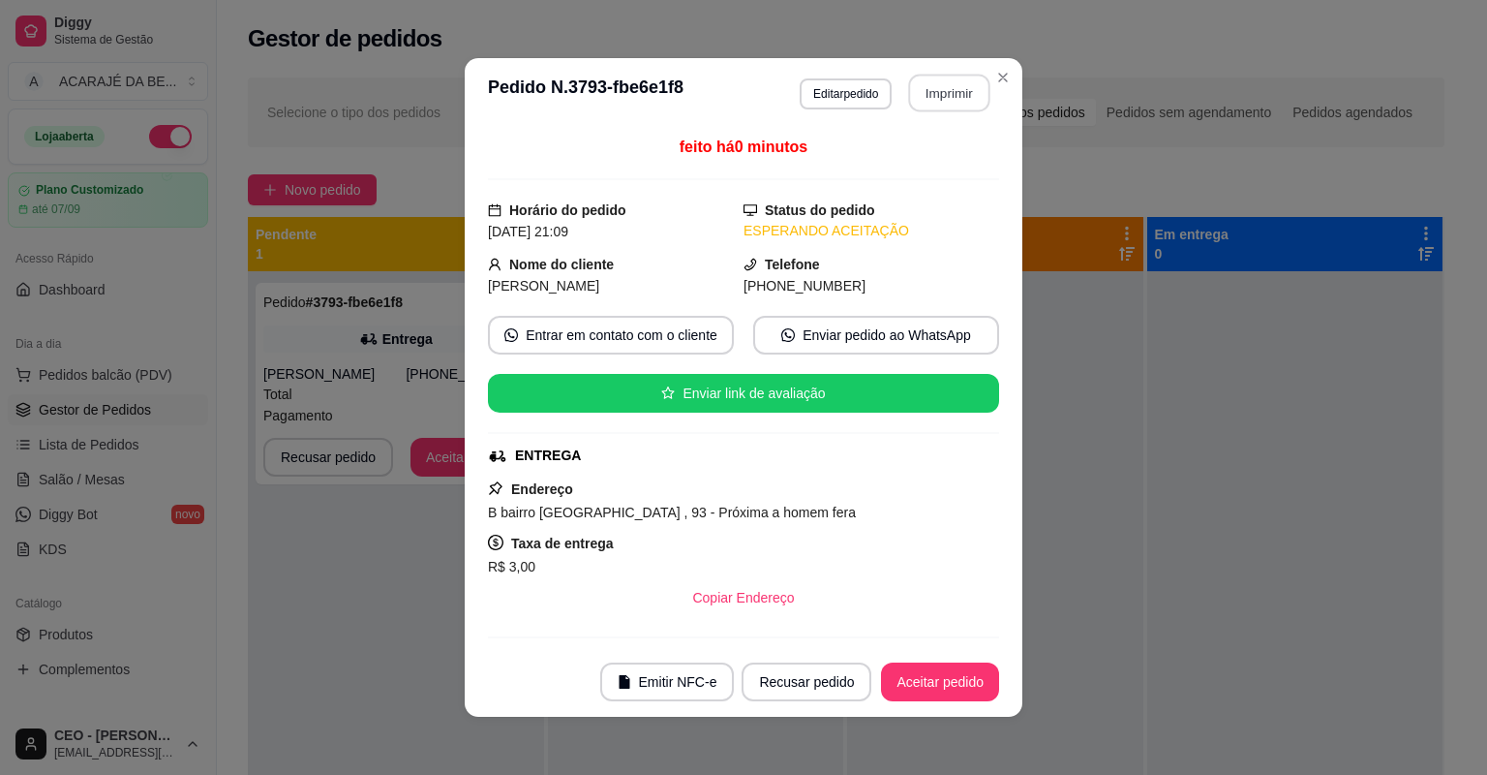
click at [938, 96] on button "Imprimir" at bounding box center [949, 94] width 81 height 38
click at [922, 682] on button "Aceitar pedido" at bounding box center [940, 681] width 118 height 39
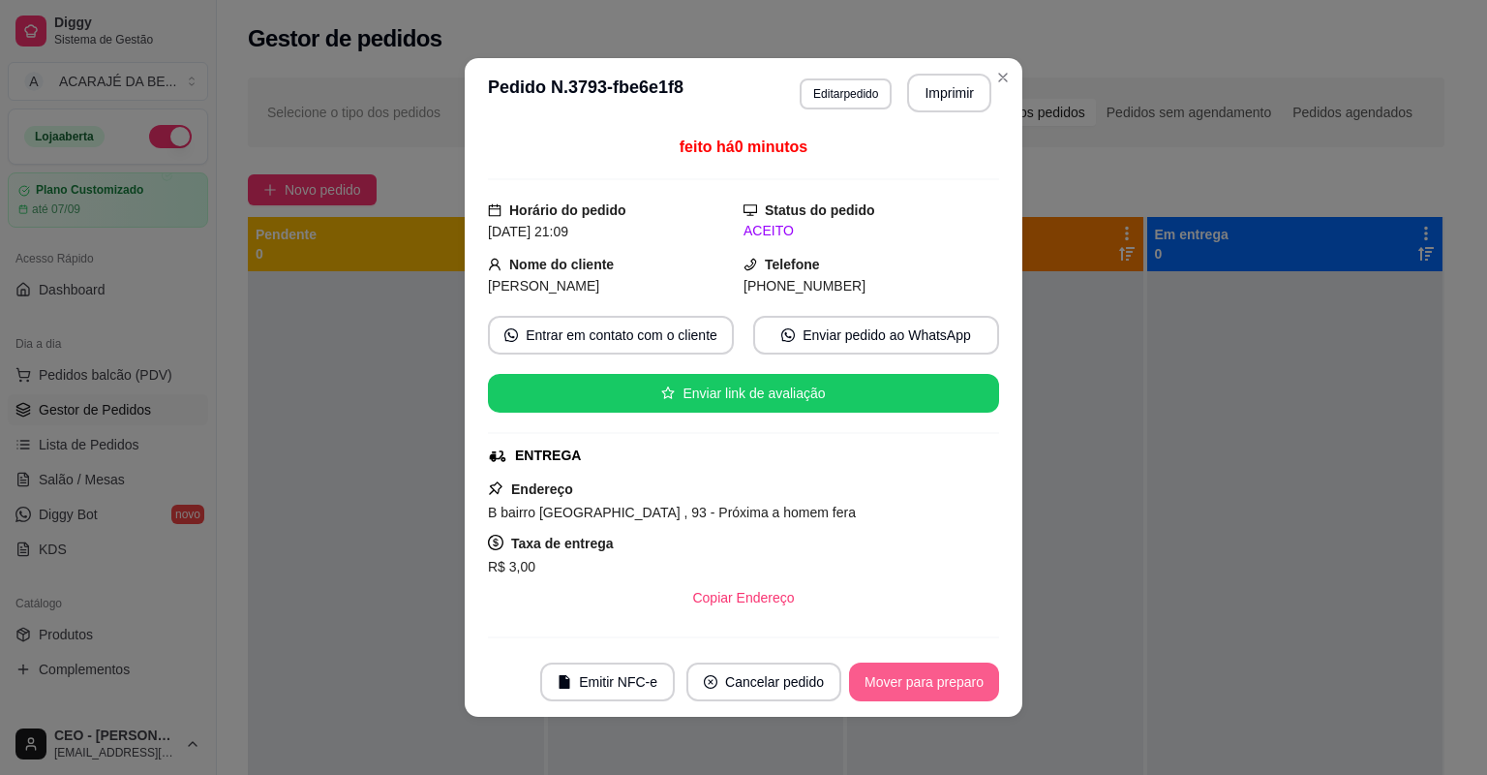
click at [922, 682] on button "Mover para preparo" at bounding box center [924, 681] width 150 height 39
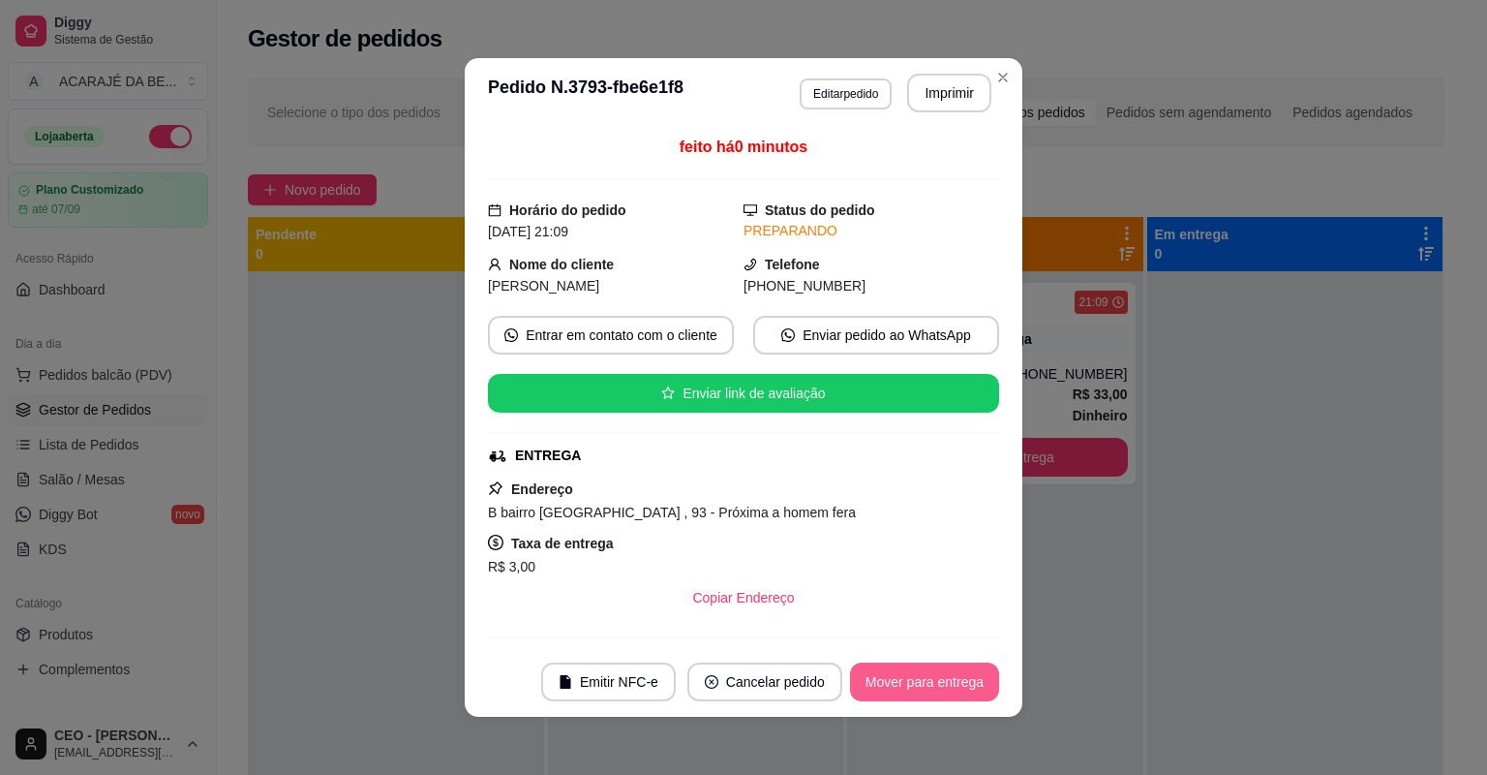
click at [922, 682] on button "Mover para entrega" at bounding box center [924, 681] width 149 height 39
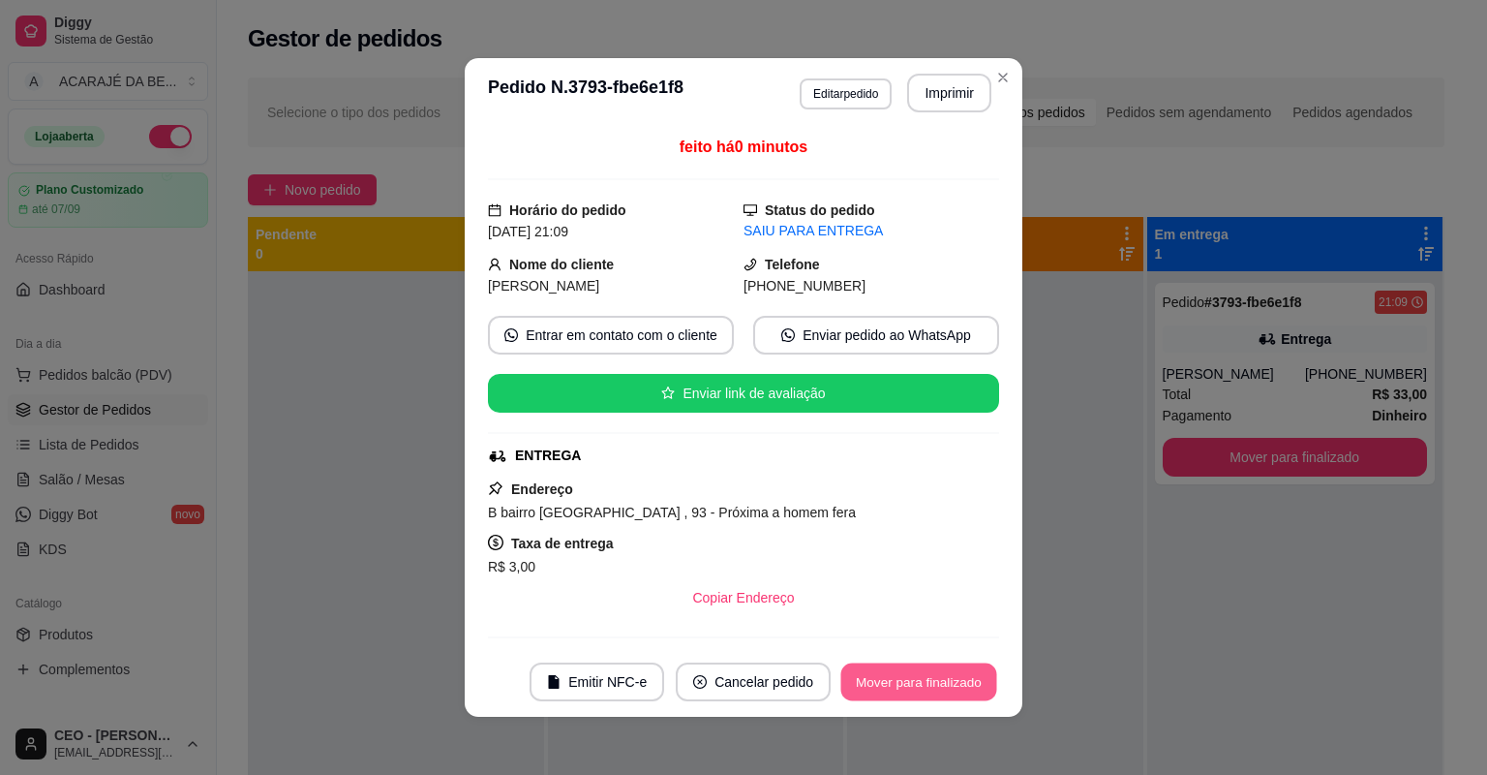
click at [925, 678] on button "Mover para finalizado" at bounding box center [919, 682] width 156 height 38
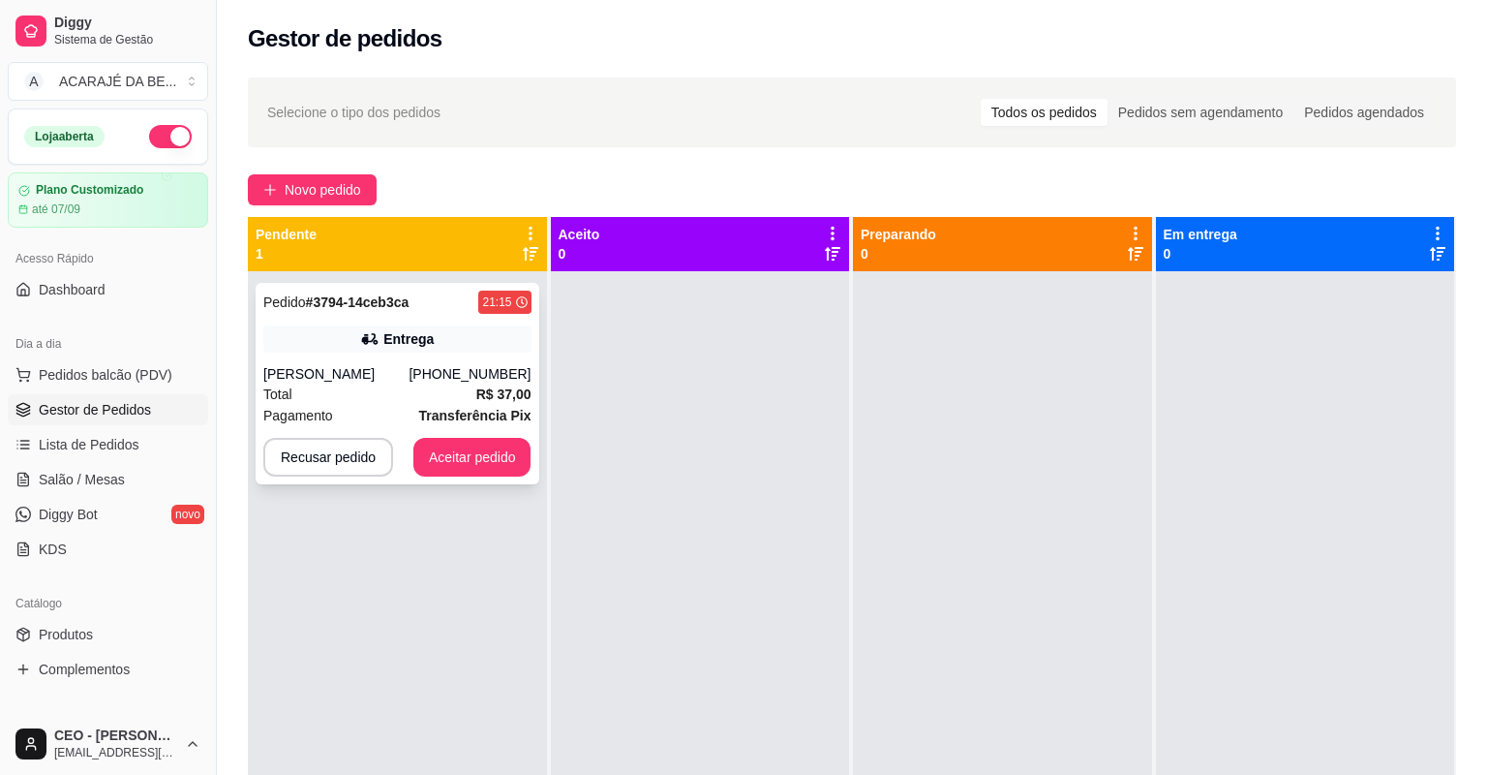
click at [435, 391] on div "Total R$ 37,00" at bounding box center [397, 393] width 268 height 21
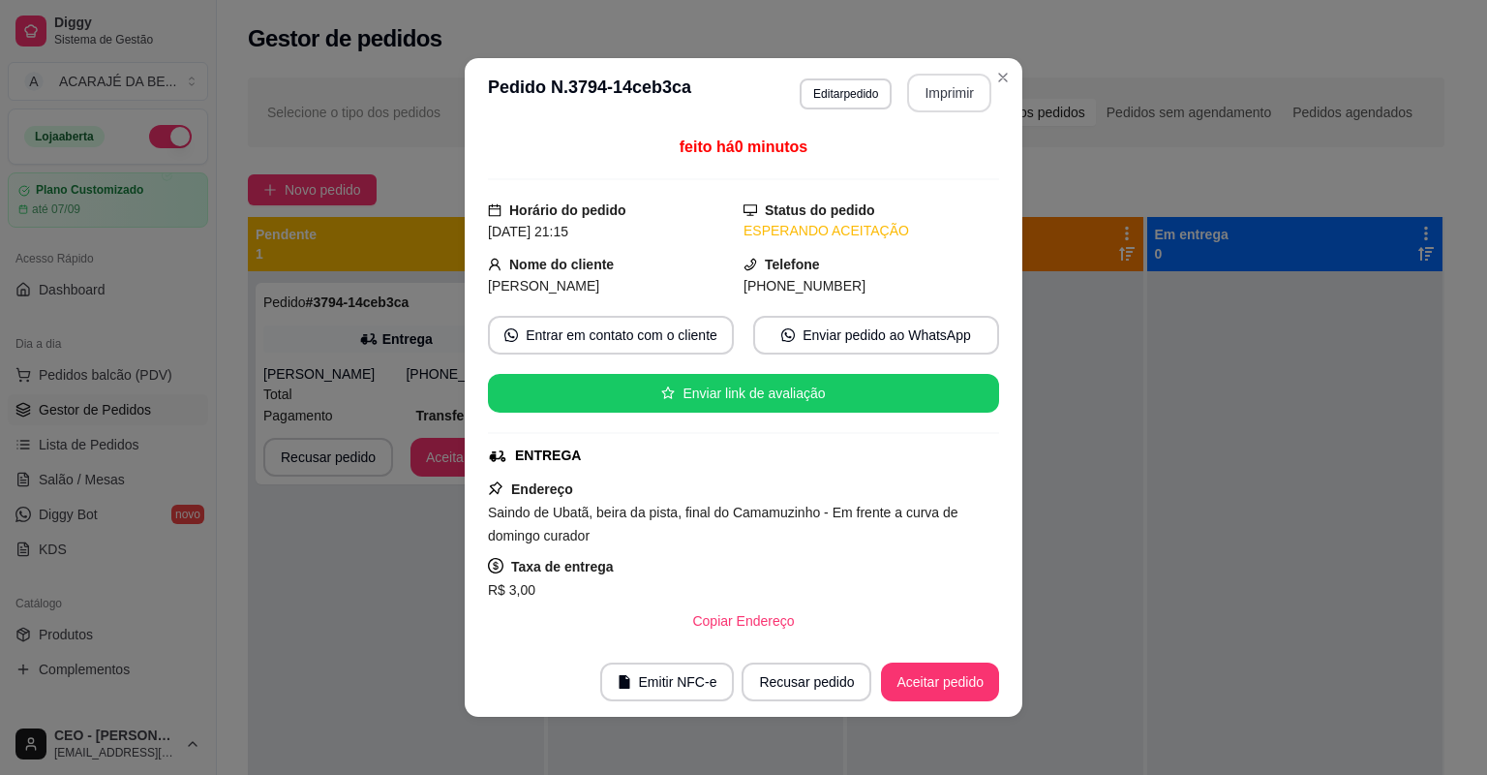
click at [937, 93] on button "Imprimir" at bounding box center [949, 93] width 84 height 39
click at [914, 695] on button "Aceitar pedido" at bounding box center [940, 681] width 118 height 39
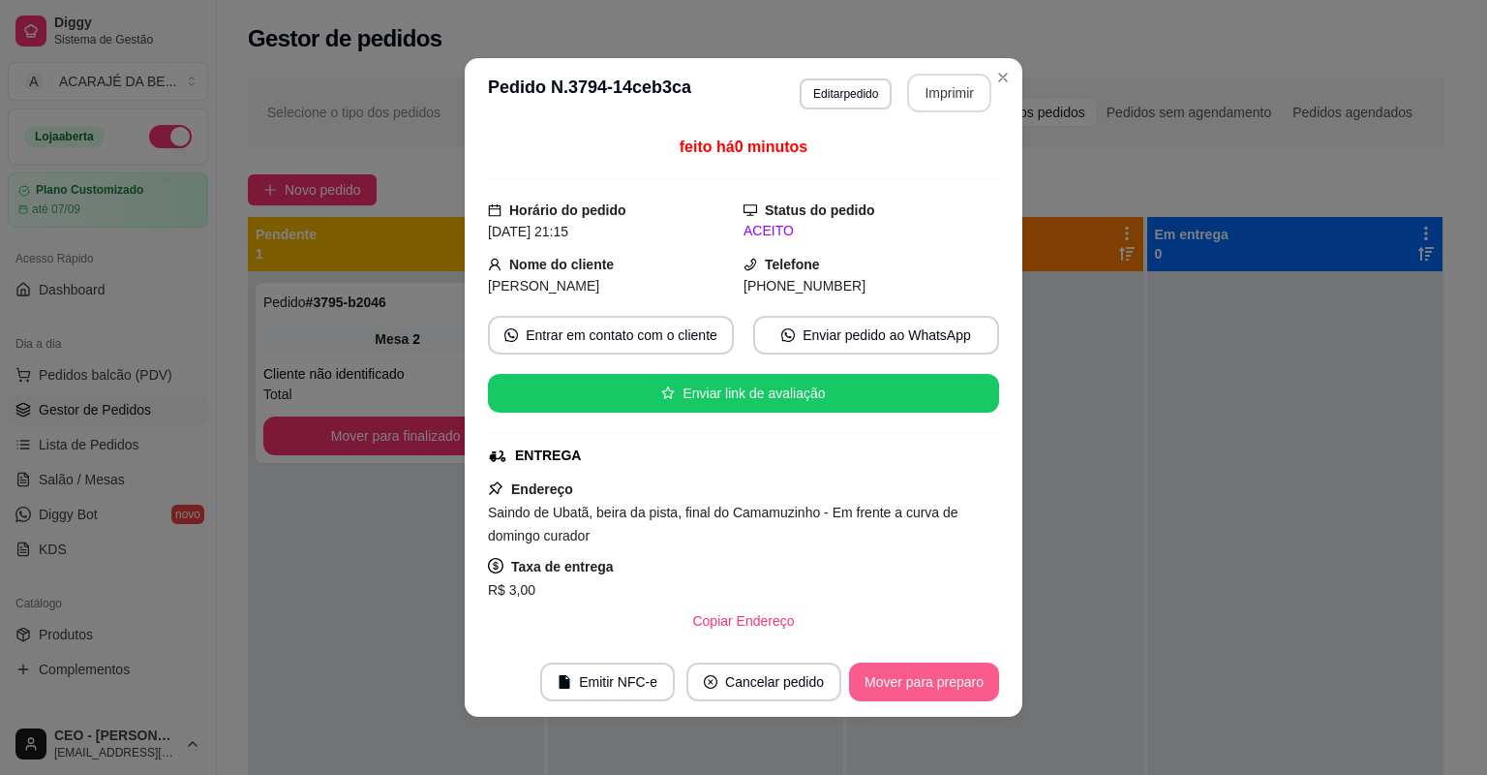
click at [896, 678] on button "Mover para preparo" at bounding box center [924, 681] width 150 height 39
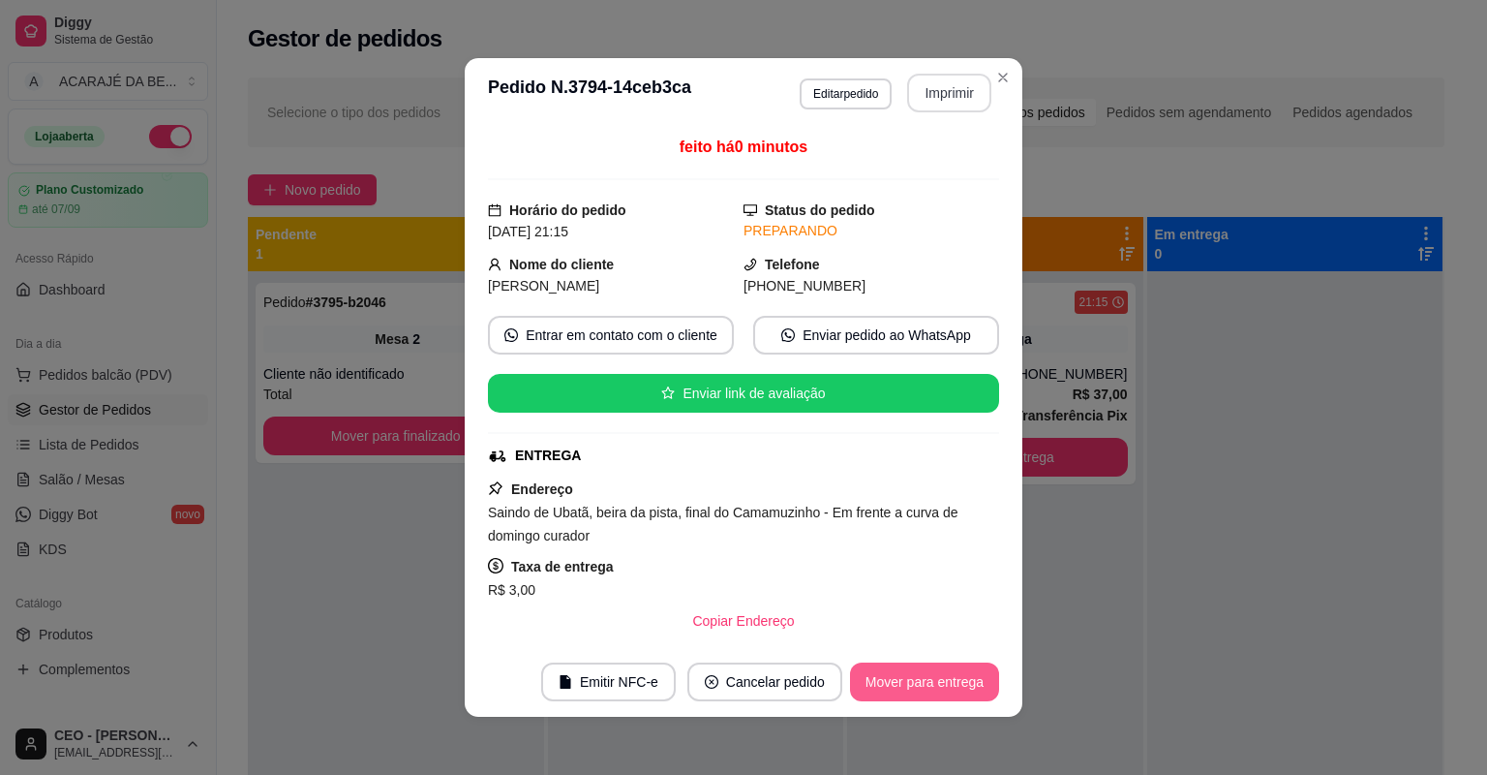
click at [896, 678] on button "Mover para entrega" at bounding box center [924, 681] width 149 height 39
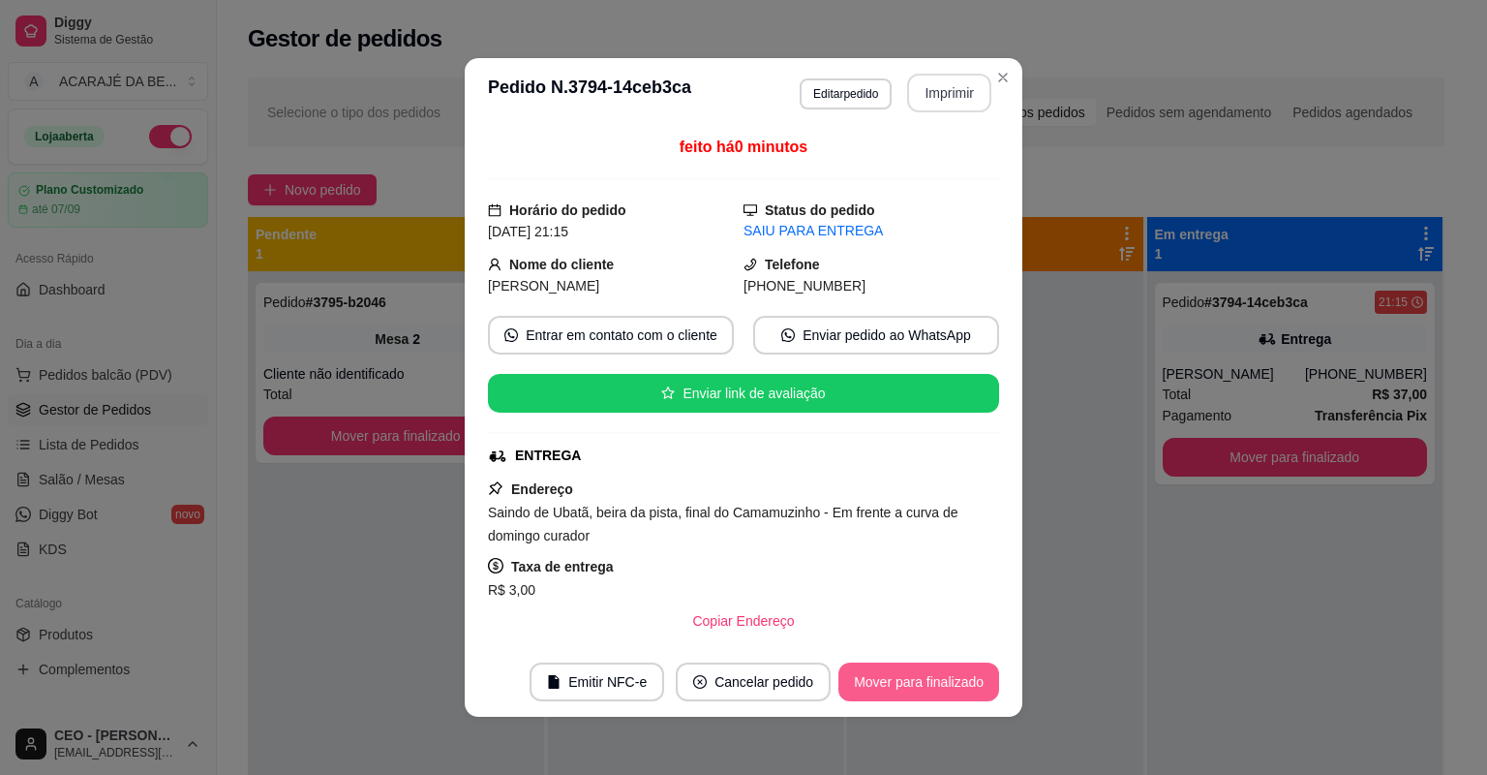
click at [896, 678] on button "Mover para finalizado" at bounding box center [919, 681] width 161 height 39
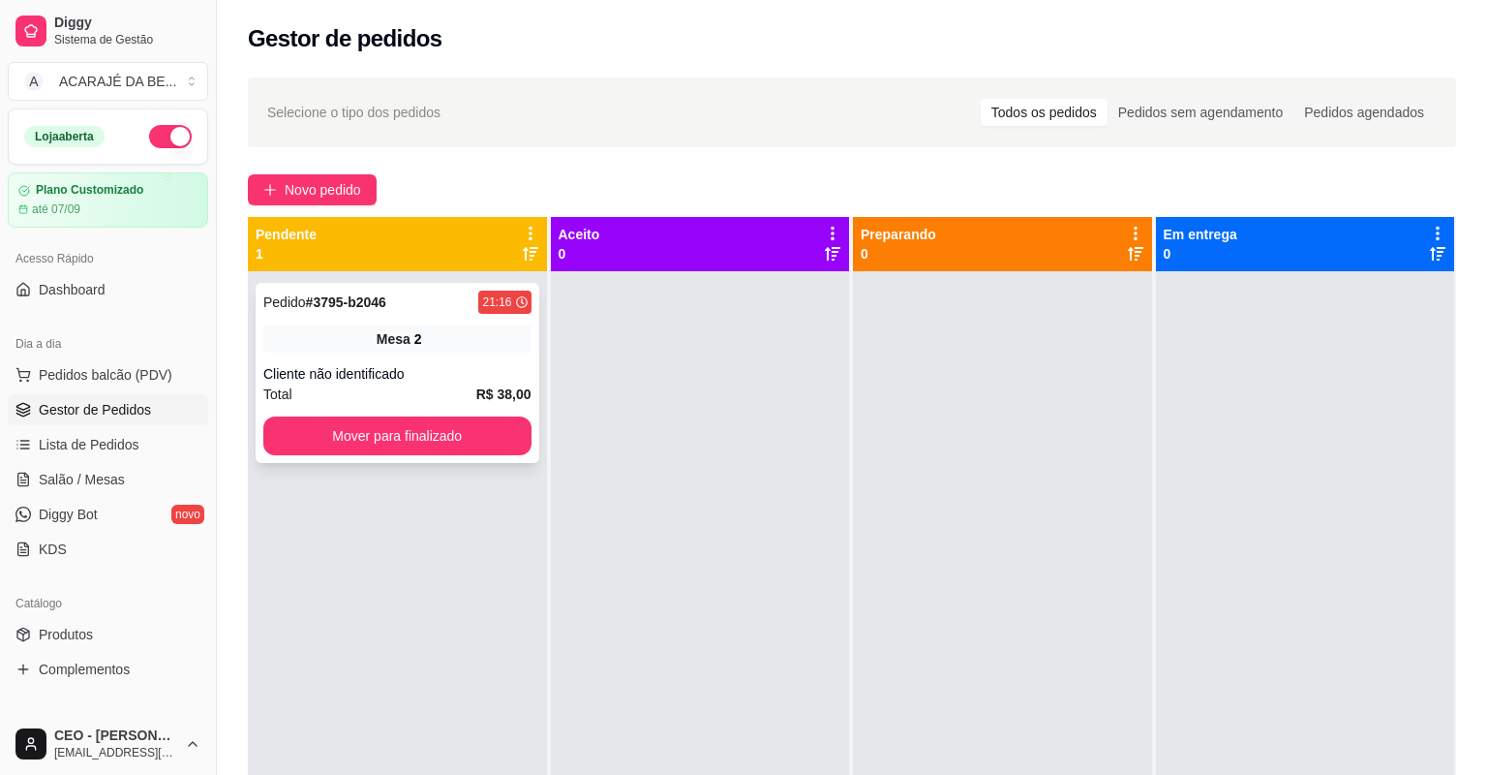
click at [442, 367] on div "Cliente não identificado" at bounding box center [397, 373] width 268 height 19
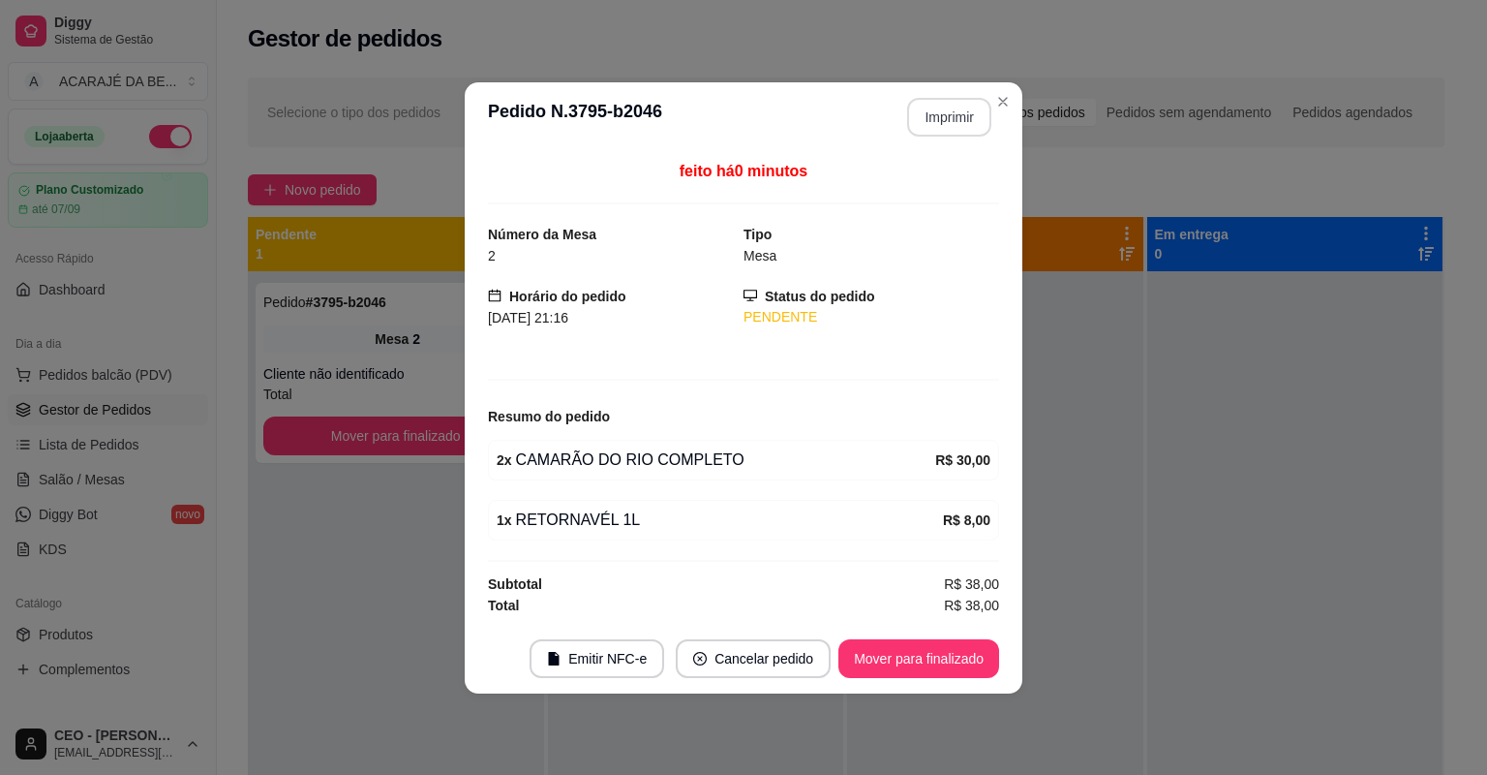
click at [954, 113] on button "Imprimir" at bounding box center [949, 117] width 84 height 39
click at [881, 662] on button "Mover para finalizado" at bounding box center [919, 658] width 156 height 38
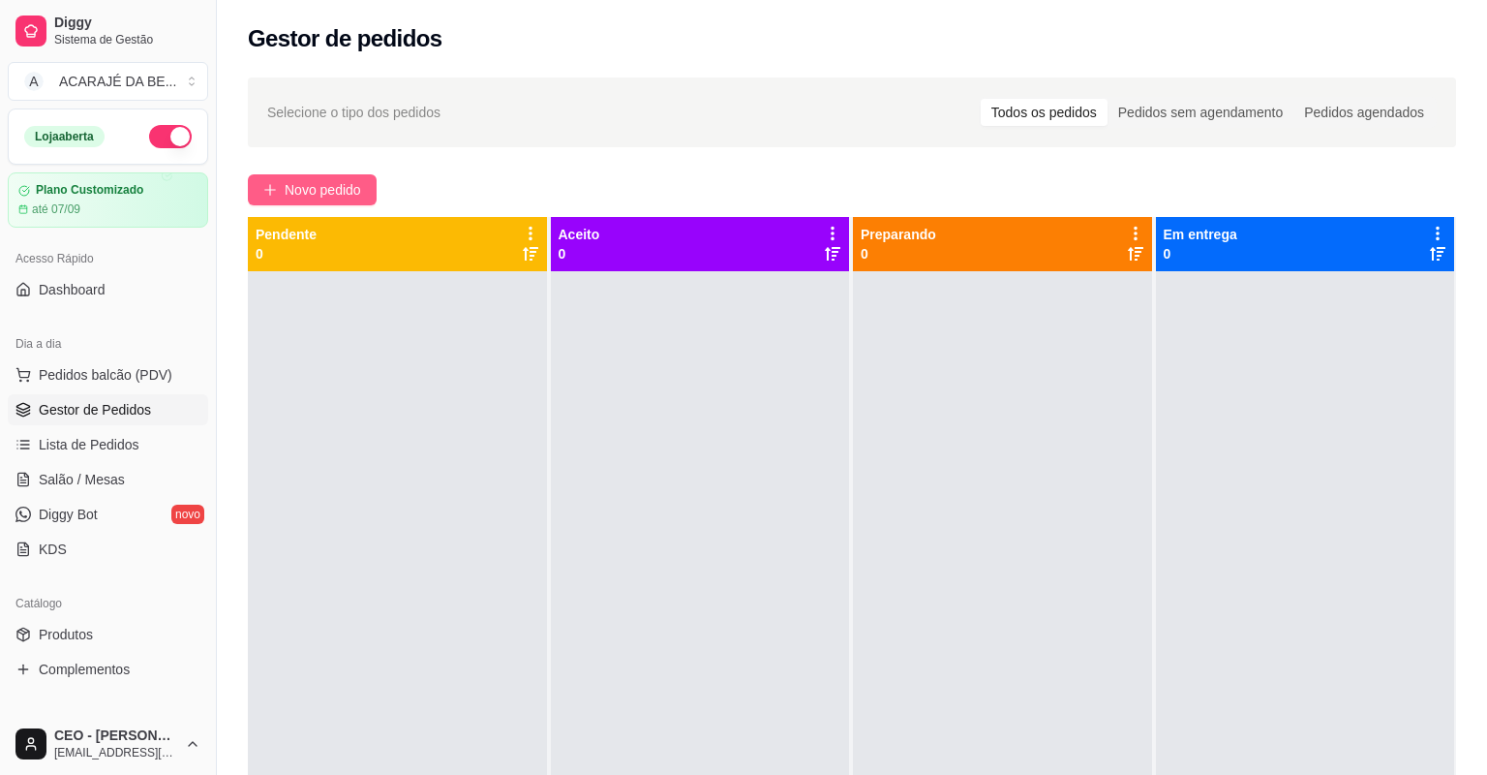
click at [306, 182] on span "Novo pedido" at bounding box center [323, 189] width 76 height 21
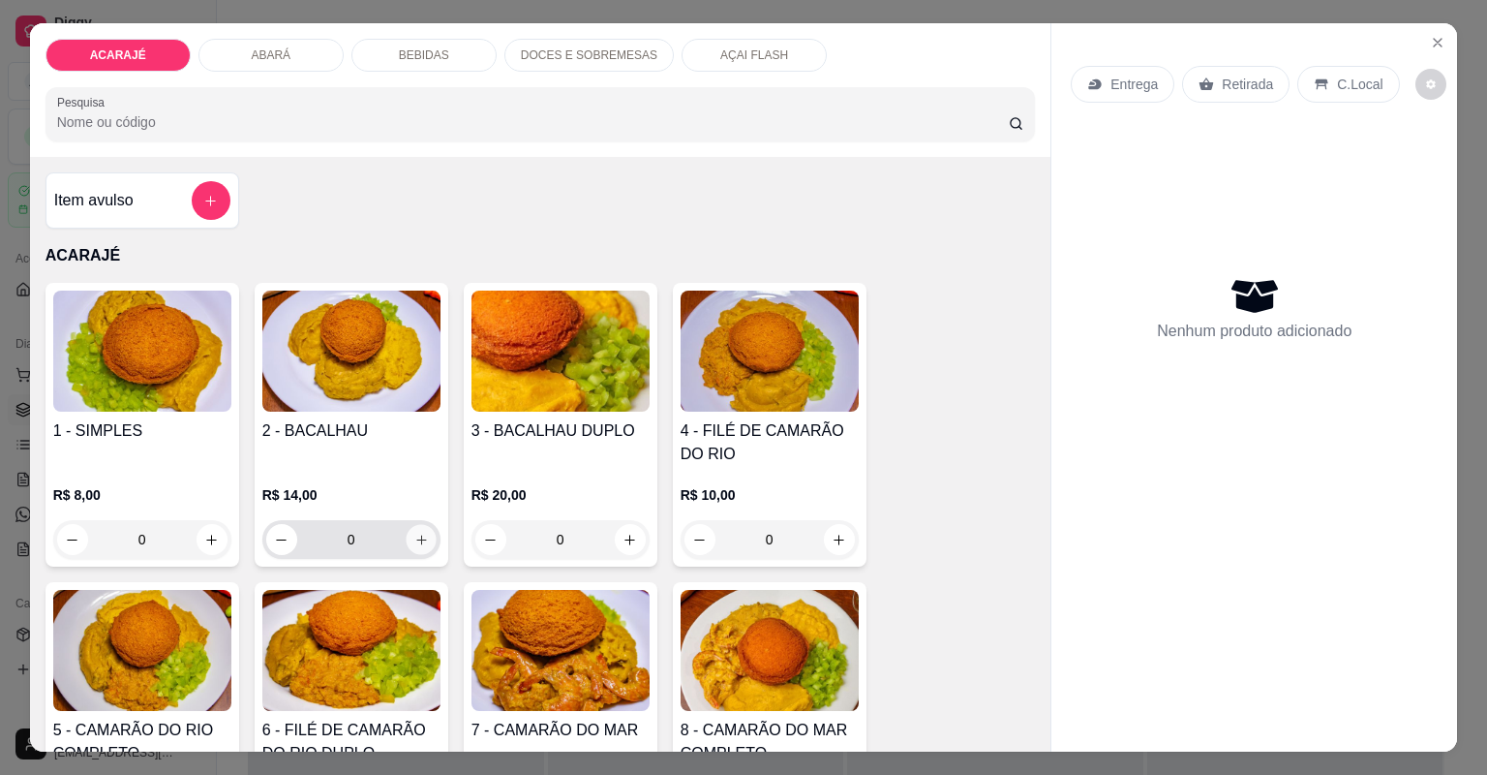
click at [413, 548] on button "increase-product-quantity" at bounding box center [421, 539] width 30 height 30
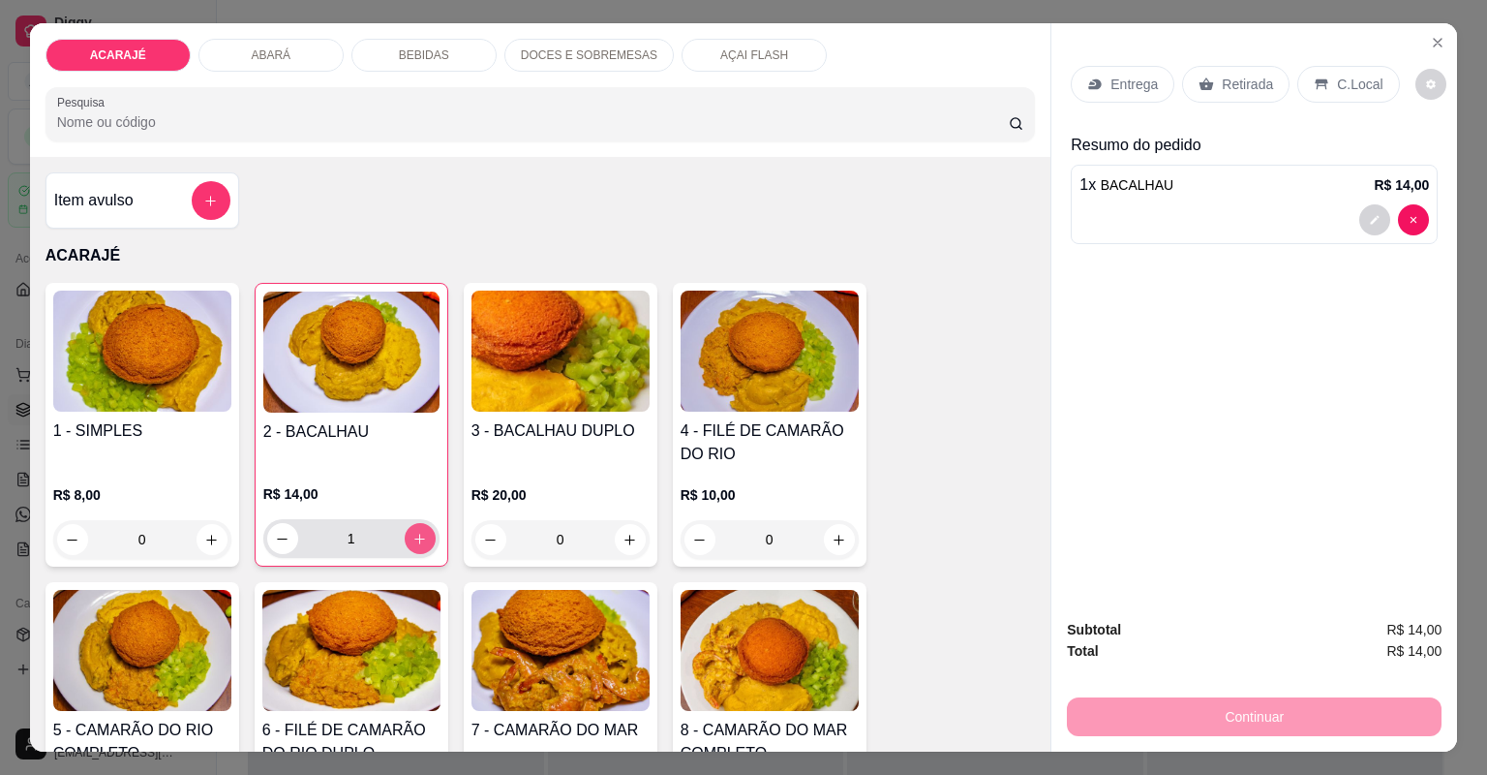
type input "1"
click at [1240, 83] on p "Retirada" at bounding box center [1247, 84] width 51 height 19
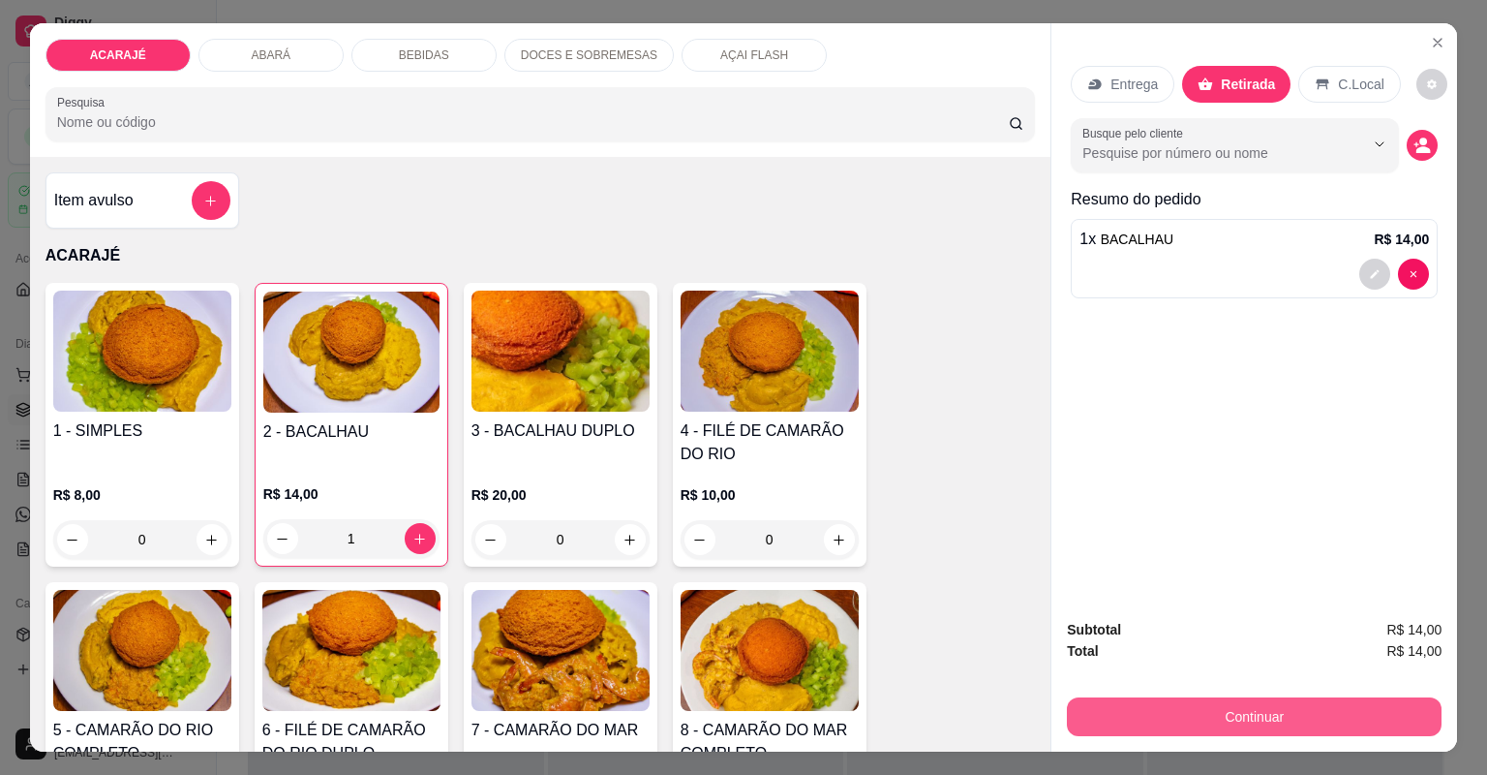
click at [1106, 711] on button "Continuar" at bounding box center [1254, 716] width 375 height 39
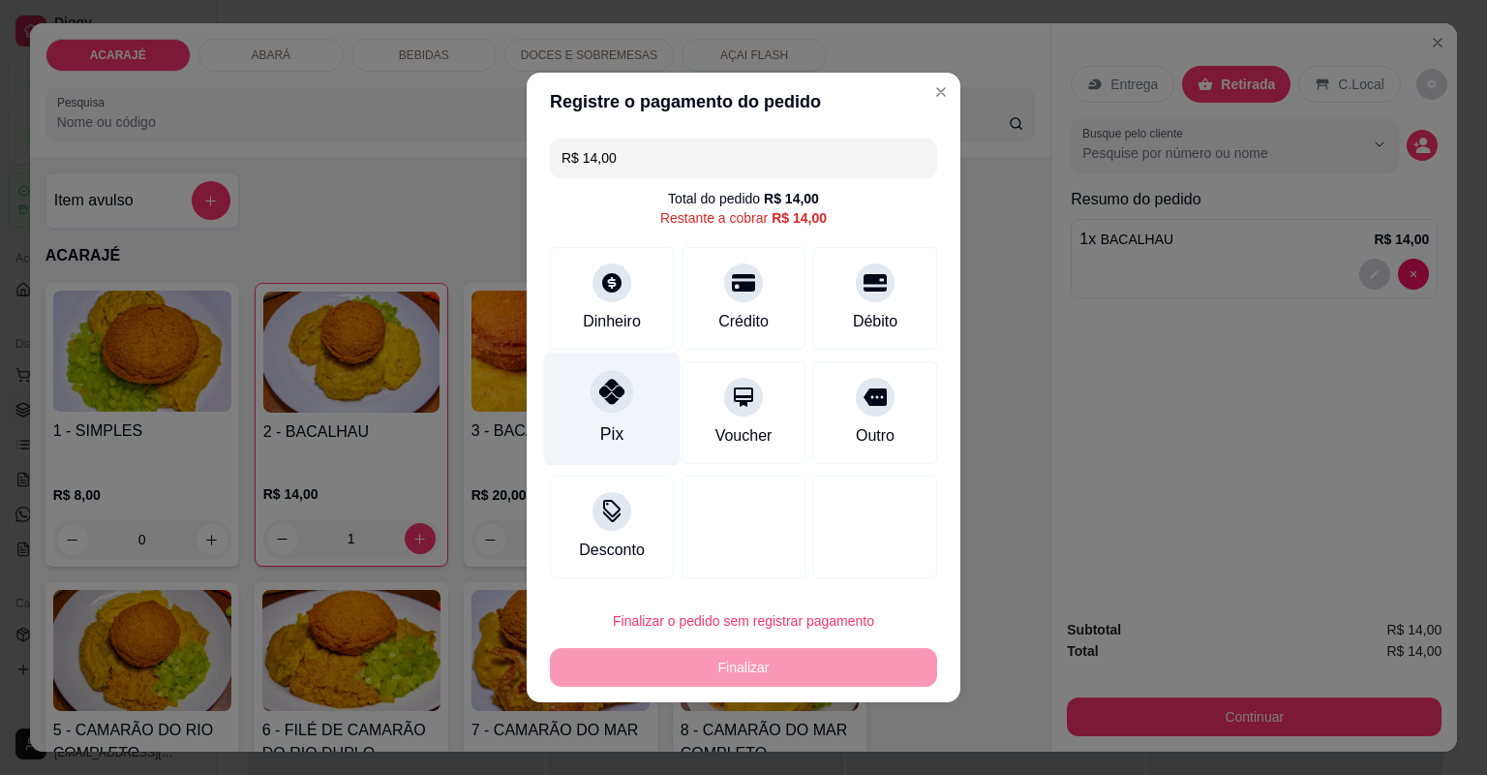
click at [615, 413] on div "Pix" at bounding box center [612, 408] width 137 height 113
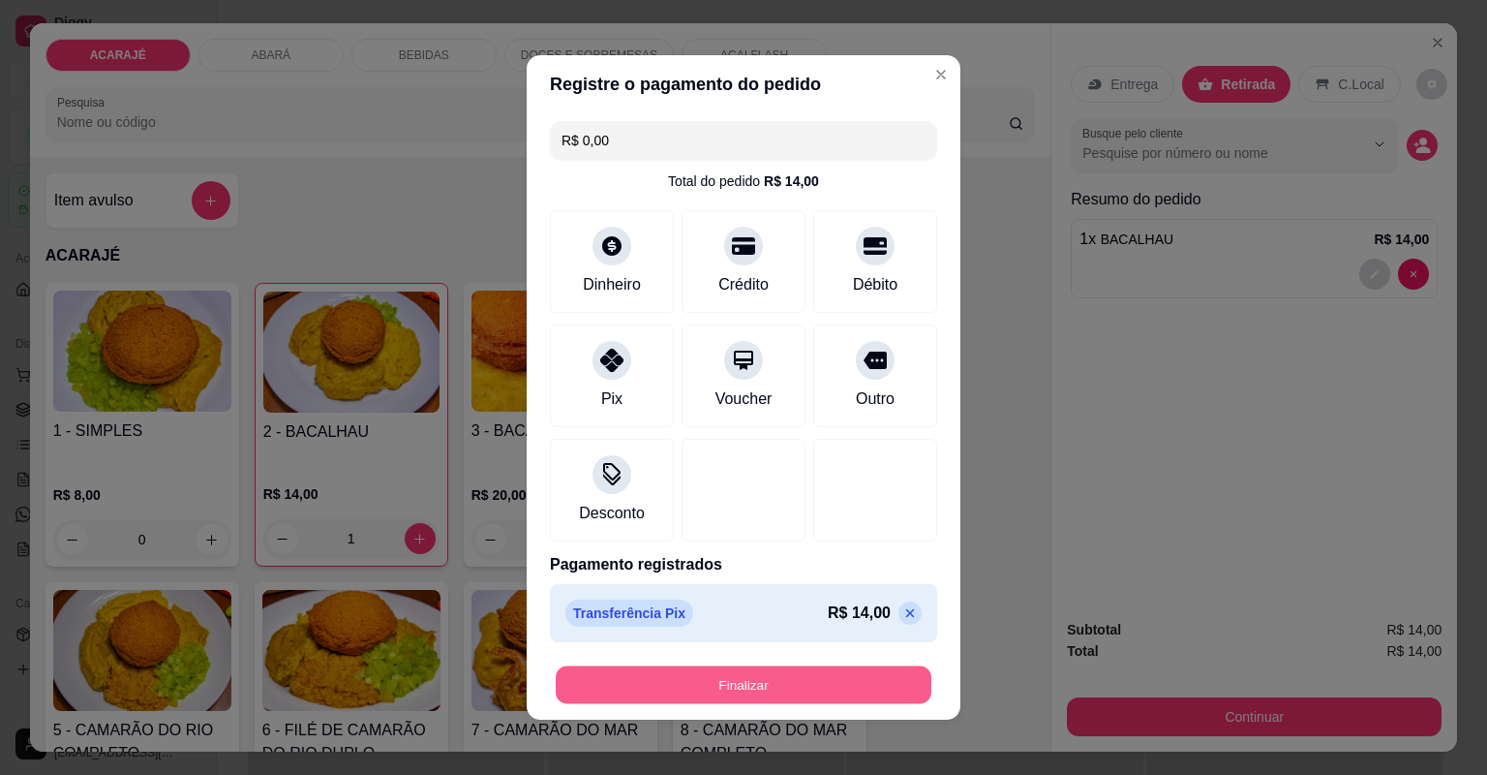
click at [762, 689] on button "Finalizar" at bounding box center [744, 685] width 376 height 38
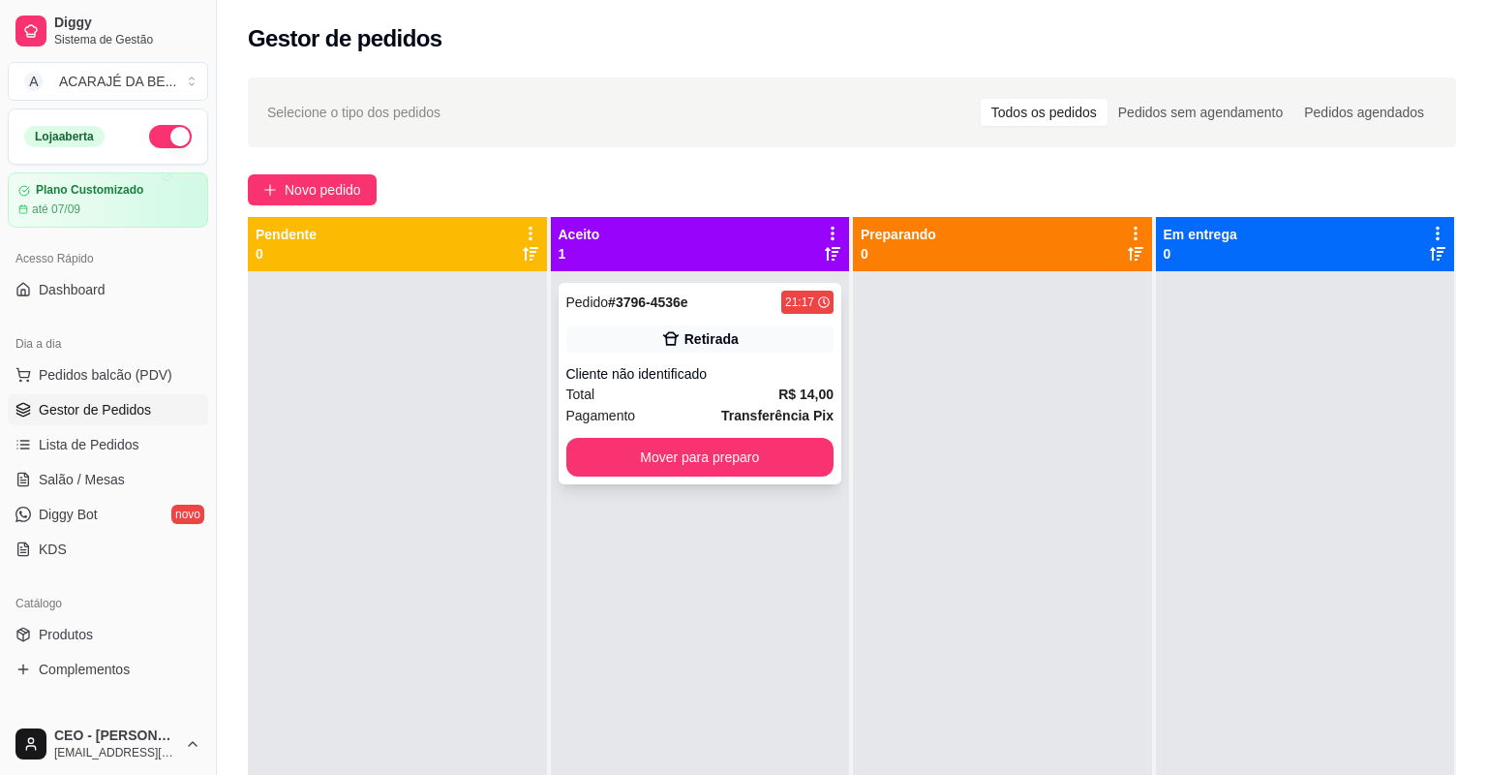
click at [782, 386] on strong "R$ 14,00" at bounding box center [806, 393] width 55 height 15
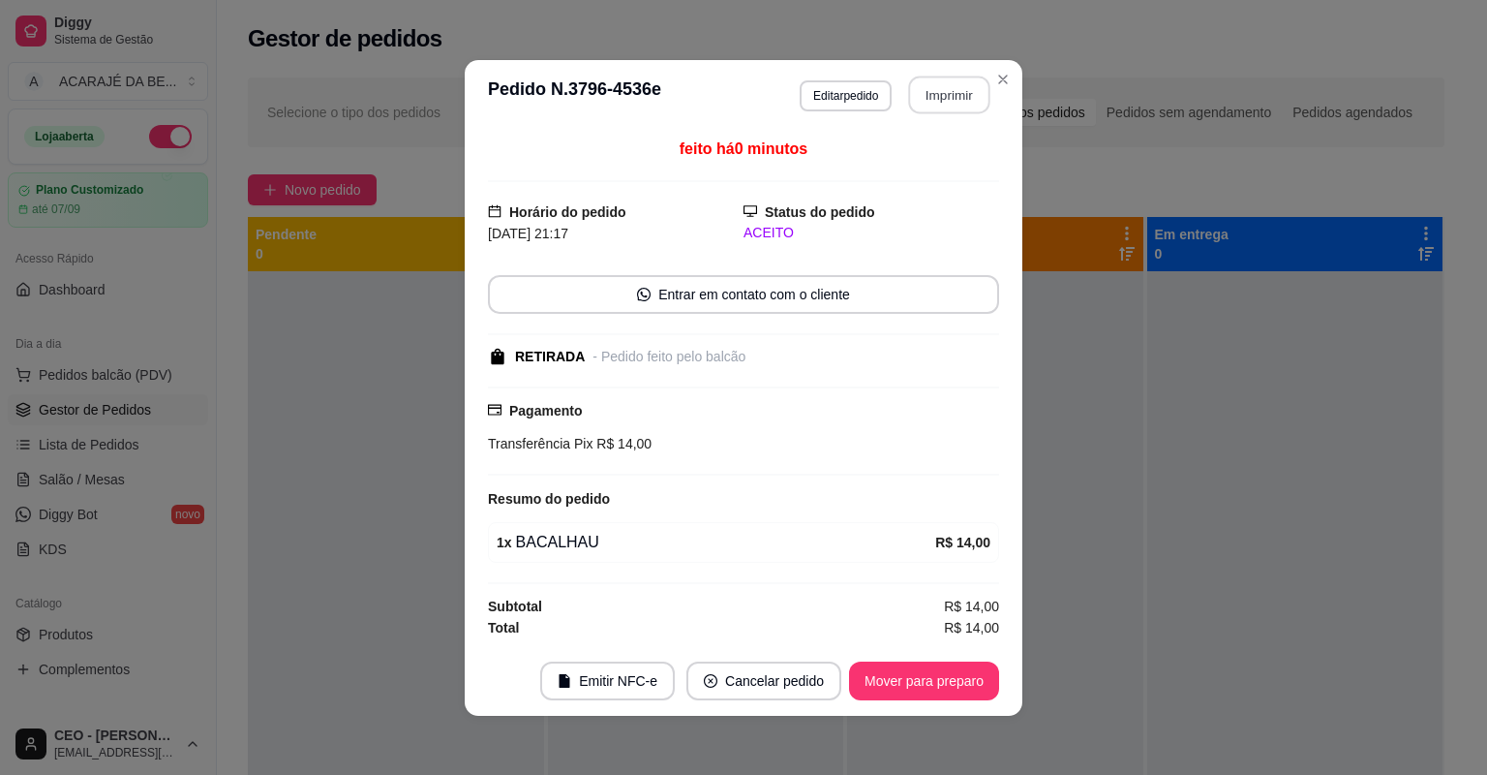
click at [955, 96] on button "Imprimir" at bounding box center [949, 95] width 81 height 38
click at [905, 679] on button "Mover para preparo" at bounding box center [924, 680] width 150 height 39
click at [905, 679] on button "Mover para preparo" at bounding box center [923, 680] width 145 height 38
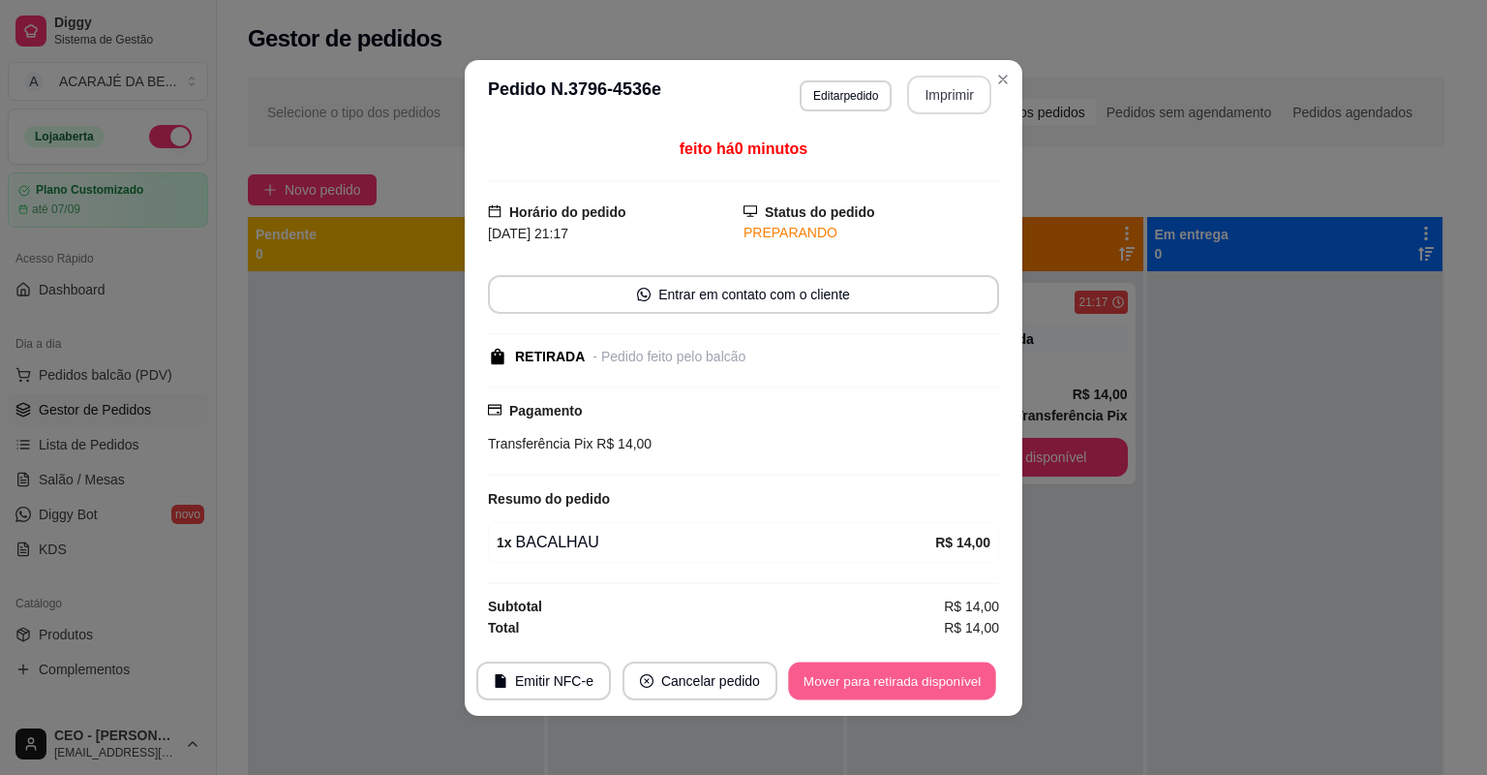
click at [905, 679] on button "Mover para retirada disponível" at bounding box center [891, 680] width 207 height 38
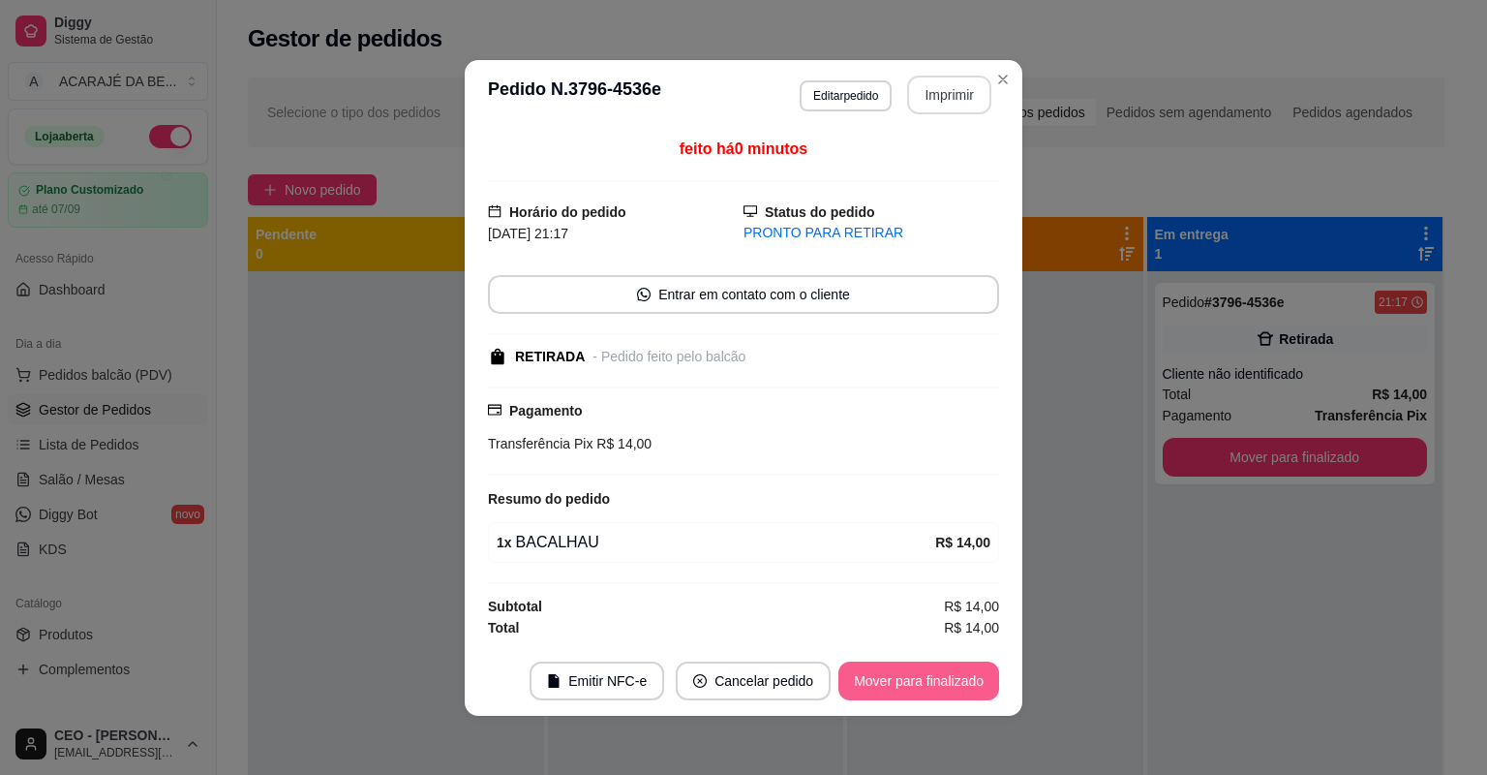
click at [905, 679] on button "Mover para finalizado" at bounding box center [919, 680] width 161 height 39
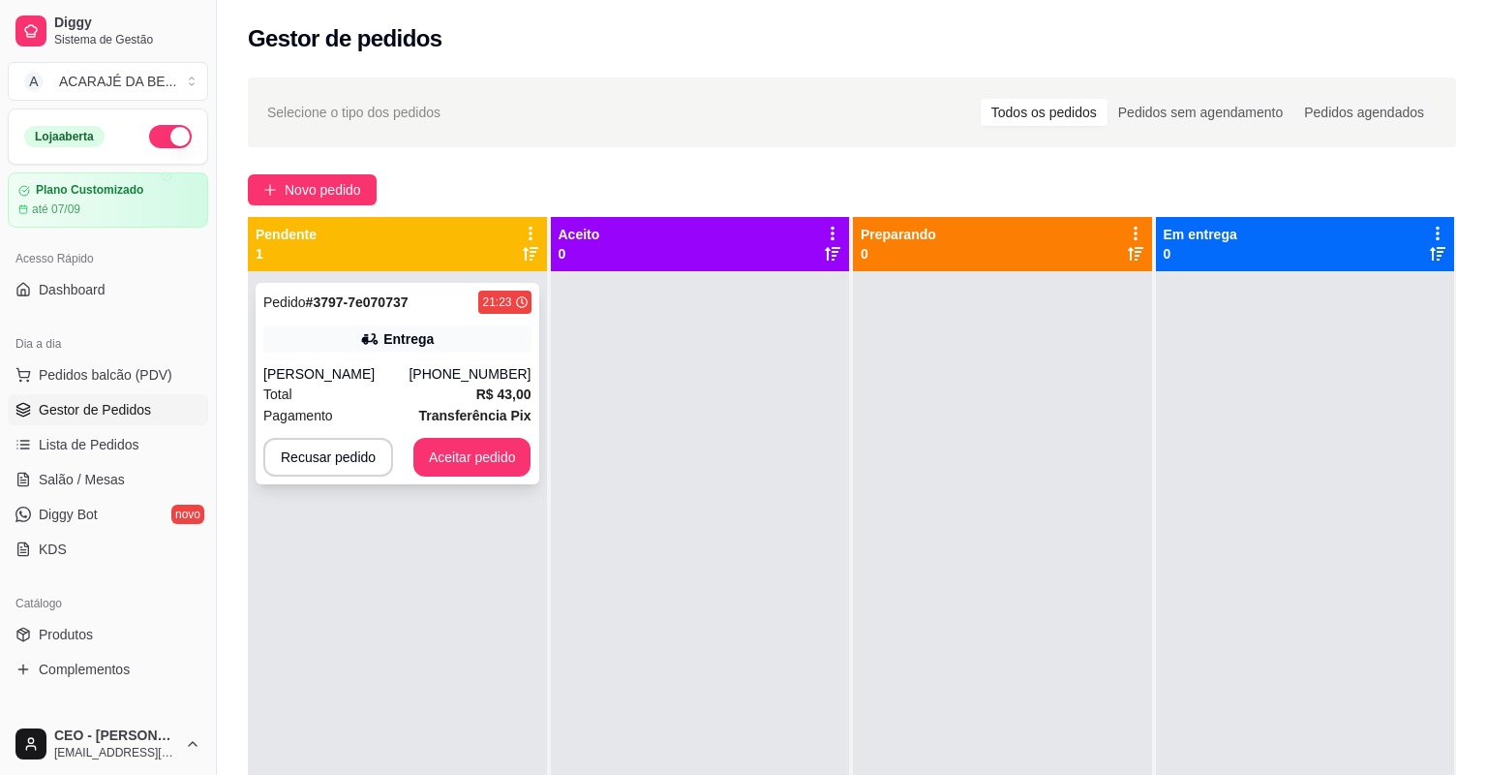
click at [411, 383] on div "Total R$ 43,00" at bounding box center [397, 393] width 268 height 21
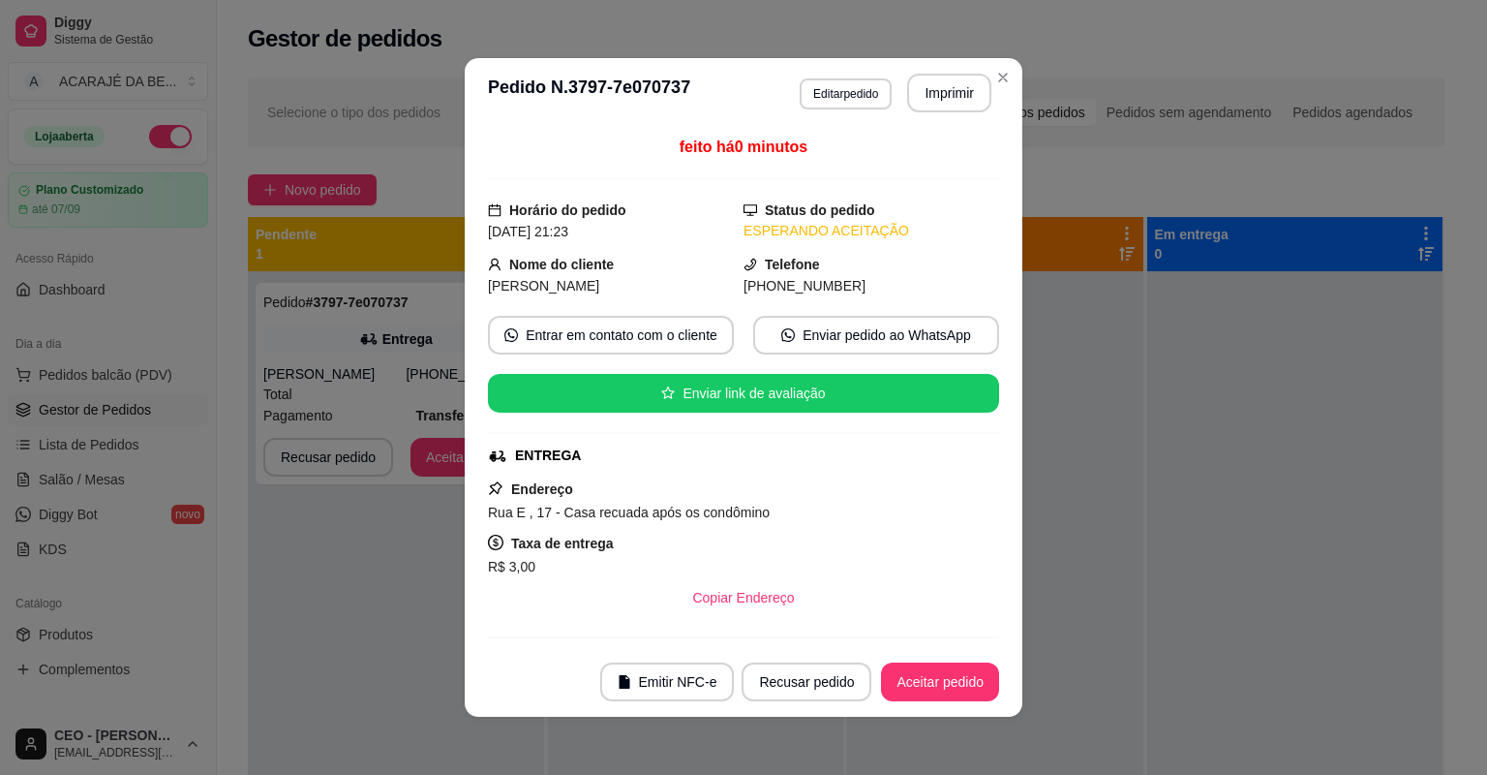
click at [944, 94] on button "Imprimir" at bounding box center [949, 93] width 84 height 39
click at [922, 93] on button "Imprimir" at bounding box center [949, 93] width 84 height 39
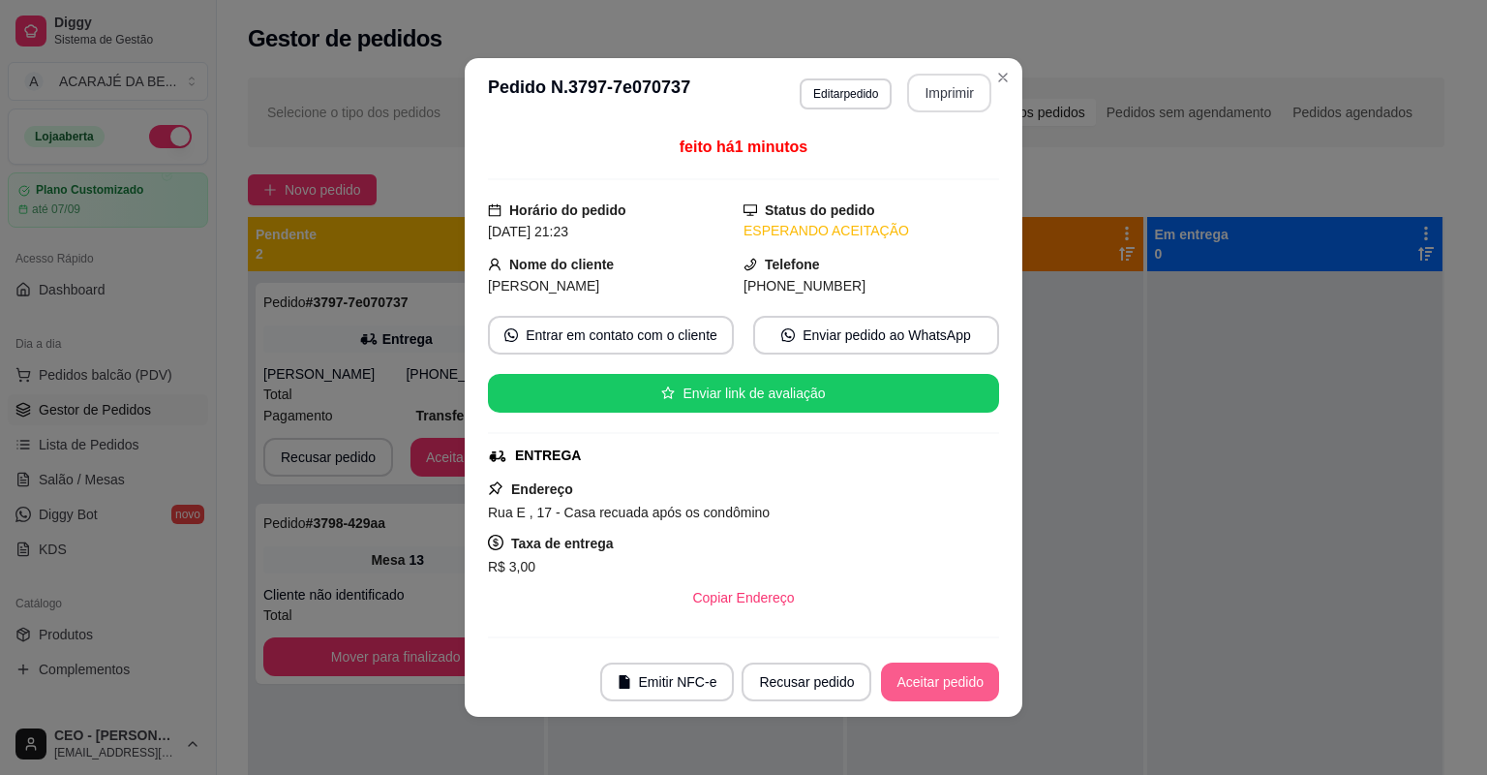
click at [907, 681] on button "Aceitar pedido" at bounding box center [940, 681] width 118 height 39
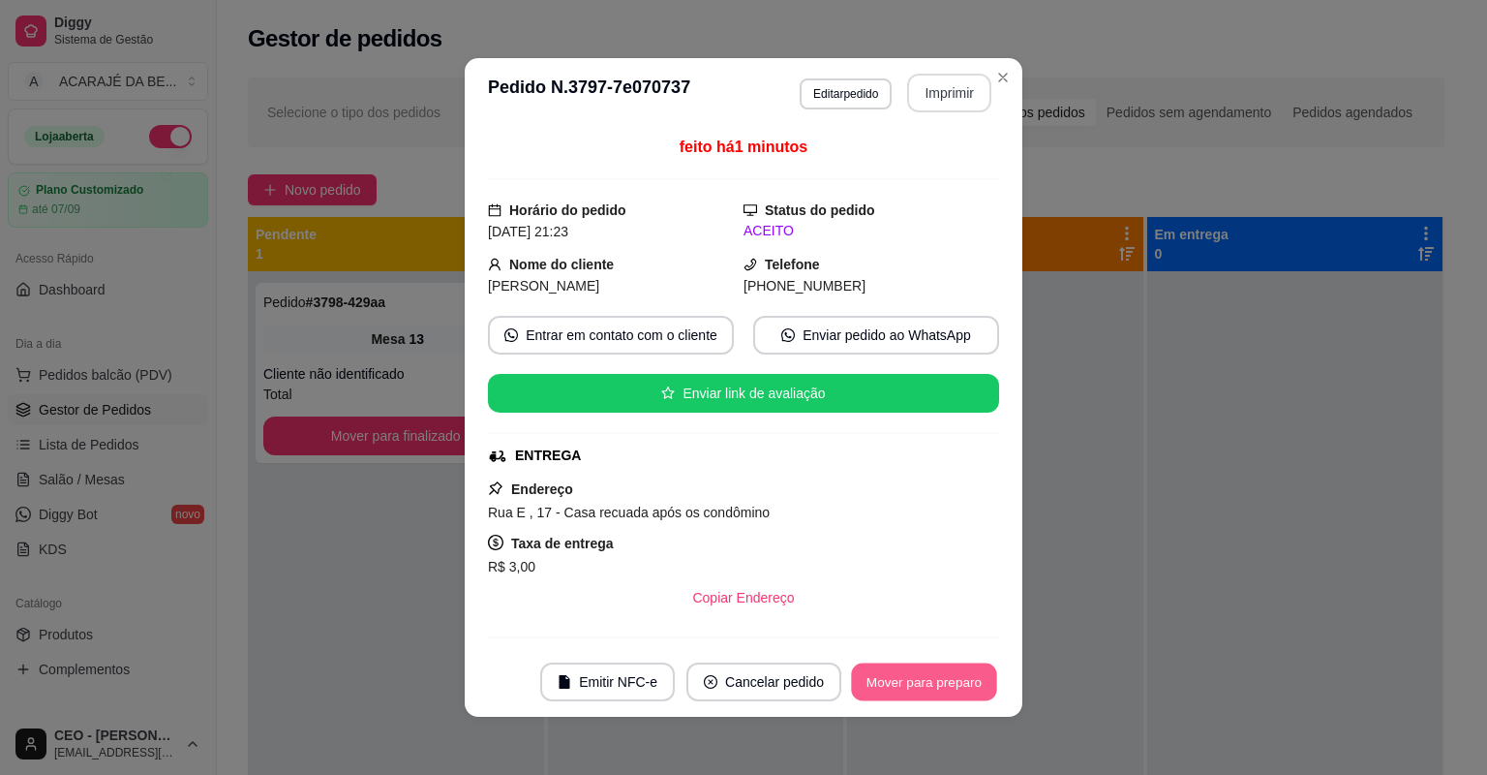
click at [951, 686] on button "Mover para preparo" at bounding box center [923, 682] width 145 height 38
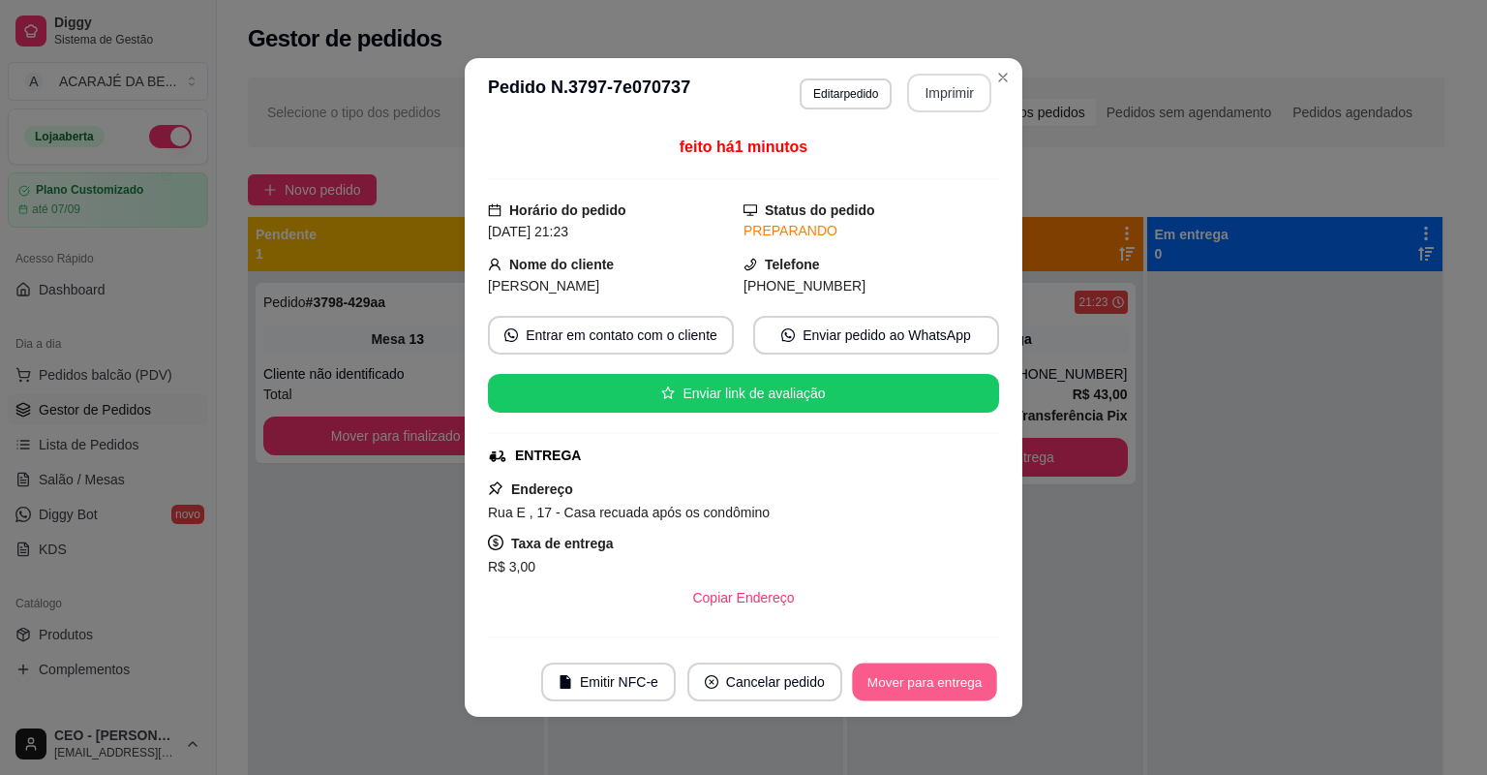
click at [951, 686] on button "Mover para entrega" at bounding box center [924, 682] width 145 height 38
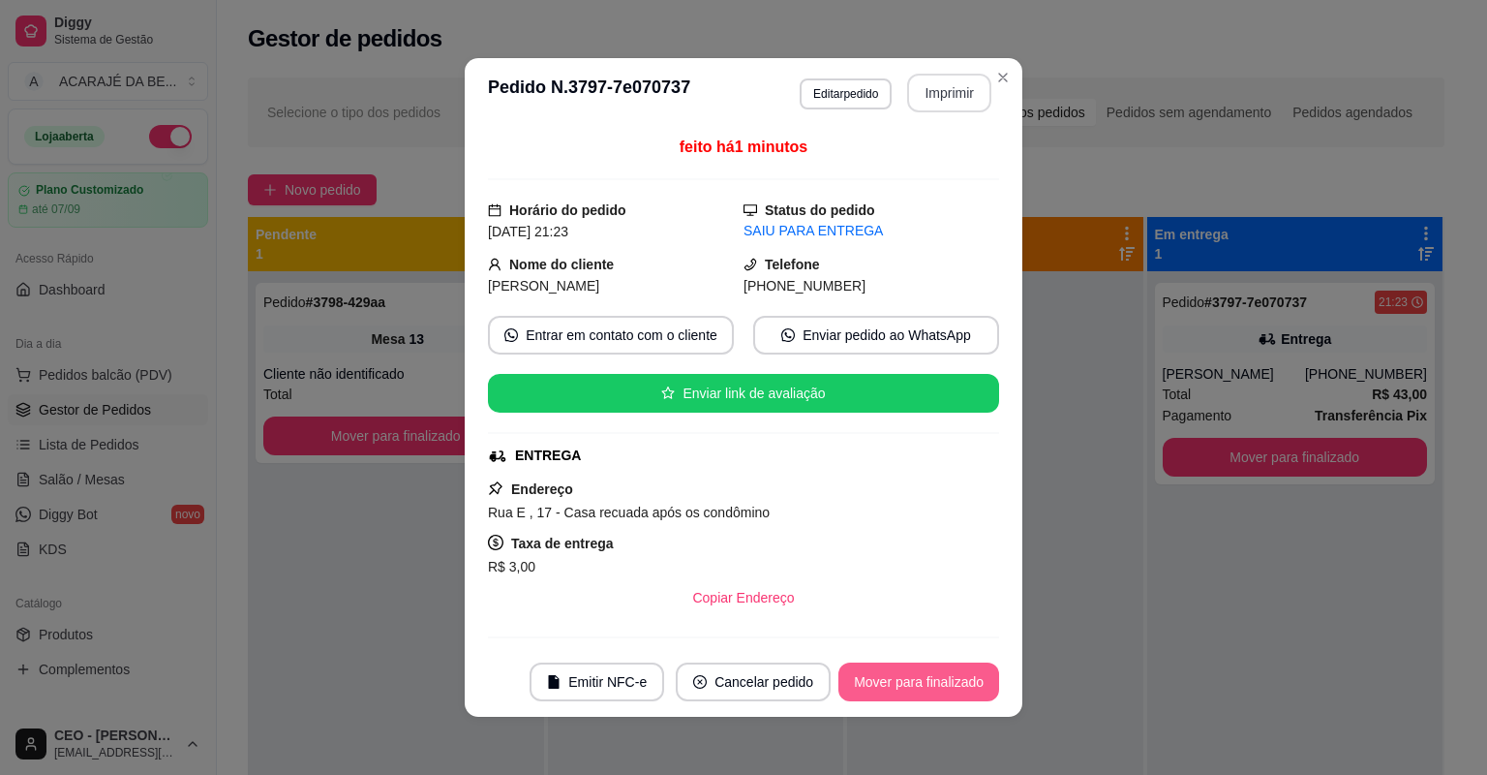
click at [949, 686] on button "Mover para finalizado" at bounding box center [919, 681] width 161 height 39
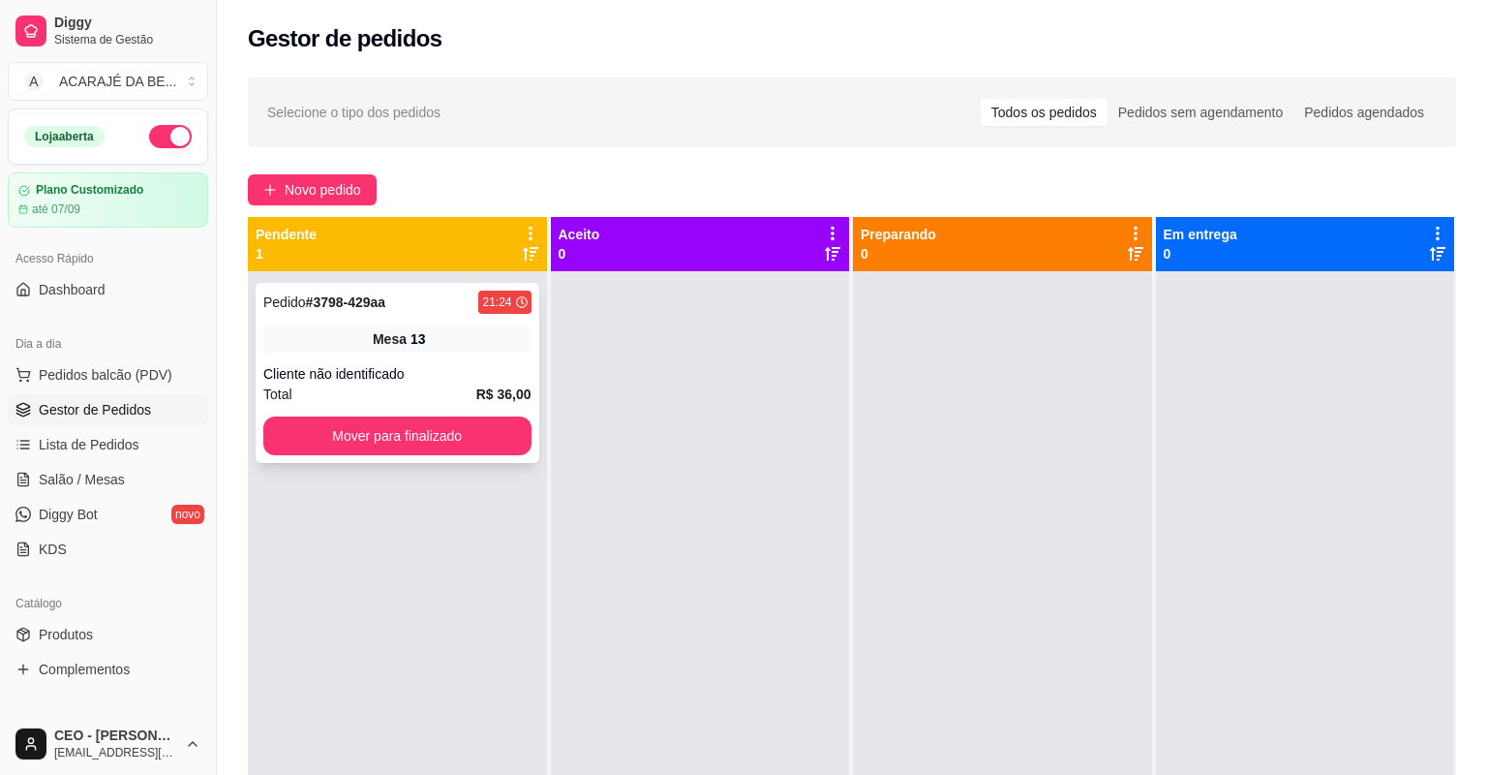
click at [356, 364] on div "Cliente não identificado" at bounding box center [397, 373] width 268 height 19
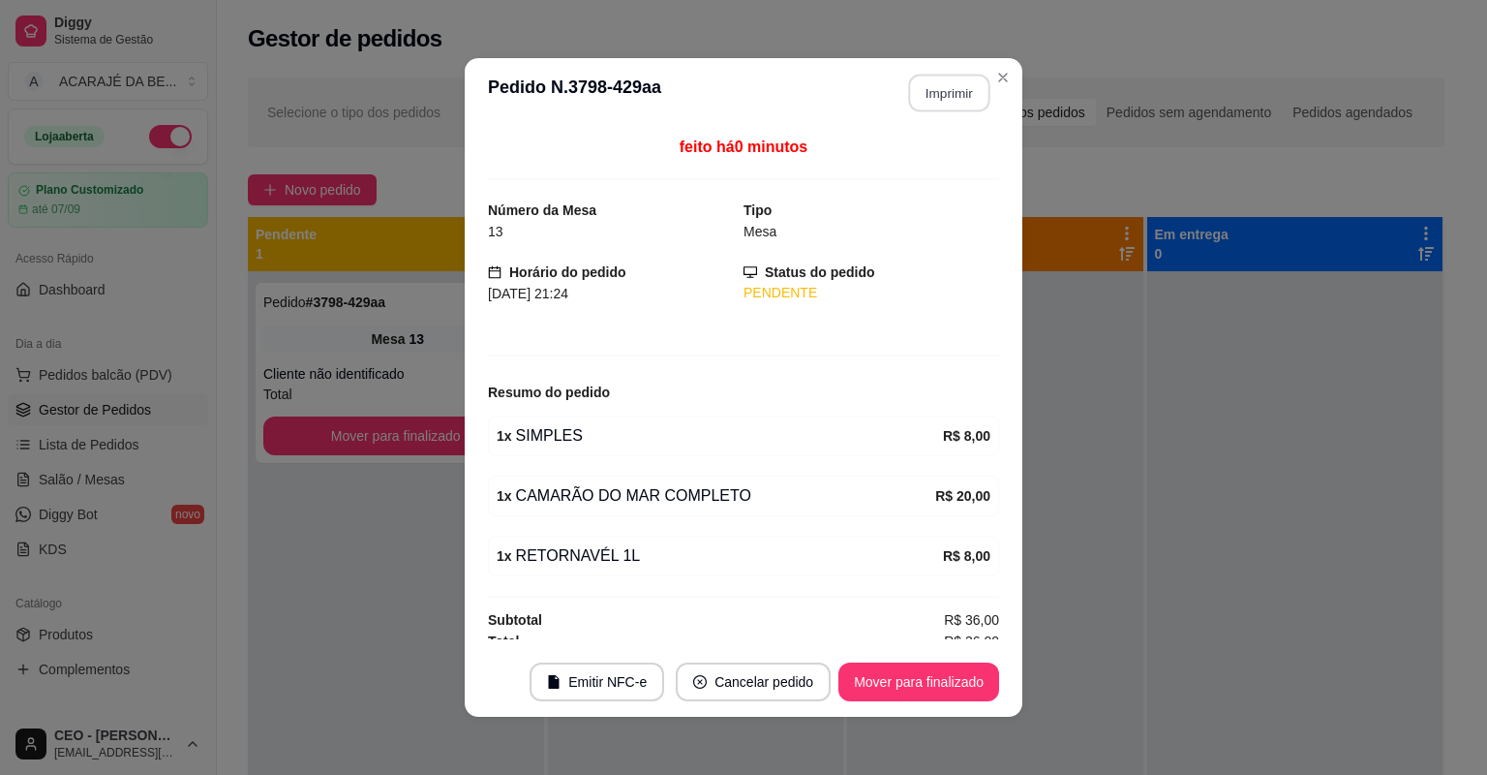
click at [954, 101] on button "Imprimir" at bounding box center [949, 94] width 81 height 38
click at [943, 677] on button "Mover para finalizado" at bounding box center [919, 682] width 156 height 38
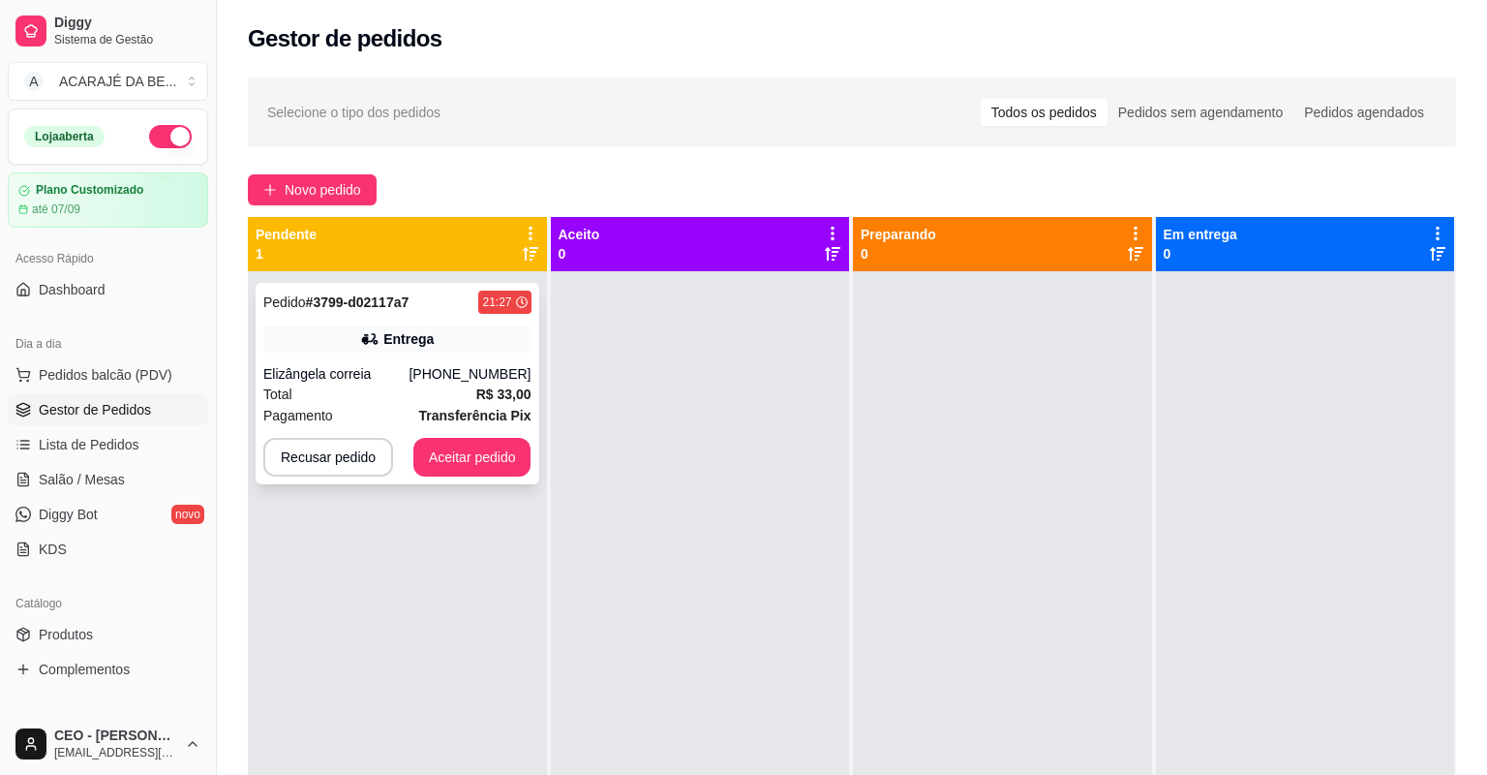
click at [414, 413] on div "Pagamento Transferência Pix" at bounding box center [397, 415] width 268 height 21
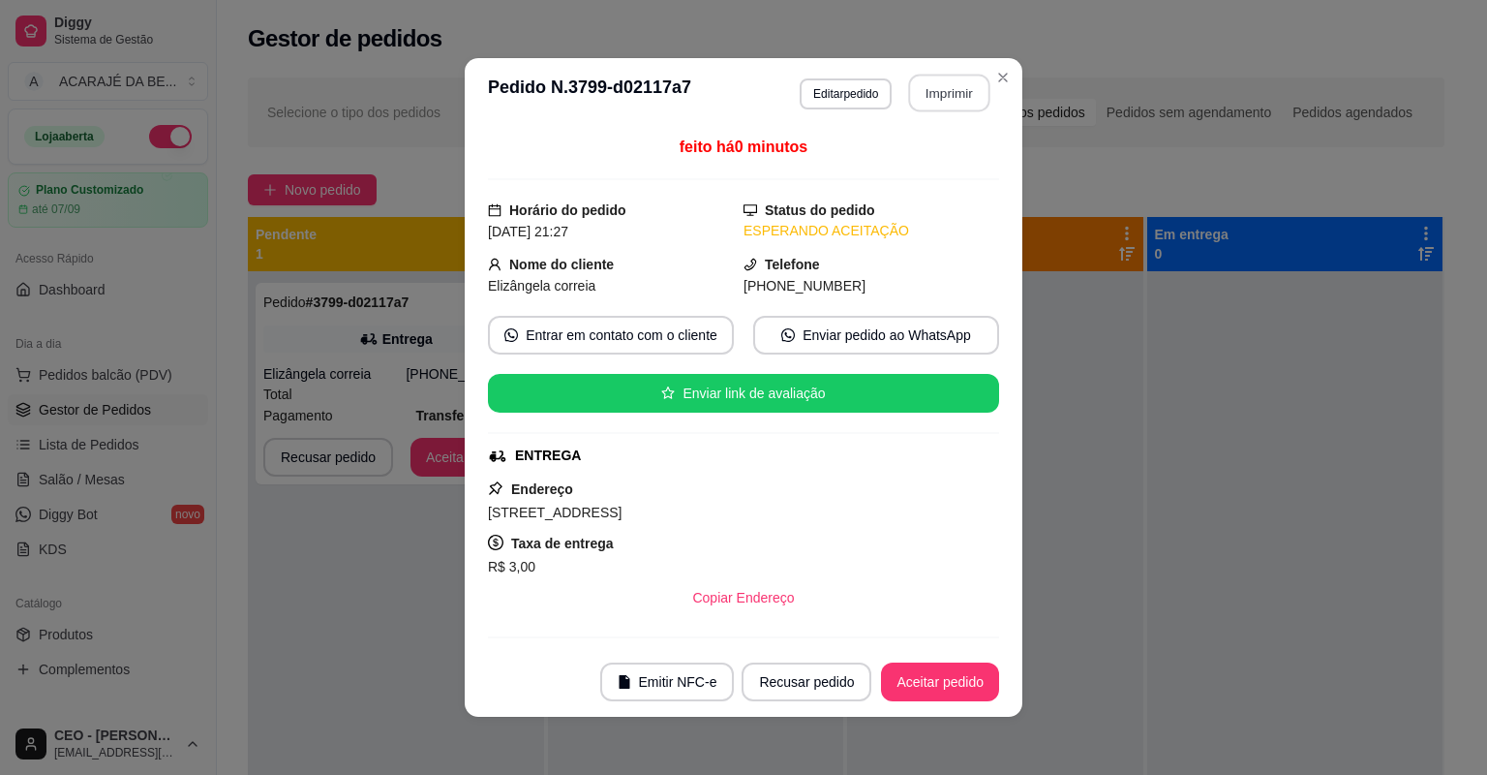
click at [952, 93] on button "Imprimir" at bounding box center [949, 94] width 81 height 38
click at [907, 681] on button "Aceitar pedido" at bounding box center [940, 682] width 114 height 38
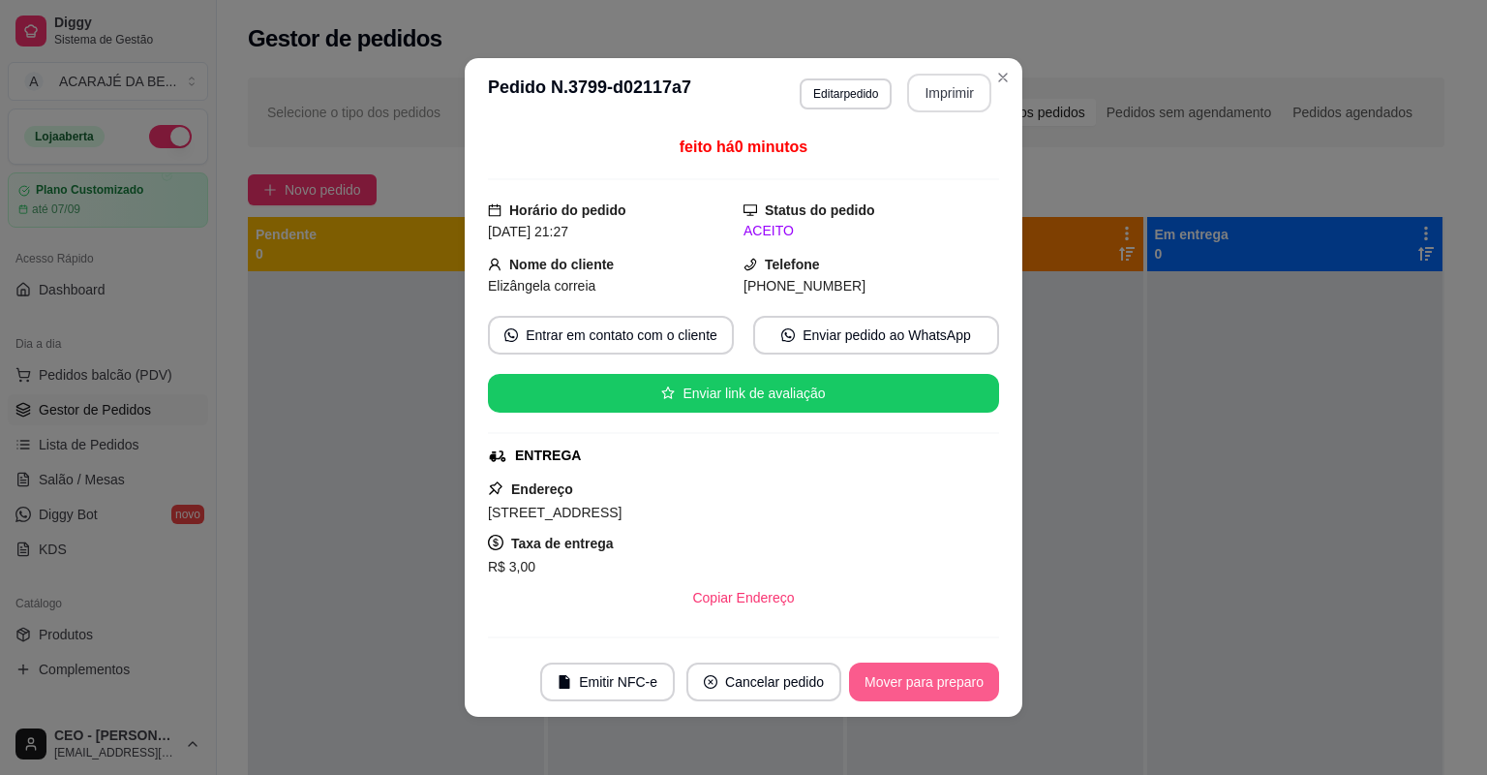
click at [907, 681] on button "Mover para preparo" at bounding box center [924, 681] width 150 height 39
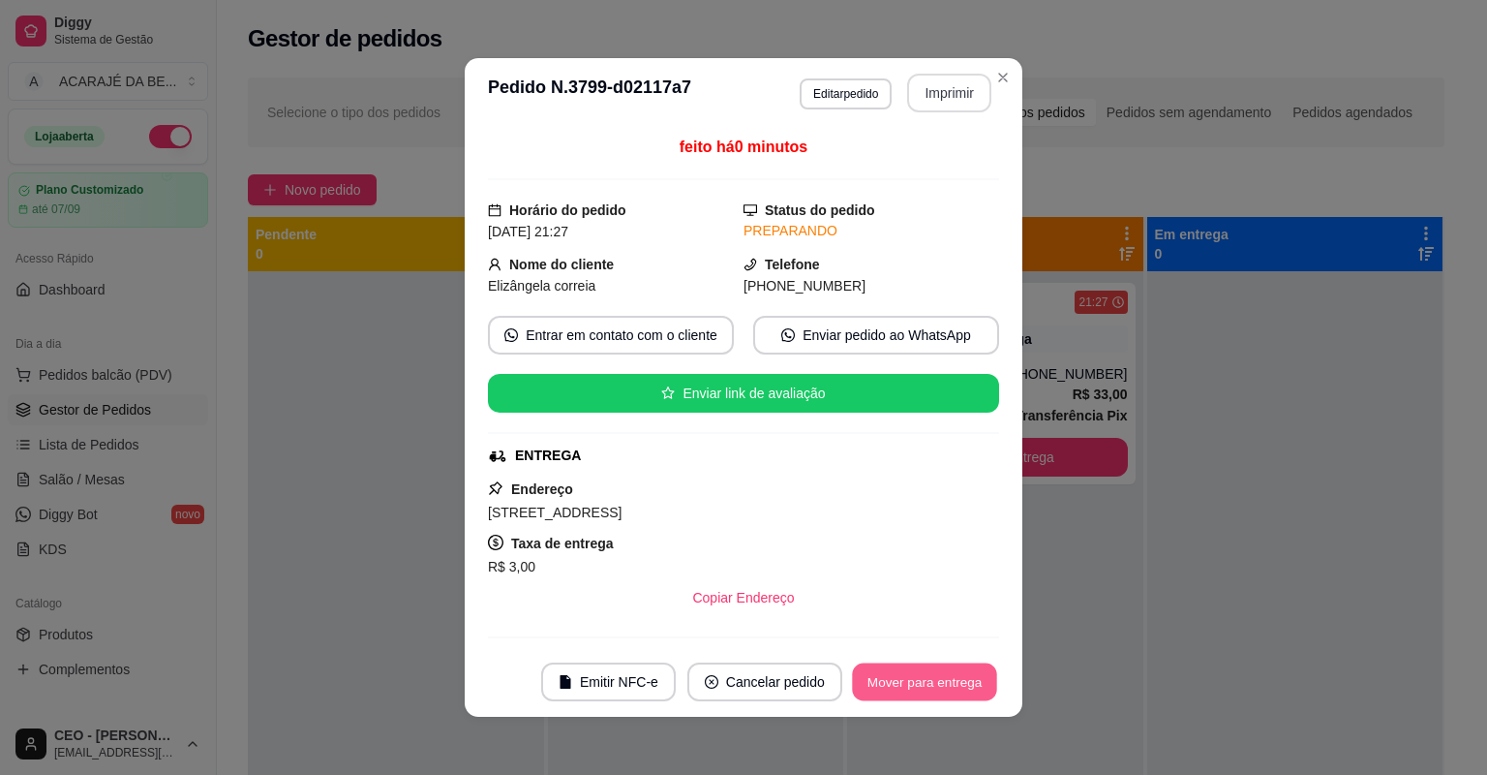
click at [907, 681] on button "Mover para entrega" at bounding box center [924, 682] width 145 height 38
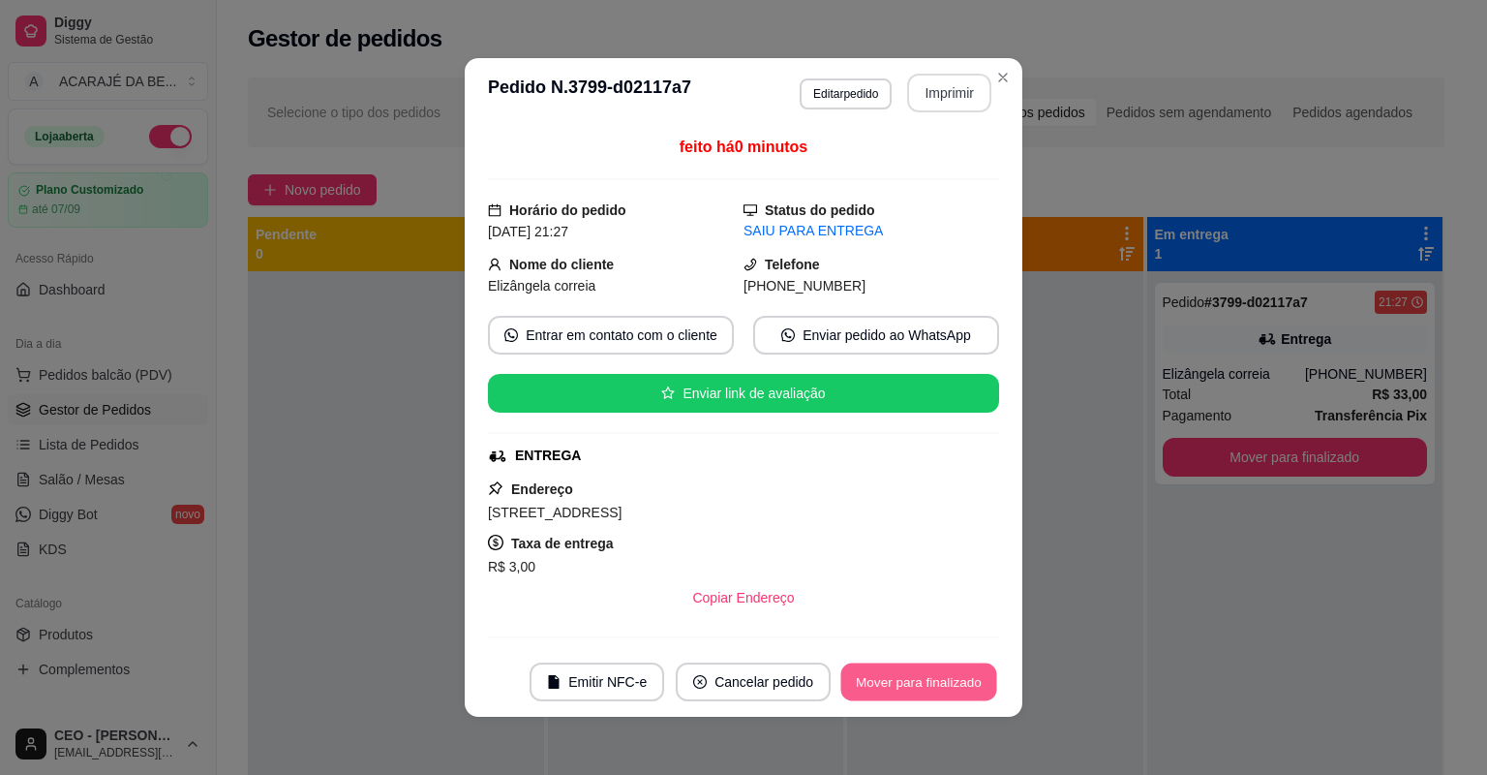
click at [907, 681] on button "Mover para finalizado" at bounding box center [919, 682] width 156 height 38
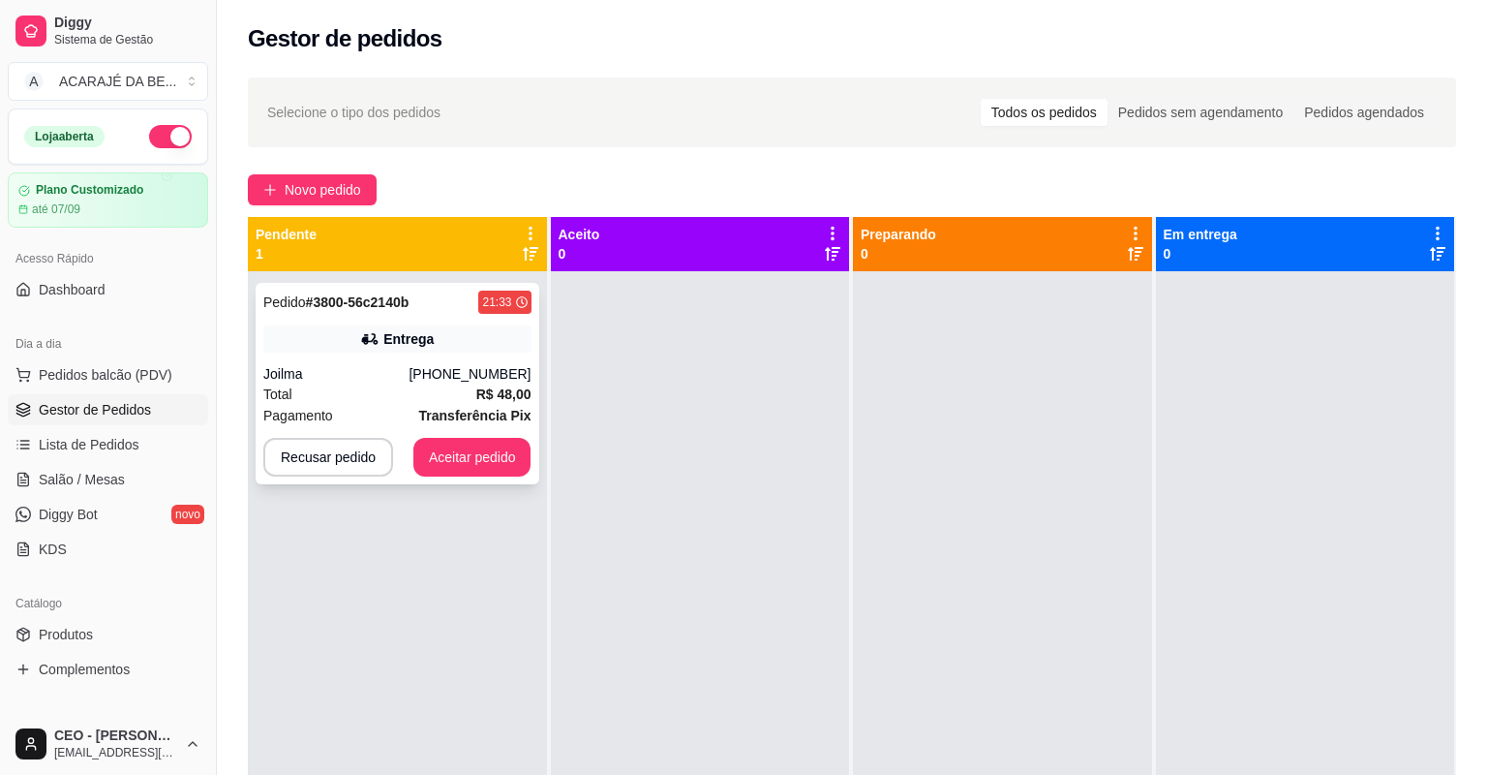
click at [350, 393] on div "Total R$ 48,00" at bounding box center [397, 393] width 268 height 21
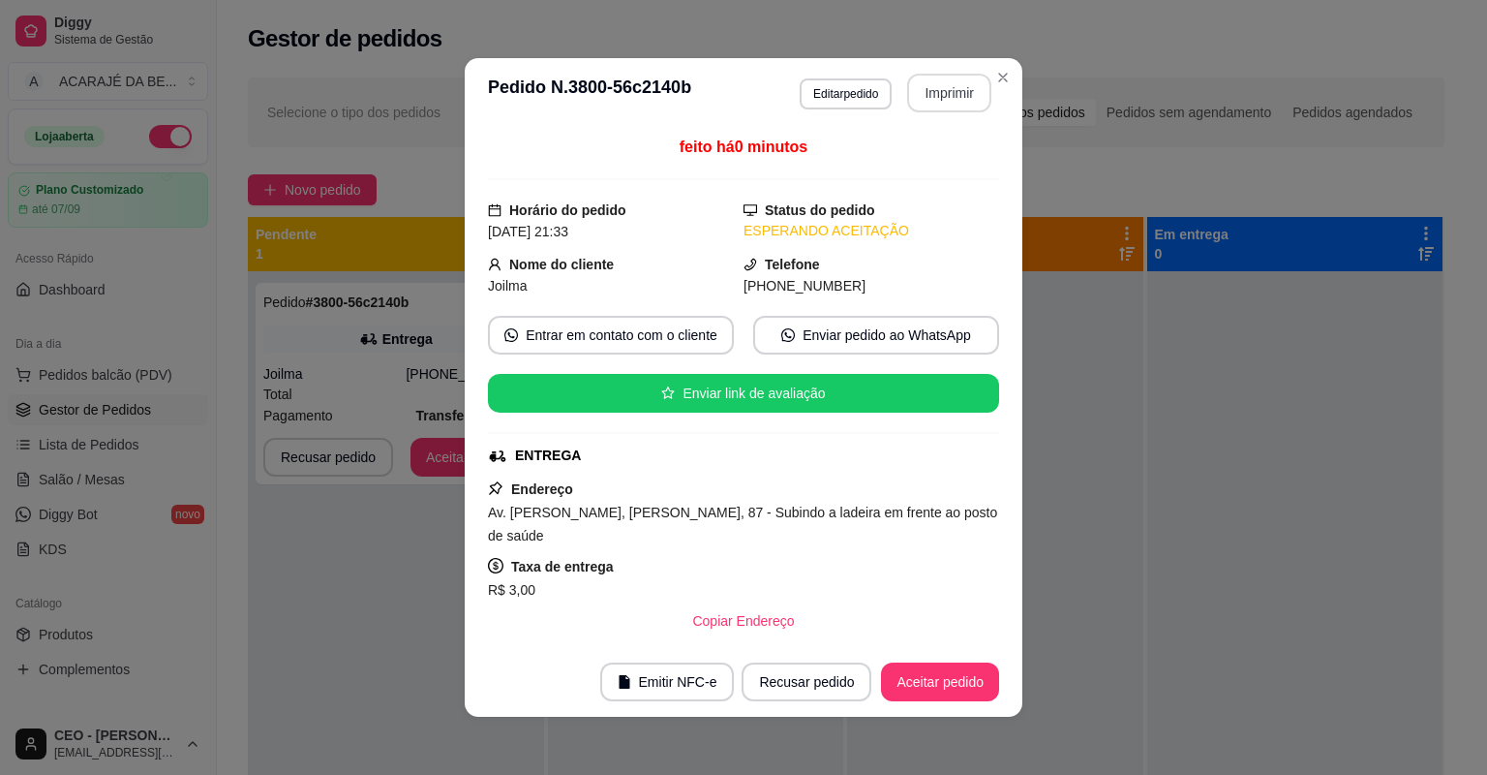
click at [948, 89] on button "Imprimir" at bounding box center [949, 93] width 84 height 39
click at [926, 685] on button "Aceitar pedido" at bounding box center [940, 681] width 118 height 39
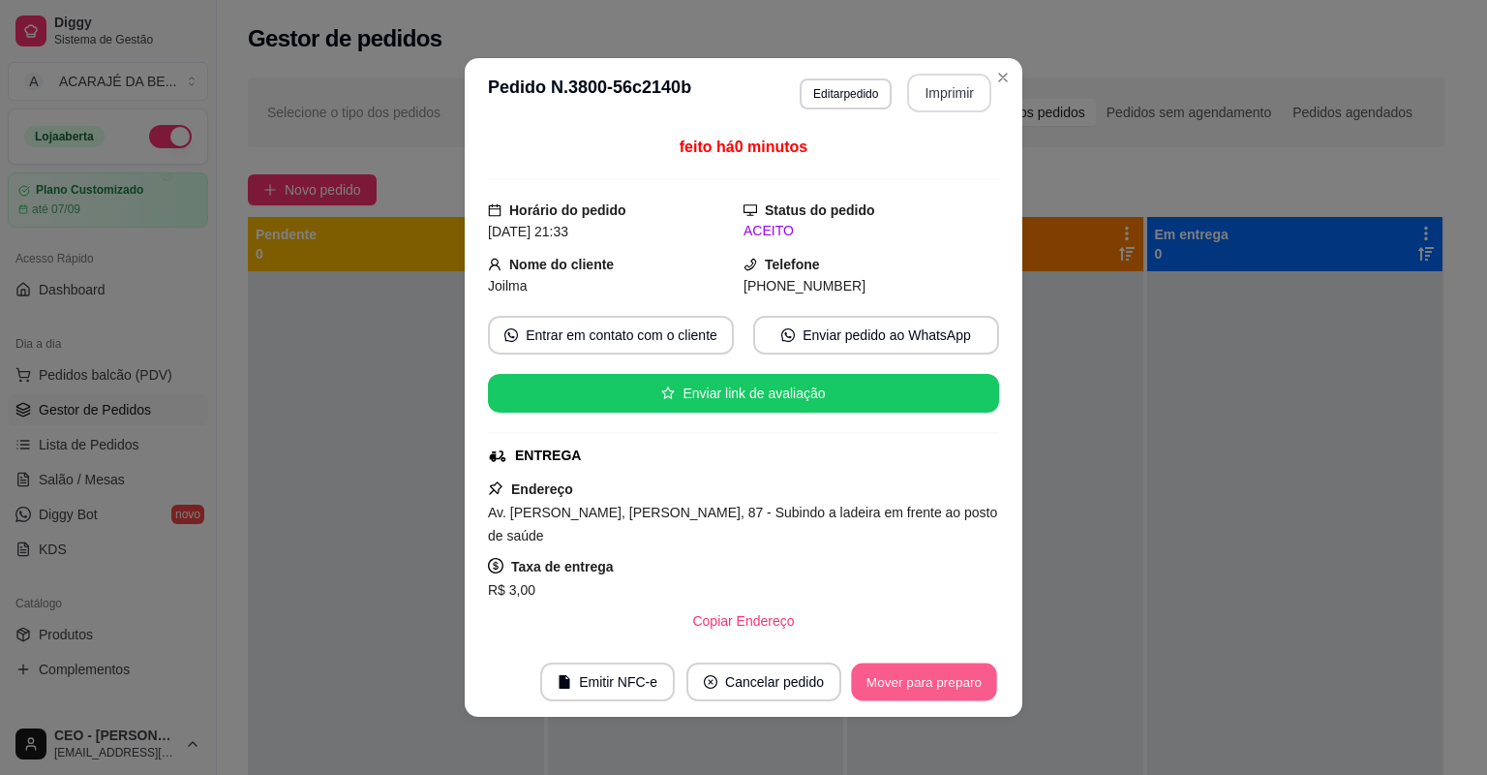
click at [926, 685] on button "Mover para preparo" at bounding box center [923, 682] width 145 height 38
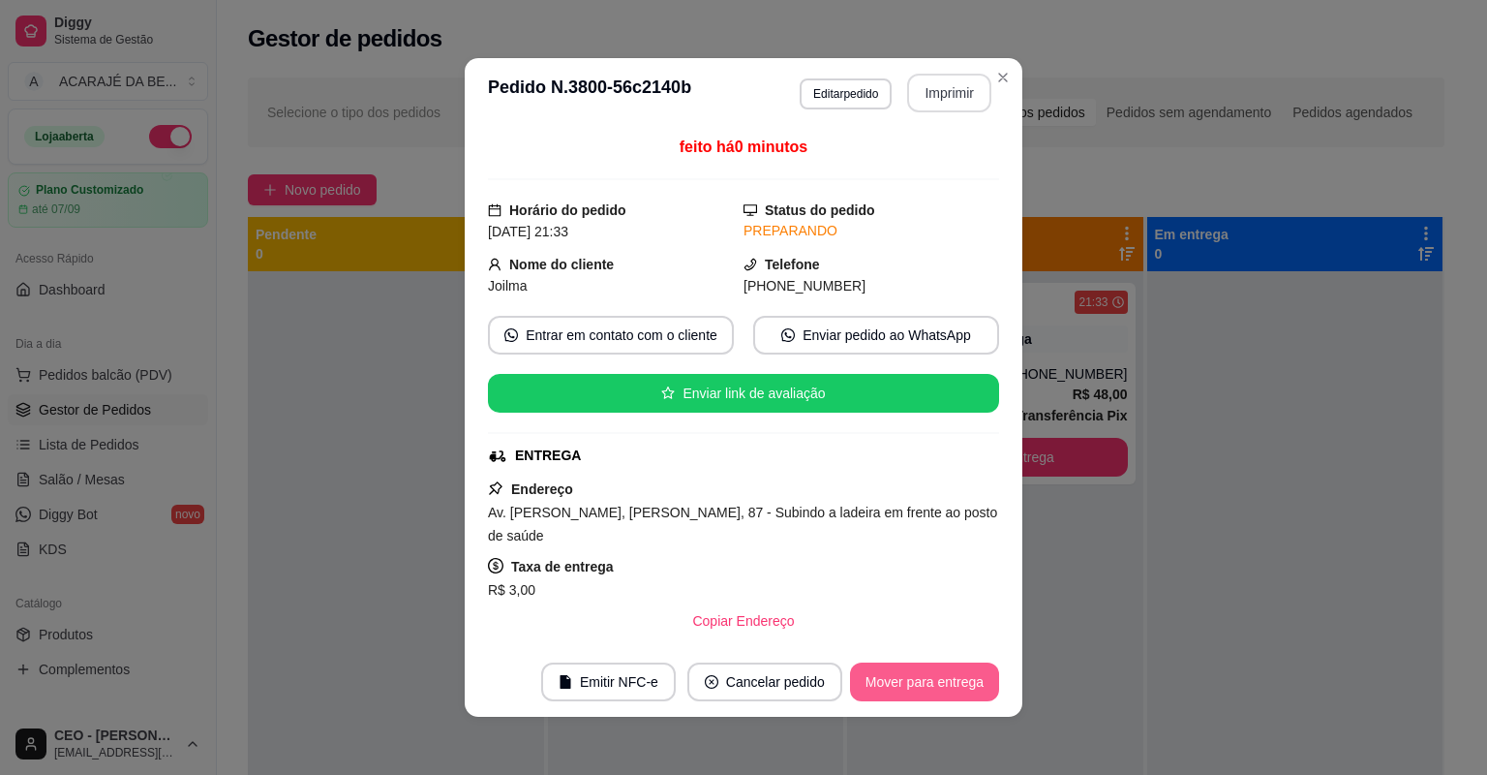
click at [926, 685] on button "Mover para entrega" at bounding box center [924, 681] width 149 height 39
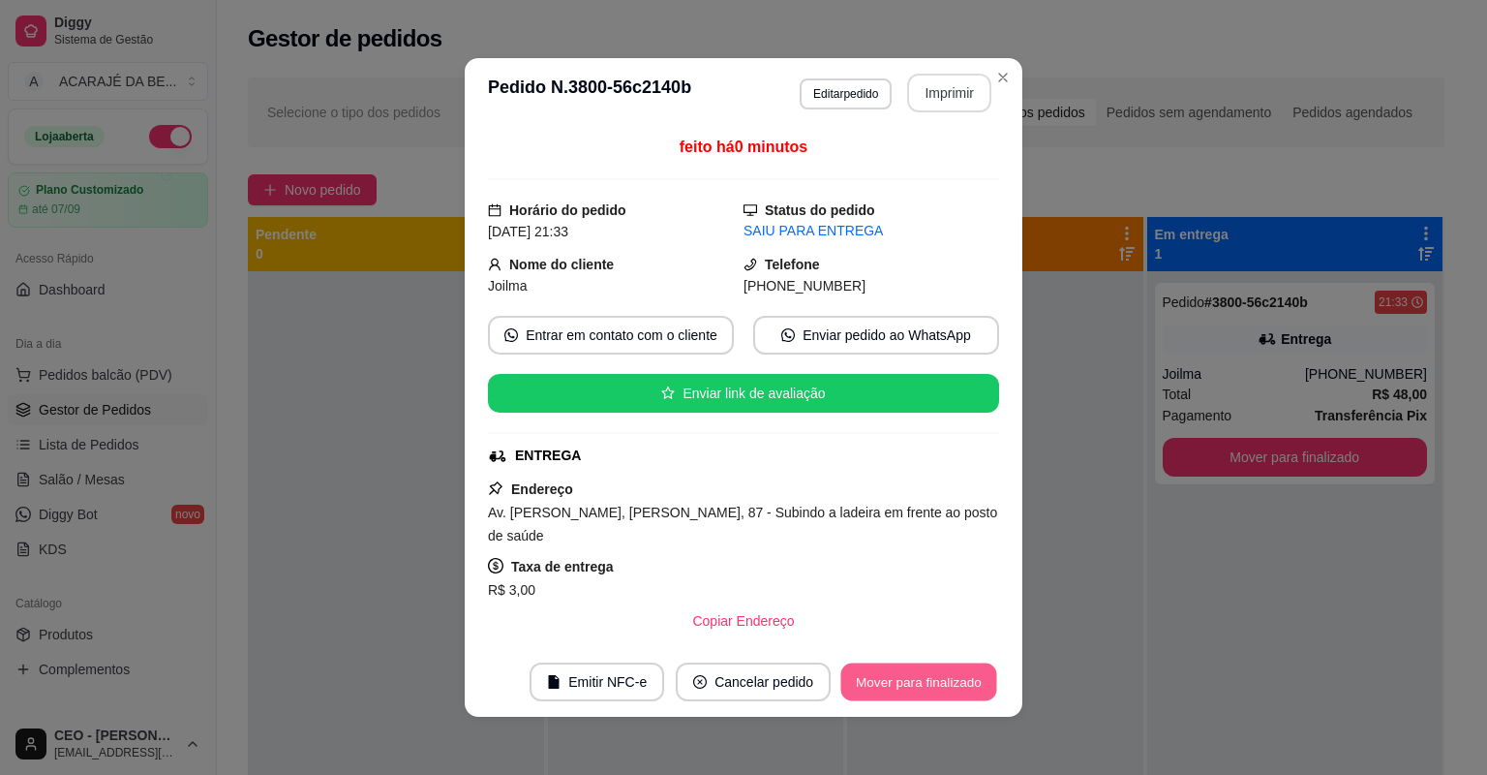
click at [928, 679] on button "Mover para finalizado" at bounding box center [919, 682] width 156 height 38
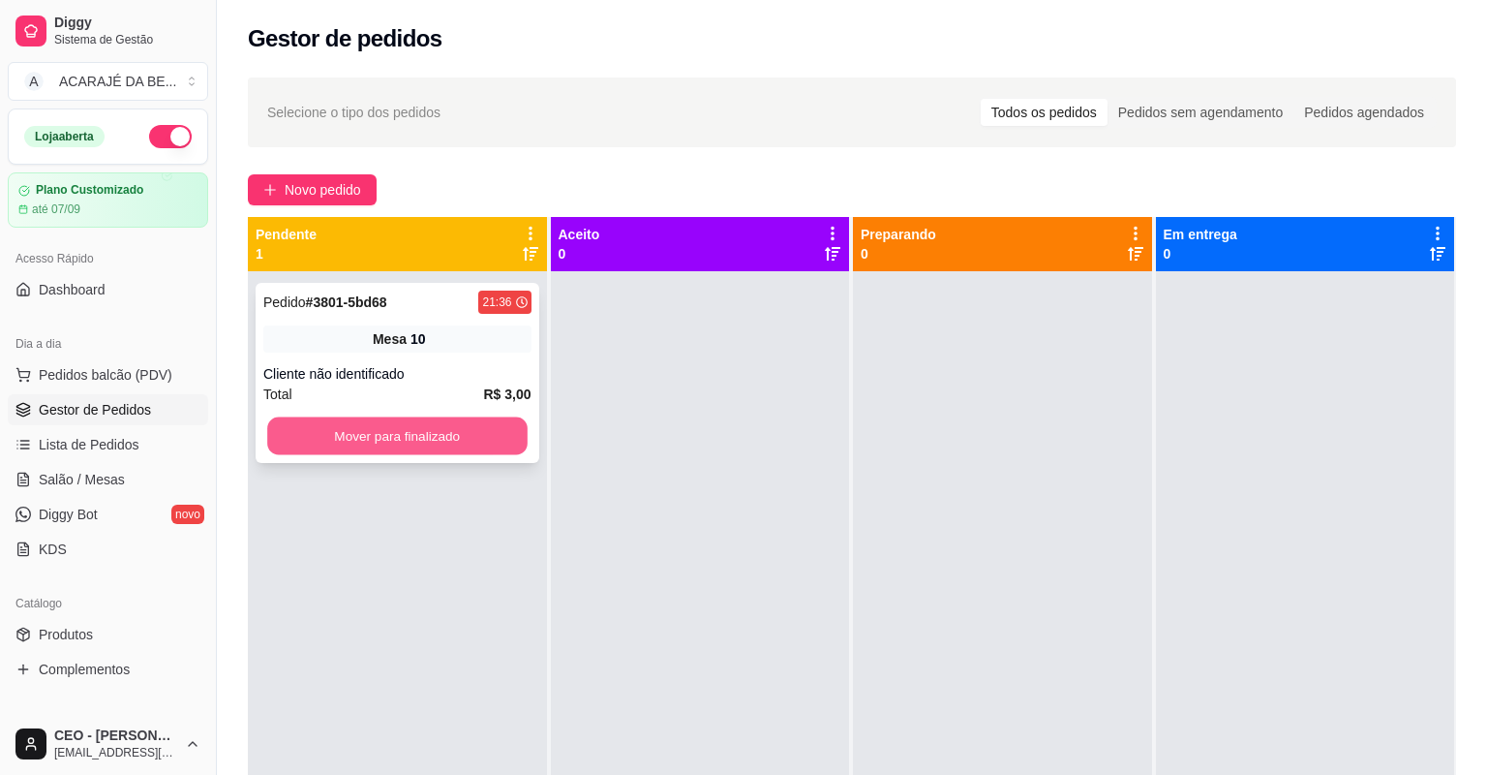
click at [458, 444] on button "Mover para finalizado" at bounding box center [397, 436] width 260 height 38
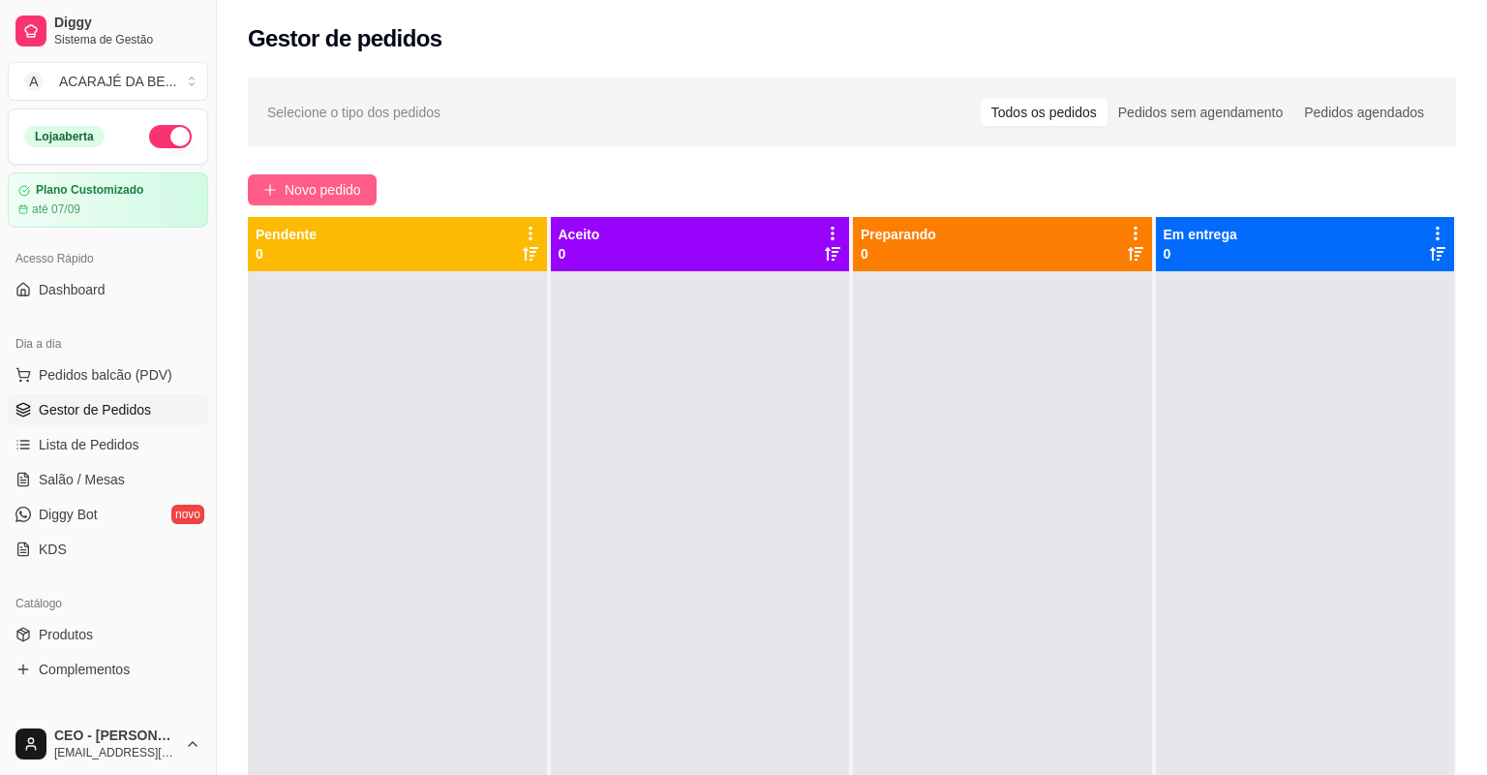
click at [296, 184] on span "Novo pedido" at bounding box center [323, 189] width 76 height 21
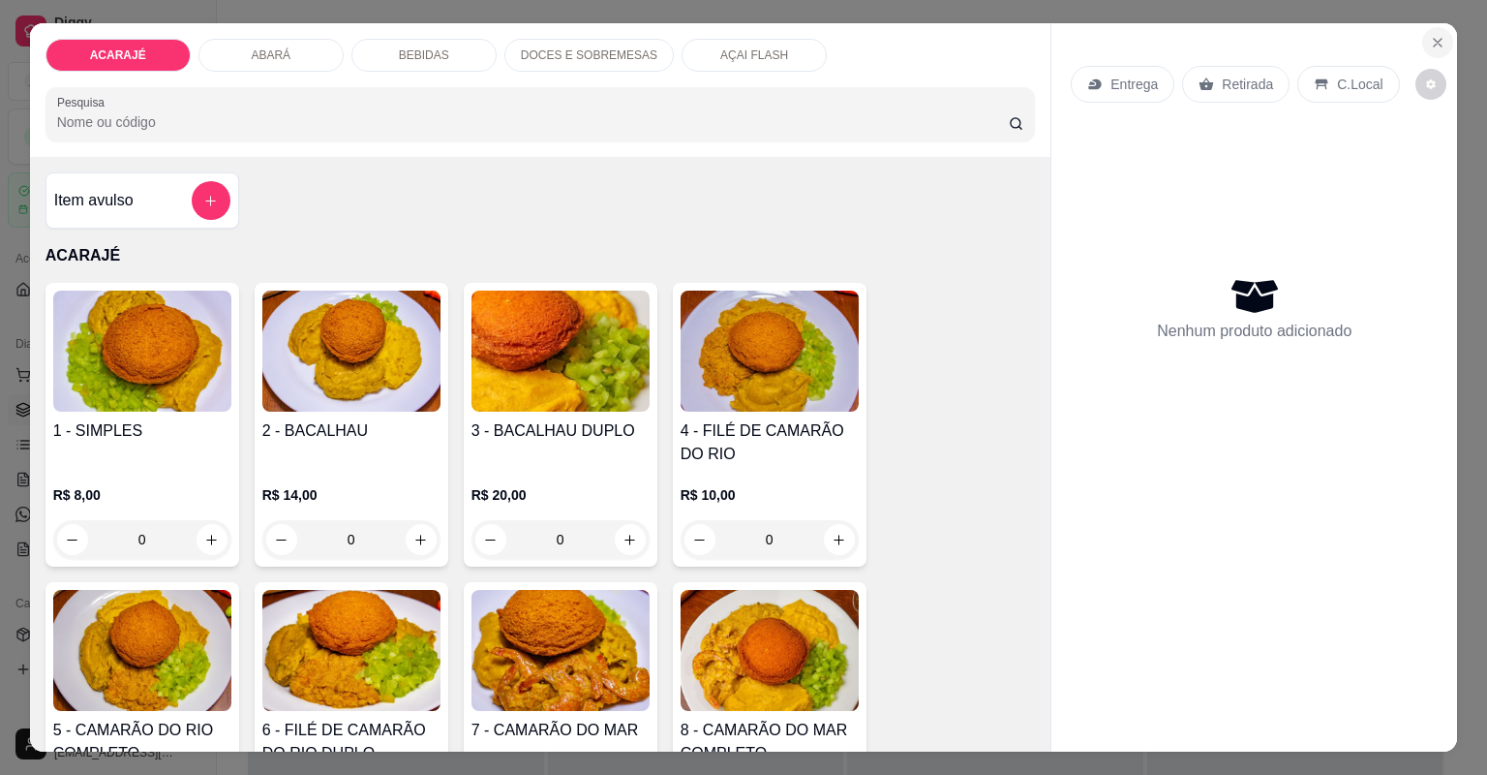
click at [1434, 39] on icon "Close" at bounding box center [1437, 42] width 15 height 15
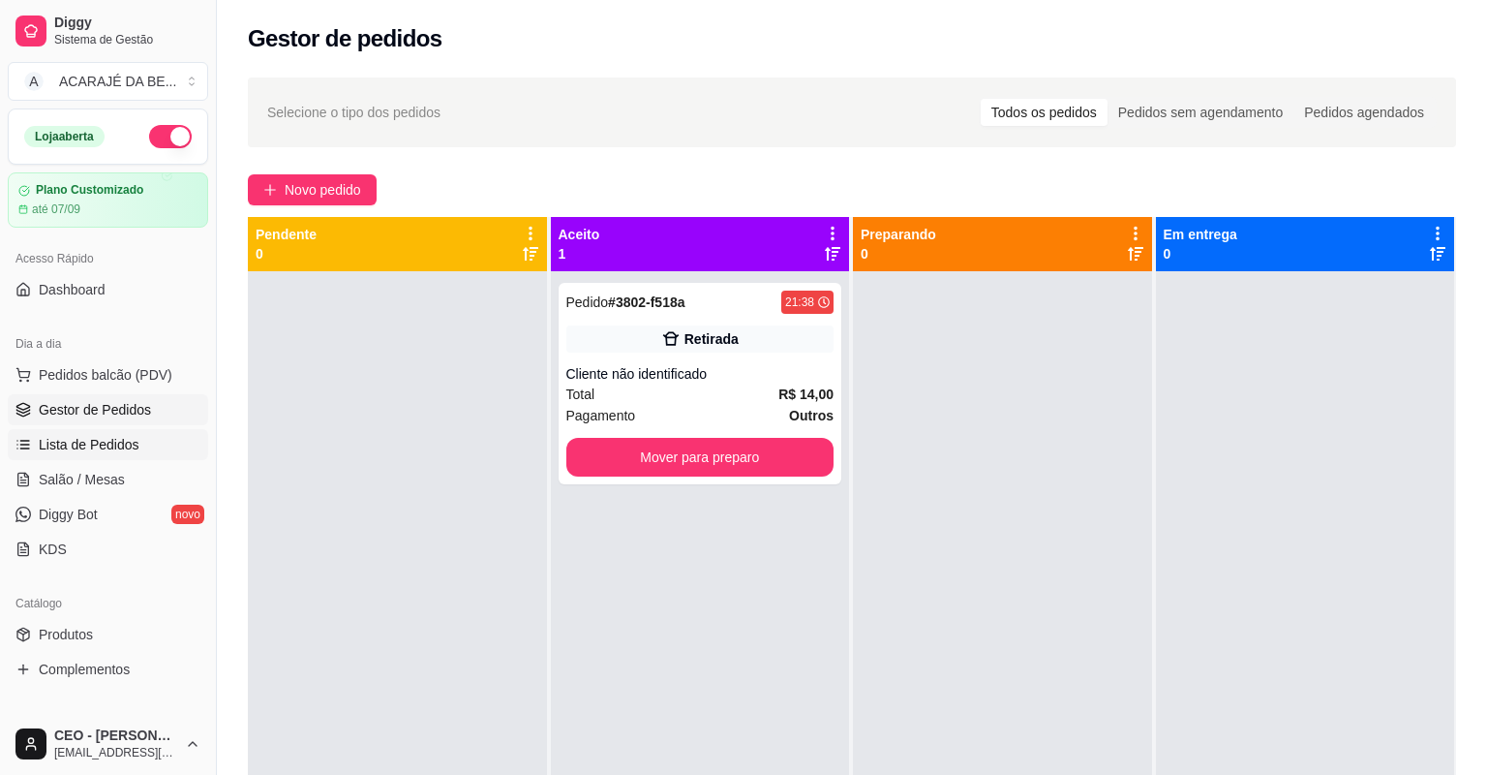
click at [133, 445] on span "Lista de Pedidos" at bounding box center [89, 444] width 101 height 19
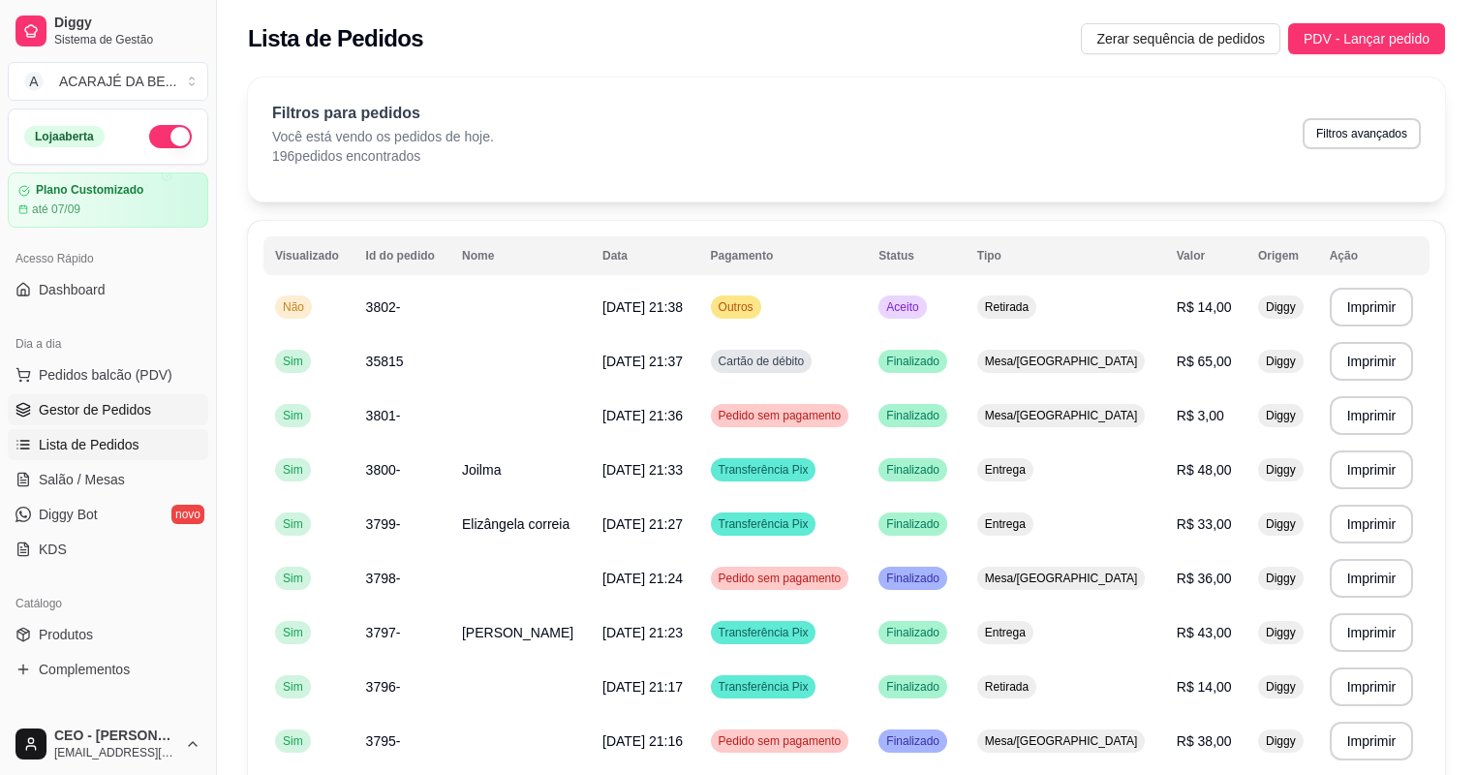
click at [53, 422] on link "Gestor de Pedidos" at bounding box center [108, 409] width 200 height 31
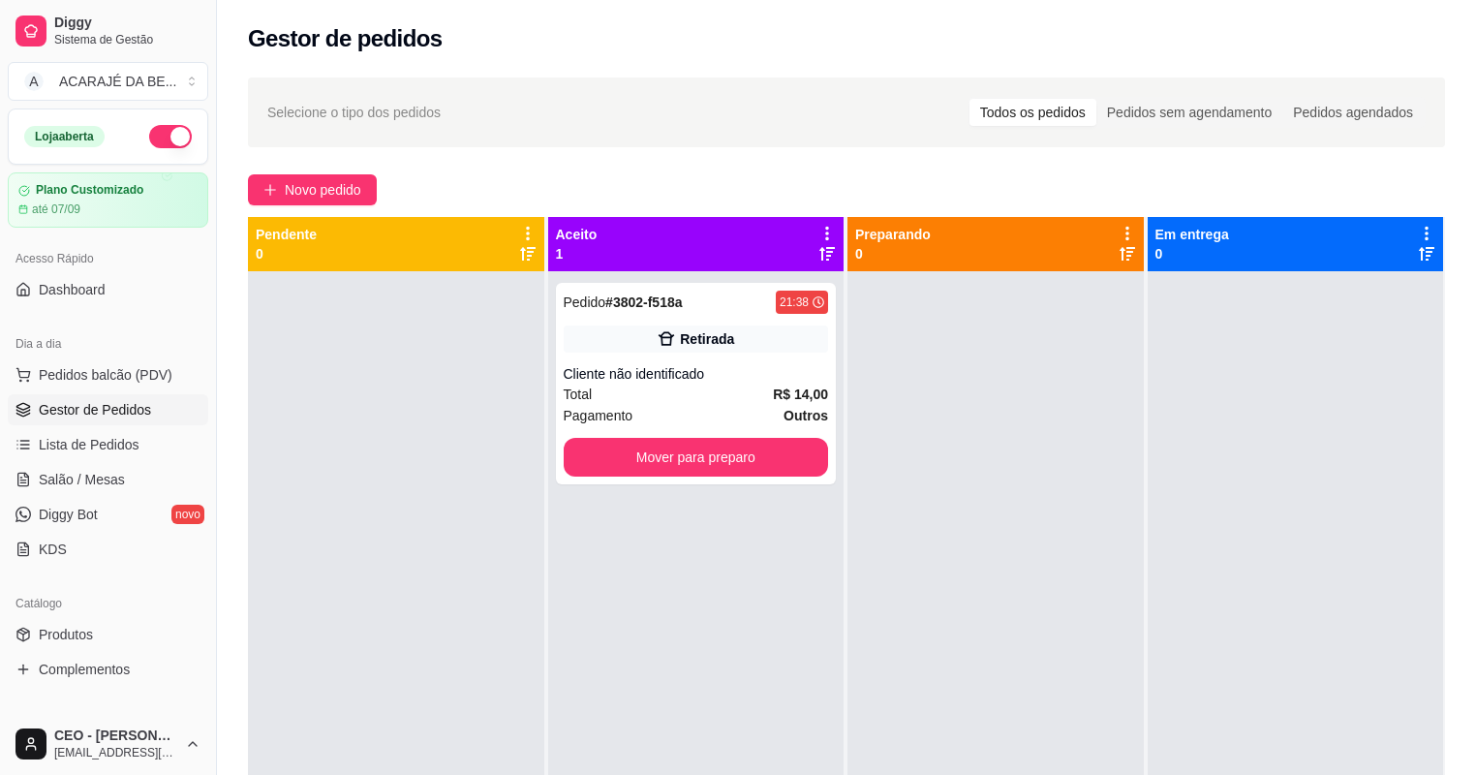
click at [58, 400] on span "Gestor de Pedidos" at bounding box center [95, 409] width 112 height 19
click at [655, 397] on div "Total R$ 14,00" at bounding box center [696, 393] width 265 height 21
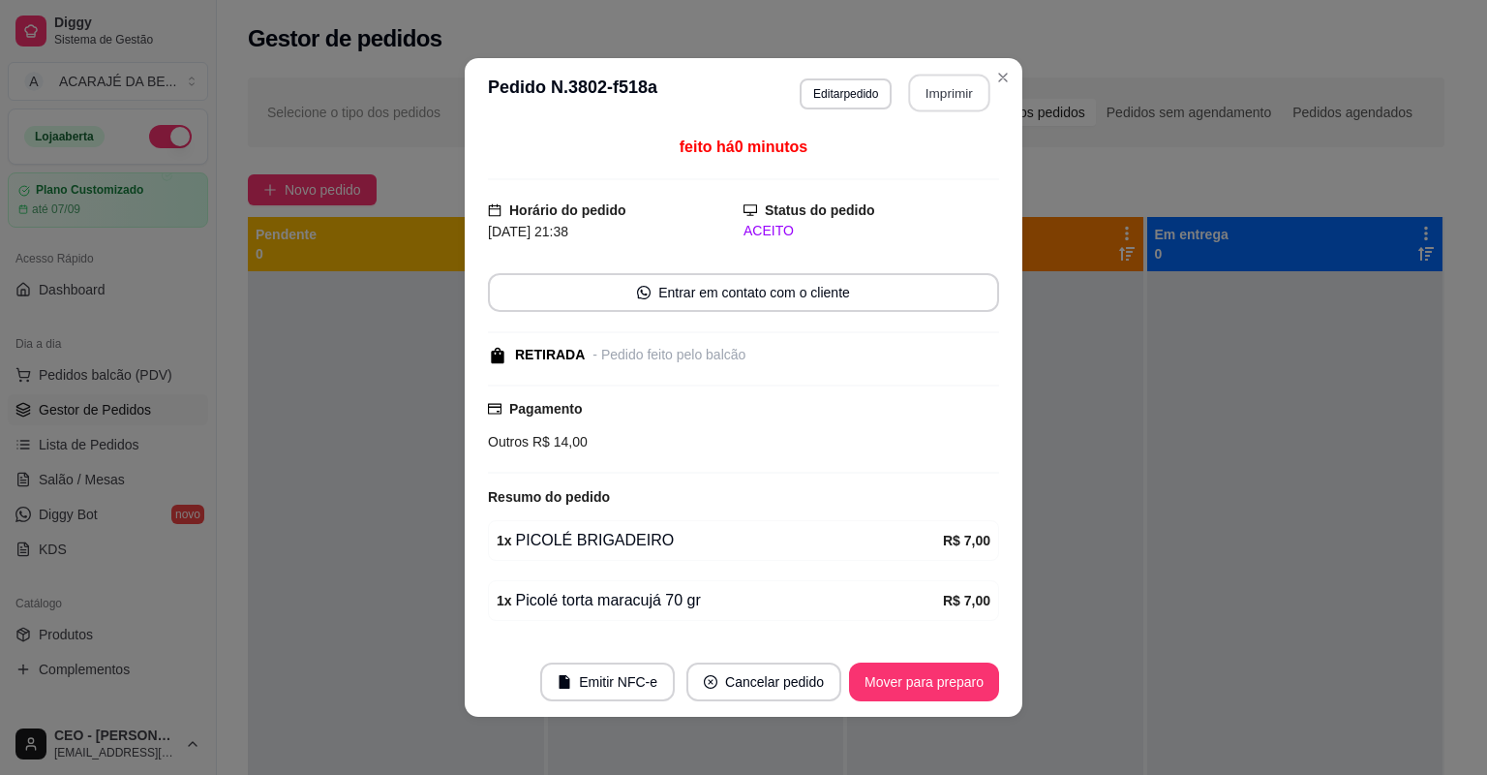
click at [956, 95] on button "Imprimir" at bounding box center [949, 94] width 81 height 38
click at [953, 678] on button "Mover para preparo" at bounding box center [923, 682] width 145 height 38
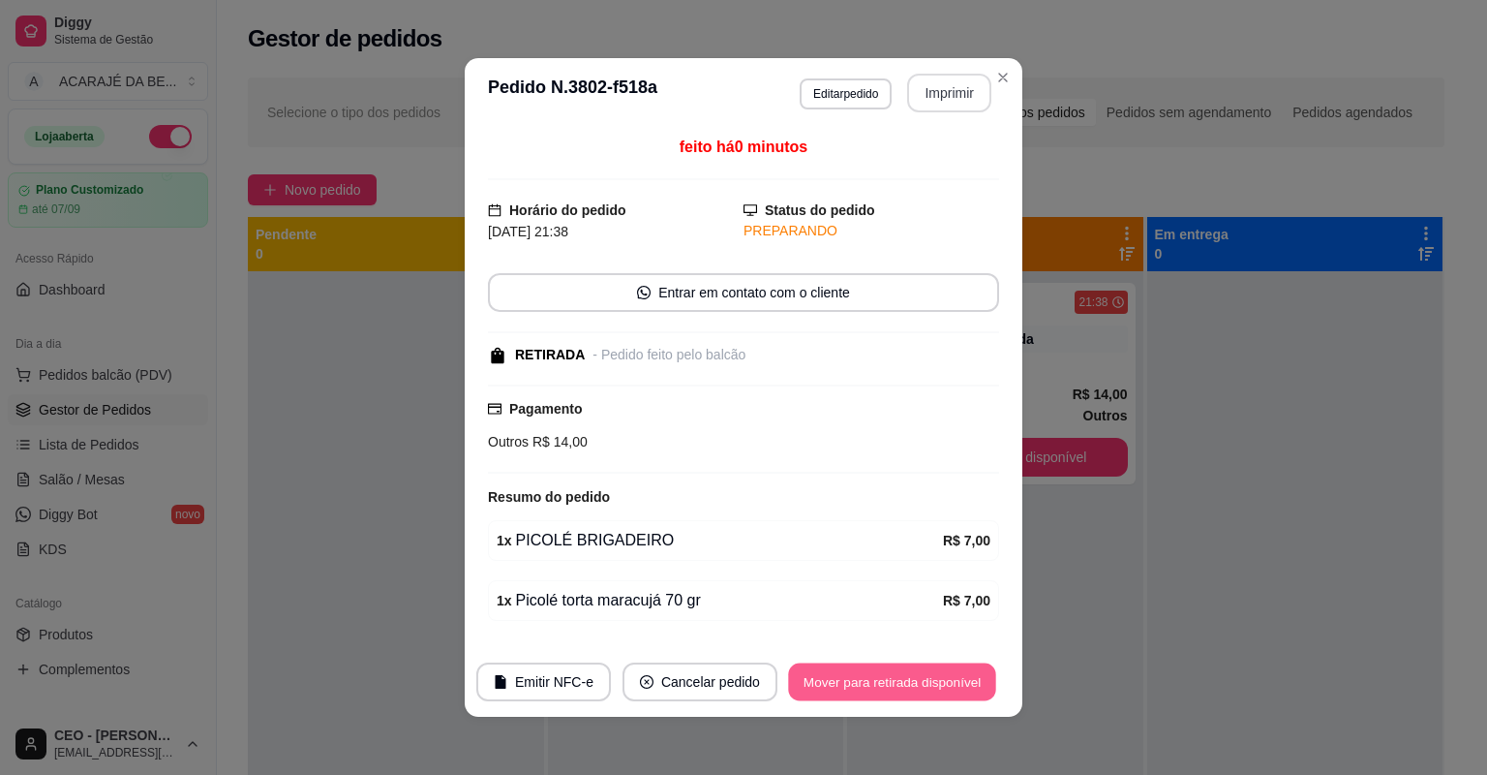
click at [953, 678] on button "Mover para retirada disponível" at bounding box center [891, 682] width 207 height 38
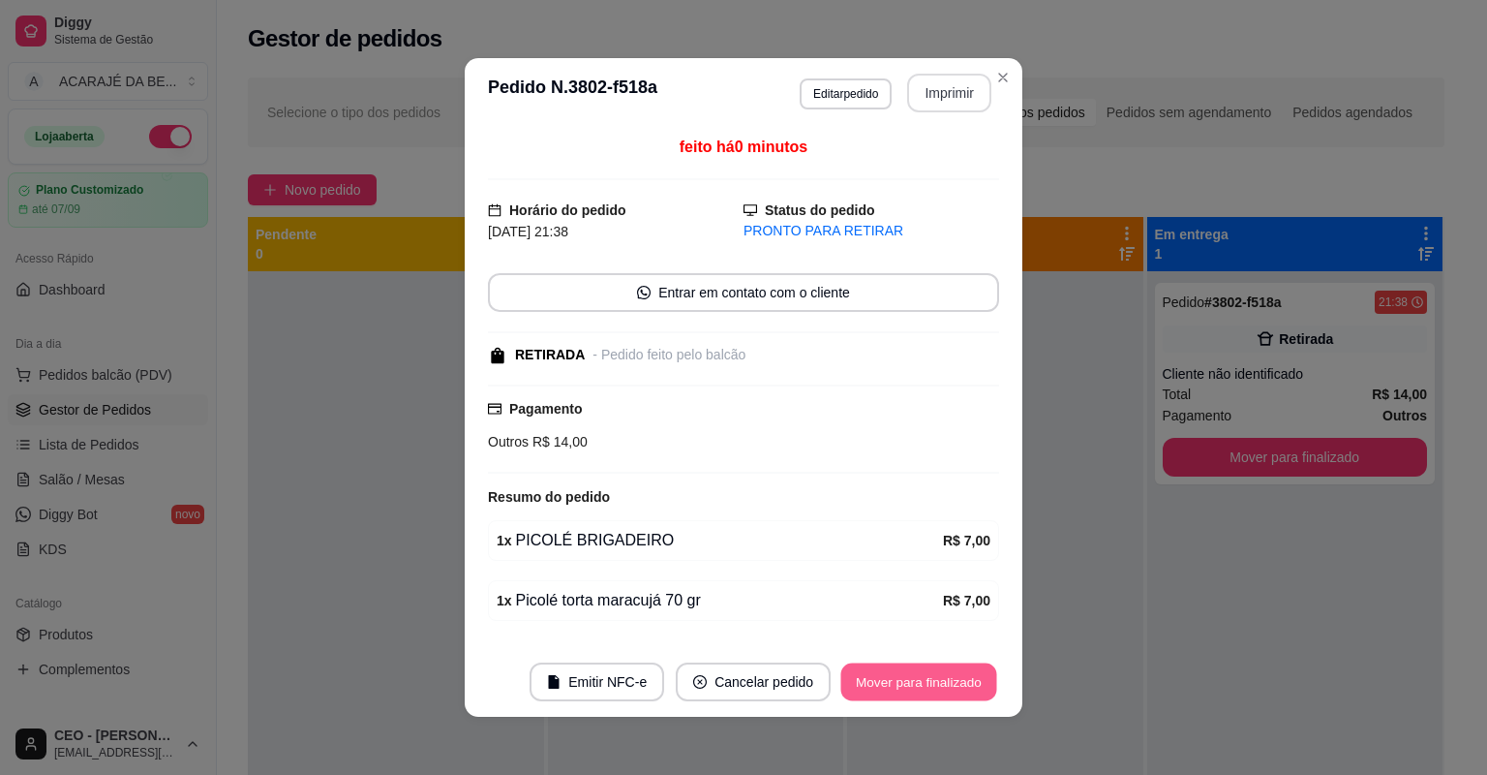
click at [953, 678] on button "Mover para finalizado" at bounding box center [919, 682] width 156 height 38
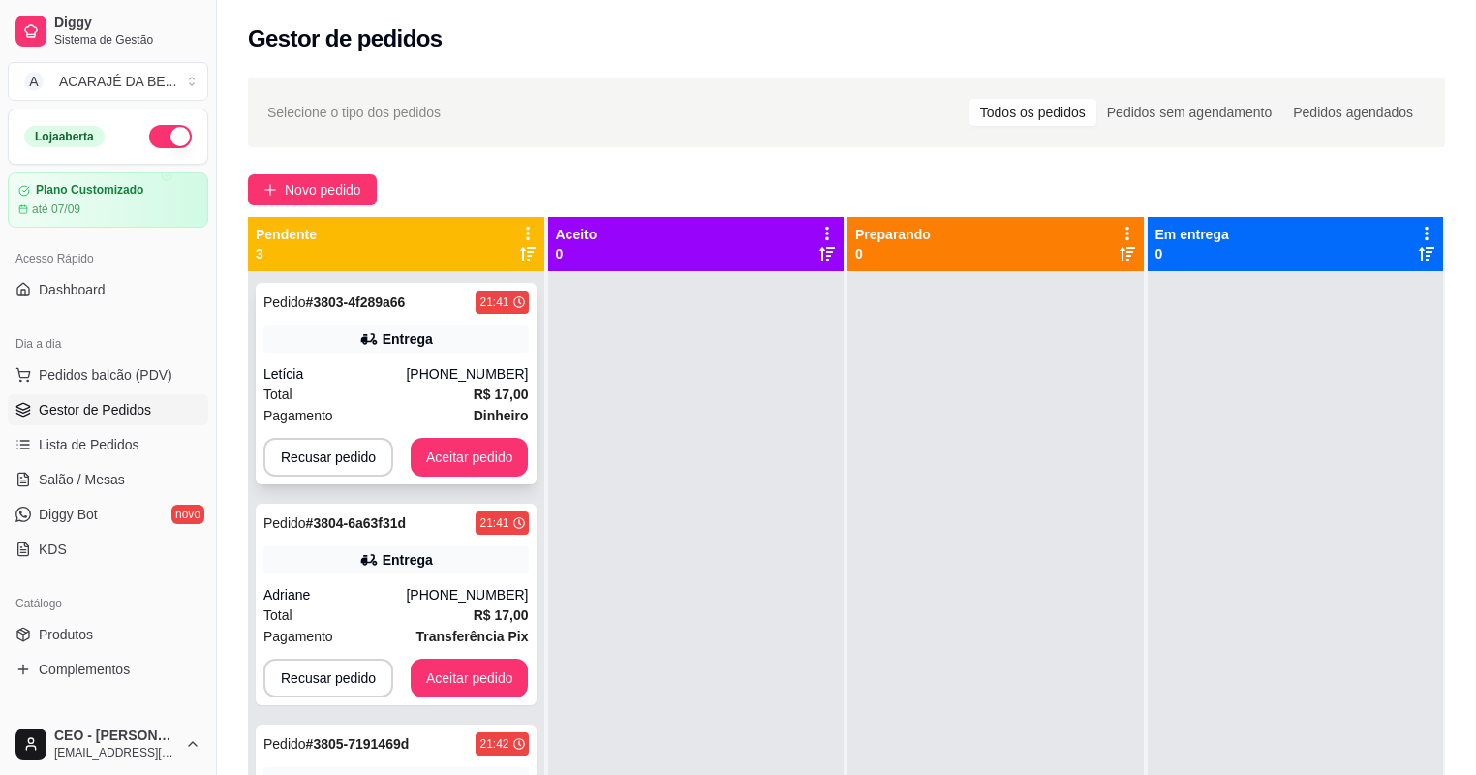
click at [446, 403] on div "Total R$ 17,00" at bounding box center [395, 393] width 265 height 21
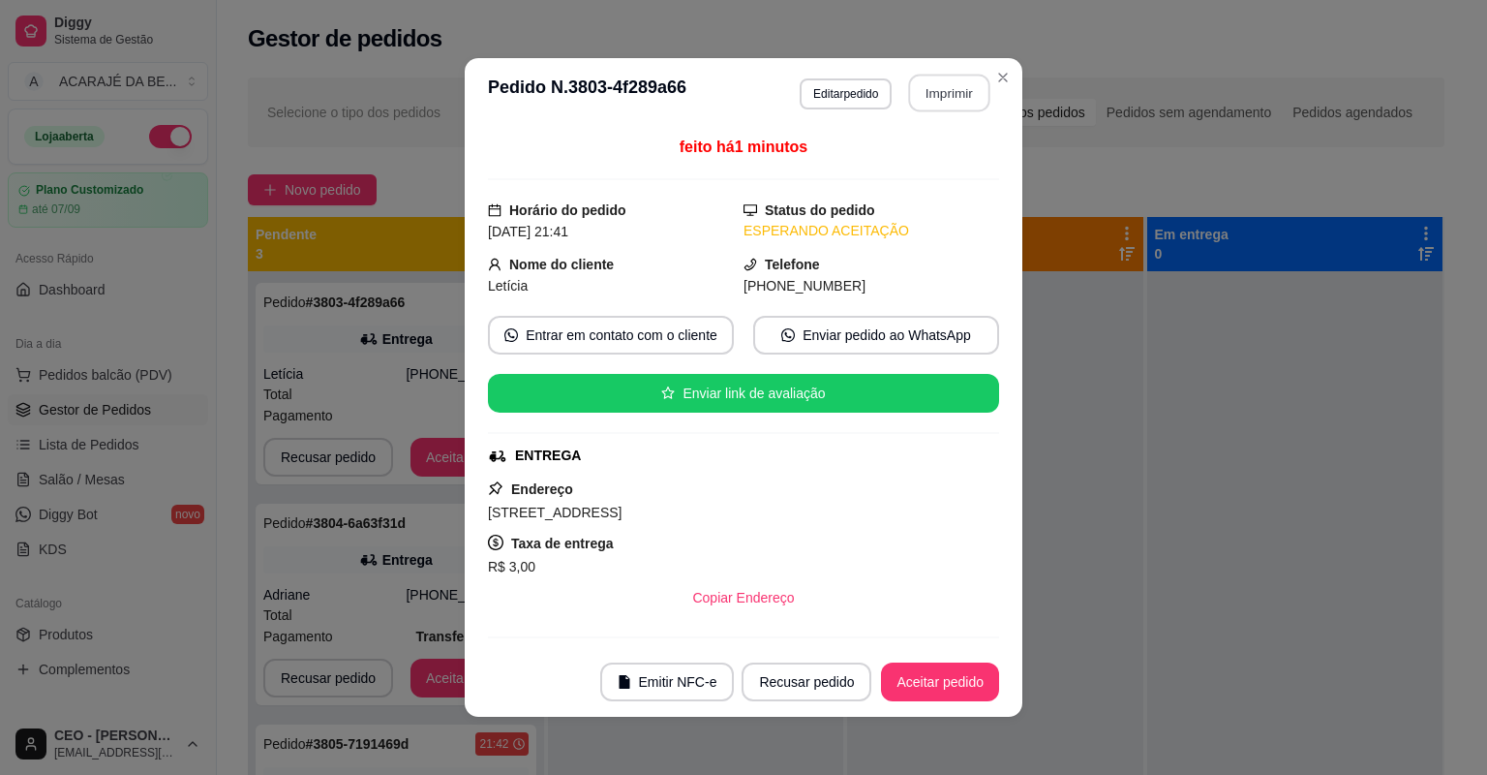
click at [942, 97] on button "Imprimir" at bounding box center [949, 94] width 81 height 38
click at [944, 674] on button "Aceitar pedido" at bounding box center [940, 682] width 114 height 38
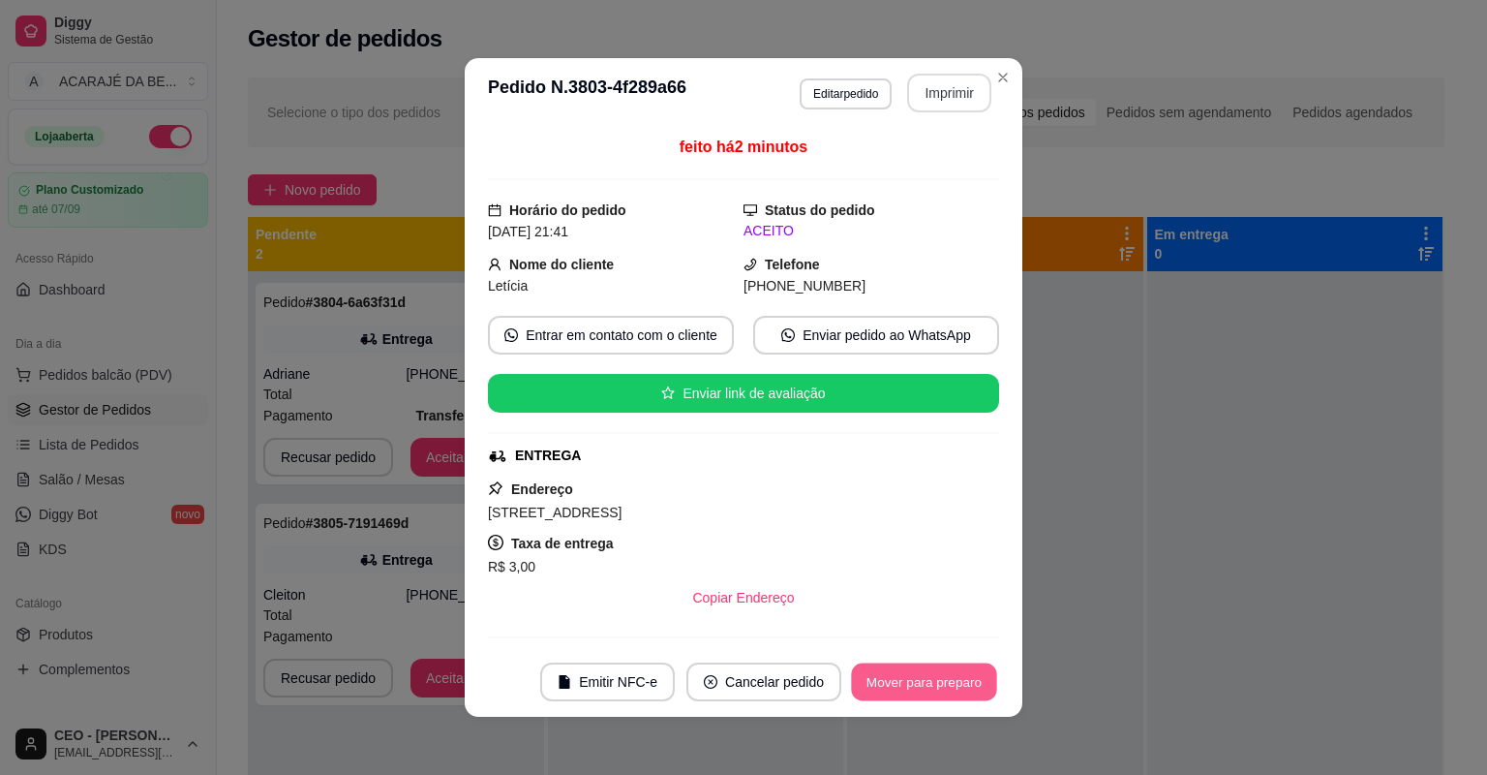
click at [944, 676] on button "Mover para preparo" at bounding box center [923, 682] width 145 height 38
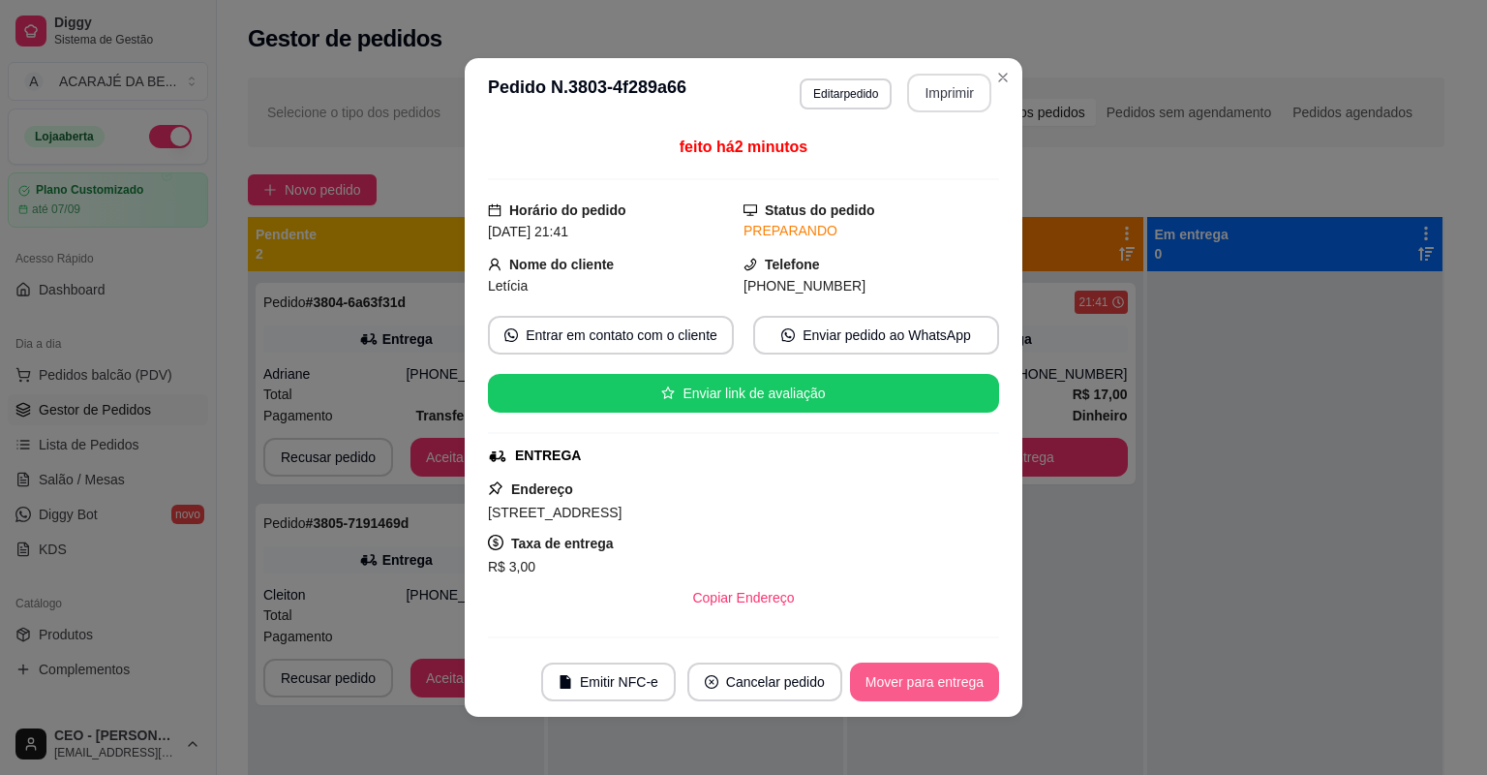
click at [944, 676] on button "Mover para entrega" at bounding box center [924, 681] width 149 height 39
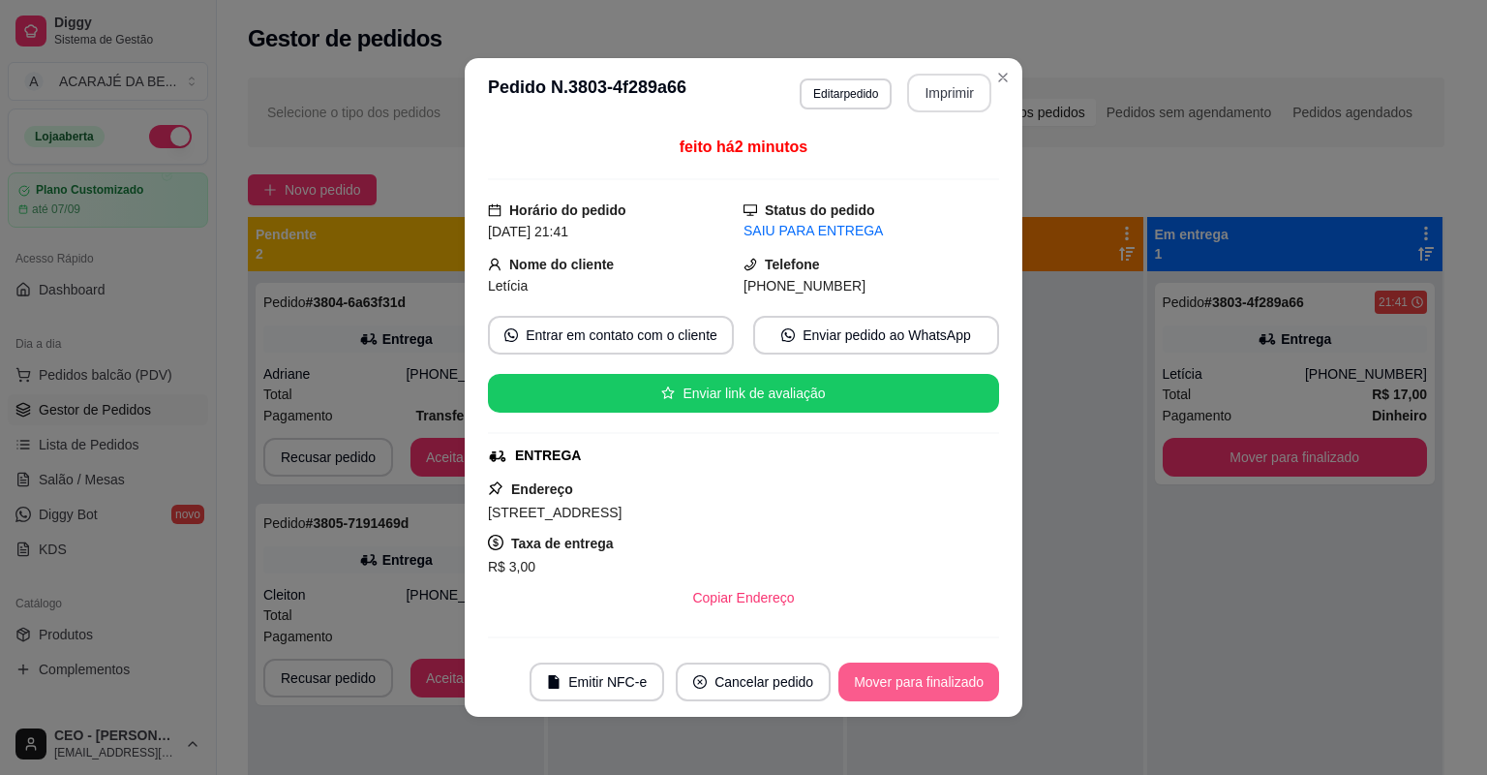
click at [944, 676] on button "Mover para finalizado" at bounding box center [919, 681] width 161 height 39
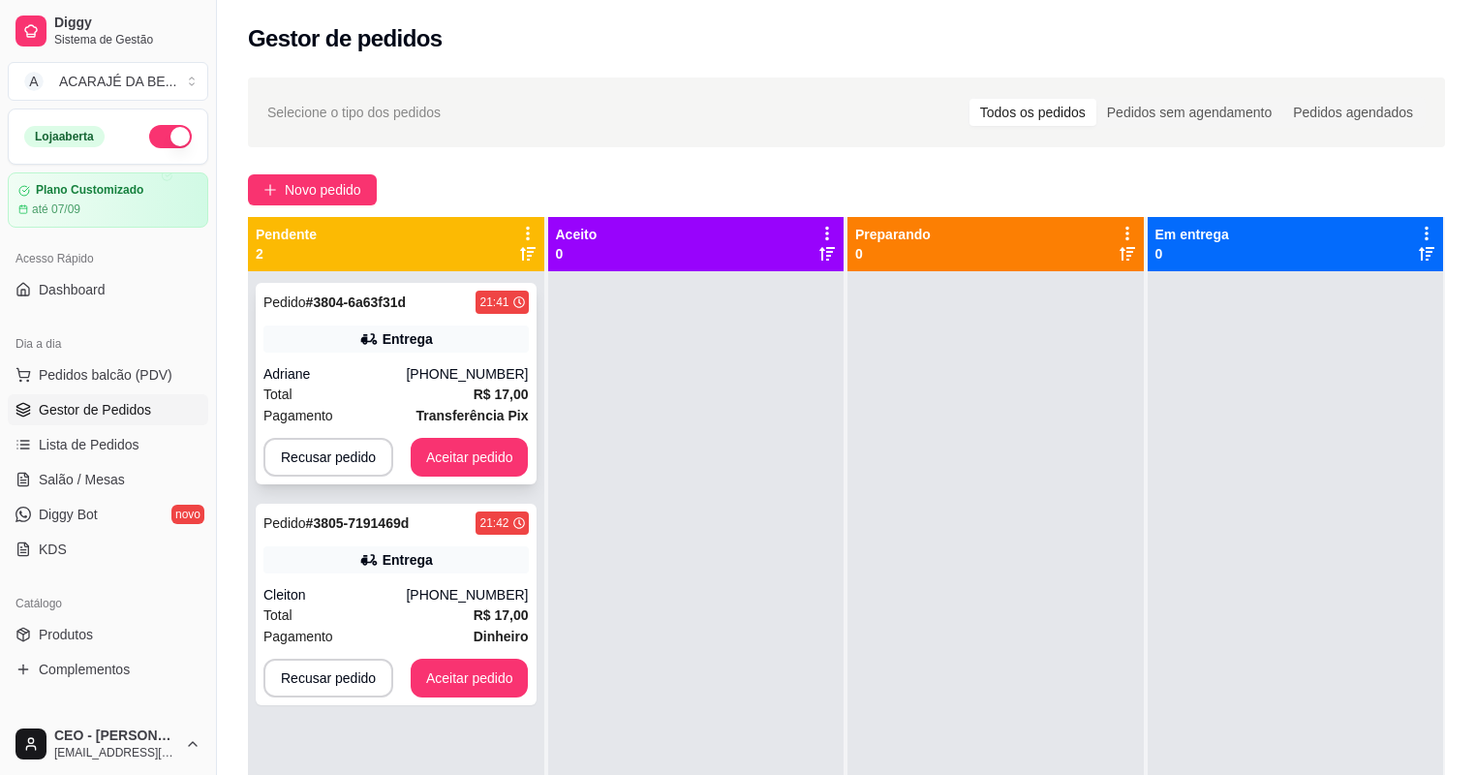
click at [376, 387] on div "Total R$ 17,00" at bounding box center [395, 393] width 265 height 21
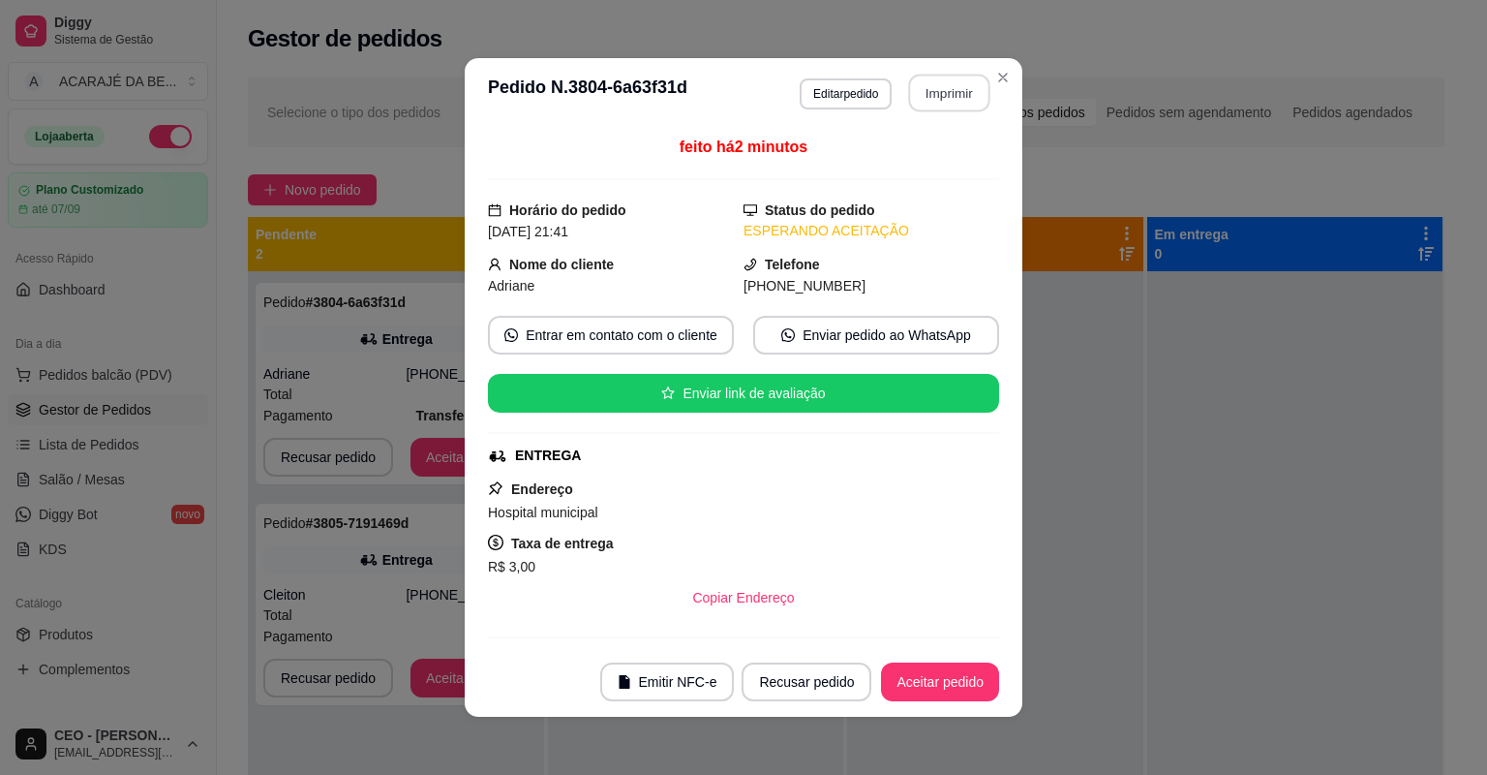
click at [944, 97] on button "Imprimir" at bounding box center [949, 94] width 81 height 38
click at [902, 679] on button "Aceitar pedido" at bounding box center [940, 682] width 114 height 38
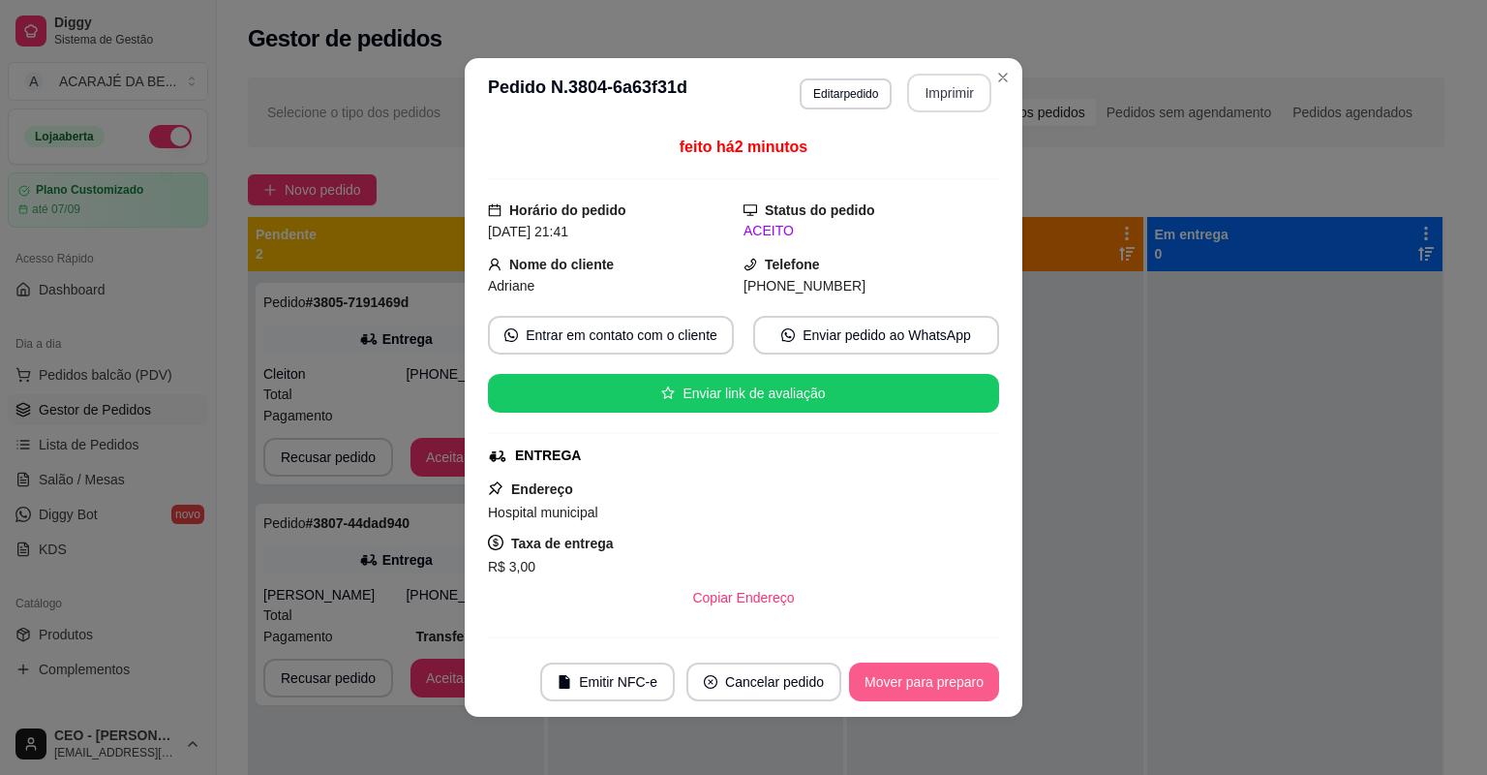
click at [902, 677] on button "Mover para preparo" at bounding box center [924, 681] width 150 height 39
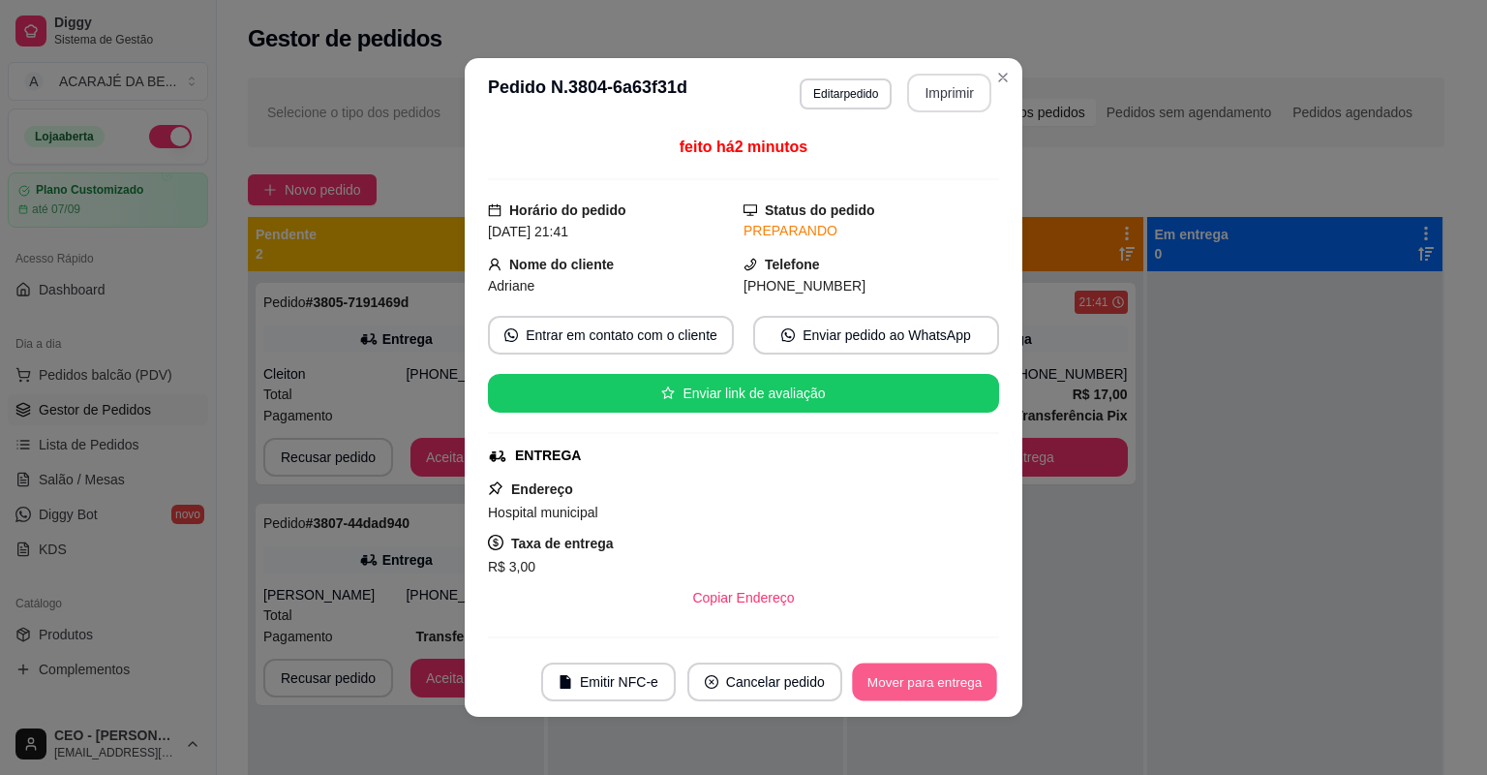
click at [902, 677] on button "Mover para entrega" at bounding box center [924, 682] width 145 height 38
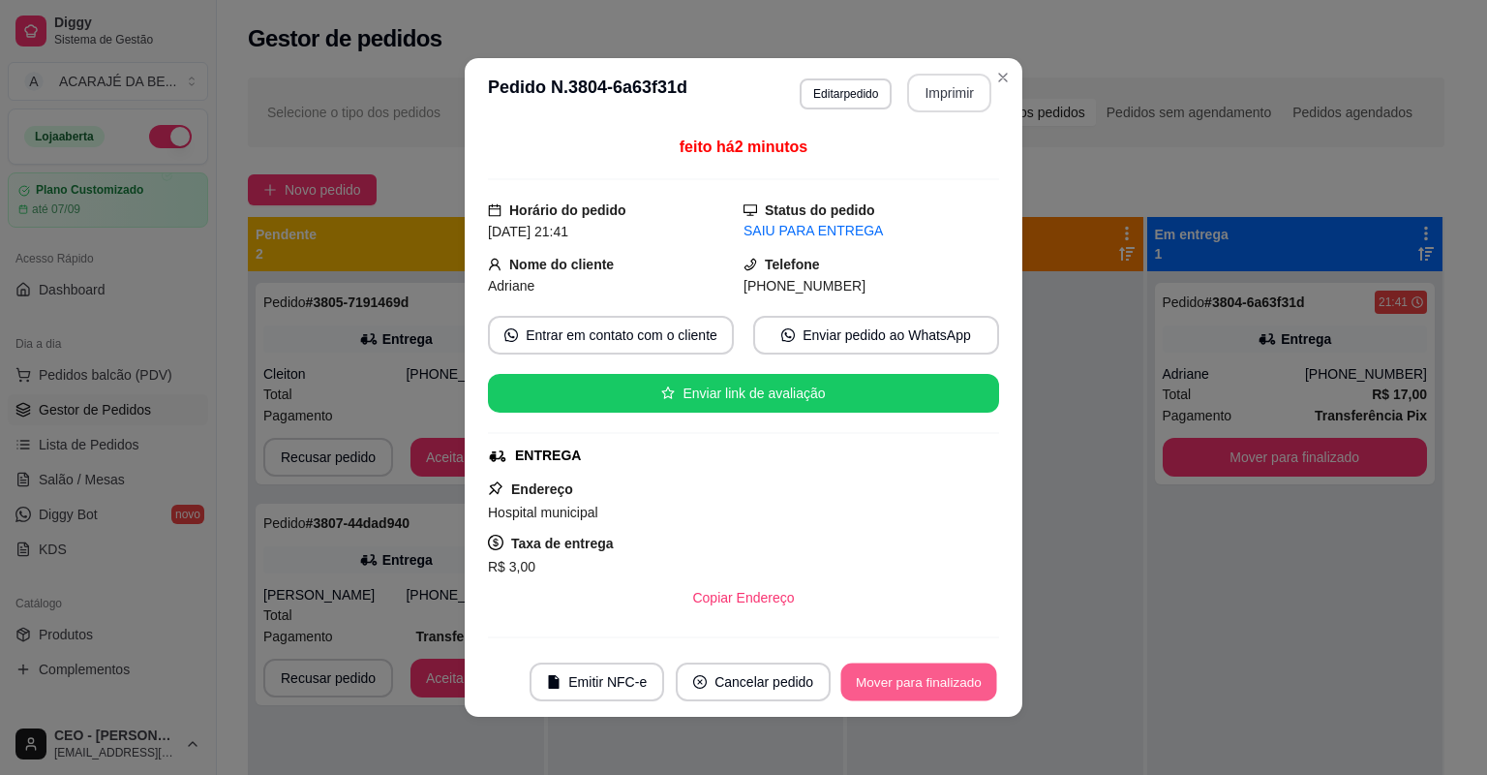
click at [902, 677] on button "Mover para finalizado" at bounding box center [919, 682] width 156 height 38
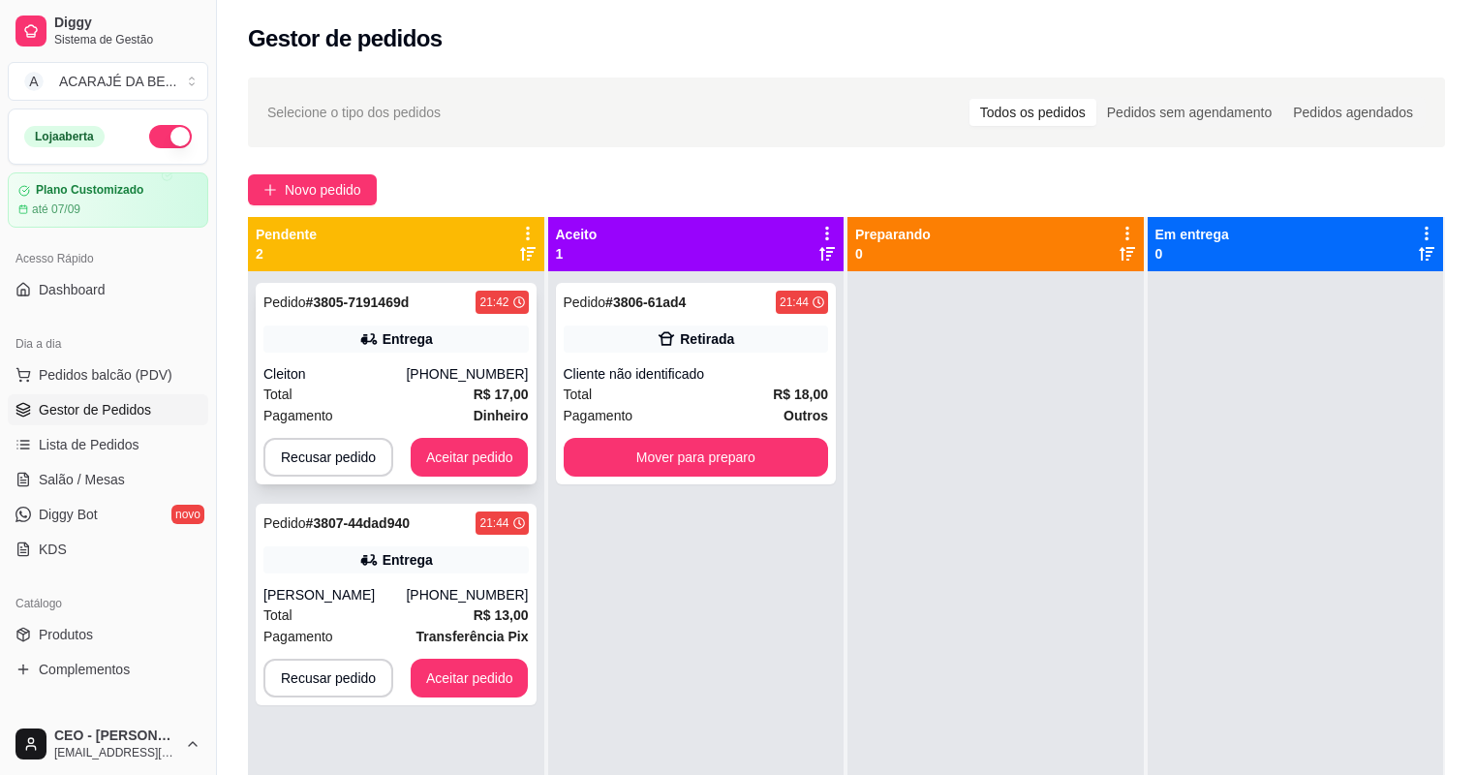
click at [427, 395] on div "Total R$ 17,00" at bounding box center [395, 393] width 265 height 21
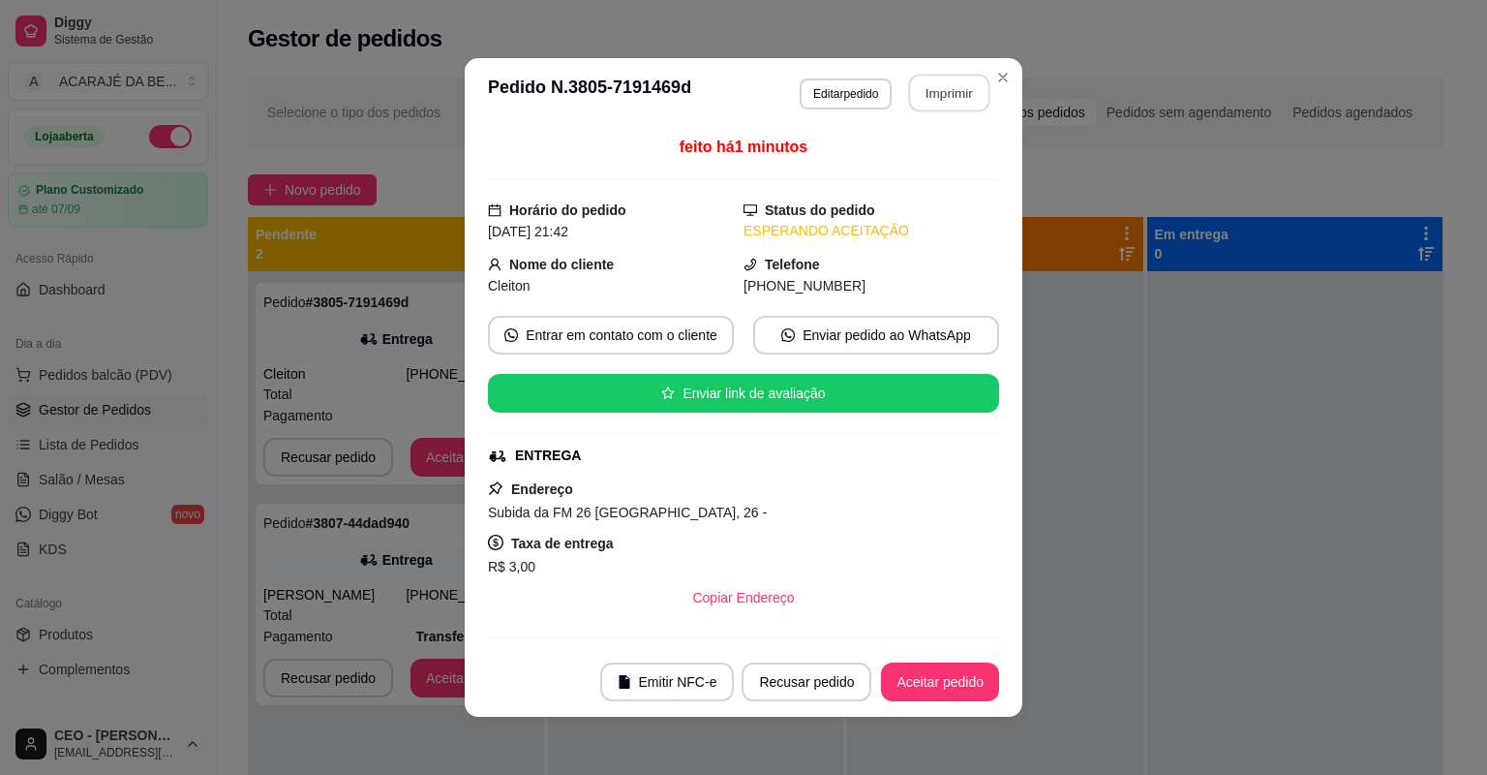
click at [934, 93] on button "Imprimir" at bounding box center [949, 94] width 81 height 38
click at [928, 677] on button "Aceitar pedido" at bounding box center [940, 682] width 114 height 38
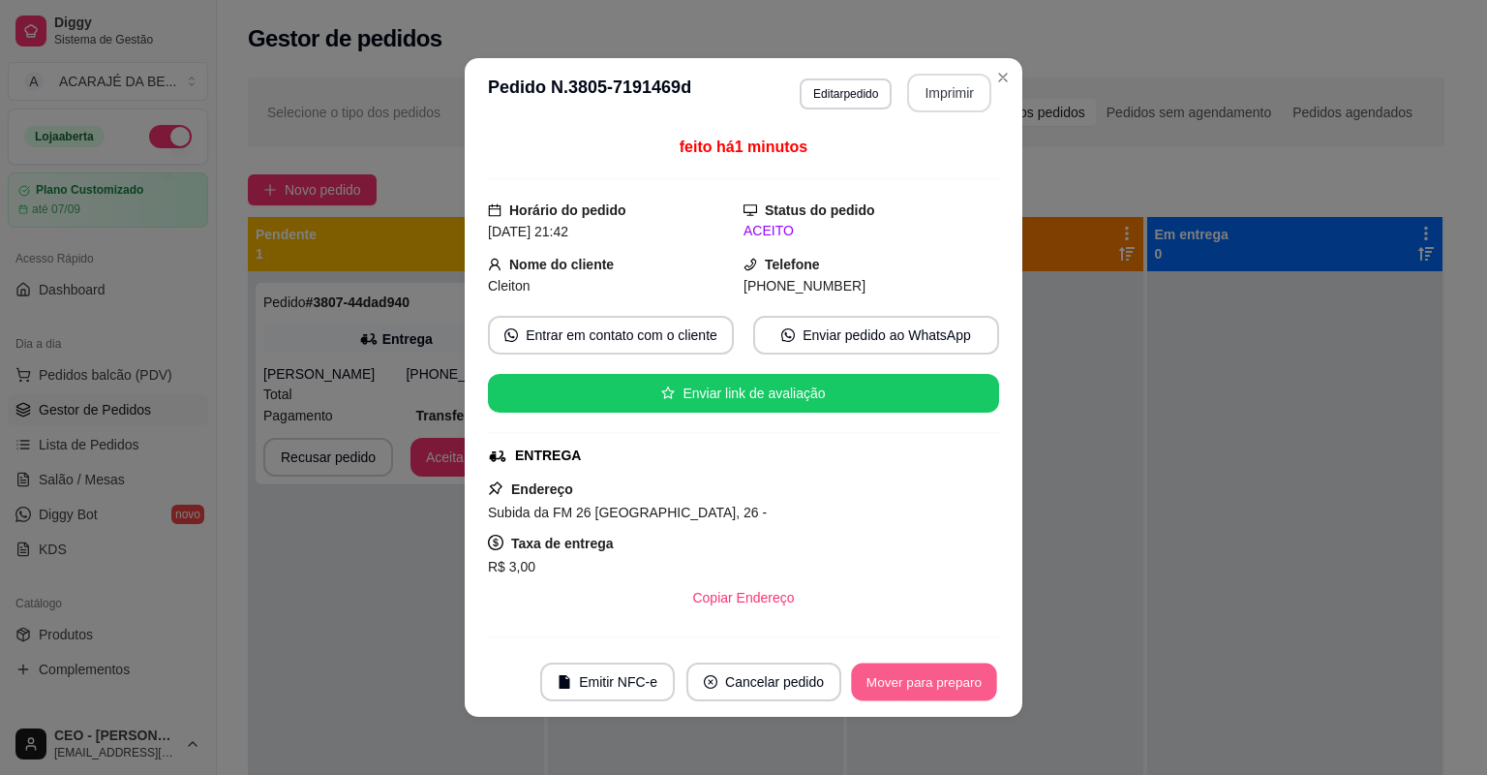
click at [934, 679] on button "Mover para preparo" at bounding box center [923, 682] width 145 height 38
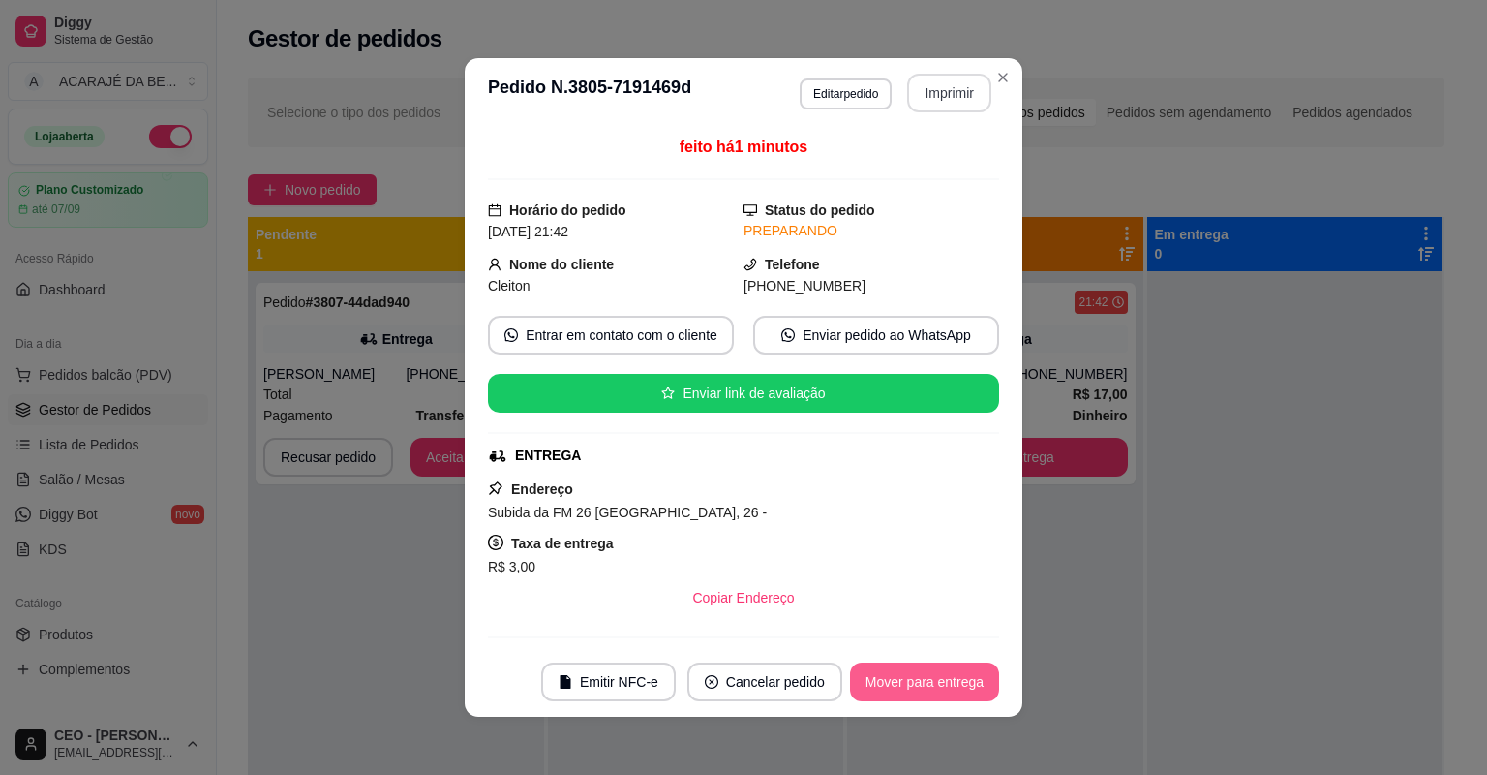
click at [934, 679] on button "Mover para entrega" at bounding box center [924, 681] width 149 height 39
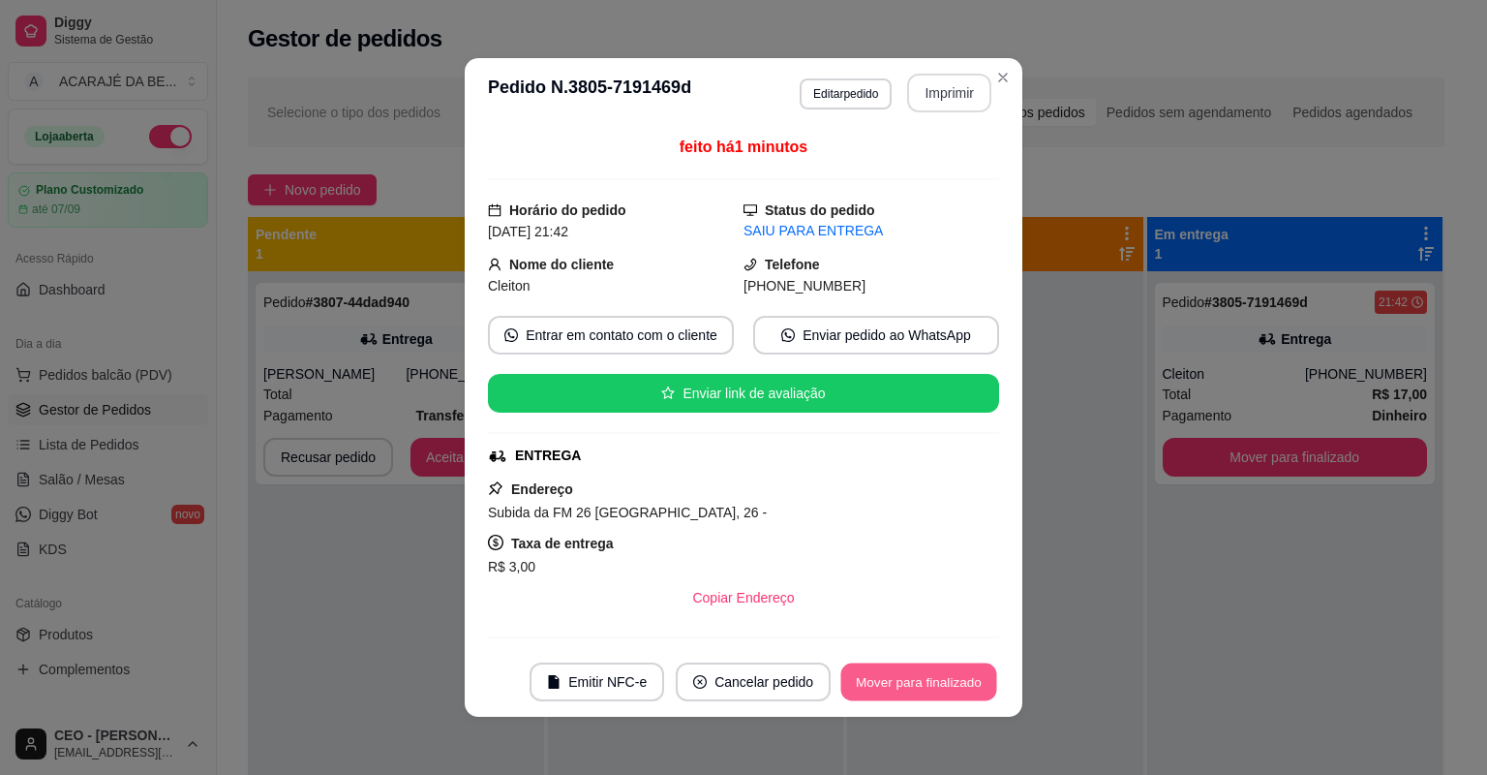
click at [934, 679] on button "Mover para finalizado" at bounding box center [919, 682] width 156 height 38
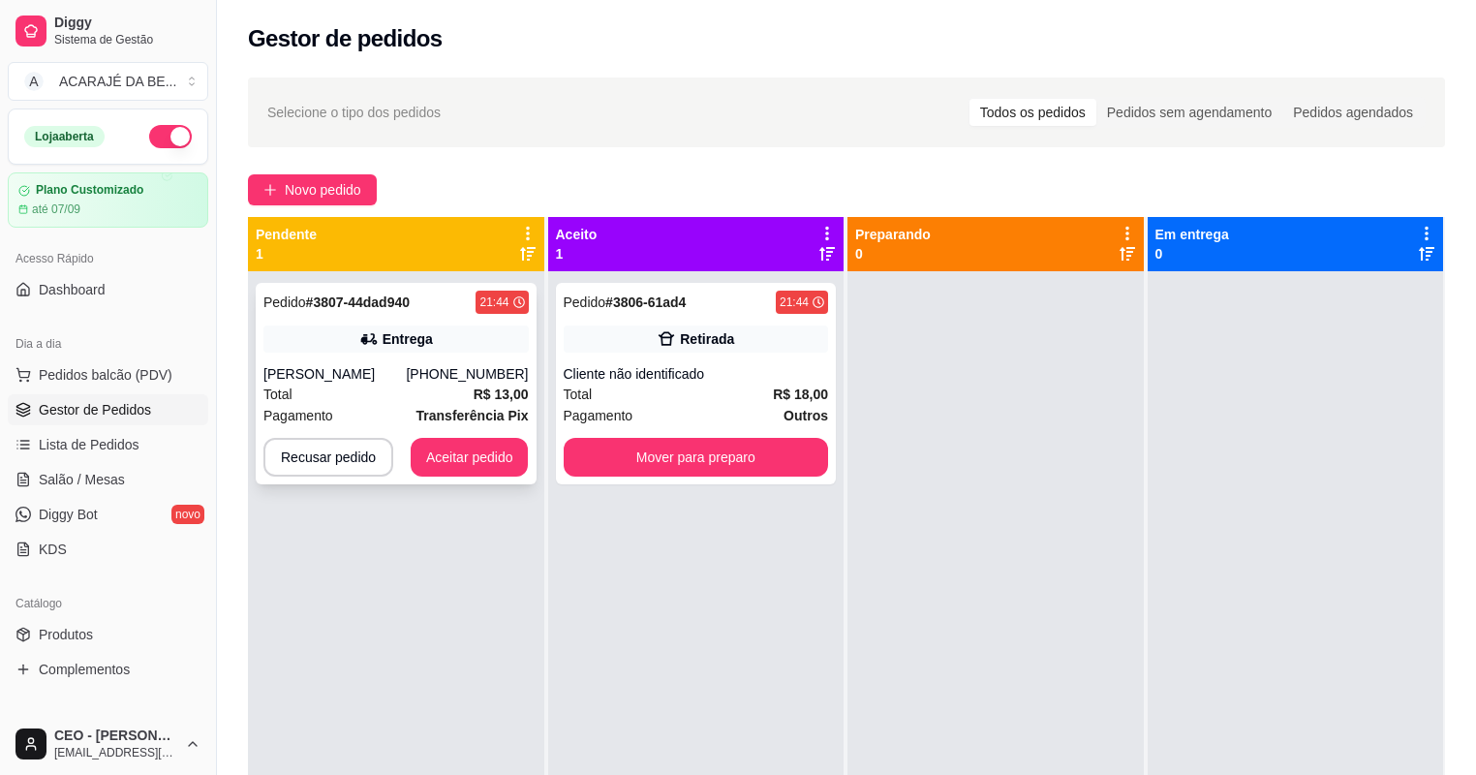
click at [389, 402] on div "Total R$ 13,00" at bounding box center [395, 393] width 265 height 21
click at [689, 338] on div "Retirada" at bounding box center [707, 338] width 54 height 19
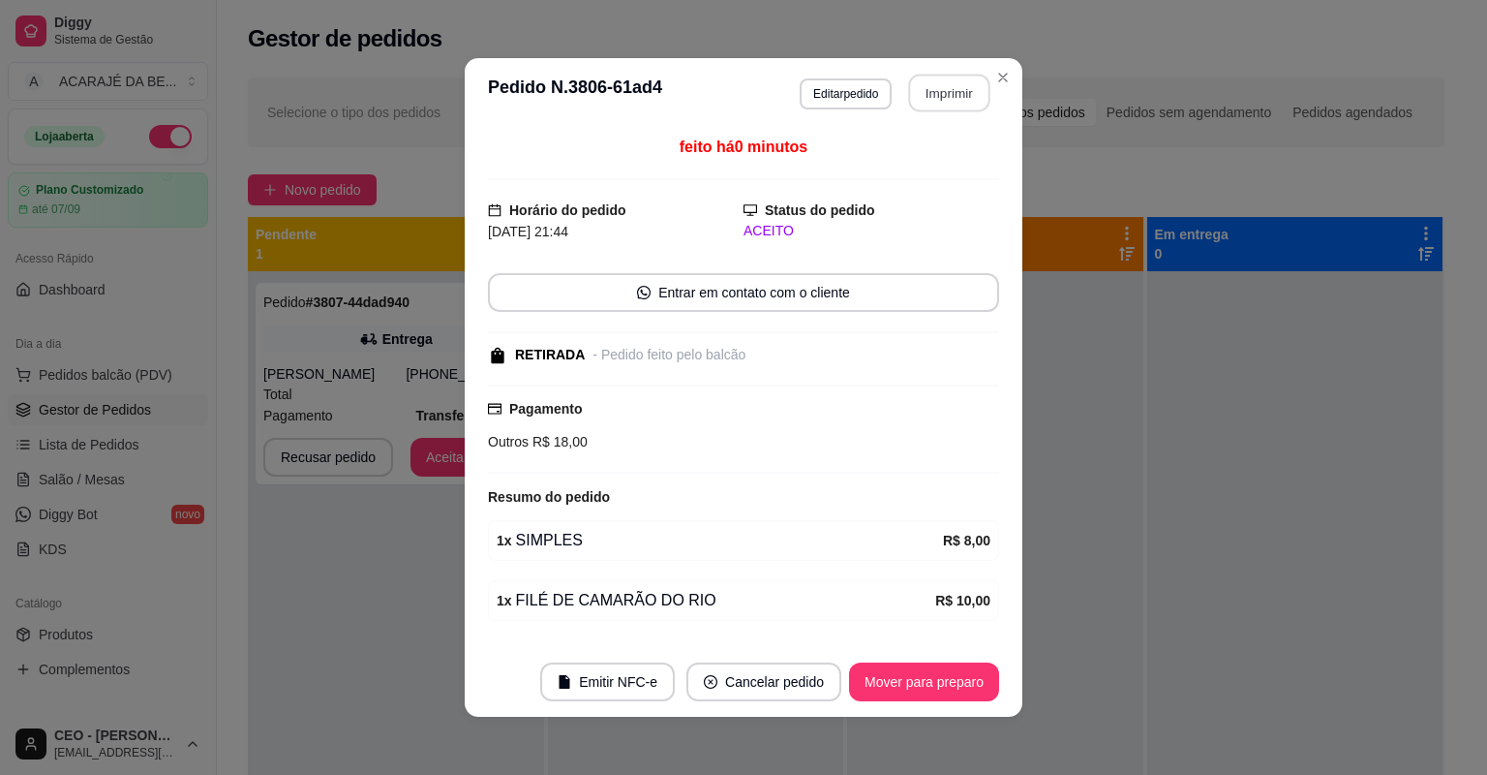
click at [958, 95] on button "Imprimir" at bounding box center [949, 94] width 81 height 38
click at [900, 678] on button "Mover para preparo" at bounding box center [923, 682] width 145 height 38
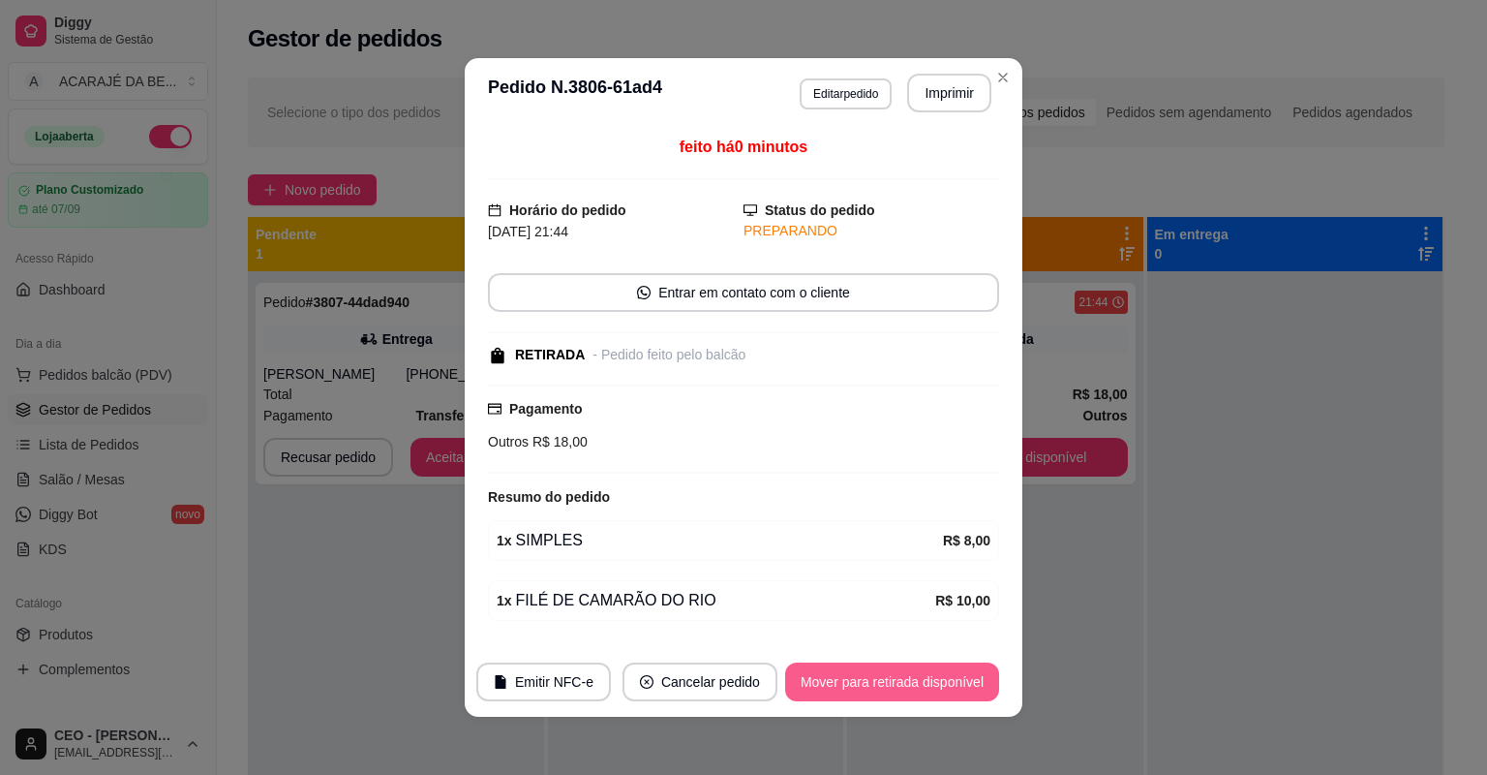
click at [900, 678] on button "Mover para retirada disponível" at bounding box center [892, 681] width 214 height 39
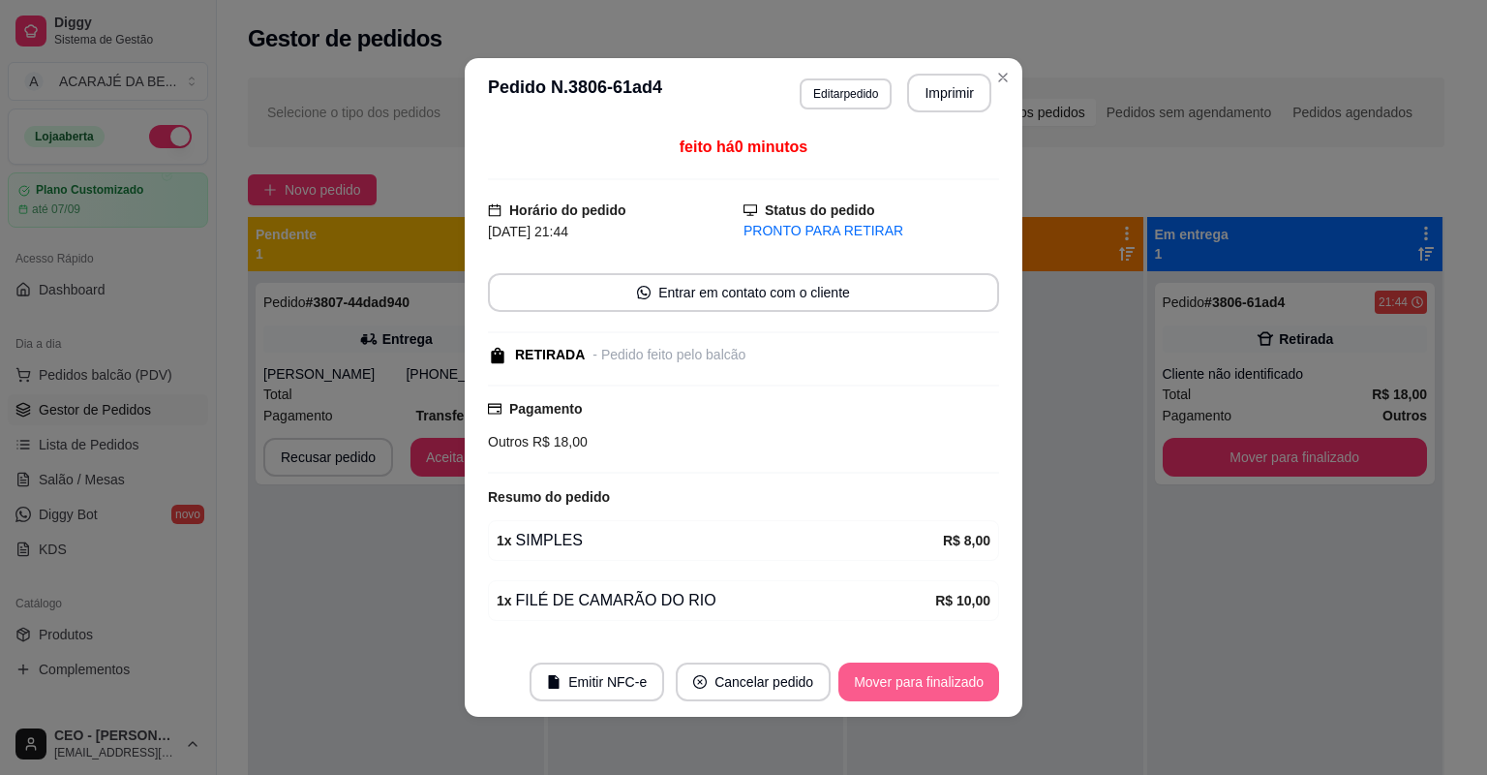
click at [900, 678] on button "Mover para finalizado" at bounding box center [919, 681] width 161 height 39
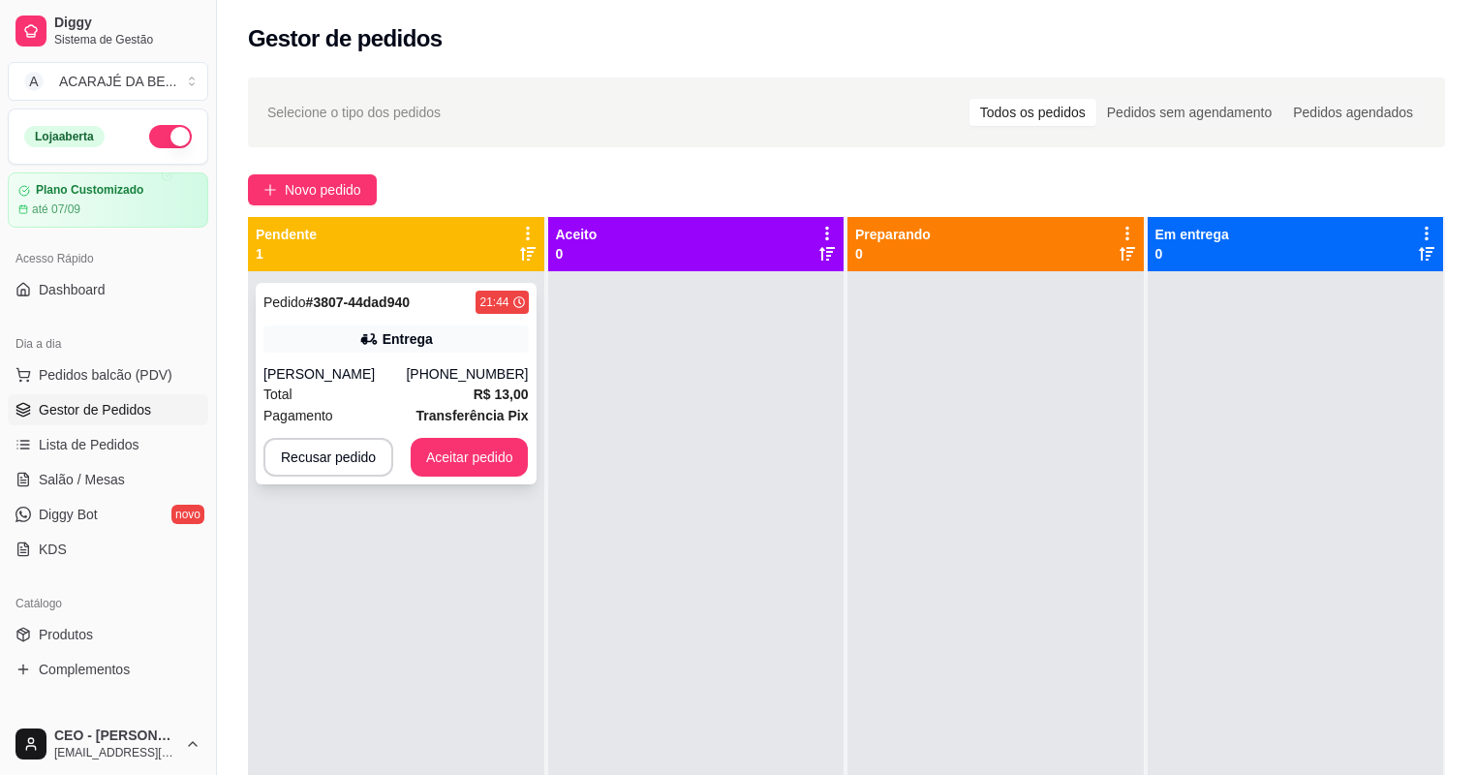
click at [395, 390] on div "Total R$ 13,00" at bounding box center [395, 393] width 265 height 21
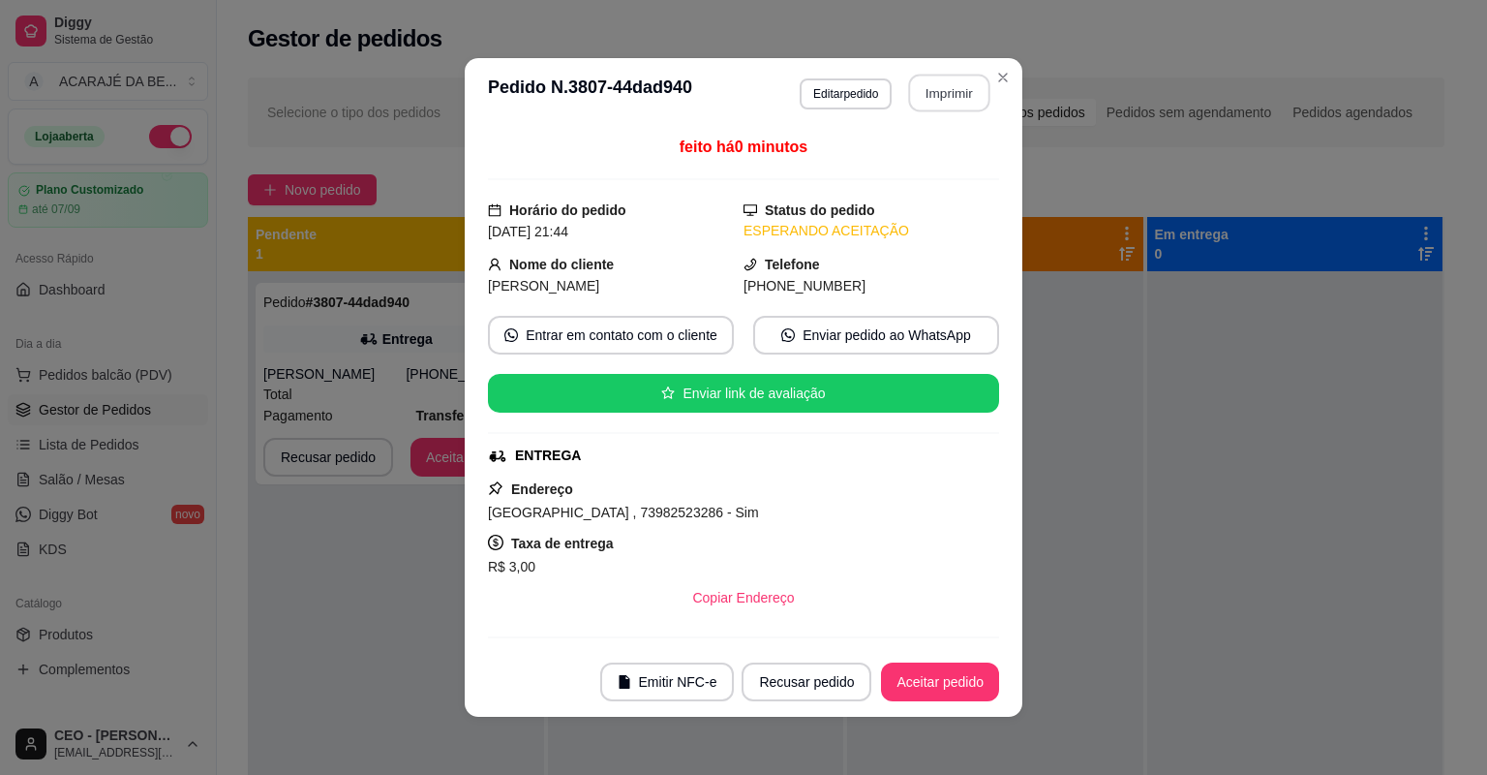
click at [941, 98] on button "Imprimir" at bounding box center [949, 94] width 81 height 38
click at [919, 660] on footer "Emitir NFC-e Recusar pedido Aceitar pedido" at bounding box center [744, 682] width 558 height 70
click at [936, 684] on button "Aceitar pedido" at bounding box center [940, 681] width 118 height 39
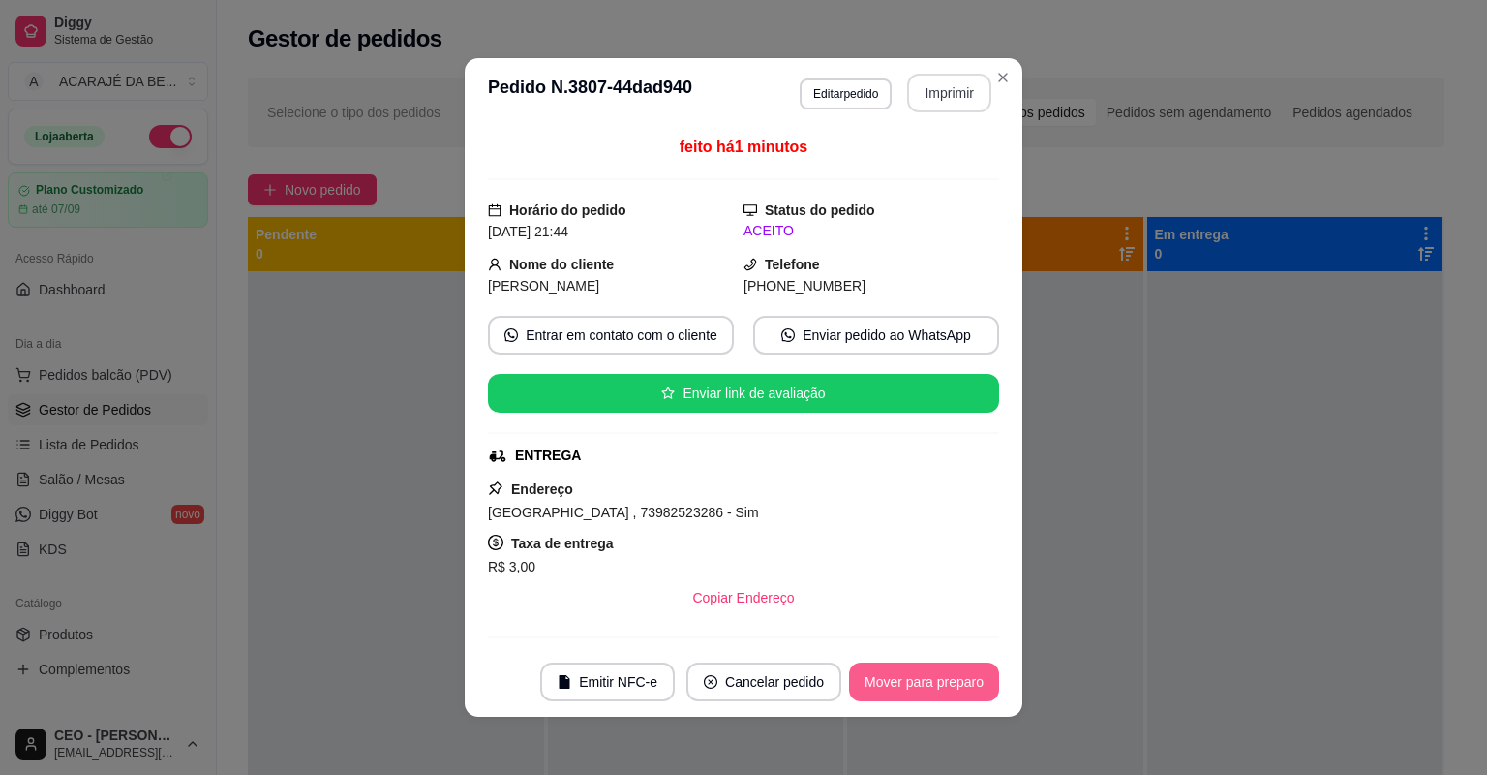
click at [936, 684] on button "Mover para preparo" at bounding box center [924, 681] width 150 height 39
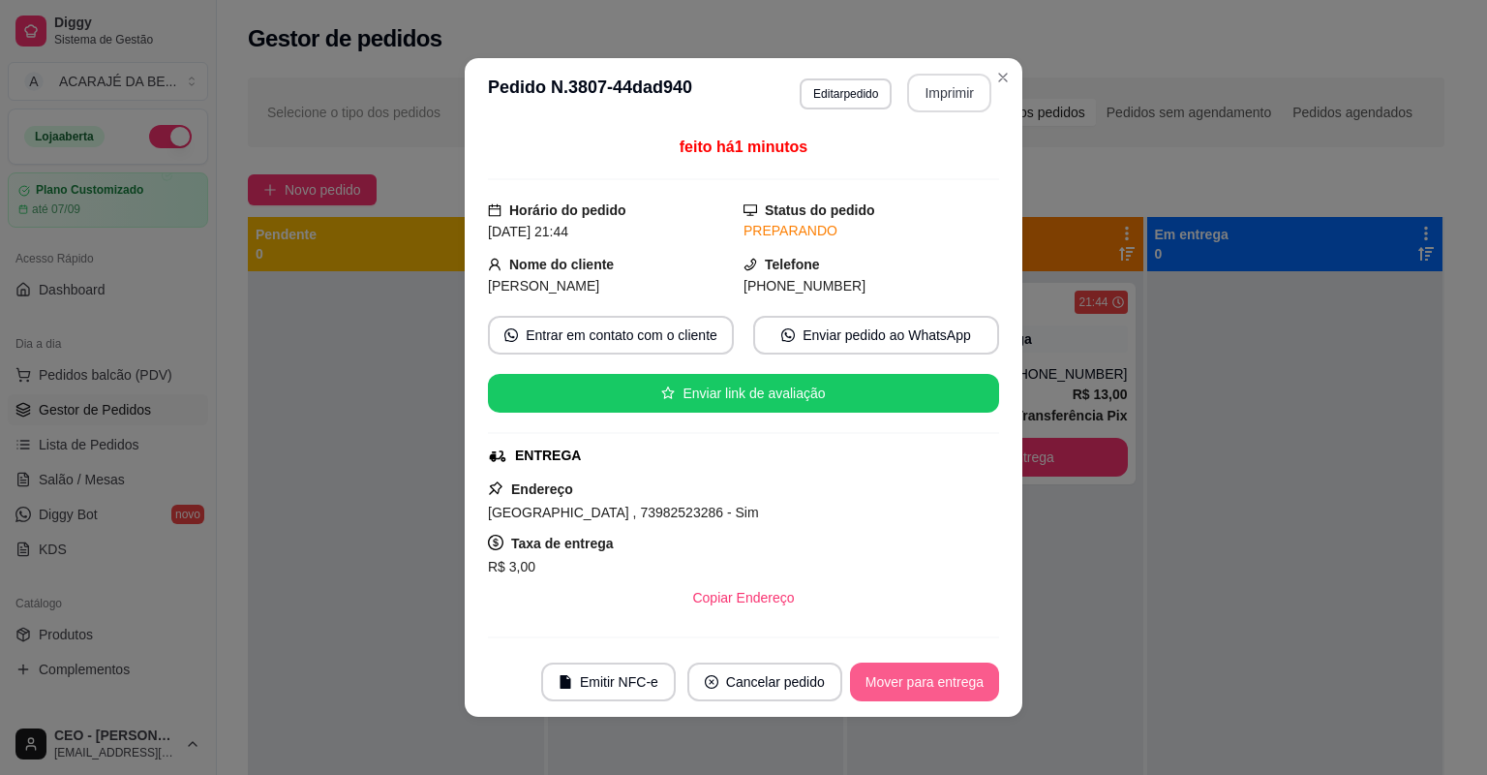
click at [936, 684] on button "Mover para entrega" at bounding box center [924, 681] width 149 height 39
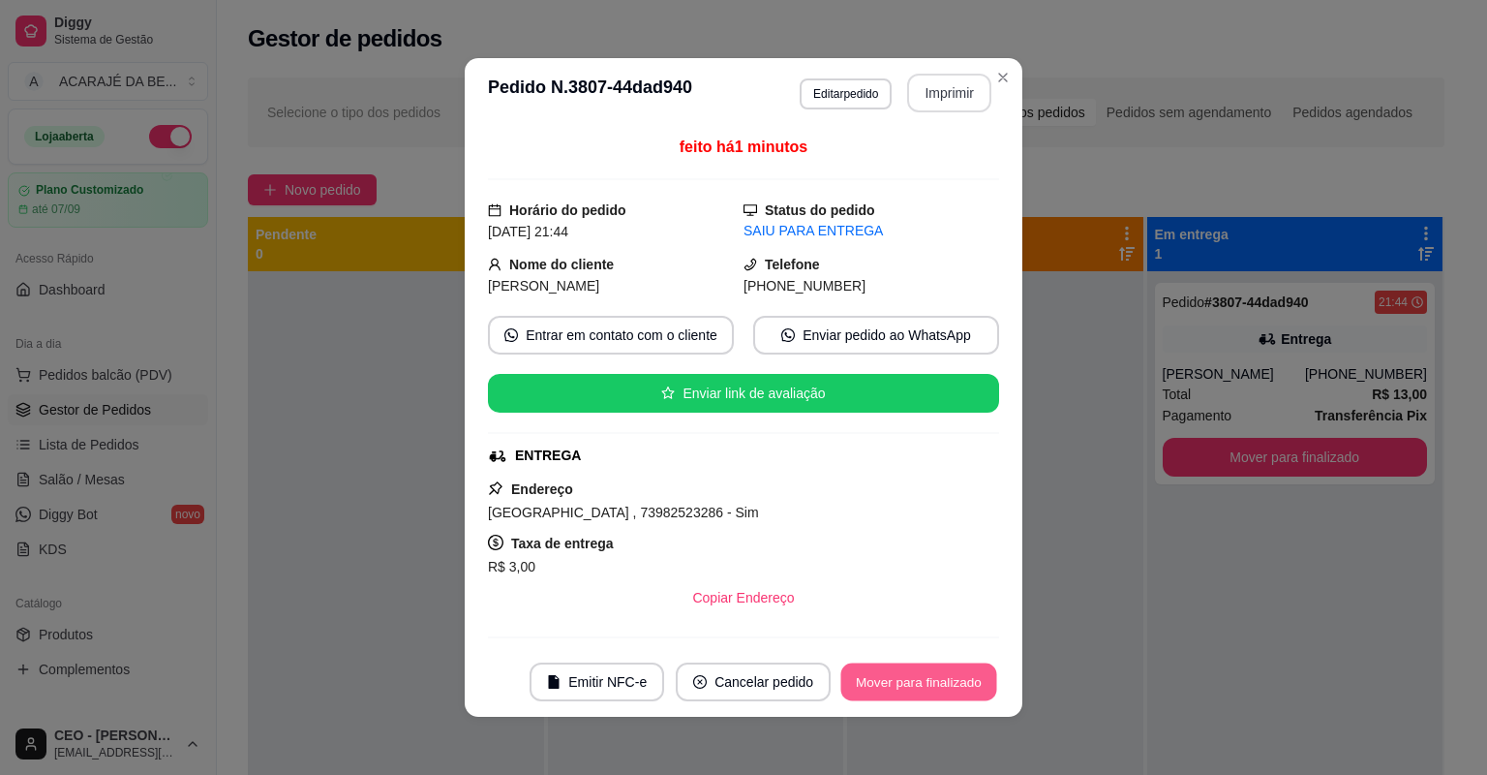
click at [936, 684] on button "Mover para finalizado" at bounding box center [919, 682] width 156 height 38
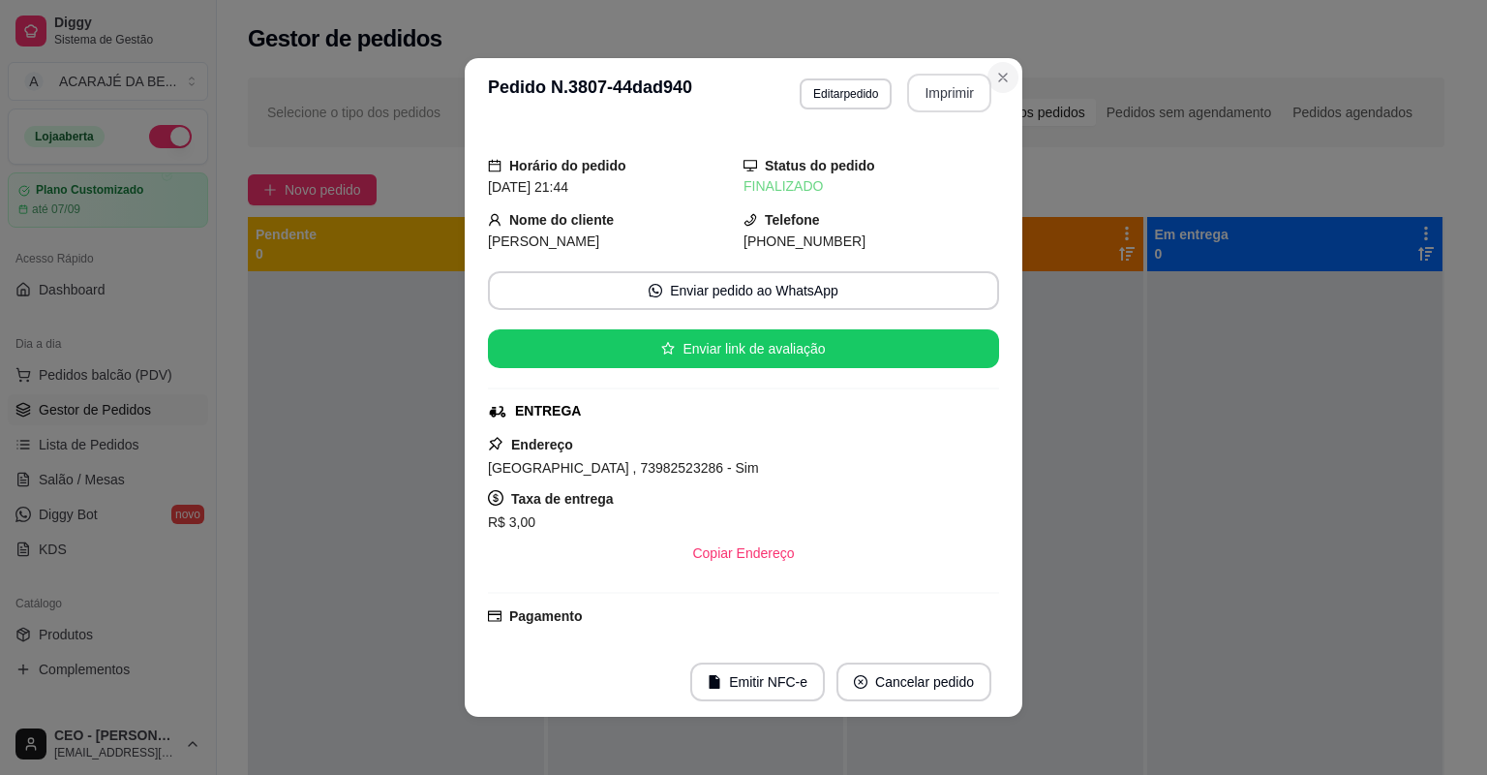
click at [995, 91] on section "**********" at bounding box center [744, 387] width 558 height 658
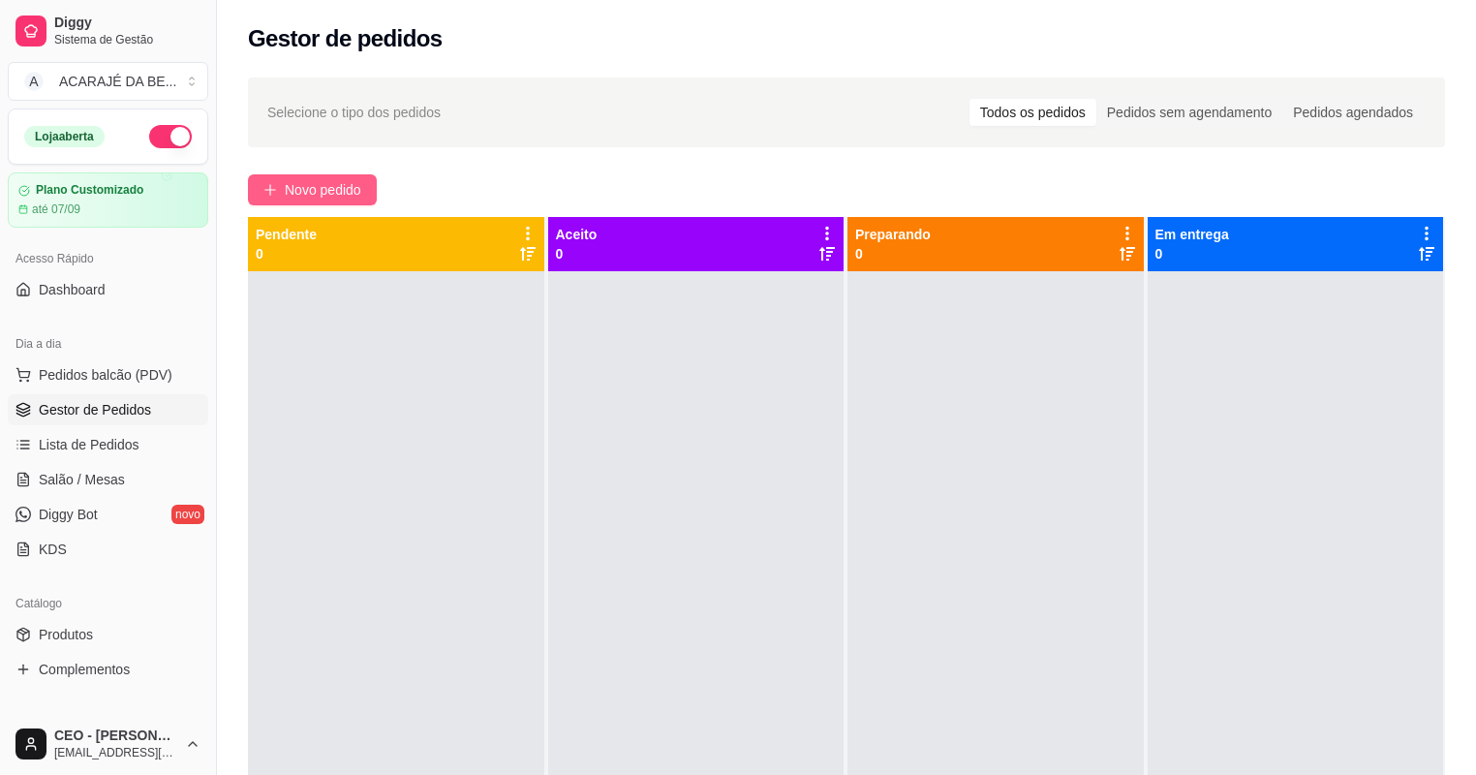
click at [352, 180] on span "Novo pedido" at bounding box center [323, 189] width 76 height 21
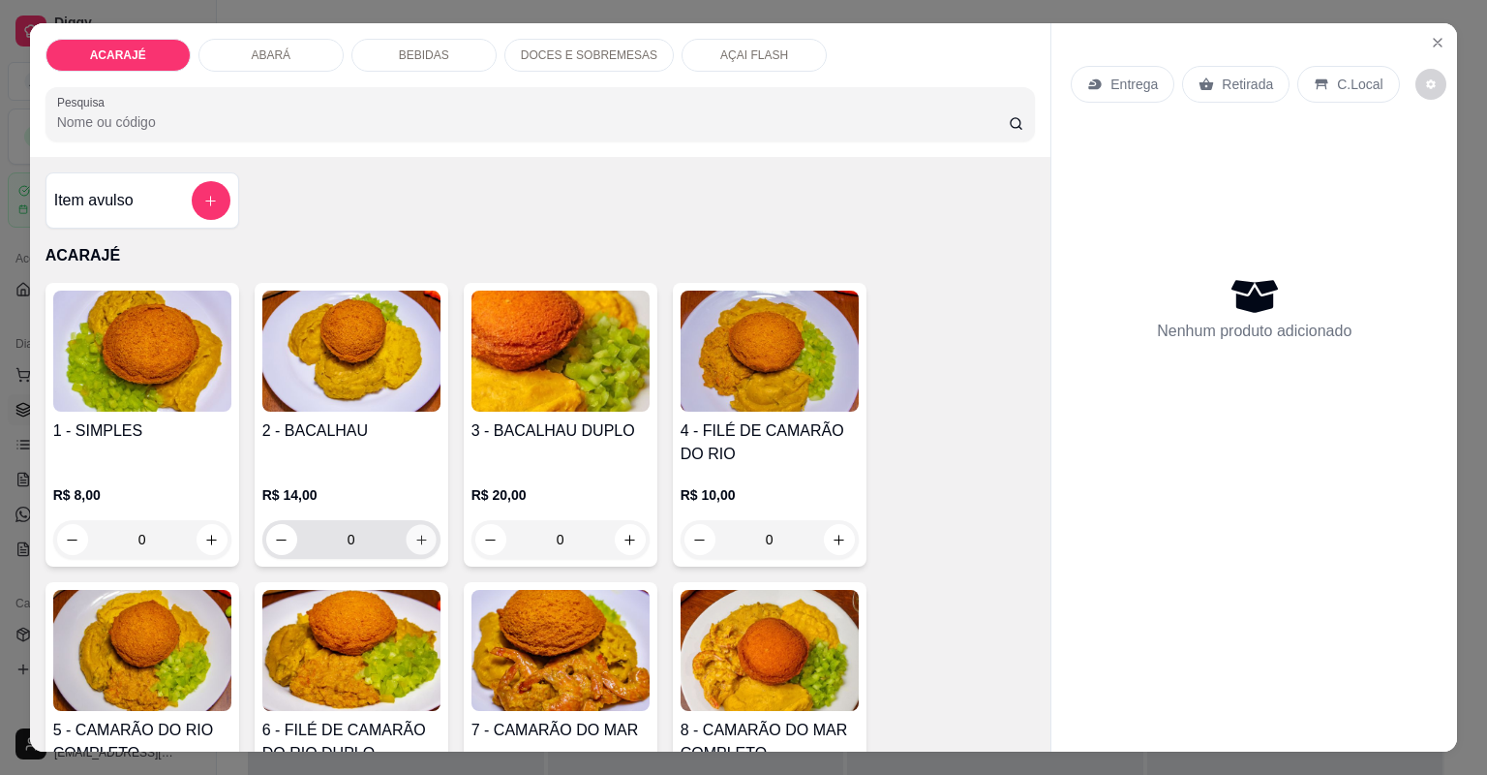
click at [406, 542] on button "increase-product-quantity" at bounding box center [421, 539] width 30 height 30
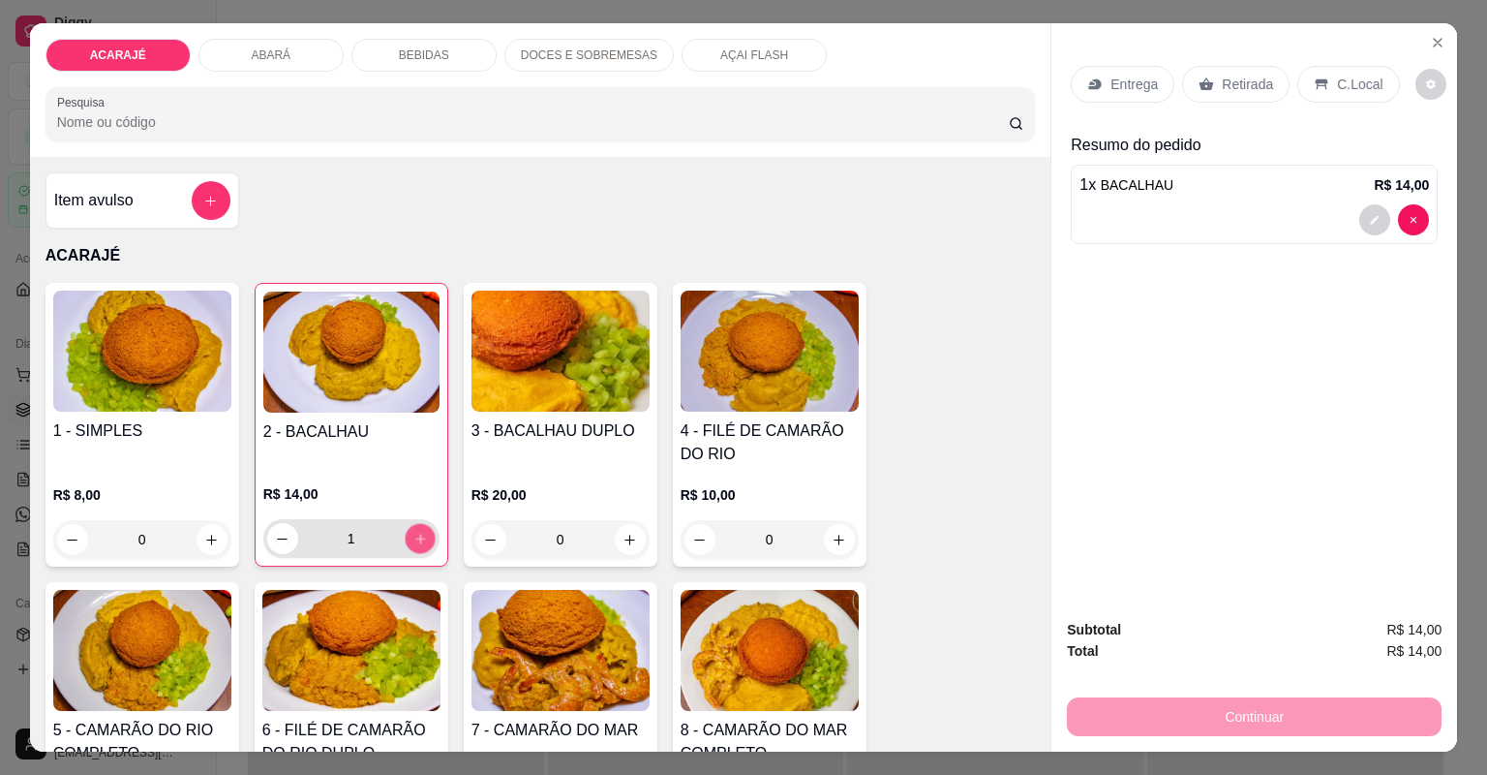
click at [405, 541] on button "increase-product-quantity" at bounding box center [420, 538] width 30 height 30
type input "2"
click at [1144, 79] on p "Entrega" at bounding box center [1134, 84] width 47 height 19
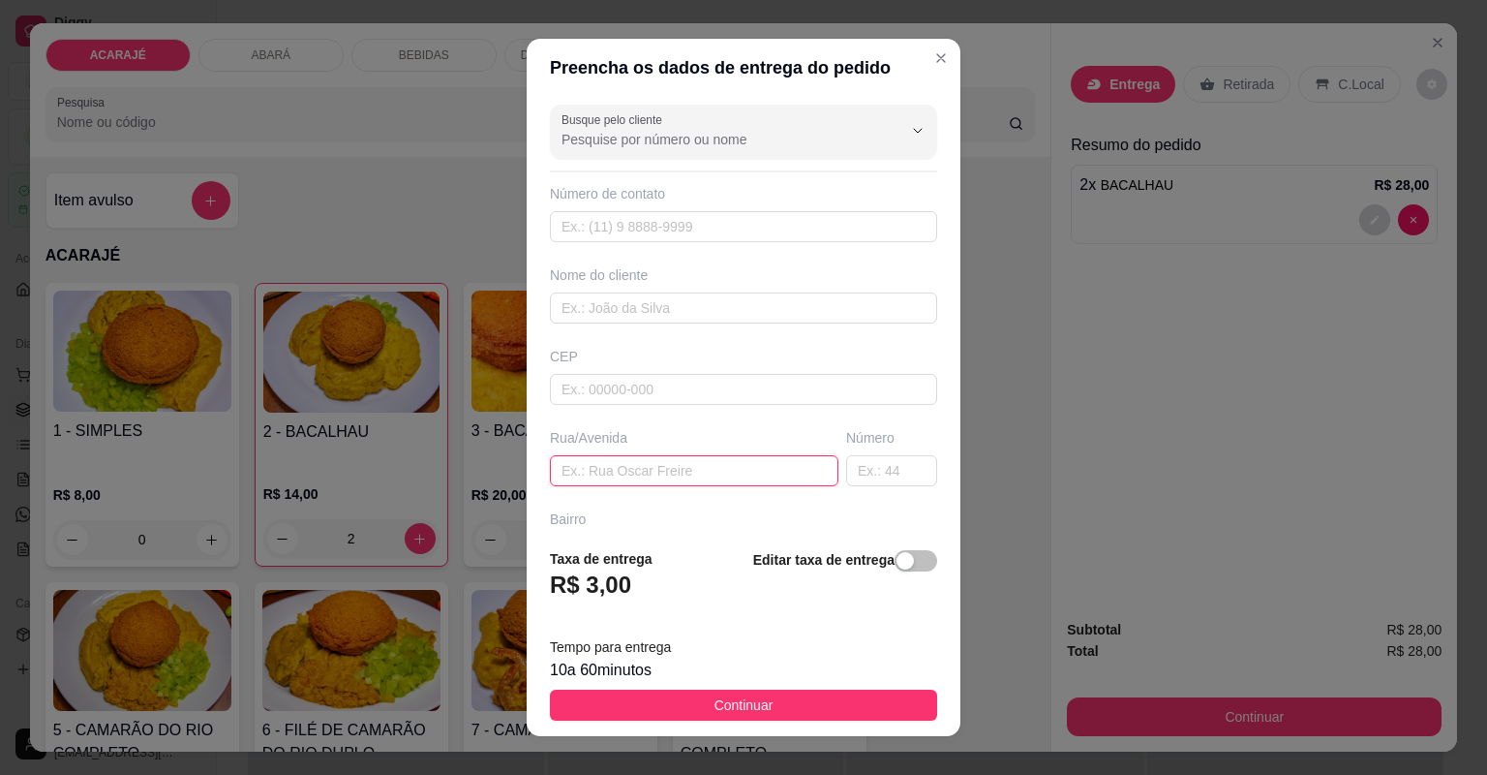
paste input "[STREET_ADDRESS] Na rua do vereador vado na esquina"
type input "[STREET_ADDRESS] Na rua do vereador vado na esquina"
click at [880, 474] on input "text" at bounding box center [891, 470] width 91 height 31
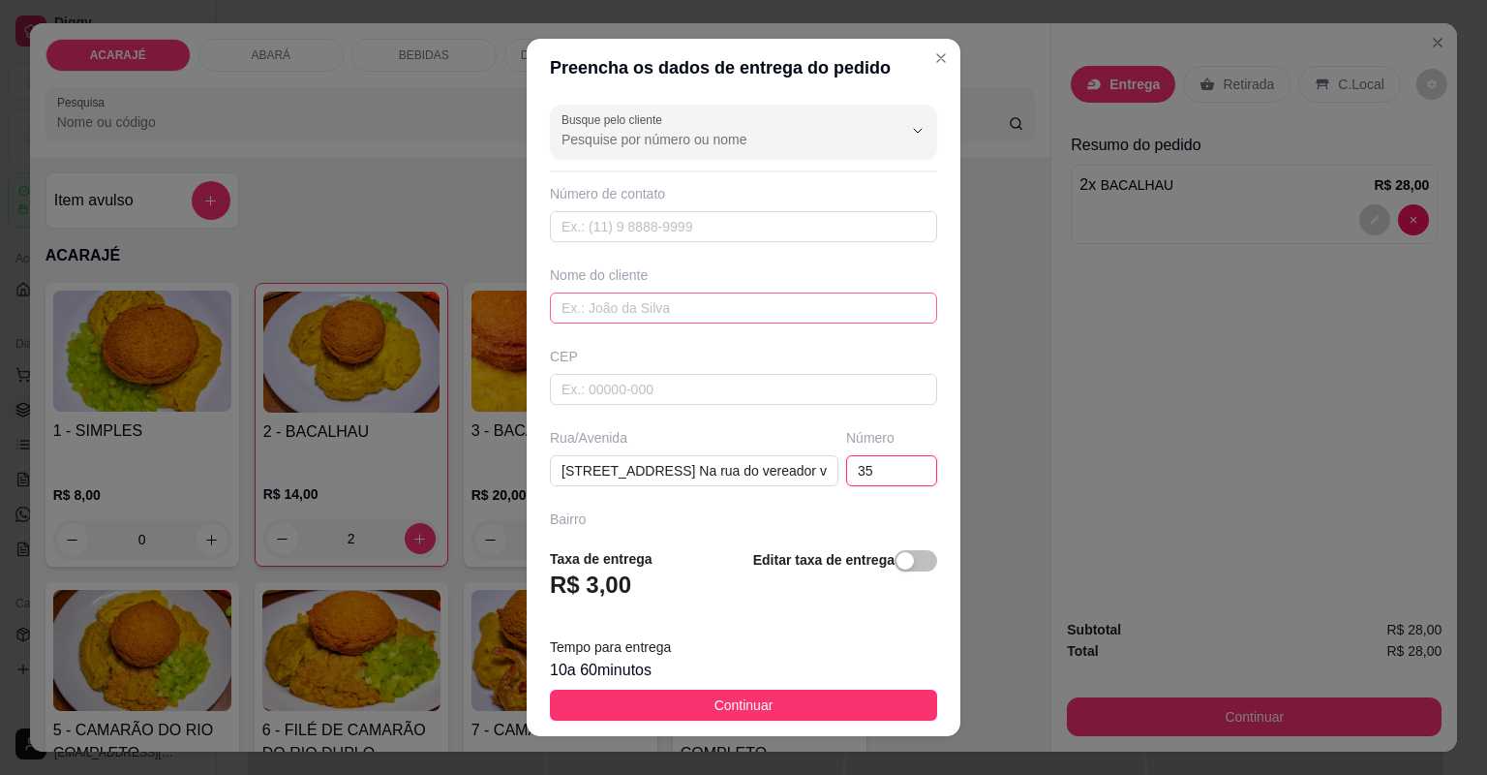
type input "35"
click at [658, 312] on input "text" at bounding box center [743, 307] width 387 height 31
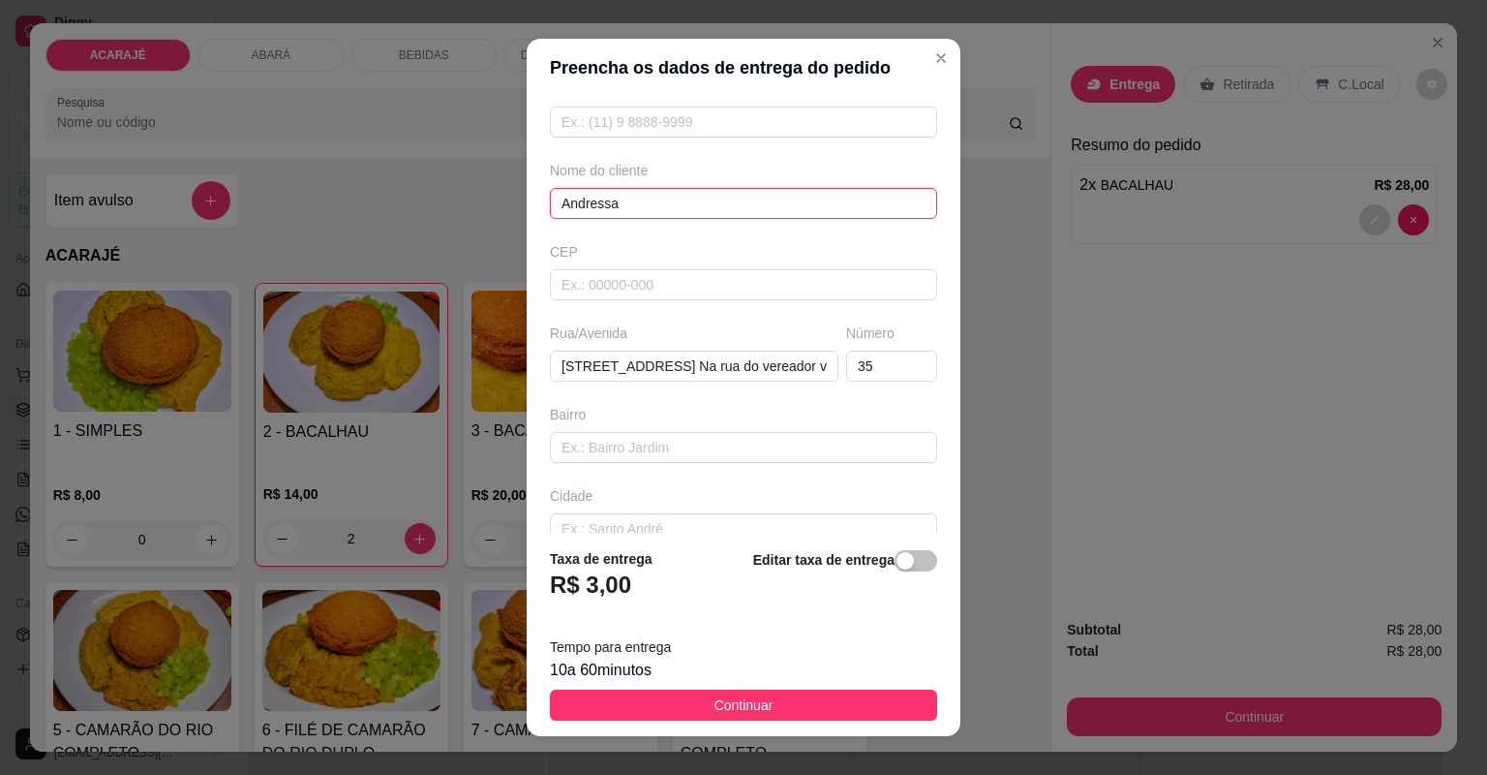
scroll to position [155, 0]
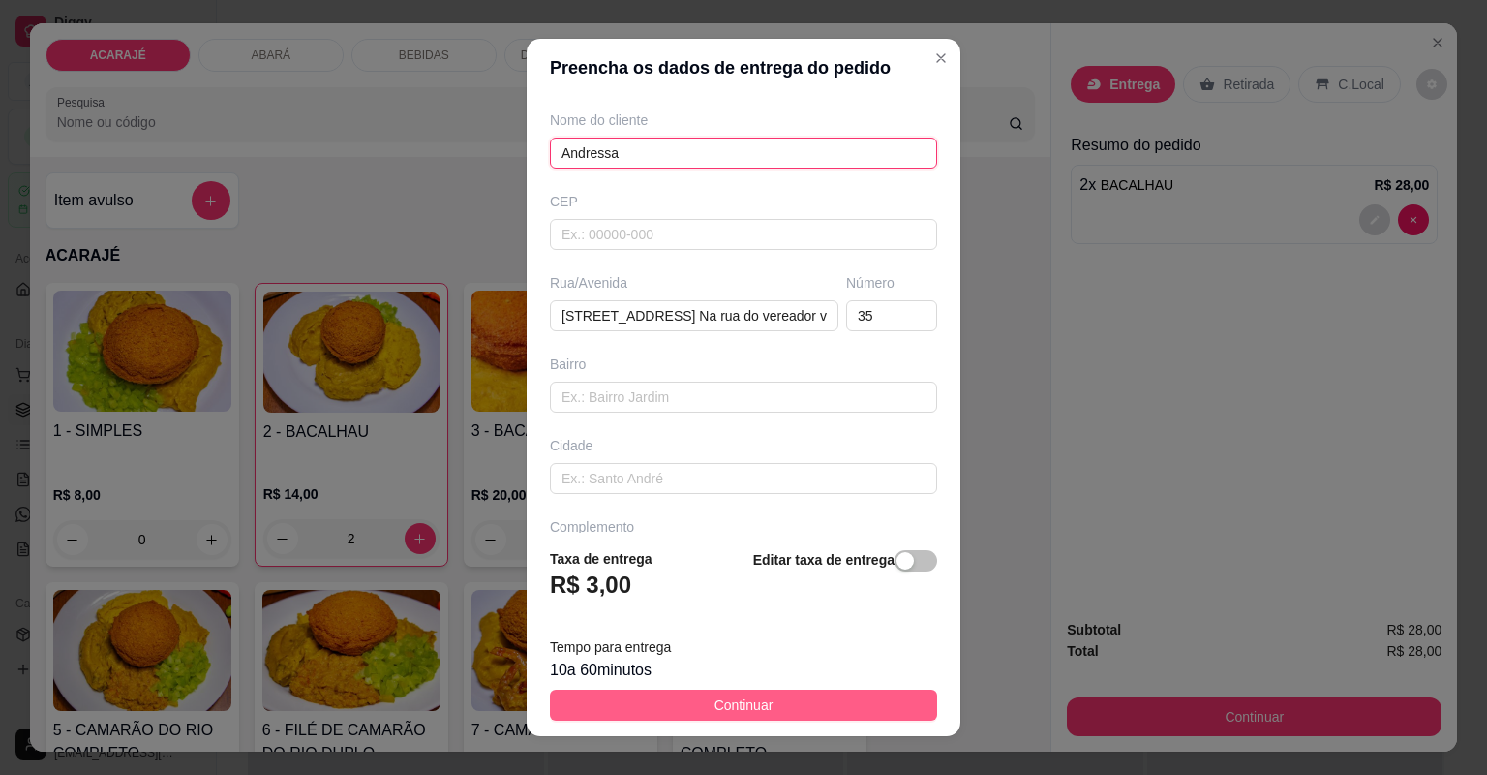
type input "Andressa"
click at [764, 718] on button "Continuar" at bounding box center [743, 704] width 387 height 31
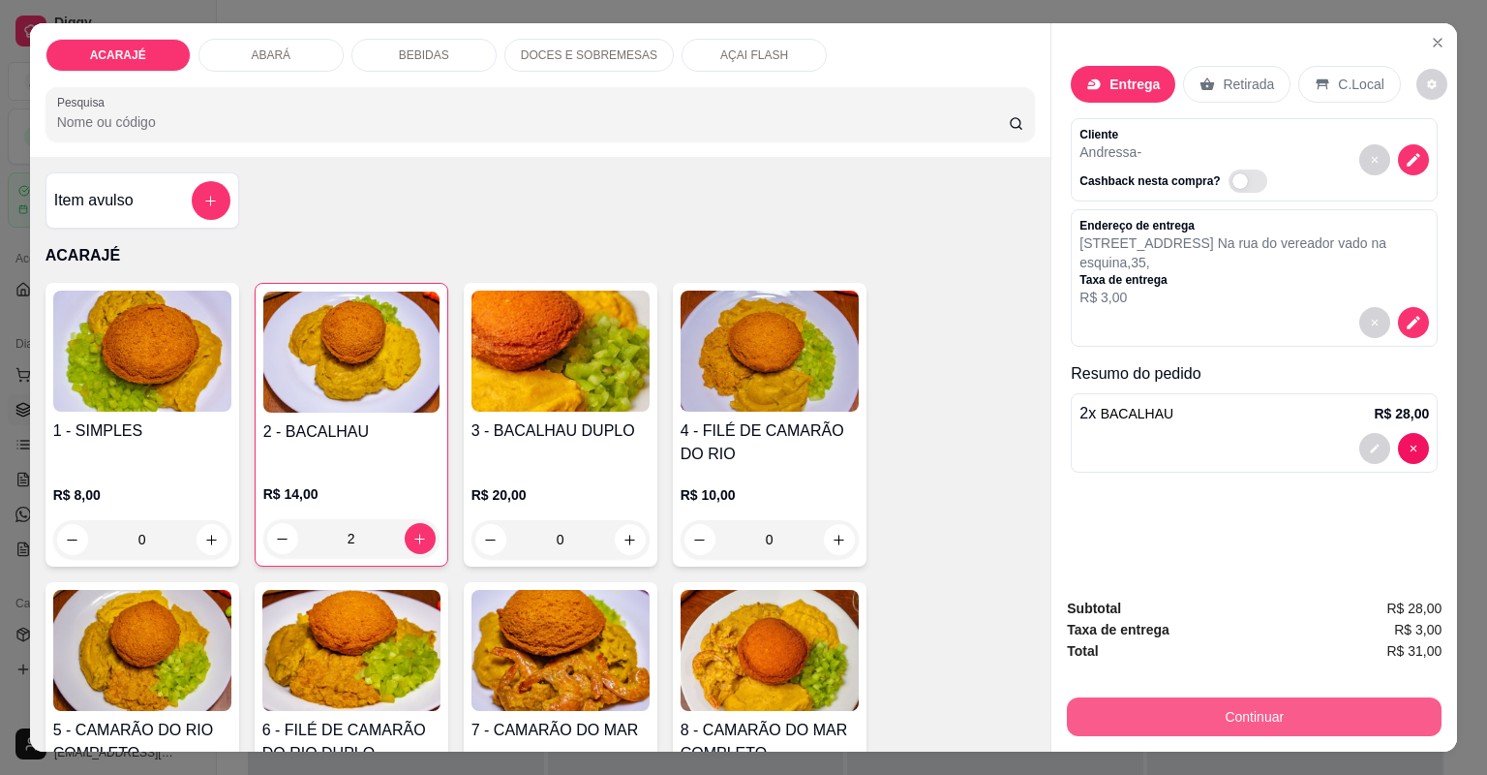
click at [1093, 710] on button "Continuar" at bounding box center [1254, 716] width 375 height 39
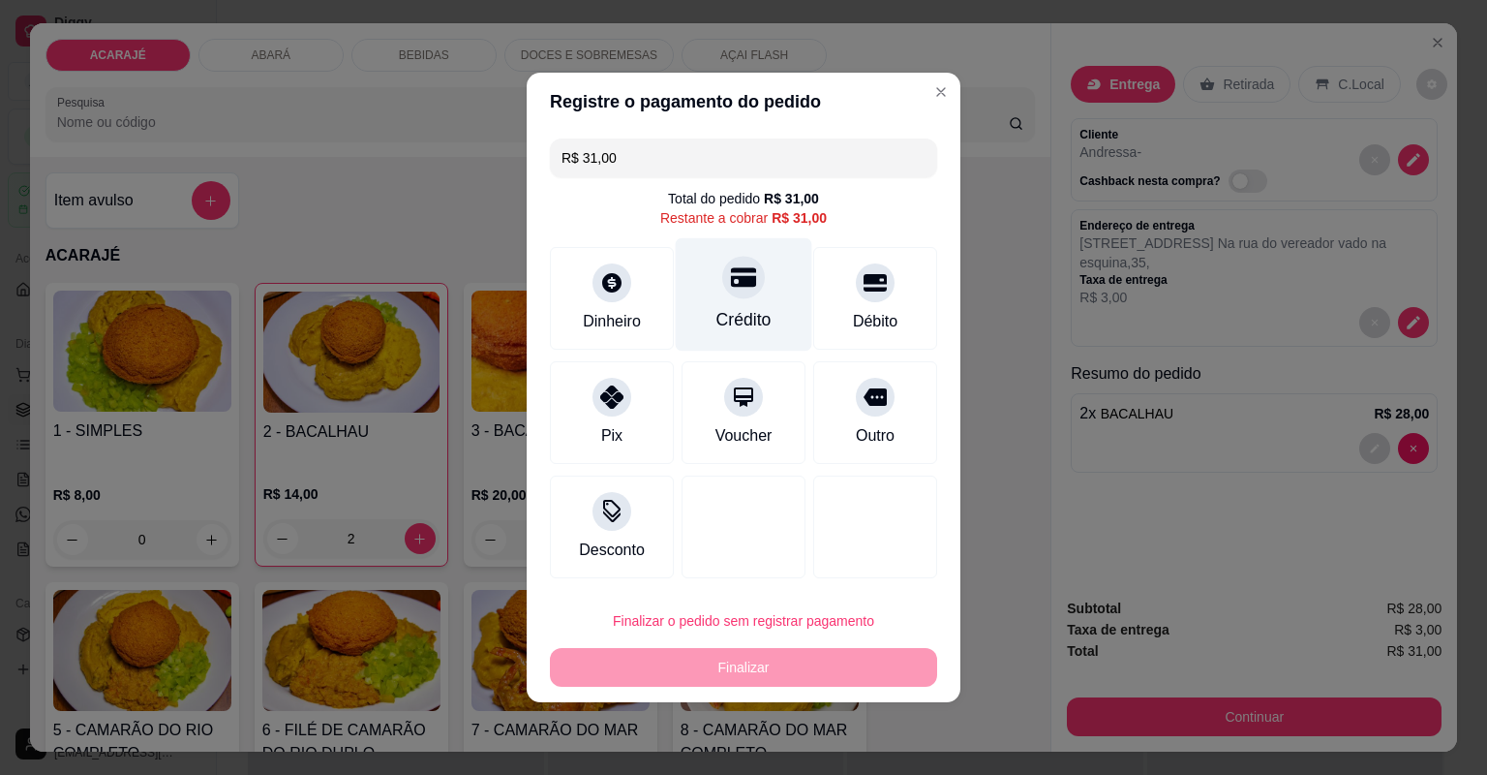
click at [721, 306] on div "Crédito" at bounding box center [744, 294] width 137 height 113
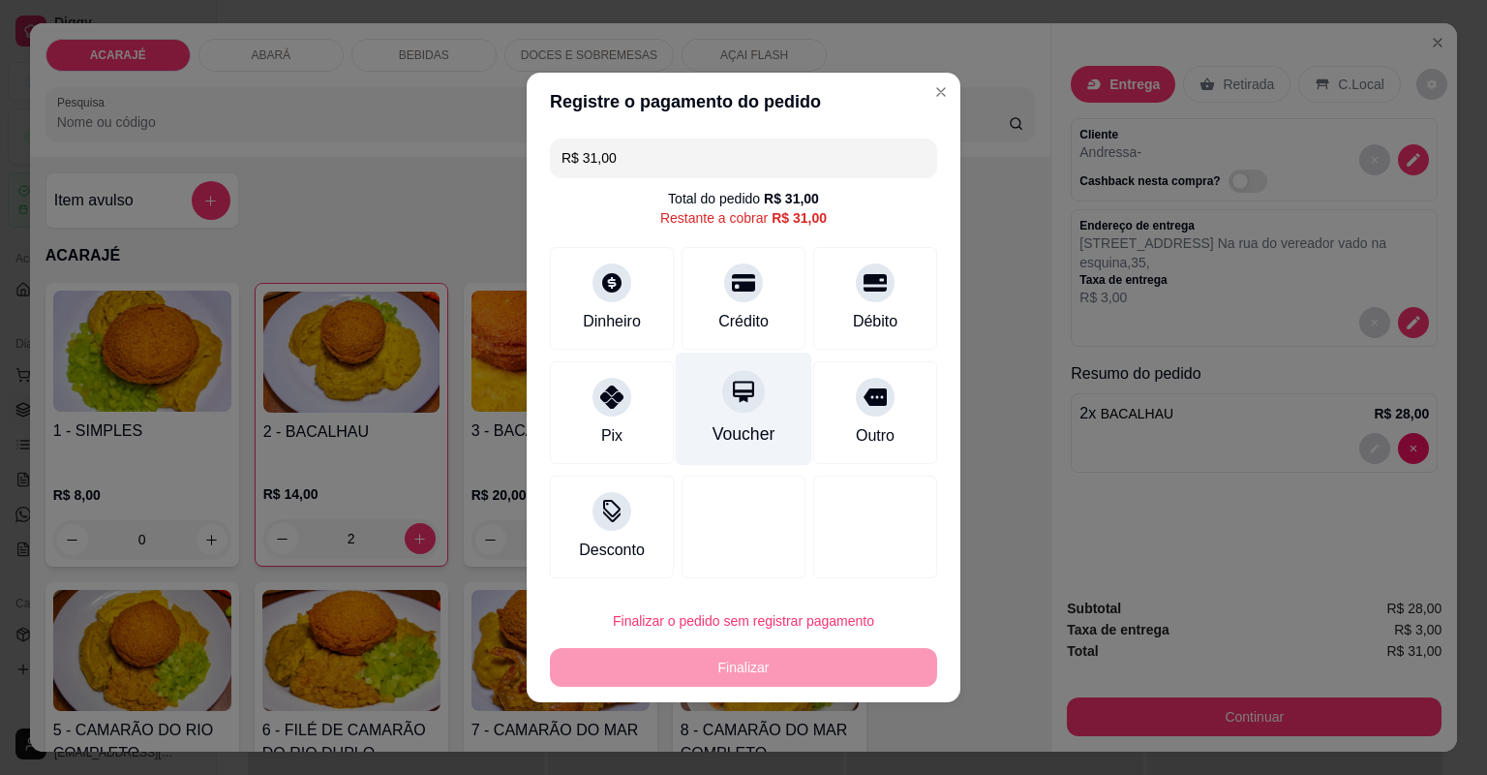
type input "R$ 0,00"
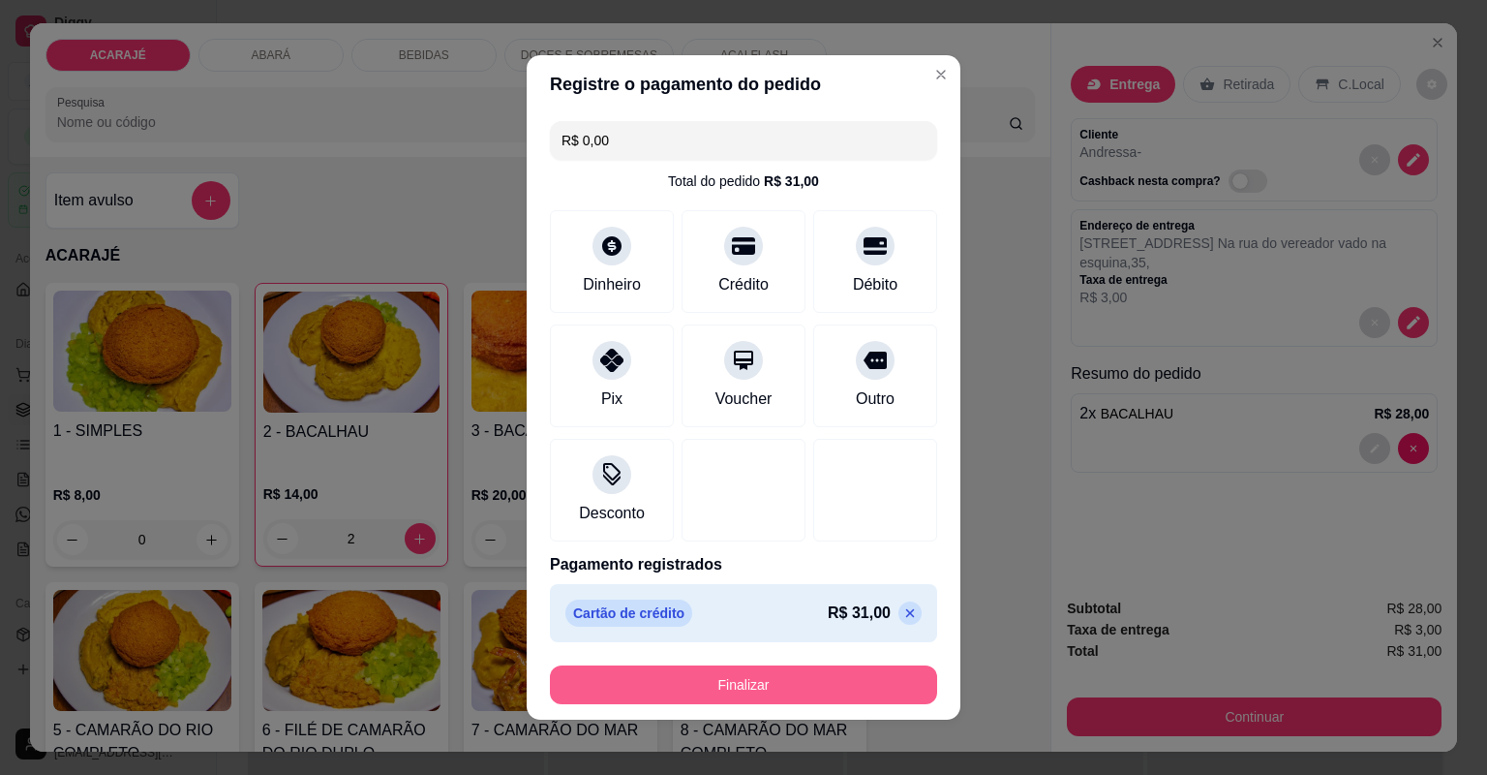
click at [717, 688] on button "Finalizar" at bounding box center [743, 684] width 387 height 39
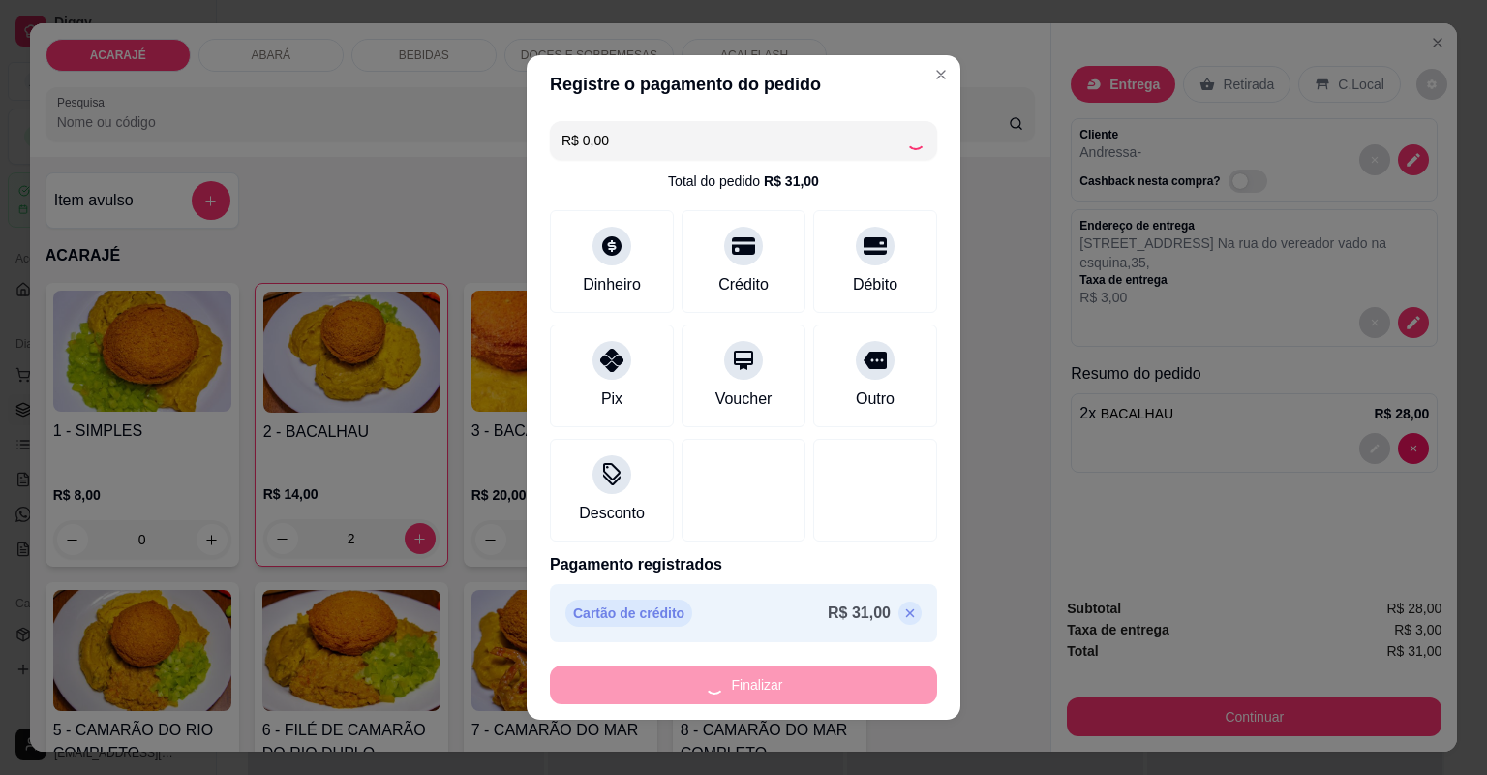
type input "0"
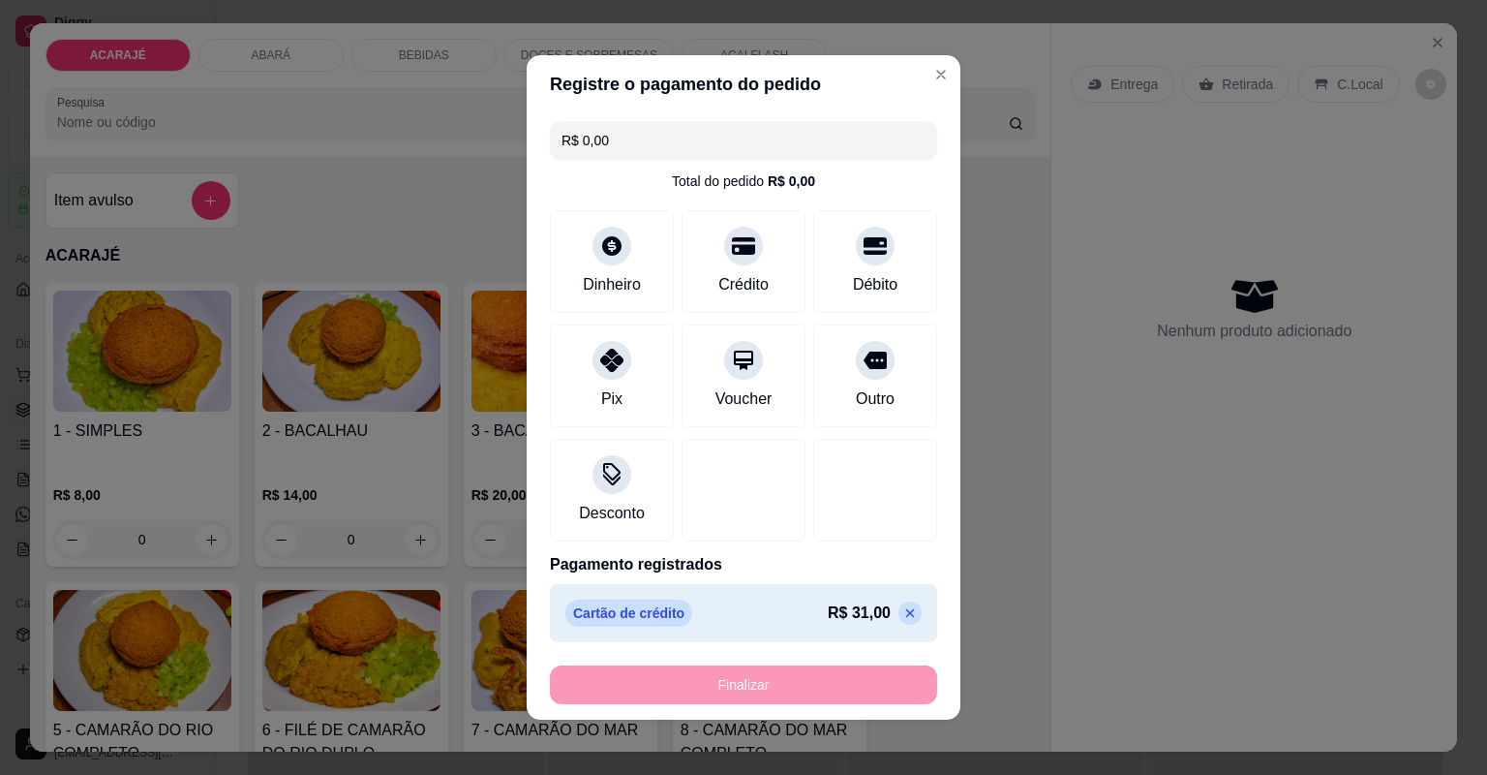
type input "-R$ 31,00"
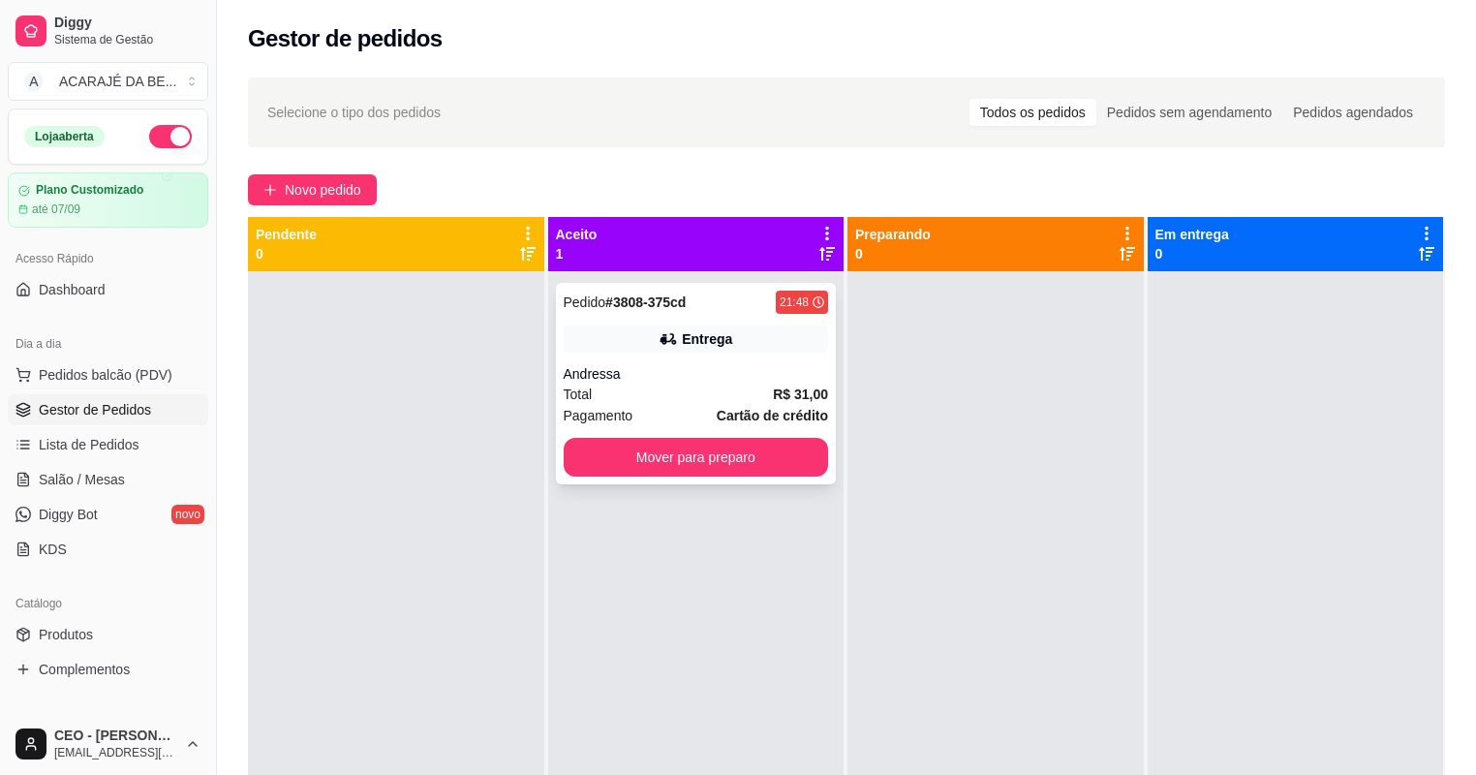
click at [751, 370] on div "Andressa" at bounding box center [696, 373] width 265 height 19
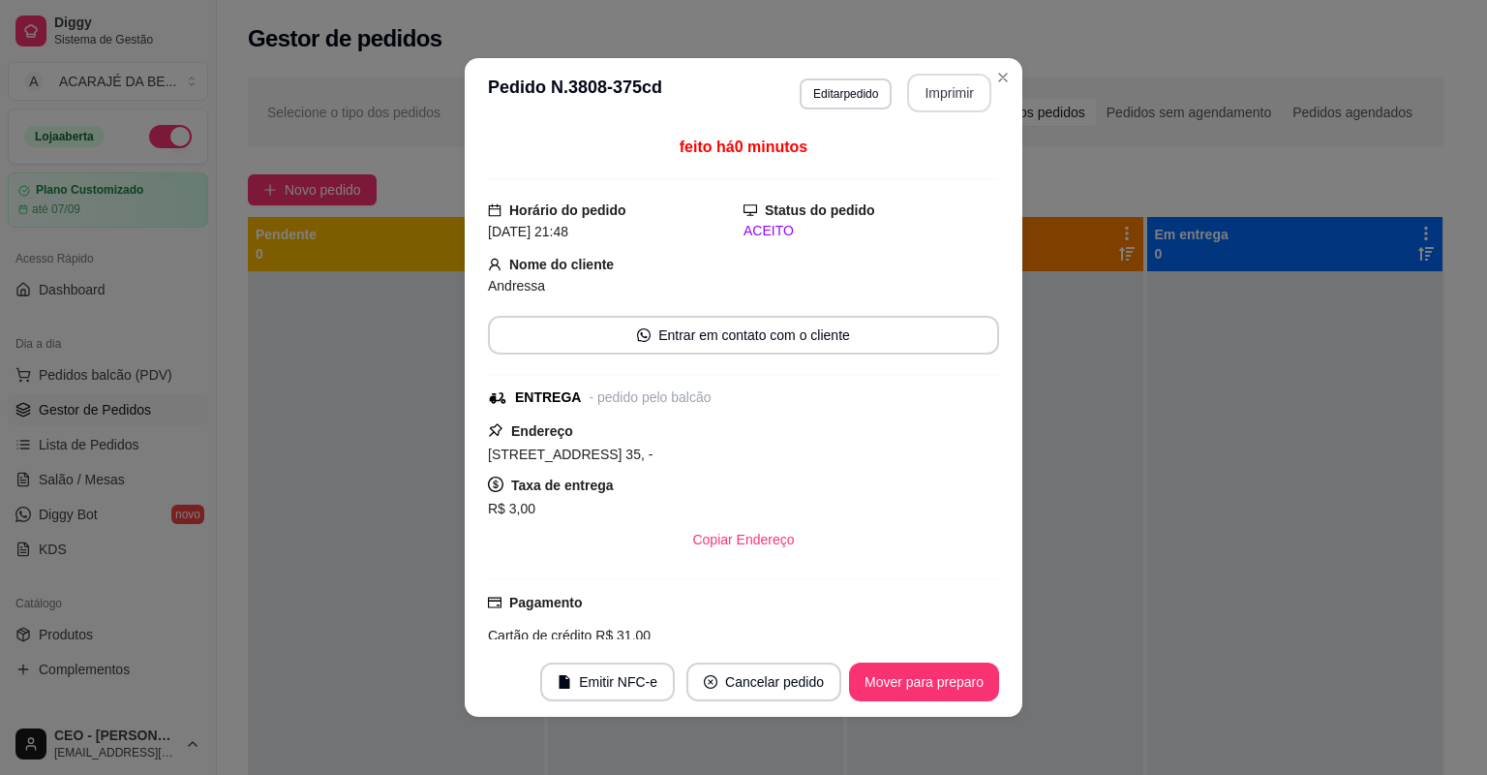
click at [933, 78] on button "Imprimir" at bounding box center [949, 93] width 84 height 39
click at [869, 676] on button "Mover para preparo" at bounding box center [924, 681] width 150 height 39
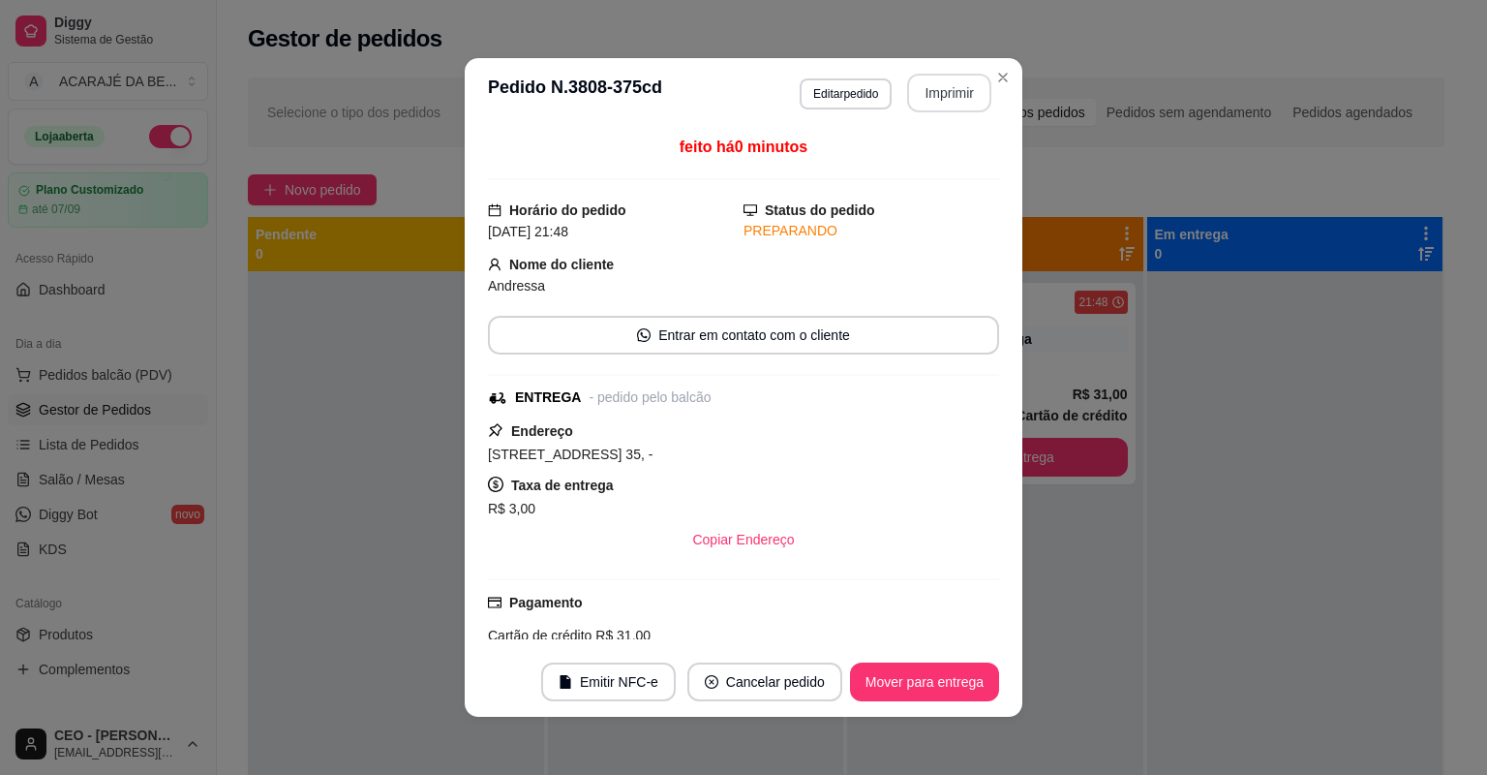
click at [914, 686] on button "Mover para entrega" at bounding box center [924, 681] width 149 height 39
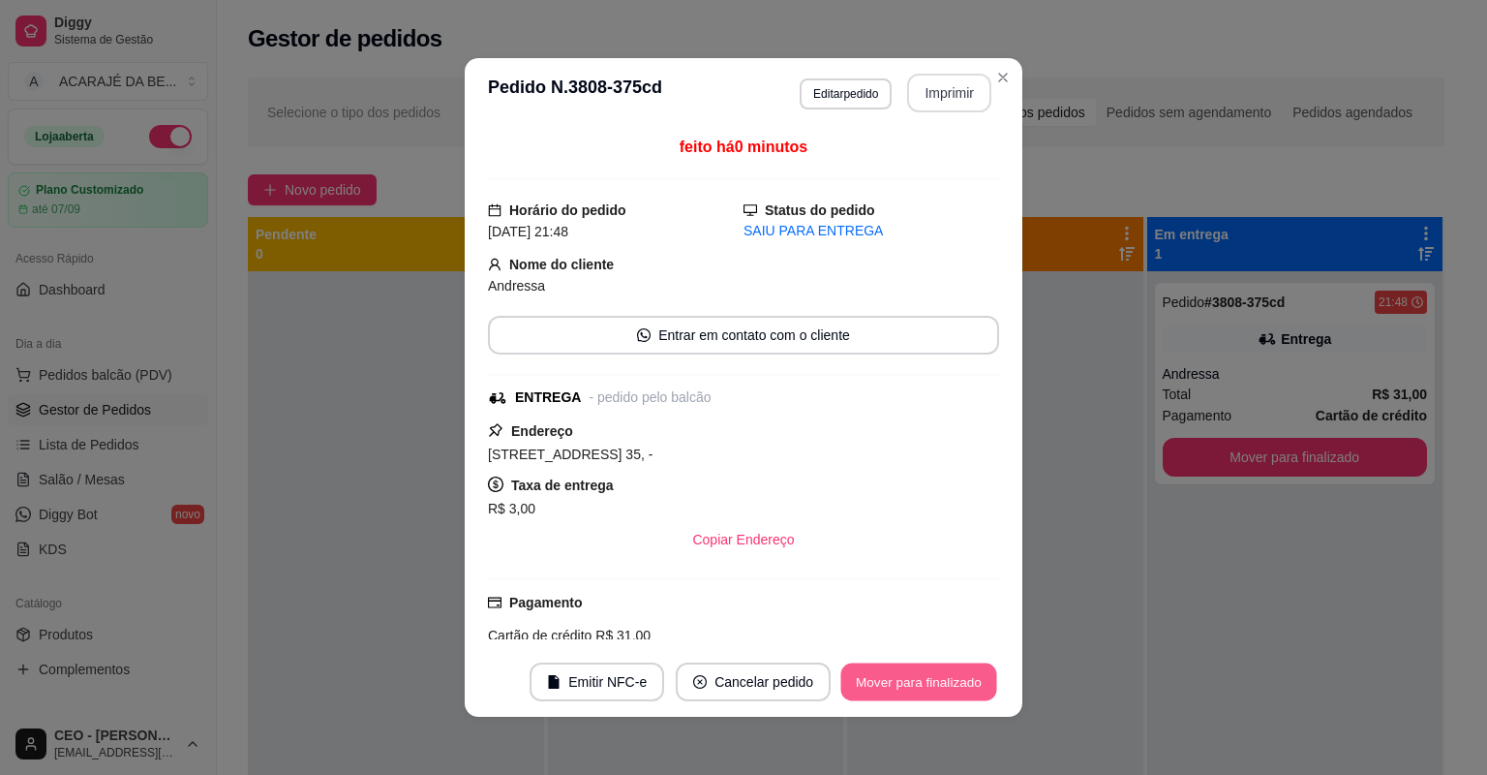
click at [914, 686] on button "Mover para finalizado" at bounding box center [919, 682] width 156 height 38
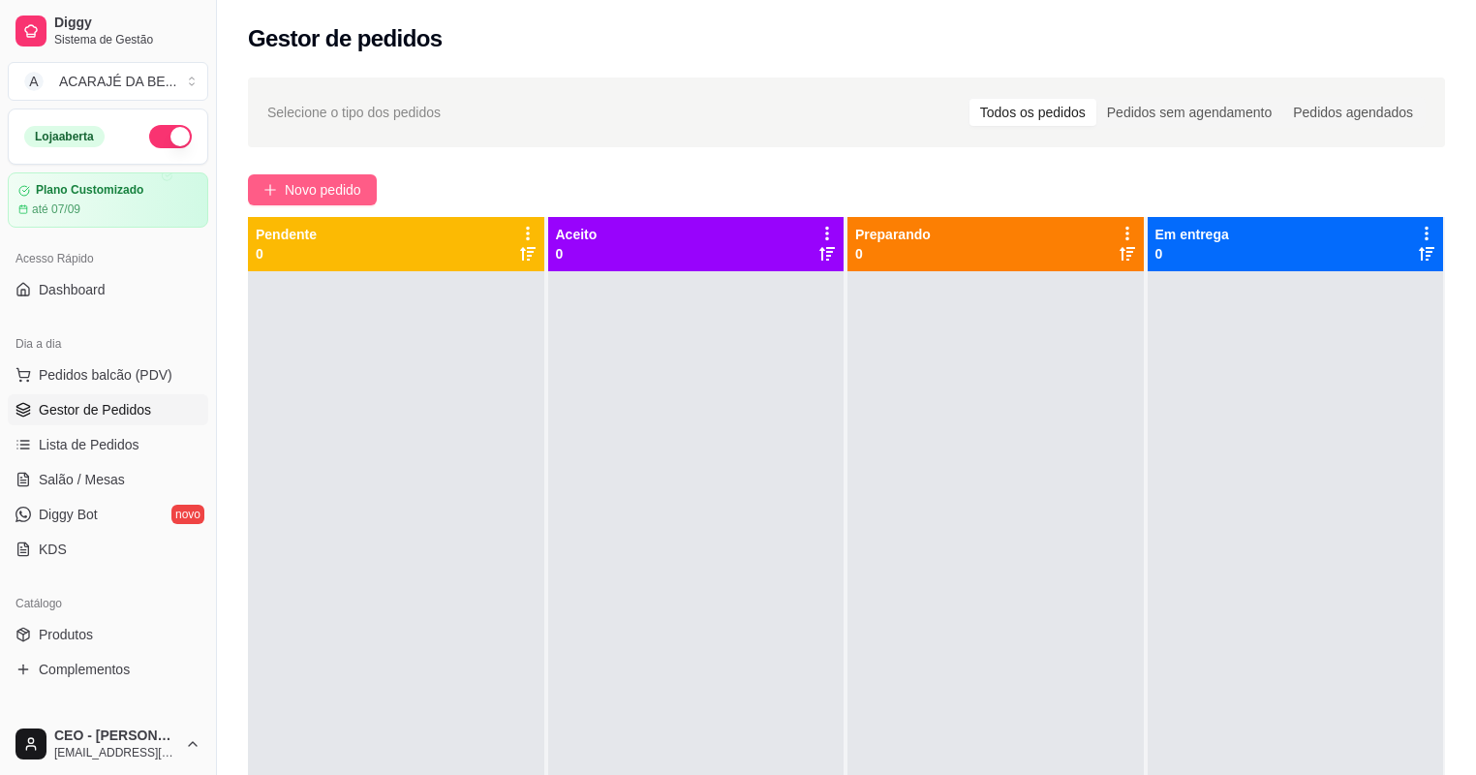
click at [375, 204] on button "Novo pedido" at bounding box center [312, 189] width 129 height 31
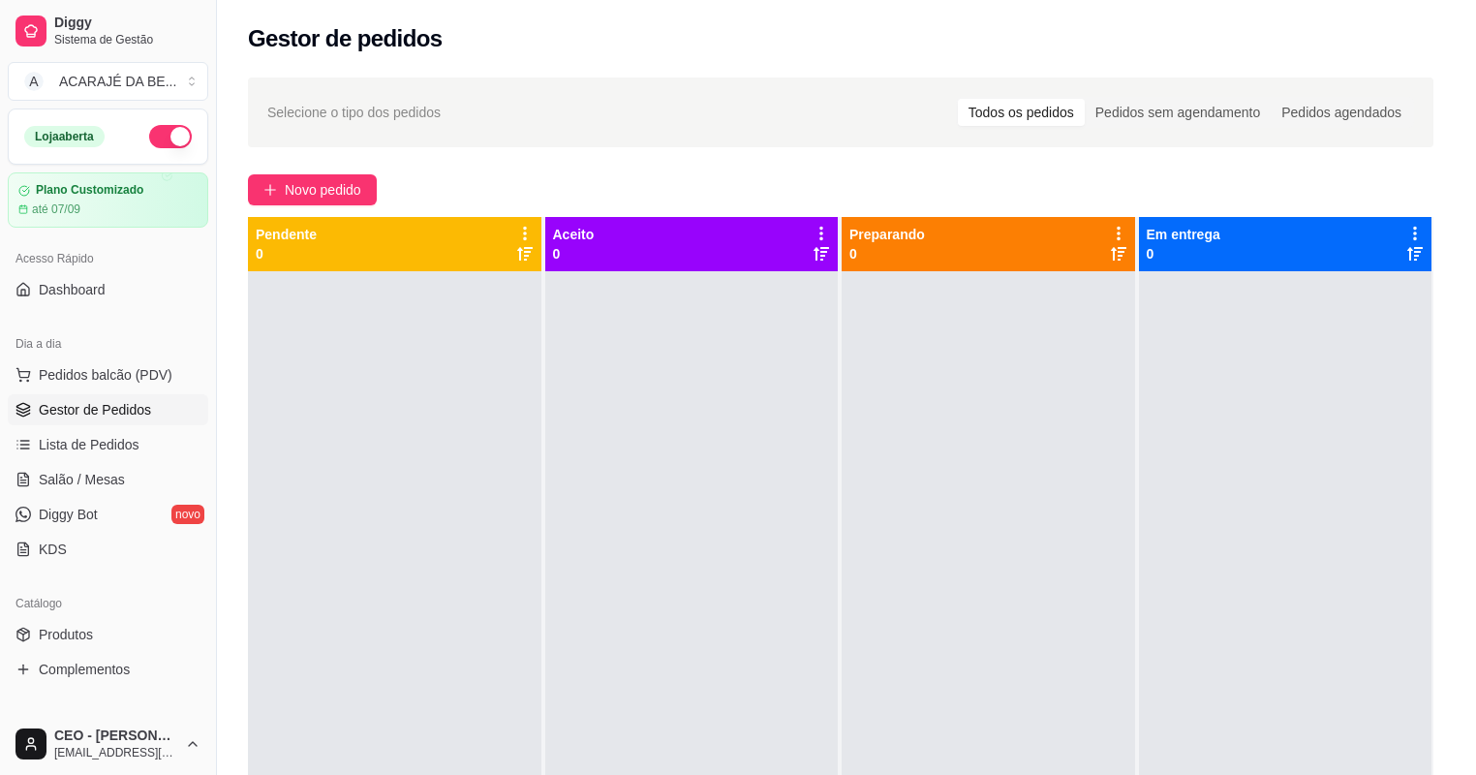
click at [361, 186] on div "Item avulso ACARAJÉ 1 - SIMPLES R$ 8,00 0 2 - BACALHAU R$ 14,00 0 3 - BACALHAU …" at bounding box center [529, 456] width 1040 height 612
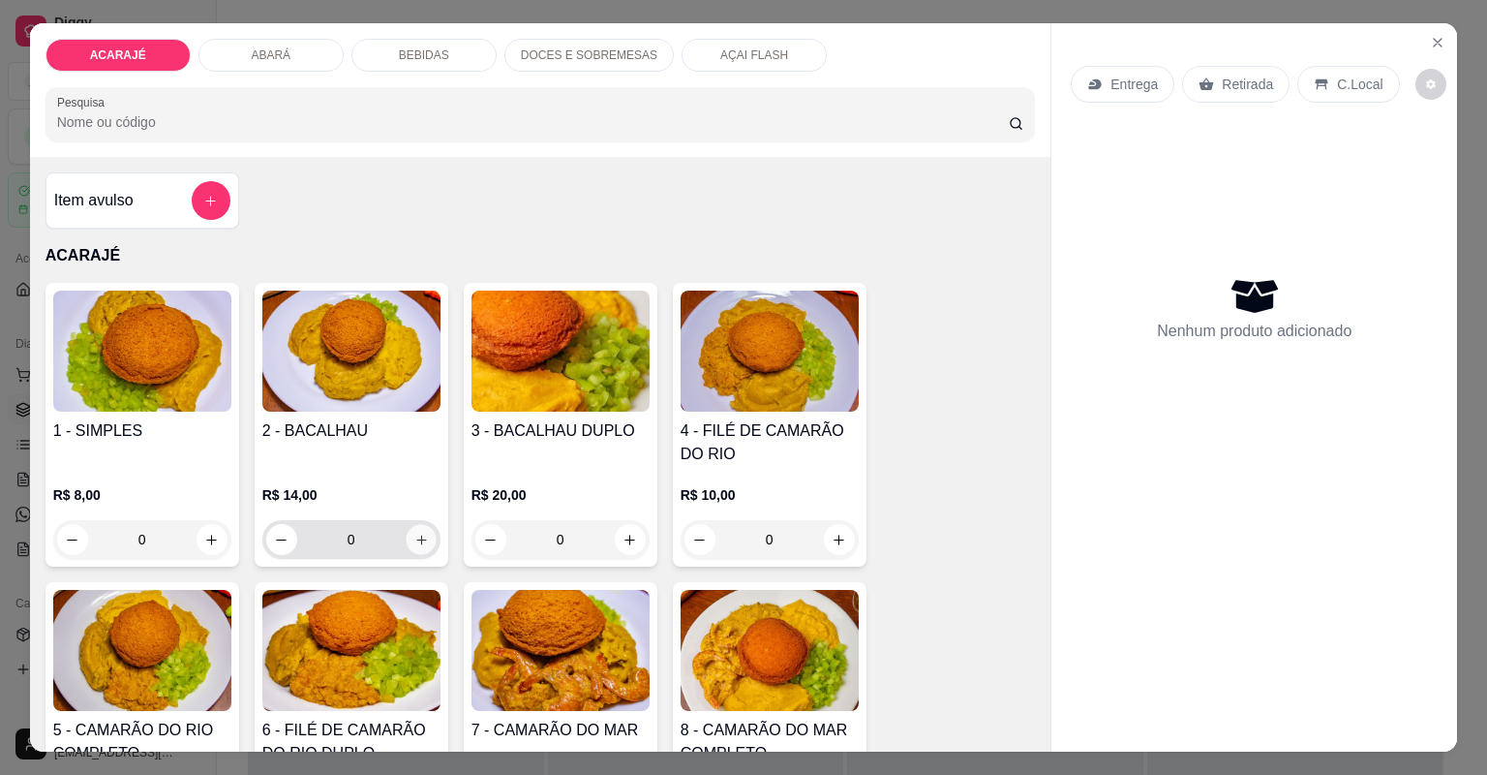
click at [413, 542] on icon "increase-product-quantity" at bounding box center [420, 540] width 15 height 15
type input "1"
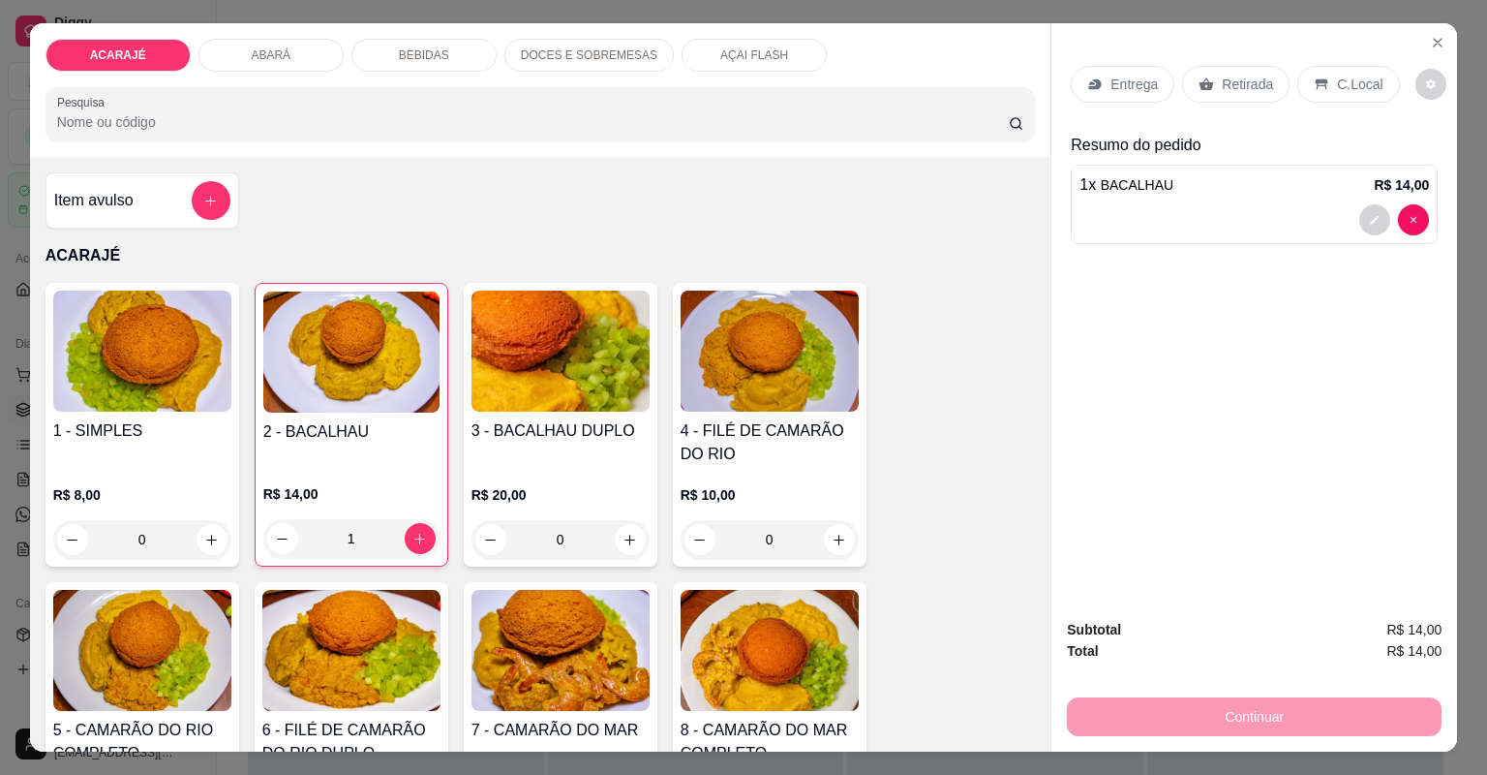
click at [1119, 76] on p "Entrega" at bounding box center [1134, 84] width 47 height 19
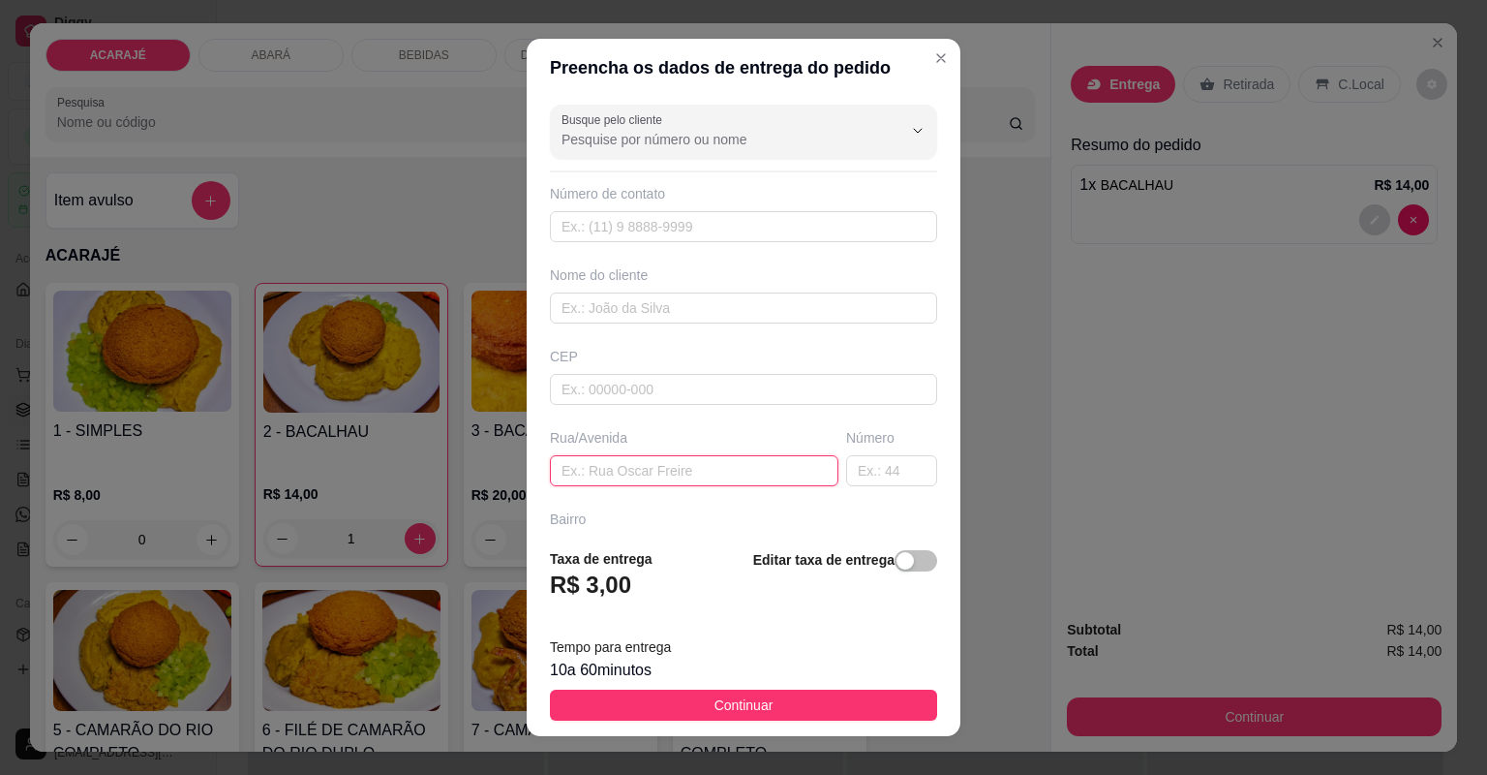
drag, startPoint x: 640, startPoint y: 484, endPoint x: 646, endPoint y: 467, distance: 18.4
paste input "Beira rio camamuzinho próximo lava-jato de marquinho"
type input "Beira rio camamuzinho próximo lava-jato de marquinho"
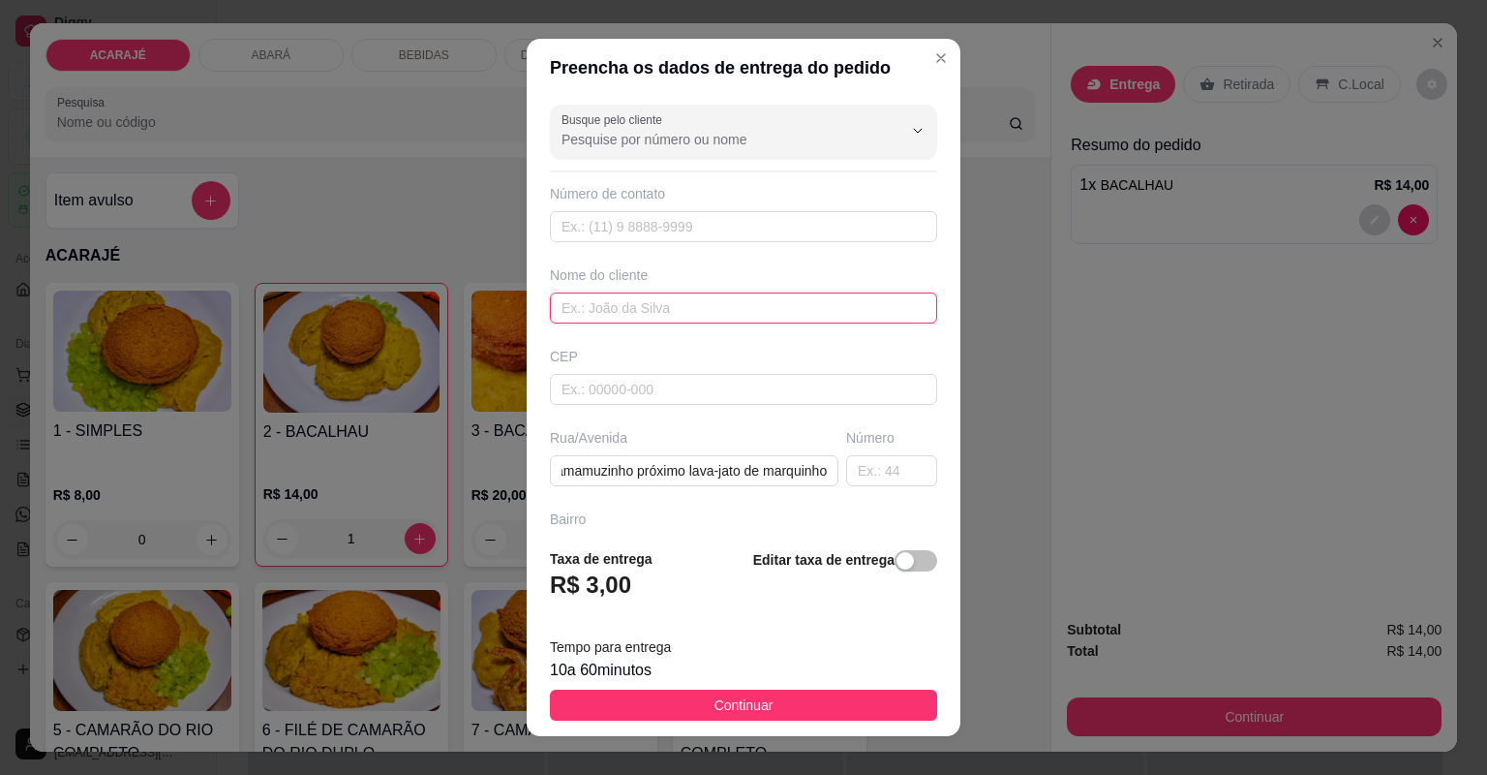
click at [635, 313] on input "text" at bounding box center [743, 307] width 387 height 31
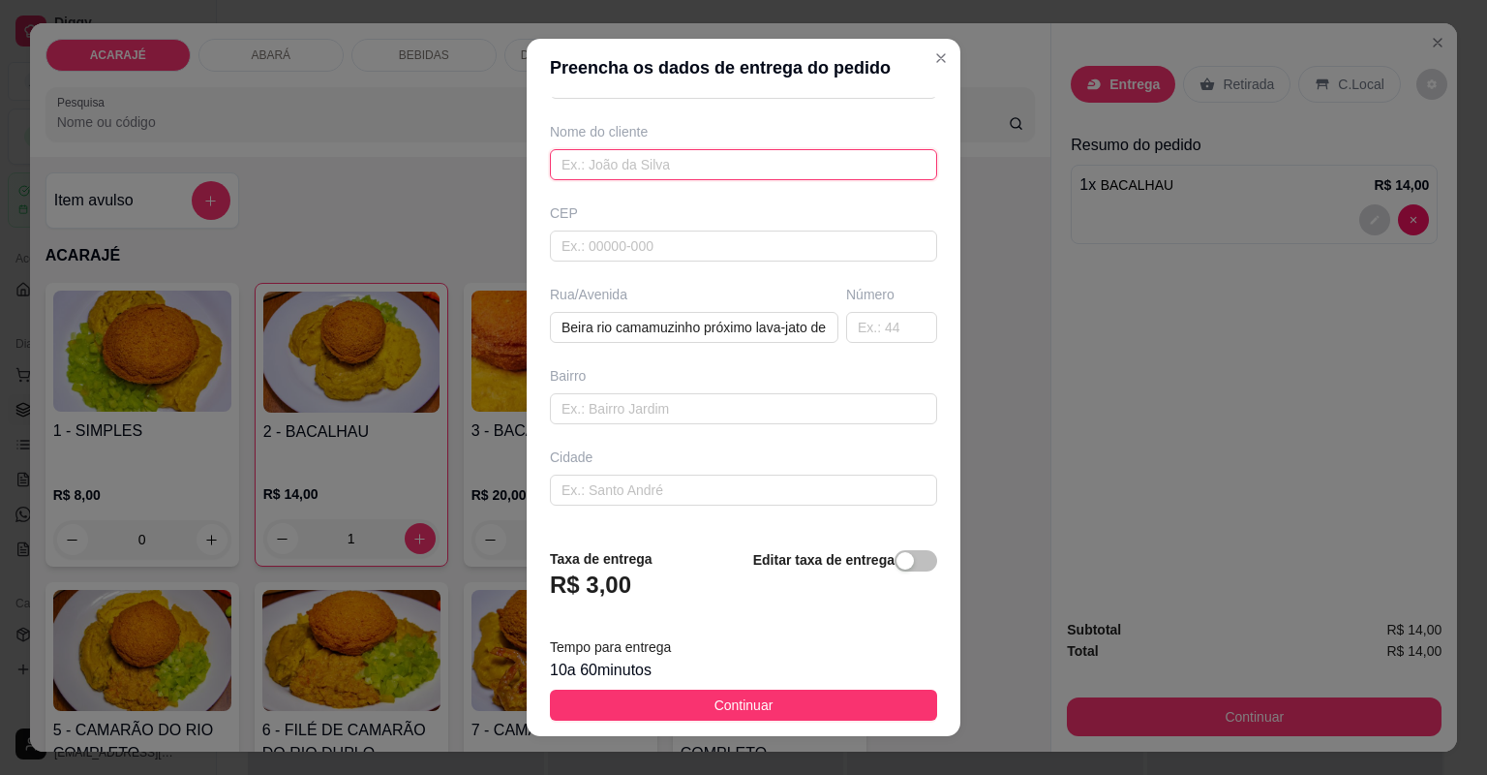
scroll to position [213, 0]
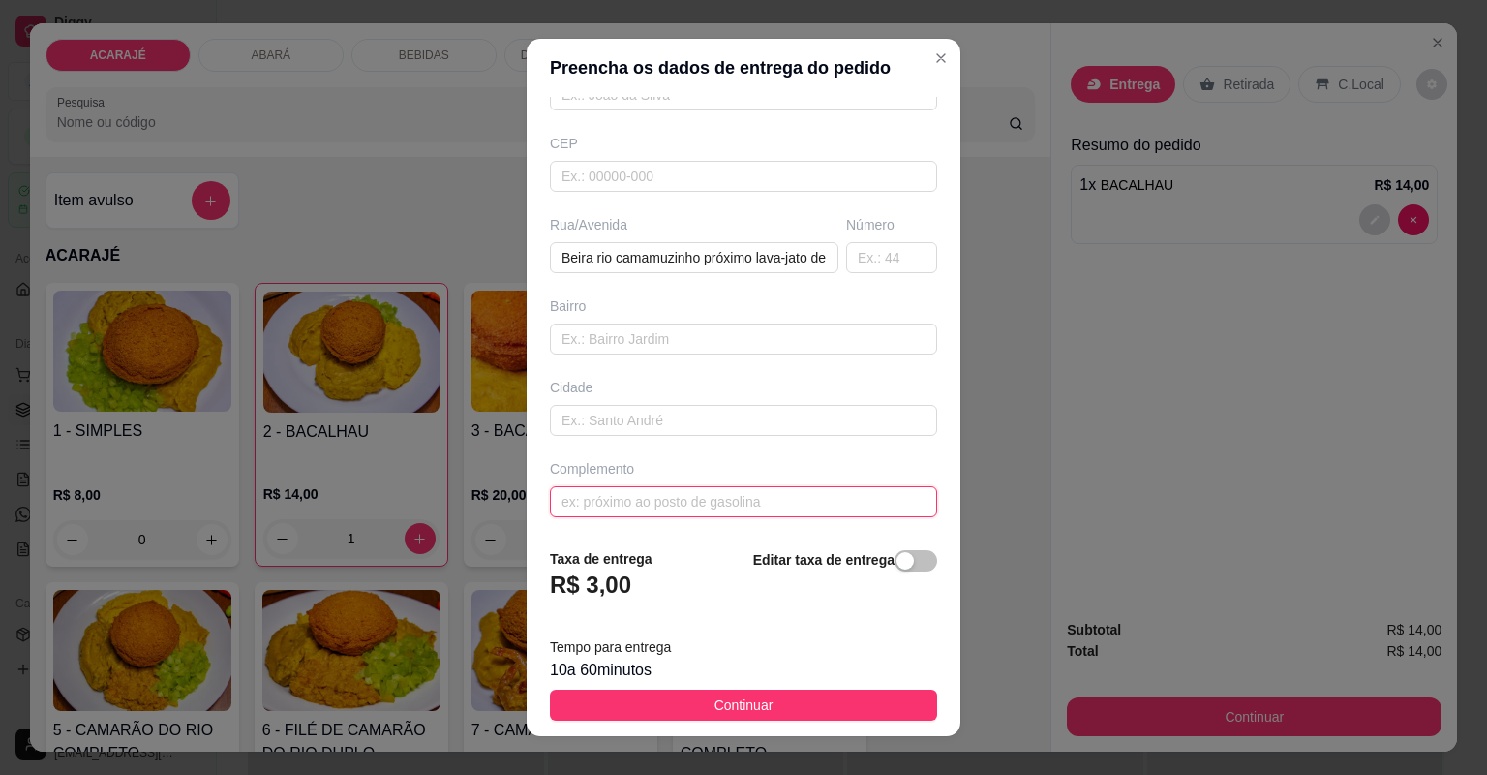
click at [659, 501] on input "text" at bounding box center [743, 501] width 387 height 31
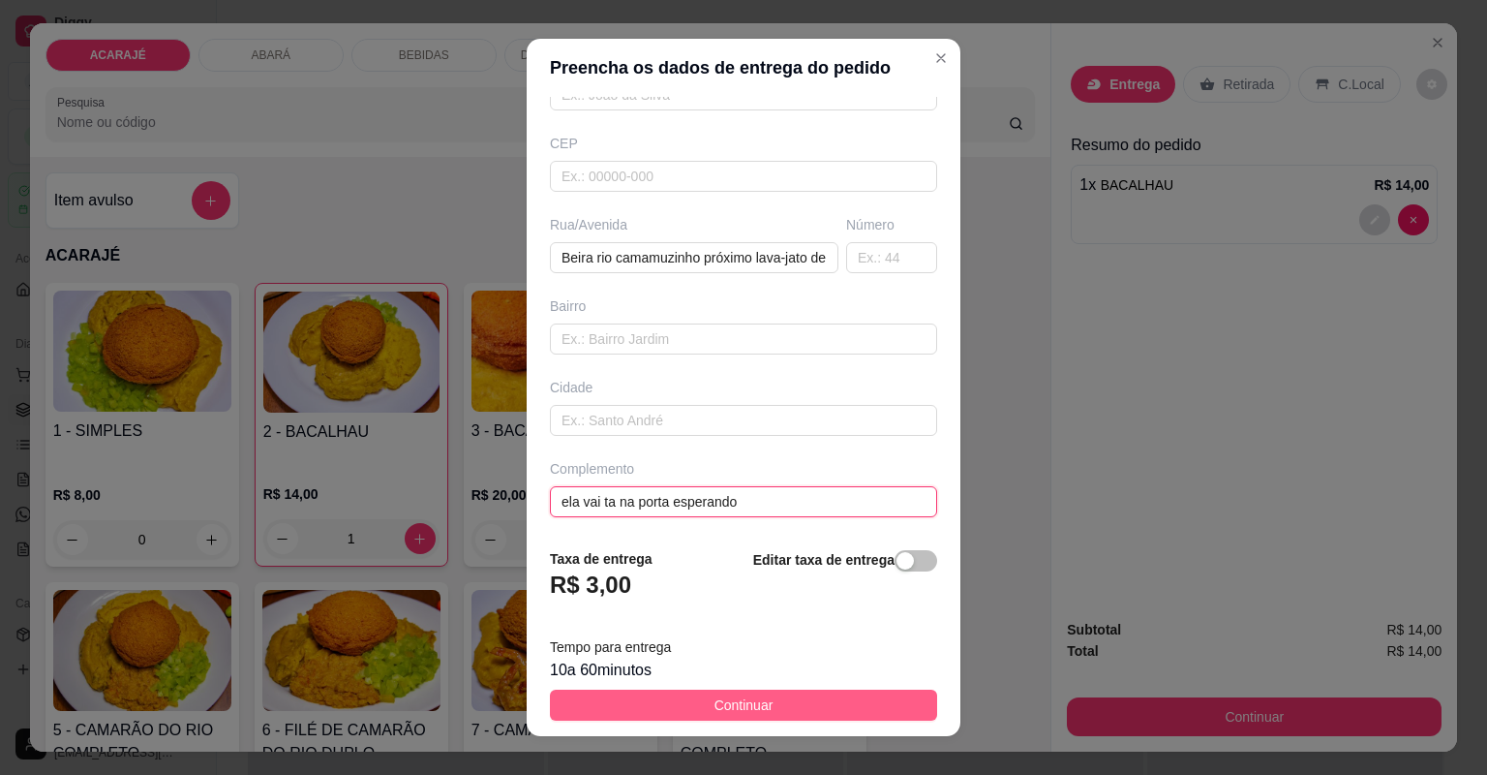
type input "ela vai ta na porta esperando"
click at [786, 712] on button "Continuar" at bounding box center [743, 704] width 387 height 31
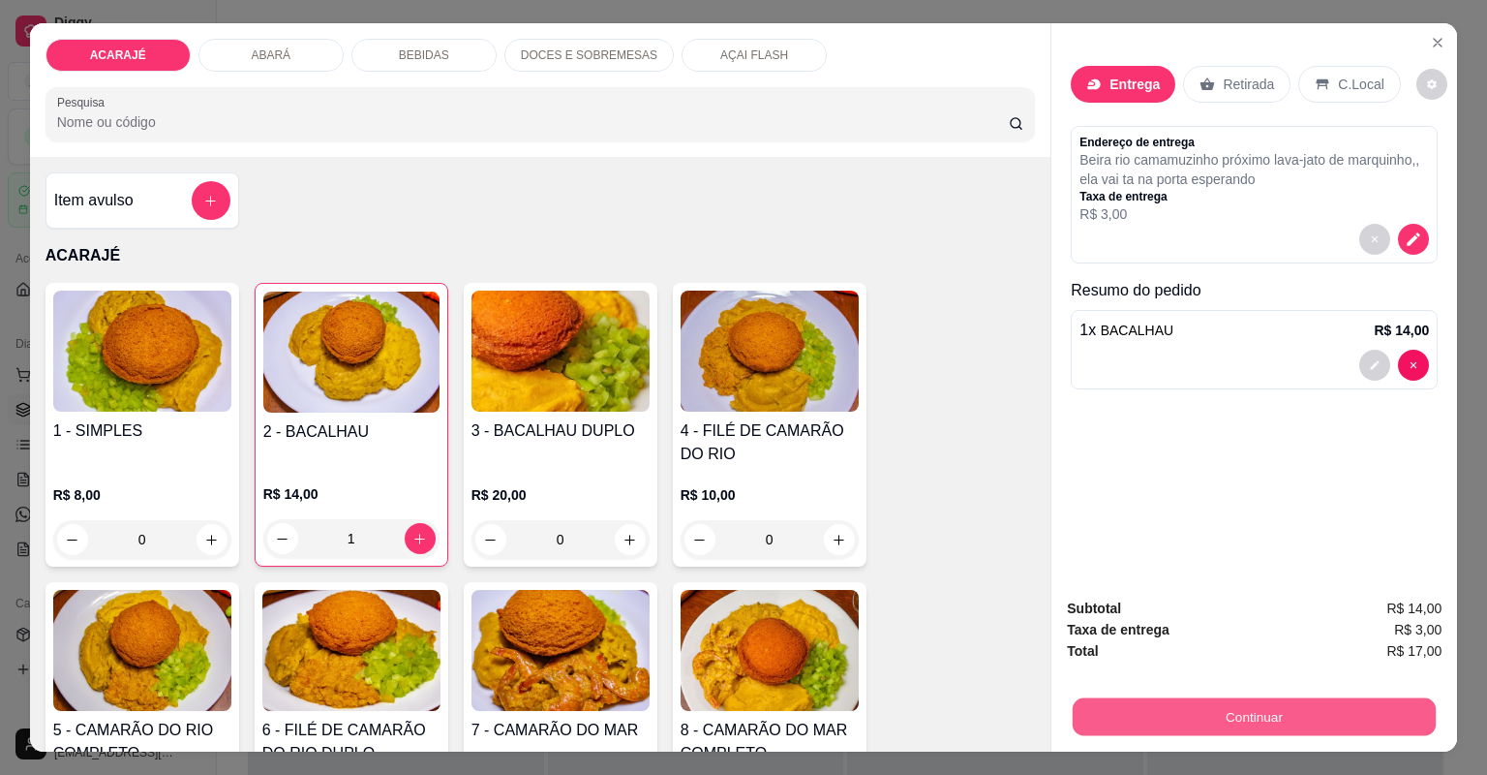
click at [1169, 723] on button "Continuar" at bounding box center [1254, 717] width 363 height 38
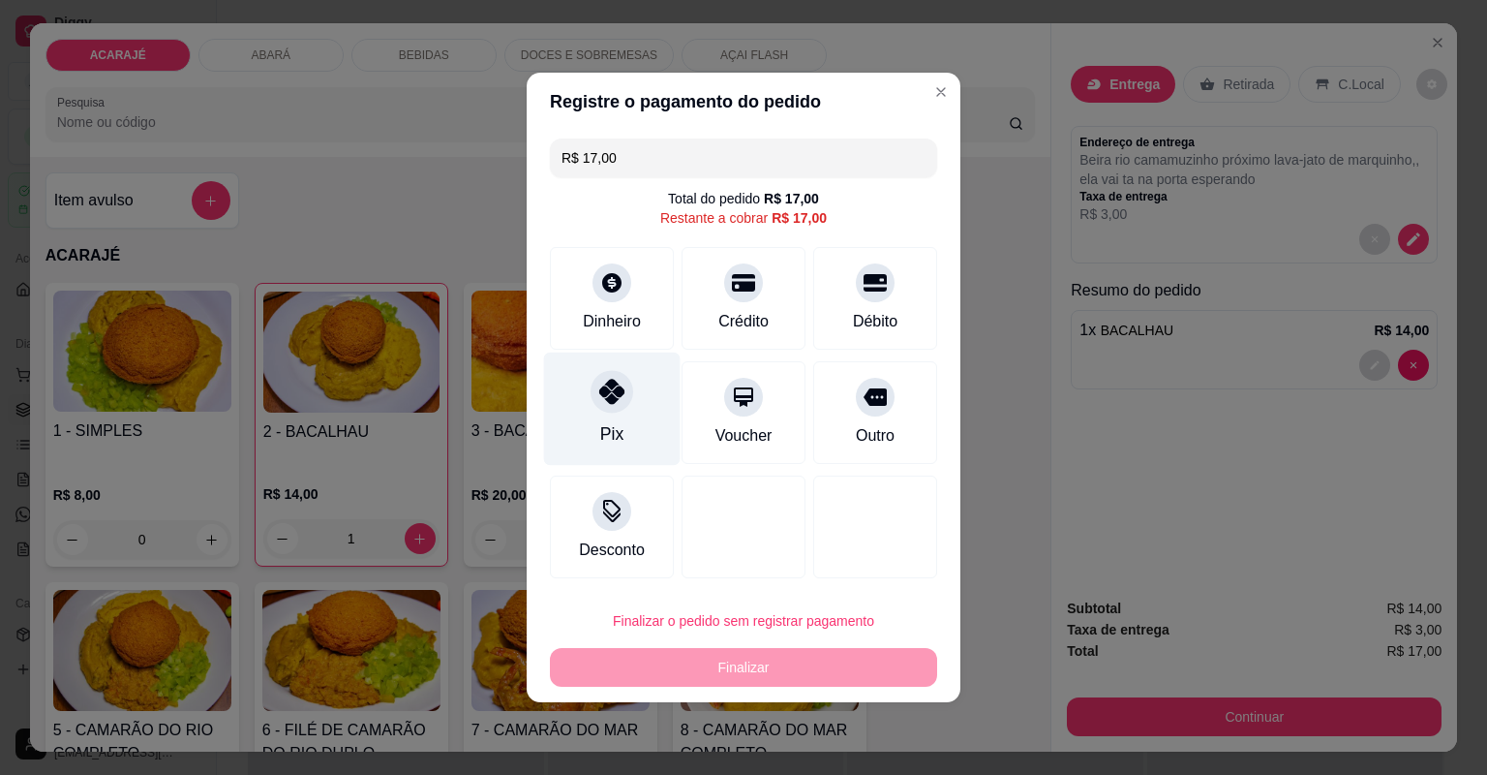
click at [581, 414] on div "Pix" at bounding box center [612, 408] width 137 height 113
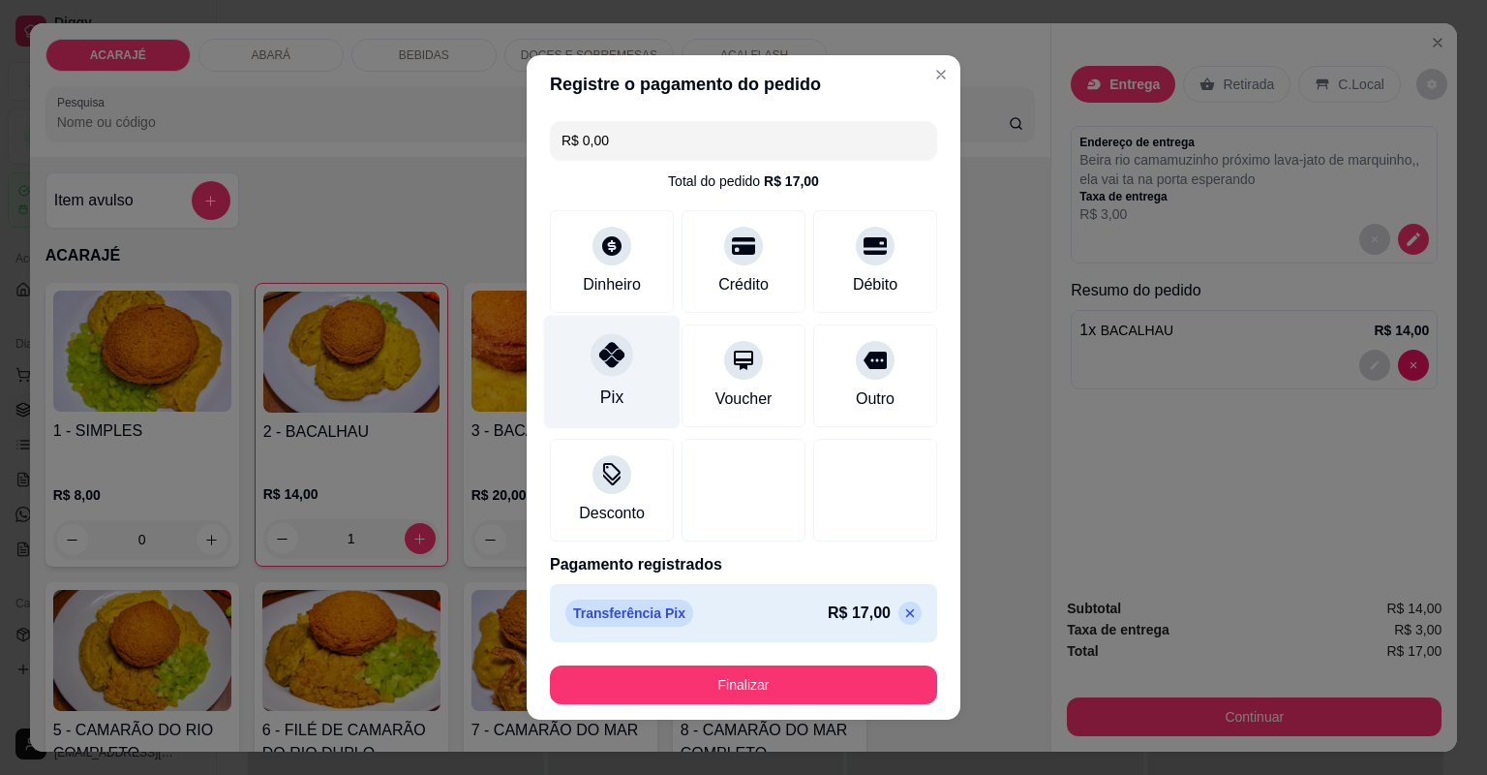
type input "R$ 0,00"
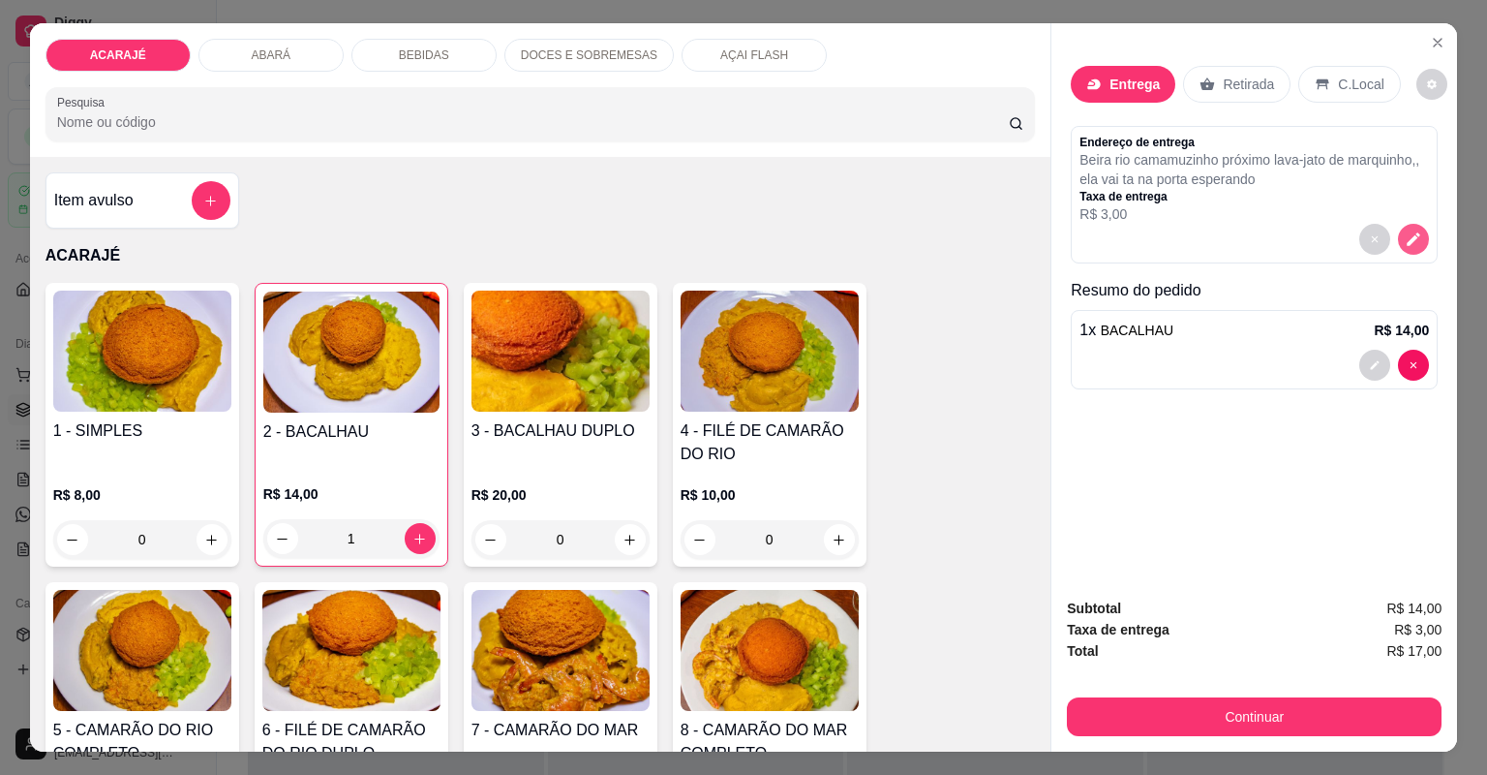
click at [1418, 249] on button "decrease-product-quantity" at bounding box center [1413, 239] width 31 height 31
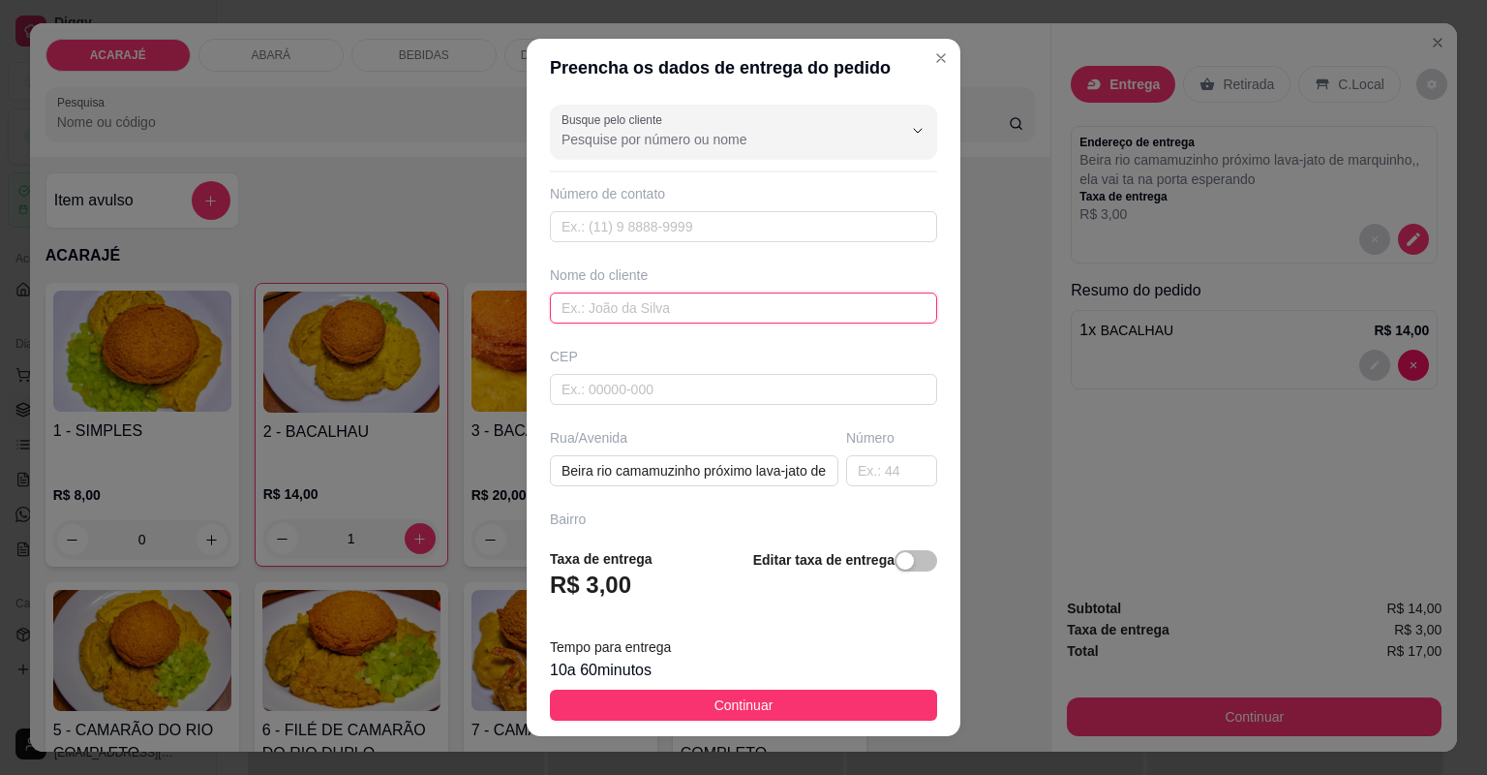
click at [744, 306] on input "text" at bounding box center [743, 307] width 387 height 31
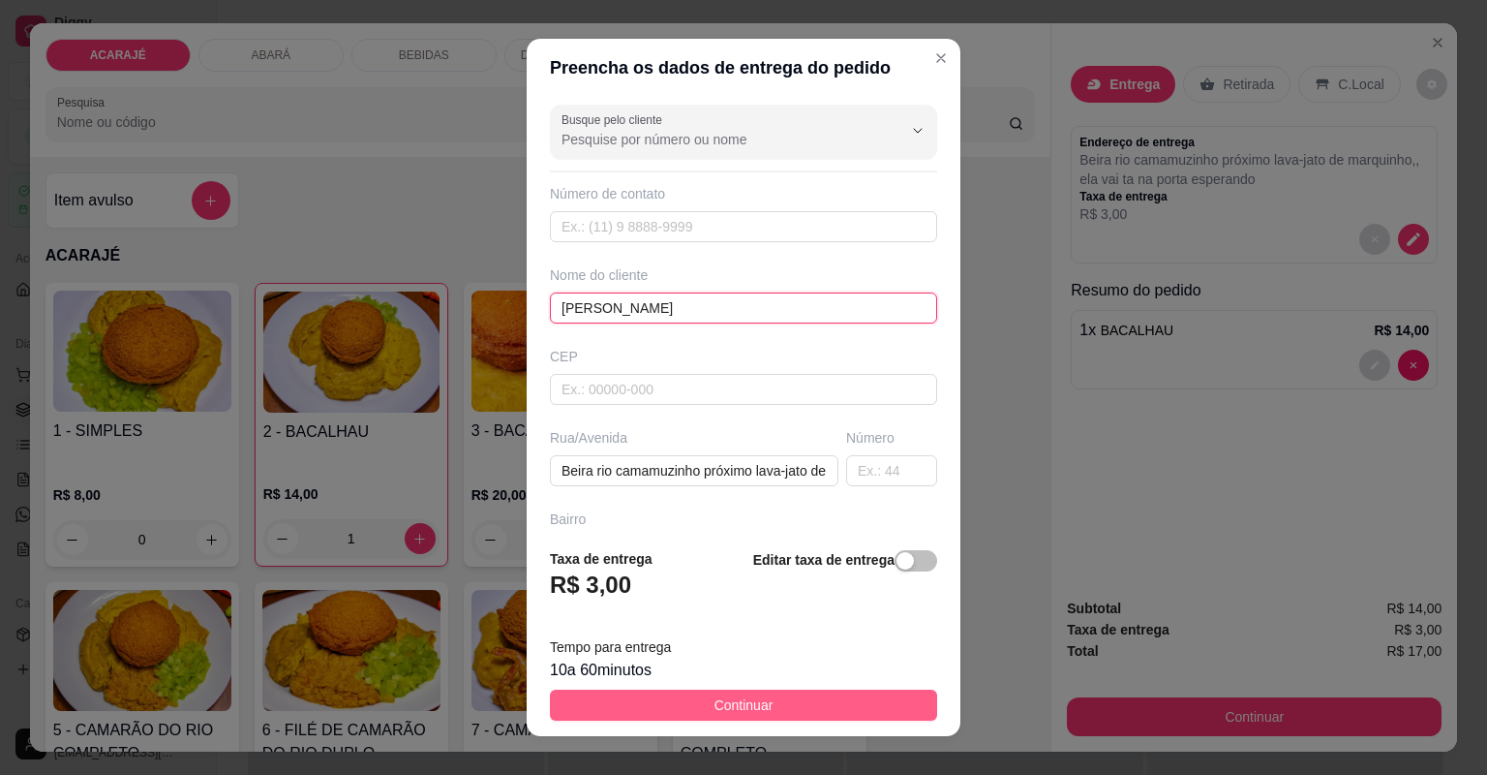
type input "[PERSON_NAME]"
click at [685, 700] on button "Continuar" at bounding box center [743, 704] width 387 height 31
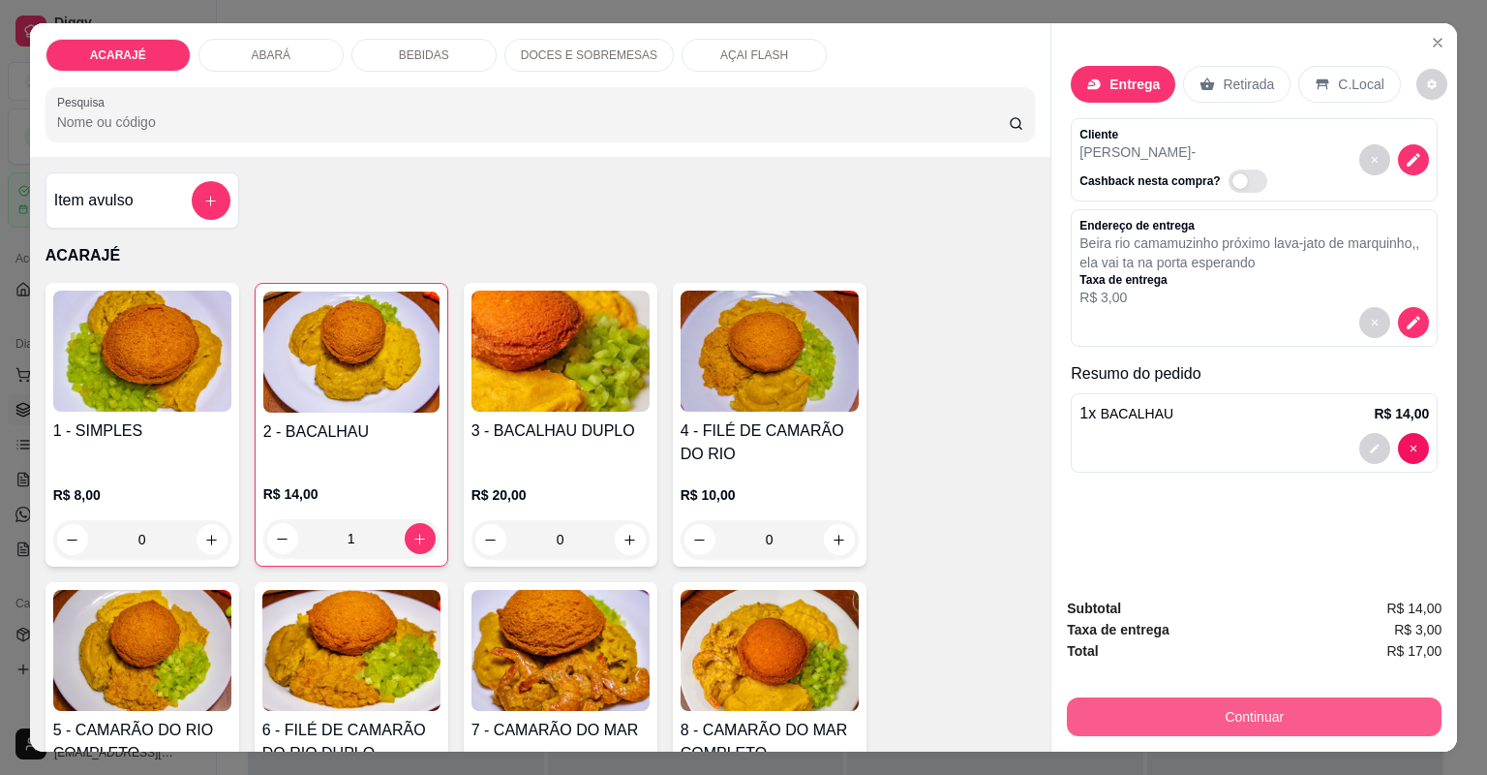
click at [1193, 725] on button "Continuar" at bounding box center [1254, 716] width 375 height 39
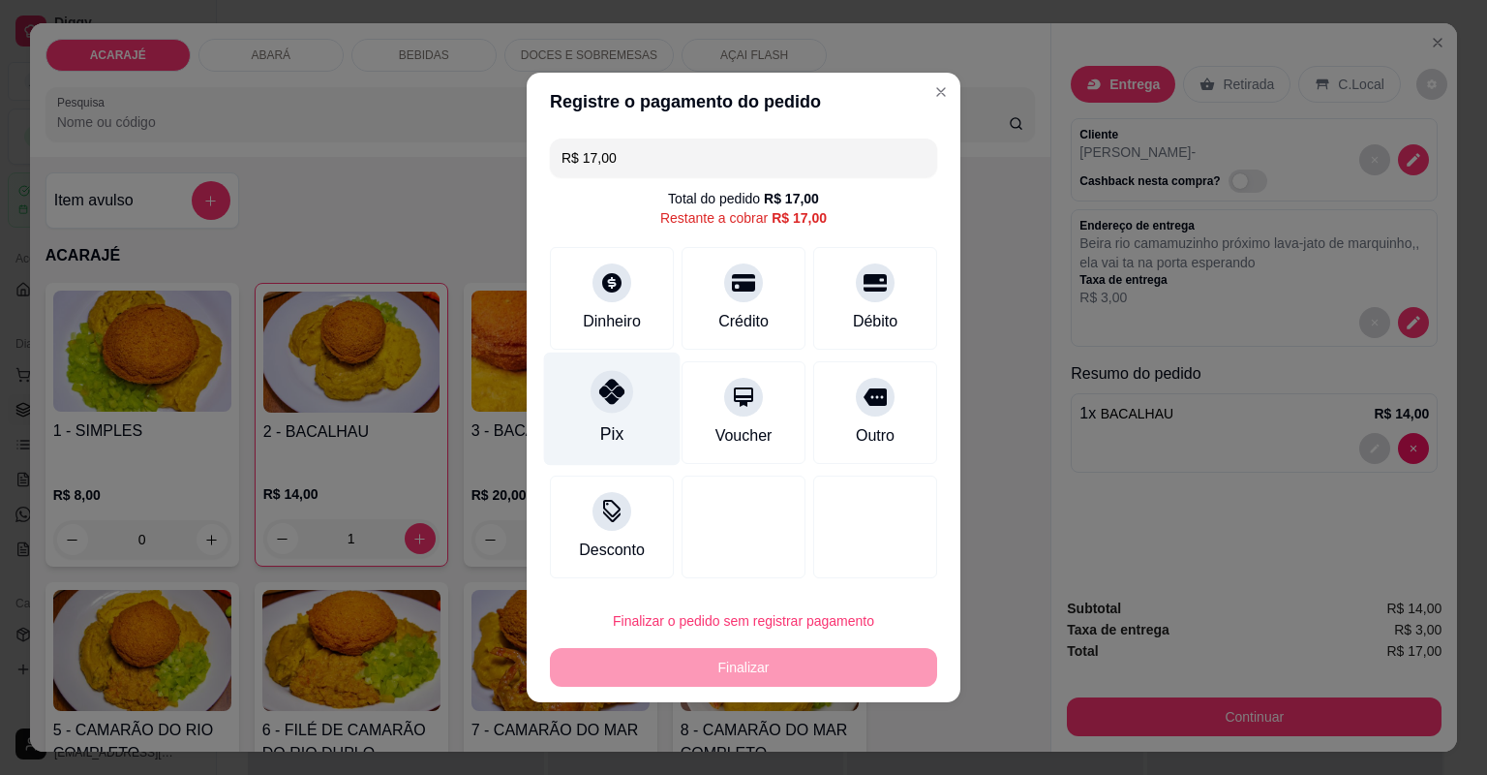
click at [634, 391] on div "Pix" at bounding box center [612, 408] width 137 height 113
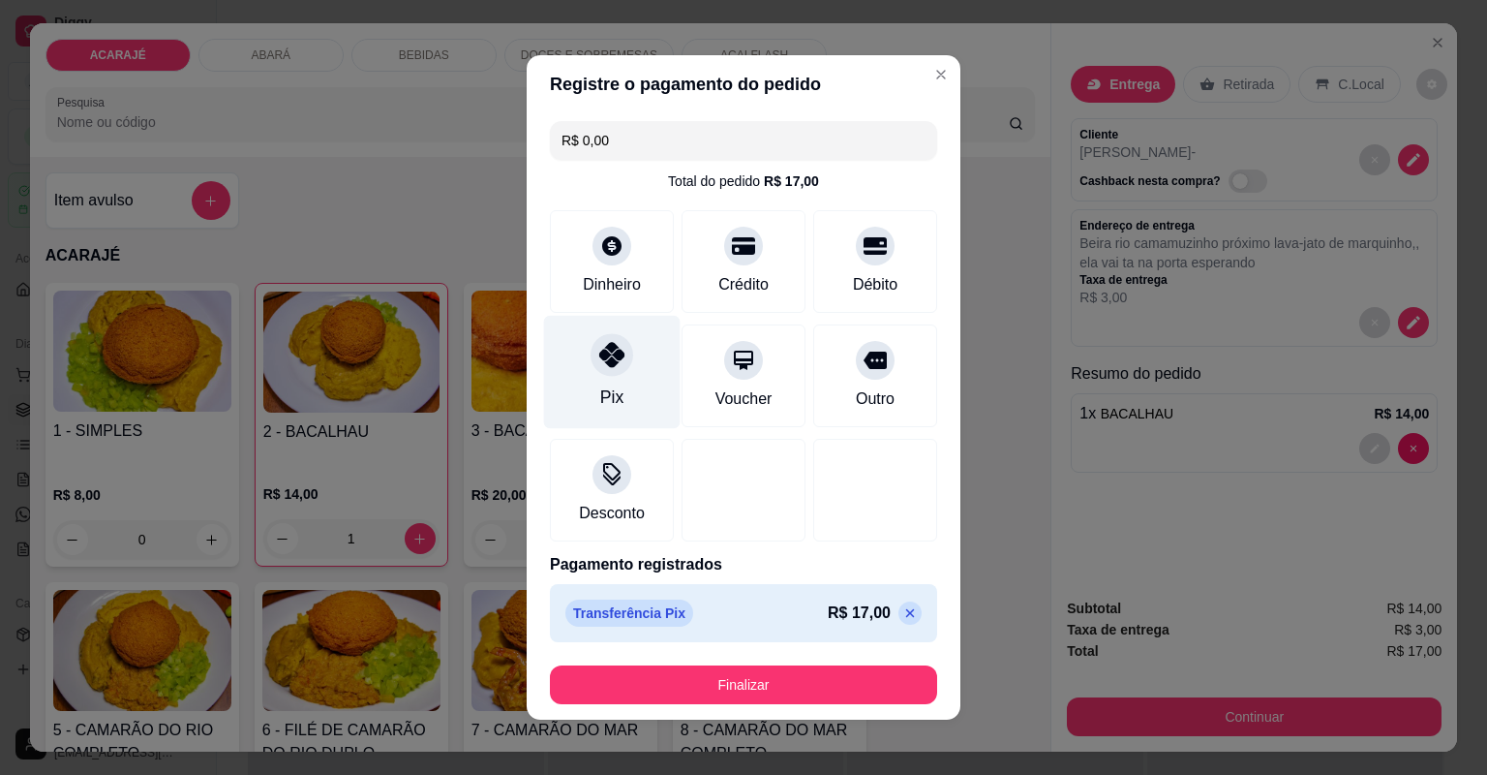
type input "R$ 0,00"
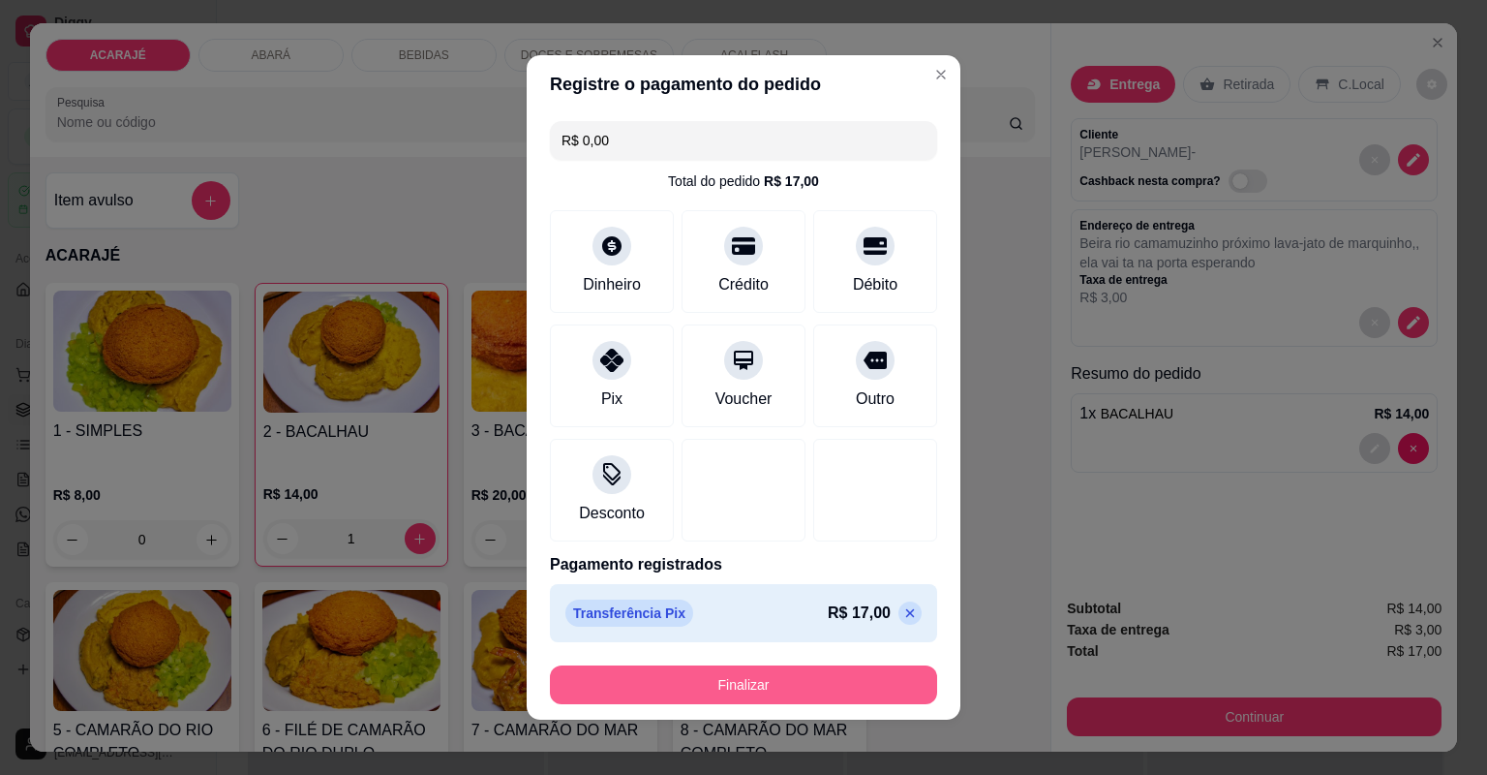
click at [672, 671] on button "Finalizar" at bounding box center [743, 684] width 387 height 39
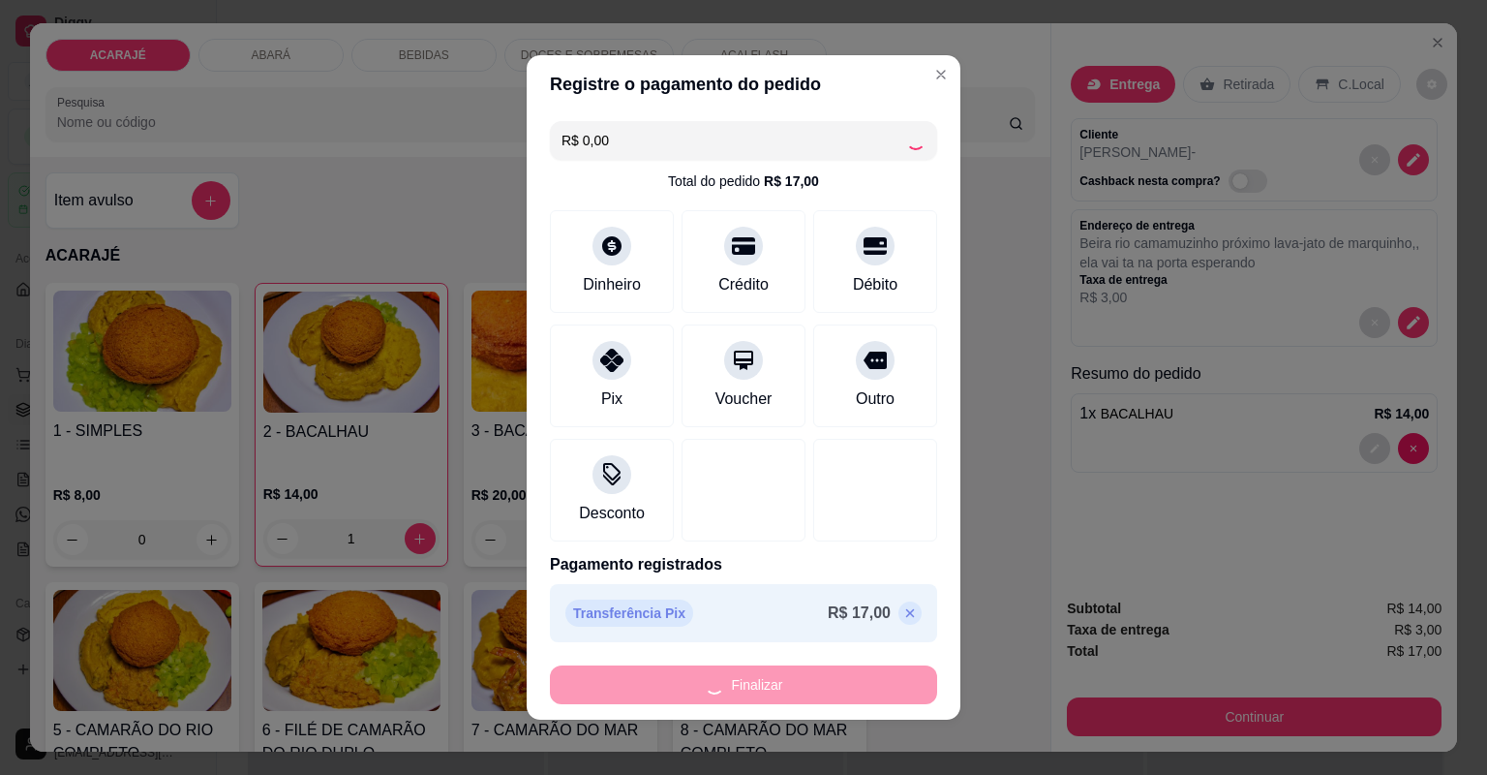
type input "0"
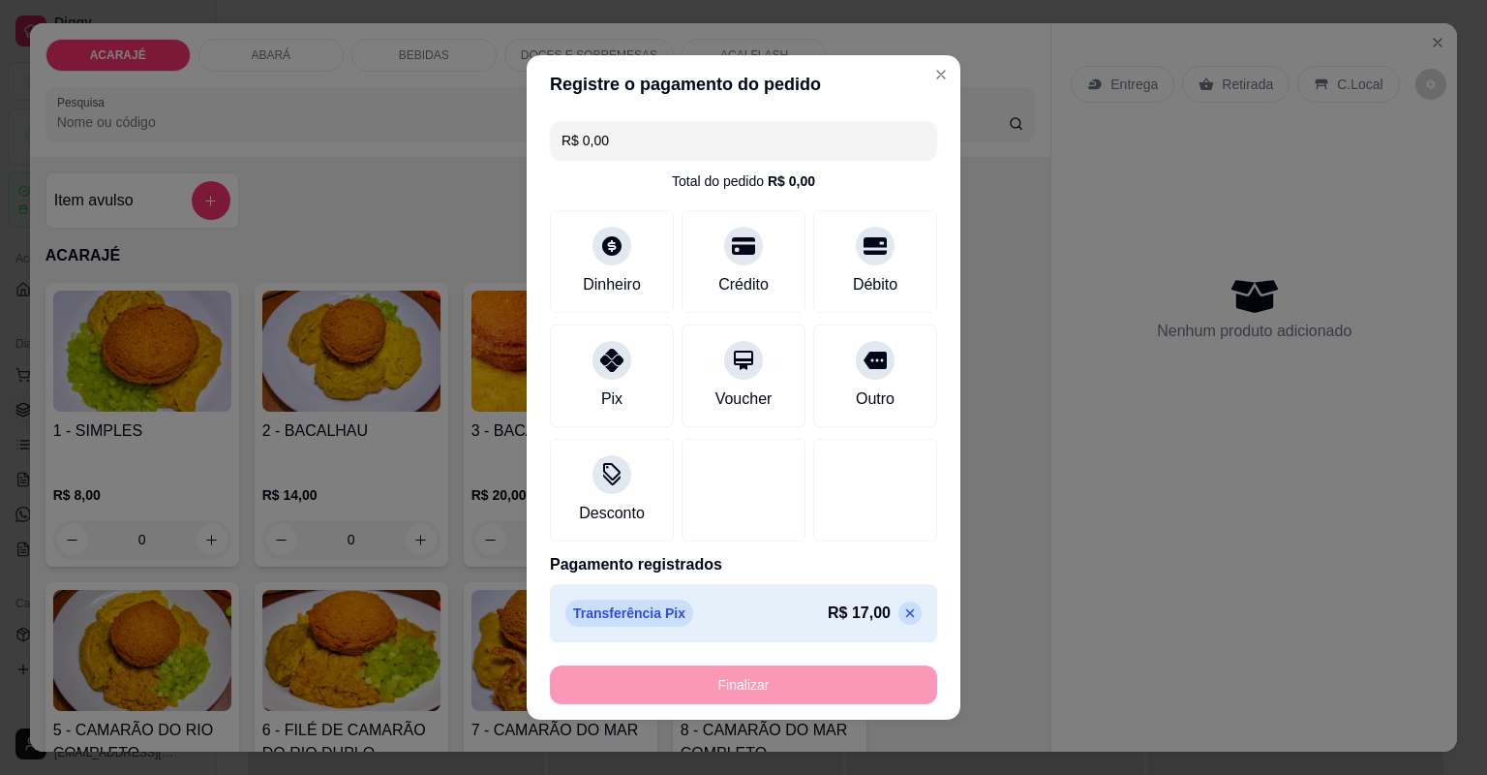
type input "-R$ 17,00"
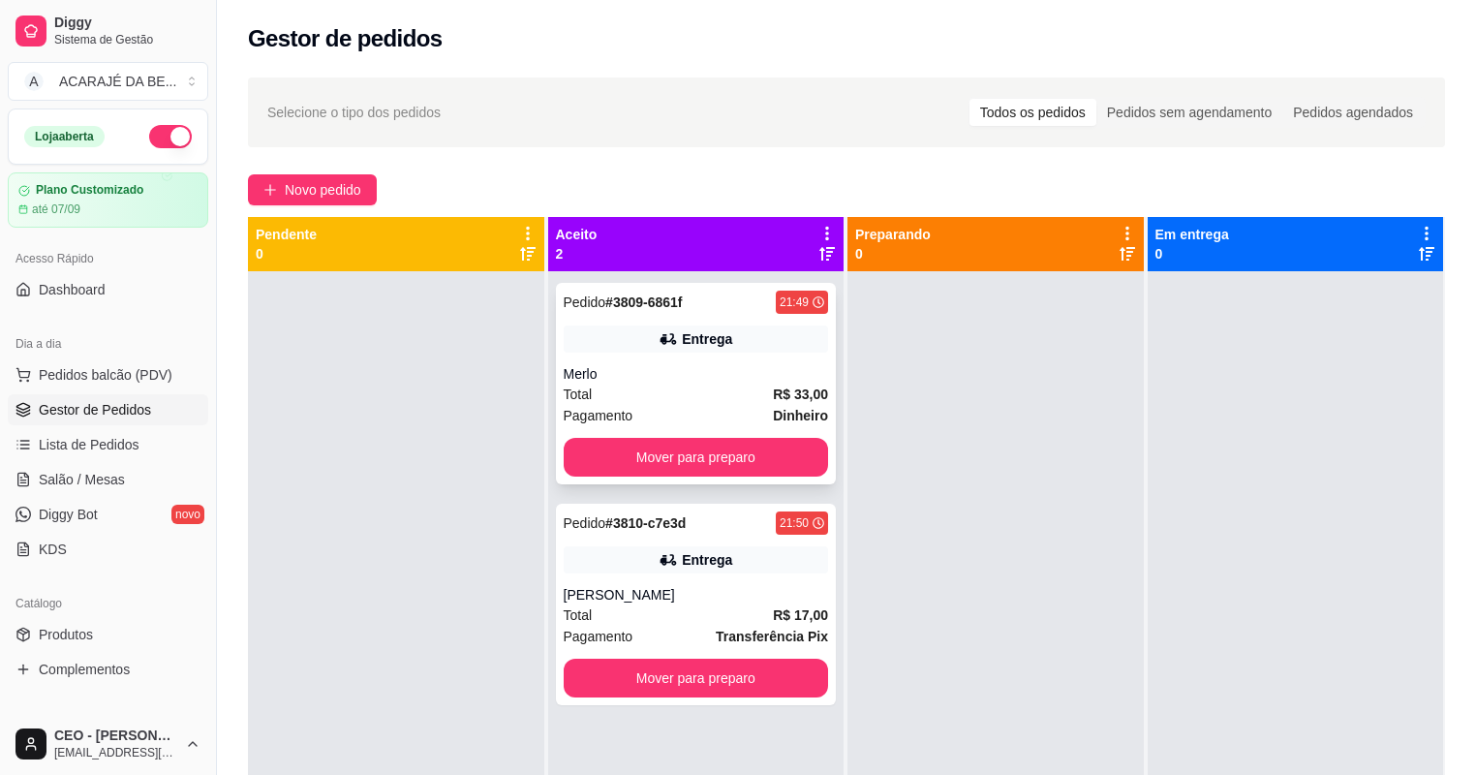
click at [694, 364] on div "Merlo" at bounding box center [696, 373] width 265 height 19
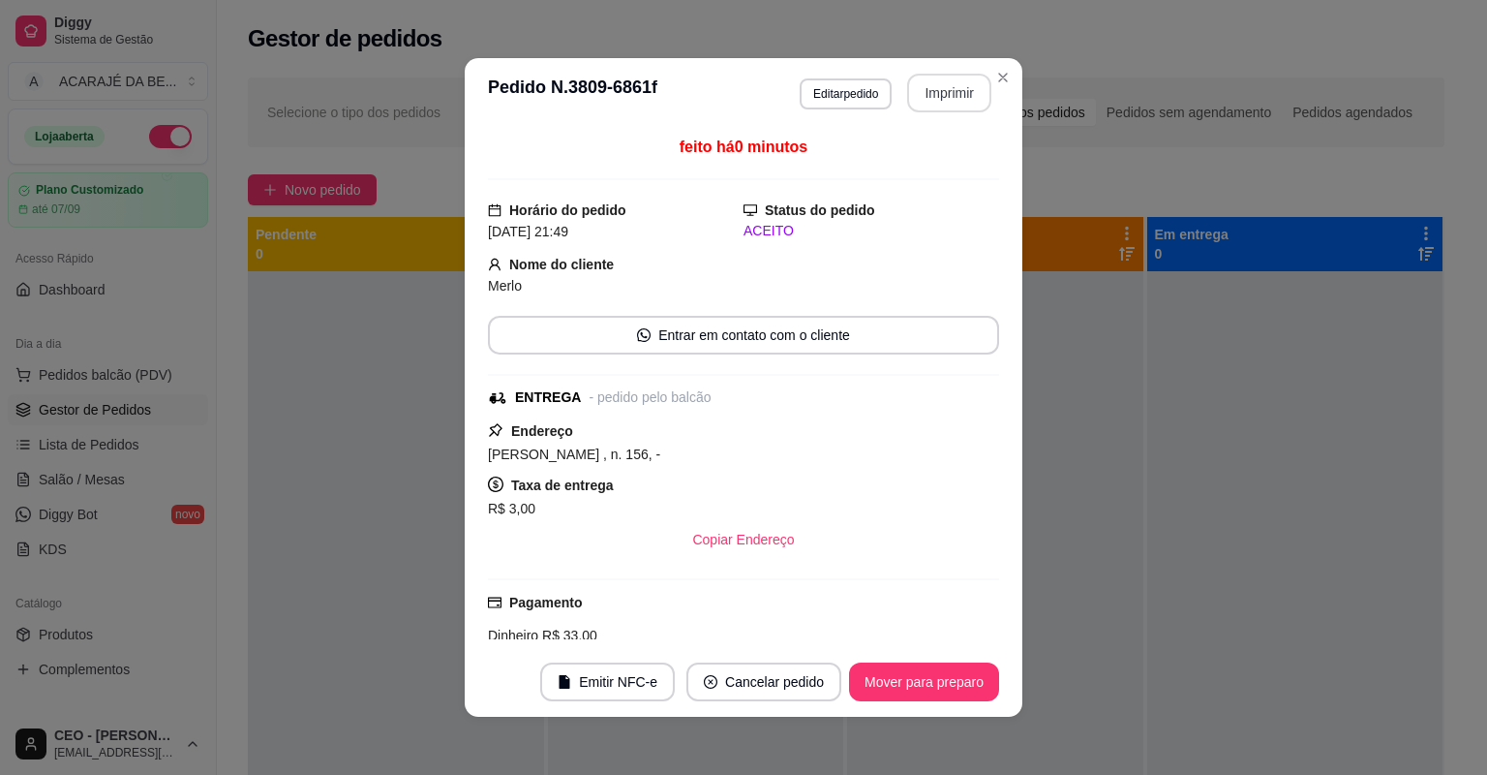
click at [933, 87] on button "Imprimir" at bounding box center [949, 93] width 84 height 39
click at [883, 684] on button "Mover para preparo" at bounding box center [923, 682] width 145 height 38
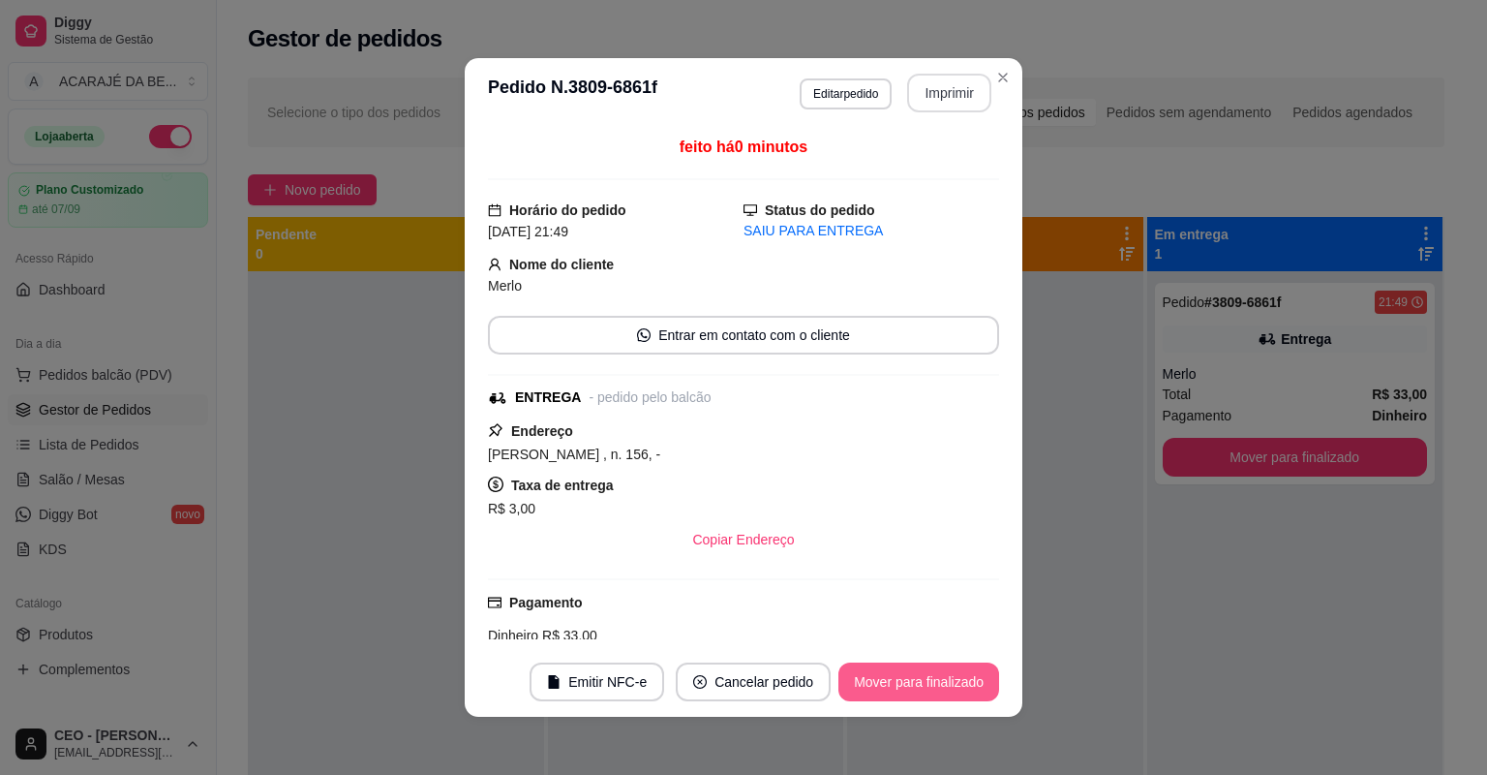
click at [883, 684] on button "Mover para finalizado" at bounding box center [919, 681] width 161 height 39
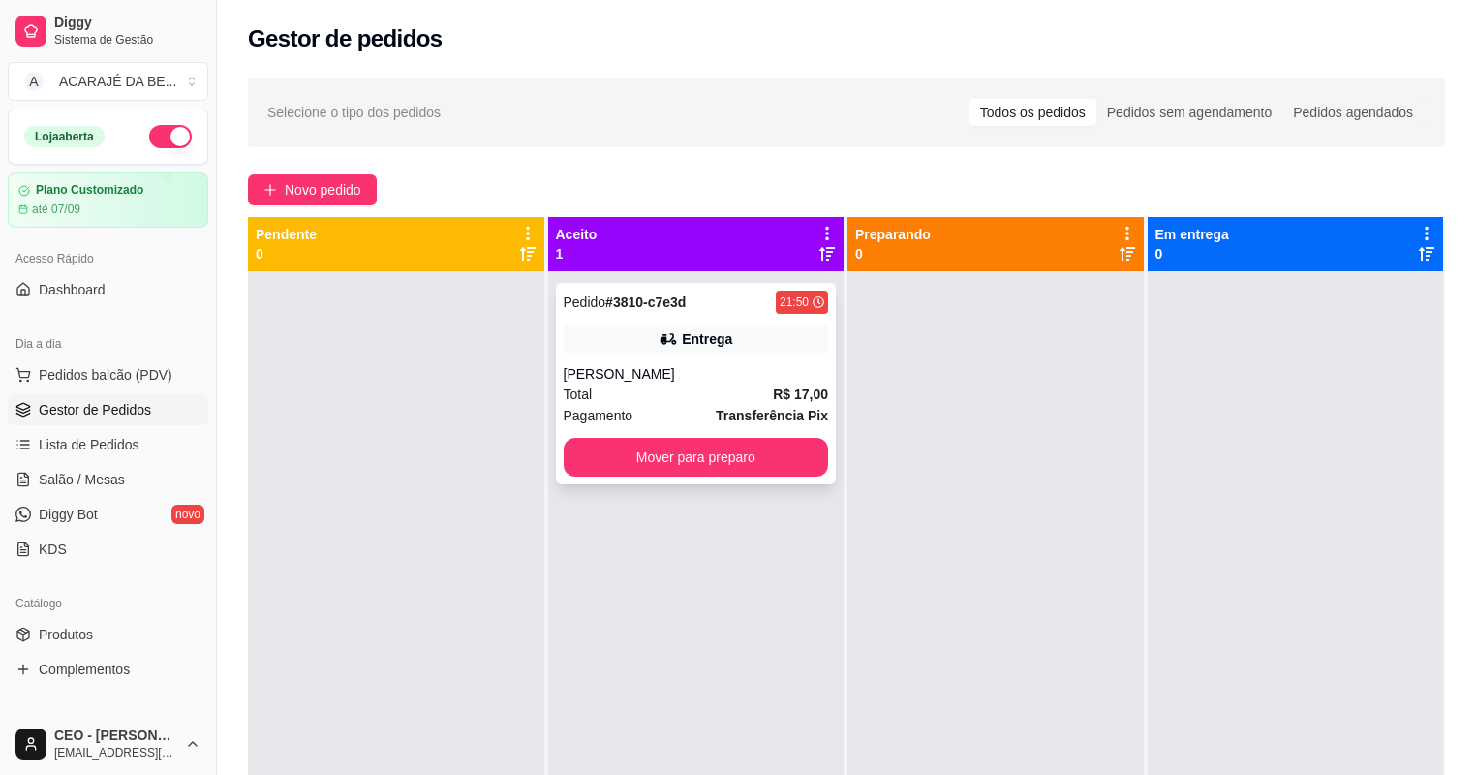
click at [704, 408] on div "Pagamento Transferência Pix" at bounding box center [696, 415] width 265 height 21
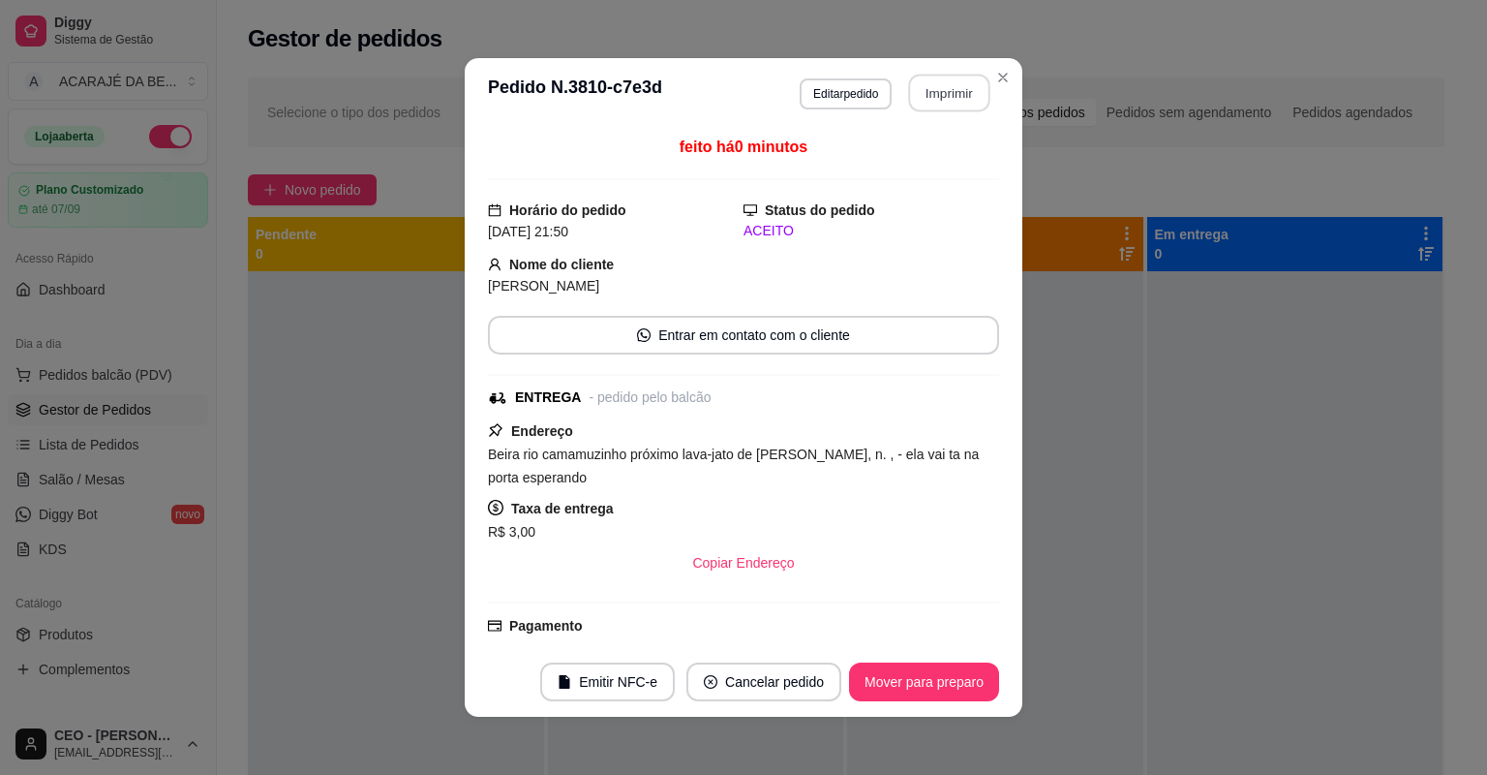
click at [942, 86] on button "Imprimir" at bounding box center [949, 94] width 81 height 38
click at [915, 686] on button "Mover para preparo" at bounding box center [924, 681] width 150 height 39
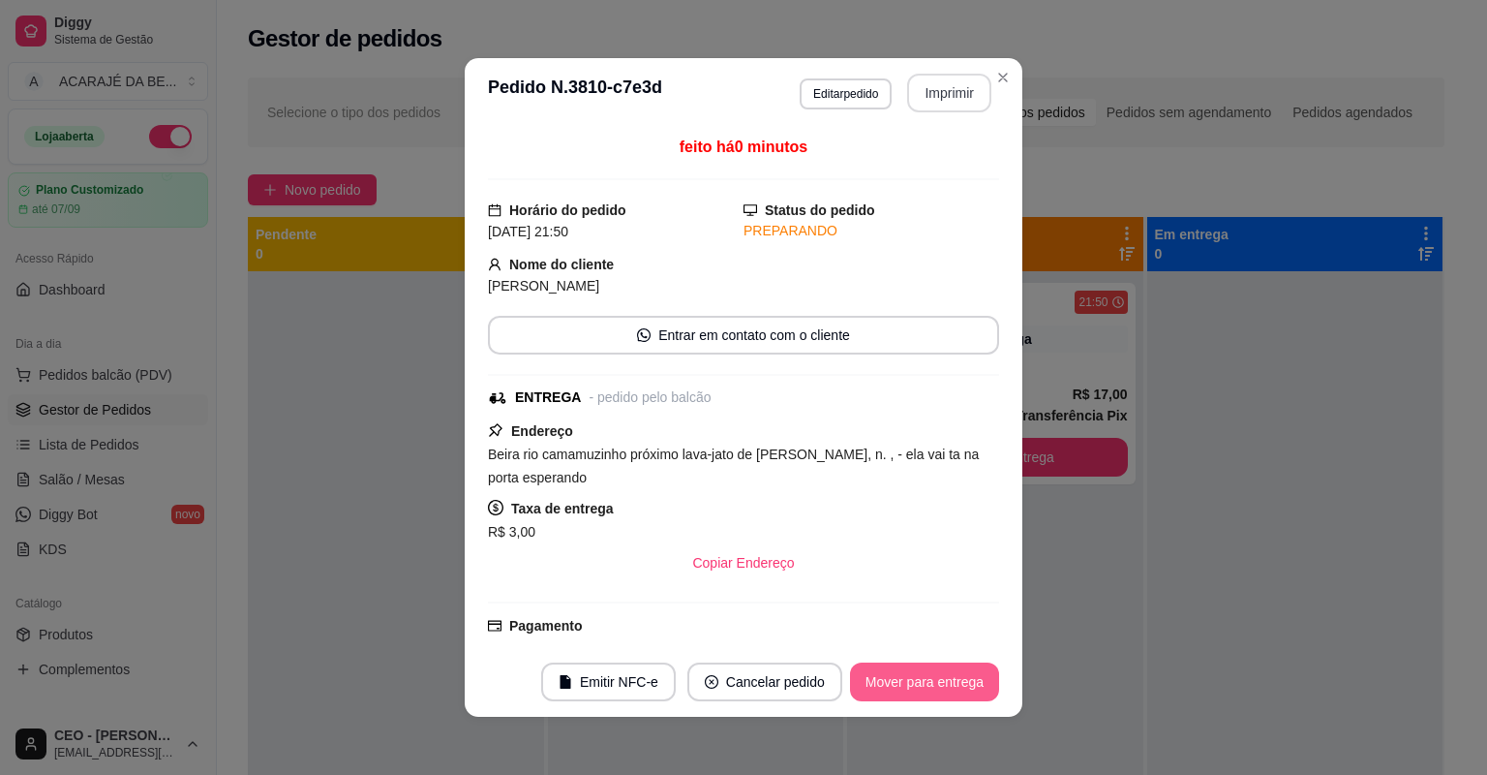
click at [902, 677] on button "Mover para entrega" at bounding box center [924, 681] width 149 height 39
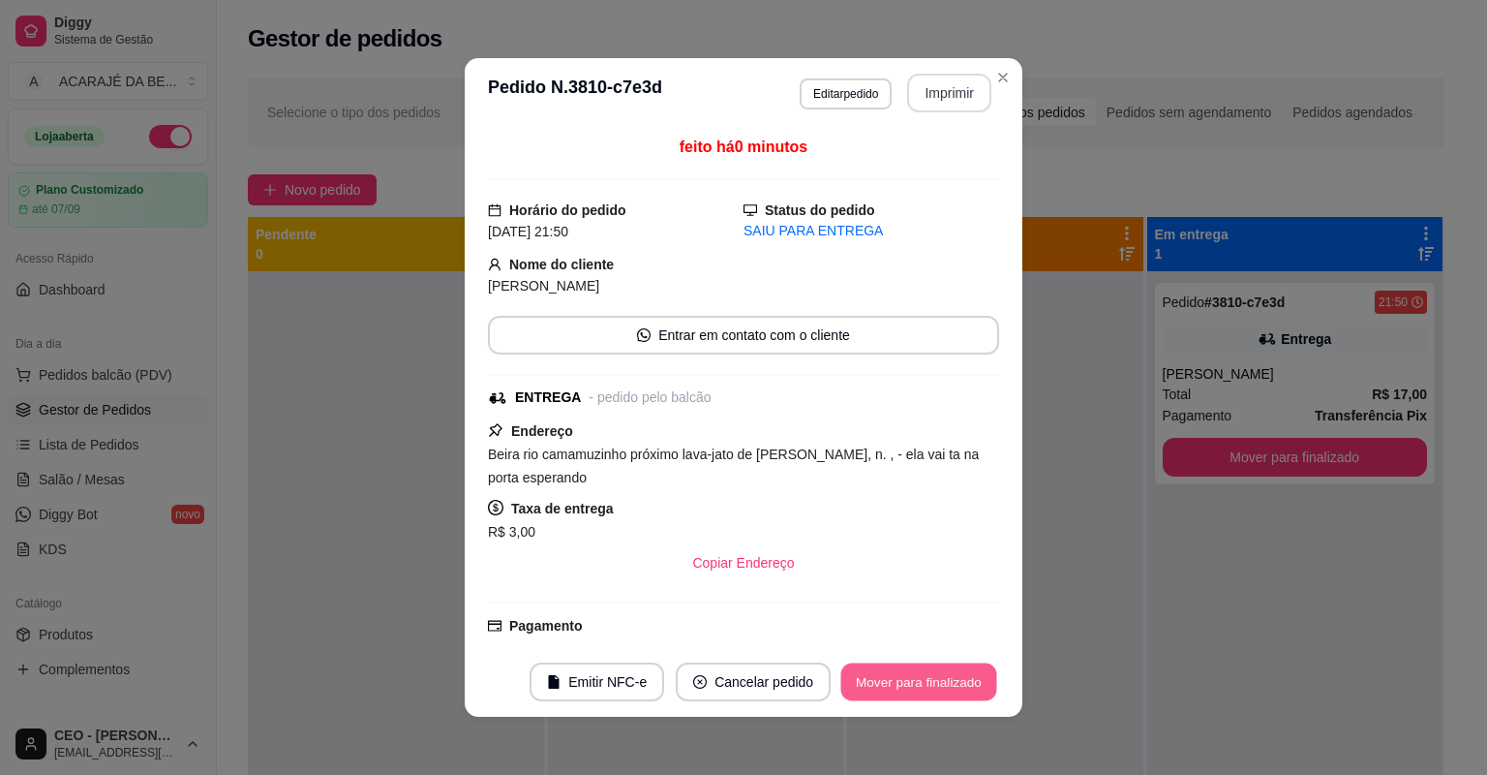
click at [902, 677] on button "Mover para finalizado" at bounding box center [919, 682] width 156 height 38
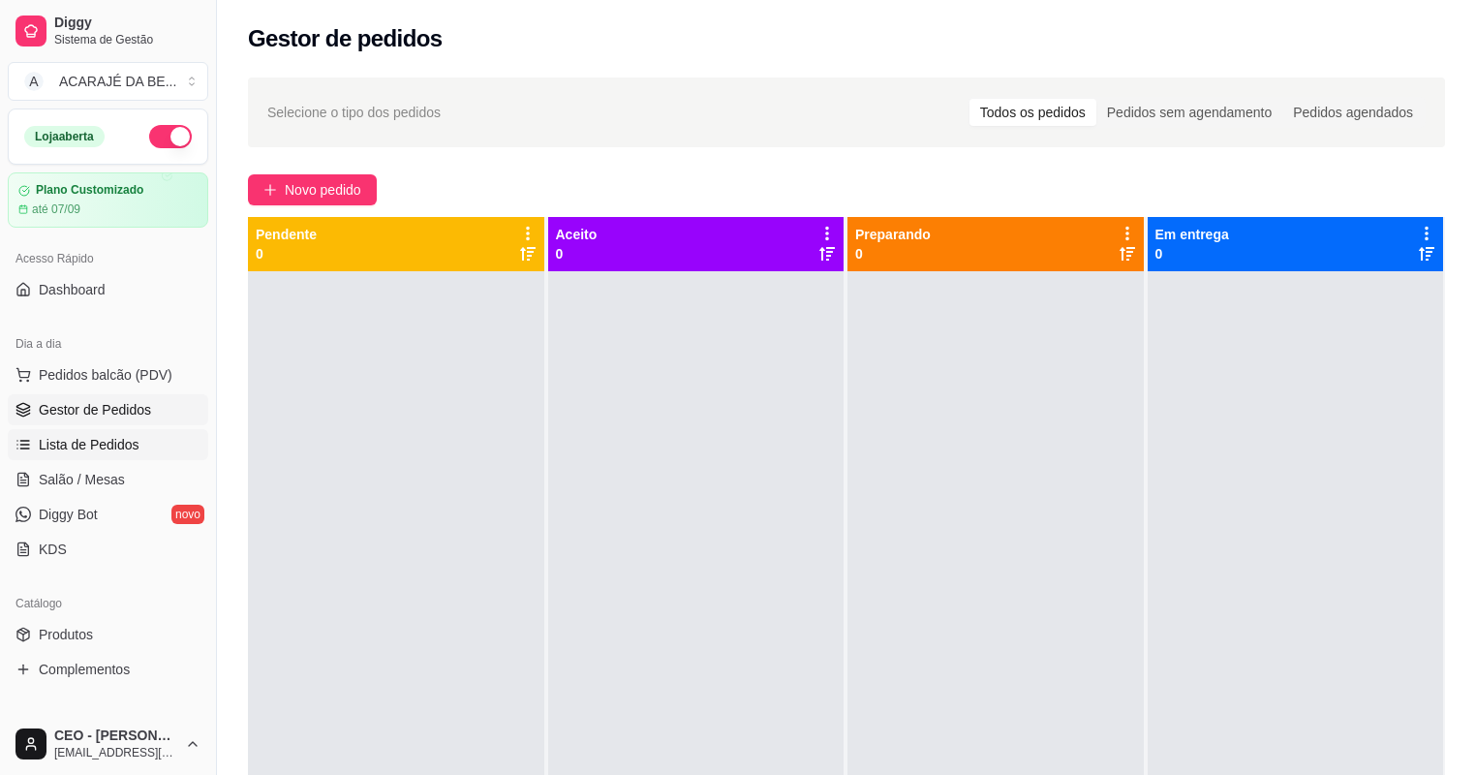
click at [85, 449] on span "Lista de Pedidos" at bounding box center [89, 444] width 101 height 19
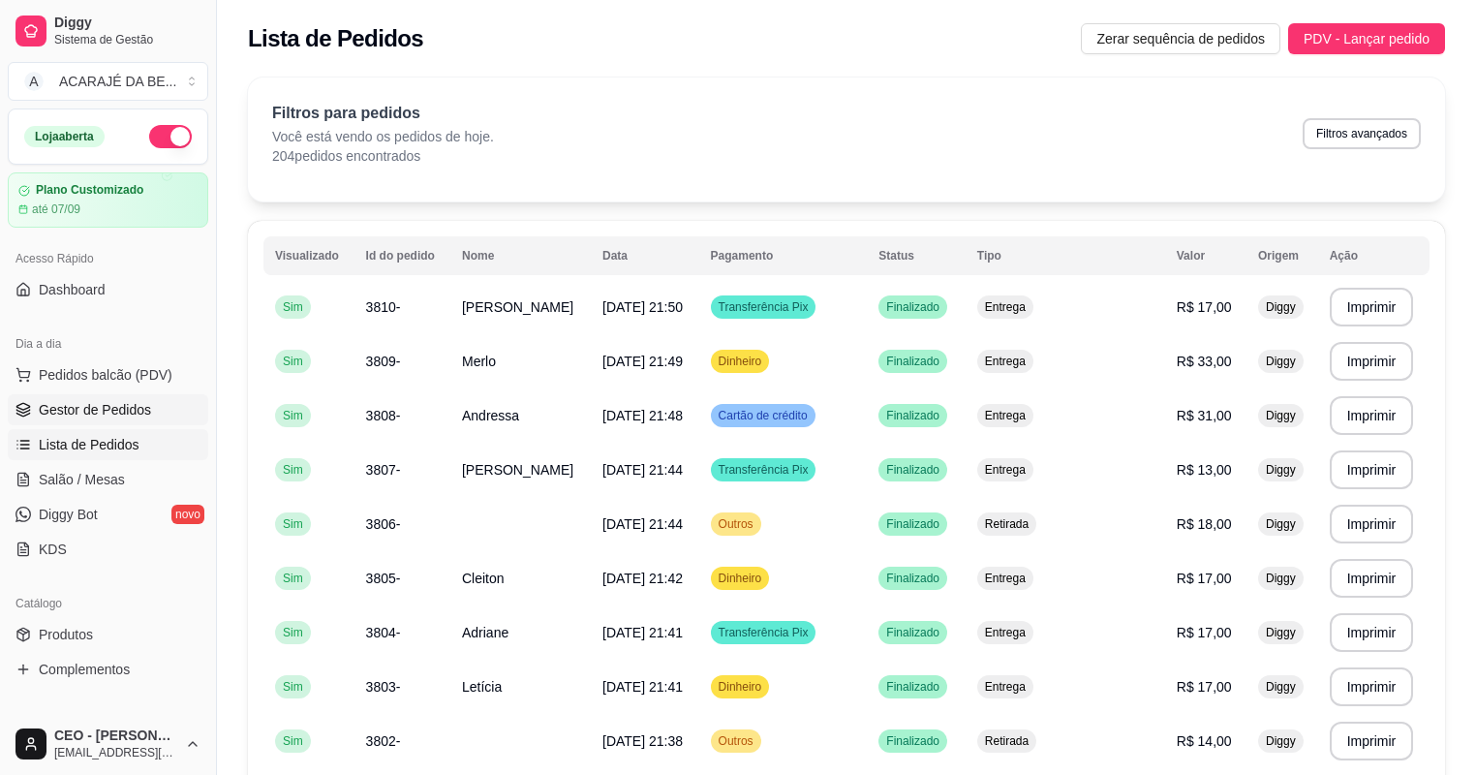
click at [76, 411] on span "Gestor de Pedidos" at bounding box center [95, 409] width 112 height 19
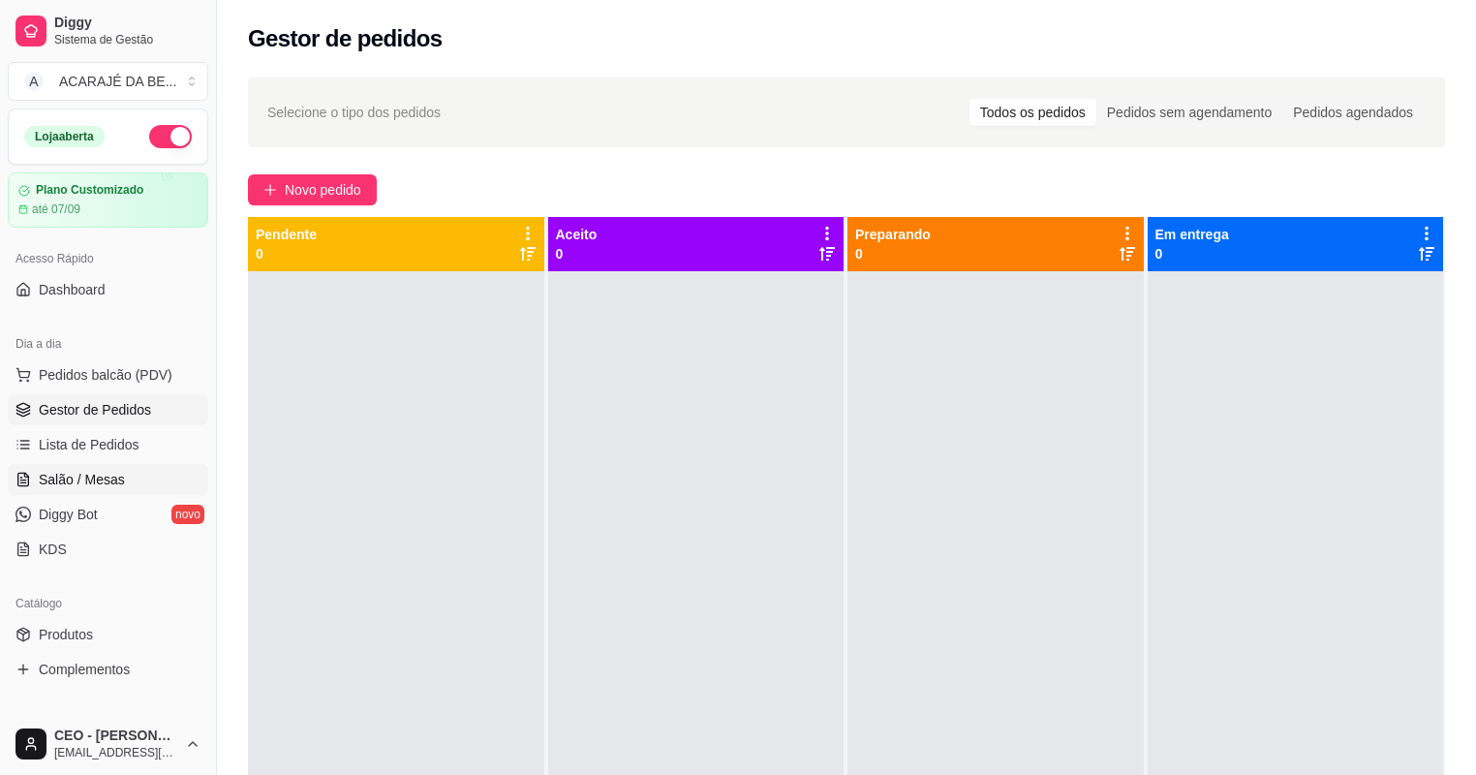
click at [90, 484] on span "Salão / Mesas" at bounding box center [82, 479] width 86 height 19
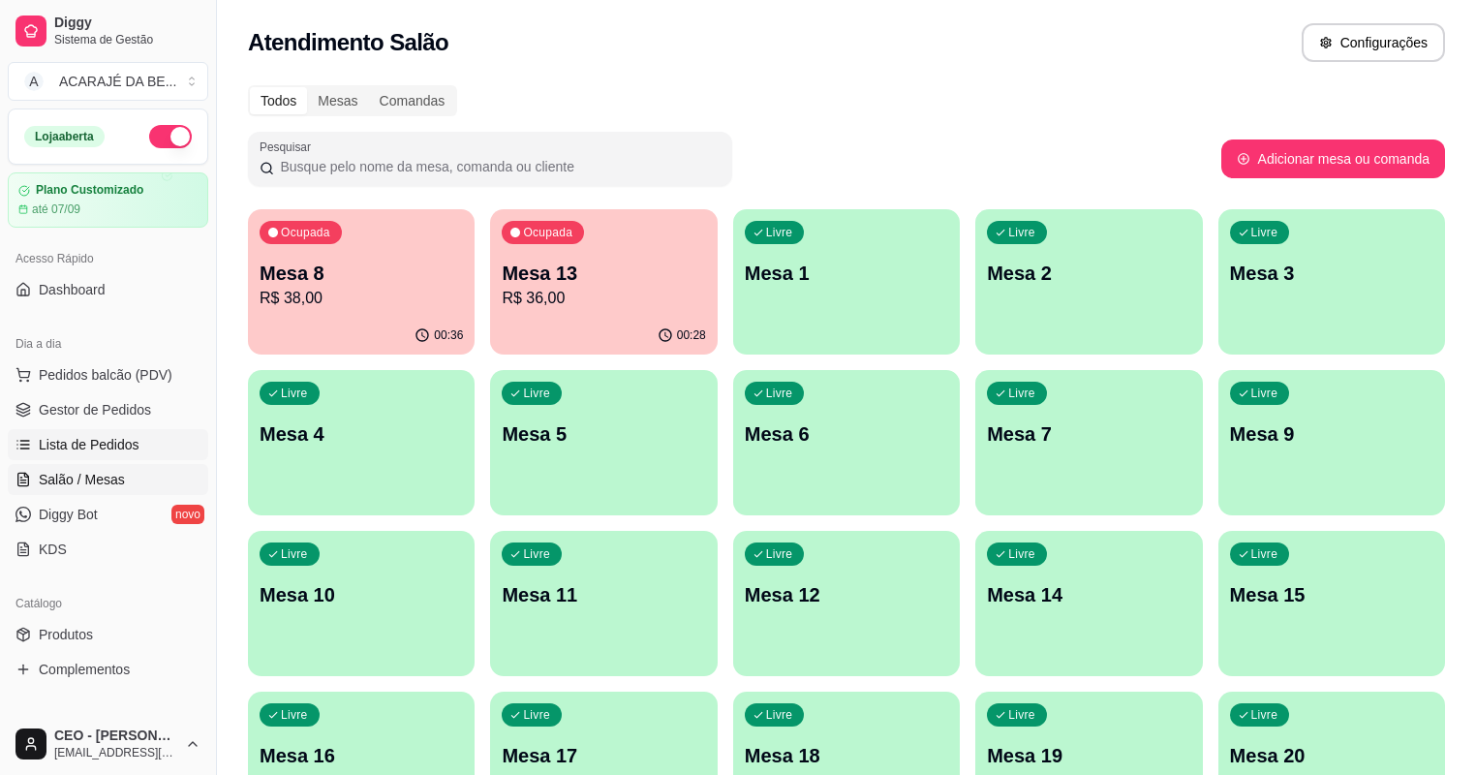
click at [112, 457] on link "Lista de Pedidos" at bounding box center [108, 444] width 200 height 31
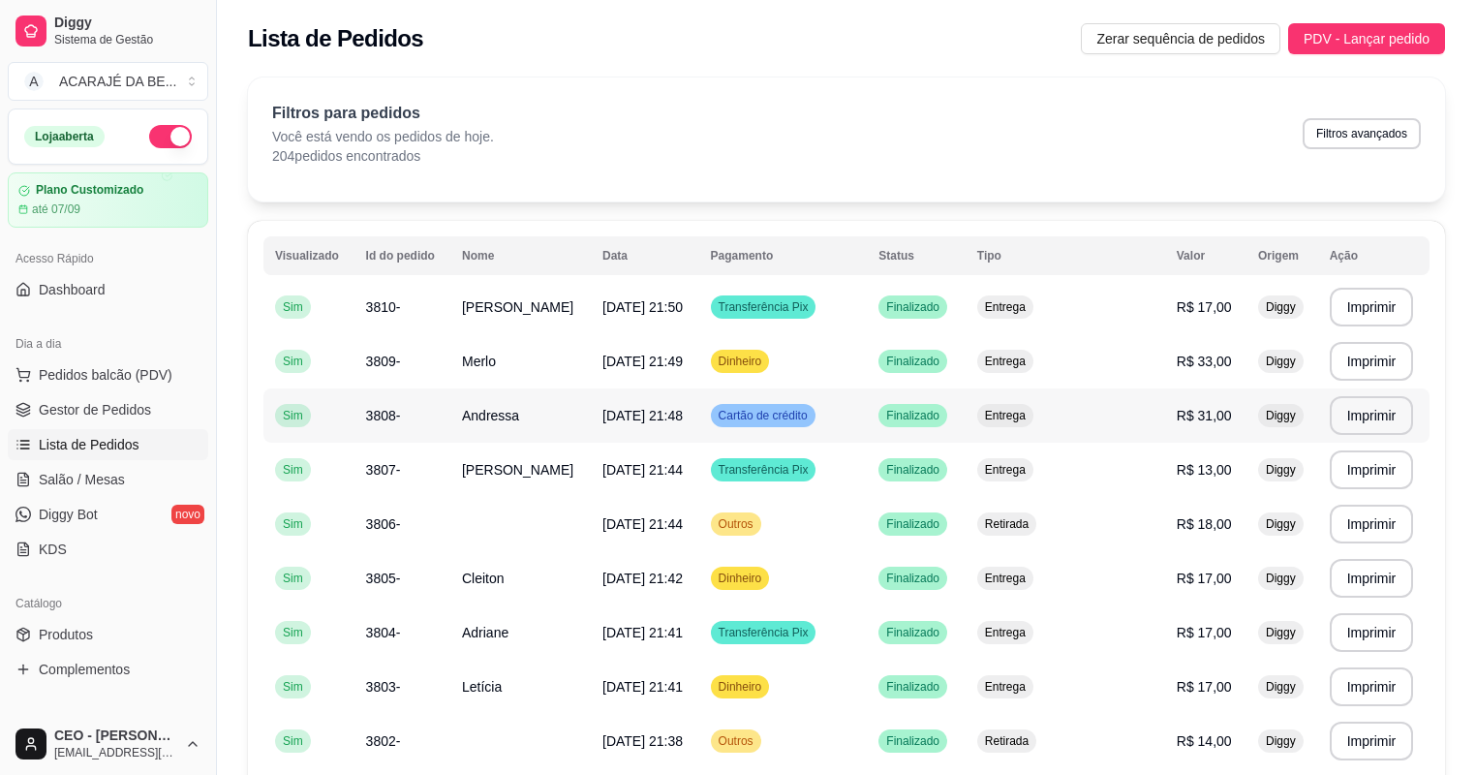
click at [501, 417] on span "Andressa" at bounding box center [490, 415] width 57 height 15
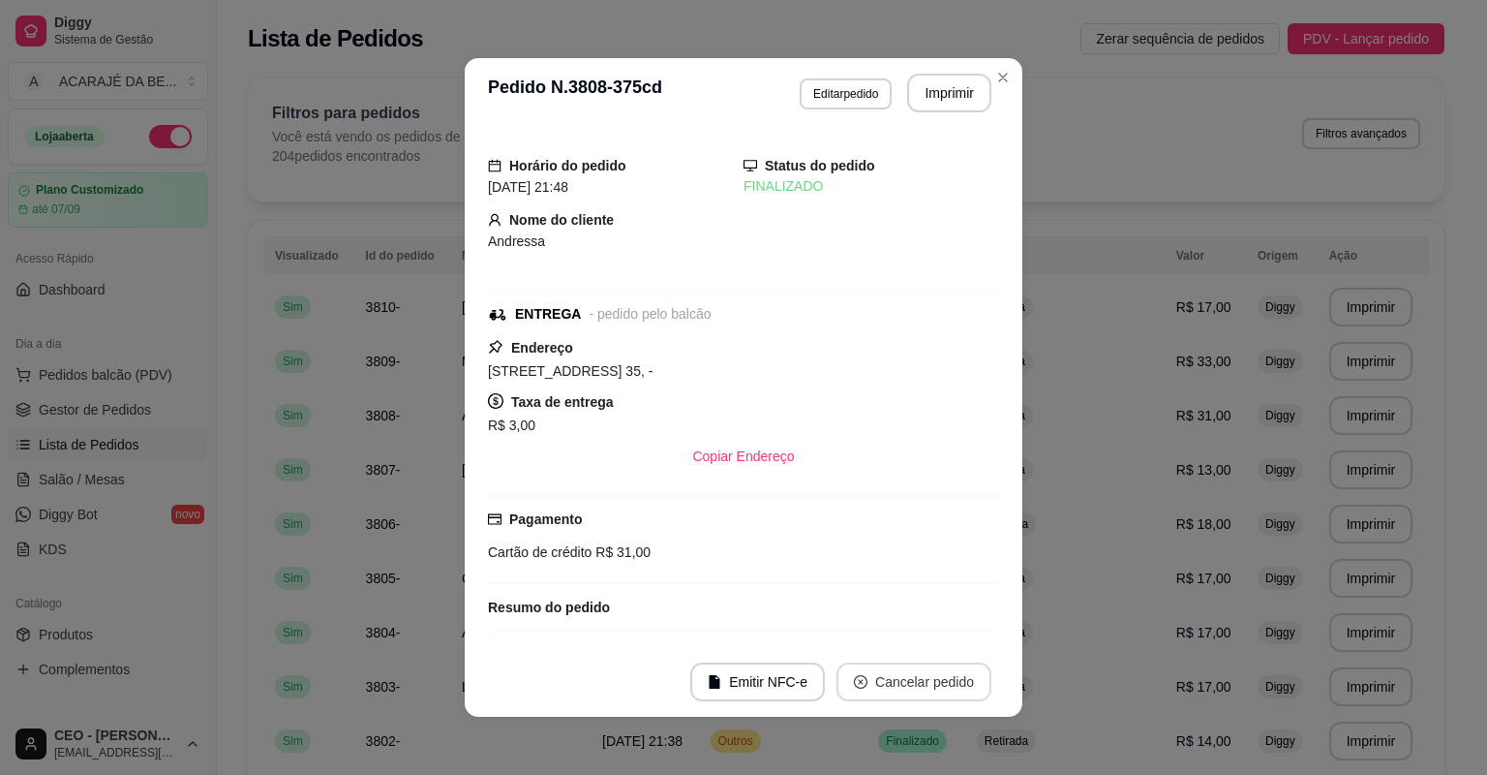
click at [890, 686] on button "Cancelar pedido" at bounding box center [914, 681] width 155 height 39
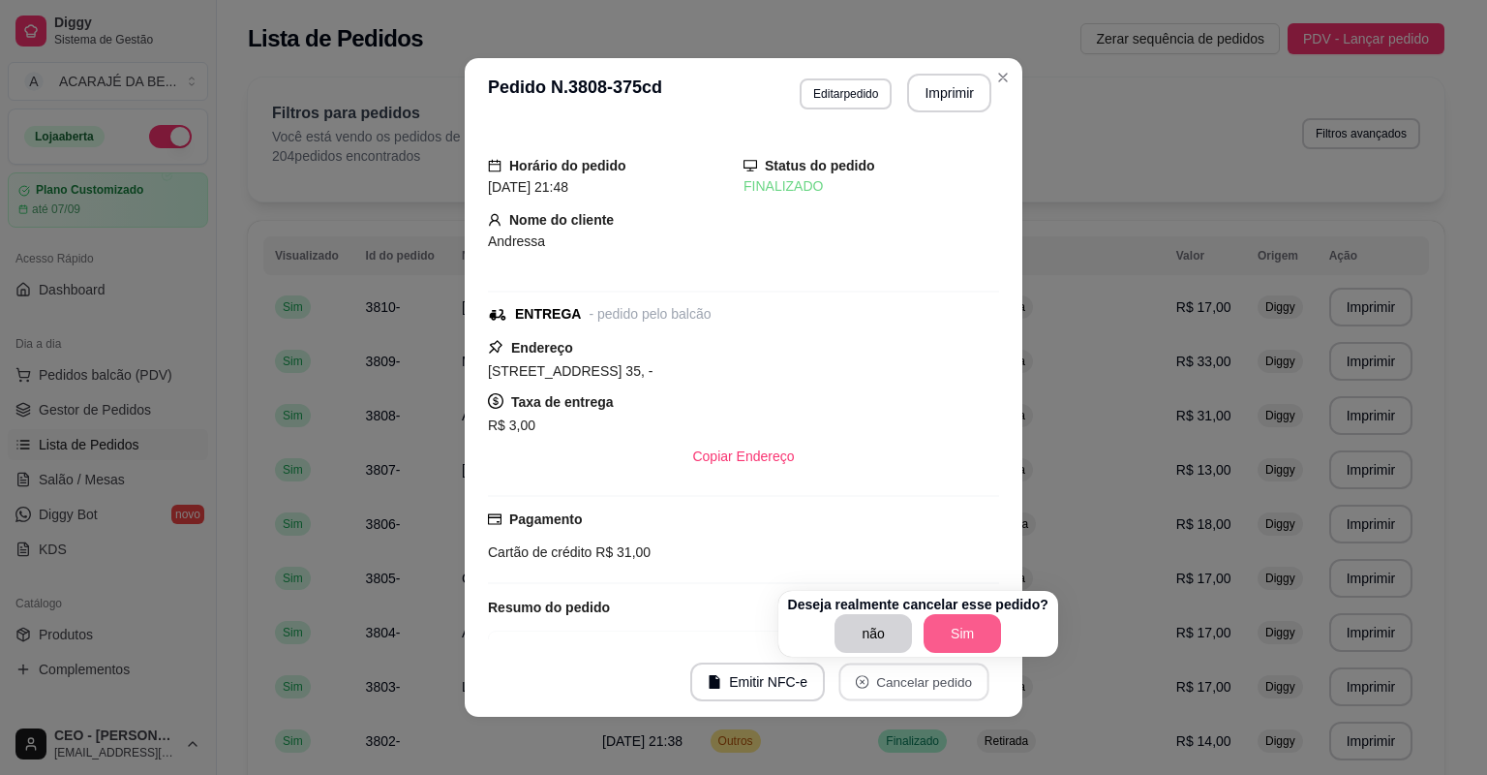
click at [949, 631] on button "Sim" at bounding box center [962, 633] width 77 height 39
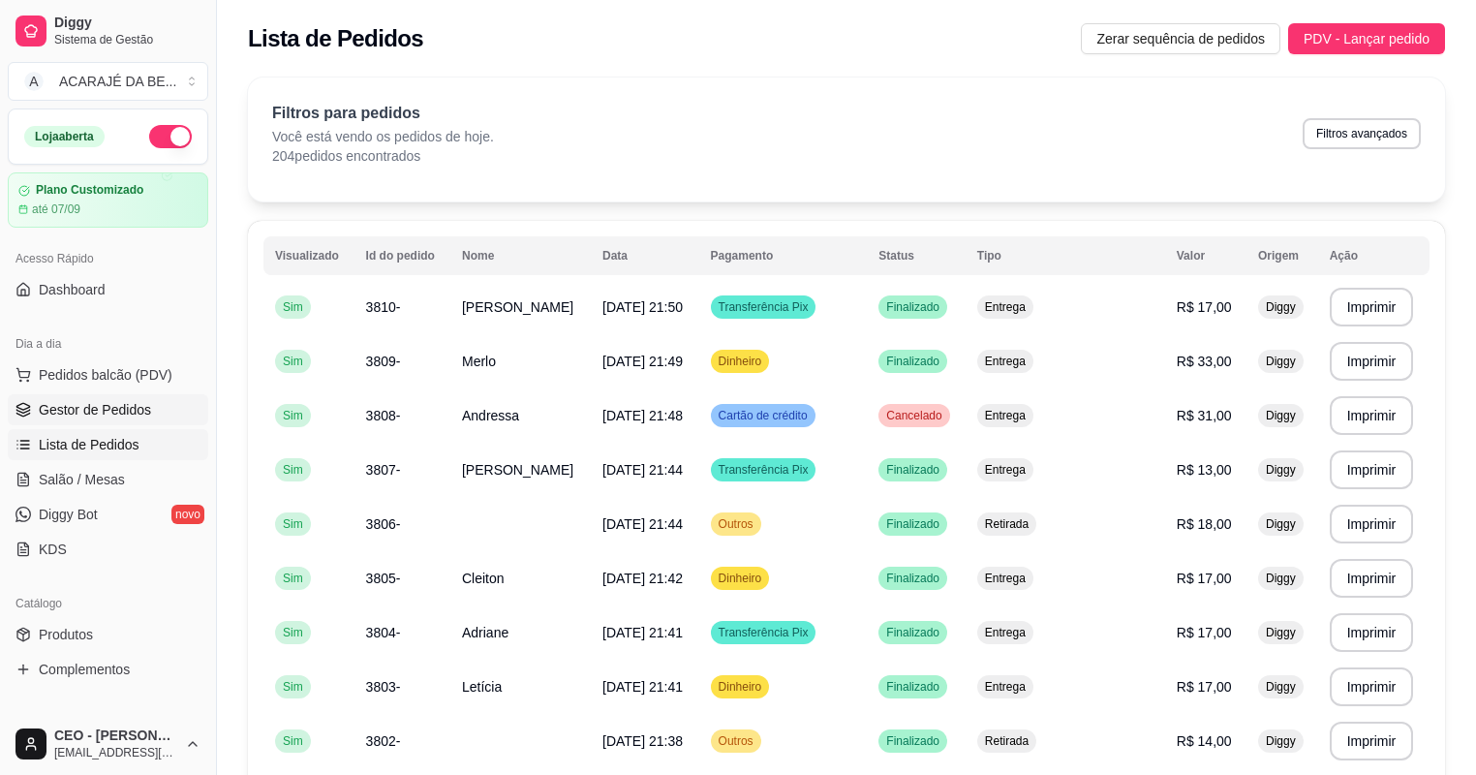
click at [116, 404] on span "Gestor de Pedidos" at bounding box center [95, 409] width 112 height 19
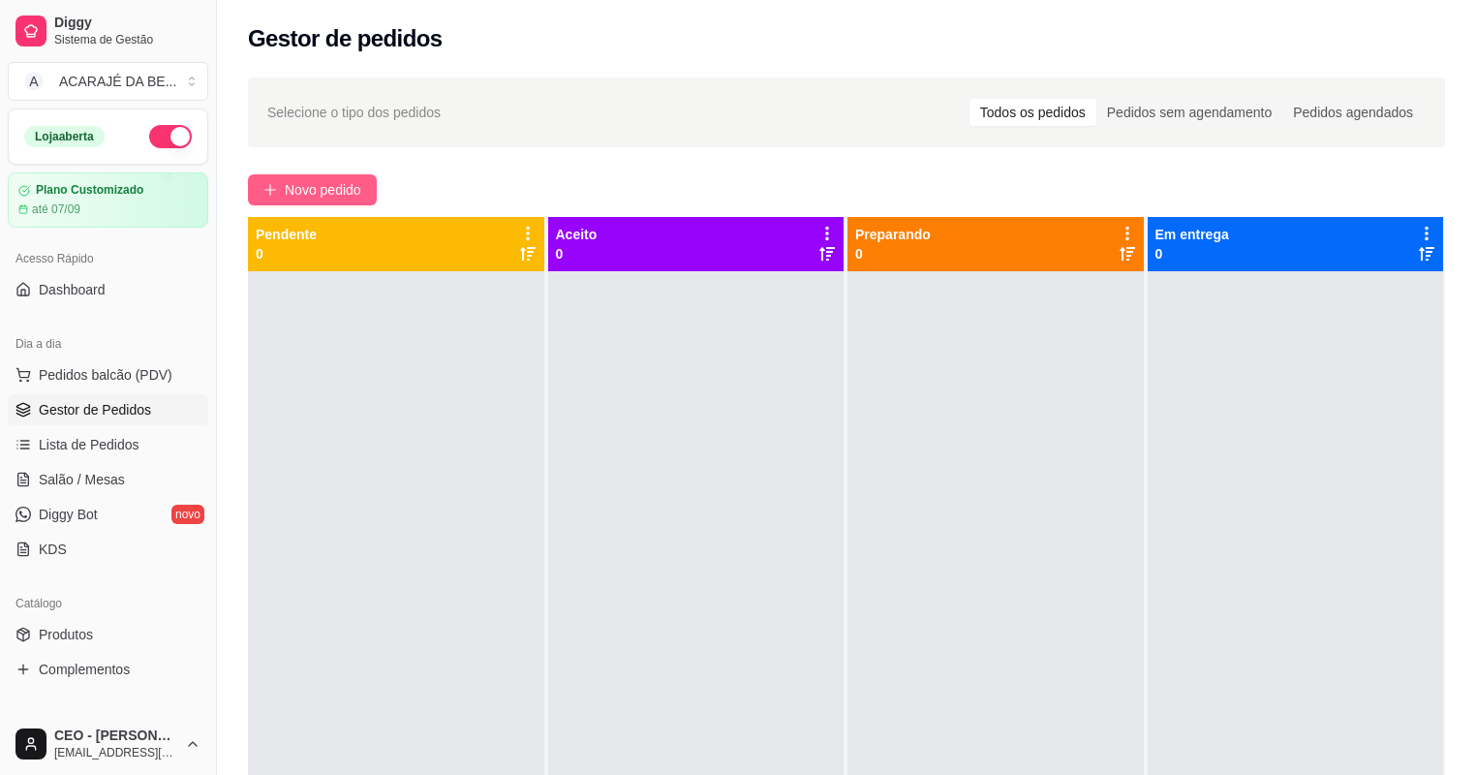
click at [340, 194] on span "Novo pedido" at bounding box center [323, 189] width 76 height 21
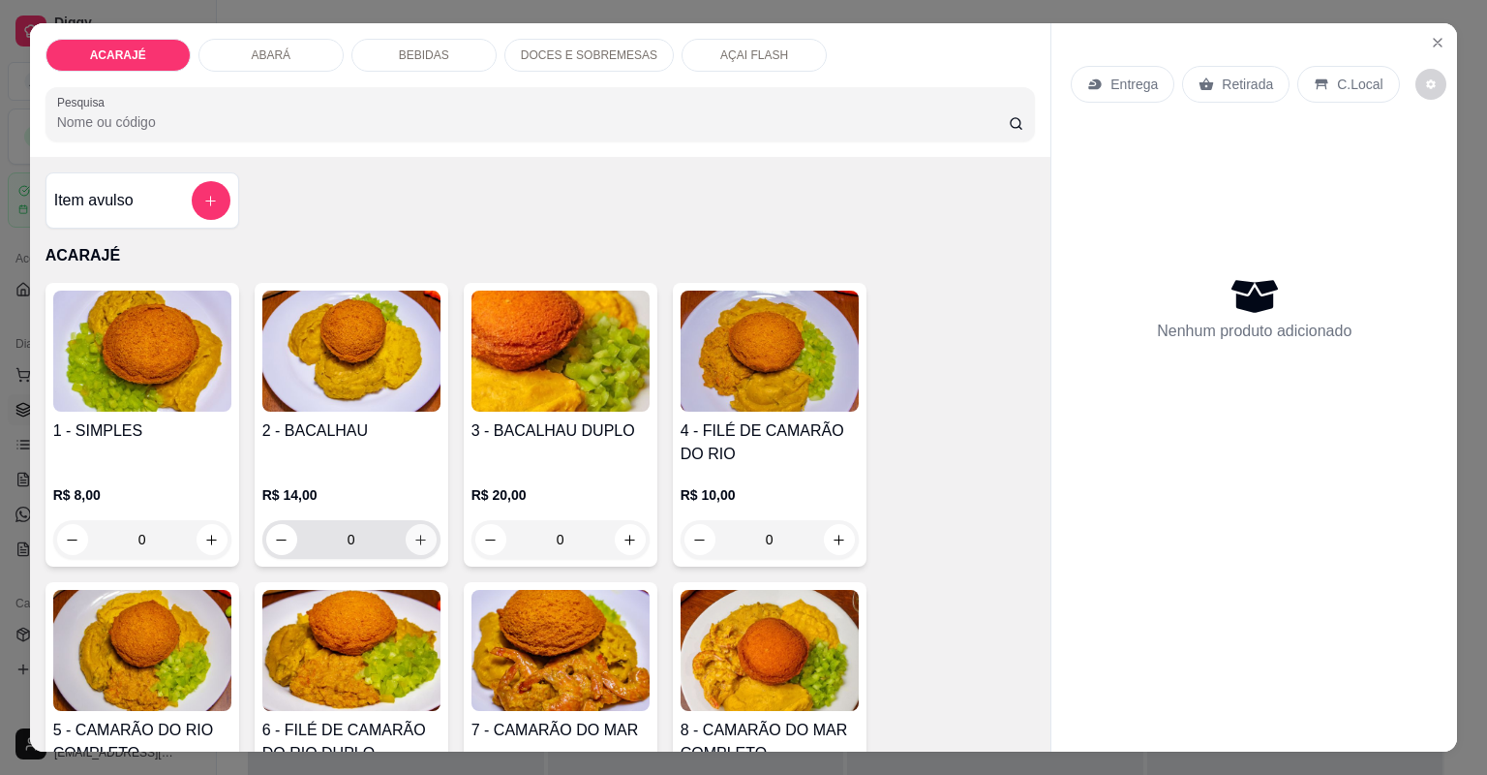
click at [415, 542] on icon "increase-product-quantity" at bounding box center [420, 540] width 11 height 11
type input "1"
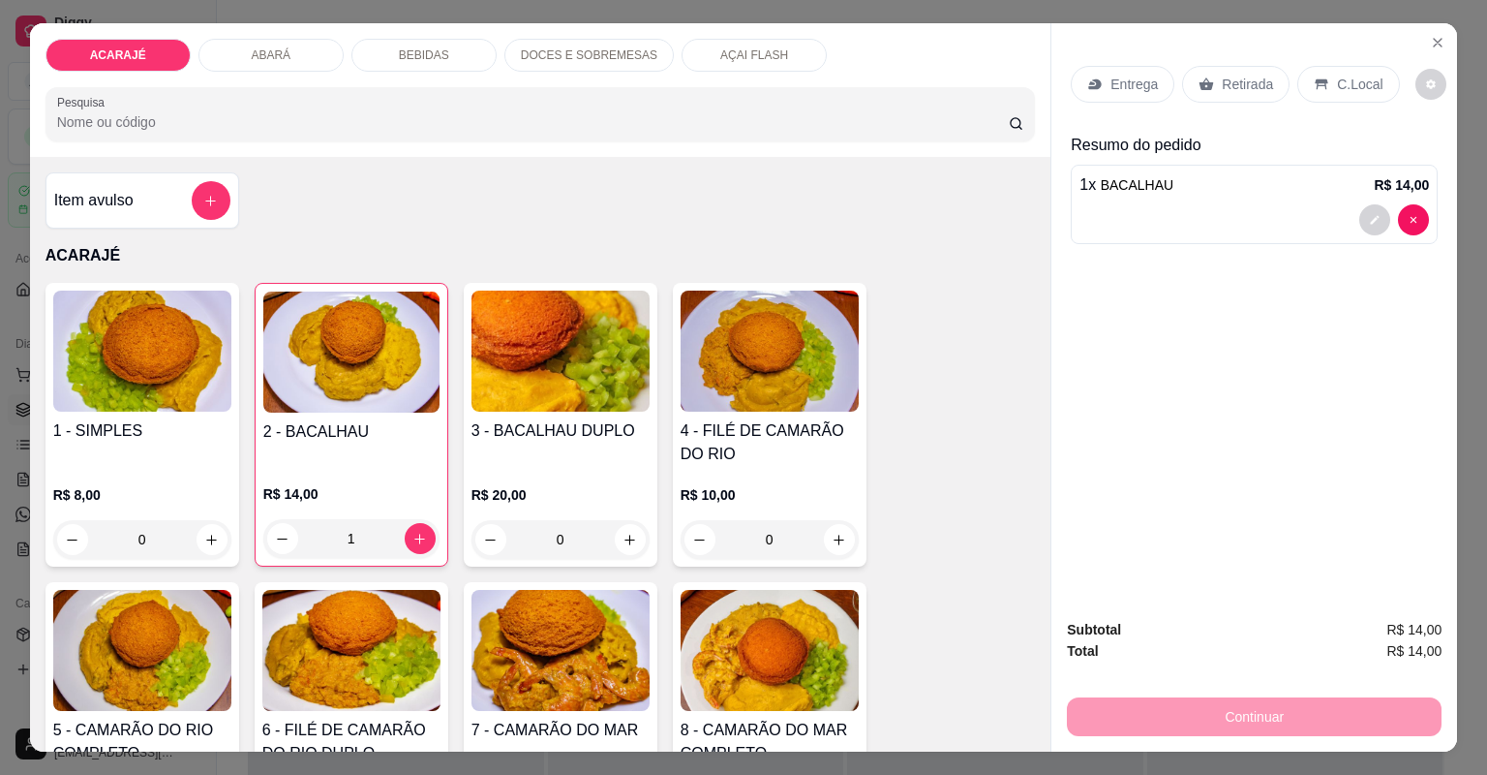
click at [1121, 91] on p "Entrega" at bounding box center [1134, 84] width 47 height 19
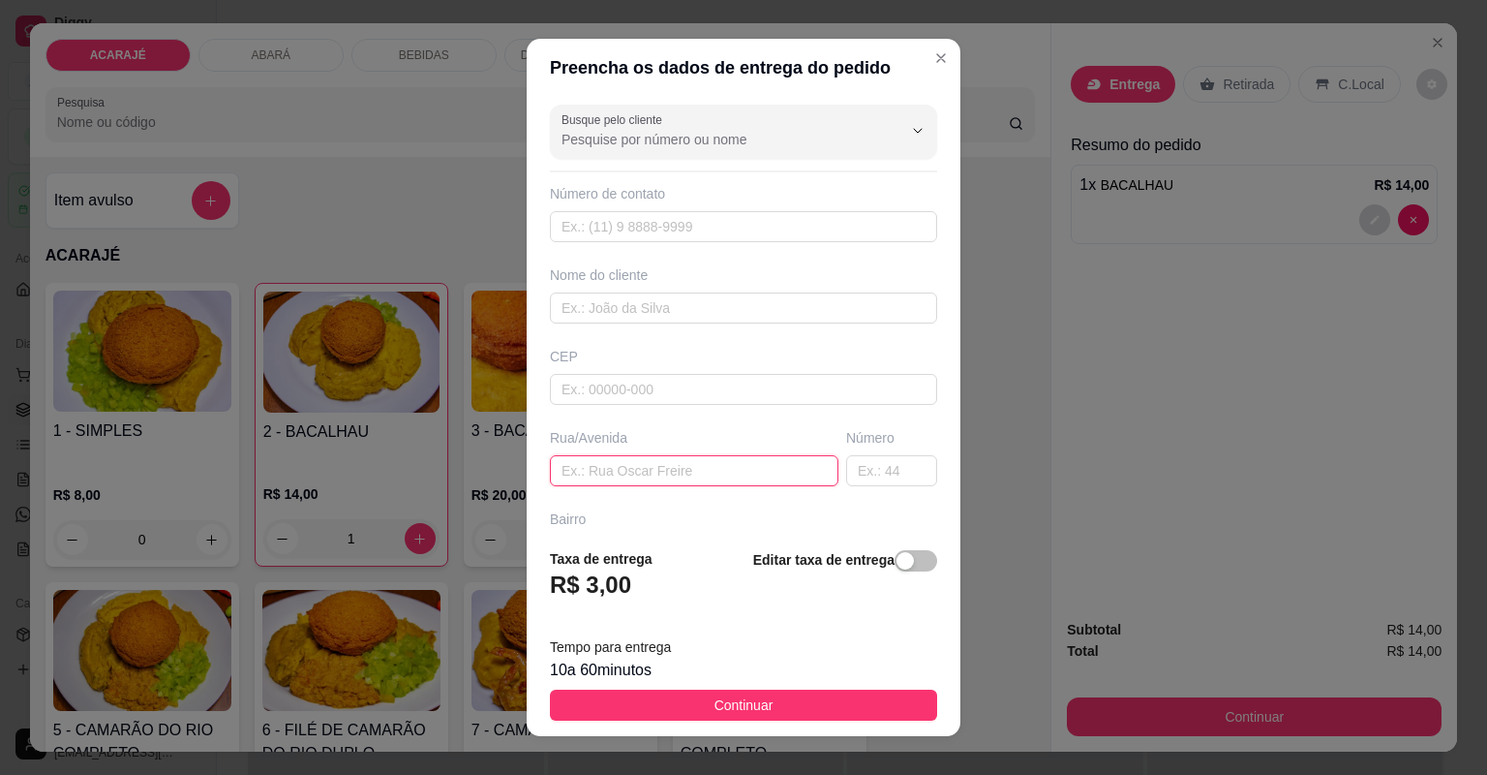
paste input "Na descida do bairro comissão próximo a casa do vereador vado número 35"
type input "Na descida do bairro comissão próximo a casa do vereador vado número 35"
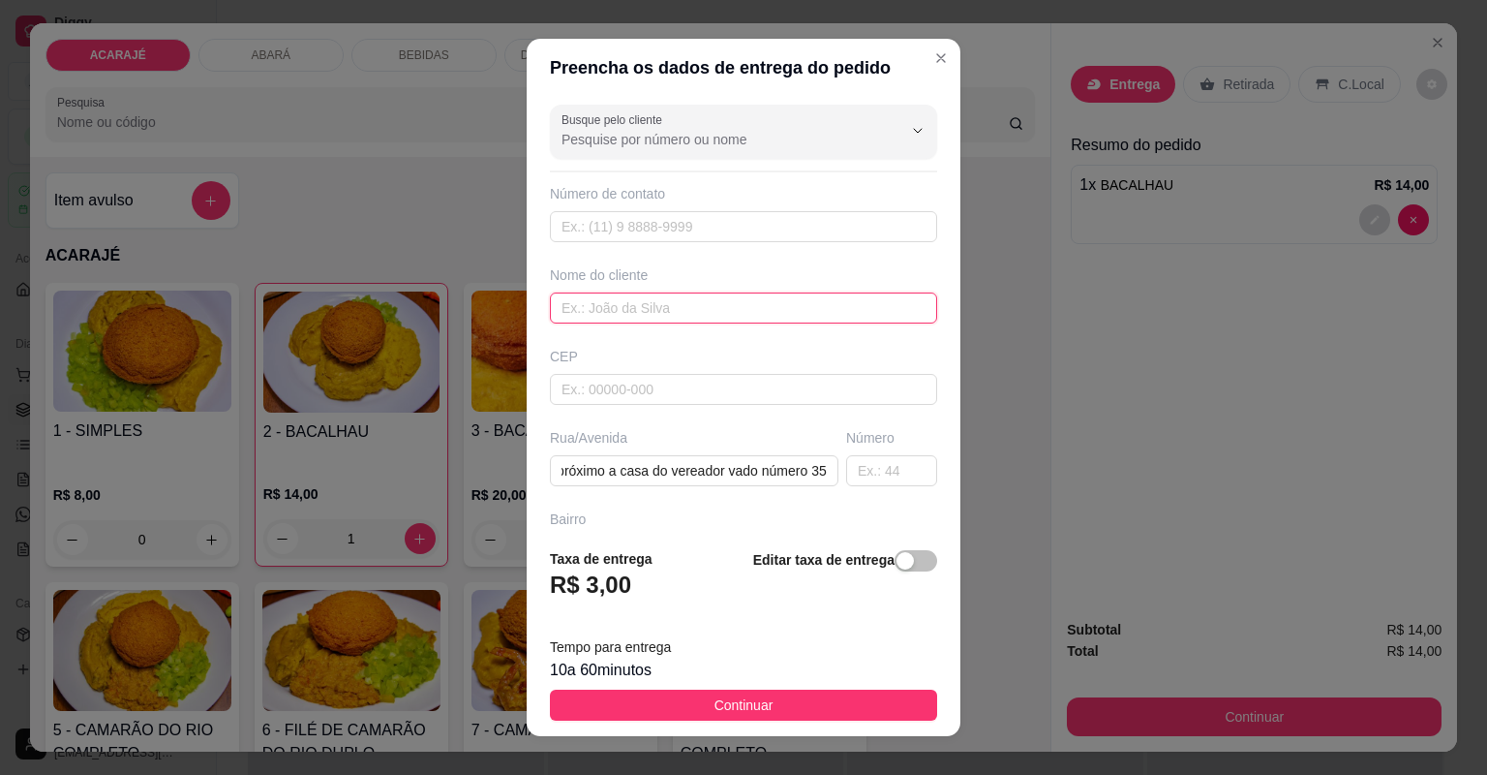
click at [709, 308] on input "text" at bounding box center [743, 307] width 387 height 31
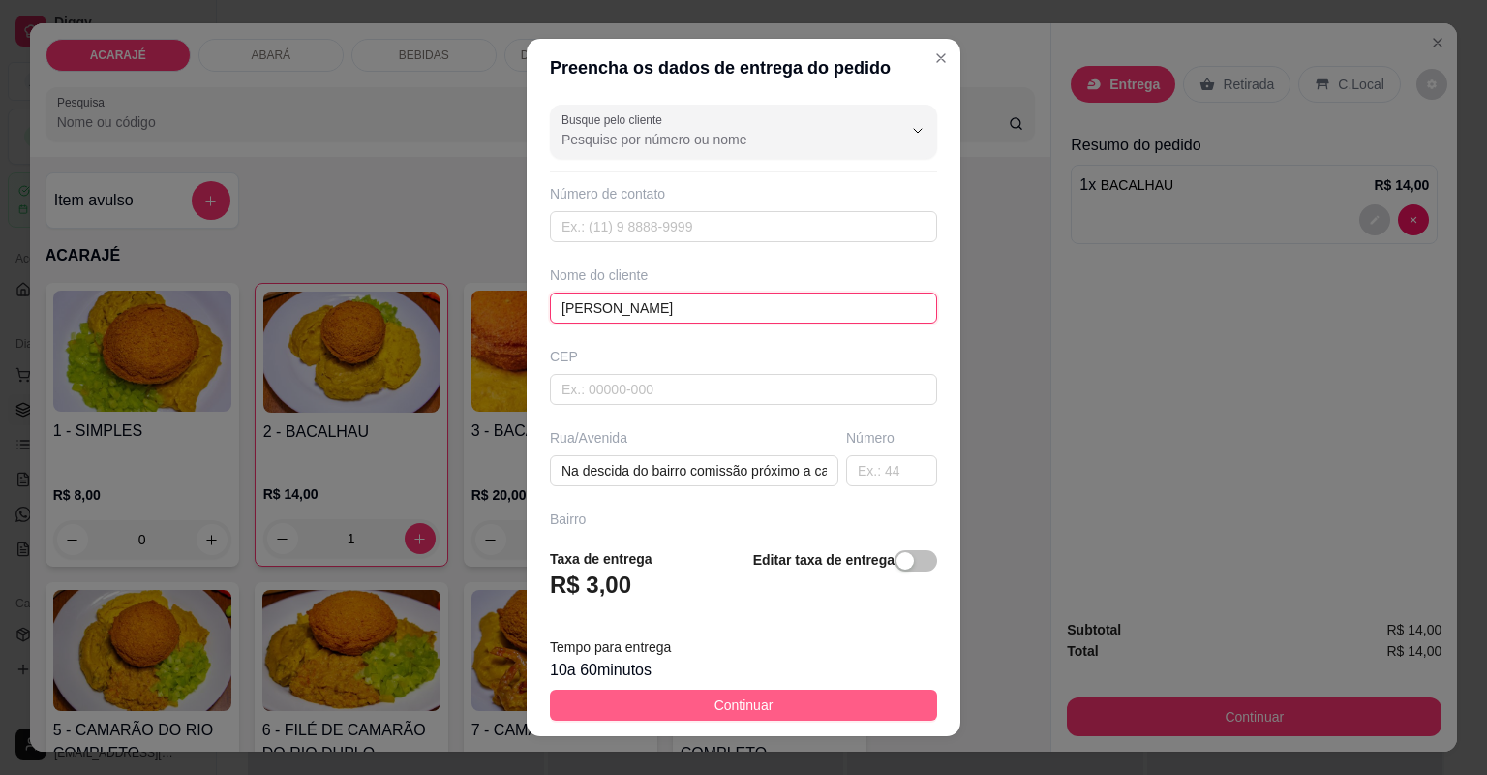
type input "[PERSON_NAME]"
click at [780, 719] on button "Continuar" at bounding box center [743, 704] width 387 height 31
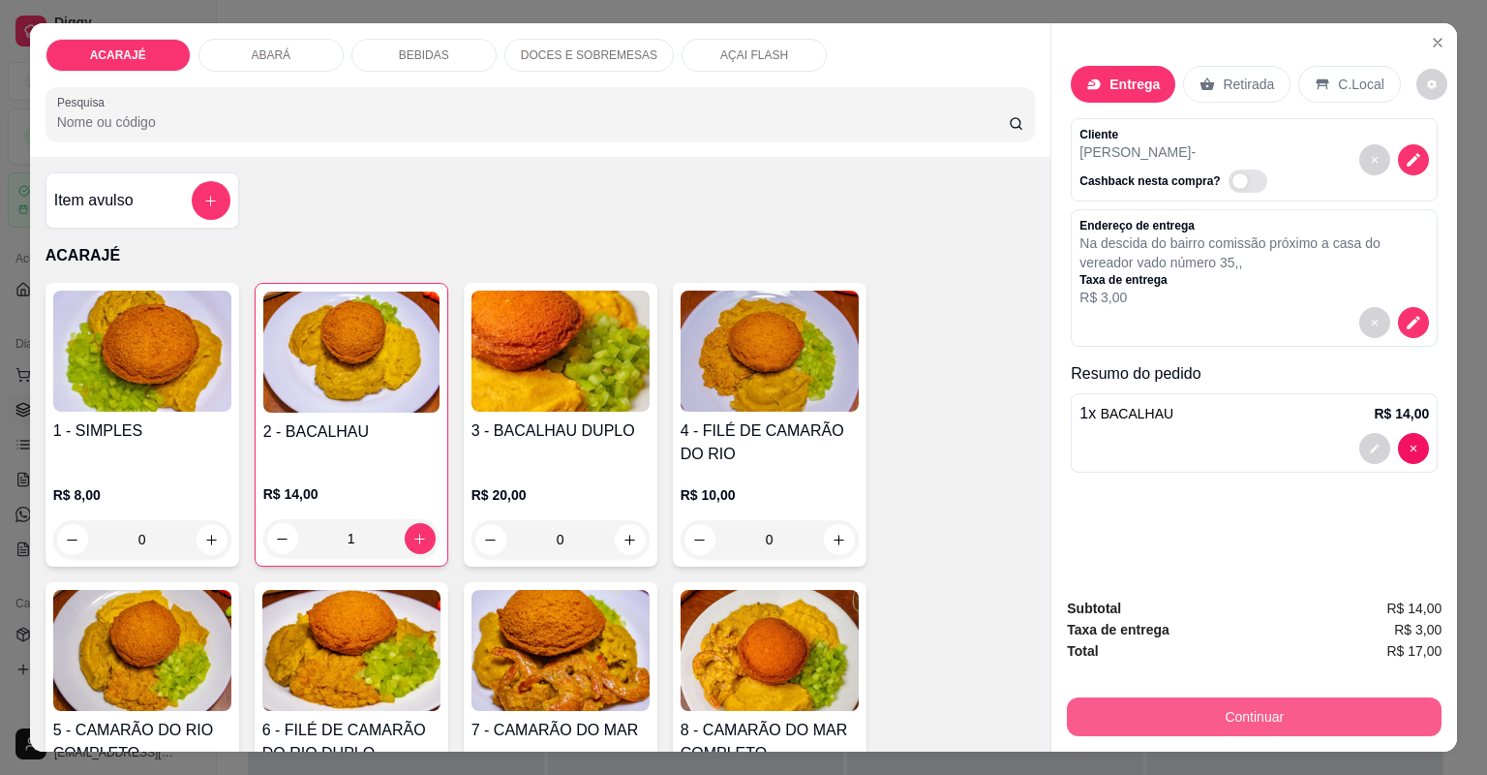
click at [1195, 705] on button "Continuar" at bounding box center [1254, 716] width 375 height 39
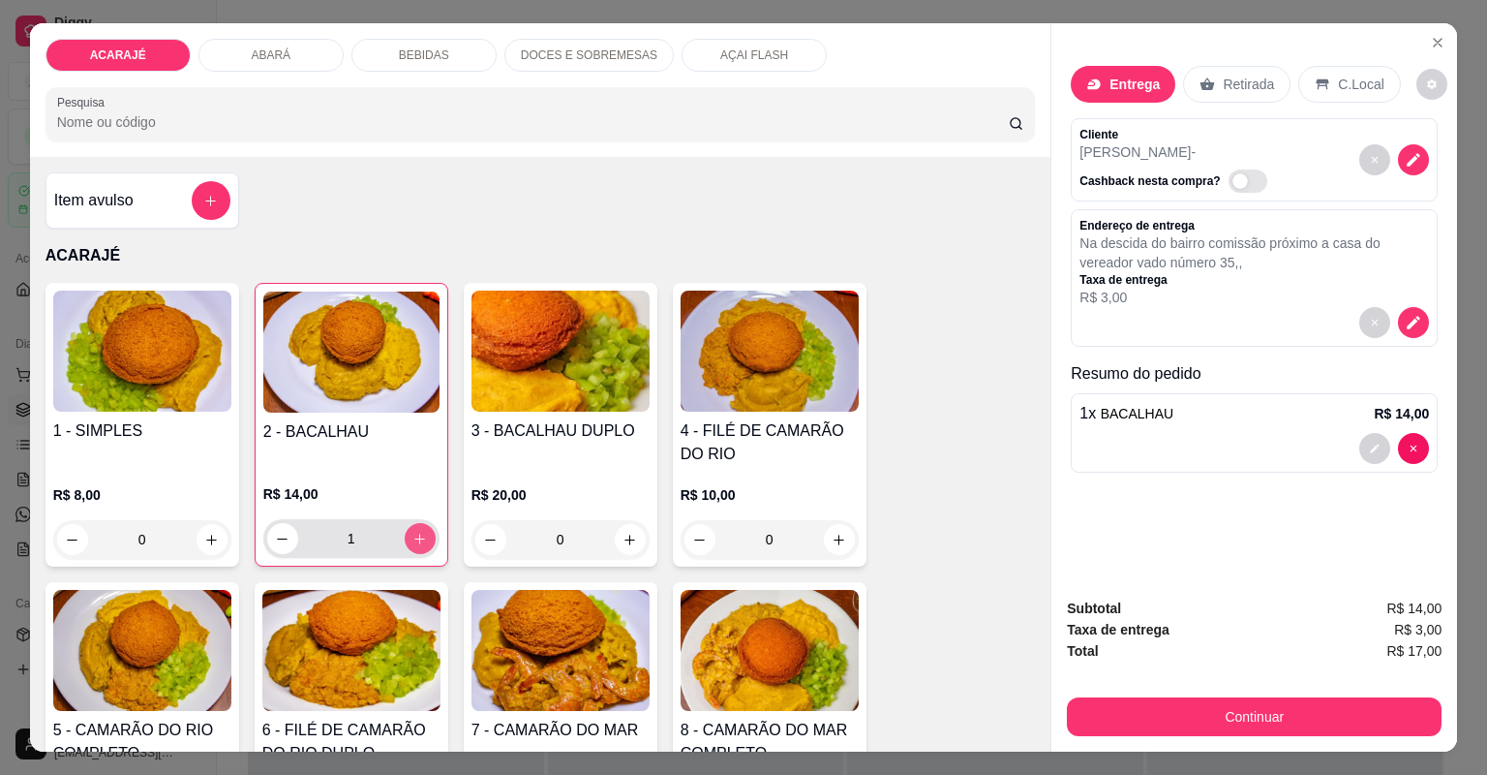
click at [413, 538] on icon "increase-product-quantity" at bounding box center [420, 539] width 15 height 15
type input "2"
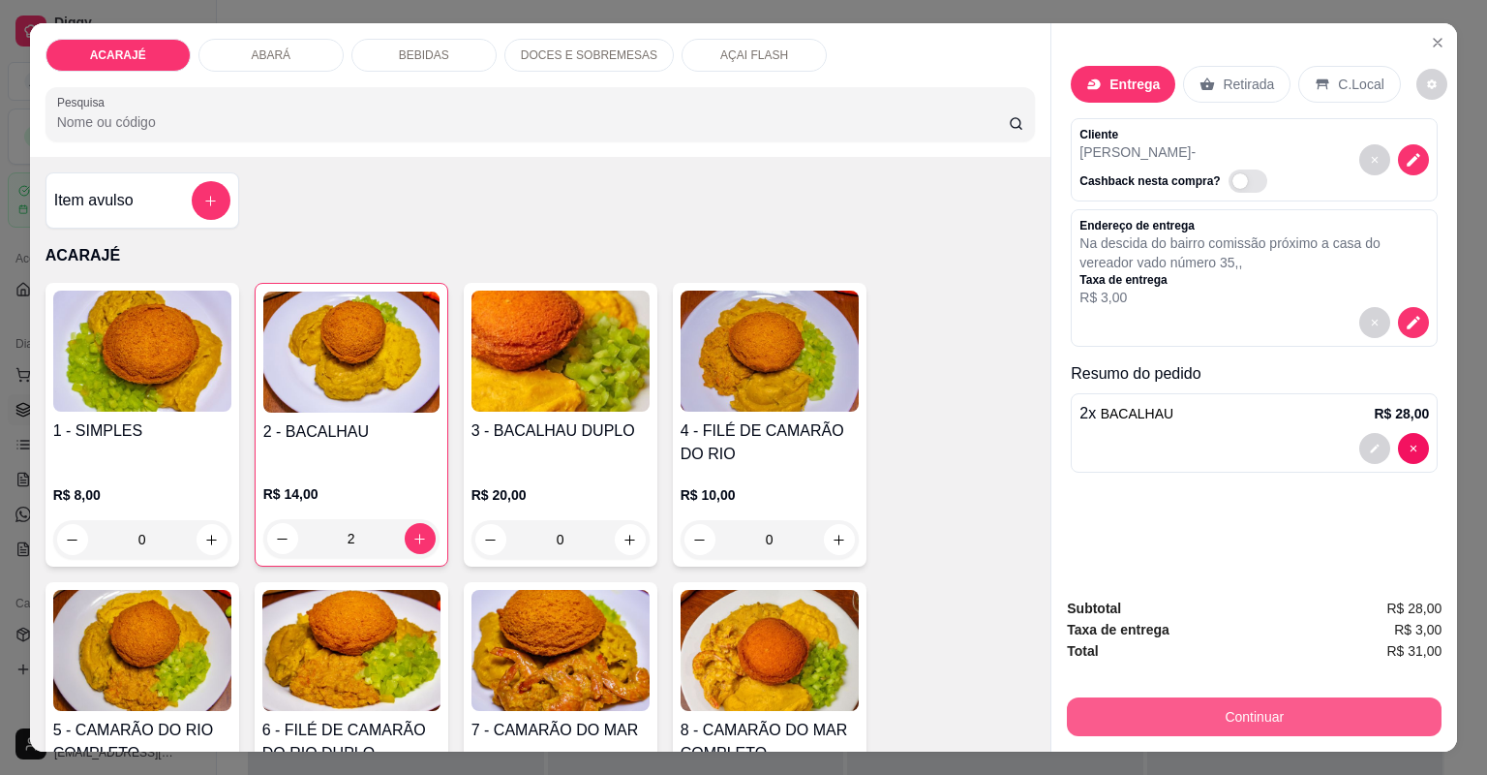
click at [1193, 716] on button "Continuar" at bounding box center [1254, 716] width 375 height 39
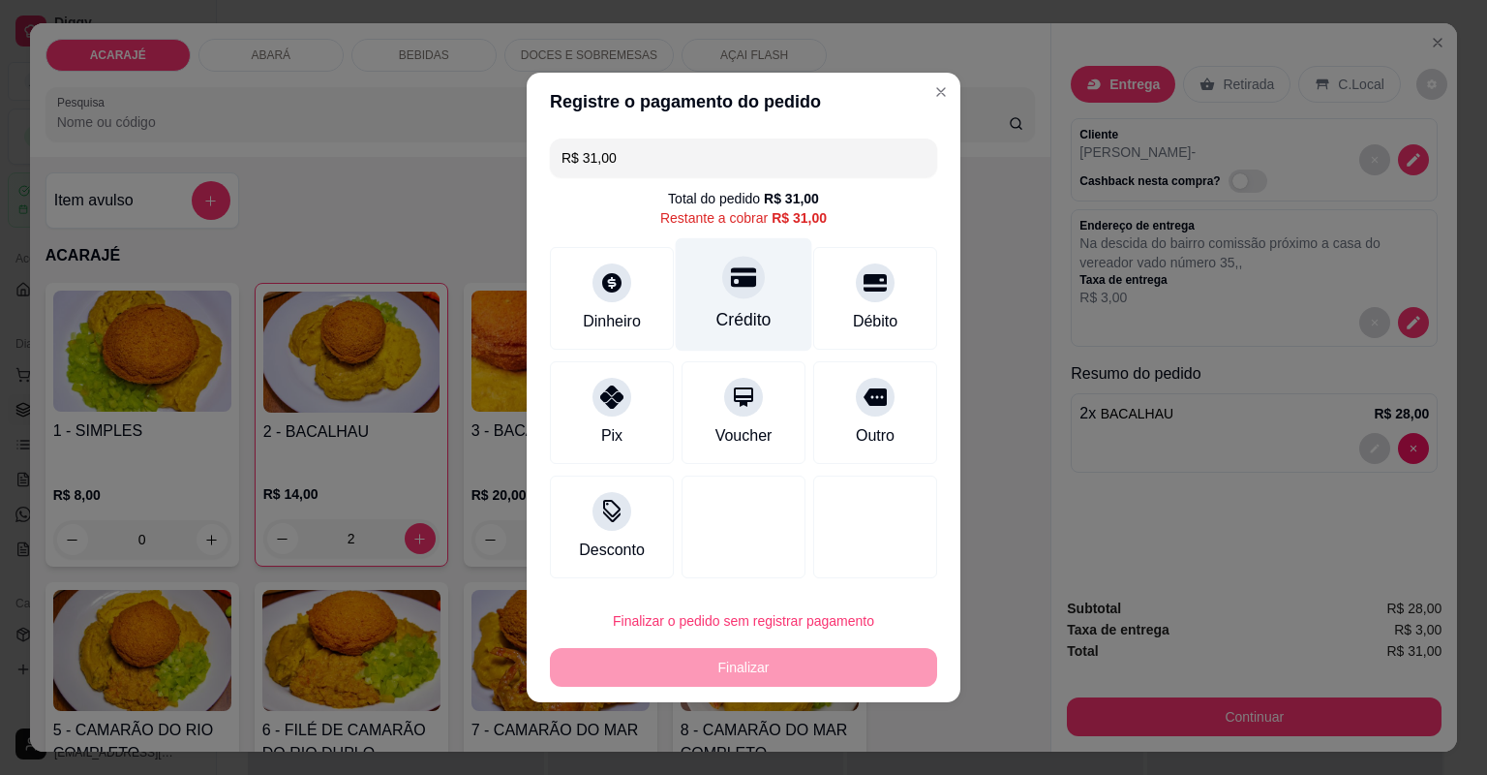
drag, startPoint x: 796, startPoint y: 290, endPoint x: 778, endPoint y: 291, distance: 18.4
click at [790, 291] on div "Crédito" at bounding box center [744, 294] width 137 height 113
type input "R$ 0,00"
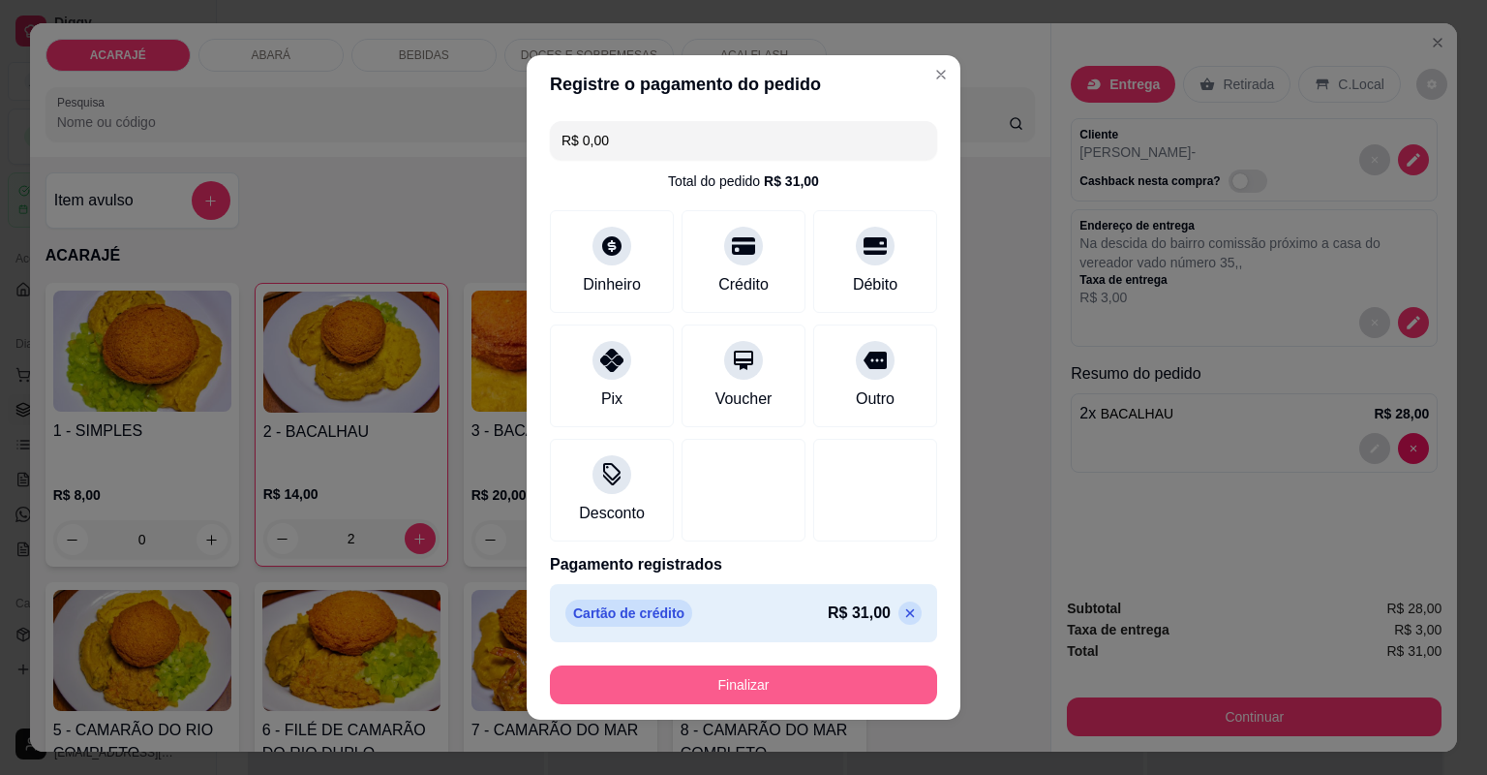
click at [744, 688] on button "Finalizar" at bounding box center [743, 684] width 387 height 39
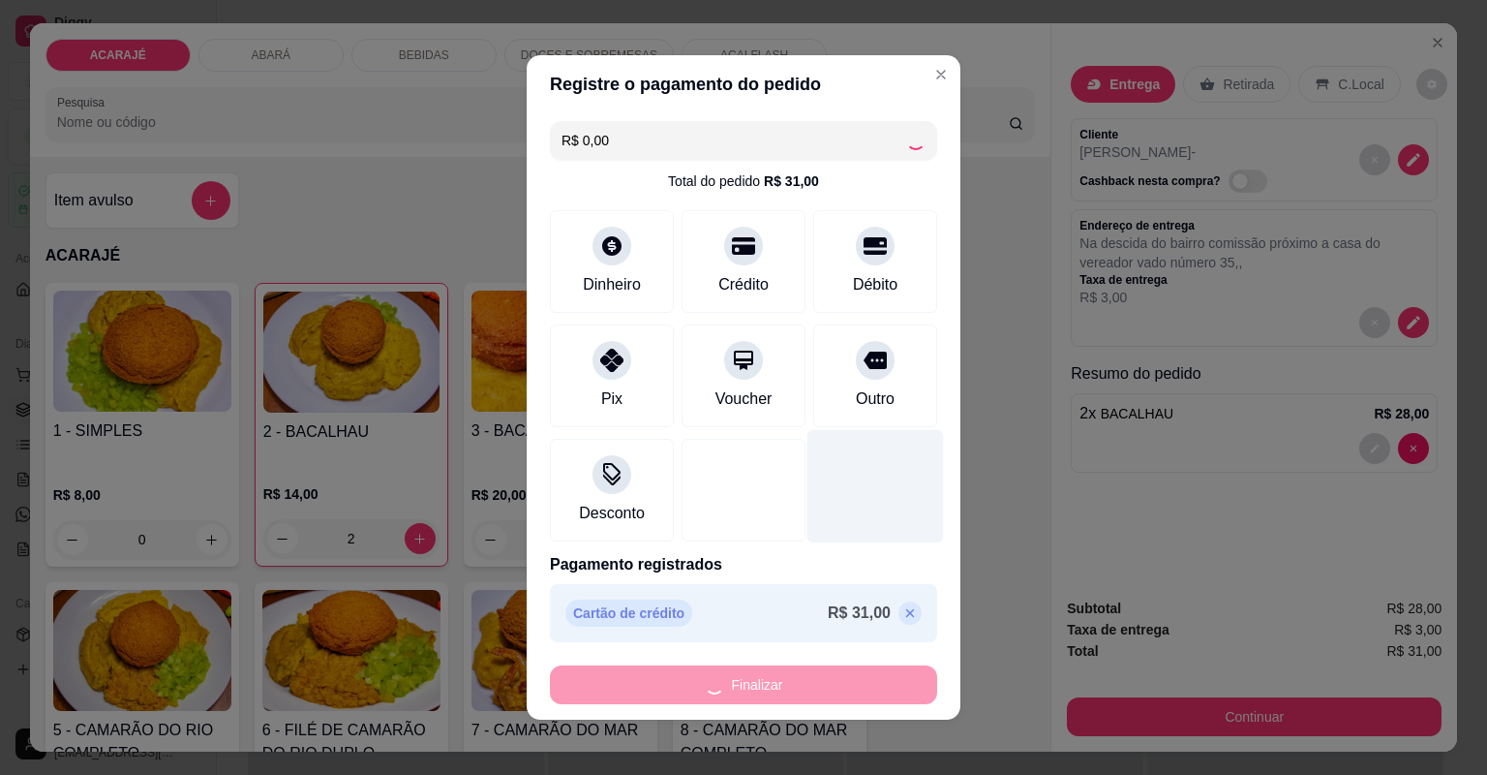
type input "0"
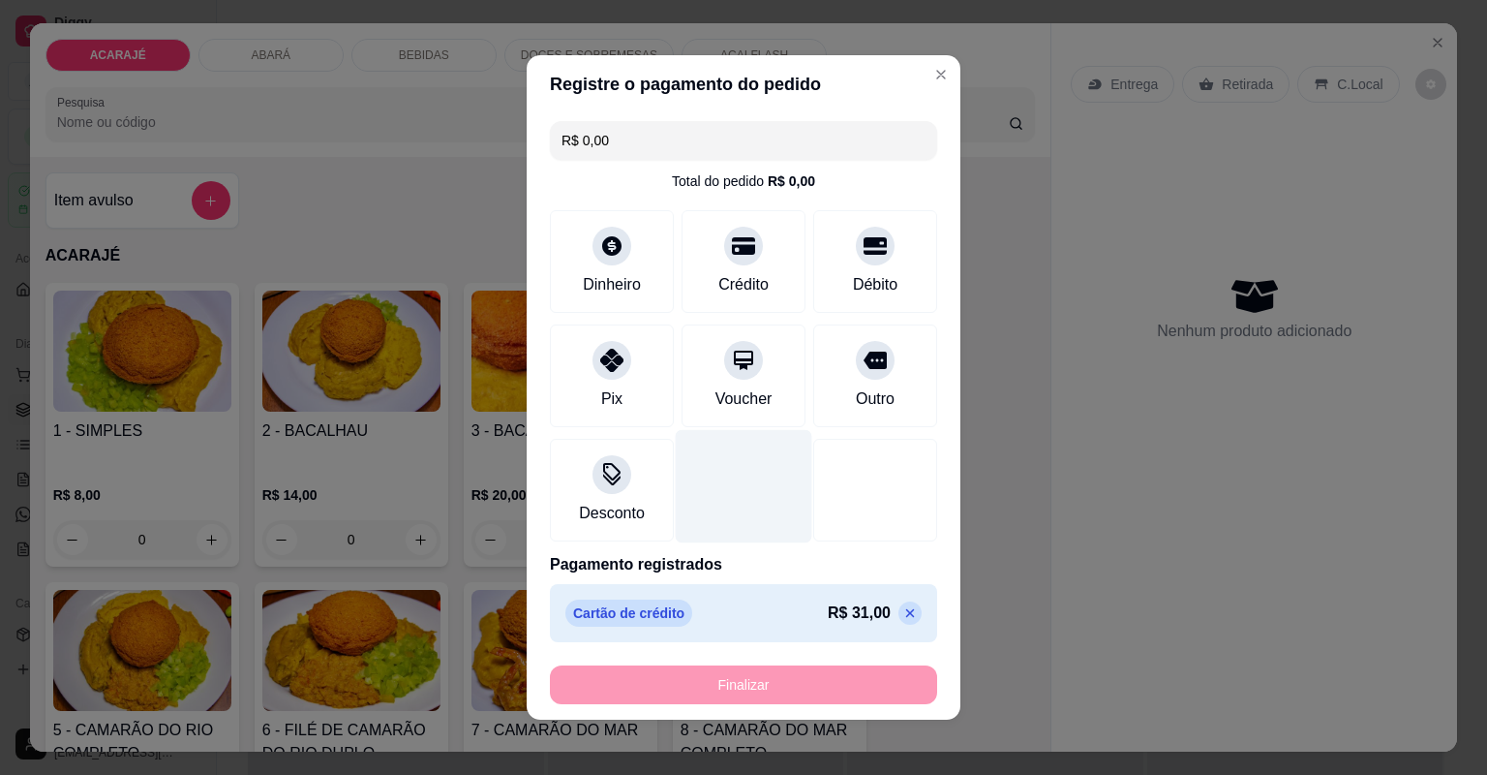
type input "-R$ 31,00"
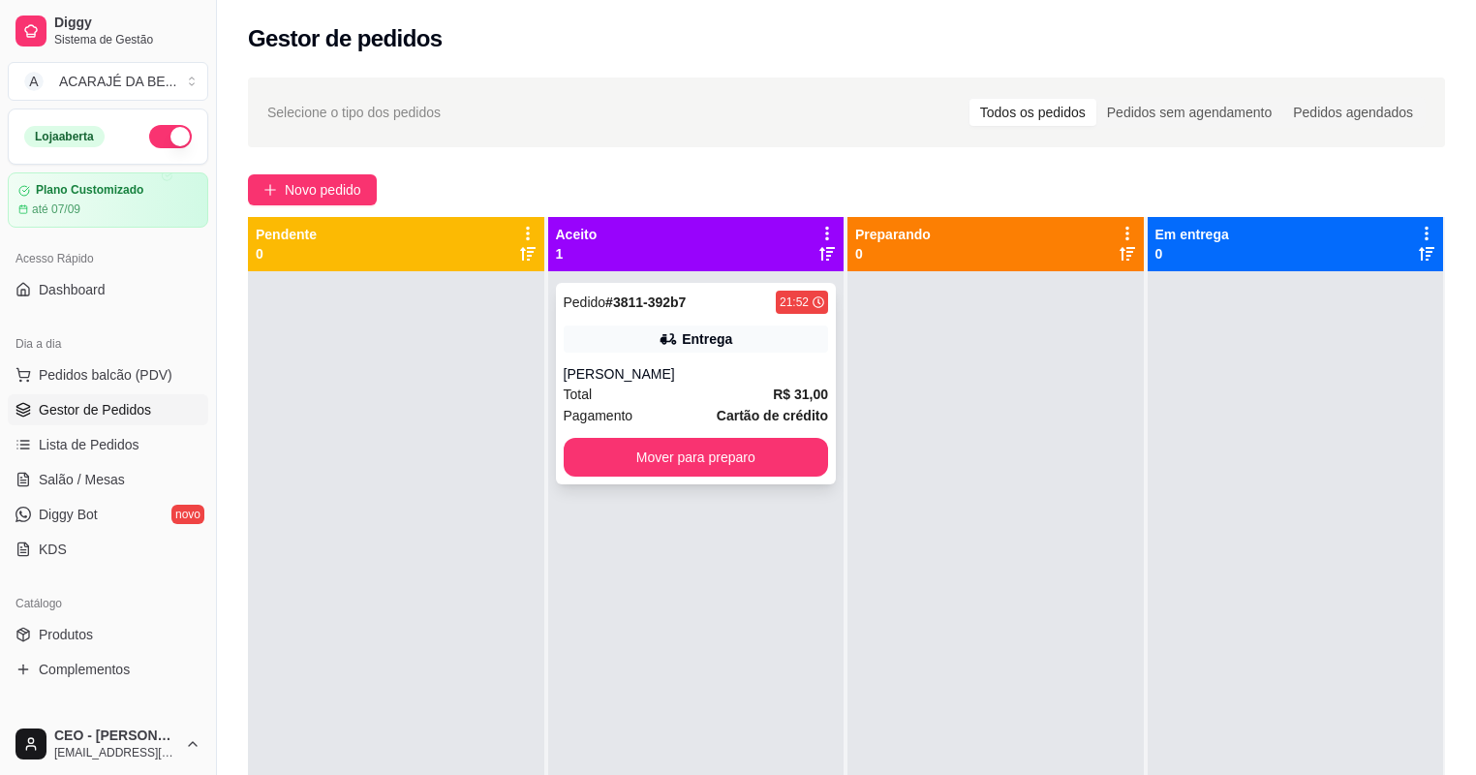
click at [660, 402] on div "Total R$ 31,00" at bounding box center [696, 393] width 265 height 21
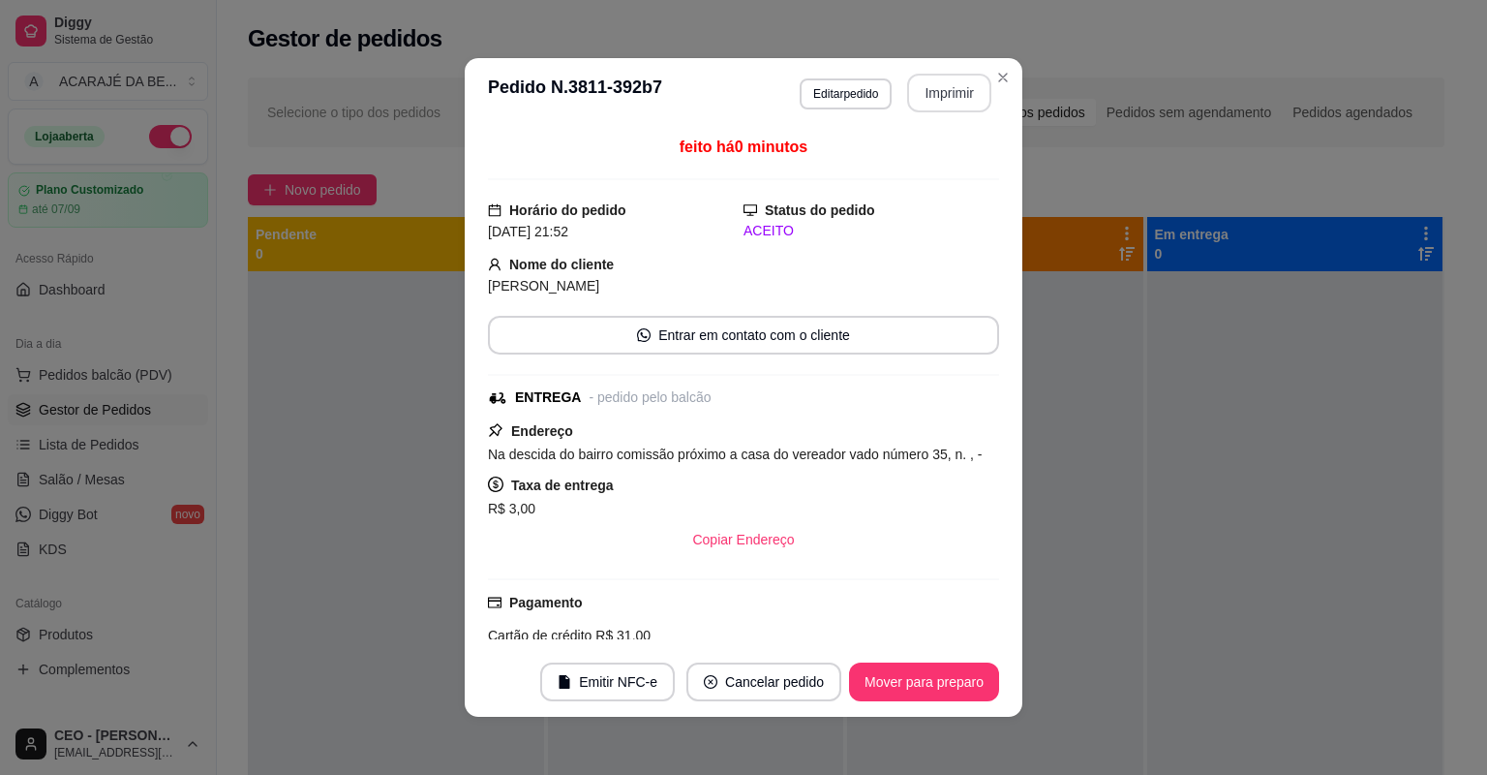
click at [963, 89] on button "Imprimir" at bounding box center [949, 93] width 84 height 39
click at [879, 685] on button "Mover para preparo" at bounding box center [924, 681] width 150 height 39
click at [879, 685] on div "Mover para preparo" at bounding box center [924, 681] width 150 height 39
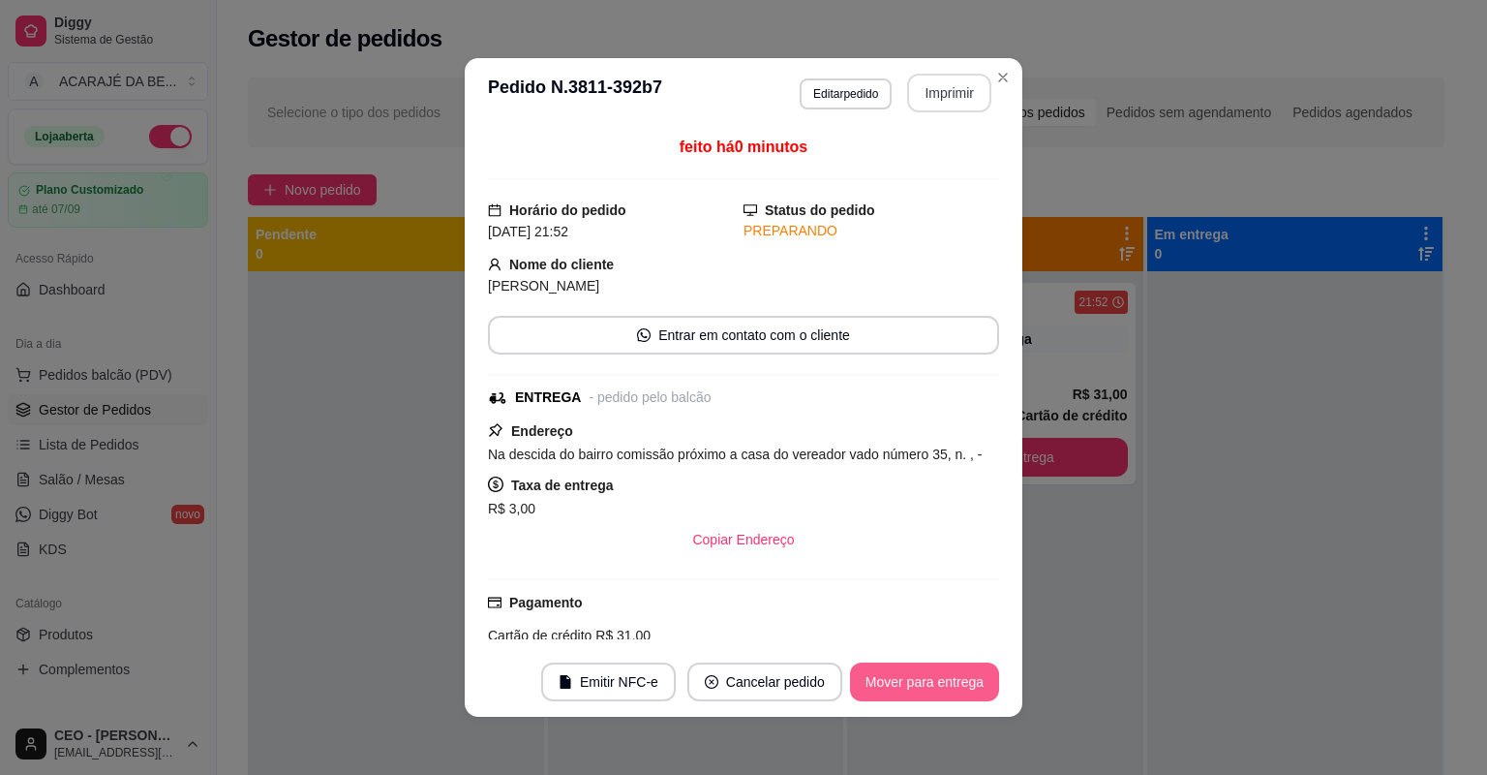
click at [879, 685] on button "Mover para entrega" at bounding box center [924, 681] width 149 height 39
click at [879, 685] on div "Mover para entrega" at bounding box center [911, 681] width 176 height 39
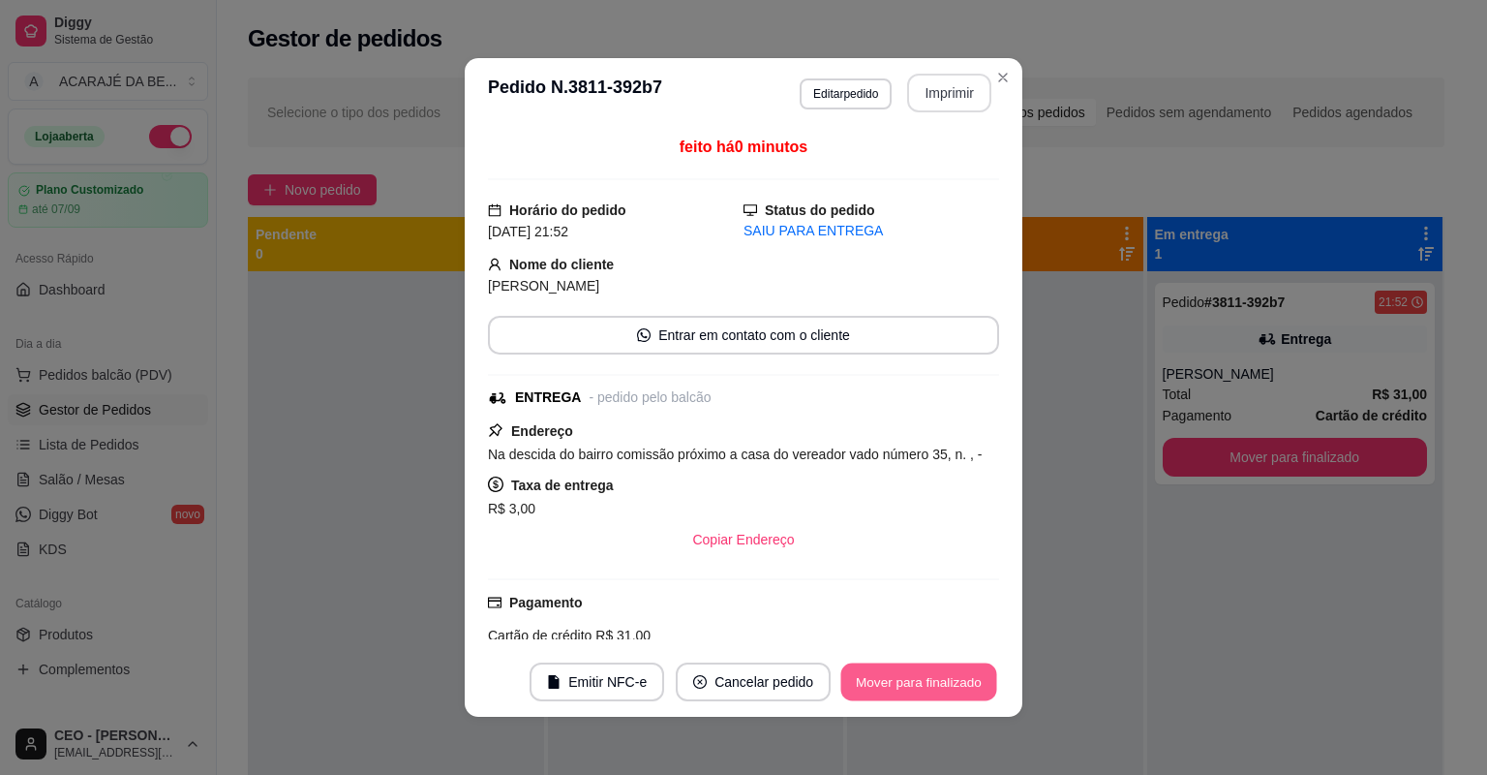
click at [879, 685] on button "Mover para finalizado" at bounding box center [919, 682] width 156 height 38
click at [879, 685] on div "Mover para finalizado" at bounding box center [905, 681] width 188 height 39
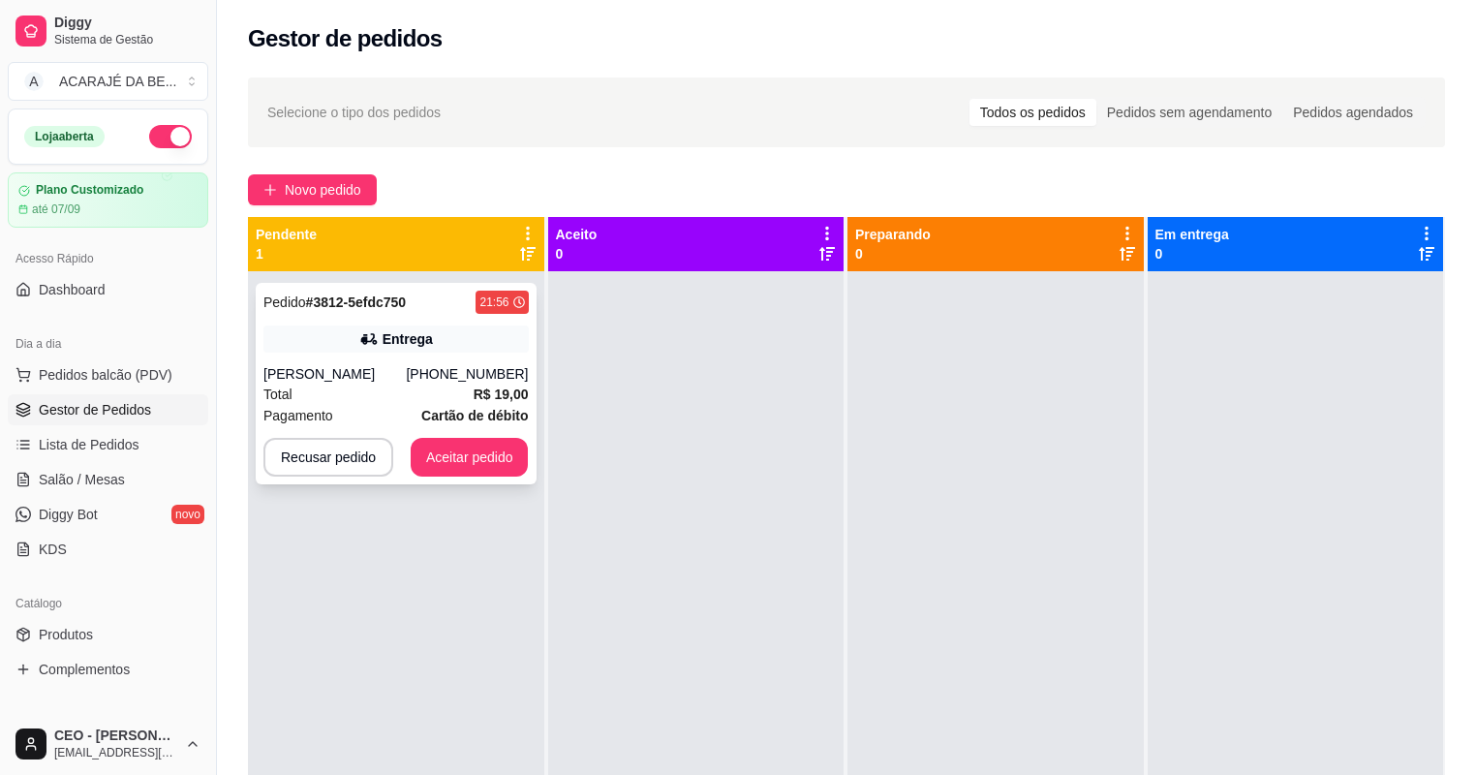
click at [425, 339] on div "Entrega" at bounding box center [407, 338] width 50 height 19
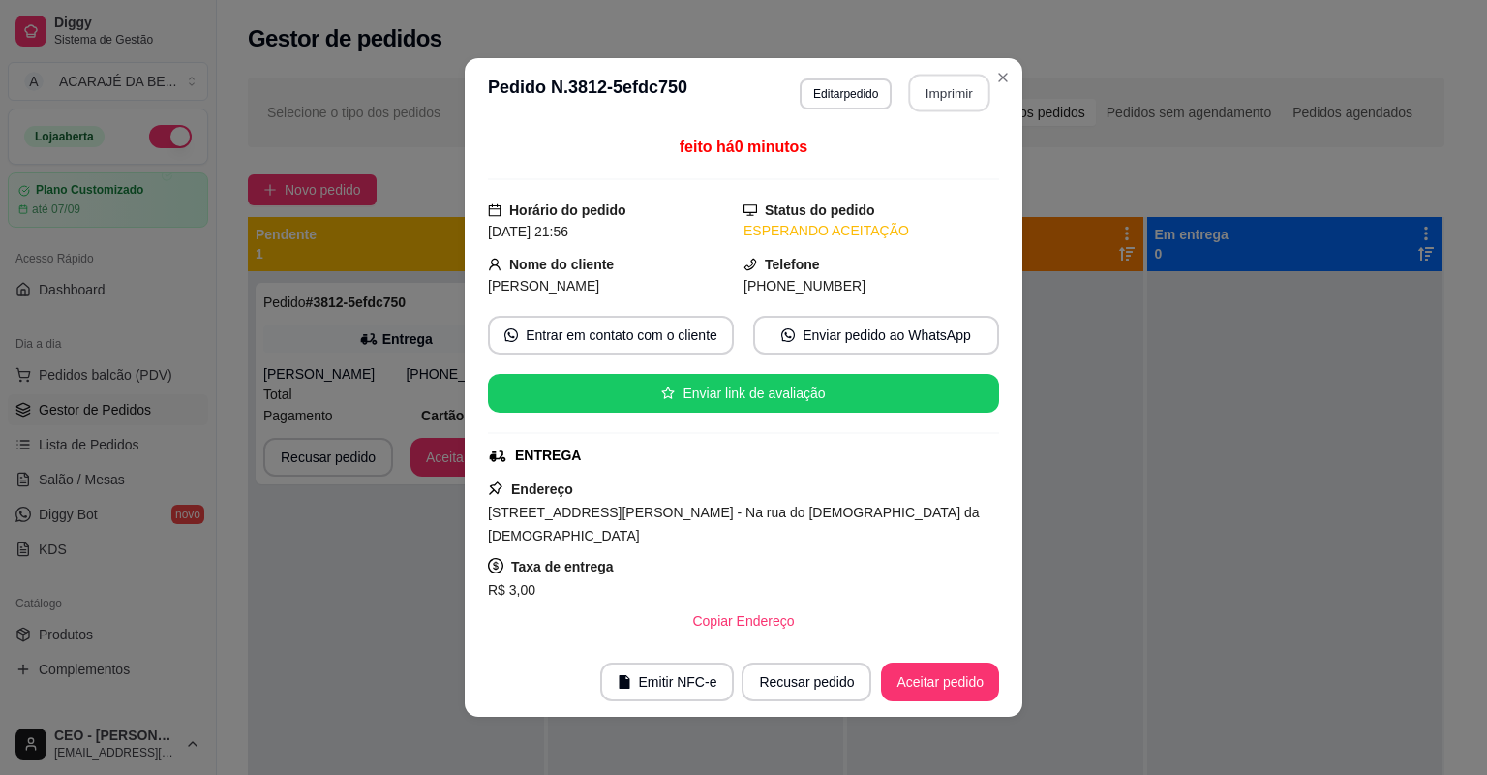
click at [933, 89] on button "Imprimir" at bounding box center [949, 94] width 81 height 38
click at [918, 674] on button "Aceitar pedido" at bounding box center [940, 681] width 118 height 39
click at [939, 682] on div "Recusar pedido Aceitar pedido" at bounding box center [844, 681] width 312 height 39
click at [953, 695] on div "Recusar pedido Aceitar pedido" at bounding box center [844, 681] width 312 height 39
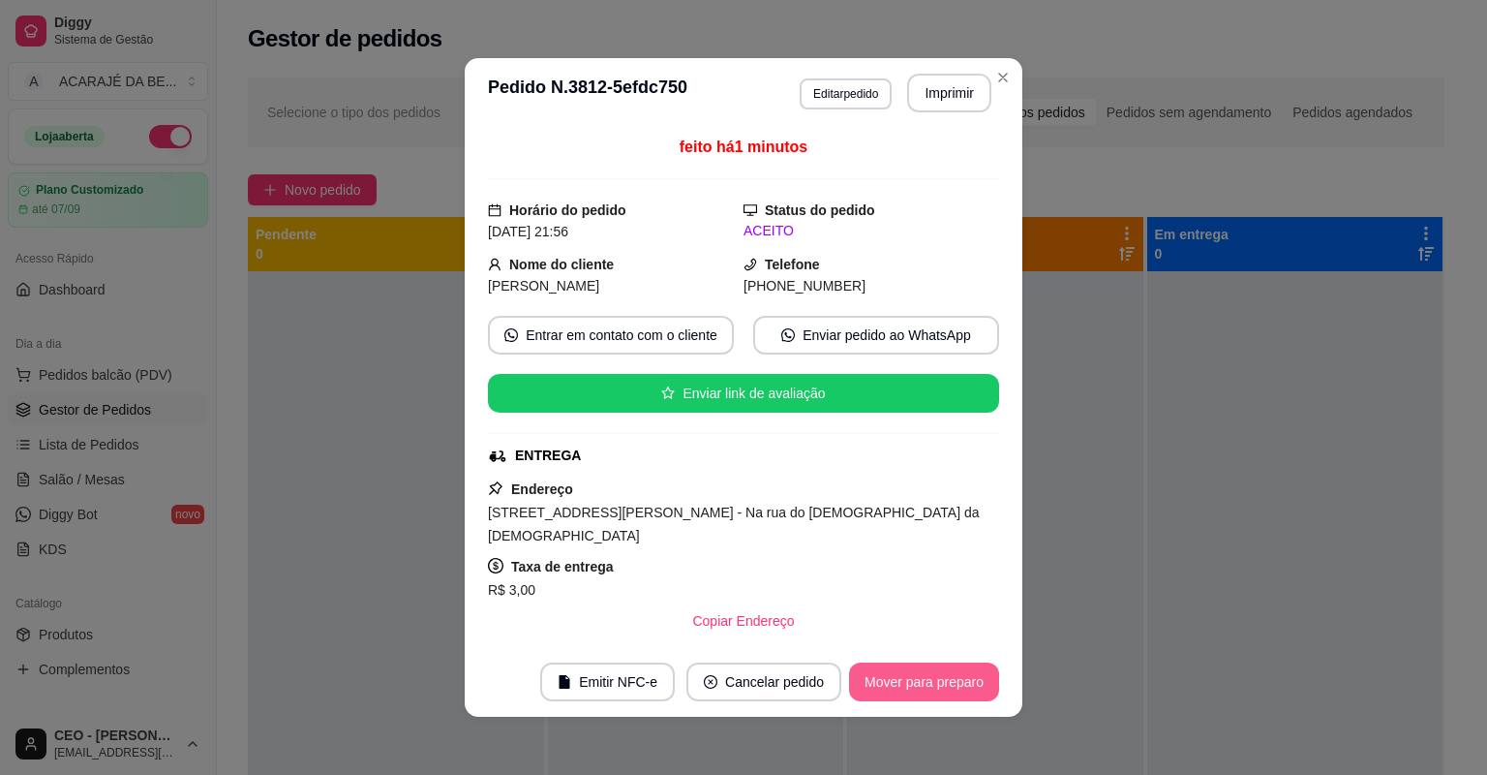
click at [944, 685] on button "Mover para preparo" at bounding box center [924, 681] width 150 height 39
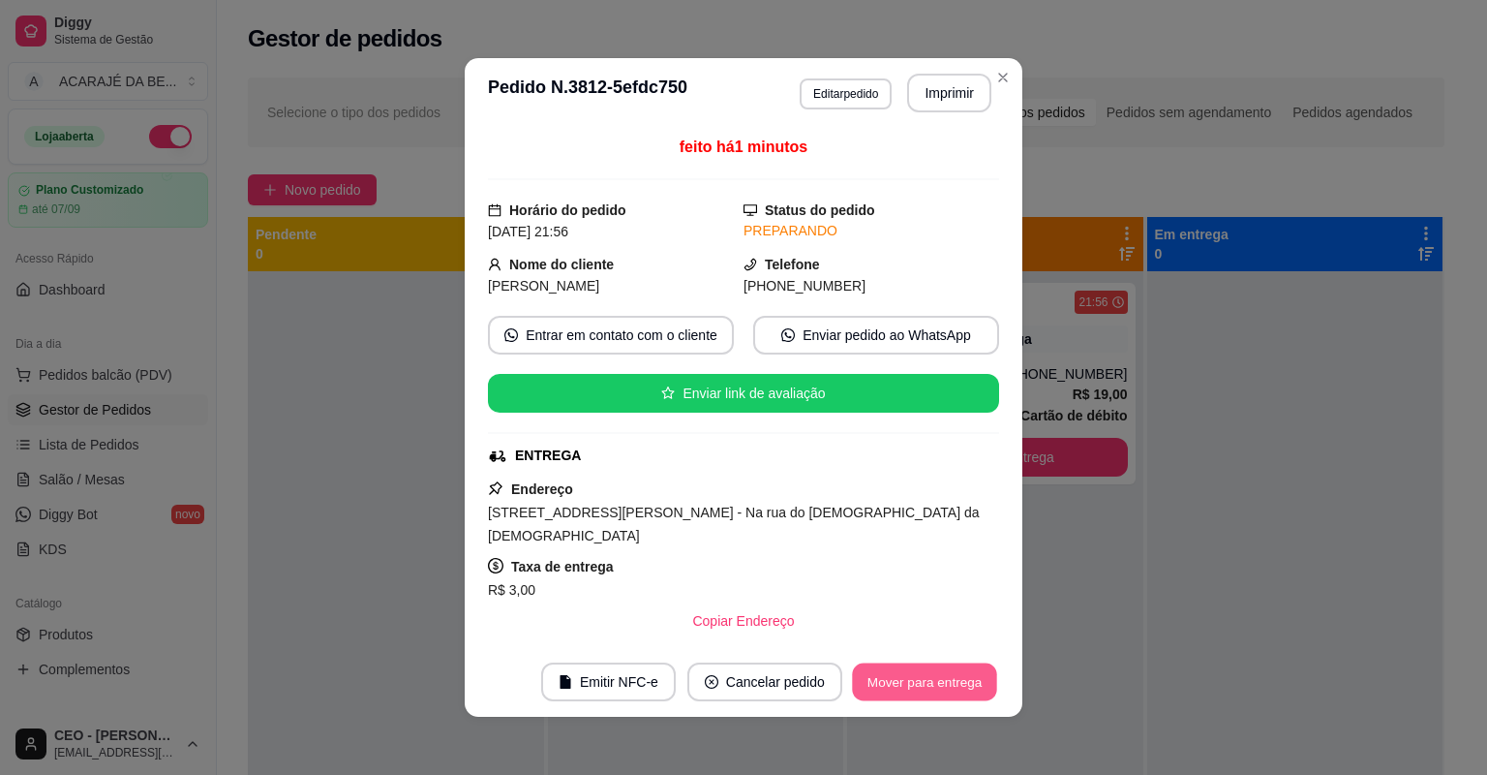
click at [940, 682] on button "Mover para entrega" at bounding box center [924, 682] width 145 height 38
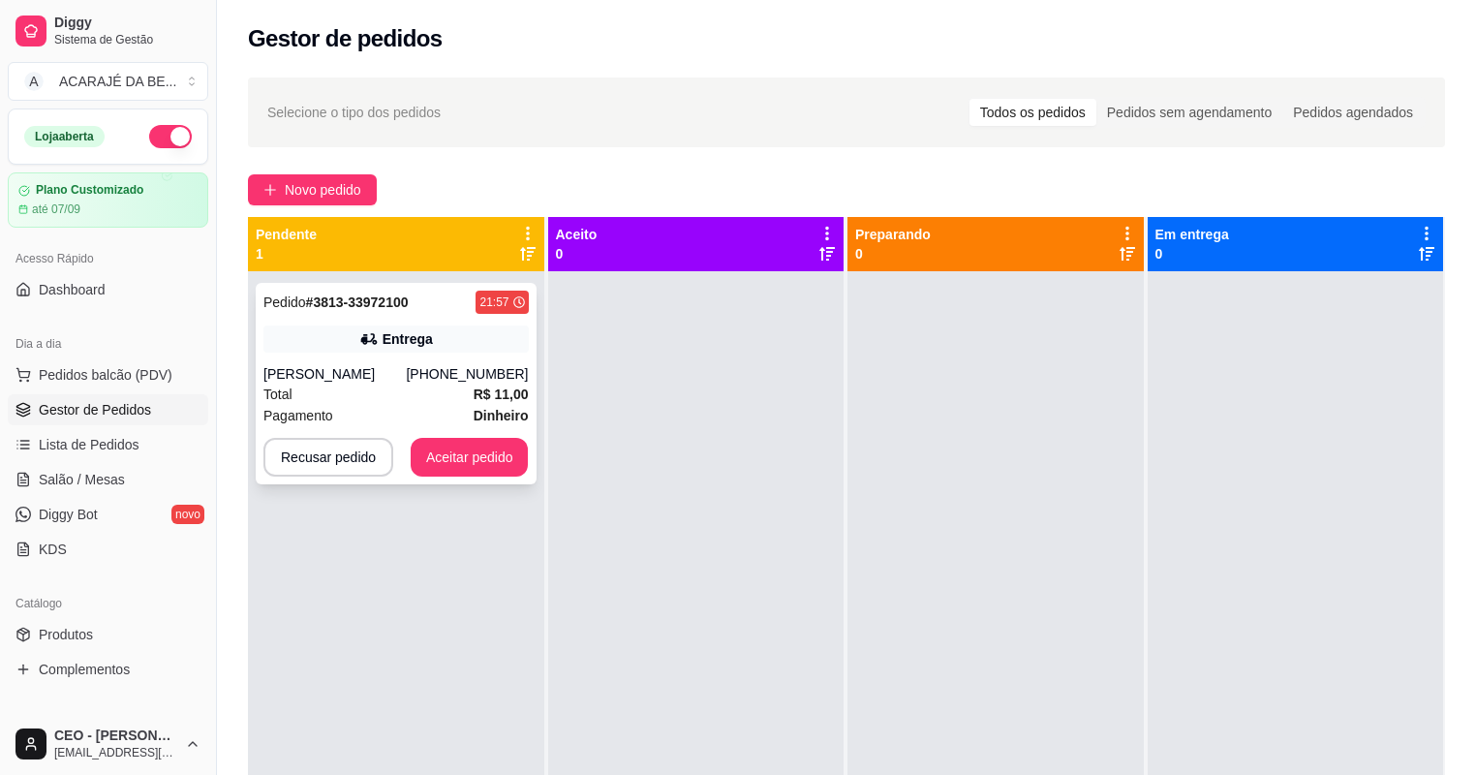
click at [444, 331] on div "Entrega" at bounding box center [395, 338] width 265 height 27
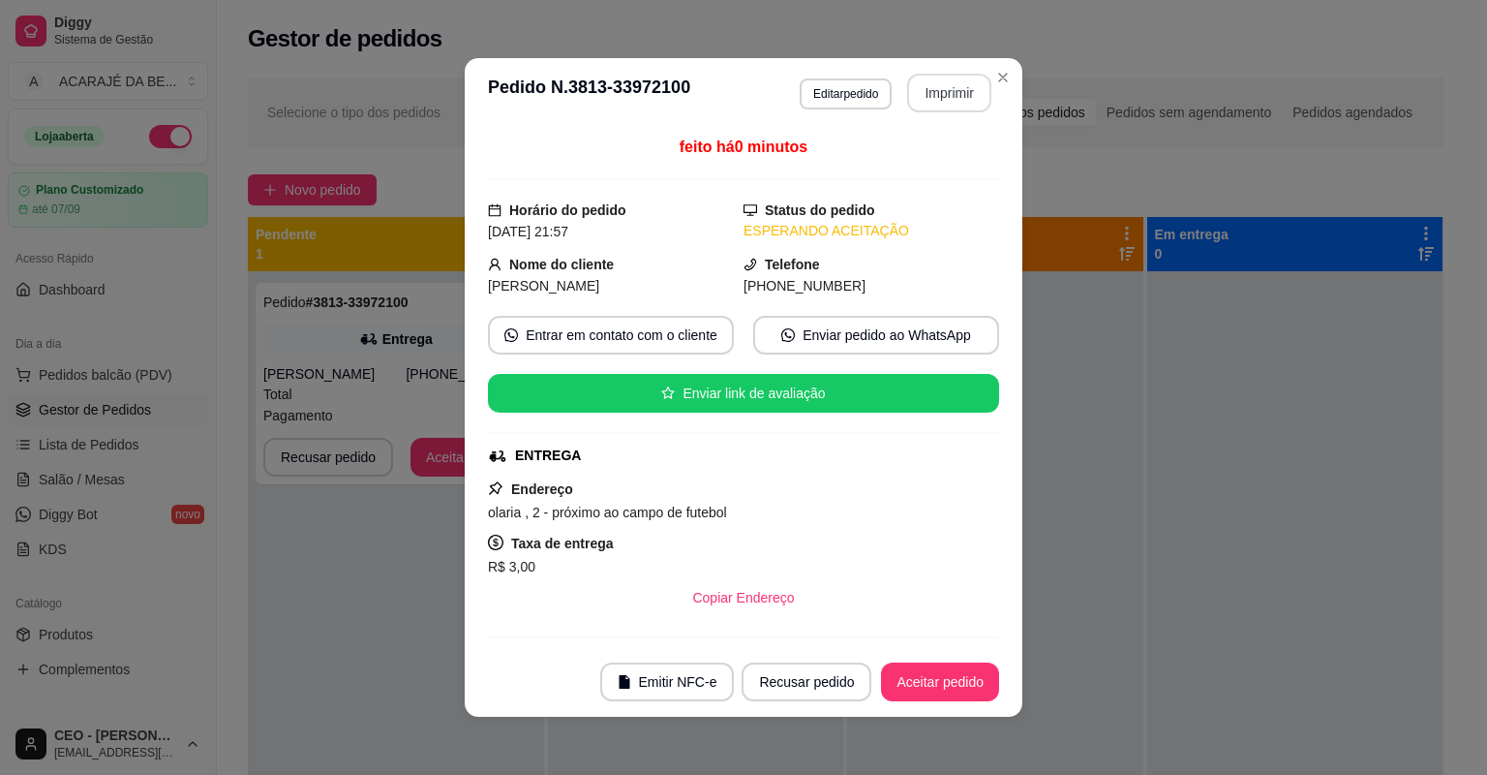
click at [961, 102] on button "Imprimir" at bounding box center [949, 93] width 84 height 39
click at [957, 702] on footer "Emitir NFC-e Recusar pedido Aceitar pedido" at bounding box center [744, 682] width 558 height 70
click at [967, 711] on footer "Emitir NFC-e Recusar pedido Aceitar pedido" at bounding box center [744, 682] width 558 height 70
click at [957, 688] on button "Aceitar pedido" at bounding box center [940, 681] width 118 height 39
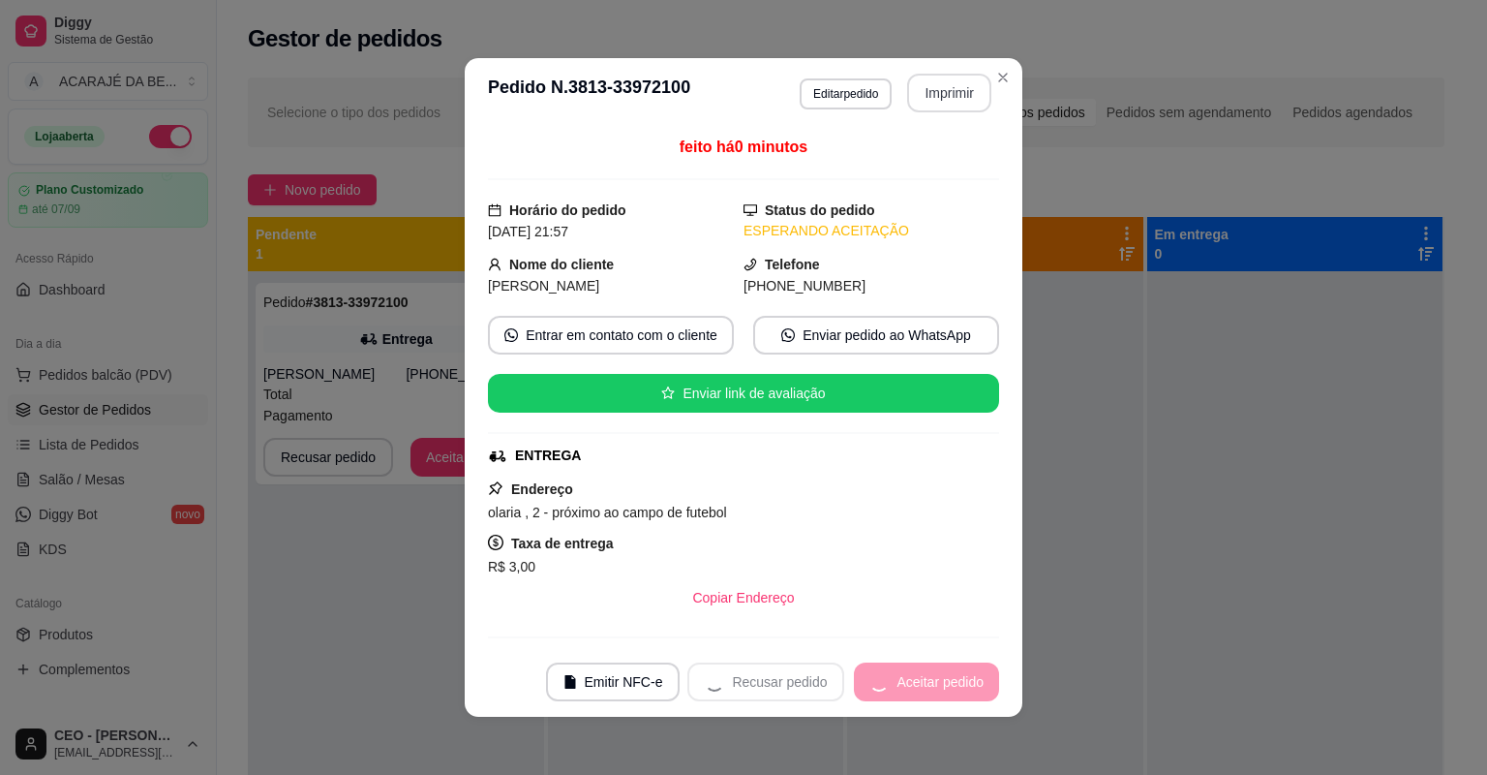
click at [957, 688] on div "Recusar pedido Aceitar pedido" at bounding box center [844, 681] width 312 height 39
click at [957, 687] on div "Recusar pedido Aceitar pedido" at bounding box center [844, 681] width 312 height 39
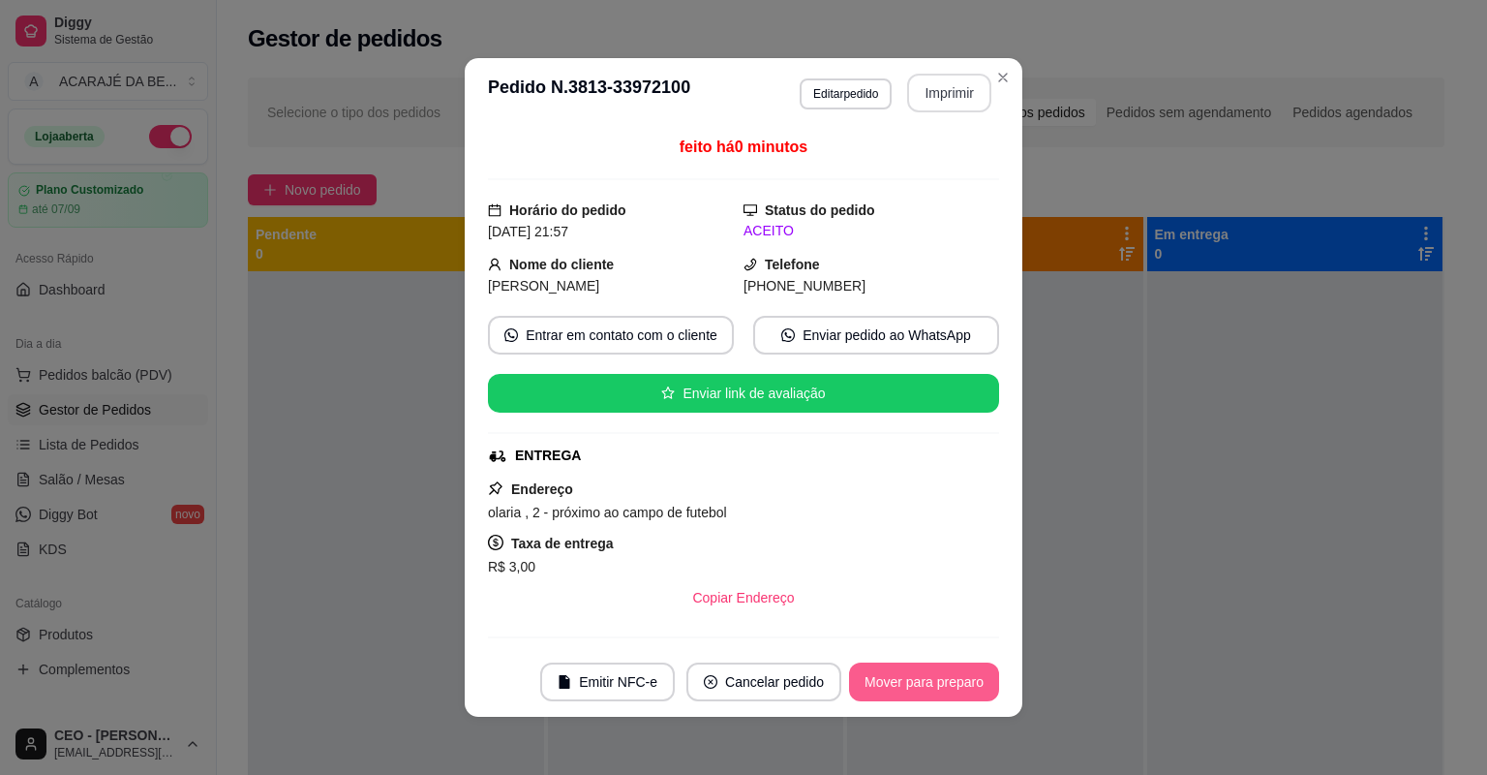
click at [953, 686] on button "Mover para preparo" at bounding box center [924, 681] width 150 height 39
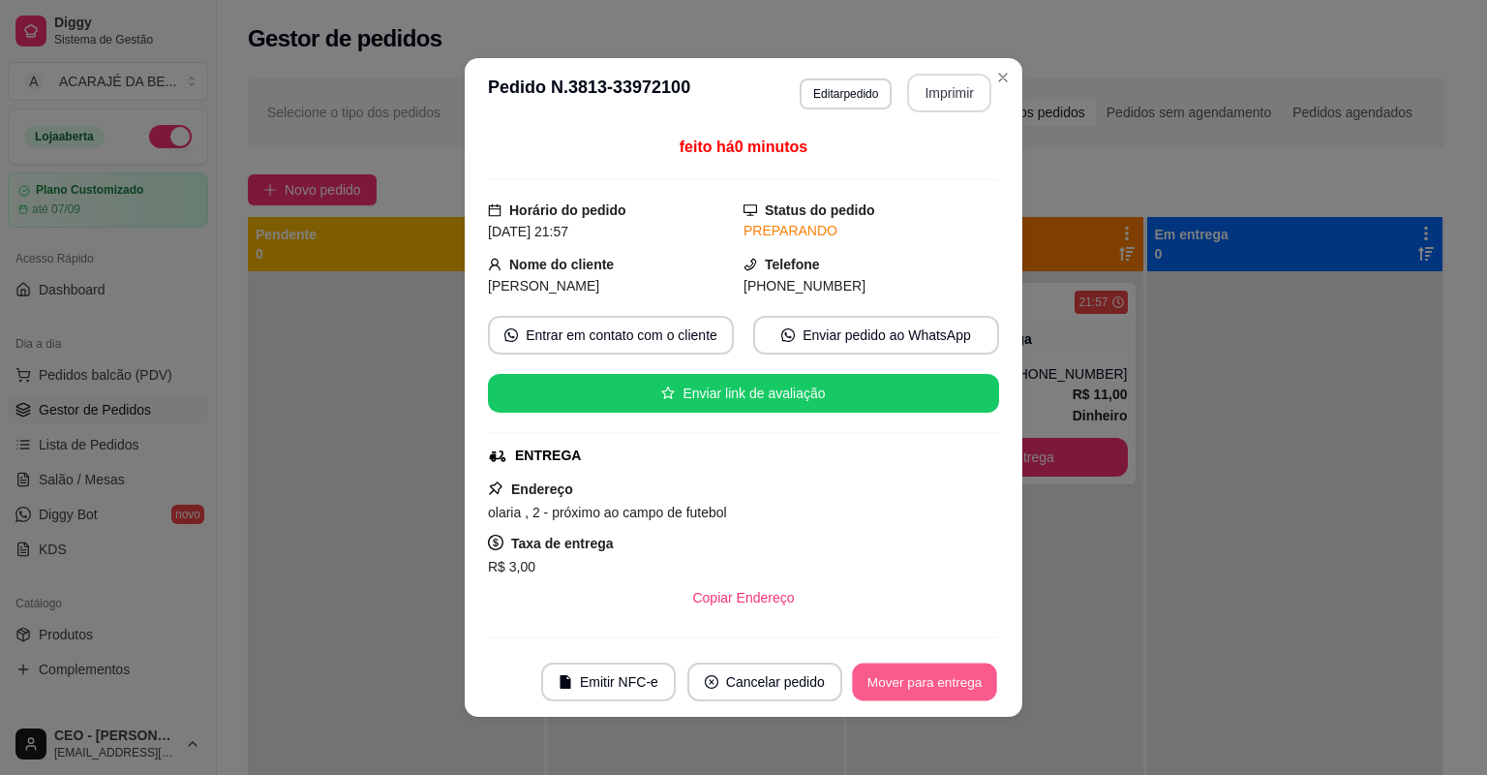
click at [953, 686] on button "Mover para entrega" at bounding box center [924, 682] width 145 height 38
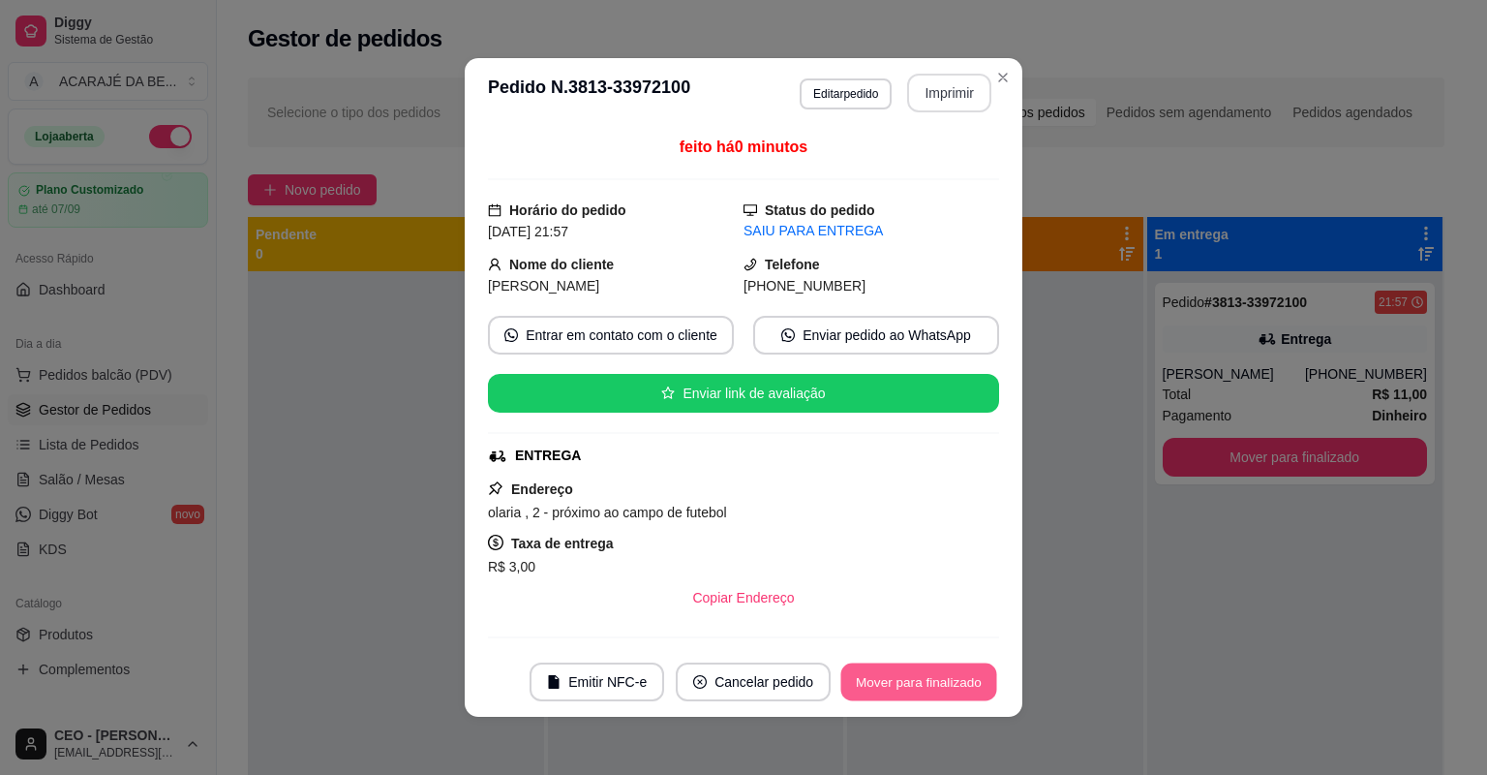
click at [949, 686] on button "Mover para finalizado" at bounding box center [919, 682] width 156 height 38
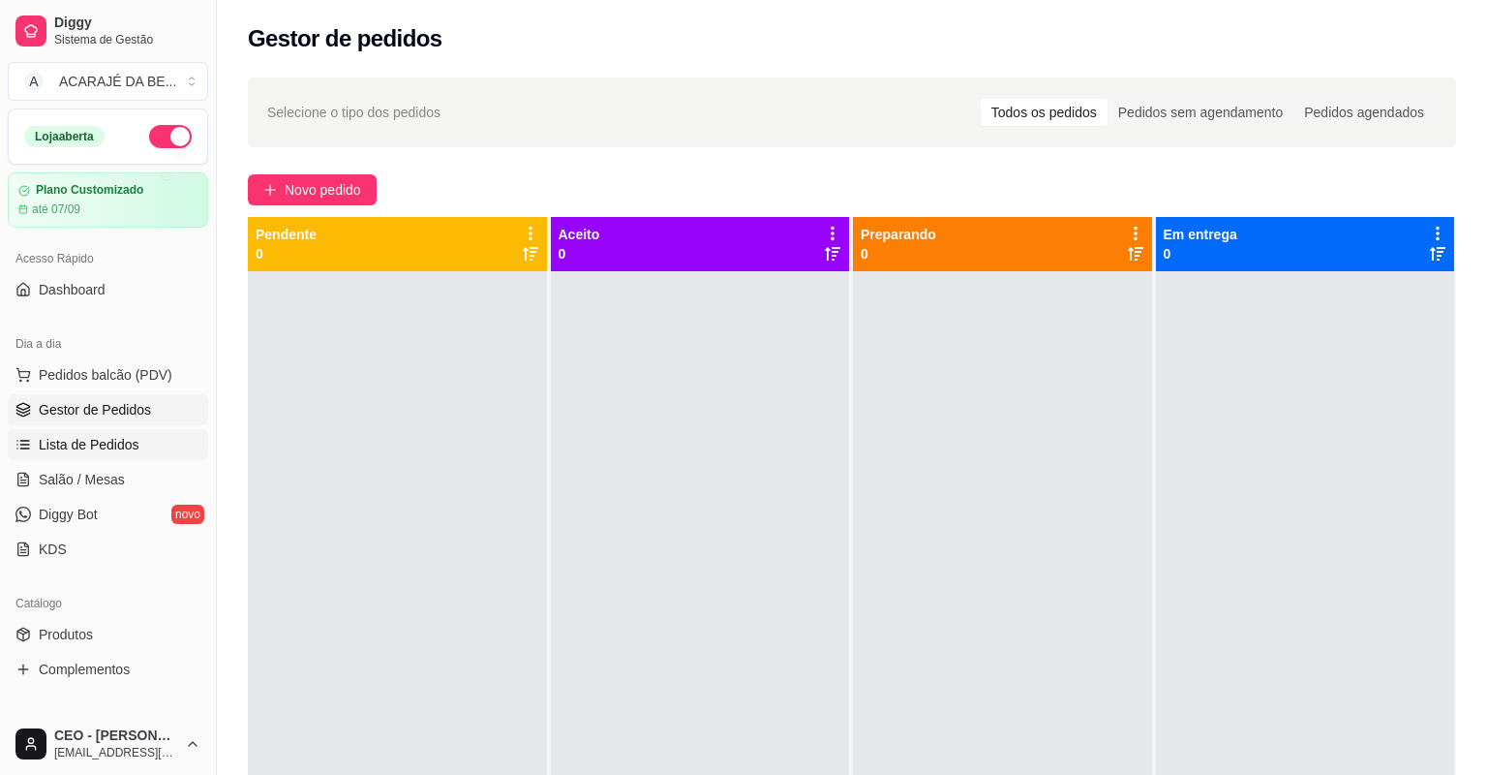
click at [52, 445] on span "Lista de Pedidos" at bounding box center [89, 444] width 101 height 19
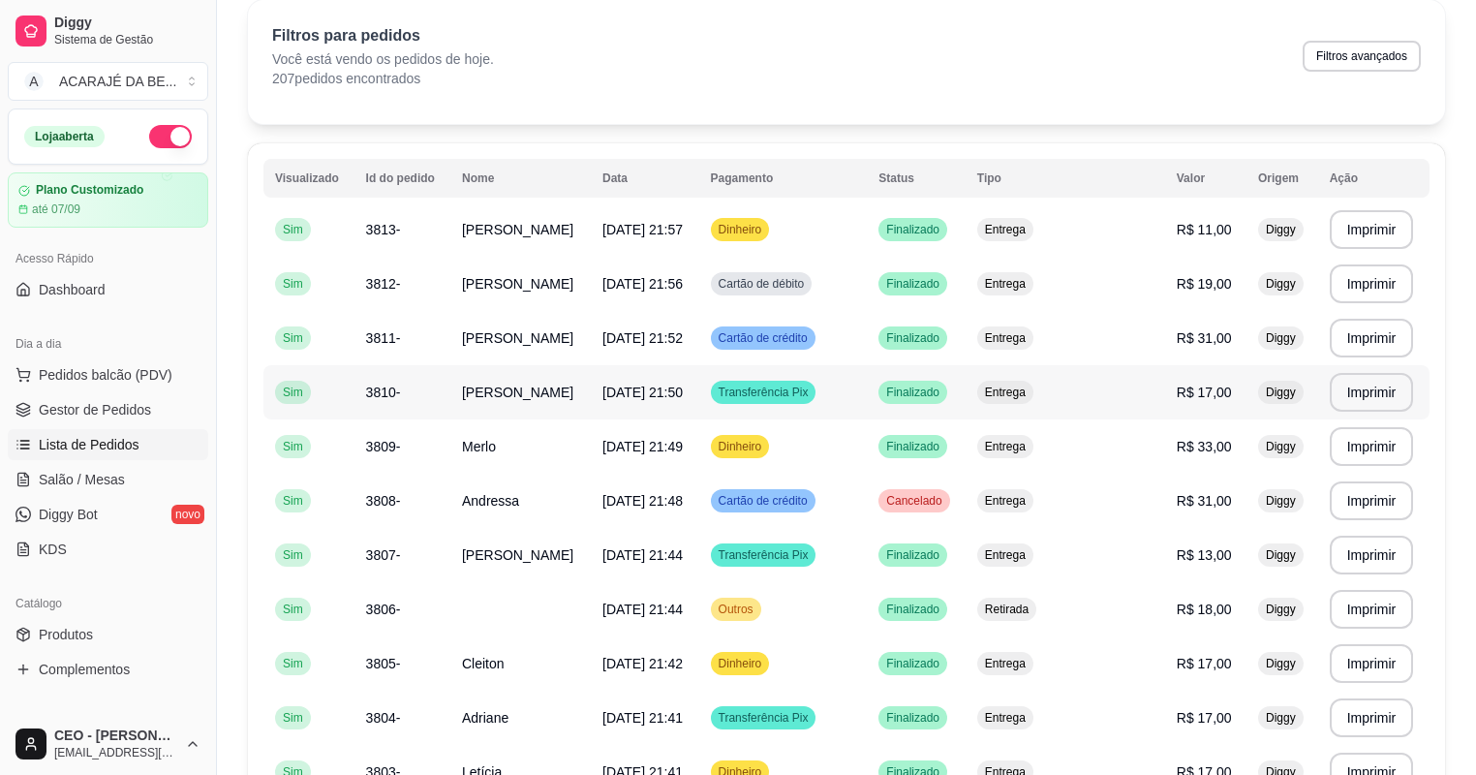
scroll to position [155, 0]
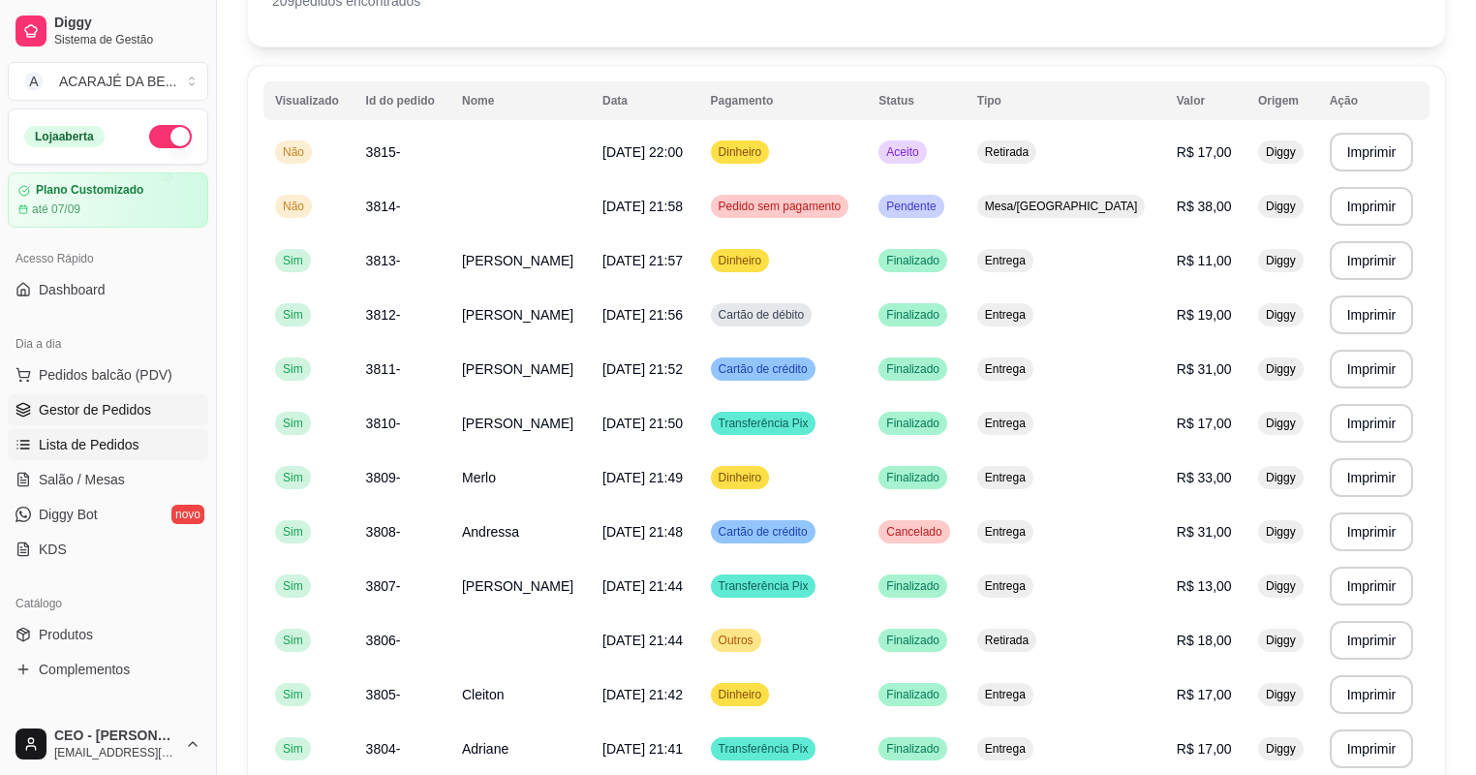
click at [97, 398] on link "Gestor de Pedidos" at bounding box center [108, 409] width 200 height 31
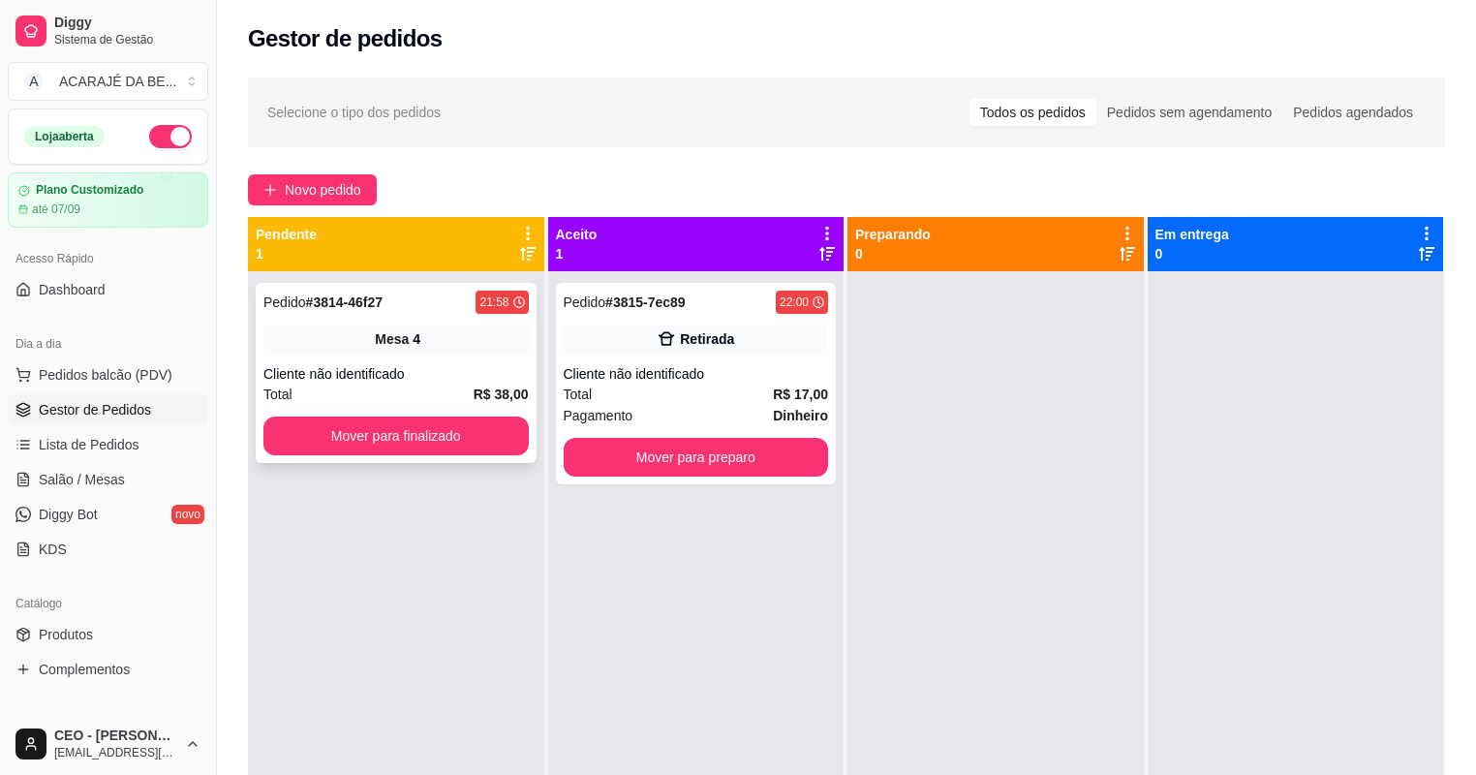
click at [492, 376] on div "Cliente não identificado" at bounding box center [395, 373] width 265 height 19
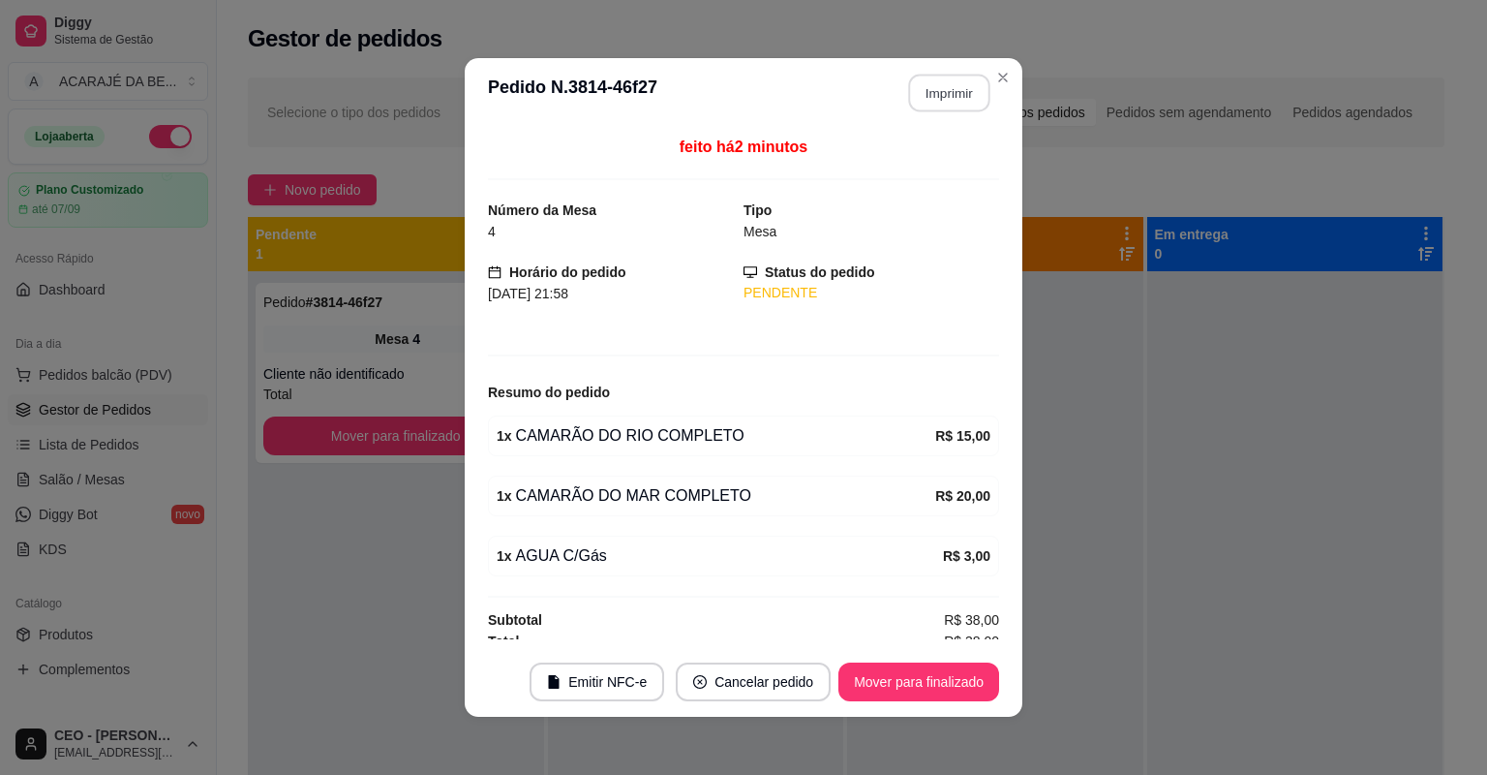
click at [920, 99] on button "Imprimir" at bounding box center [949, 94] width 81 height 38
click at [933, 670] on button "Mover para finalizado" at bounding box center [919, 681] width 161 height 39
click at [933, 670] on div "Mover para finalizado" at bounding box center [905, 681] width 188 height 39
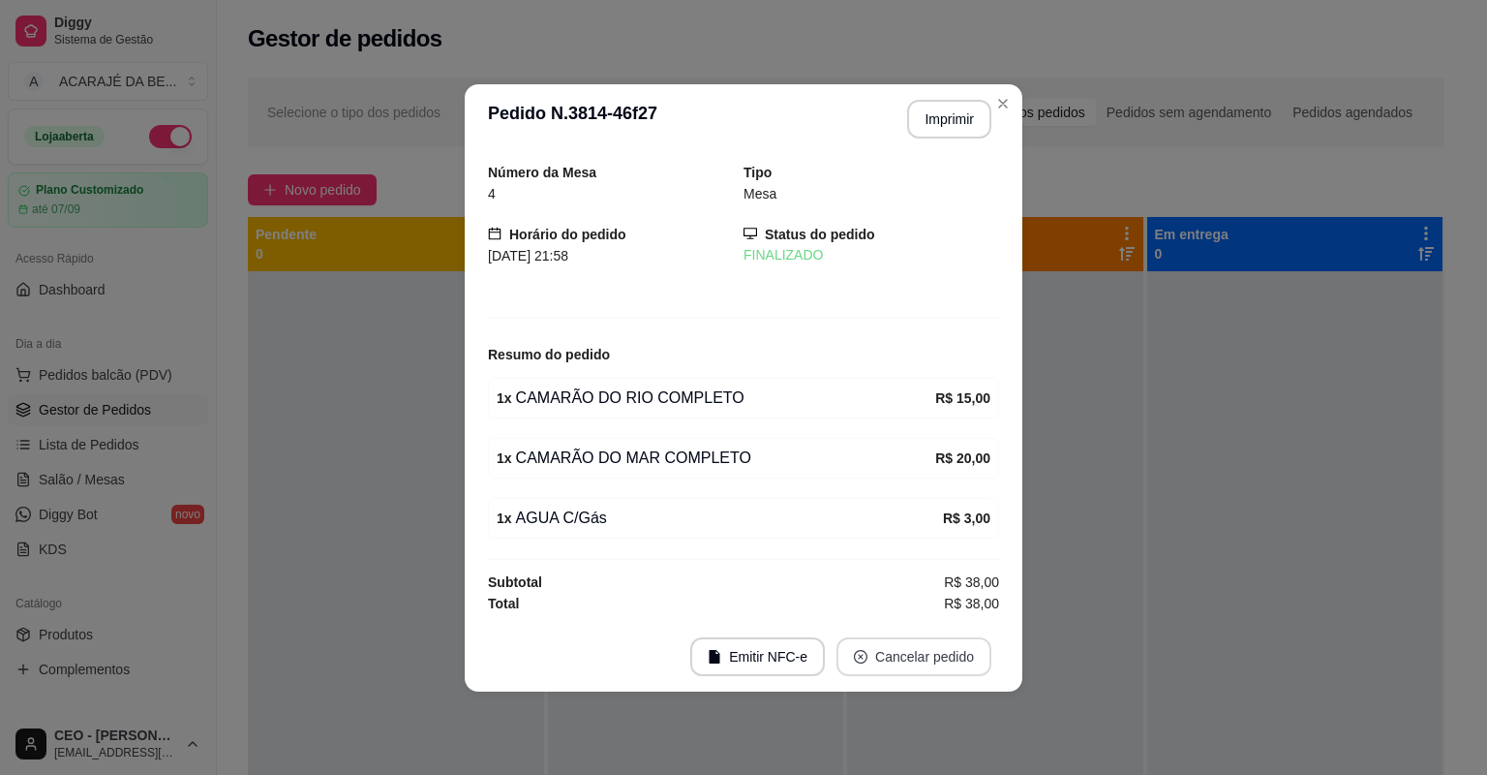
drag, startPoint x: 933, startPoint y: 670, endPoint x: 917, endPoint y: 678, distance: 17.3
click at [919, 678] on footer "Emitir NFC-e Cancelar pedido" at bounding box center [744, 657] width 558 height 70
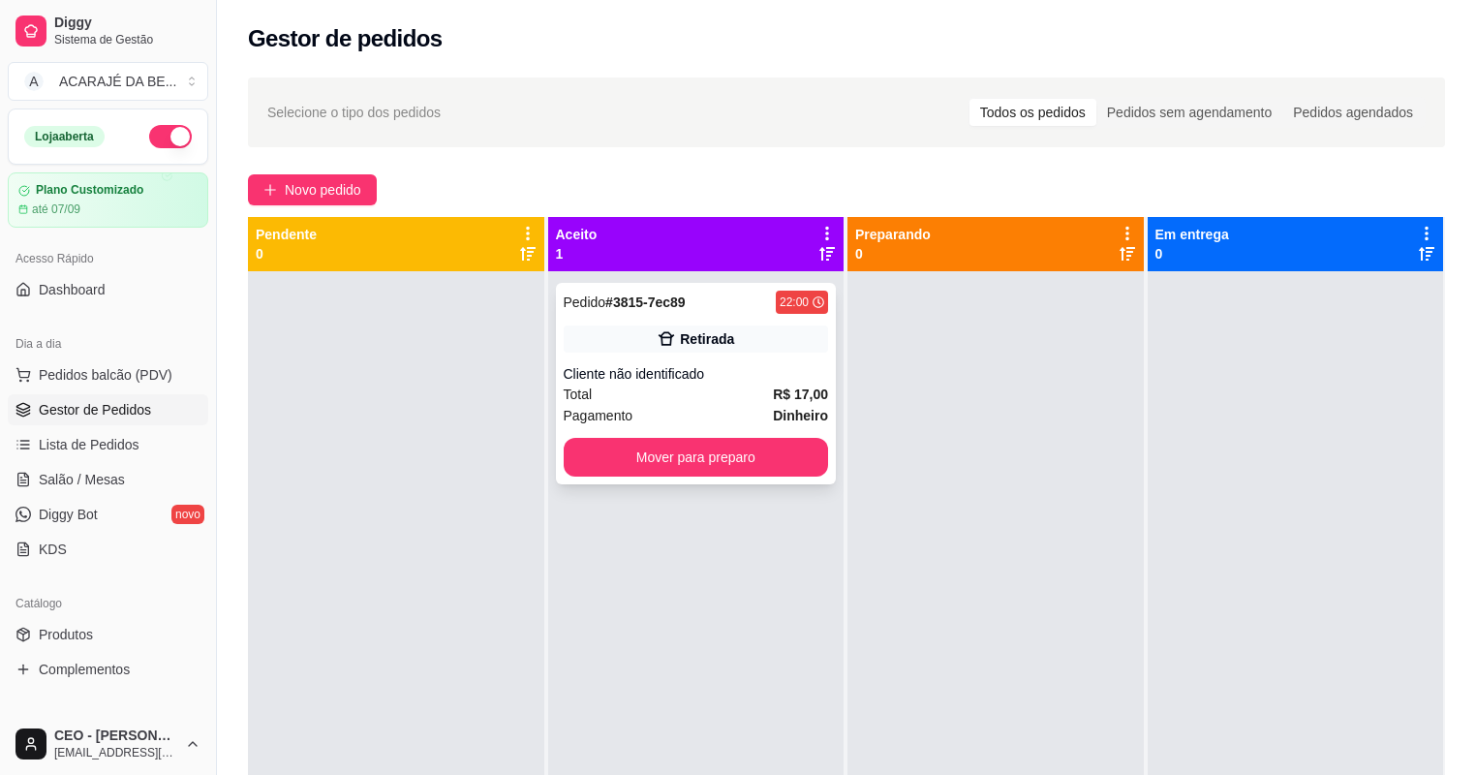
click at [759, 340] on div "Retirada" at bounding box center [696, 338] width 265 height 27
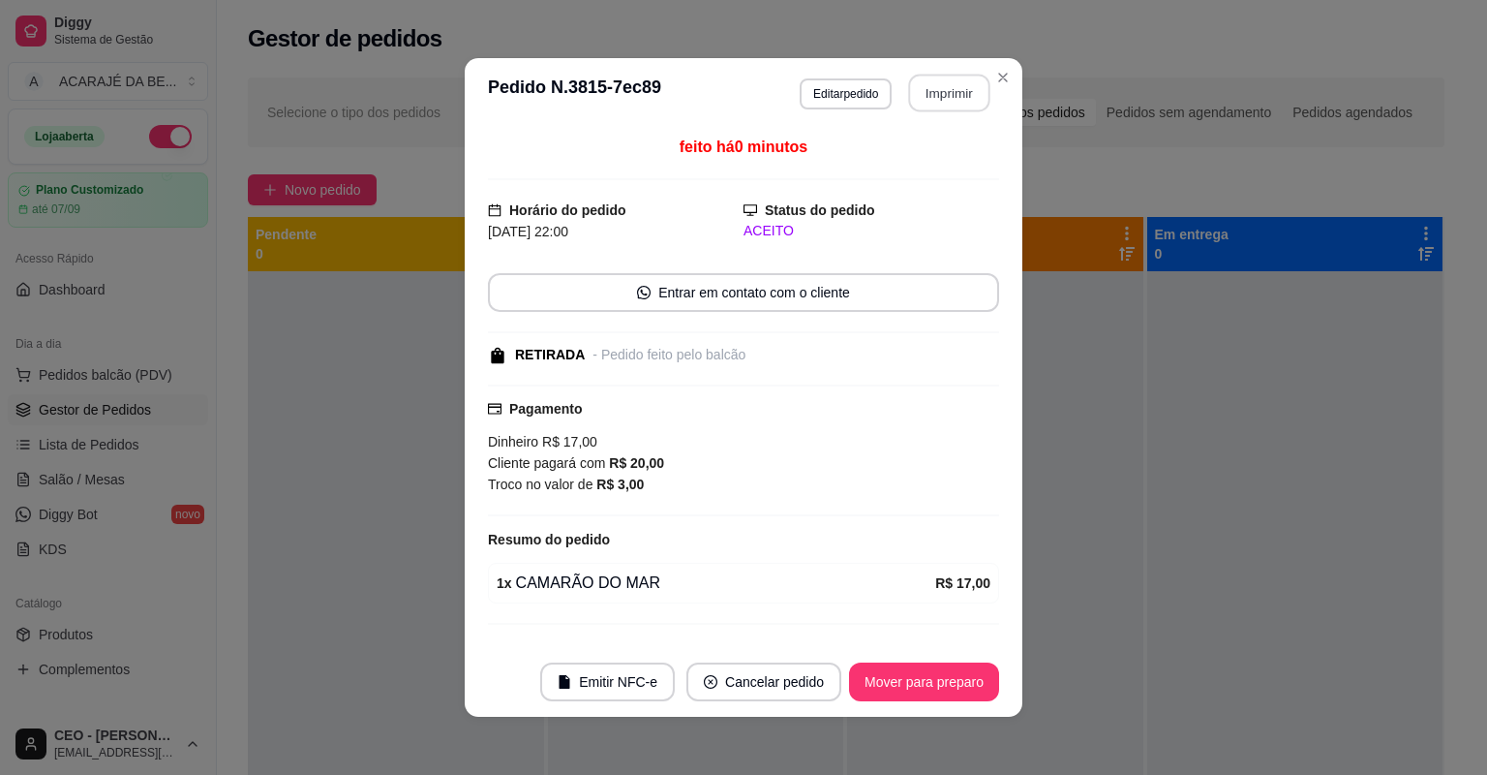
click at [946, 91] on button "Imprimir" at bounding box center [949, 94] width 81 height 38
click at [895, 686] on button "Mover para preparo" at bounding box center [924, 681] width 150 height 39
click at [895, 685] on button "Mover para preparo" at bounding box center [924, 681] width 150 height 39
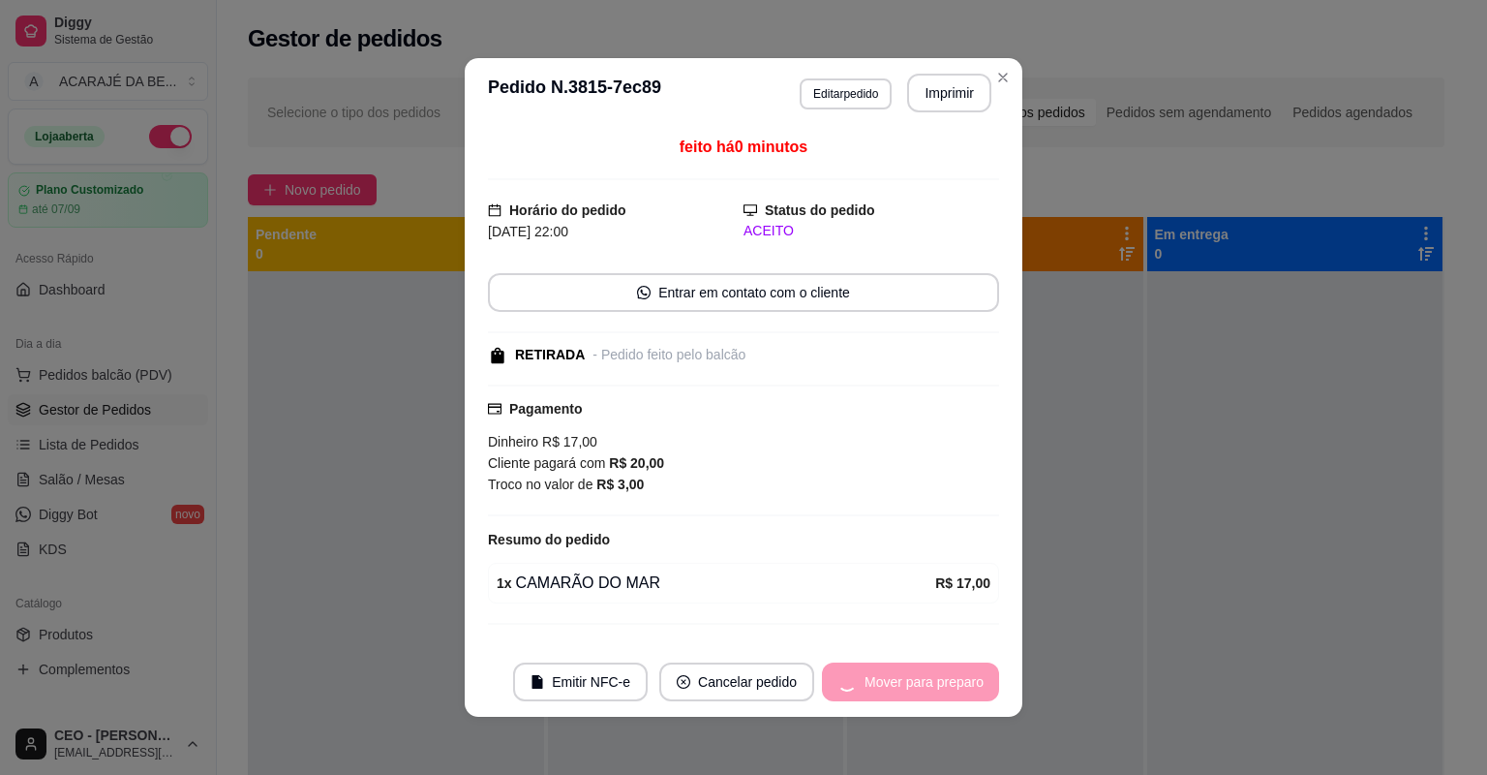
click at [902, 693] on div "Mover para preparo" at bounding box center [910, 681] width 177 height 39
click at [904, 694] on div "Mover para preparo" at bounding box center [910, 681] width 177 height 39
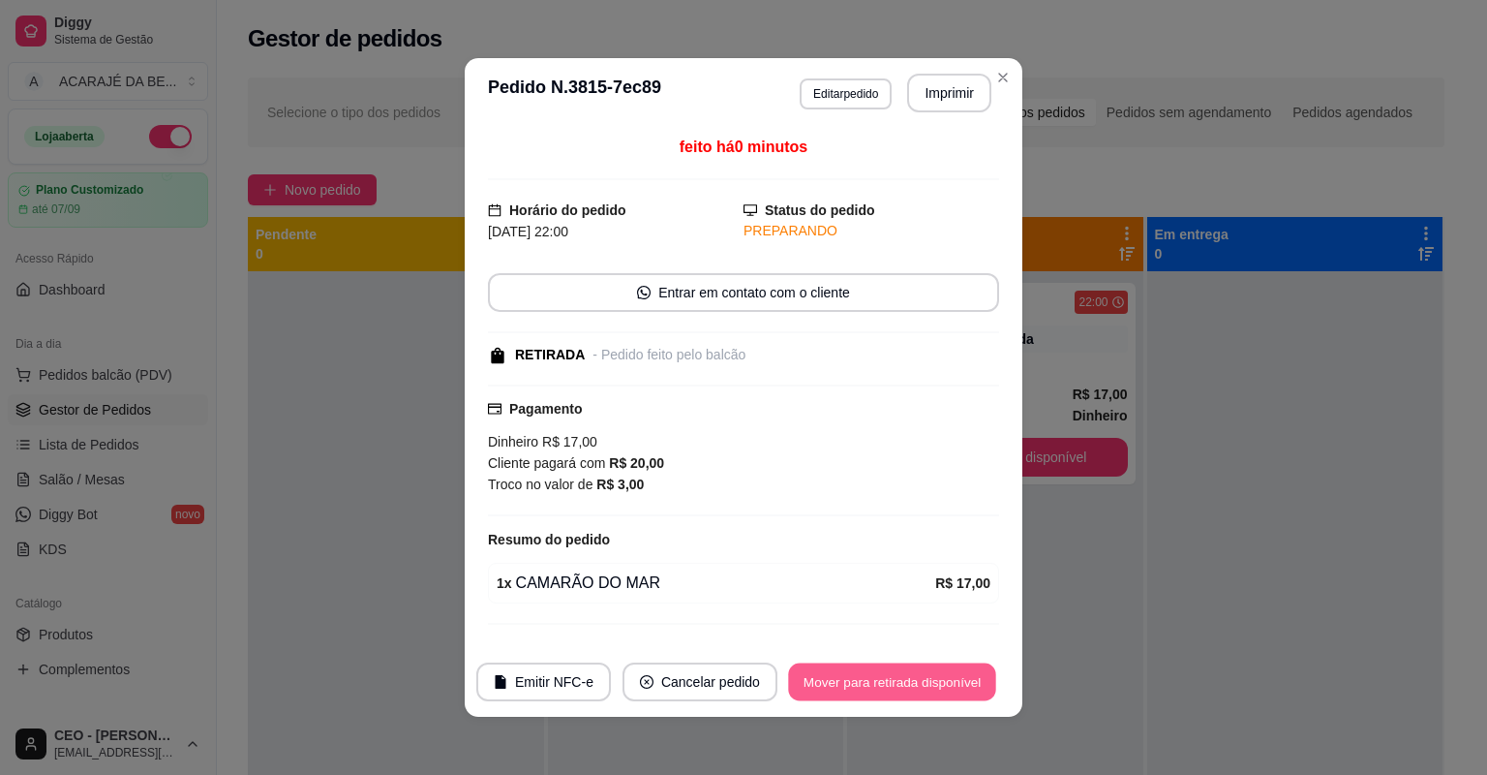
click at [904, 694] on button "Mover para retirada disponível" at bounding box center [891, 682] width 207 height 38
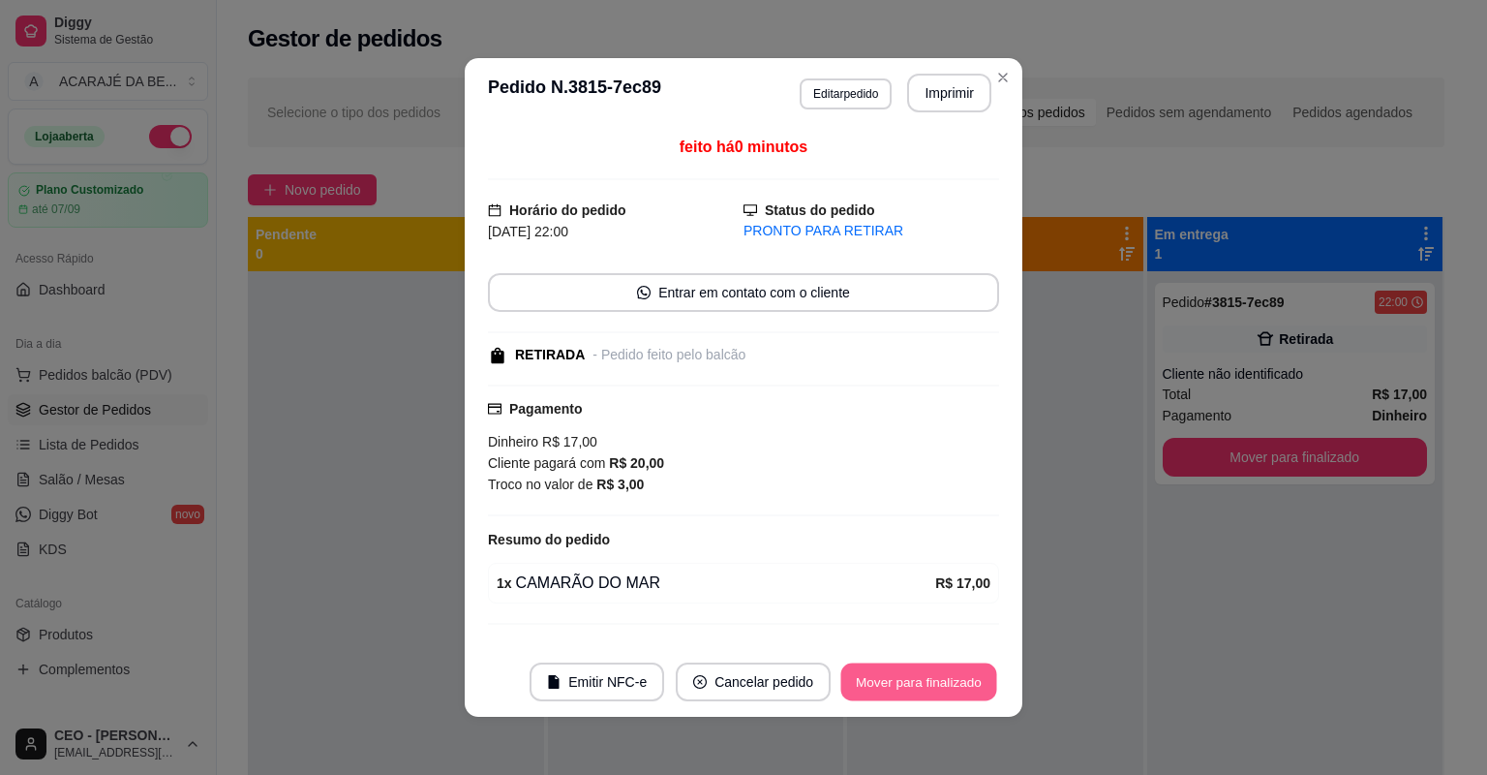
click at [887, 692] on button "Mover para finalizado" at bounding box center [919, 682] width 156 height 38
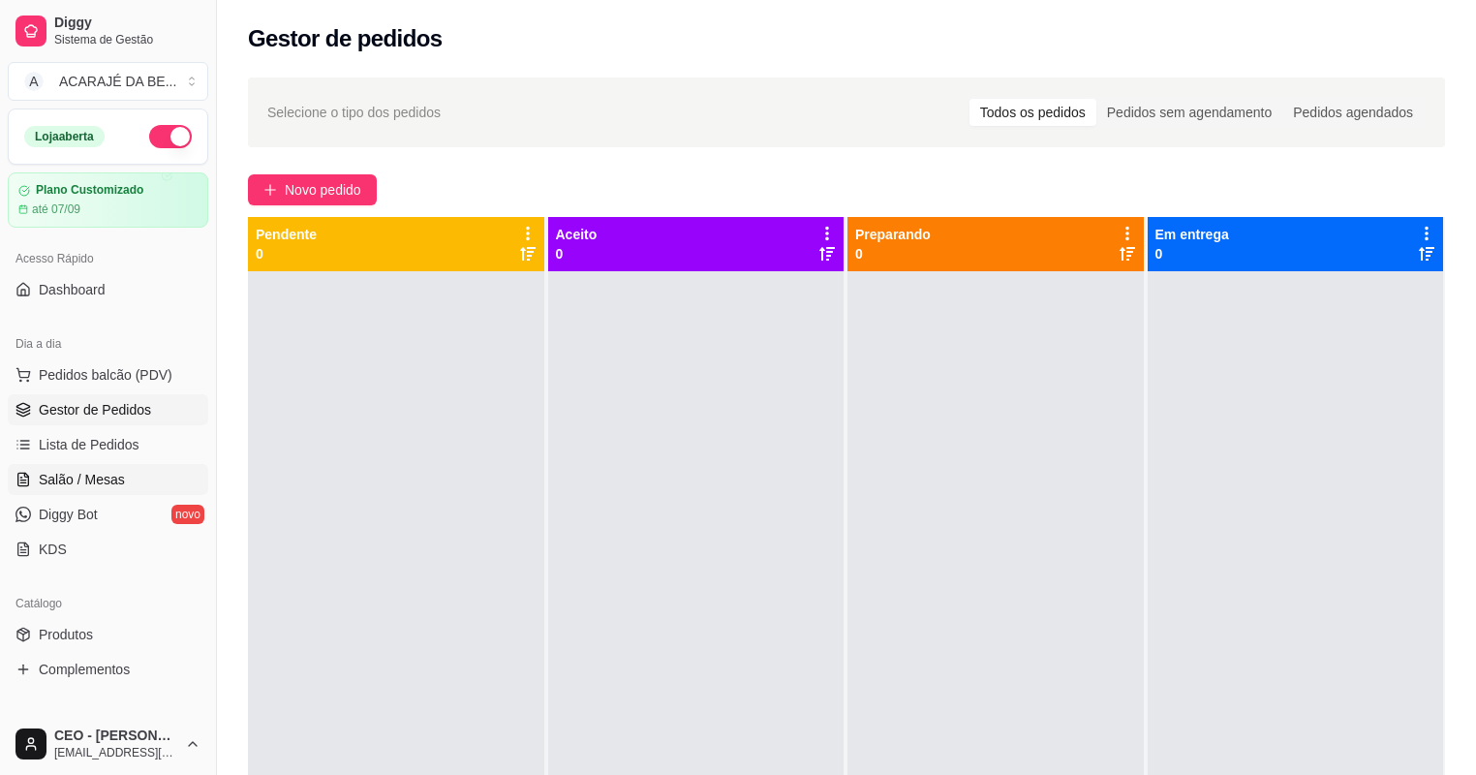
click at [115, 466] on link "Salão / Mesas" at bounding box center [108, 479] width 200 height 31
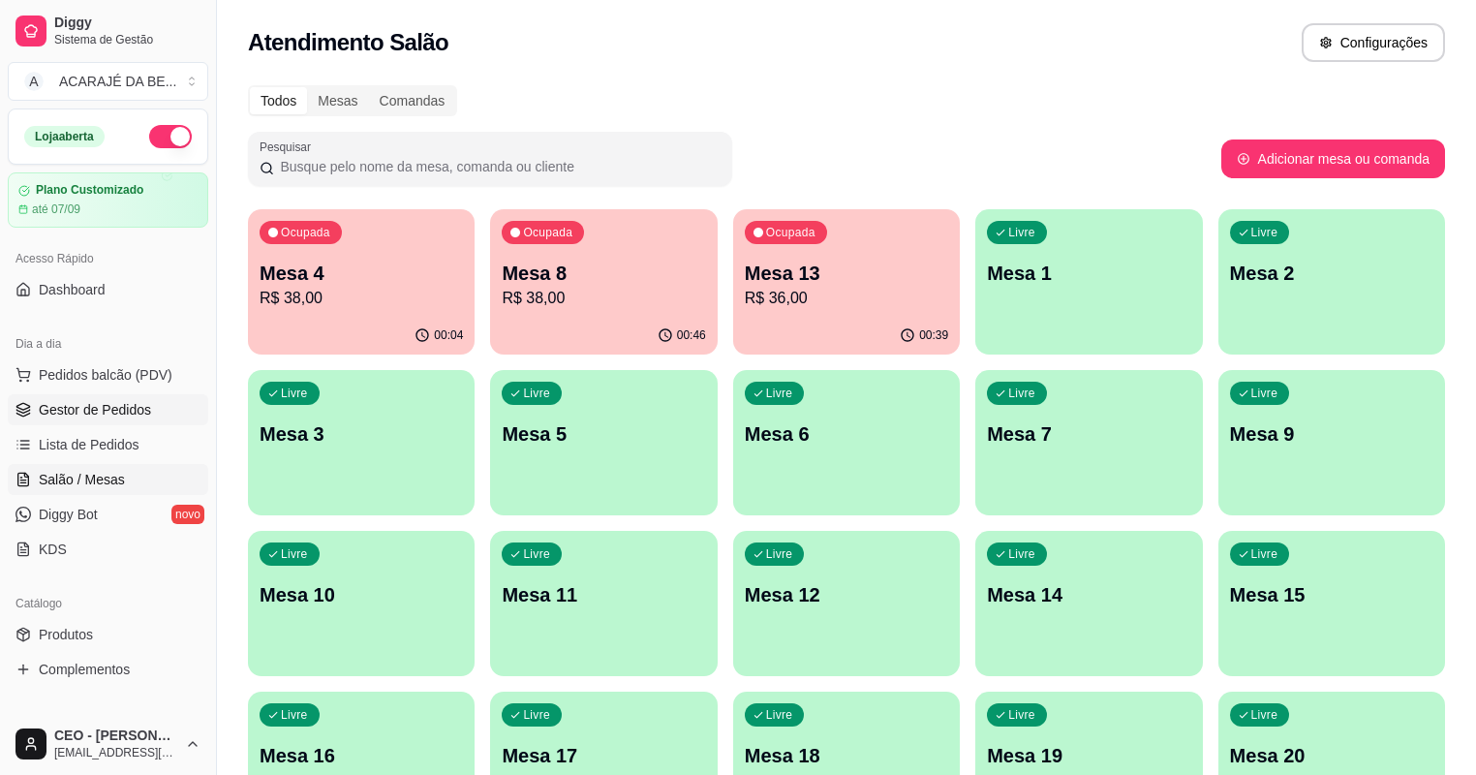
click at [65, 396] on link "Gestor de Pedidos" at bounding box center [108, 409] width 200 height 31
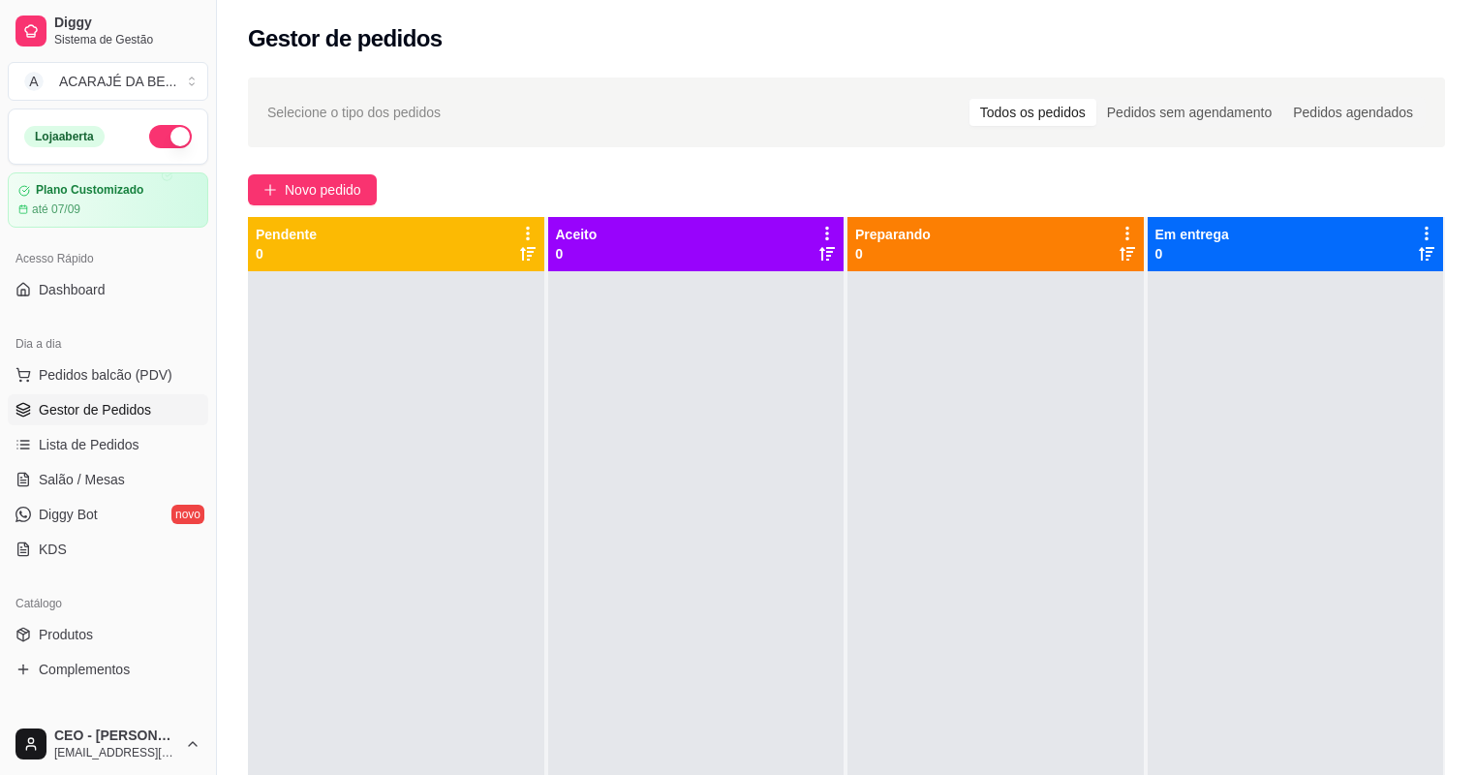
click at [71, 410] on span "Gestor de Pedidos" at bounding box center [95, 409] width 112 height 19
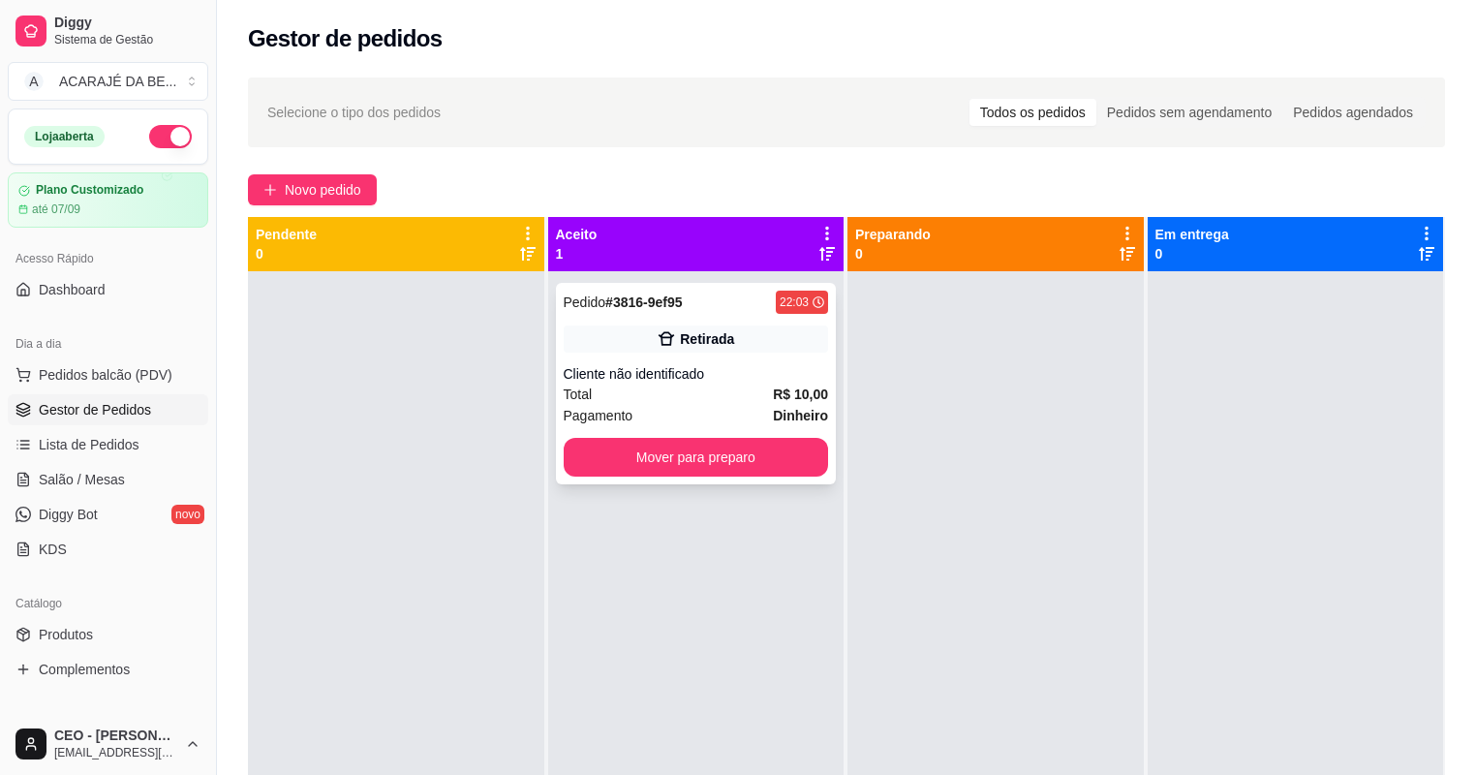
click at [684, 403] on div "Total R$ 10,00" at bounding box center [696, 393] width 265 height 21
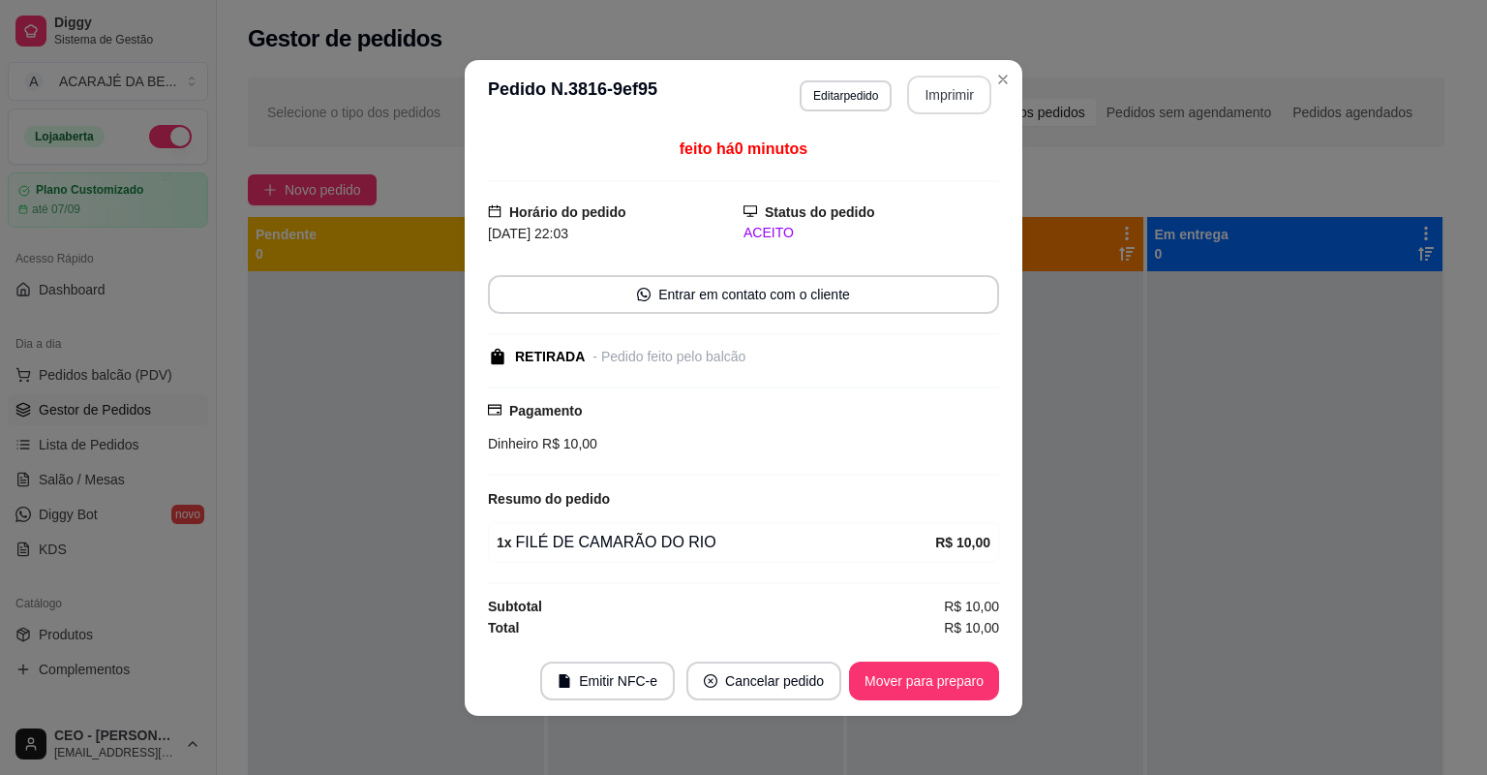
click at [952, 107] on button "Imprimir" at bounding box center [949, 95] width 84 height 39
click at [875, 657] on footer "Emitir NFC-e Cancelar pedido Mover para preparo" at bounding box center [744, 681] width 558 height 70
click at [895, 682] on button "Mover para preparo" at bounding box center [924, 680] width 150 height 39
click at [896, 682] on div "Mover para preparo" at bounding box center [910, 680] width 177 height 39
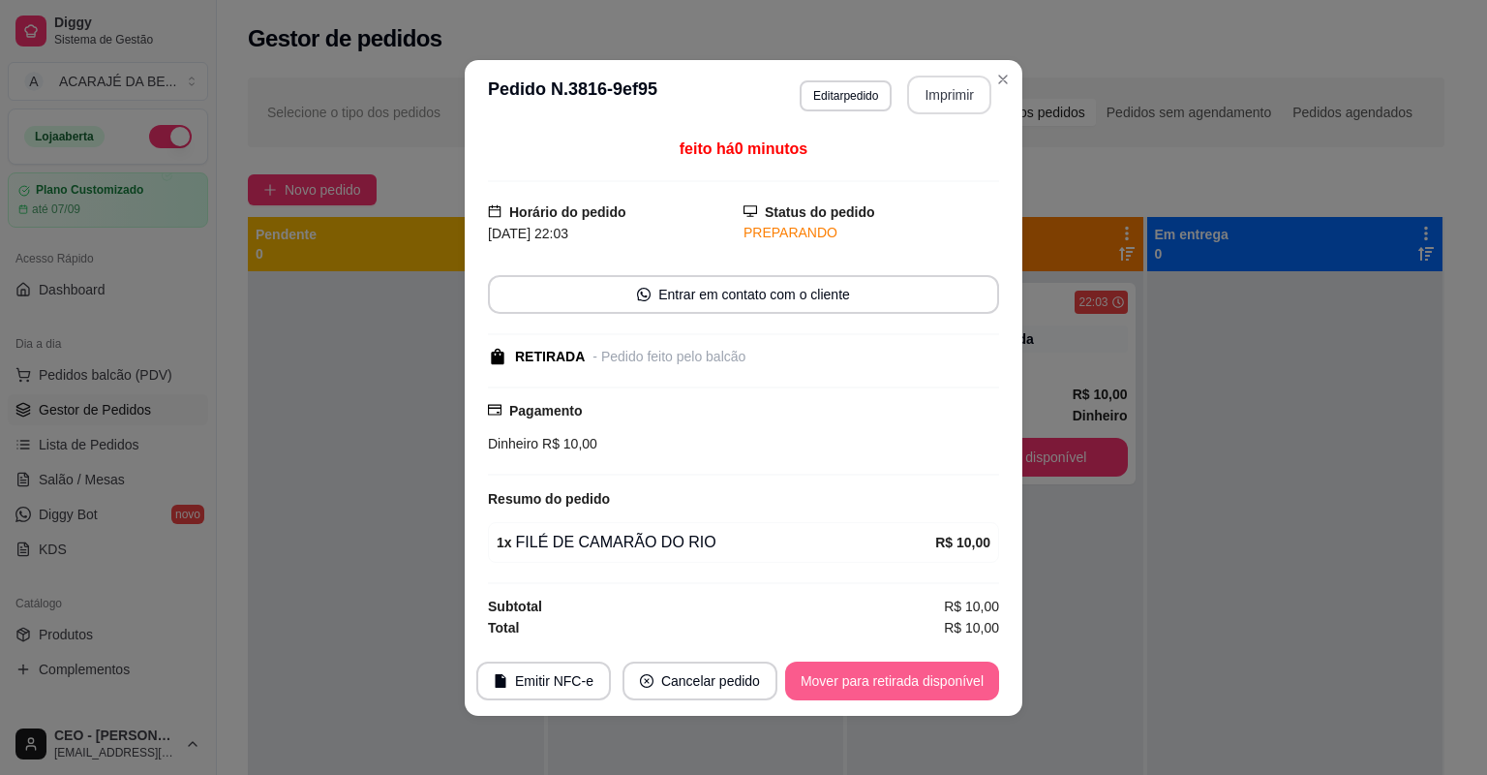
click at [895, 678] on button "Mover para retirada disponível" at bounding box center [892, 680] width 214 height 39
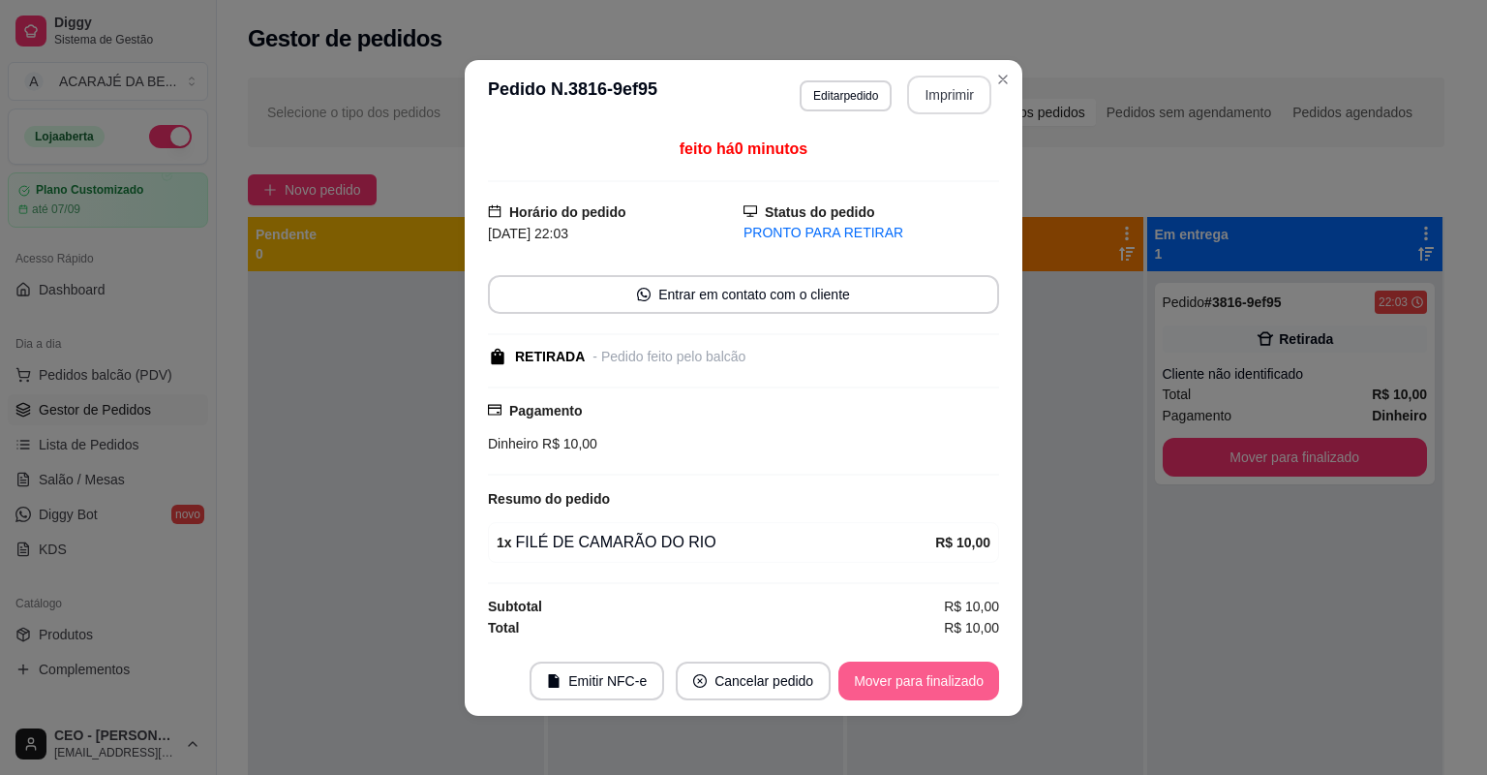
click at [894, 678] on button "Mover para finalizado" at bounding box center [919, 680] width 161 height 39
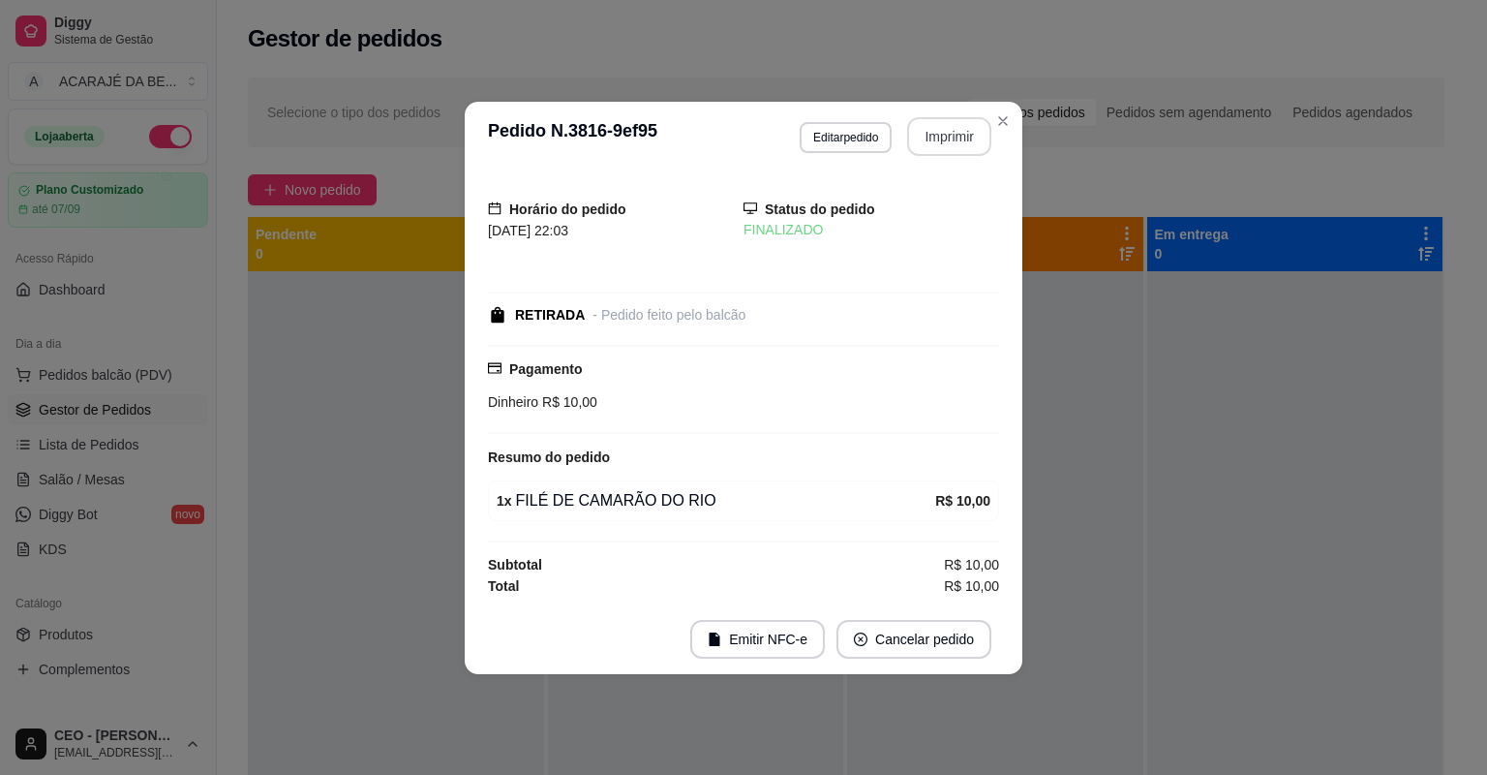
click at [1011, 105] on header "**********" at bounding box center [744, 137] width 558 height 70
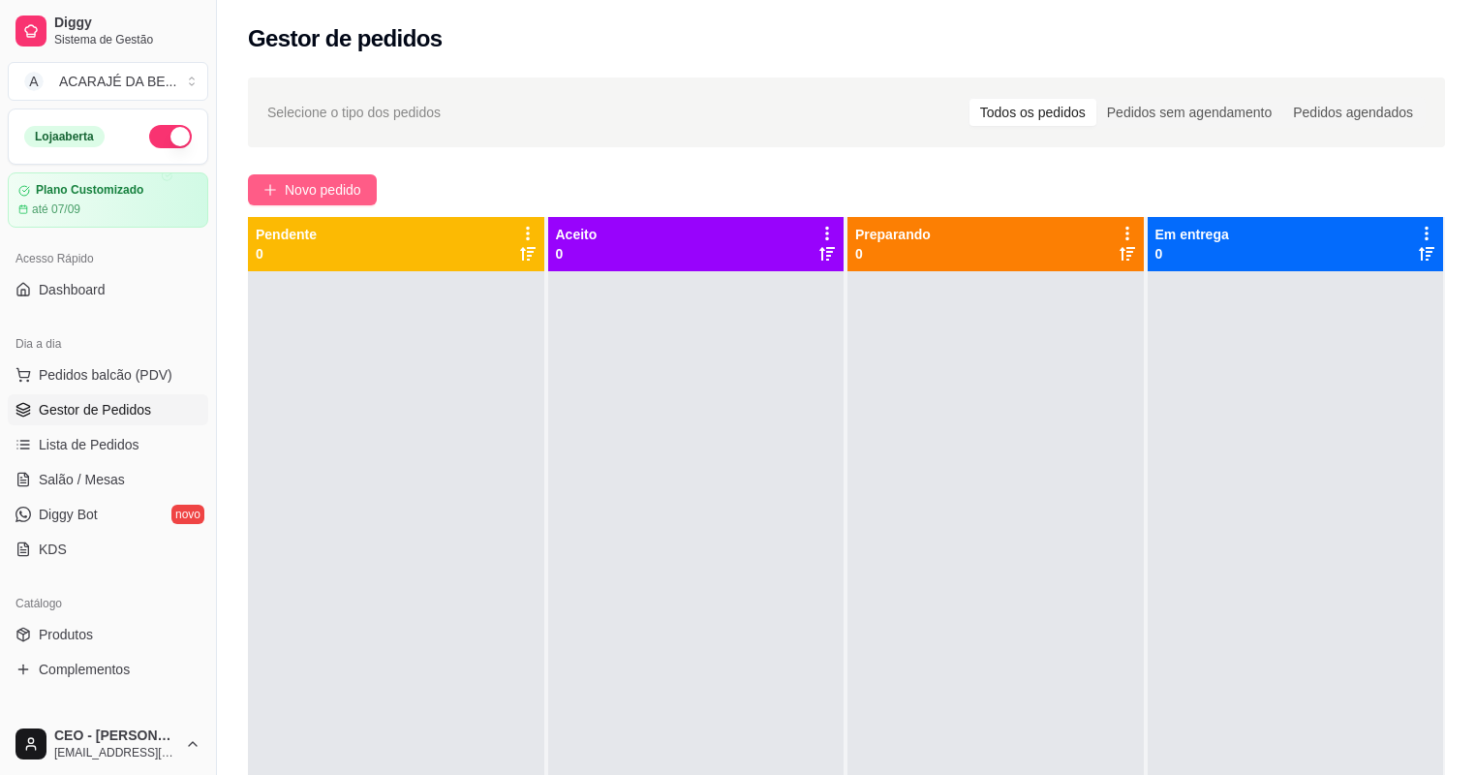
click at [294, 187] on span "Novo pedido" at bounding box center [323, 189] width 76 height 21
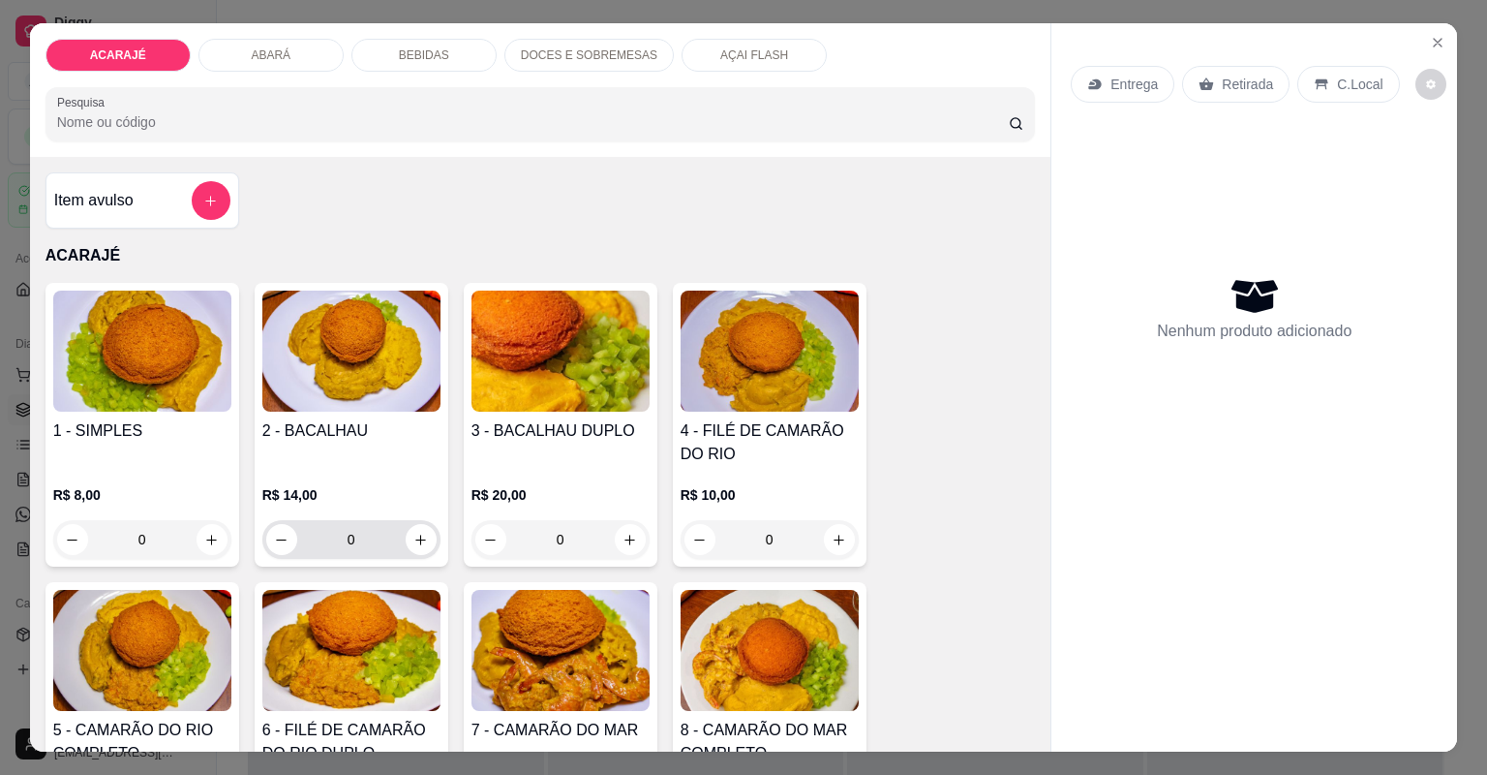
scroll to position [155, 0]
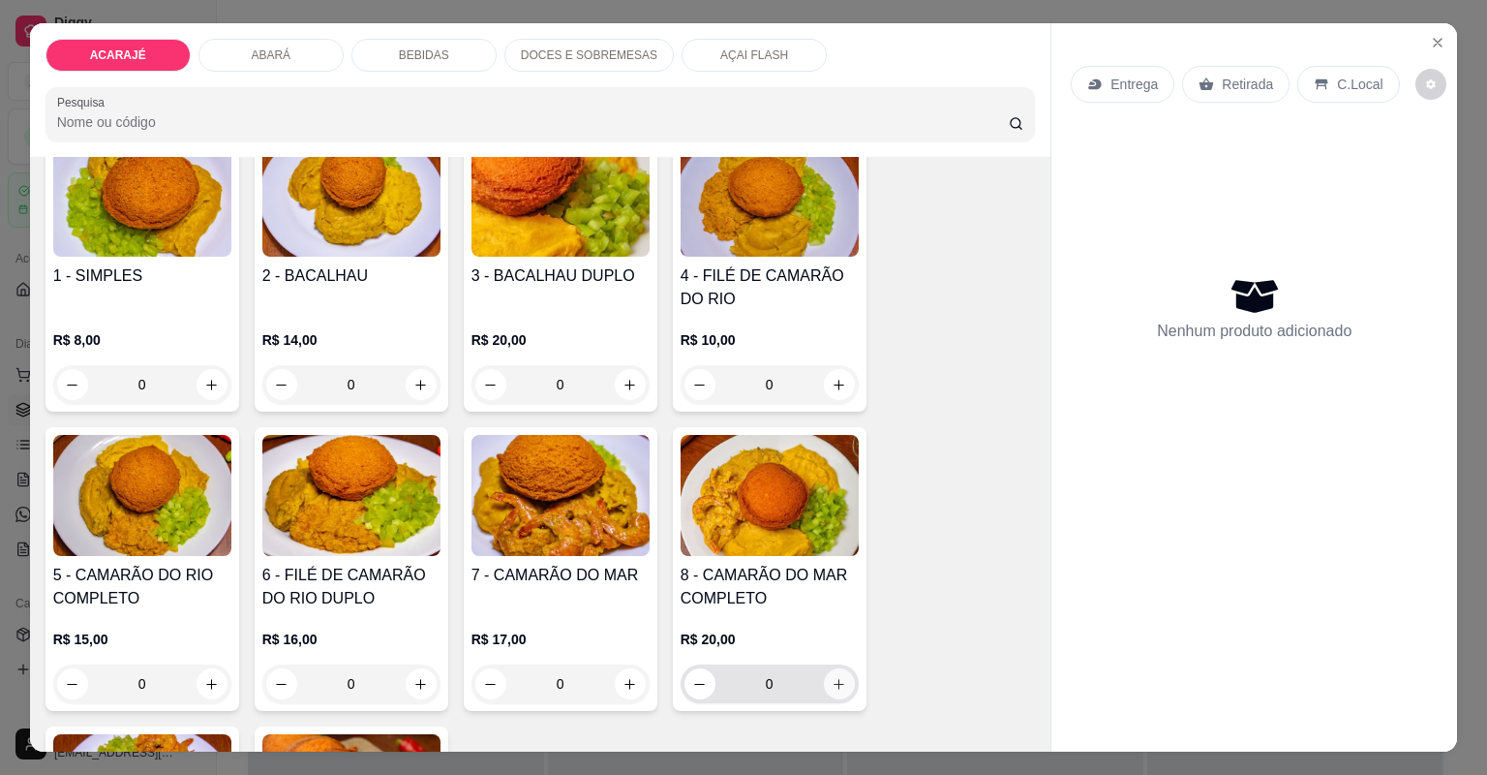
click at [832, 681] on icon "increase-product-quantity" at bounding box center [839, 684] width 15 height 15
type input "1"
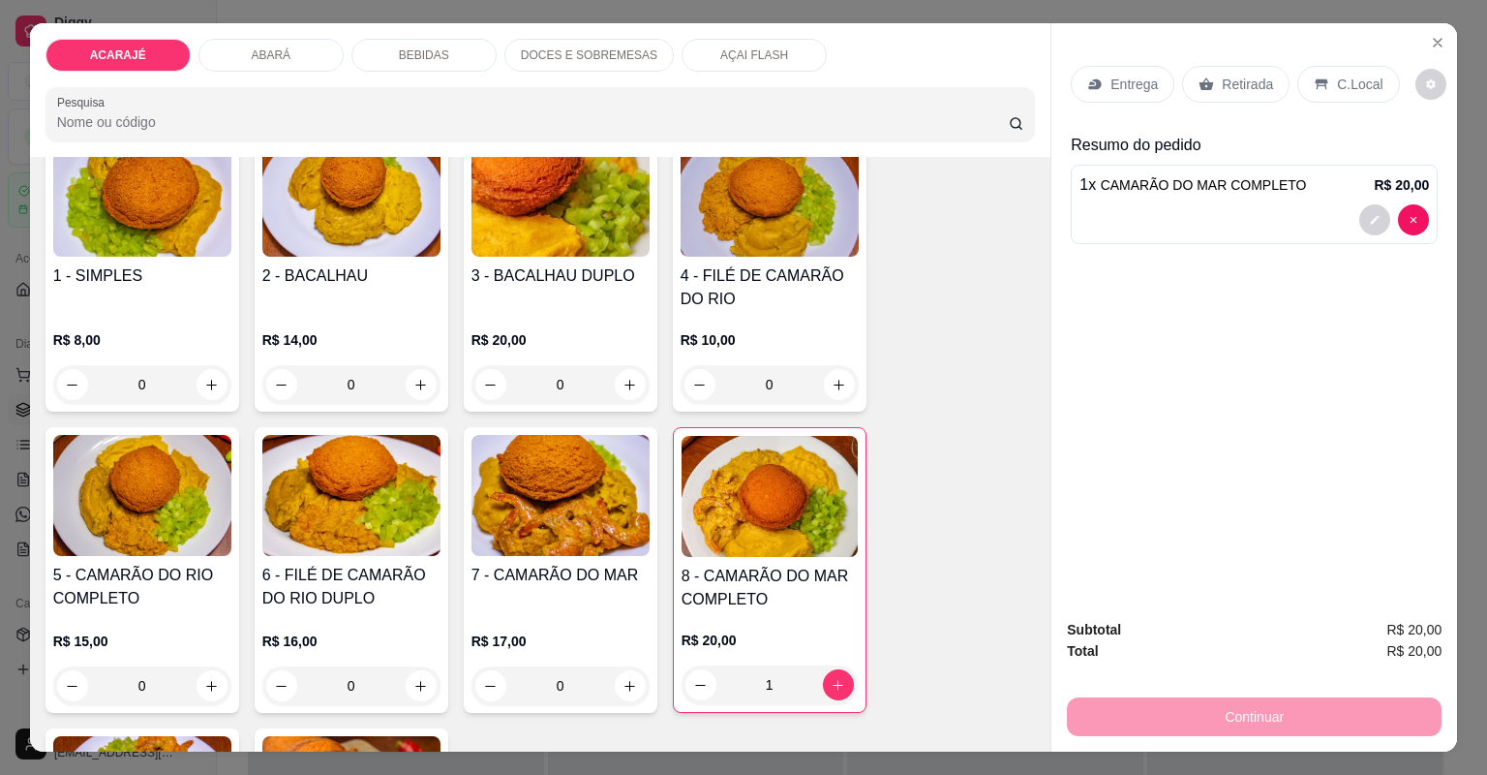
click at [1133, 79] on p "Entrega" at bounding box center [1134, 84] width 47 height 19
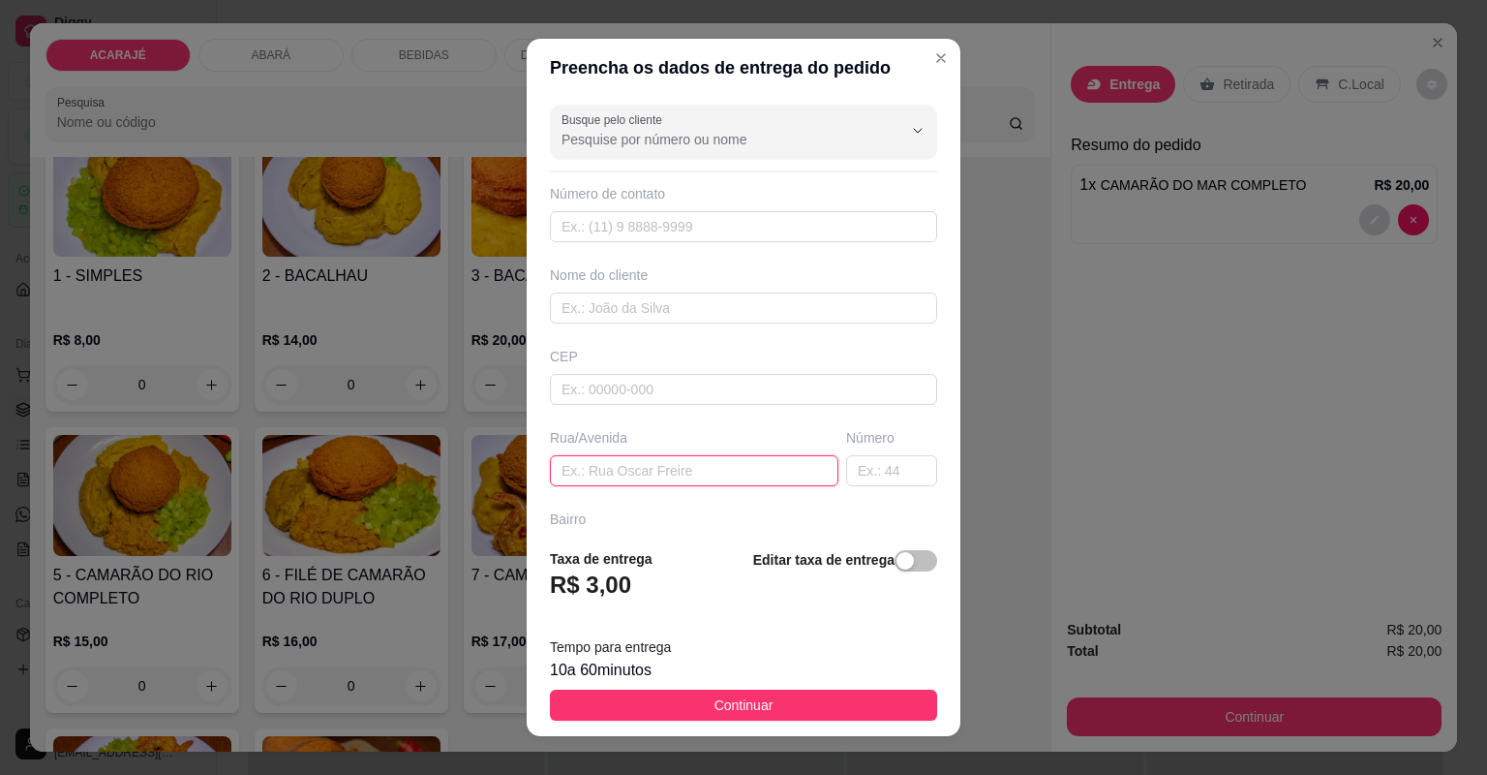
paste input "Rua Bairo dois de julho"
paste input "dinheiro"
paste input "1 travessa"
paste input "na casa de josy"
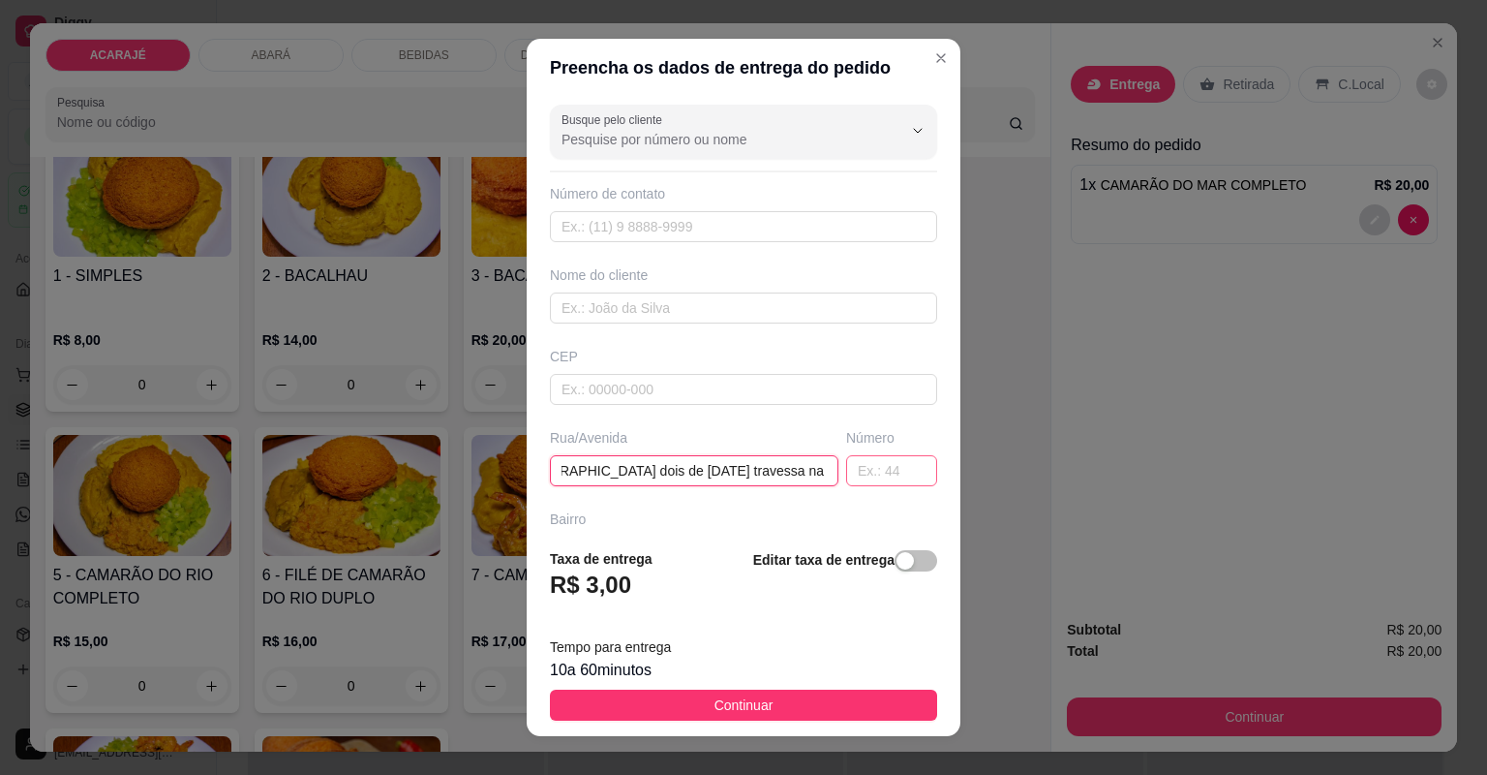
type input "Rua Bairo dois de julho 1 travessa na casa de josy"
click at [889, 476] on input "text" at bounding box center [891, 470] width 91 height 31
type input "145"
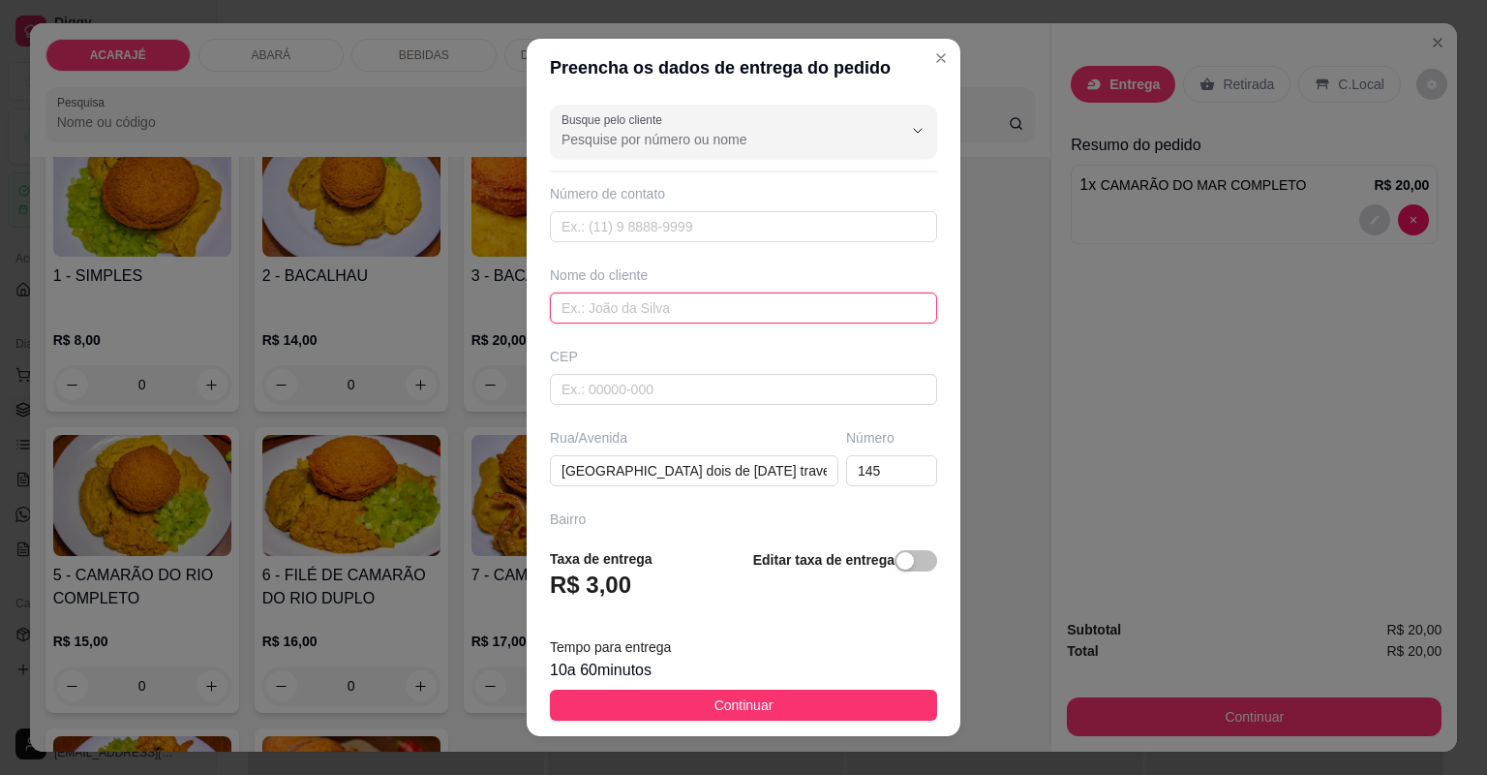
click at [598, 302] on input "text" at bounding box center [743, 307] width 387 height 31
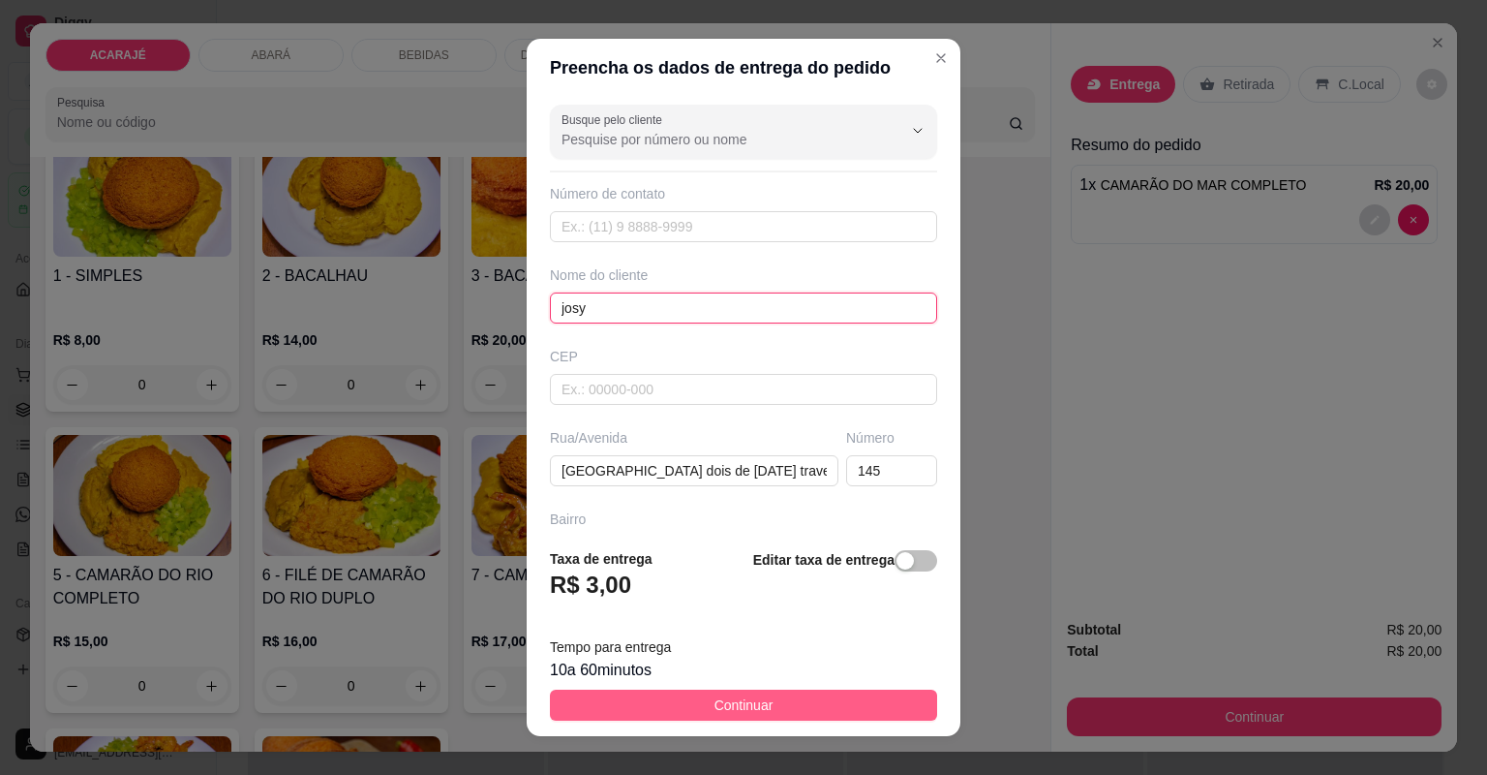
type input "josy"
click at [693, 701] on button "Continuar" at bounding box center [743, 704] width 387 height 31
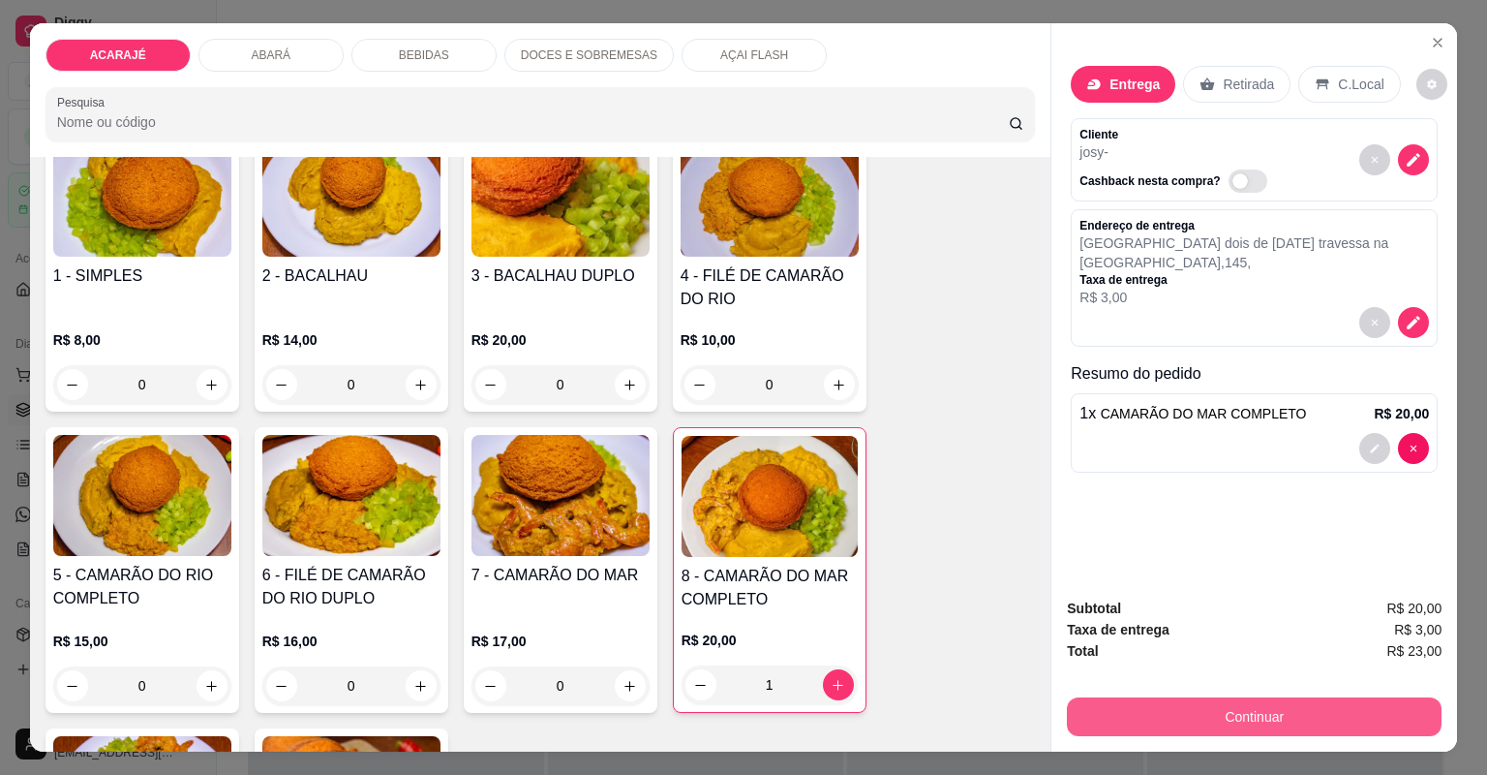
click at [1232, 712] on button "Continuar" at bounding box center [1254, 716] width 375 height 39
click at [1195, 716] on button "Continuar" at bounding box center [1254, 716] width 375 height 39
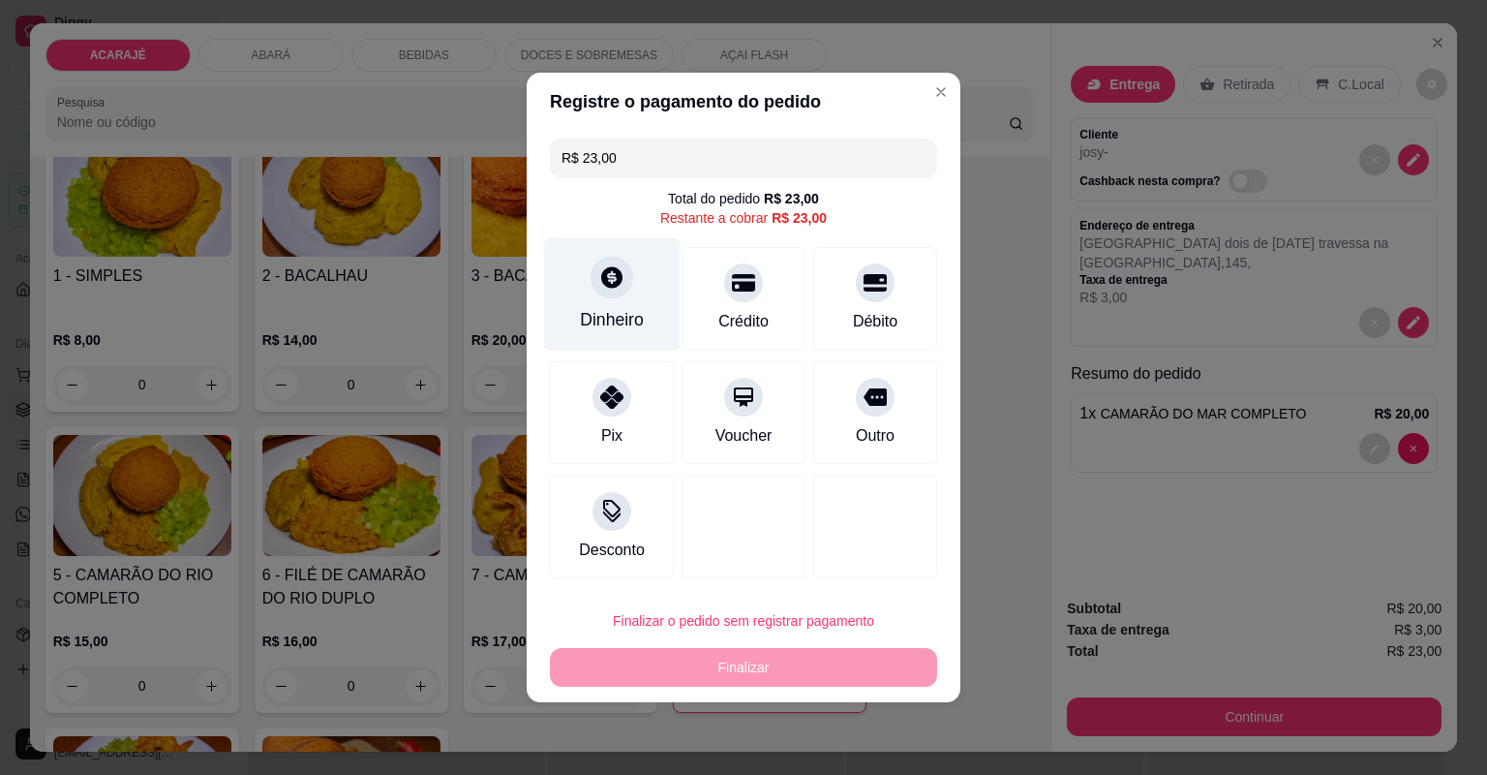
click at [617, 318] on div "Dinheiro" at bounding box center [612, 319] width 64 height 25
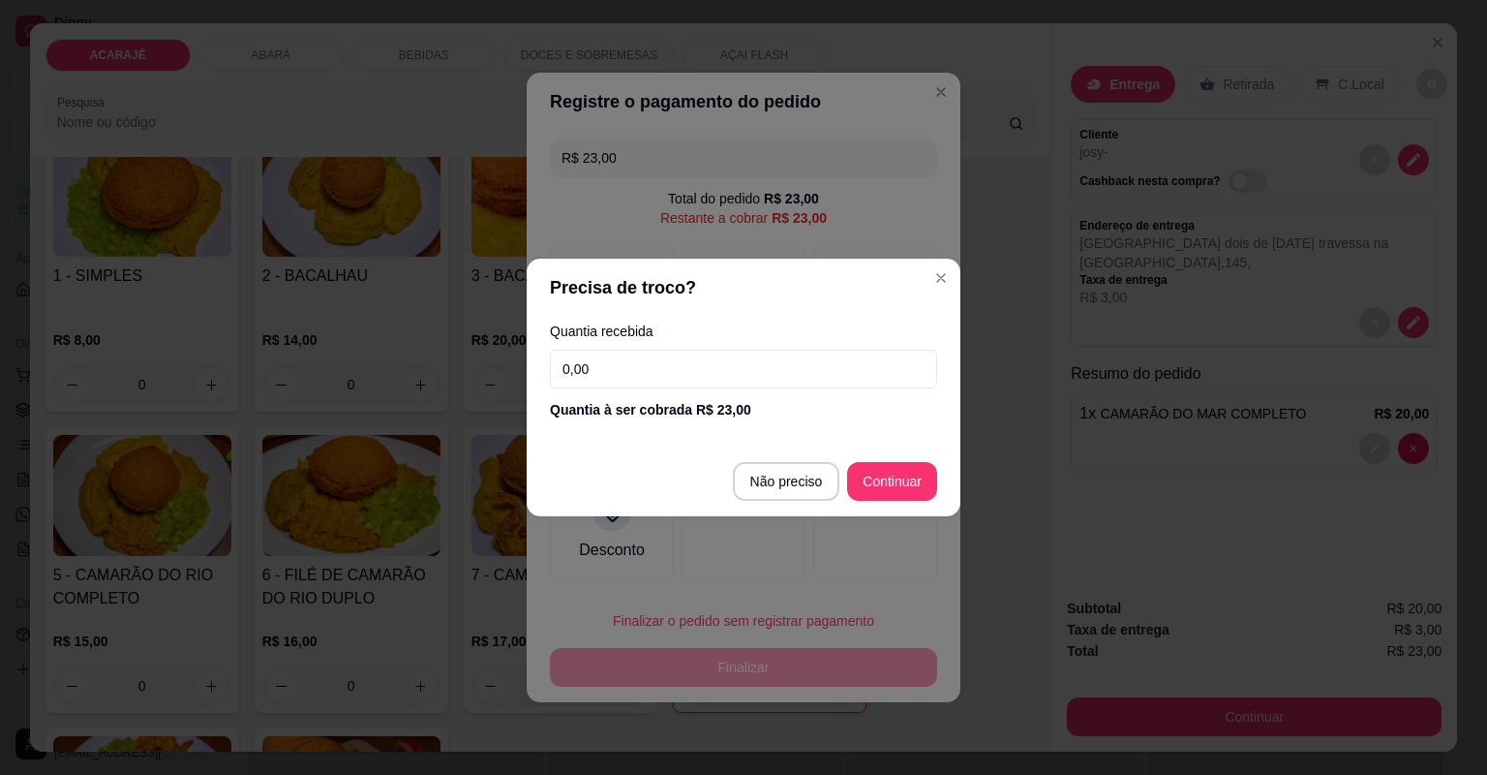
click at [665, 370] on input "0,00" at bounding box center [743, 369] width 387 height 39
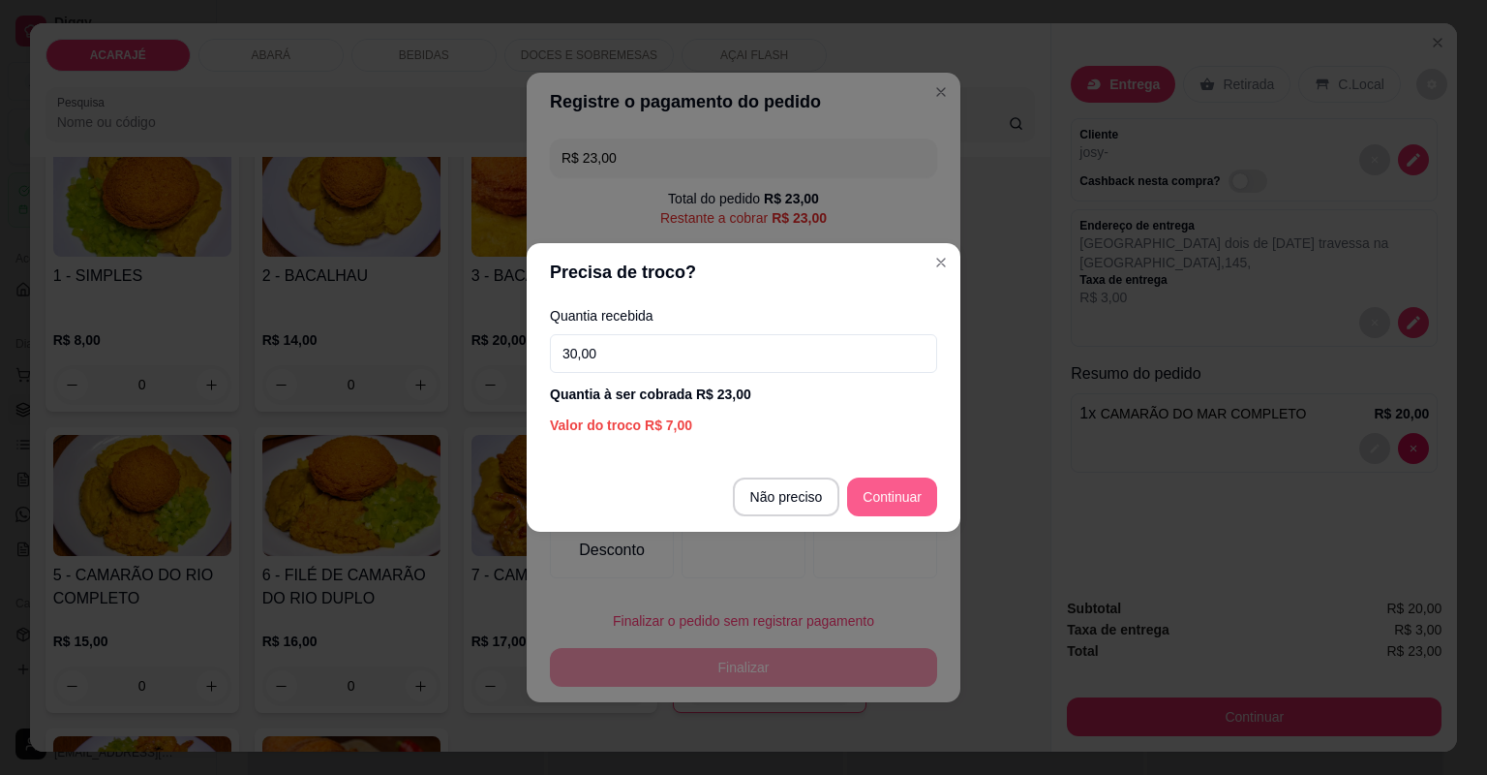
type input "30,00"
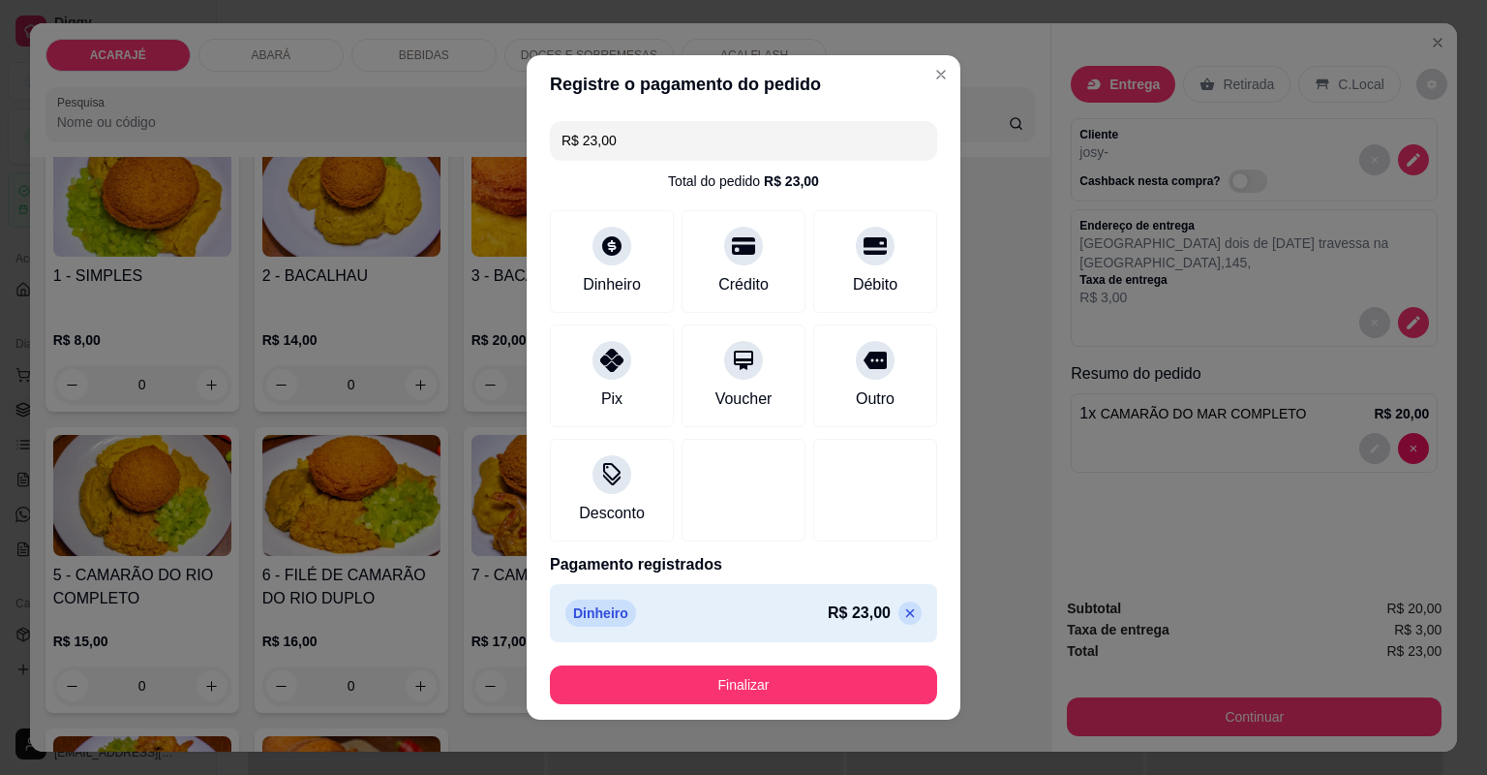
type input "R$ 0,00"
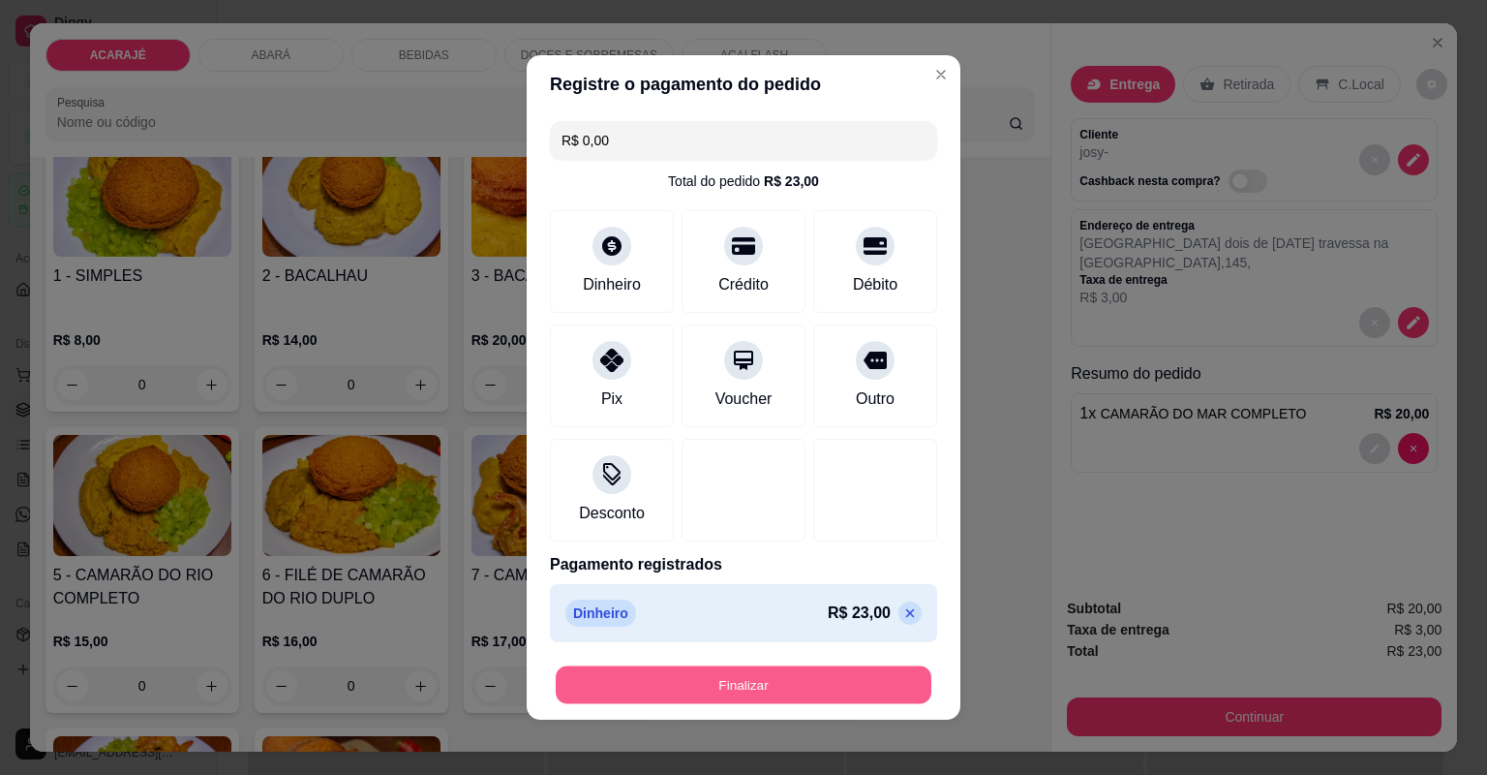
click at [878, 680] on button "Finalizar" at bounding box center [744, 685] width 376 height 38
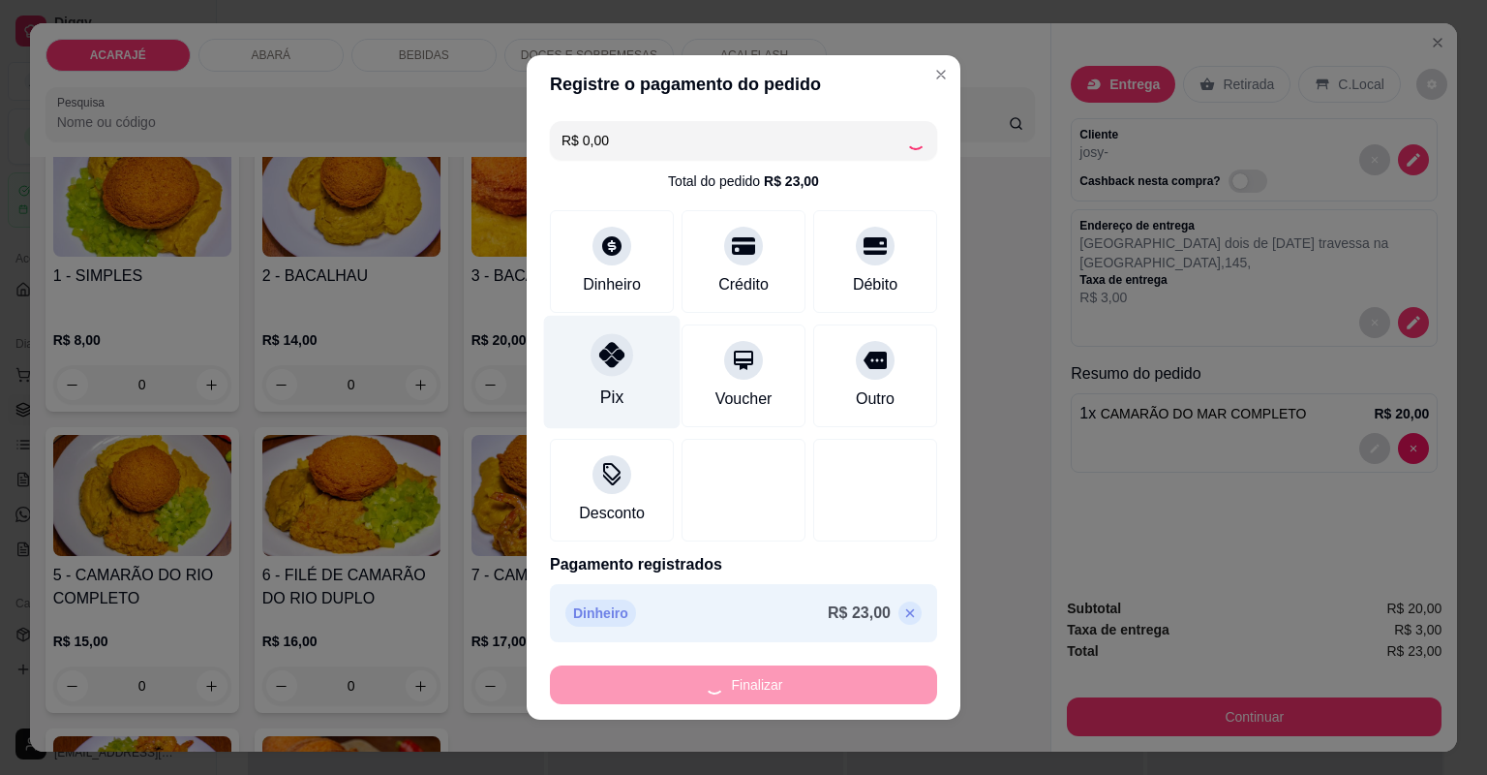
type input "0"
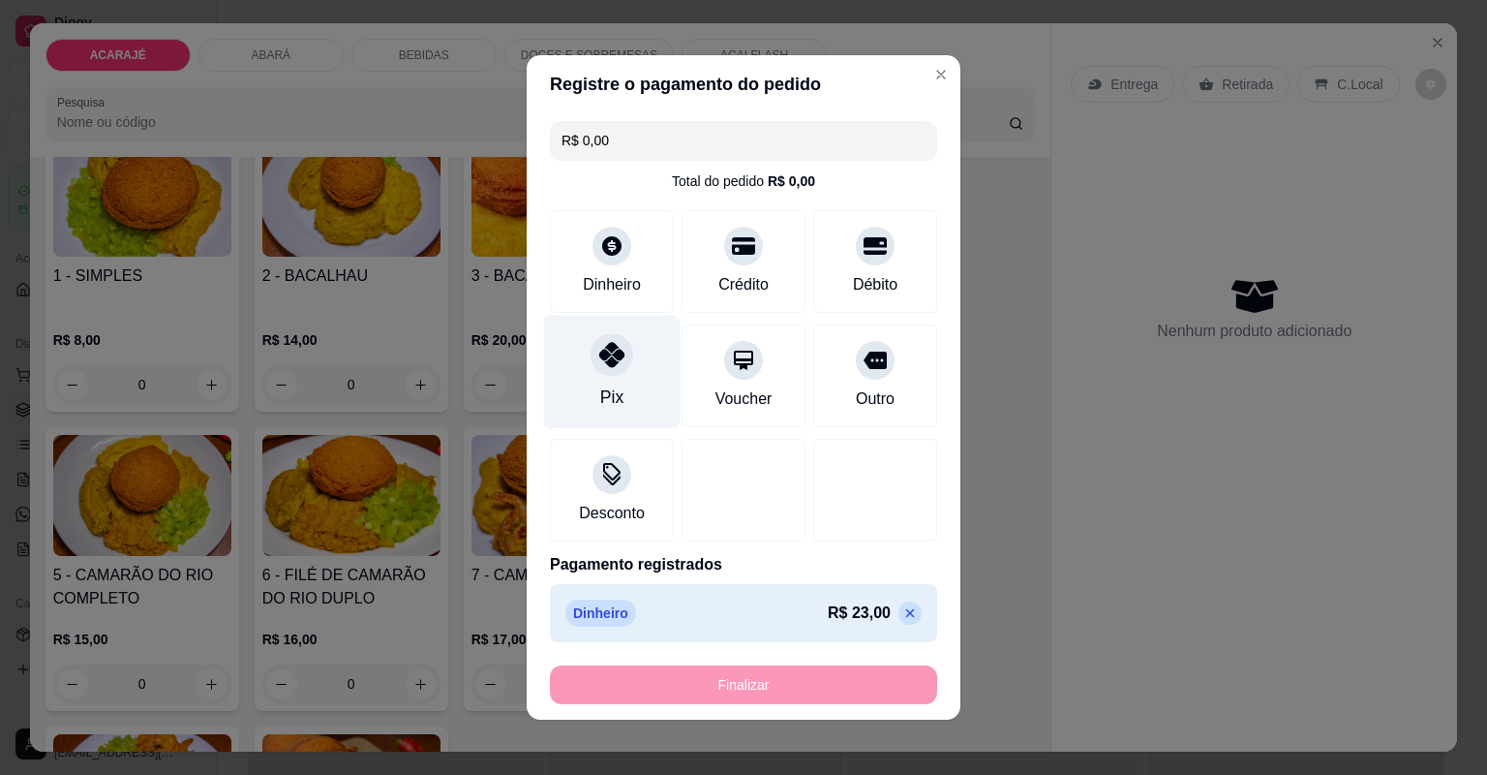
type input "-R$ 23,00"
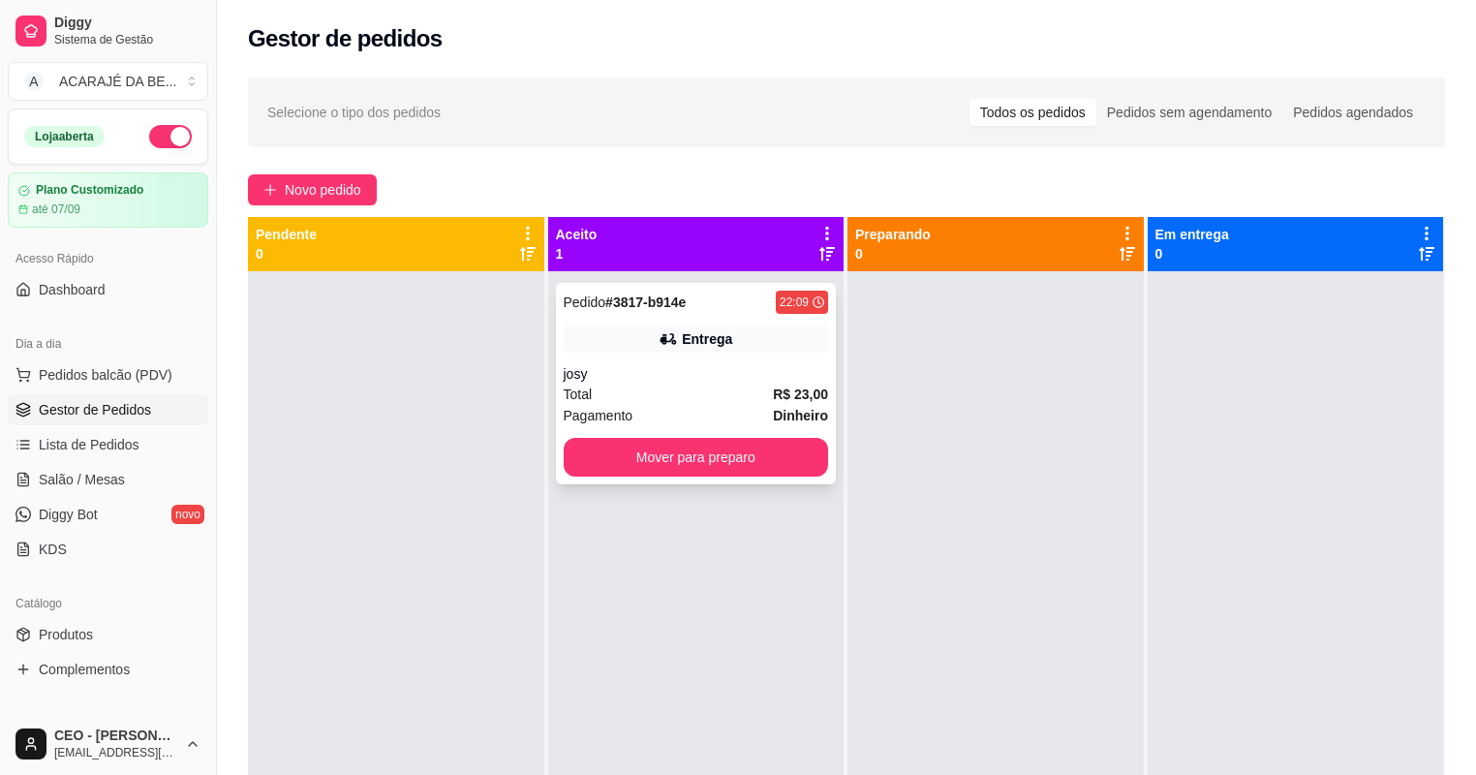
click at [624, 362] on div "Pedido # 3817-b914e 22:09 Entrega josy Total R$ 23,00 Pagamento Dinheiro Mover …" at bounding box center [696, 383] width 281 height 201
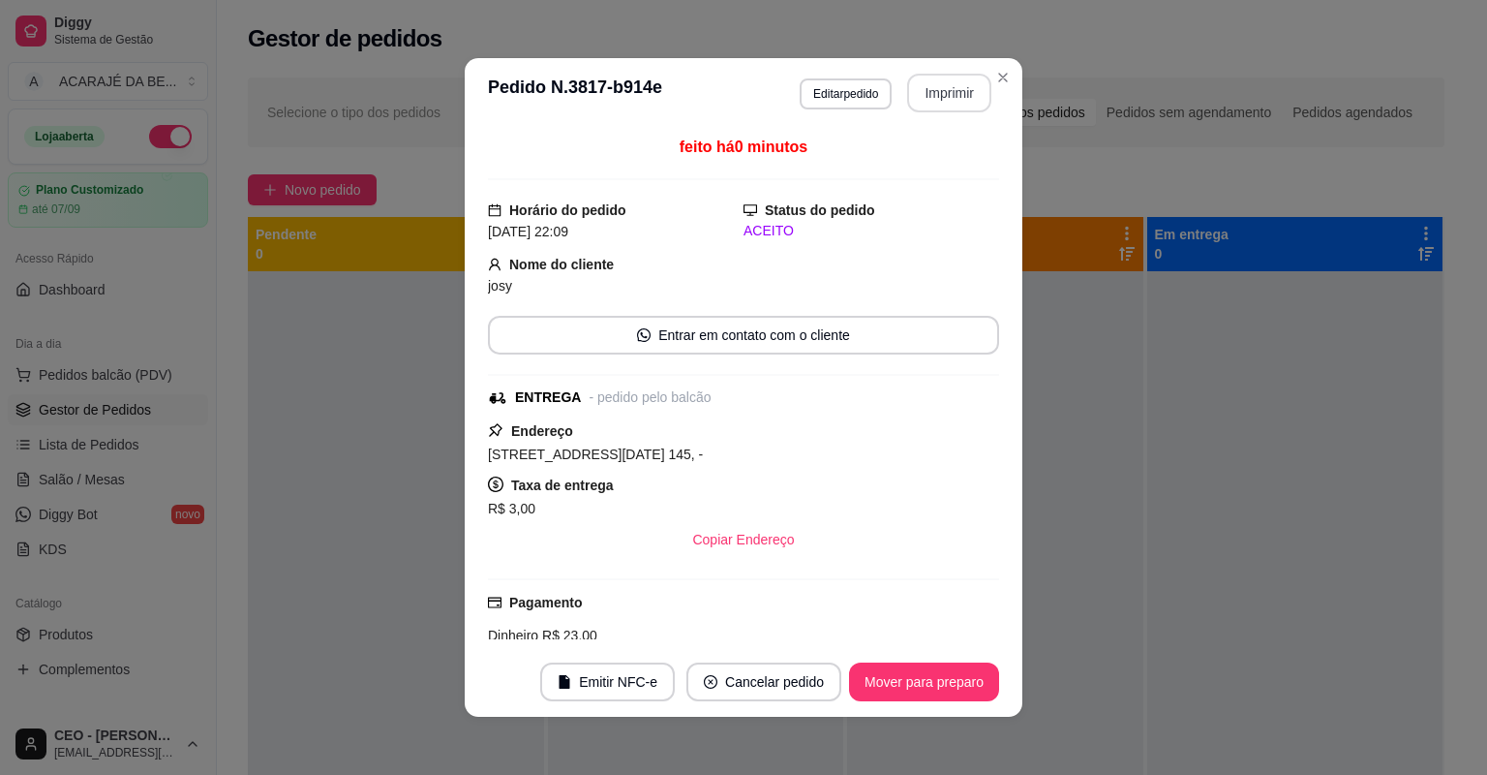
click at [924, 89] on button "Imprimir" at bounding box center [949, 93] width 84 height 39
drag, startPoint x: 922, startPoint y: 97, endPoint x: 902, endPoint y: 673, distance: 576.5
click at [906, 647] on footer "Emitir NFC-e Cancelar pedido Mover para preparo" at bounding box center [744, 682] width 558 height 70
click at [902, 672] on footer "Emitir NFC-e Cancelar pedido Mover para preparo" at bounding box center [744, 682] width 558 height 70
click at [902, 671] on button "Mover para preparo" at bounding box center [924, 681] width 150 height 39
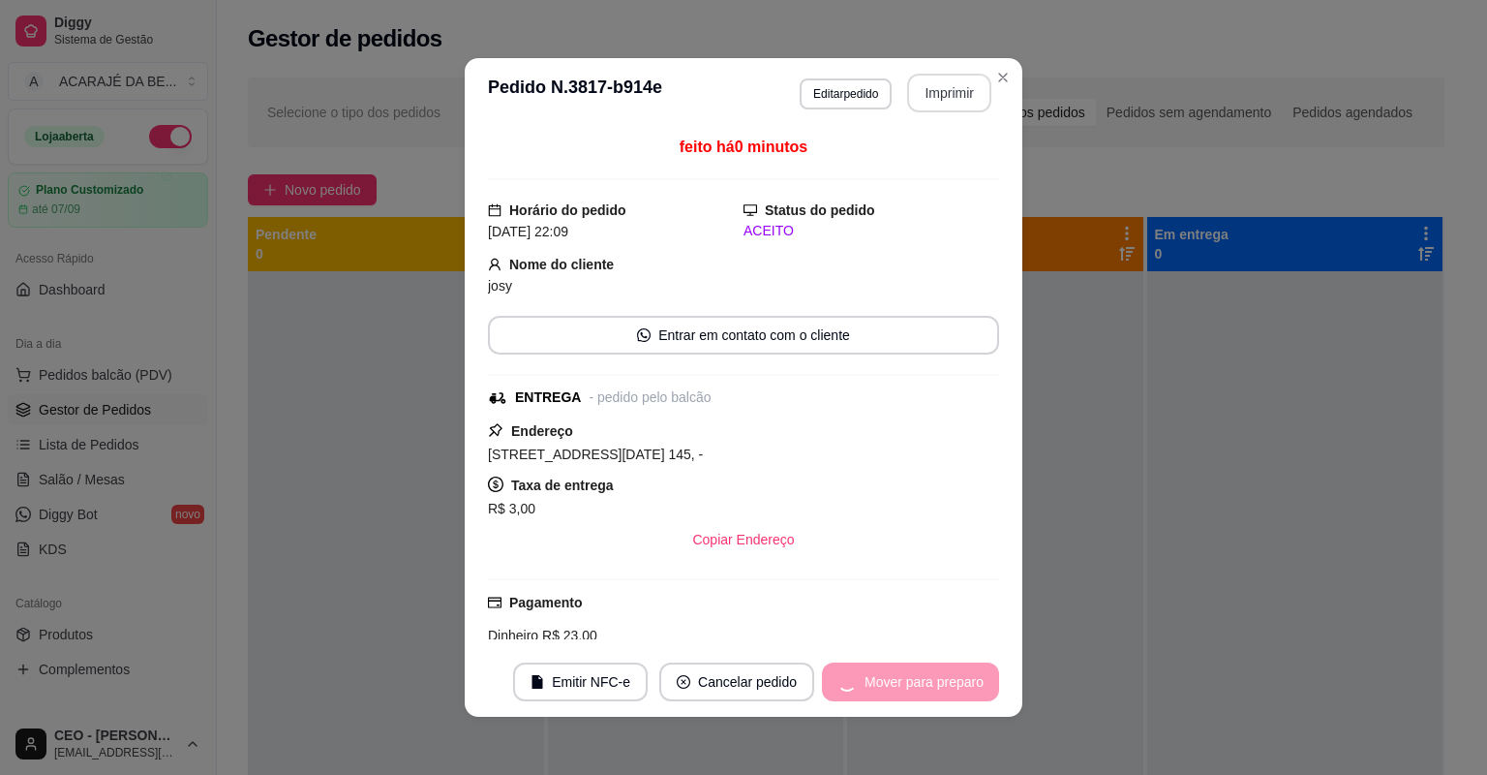
click at [904, 671] on div "Mover para preparo" at bounding box center [910, 681] width 177 height 39
click at [905, 670] on div "Mover para preparo" at bounding box center [910, 681] width 177 height 39
click at [905, 669] on div "Mover para preparo" at bounding box center [910, 681] width 177 height 39
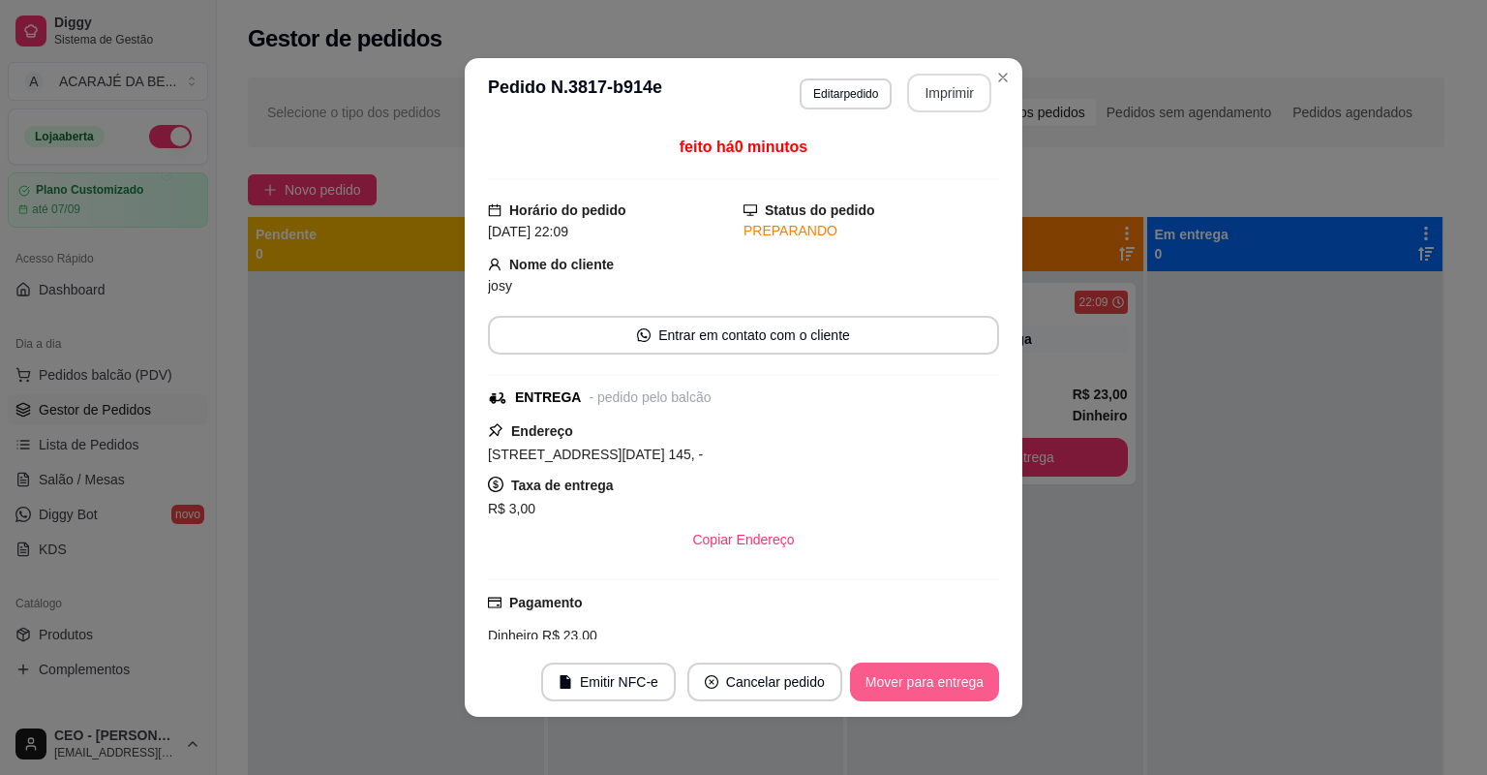
click at [905, 670] on button "Mover para entrega" at bounding box center [924, 681] width 149 height 39
click at [906, 674] on div "Mover para entrega" at bounding box center [911, 681] width 176 height 39
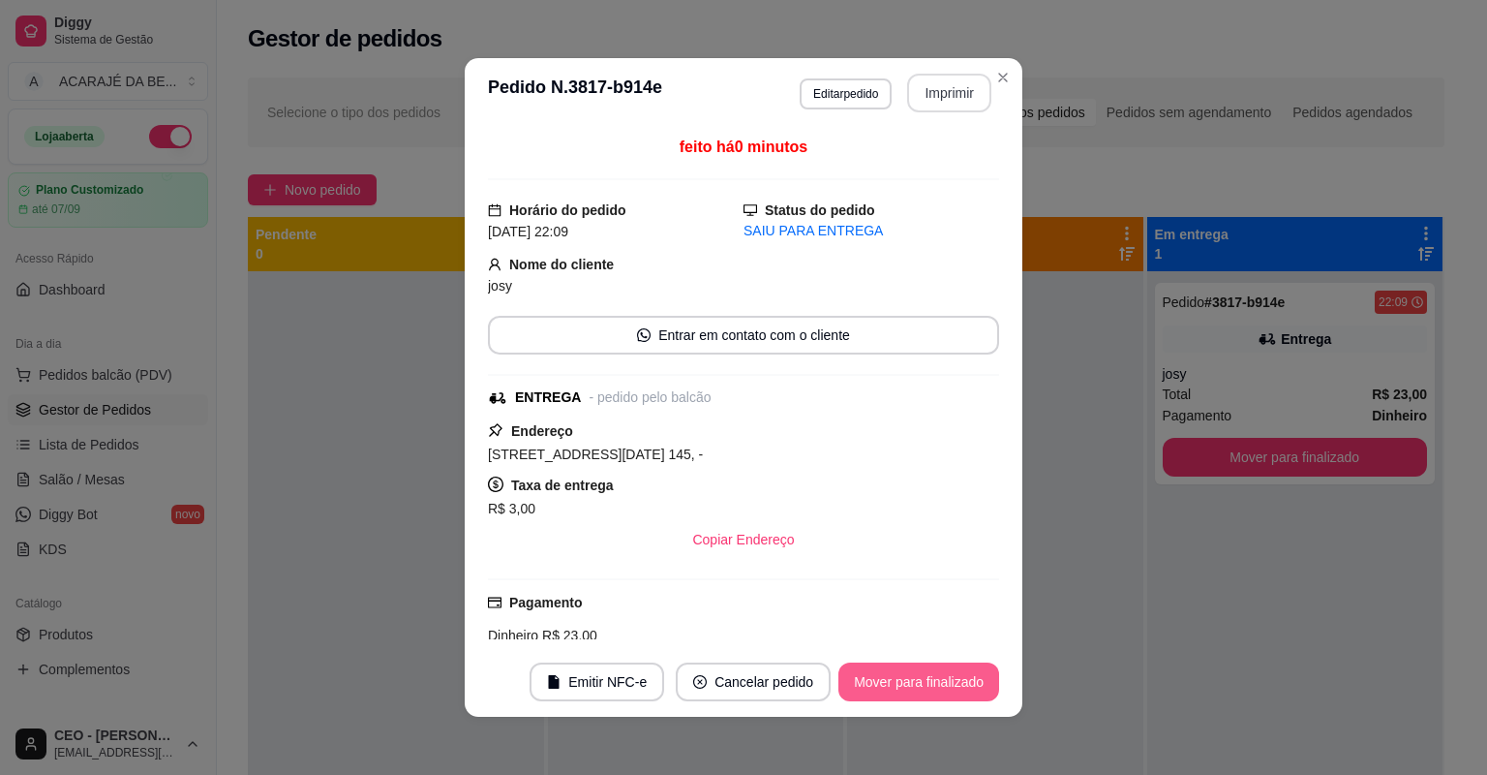
click at [906, 674] on button "Mover para finalizado" at bounding box center [919, 681] width 161 height 39
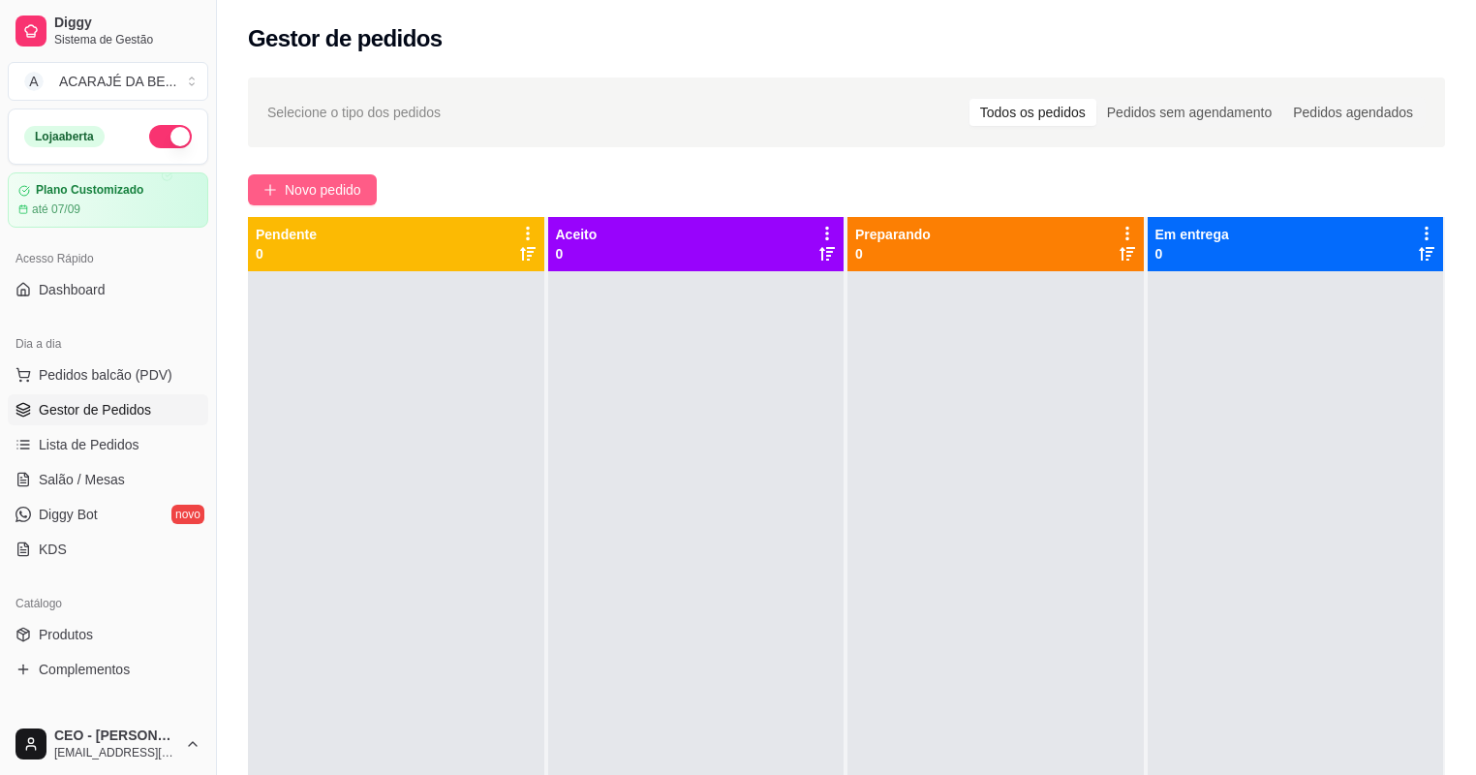
click at [325, 198] on span "Novo pedido" at bounding box center [323, 189] width 76 height 21
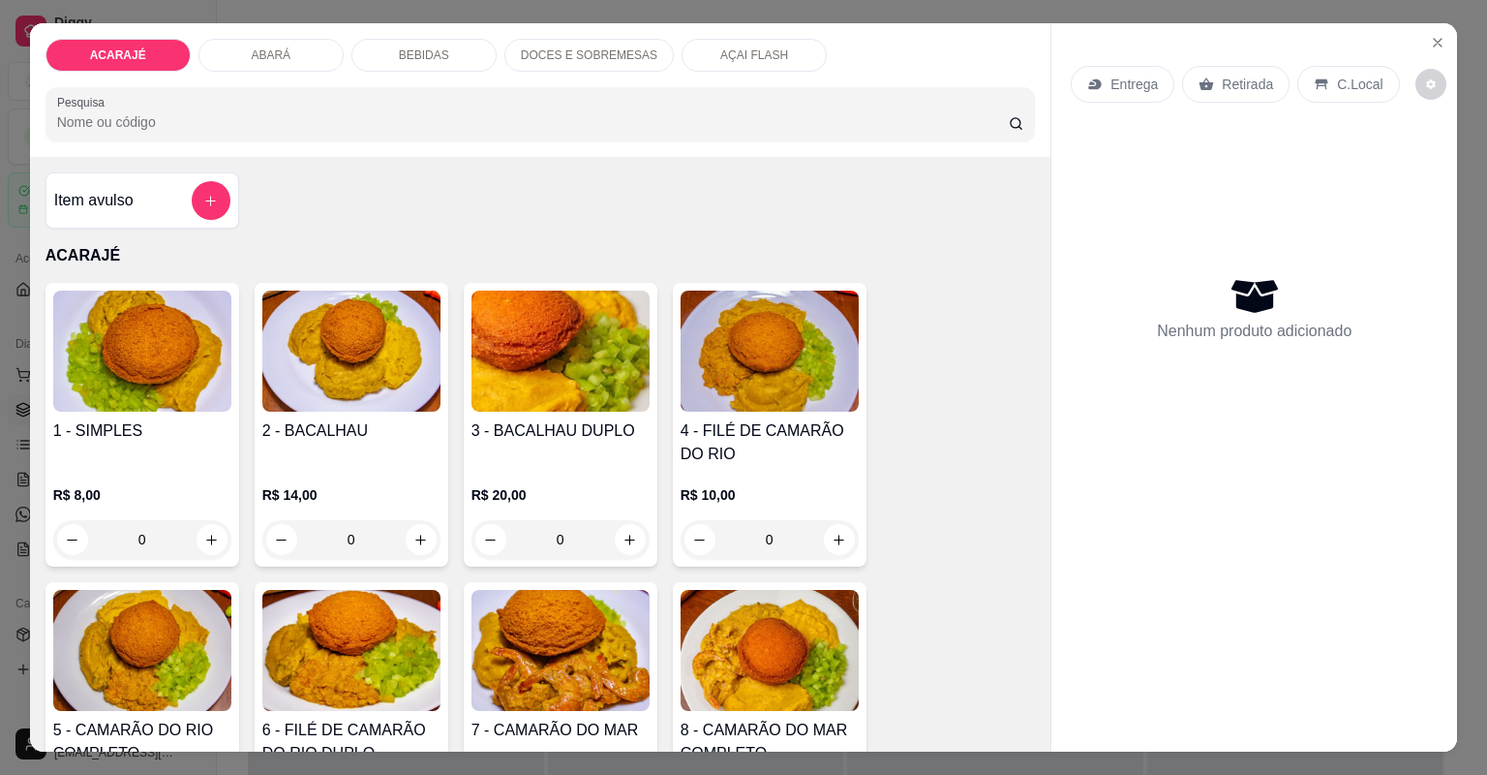
click at [351, 190] on div "Item avulso ACARAJÉ 1 - SIMPLES R$ 8,00 0 2 - BACALHAU R$ 14,00 0 3 - BACALHAU …" at bounding box center [541, 454] width 1022 height 595
click at [825, 532] on button "increase-product-quantity" at bounding box center [839, 539] width 30 height 30
type input "1"
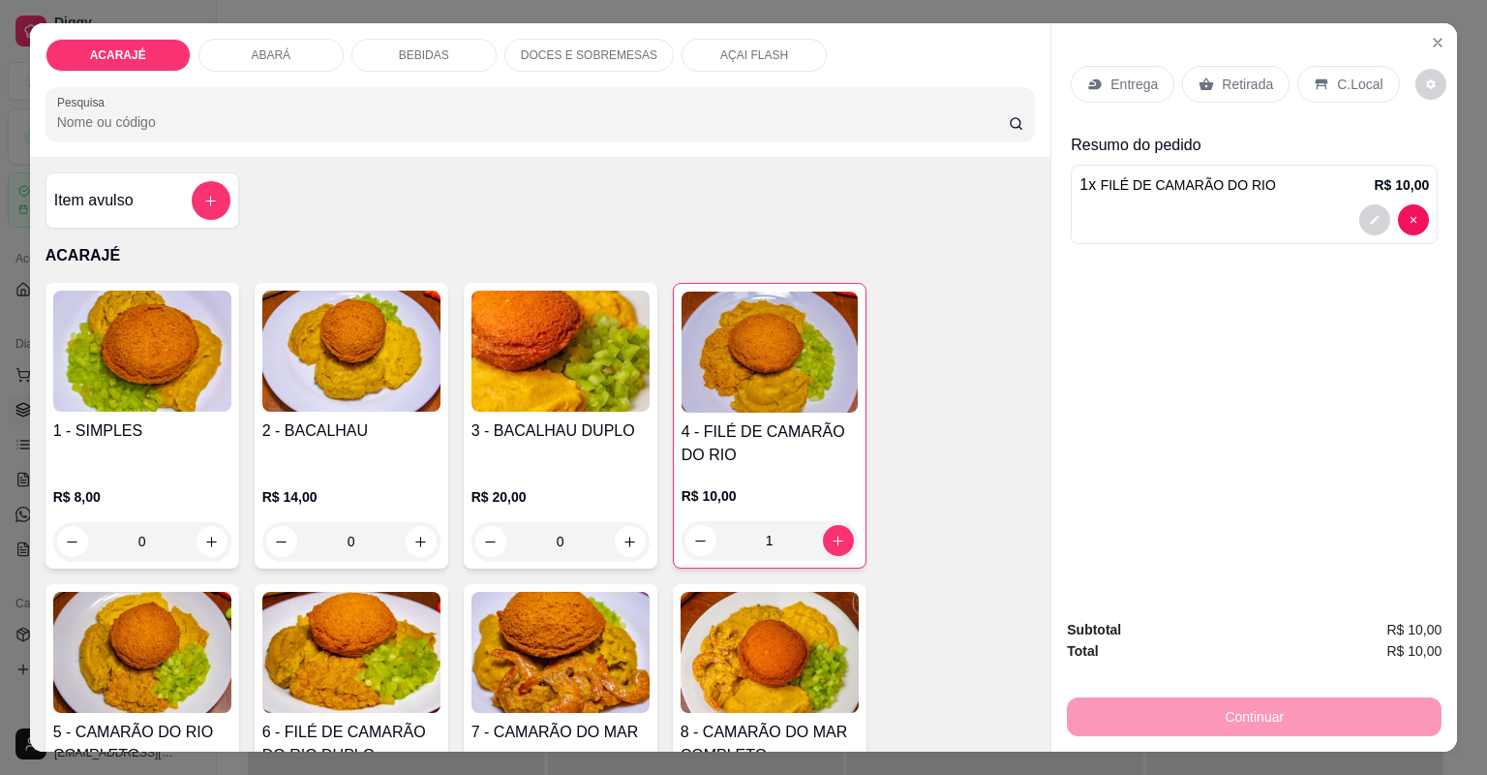
click at [1149, 91] on p "Entrega" at bounding box center [1134, 84] width 47 height 19
click at [1094, 85] on icon at bounding box center [1095, 84] width 13 height 11
click at [1120, 85] on p "Entrega" at bounding box center [1134, 84] width 47 height 19
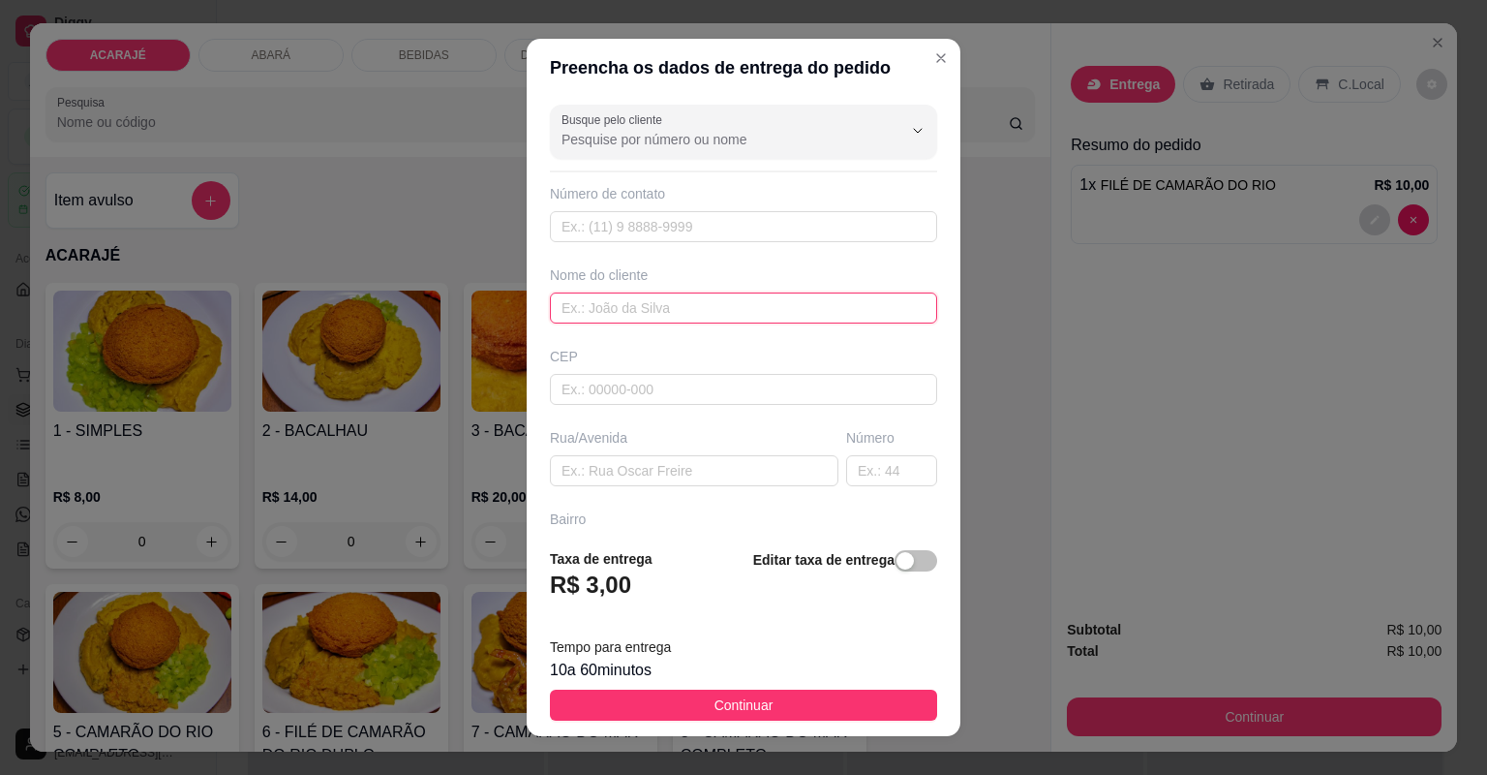
click at [741, 302] on input "text" at bounding box center [743, 307] width 387 height 31
type input "Rosa"
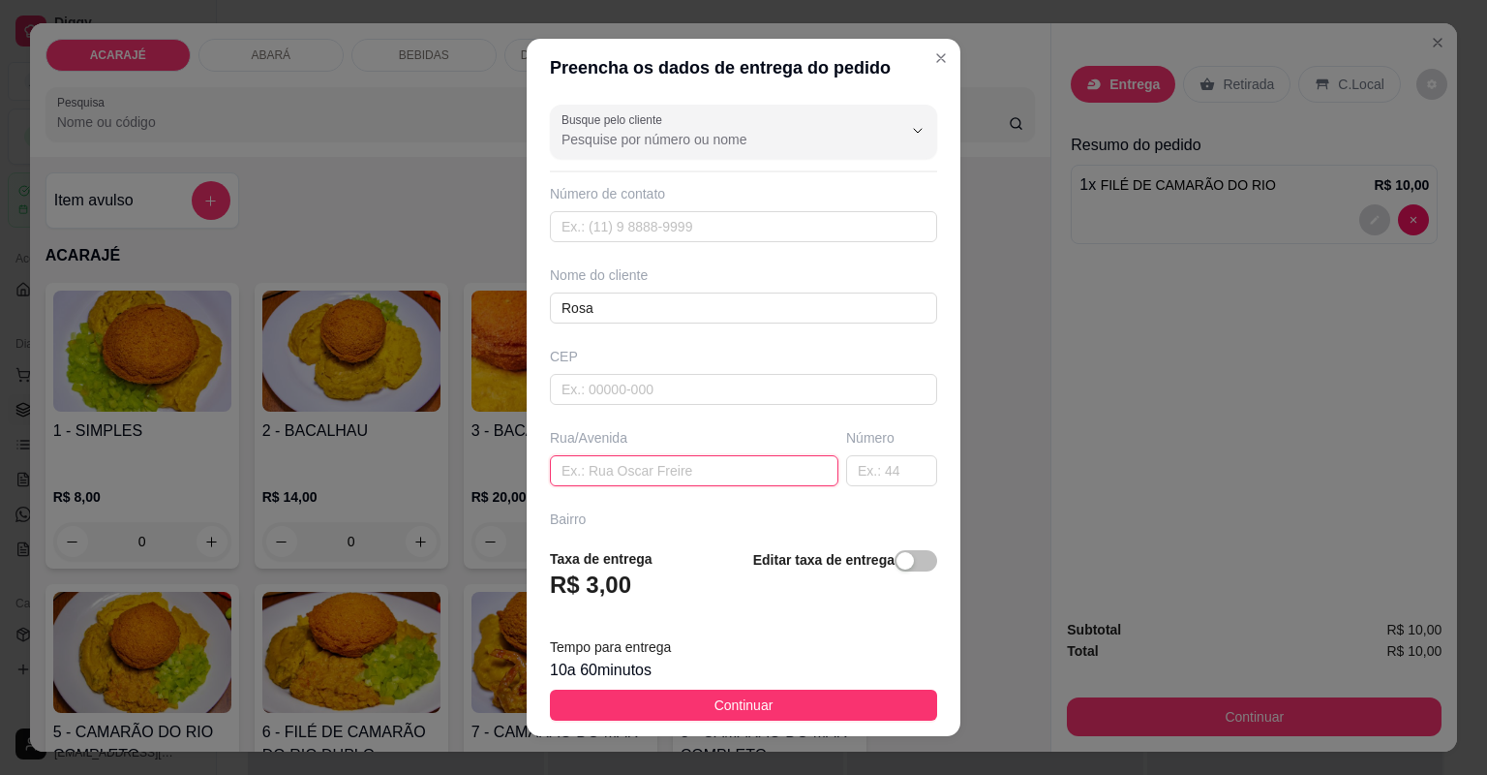
paste input "Camamuzino abaixo do posto médico"
type input "Camamuzino abaixo do posto médico"
click at [846, 473] on input "text" at bounding box center [891, 470] width 91 height 31
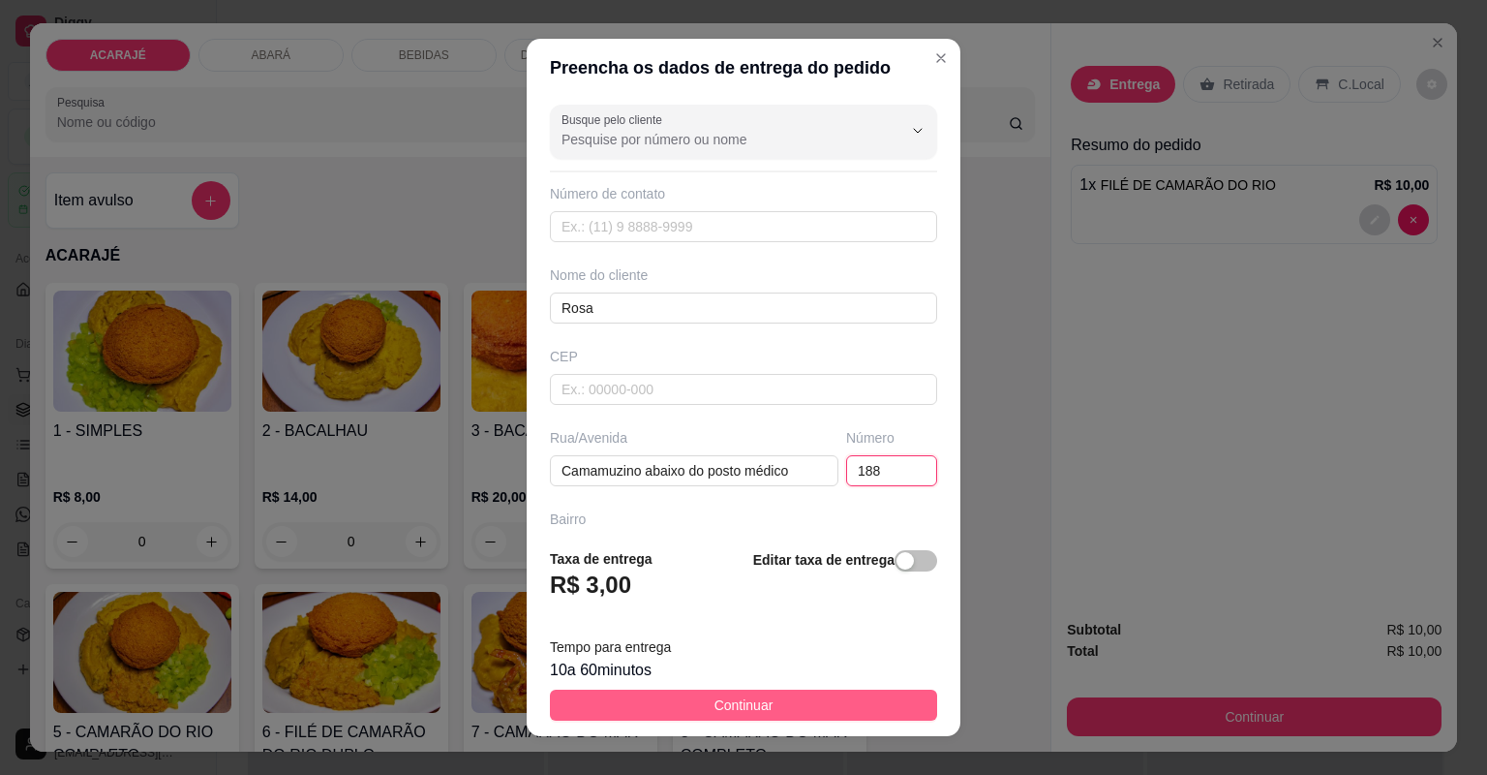
type input "188"
click at [723, 697] on span "Continuar" at bounding box center [744, 704] width 59 height 21
click at [723, 697] on img at bounding box center [770, 652] width 178 height 121
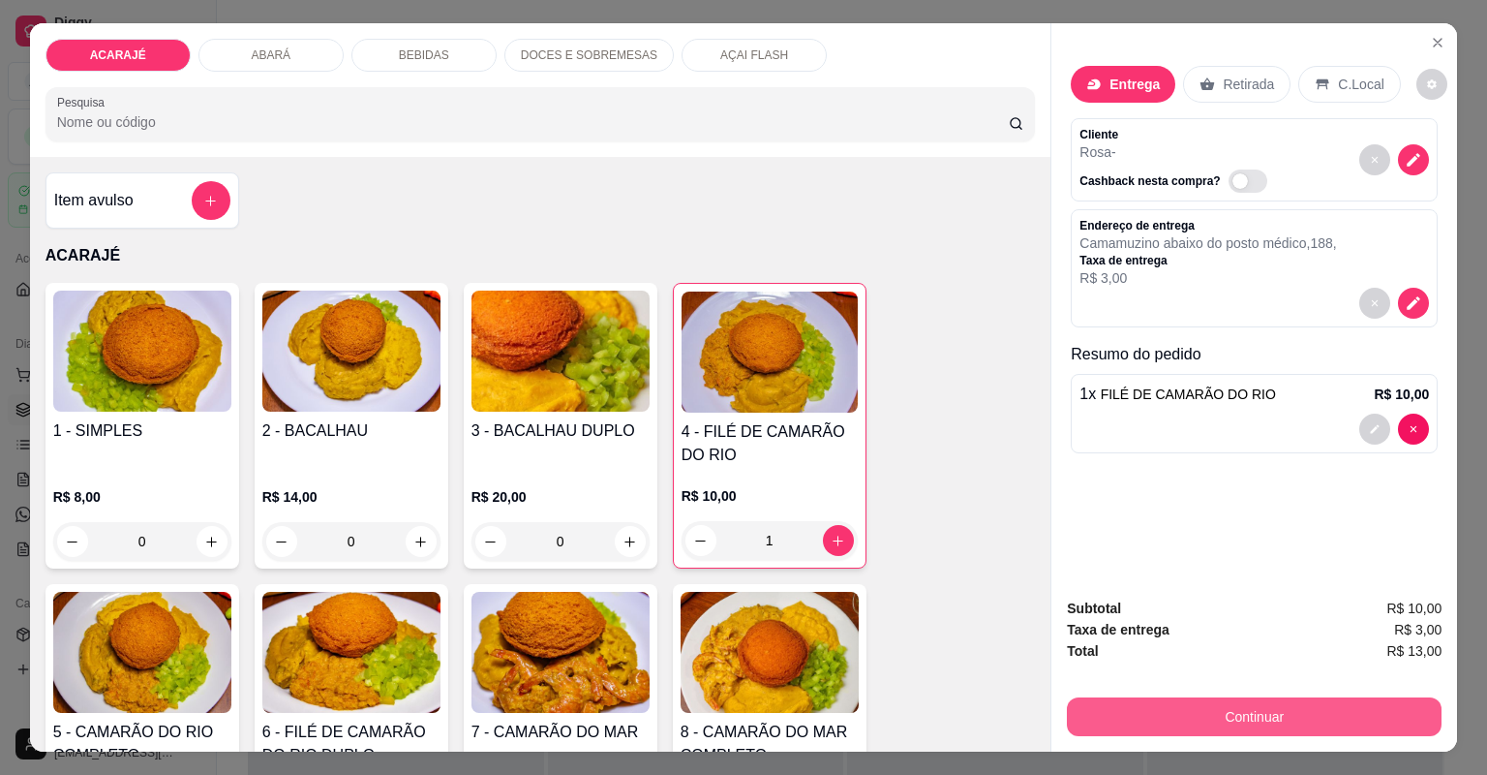
click at [1292, 714] on button "Continuar" at bounding box center [1254, 716] width 375 height 39
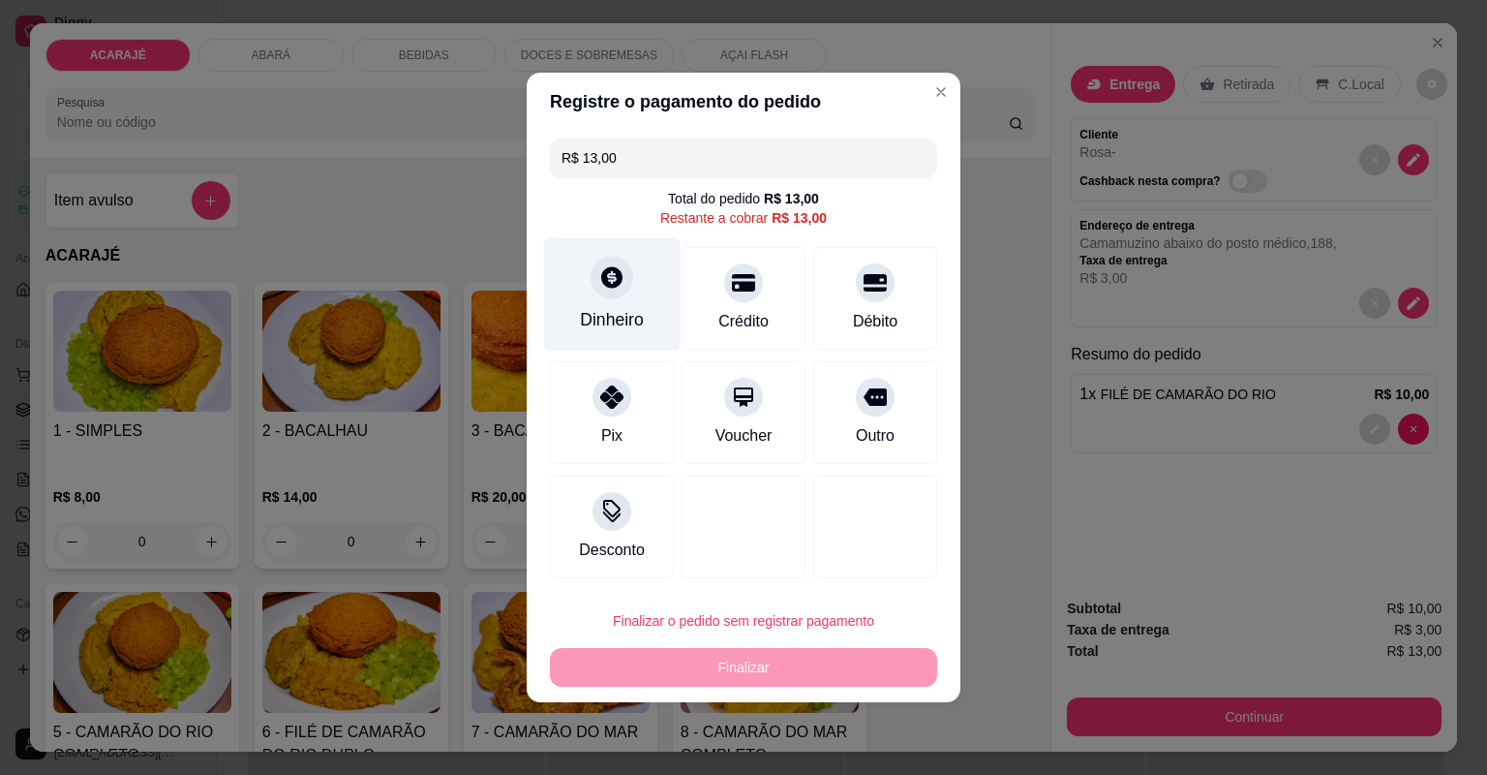
click at [604, 291] on div at bounding box center [612, 277] width 43 height 43
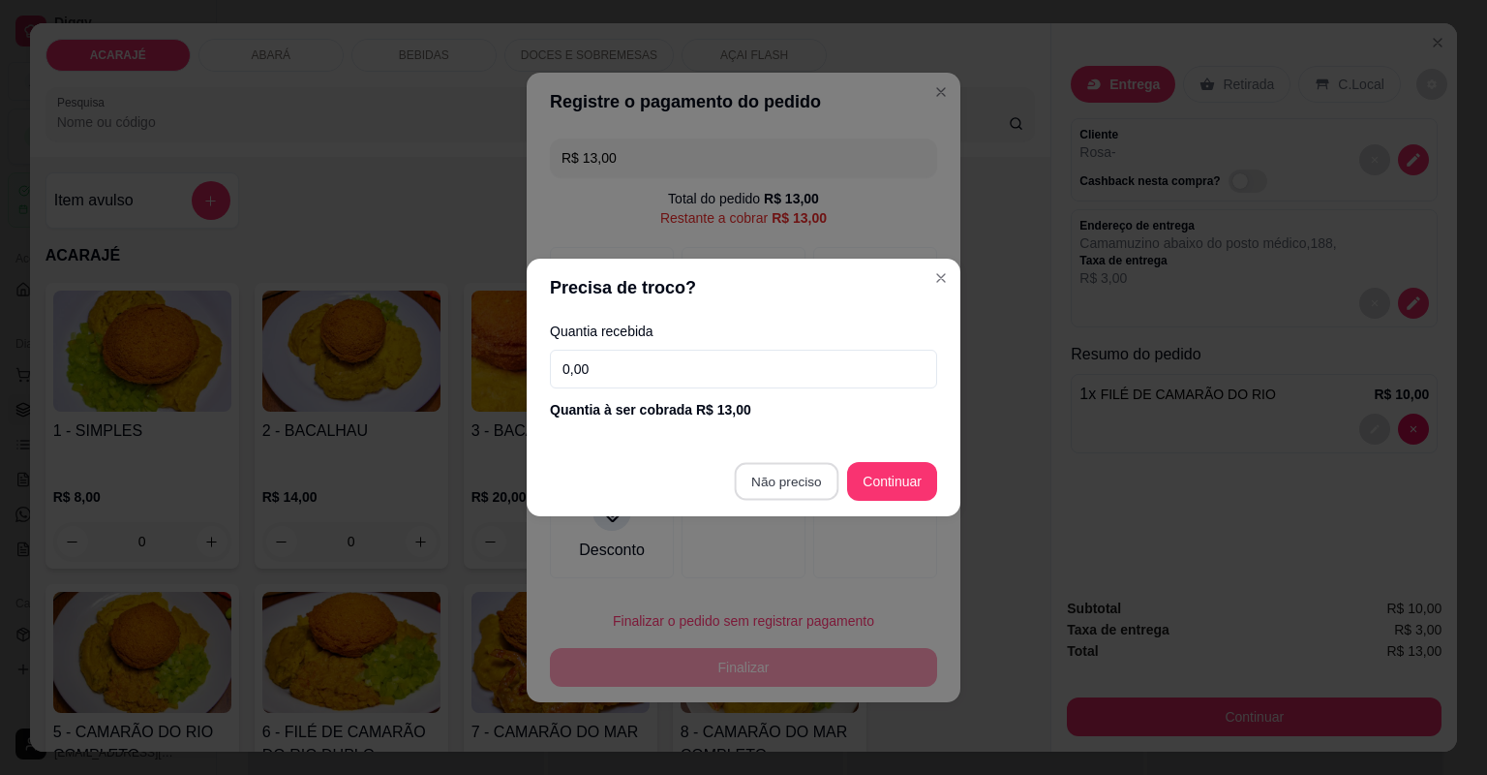
type input "R$ 0,00"
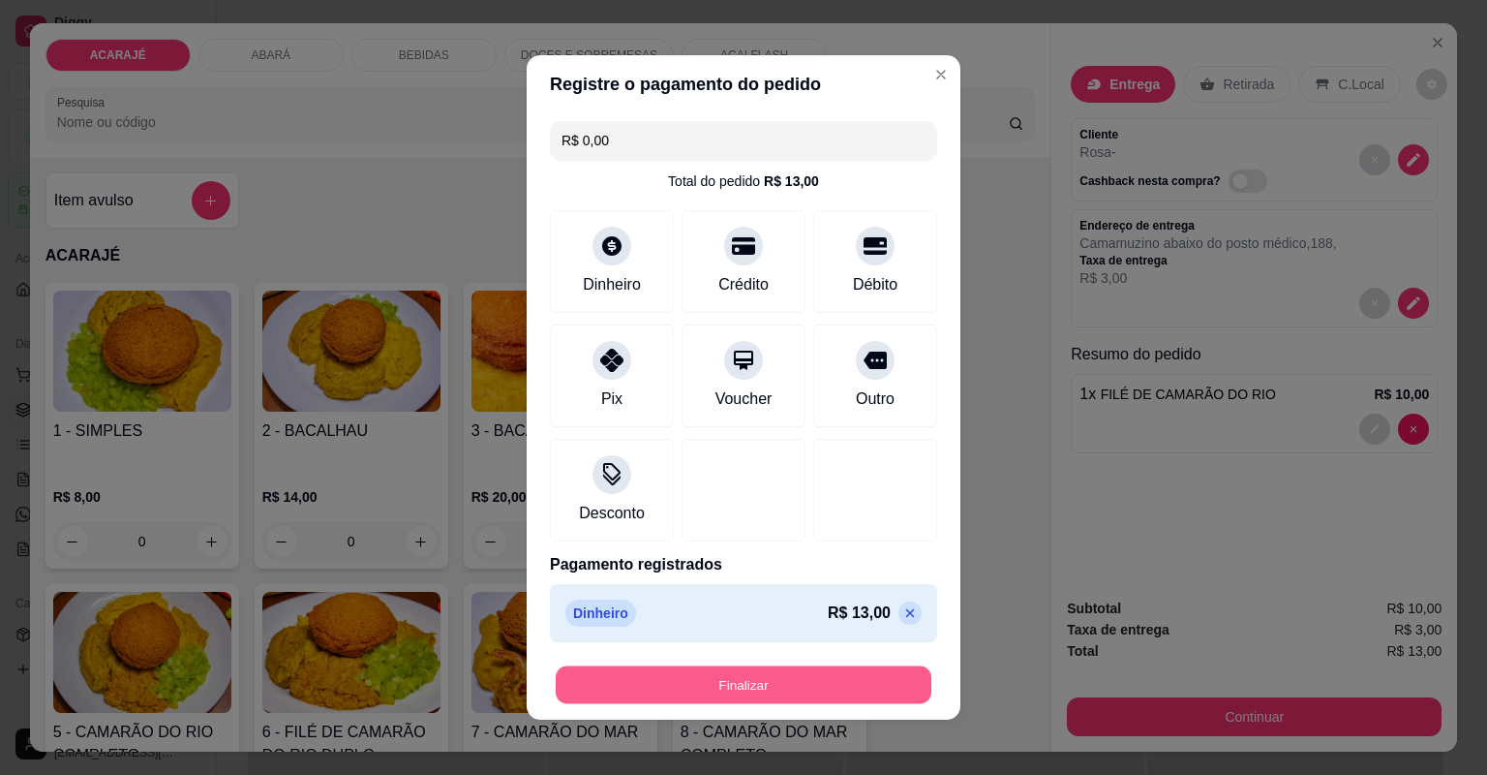
click at [785, 682] on button "Finalizar" at bounding box center [744, 685] width 376 height 38
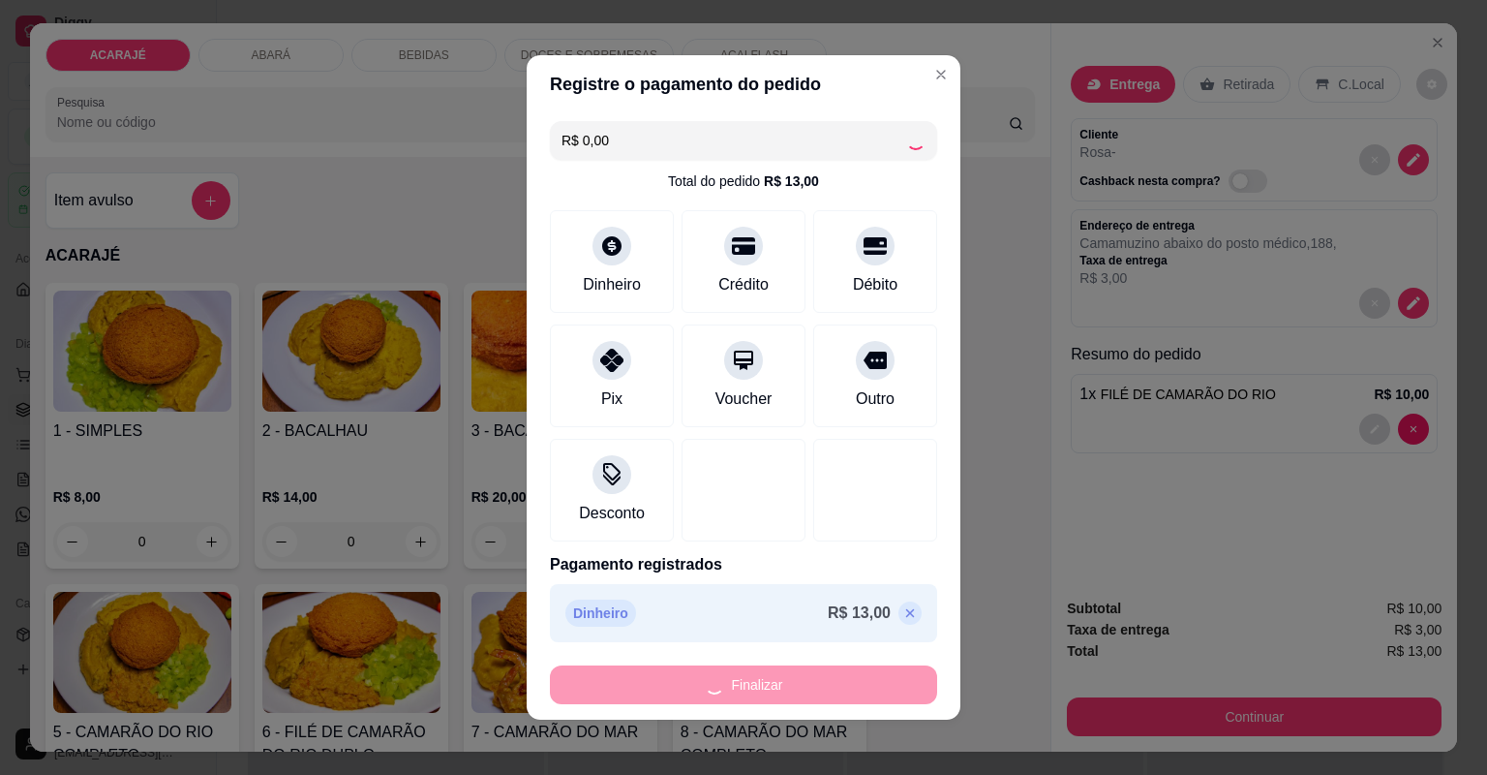
type input "0"
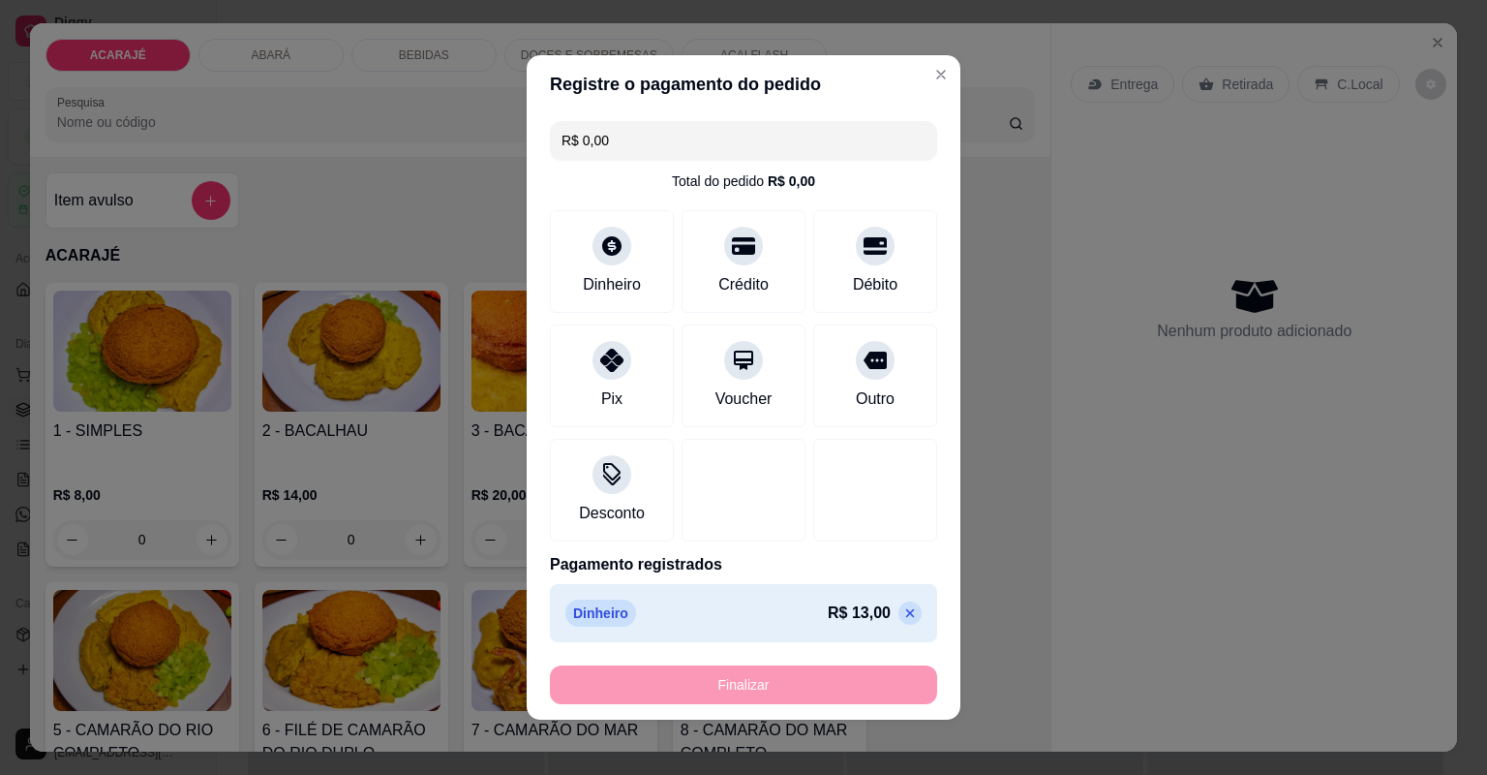
type input "-R$ 13,00"
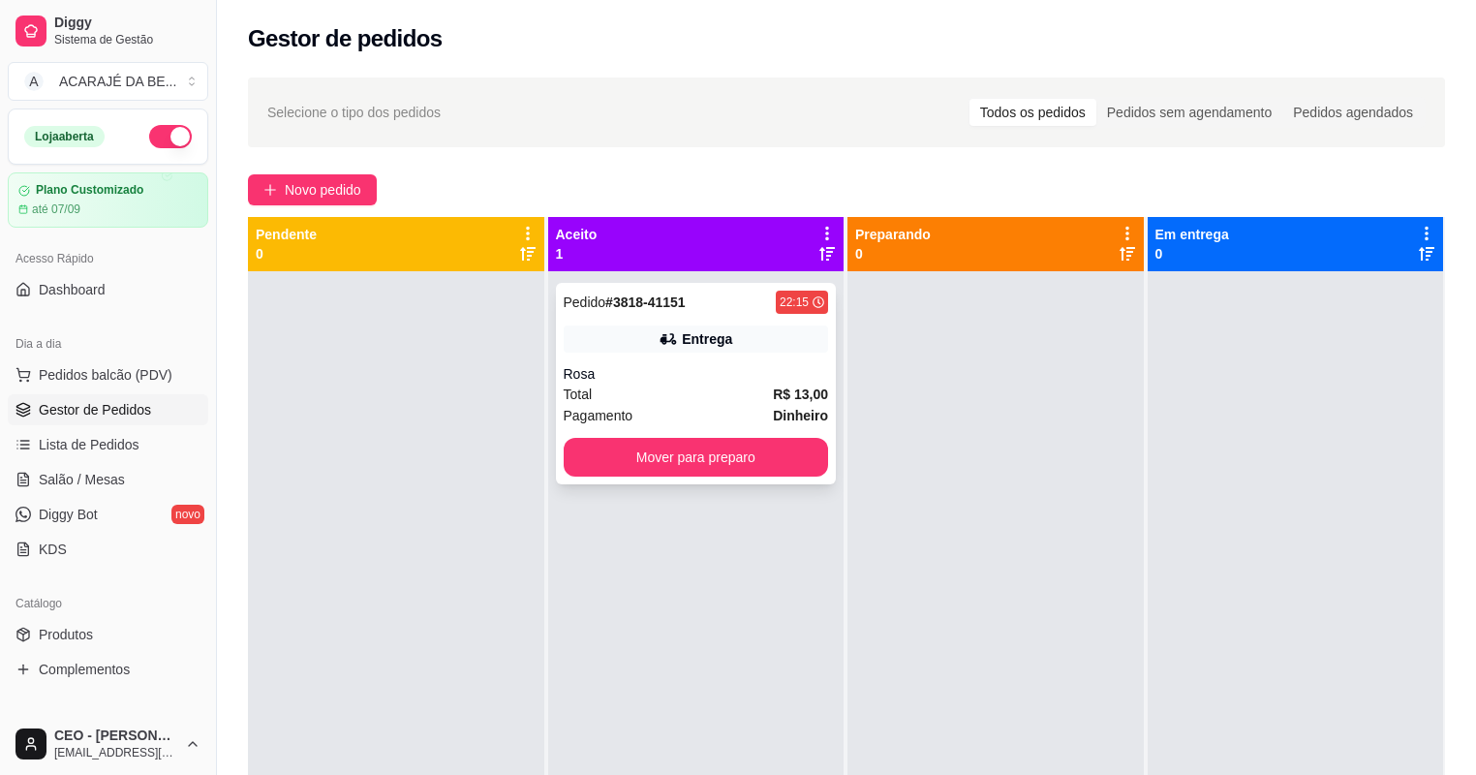
click at [617, 373] on div "Rosa" at bounding box center [696, 373] width 265 height 19
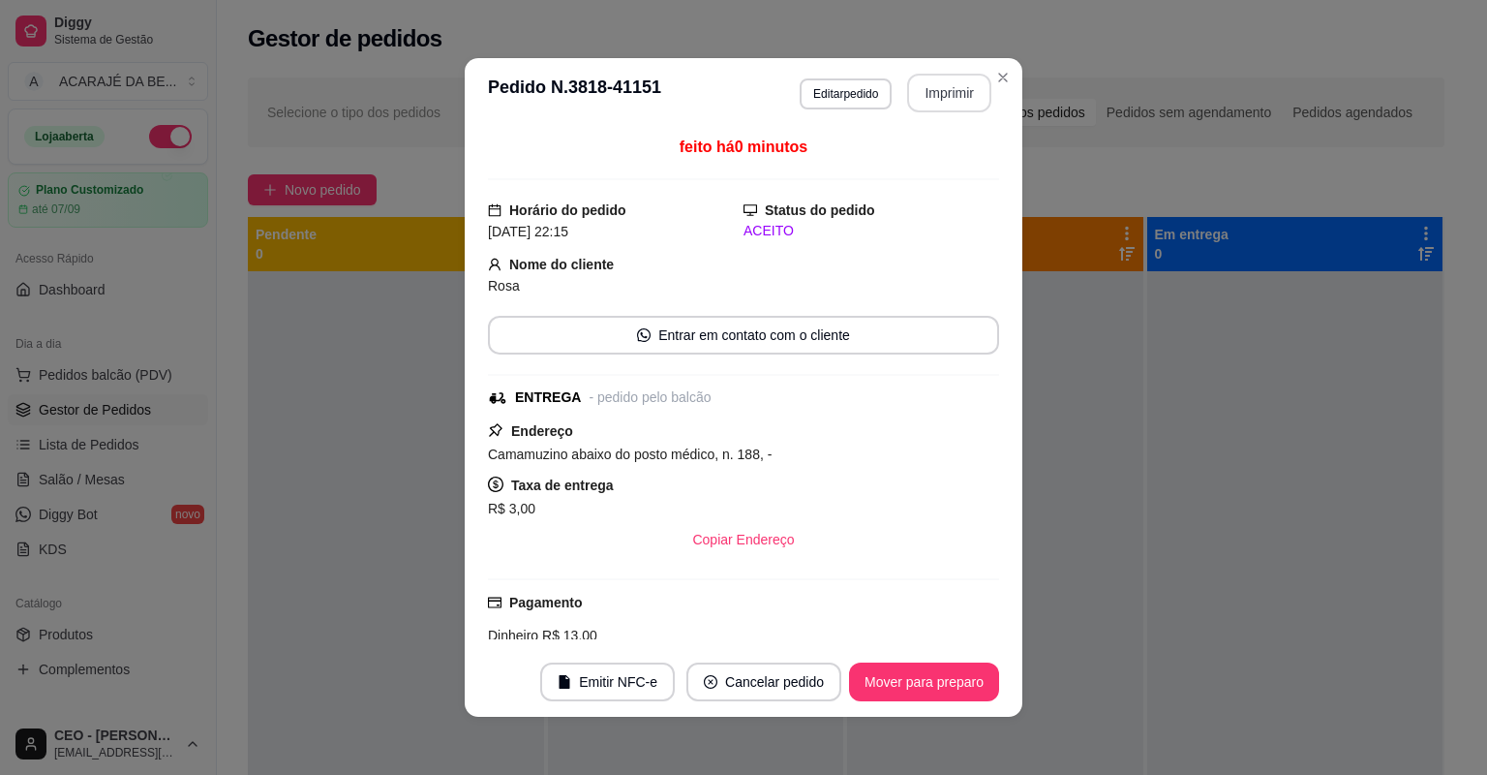
click at [926, 91] on button "Imprimir" at bounding box center [949, 93] width 84 height 39
click at [892, 686] on button "Mover para preparo" at bounding box center [924, 681] width 150 height 39
click at [892, 685] on div "Mover para preparo" at bounding box center [924, 681] width 150 height 39
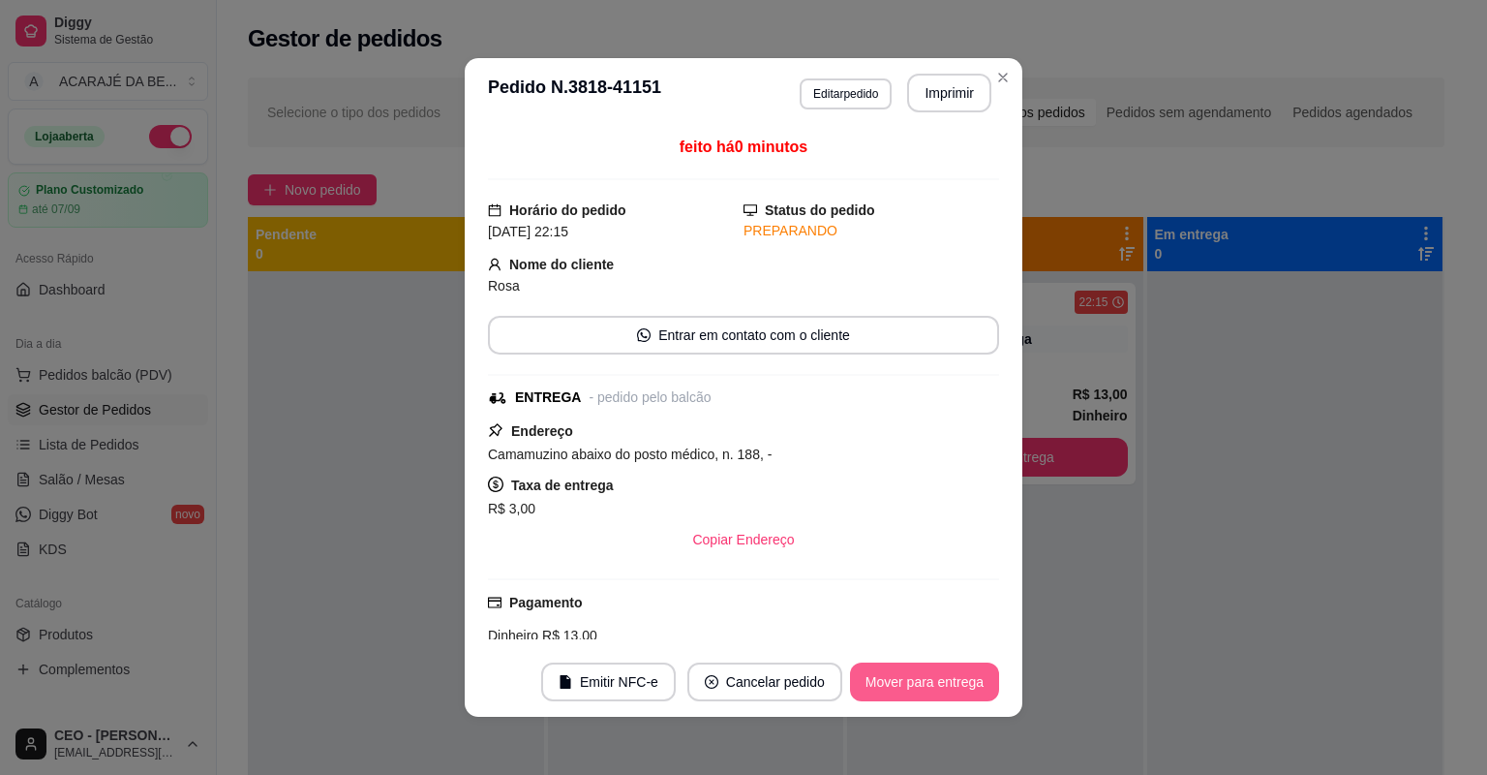
click at [892, 683] on button "Mover para entrega" at bounding box center [924, 681] width 149 height 39
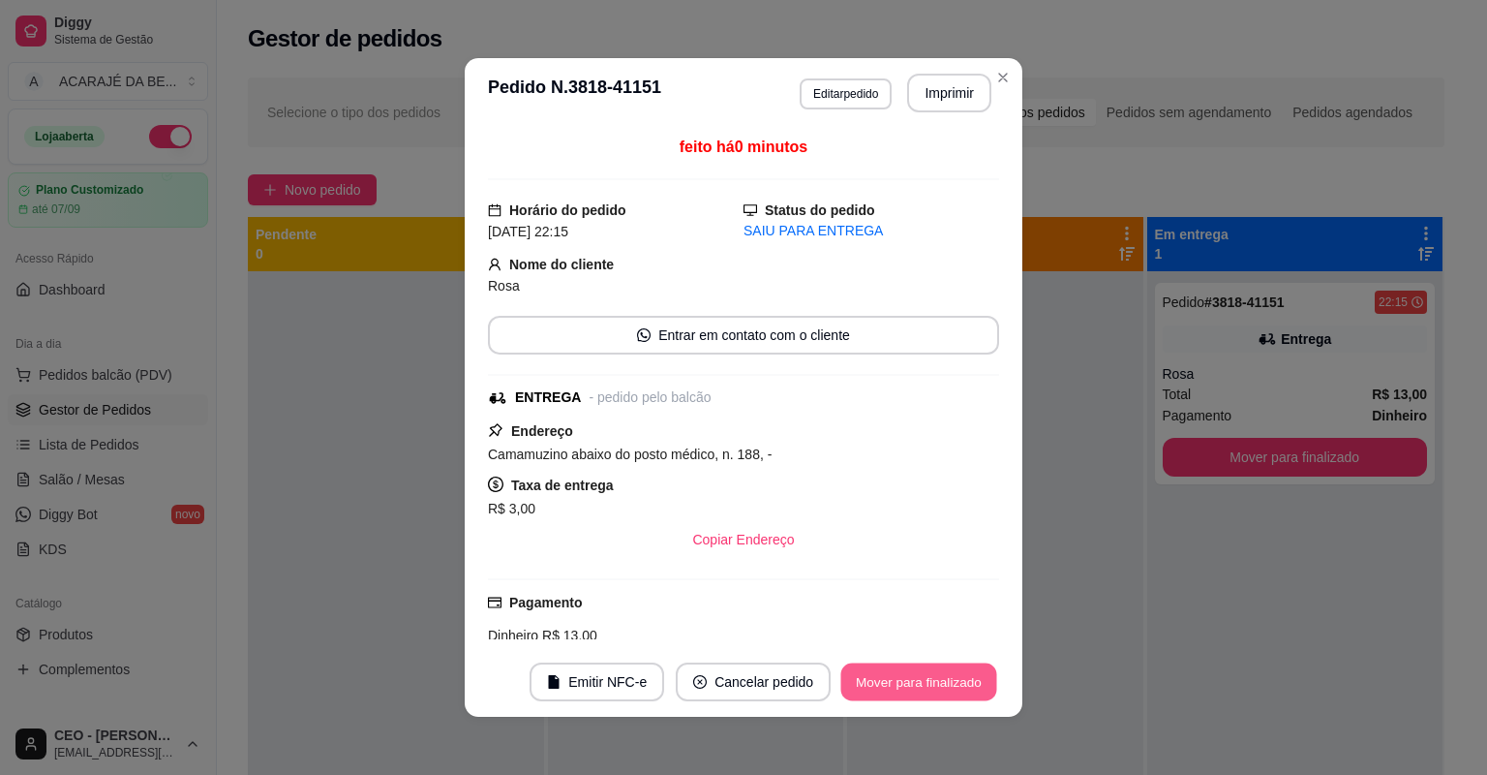
click at [892, 683] on button "Mover para finalizado" at bounding box center [919, 682] width 156 height 38
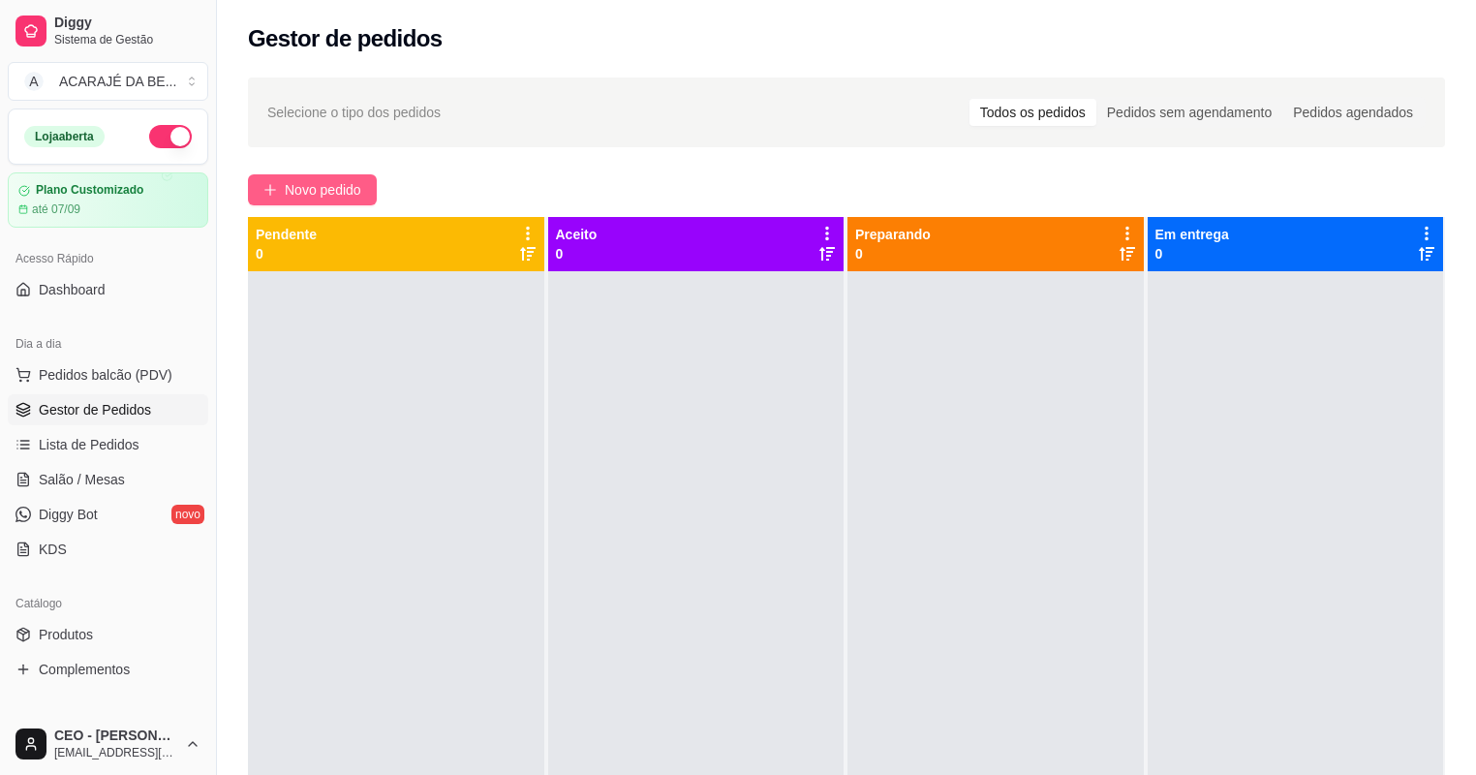
click at [299, 201] on button "Novo pedido" at bounding box center [312, 189] width 129 height 31
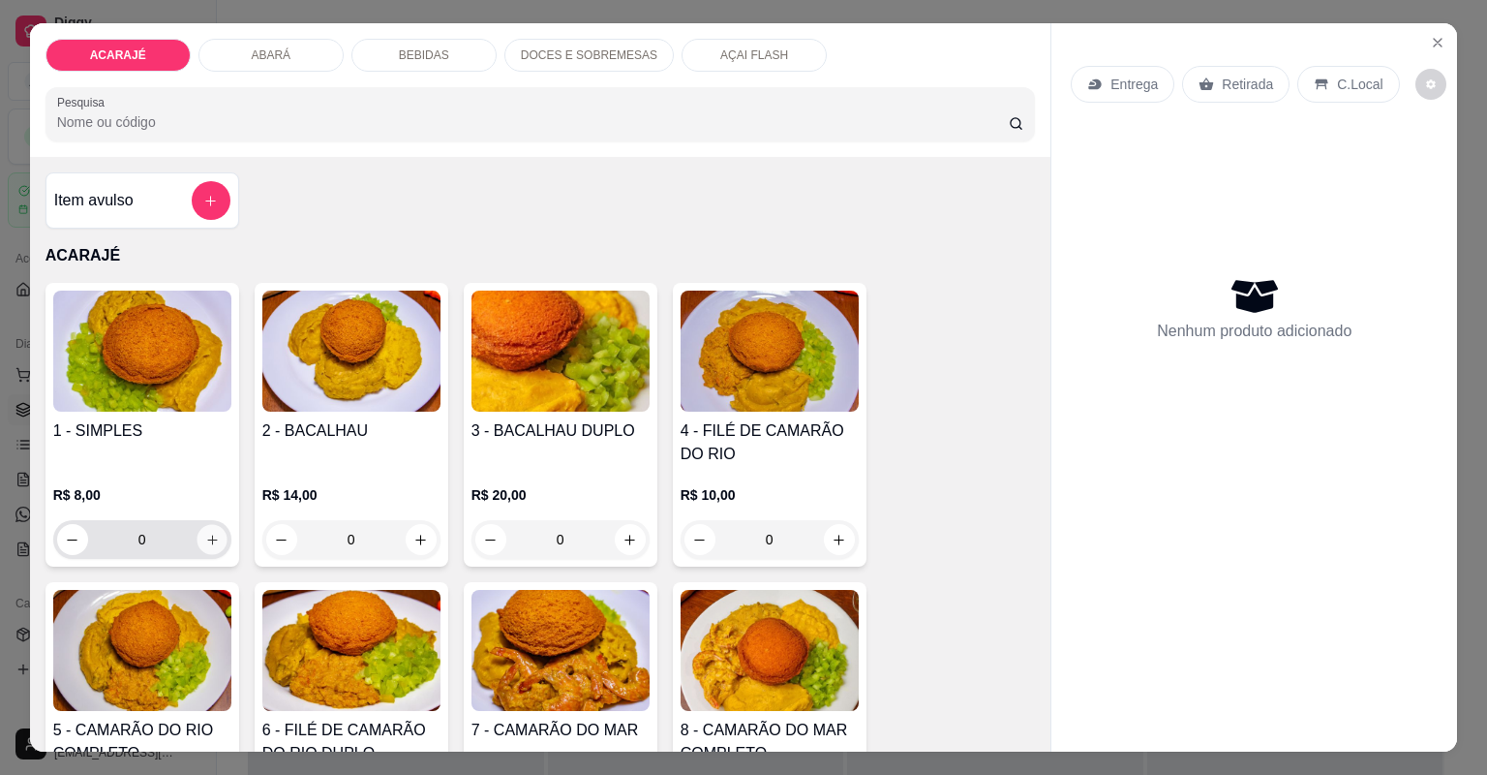
click at [214, 535] on button "increase-product-quantity" at bounding box center [212, 539] width 30 height 30
type input "1"
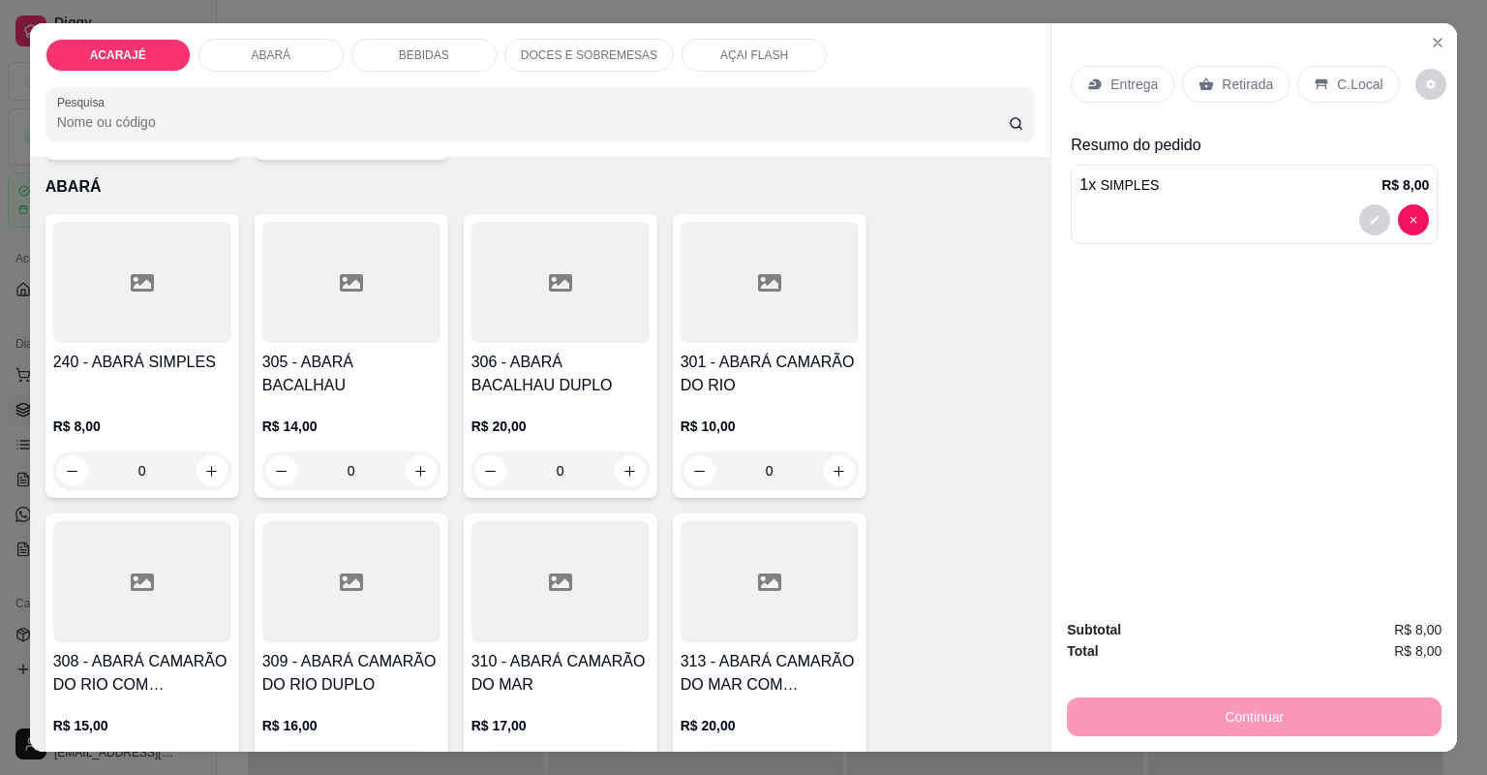
scroll to position [930, 0]
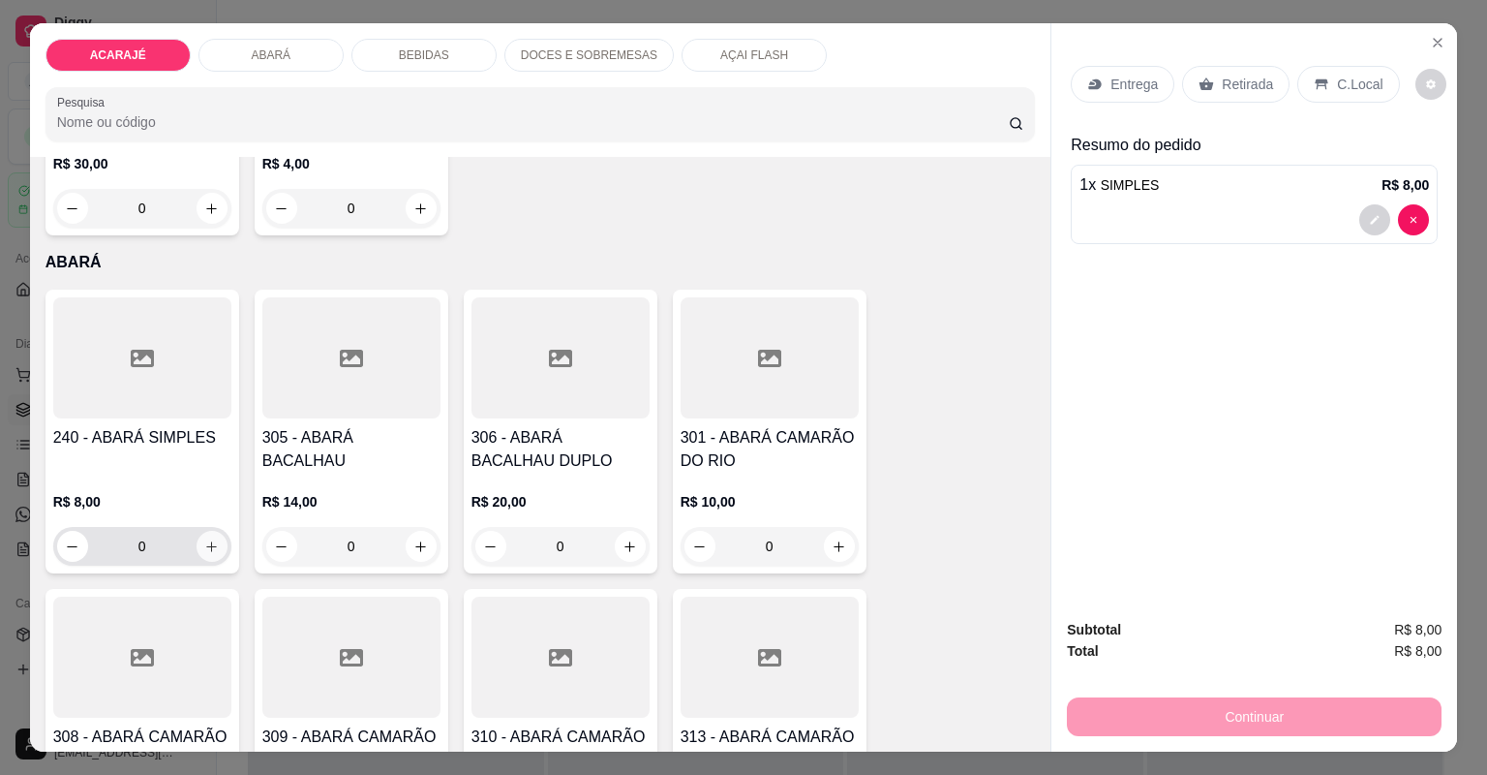
click at [217, 542] on button "increase-product-quantity" at bounding box center [212, 546] width 31 height 31
type input "1"
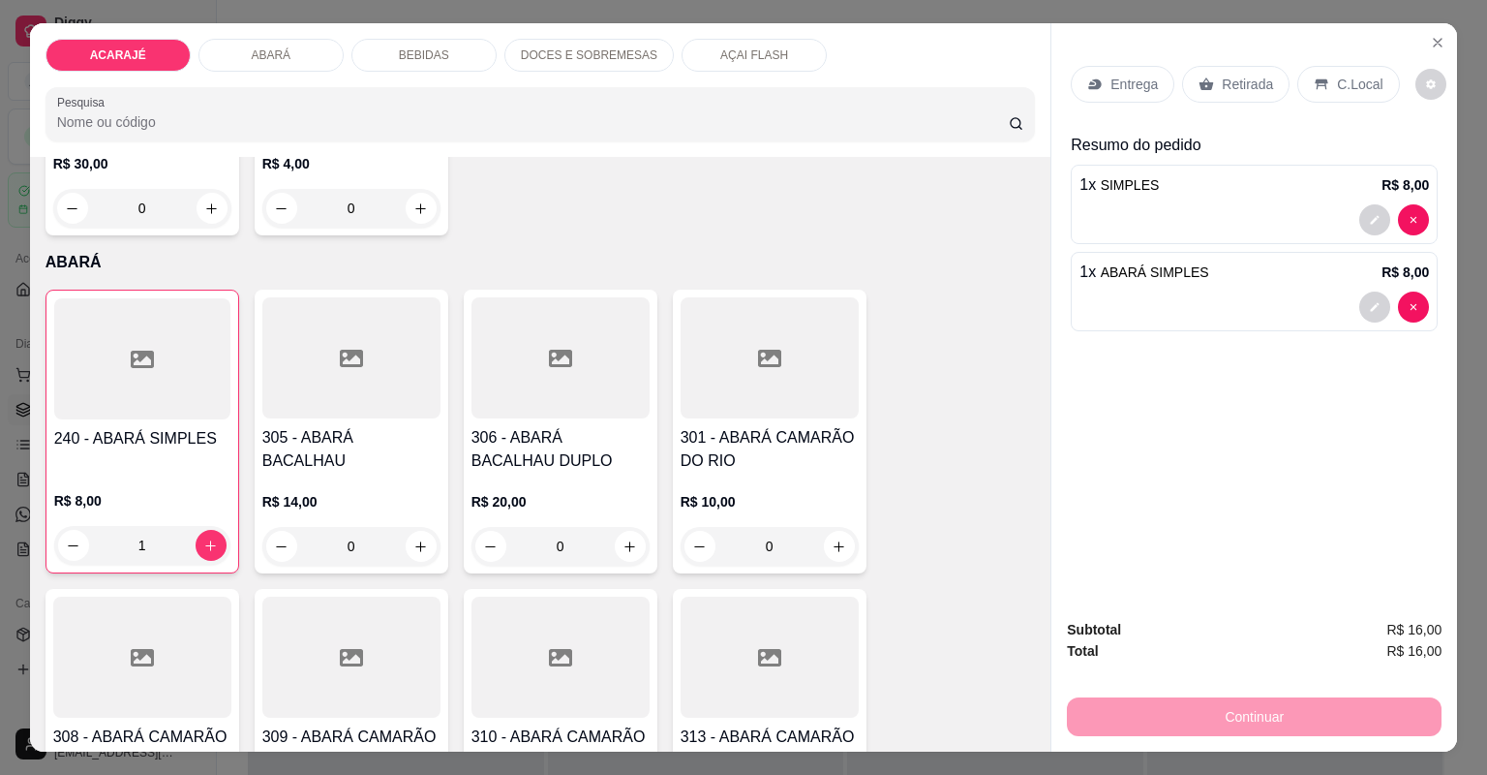
click at [1247, 88] on p "Retirada" at bounding box center [1247, 84] width 51 height 19
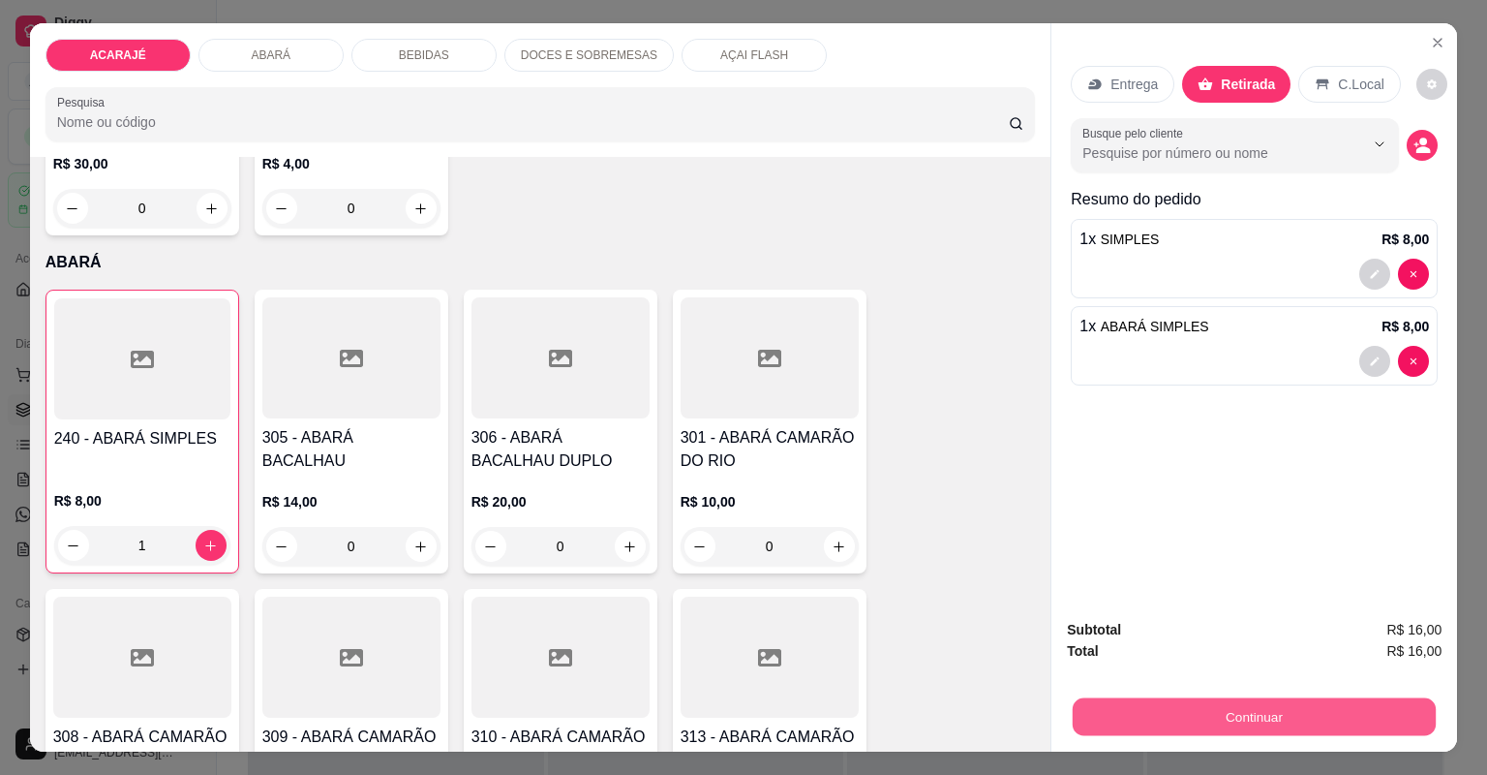
click at [1201, 719] on button "Continuar" at bounding box center [1254, 717] width 363 height 38
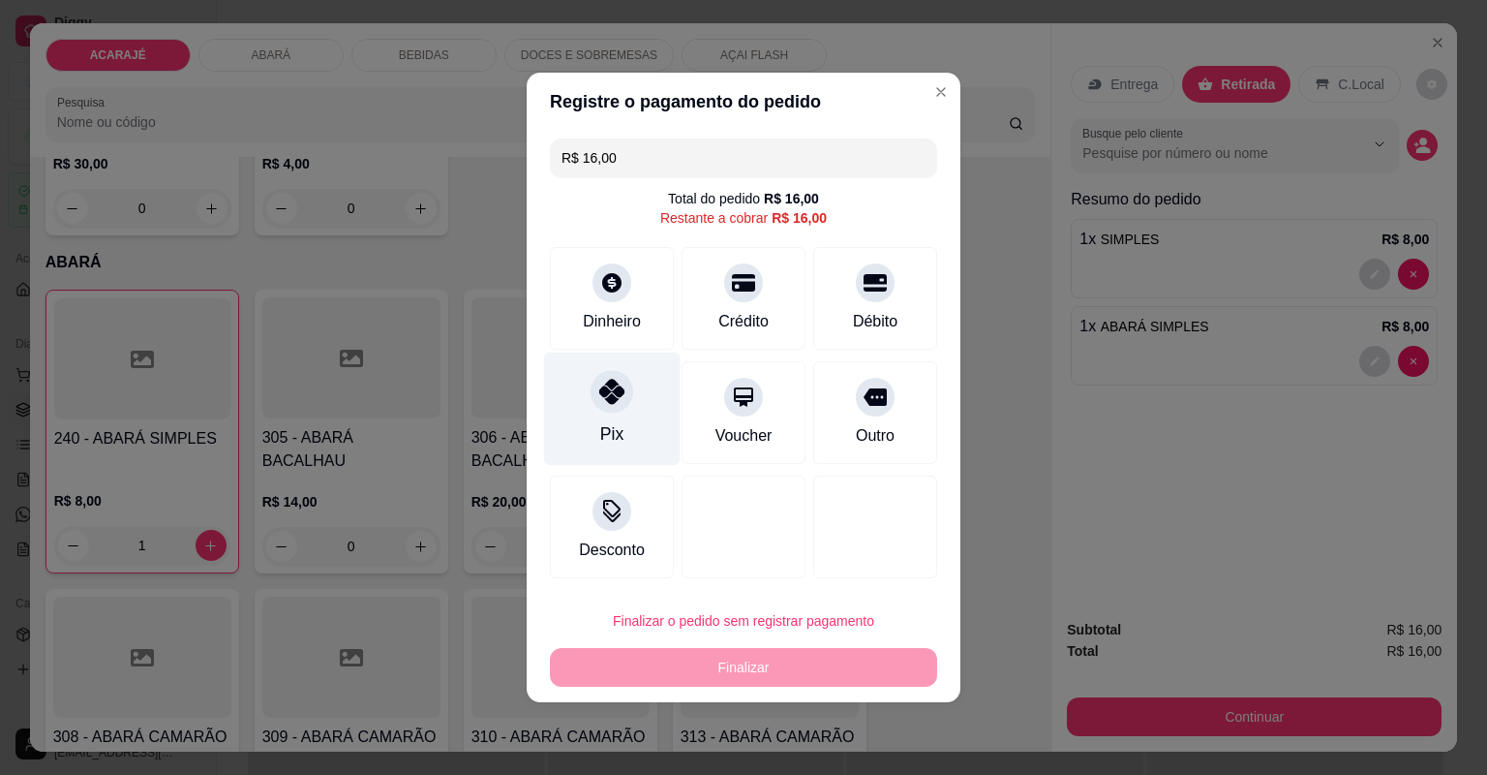
click at [599, 391] on icon at bounding box center [611, 391] width 25 height 25
type input "R$ 0,00"
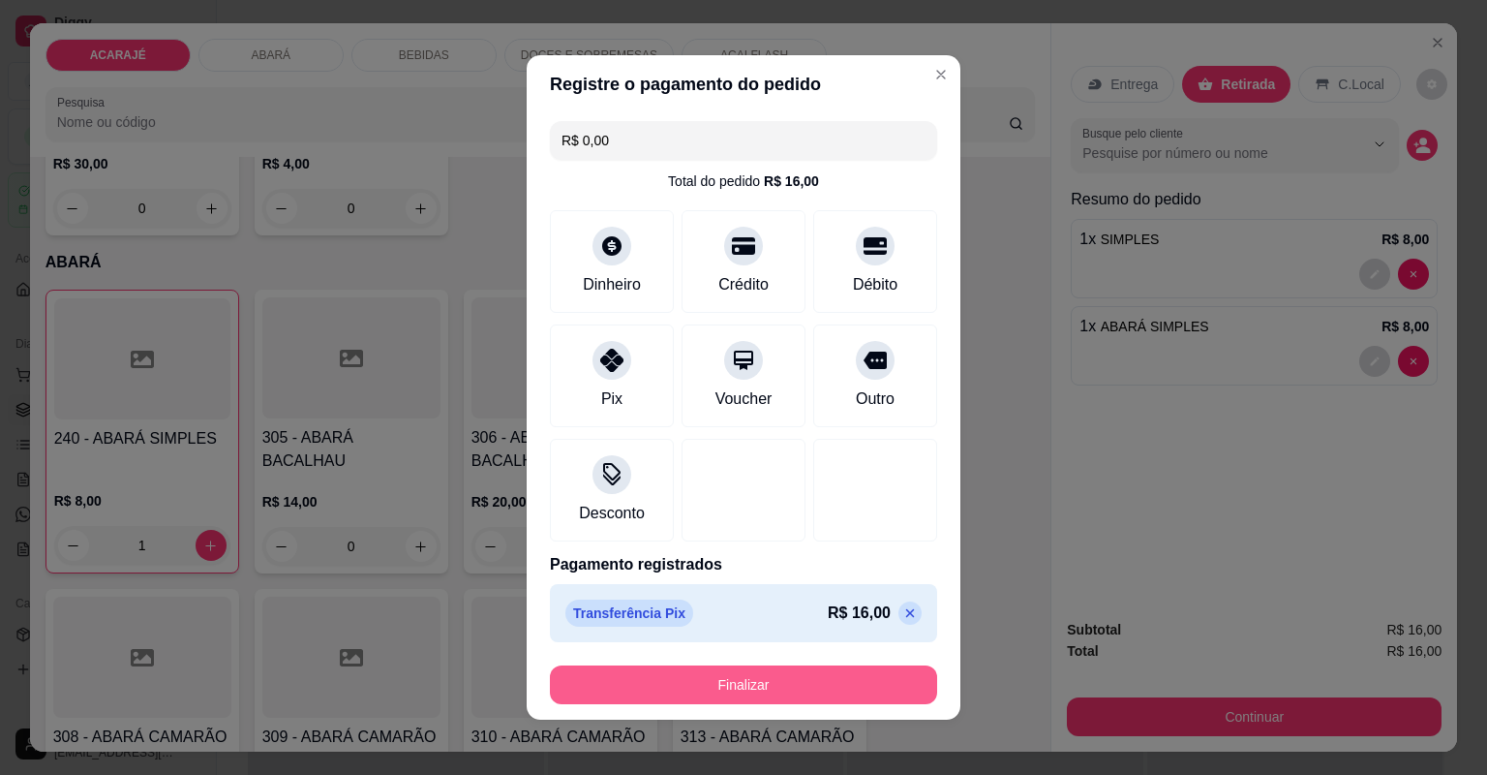
click at [639, 666] on button "Finalizar" at bounding box center [743, 684] width 387 height 39
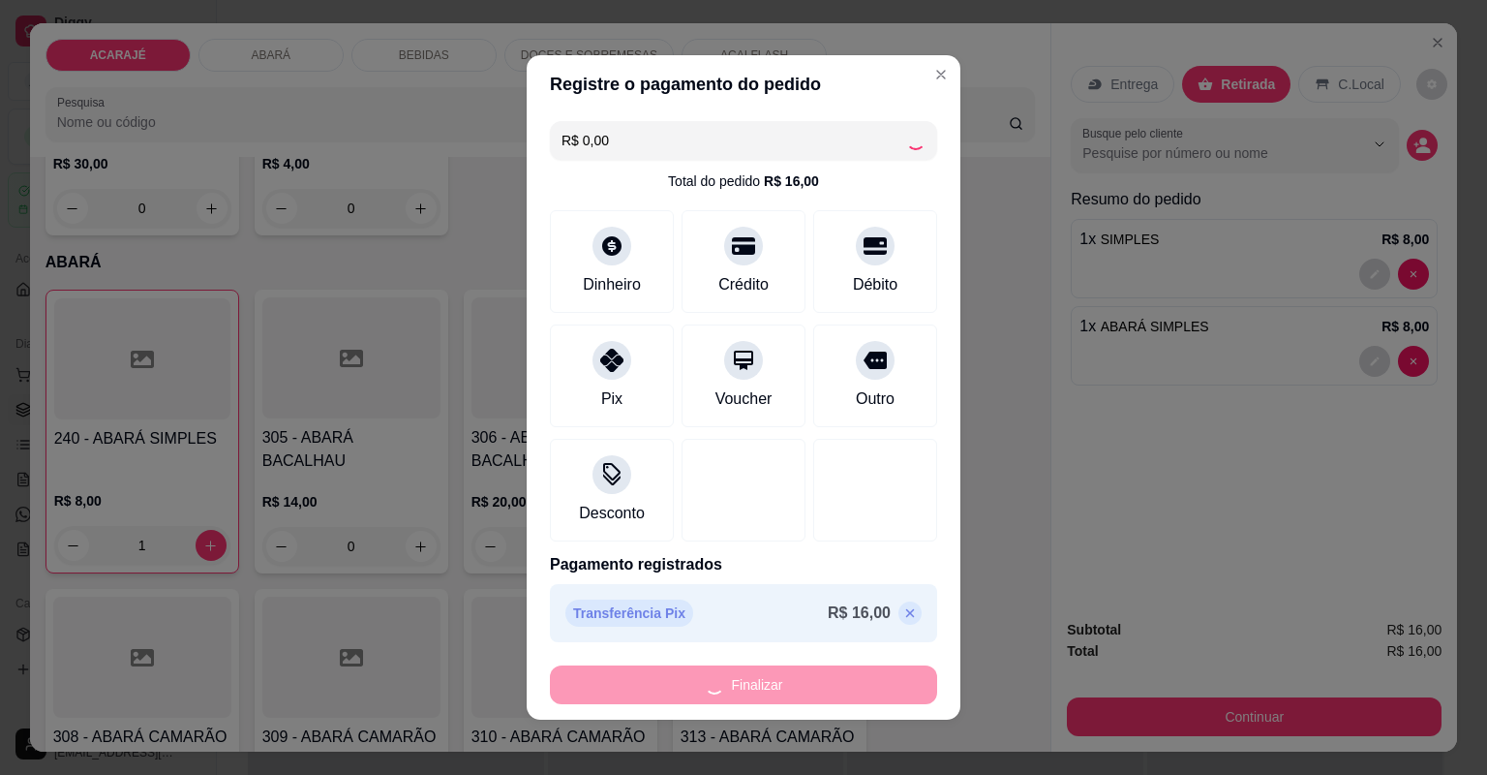
type input "0"
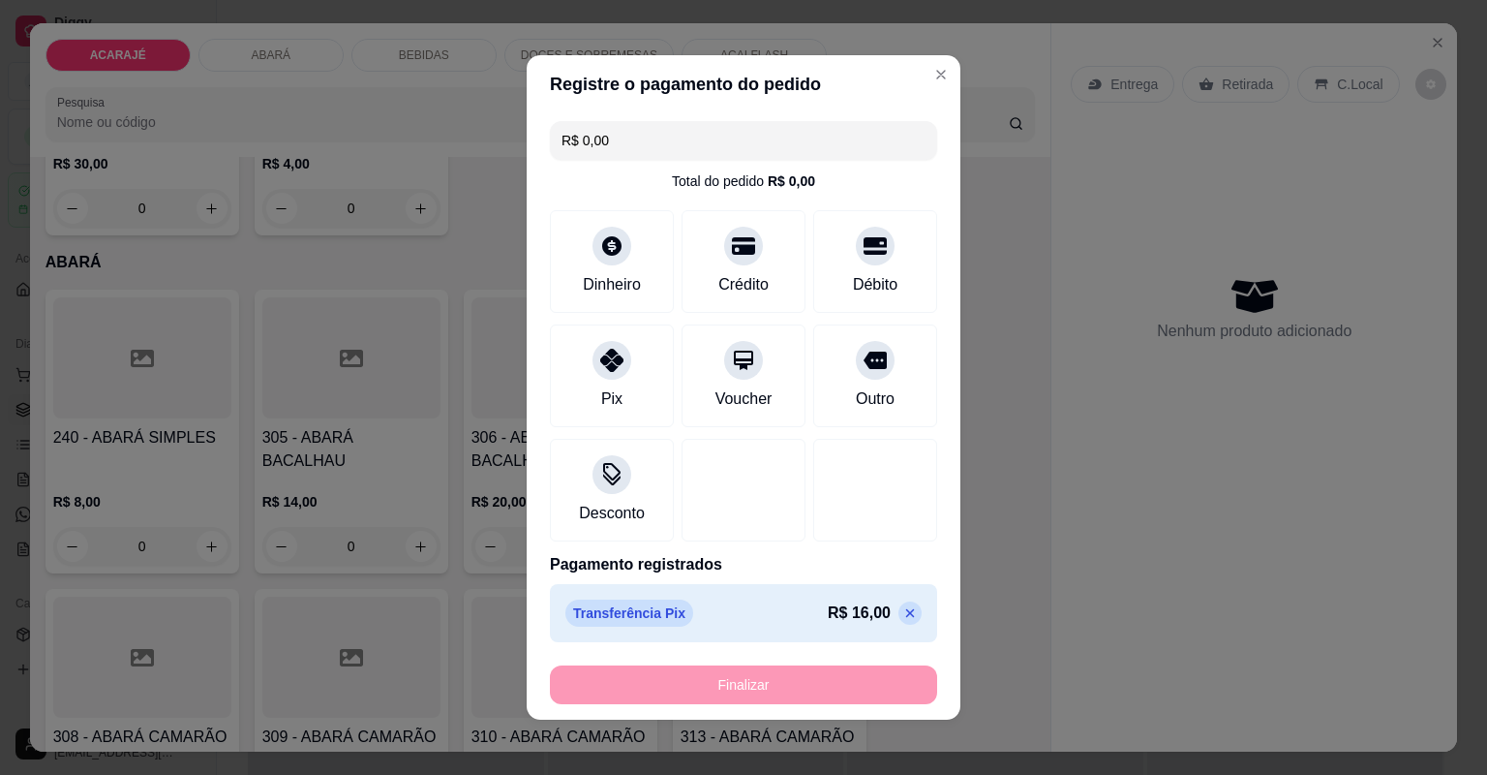
type input "-R$ 16,00"
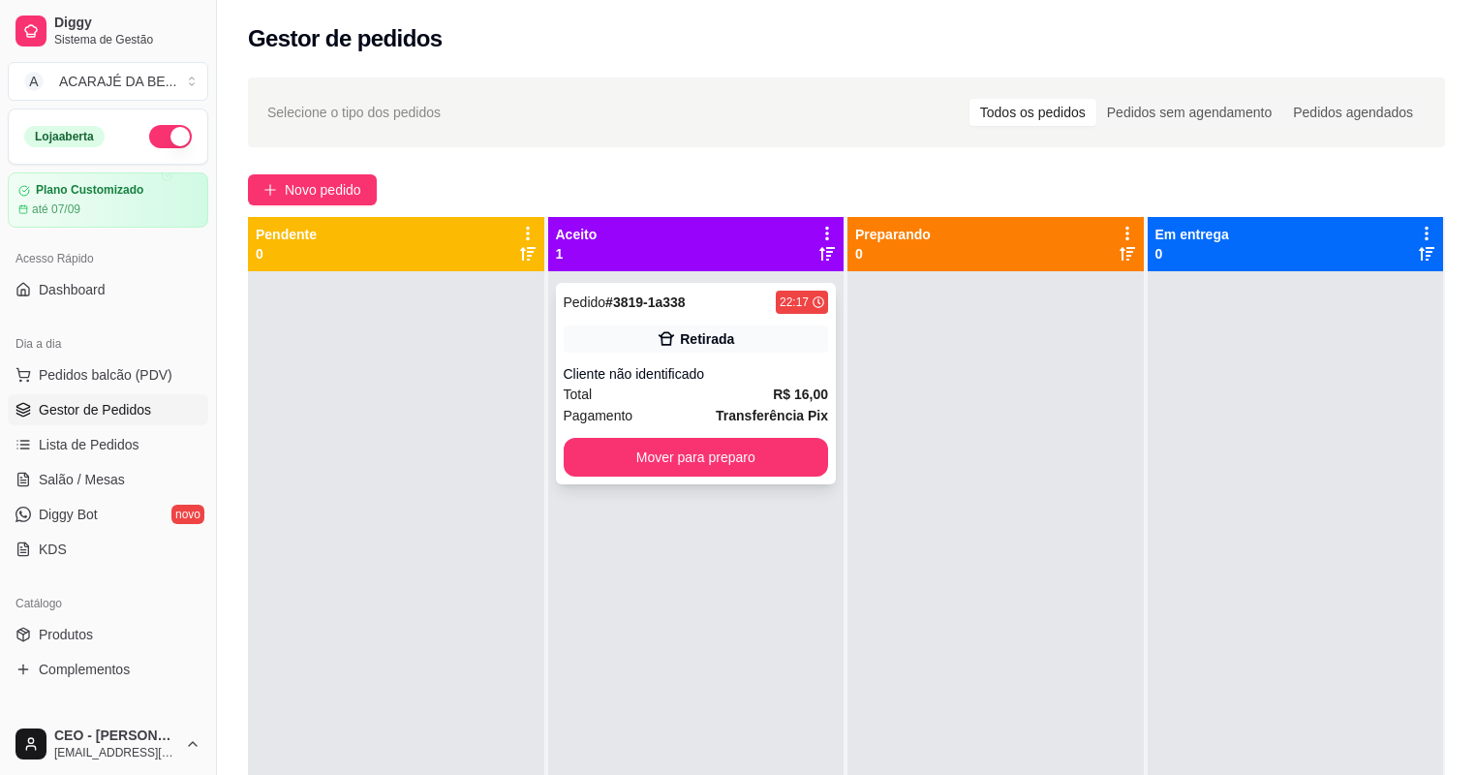
click at [669, 361] on div "Pedido # 3819-1a338 22:17 Retirada Cliente não identificado Total R$ 16,00 Paga…" at bounding box center [696, 383] width 281 height 201
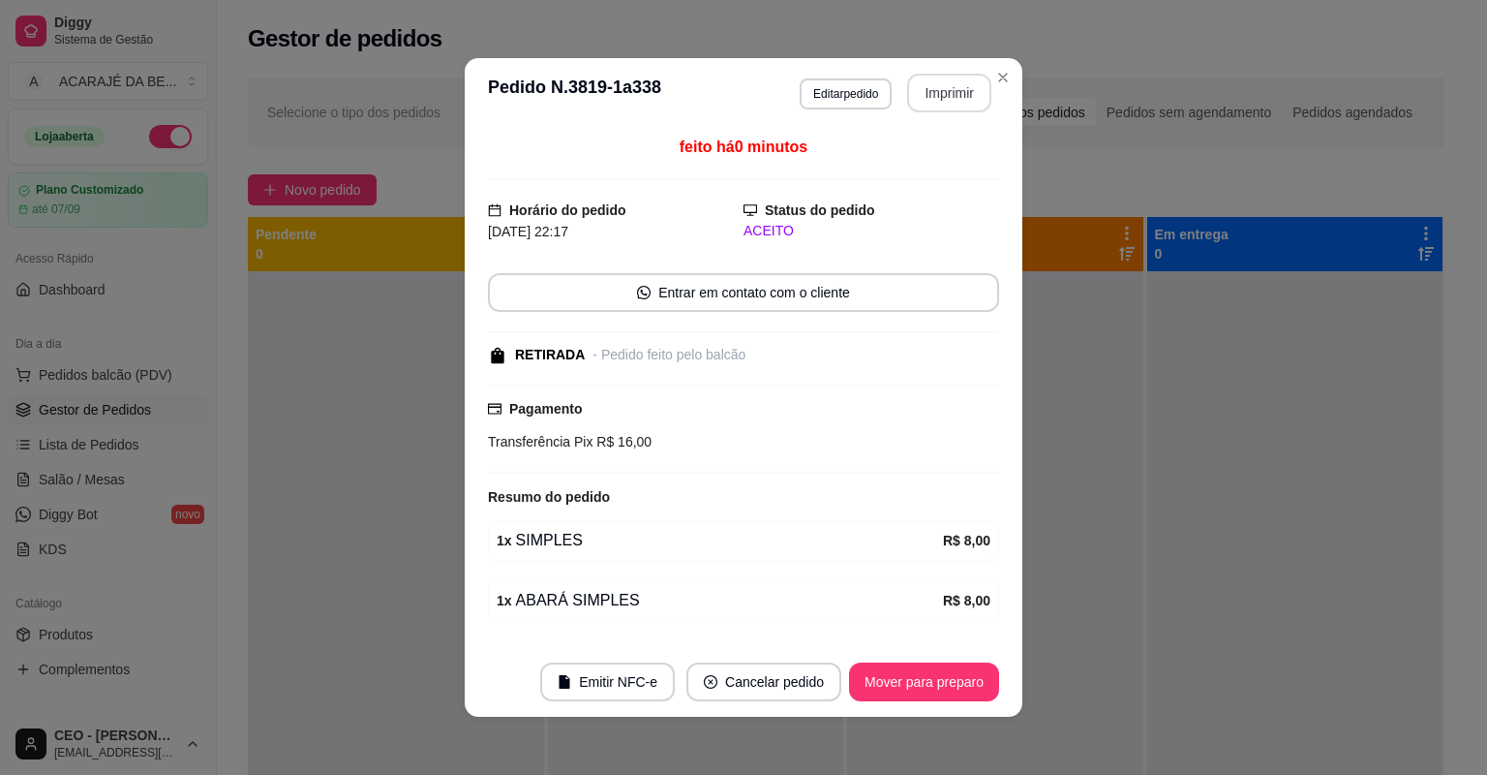
click at [958, 103] on button "Imprimir" at bounding box center [949, 93] width 84 height 39
click at [896, 679] on button "Mover para preparo" at bounding box center [924, 681] width 150 height 39
click at [896, 679] on div "Mover para preparo" at bounding box center [910, 681] width 177 height 39
drag, startPoint x: 947, startPoint y: 108, endPoint x: 896, endPoint y: 677, distance: 570.7
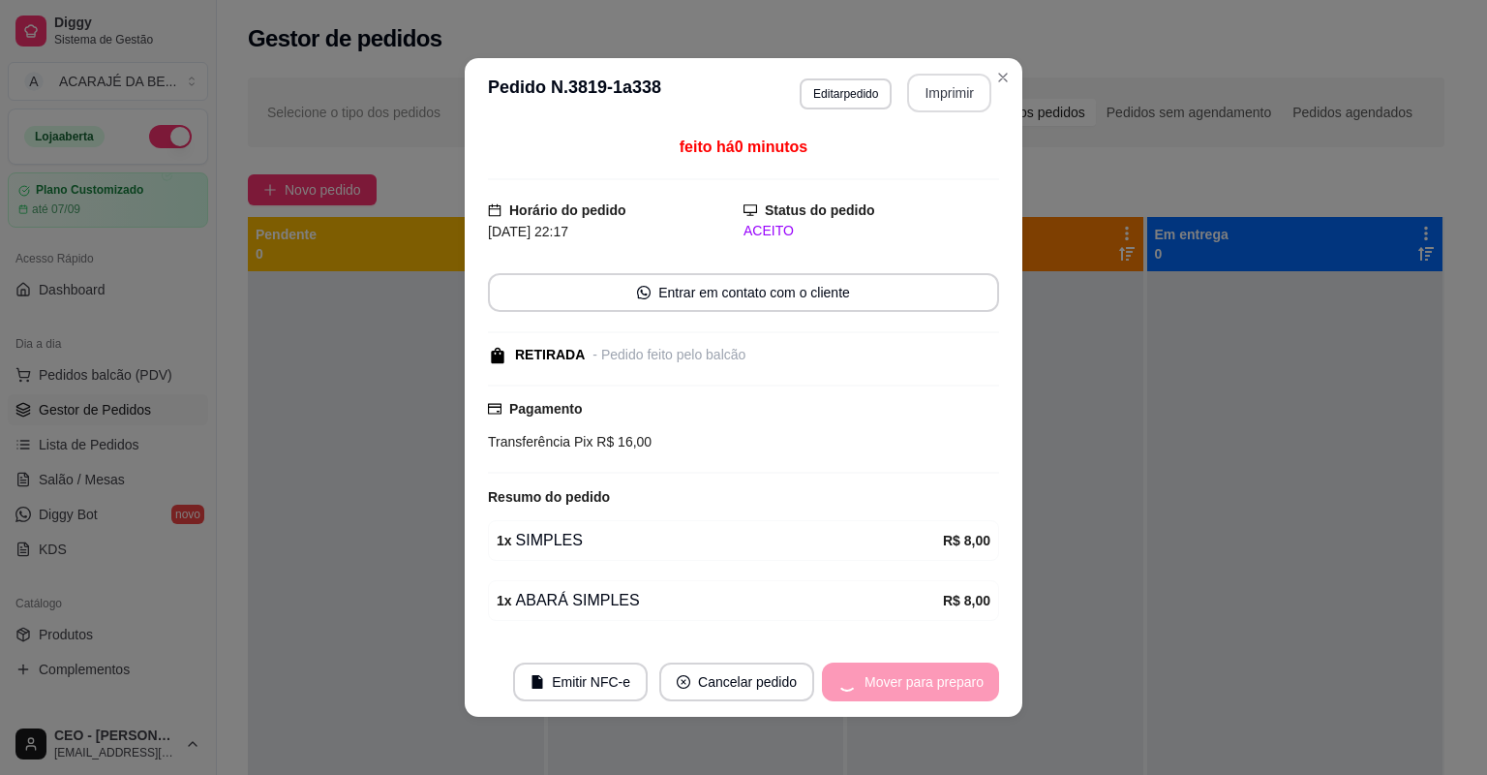
click at [896, 677] on div "Mover para preparo" at bounding box center [910, 681] width 177 height 39
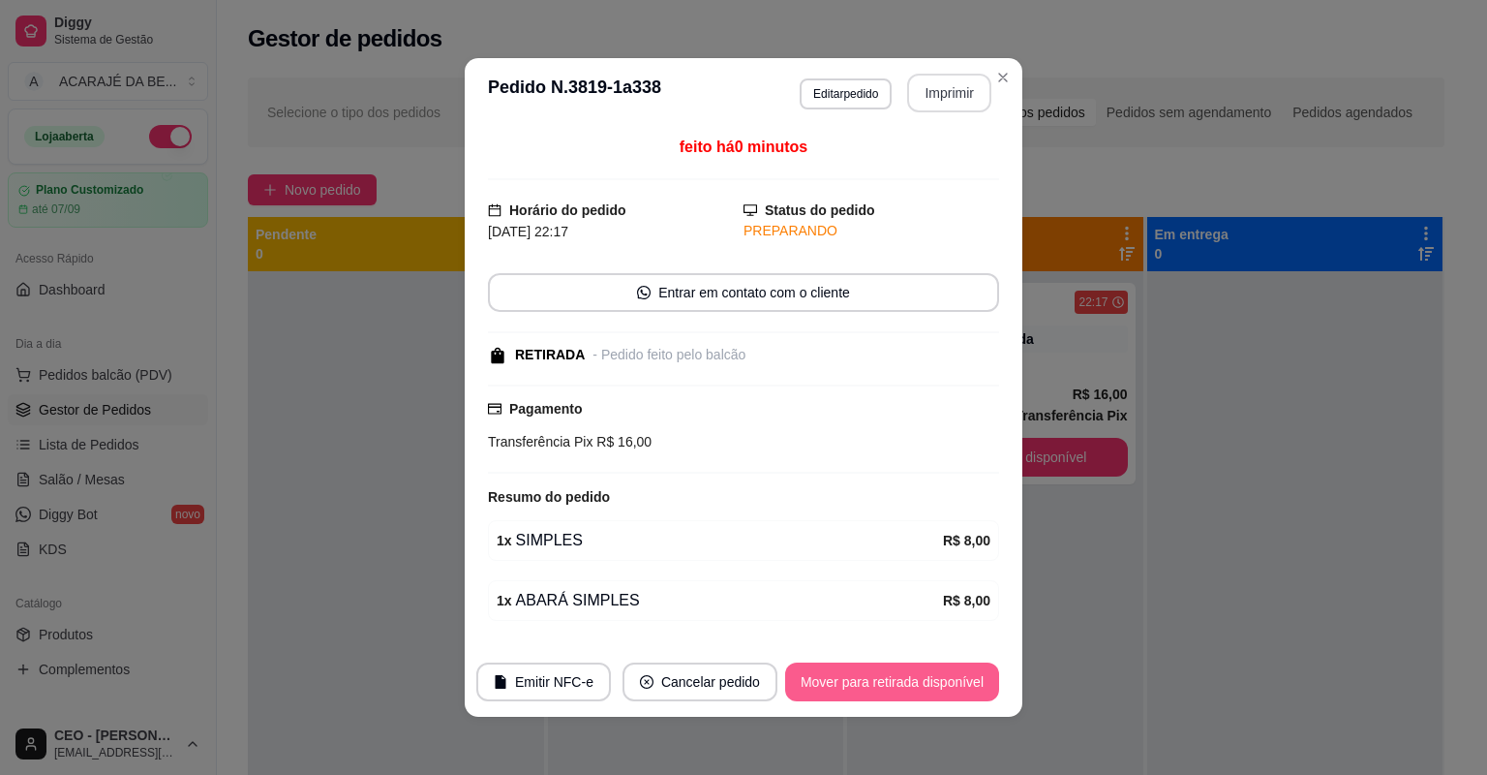
click at [896, 676] on button "Mover para retirada disponível" at bounding box center [892, 681] width 214 height 39
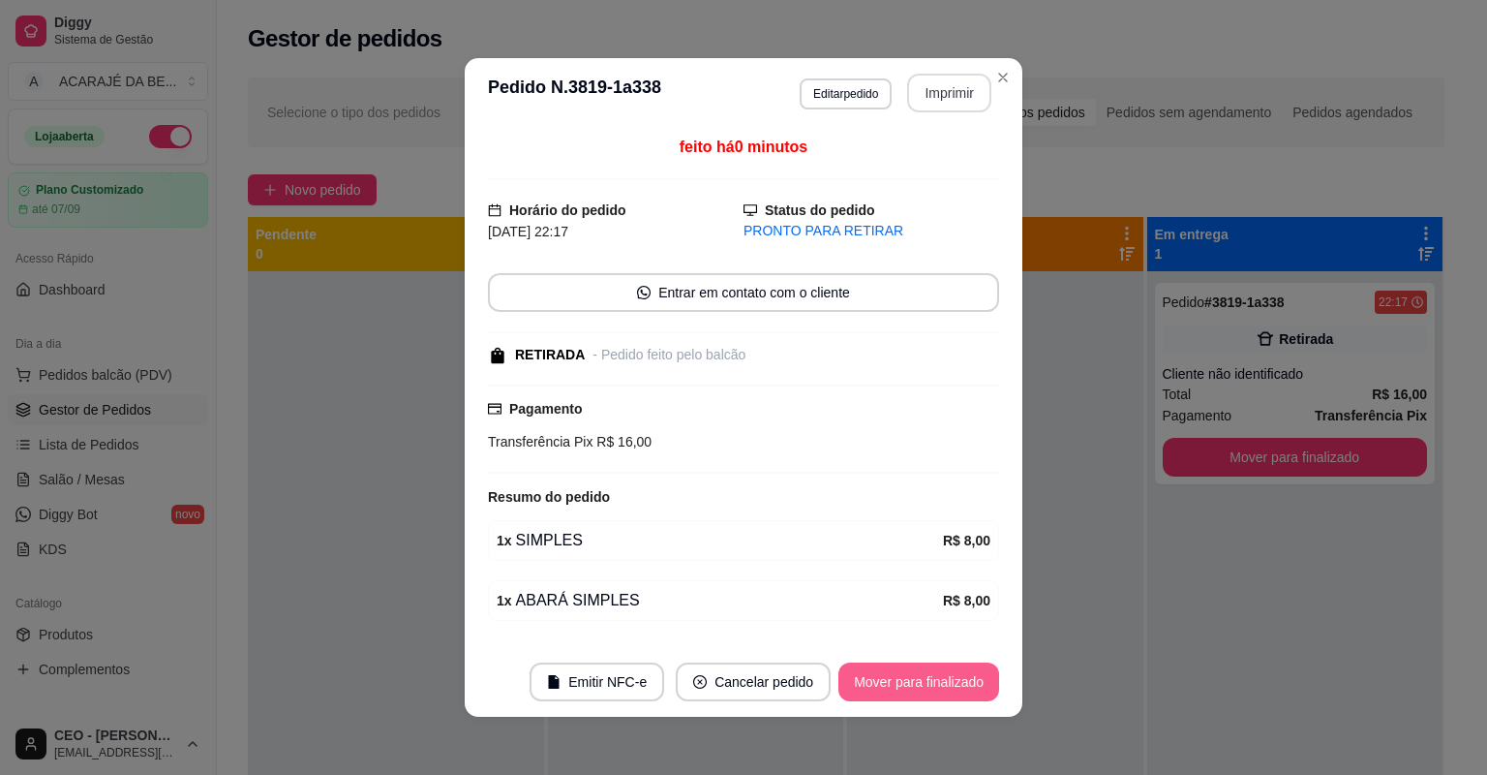
click at [895, 675] on button "Mover para finalizado" at bounding box center [919, 681] width 161 height 39
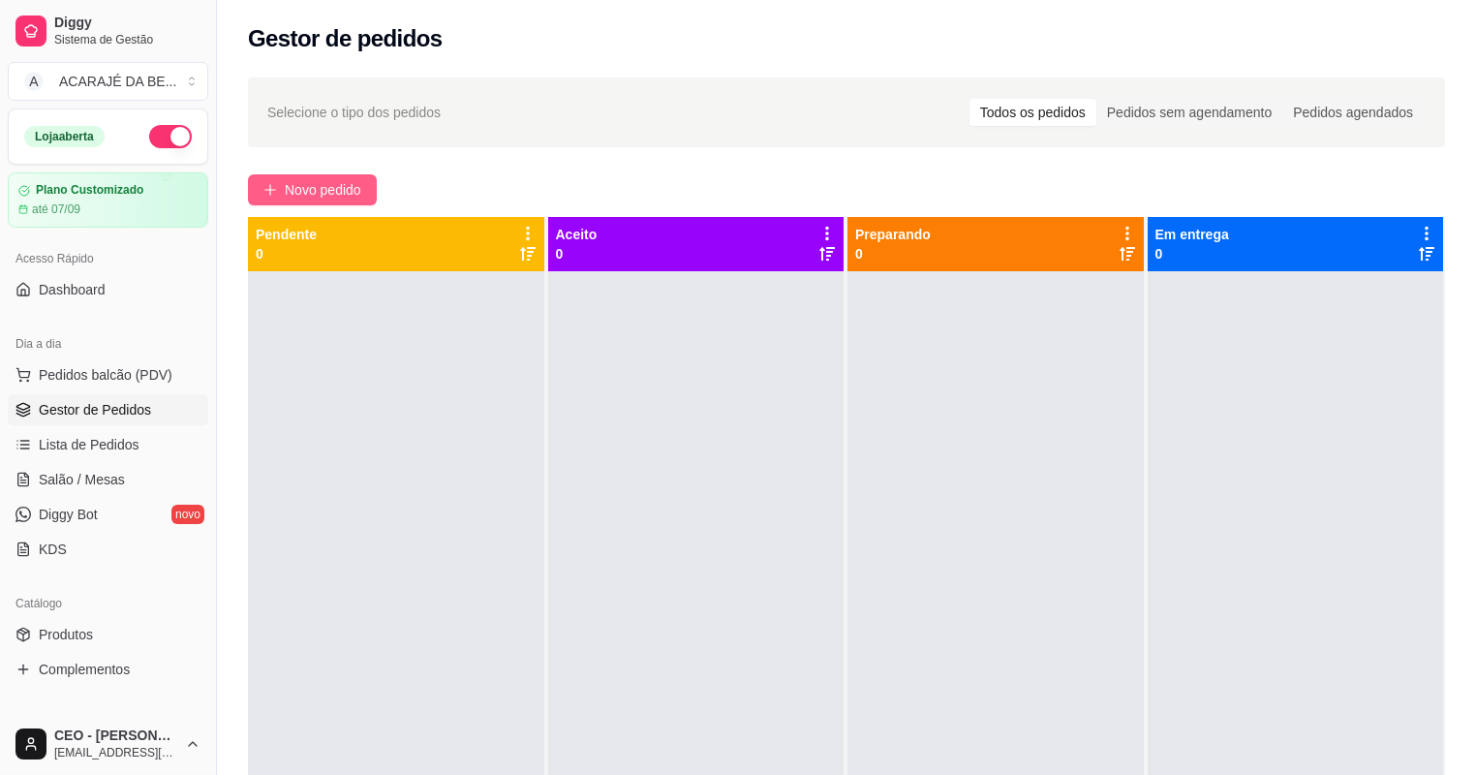
click at [322, 182] on span "Novo pedido" at bounding box center [323, 189] width 76 height 21
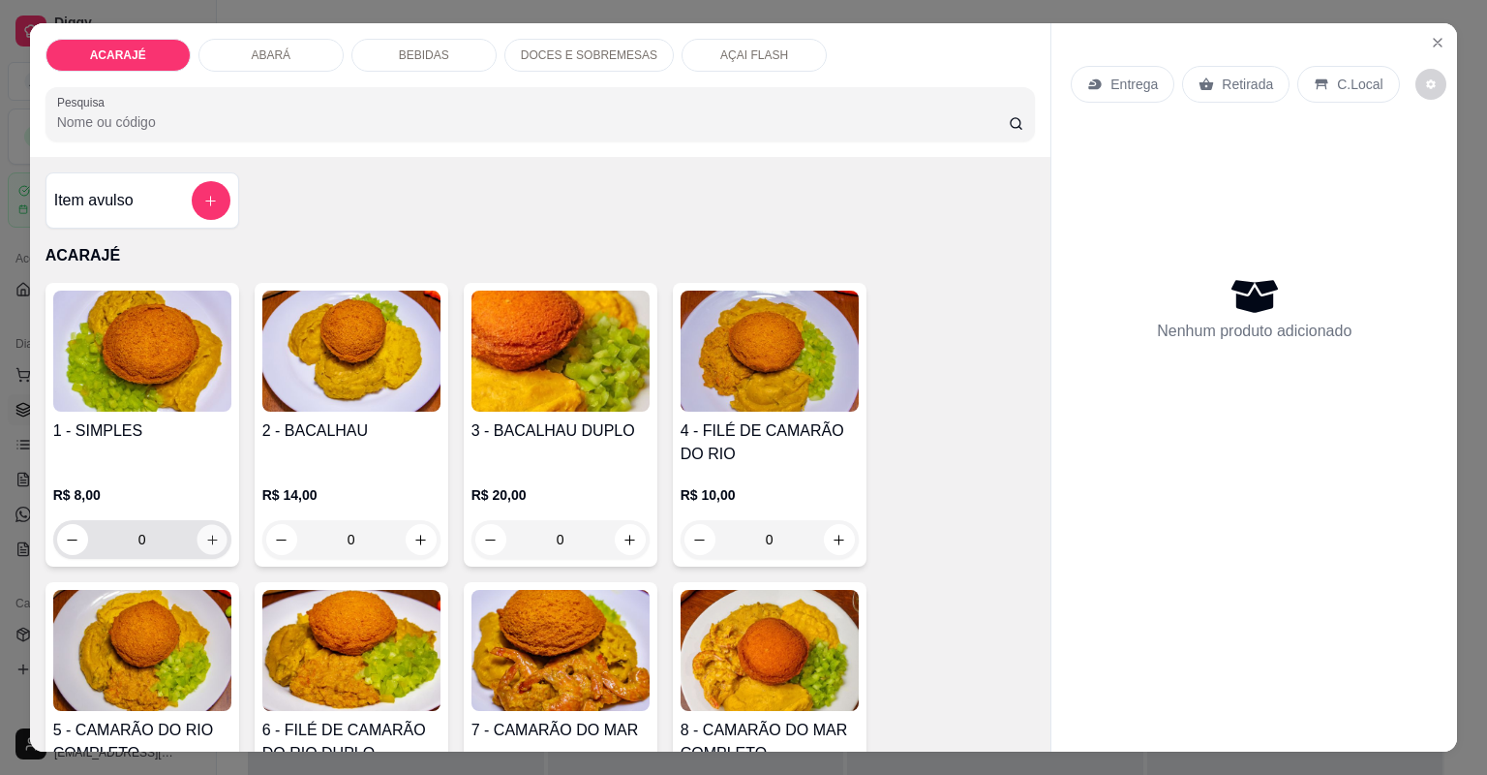
click at [211, 533] on icon "increase-product-quantity" at bounding box center [211, 540] width 15 height 15
type input "1"
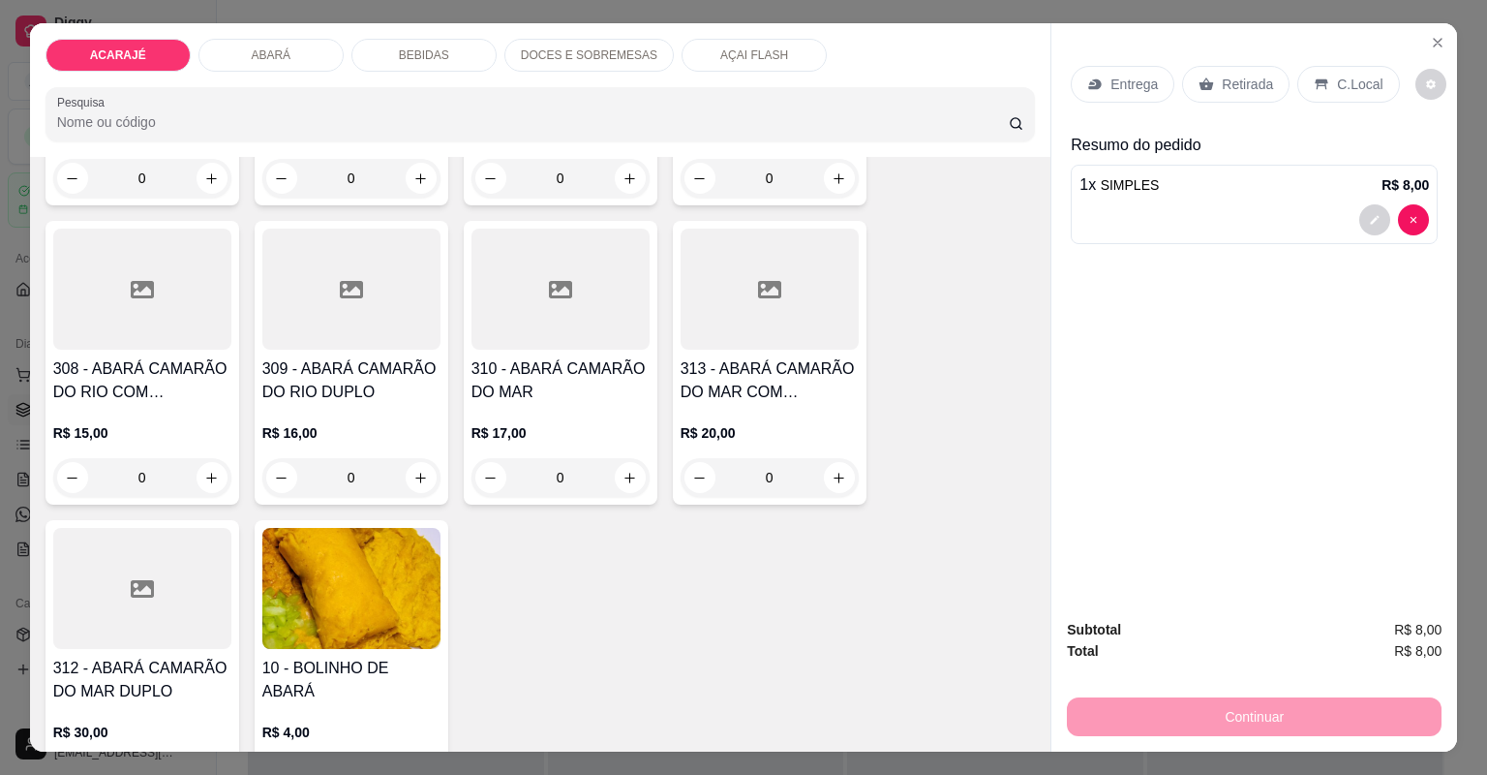
scroll to position [1394, 0]
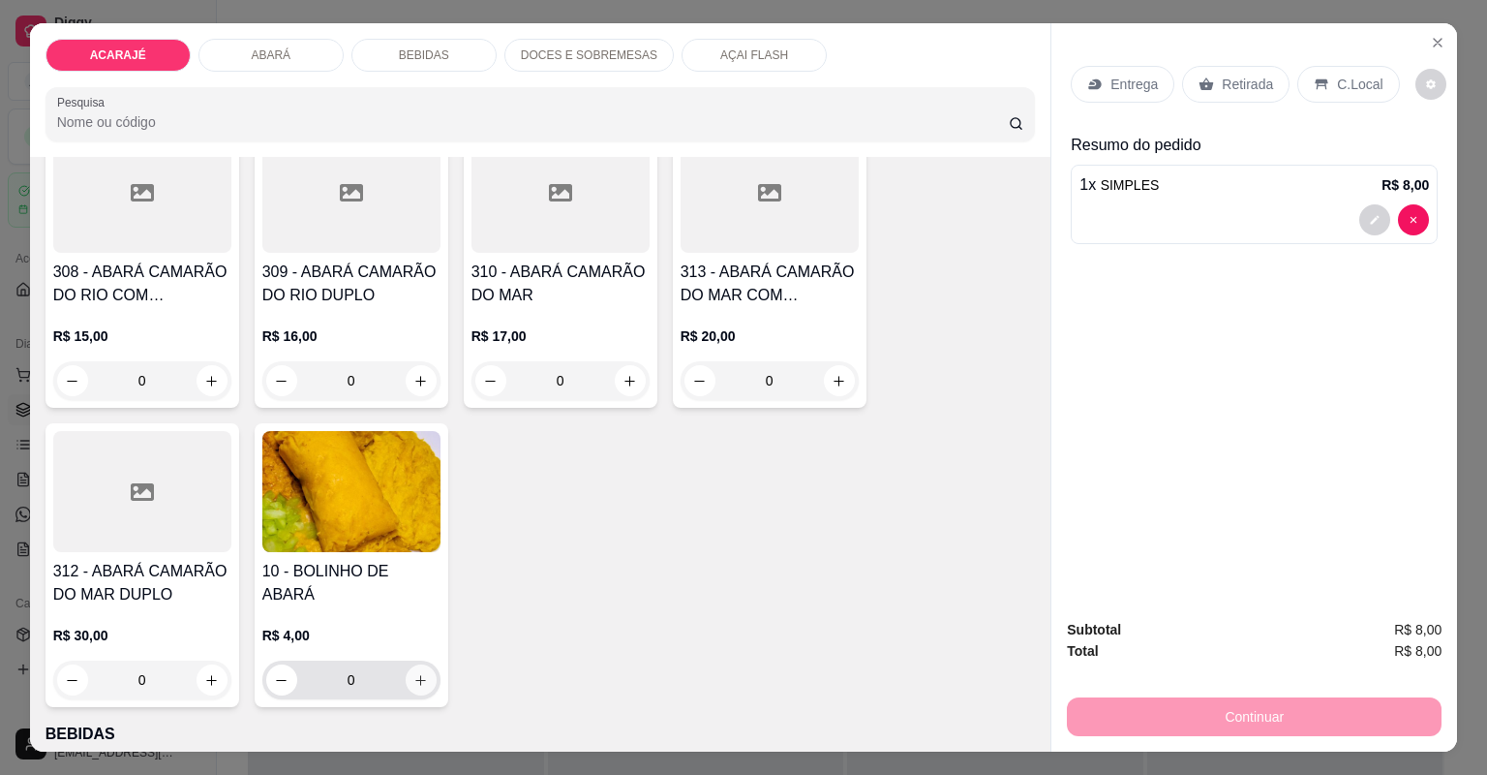
click at [421, 678] on icon "increase-product-quantity" at bounding box center [420, 680] width 15 height 15
type input "1"
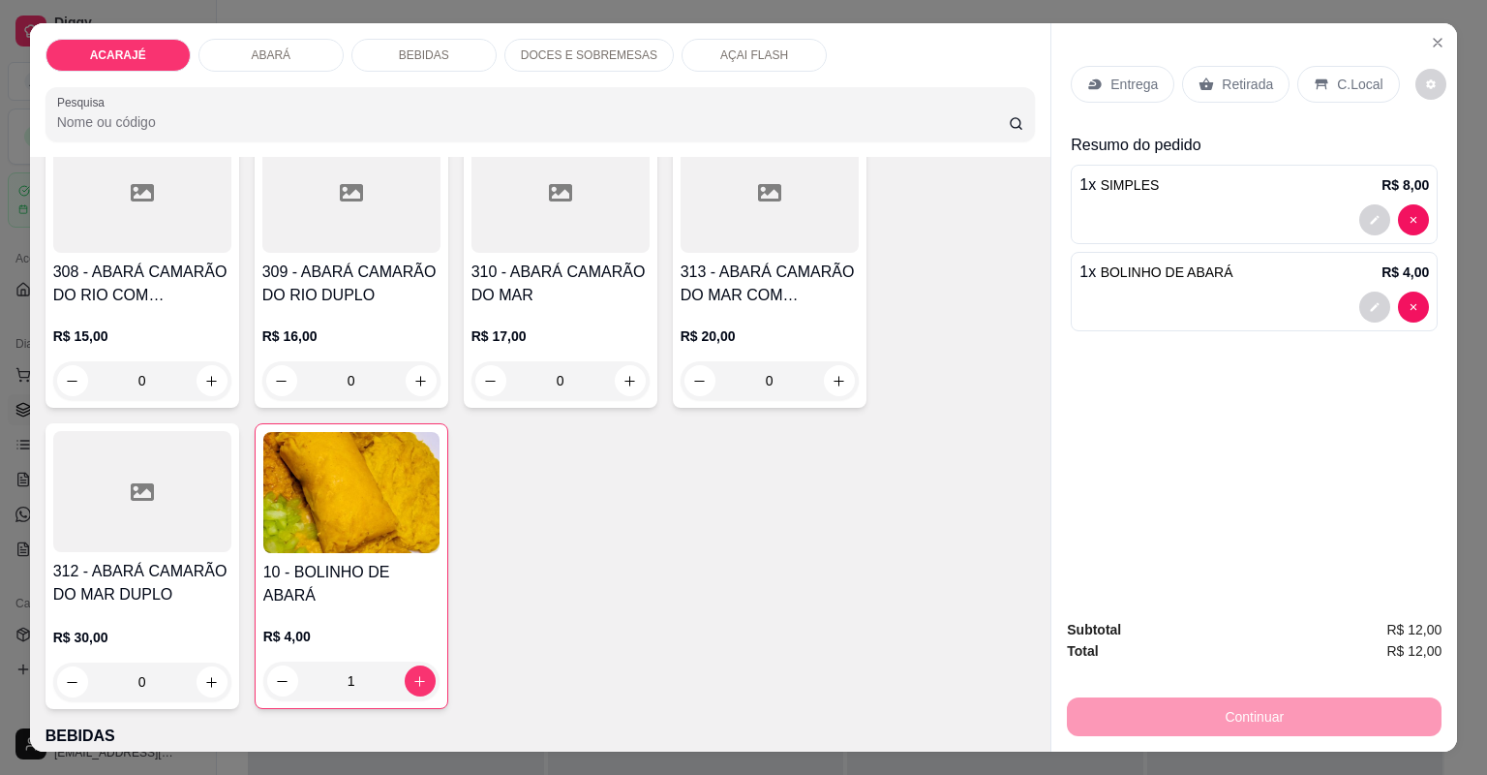
click at [1119, 80] on p "Entrega" at bounding box center [1134, 84] width 47 height 19
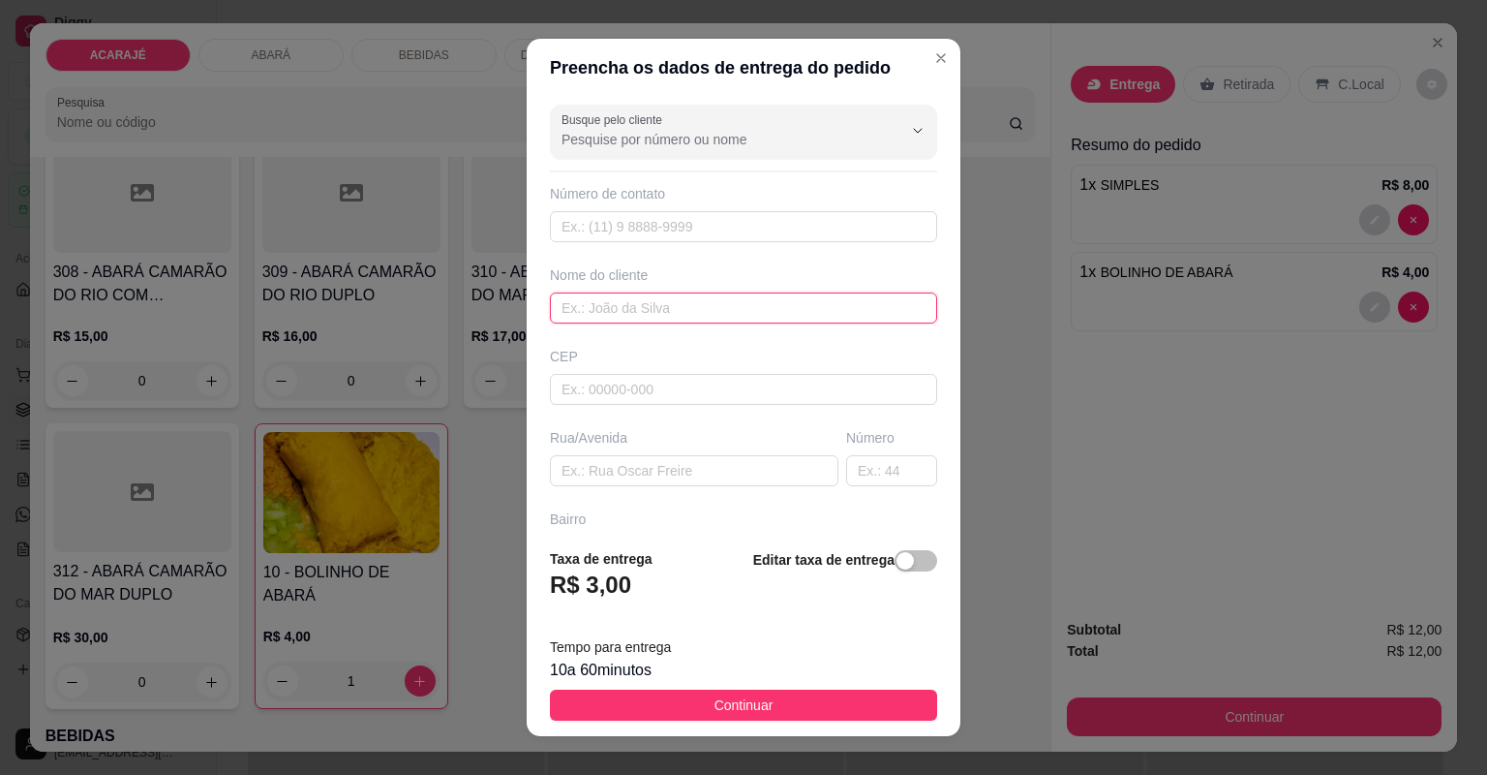
drag, startPoint x: 617, startPoint y: 296, endPoint x: 613, endPoint y: 312, distance: 16.0
click at [618, 296] on input "text" at bounding box center [743, 307] width 387 height 31
type input "[PERSON_NAME]"
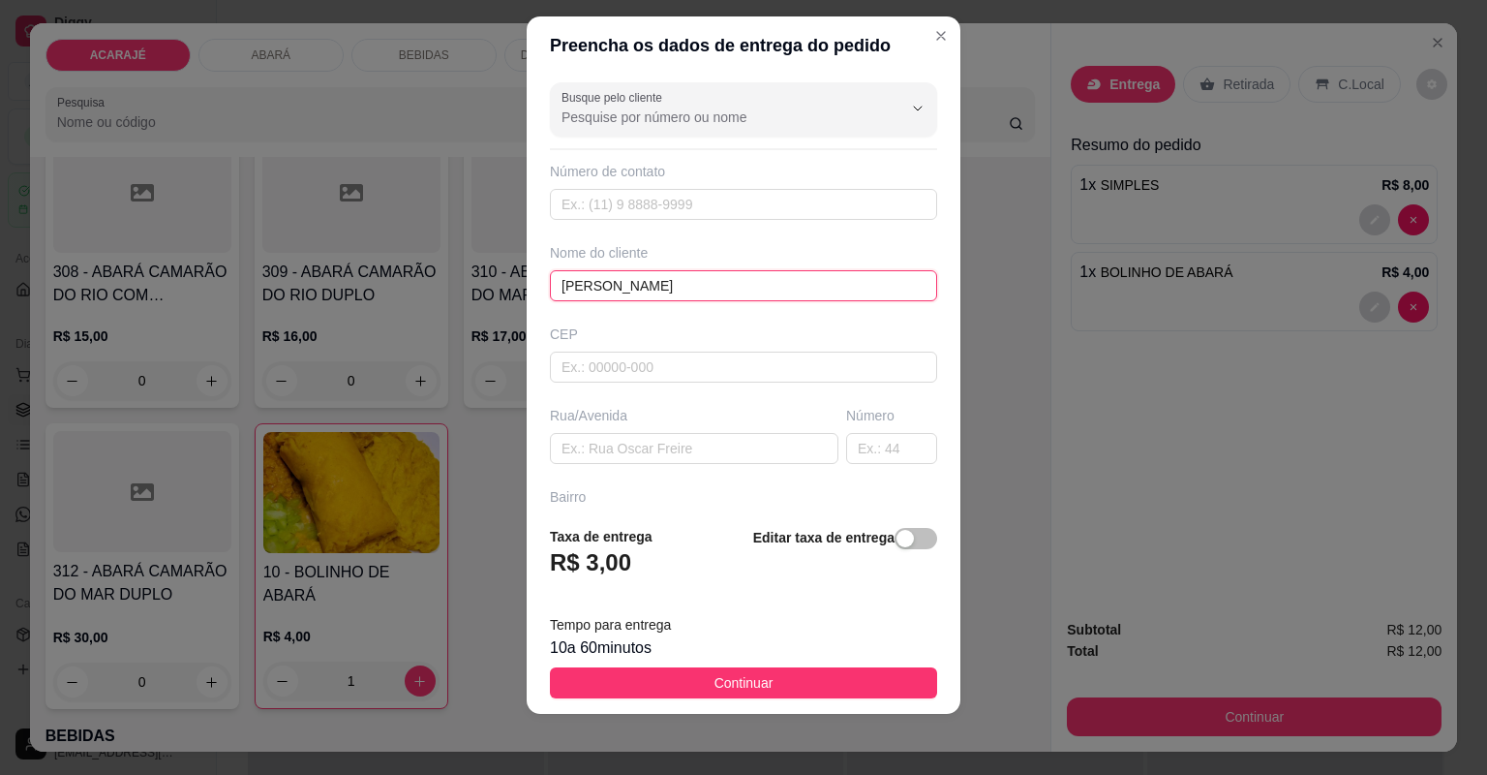
scroll to position [23, 0]
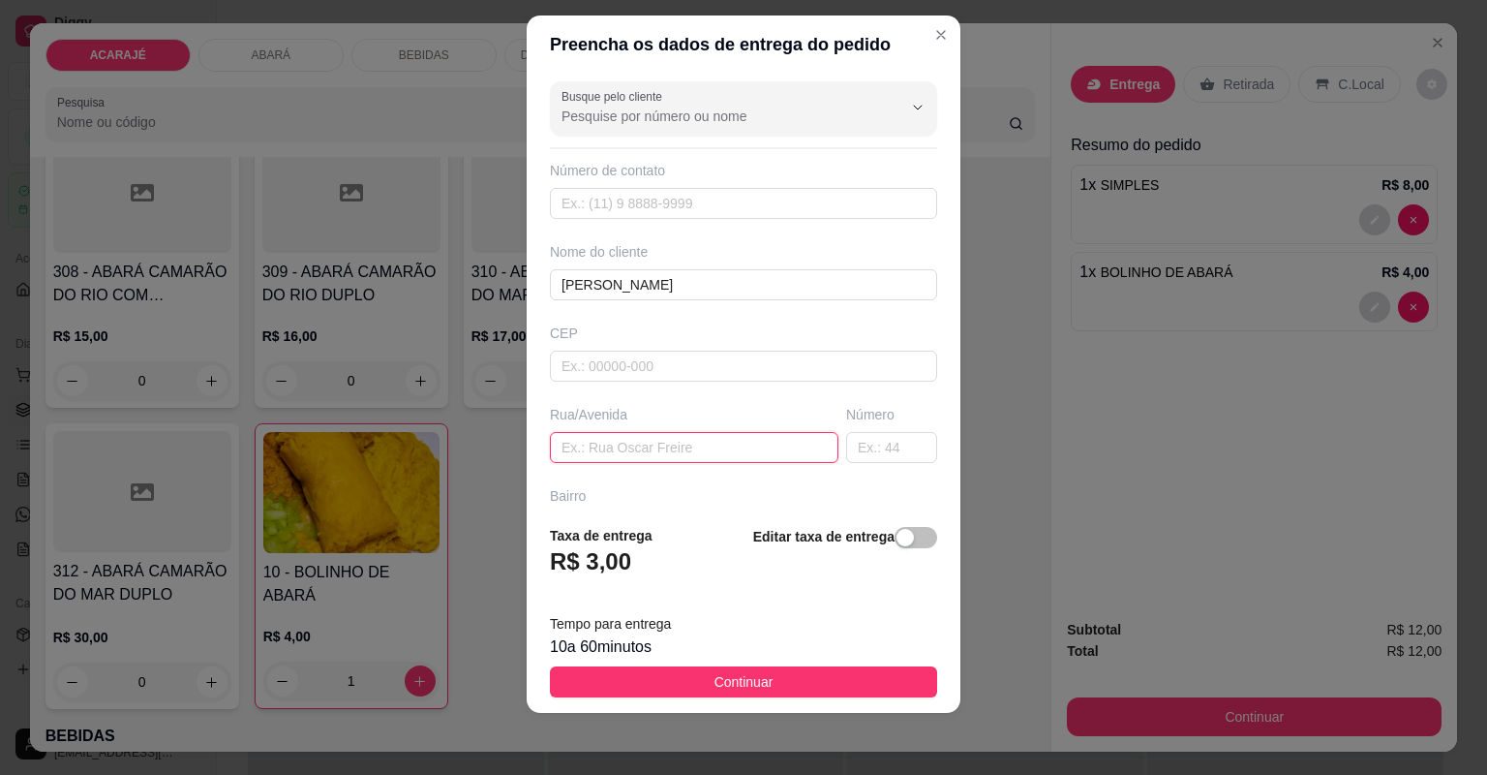
paste input "Rua 3 bairro relíquia"
type input "Rua 3 bairro relíquia"
click at [846, 442] on input "text" at bounding box center [891, 447] width 91 height 31
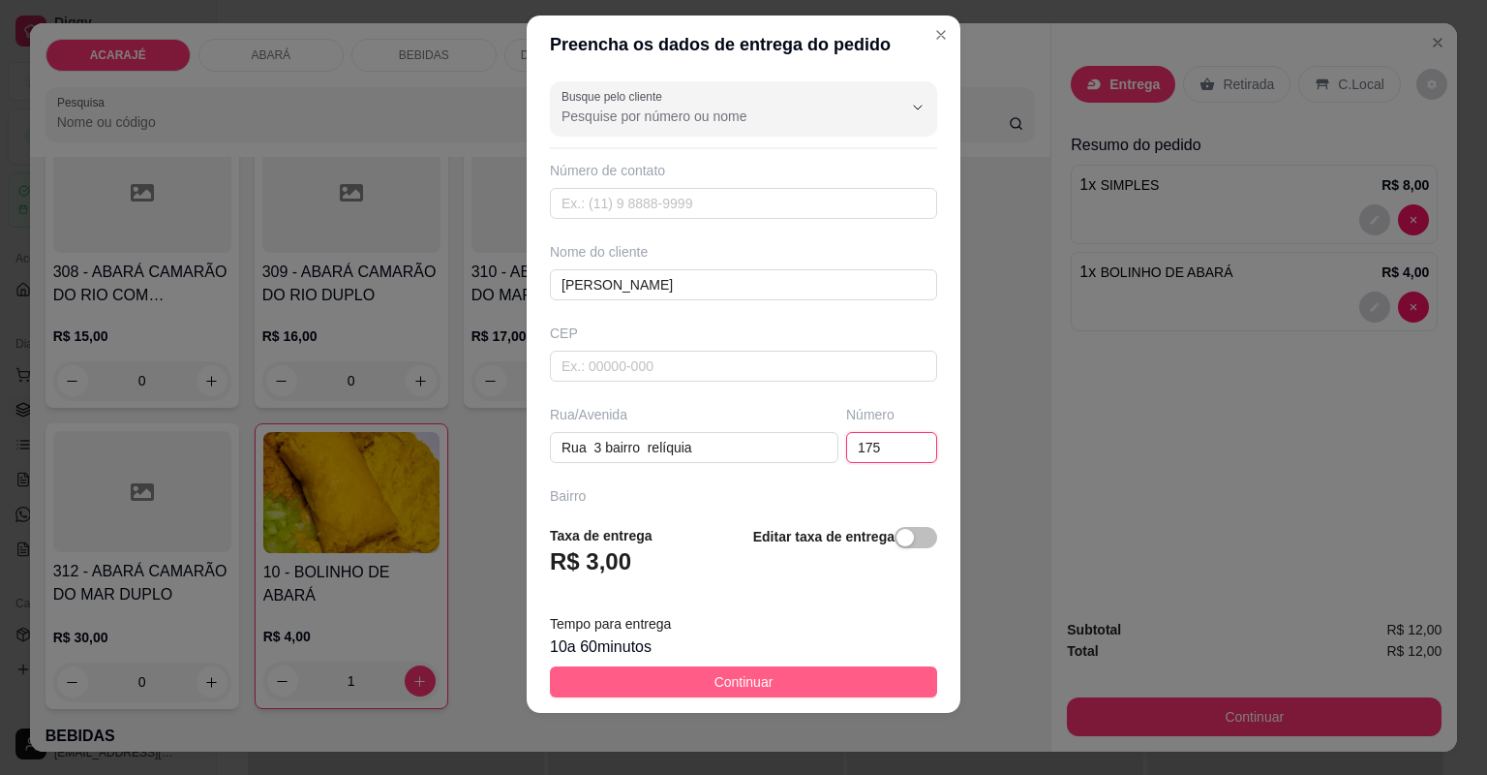
type input "175"
click at [748, 684] on span "Continuar" at bounding box center [744, 681] width 59 height 21
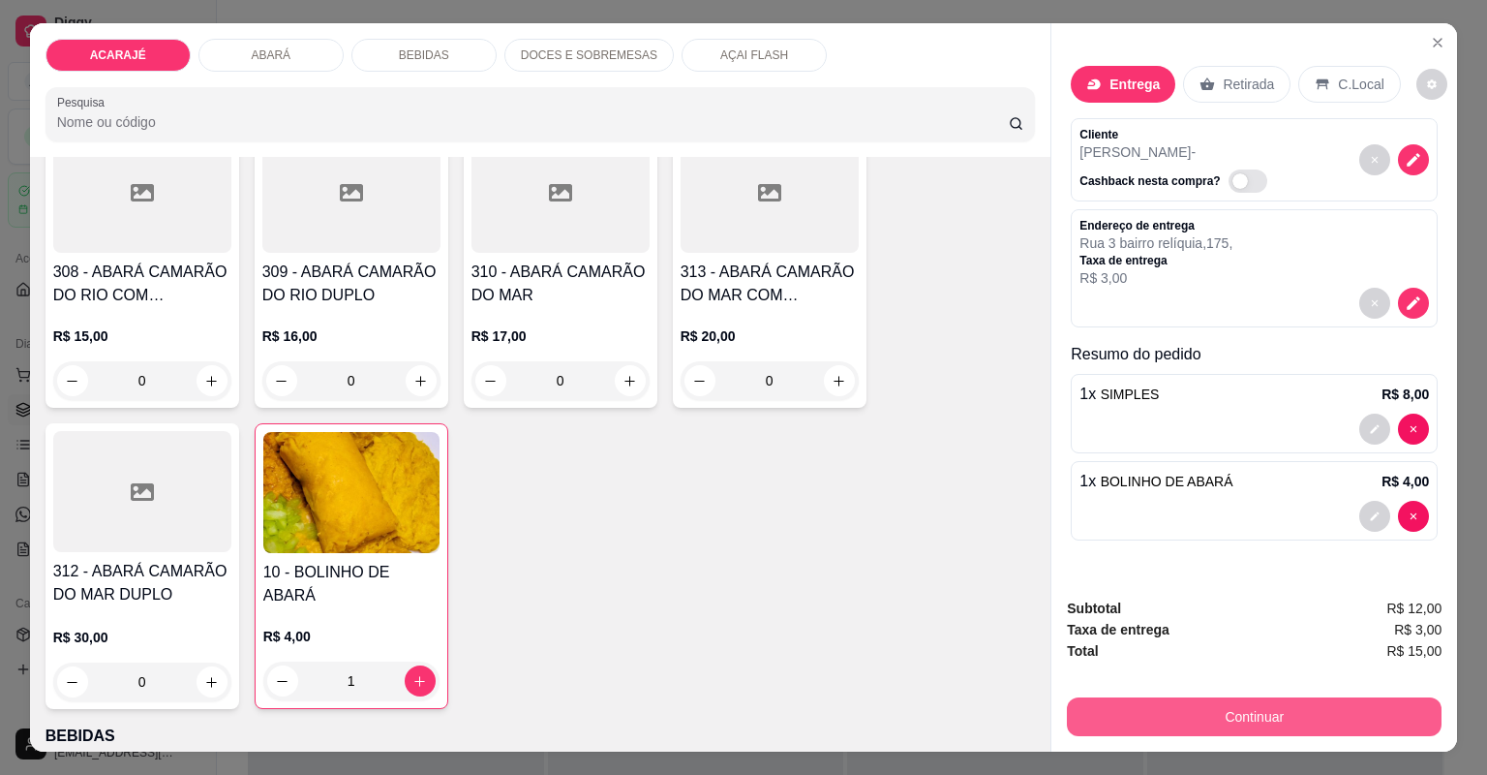
click at [1178, 719] on button "Continuar" at bounding box center [1254, 716] width 375 height 39
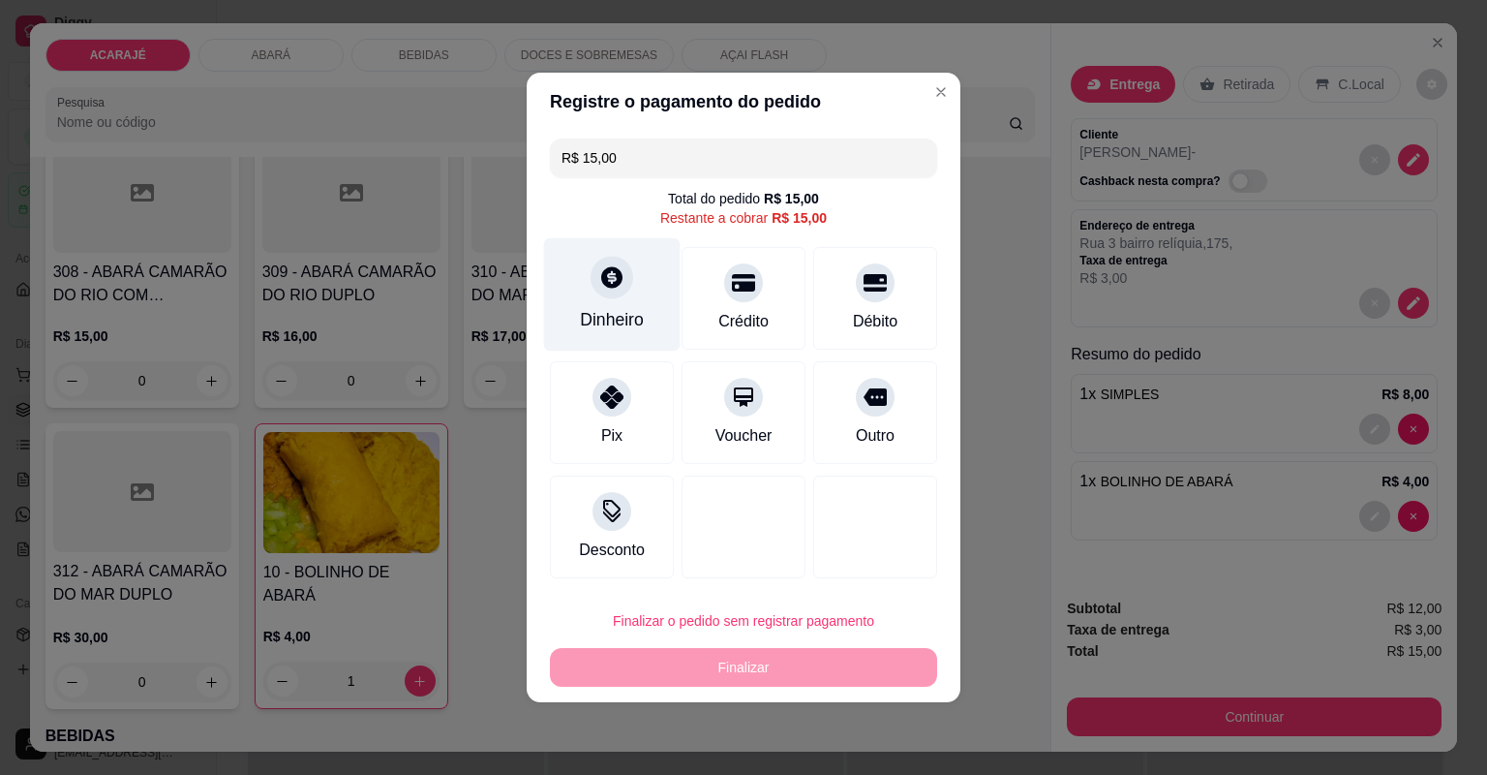
click at [619, 306] on div "Dinheiro" at bounding box center [612, 294] width 137 height 113
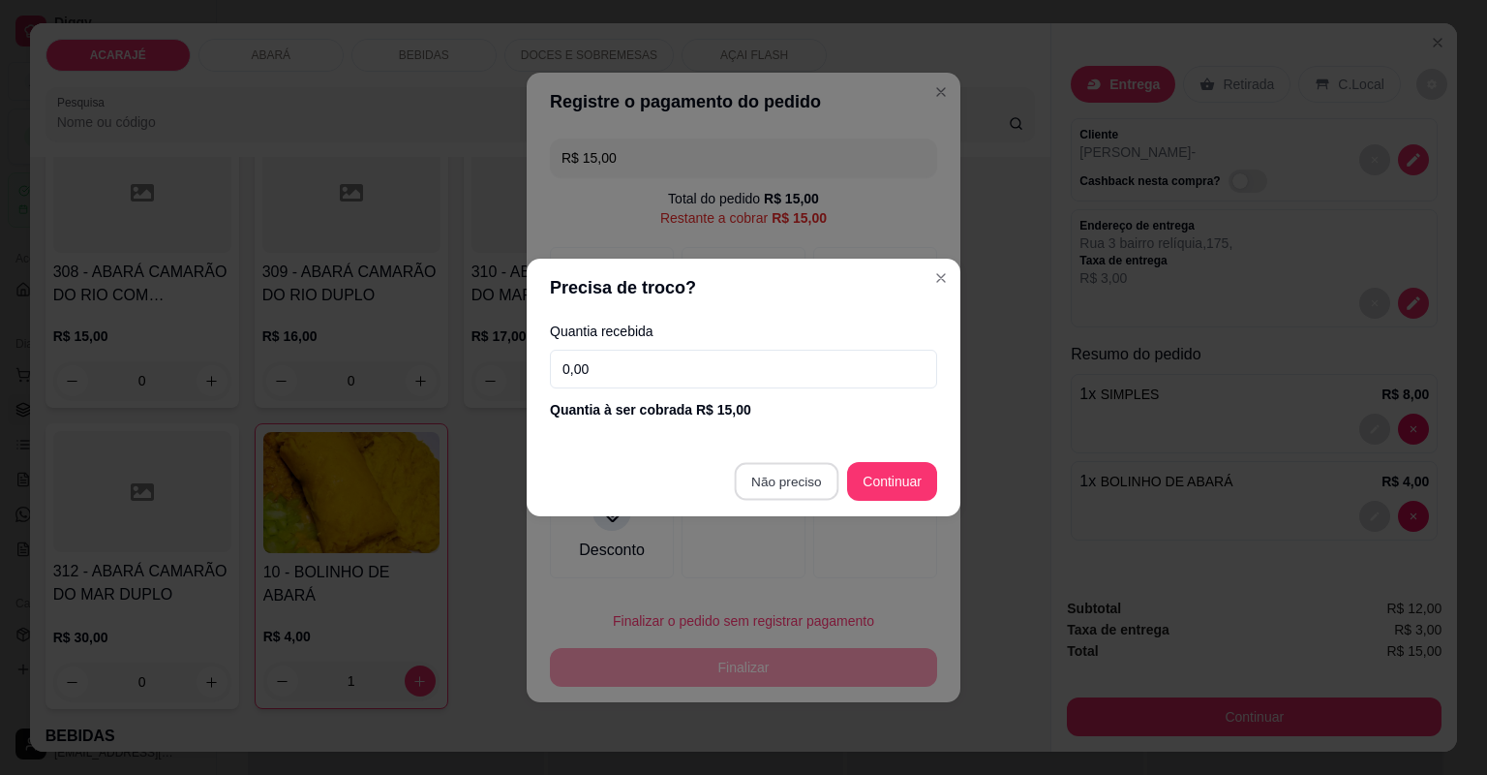
type input "R$ 0,00"
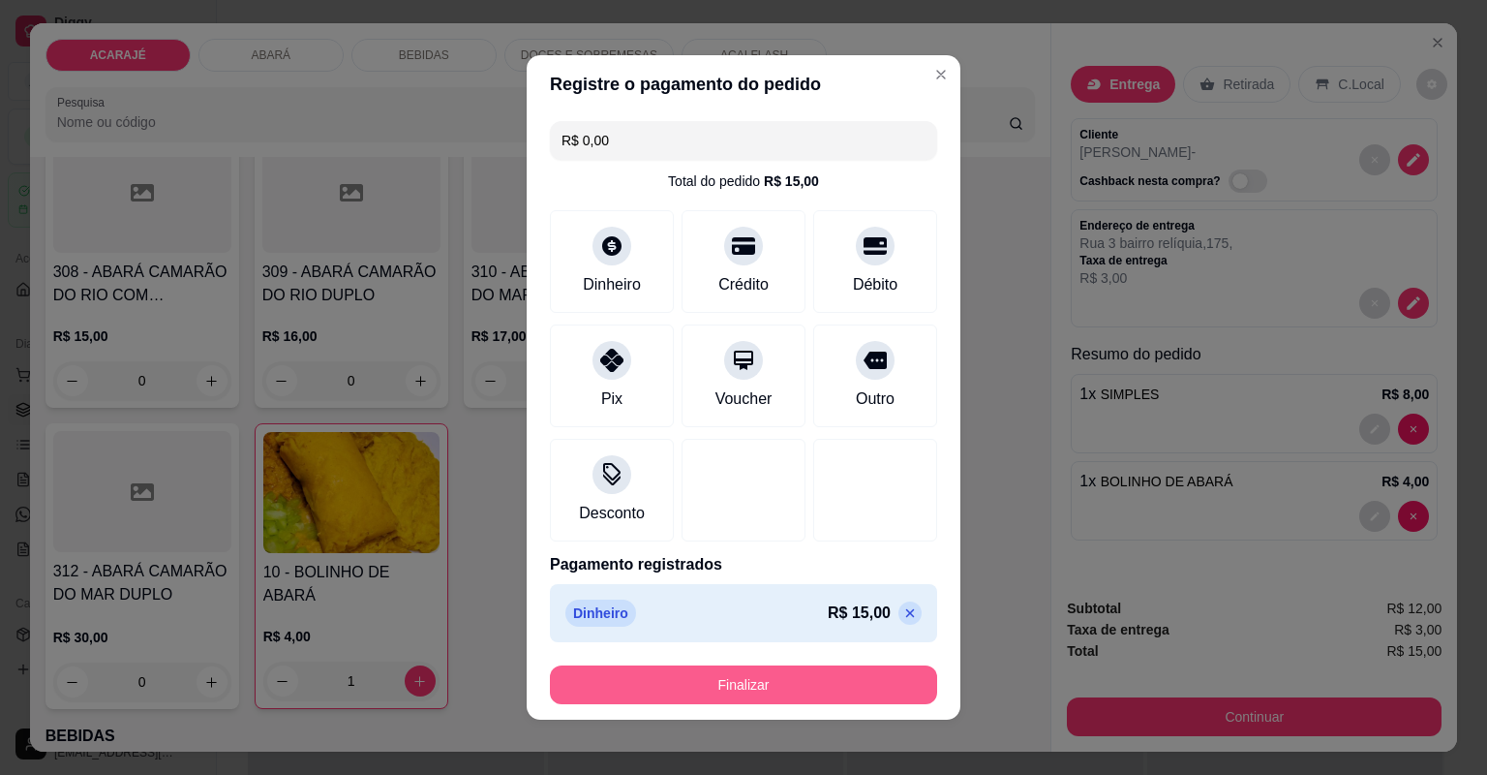
click at [734, 678] on button "Finalizar" at bounding box center [743, 684] width 387 height 39
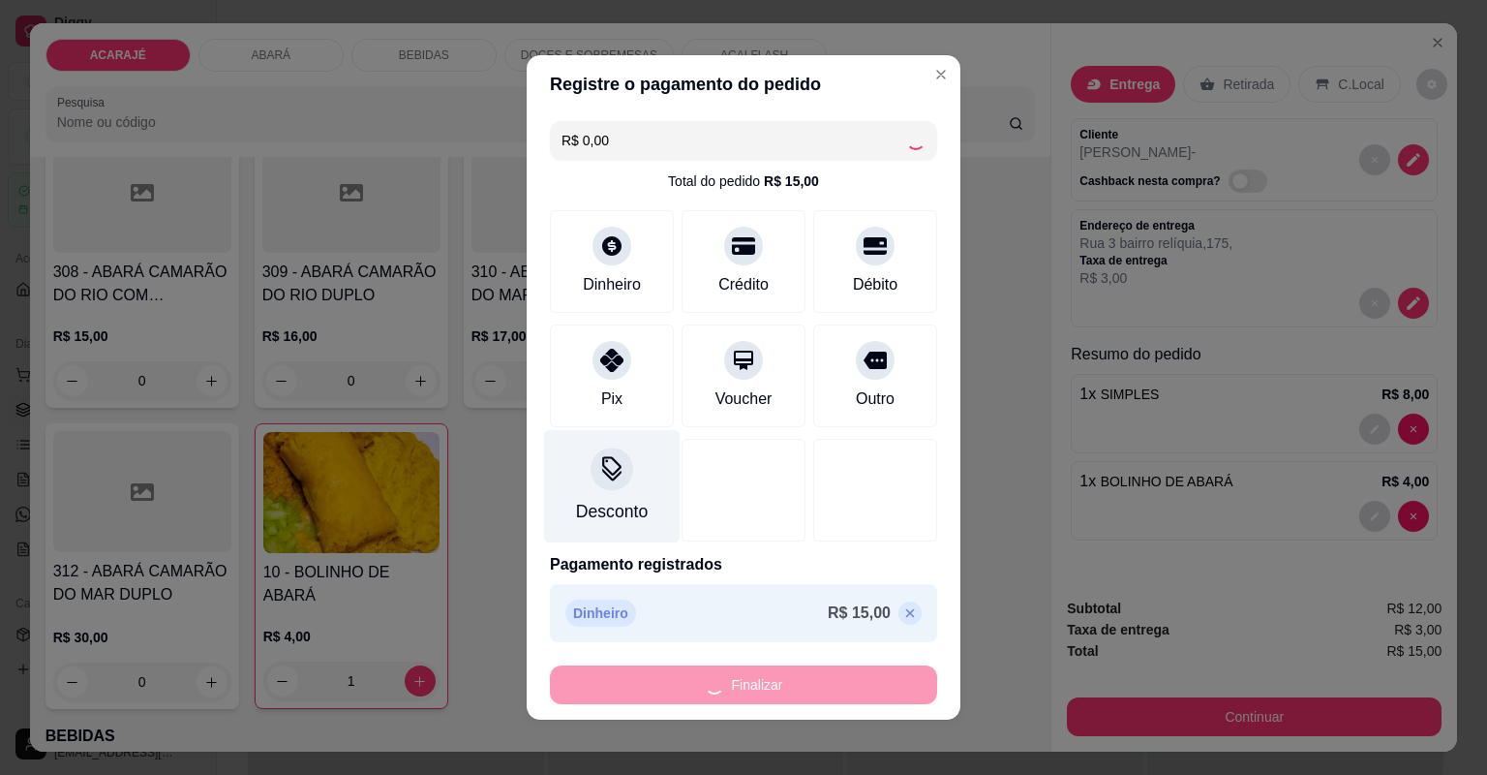
type input "0"
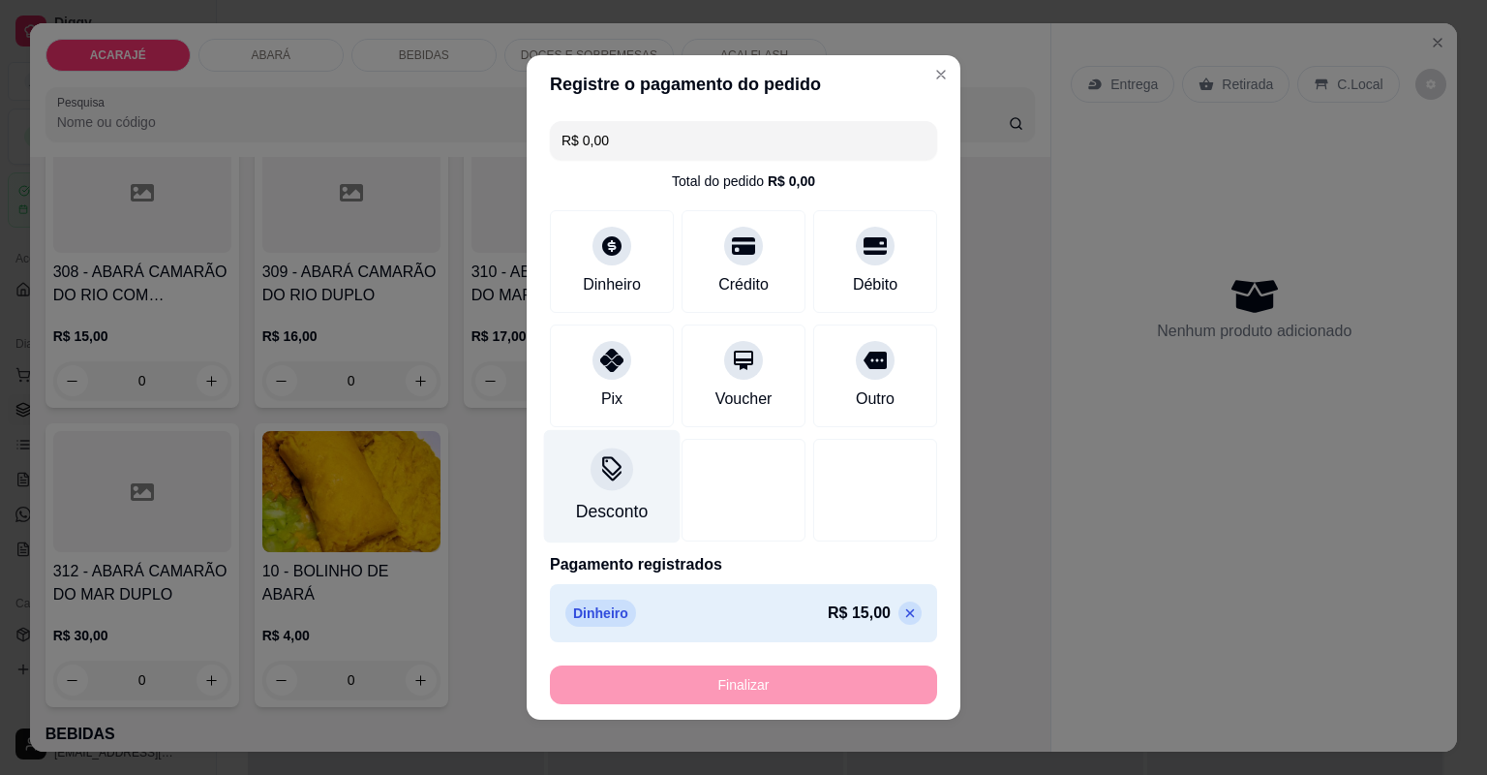
type input "-R$ 15,00"
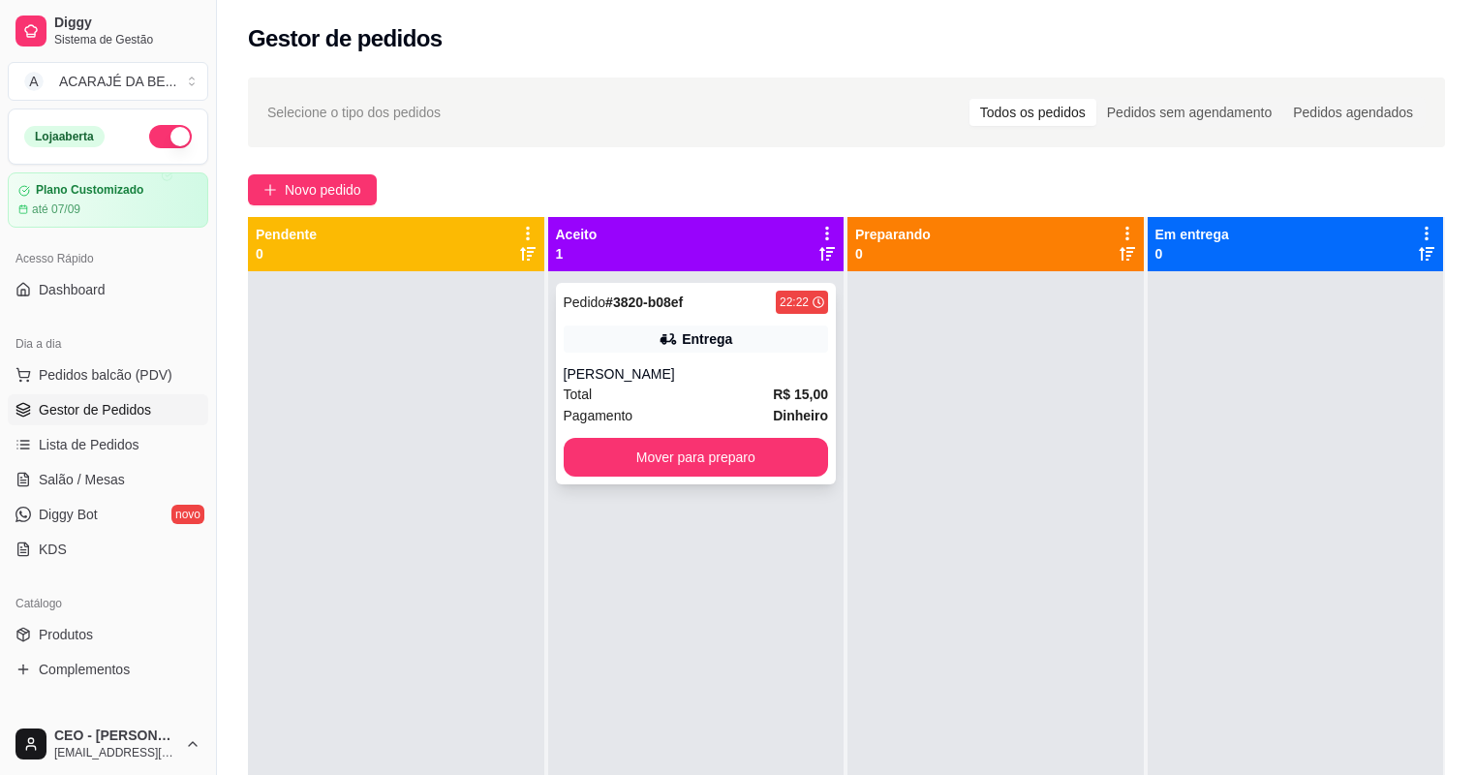
click at [611, 378] on div "[PERSON_NAME]" at bounding box center [696, 373] width 265 height 19
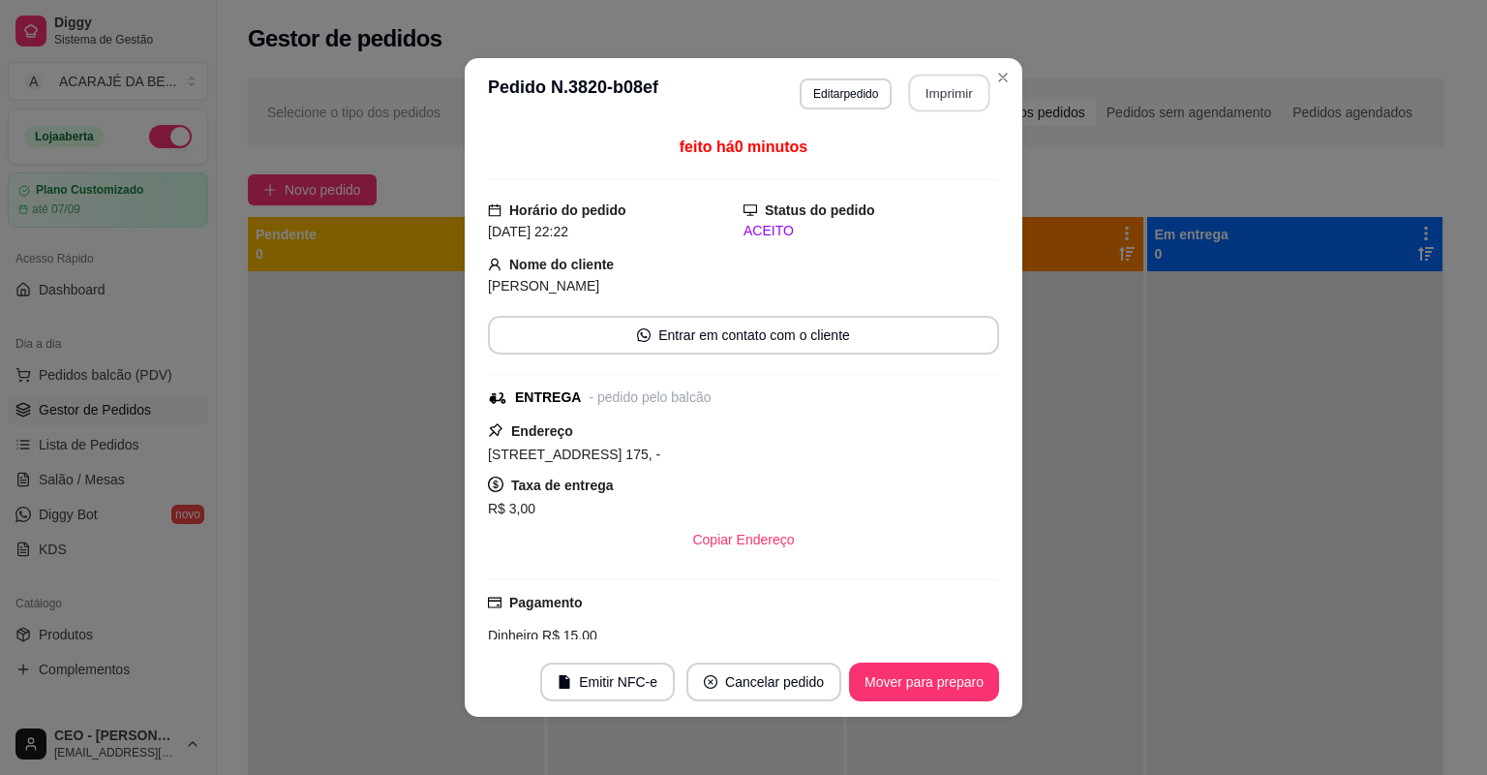
click at [923, 96] on button "Imprimir" at bounding box center [949, 94] width 81 height 38
click at [906, 678] on button "Mover para preparo" at bounding box center [924, 681] width 150 height 39
click at [905, 678] on div "Mover para preparo" at bounding box center [910, 681] width 177 height 39
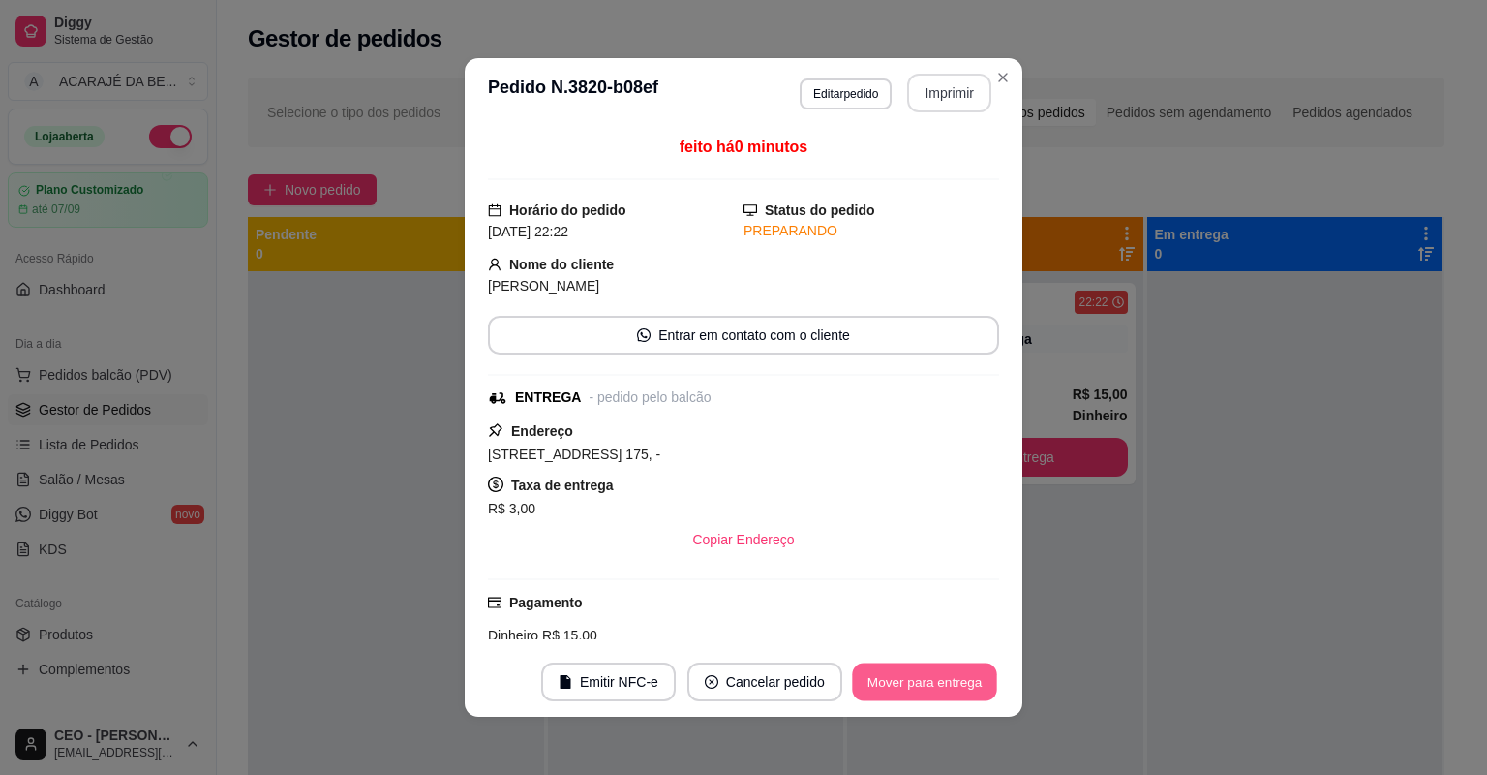
click at [903, 680] on button "Mover para entrega" at bounding box center [924, 682] width 145 height 38
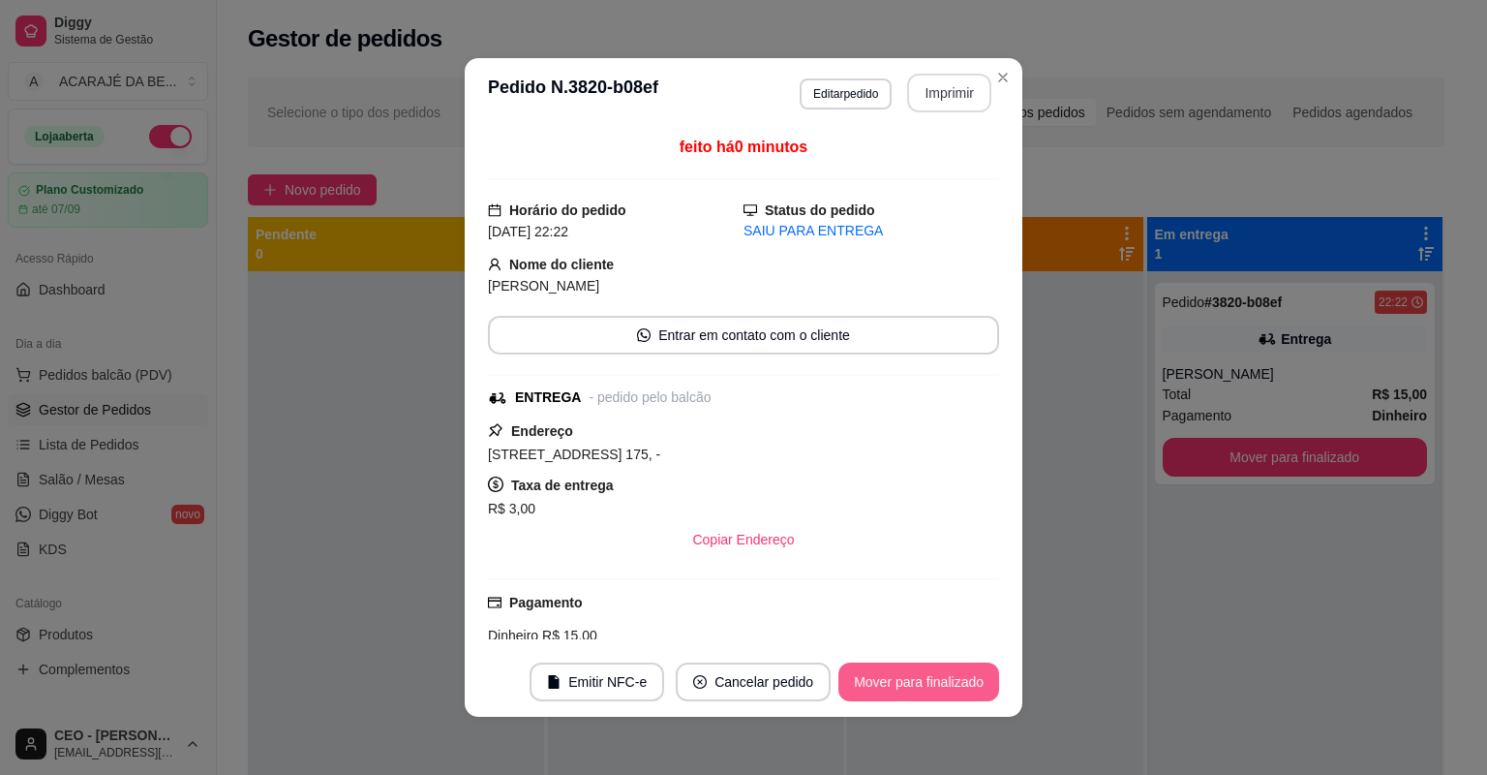
click at [902, 681] on button "Mover para finalizado" at bounding box center [919, 681] width 161 height 39
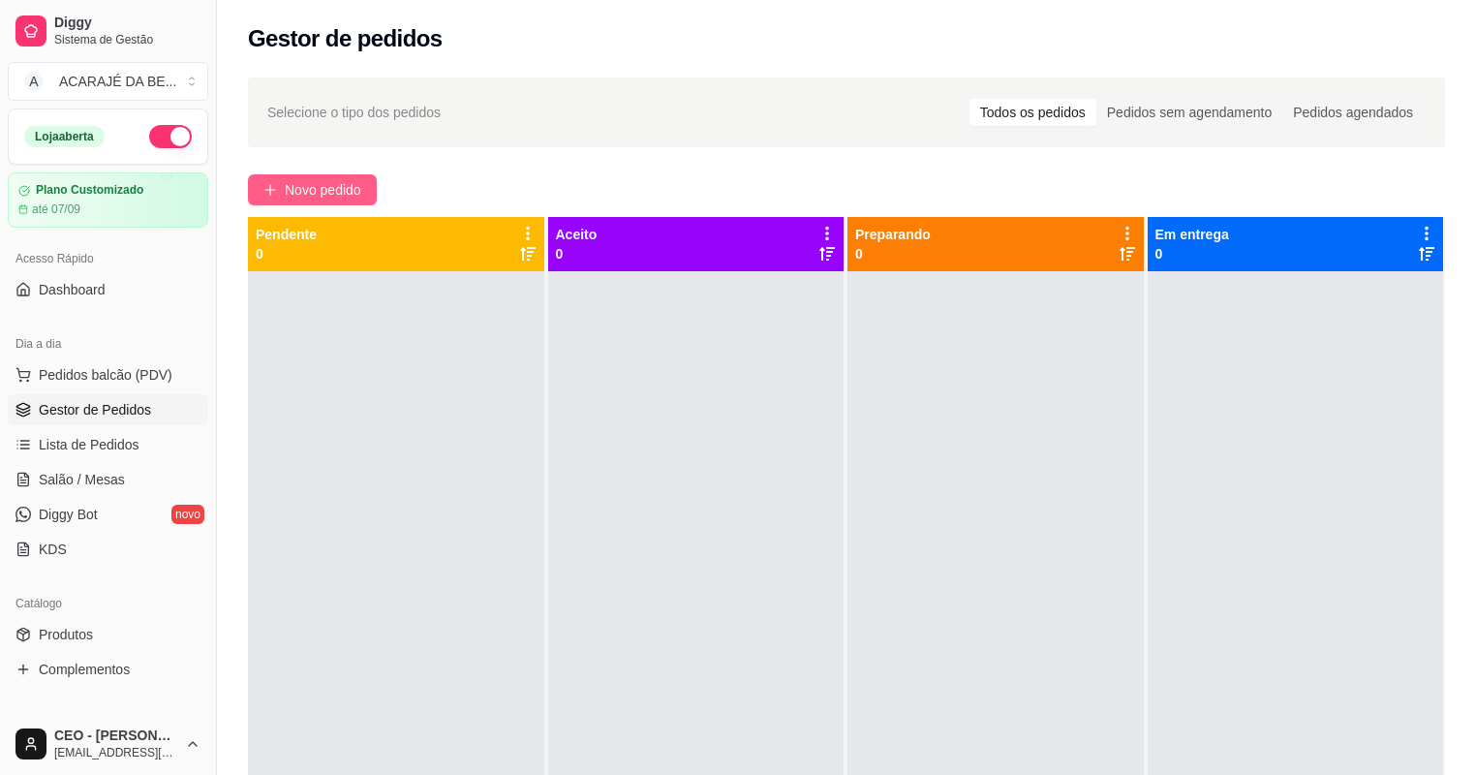
click at [341, 188] on span "Novo pedido" at bounding box center [323, 189] width 76 height 21
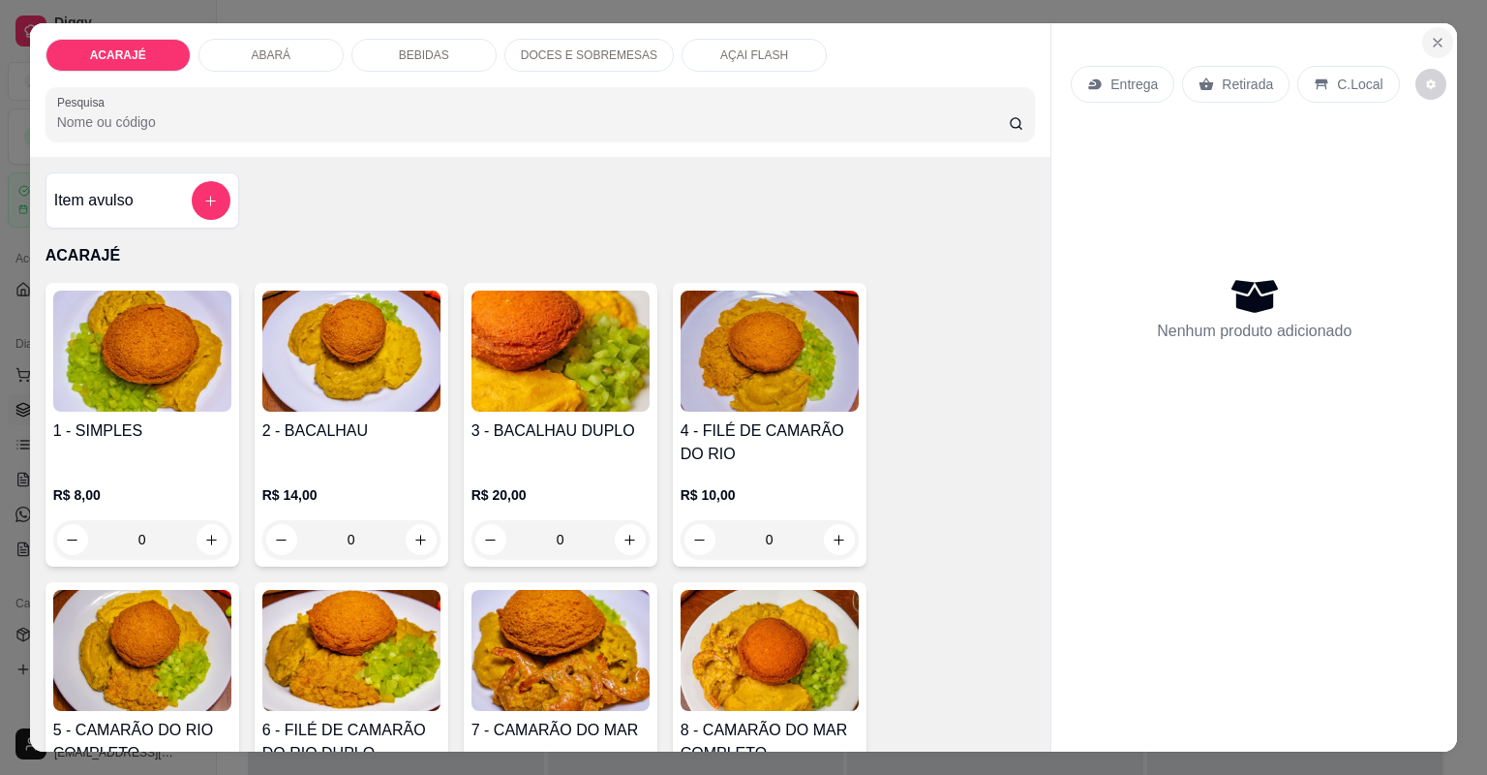
click at [1435, 40] on icon "Close" at bounding box center [1438, 43] width 8 height 8
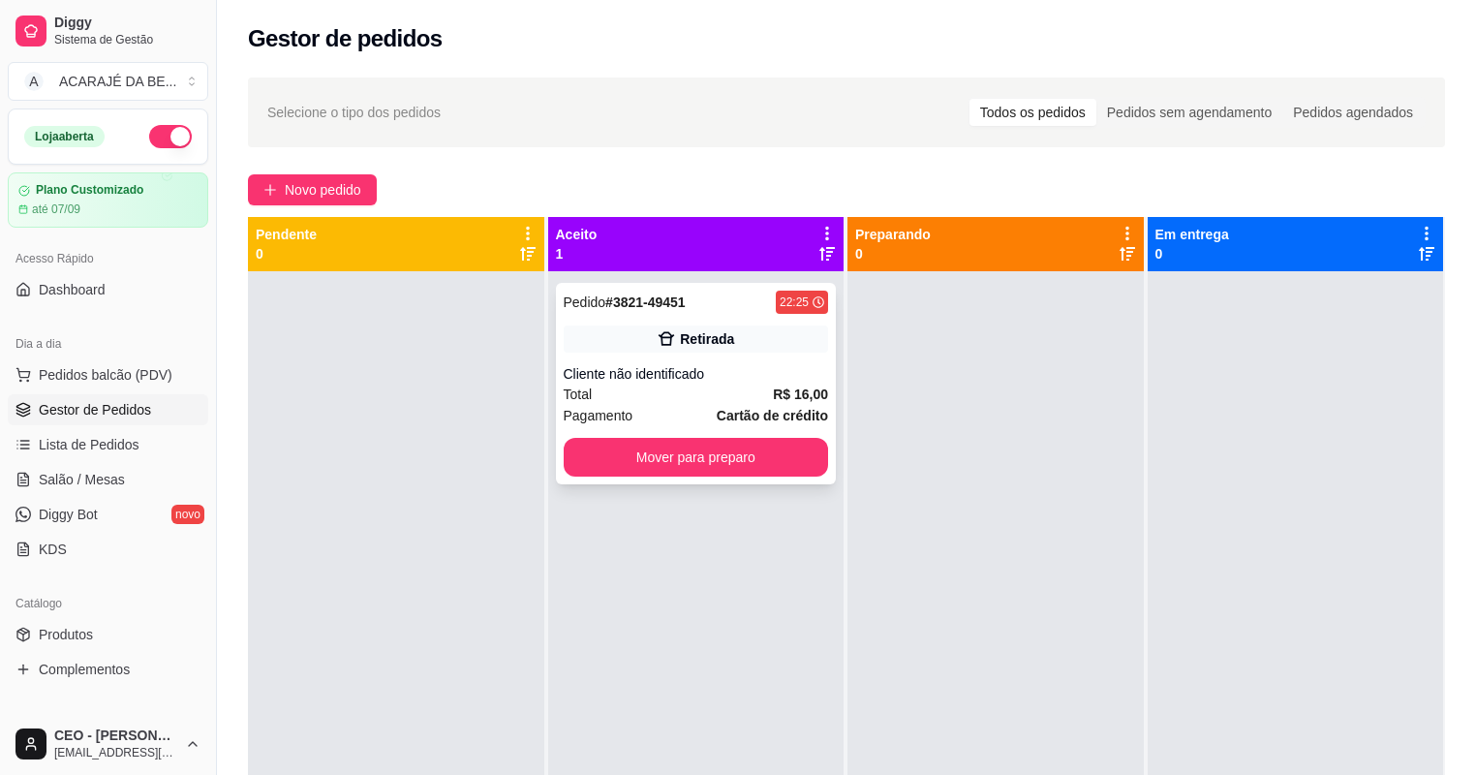
click at [744, 333] on div "Retirada" at bounding box center [696, 338] width 265 height 27
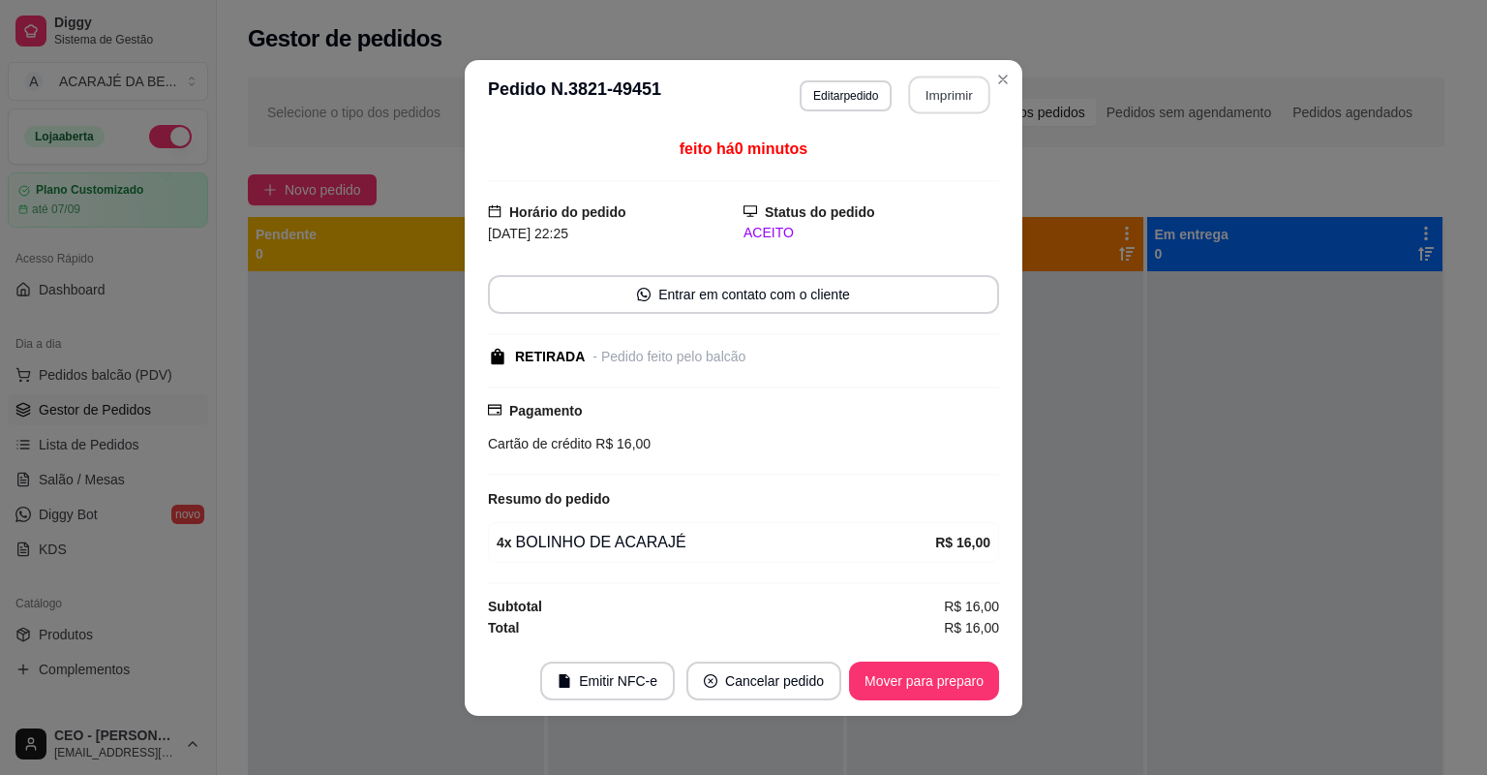
click at [933, 101] on button "Imprimir" at bounding box center [949, 95] width 81 height 38
click at [903, 670] on button "Mover para preparo" at bounding box center [924, 680] width 150 height 39
click at [903, 671] on button "Mover para preparo" at bounding box center [924, 680] width 150 height 39
click at [903, 674] on div "Mover para preparo" at bounding box center [910, 680] width 177 height 39
click at [905, 674] on div "Mover para preparo" at bounding box center [910, 680] width 177 height 39
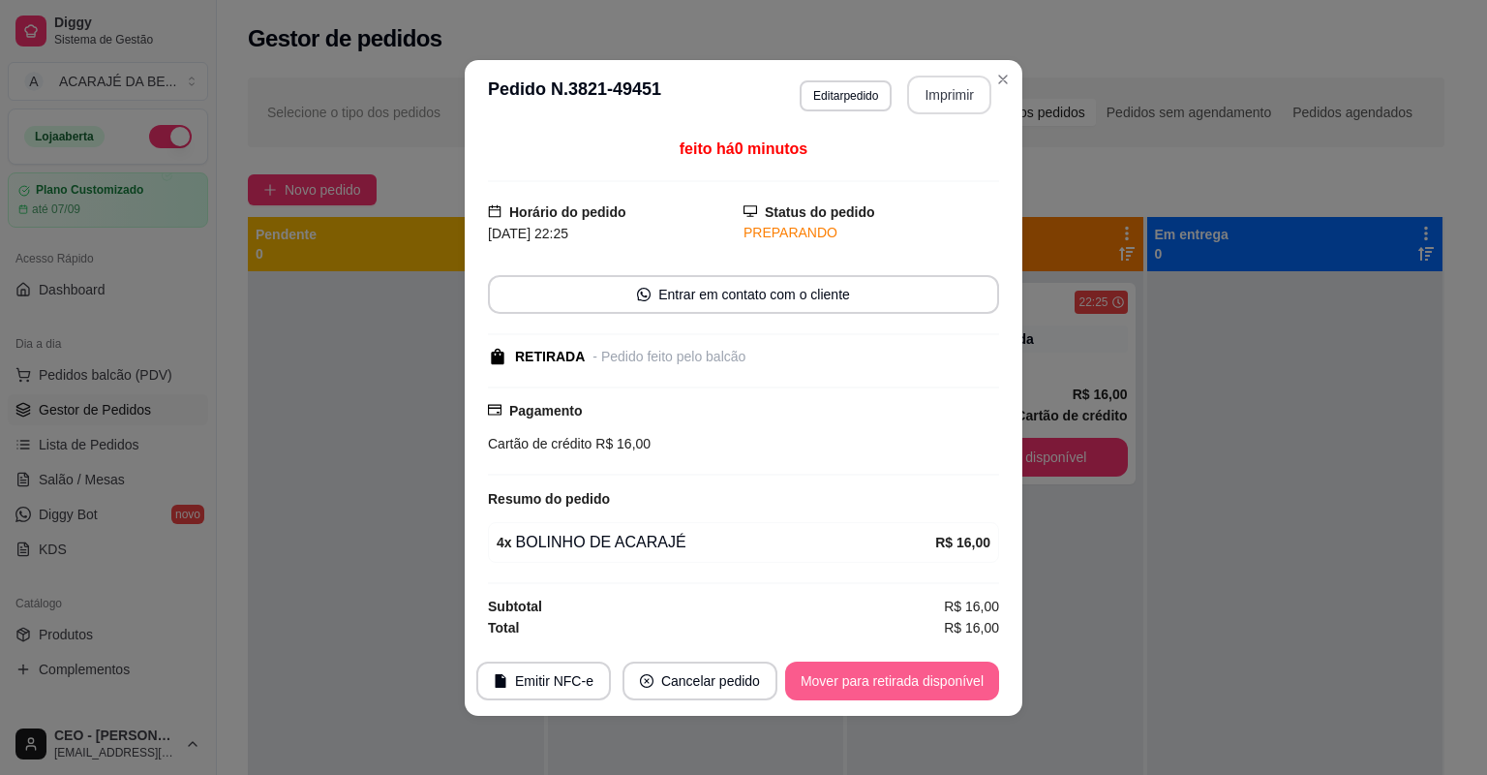
click at [906, 675] on button "Mover para retirada disponível" at bounding box center [892, 680] width 214 height 39
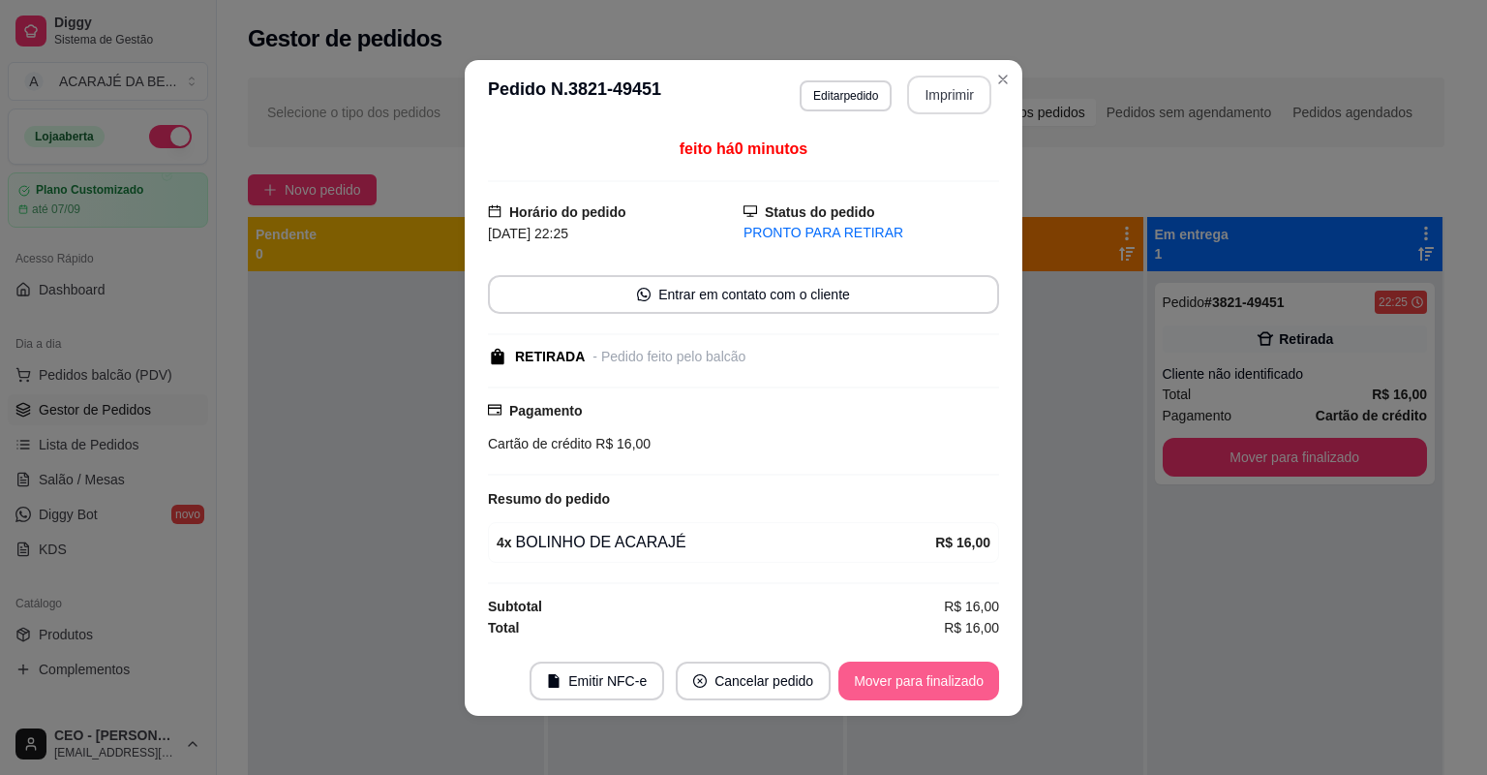
click at [902, 675] on button "Mover para finalizado" at bounding box center [919, 680] width 161 height 39
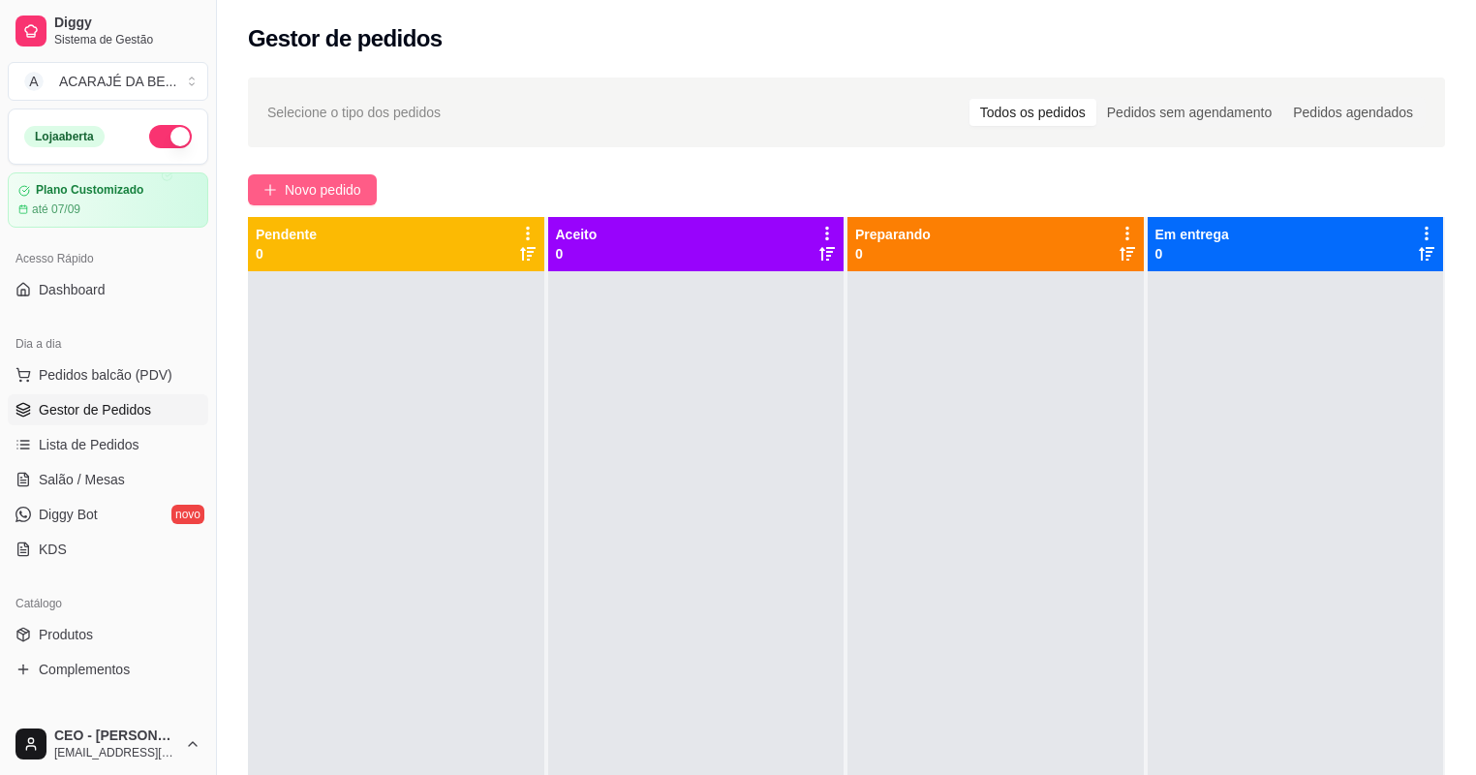
click at [310, 200] on button "Novo pedido" at bounding box center [312, 189] width 129 height 31
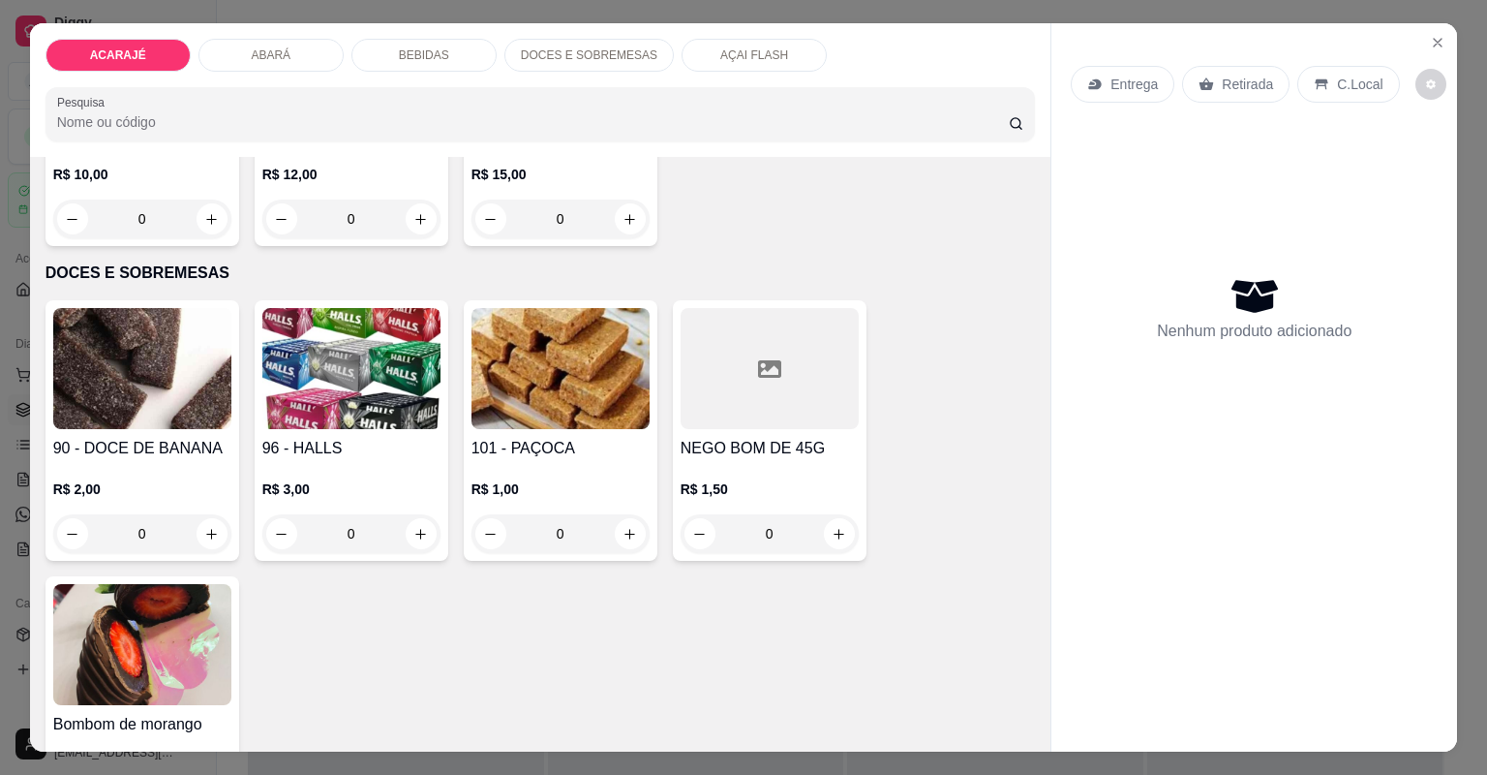
scroll to position [3176, 0]
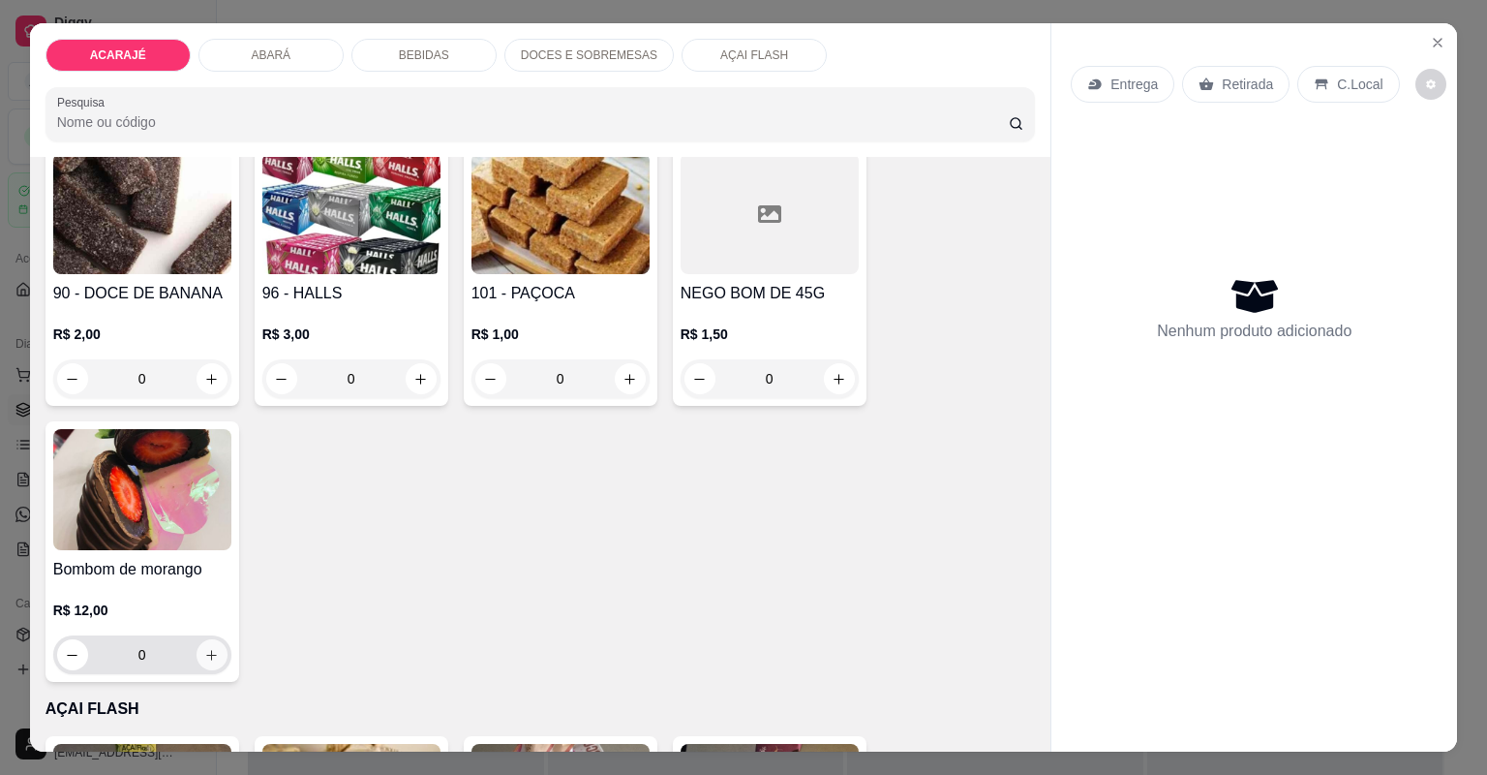
click at [210, 655] on icon "increase-product-quantity" at bounding box center [211, 655] width 15 height 15
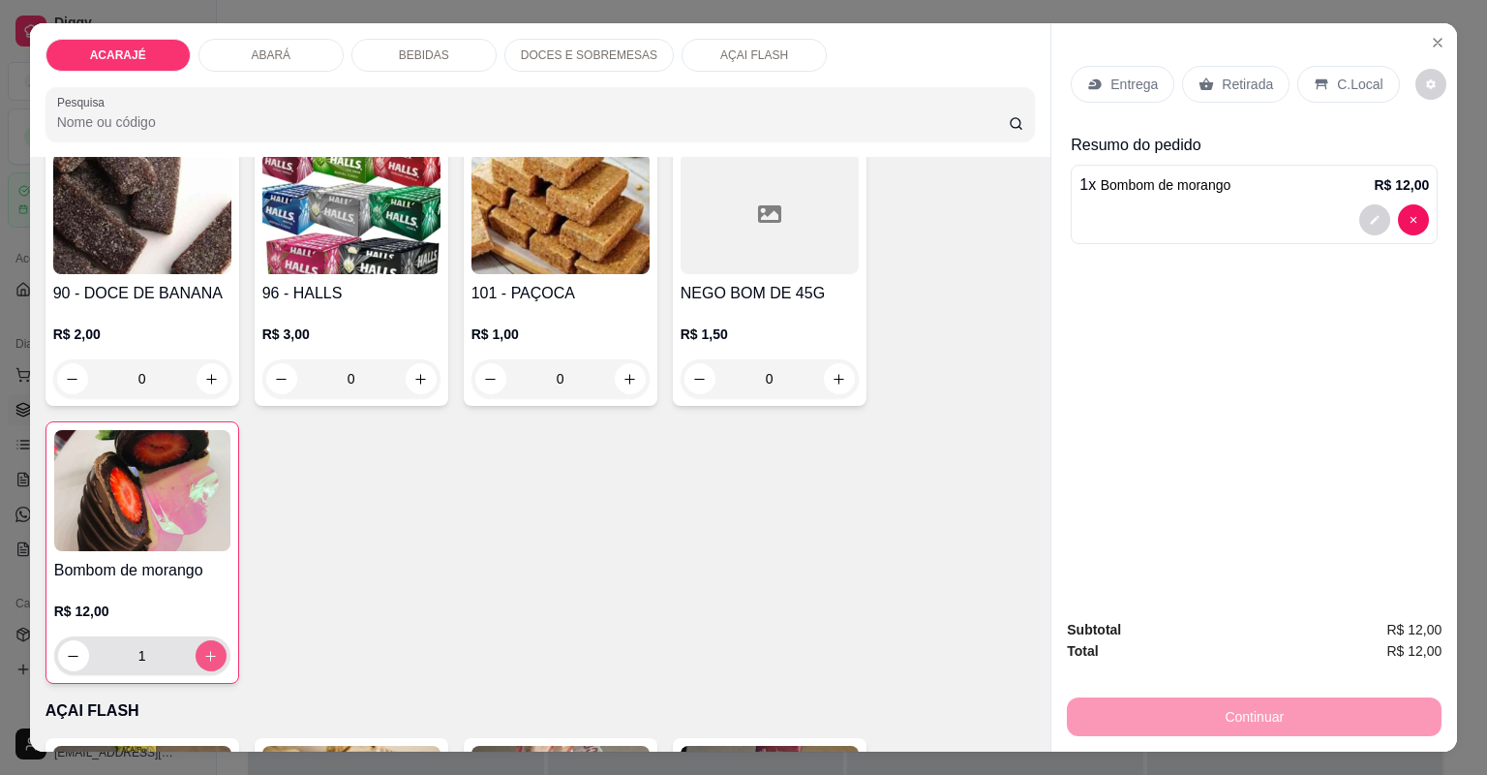
click at [207, 651] on icon "increase-product-quantity" at bounding box center [210, 656] width 15 height 15
click at [69, 656] on icon "decrease-product-quantity" at bounding box center [74, 656] width 10 height 1
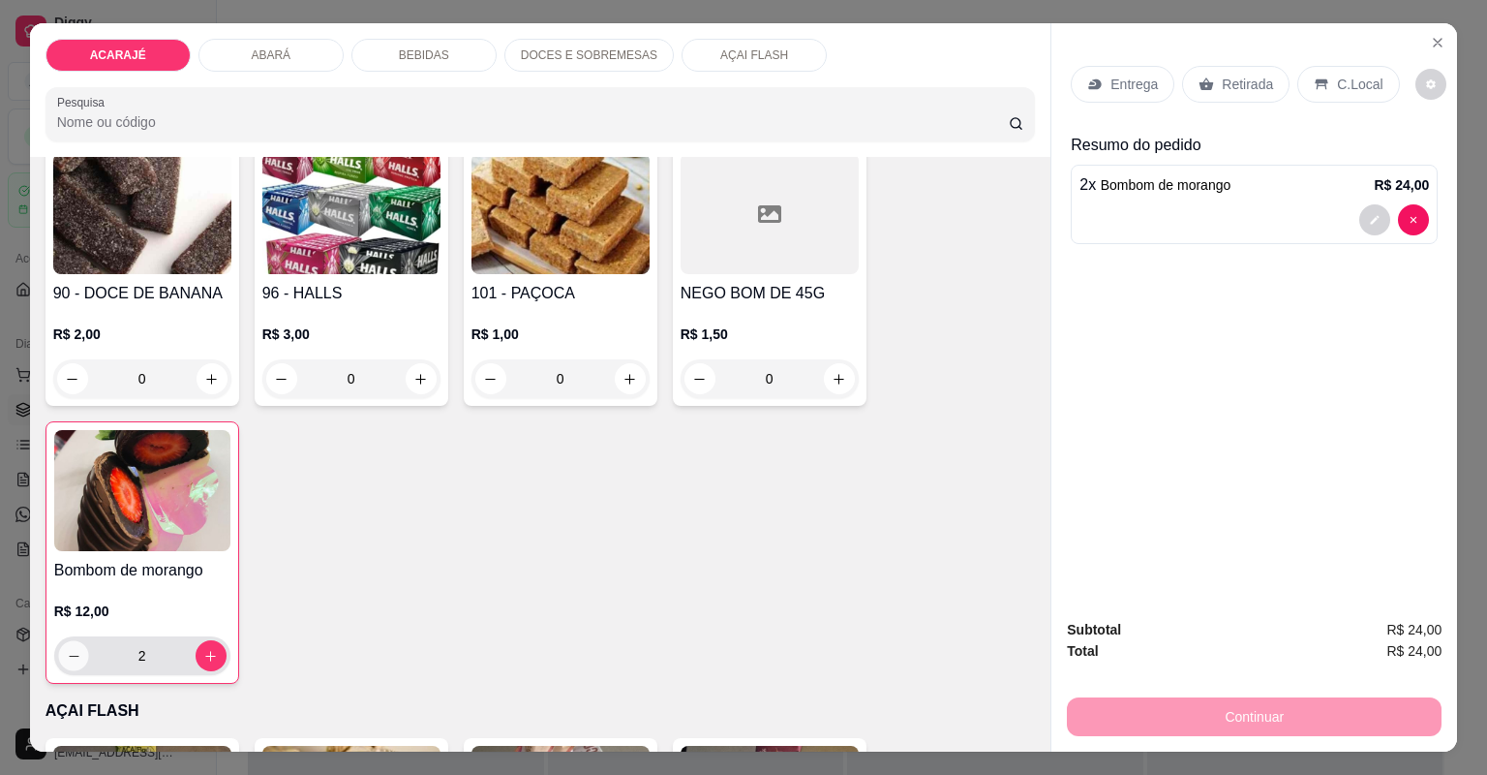
click at [66, 654] on icon "decrease-product-quantity" at bounding box center [73, 656] width 15 height 15
type input "1"
click at [1200, 78] on icon at bounding box center [1207, 83] width 15 height 13
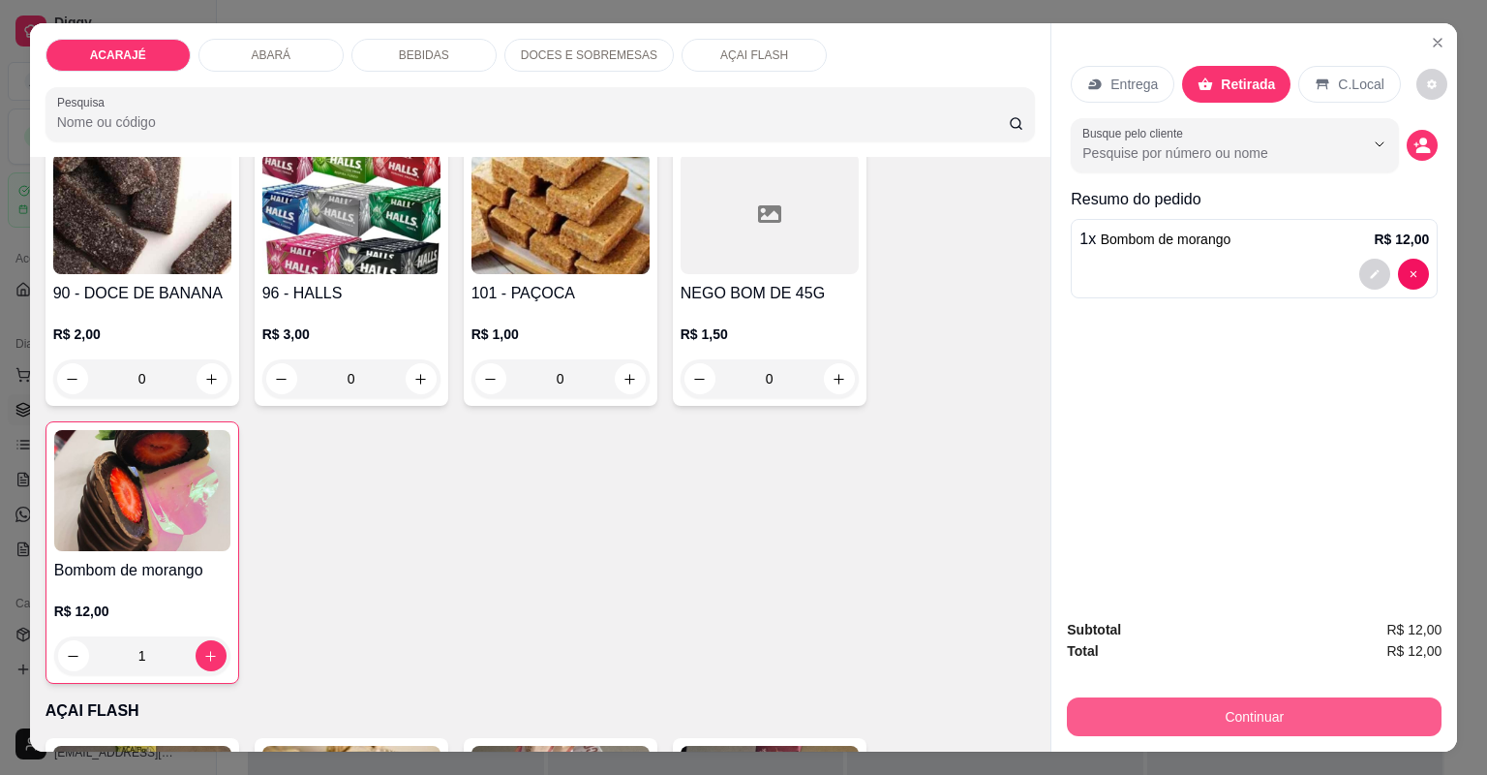
click at [1171, 719] on button "Continuar" at bounding box center [1254, 716] width 375 height 39
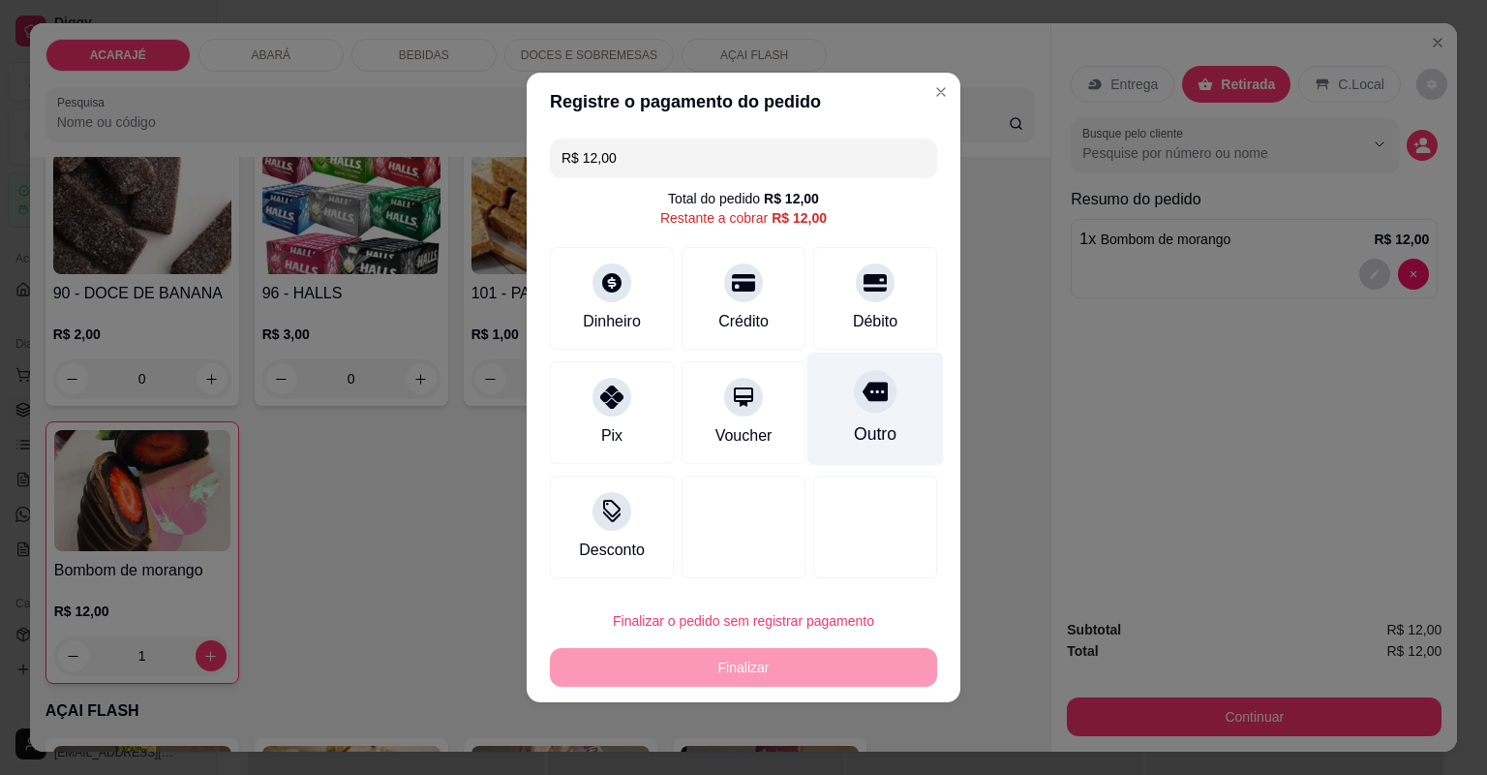
click at [855, 456] on div "Outro" at bounding box center [876, 408] width 137 height 113
type input "R$ 0,00"
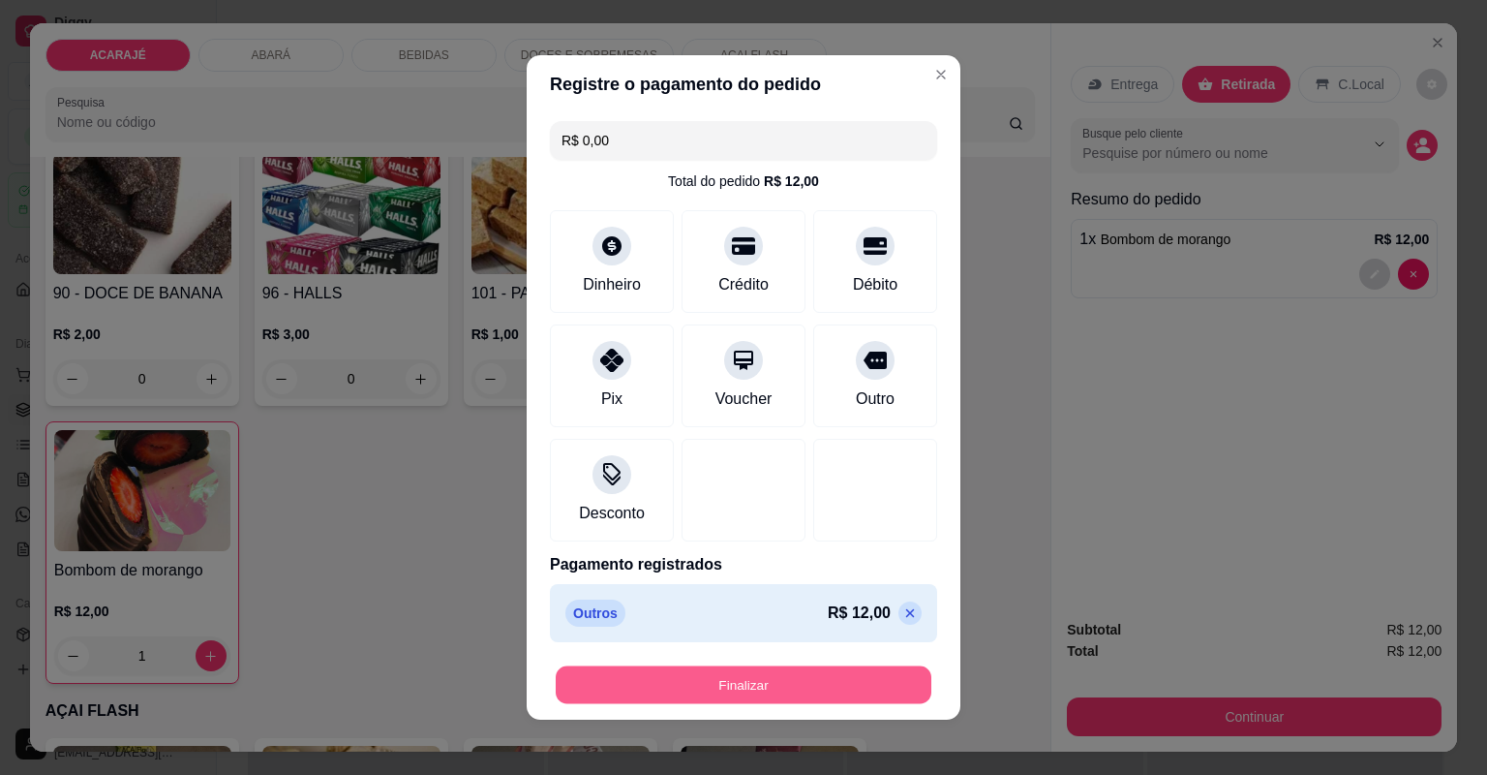
click at [810, 673] on button "Finalizar" at bounding box center [744, 685] width 376 height 38
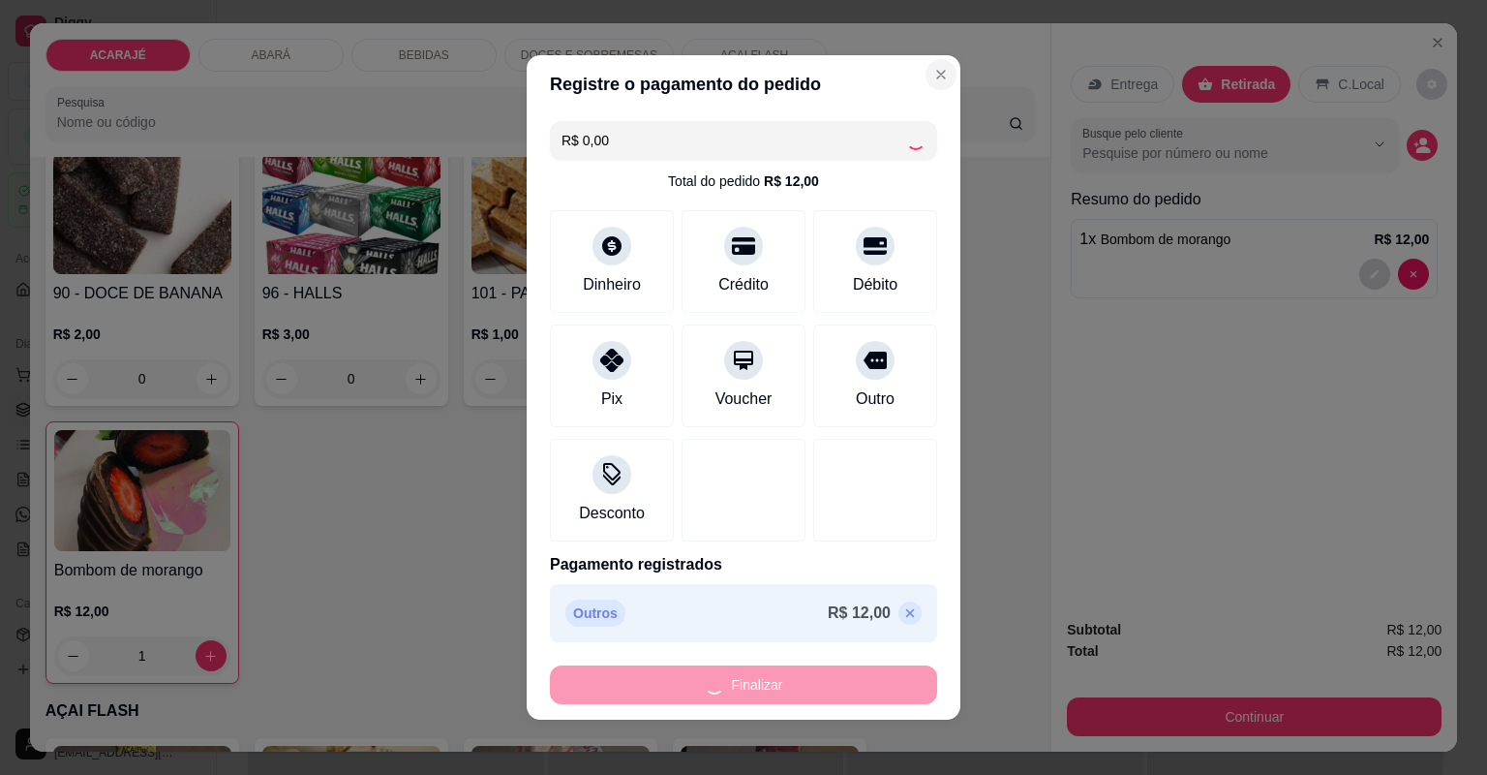
type input "0"
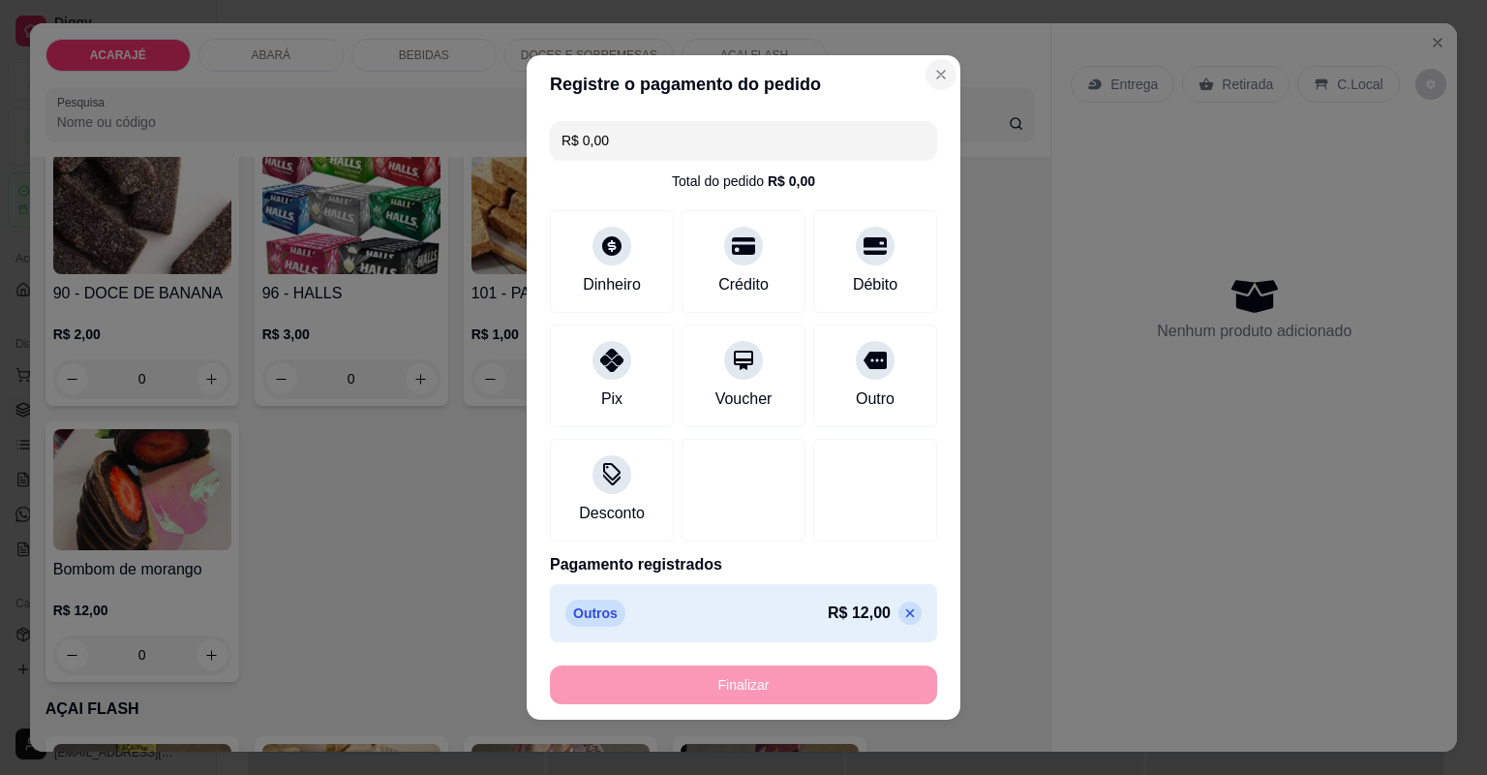
type input "-R$ 12,00"
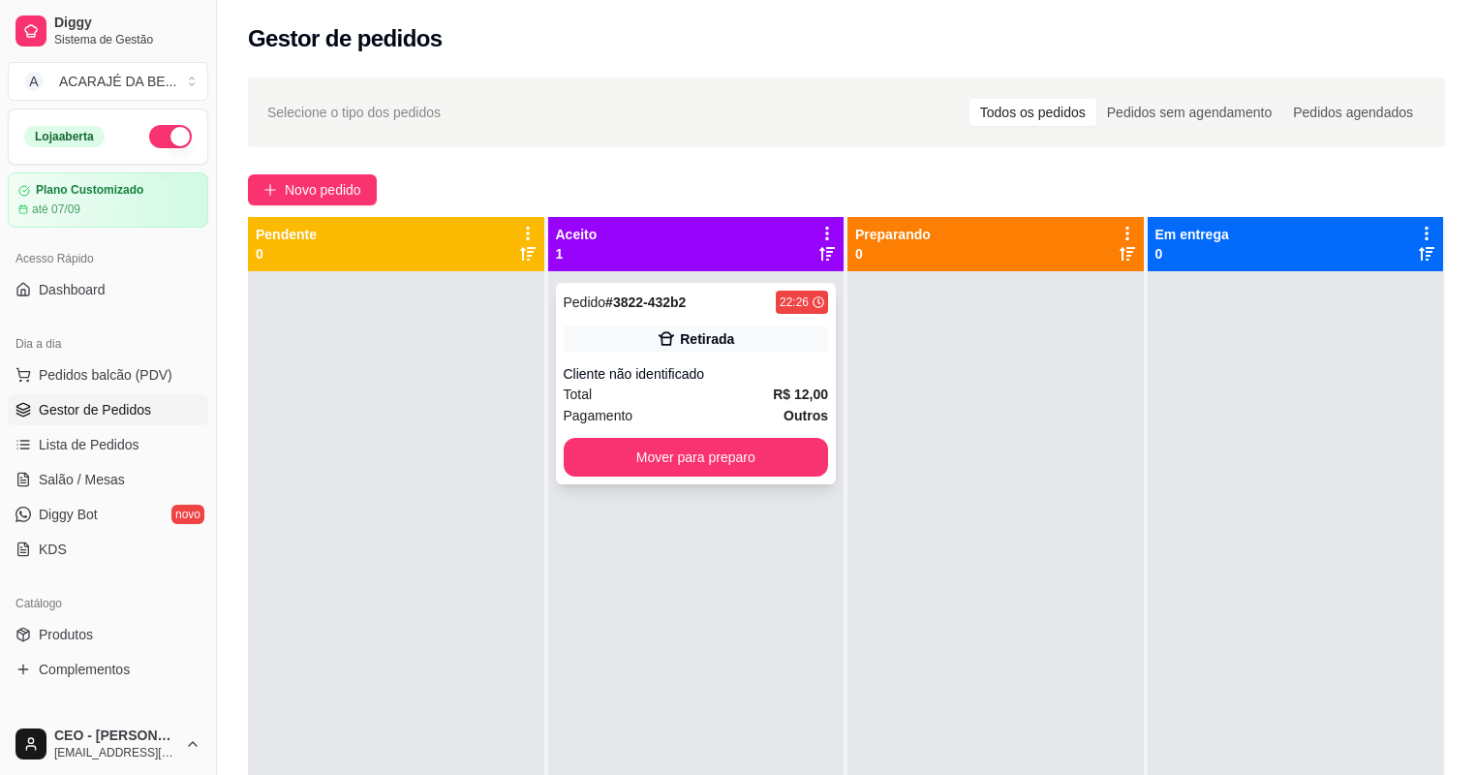
click at [782, 351] on div "Retirada" at bounding box center [696, 338] width 265 height 27
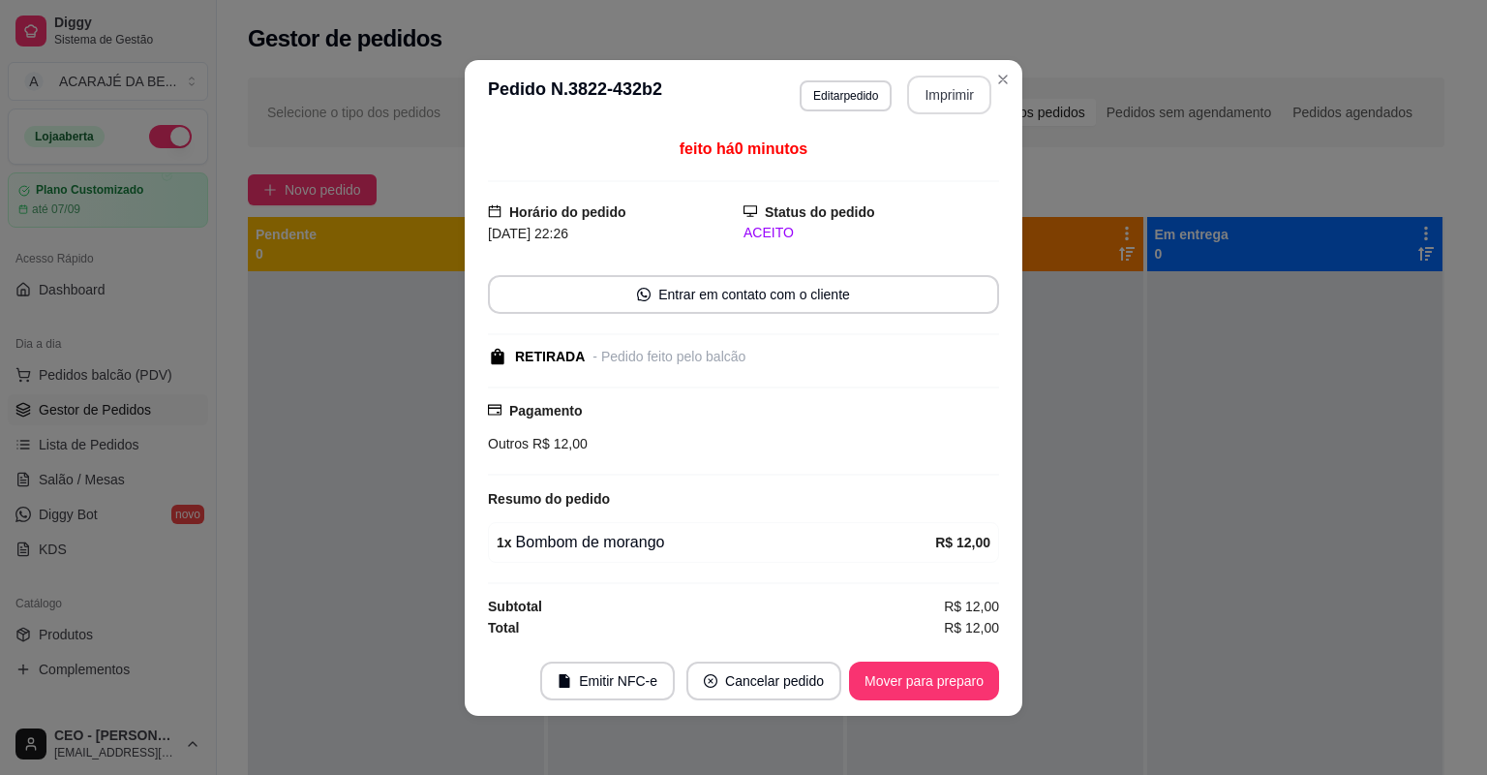
click at [911, 88] on button "Imprimir" at bounding box center [949, 95] width 84 height 39
click at [881, 669] on button "Mover para preparo" at bounding box center [923, 680] width 145 height 38
click at [881, 669] on div "Mover para preparo" at bounding box center [910, 680] width 177 height 39
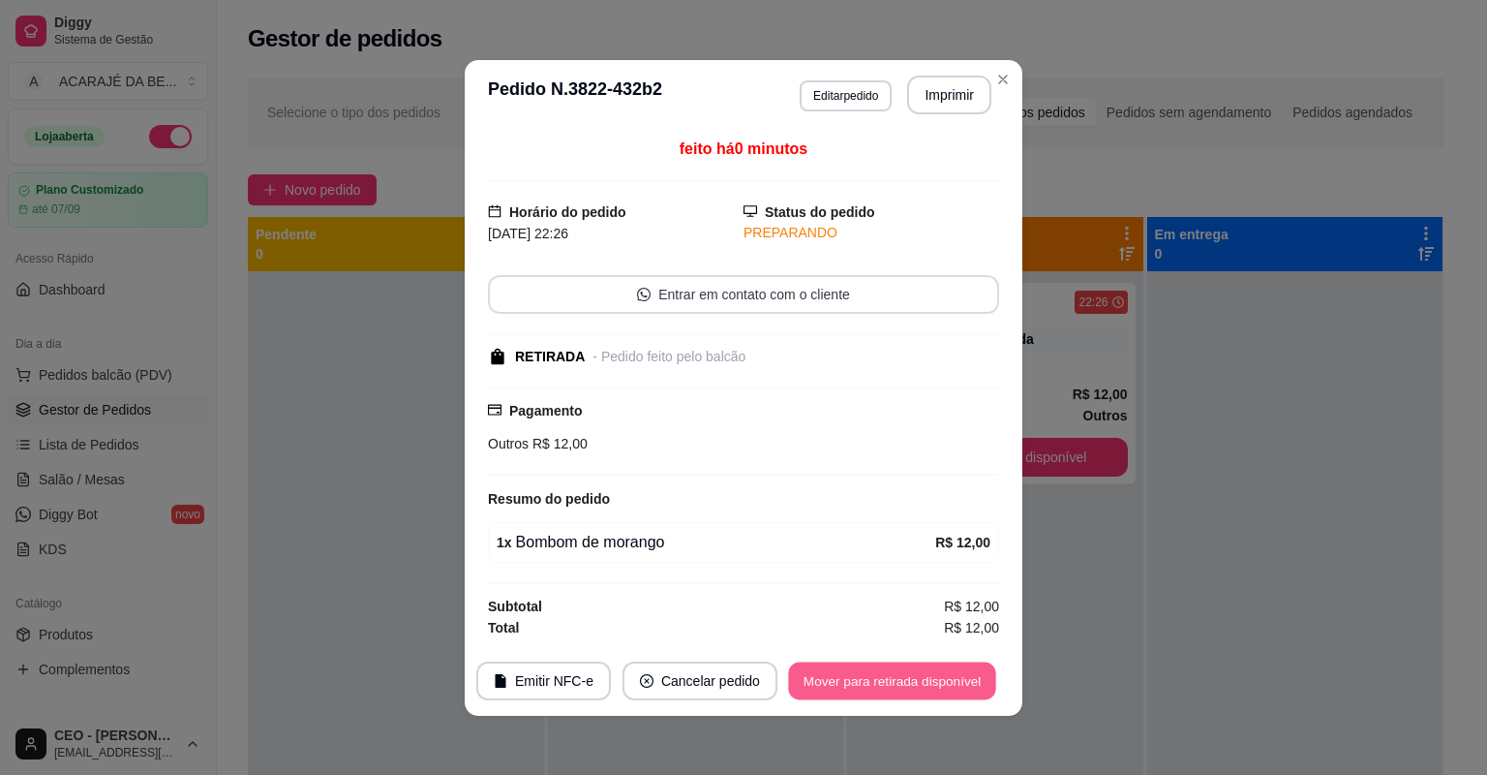
click at [839, 668] on button "Mover para retirada disponível" at bounding box center [891, 680] width 207 height 38
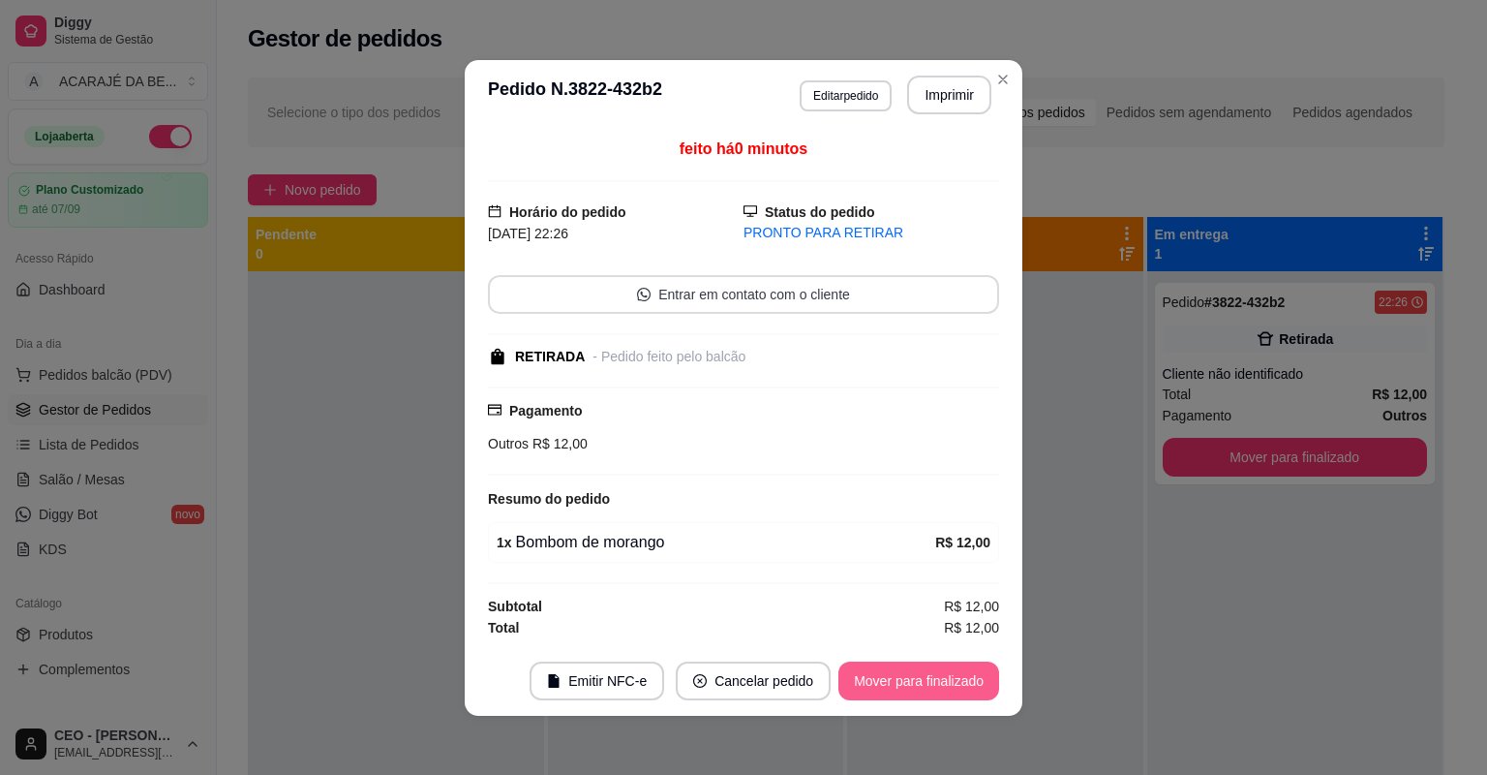
click at [840, 670] on button "Mover para finalizado" at bounding box center [919, 680] width 161 height 39
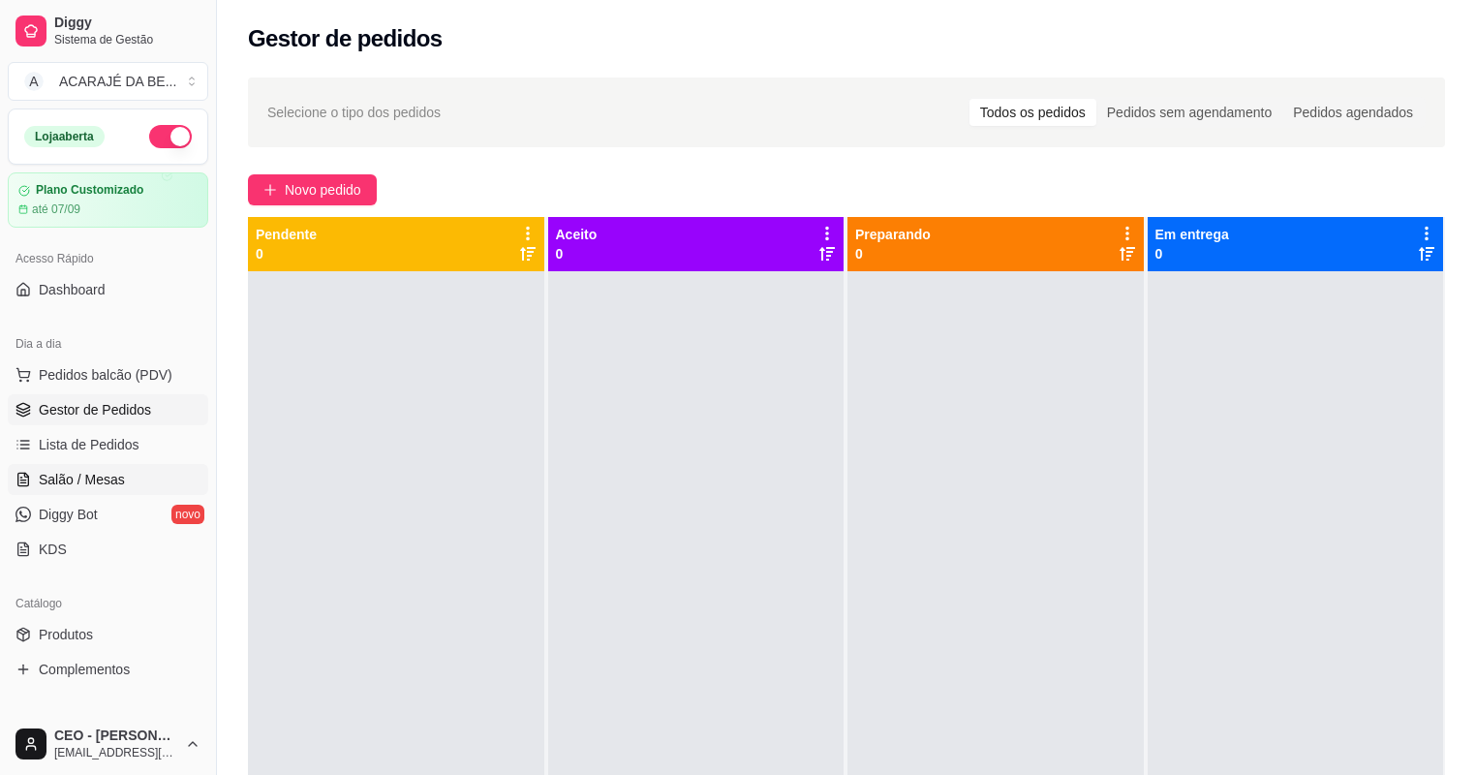
click at [67, 485] on span "Salão / Mesas" at bounding box center [82, 479] width 86 height 19
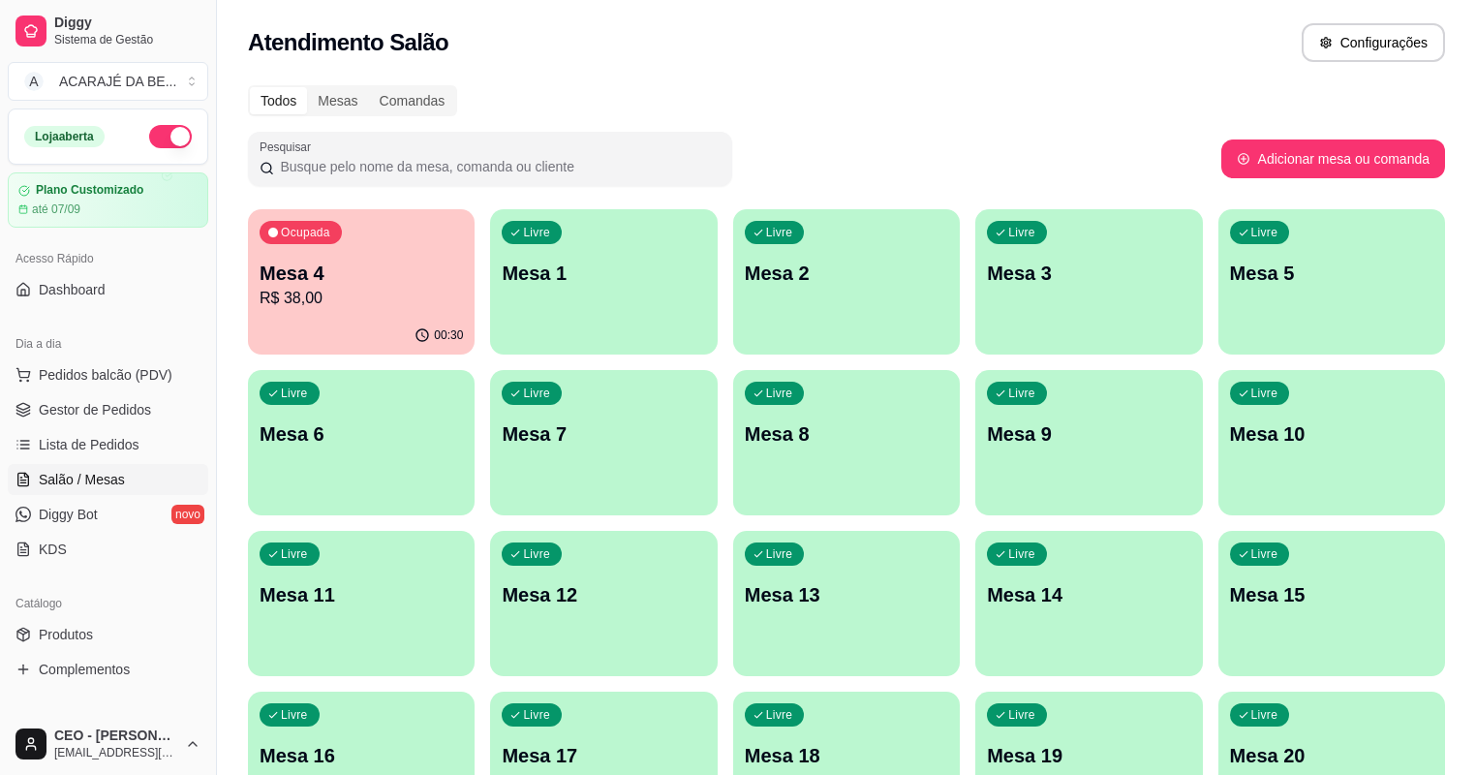
click at [385, 307] on p "R$ 38,00" at bounding box center [361, 298] width 203 height 23
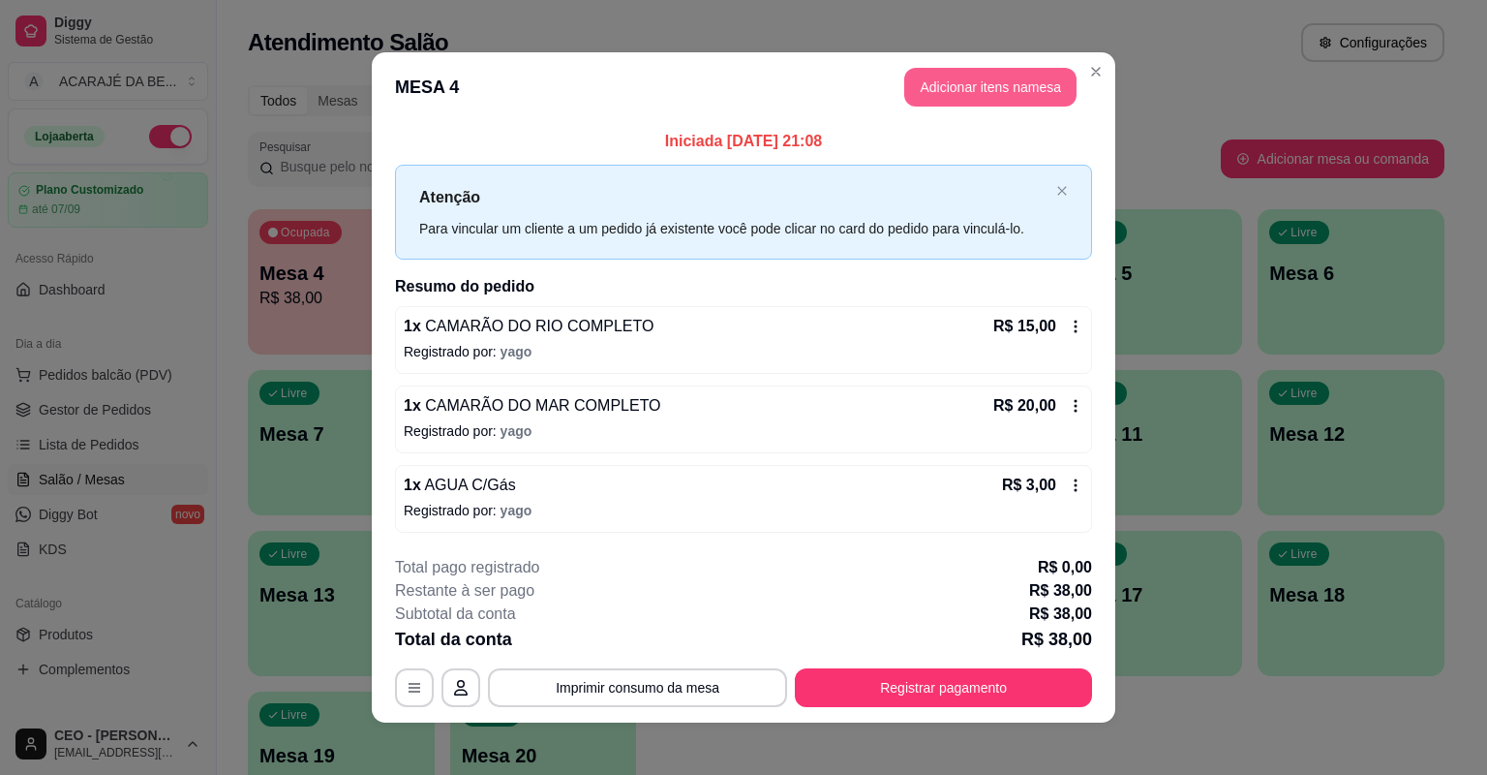
click at [1004, 95] on button "Adicionar itens na mesa" at bounding box center [990, 87] width 172 height 39
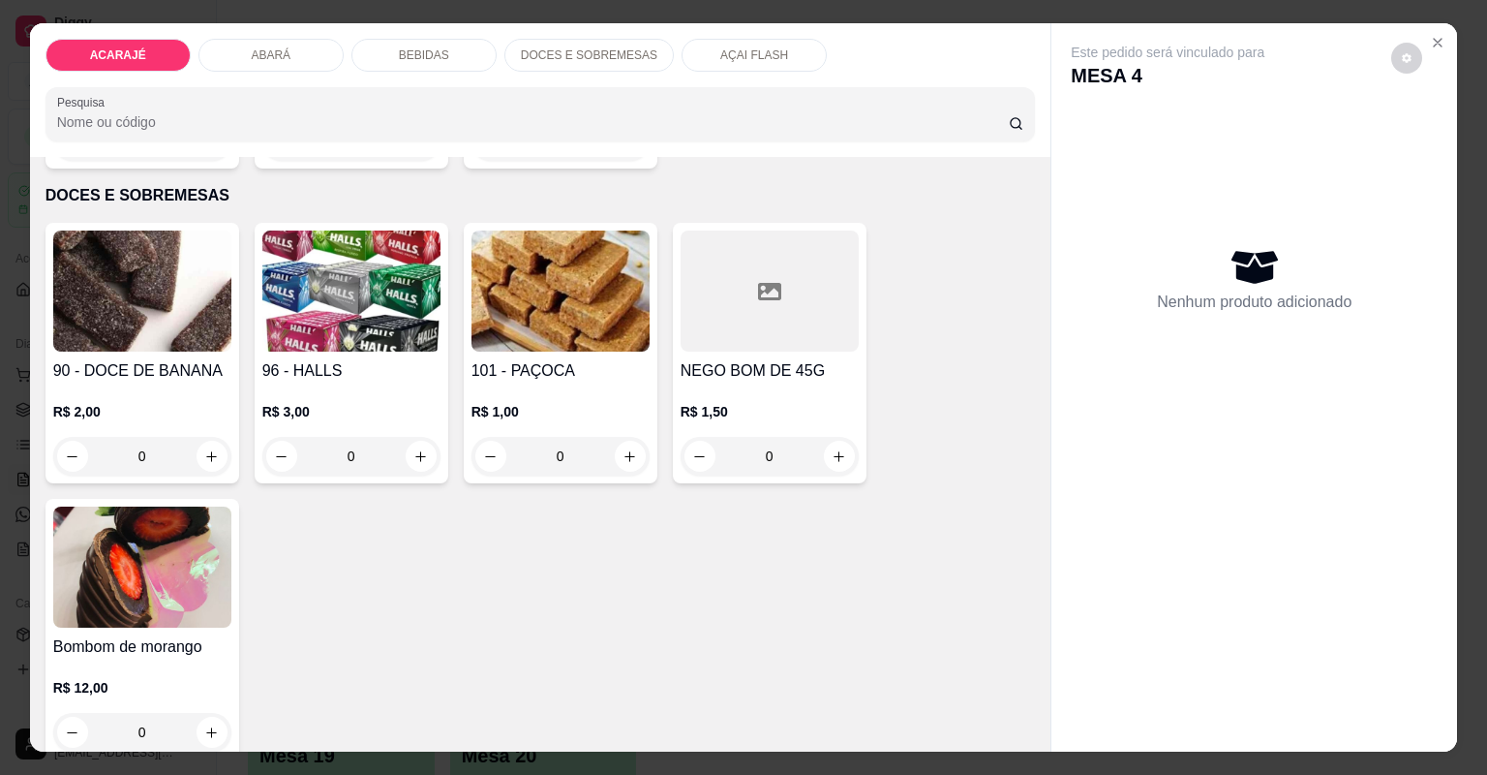
scroll to position [3176, 0]
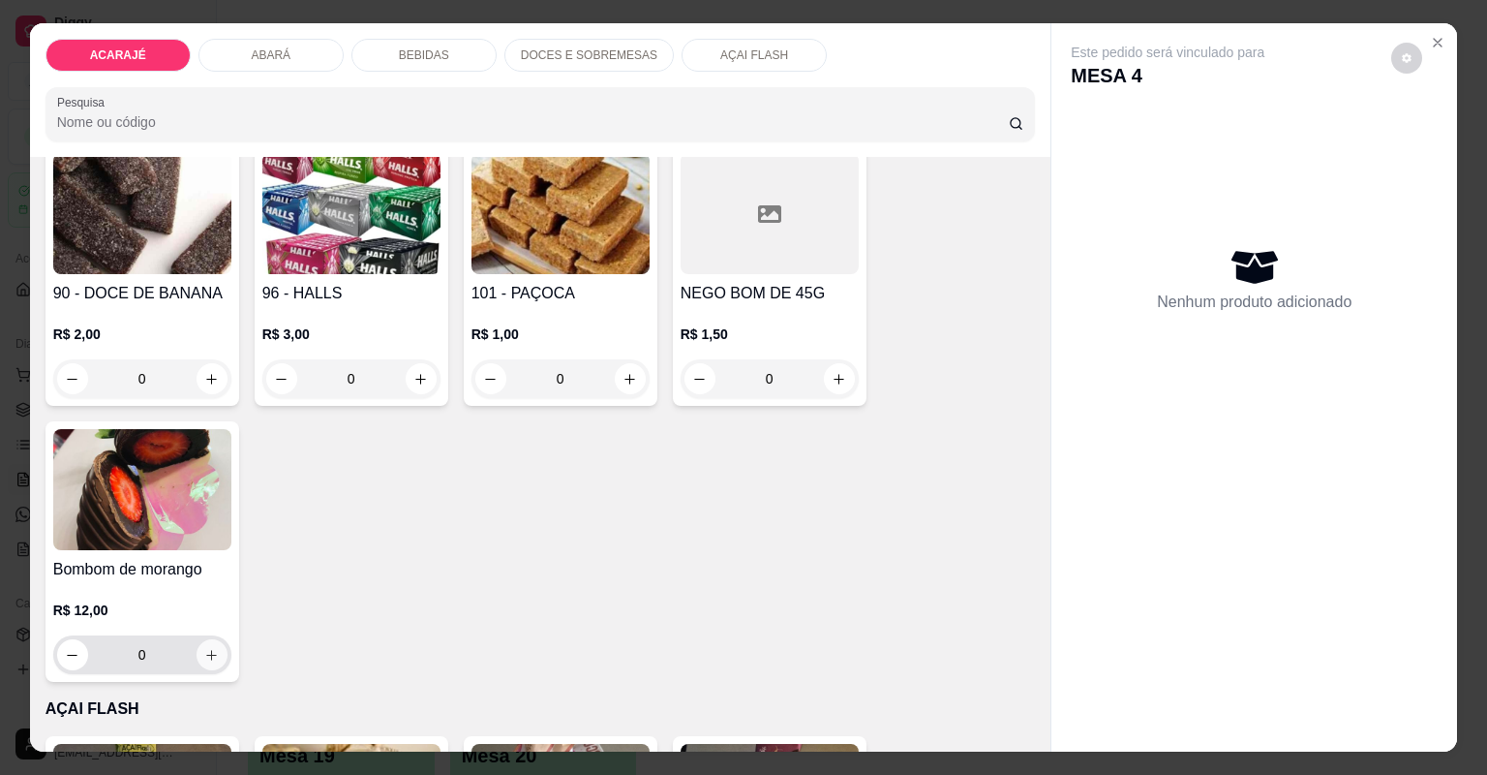
click at [204, 648] on icon "increase-product-quantity" at bounding box center [211, 655] width 15 height 15
type input "2"
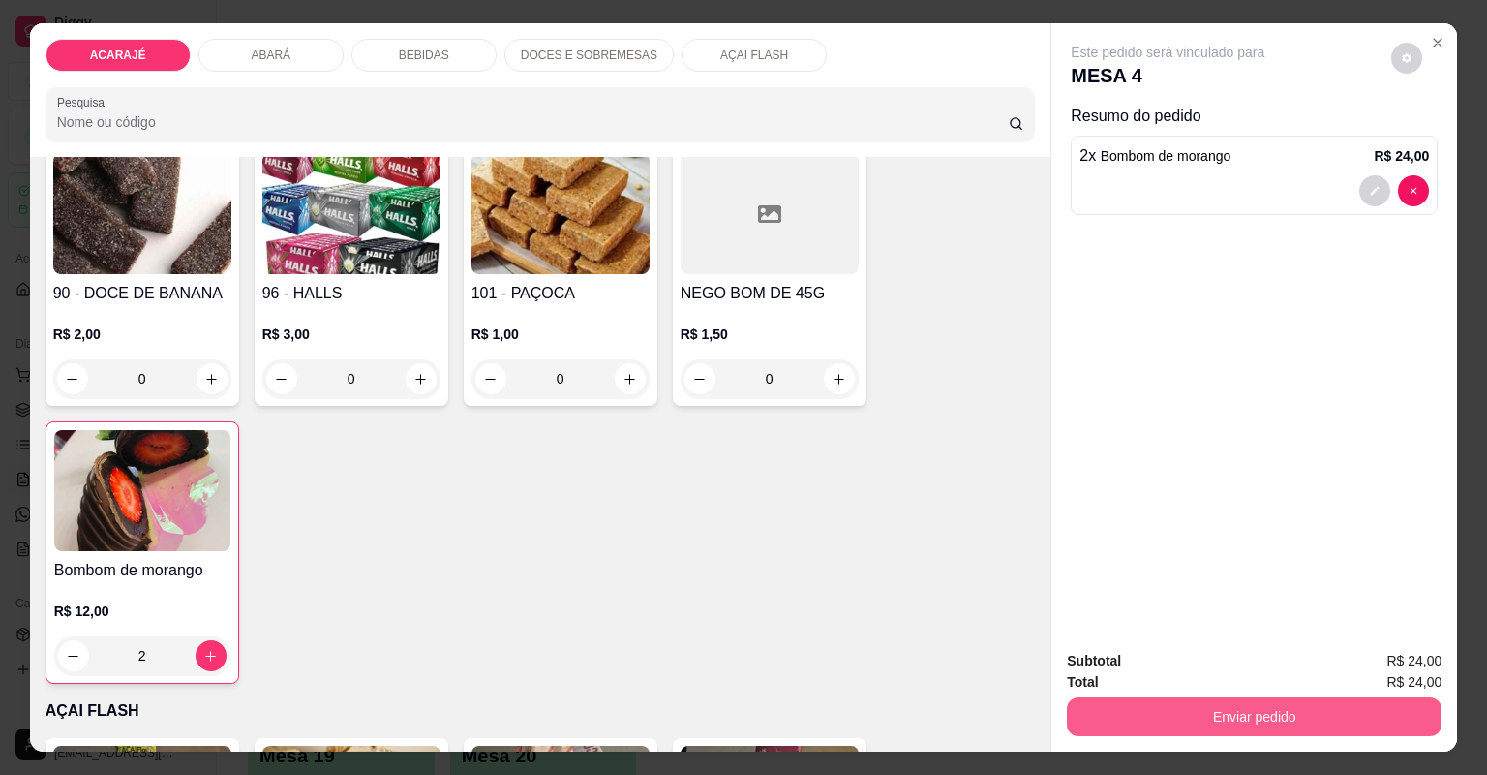
click at [1104, 722] on button "Enviar pedido" at bounding box center [1254, 716] width 375 height 39
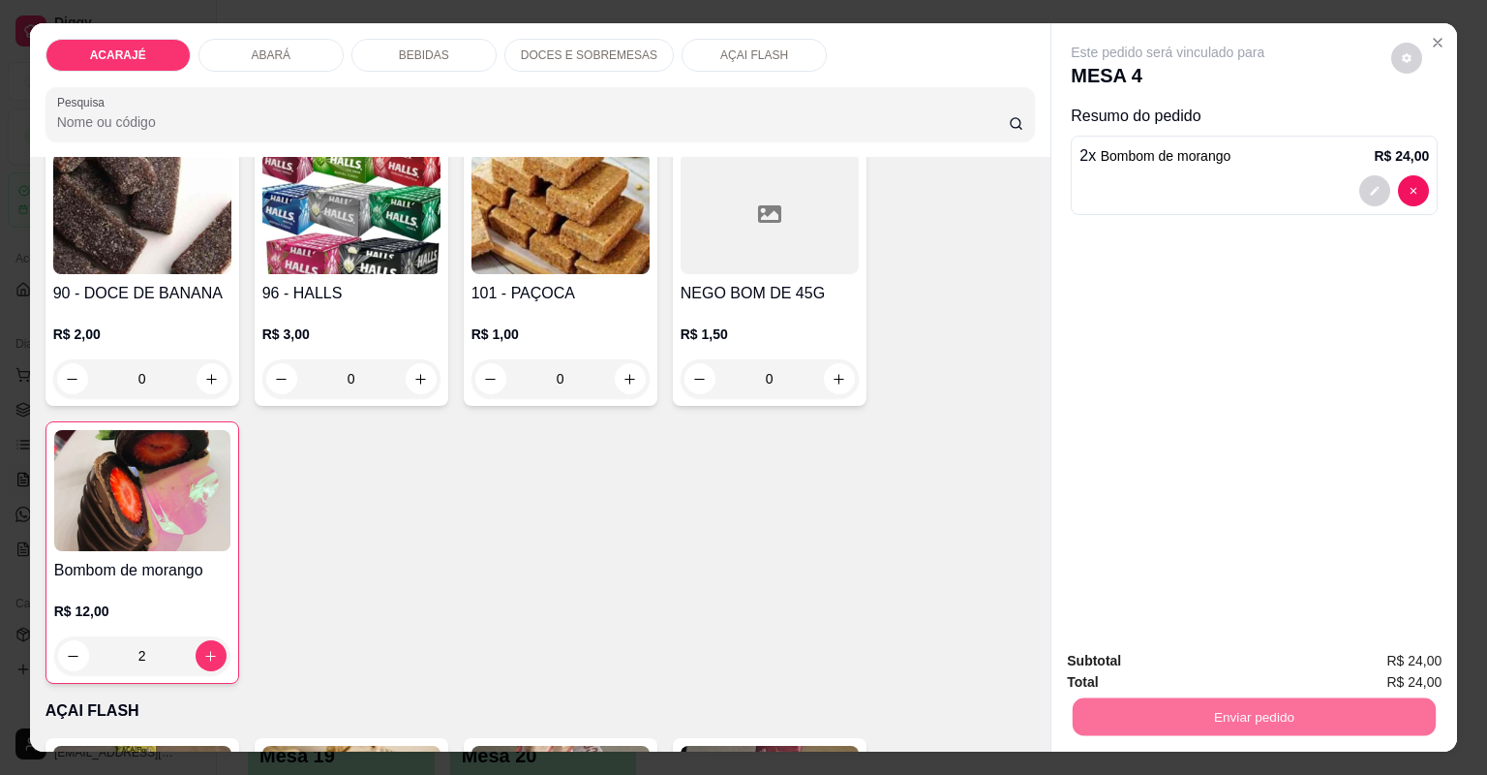
click at [1166, 670] on button "Não registrar e enviar pedido" at bounding box center [1191, 669] width 201 height 37
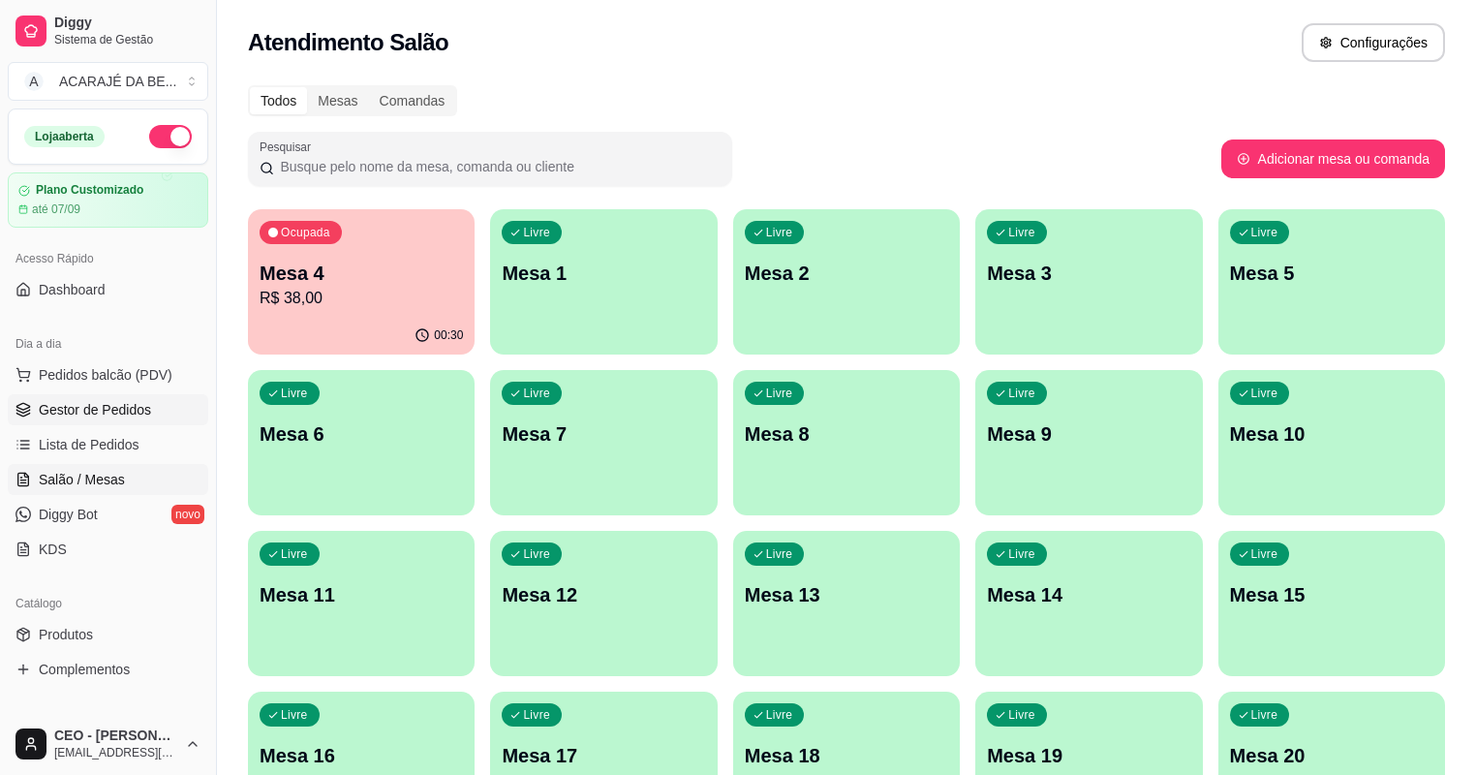
click at [120, 411] on span "Gestor de Pedidos" at bounding box center [95, 409] width 112 height 19
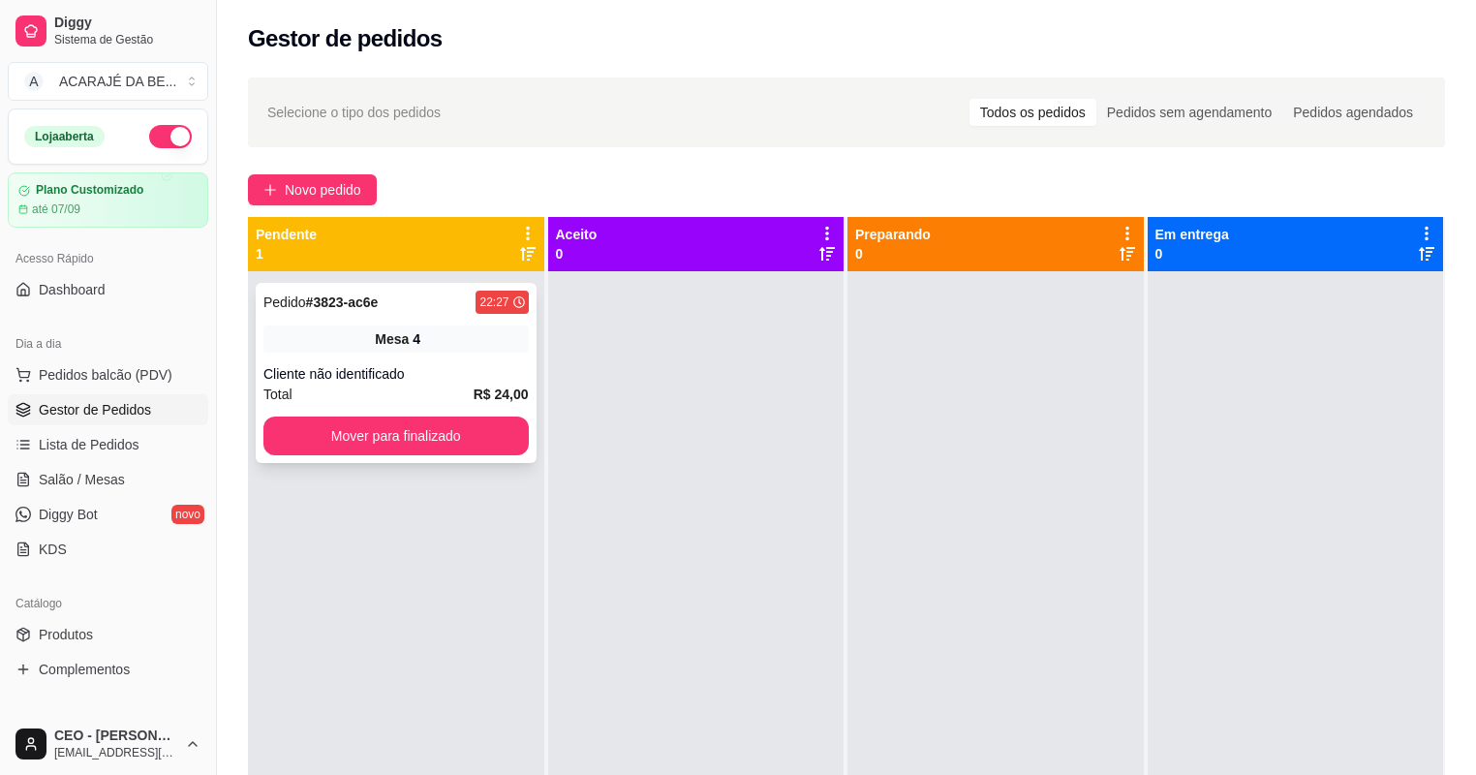
click at [356, 370] on div "Cliente não identificado" at bounding box center [395, 373] width 265 height 19
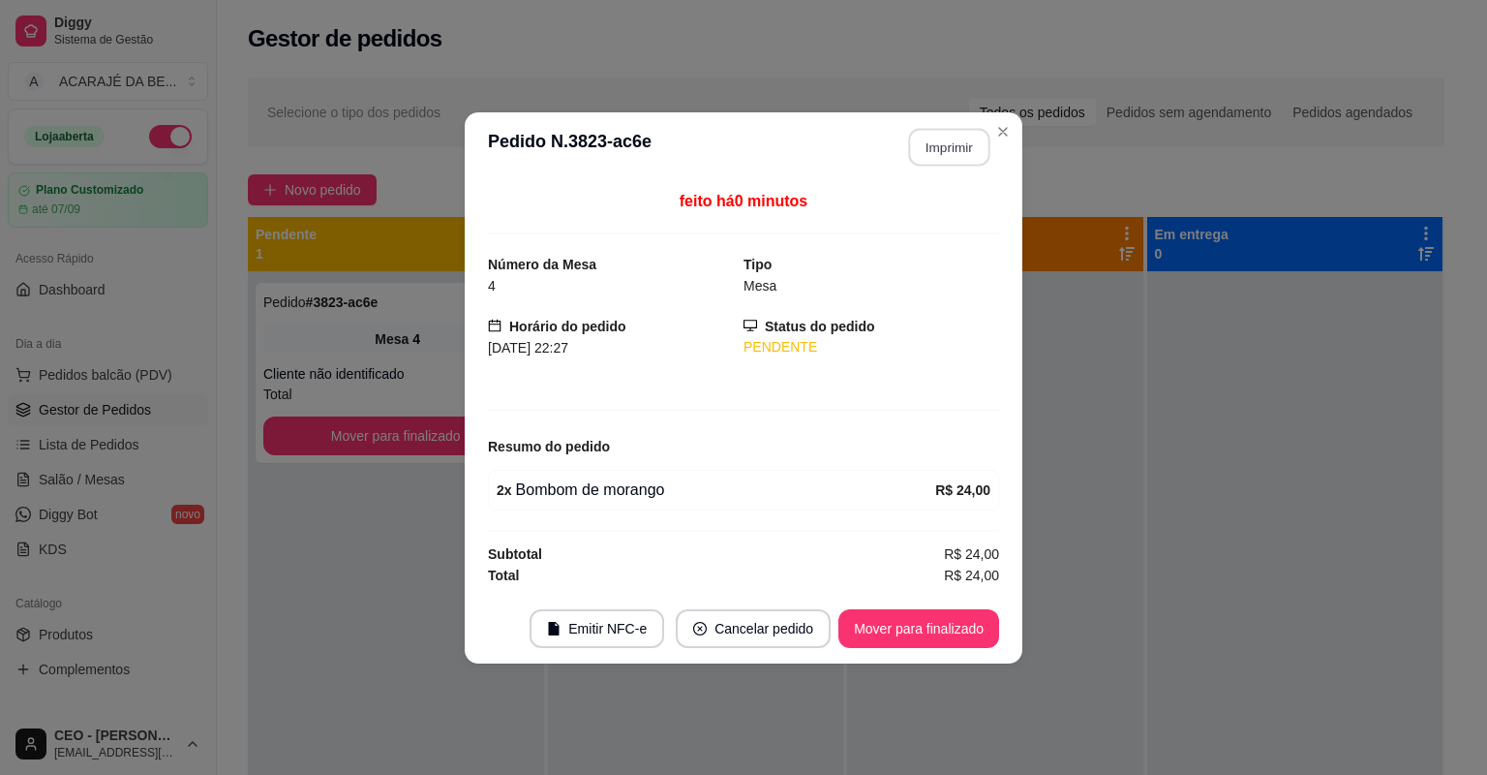
click at [943, 151] on button "Imprimir" at bounding box center [949, 147] width 81 height 38
click at [967, 624] on button "Mover para finalizado" at bounding box center [919, 628] width 156 height 38
click at [967, 625] on div "Mover para finalizado" at bounding box center [919, 628] width 161 height 39
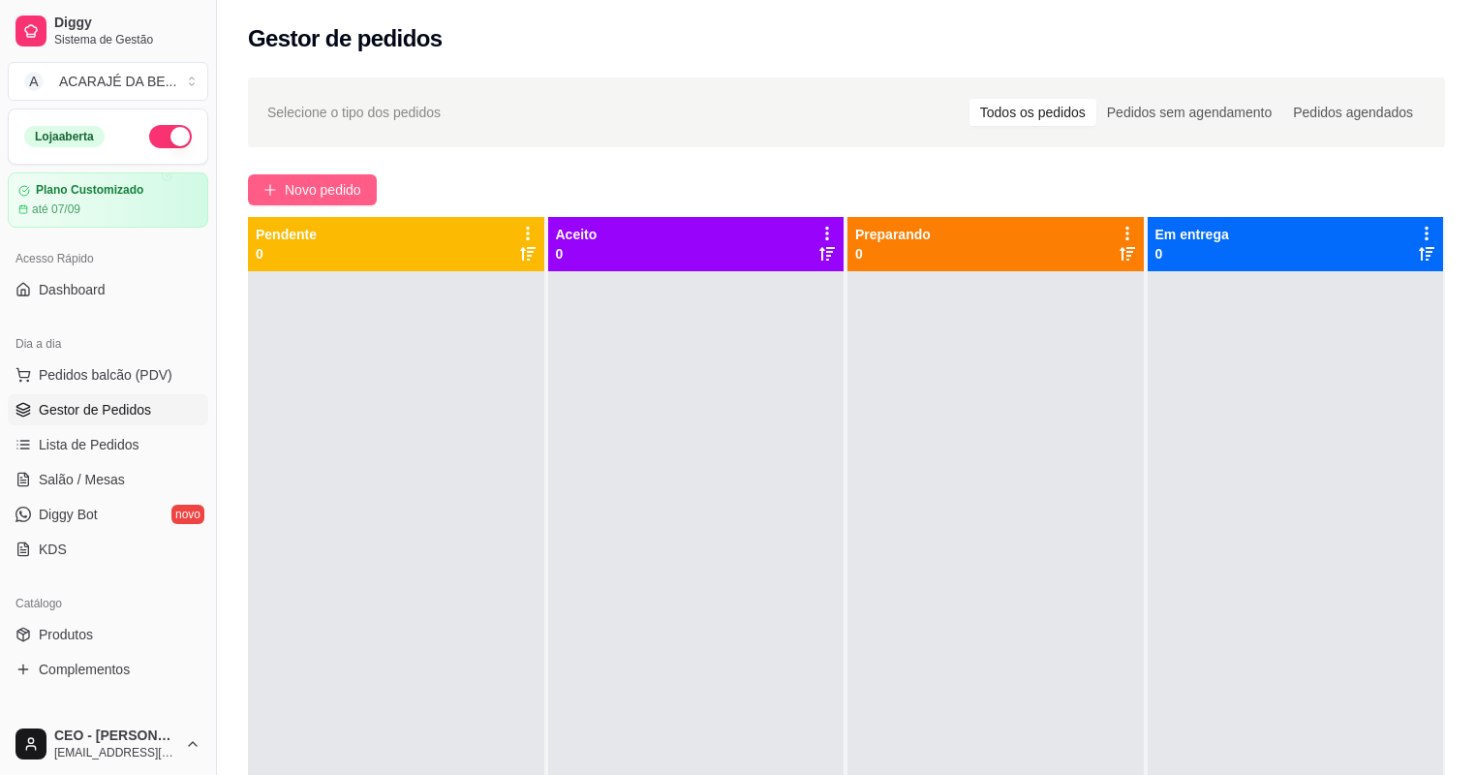
click at [318, 181] on span "Novo pedido" at bounding box center [323, 189] width 76 height 21
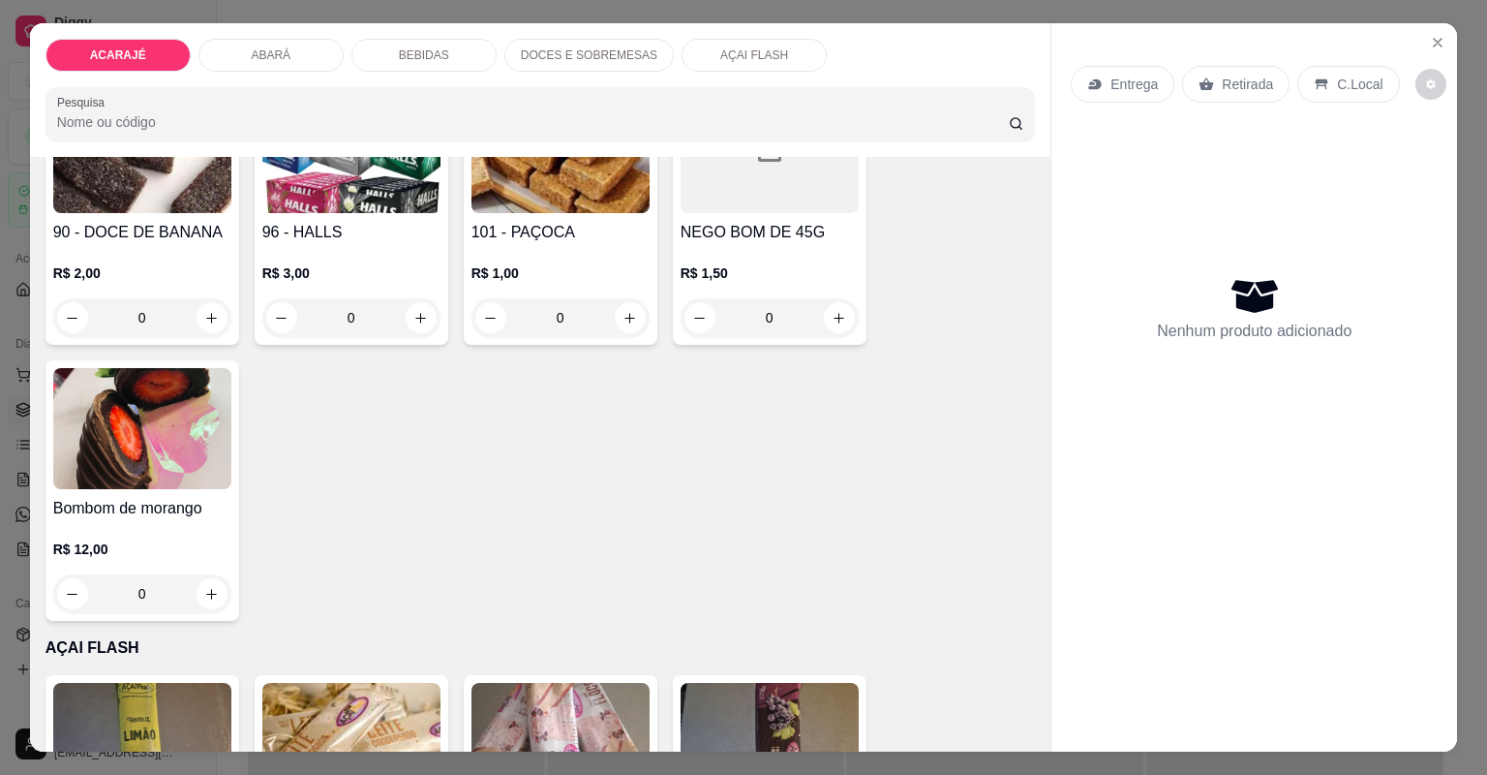
scroll to position [3254, 0]
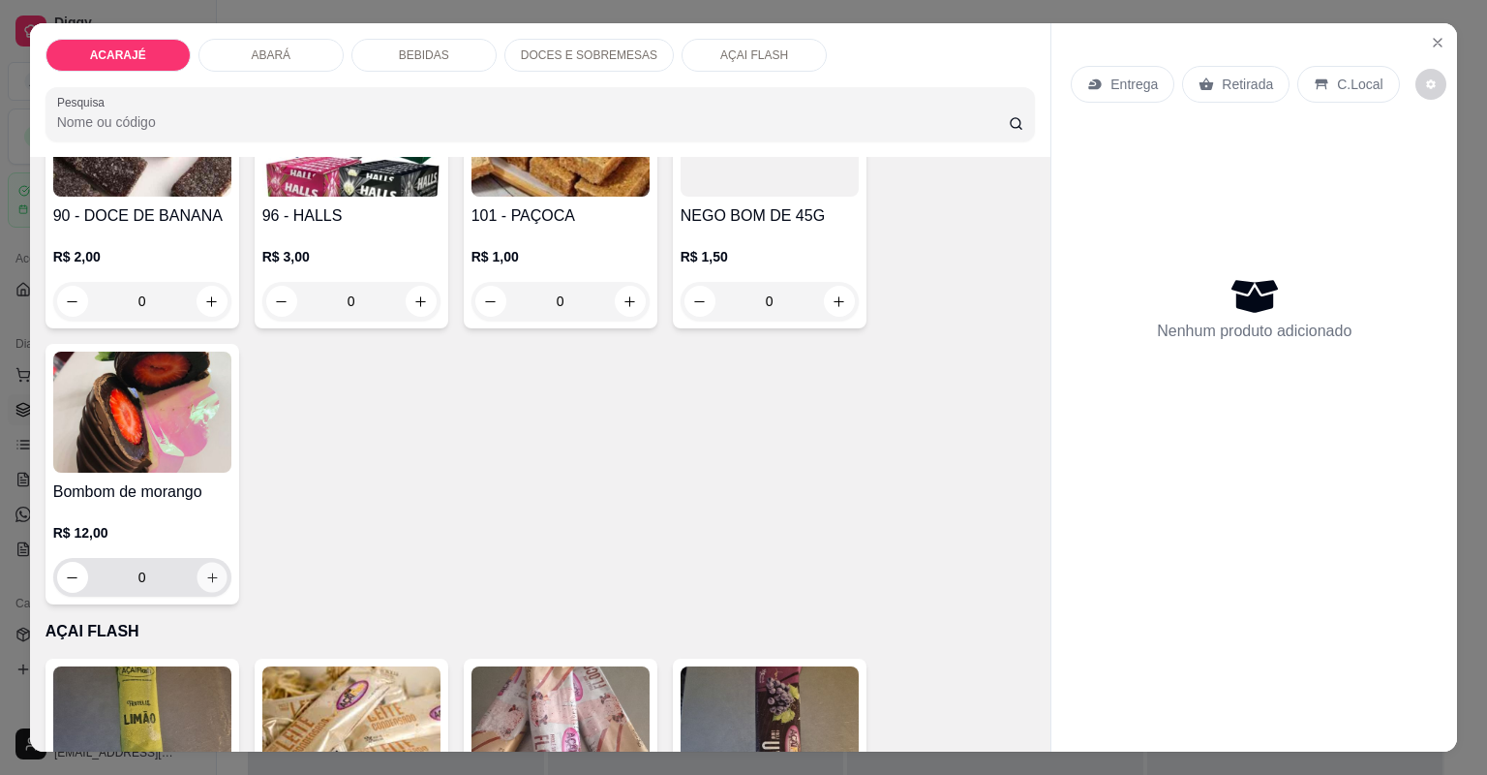
click at [208, 570] on icon "increase-product-quantity" at bounding box center [211, 577] width 15 height 15
type input "1"
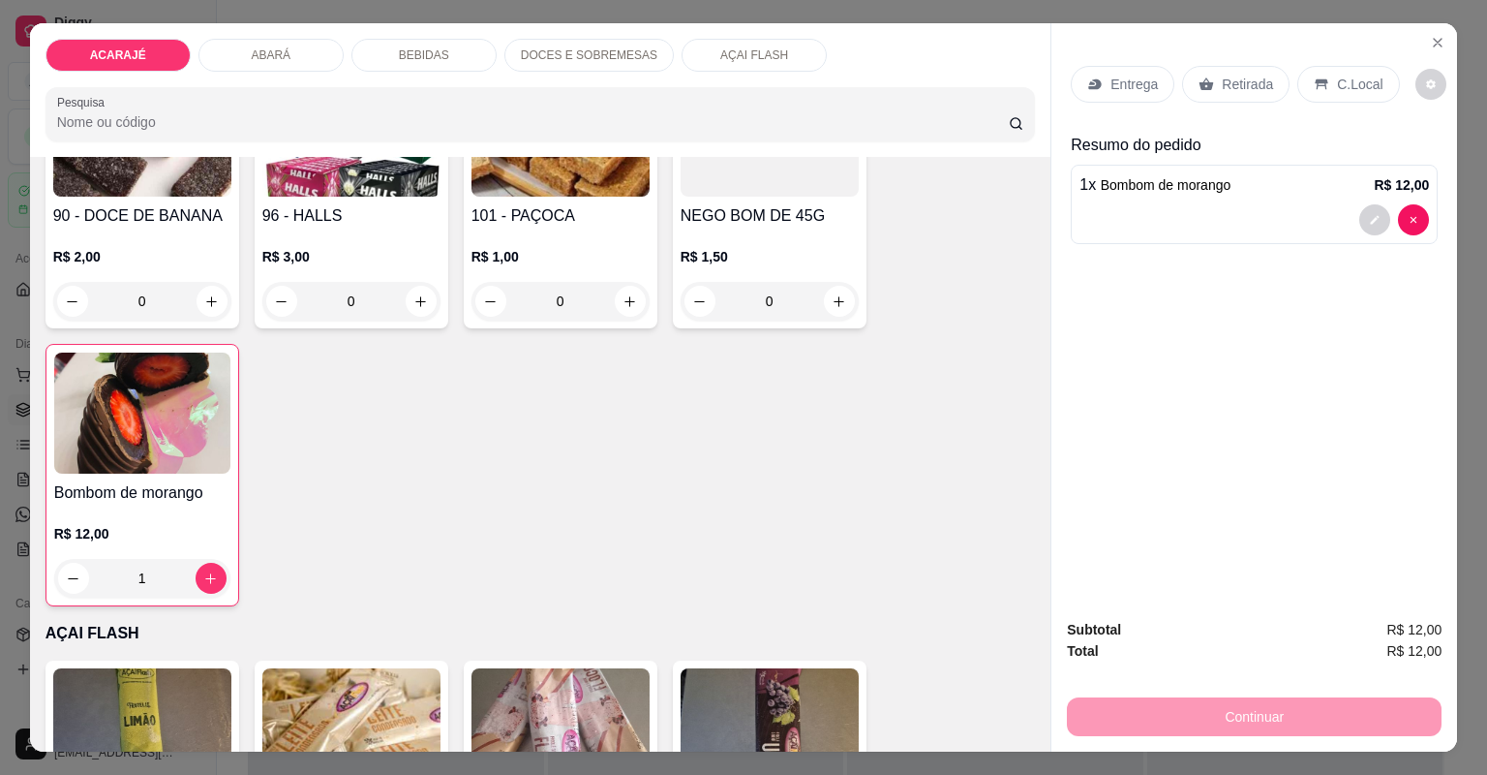
click at [1239, 82] on p "Retirada" at bounding box center [1247, 84] width 51 height 19
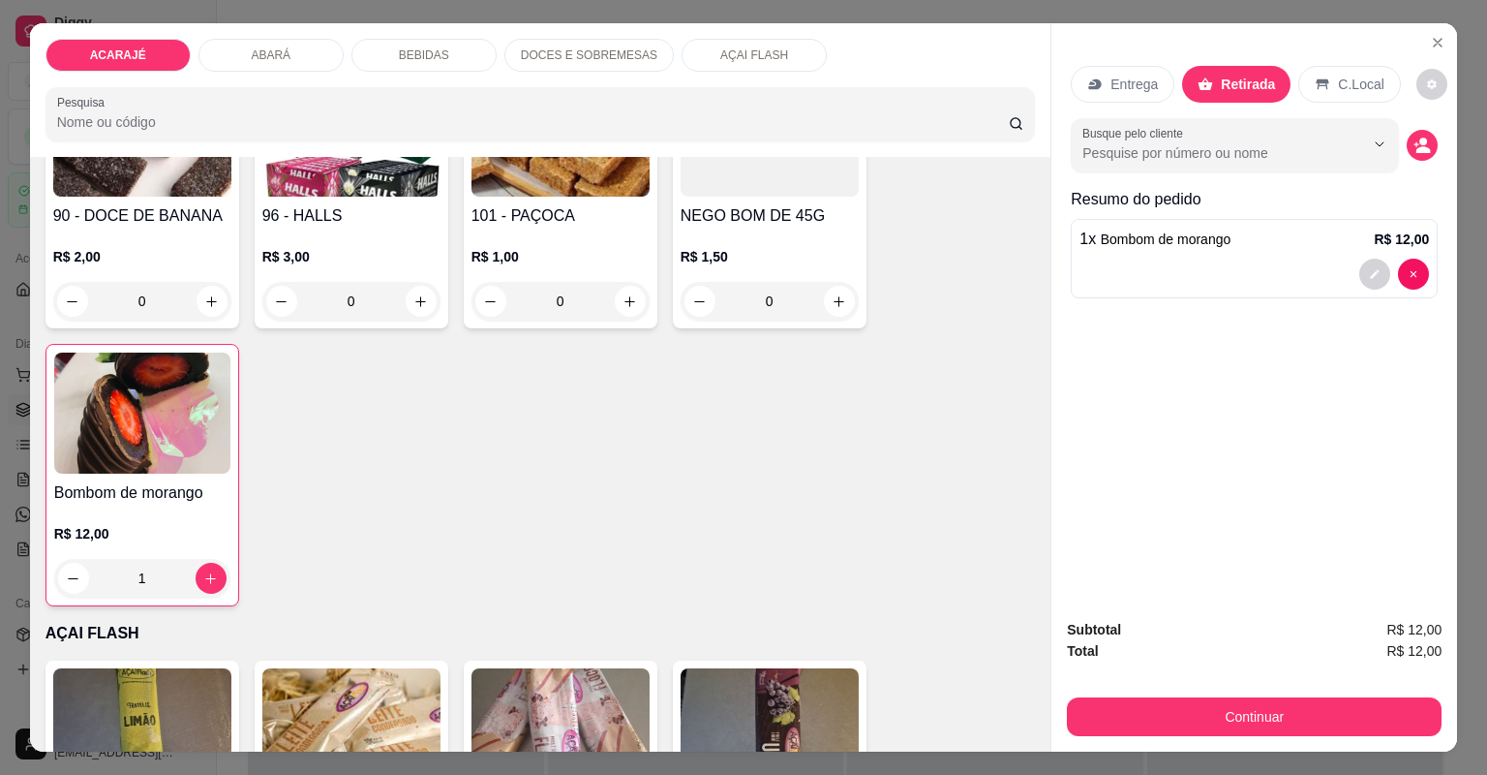
click at [1160, 701] on button "Continuar" at bounding box center [1254, 716] width 375 height 39
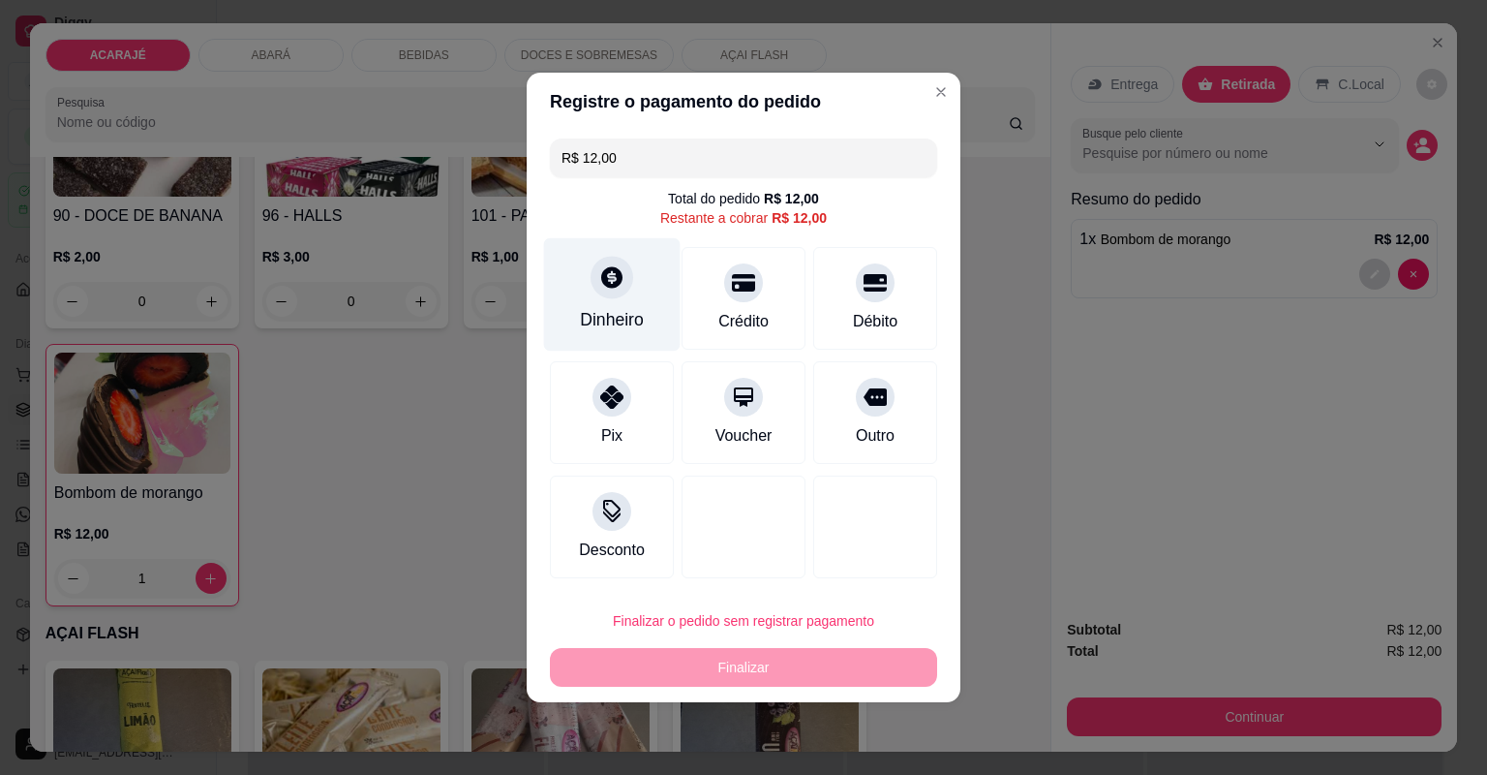
click at [643, 334] on div "Dinheiro" at bounding box center [612, 294] width 137 height 113
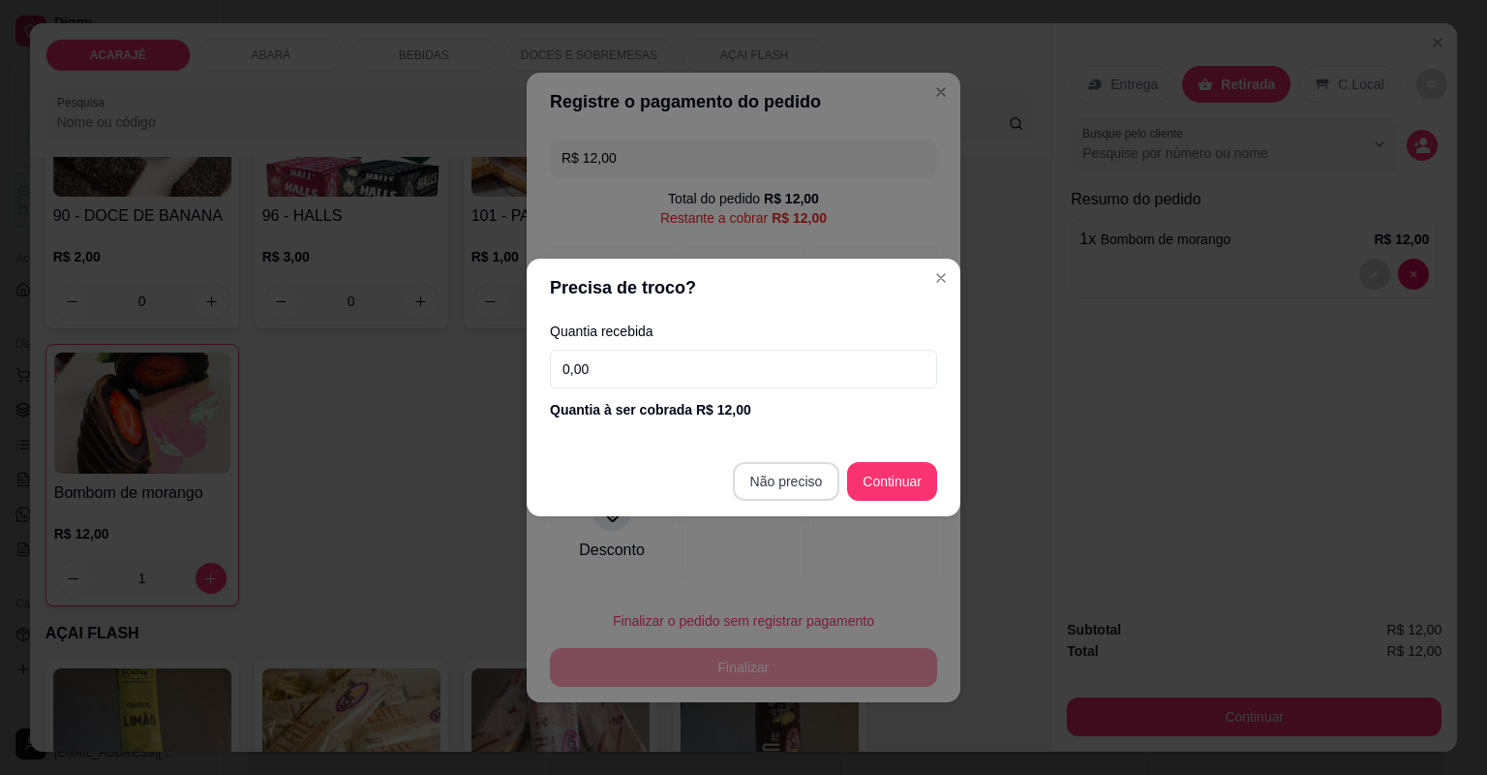
type input "R$ 0,00"
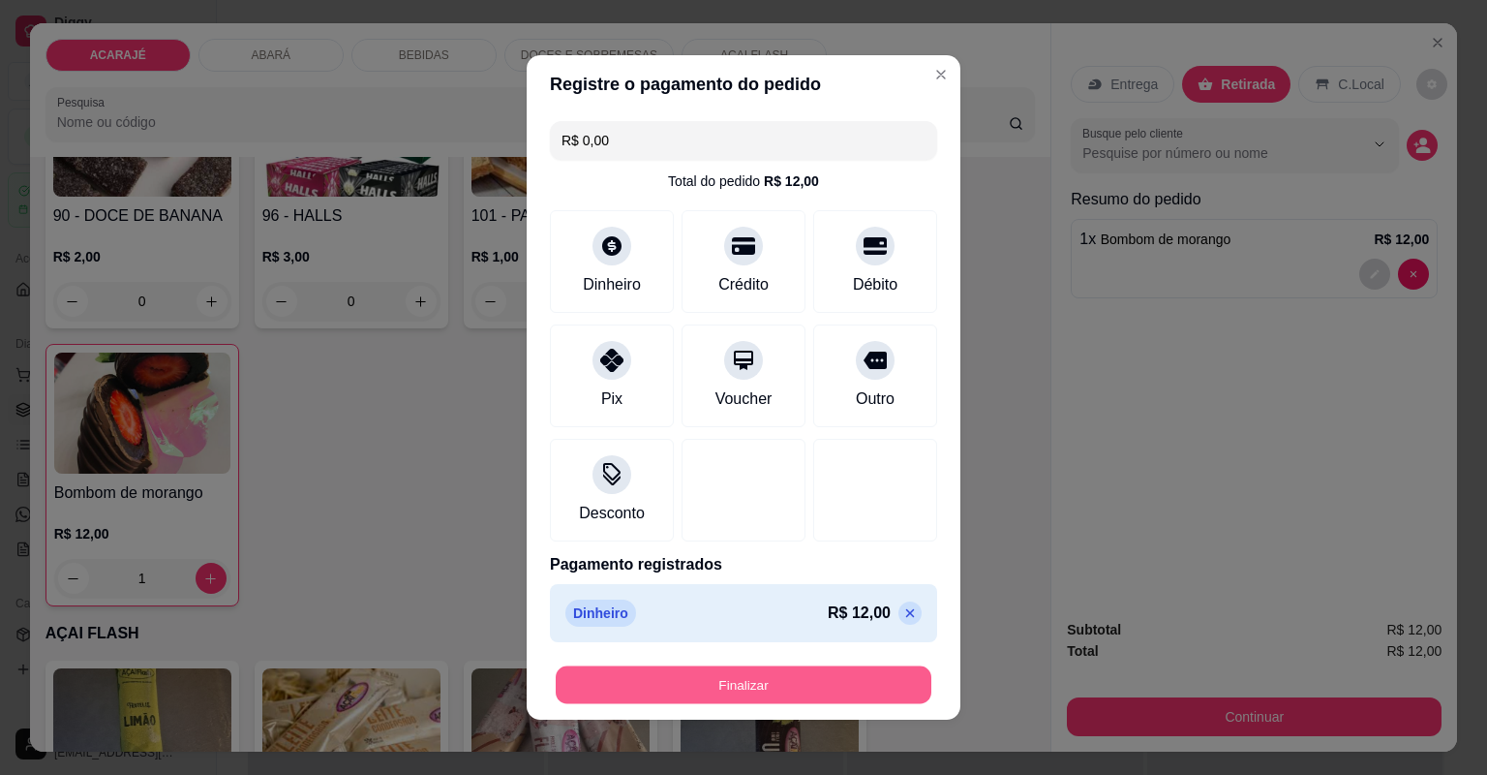
click at [826, 693] on button "Finalizar" at bounding box center [744, 685] width 376 height 38
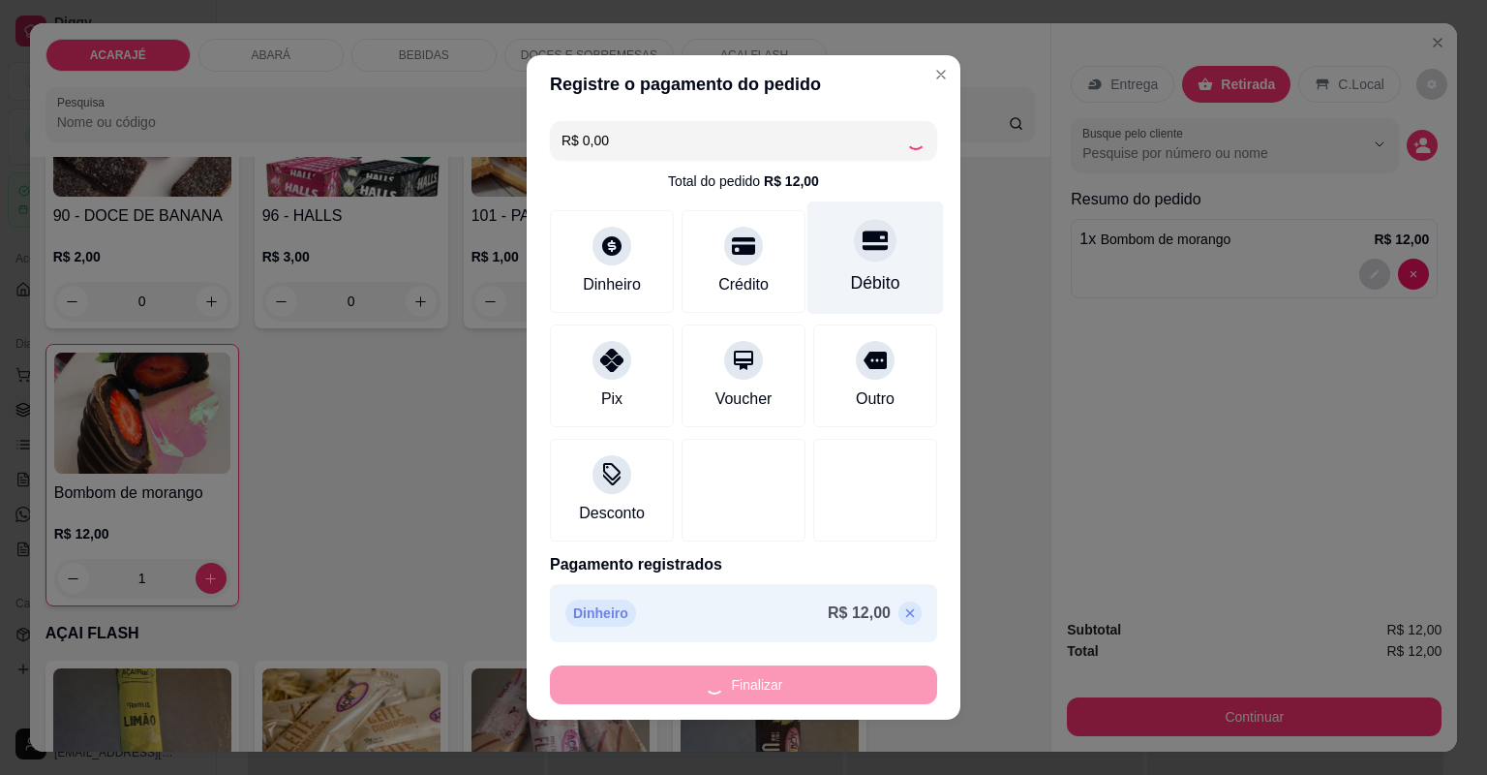
type input "0"
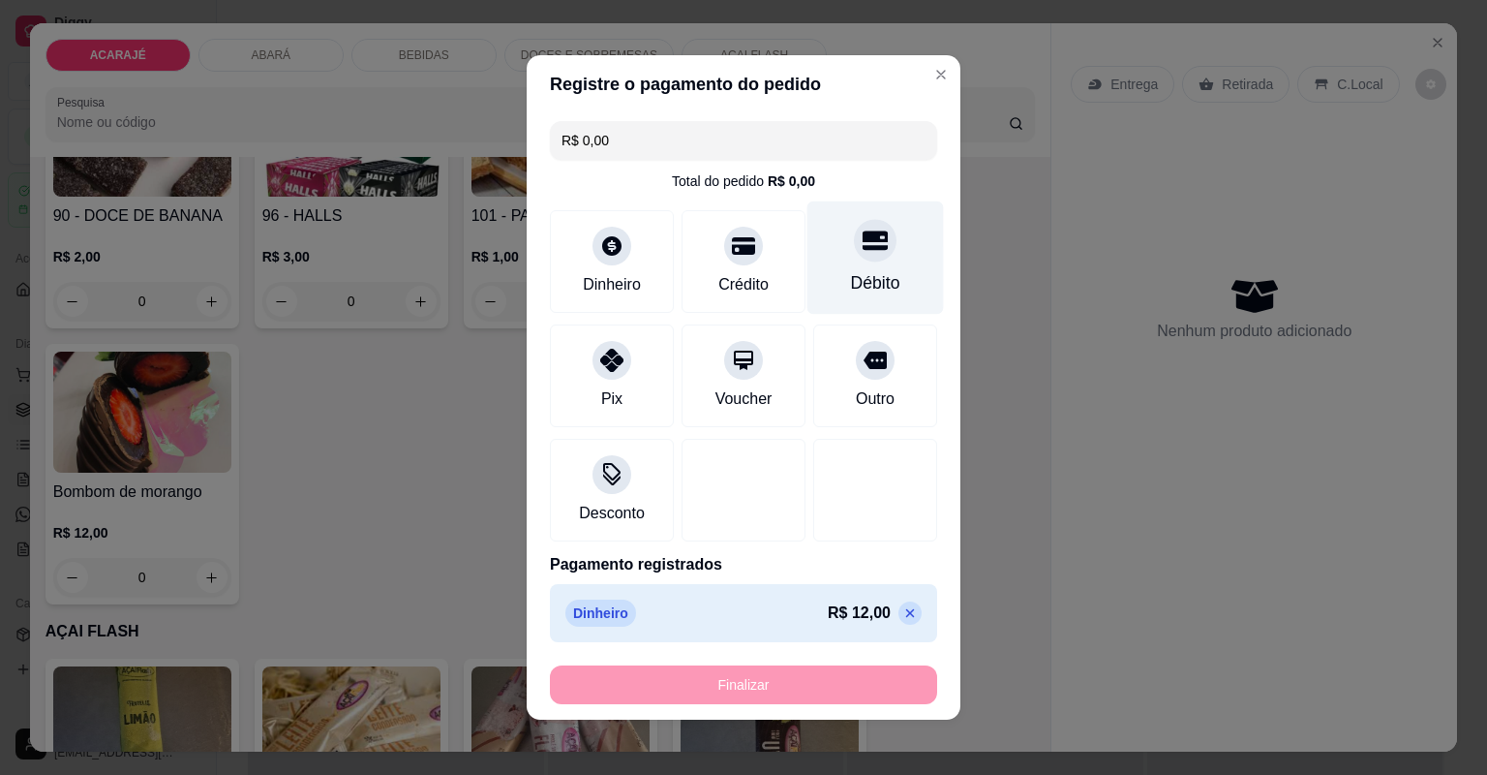
type input "-R$ 12,00"
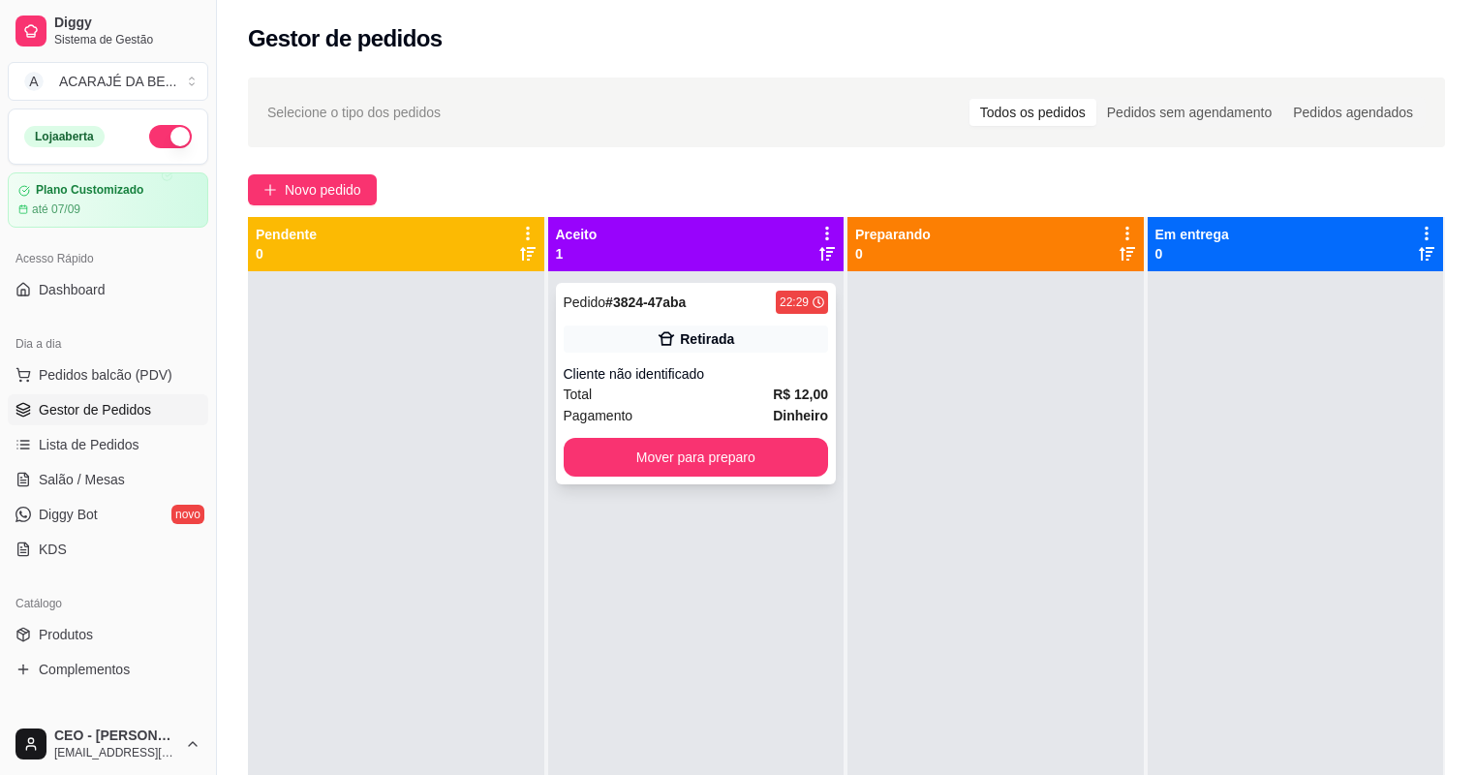
click at [622, 338] on div "Retirada" at bounding box center [696, 338] width 265 height 27
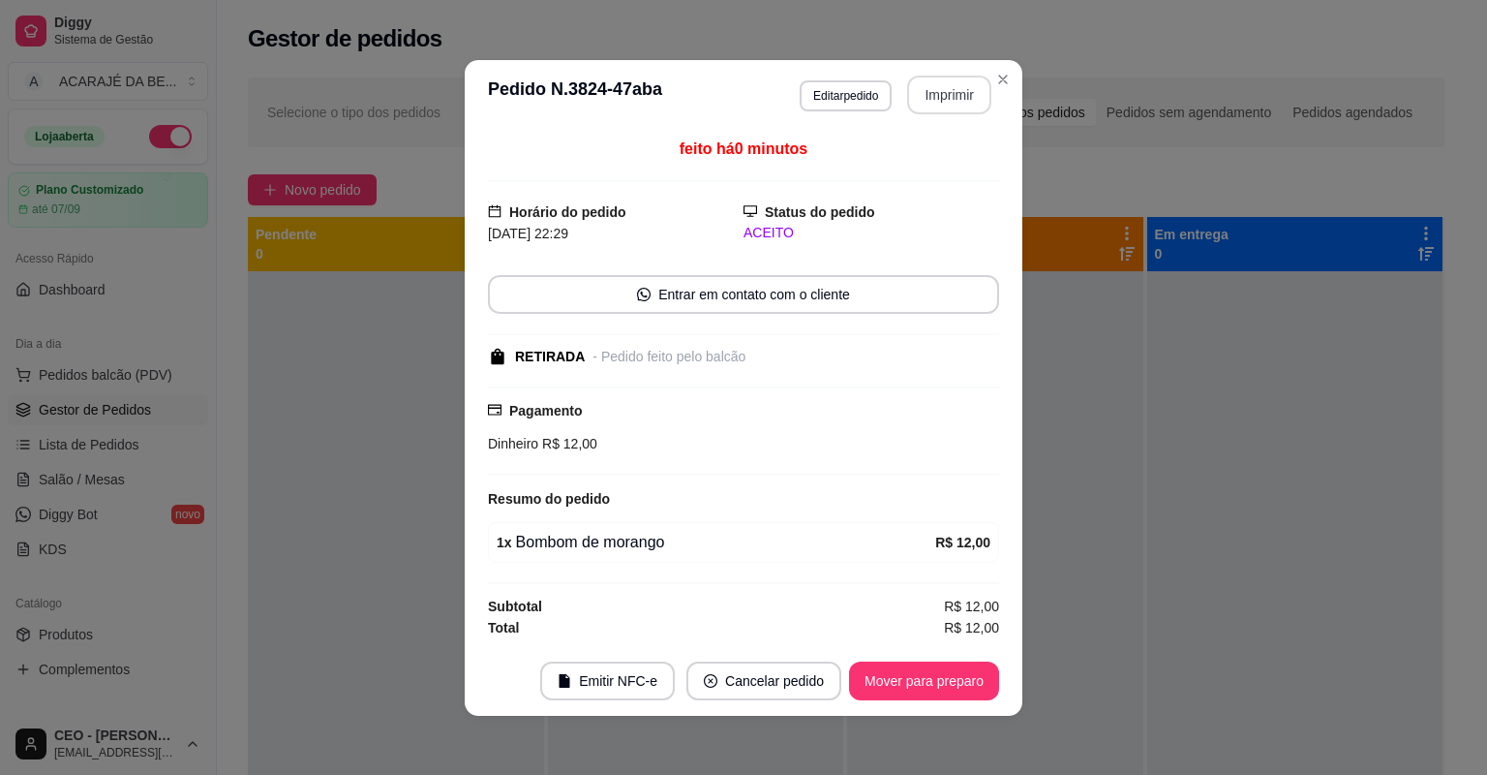
click at [955, 86] on button "Imprimir" at bounding box center [949, 95] width 84 height 39
click at [951, 683] on button "Mover para preparo" at bounding box center [924, 680] width 150 height 39
click at [953, 691] on div "Mover para preparo" at bounding box center [924, 680] width 150 height 39
click at [953, 692] on div "Mover para preparo" at bounding box center [910, 680] width 177 height 39
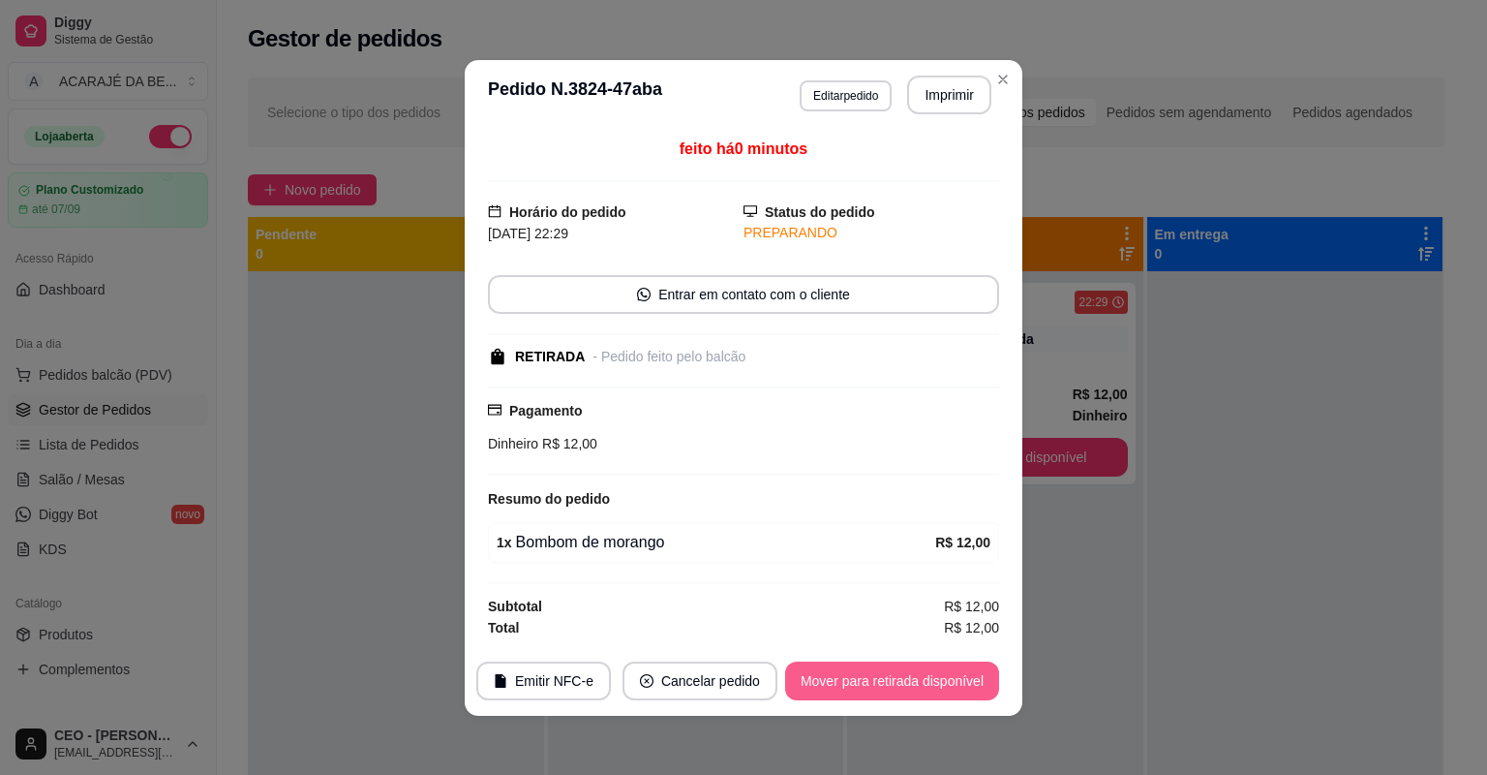
click at [941, 674] on button "Mover para retirada disponível" at bounding box center [892, 680] width 214 height 39
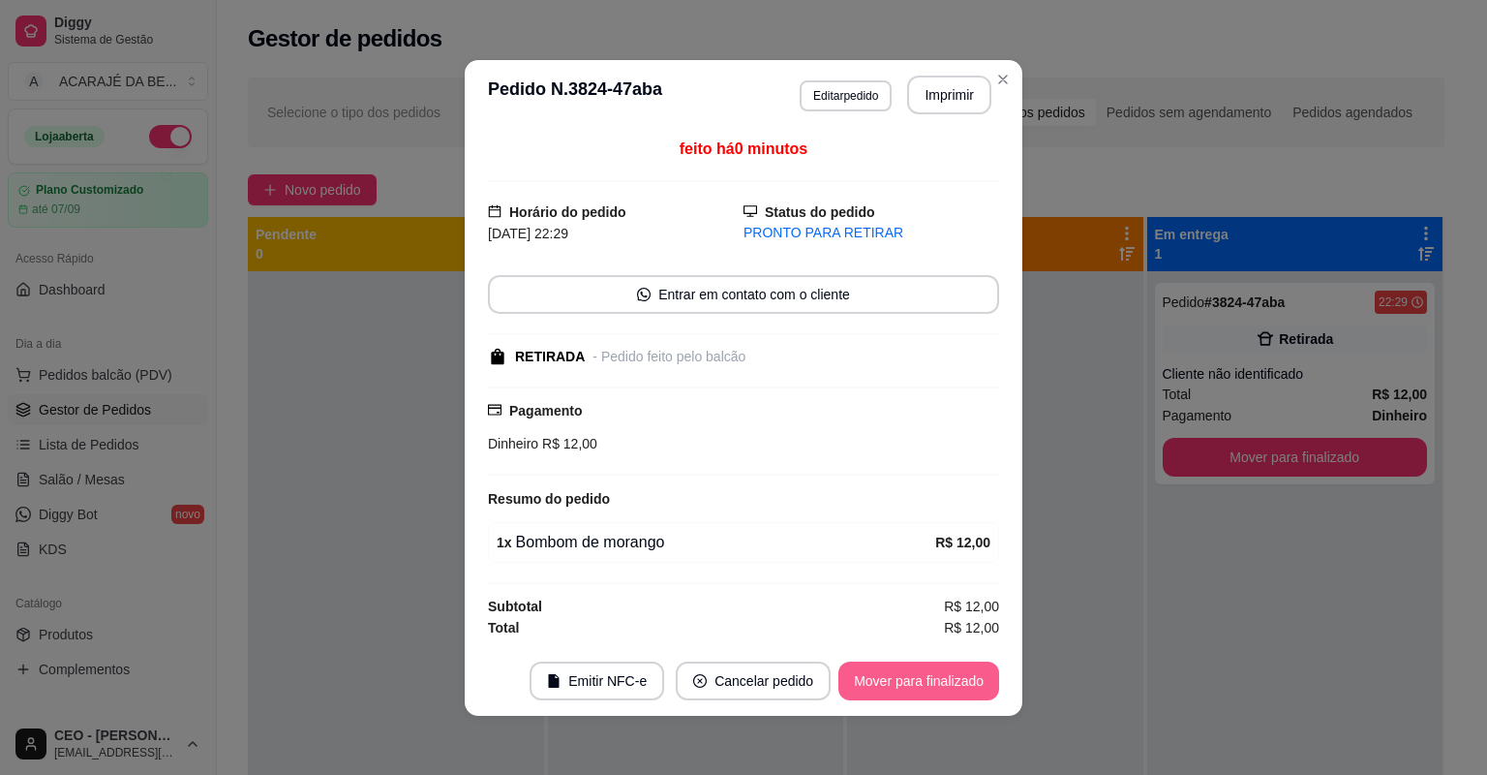
click at [940, 675] on button "Mover para finalizado" at bounding box center [919, 680] width 161 height 39
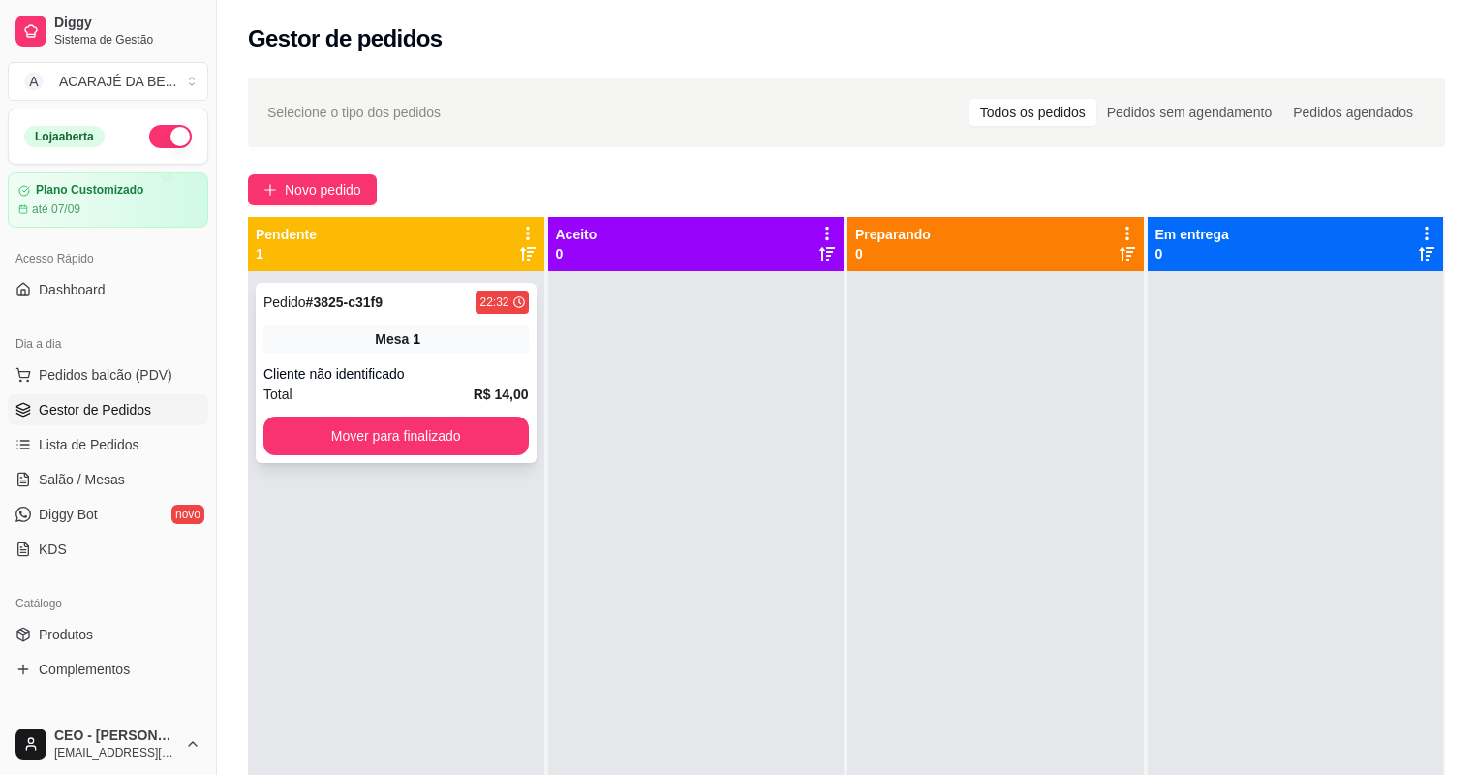
click at [383, 372] on div "Cliente não identificado" at bounding box center [395, 373] width 265 height 19
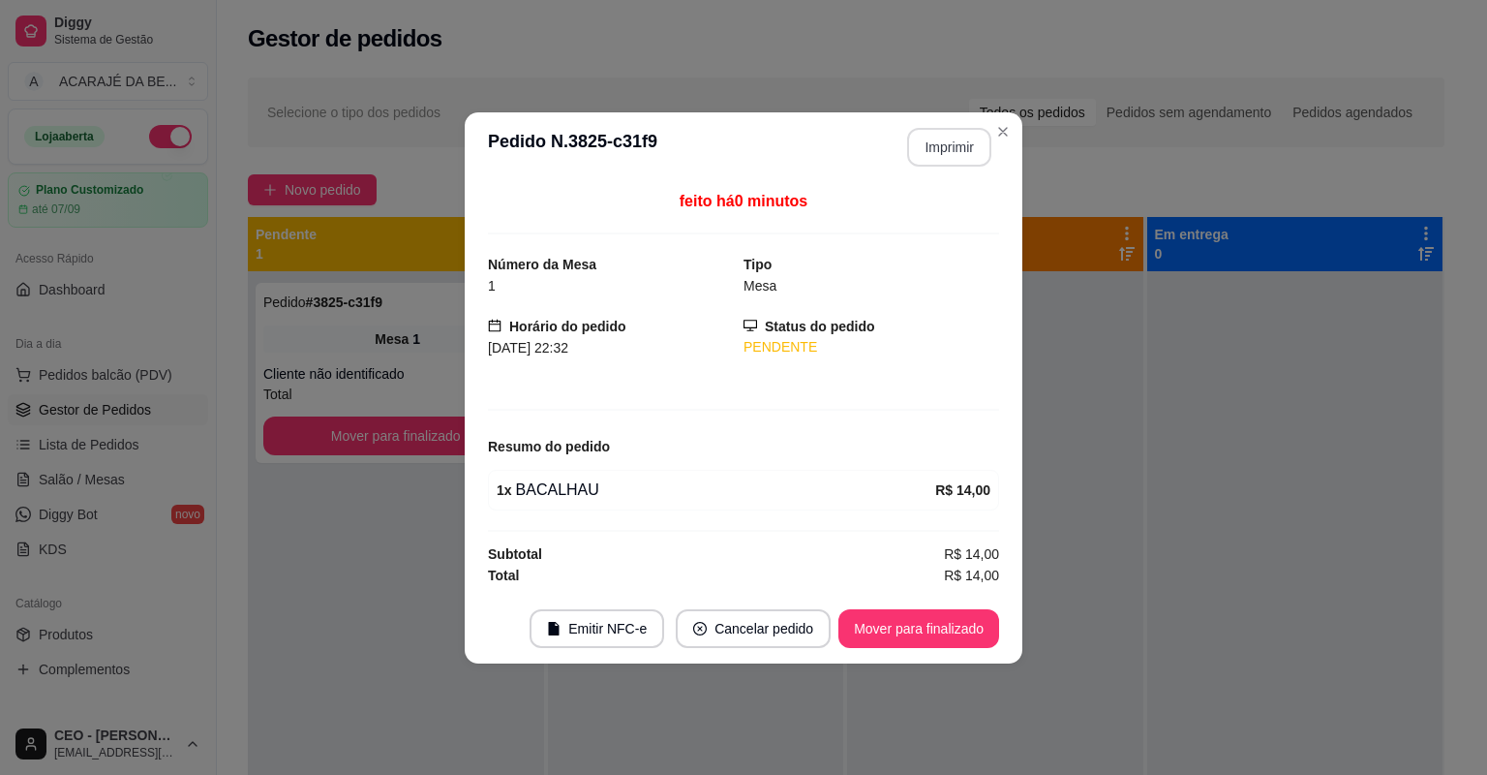
click at [958, 130] on button "Imprimir" at bounding box center [949, 147] width 84 height 39
click at [898, 626] on button "Mover para finalizado" at bounding box center [919, 628] width 161 height 39
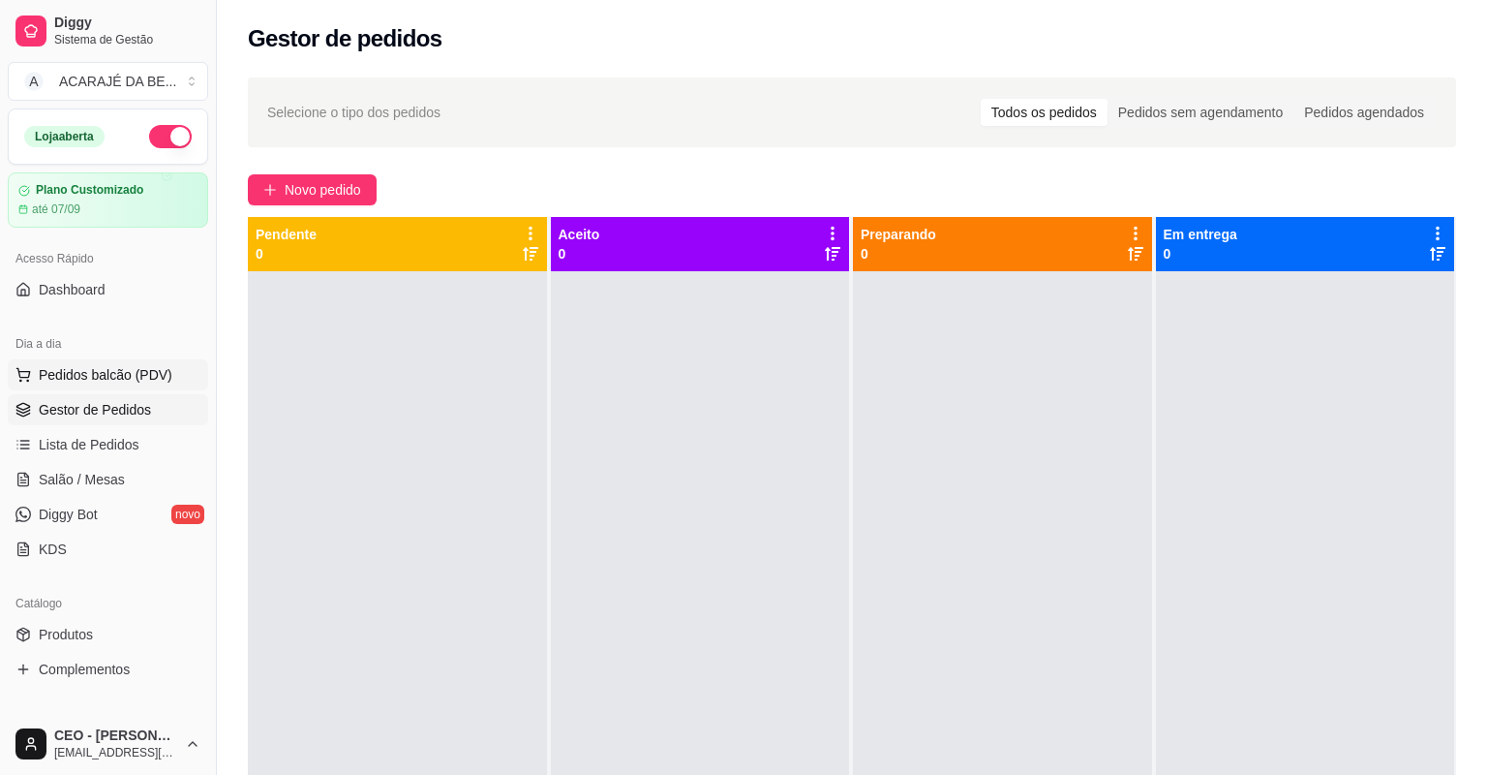
click at [76, 375] on span "Pedidos balcão (PDV)" at bounding box center [106, 374] width 134 height 19
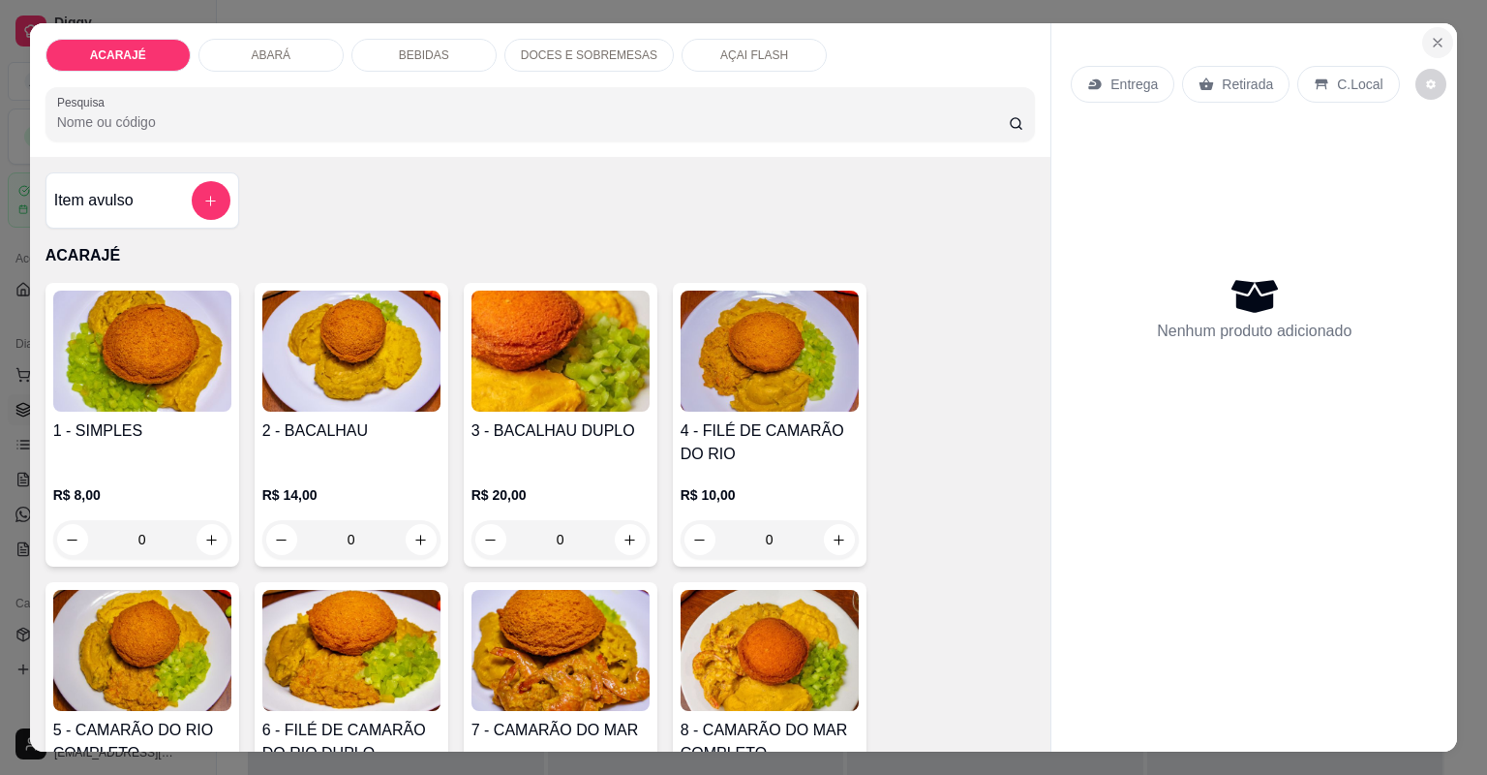
click at [1434, 34] on button "Close" at bounding box center [1437, 42] width 31 height 31
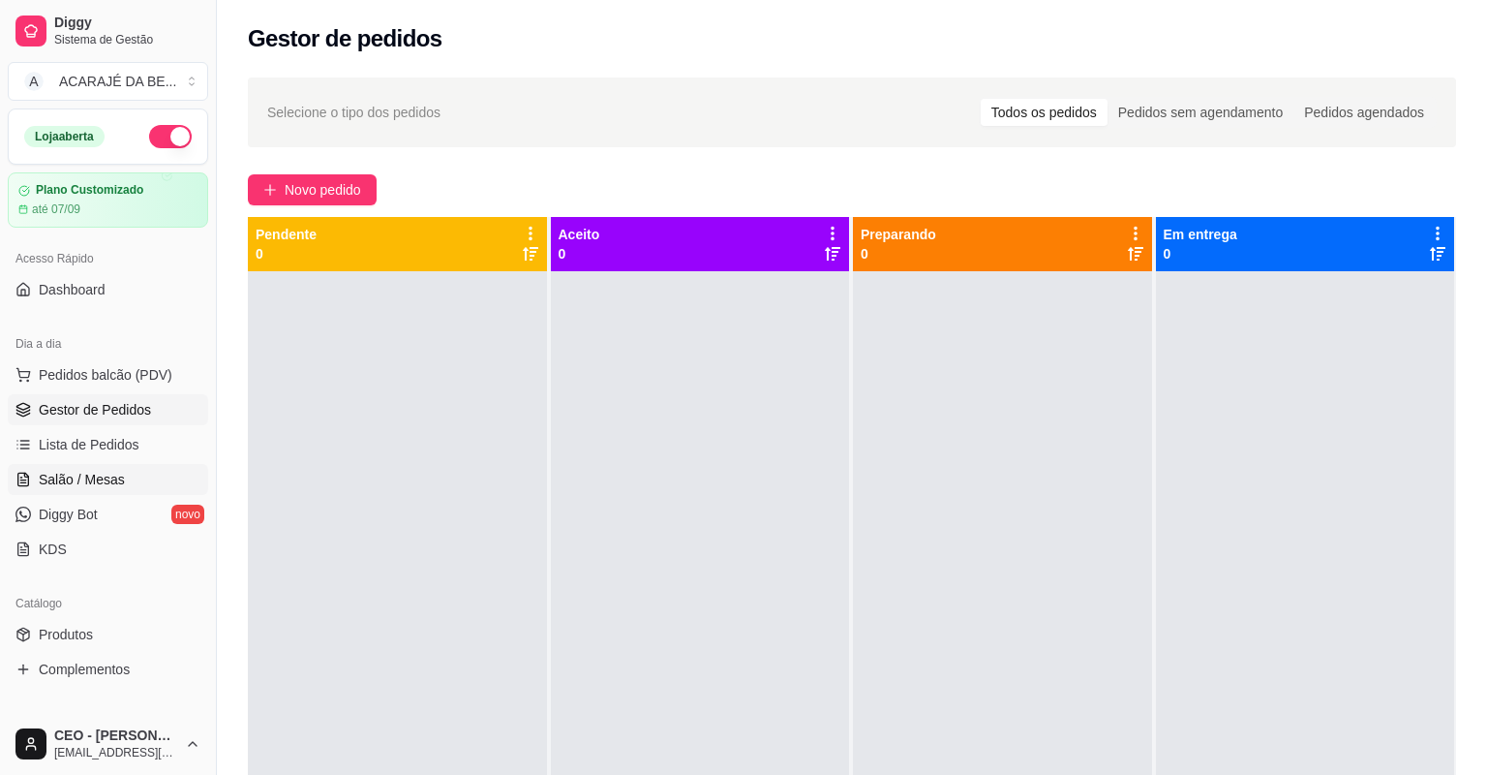
click at [115, 482] on span "Salão / Mesas" at bounding box center [82, 479] width 86 height 19
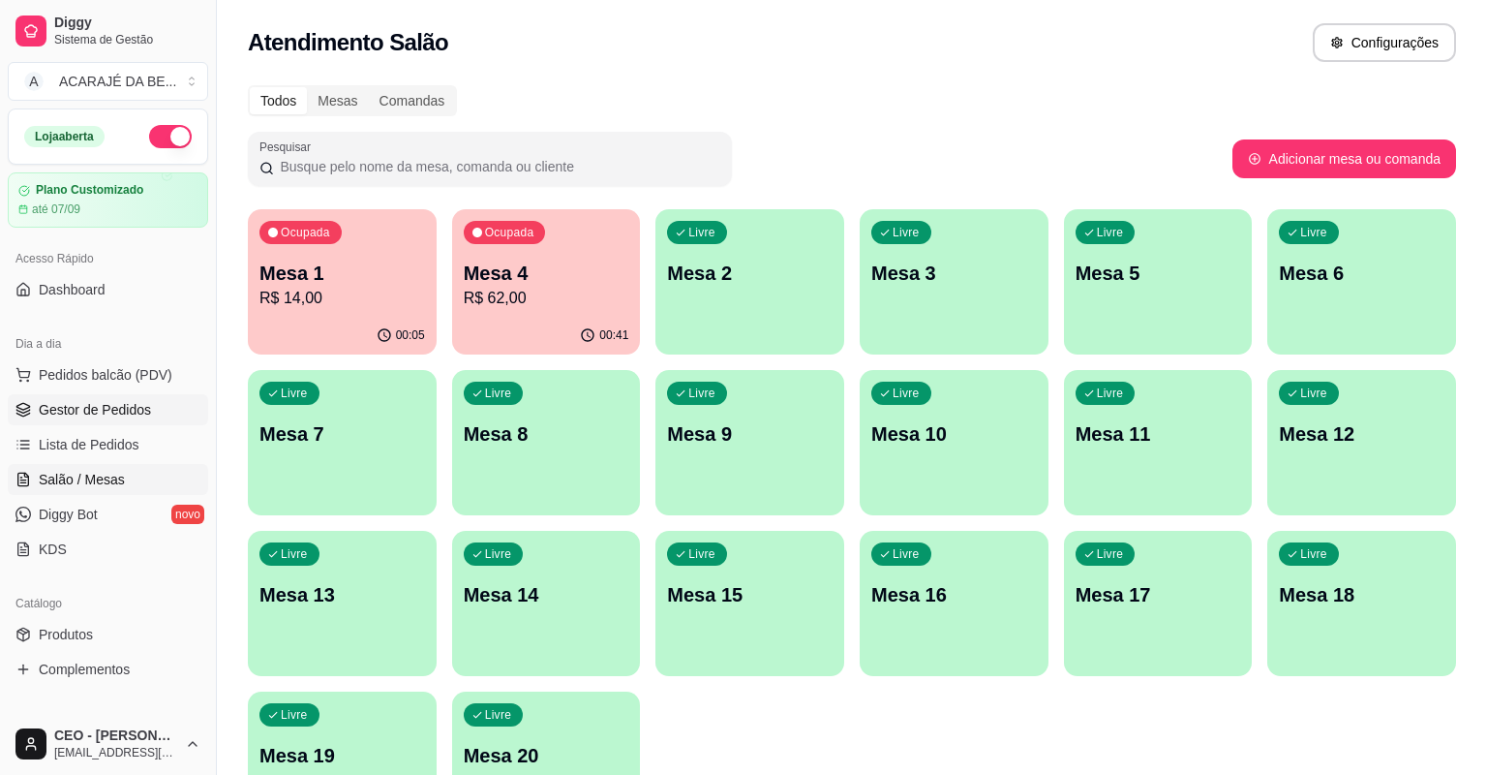
click at [116, 403] on span "Gestor de Pedidos" at bounding box center [95, 409] width 112 height 19
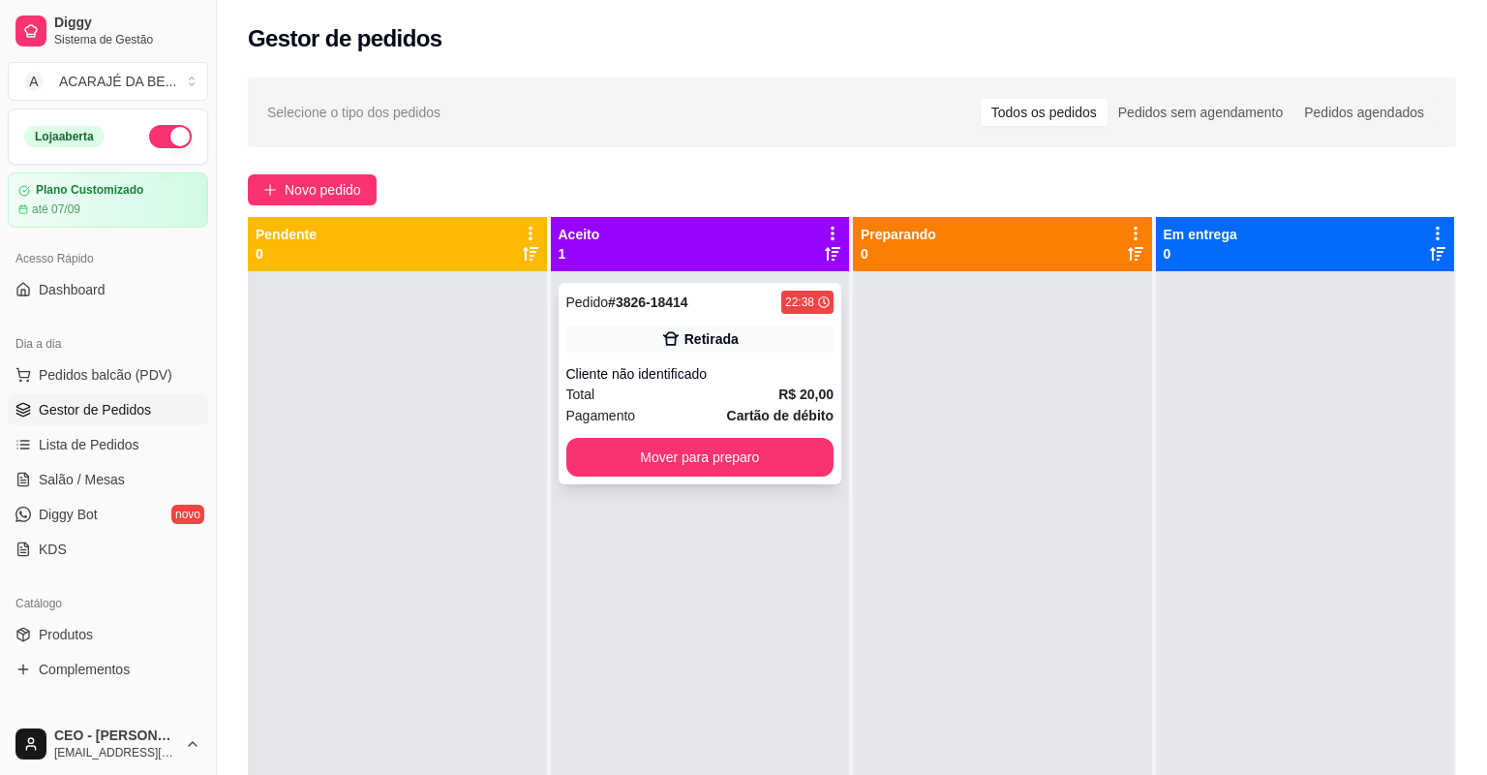
click at [732, 395] on div "Total R$ 20,00" at bounding box center [700, 393] width 268 height 21
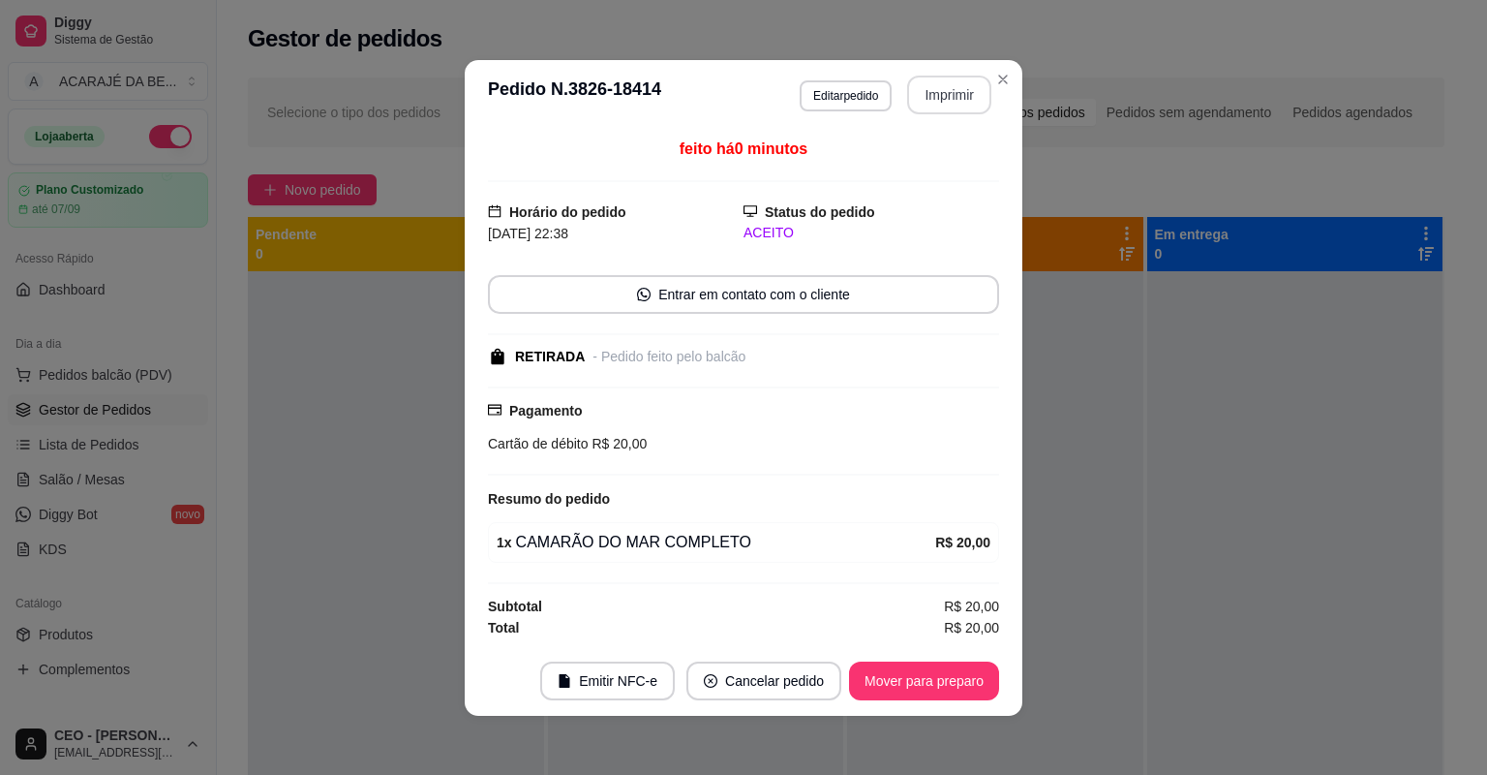
click at [940, 98] on button "Imprimir" at bounding box center [949, 95] width 84 height 39
click at [894, 675] on button "Mover para preparo" at bounding box center [923, 680] width 145 height 38
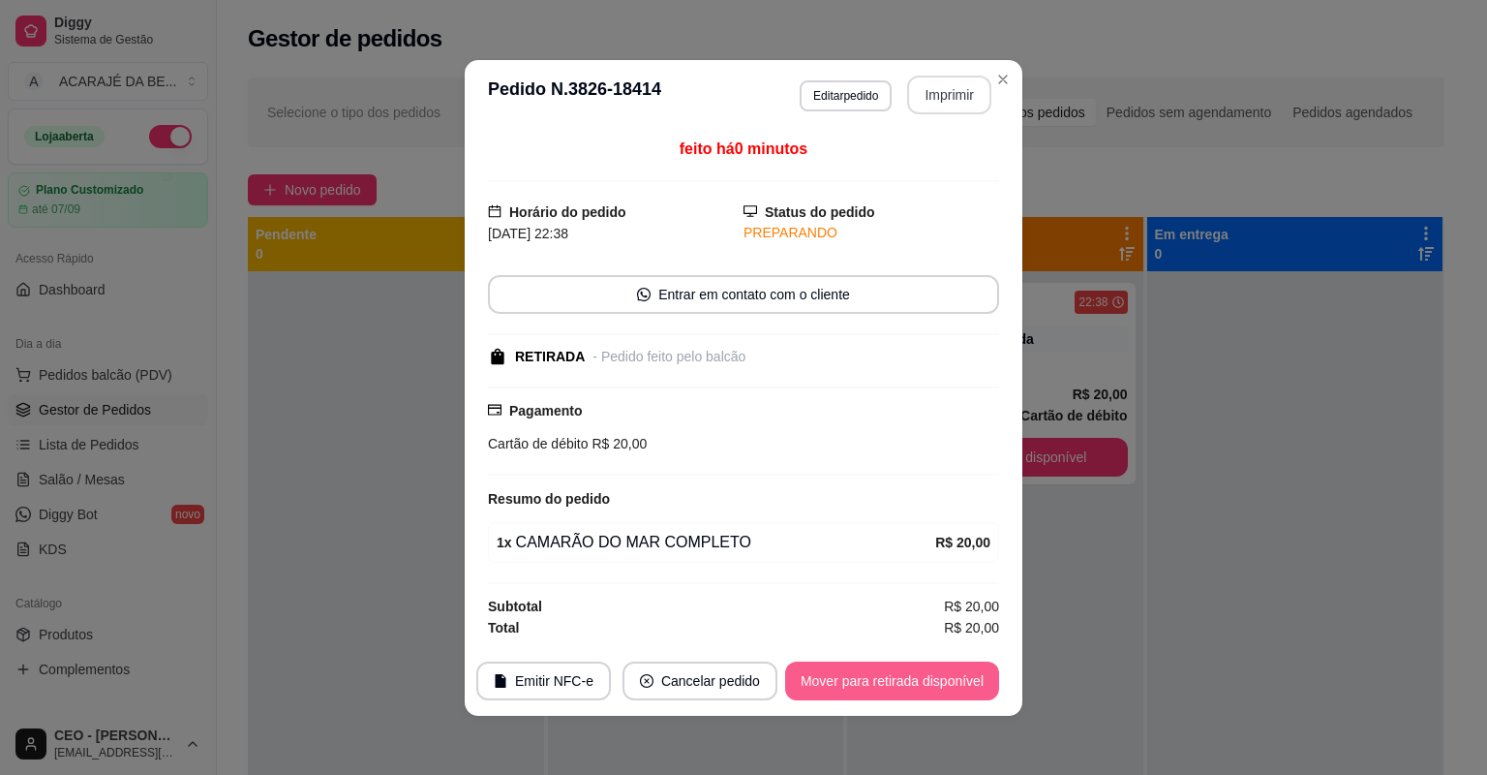
click at [894, 675] on button "Mover para retirada disponível" at bounding box center [892, 680] width 214 height 39
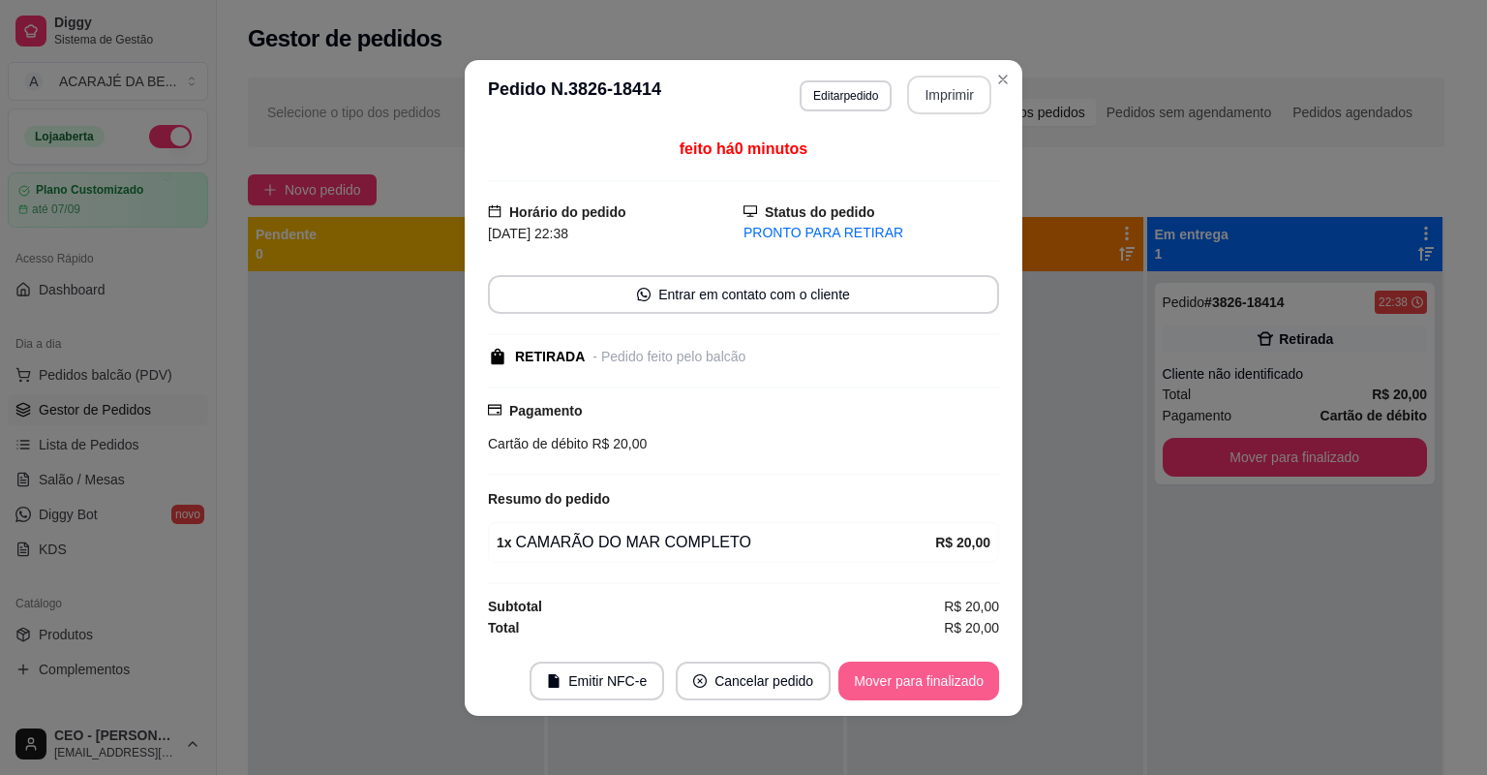
click at [894, 675] on button "Mover para finalizado" at bounding box center [919, 680] width 161 height 39
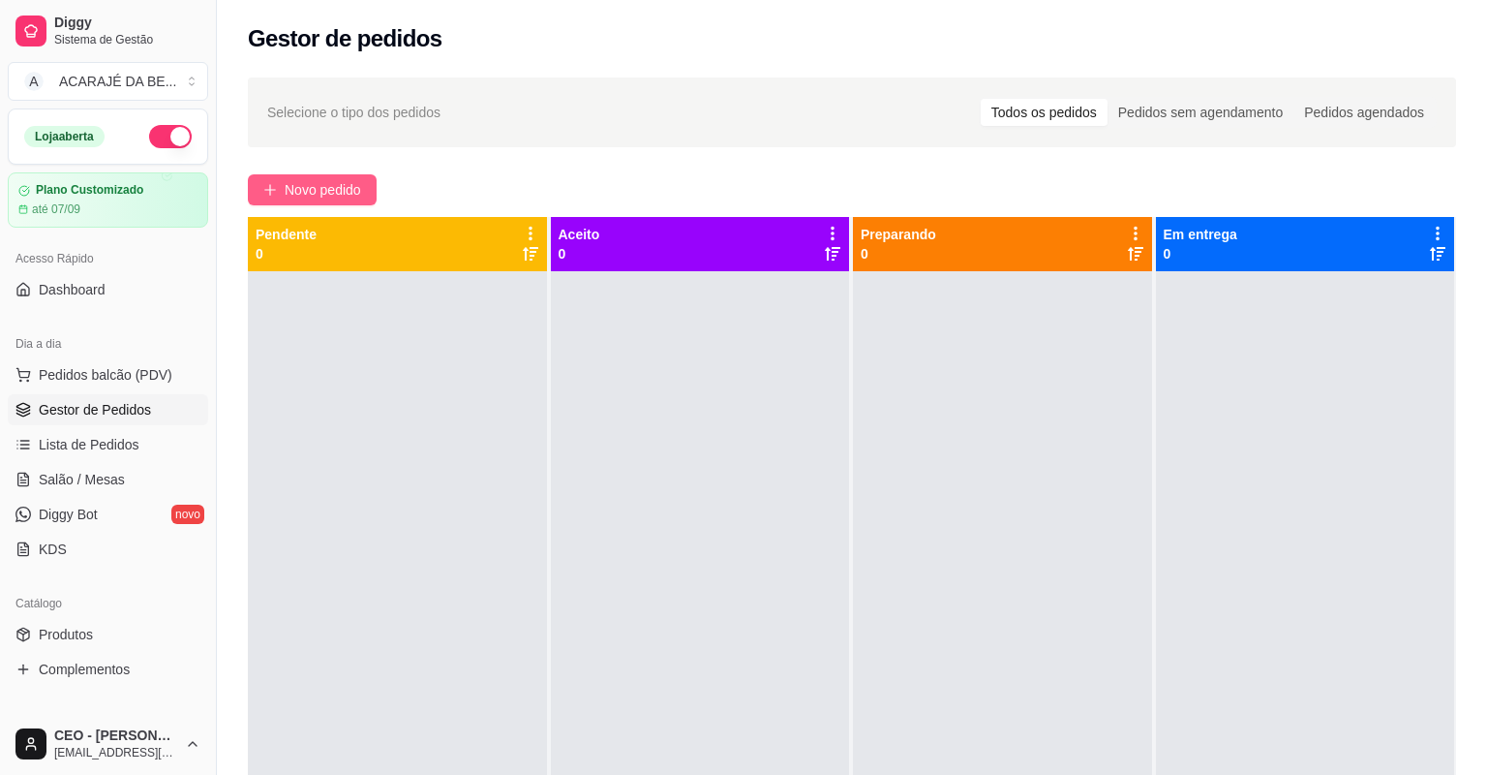
click at [341, 189] on span "Novo pedido" at bounding box center [323, 189] width 76 height 21
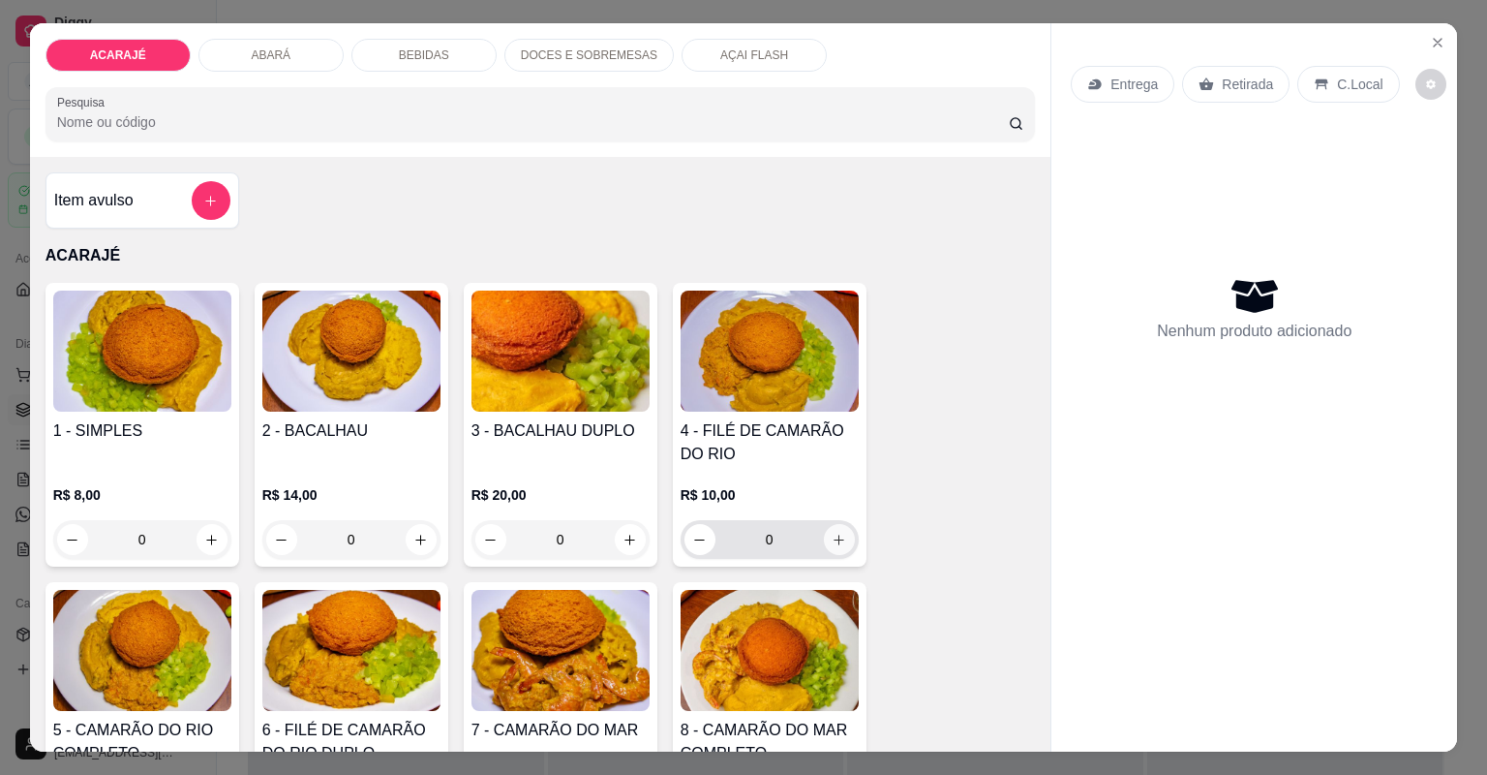
click at [832, 533] on icon "increase-product-quantity" at bounding box center [839, 540] width 15 height 15
type input "2"
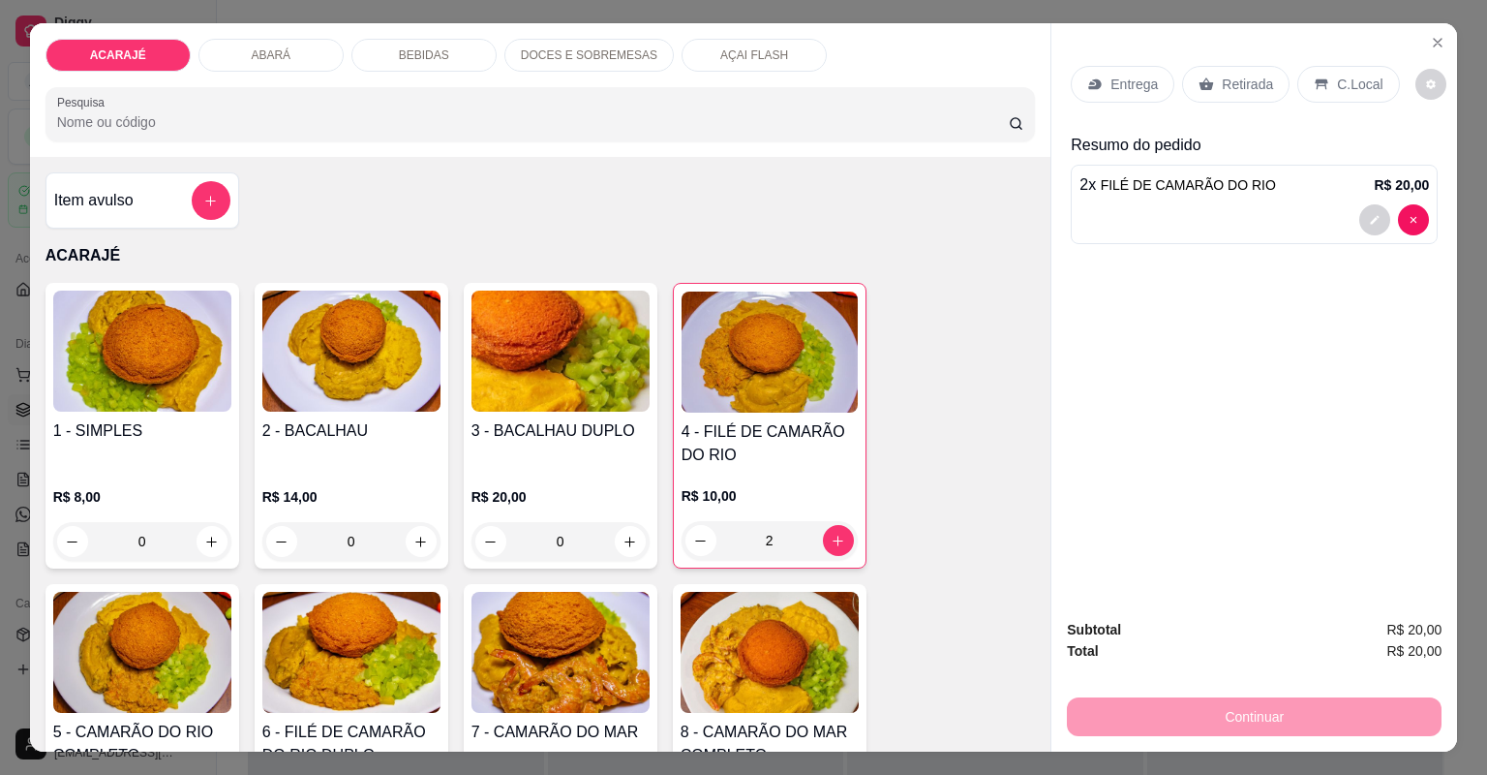
click at [1126, 95] on div "Entrega" at bounding box center [1123, 84] width 104 height 37
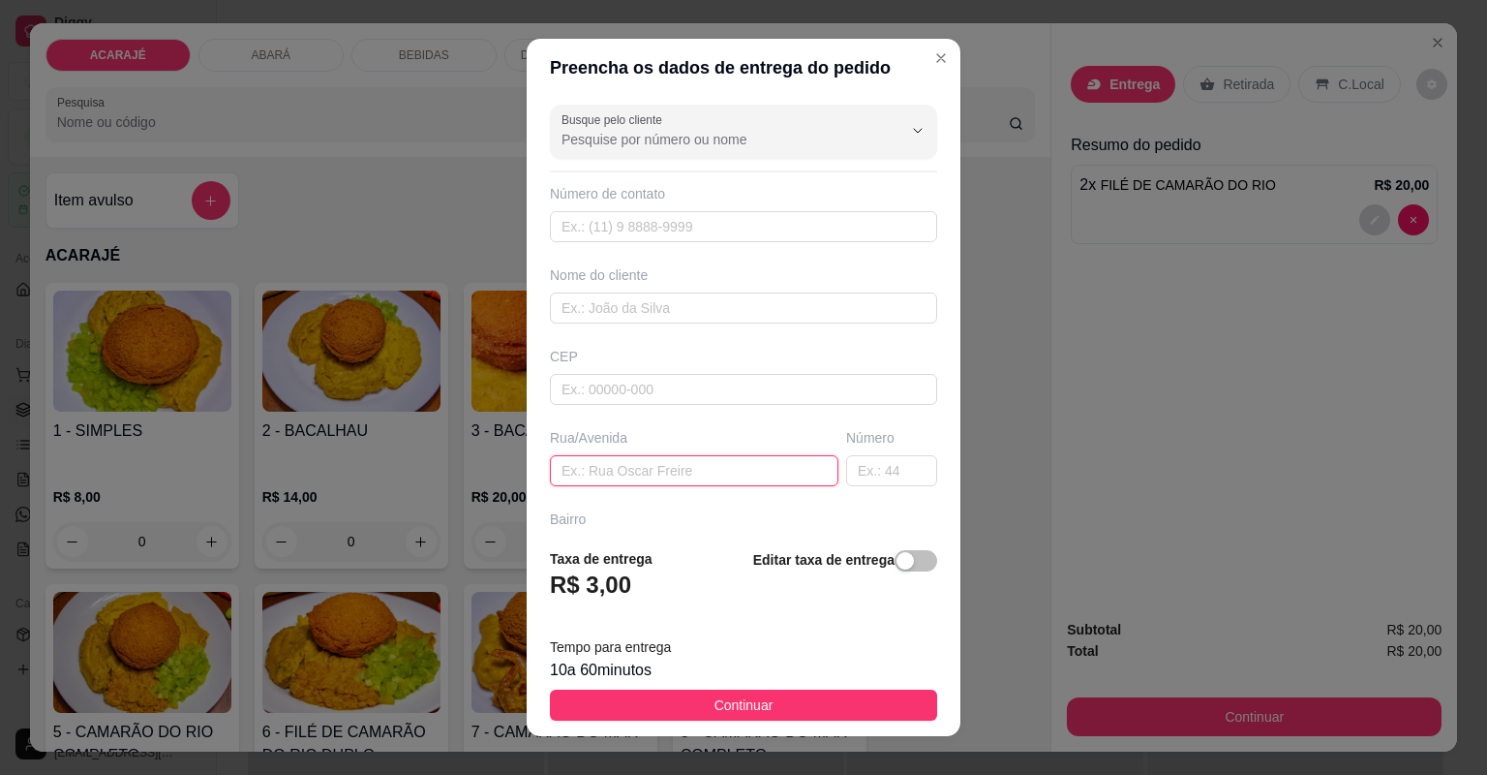
click at [612, 469] on input "text" at bounding box center [694, 470] width 289 height 31
type input "em frente a lito"
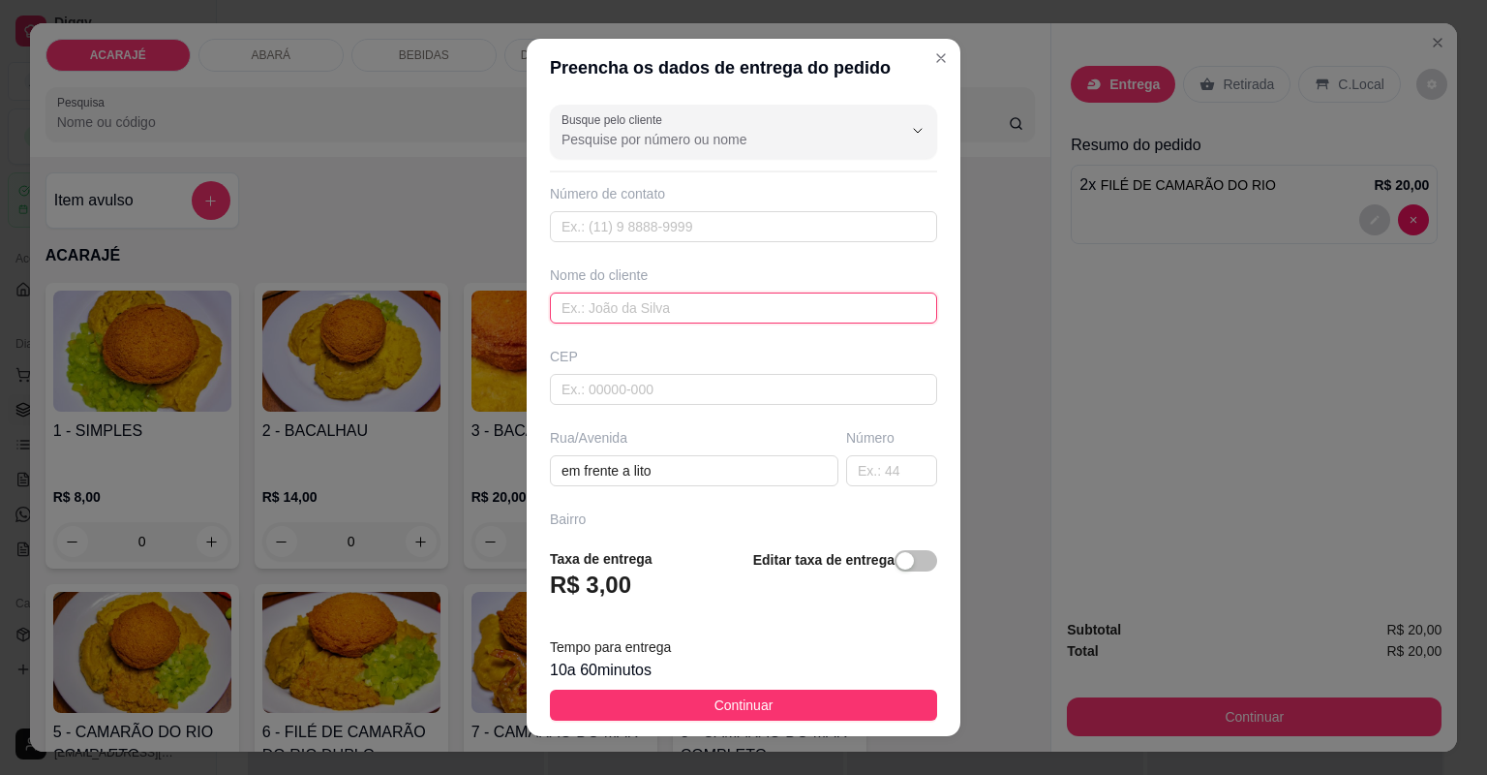
click at [608, 317] on input "text" at bounding box center [743, 307] width 387 height 31
type input "César"
click at [611, 699] on input "text" at bounding box center [743, 714] width 387 height 31
type input "no predio"
click at [650, 536] on input "text" at bounding box center [743, 551] width 387 height 31
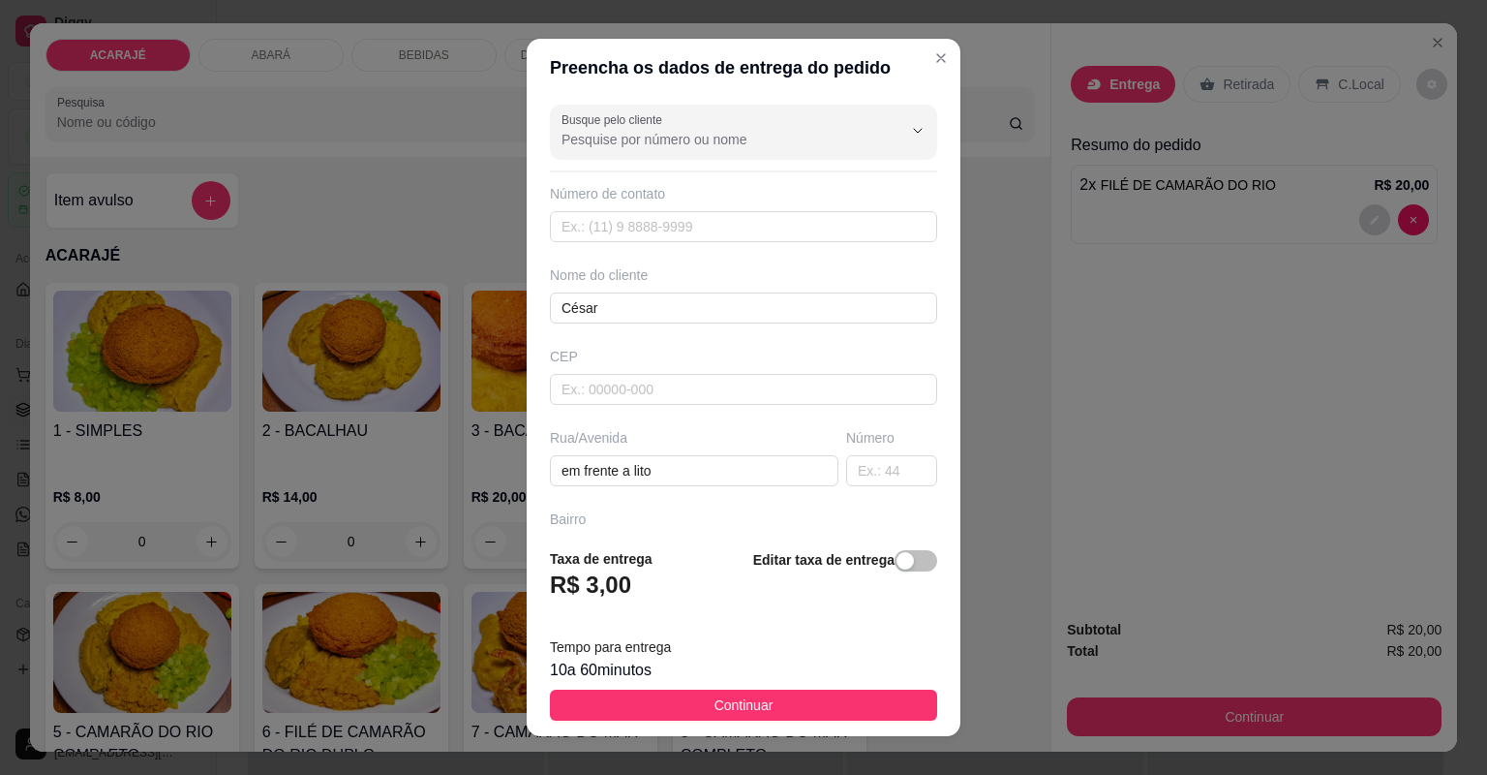
type input "[GEOGRAPHIC_DATA][PERSON_NAME]"
drag, startPoint x: 629, startPoint y: 312, endPoint x: 620, endPoint y: 315, distance: 10.1
click at [620, 536] on input "[GEOGRAPHIC_DATA][PERSON_NAME]" at bounding box center [743, 551] width 387 height 31
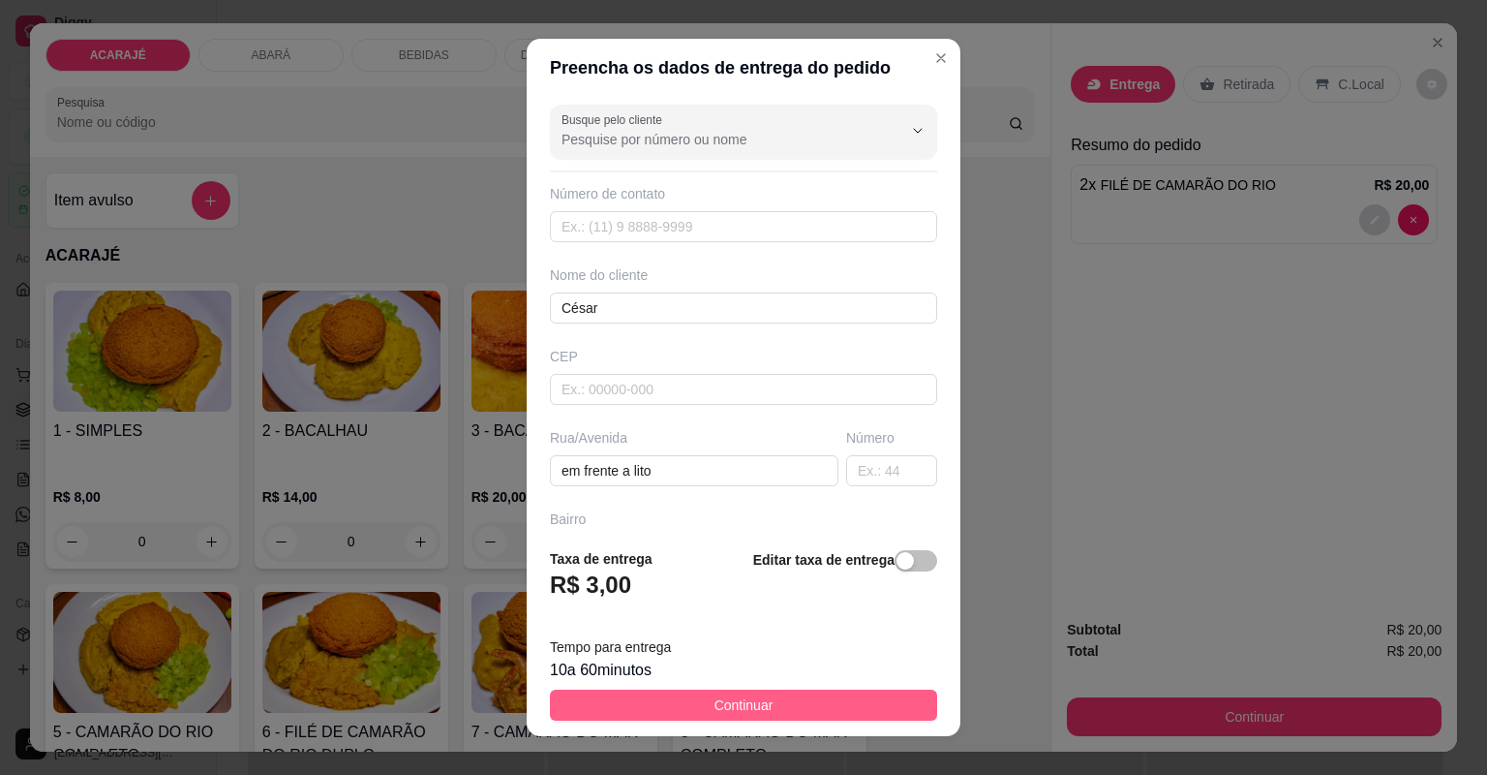
click at [738, 694] on span "Continuar" at bounding box center [744, 704] width 59 height 21
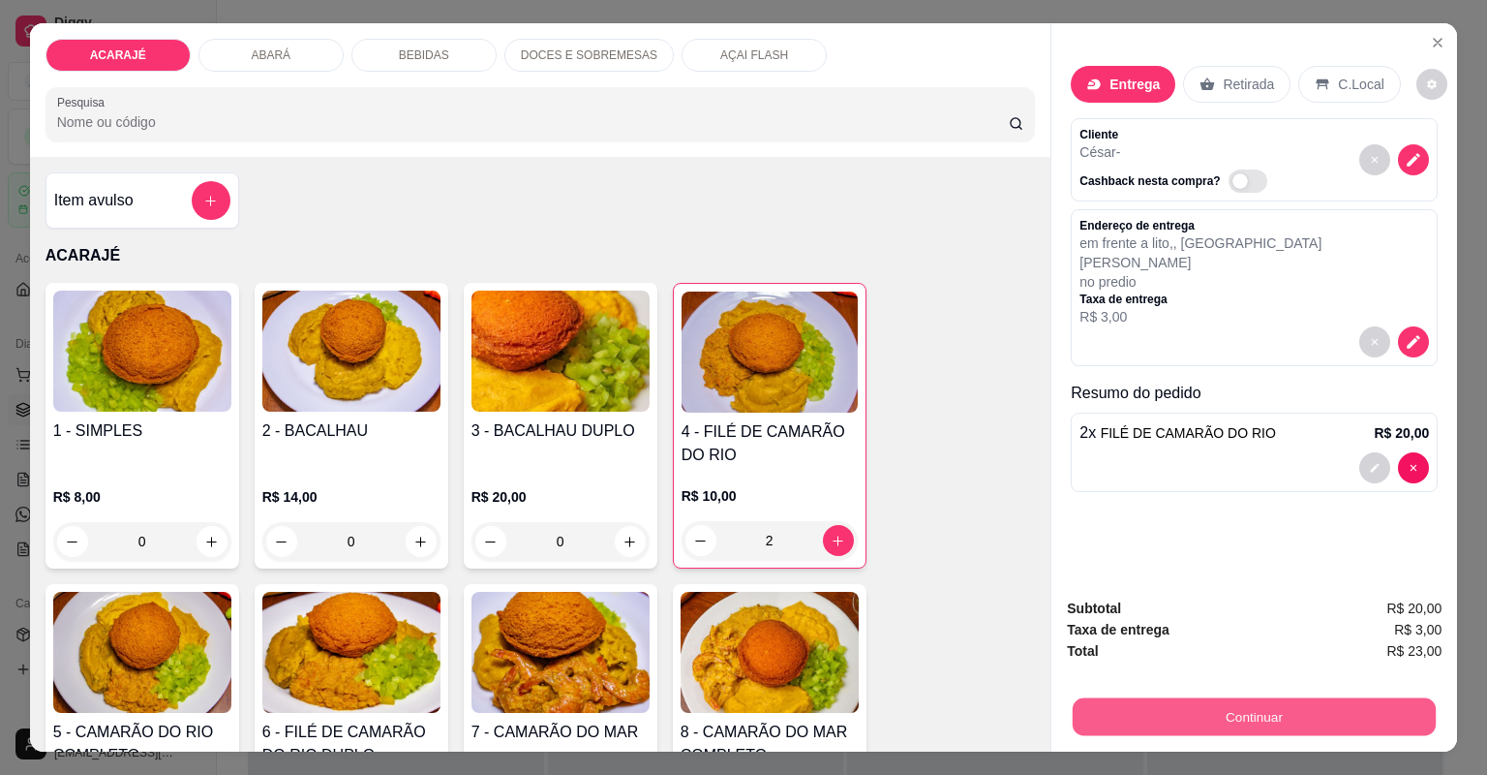
click at [1239, 717] on button "Continuar" at bounding box center [1254, 717] width 363 height 38
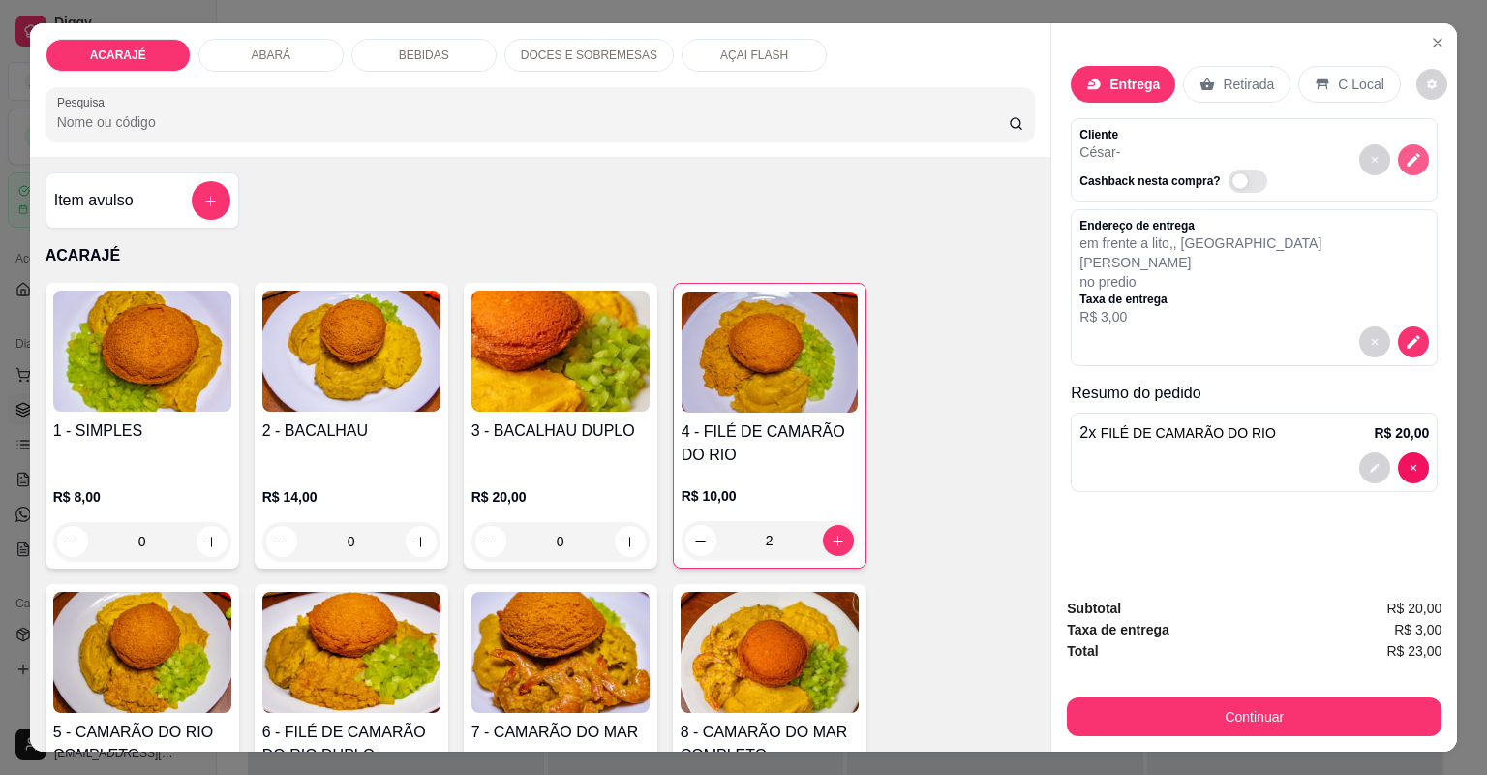
click at [1409, 159] on icon "decrease-product-quantity" at bounding box center [1415, 160] width 14 height 14
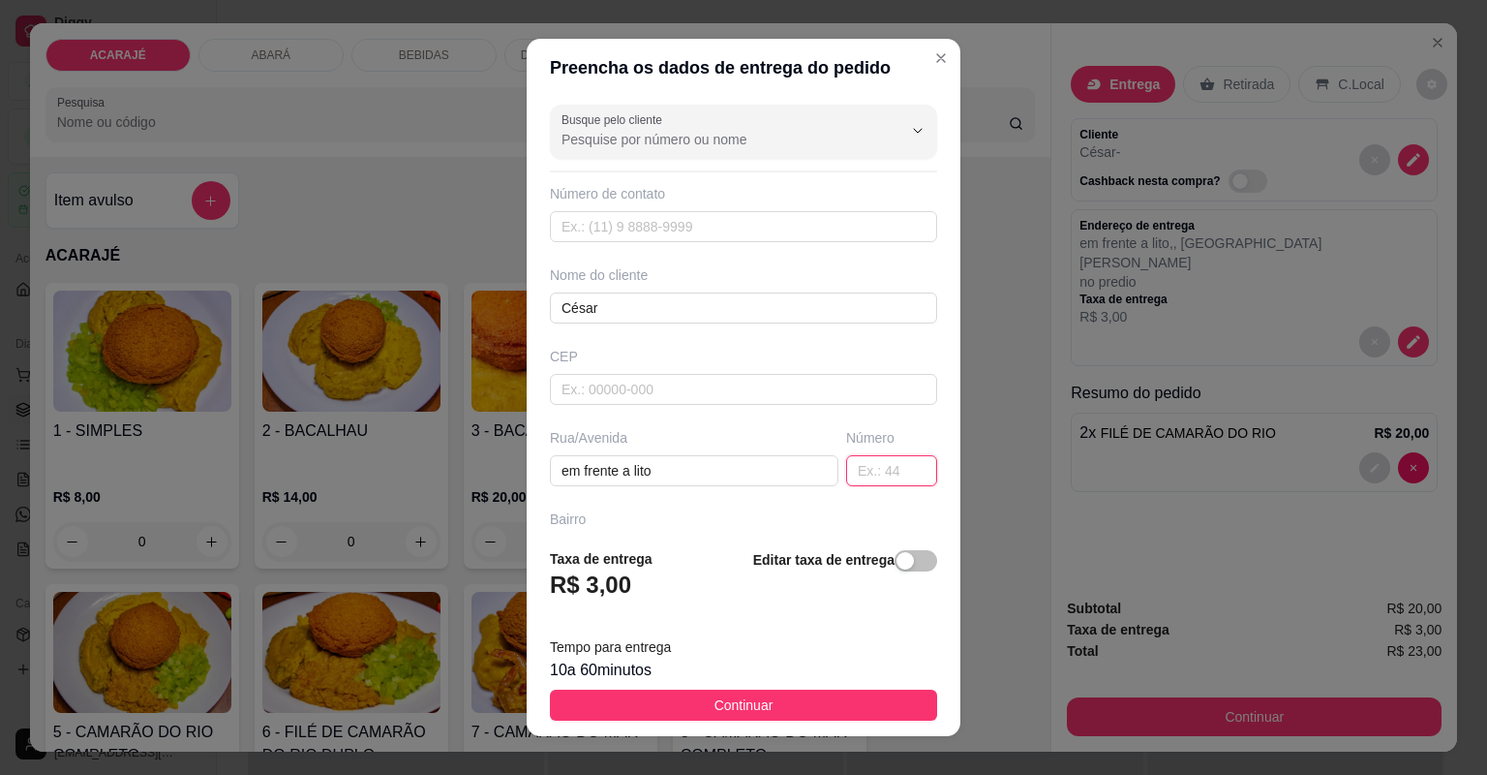
click at [846, 468] on input "text" at bounding box center [891, 470] width 91 height 31
type input "109"
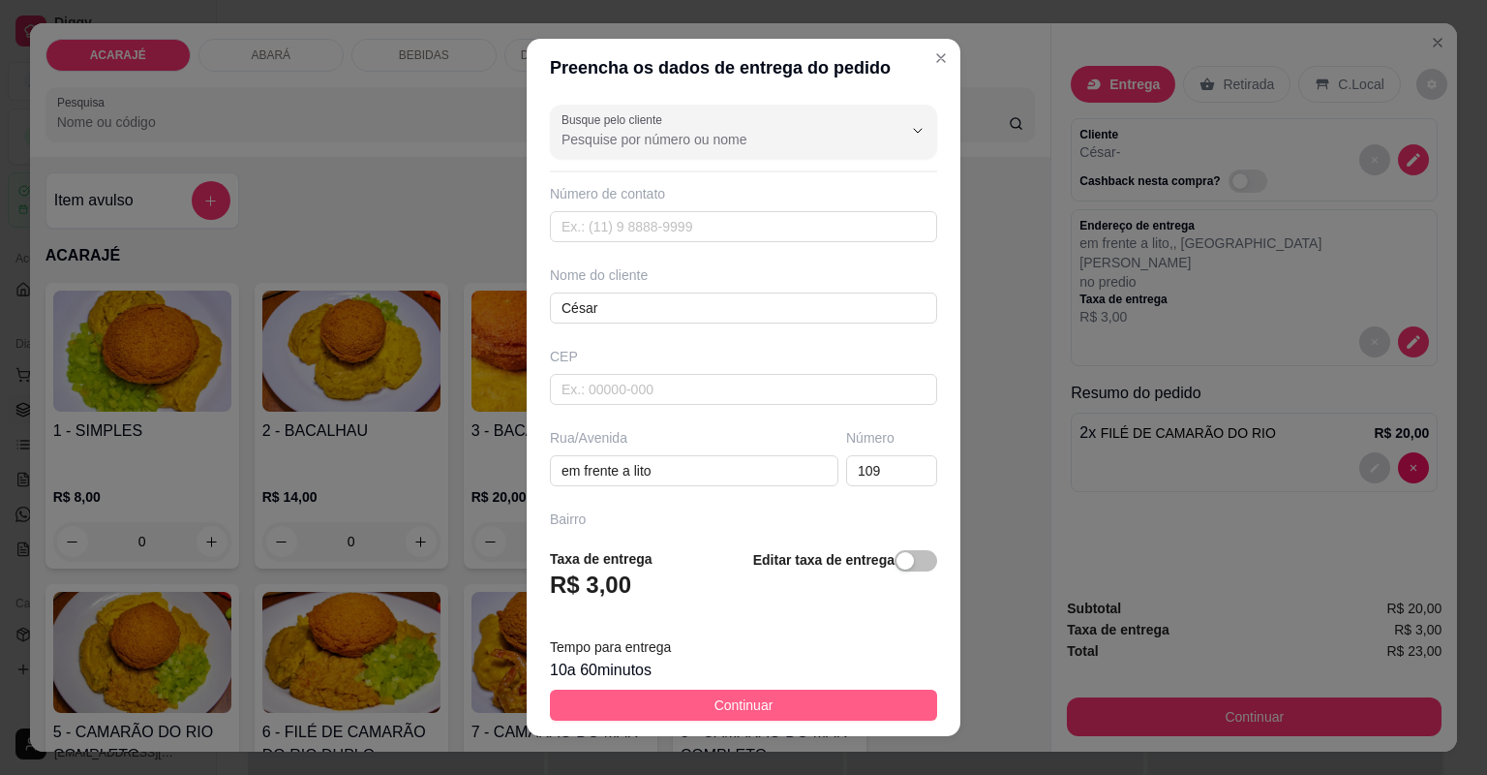
click at [715, 707] on span "Continuar" at bounding box center [744, 704] width 59 height 21
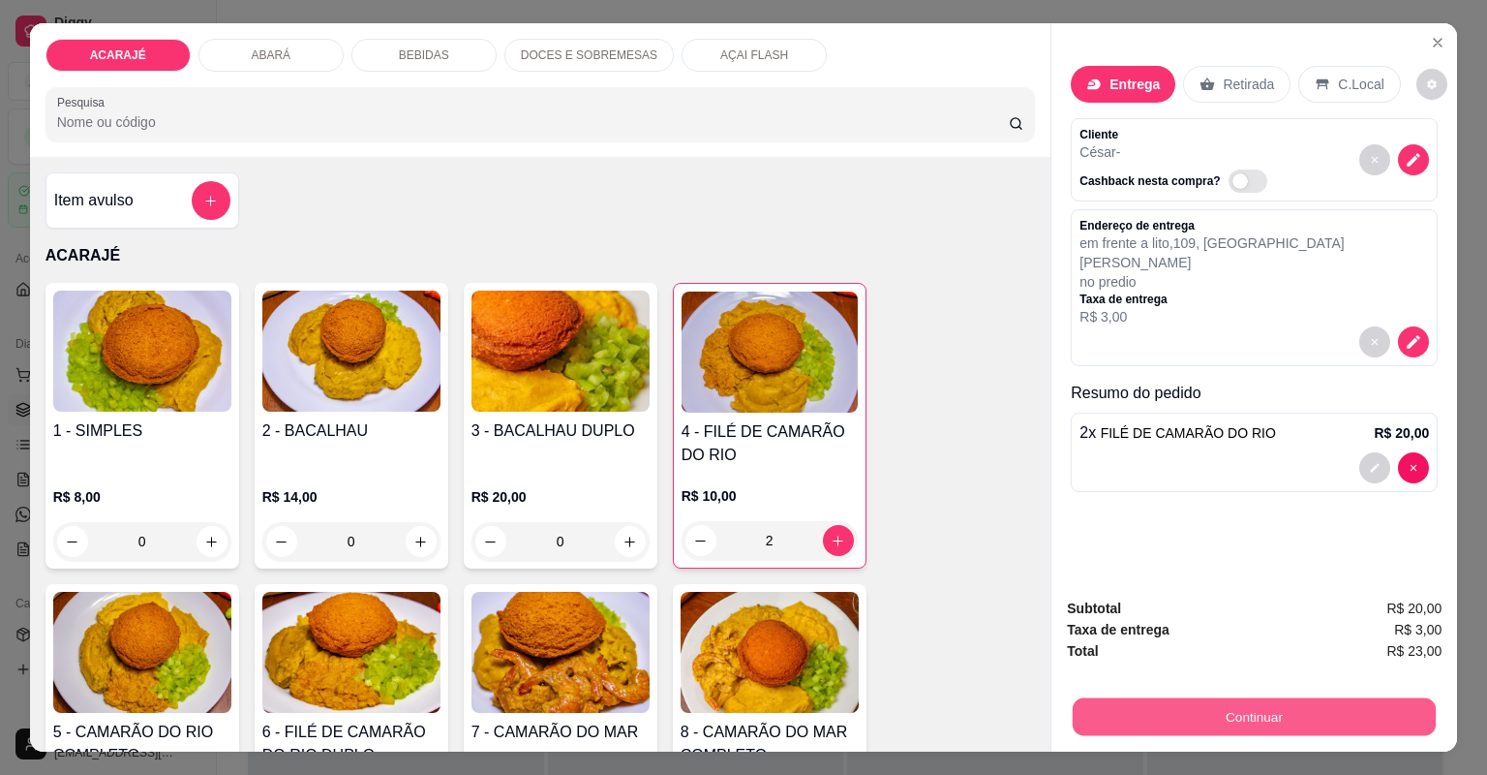
click at [1129, 719] on button "Continuar" at bounding box center [1254, 717] width 363 height 38
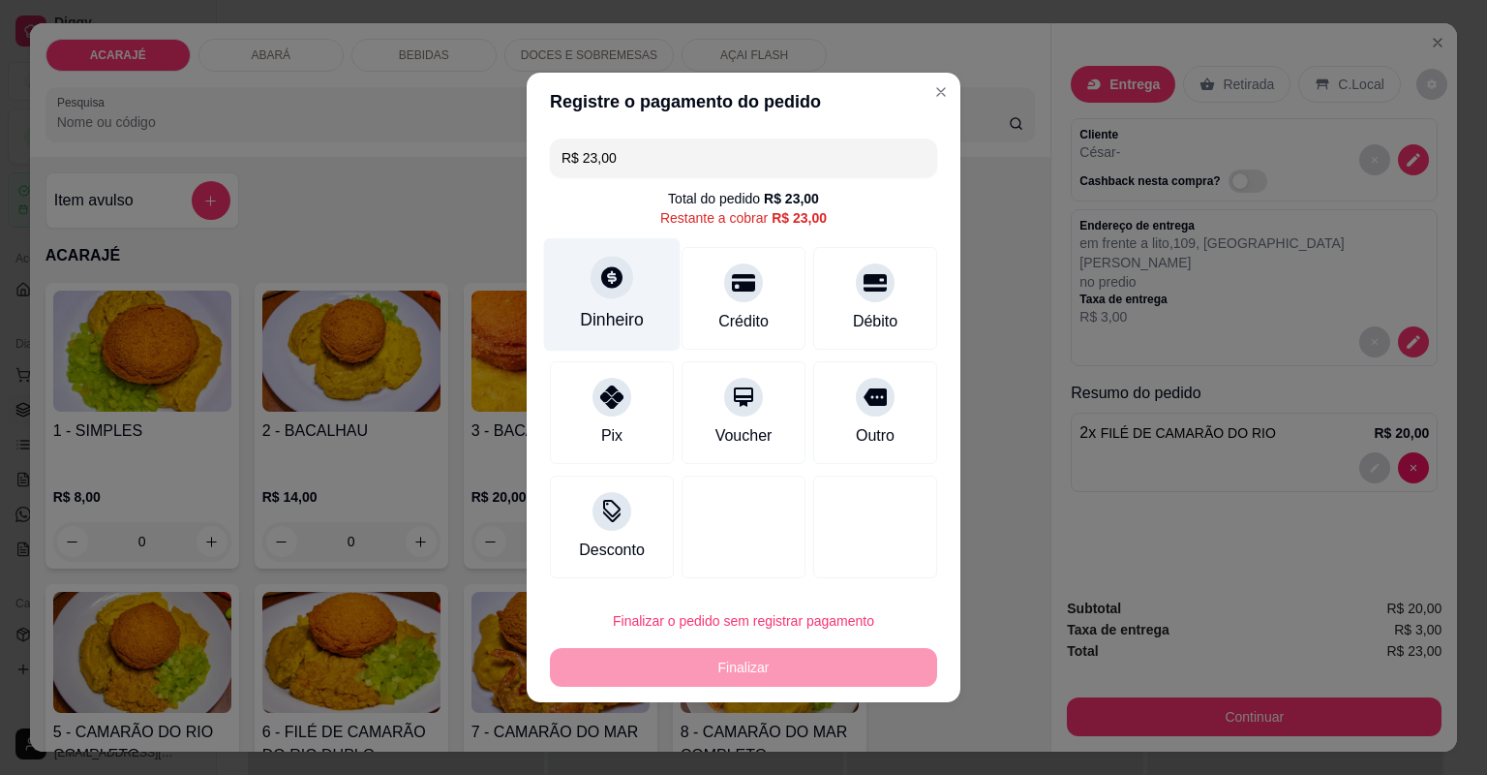
click at [622, 300] on div "Dinheiro" at bounding box center [612, 294] width 137 height 113
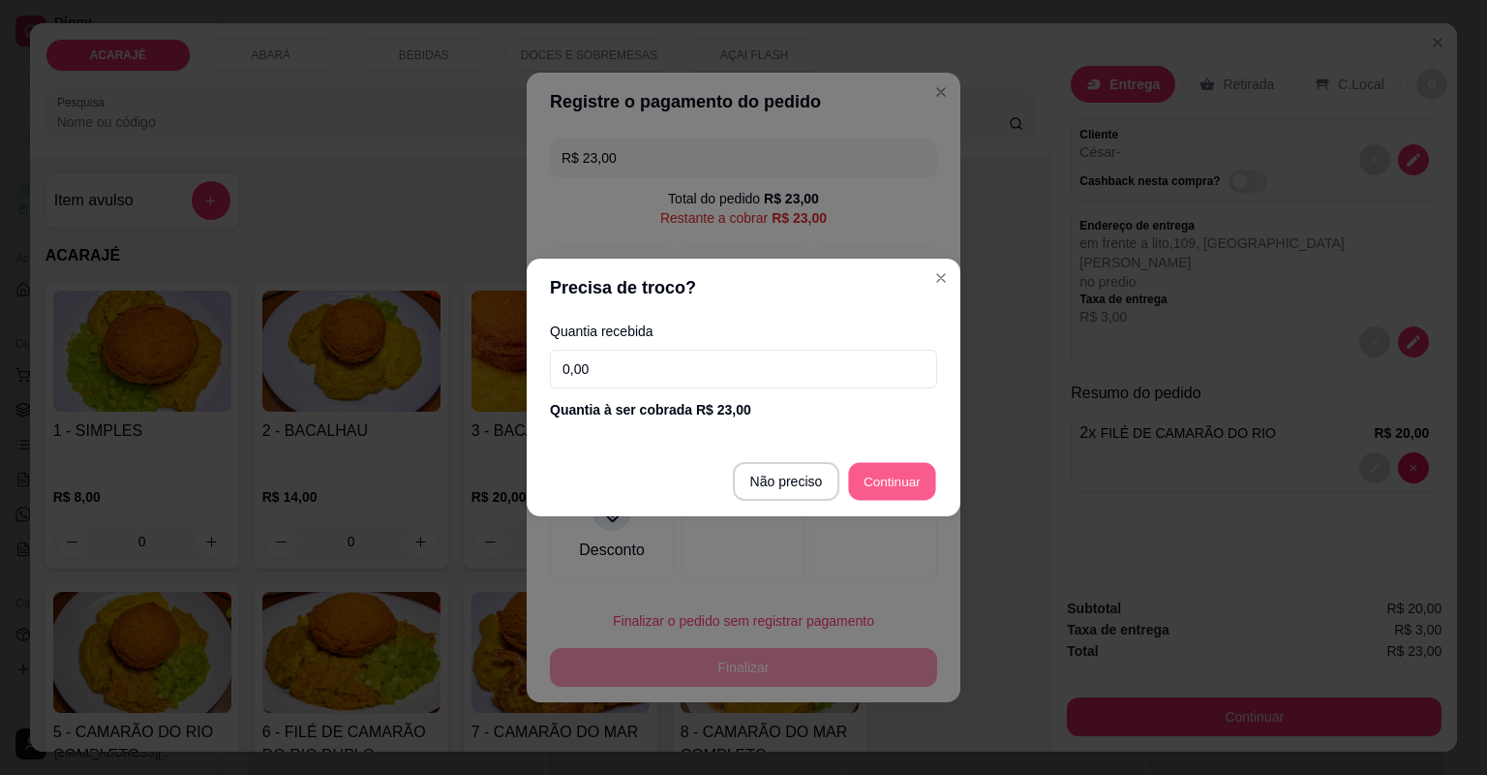
type input "R$ 0,00"
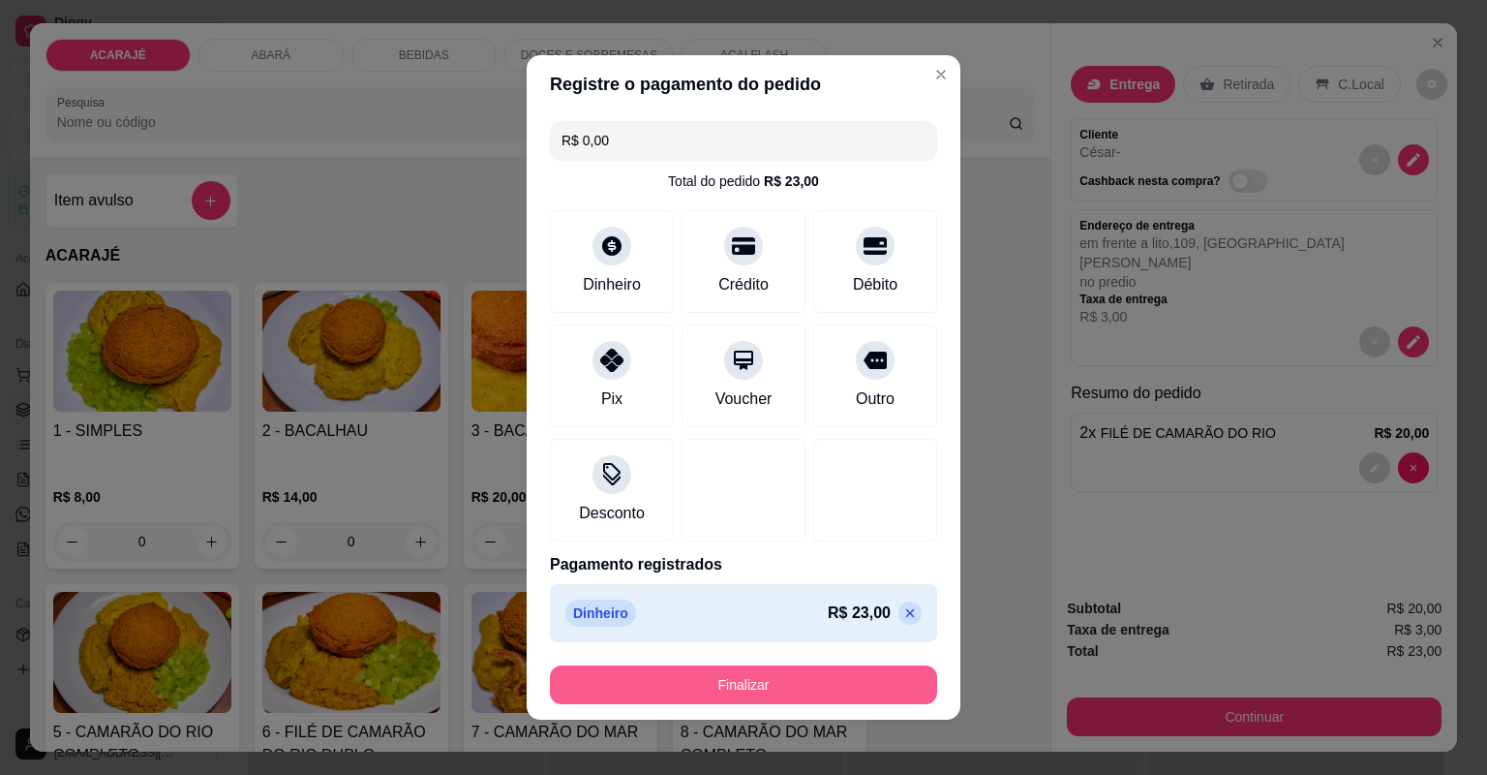
click at [735, 684] on button "Finalizar" at bounding box center [743, 684] width 387 height 39
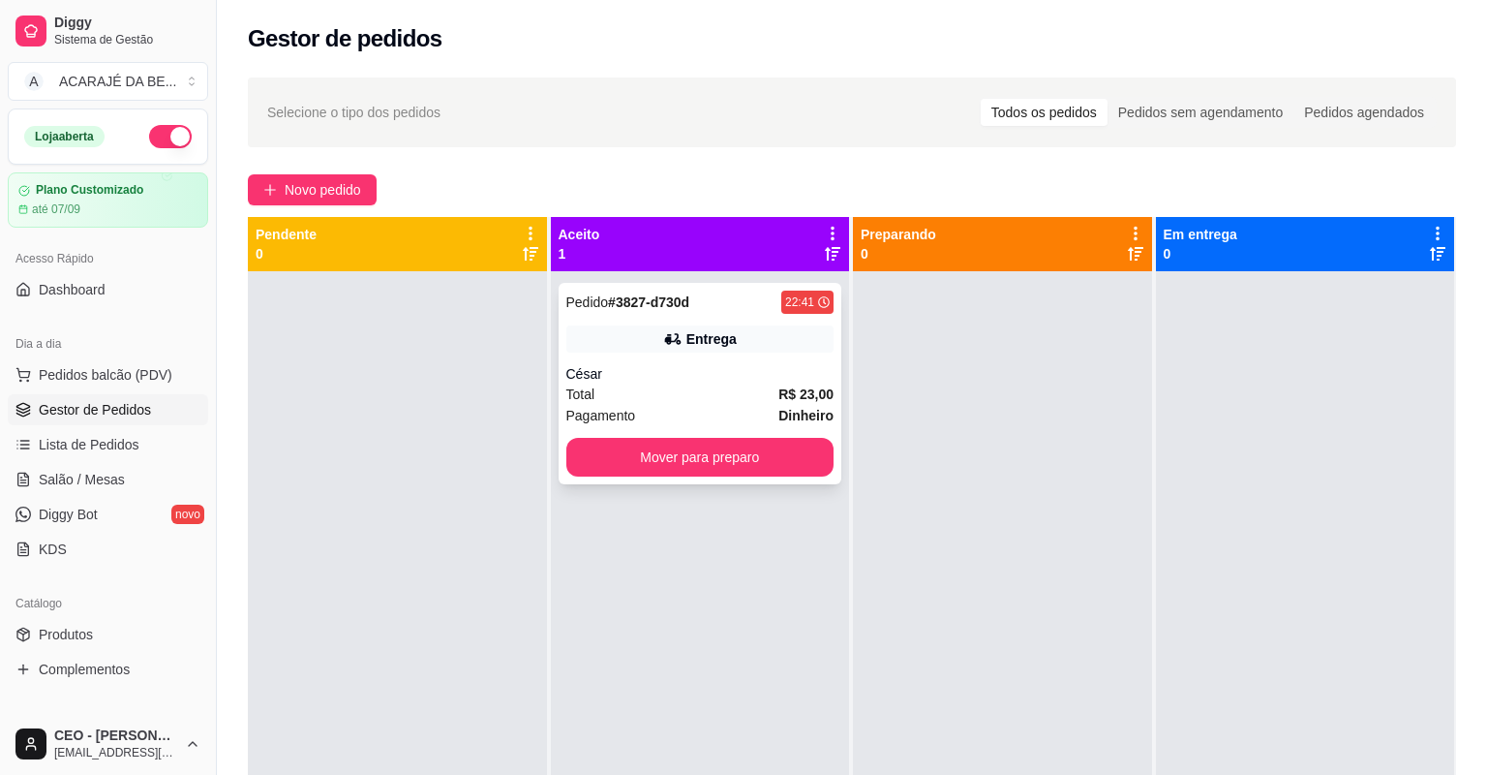
click at [732, 392] on div "Total R$ 23,00" at bounding box center [700, 393] width 268 height 21
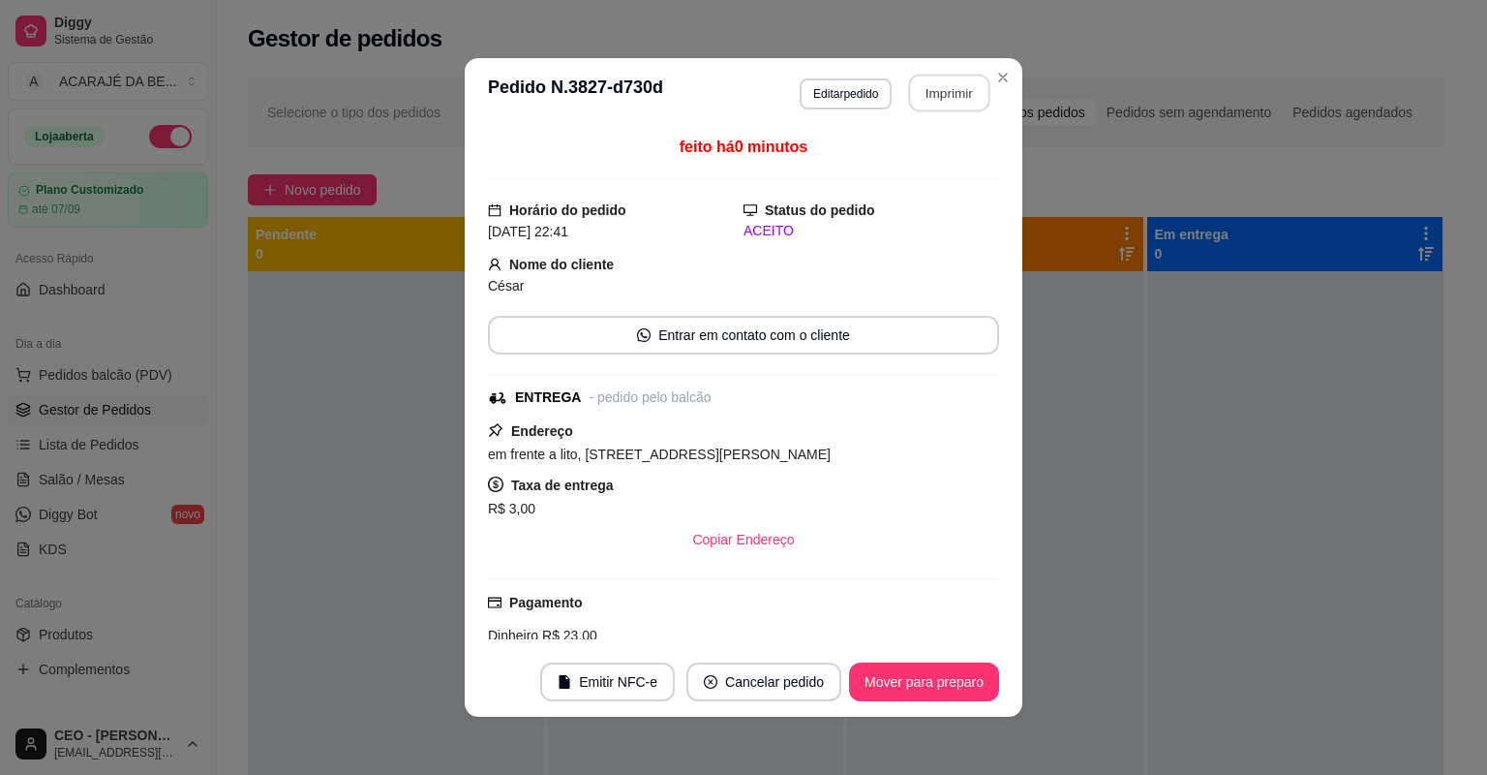
click at [936, 94] on button "Imprimir" at bounding box center [949, 94] width 81 height 38
click at [895, 677] on button "Mover para preparo" at bounding box center [923, 682] width 145 height 38
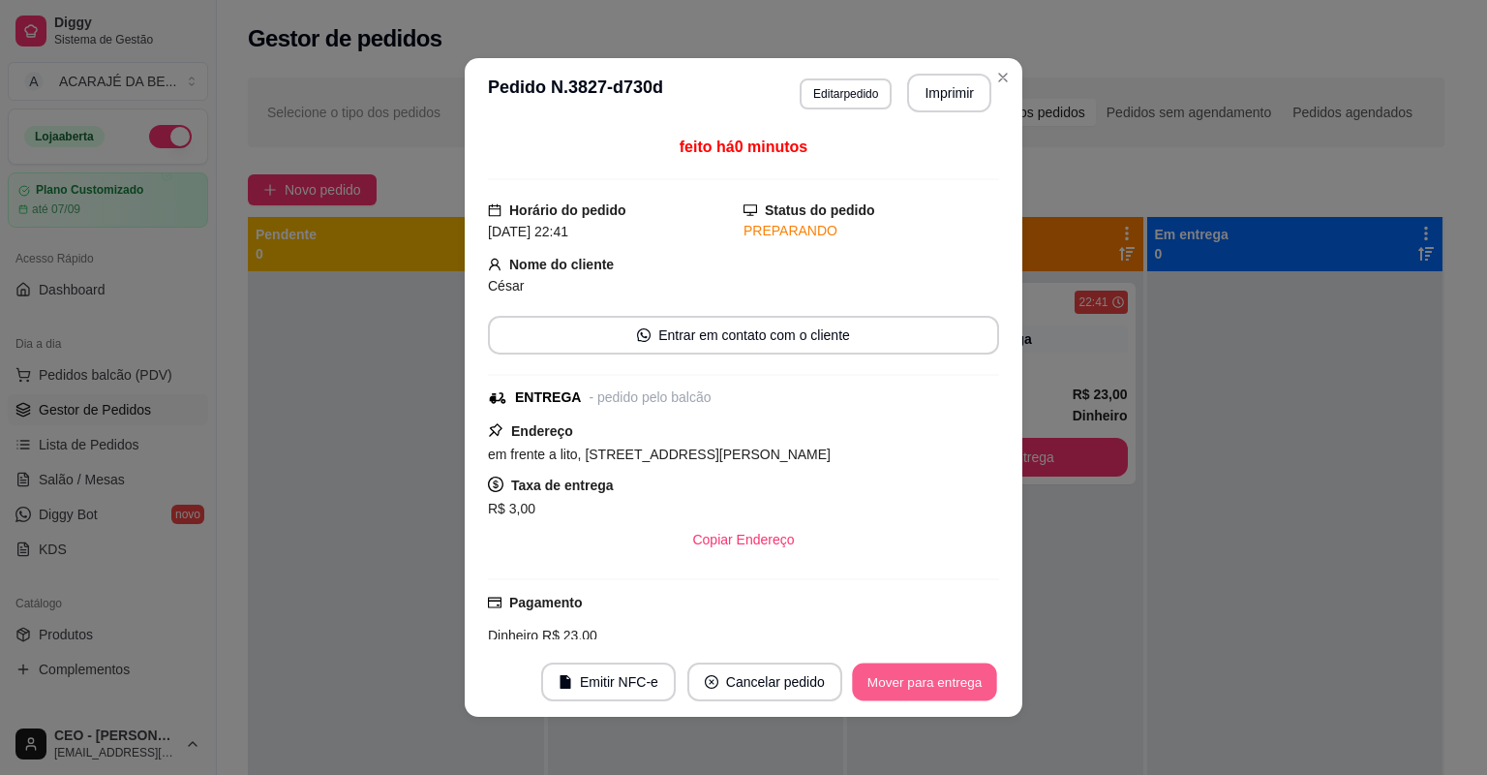
click at [895, 677] on button "Mover para entrega" at bounding box center [924, 682] width 145 height 38
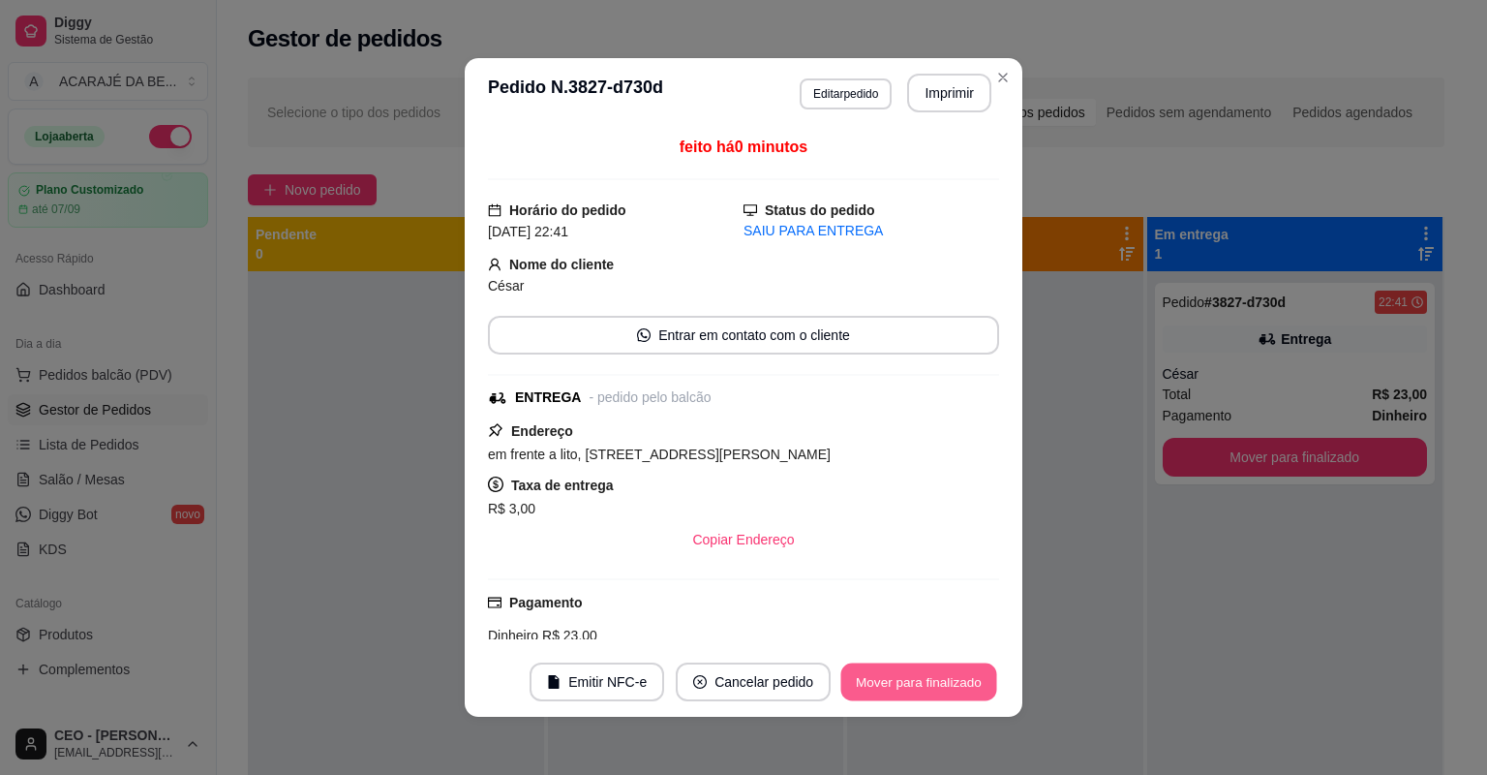
click at [890, 677] on button "Mover para finalizado" at bounding box center [919, 682] width 156 height 38
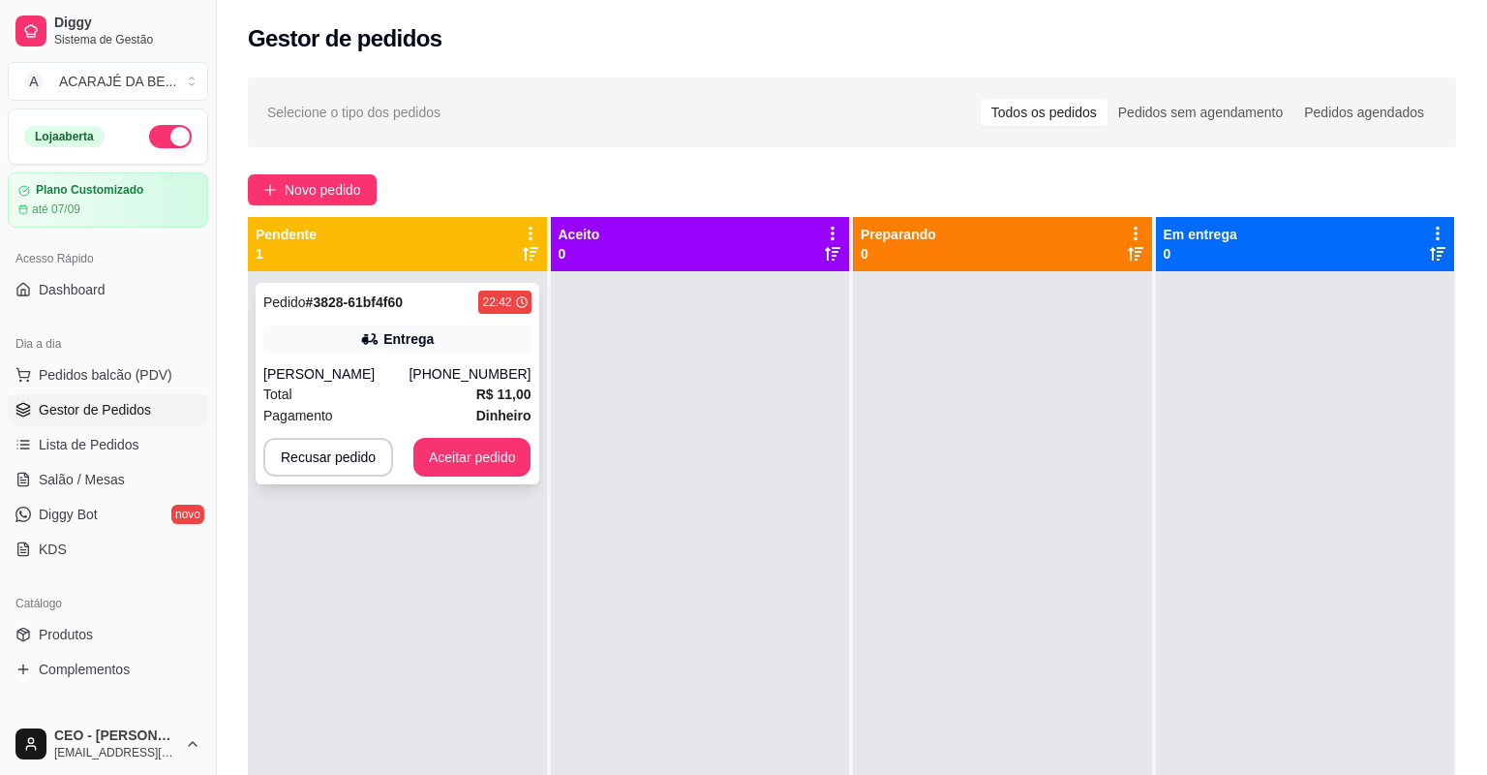
click at [422, 393] on div "Total R$ 11,00" at bounding box center [397, 393] width 268 height 21
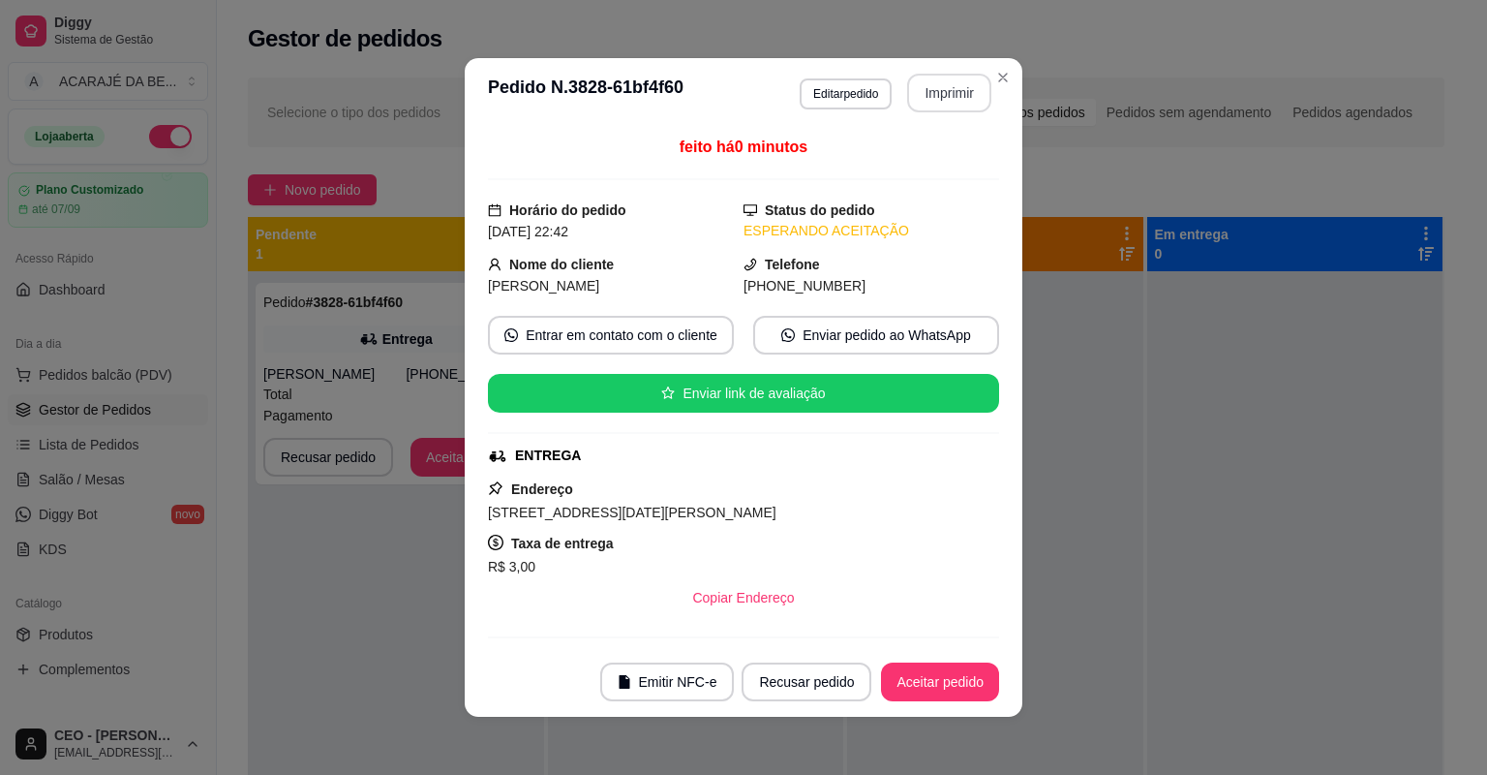
click at [952, 86] on button "Imprimir" at bounding box center [949, 93] width 84 height 39
click at [934, 683] on button "Aceitar pedido" at bounding box center [940, 682] width 114 height 38
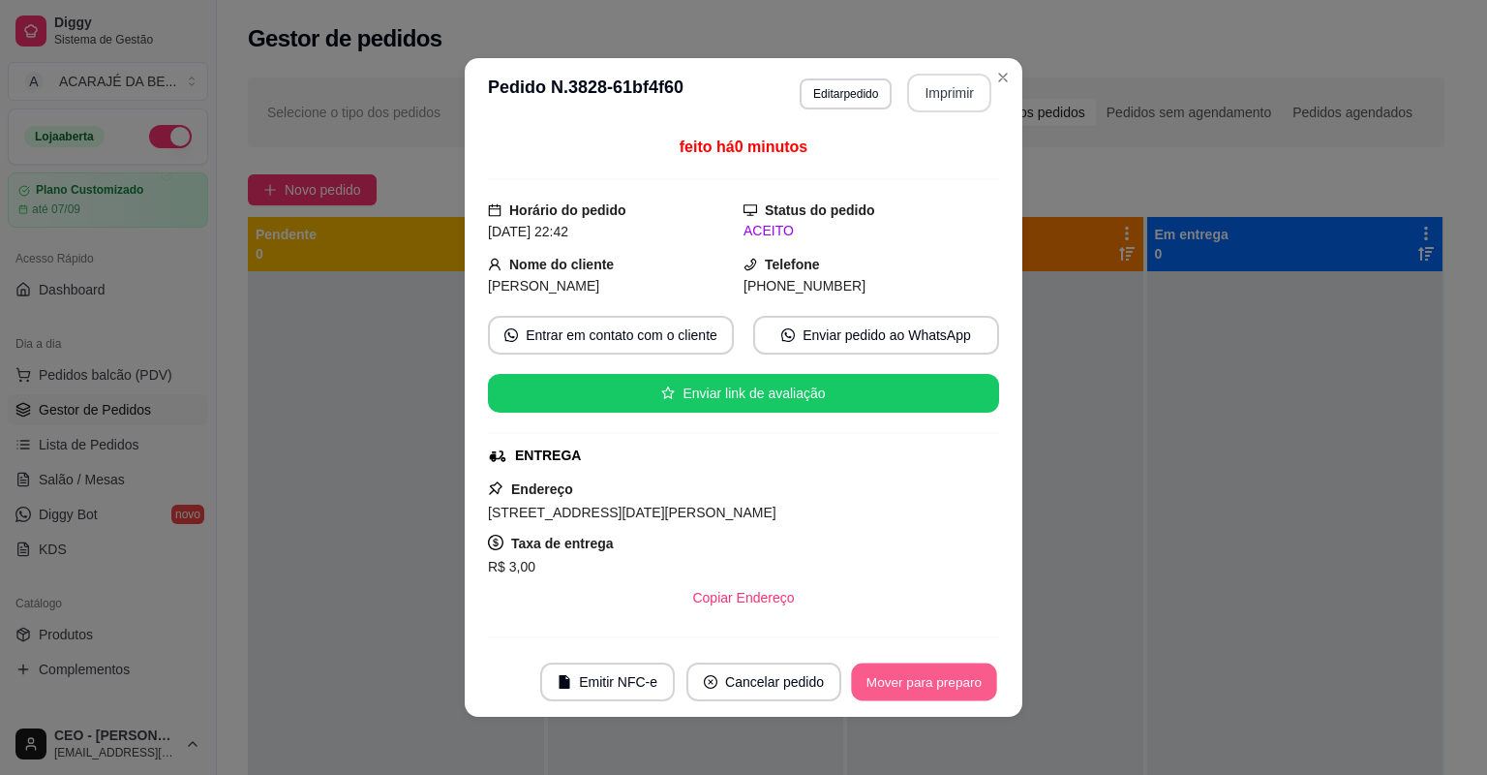
click at [934, 683] on button "Mover para preparo" at bounding box center [923, 682] width 145 height 38
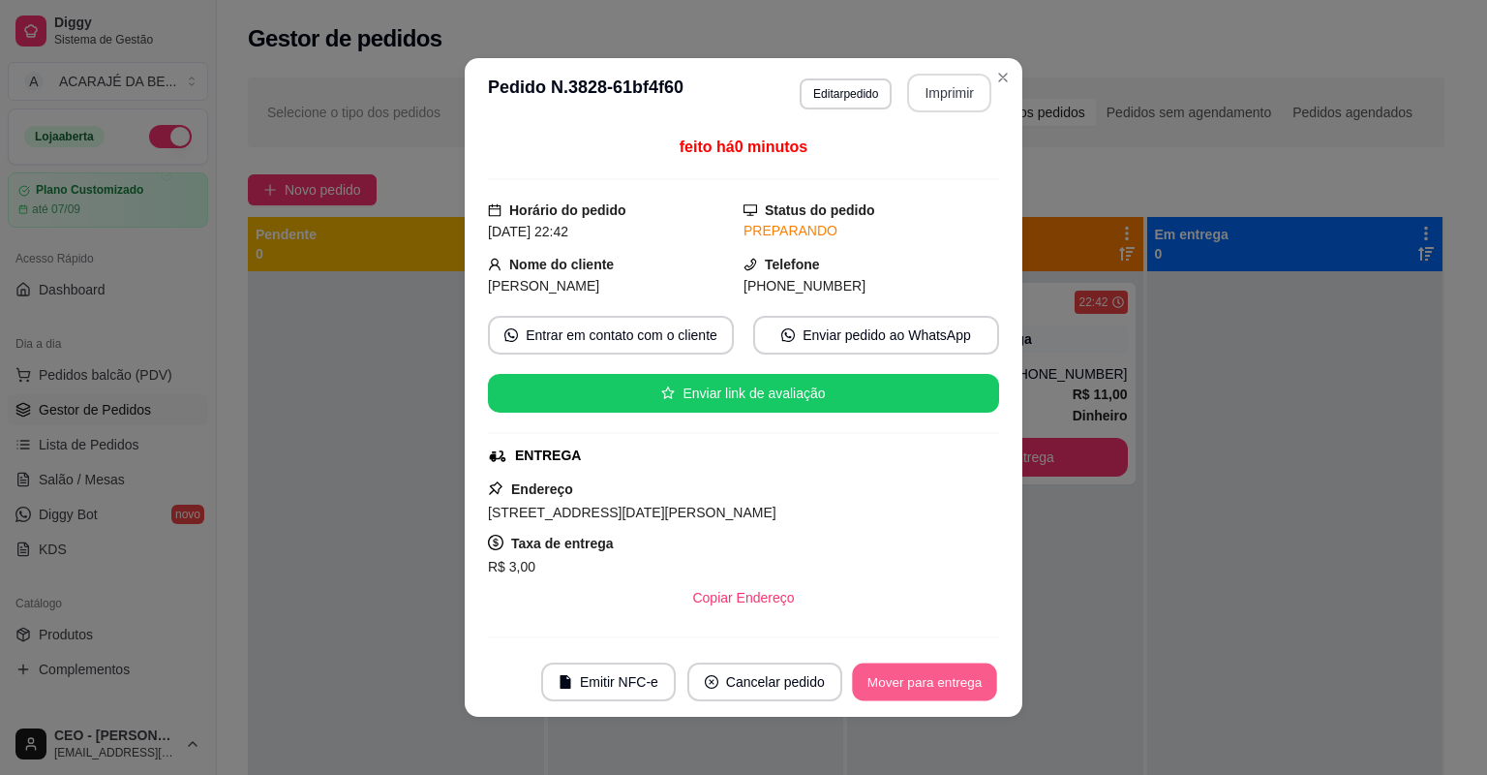
click at [934, 683] on button "Mover para entrega" at bounding box center [924, 682] width 145 height 38
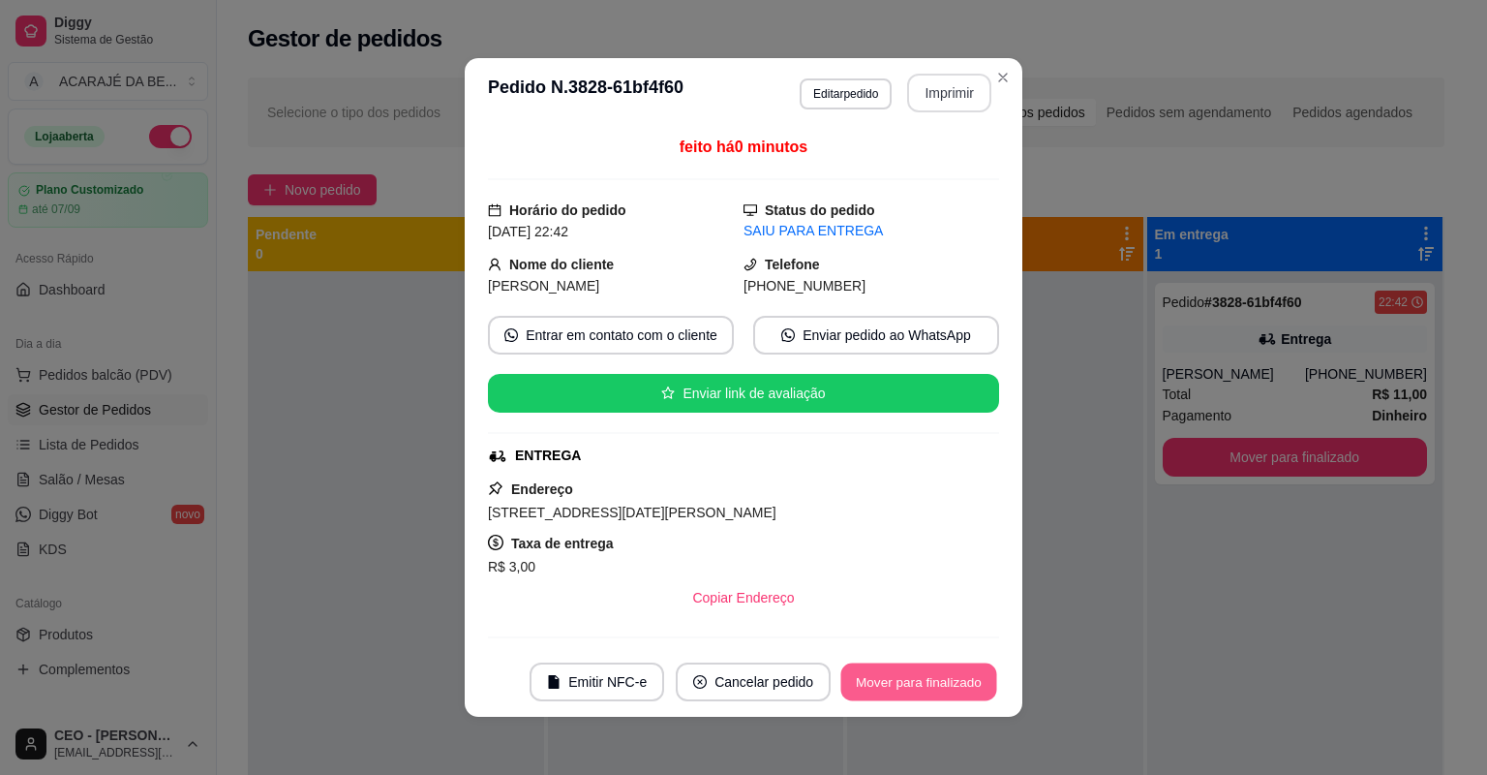
click at [934, 683] on button "Mover para finalizado" at bounding box center [919, 682] width 156 height 38
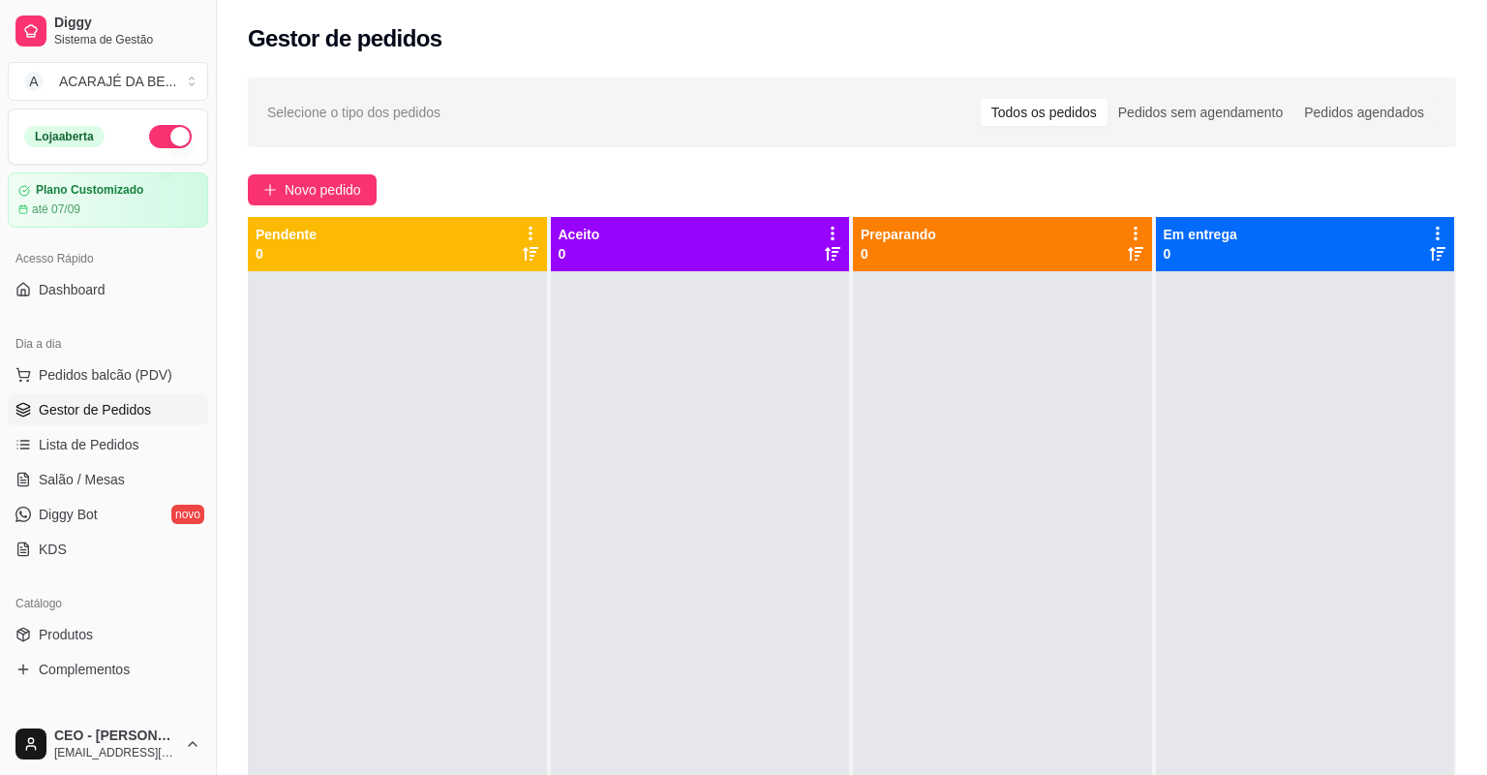
click at [77, 745] on span "Relatórios de vendas" at bounding box center [103, 754] width 128 height 19
select select "ALL"
select select "0"
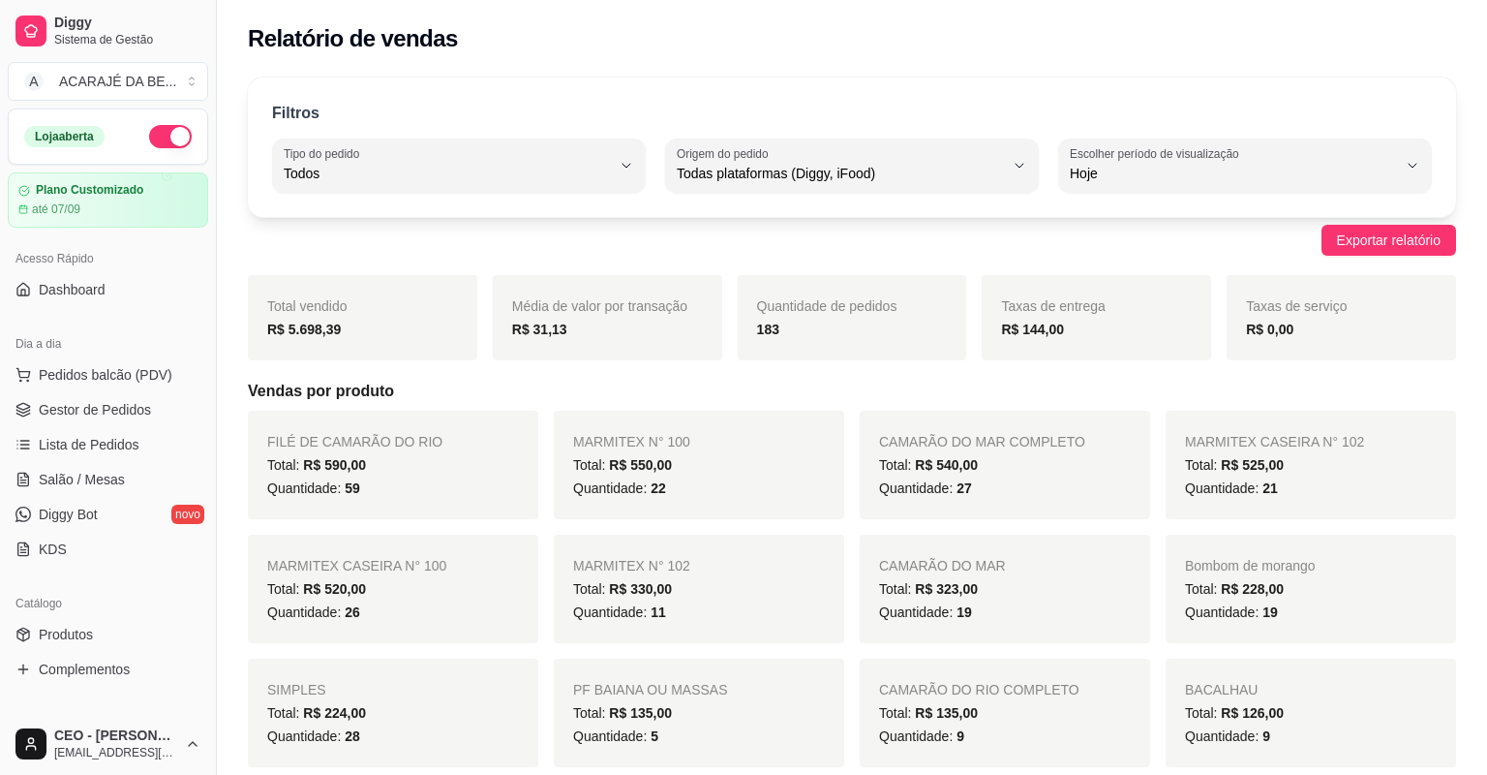
click at [1204, 581] on span "Total: R$ 228,00" at bounding box center [1234, 588] width 99 height 15
click at [1371, 577] on div "Total: R$ 228,00" at bounding box center [1311, 588] width 252 height 23
click at [79, 435] on span "Lista de Pedidos" at bounding box center [89, 444] width 101 height 19
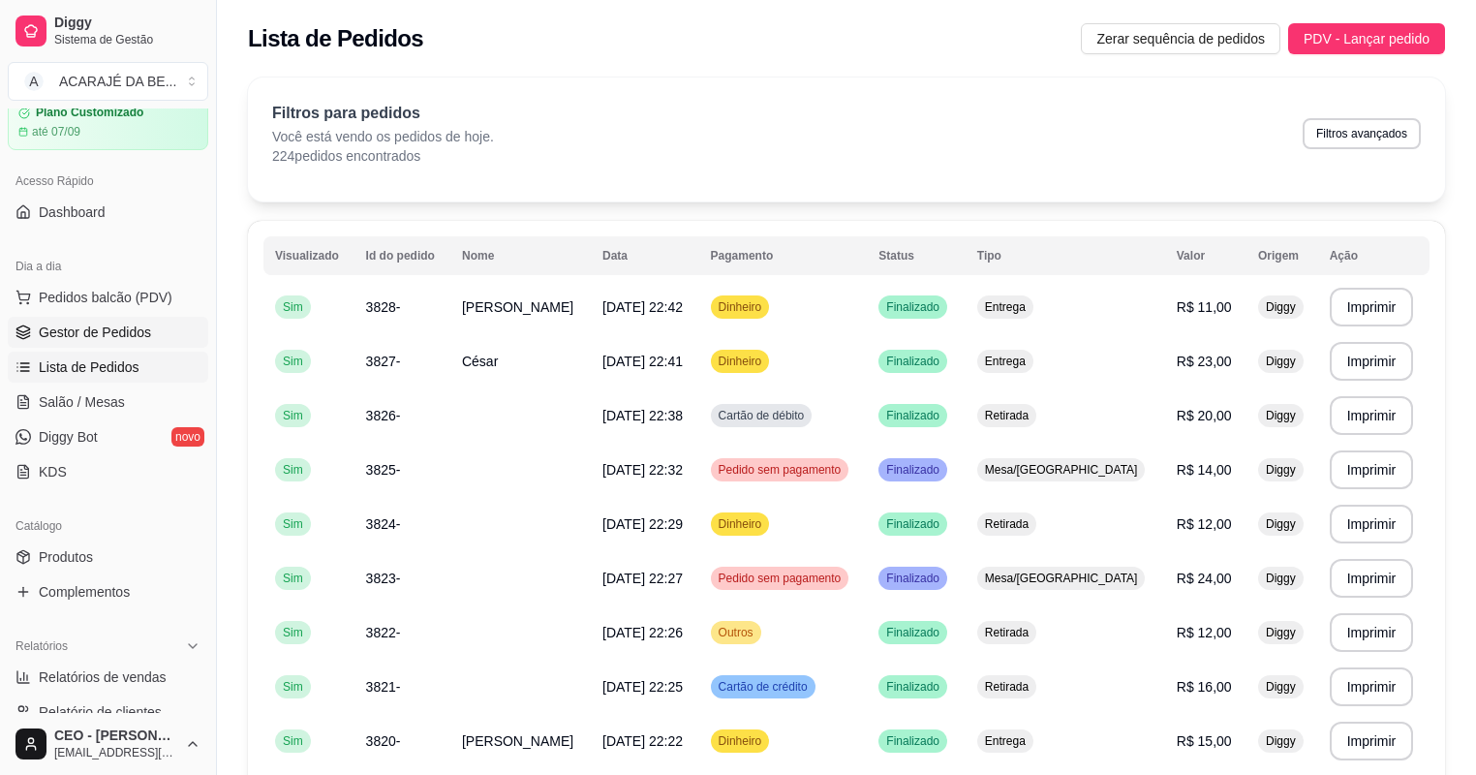
click at [90, 339] on span "Gestor de Pedidos" at bounding box center [95, 331] width 112 height 19
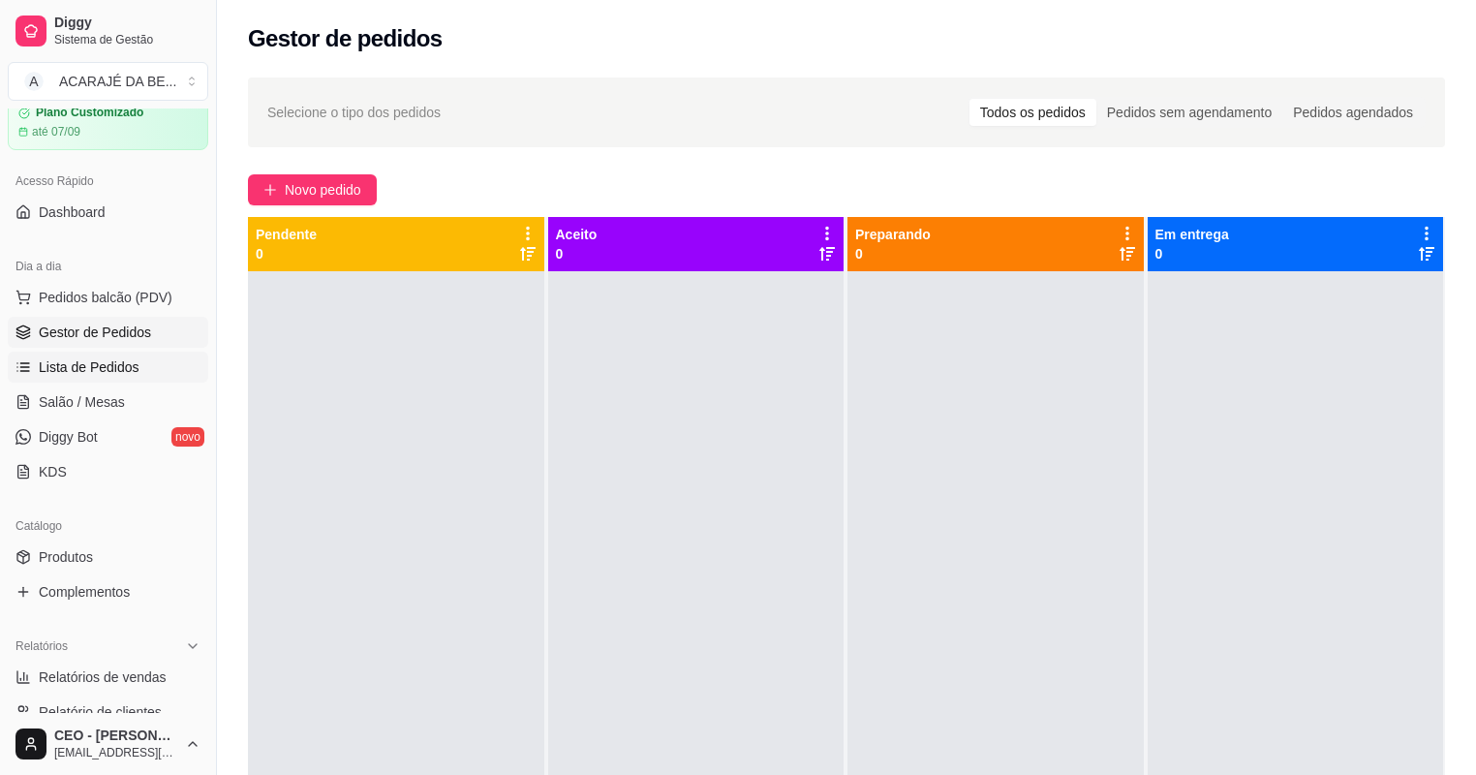
click at [94, 363] on span "Lista de Pedidos" at bounding box center [89, 366] width 101 height 19
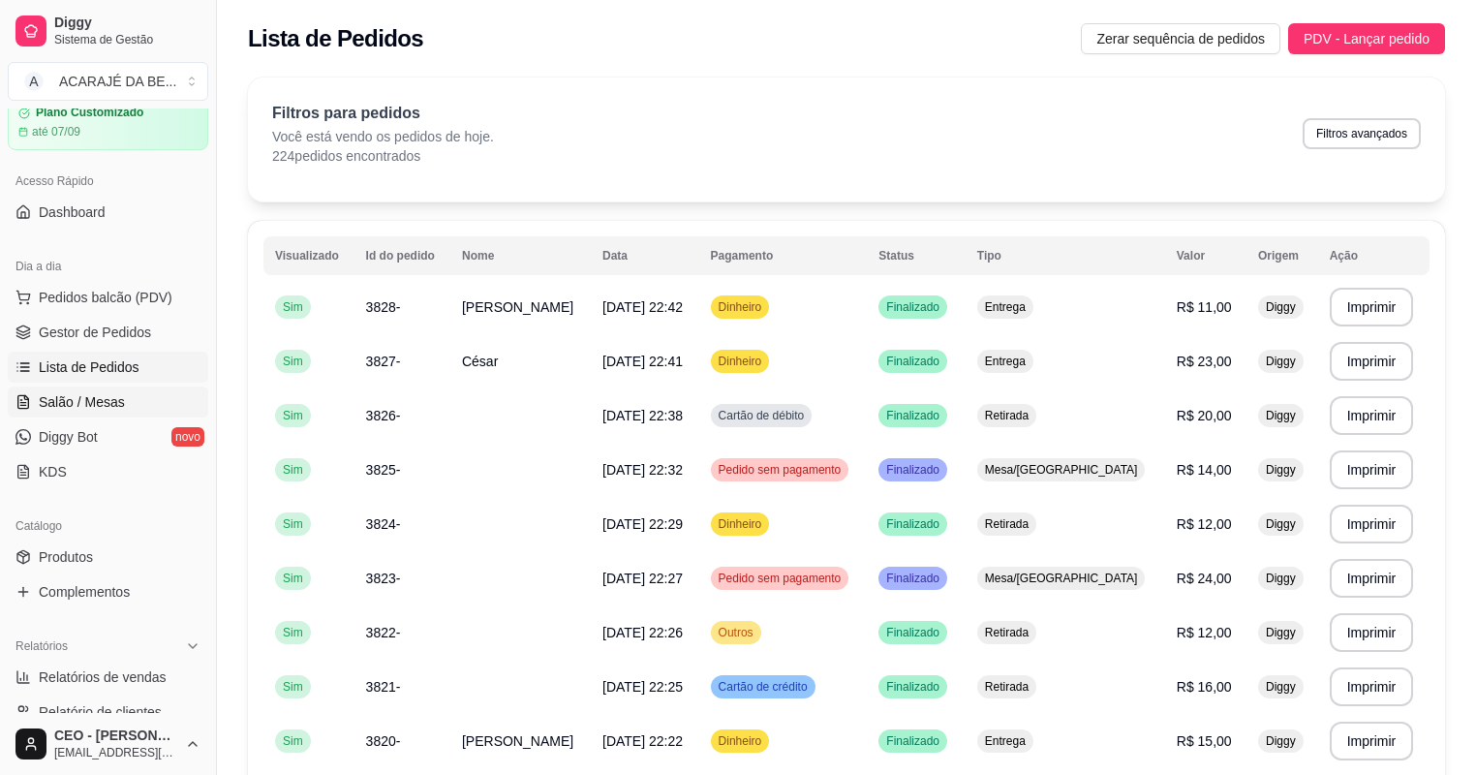
click at [66, 402] on span "Salão / Mesas" at bounding box center [82, 401] width 86 height 19
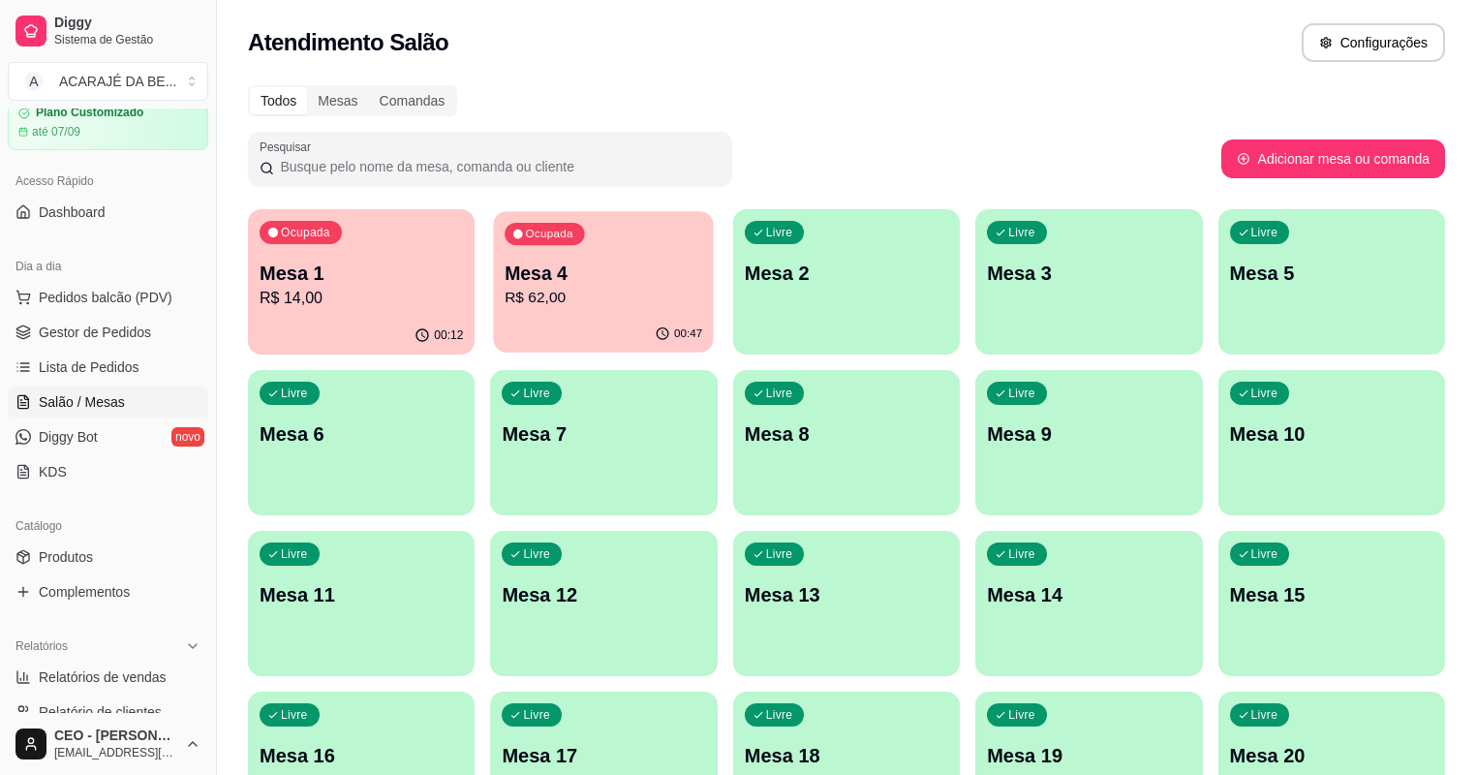
click at [515, 313] on div "Ocupada Mesa 4 R$ 62,00" at bounding box center [604, 263] width 220 height 105
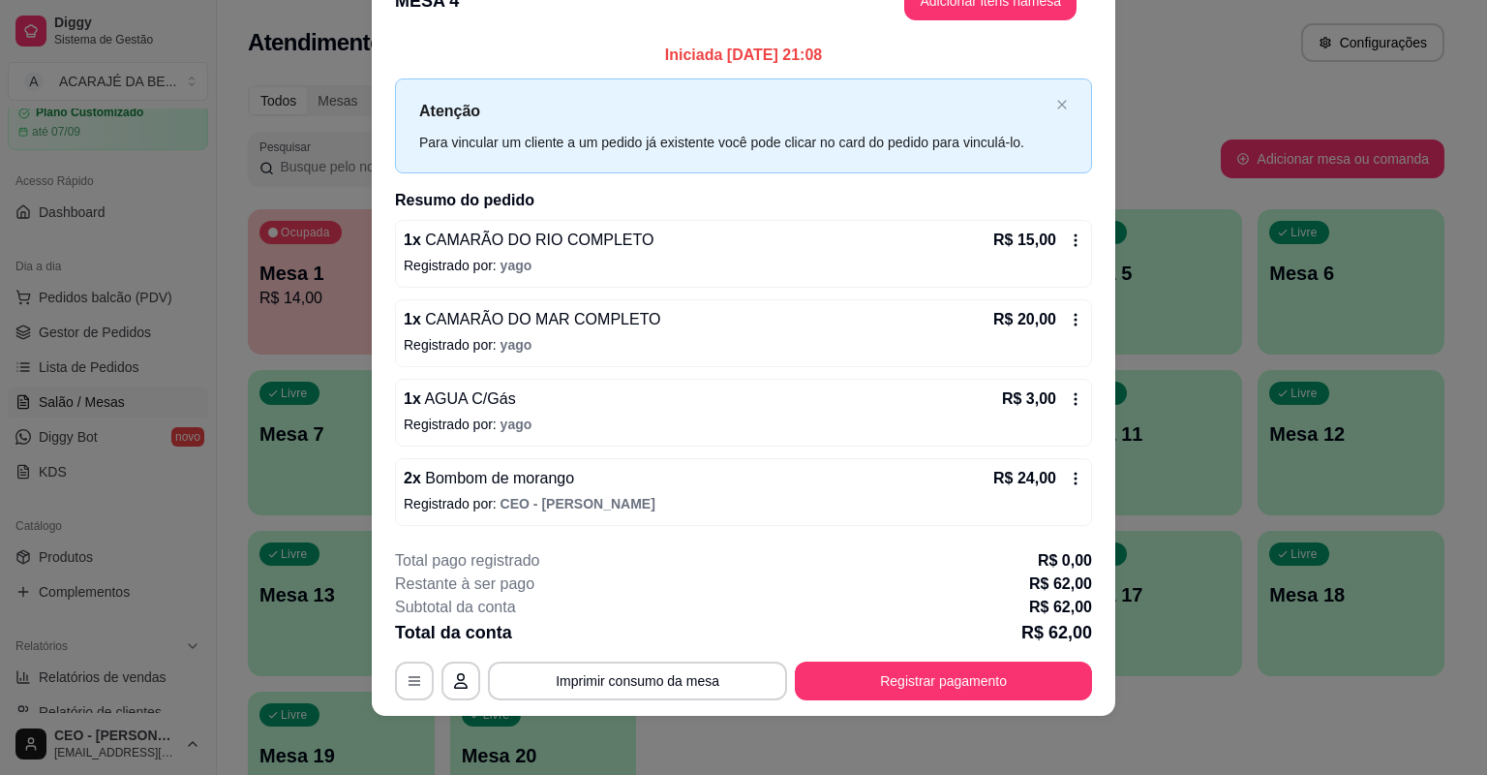
scroll to position [47, 0]
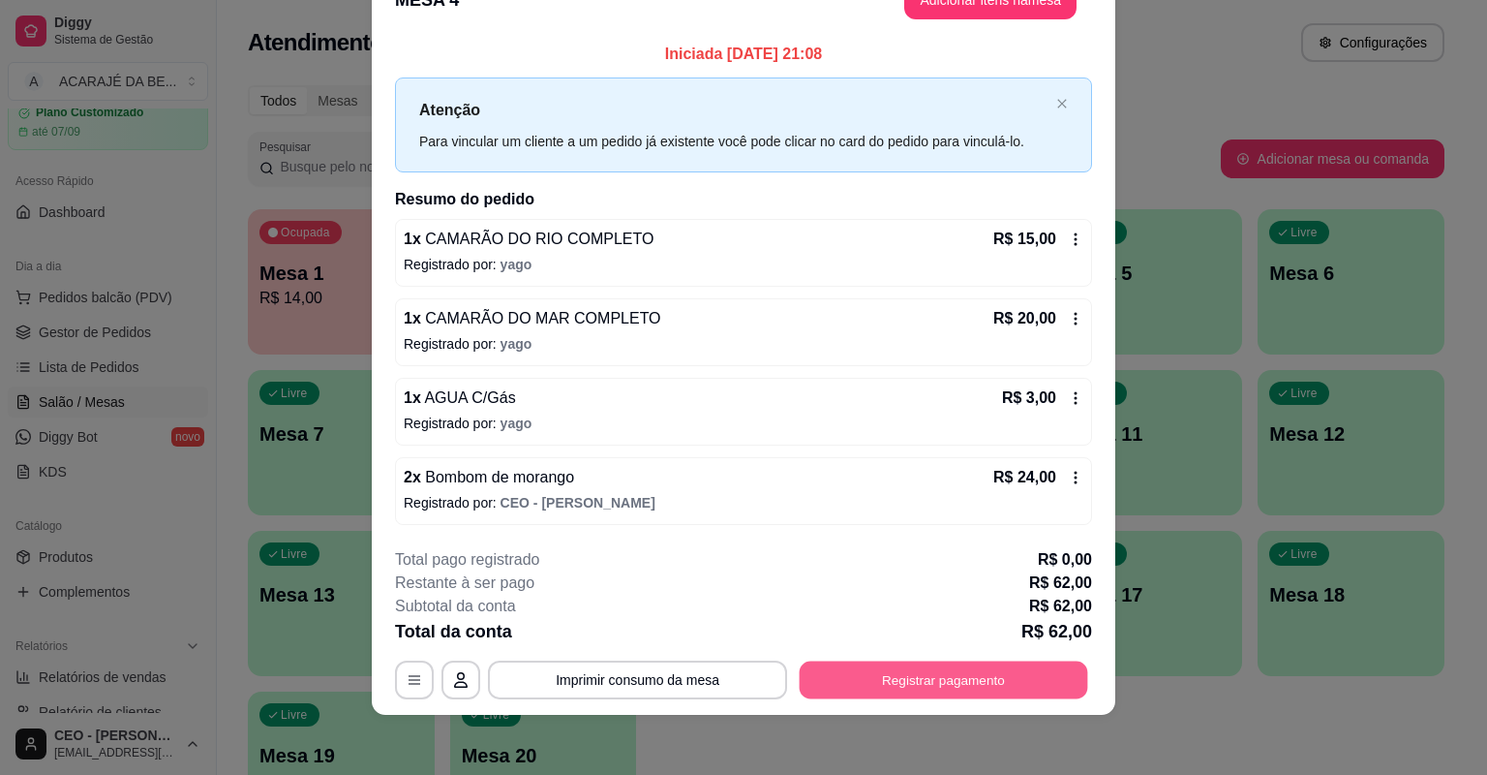
click at [914, 681] on button "Registrar pagamento" at bounding box center [944, 679] width 289 height 38
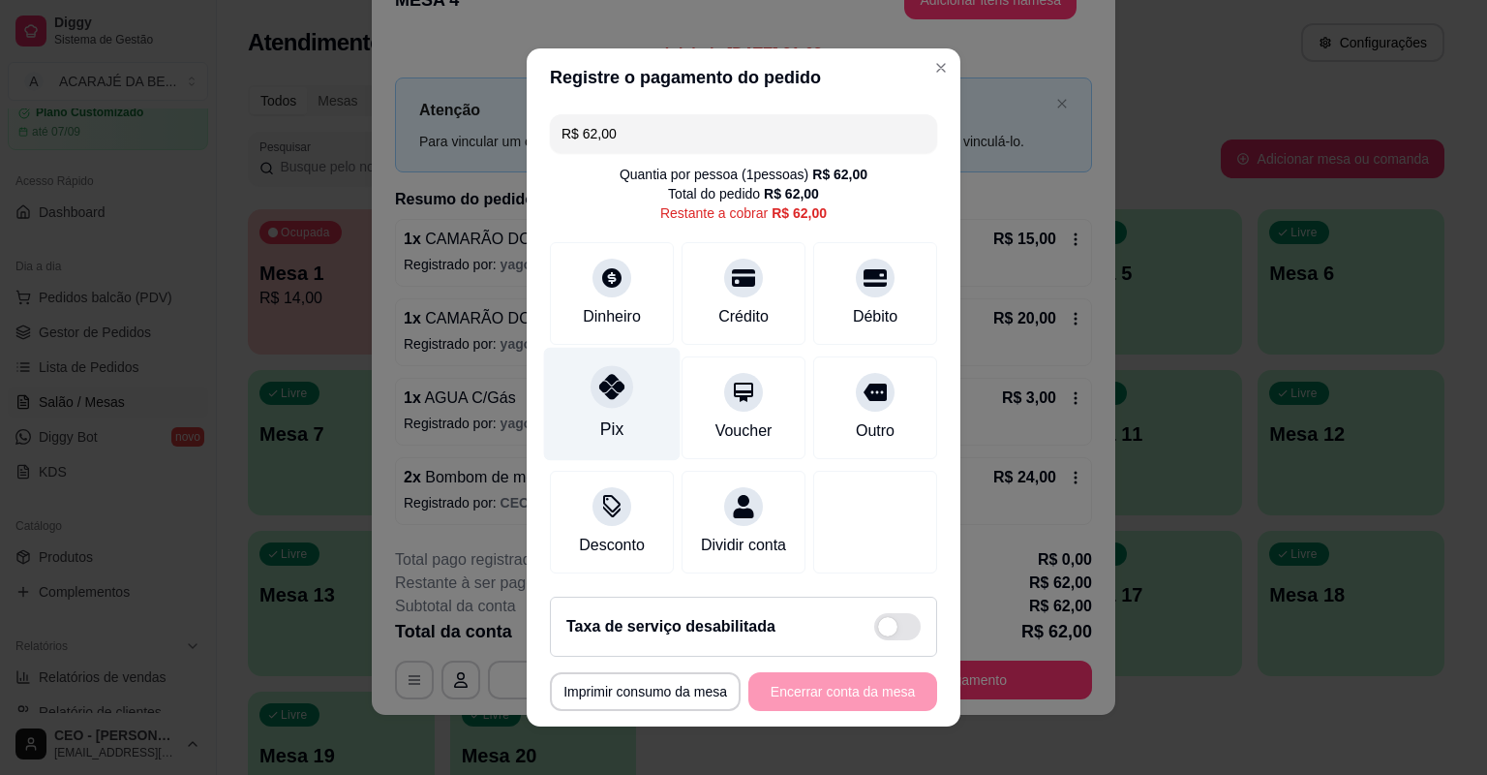
click at [591, 395] on div at bounding box center [612, 386] width 43 height 43
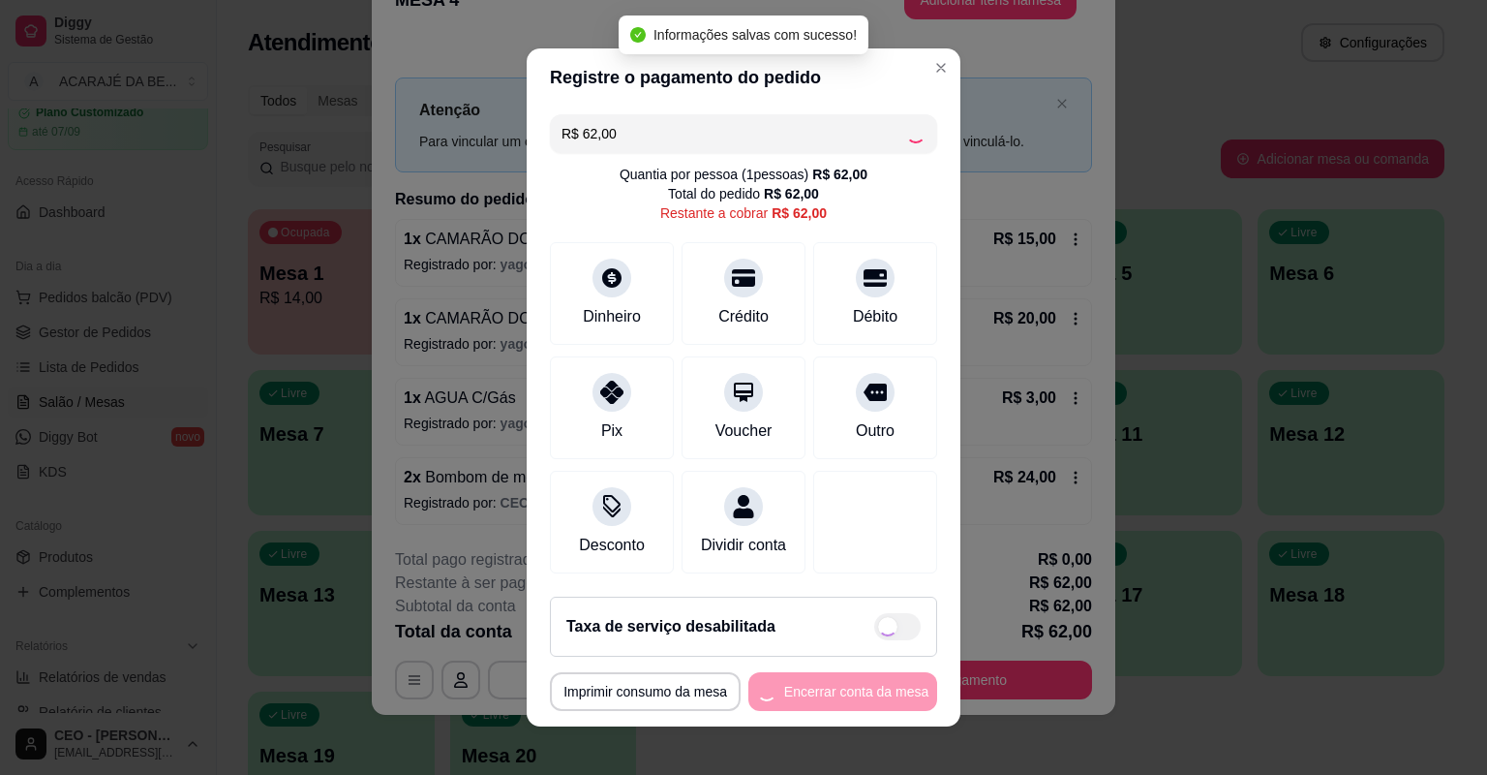
type input "R$ 0,00"
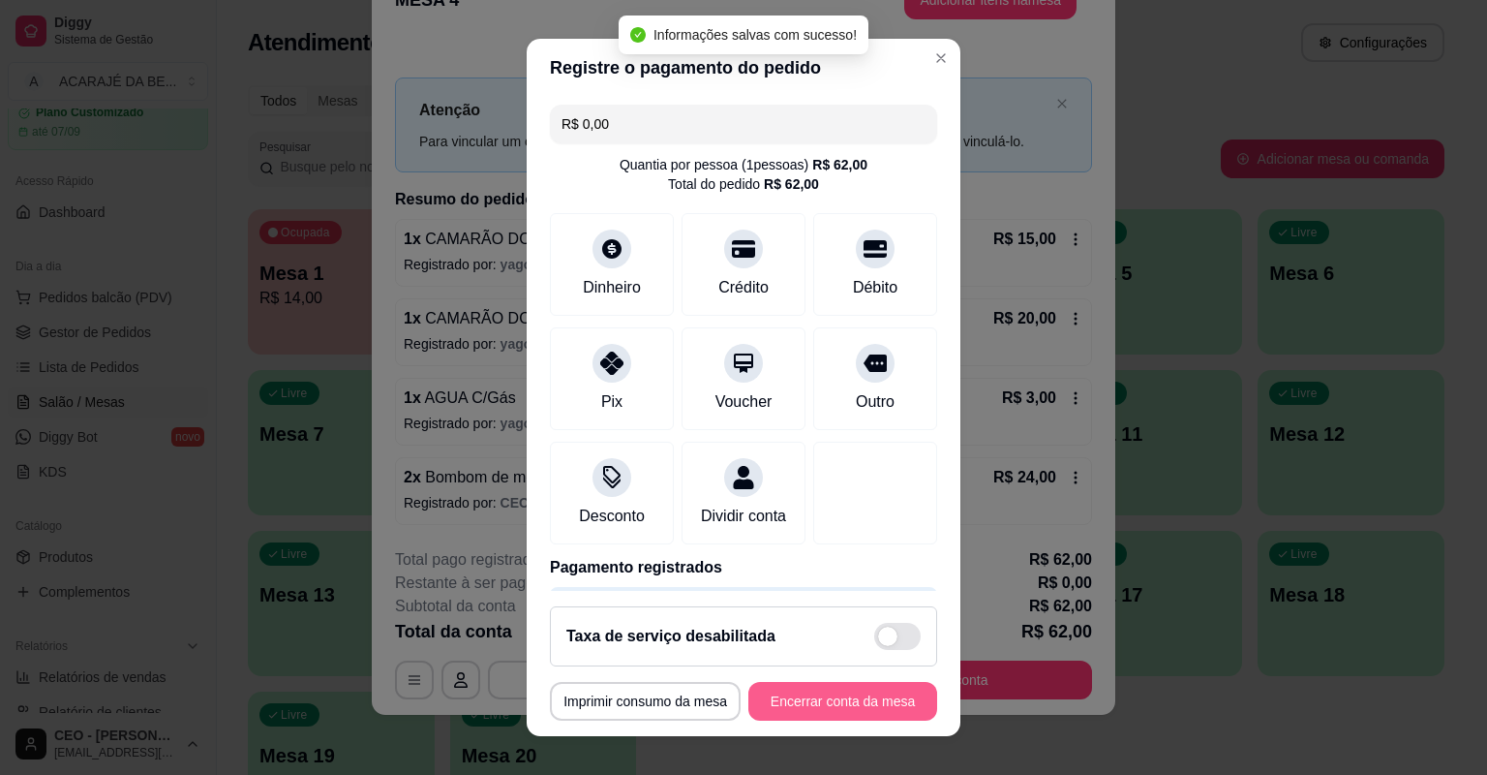
click at [817, 705] on button "Encerrar conta da mesa" at bounding box center [843, 701] width 189 height 39
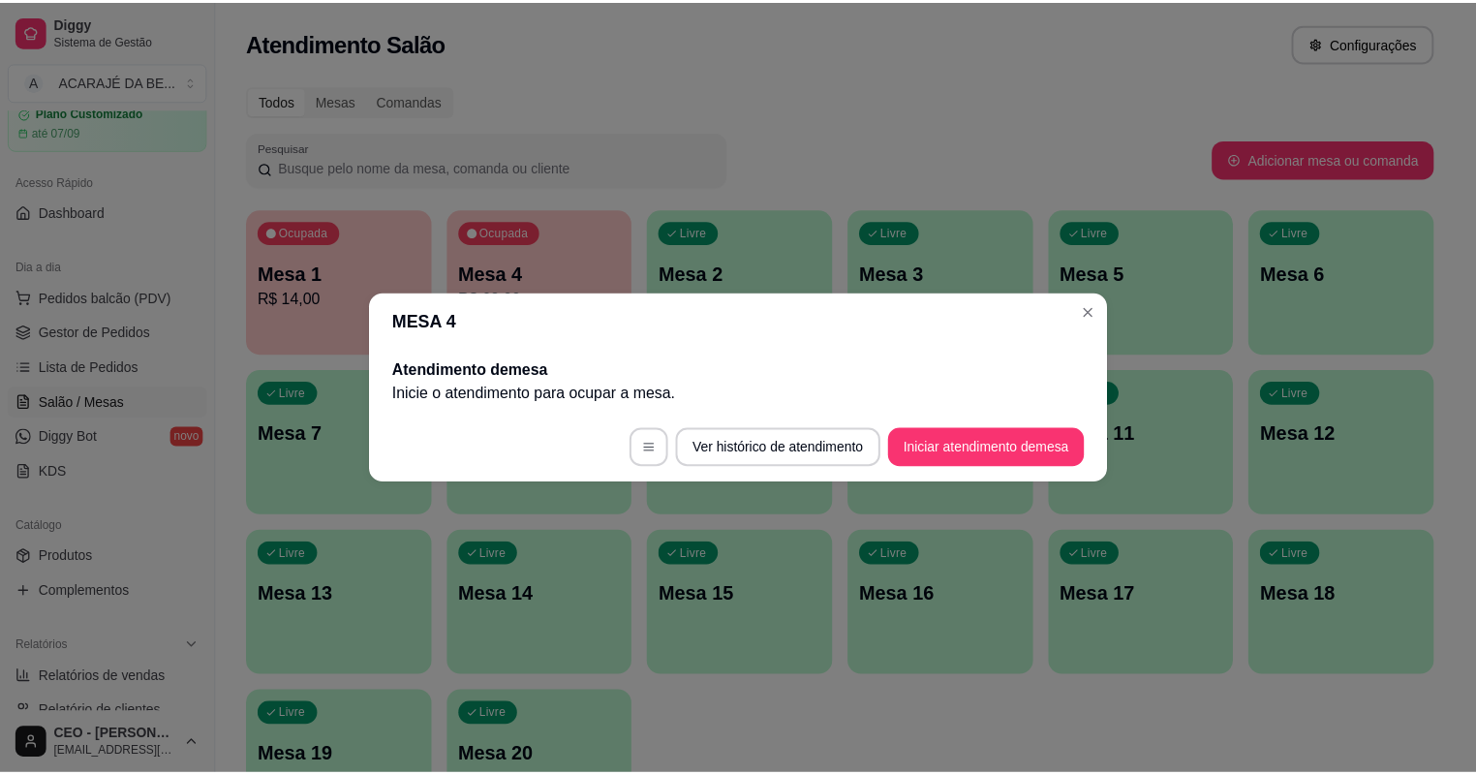
scroll to position [0, 0]
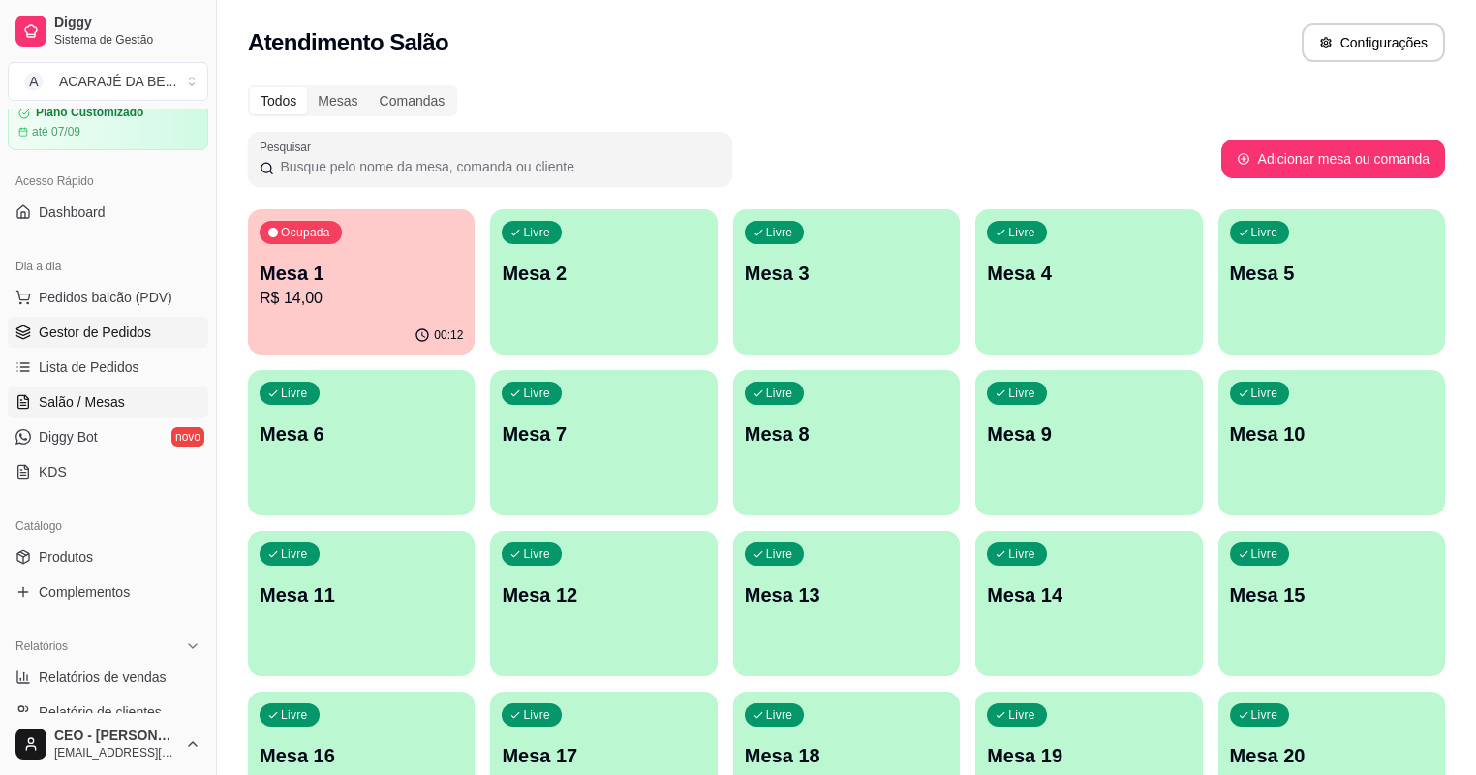
click at [101, 338] on span "Gestor de Pedidos" at bounding box center [95, 331] width 112 height 19
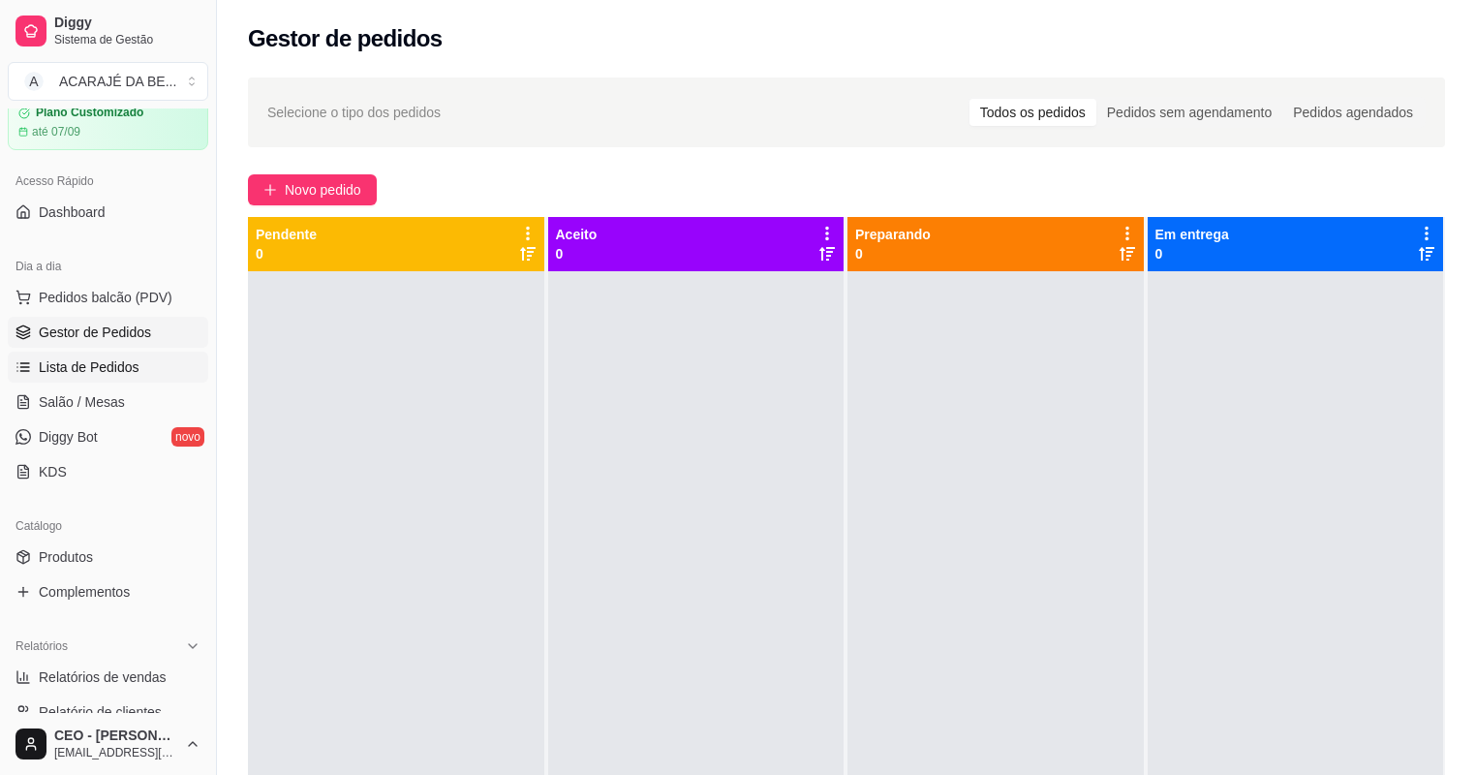
click at [94, 379] on link "Lista de Pedidos" at bounding box center [108, 367] width 200 height 31
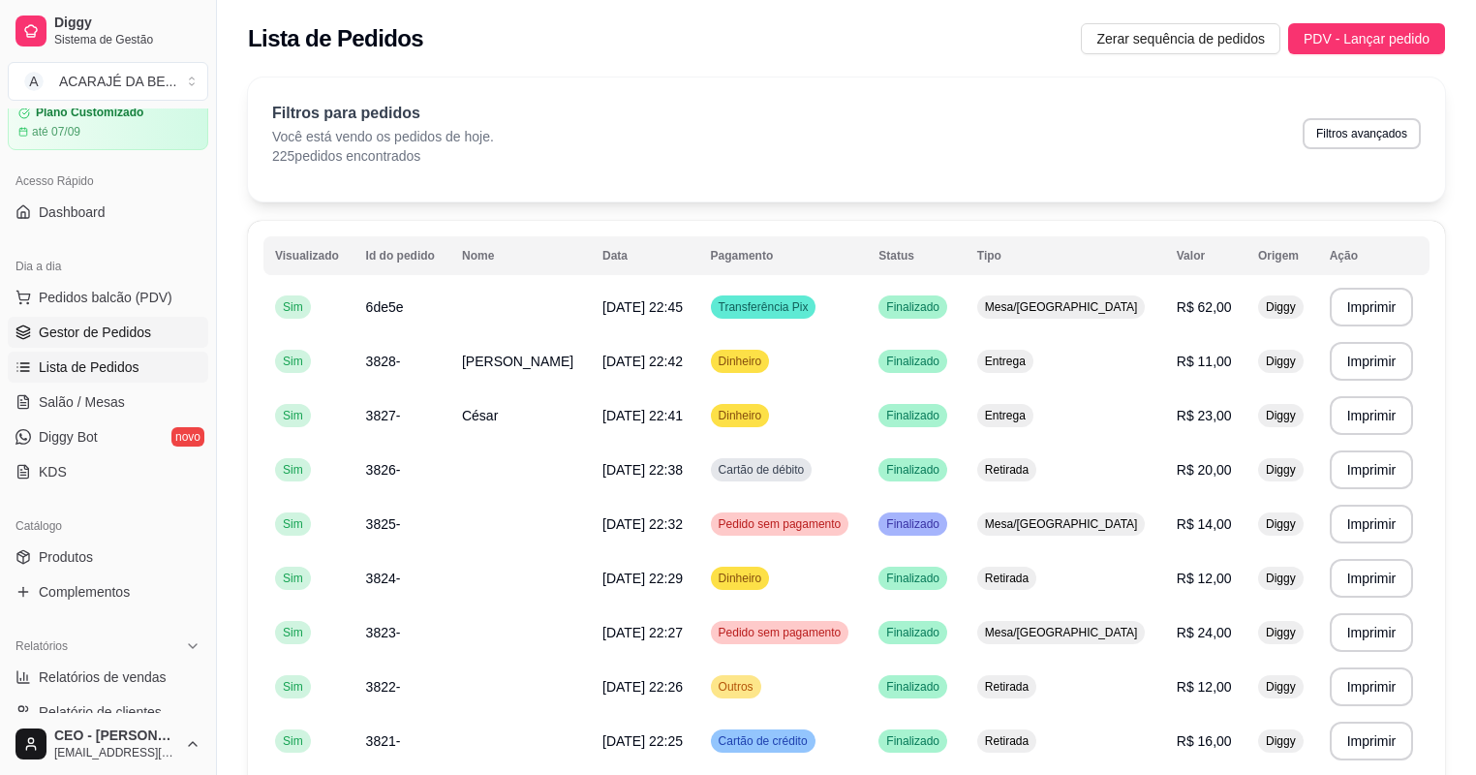
click at [56, 337] on span "Gestor de Pedidos" at bounding box center [95, 331] width 112 height 19
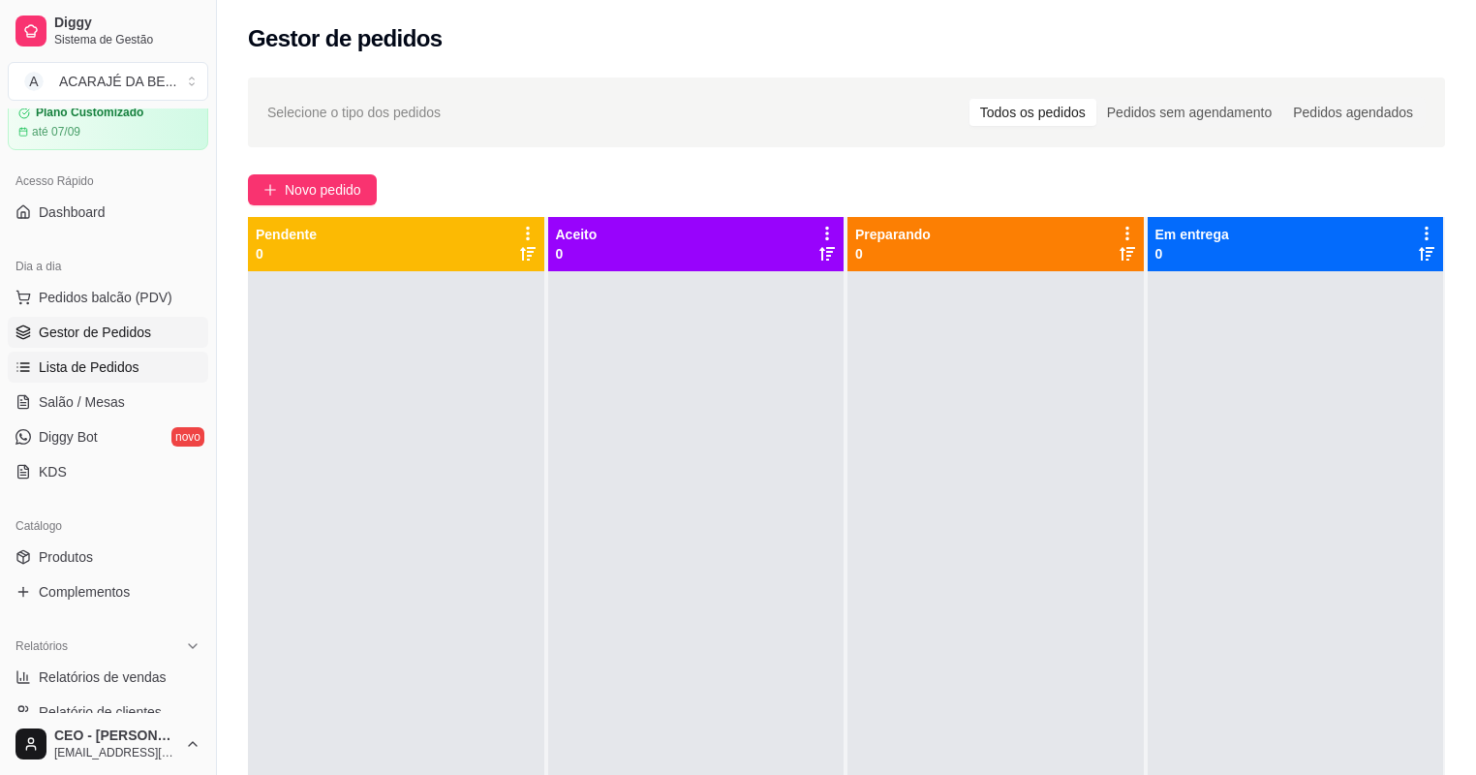
click at [92, 373] on span "Lista de Pedidos" at bounding box center [89, 366] width 101 height 19
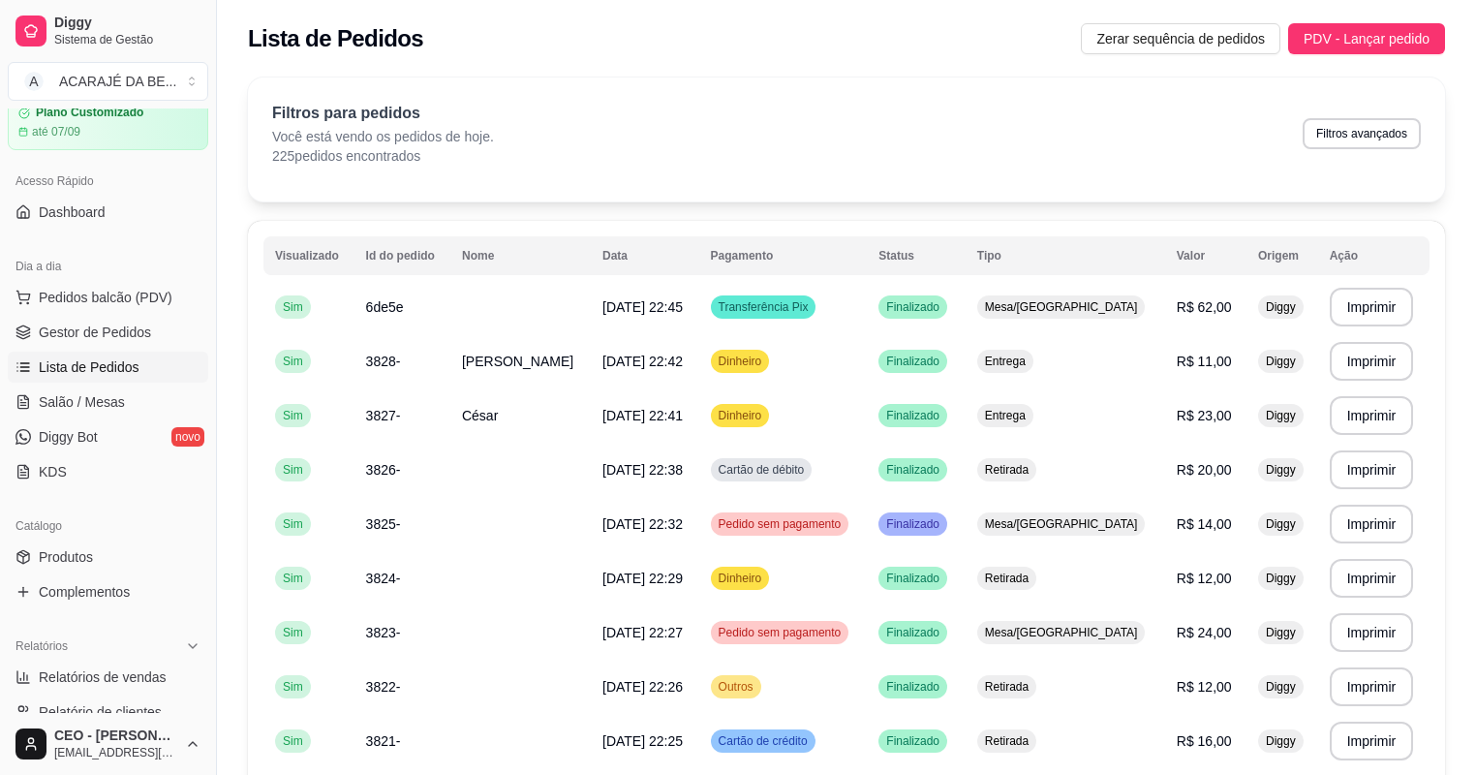
scroll to position [310, 0]
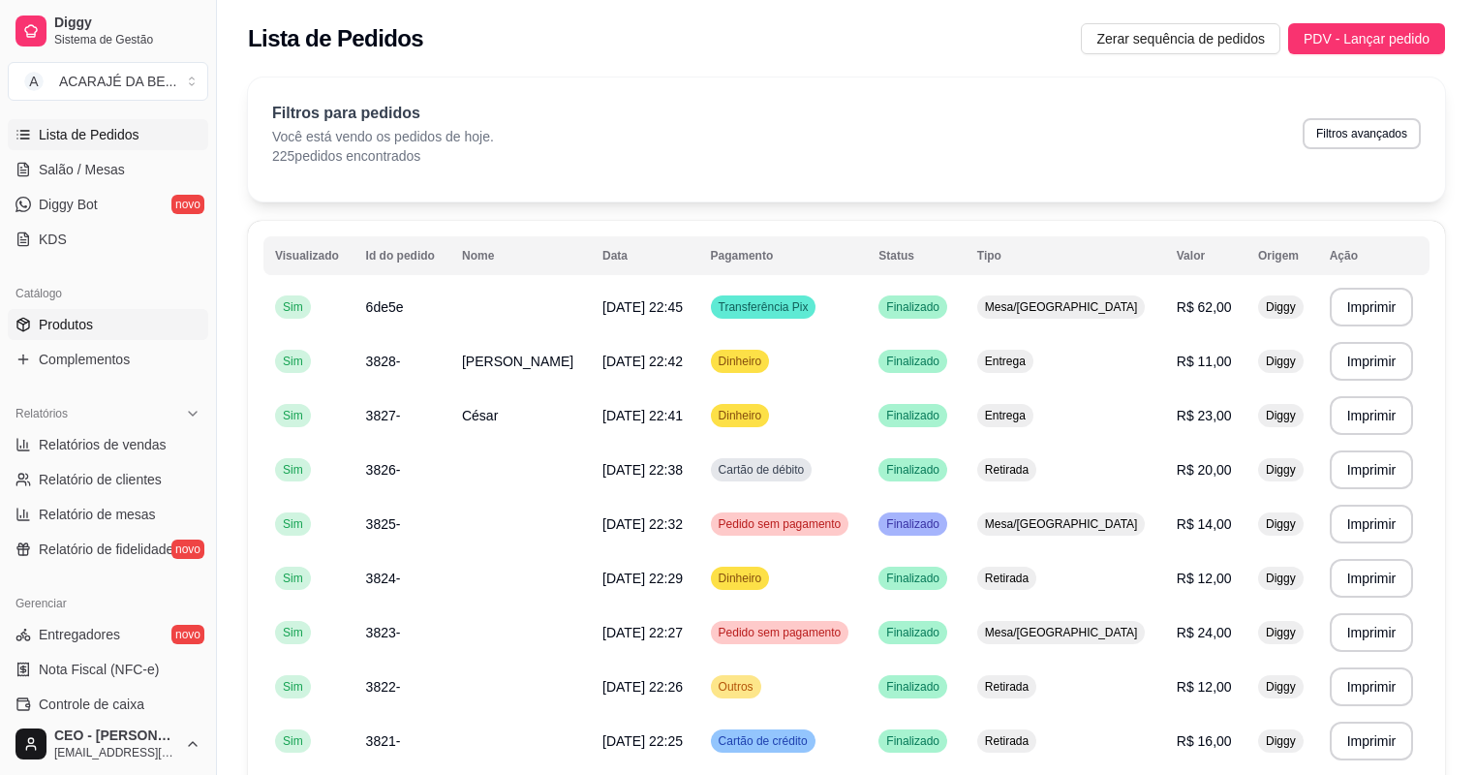
click at [85, 318] on span "Produtos" at bounding box center [66, 324] width 54 height 19
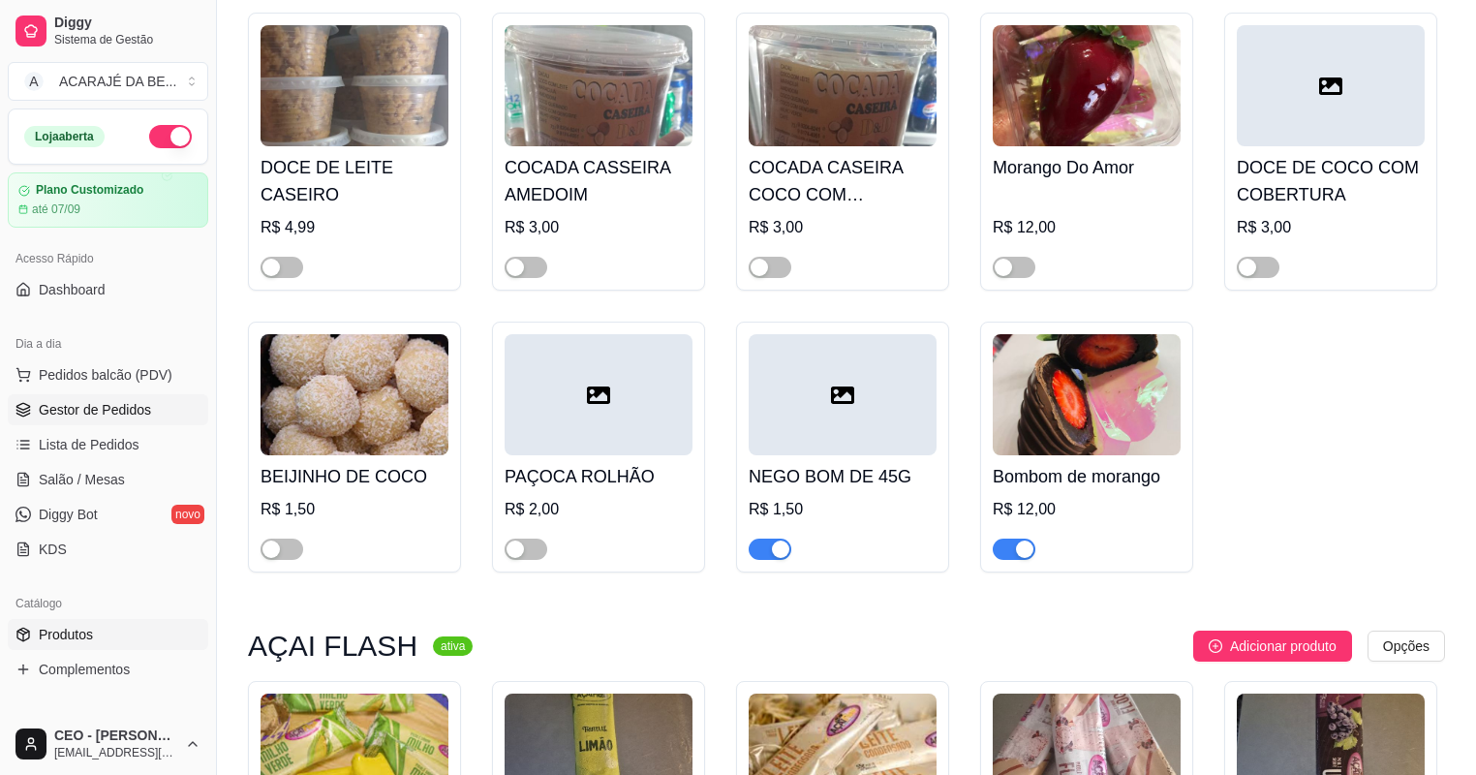
click at [89, 404] on span "Gestor de Pedidos" at bounding box center [95, 409] width 112 height 19
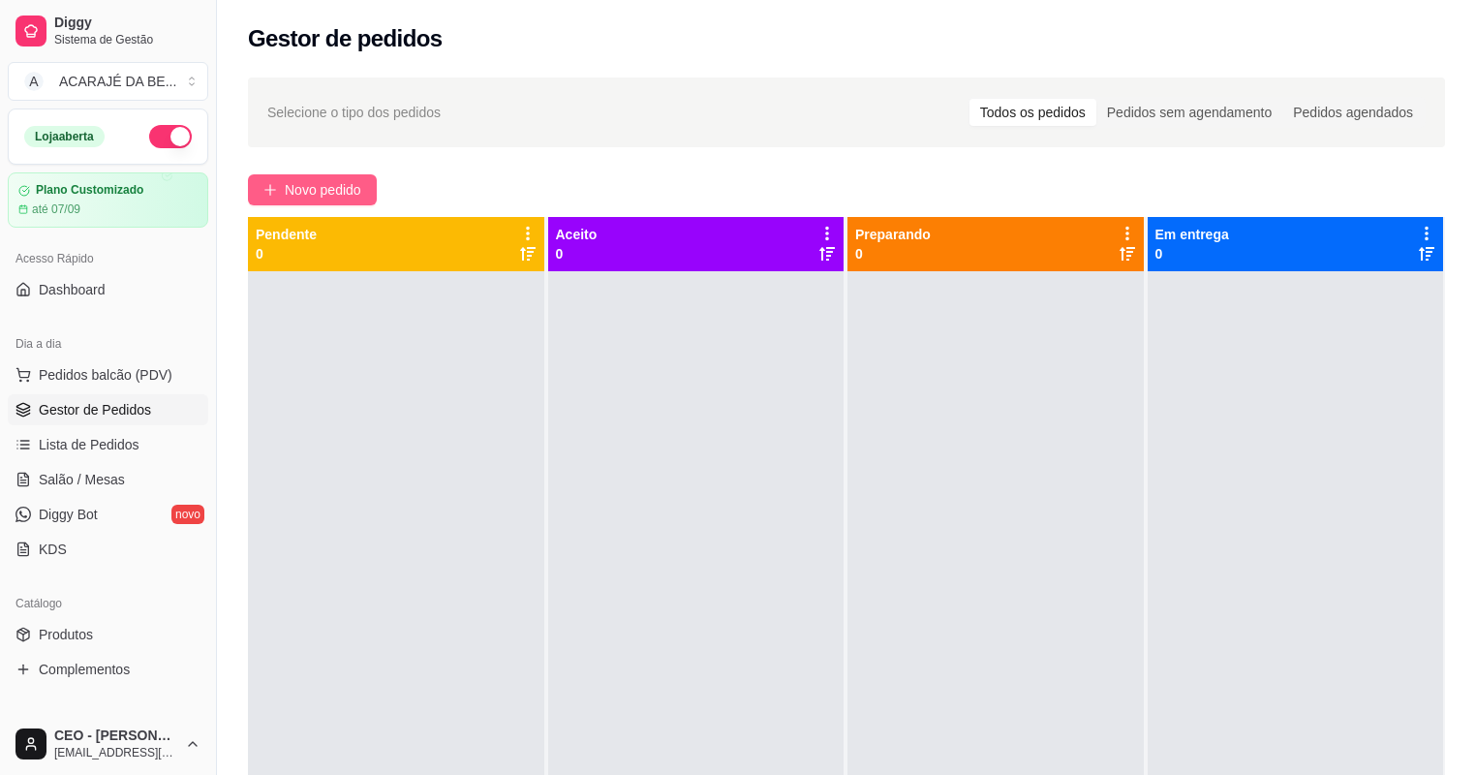
click at [285, 193] on span "Novo pedido" at bounding box center [323, 189] width 76 height 21
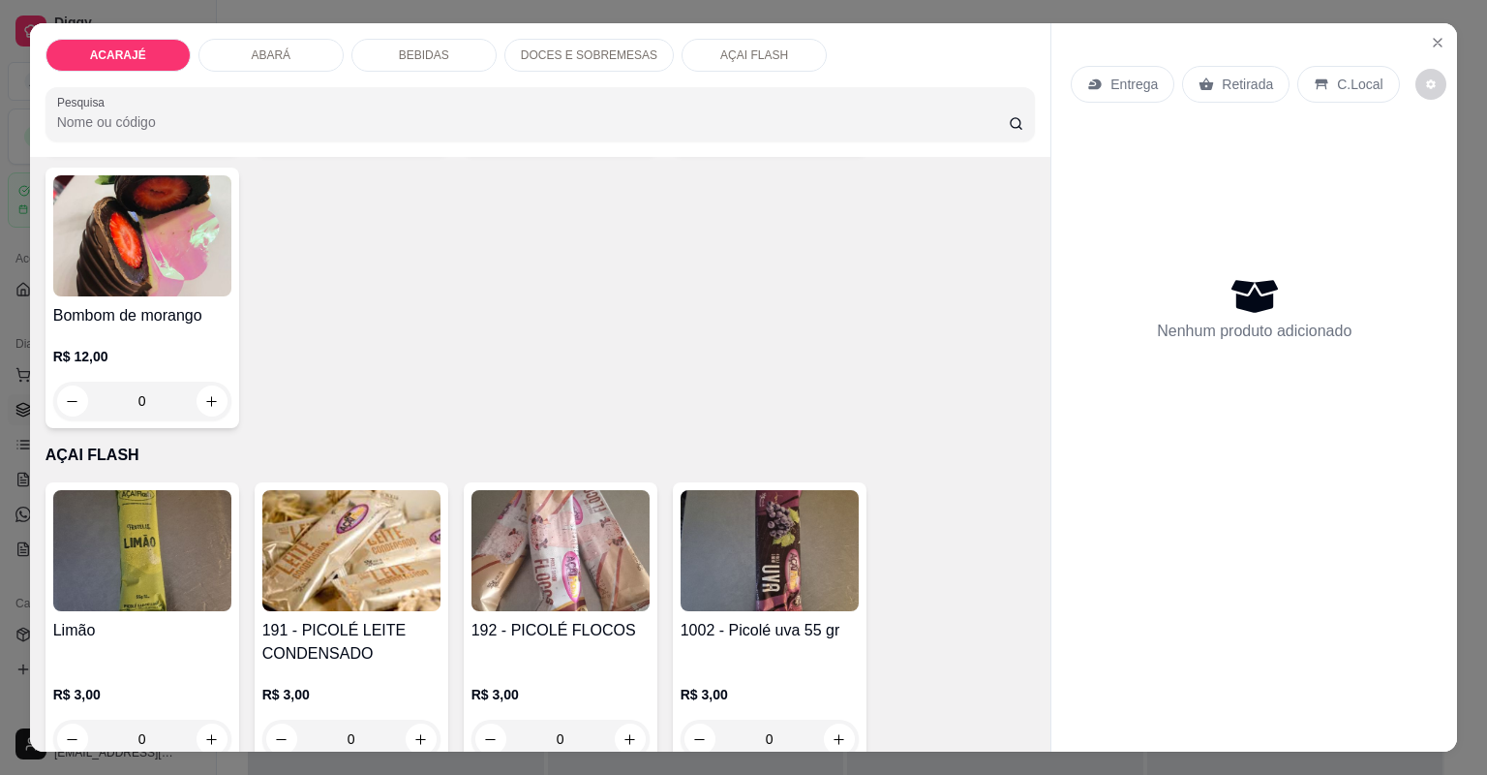
scroll to position [3409, 0]
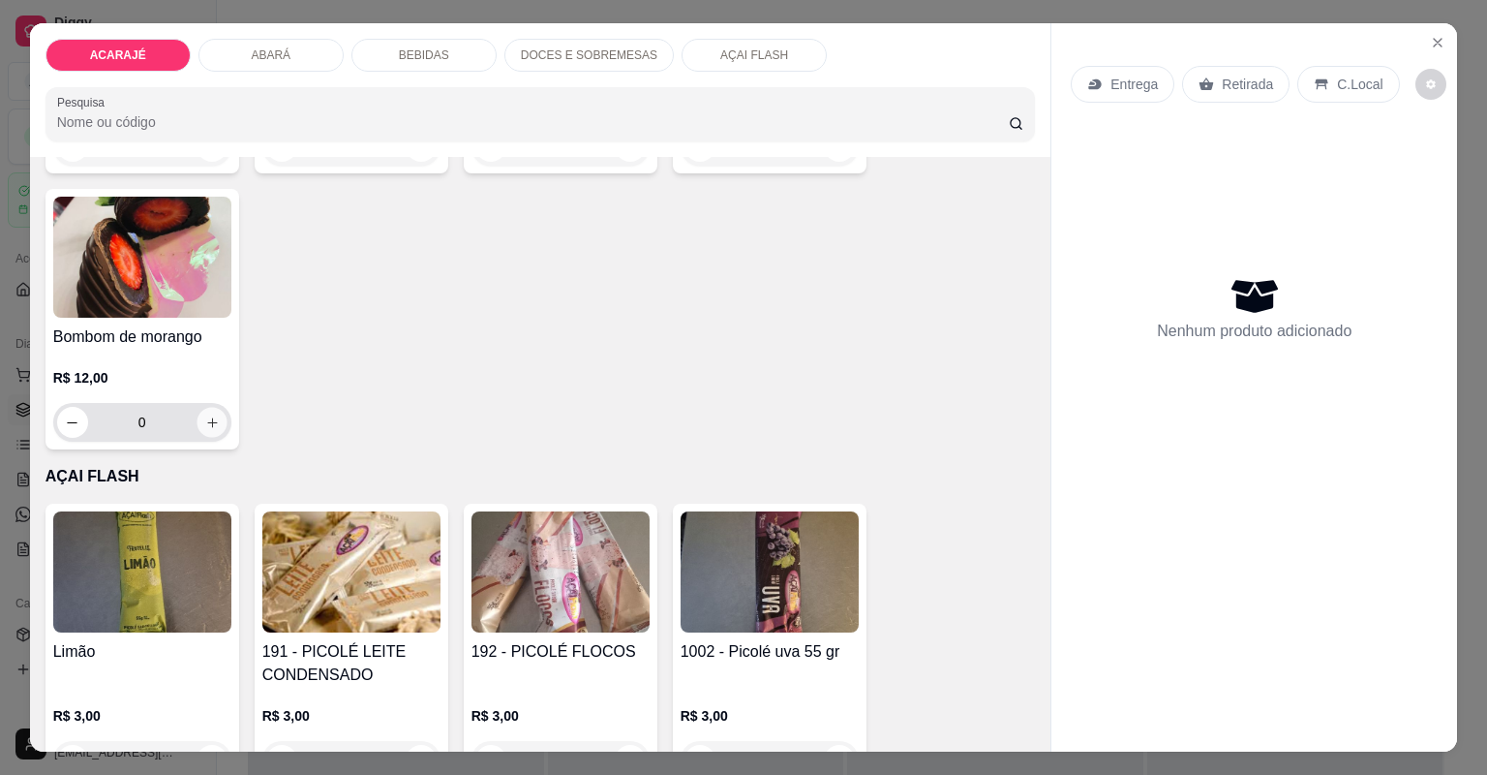
click at [210, 415] on icon "increase-product-quantity" at bounding box center [211, 422] width 15 height 15
type input "1"
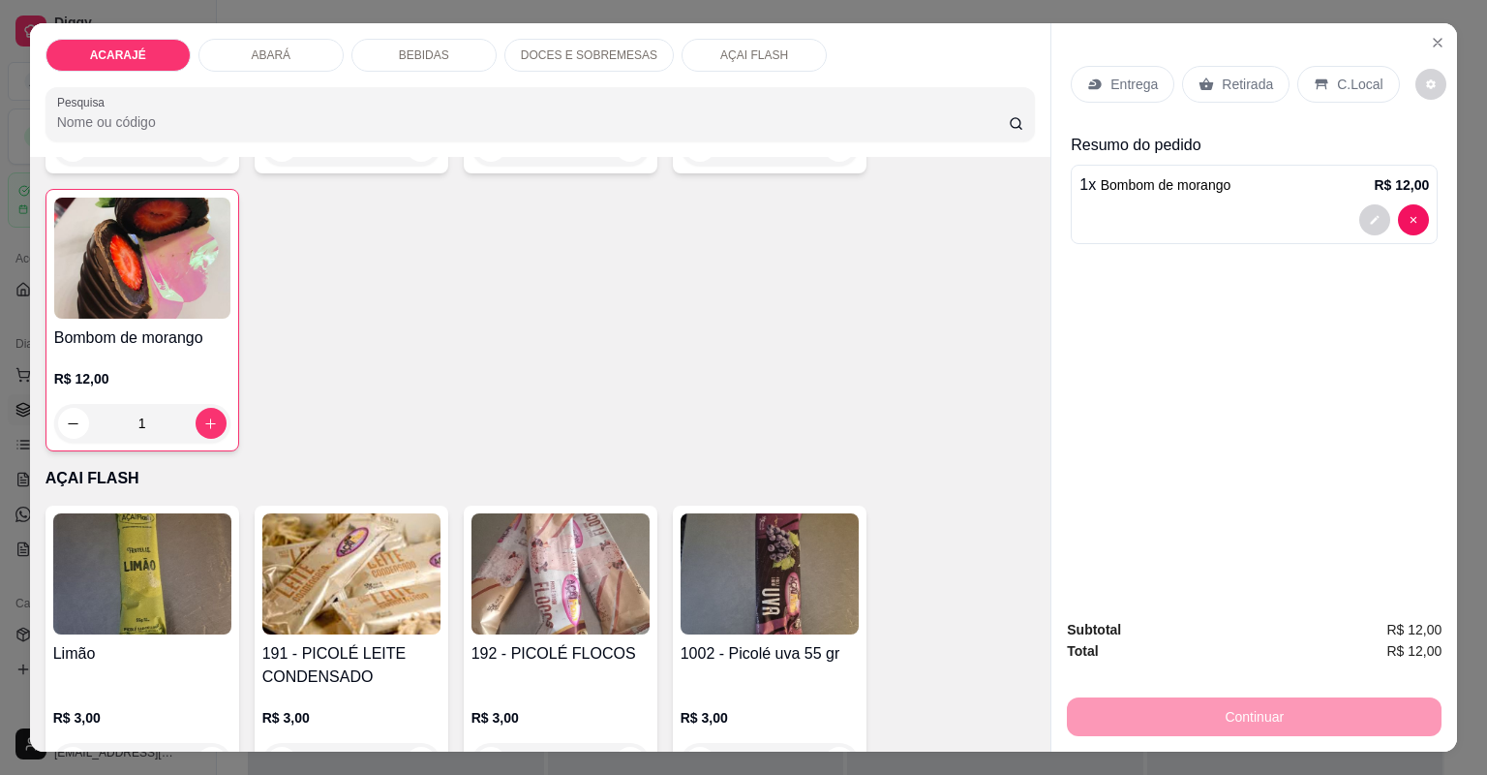
click at [1199, 74] on div "Retirada" at bounding box center [1235, 84] width 107 height 37
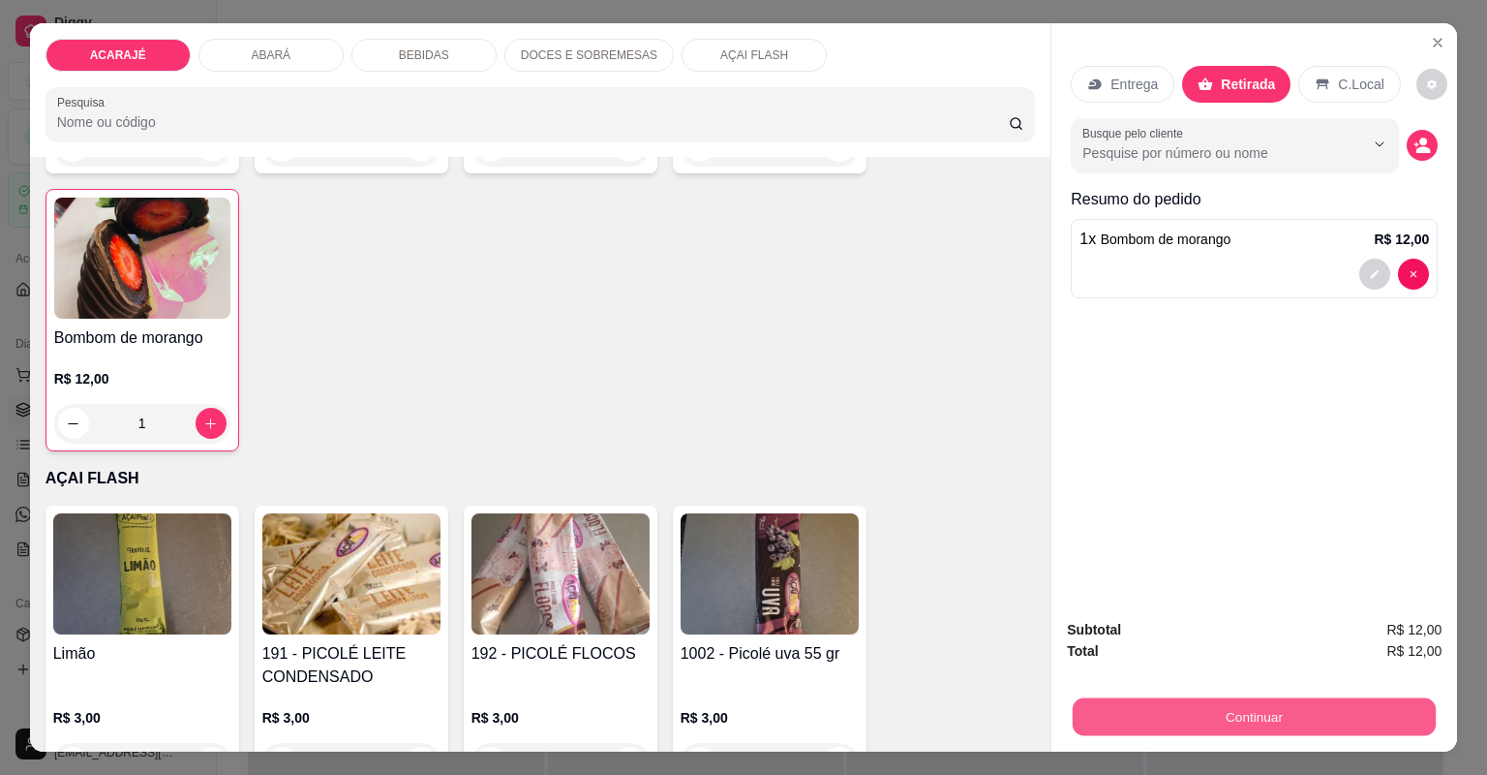
click at [1178, 727] on button "Continuar" at bounding box center [1254, 717] width 363 height 38
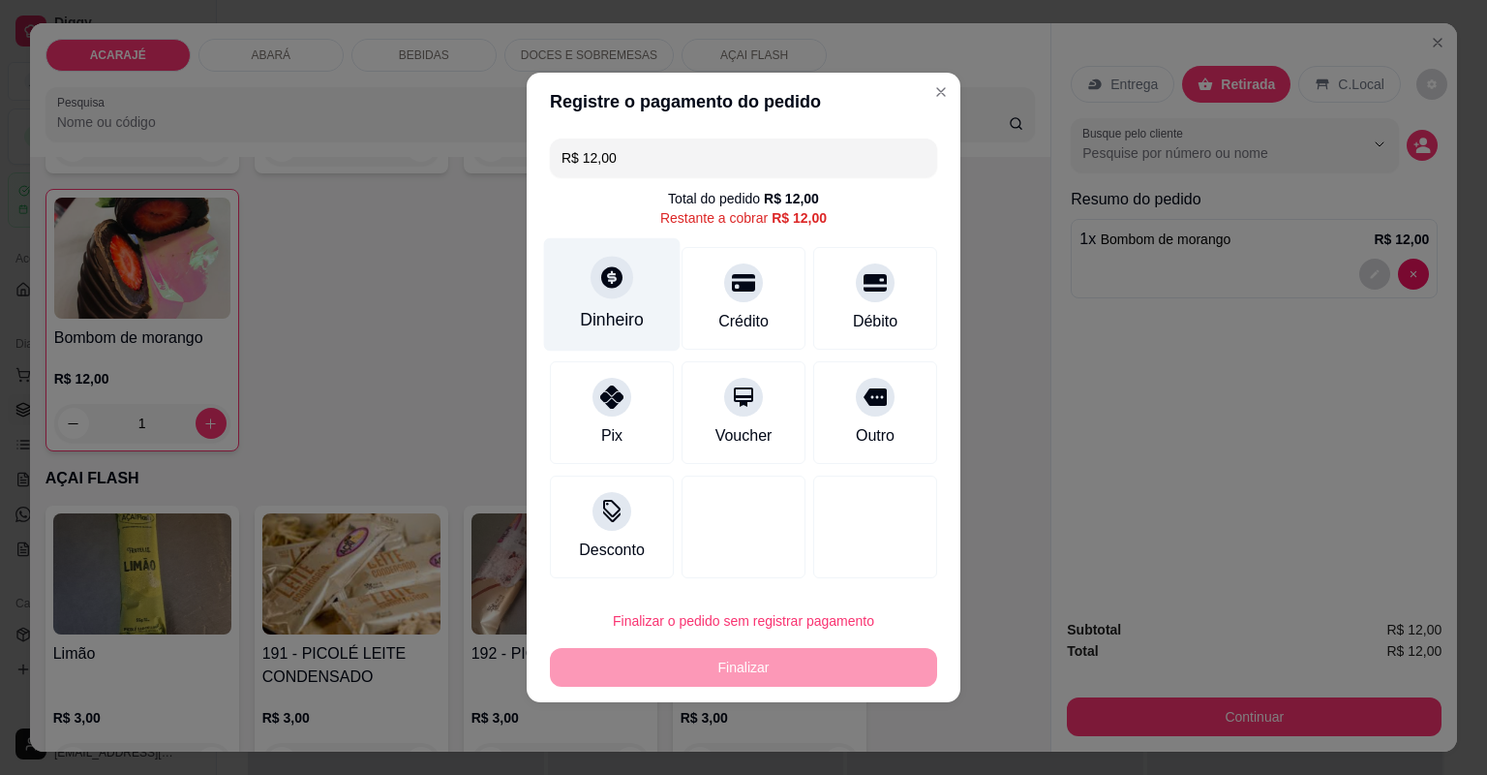
click at [622, 279] on div at bounding box center [612, 277] width 43 height 43
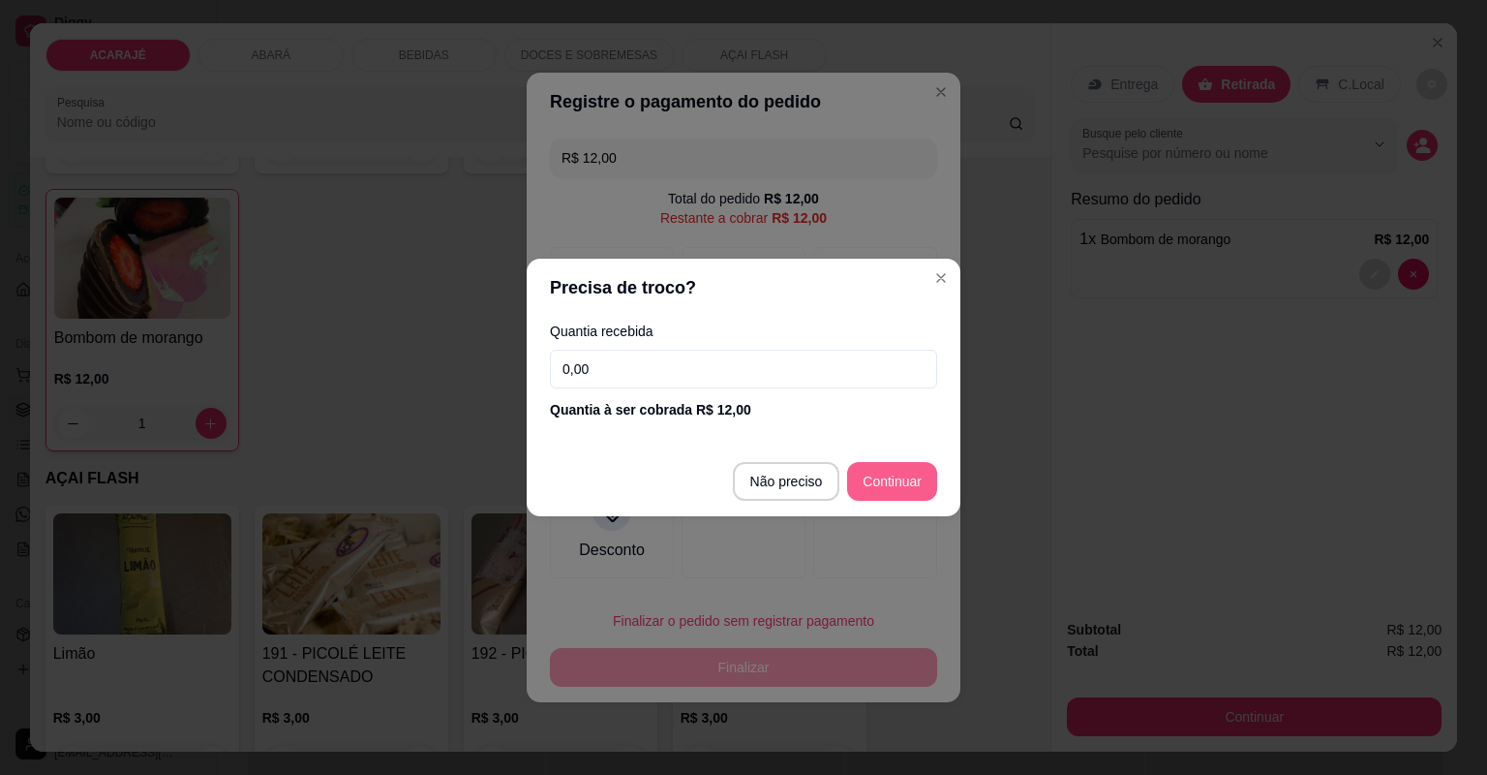
type input "R$ 0,00"
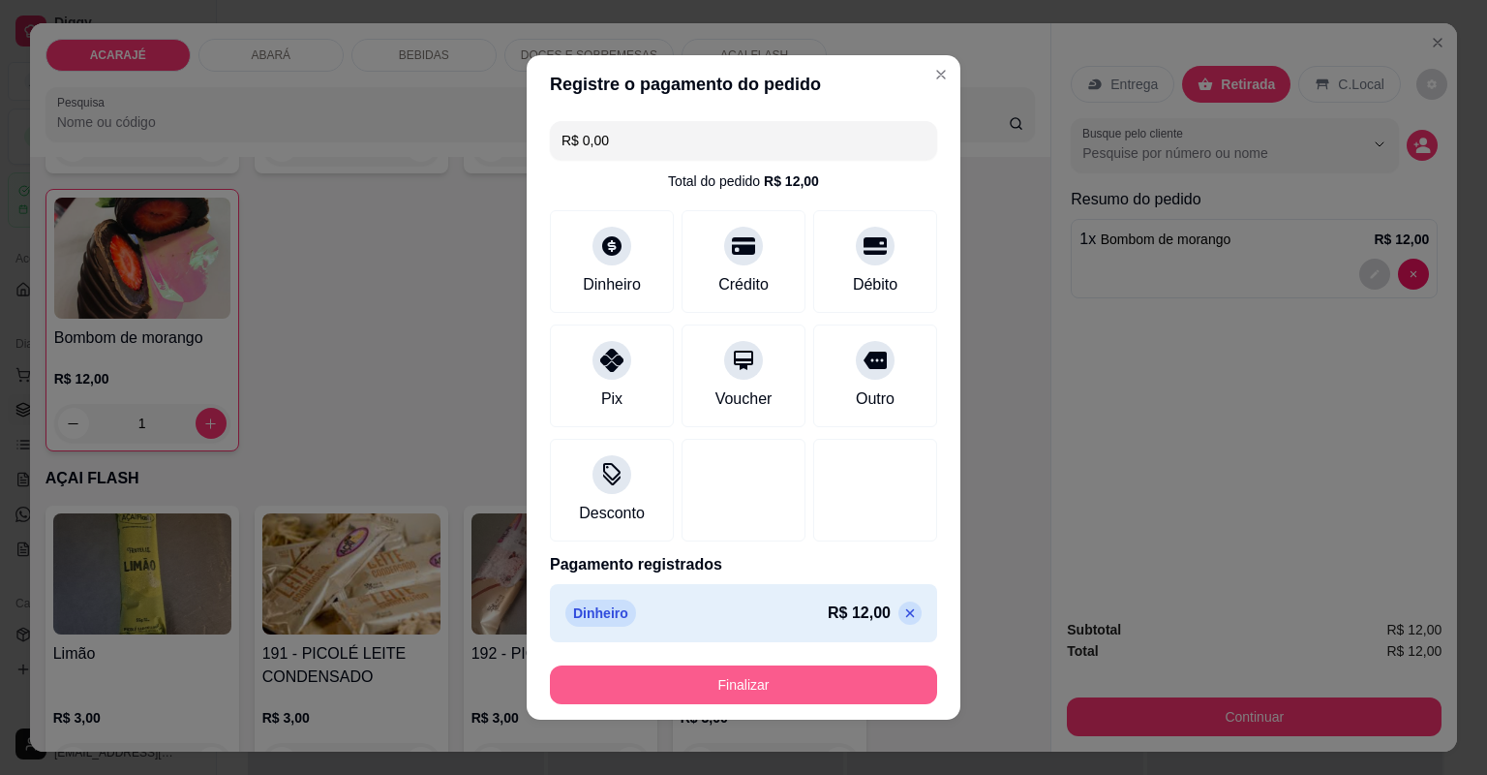
click at [713, 680] on button "Finalizar" at bounding box center [743, 684] width 387 height 39
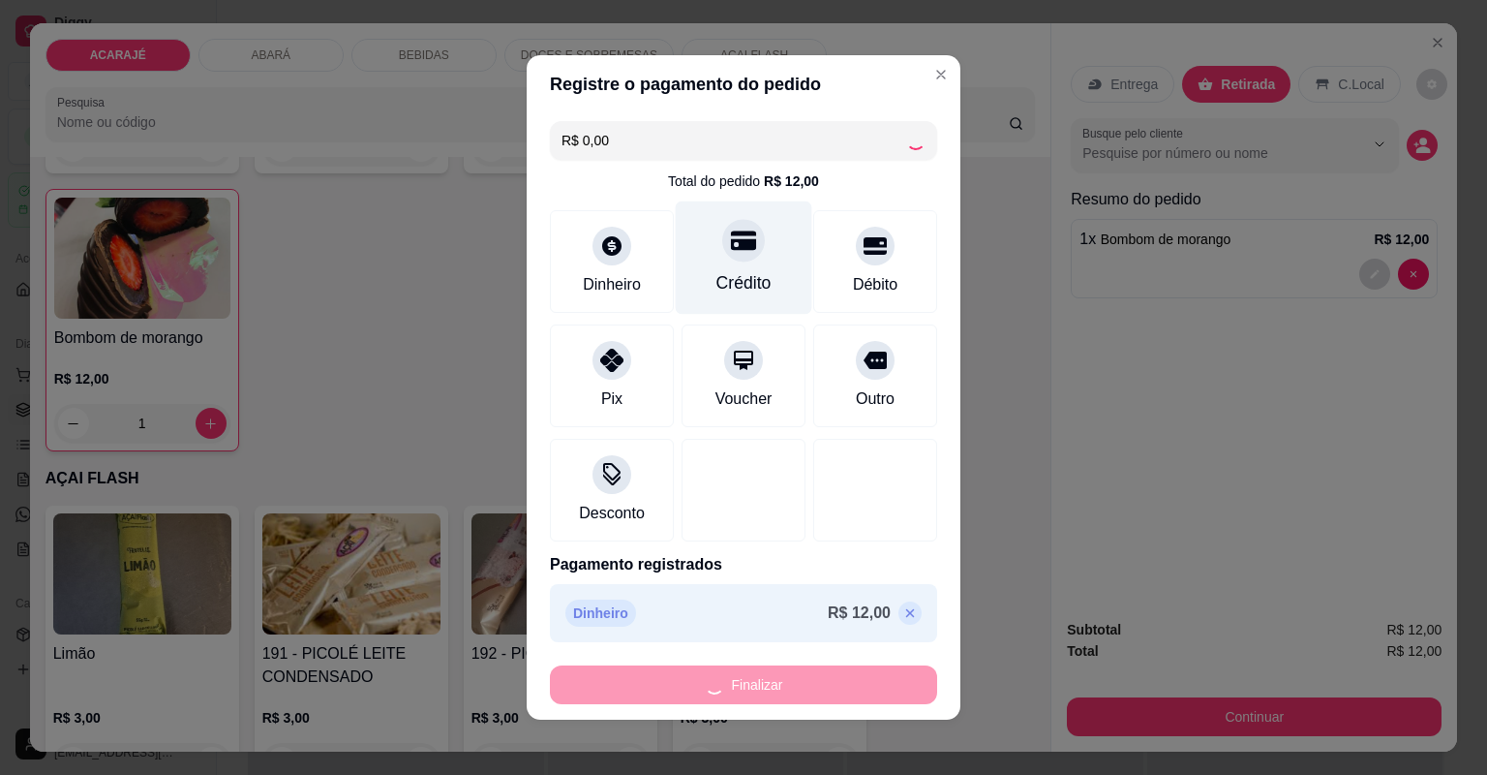
type input "0"
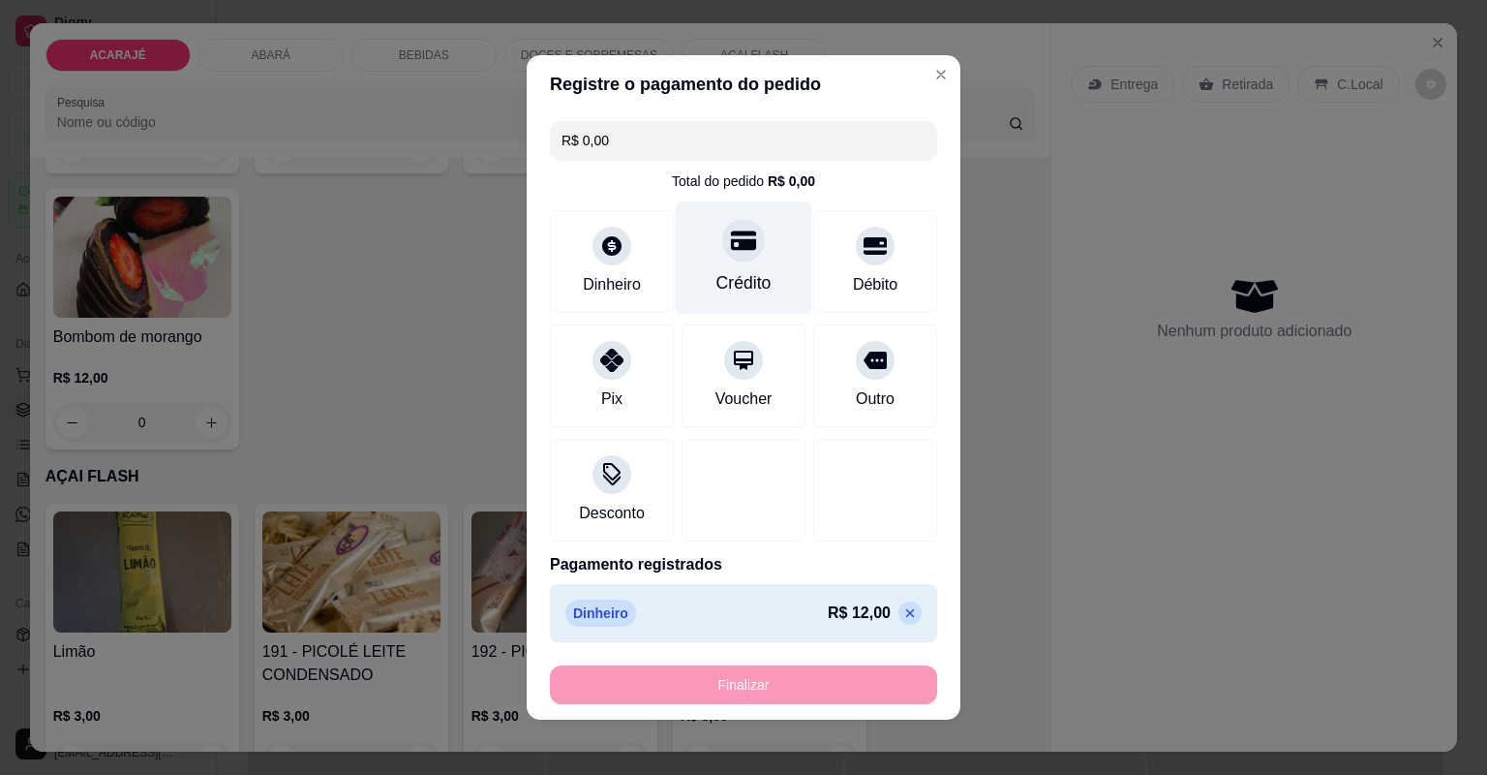
type input "-R$ 12,00"
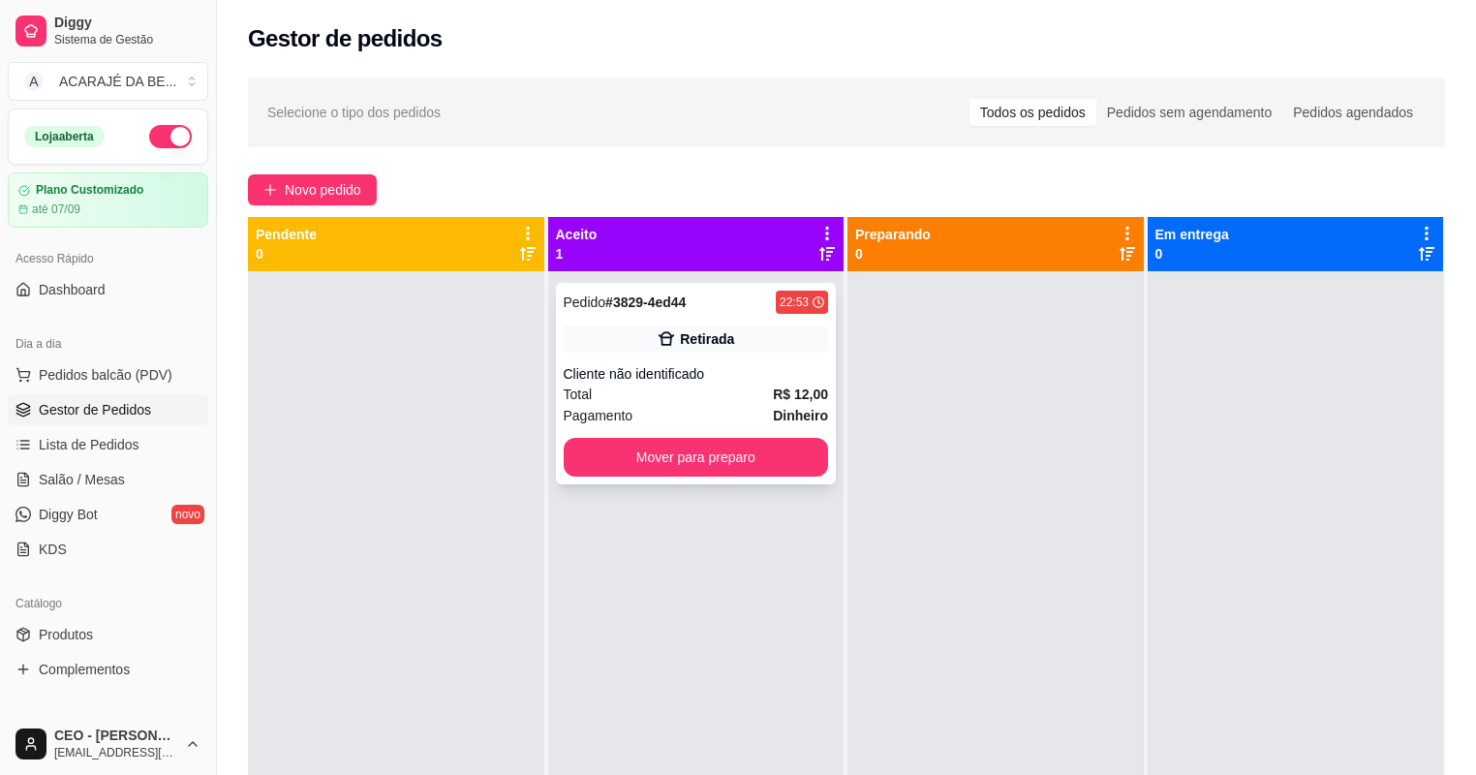
click at [722, 402] on div "Total R$ 12,00" at bounding box center [696, 393] width 265 height 21
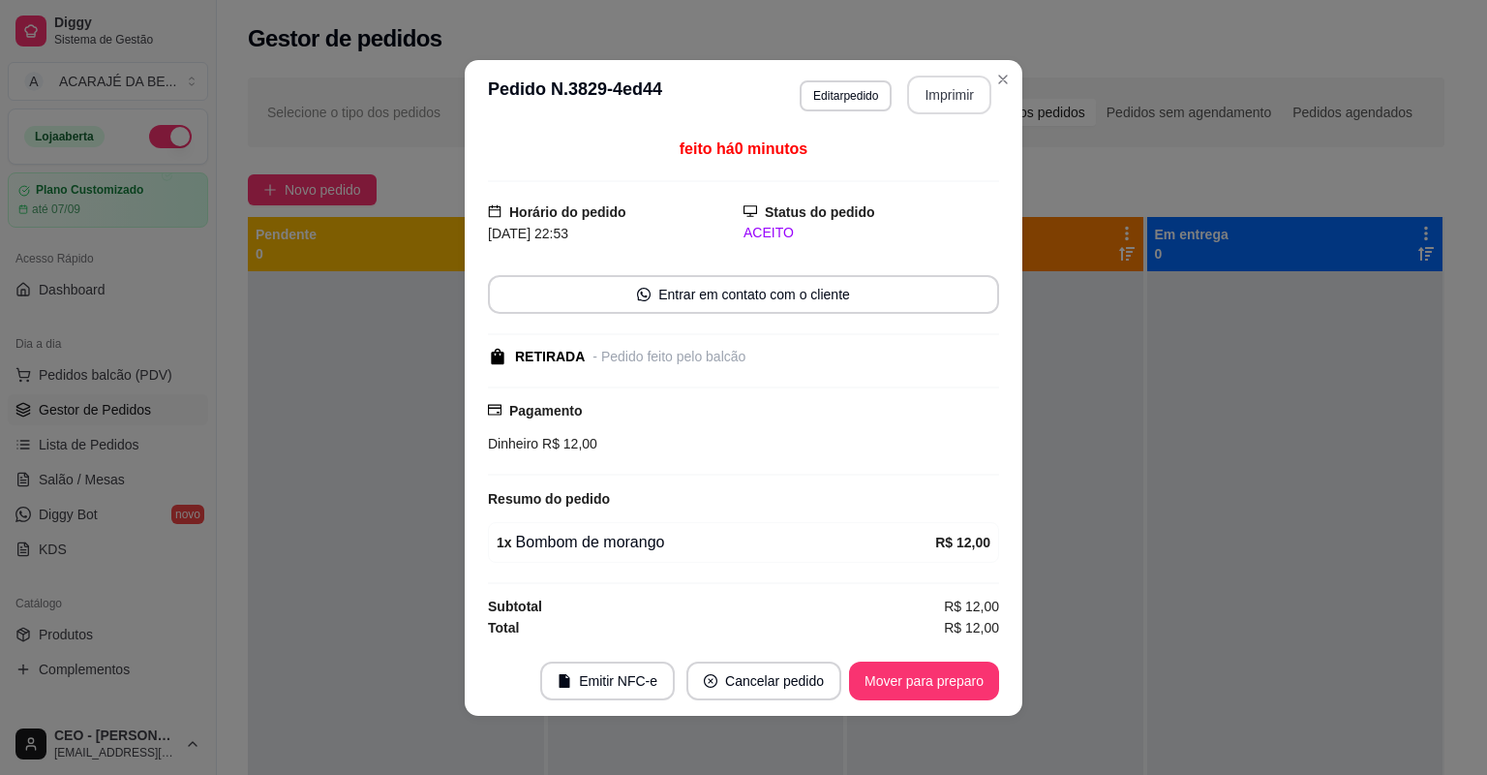
click at [907, 97] on button "Imprimir" at bounding box center [949, 95] width 84 height 39
click at [872, 681] on button "Mover para preparo" at bounding box center [923, 680] width 145 height 38
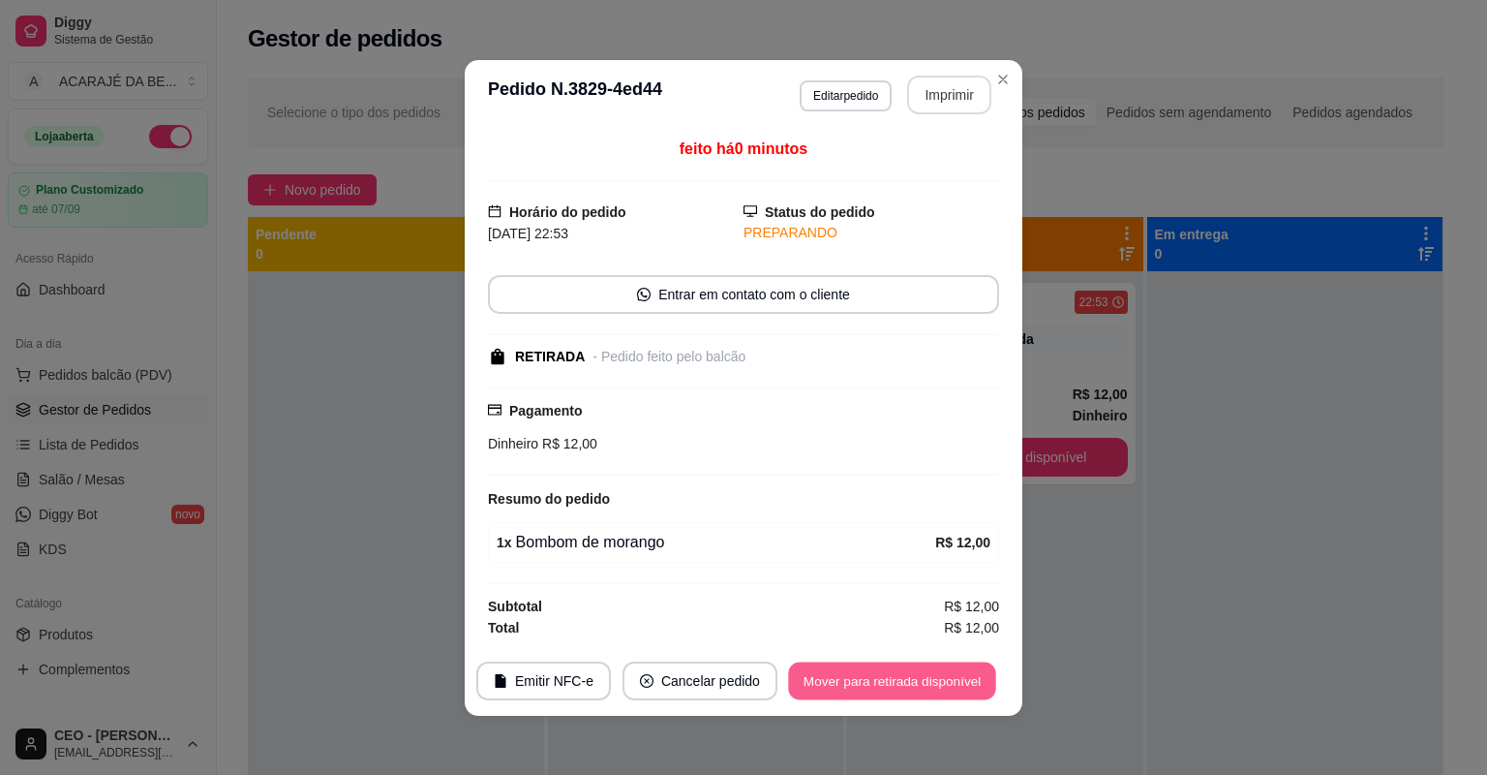
click at [825, 676] on button "Mover para retirada disponível" at bounding box center [891, 680] width 207 height 38
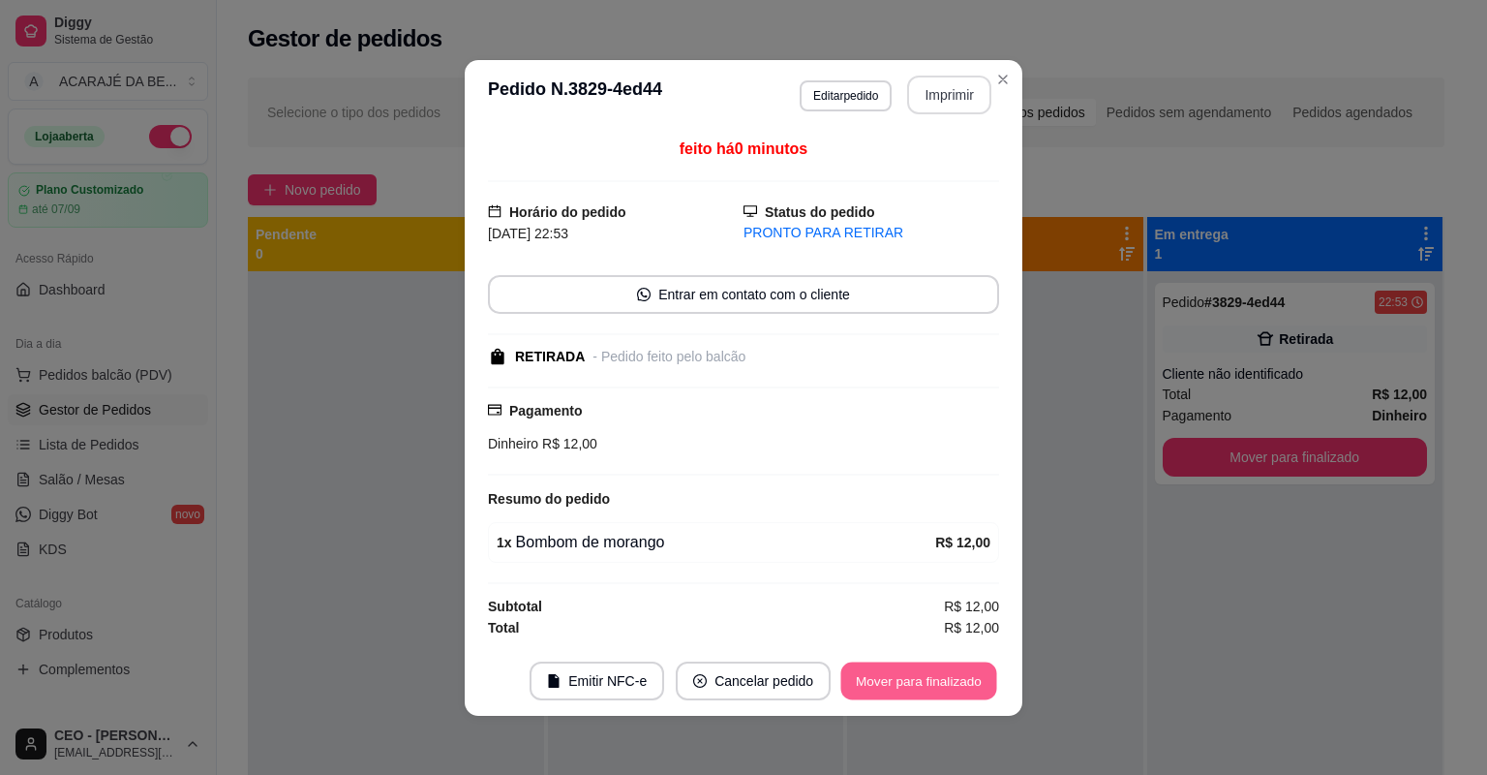
click at [942, 688] on button "Mover para finalizado" at bounding box center [919, 680] width 156 height 38
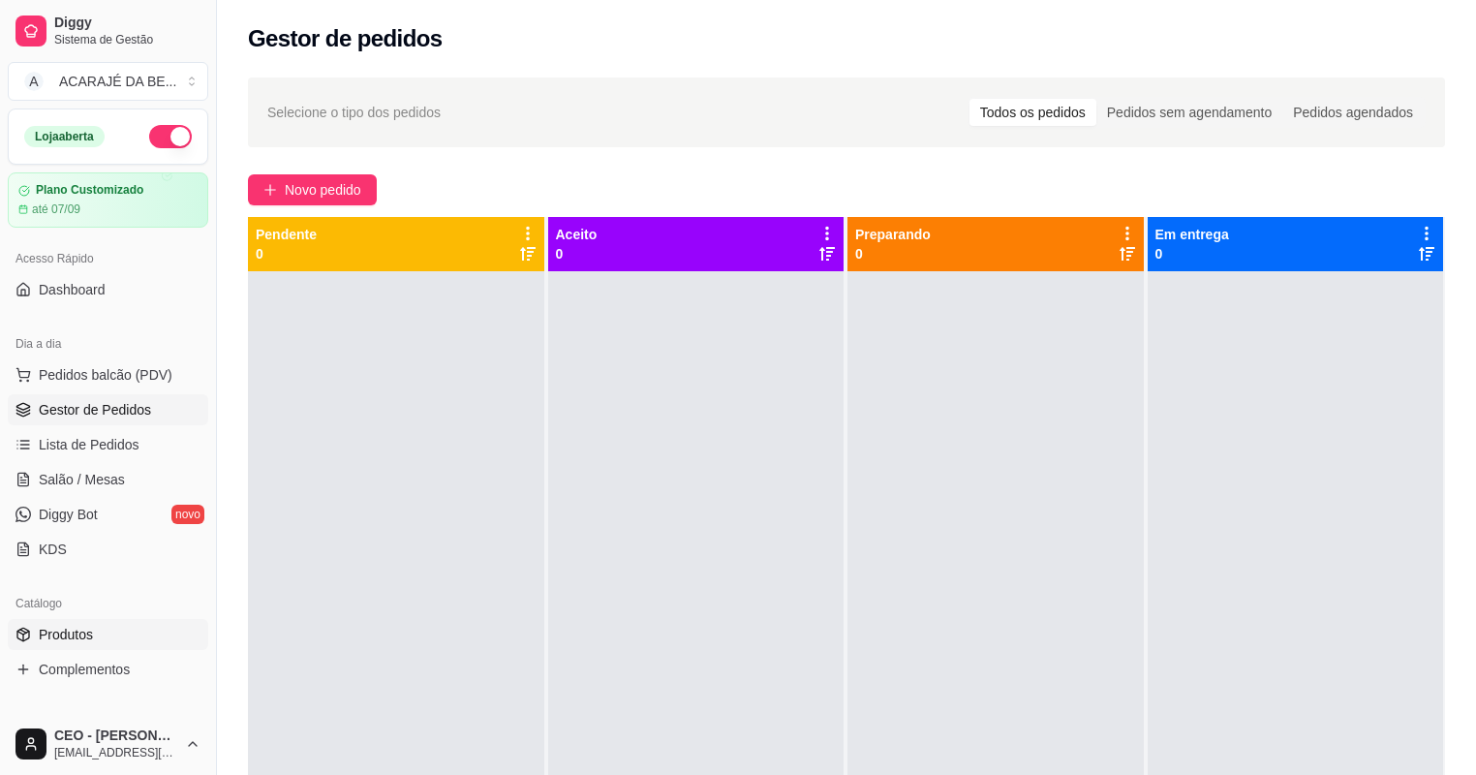
click at [71, 639] on span "Produtos" at bounding box center [66, 634] width 54 height 19
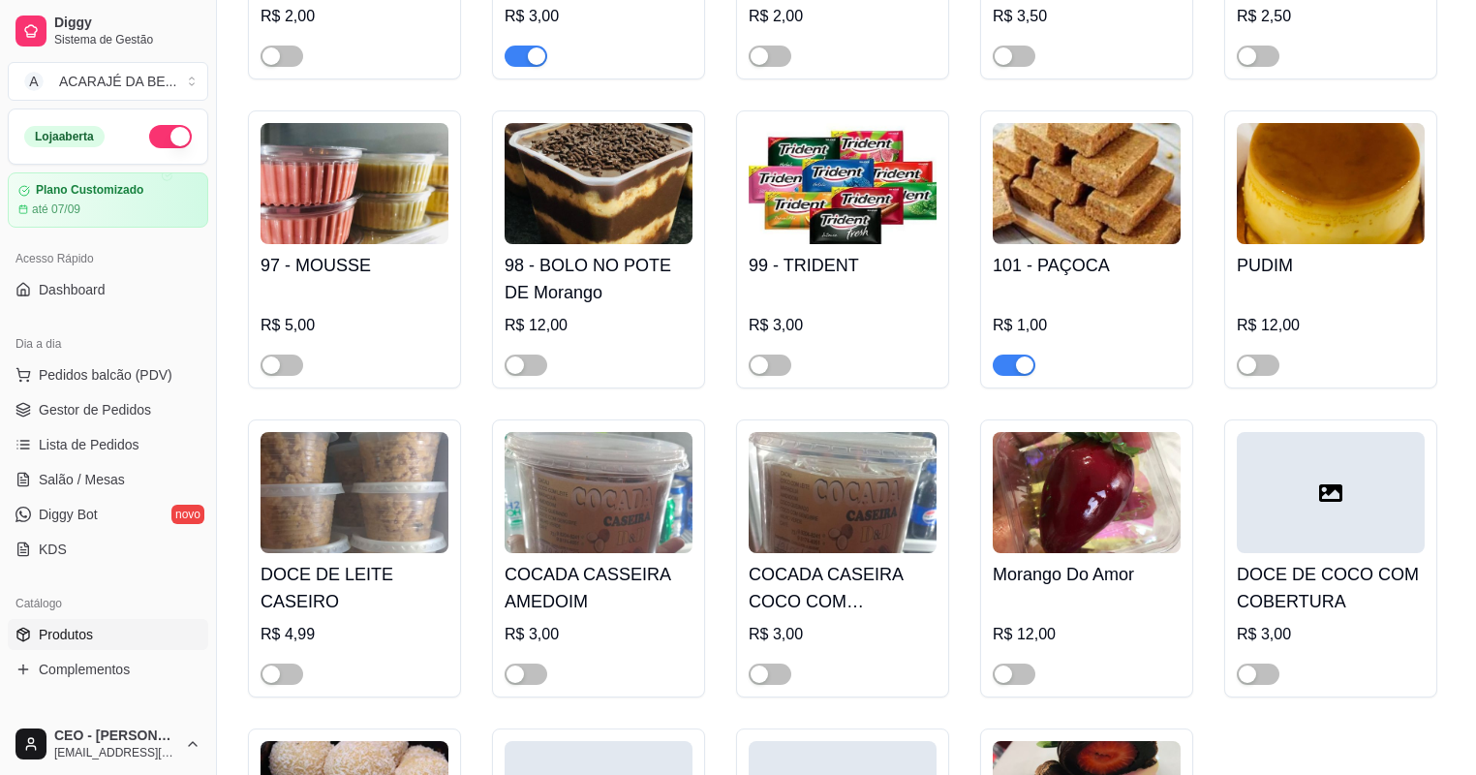
scroll to position [4958, 0]
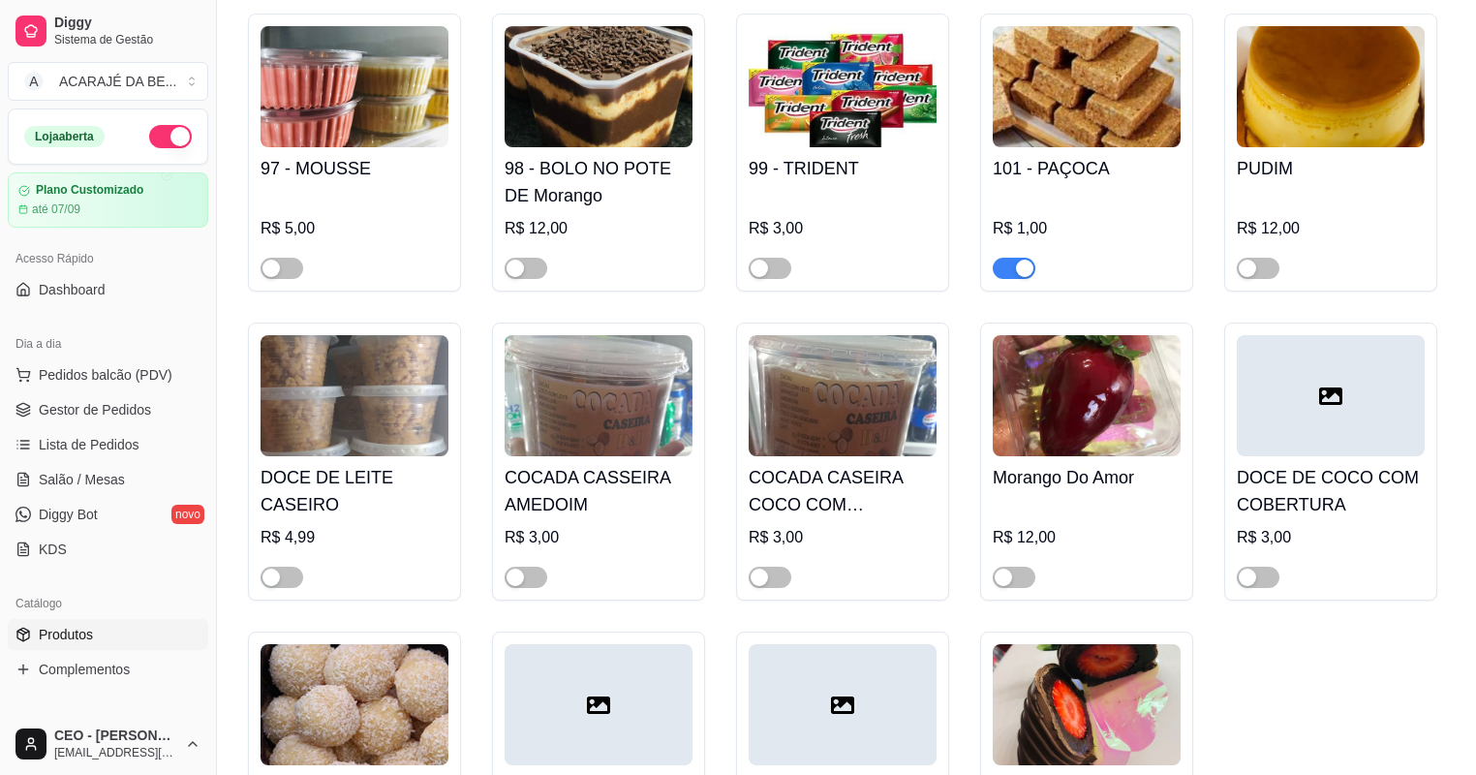
click at [1279, 279] on div at bounding box center [1331, 259] width 188 height 39
click at [1263, 279] on span "button" at bounding box center [1258, 268] width 43 height 21
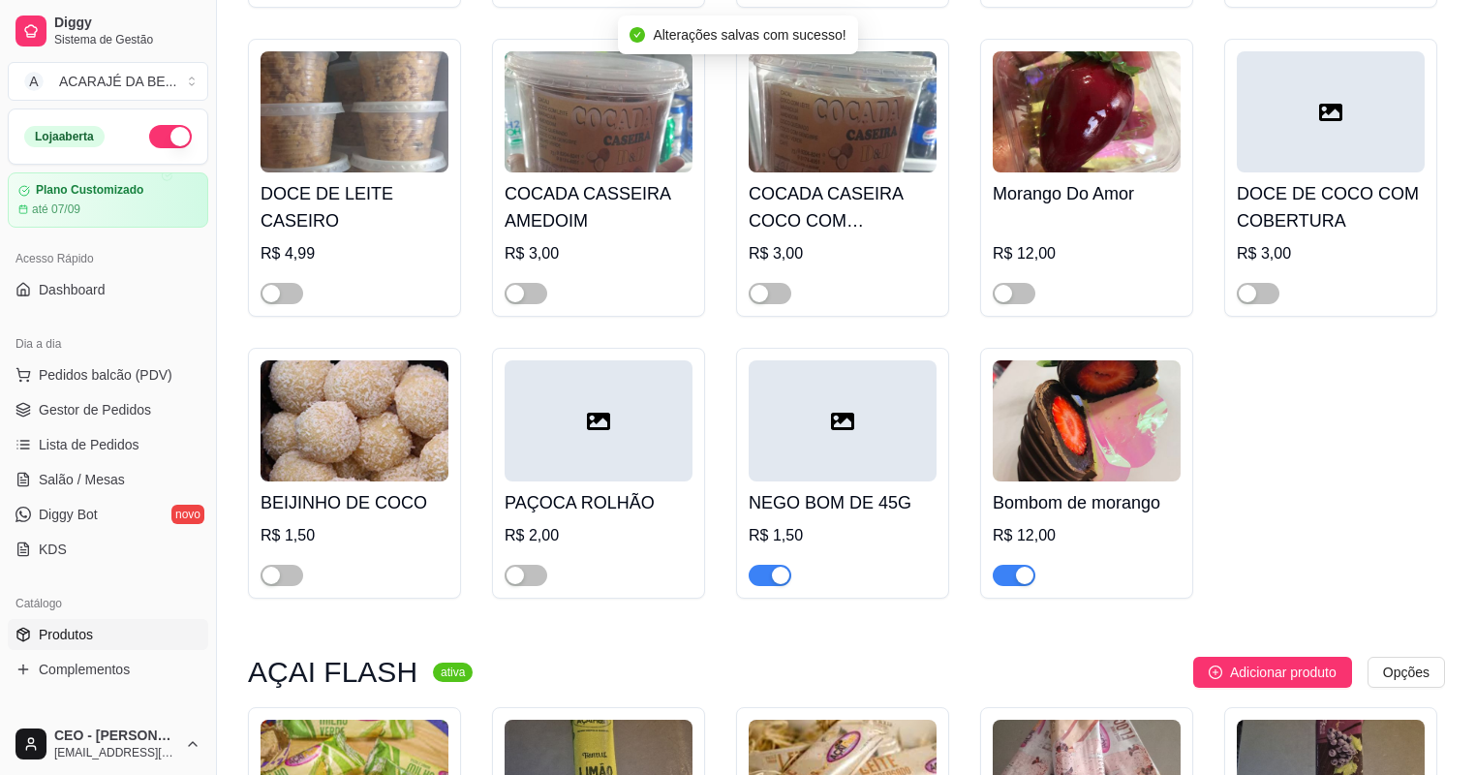
scroll to position [5268, 0]
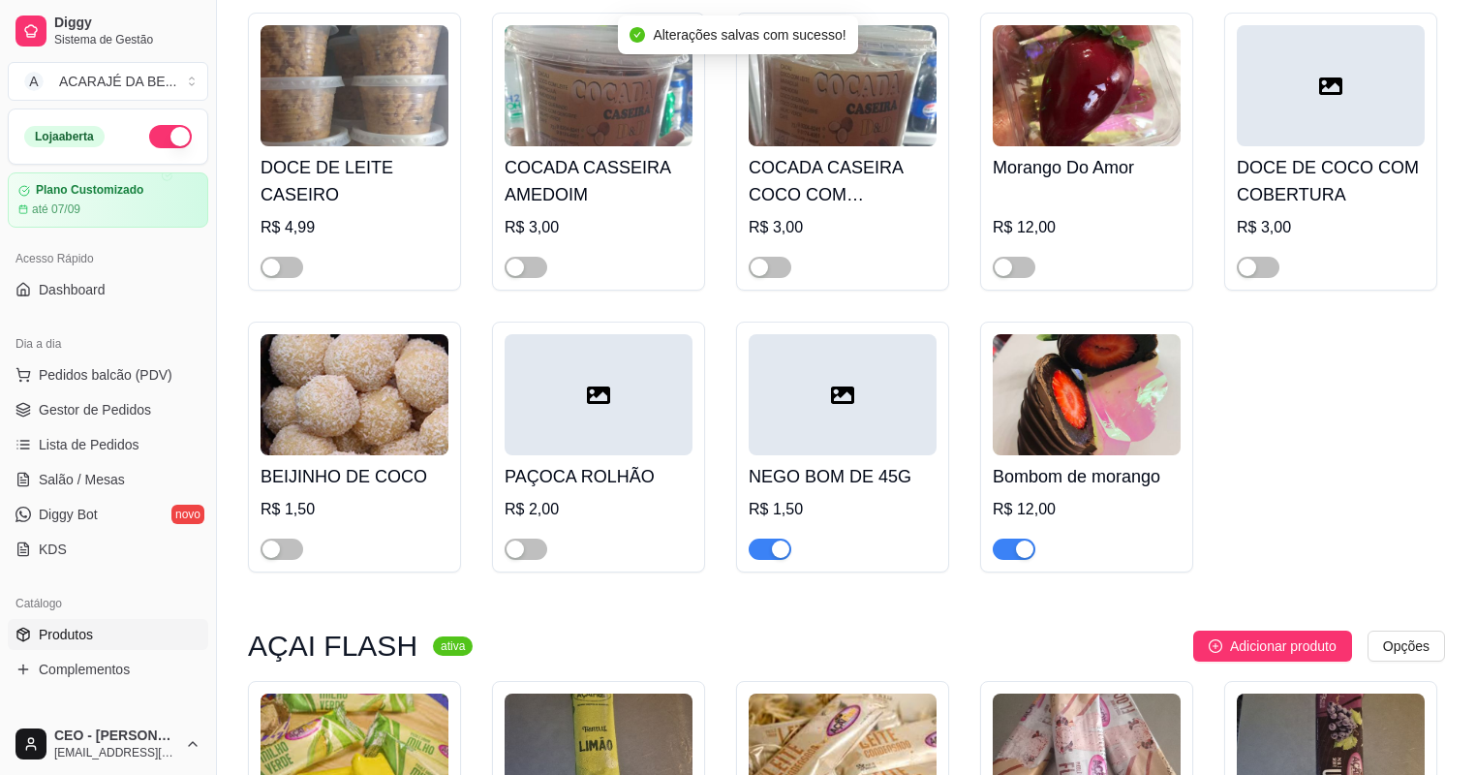
click at [1007, 560] on span "button" at bounding box center [1014, 548] width 43 height 21
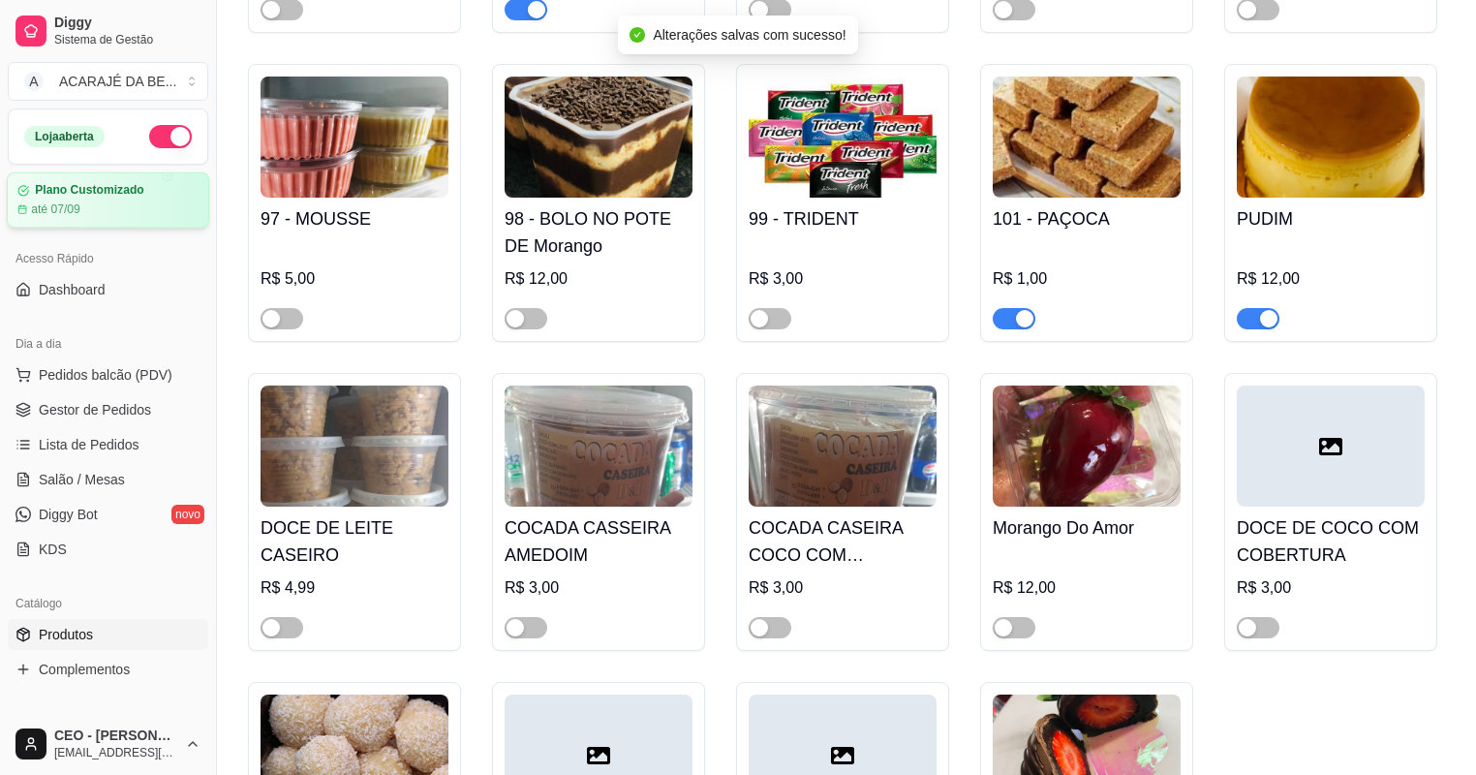
scroll to position [4880, 0]
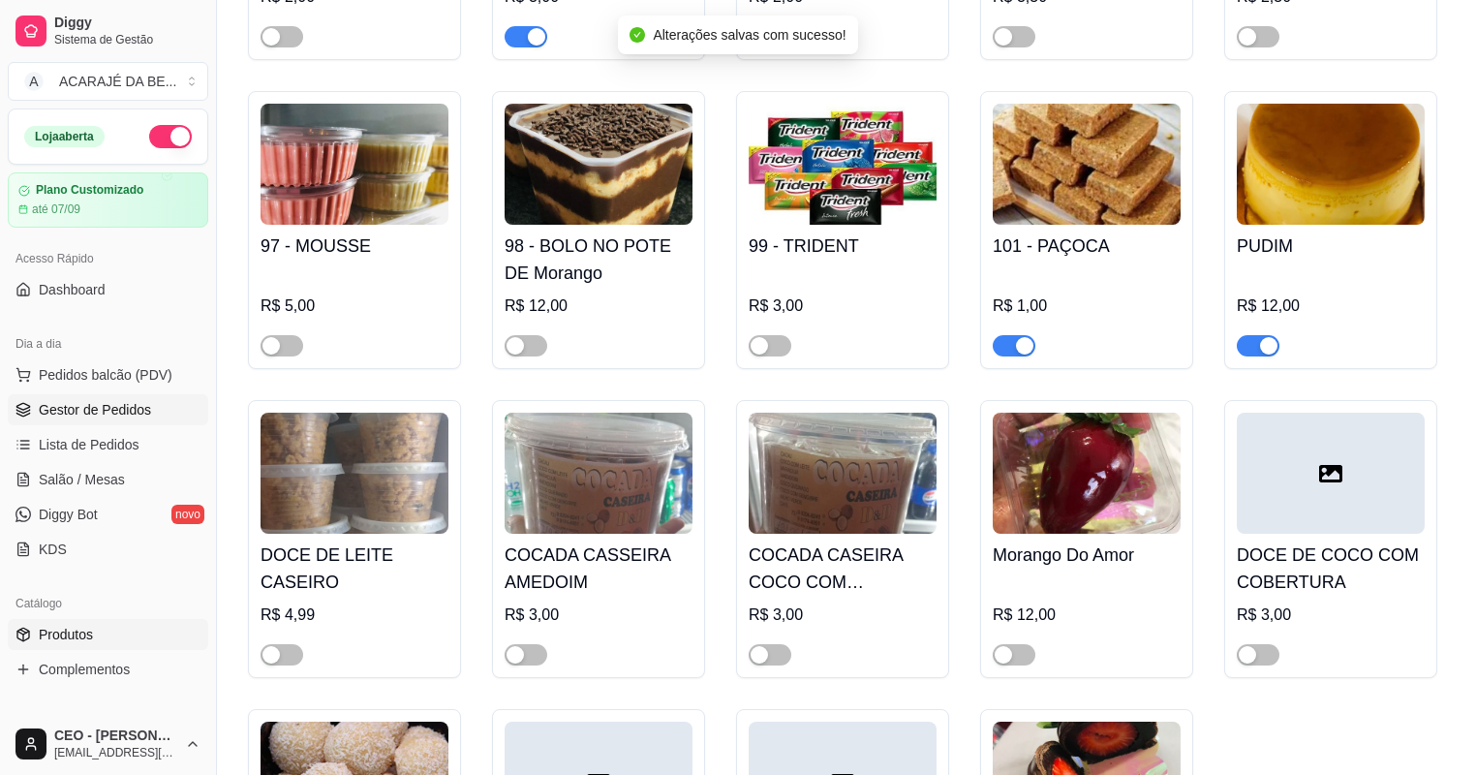
click at [65, 400] on span "Gestor de Pedidos" at bounding box center [95, 409] width 112 height 19
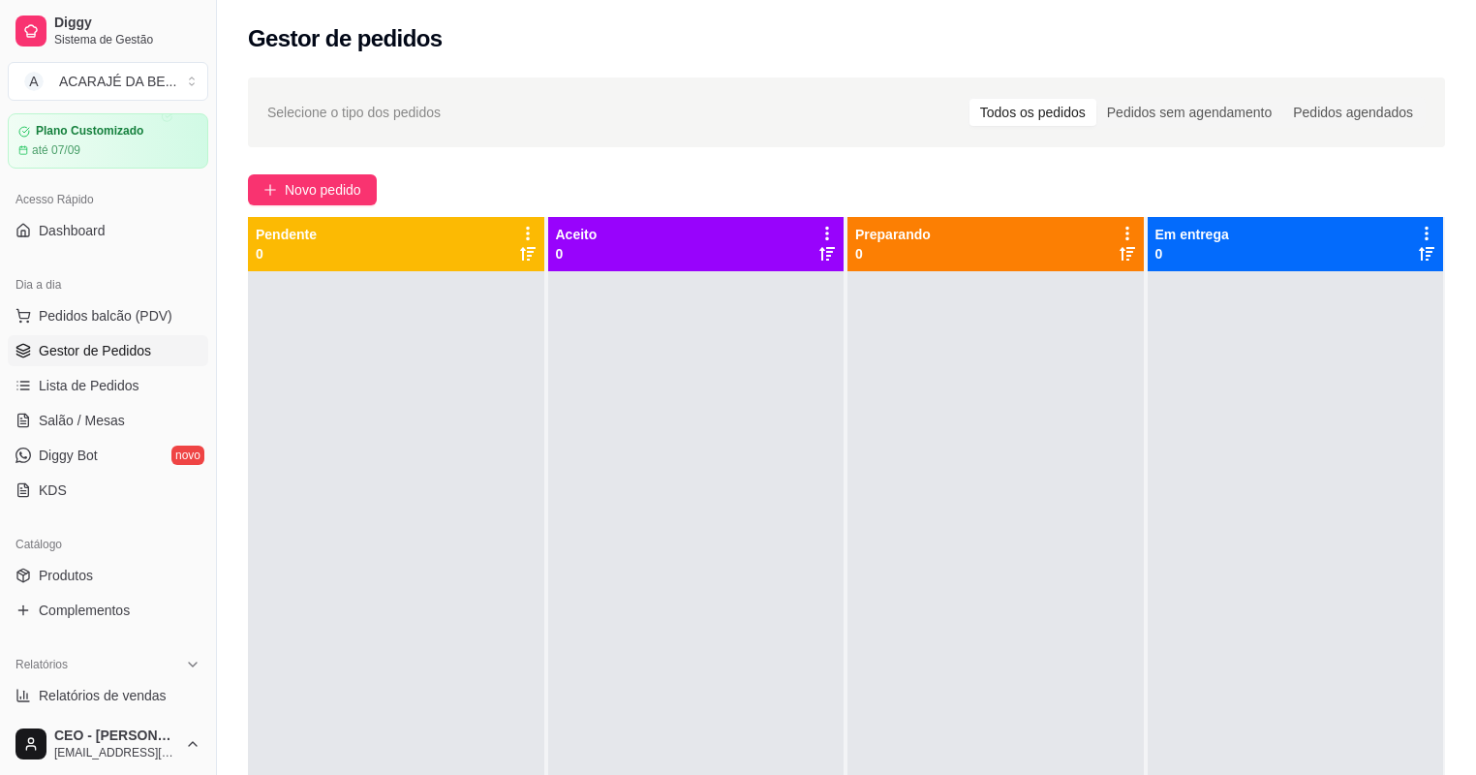
scroll to position [155, 0]
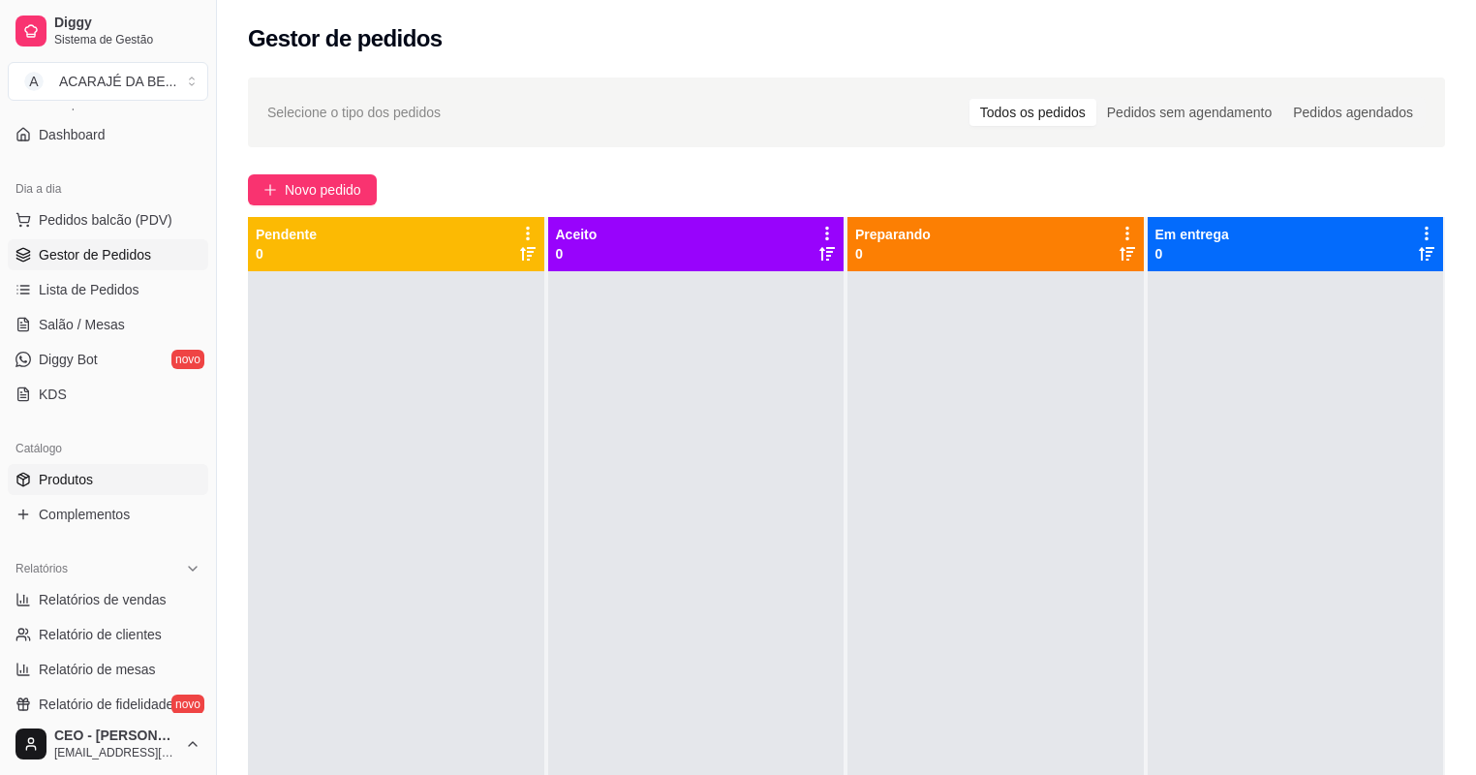
click at [79, 484] on span "Produtos" at bounding box center [66, 479] width 54 height 19
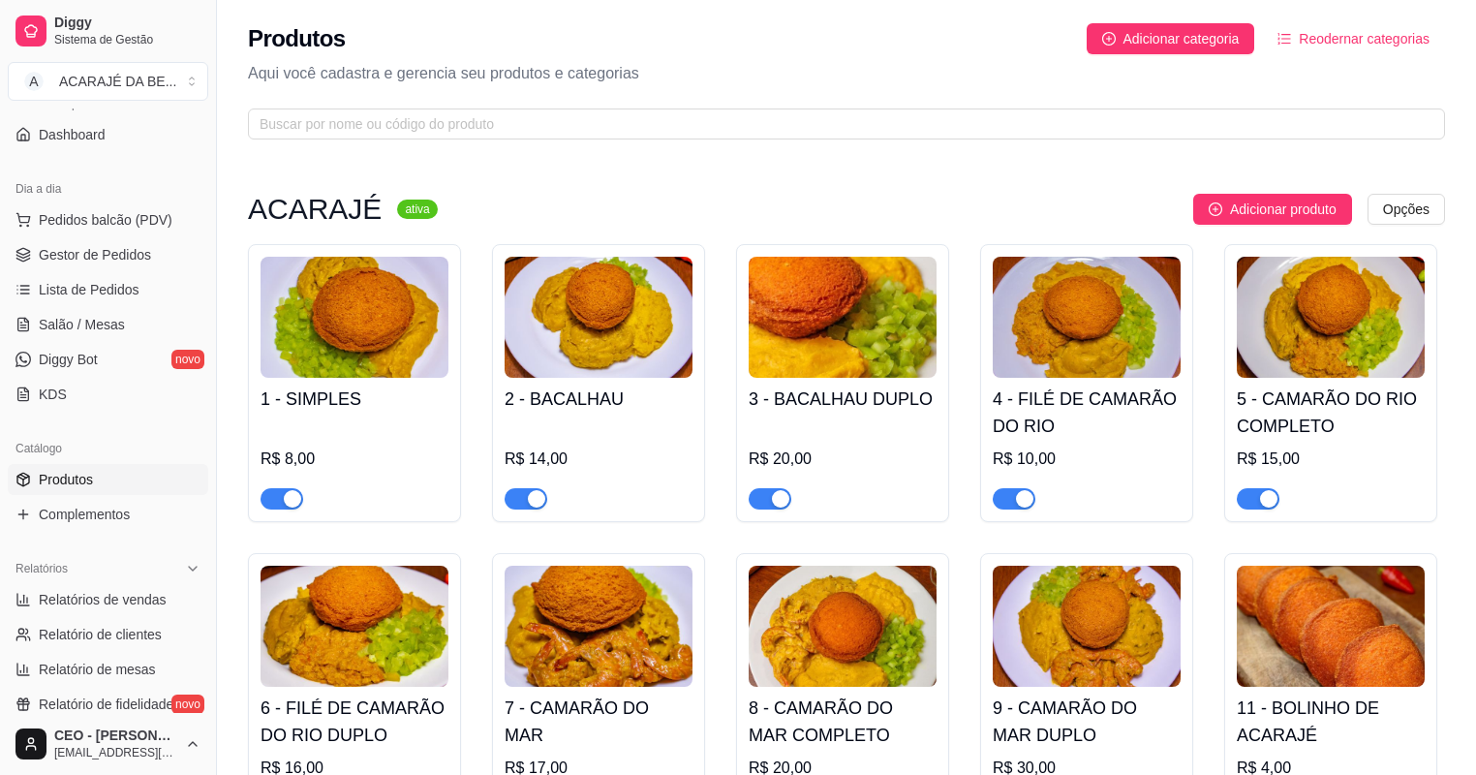
click at [73, 479] on span "Produtos" at bounding box center [66, 479] width 54 height 19
click at [288, 503] on div "button" at bounding box center [292, 498] width 17 height 17
click at [517, 492] on span "button" at bounding box center [526, 498] width 43 height 21
click at [772, 503] on div "button" at bounding box center [780, 498] width 17 height 17
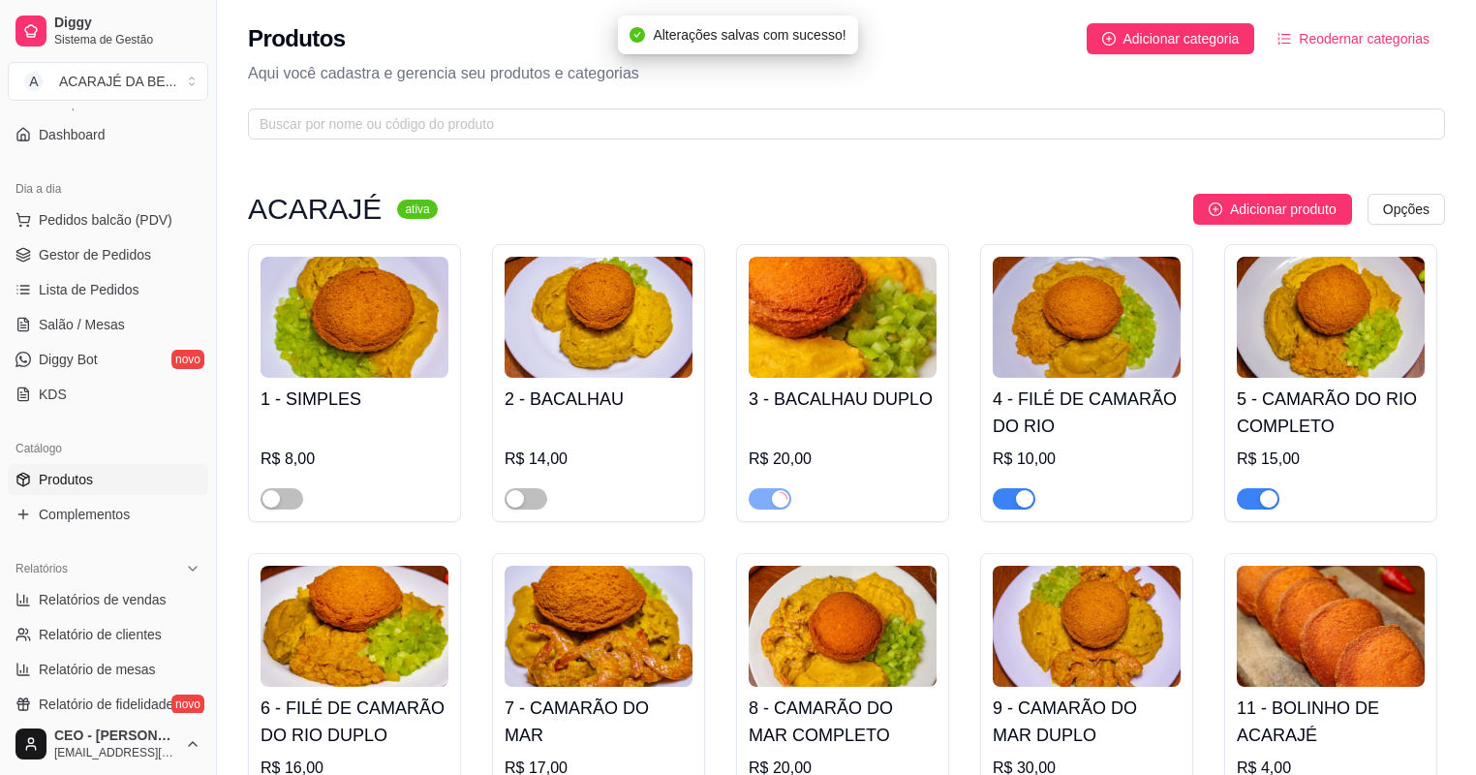
click at [1012, 507] on span "button" at bounding box center [1014, 498] width 43 height 21
click at [1239, 492] on span "button" at bounding box center [1258, 498] width 43 height 21
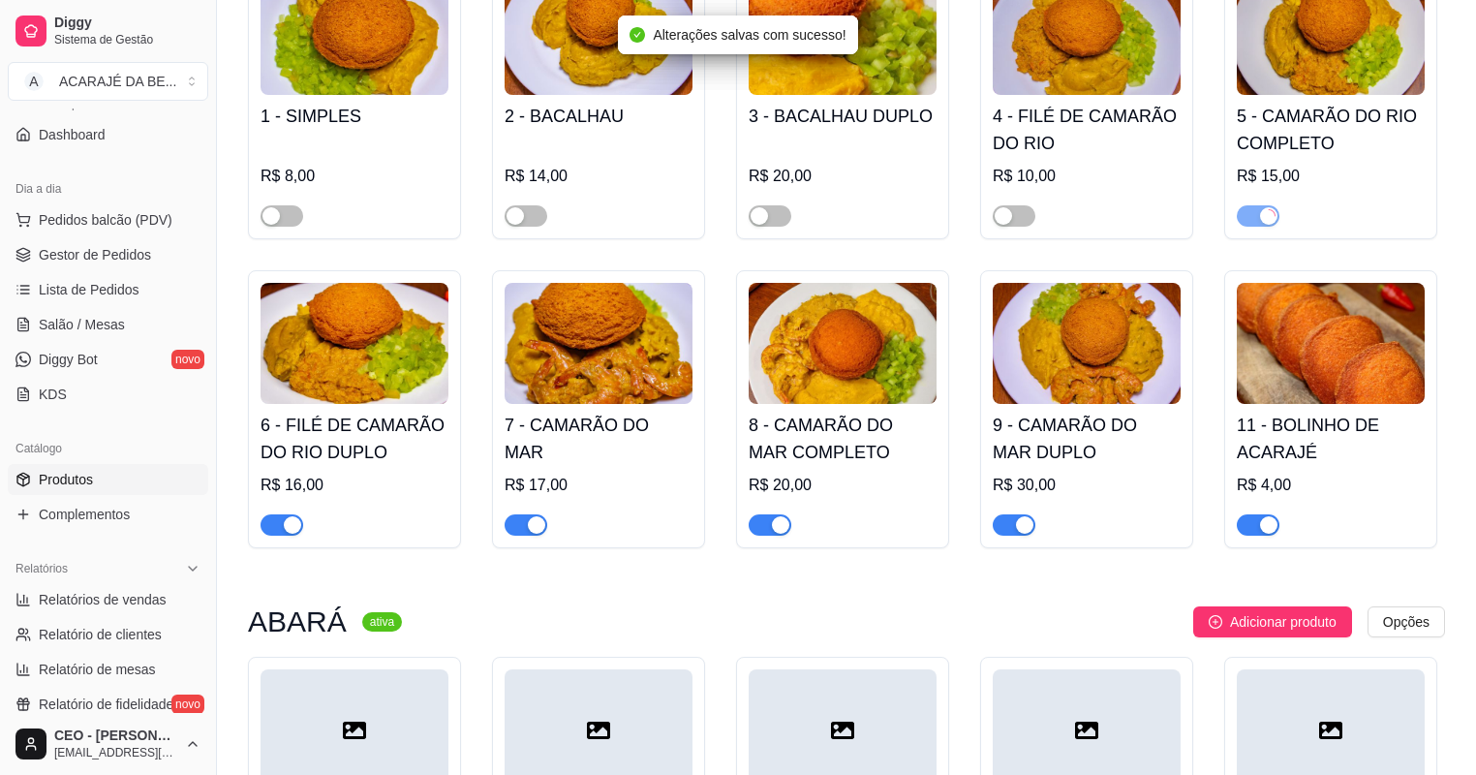
scroll to position [310, 0]
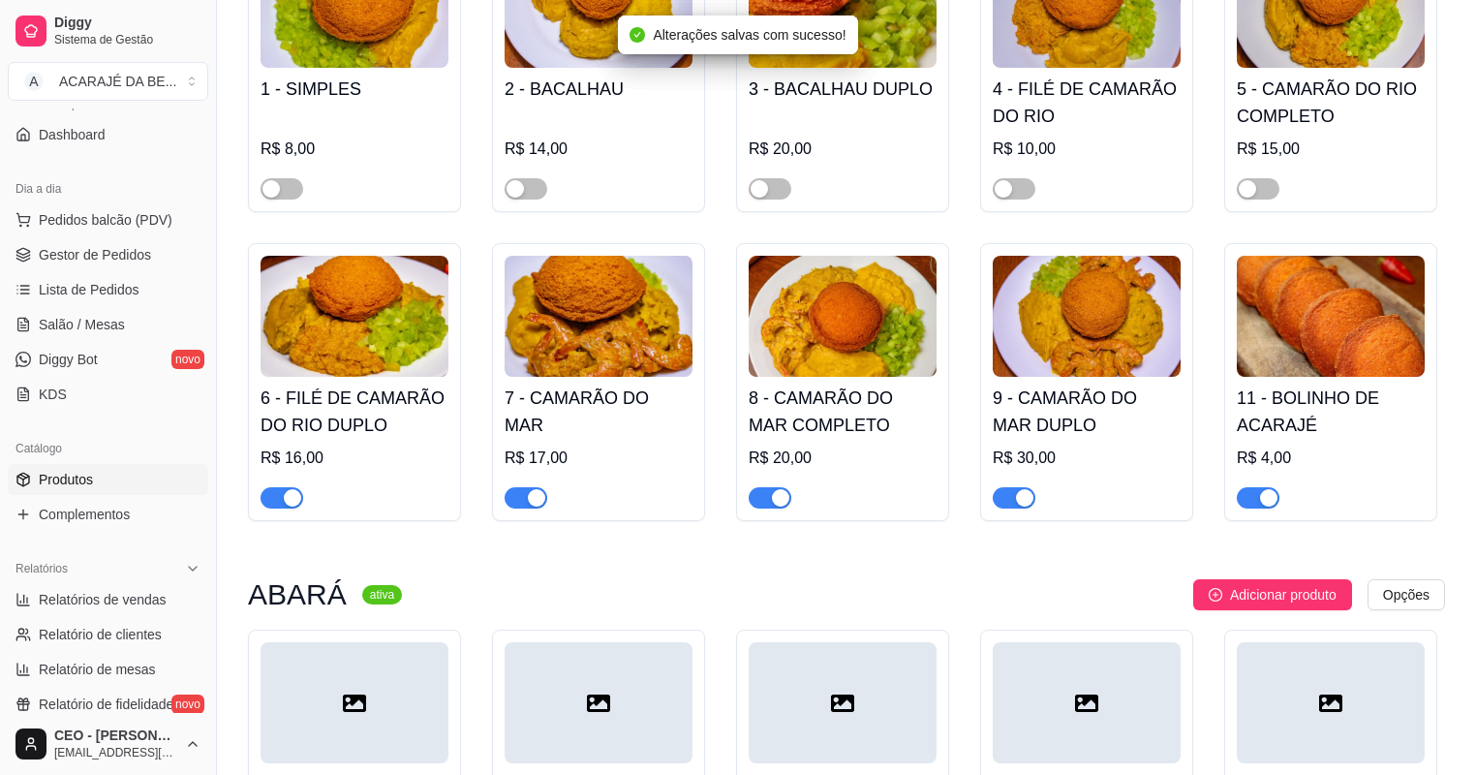
click at [1240, 490] on span "button" at bounding box center [1258, 497] width 43 height 21
click at [1006, 496] on span "button" at bounding box center [1014, 497] width 43 height 21
click at [763, 494] on span "button" at bounding box center [770, 497] width 43 height 21
click at [536, 498] on div "button" at bounding box center [536, 497] width 17 height 17
click at [289, 500] on div "button" at bounding box center [292, 497] width 17 height 17
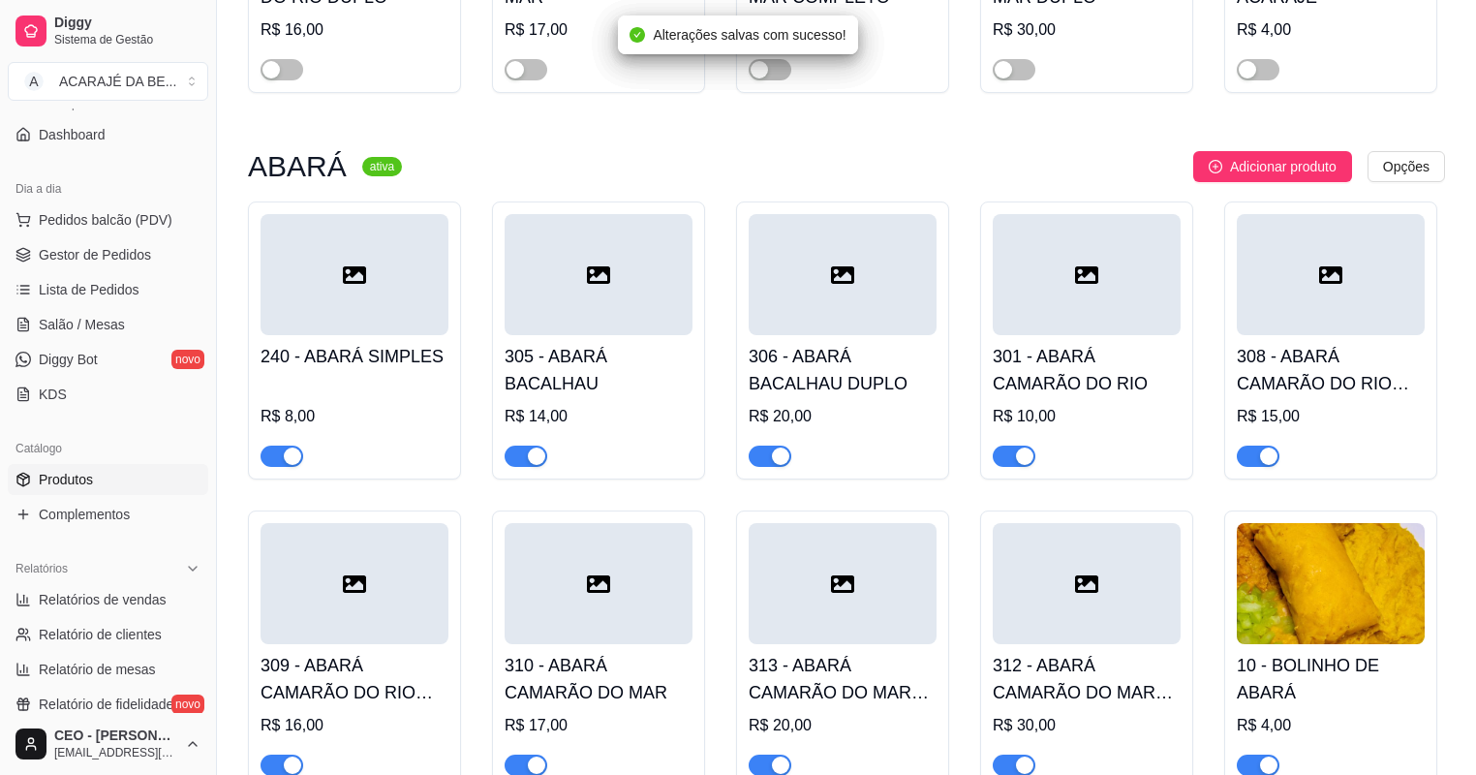
scroll to position [775, 0]
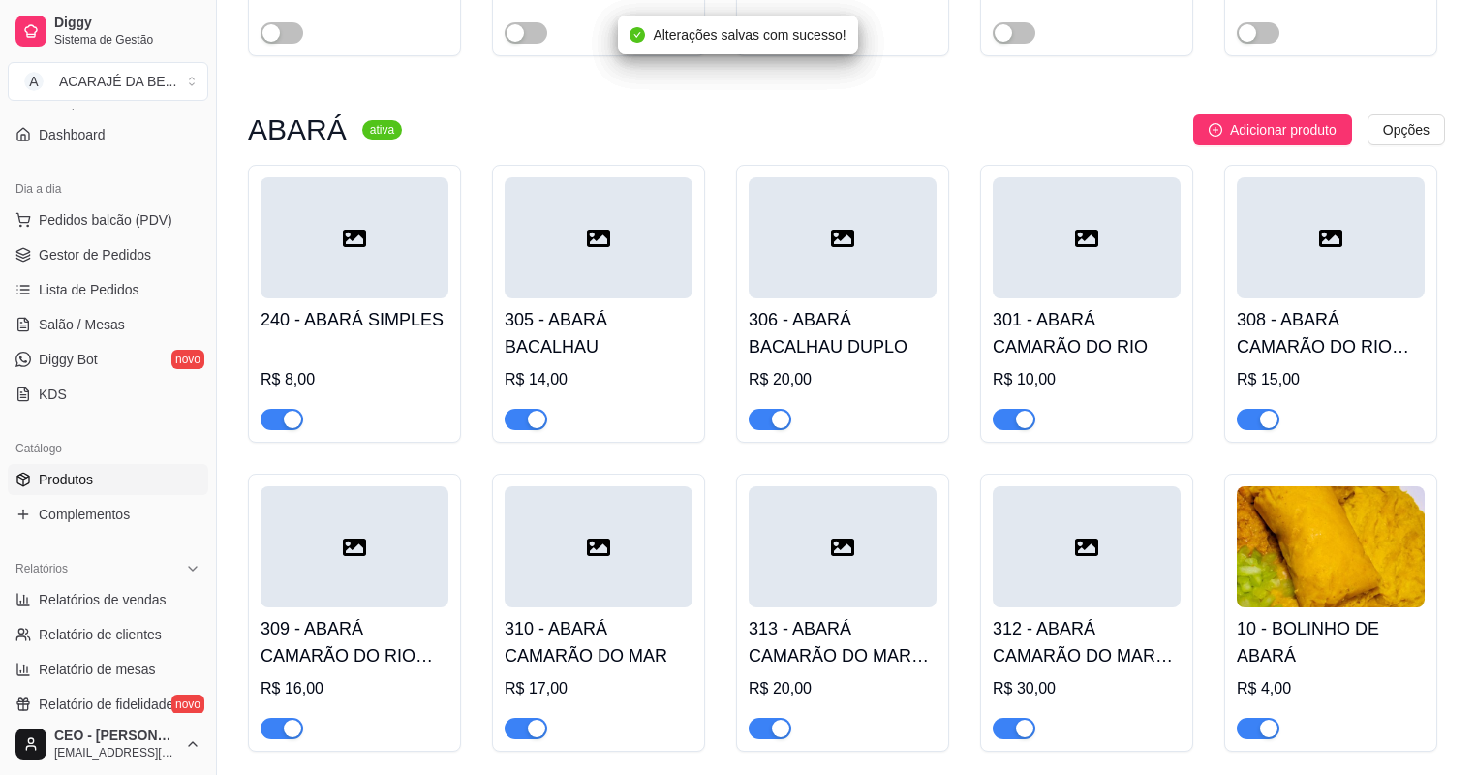
click at [274, 433] on div "240 - ABARÁ SIMPLES R$ 8,00" at bounding box center [354, 304] width 213 height 278
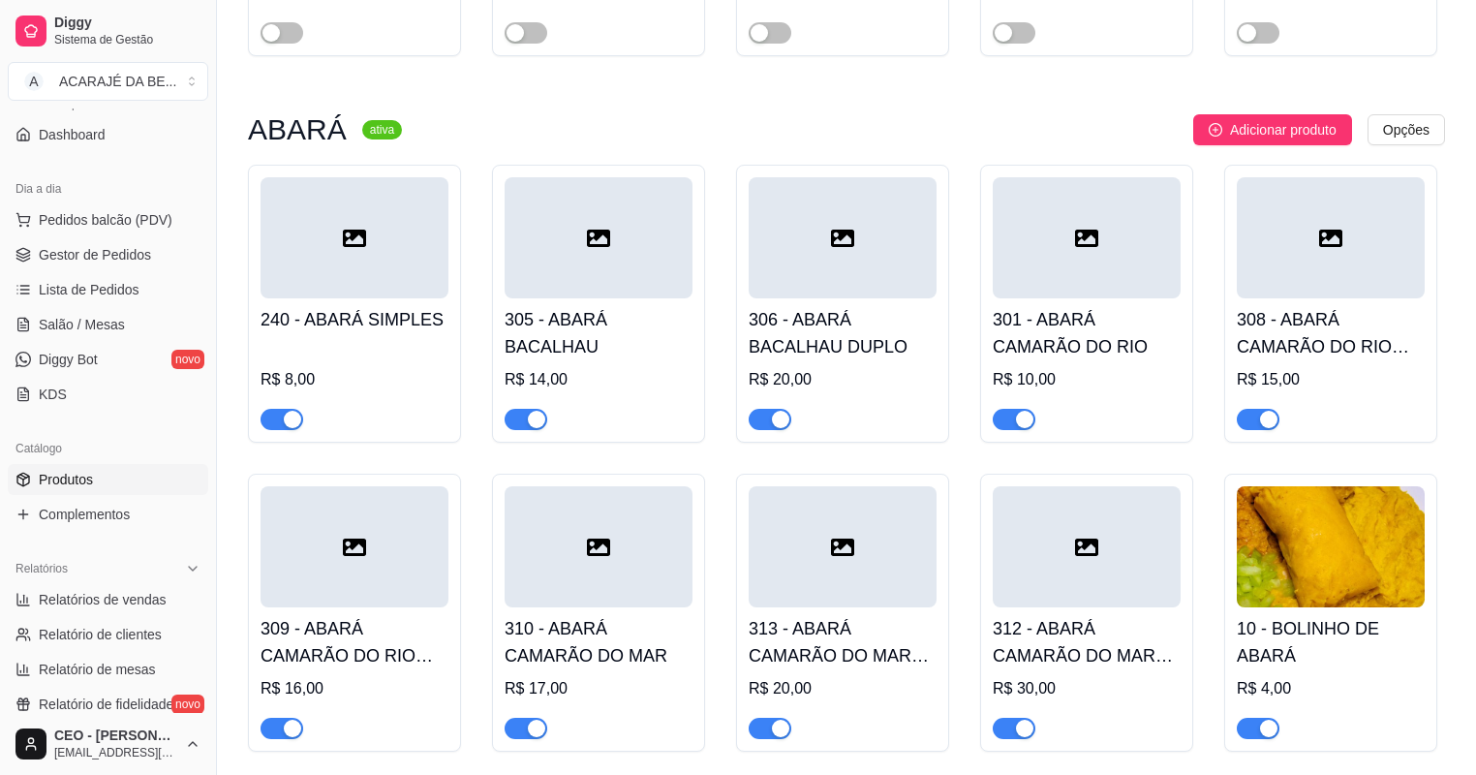
click at [1259, 422] on button "button" at bounding box center [1258, 419] width 43 height 21
click at [1251, 726] on span "button" at bounding box center [1258, 728] width 43 height 21
click at [1025, 731] on div "button" at bounding box center [1024, 727] width 17 height 17
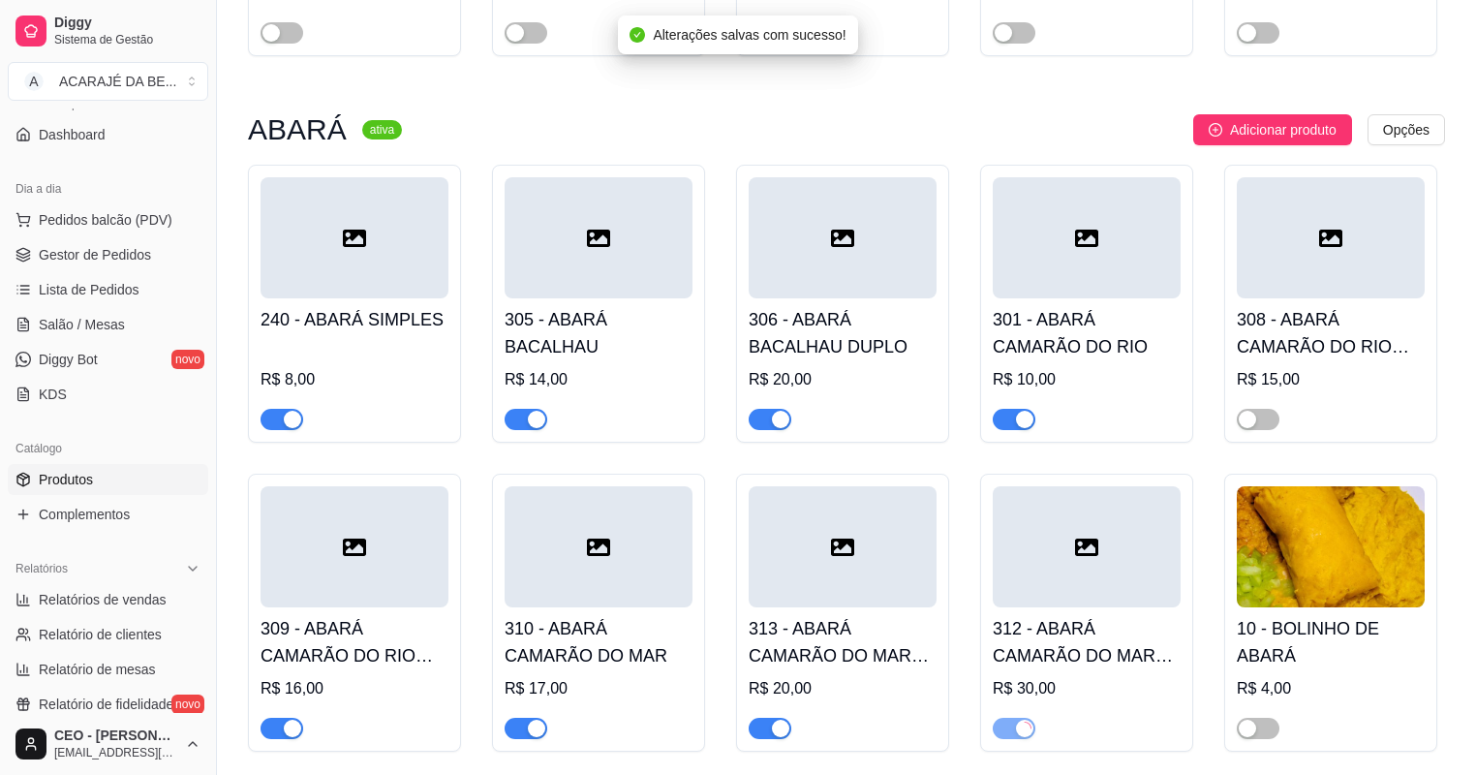
click at [1009, 427] on span "button" at bounding box center [1014, 419] width 43 height 21
click at [752, 414] on span "button" at bounding box center [770, 419] width 43 height 21
click at [777, 728] on div "button" at bounding box center [780, 727] width 17 height 17
click at [511, 732] on span "button" at bounding box center [526, 728] width 43 height 21
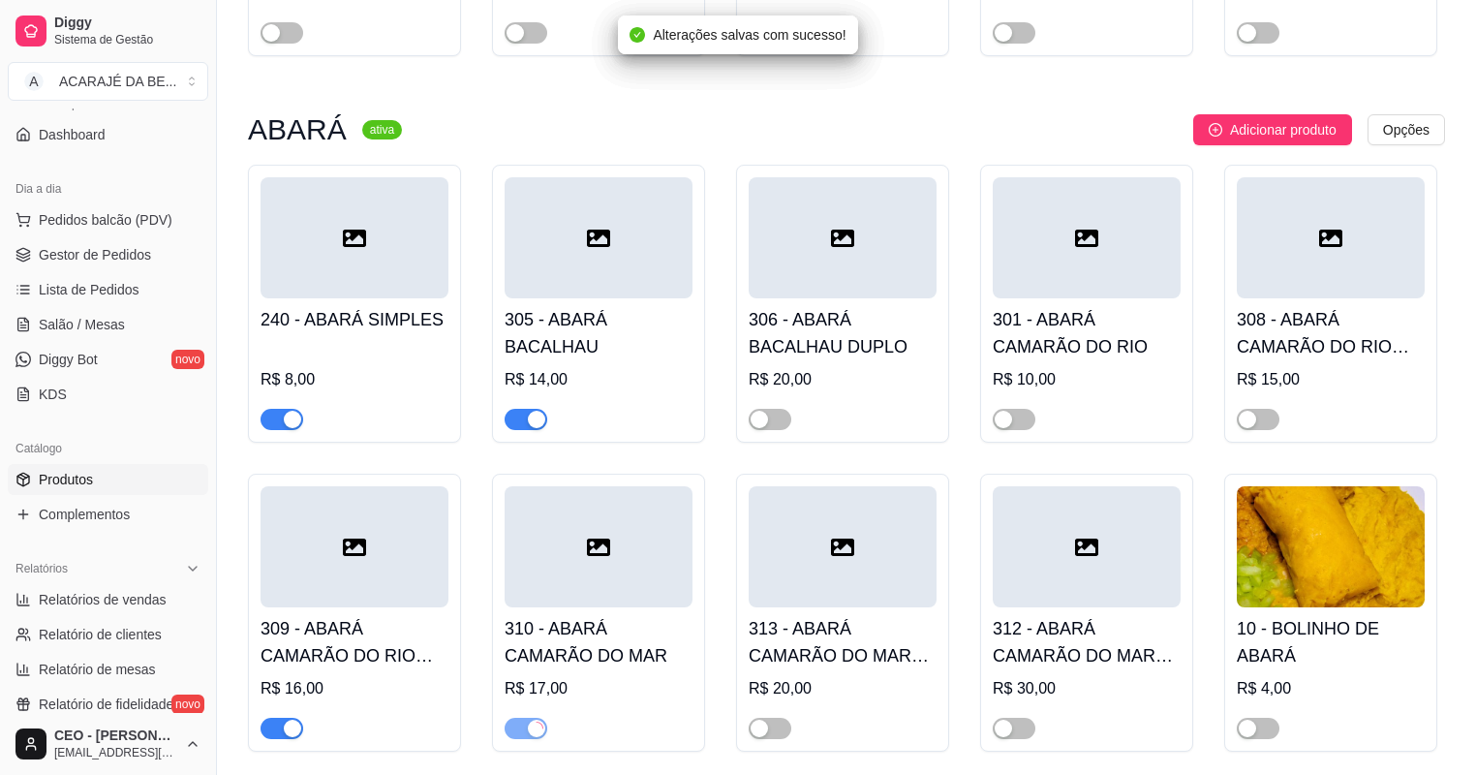
click at [515, 433] on div "305 - ABARÁ BACALHAU R$ 14,00" at bounding box center [598, 304] width 213 height 278
click at [291, 425] on div "button" at bounding box center [292, 419] width 17 height 17
click at [294, 726] on div "button" at bounding box center [292, 727] width 17 height 17
click at [534, 423] on div "button" at bounding box center [536, 419] width 17 height 17
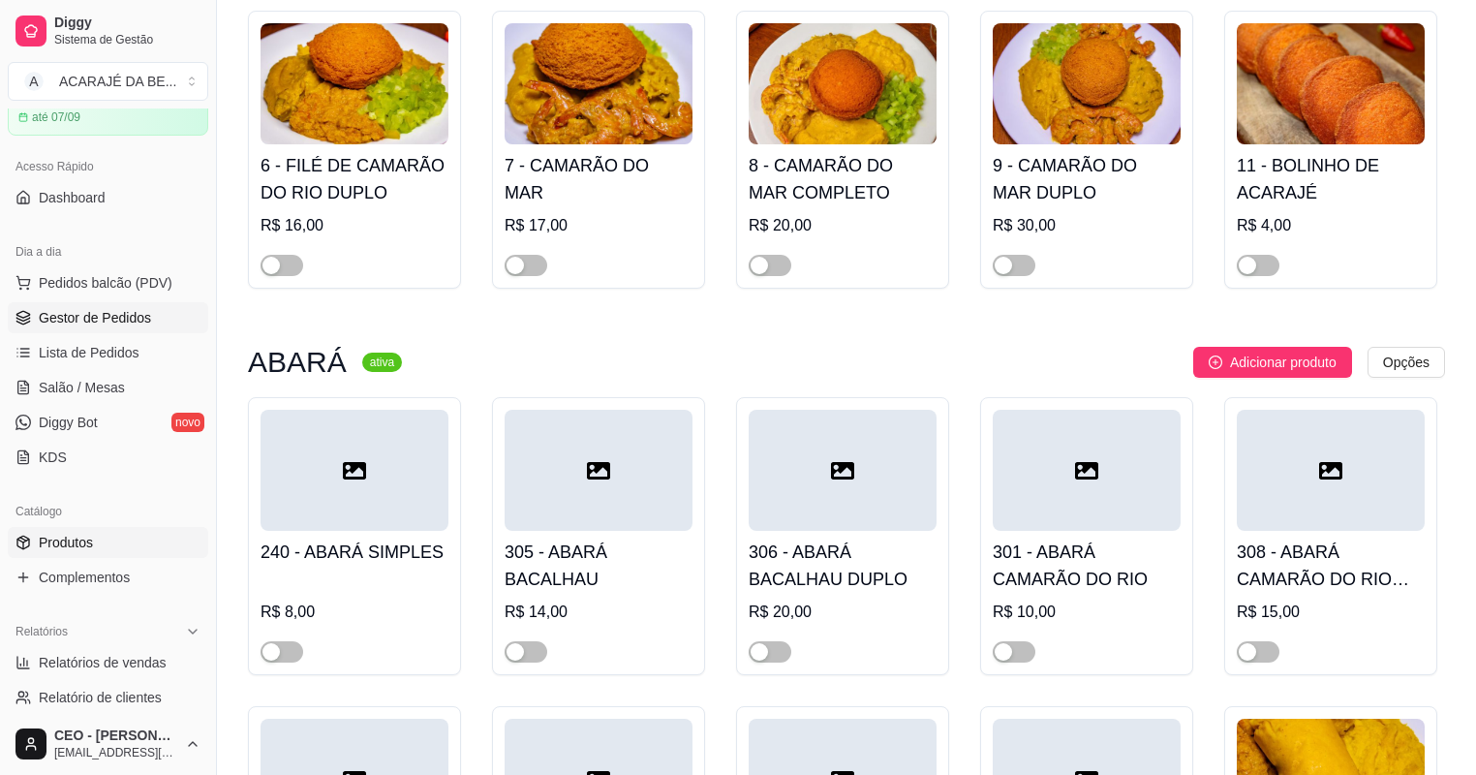
scroll to position [0, 0]
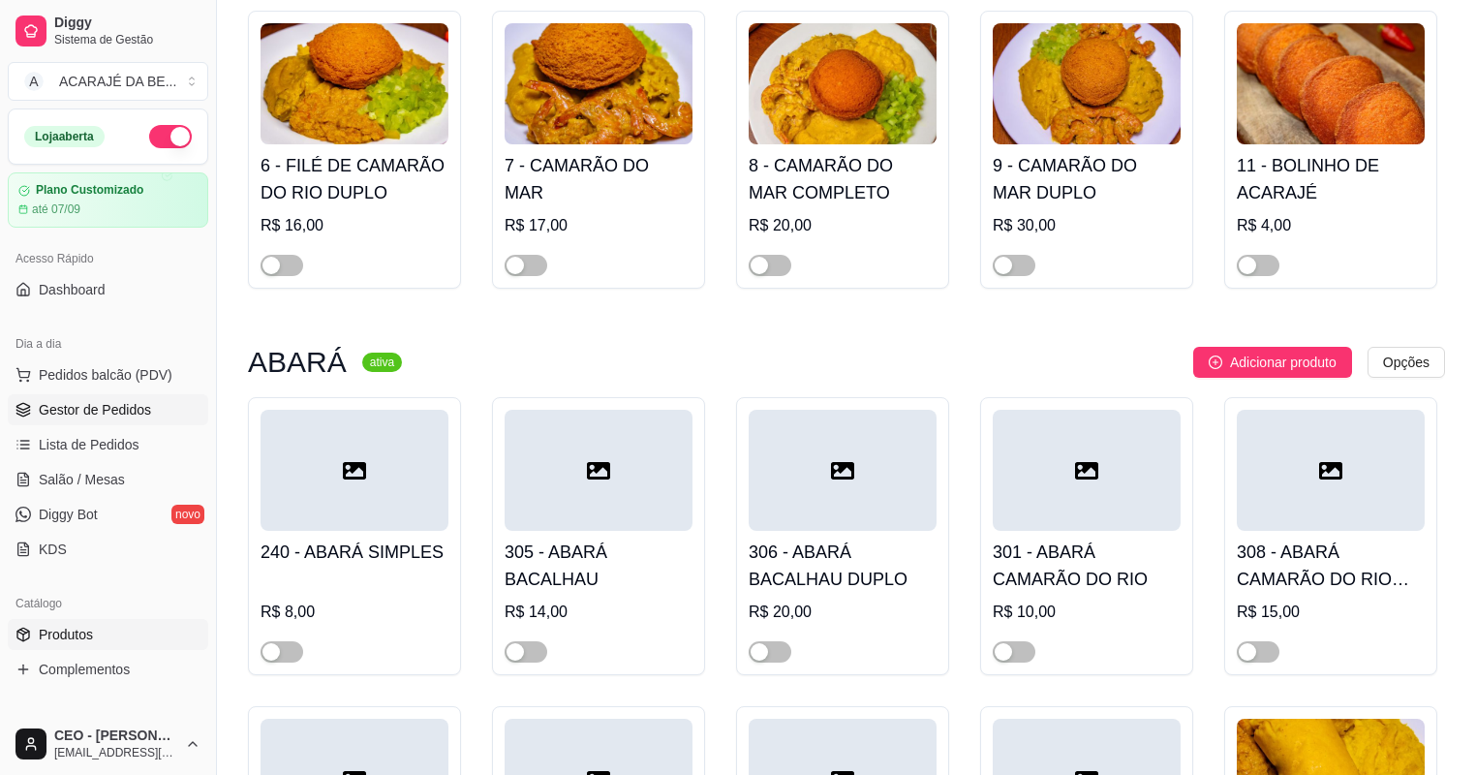
click at [81, 419] on link "Gestor de Pedidos" at bounding box center [108, 409] width 200 height 31
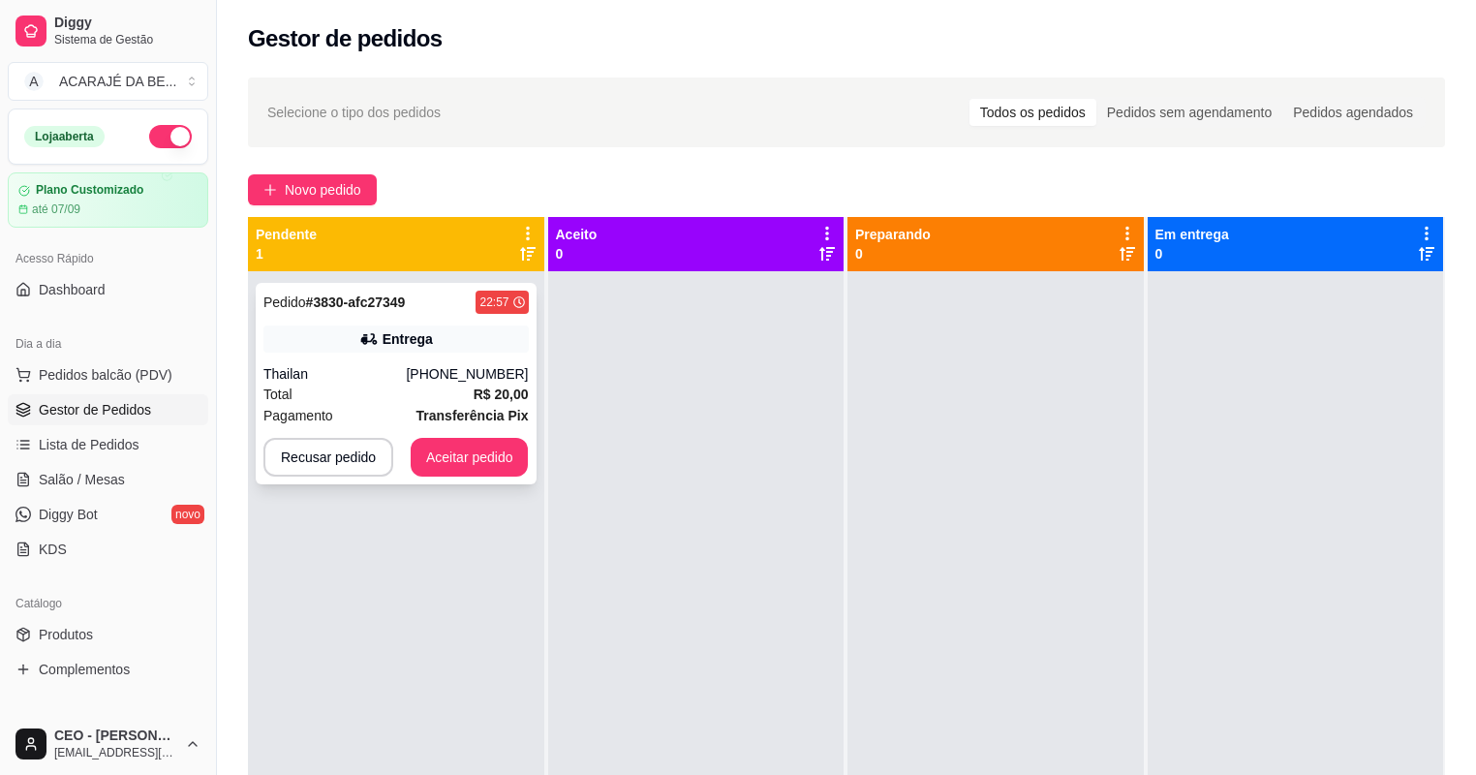
click at [438, 401] on div "Total R$ 20,00" at bounding box center [395, 393] width 265 height 21
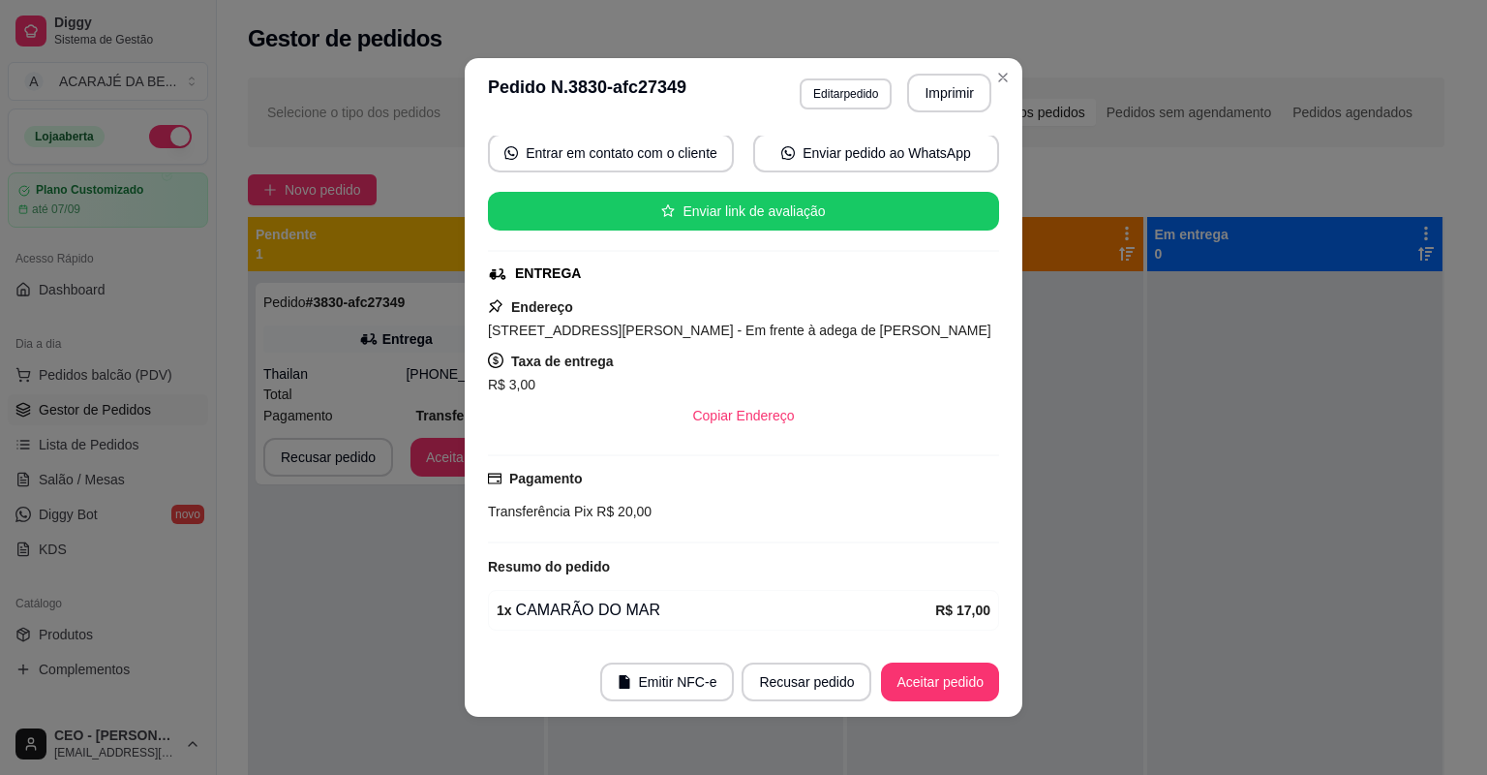
scroll to position [246, 0]
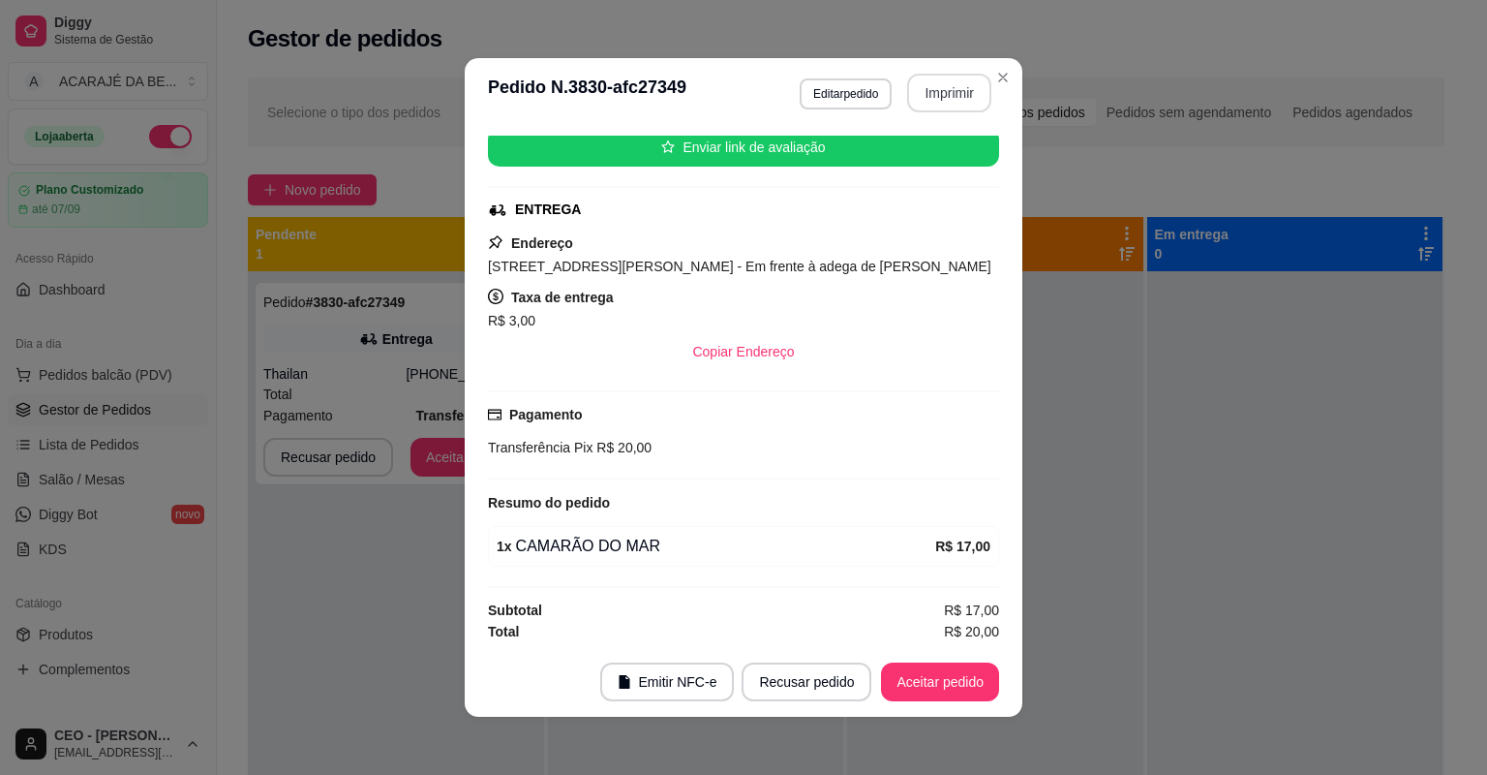
click at [920, 84] on button "Imprimir" at bounding box center [949, 93] width 84 height 39
click at [933, 682] on button "Aceitar pedido" at bounding box center [940, 682] width 114 height 38
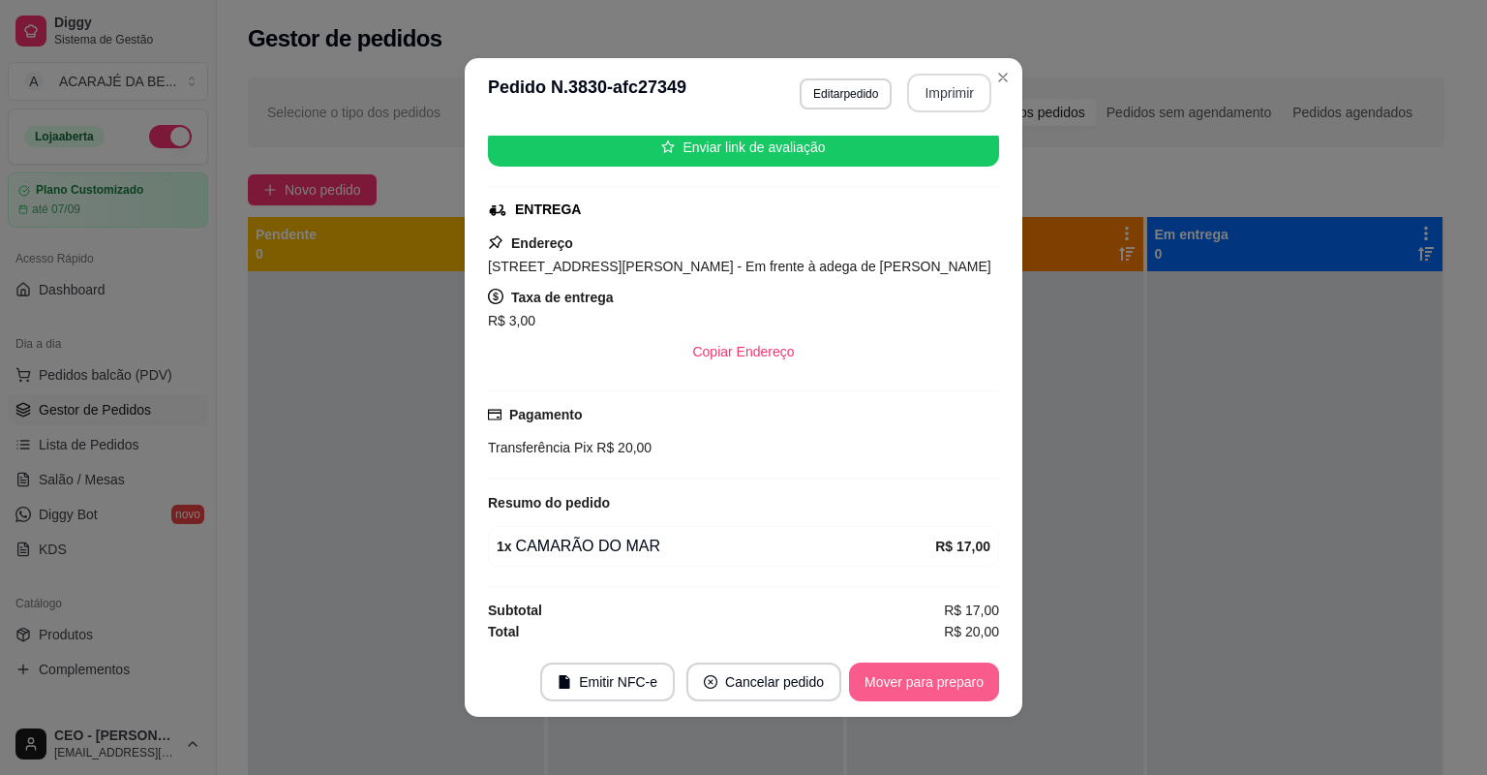
click at [933, 682] on button "Mover para preparo" at bounding box center [924, 681] width 150 height 39
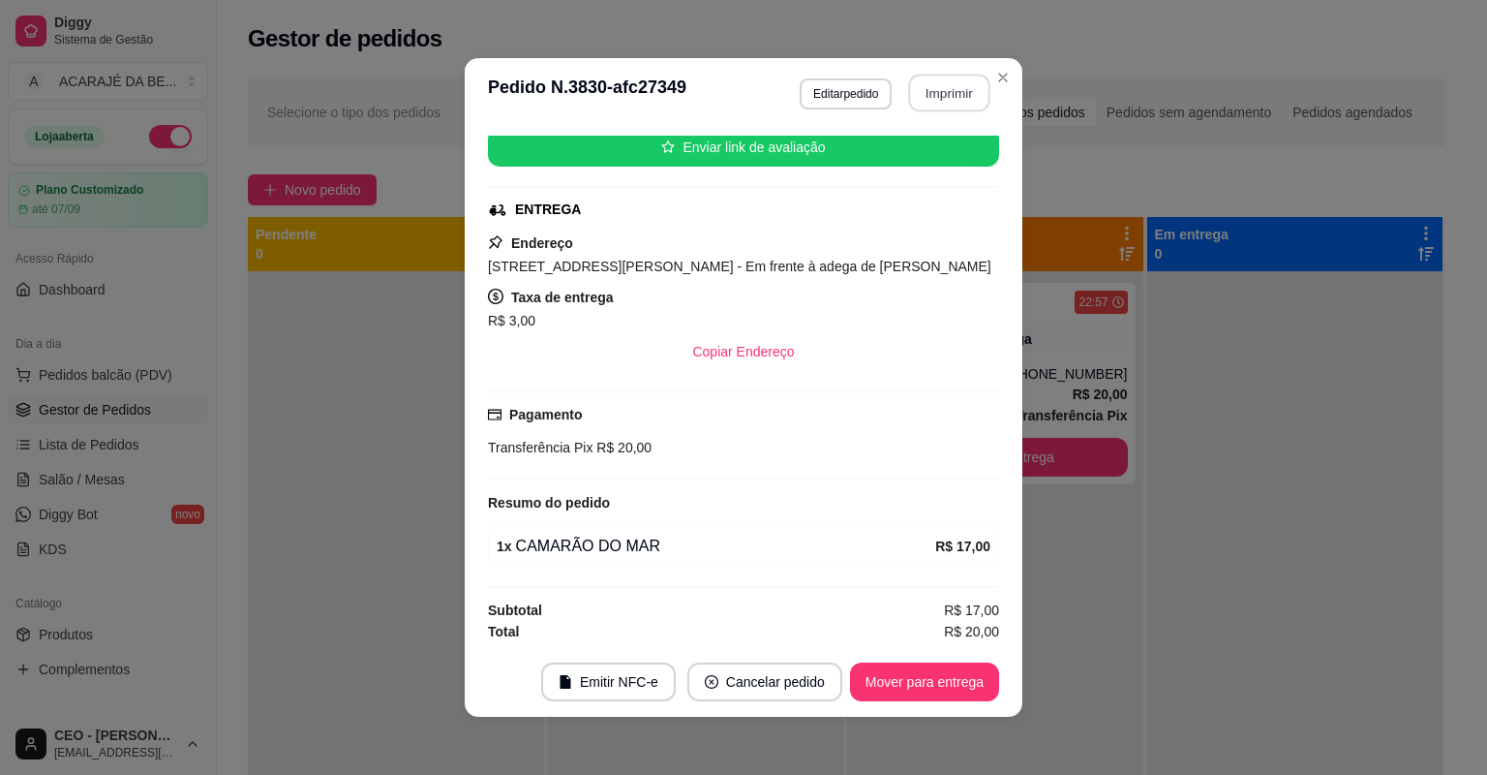
click at [946, 99] on button "Imprimir" at bounding box center [949, 94] width 81 height 38
click at [912, 691] on button "Mover para entrega" at bounding box center [924, 681] width 149 height 39
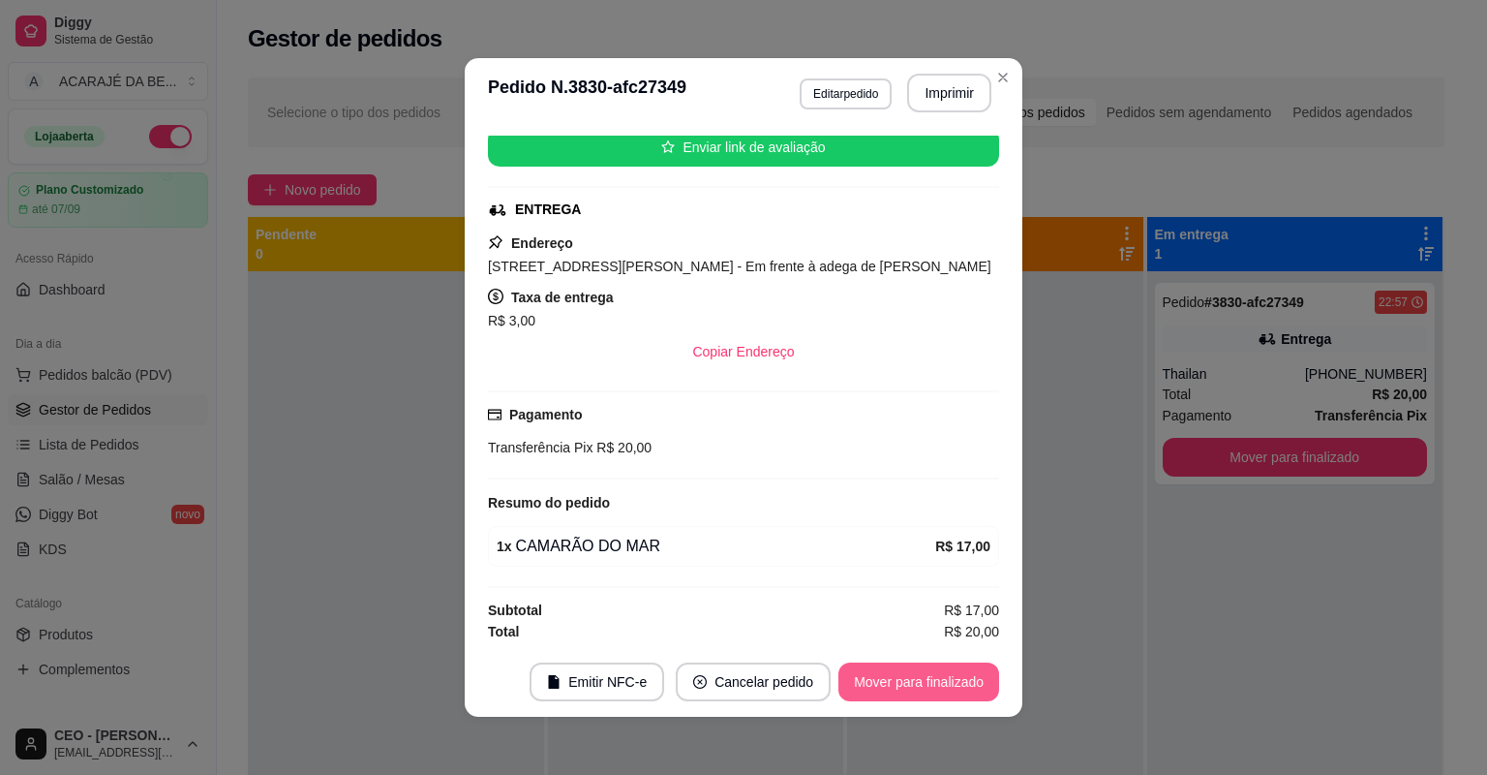
click at [910, 681] on button "Mover para finalizado" at bounding box center [919, 681] width 161 height 39
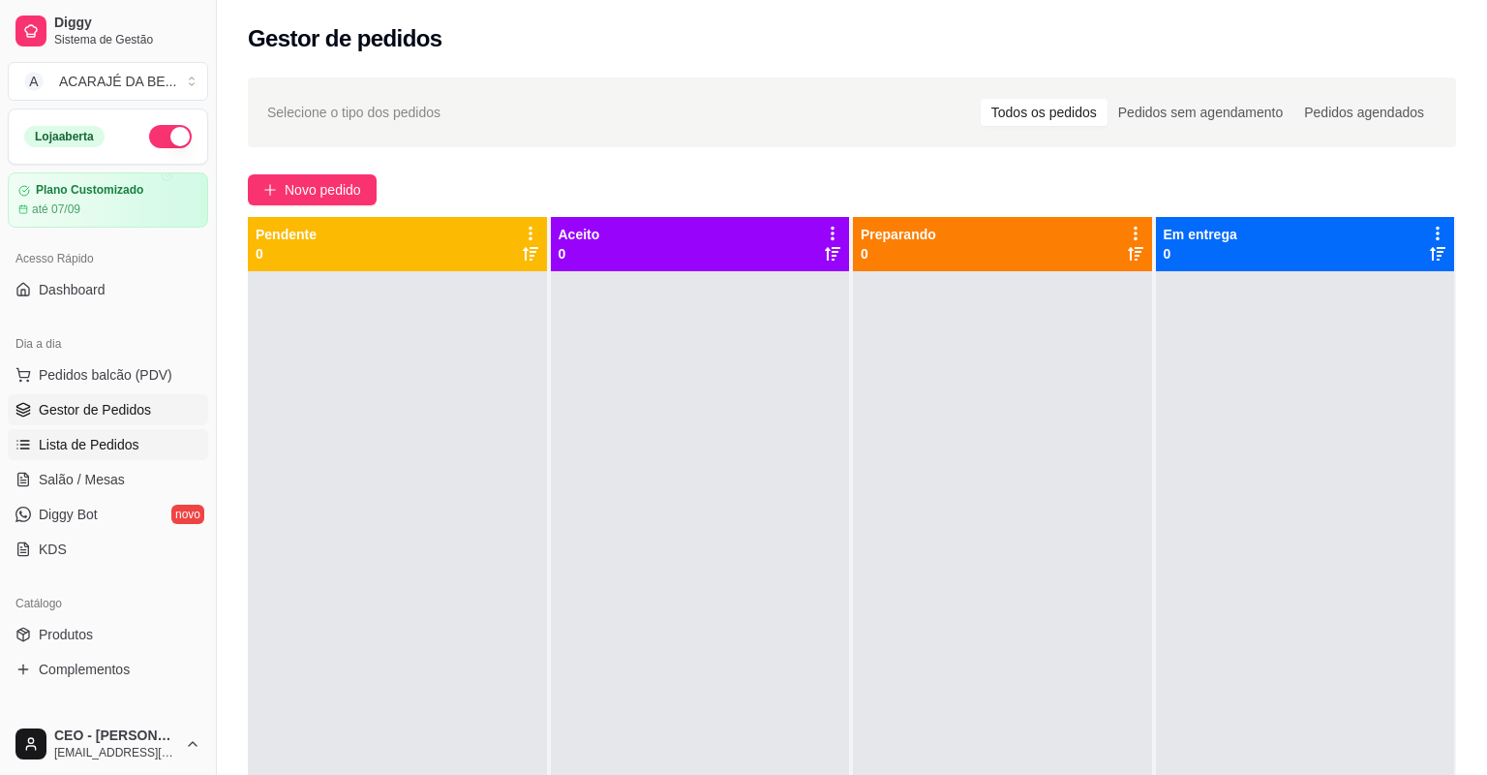
click at [81, 448] on span "Lista de Pedidos" at bounding box center [89, 444] width 101 height 19
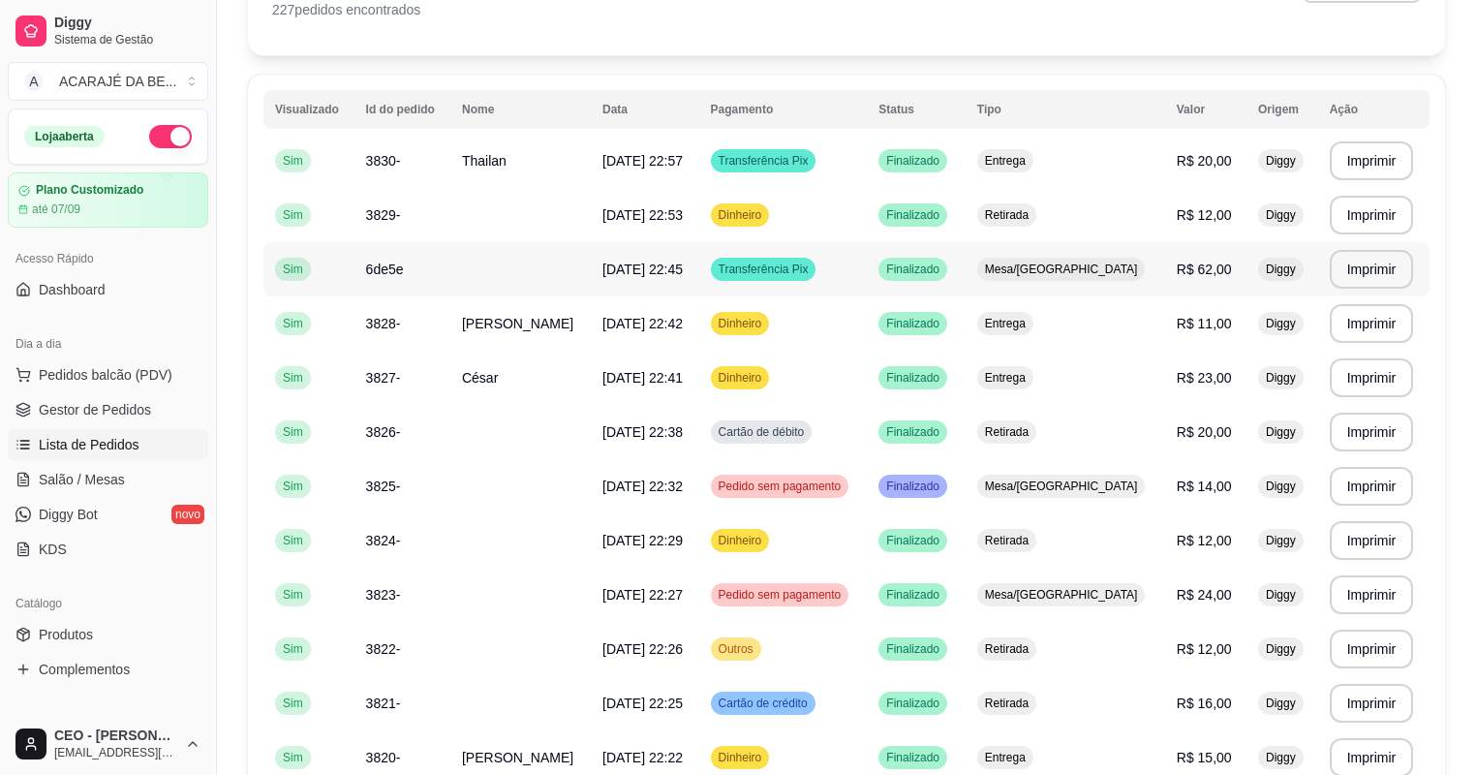
scroll to position [155, 0]
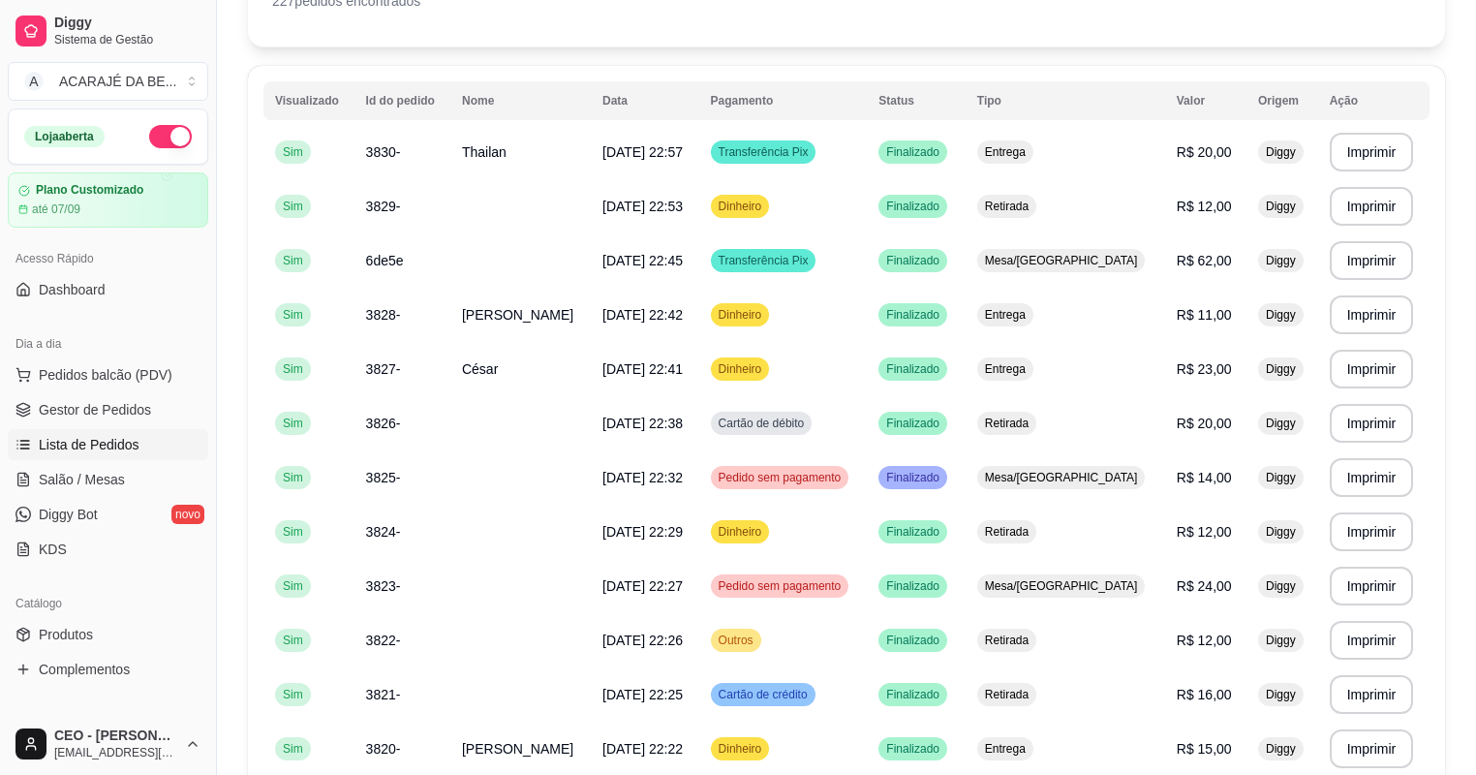
click at [59, 435] on span "Lista de Pedidos" at bounding box center [89, 444] width 101 height 19
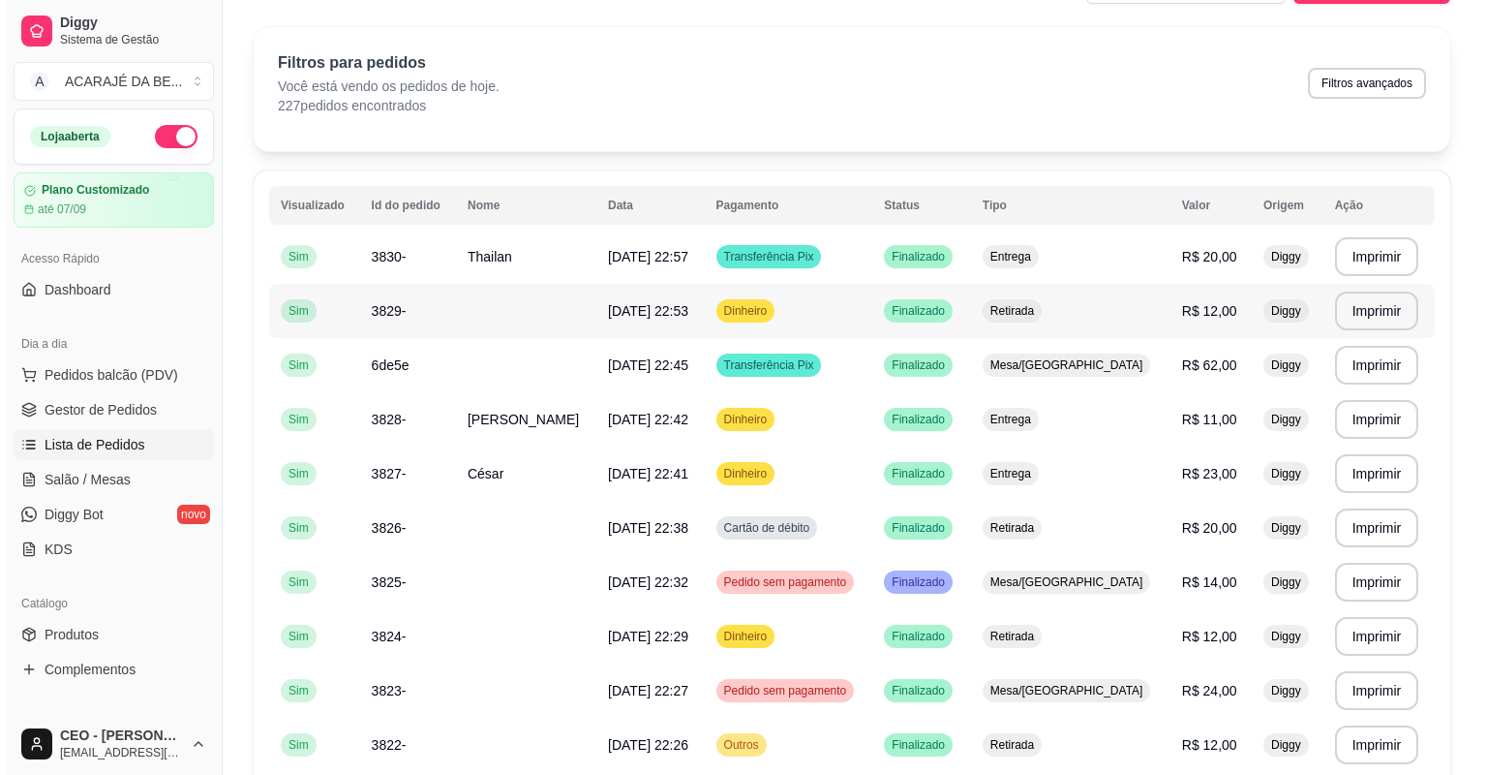
scroll to position [77, 0]
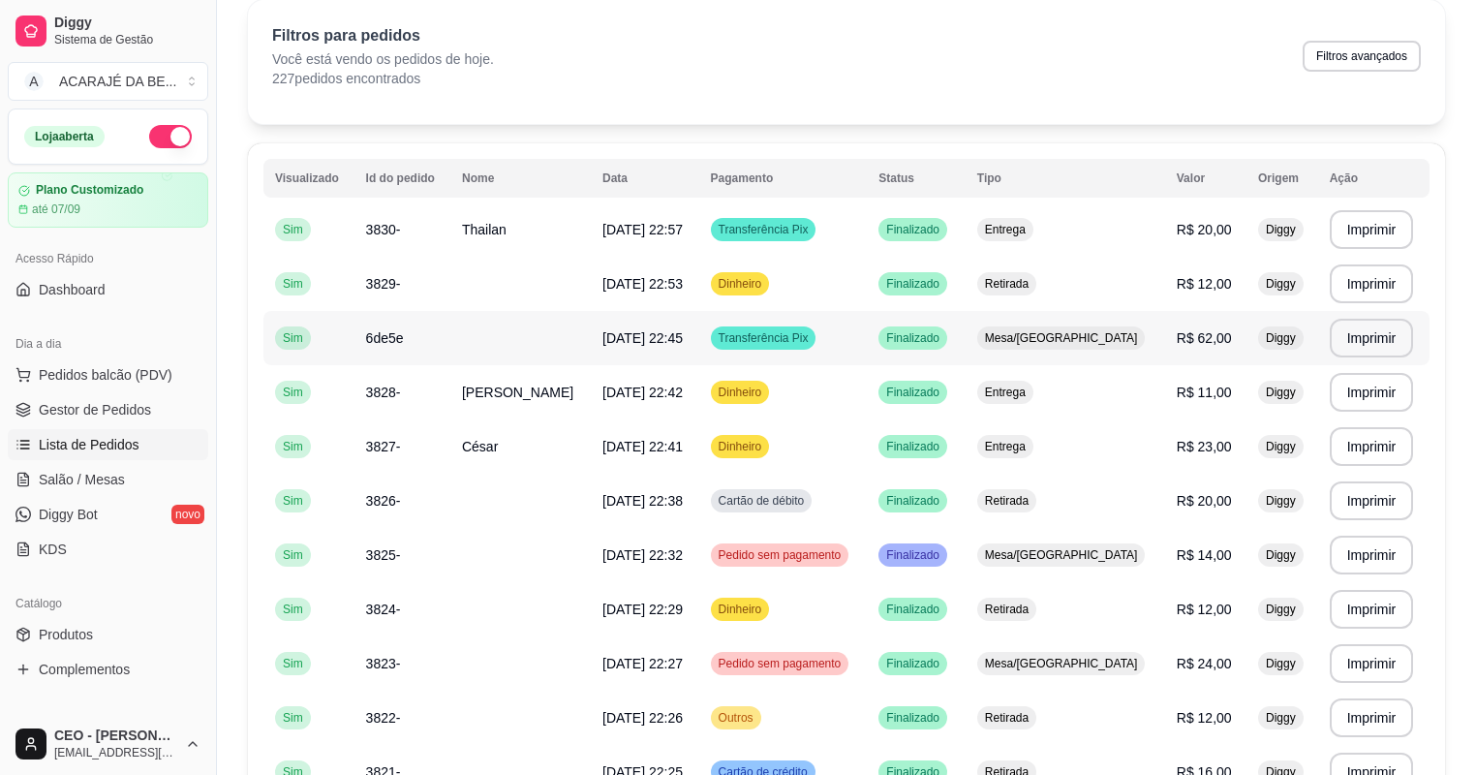
click at [1099, 333] on span "Mesa/[GEOGRAPHIC_DATA]" at bounding box center [1061, 337] width 161 height 15
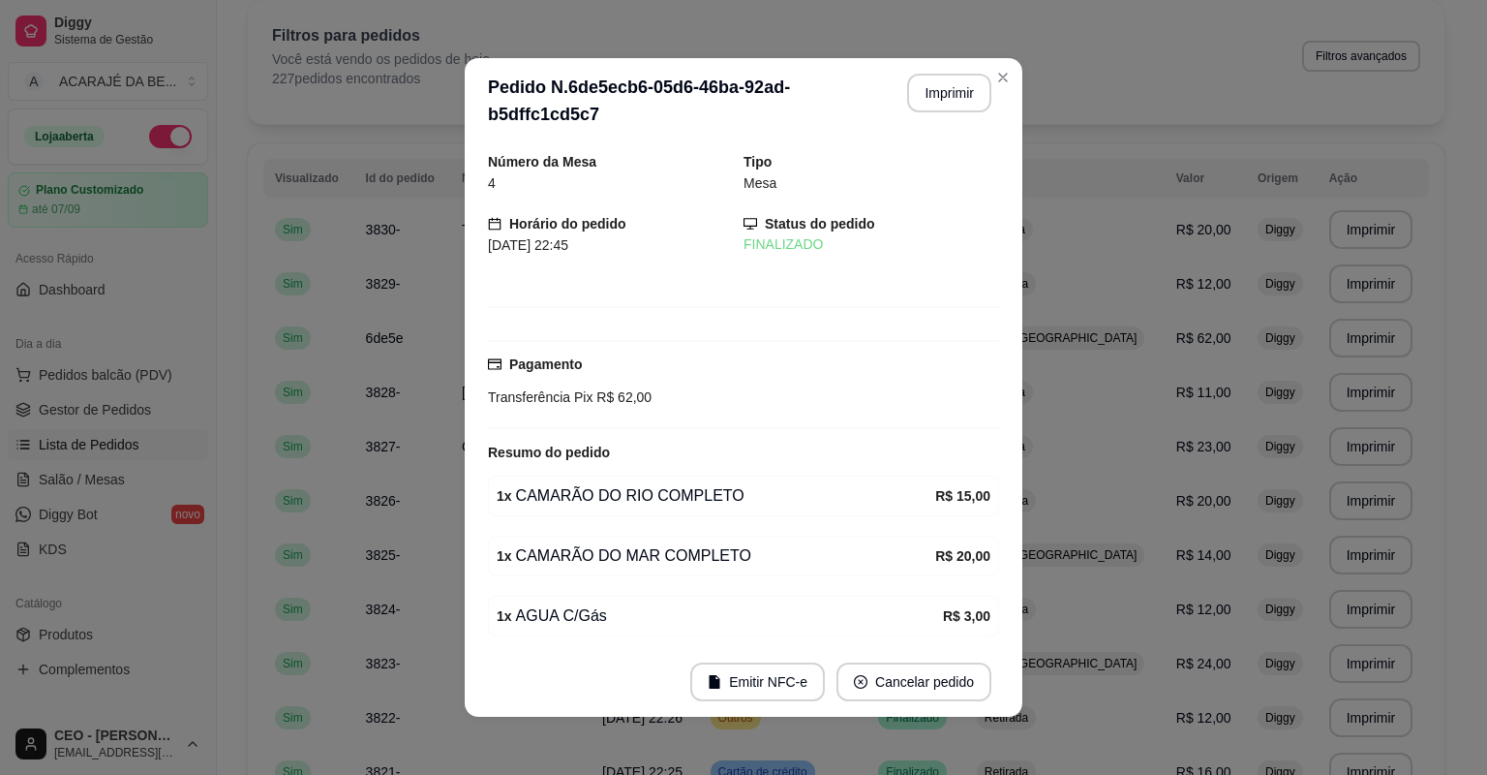
scroll to position [129, 0]
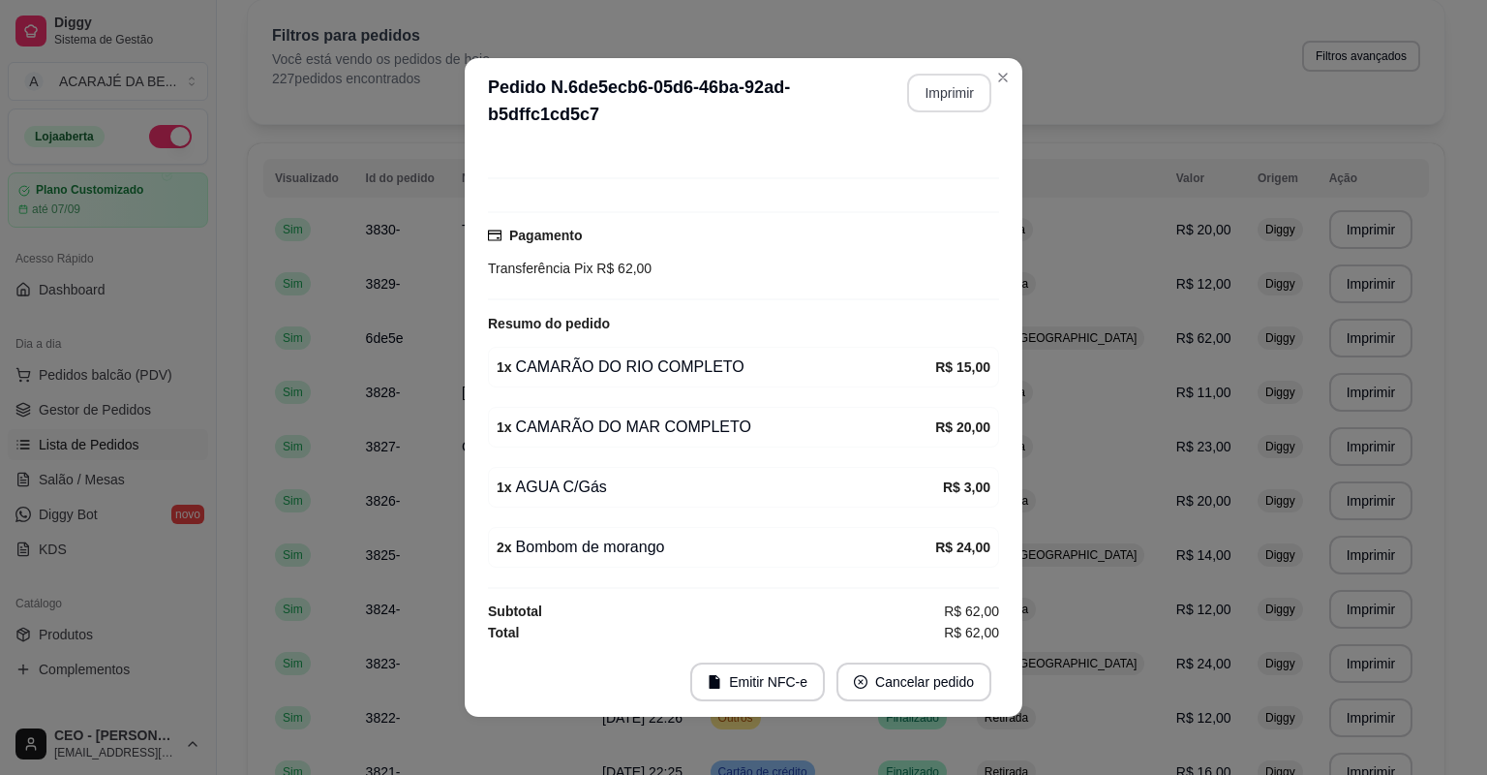
click at [945, 100] on button "Imprimir" at bounding box center [949, 93] width 84 height 39
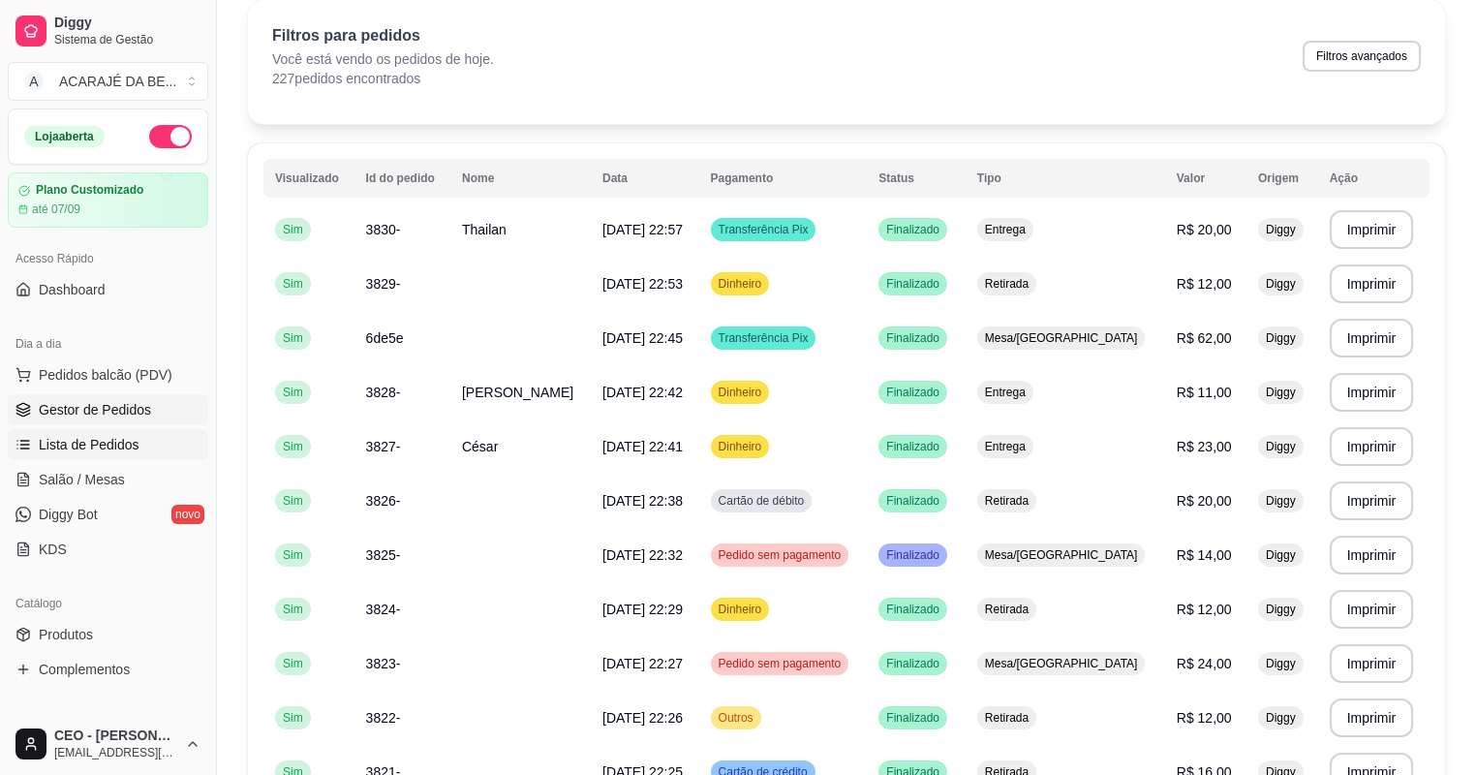
scroll to position [77, 0]
click at [55, 415] on span "Gestor de Pedidos" at bounding box center [95, 409] width 112 height 19
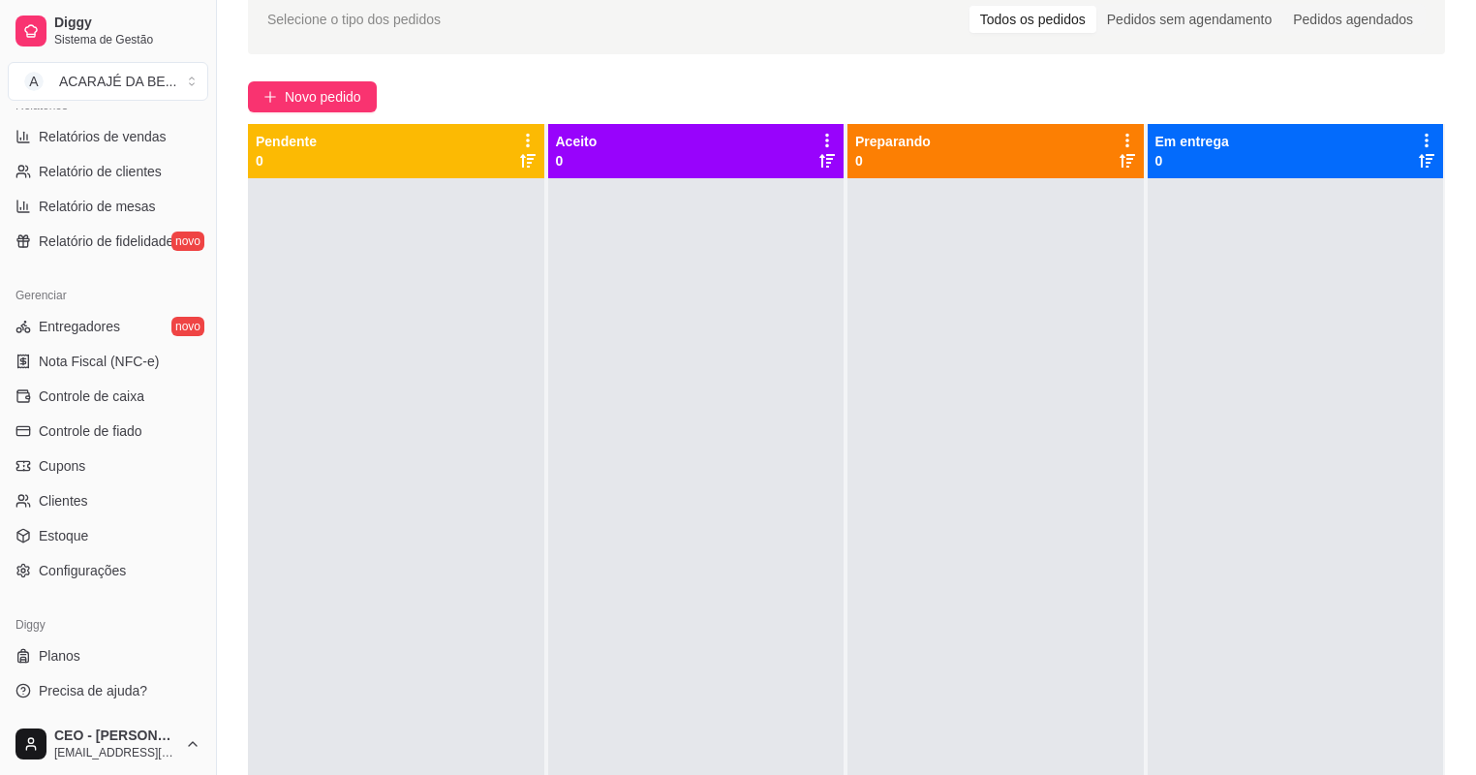
scroll to position [232, 0]
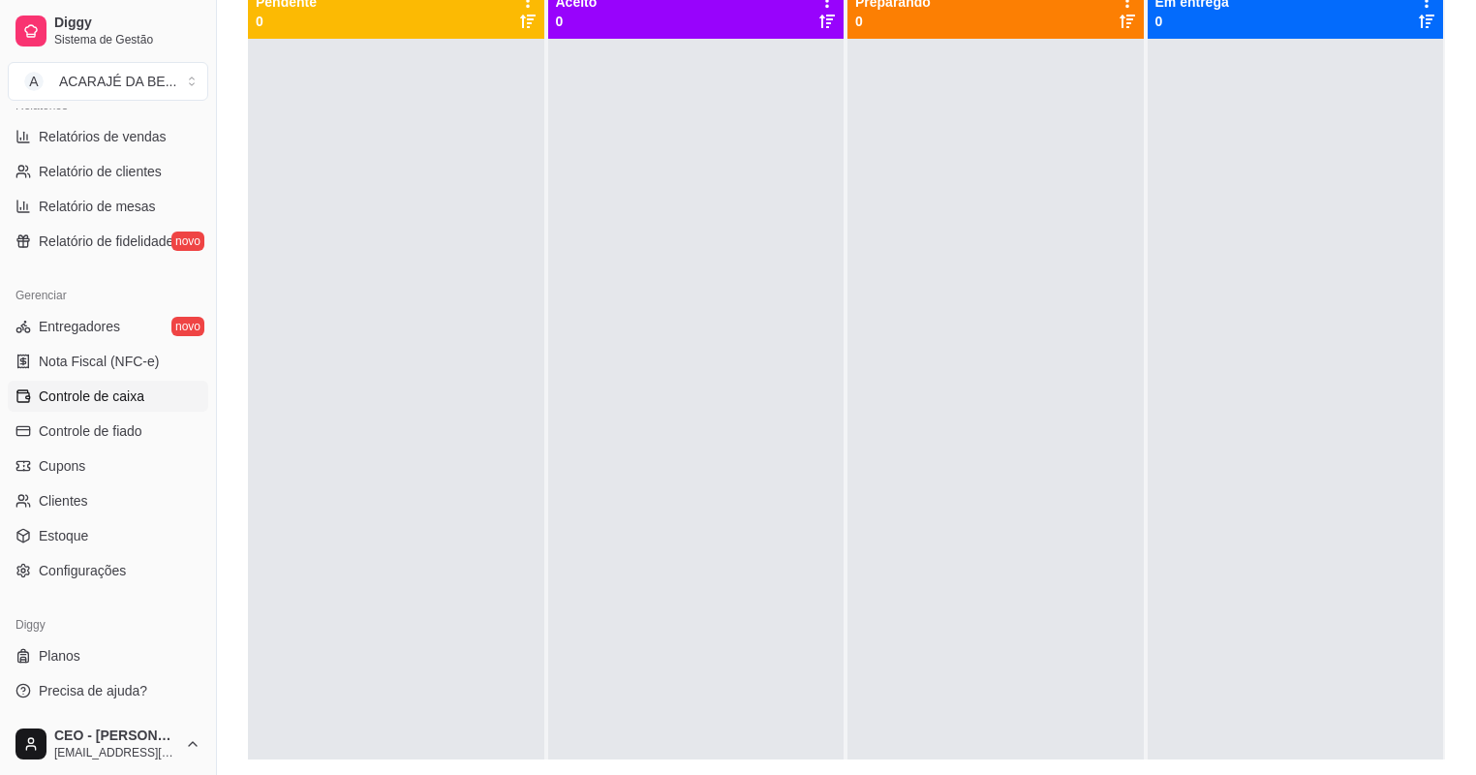
click at [126, 388] on span "Controle de caixa" at bounding box center [92, 395] width 106 height 19
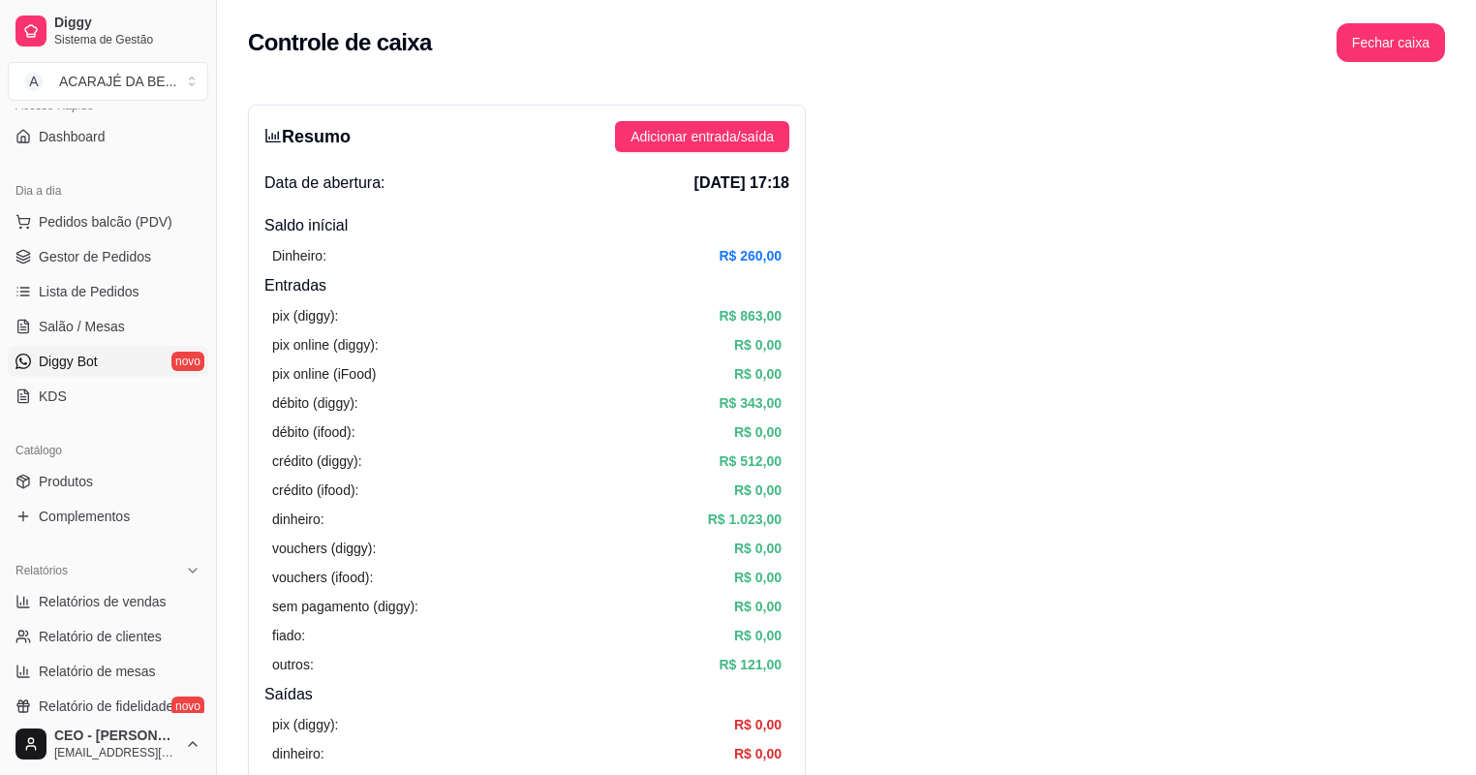
scroll to position [76, 0]
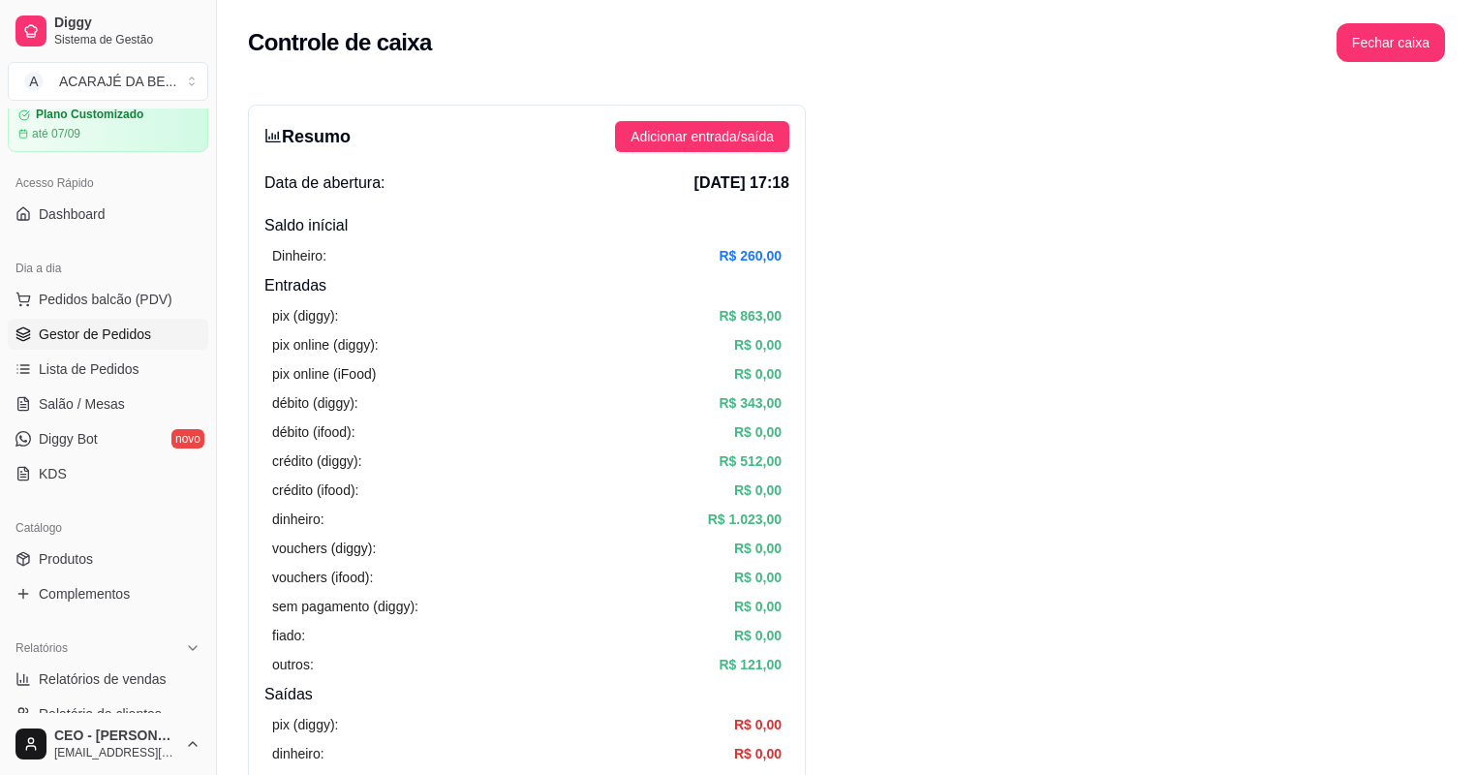
click at [81, 329] on span "Gestor de Pedidos" at bounding box center [95, 333] width 112 height 19
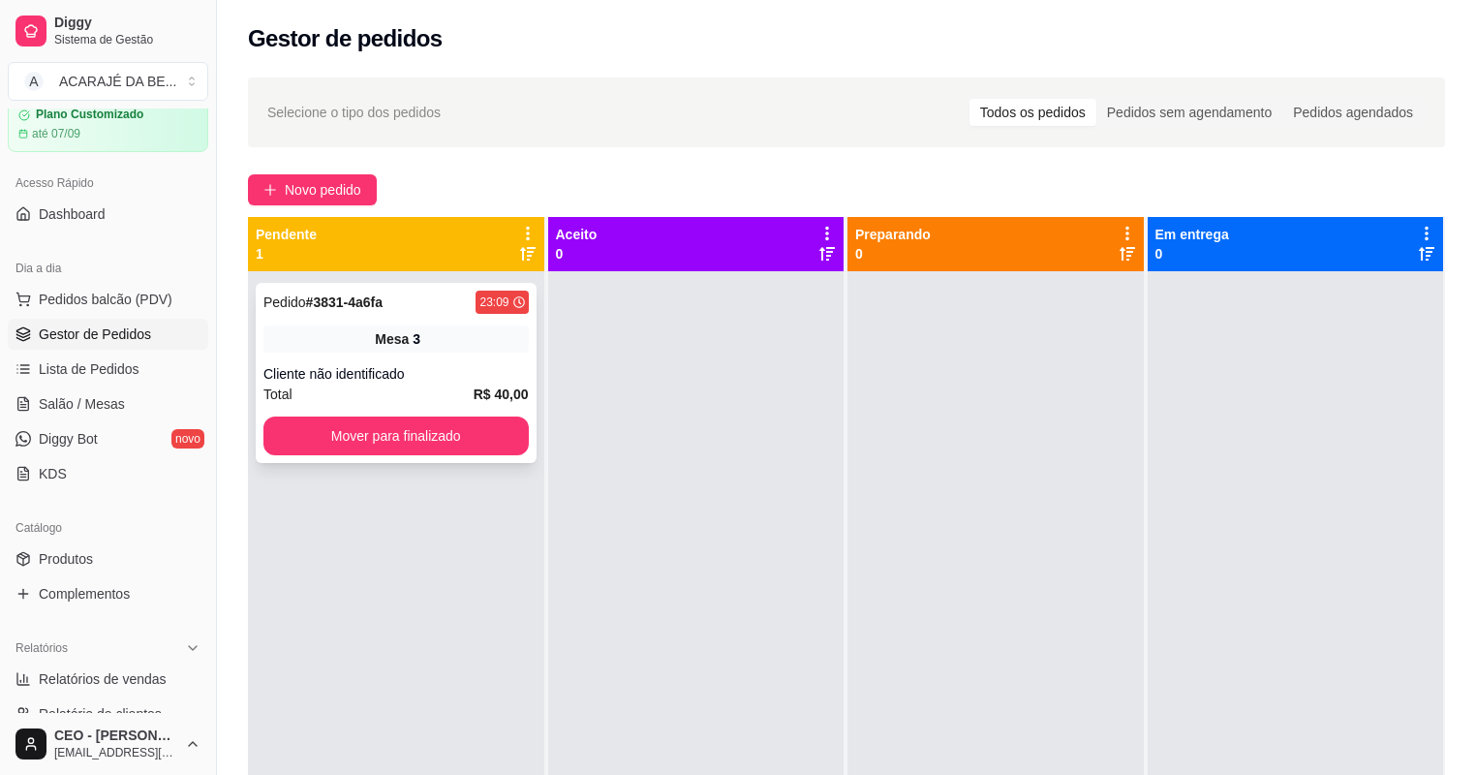
click at [407, 393] on div "Total R$ 40,00" at bounding box center [395, 393] width 265 height 21
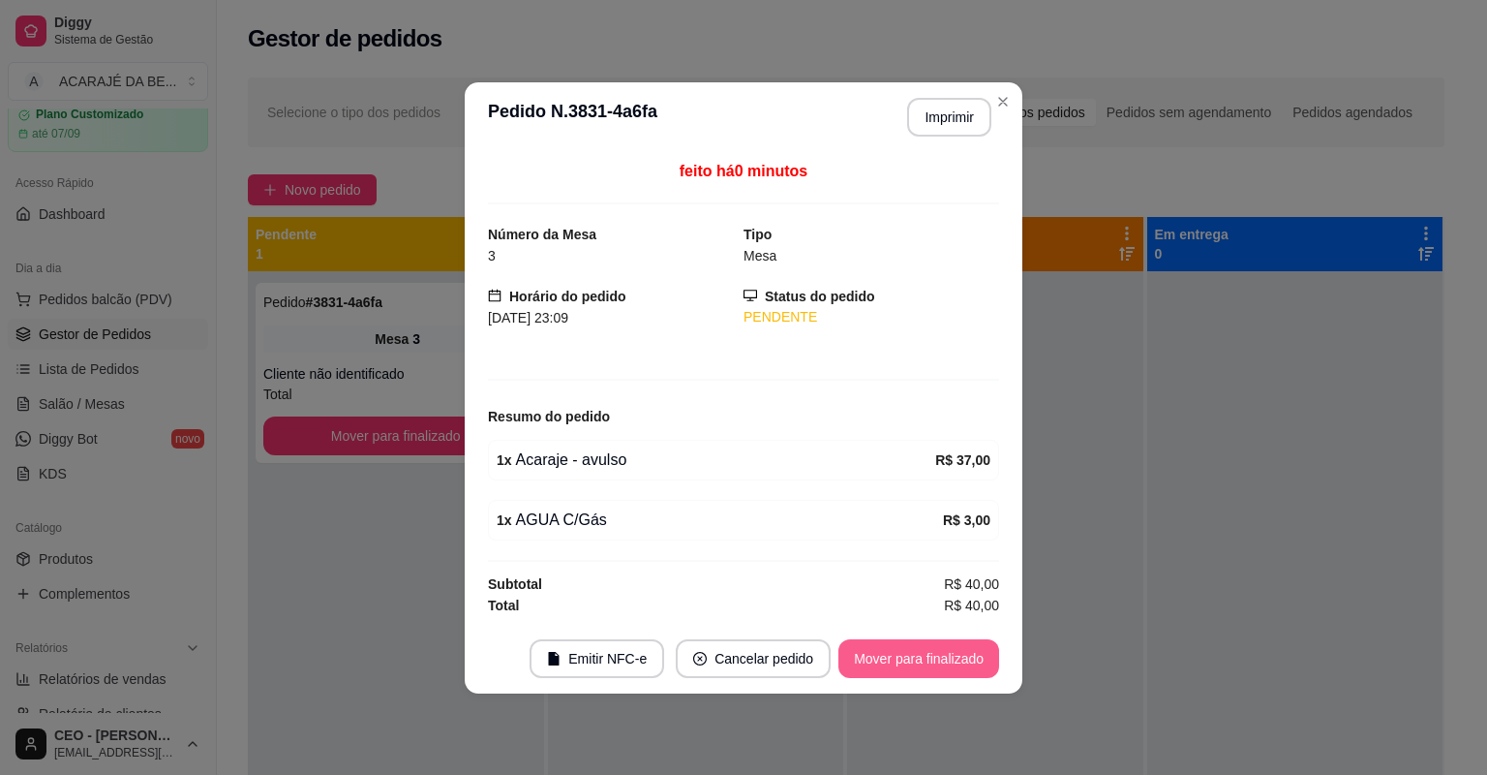
click at [876, 655] on button "Mover para finalizado" at bounding box center [919, 658] width 161 height 39
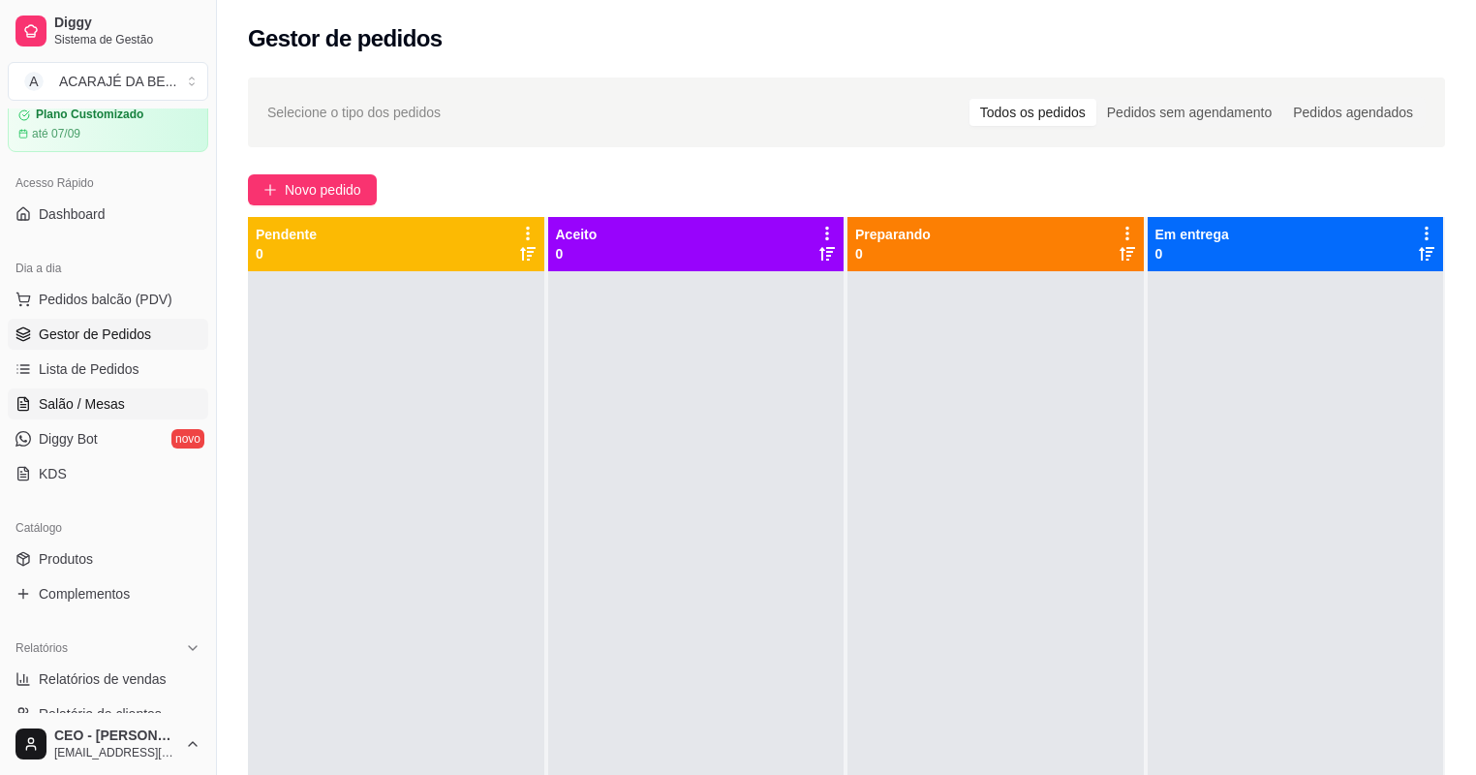
click at [104, 395] on span "Salão / Mesas" at bounding box center [82, 403] width 86 height 19
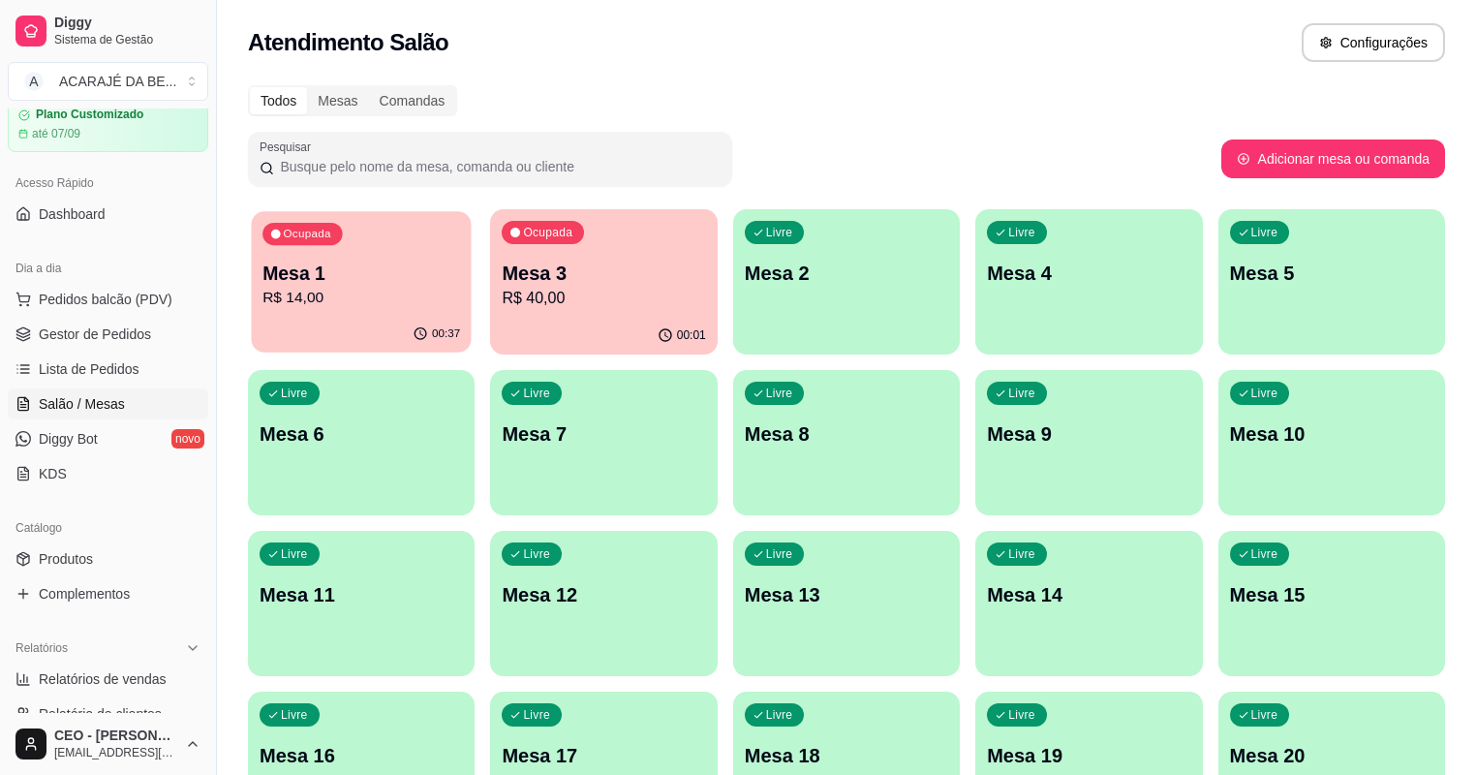
click at [357, 291] on p "R$ 14,00" at bounding box center [361, 298] width 198 height 22
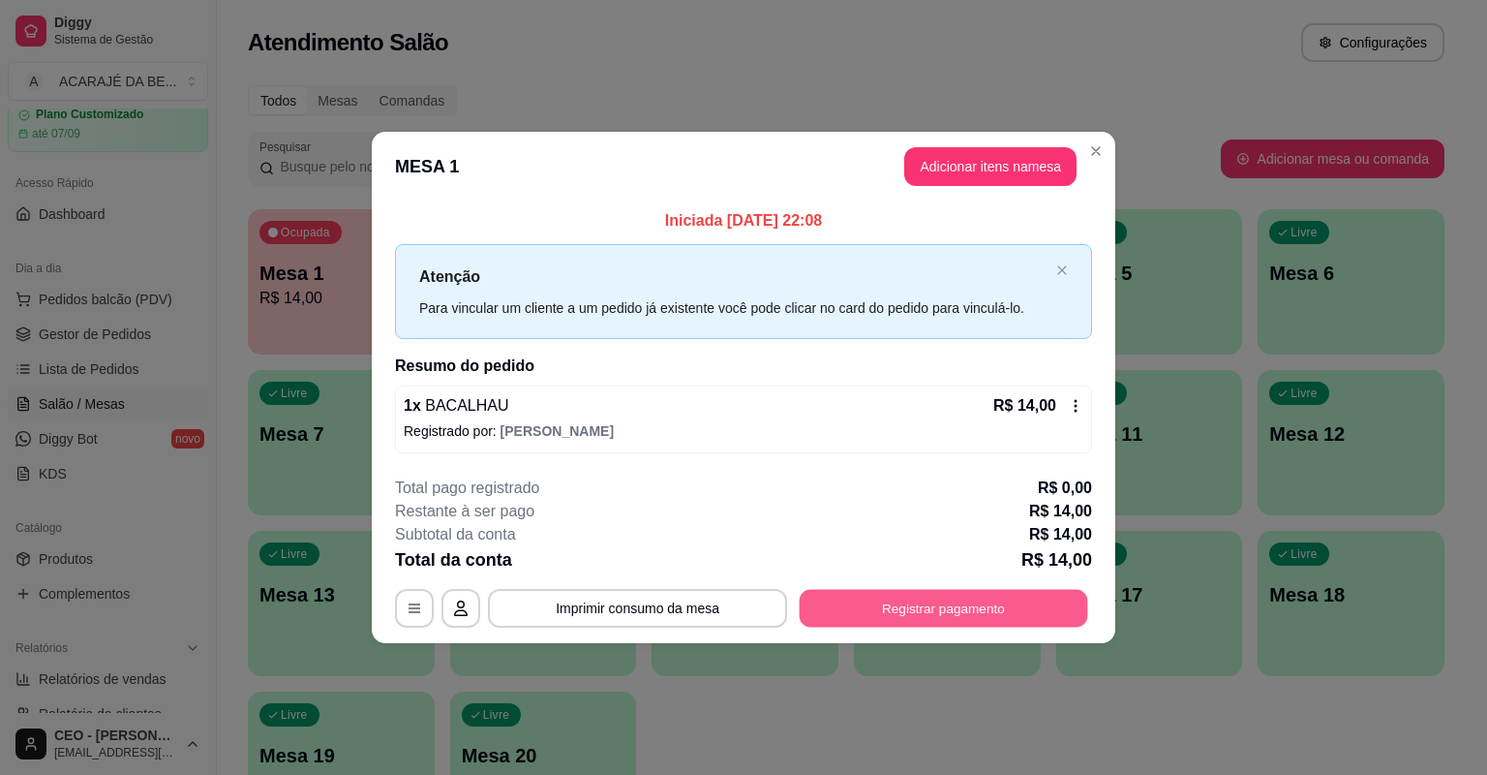
click at [866, 598] on button "Registrar pagamento" at bounding box center [944, 608] width 289 height 38
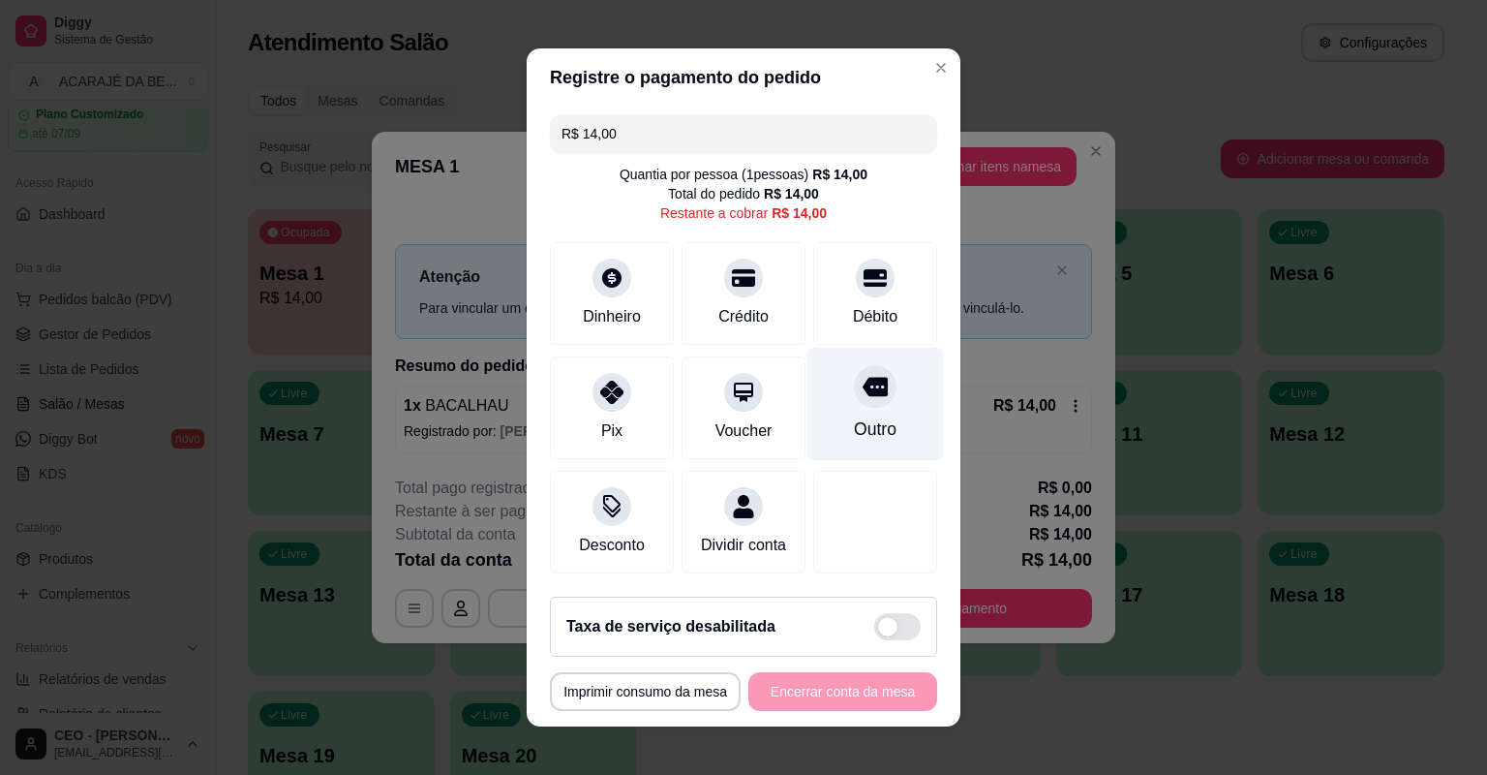
click at [832, 399] on div "Outro" at bounding box center [876, 404] width 137 height 113
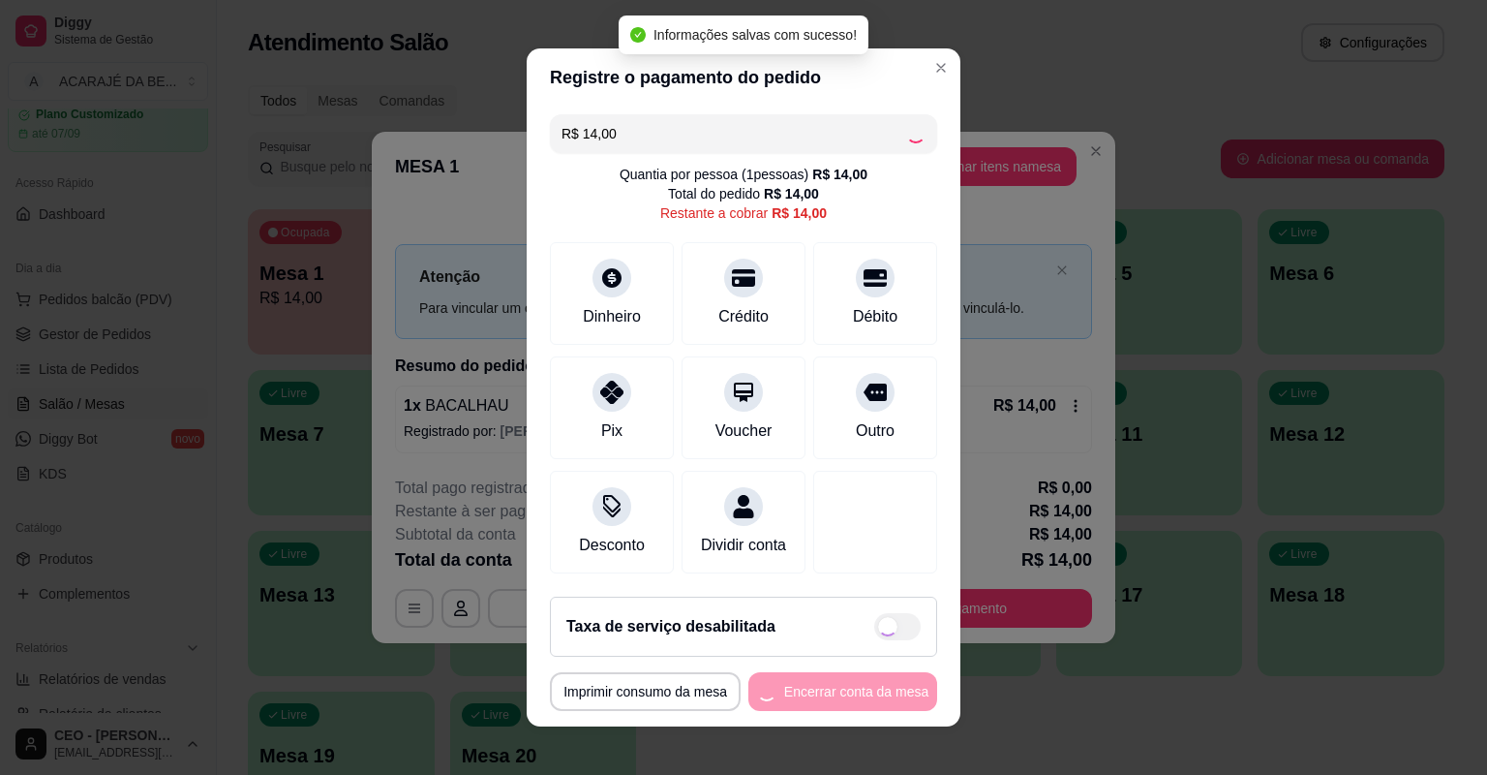
type input "R$ 0,00"
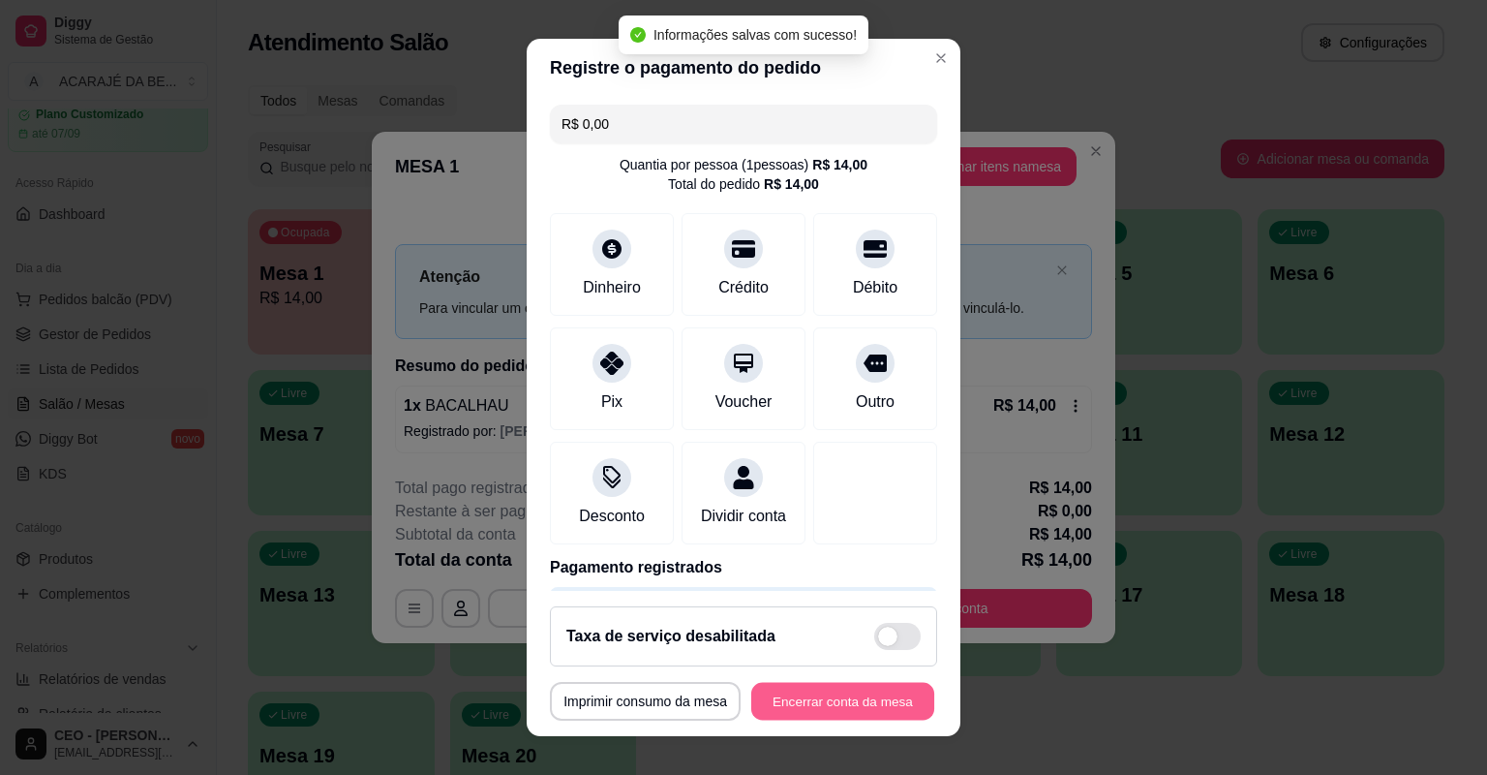
click at [797, 689] on button "Encerrar conta da mesa" at bounding box center [842, 702] width 183 height 38
click at [797, 689] on div "**********" at bounding box center [743, 701] width 387 height 39
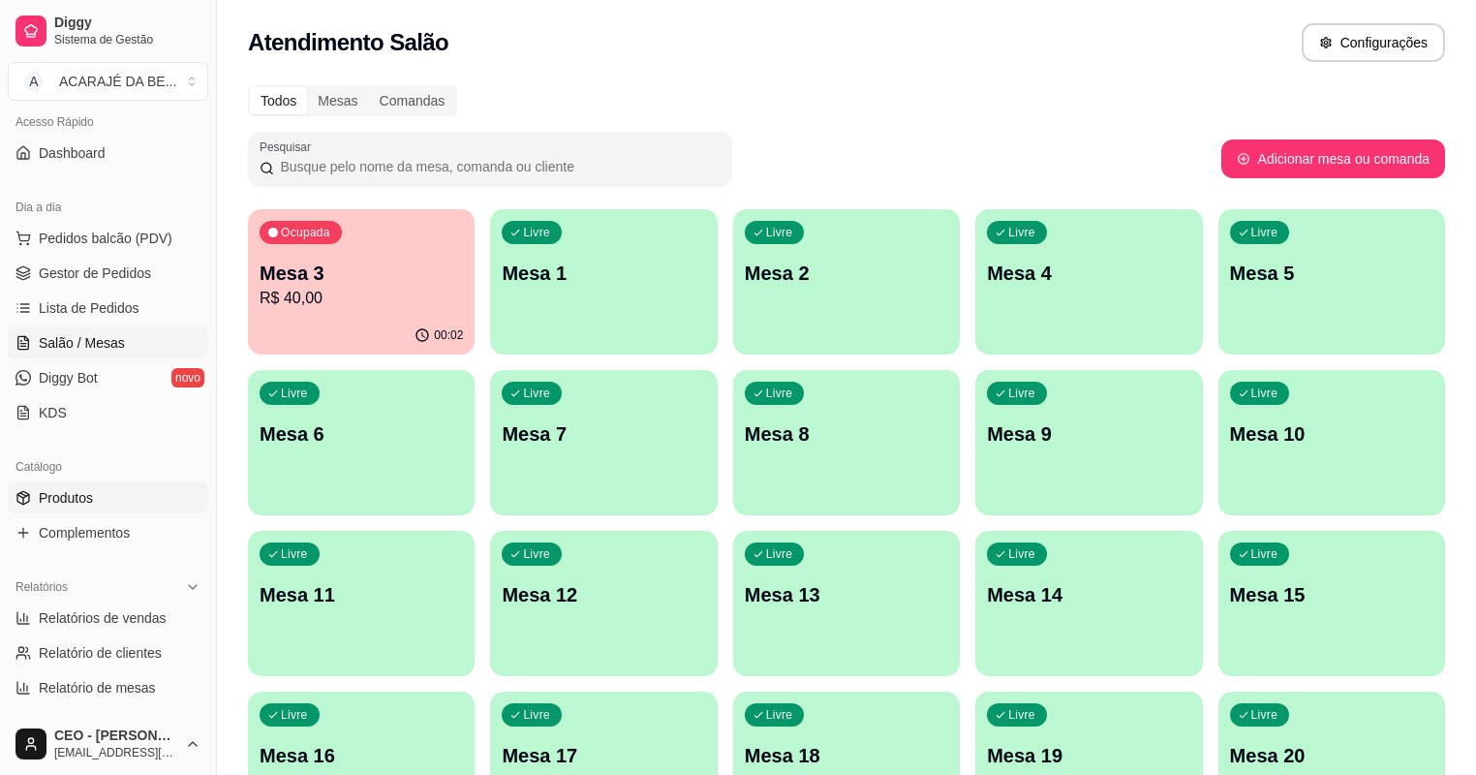
scroll to position [230, 0]
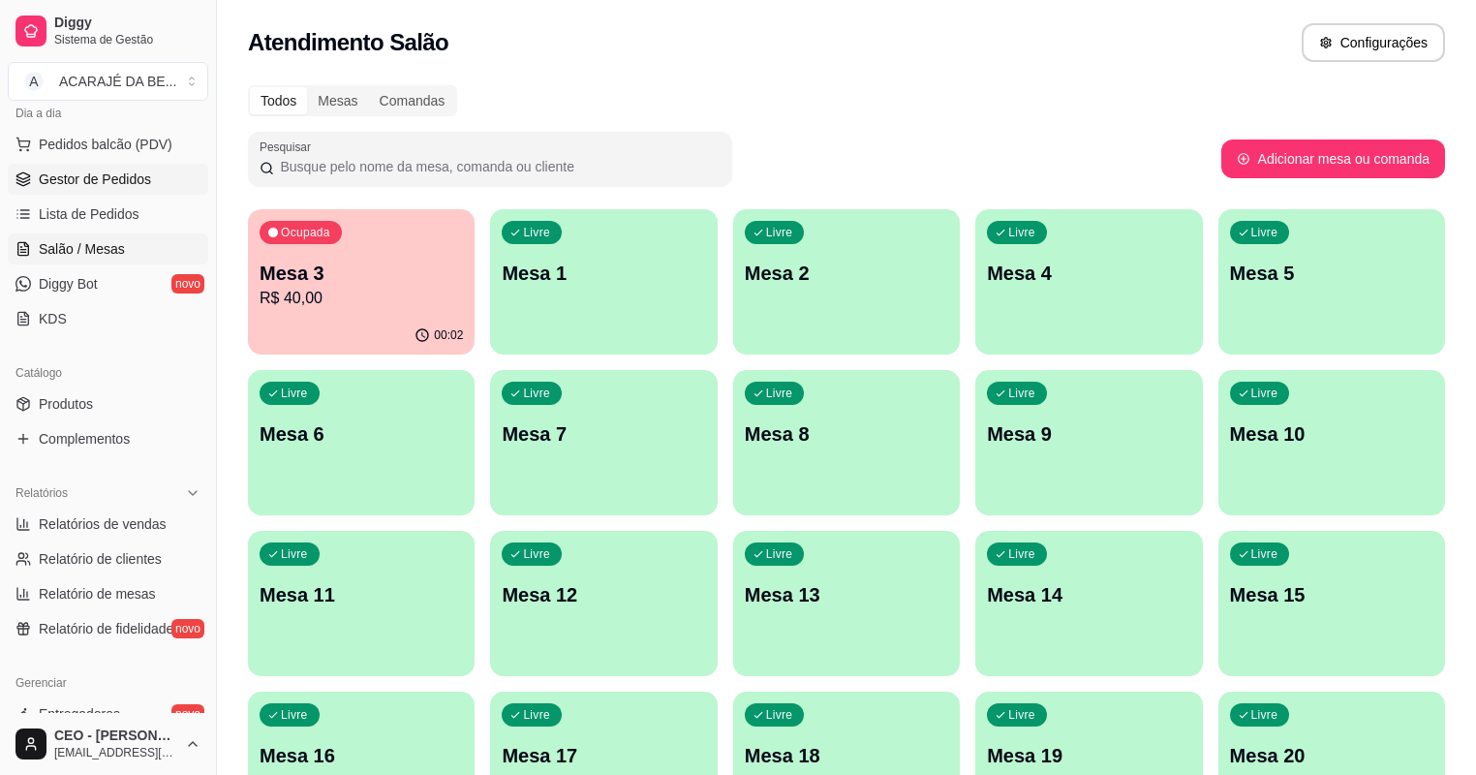
click at [108, 183] on span "Gestor de Pedidos" at bounding box center [95, 178] width 112 height 19
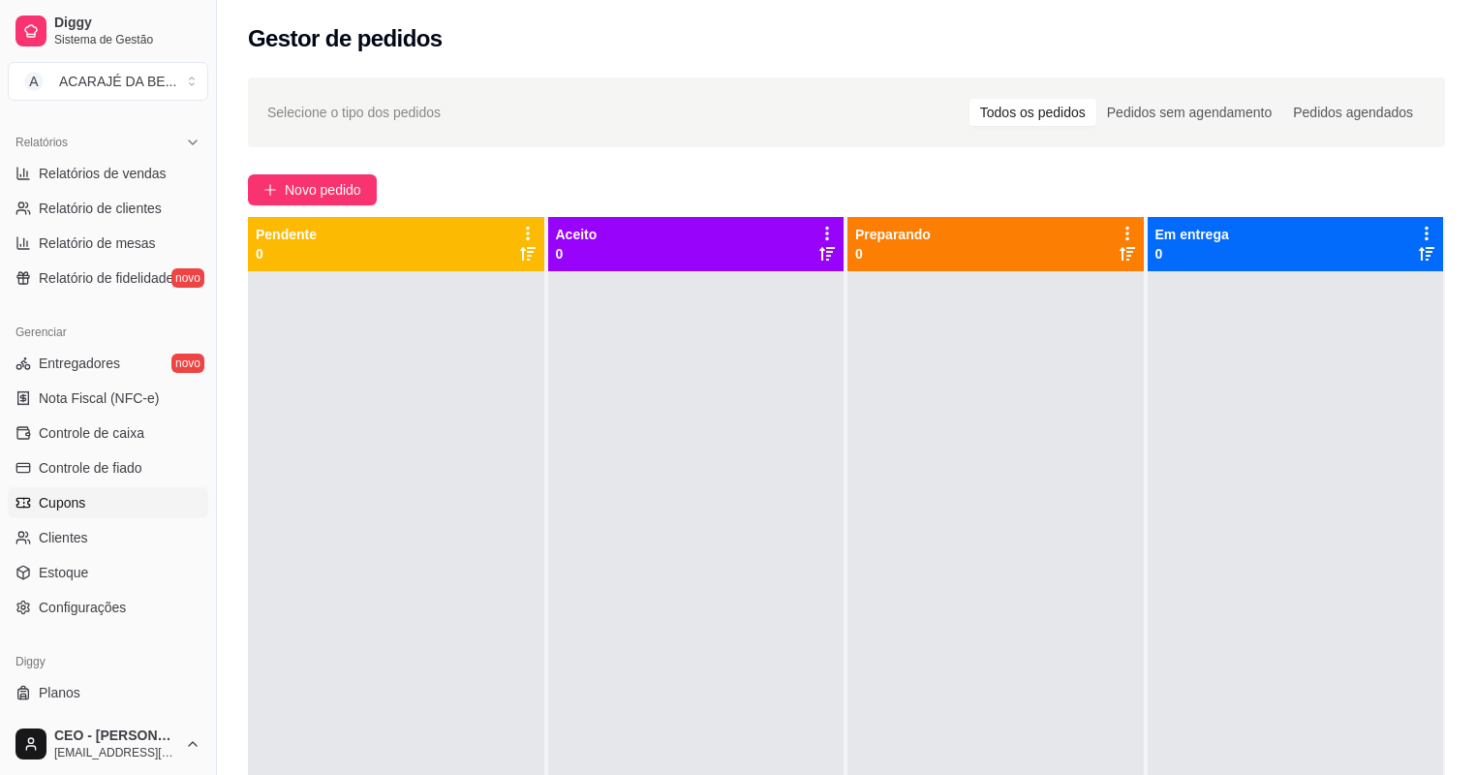
scroll to position [618, 0]
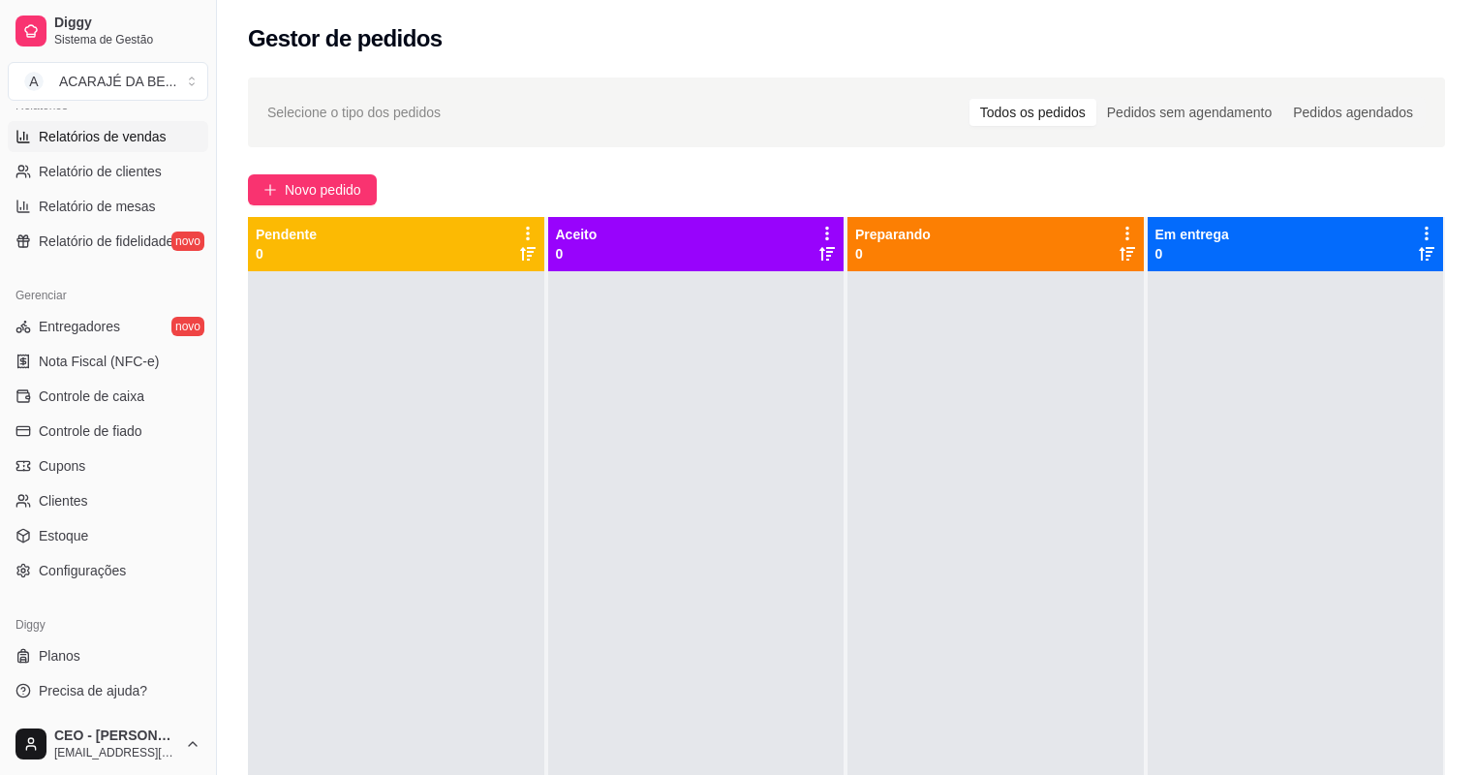
click at [137, 147] on link "Relatórios de vendas" at bounding box center [108, 136] width 200 height 31
select select "ALL"
select select "0"
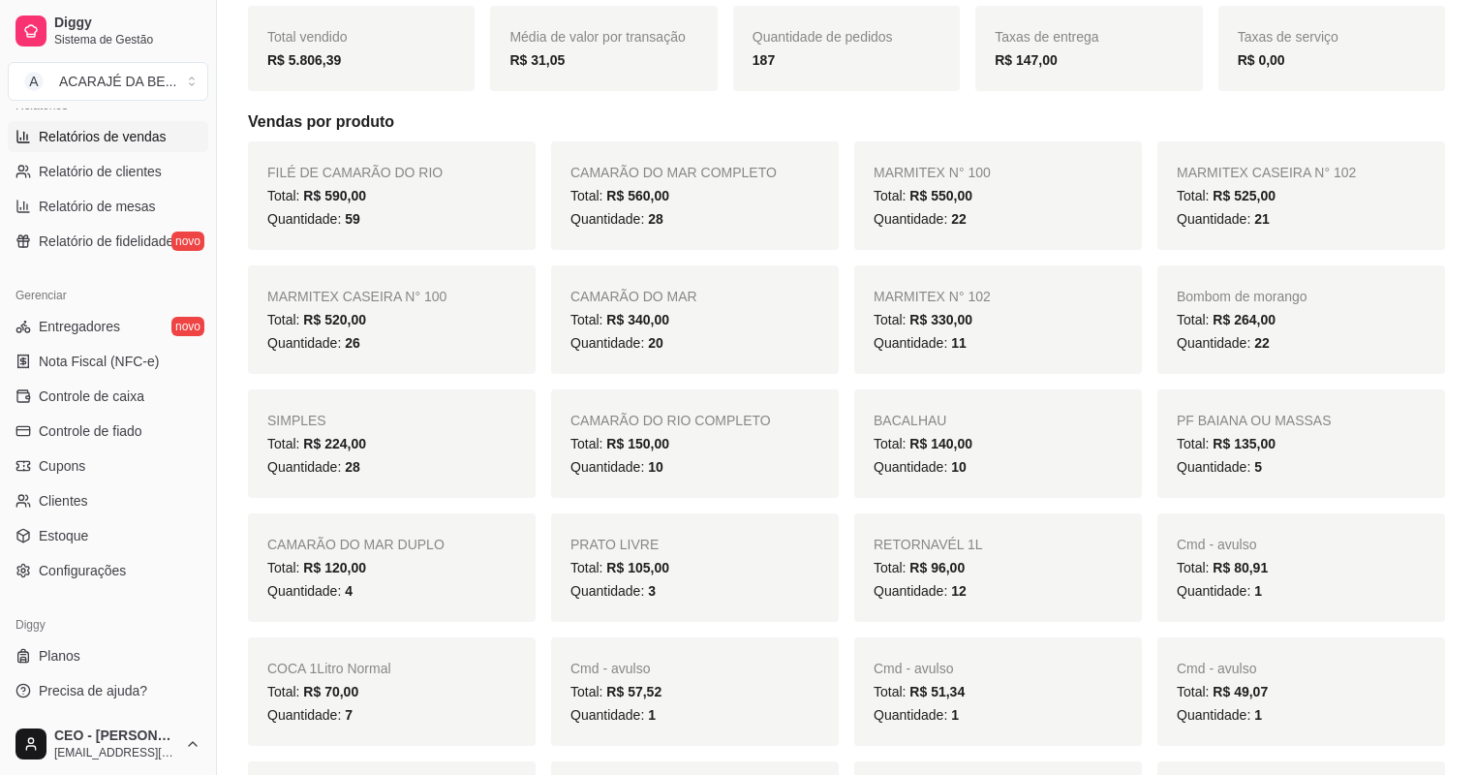
scroll to position [232, 0]
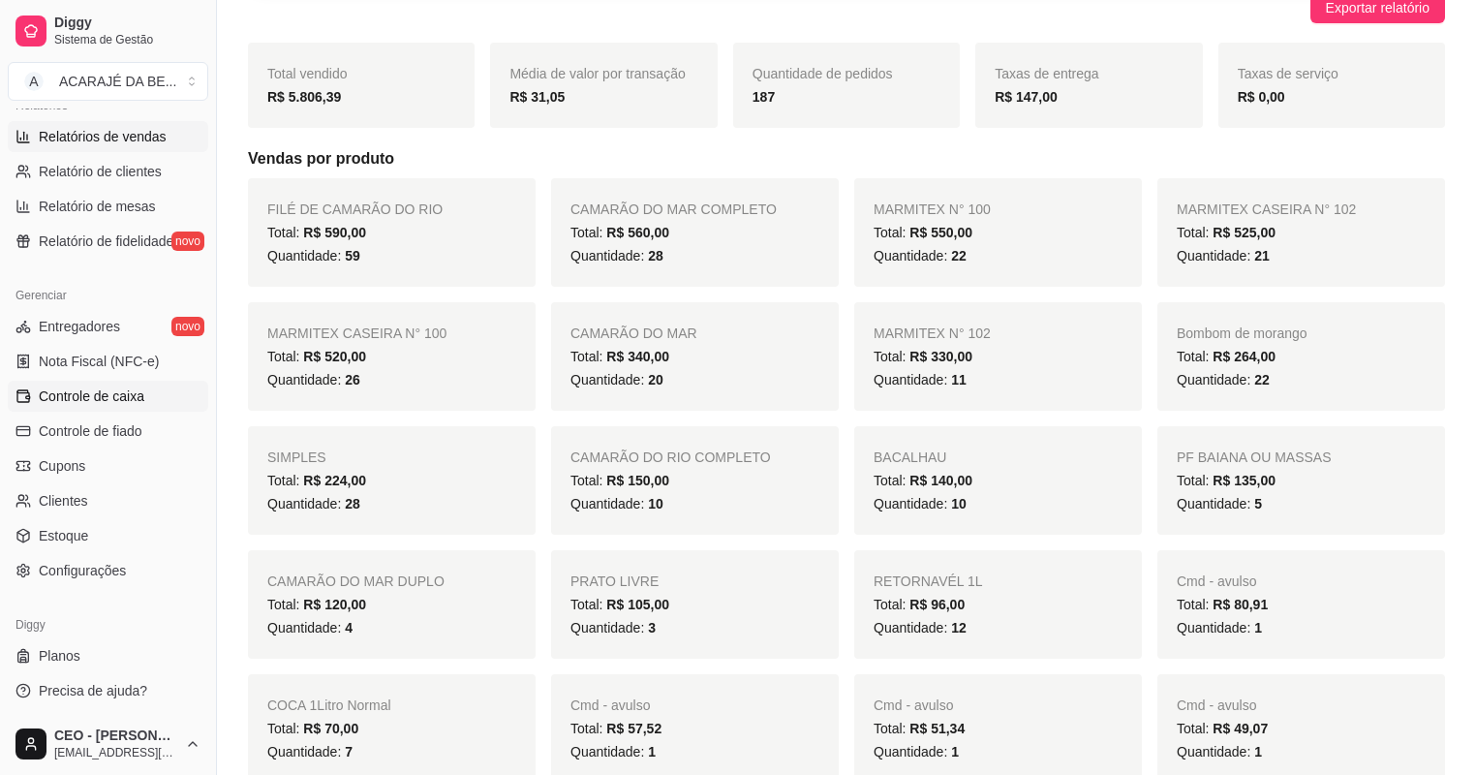
click at [91, 394] on span "Controle de caixa" at bounding box center [92, 395] width 106 height 19
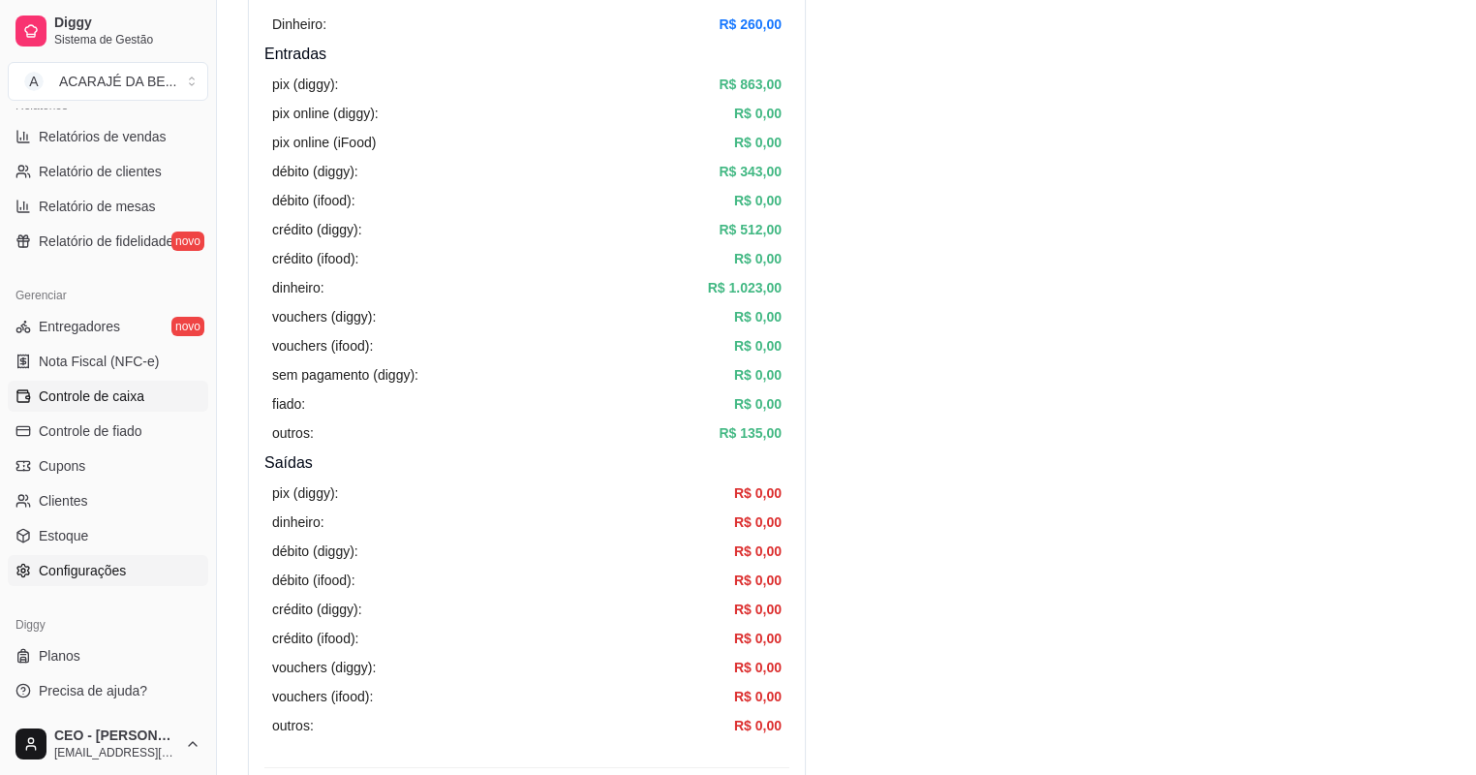
scroll to position [232, 0]
click at [124, 131] on span "Relatórios de vendas" at bounding box center [103, 136] width 128 height 19
select select "ALL"
select select "0"
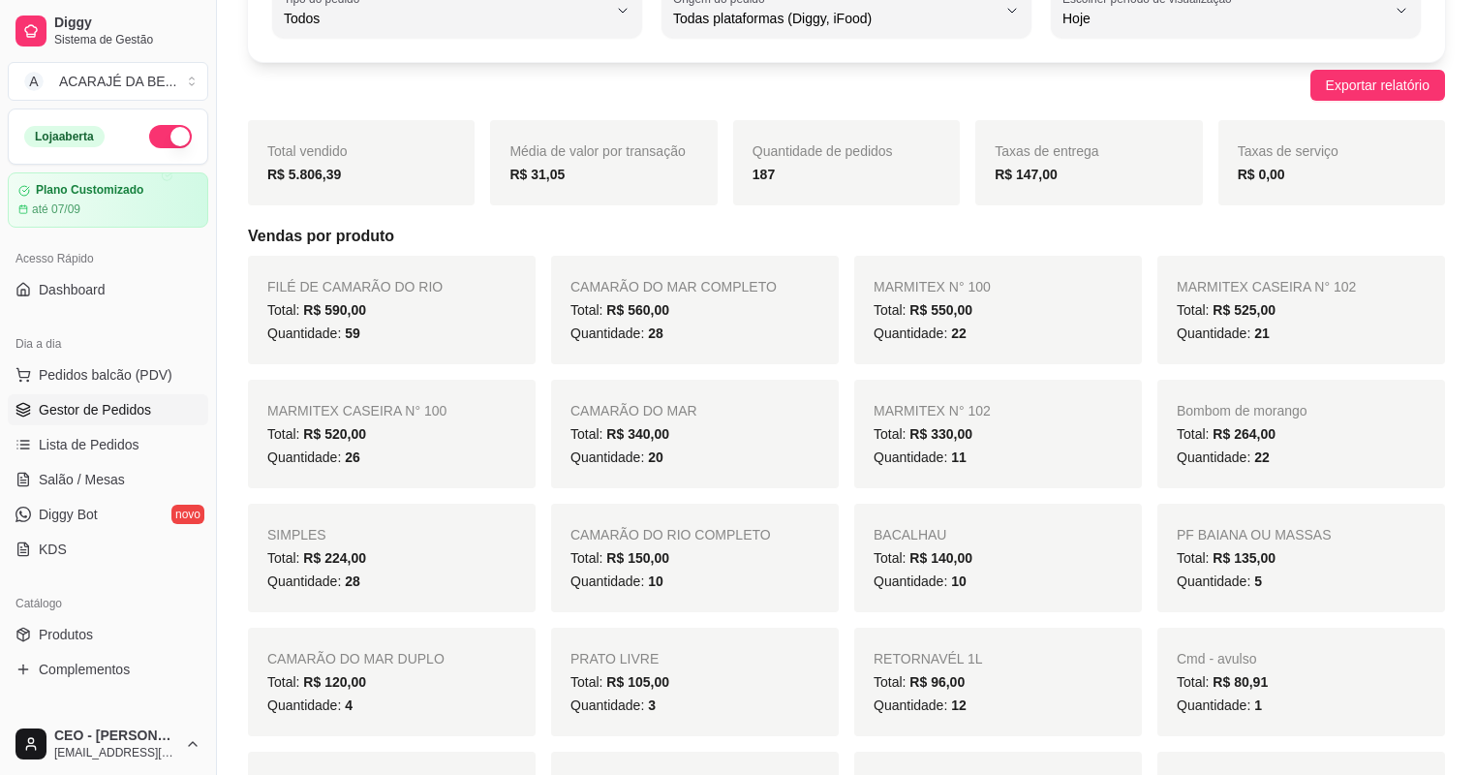
click at [168, 413] on link "Gestor de Pedidos" at bounding box center [108, 409] width 200 height 31
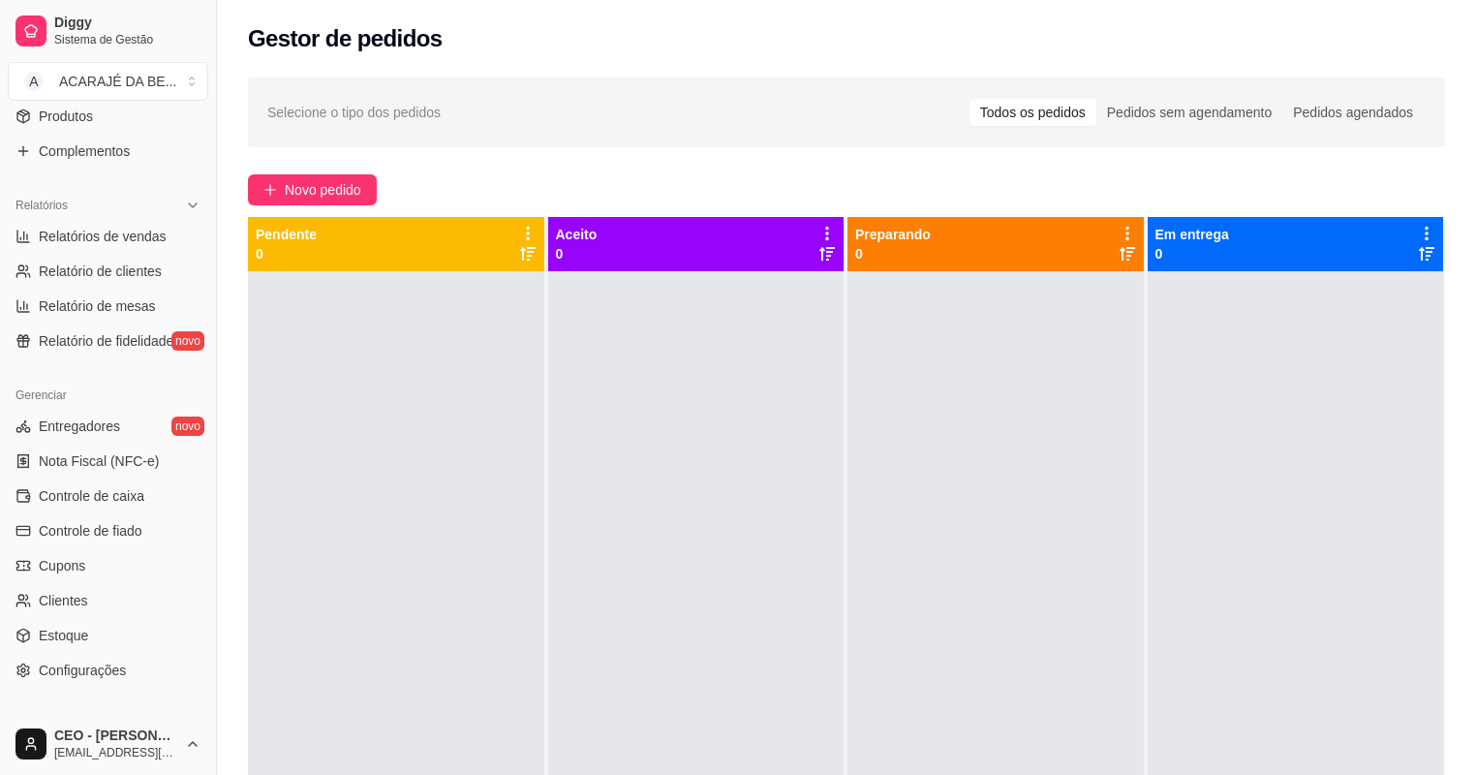
scroll to position [542, 0]
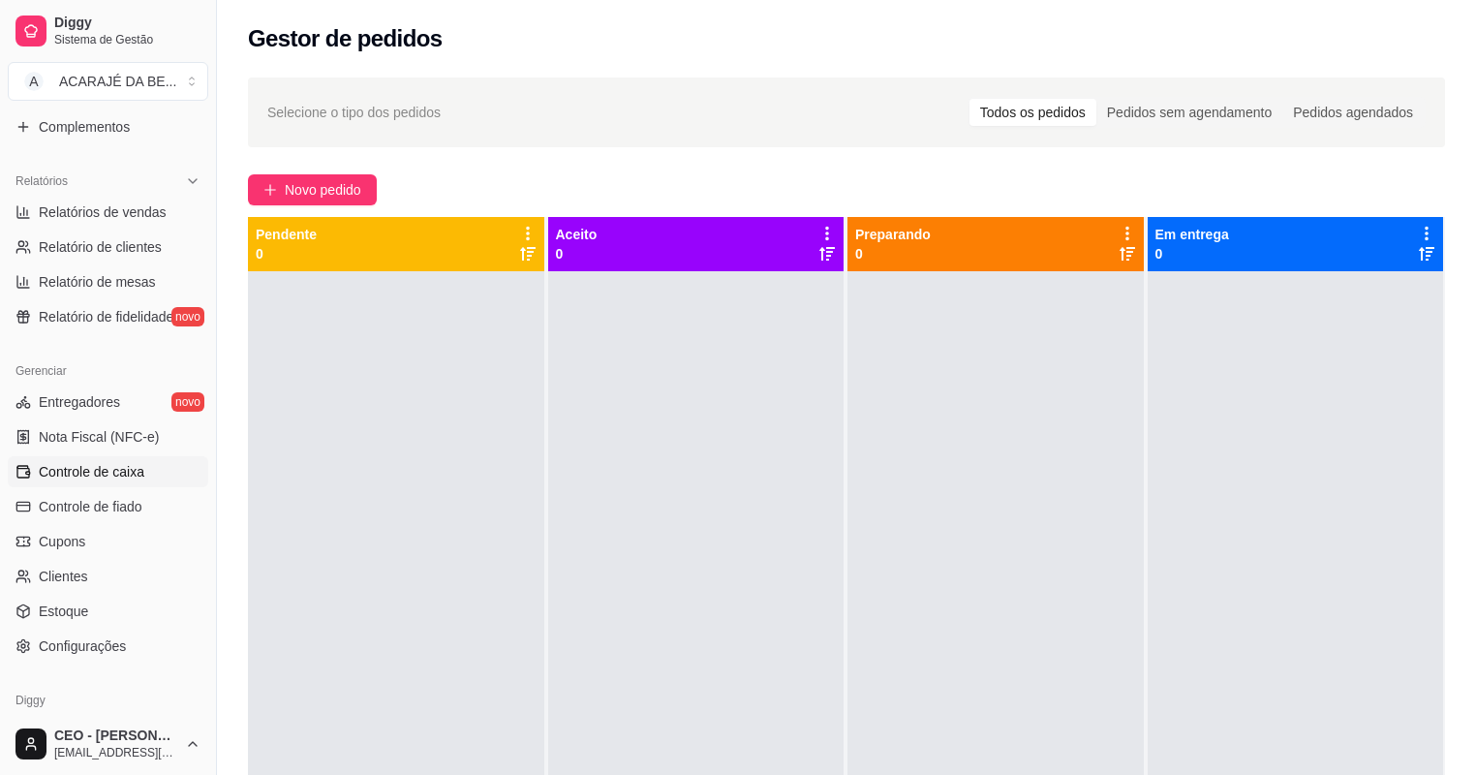
click at [116, 479] on span "Controle de caixa" at bounding box center [92, 471] width 106 height 19
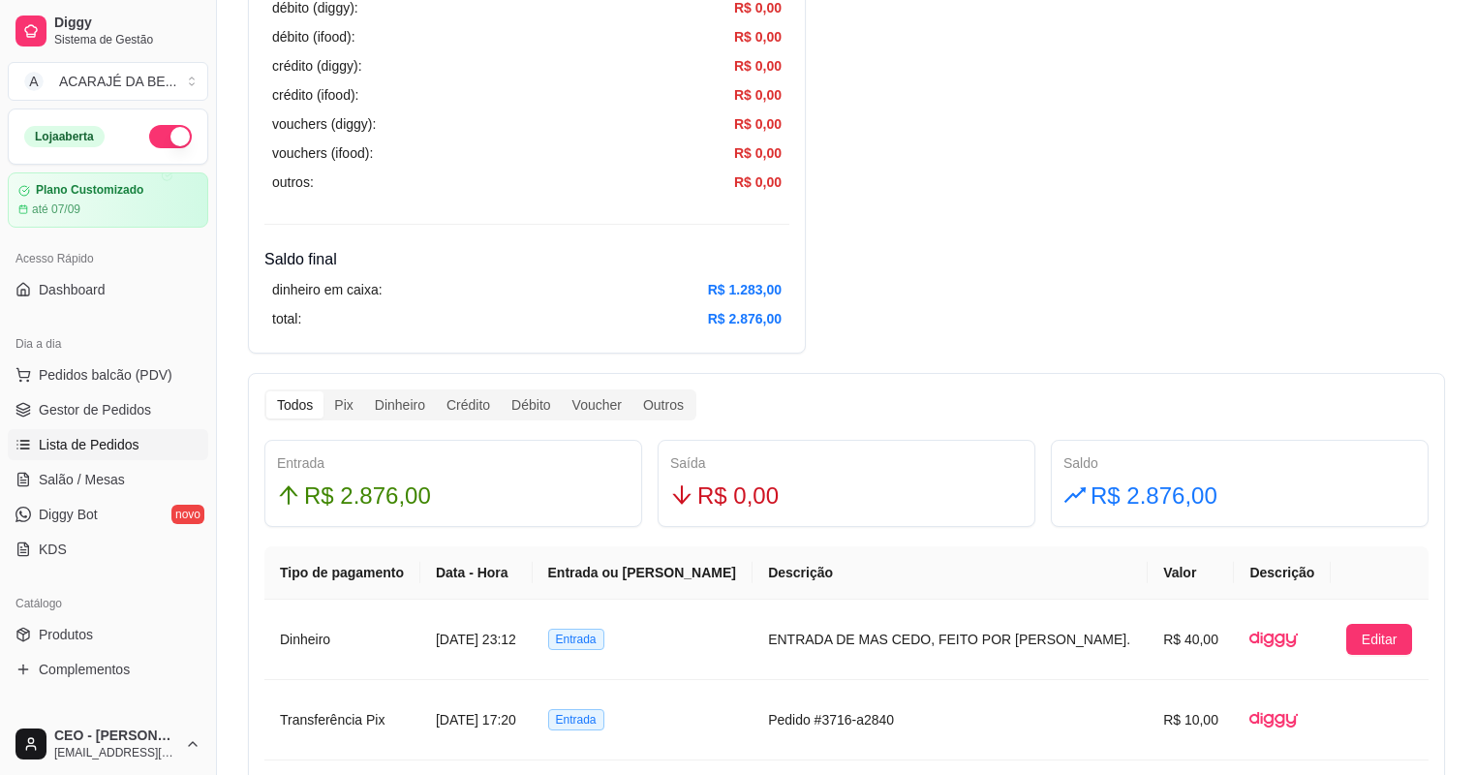
click at [83, 444] on span "Lista de Pedidos" at bounding box center [89, 444] width 101 height 19
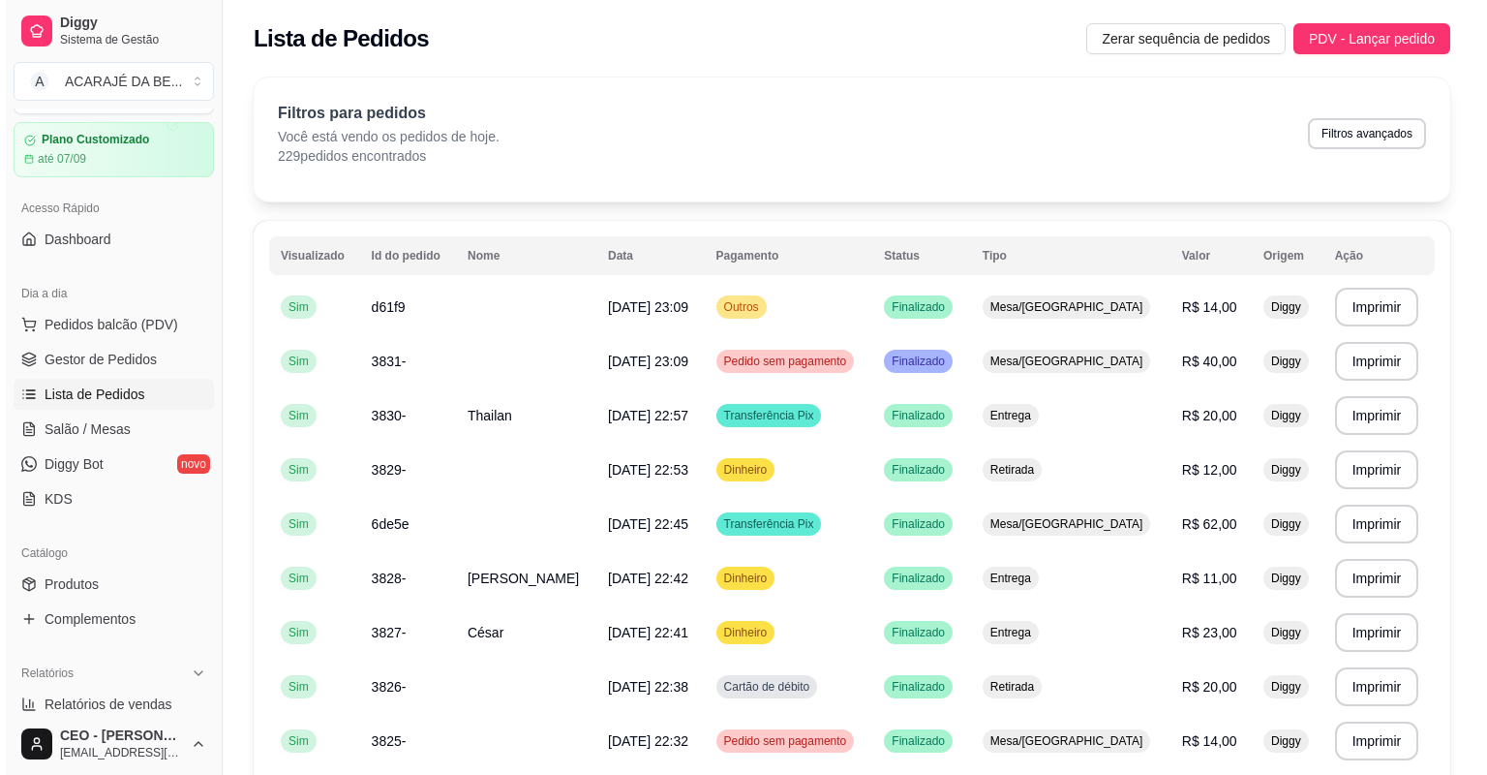
scroll to position [77, 0]
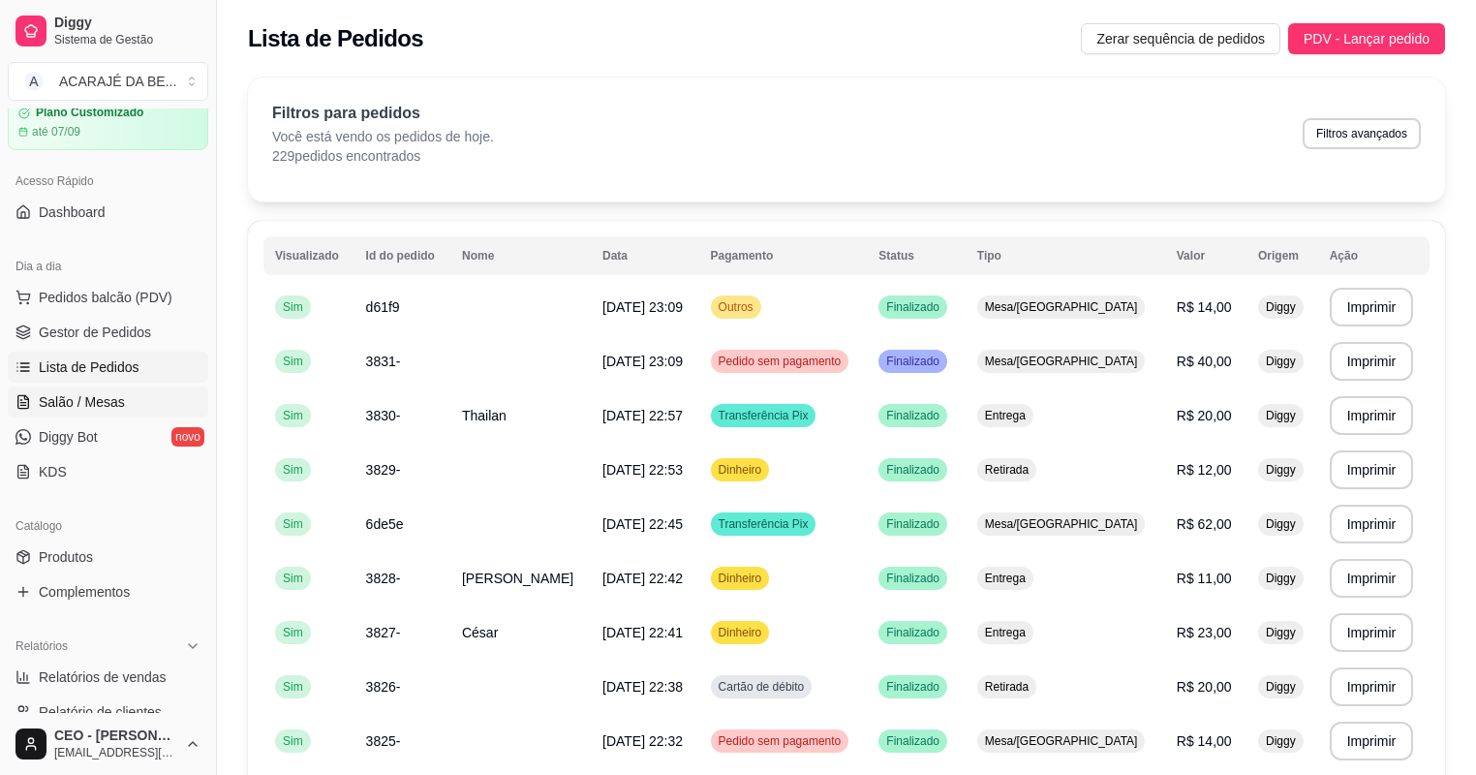
click at [86, 402] on span "Salão / Mesas" at bounding box center [82, 401] width 86 height 19
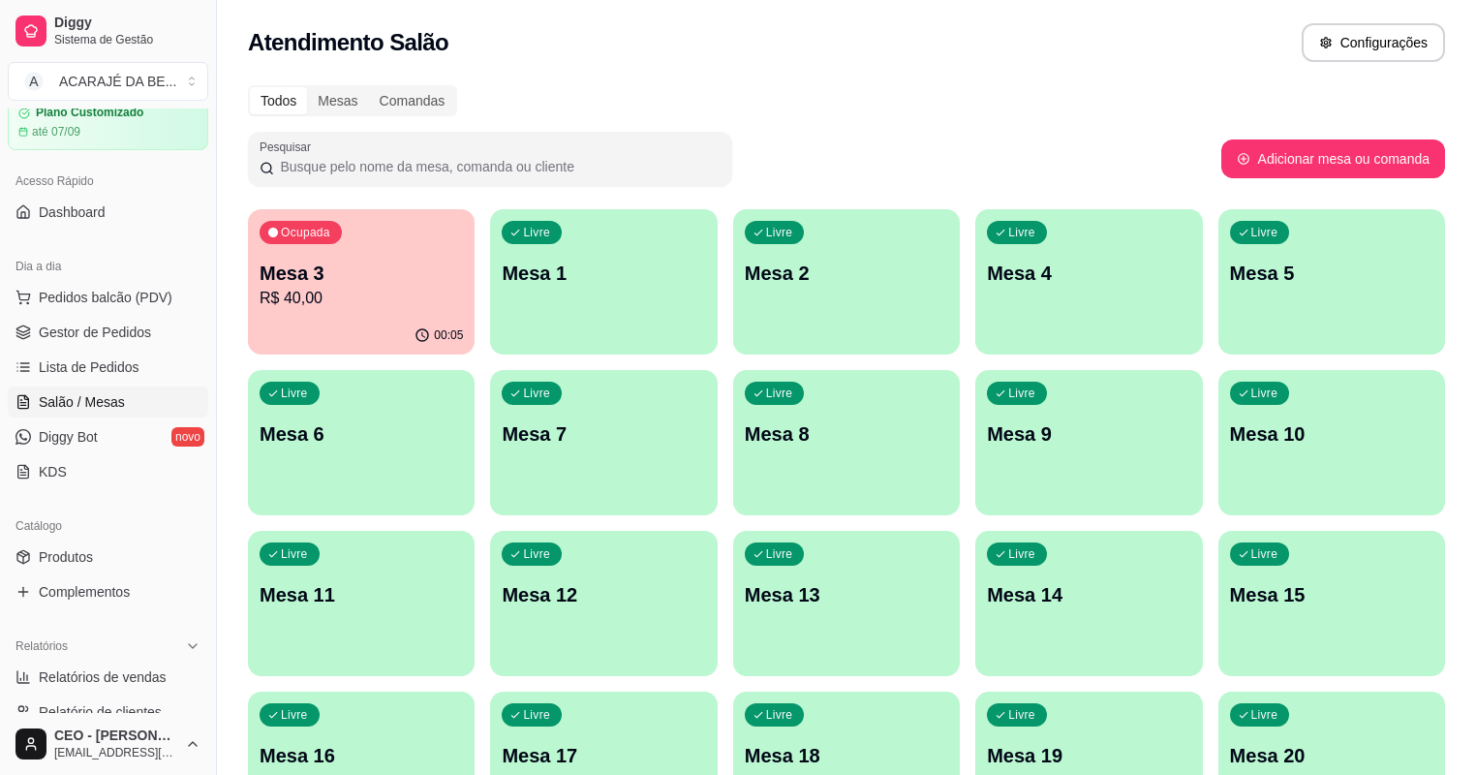
click at [343, 296] on p "R$ 40,00" at bounding box center [361, 298] width 203 height 23
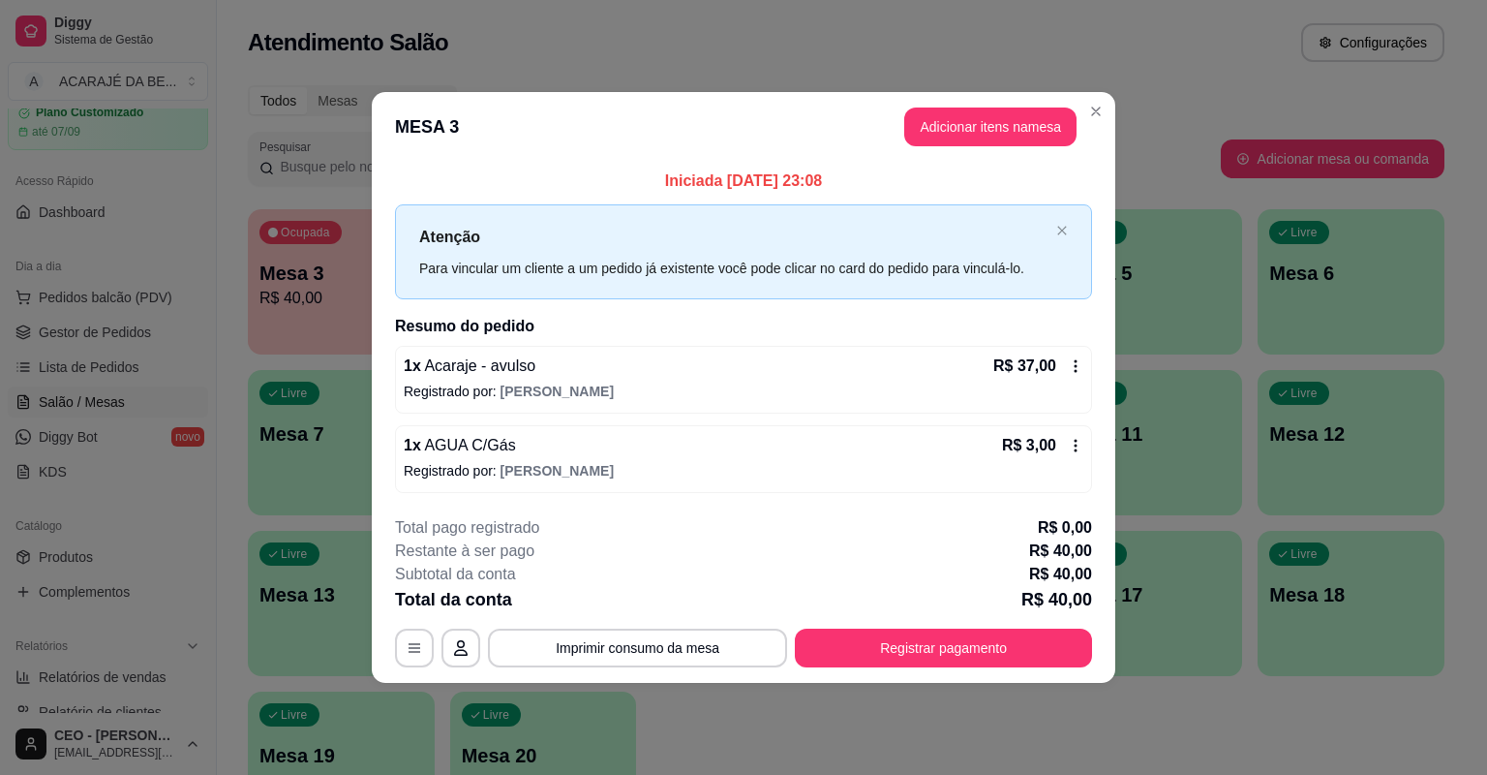
click at [1073, 360] on icon at bounding box center [1075, 365] width 15 height 15
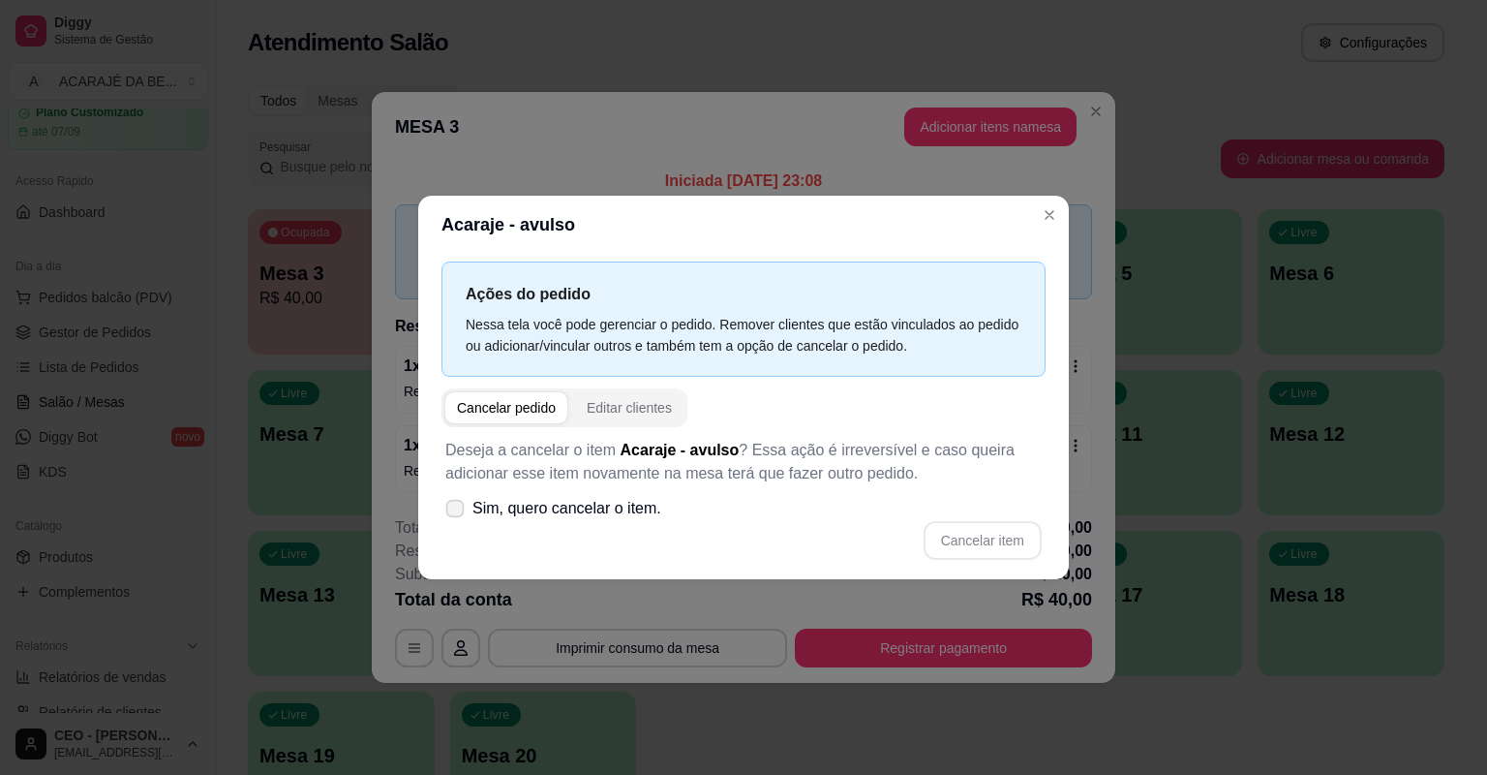
click at [464, 507] on span at bounding box center [455, 509] width 18 height 18
click at [457, 512] on input "Sim, quero cancelar o item." at bounding box center [450, 518] width 13 height 13
checkbox input "true"
click at [992, 535] on button "Cancelar item" at bounding box center [982, 541] width 115 height 38
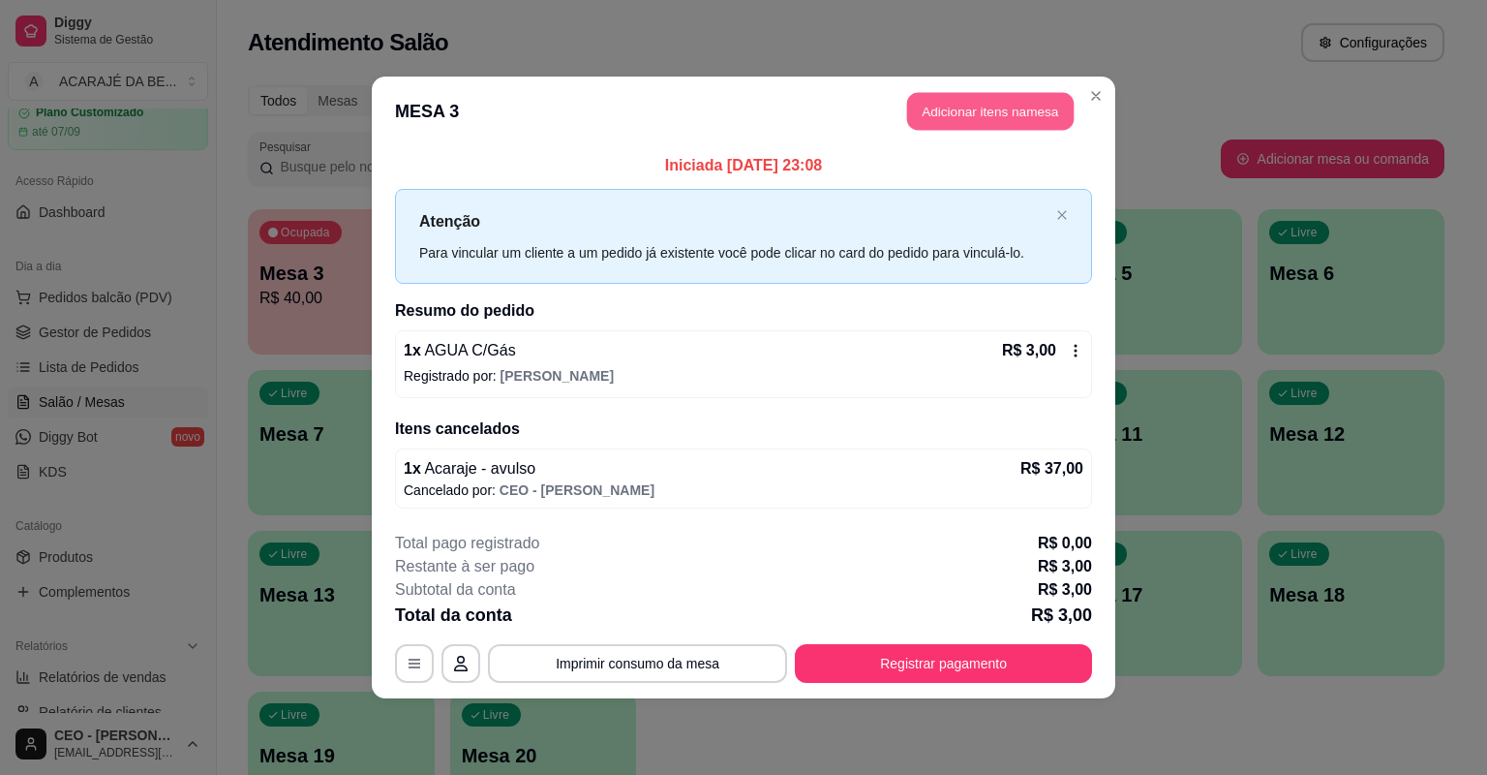
click at [973, 120] on button "Adicionar itens na mesa" at bounding box center [990, 112] width 167 height 38
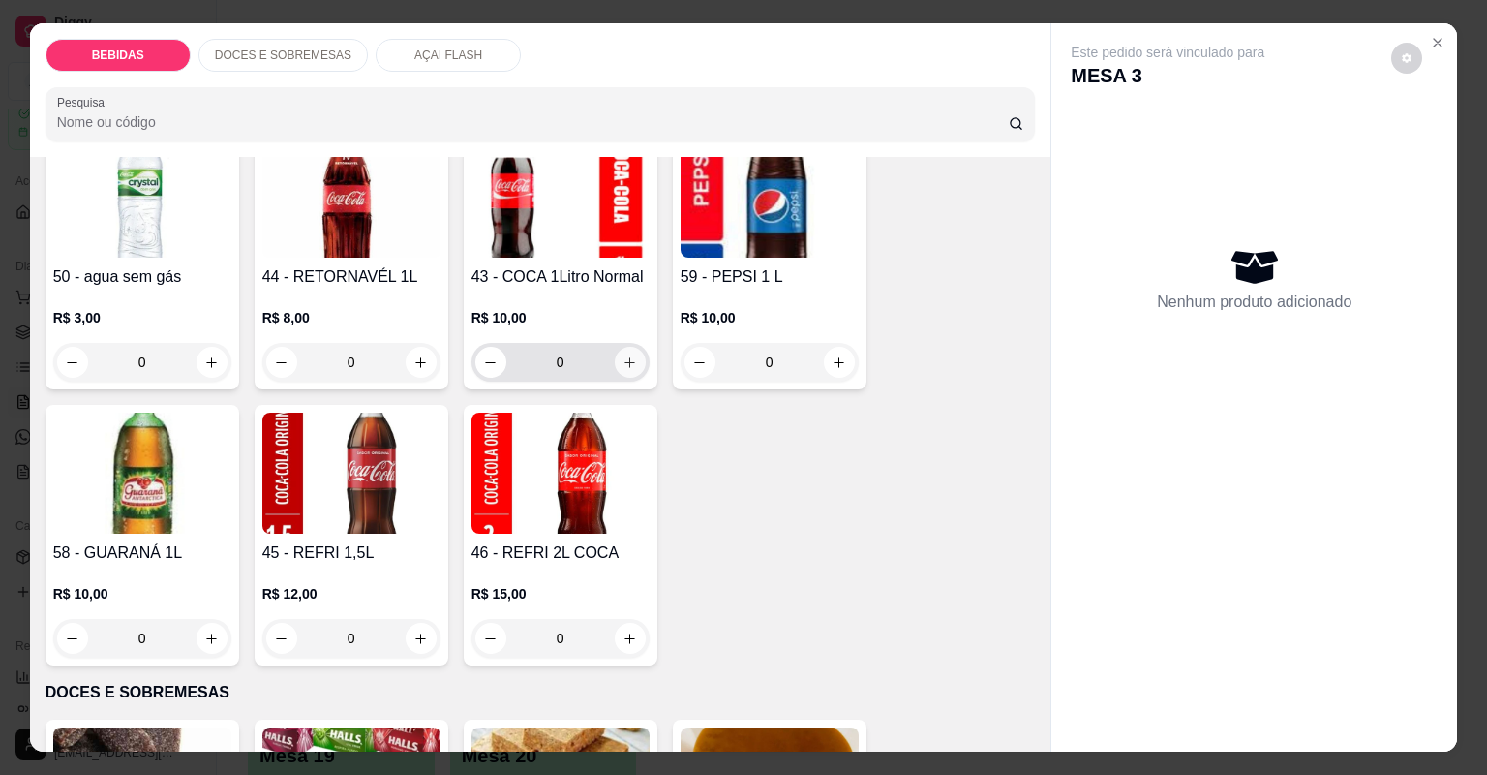
scroll to position [775, 0]
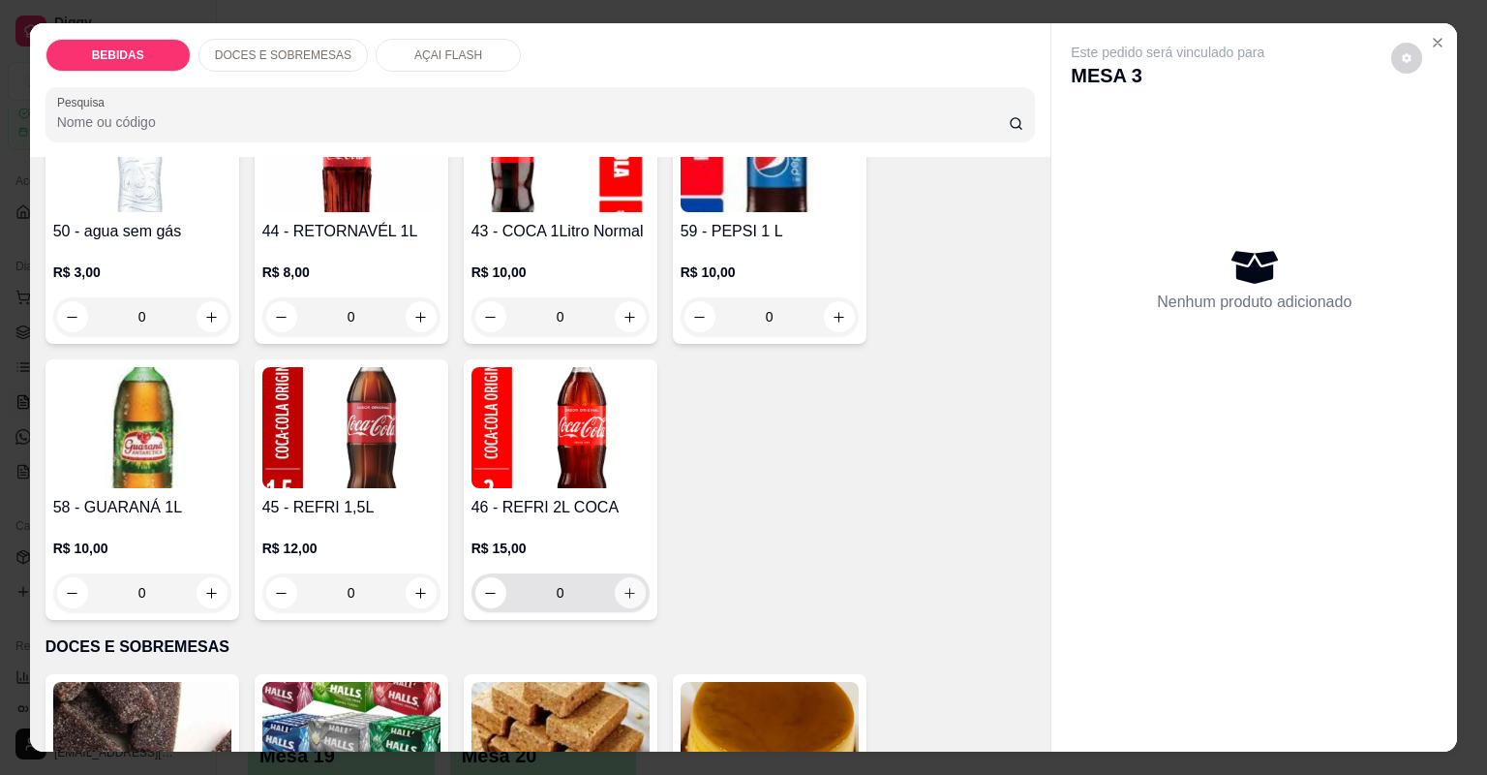
click at [616, 583] on button "increase-product-quantity" at bounding box center [630, 592] width 31 height 31
type input "1"
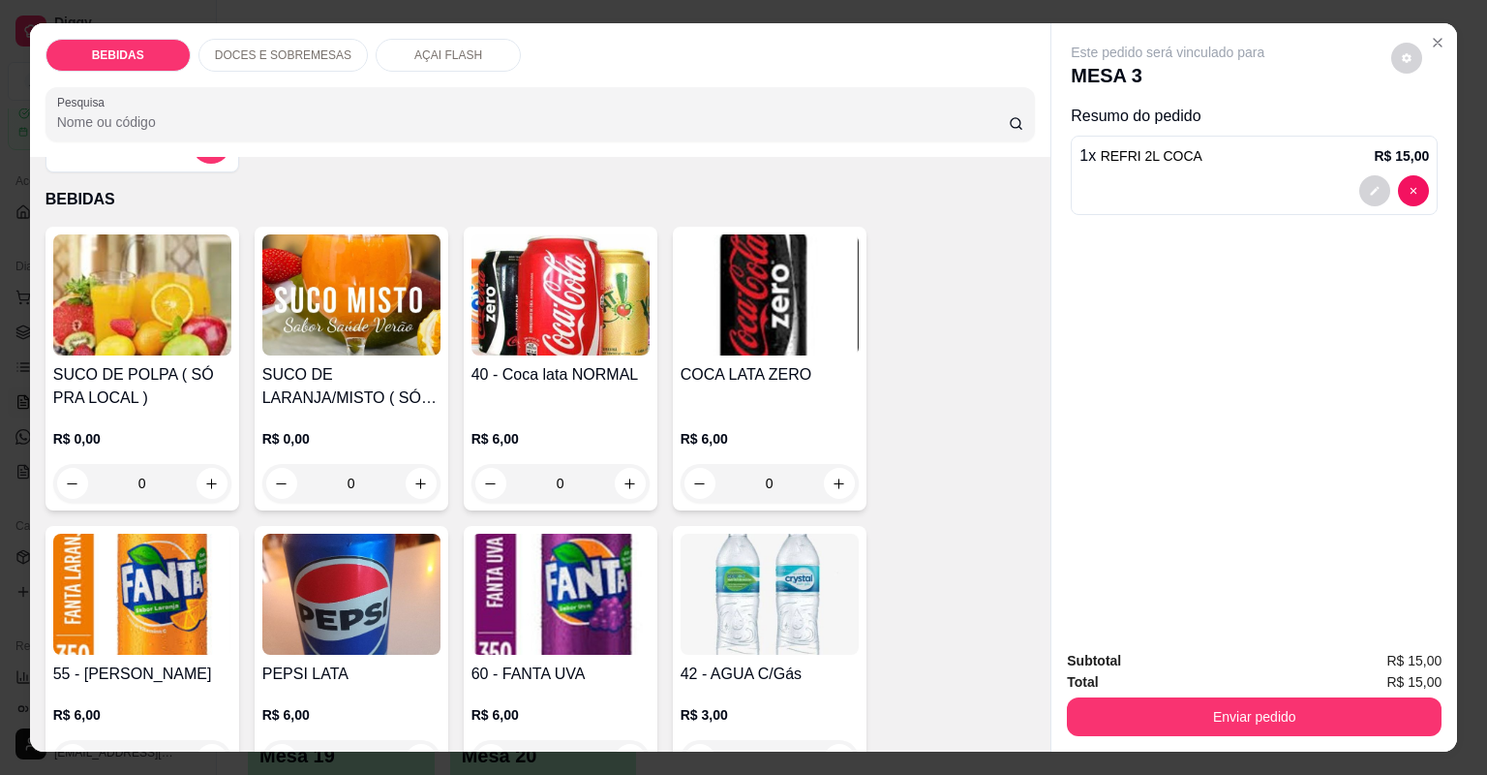
scroll to position [155, 0]
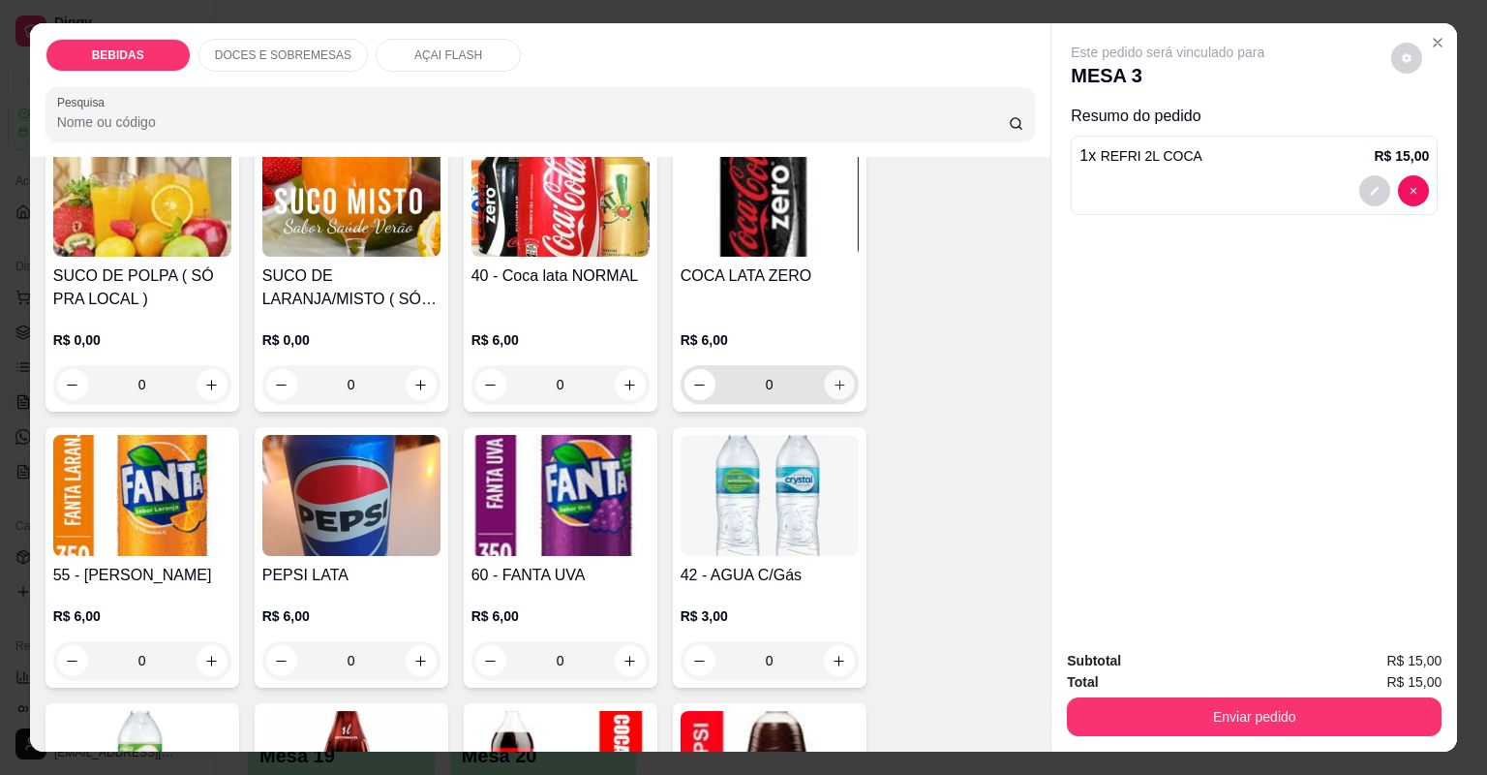
click at [832, 380] on icon "increase-product-quantity" at bounding box center [839, 385] width 15 height 15
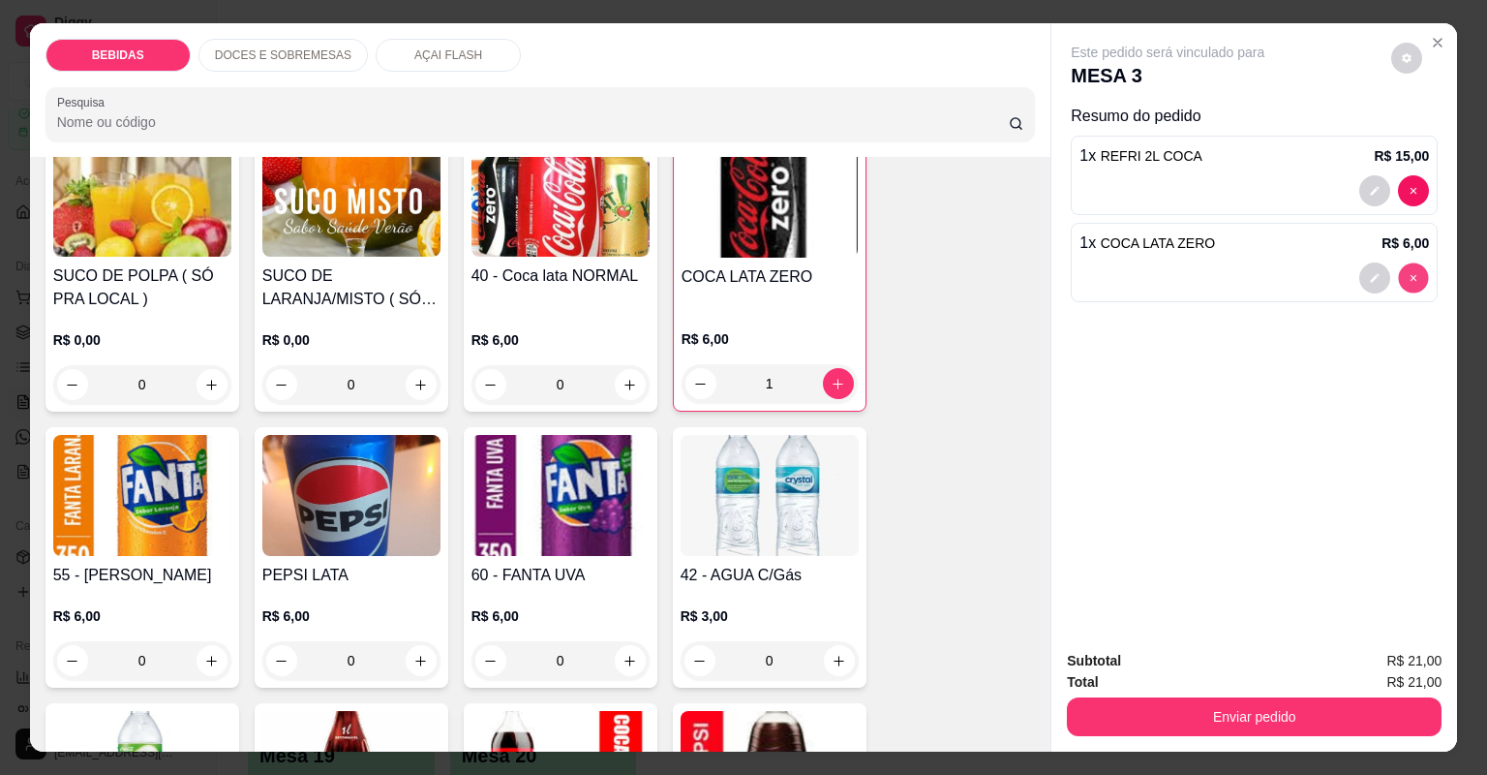
type input "0"
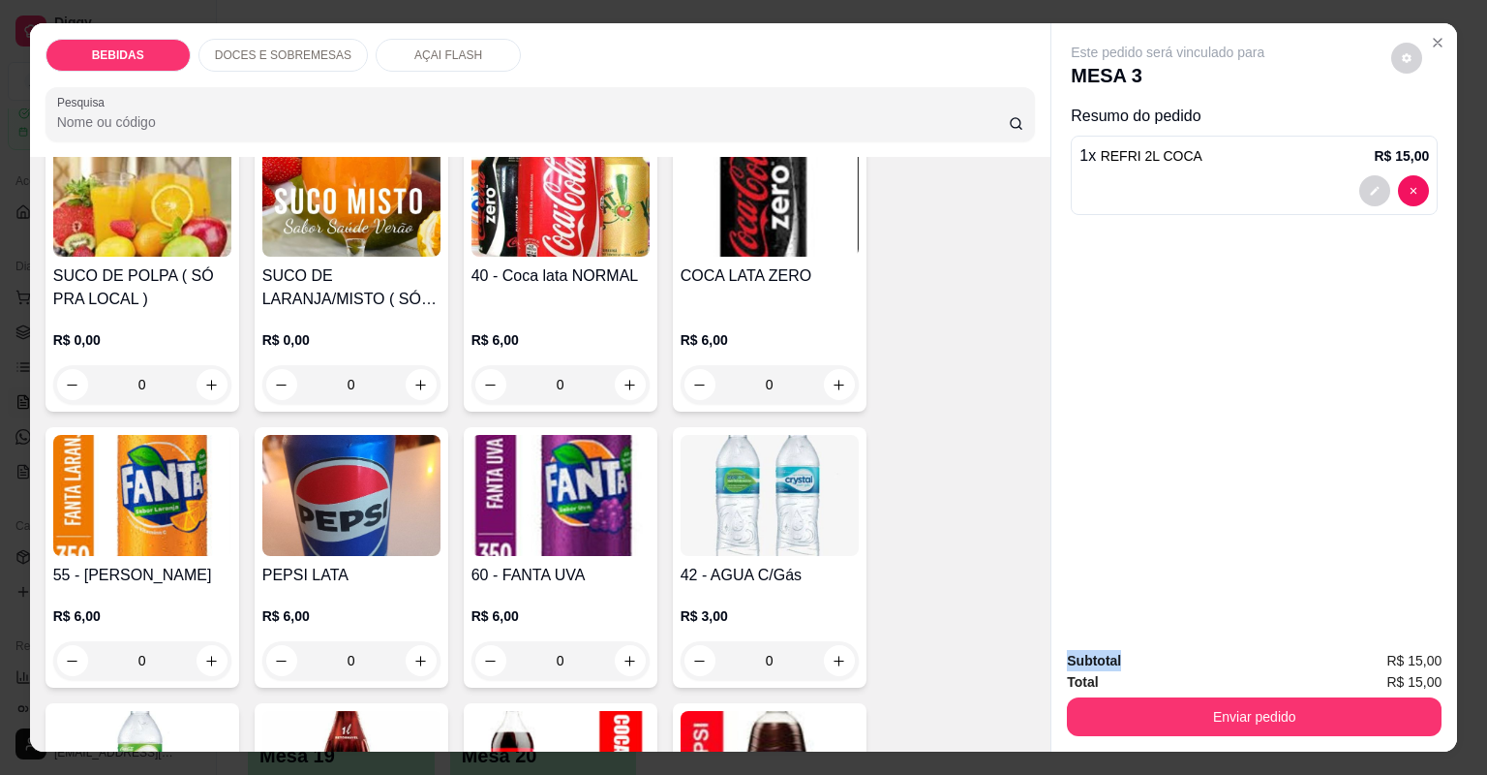
drag, startPoint x: 1409, startPoint y: 275, endPoint x: 1406, endPoint y: 205, distance: 69.8
click at [1406, 205] on div "Este pedido será vinculado para MESA 3 Resumo do pedido 1 x REFRI 2L COCA R$ 15…" at bounding box center [1255, 328] width 406 height 611
click at [1406, 205] on div "1 x REFRI 2L COCA R$ 15,00" at bounding box center [1254, 175] width 367 height 79
type input "0"
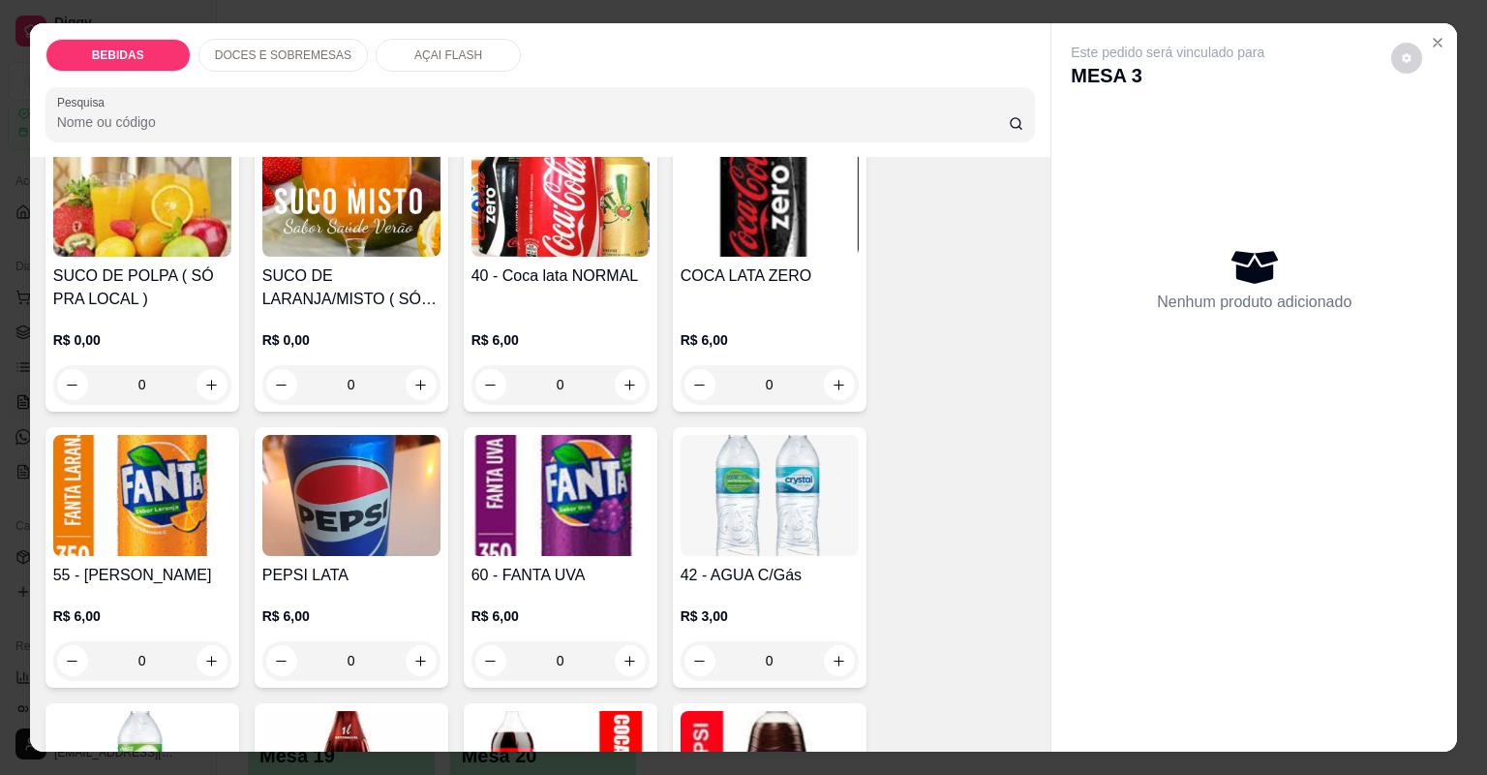
scroll to position [0, 0]
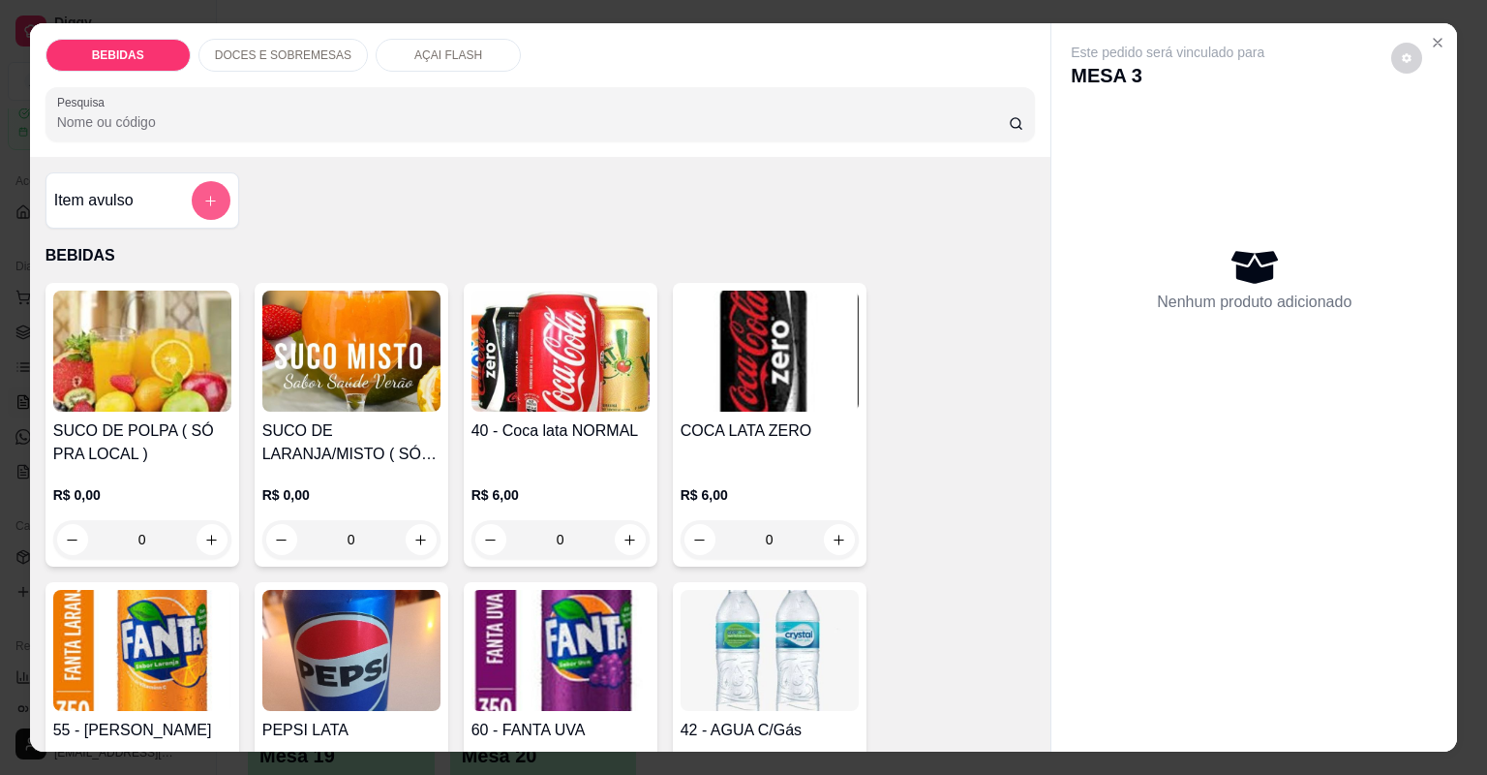
click at [211, 199] on icon "add-separate-item" at bounding box center [210, 201] width 15 height 15
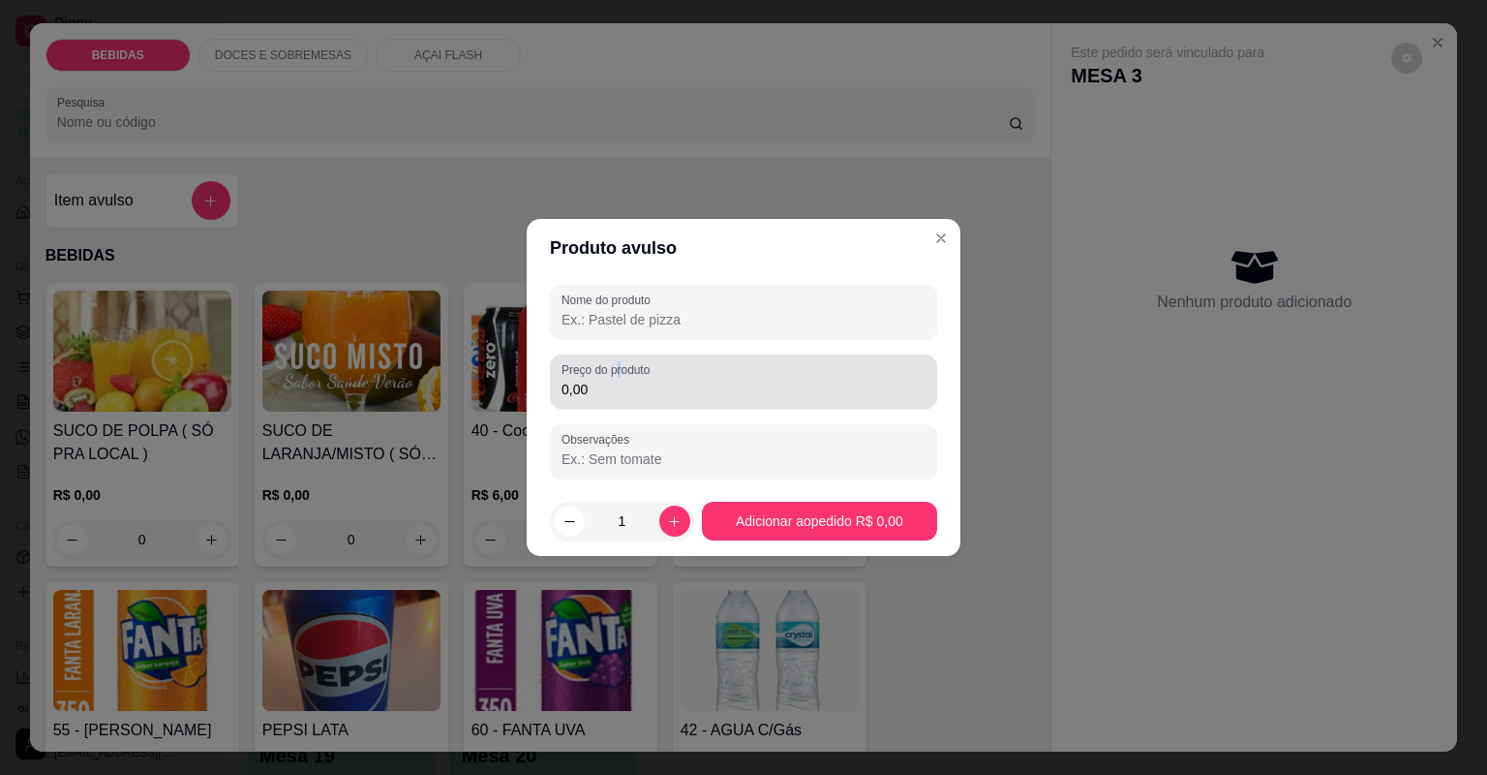
click at [616, 376] on label "Preço do produto" at bounding box center [609, 369] width 95 height 16
drag, startPoint x: 616, startPoint y: 376, endPoint x: 608, endPoint y: 406, distance: 31.0
click at [608, 401] on div "Preço do produto 0,00" at bounding box center [743, 381] width 387 height 54
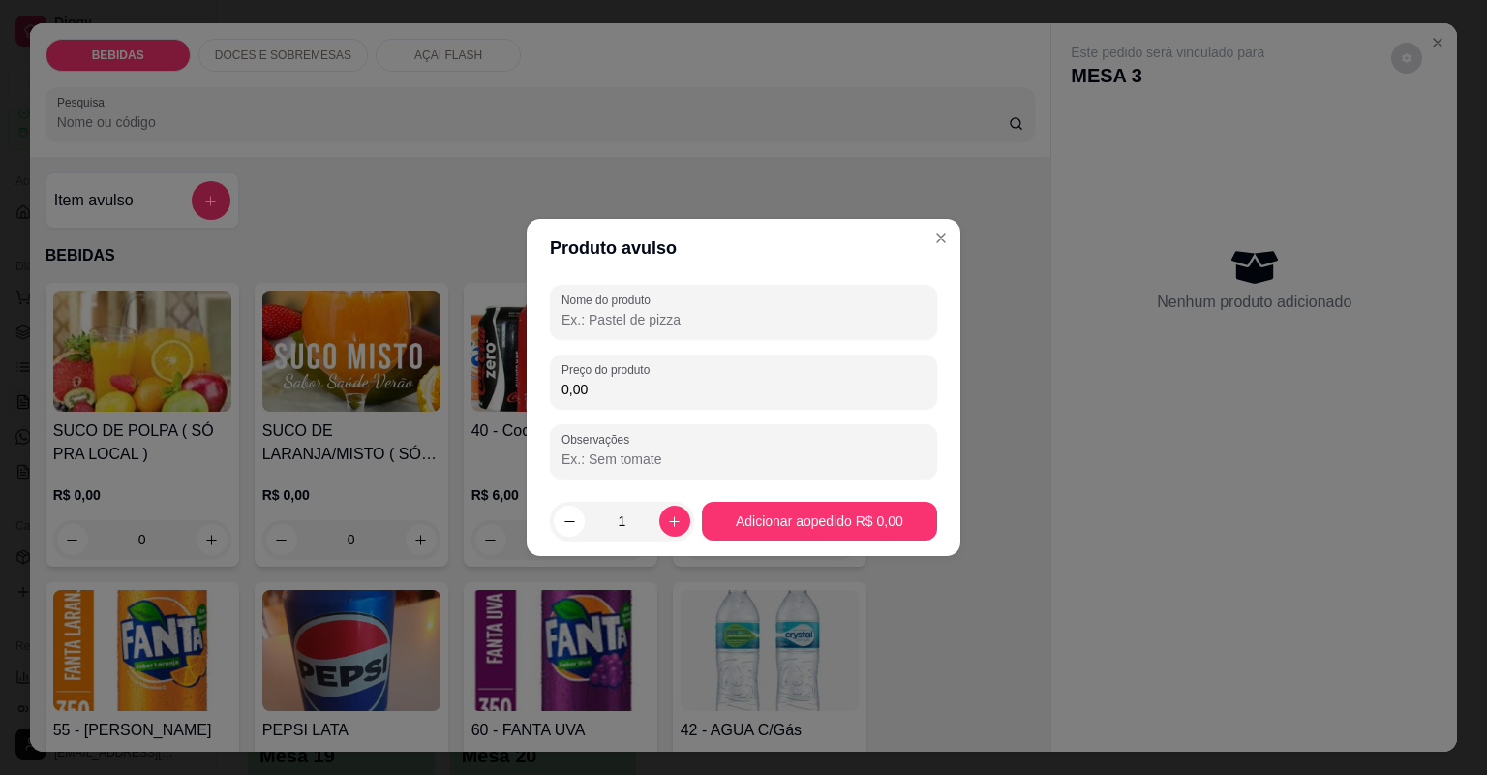
click at [608, 408] on div "Preço do produto 0,00" at bounding box center [743, 381] width 387 height 54
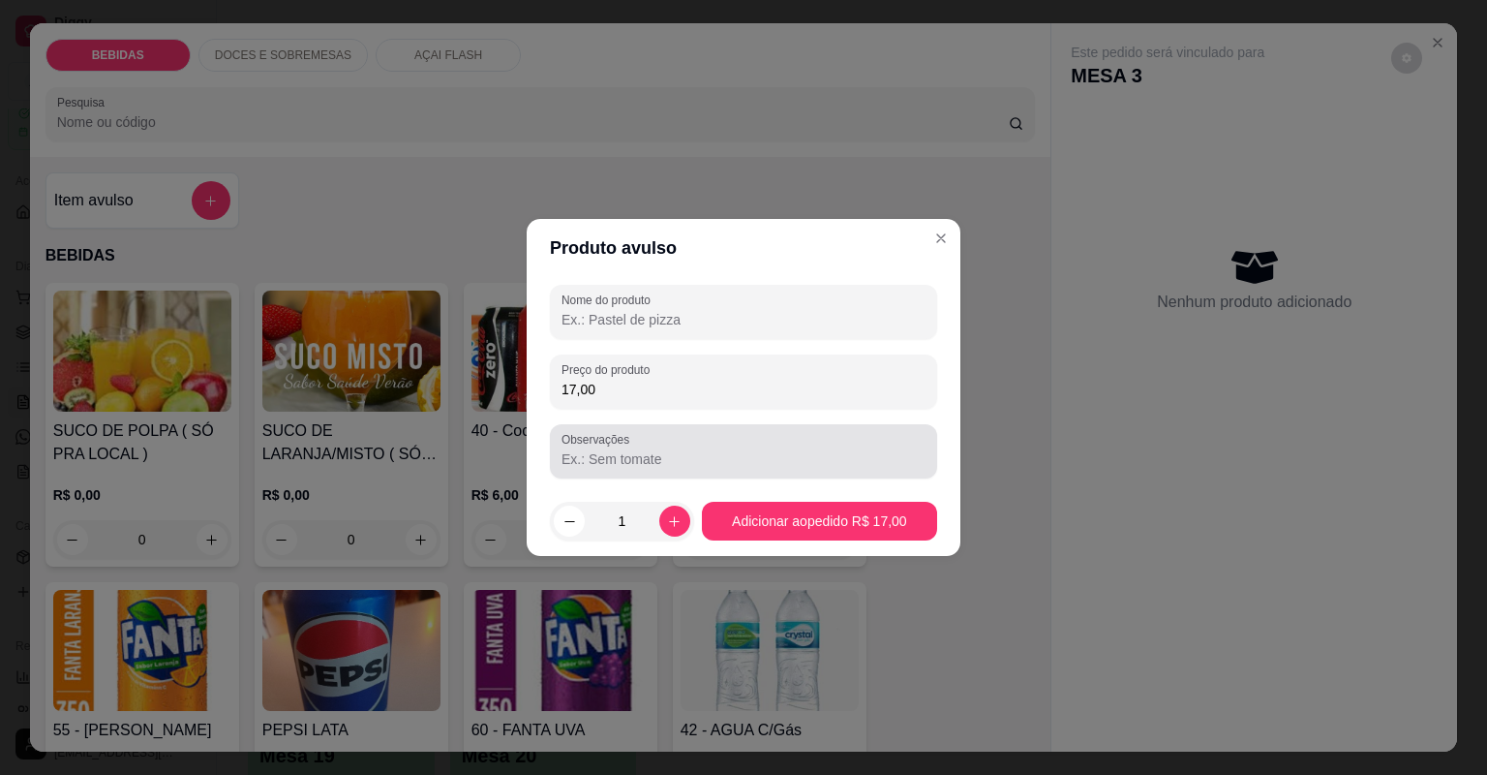
type input "17,00"
click at [598, 444] on label "Observações" at bounding box center [599, 439] width 75 height 16
click at [598, 449] on input "Observações" at bounding box center [744, 458] width 364 height 19
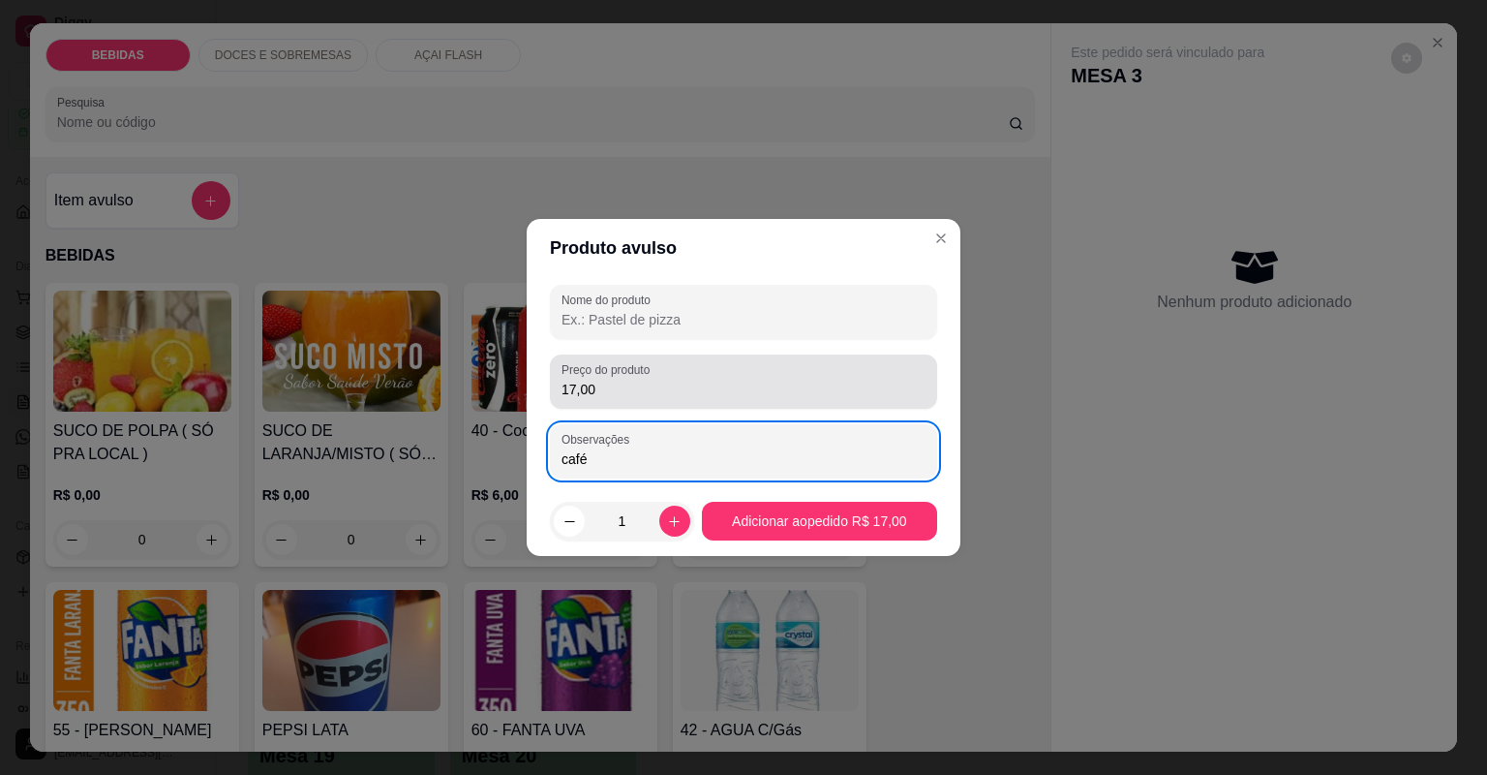
type input "café"
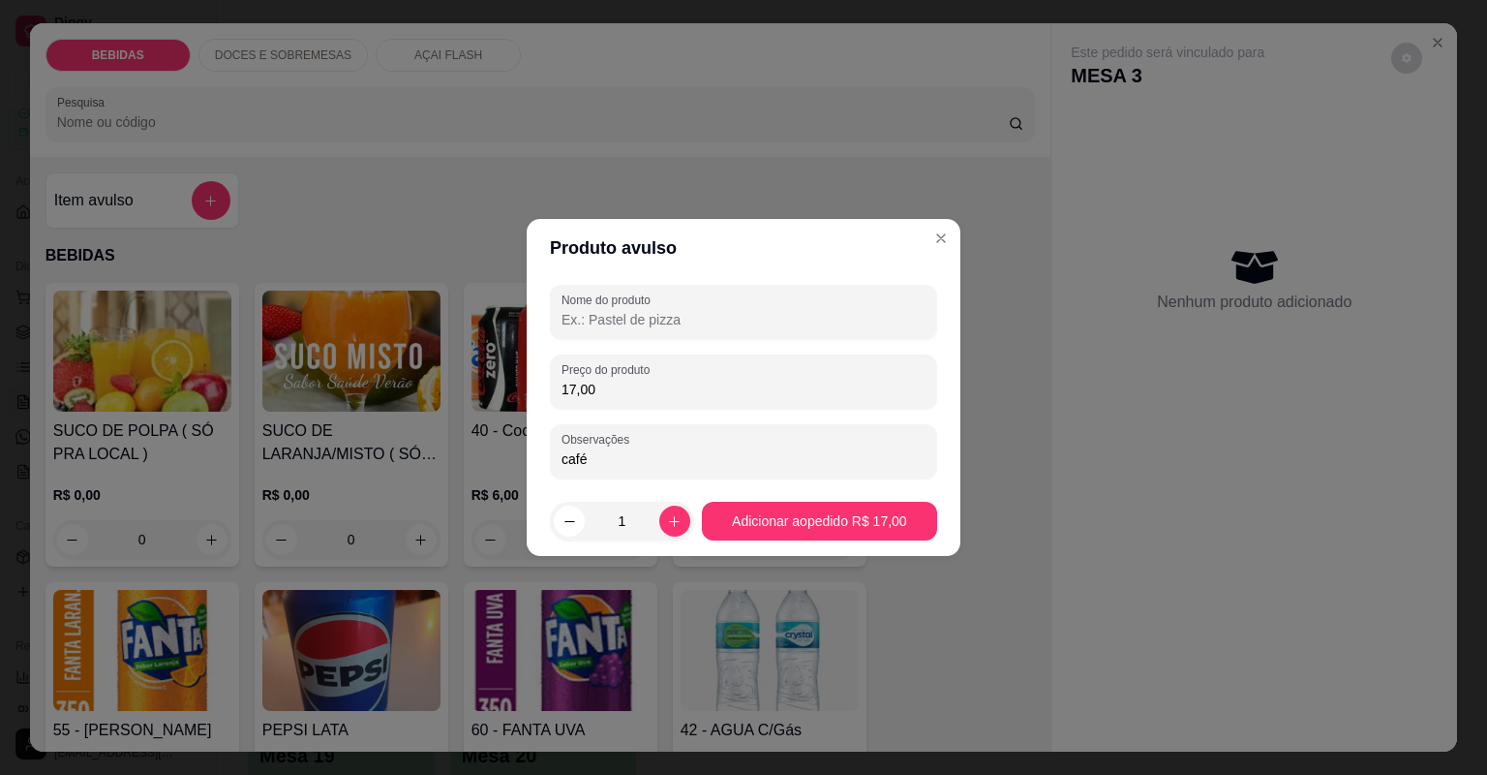
click at [666, 316] on input "Nome do produto" at bounding box center [744, 319] width 364 height 19
type input "café"
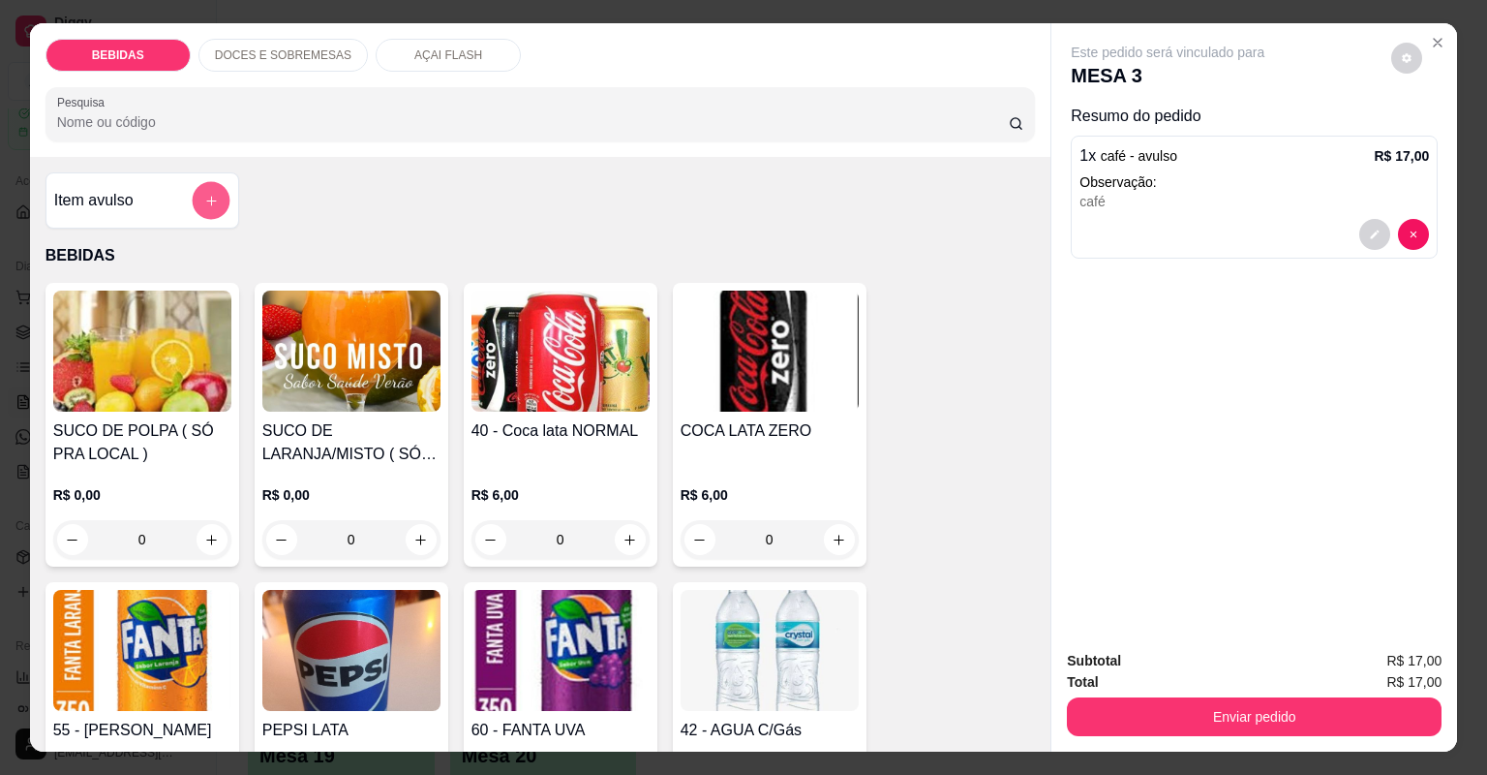
click at [192, 201] on button "add-separate-item" at bounding box center [211, 201] width 38 height 38
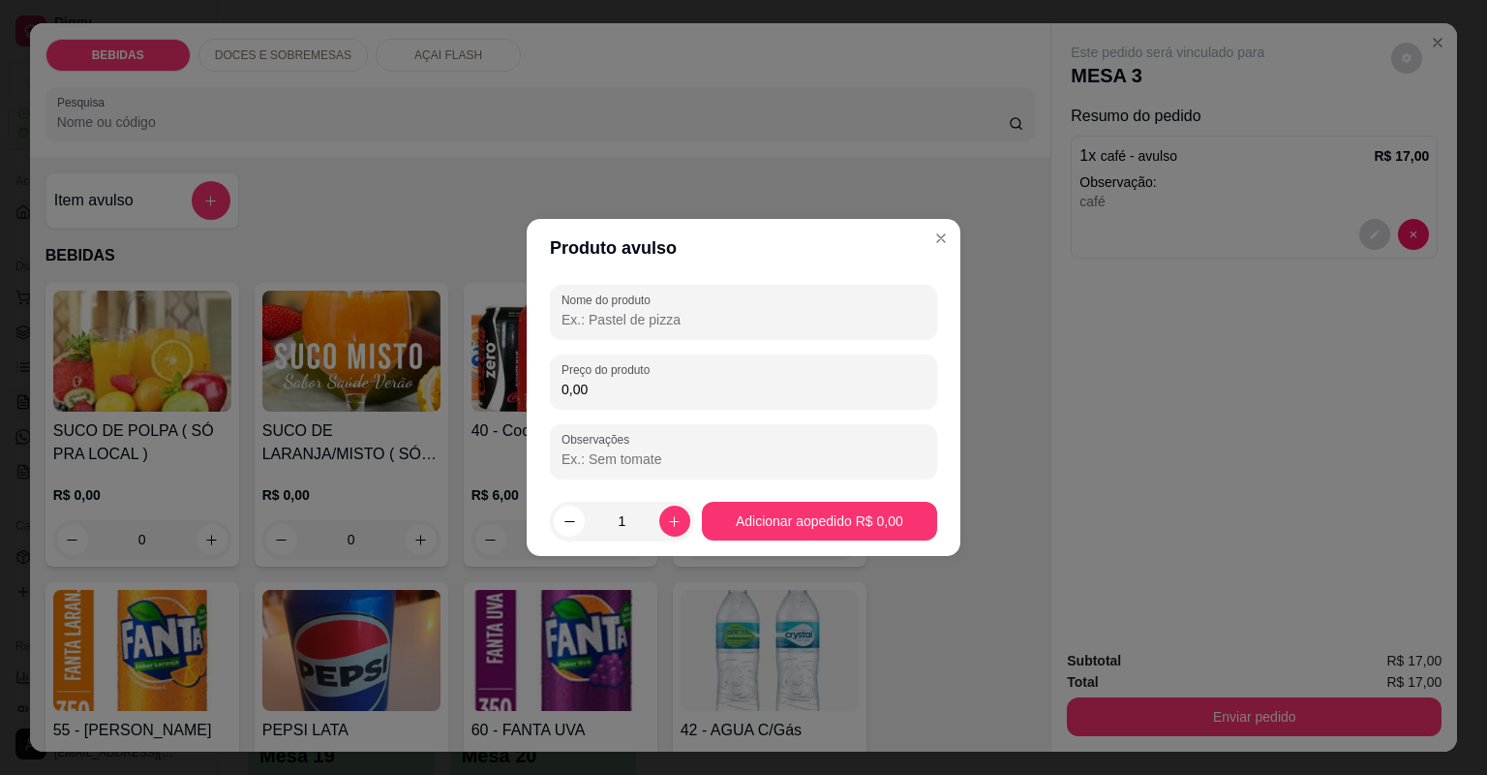
click at [591, 390] on input "0,00" at bounding box center [744, 389] width 364 height 19
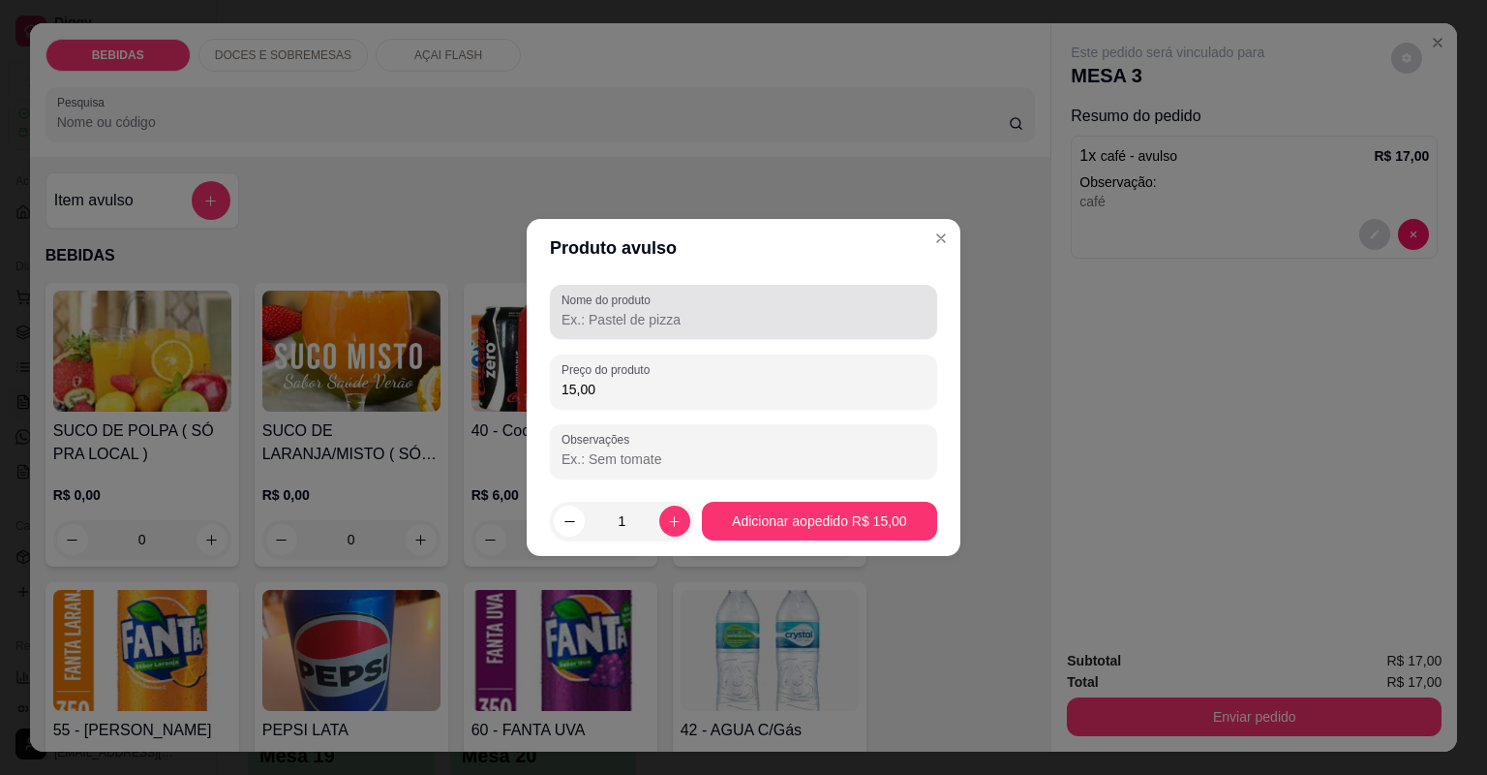
type input "15,00"
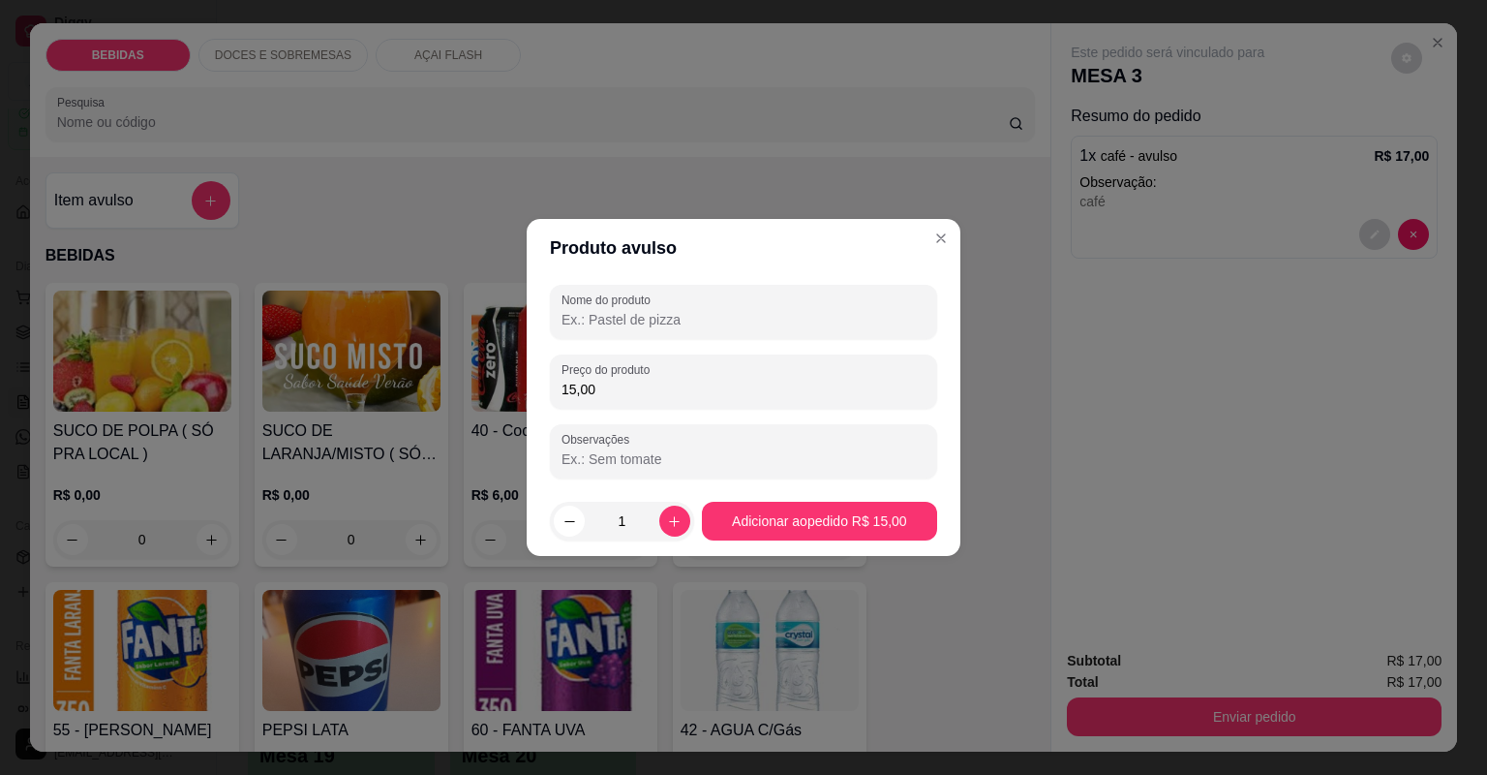
click at [766, 326] on input "Nome do produto" at bounding box center [744, 319] width 364 height 19
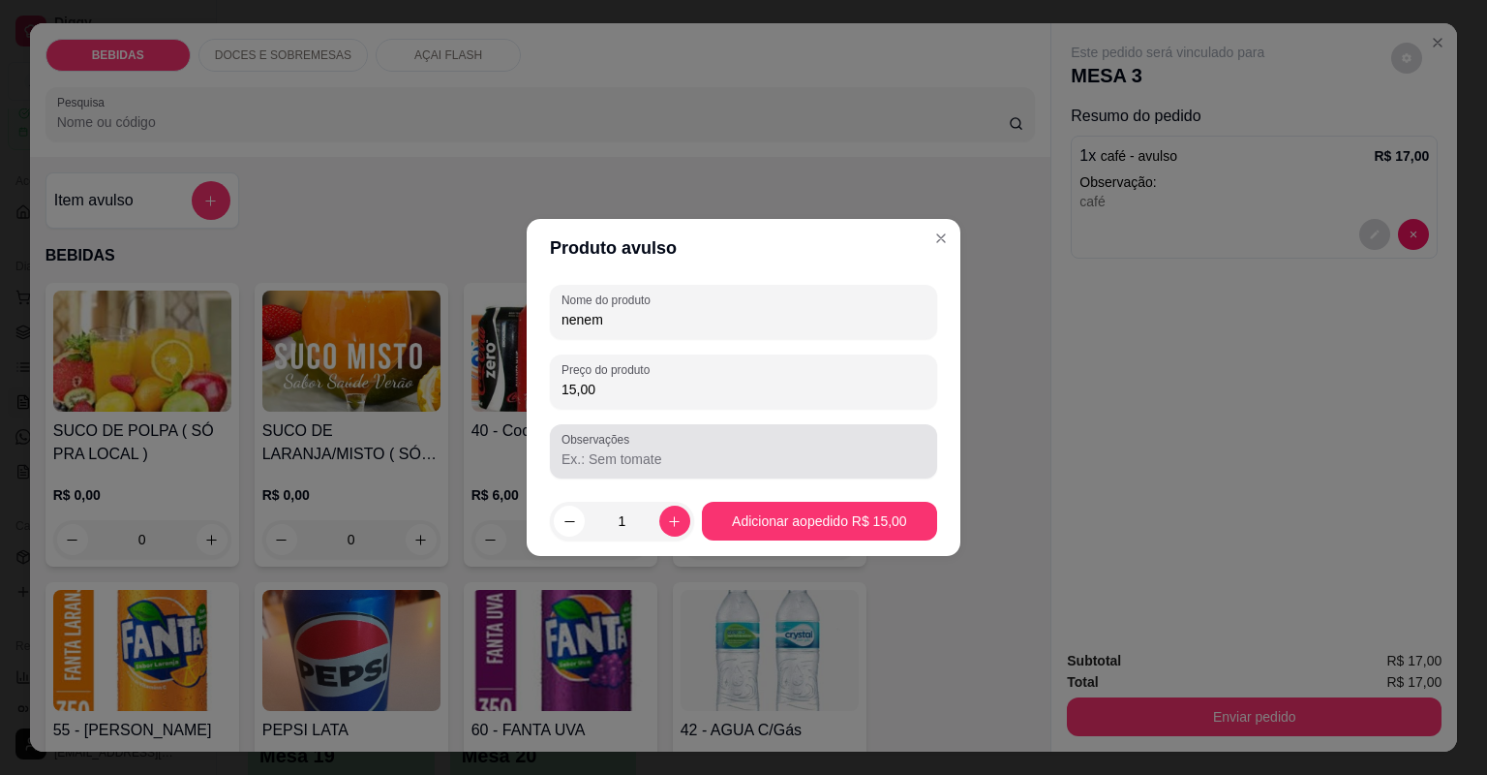
type input "nenem"
click at [696, 458] on input "Observações" at bounding box center [744, 458] width 364 height 19
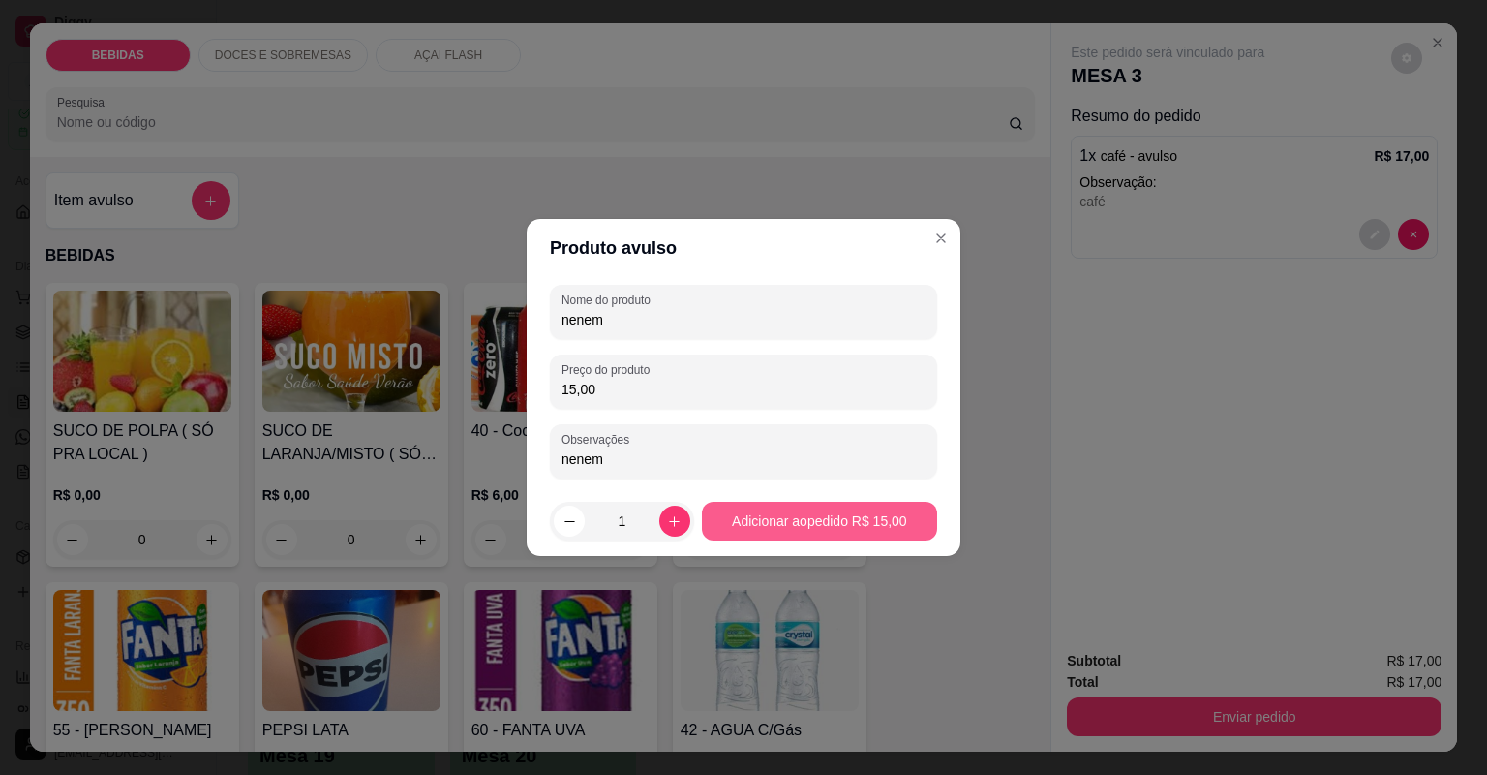
type input "nenem"
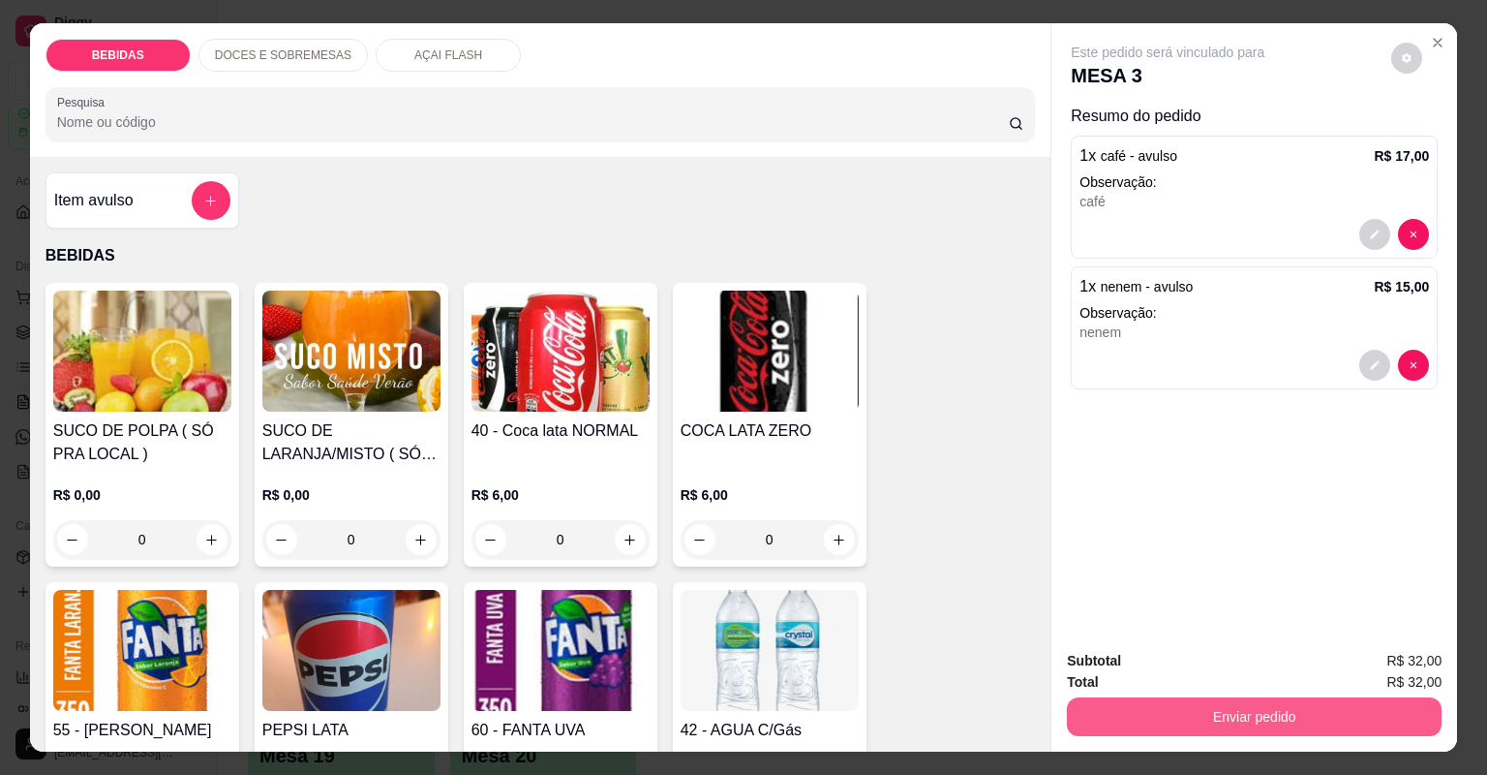
click at [1279, 709] on button "Enviar pedido" at bounding box center [1254, 716] width 375 height 39
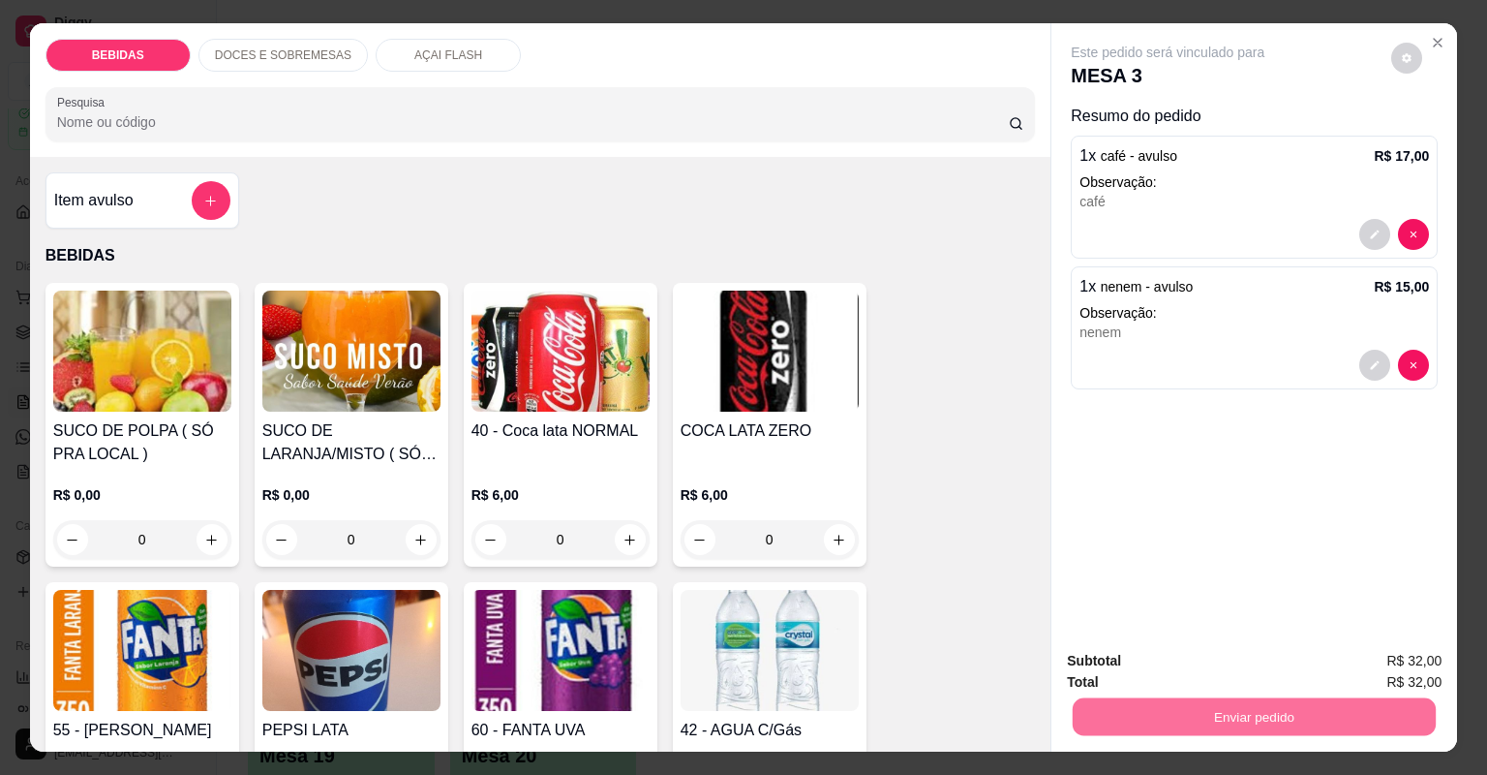
click at [1147, 678] on button "Não registrar e enviar pedido" at bounding box center [1192, 669] width 196 height 36
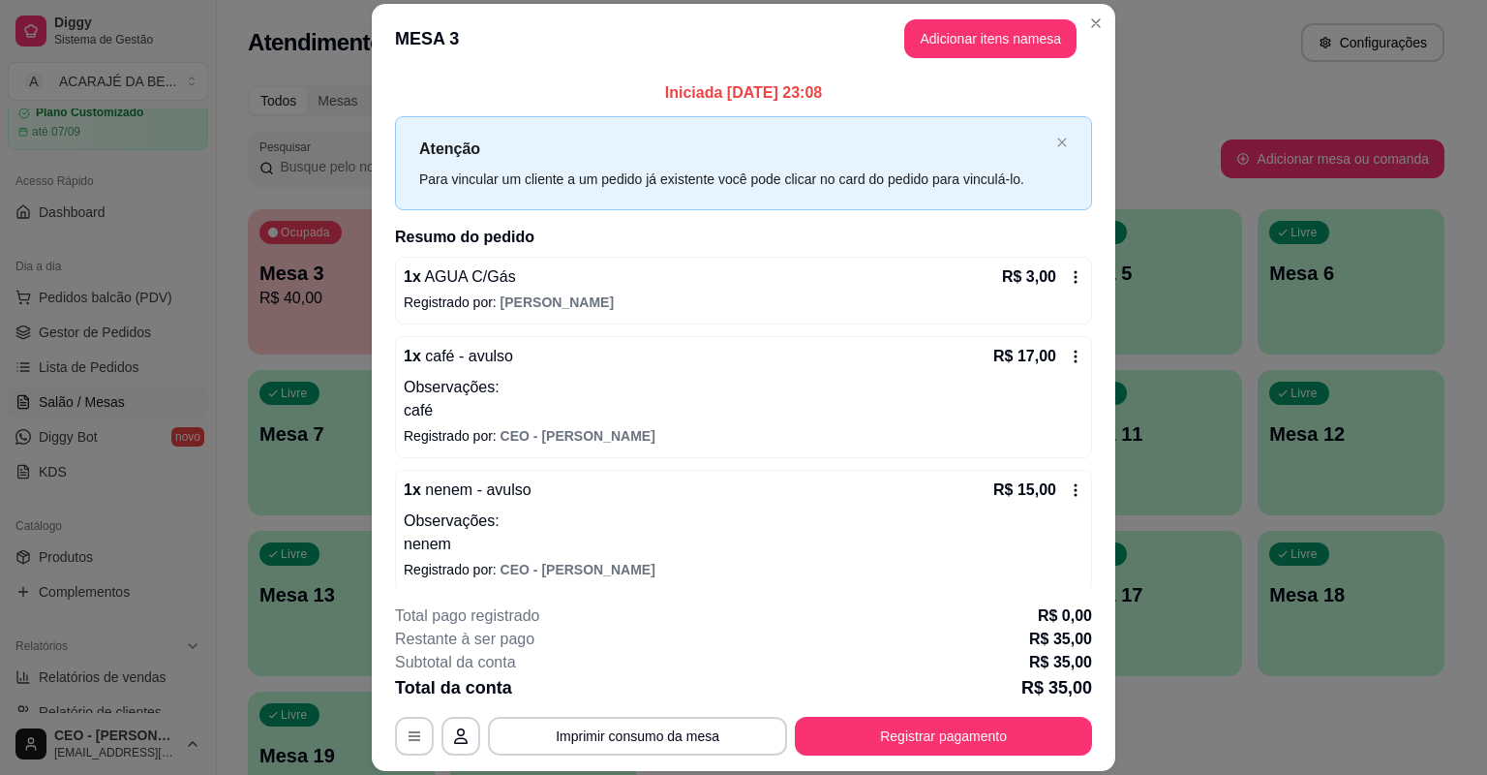
scroll to position [119, 0]
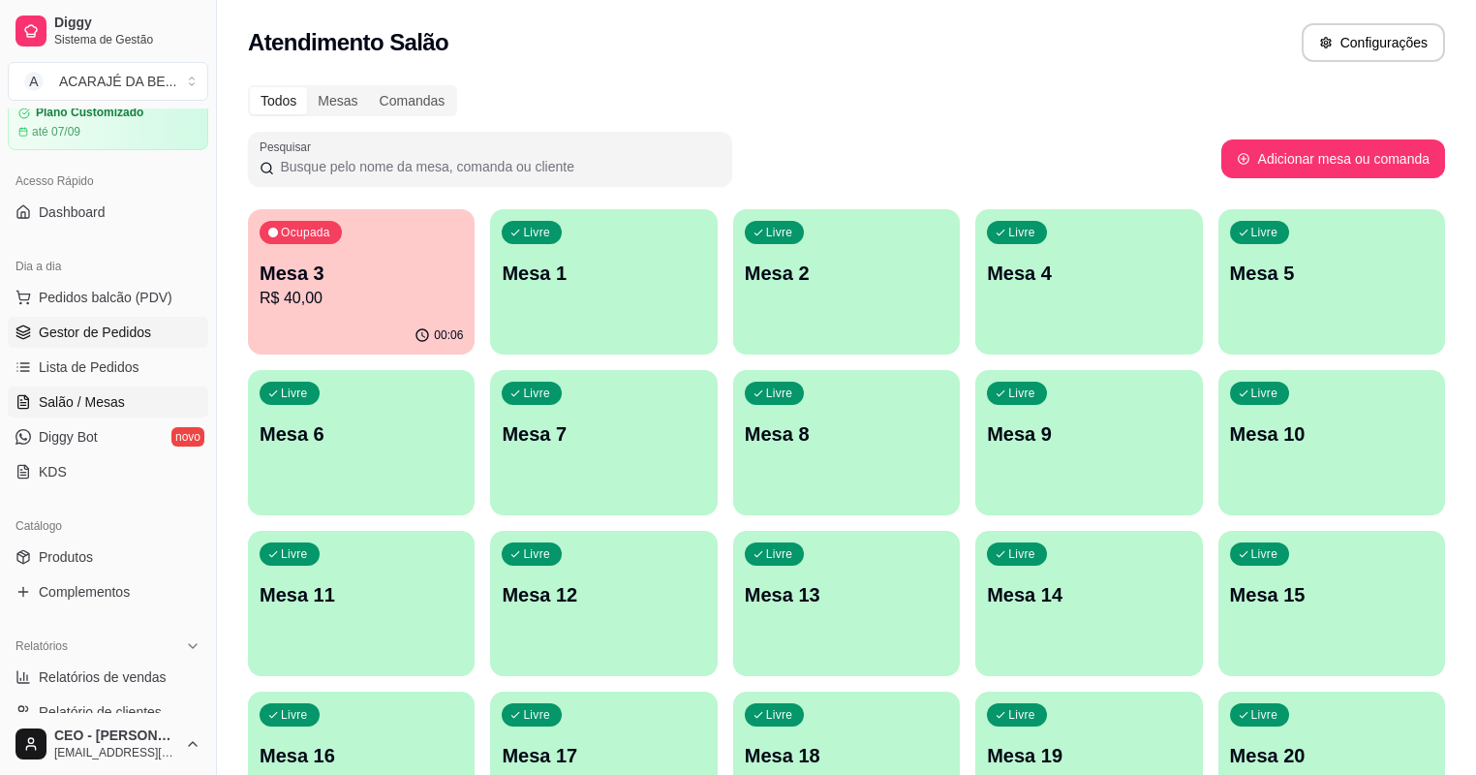
click at [74, 331] on span "Gestor de Pedidos" at bounding box center [95, 331] width 112 height 19
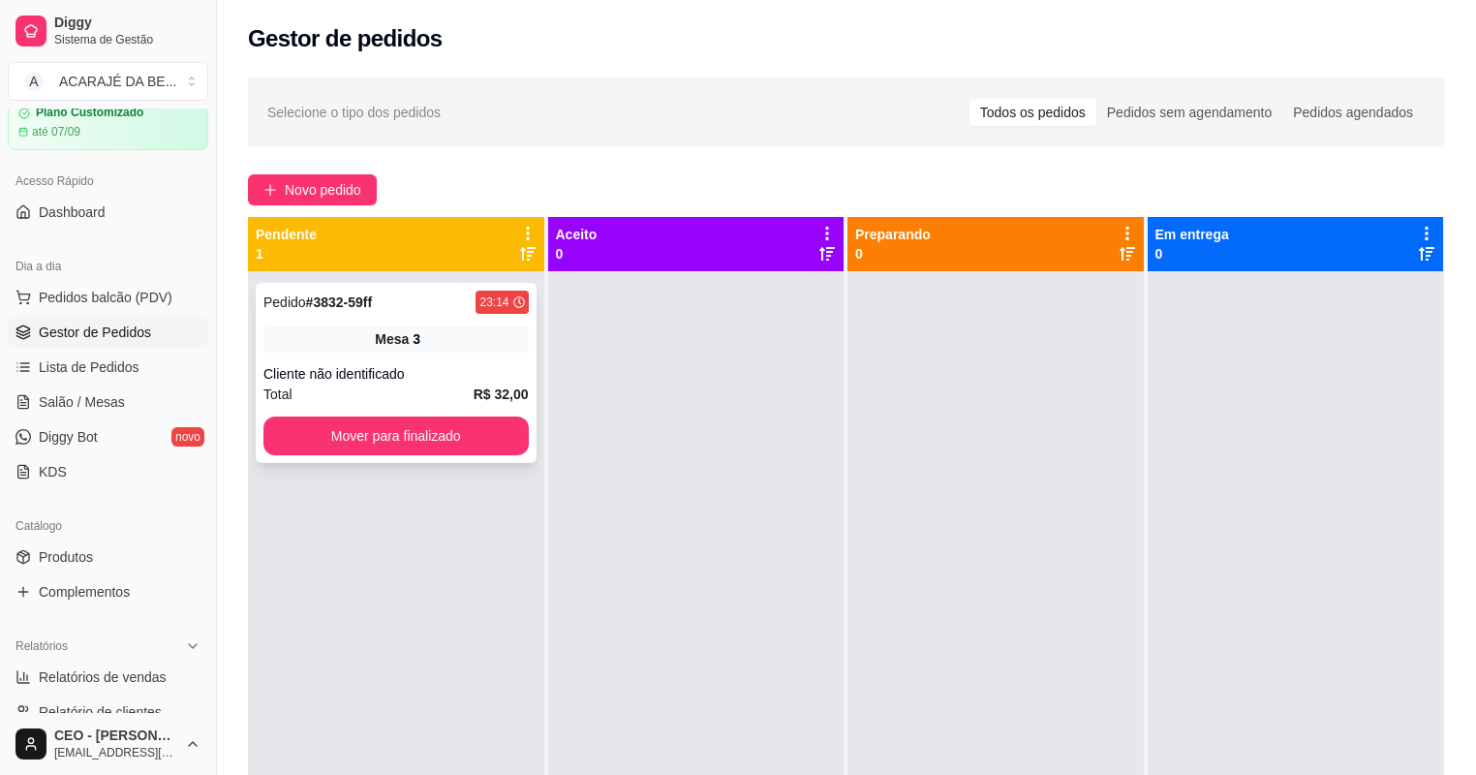
click at [434, 391] on div "Total R$ 32,00" at bounding box center [395, 393] width 265 height 21
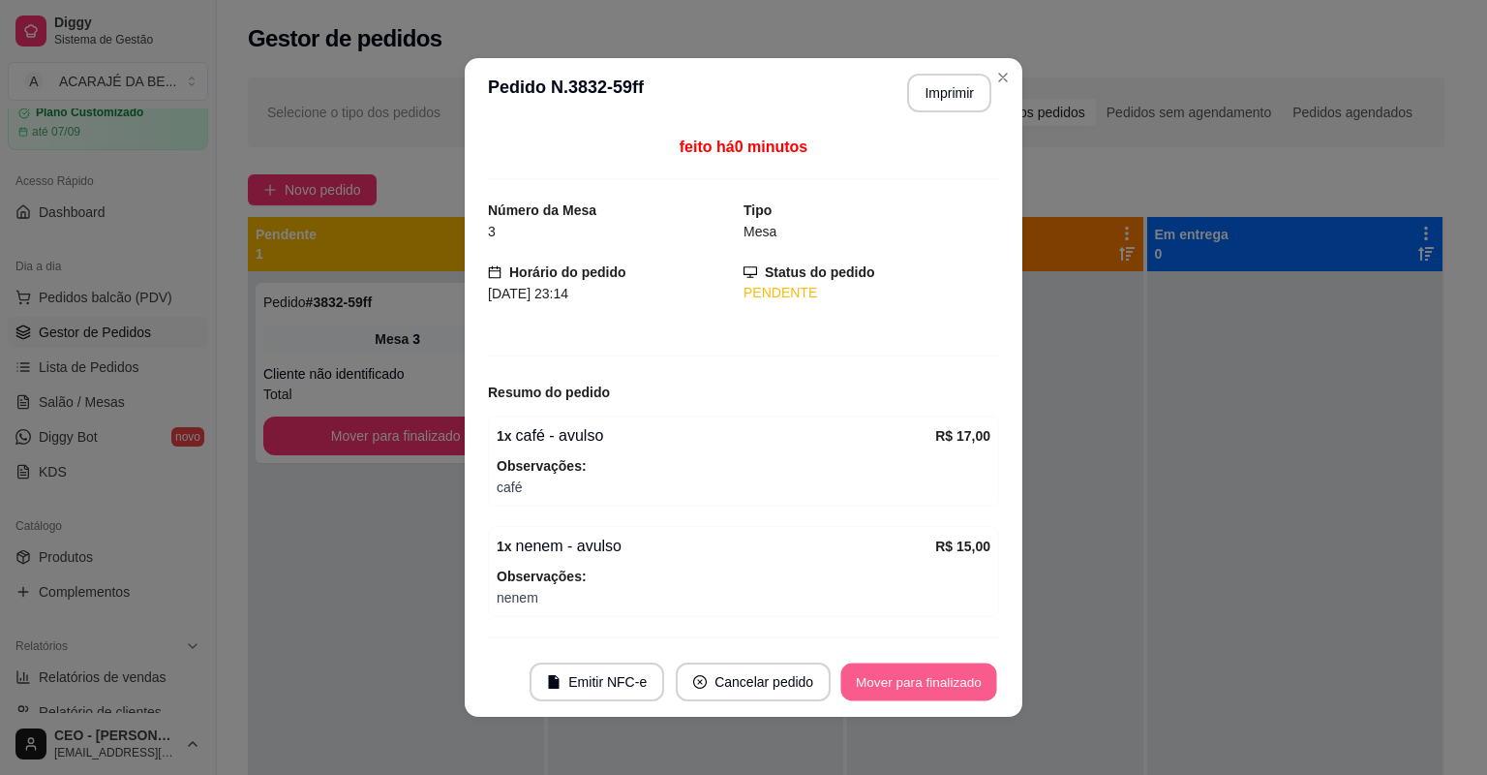
click at [918, 697] on button "Mover para finalizado" at bounding box center [919, 682] width 156 height 38
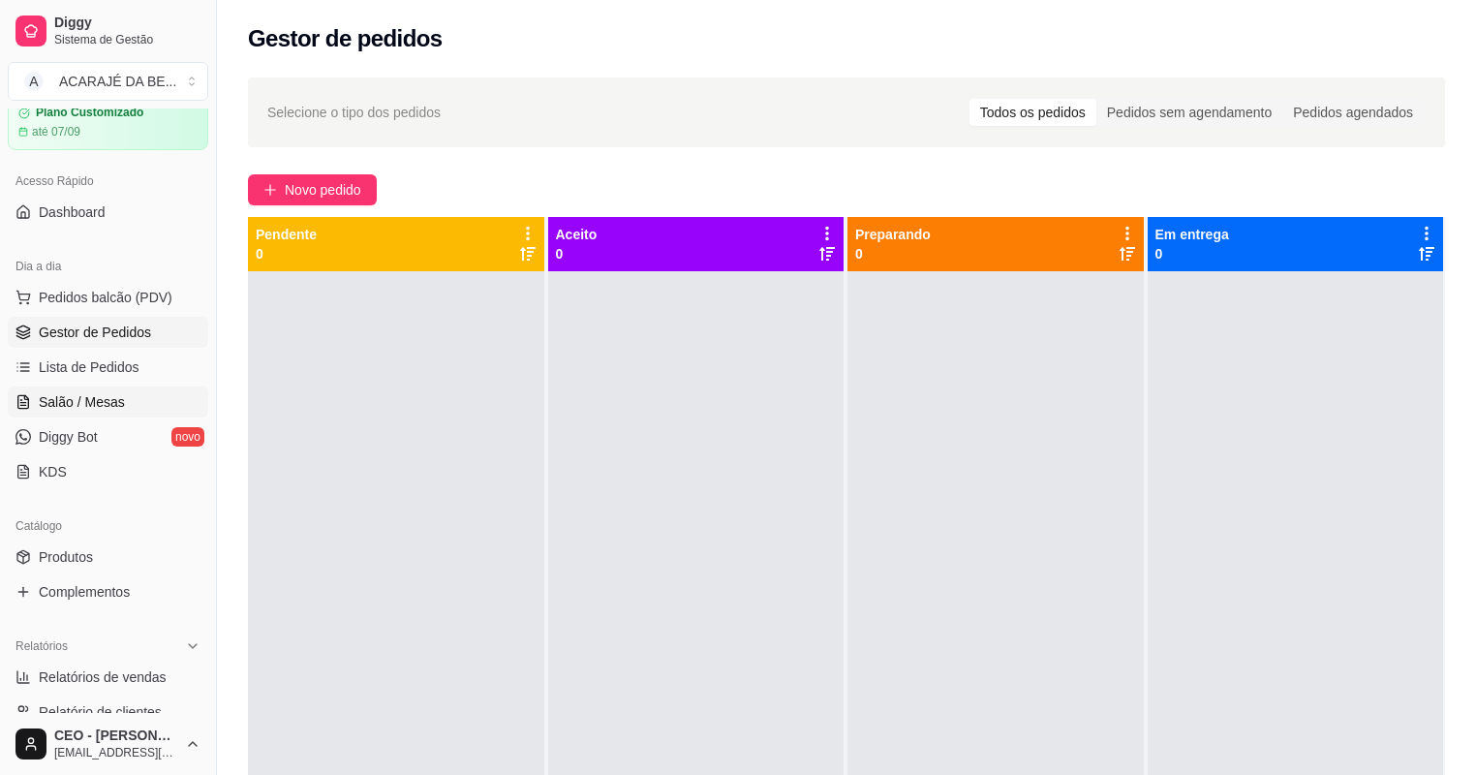
click at [65, 399] on span "Salão / Mesas" at bounding box center [82, 401] width 86 height 19
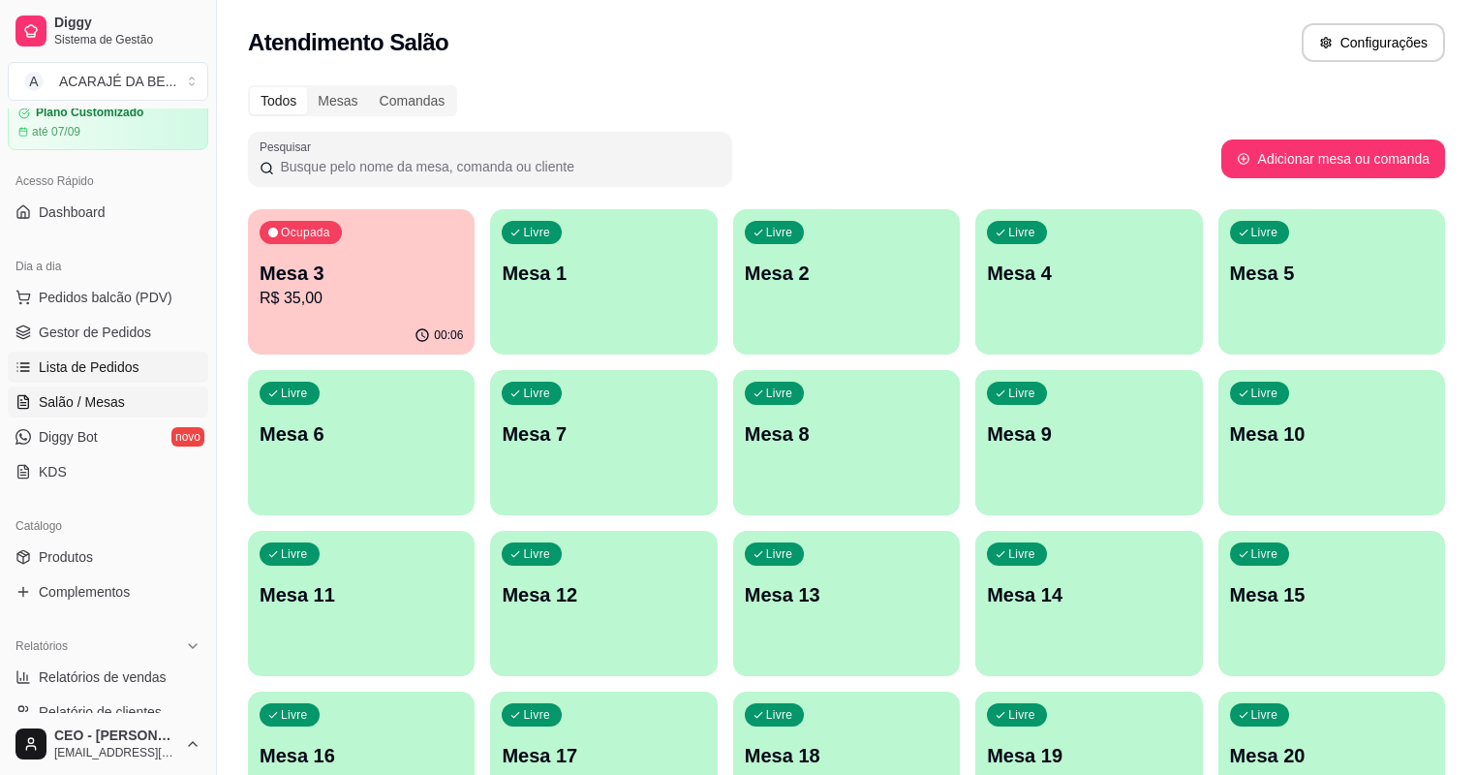
click at [74, 362] on span "Lista de Pedidos" at bounding box center [89, 366] width 101 height 19
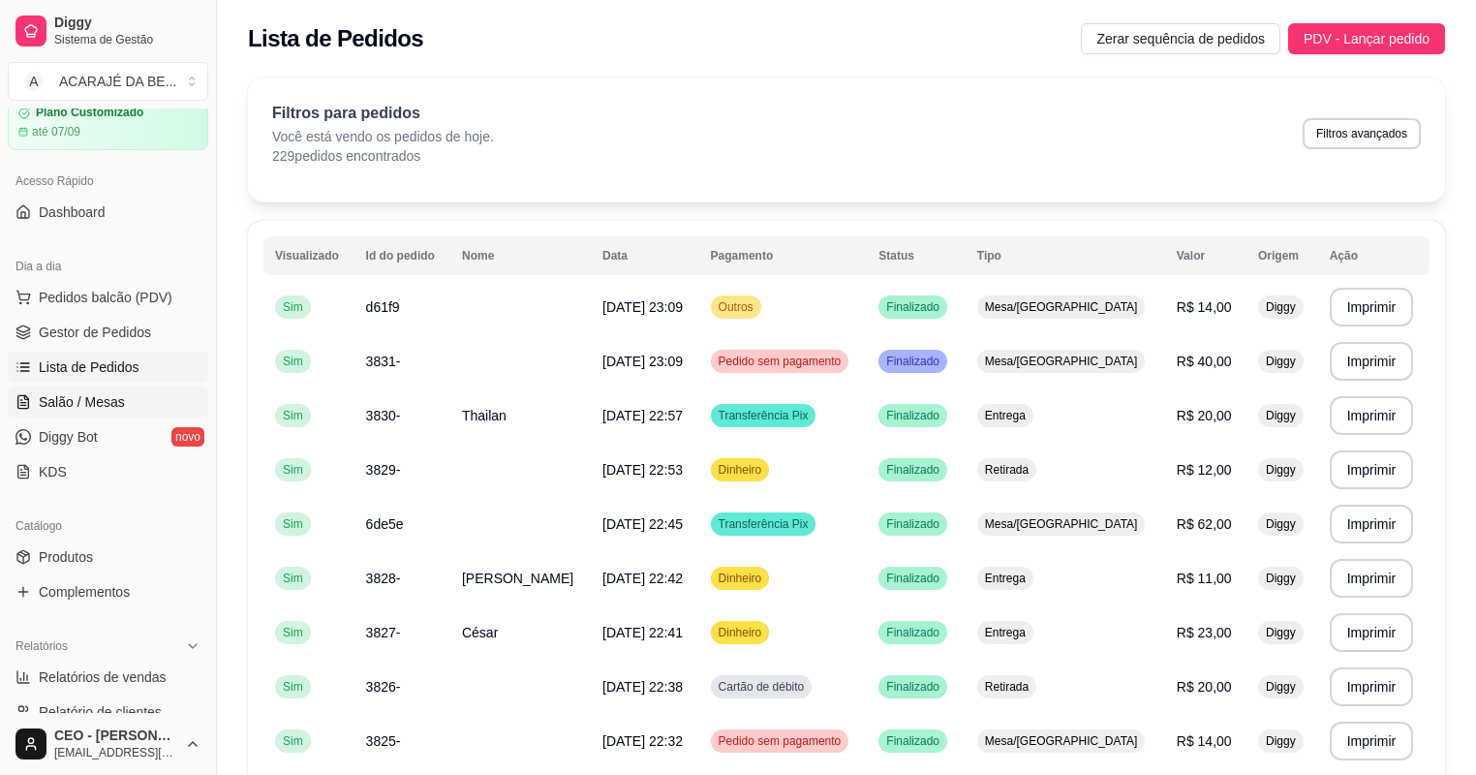
click at [70, 388] on link "Salão / Mesas" at bounding box center [108, 401] width 200 height 31
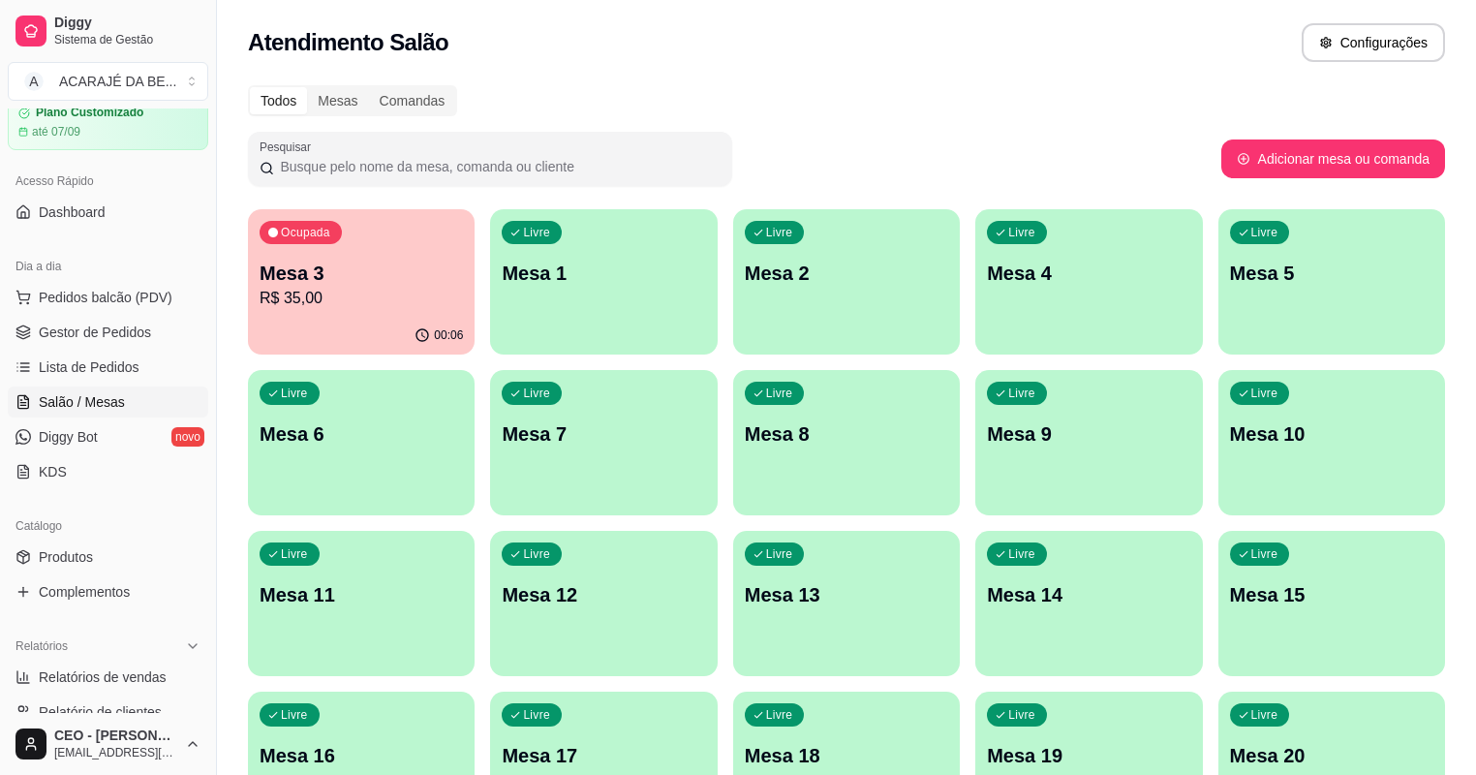
click at [390, 313] on div "Ocupada Mesa 3 R$ 35,00" at bounding box center [361, 262] width 227 height 107
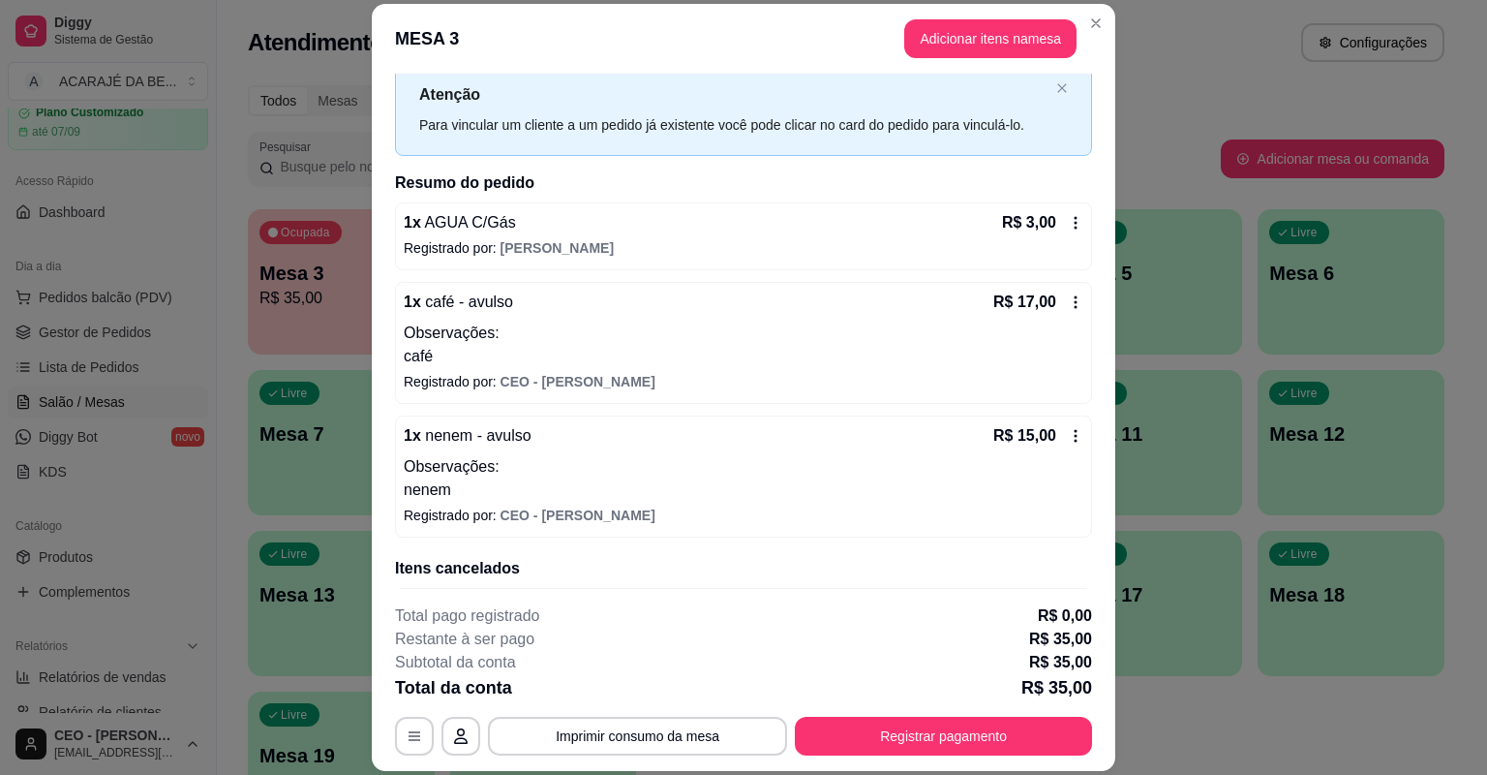
scroll to position [119, 0]
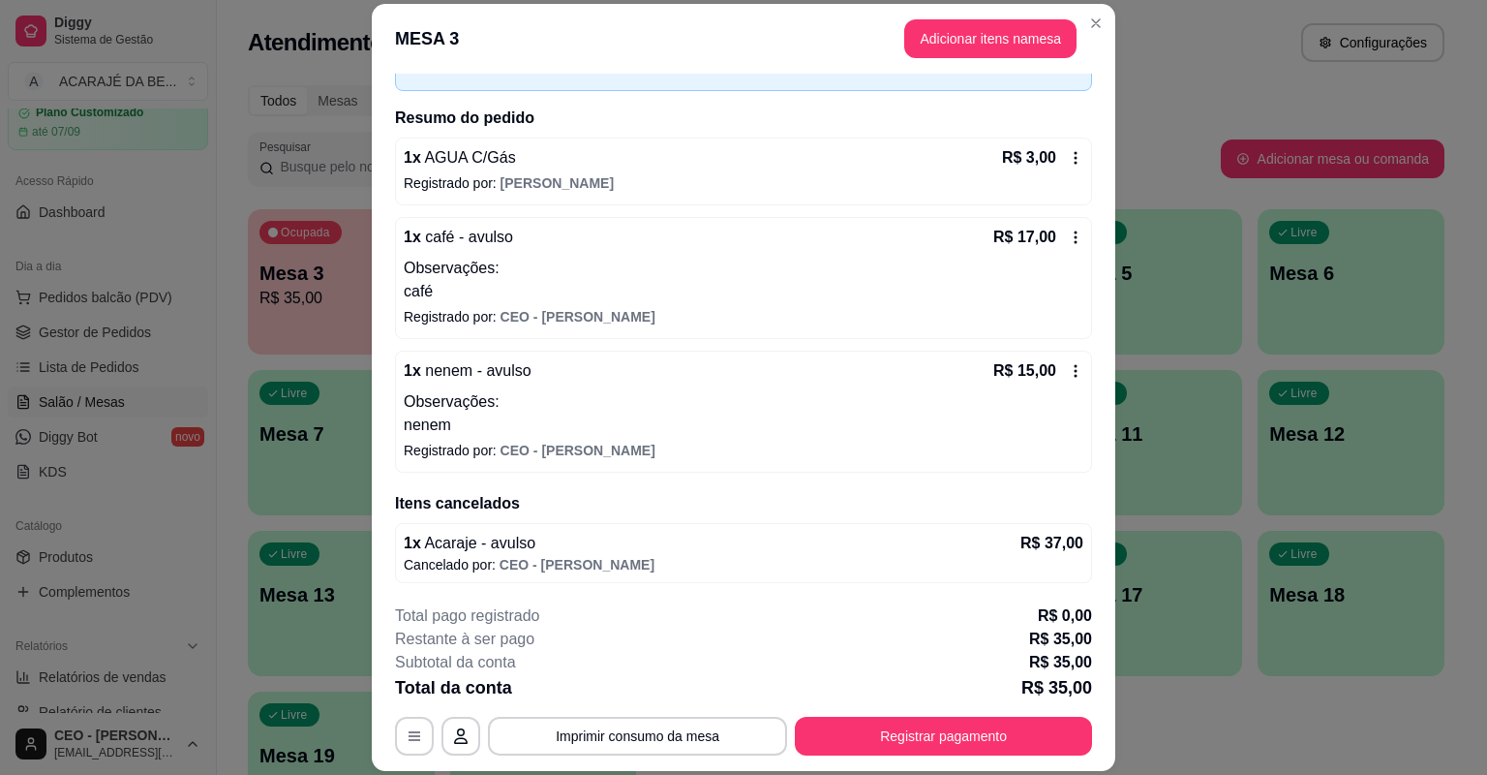
click at [983, 58] on header "MESA 3 Adicionar itens na mesa" at bounding box center [744, 39] width 744 height 70
click at [984, 37] on button "Adicionar itens na mesa" at bounding box center [990, 38] width 172 height 39
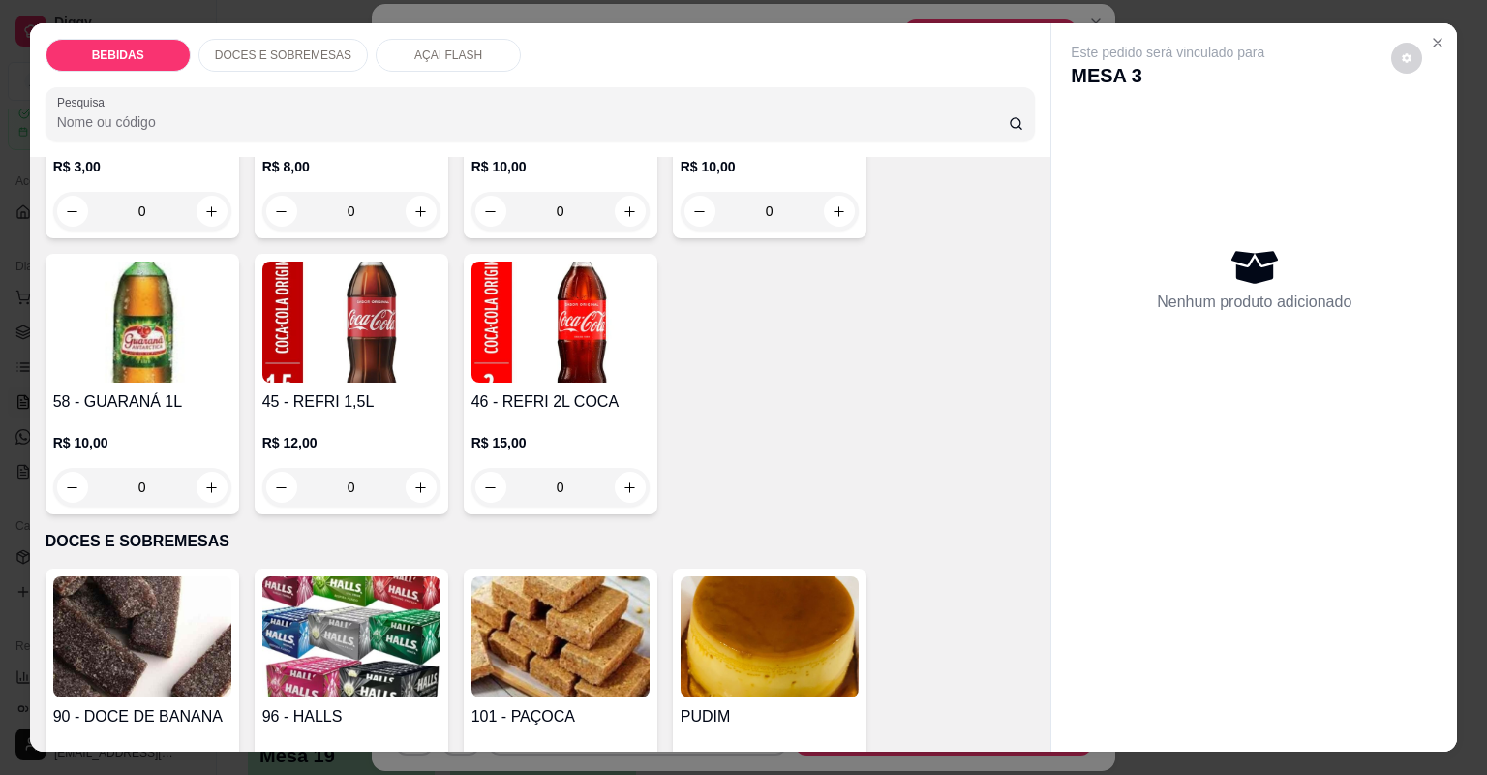
scroll to position [620, 0]
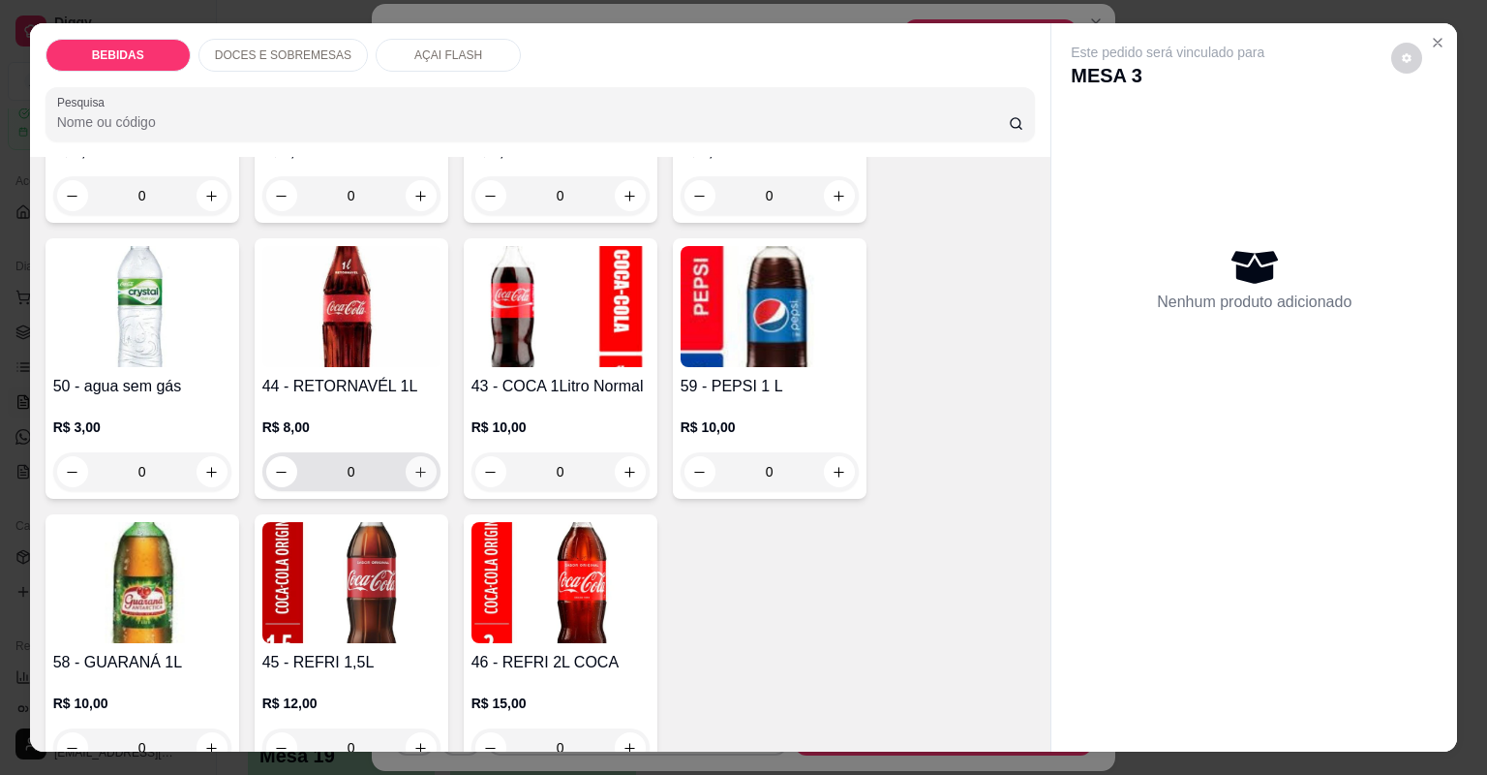
click at [422, 473] on icon "increase-product-quantity" at bounding box center [420, 472] width 15 height 15
type input "1"
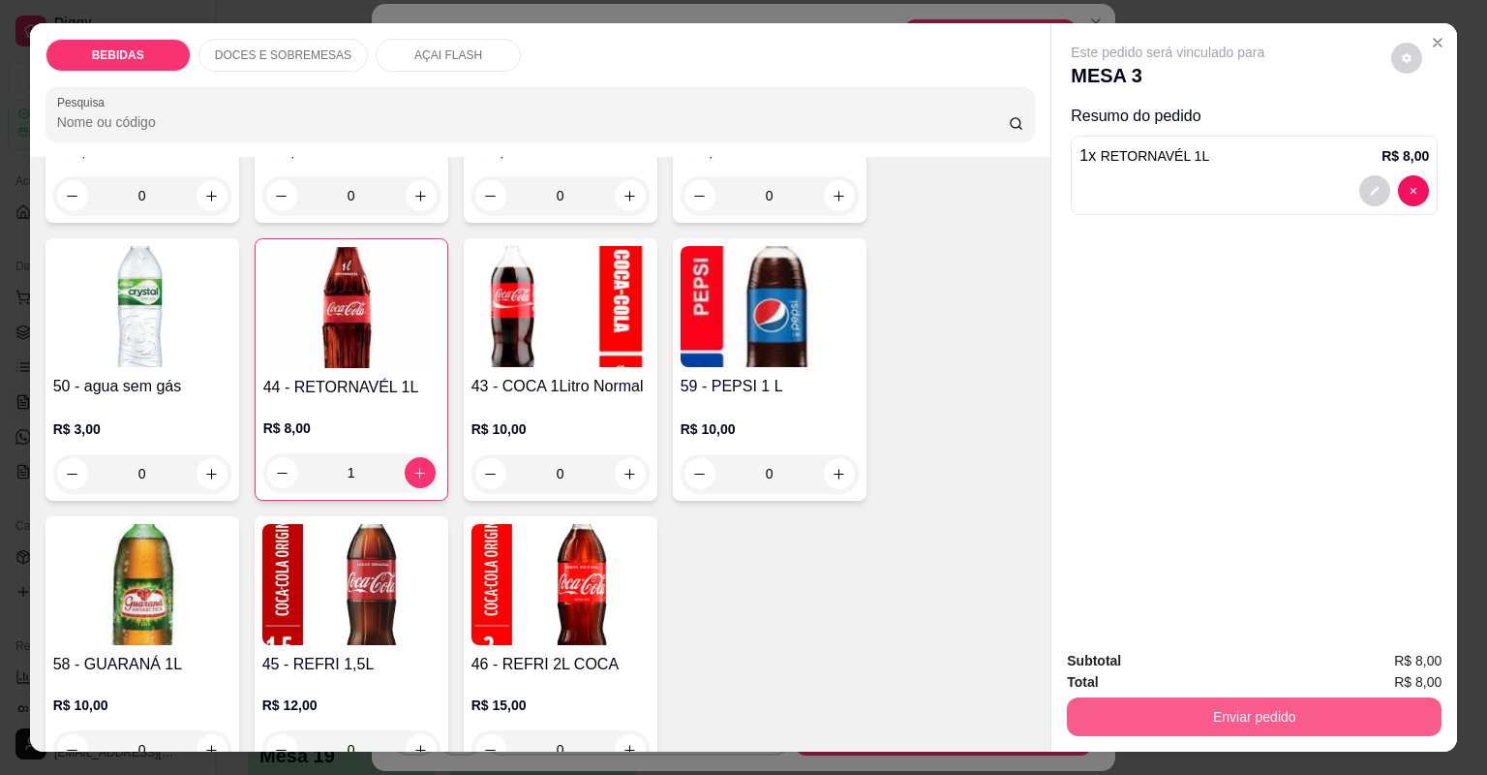
click at [1210, 725] on button "Enviar pedido" at bounding box center [1254, 716] width 375 height 39
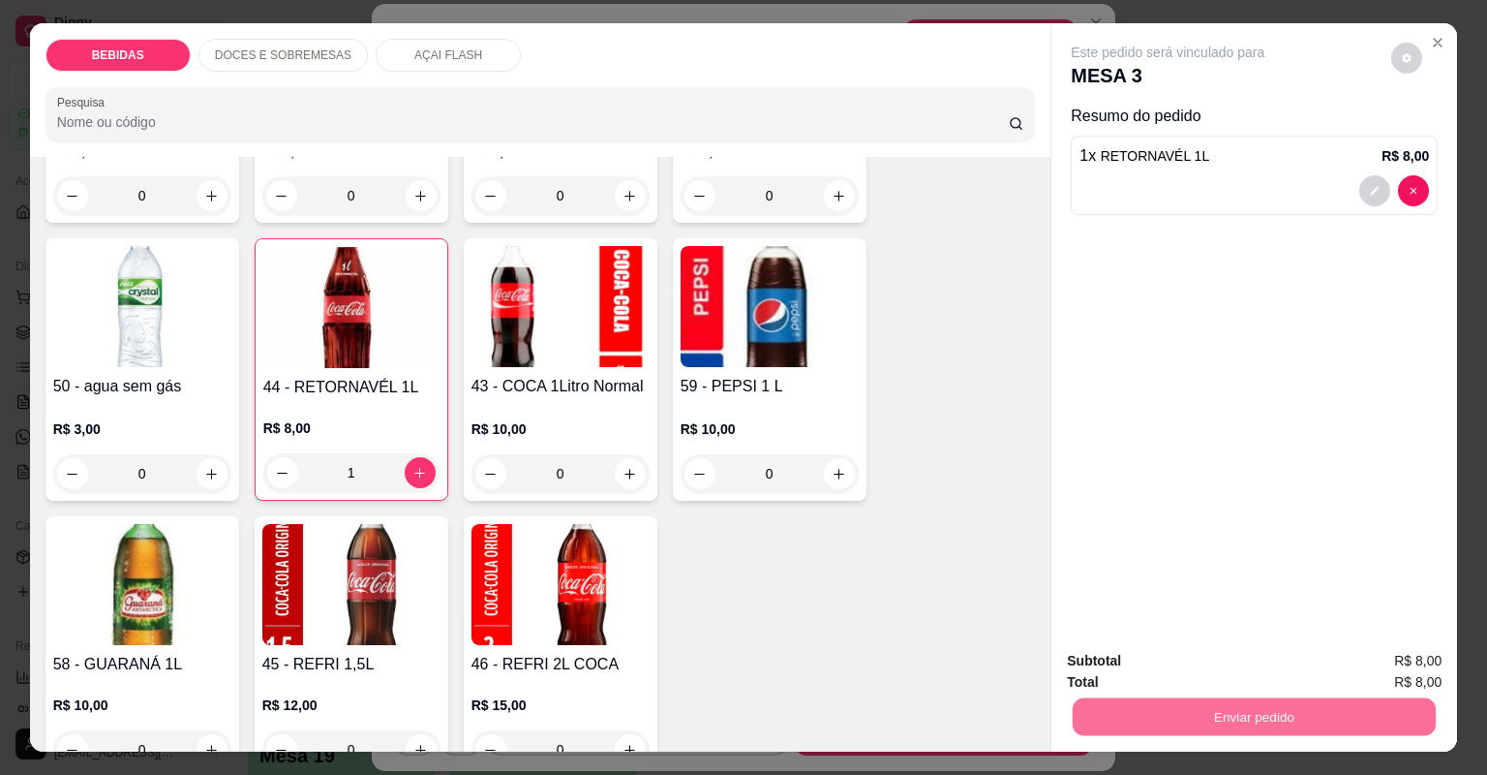
click at [1182, 652] on button "Não registrar e enviar pedido" at bounding box center [1191, 669] width 201 height 37
click at [1181, 672] on div "Total R$ 8,00" at bounding box center [1254, 681] width 375 height 21
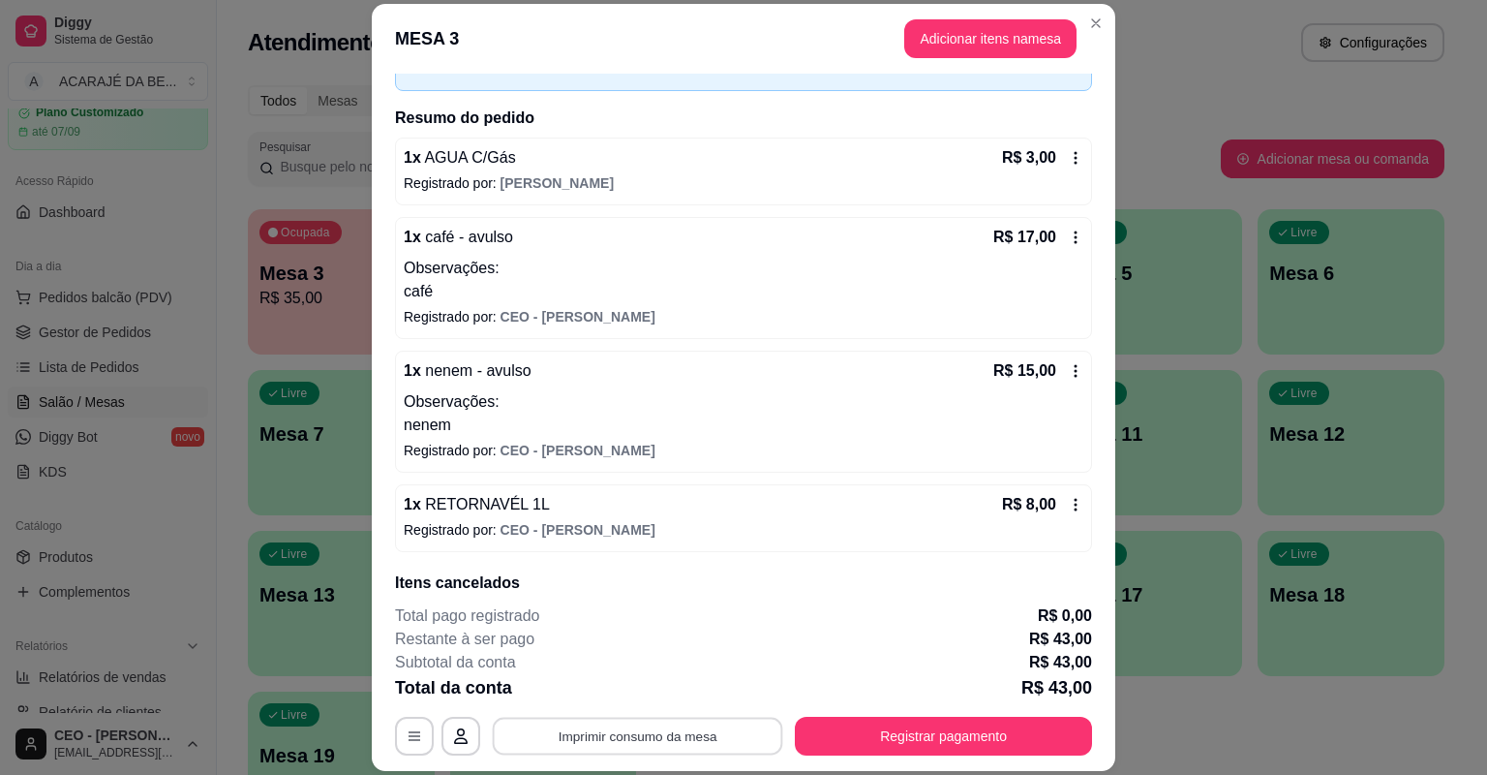
click at [631, 728] on button "Imprimir consumo da mesa" at bounding box center [638, 737] width 291 height 38
click at [864, 738] on button "Registrar pagamento" at bounding box center [944, 737] width 289 height 38
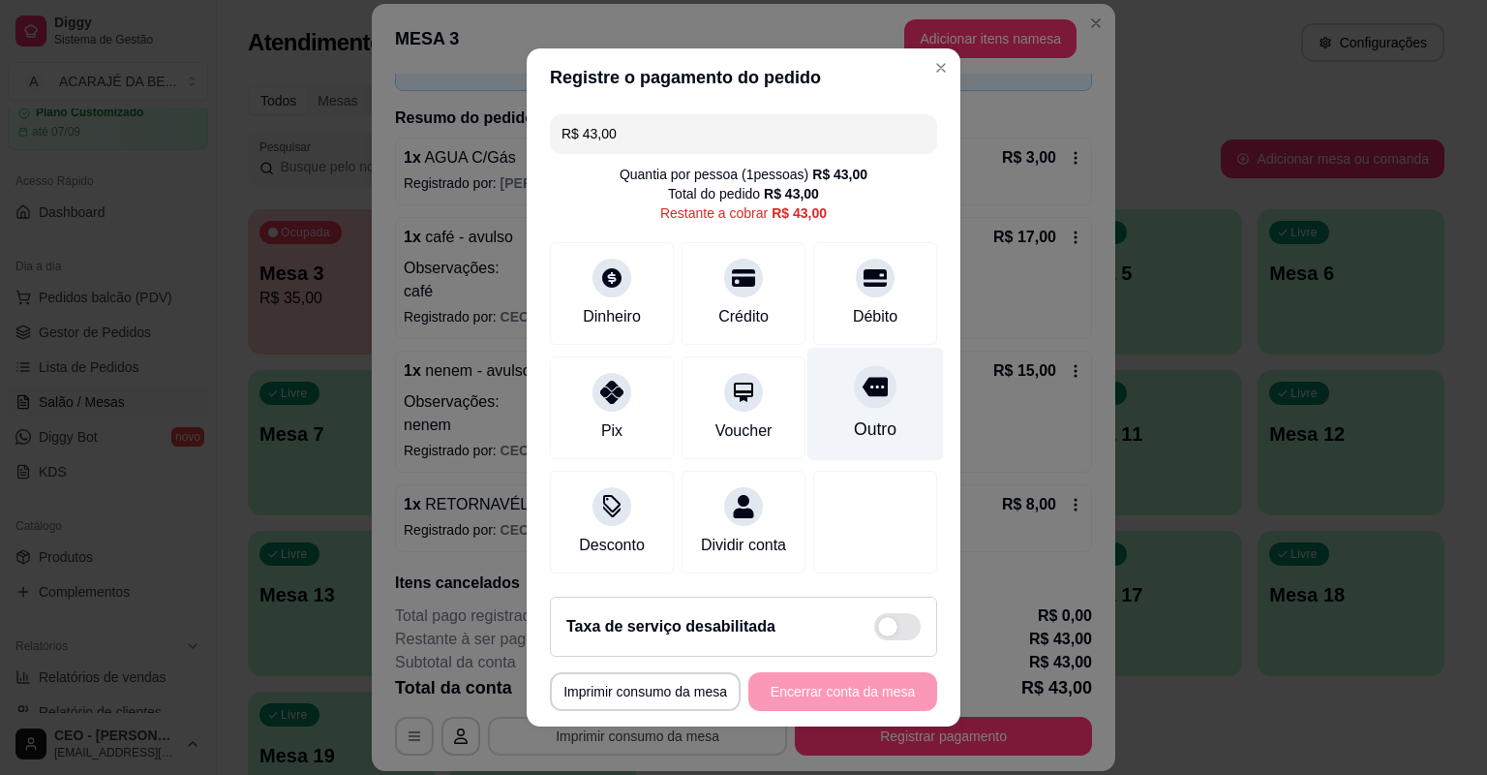
click at [888, 437] on div "Outro" at bounding box center [876, 404] width 137 height 113
type input "R$ 0,00"
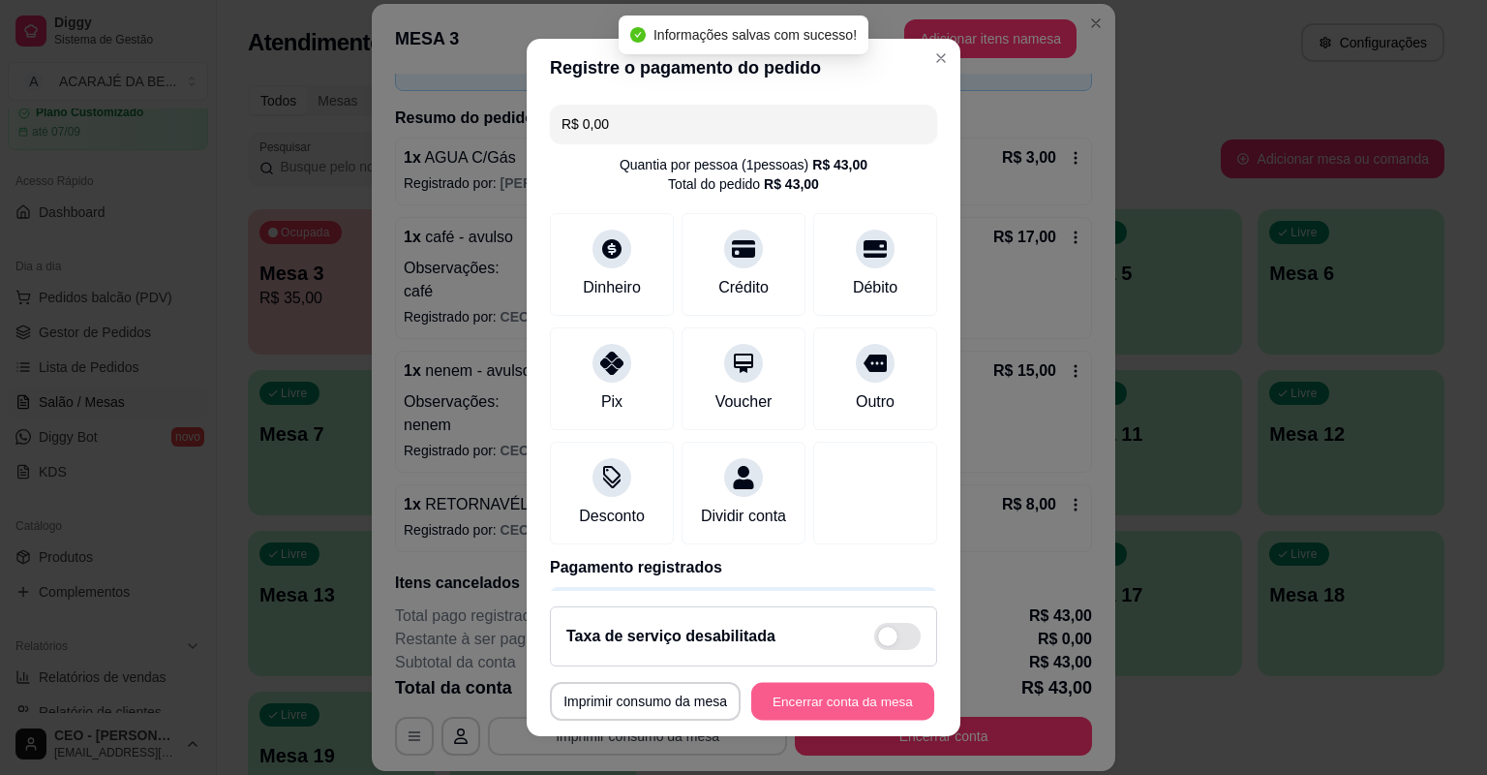
click at [853, 698] on button "Encerrar conta da mesa" at bounding box center [842, 702] width 183 height 38
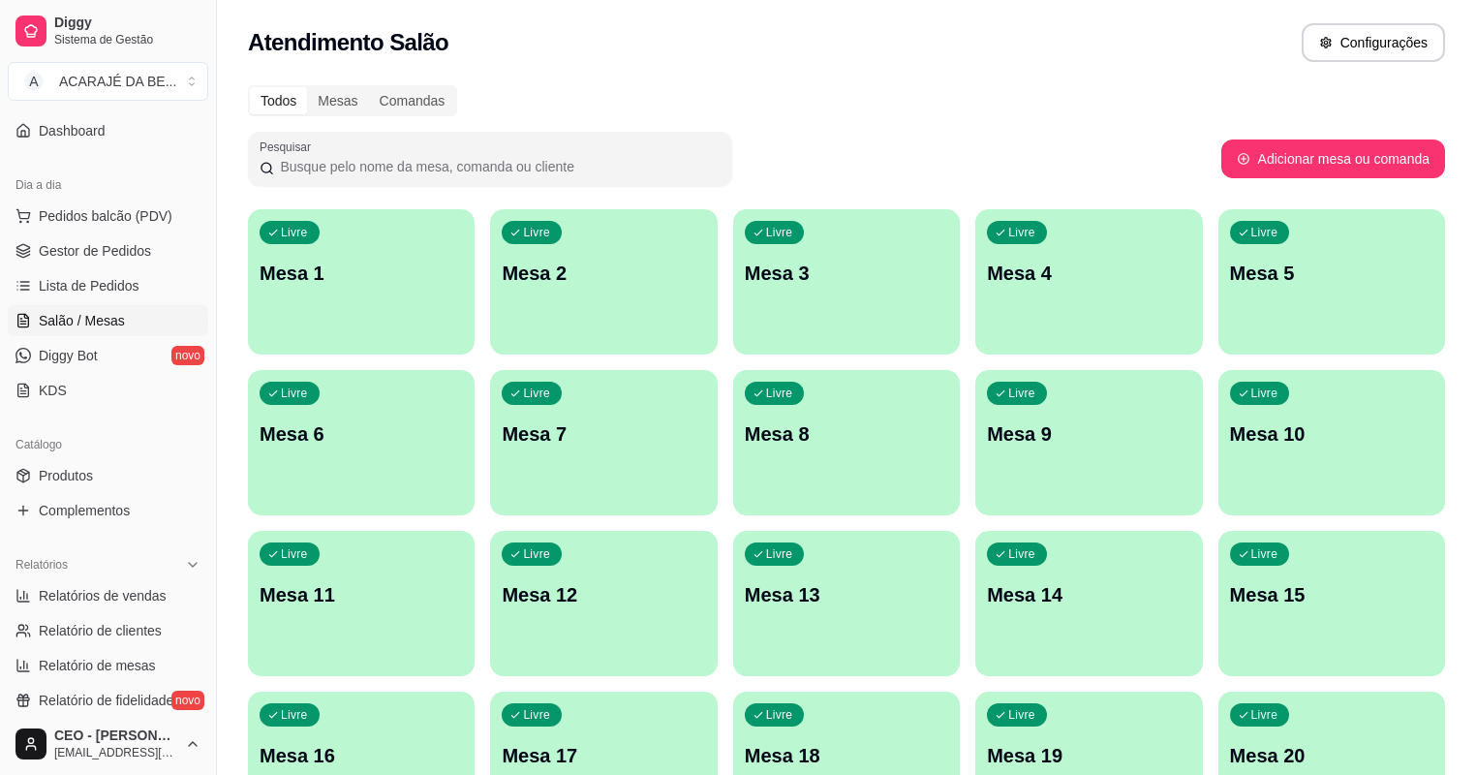
scroll to position [387, 0]
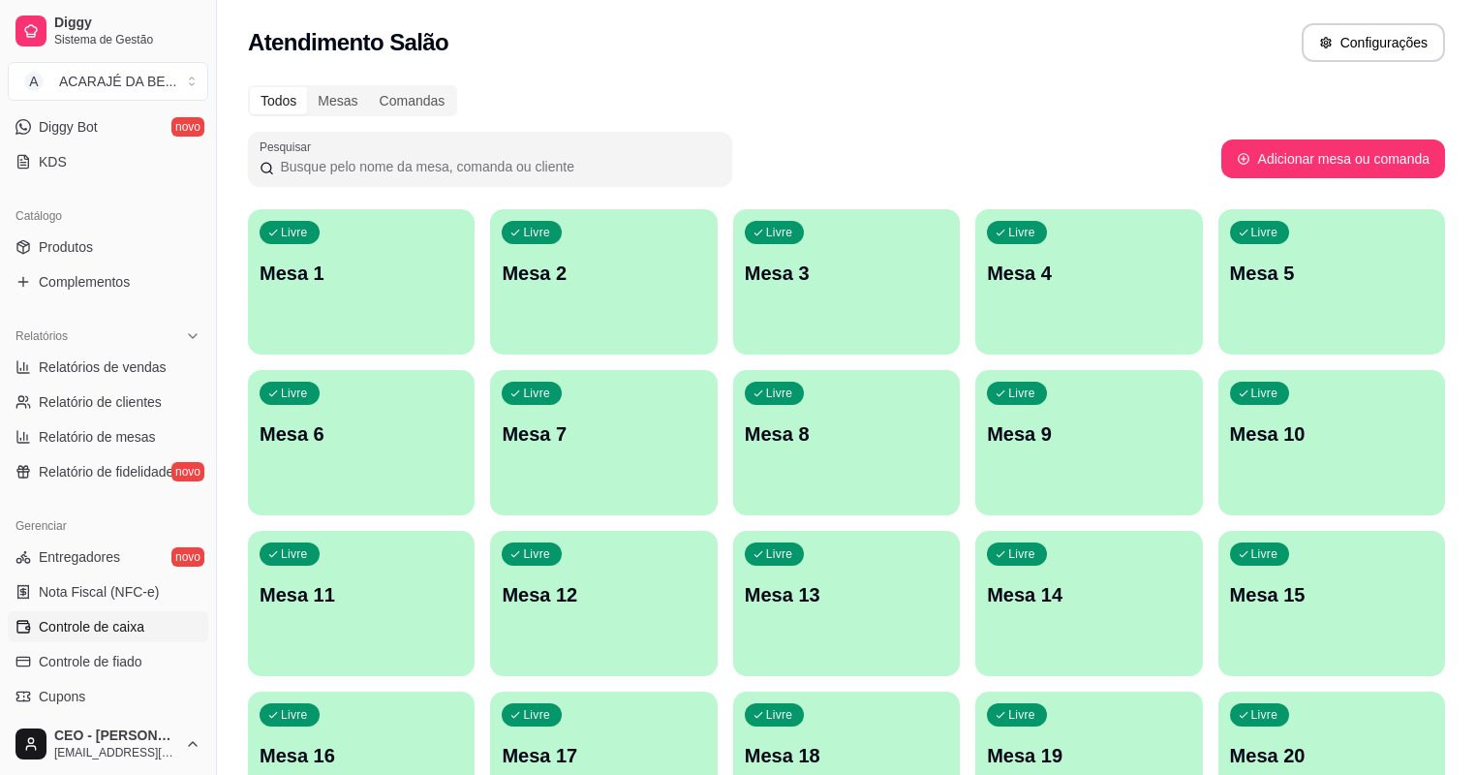
click at [118, 618] on span "Controle de caixa" at bounding box center [92, 626] width 106 height 19
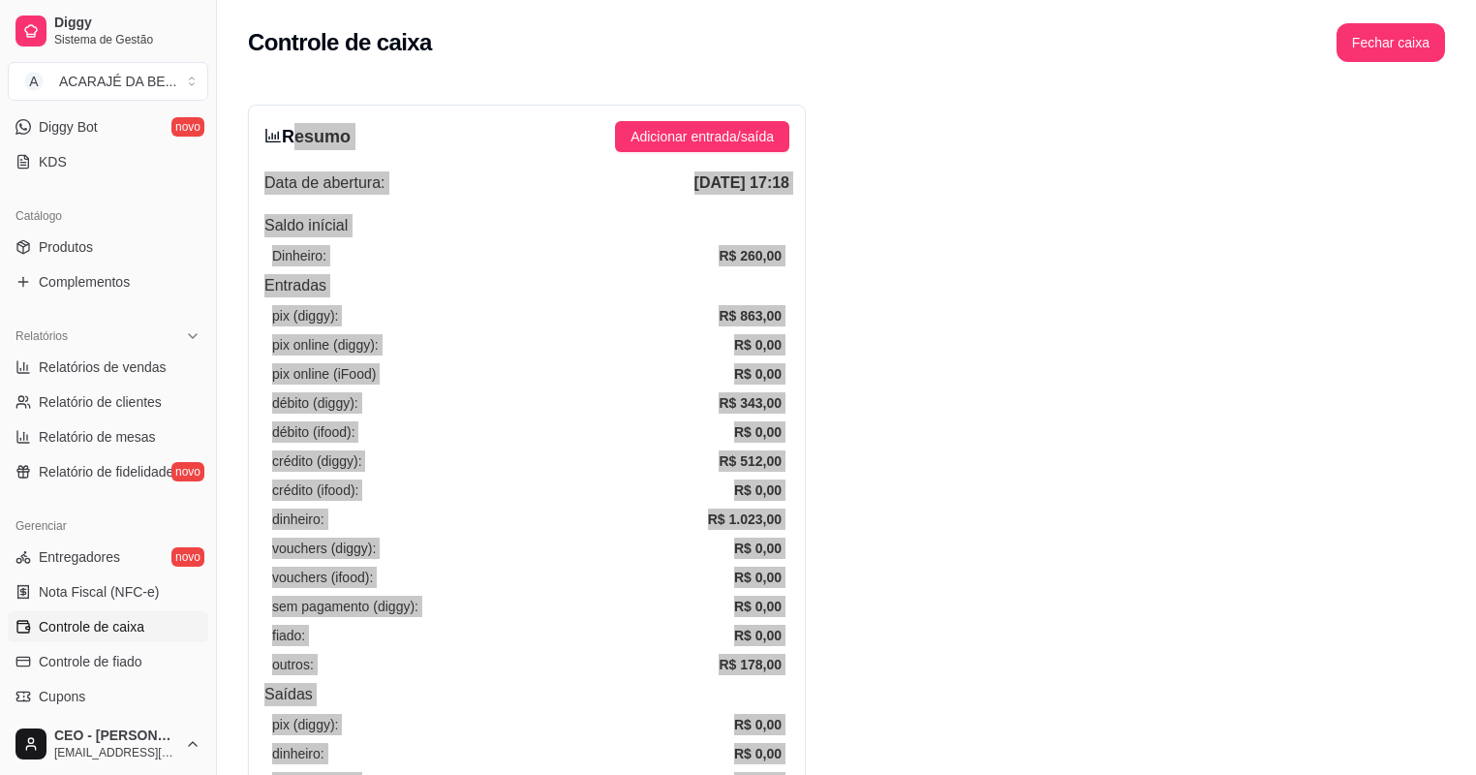
drag, startPoint x: 1259, startPoint y: 723, endPoint x: 287, endPoint y: 132, distance: 1138.1
drag, startPoint x: 287, startPoint y: 132, endPoint x: 301, endPoint y: 136, distance: 15.0
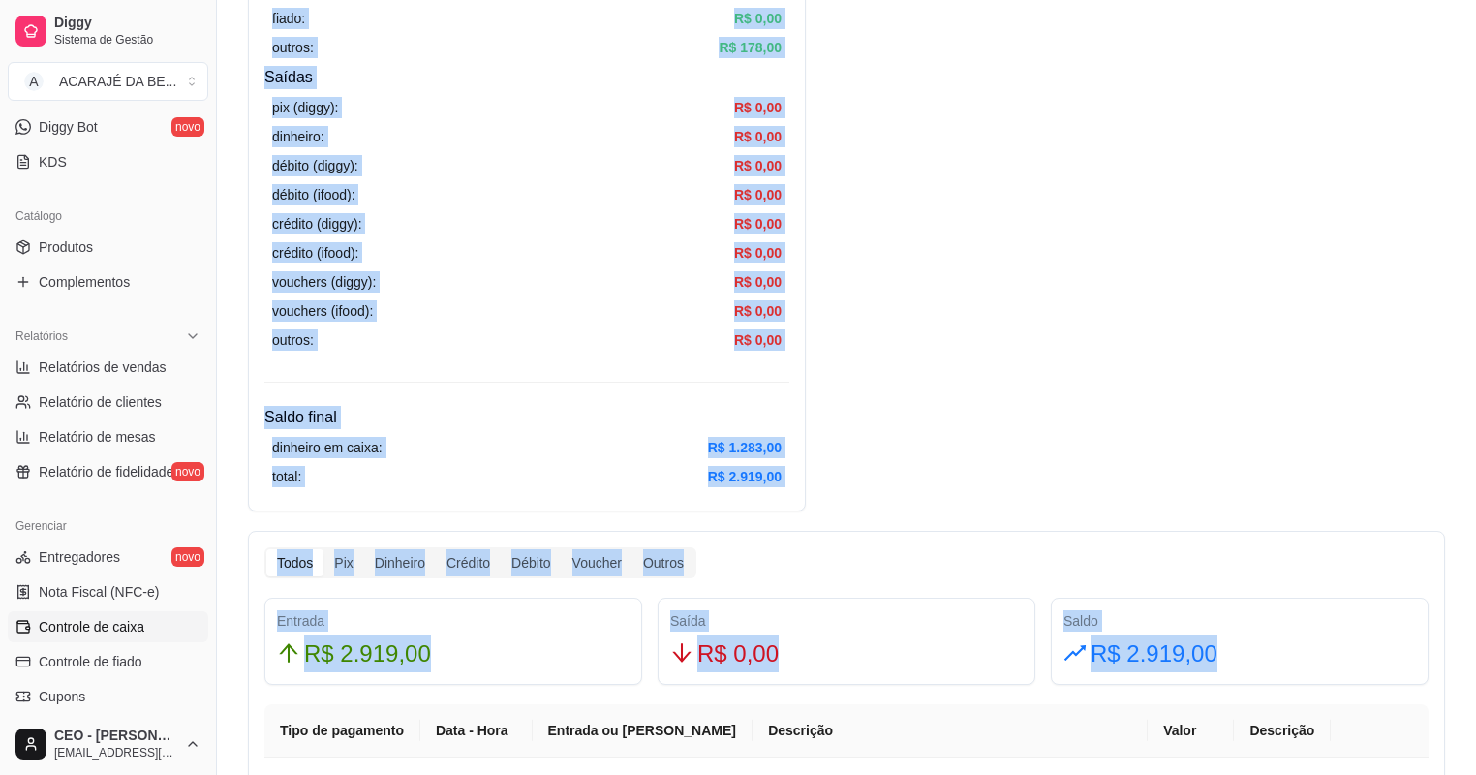
scroll to position [620, 0]
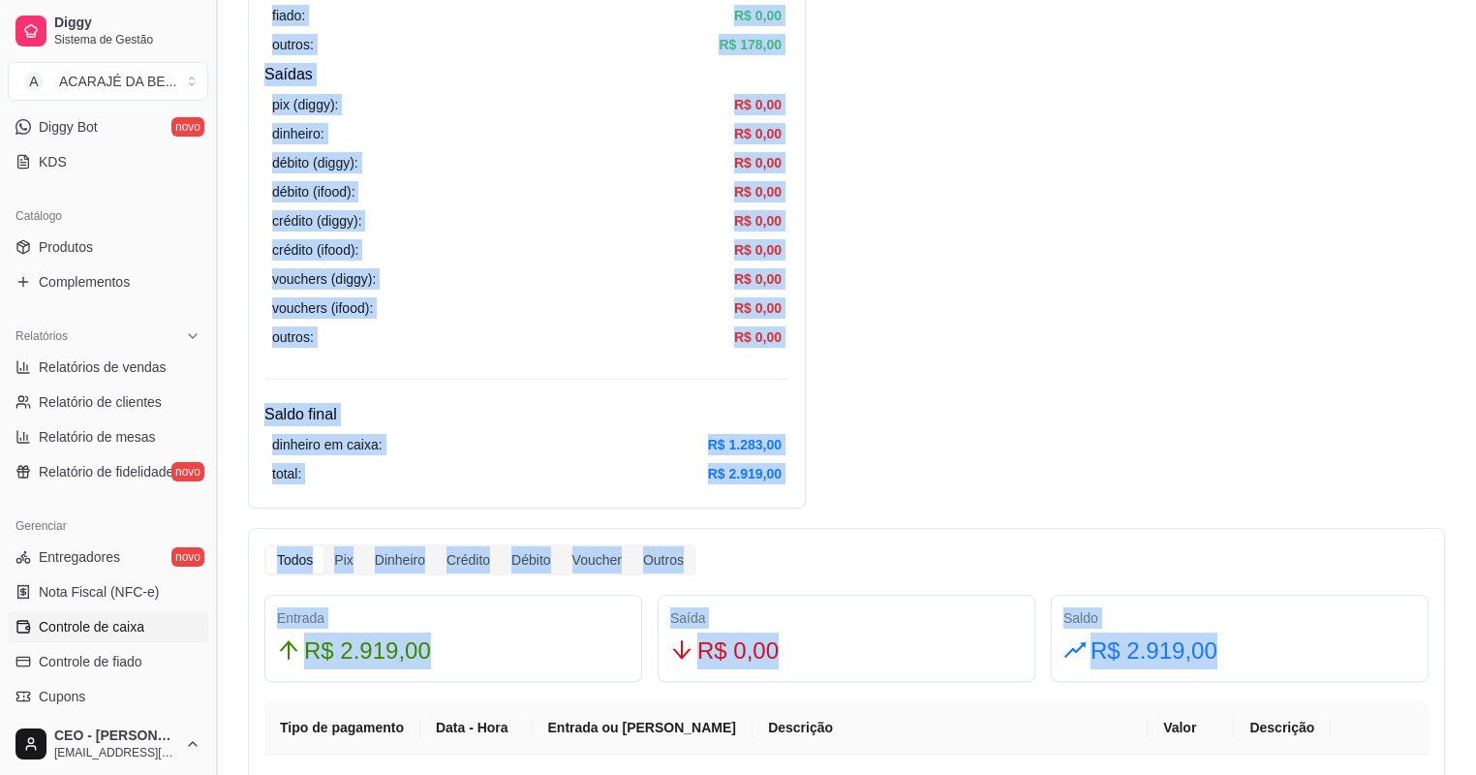
drag, startPoint x: 1263, startPoint y: 663, endPoint x: 219, endPoint y: 585, distance: 1046.8
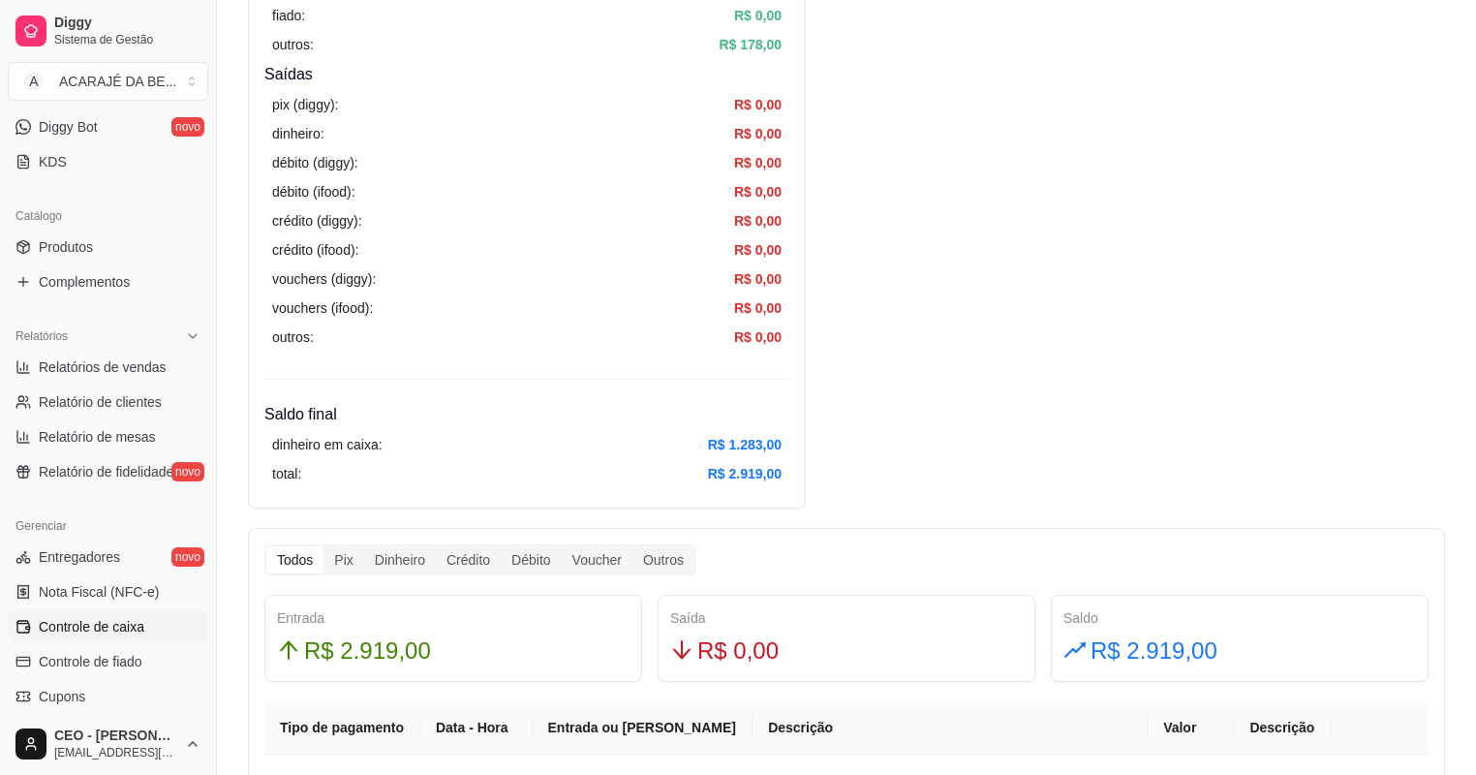
click at [1286, 639] on div "R$ 2.919,00" at bounding box center [1239, 650] width 352 height 37
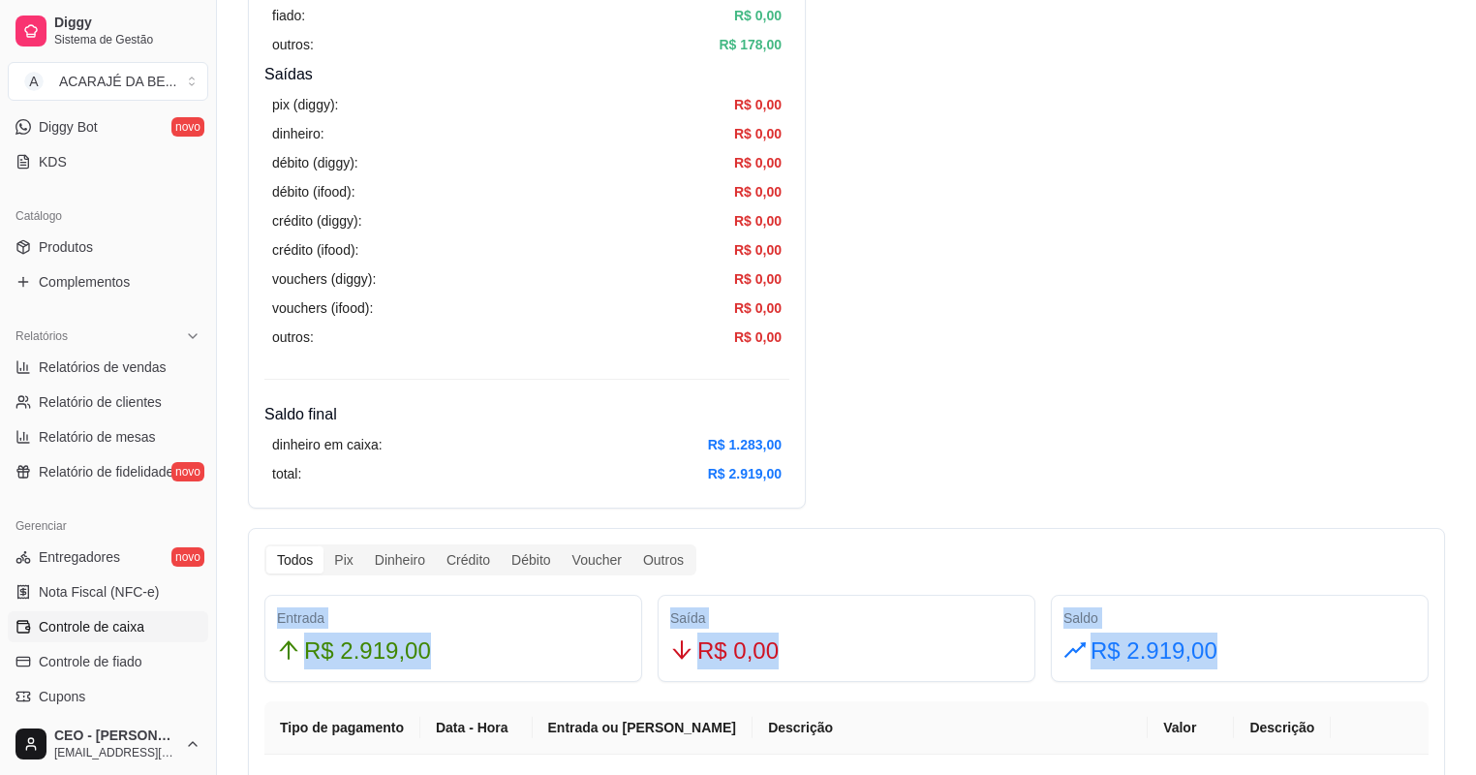
drag, startPoint x: 1258, startPoint y: 643, endPoint x: 277, endPoint y: 608, distance: 981.6
click at [277, 608] on div "Entrada R$ 2.919,00 Saída R$ 0,00 Saldo R$ 2.919,00" at bounding box center [846, 638] width 1179 height 87
drag, startPoint x: 277, startPoint y: 608, endPoint x: 288, endPoint y: 613, distance: 11.7
copy div "Entrada R$ 2.919,00 Saída R$ 0,00 Saldo R$ 2.919,00"
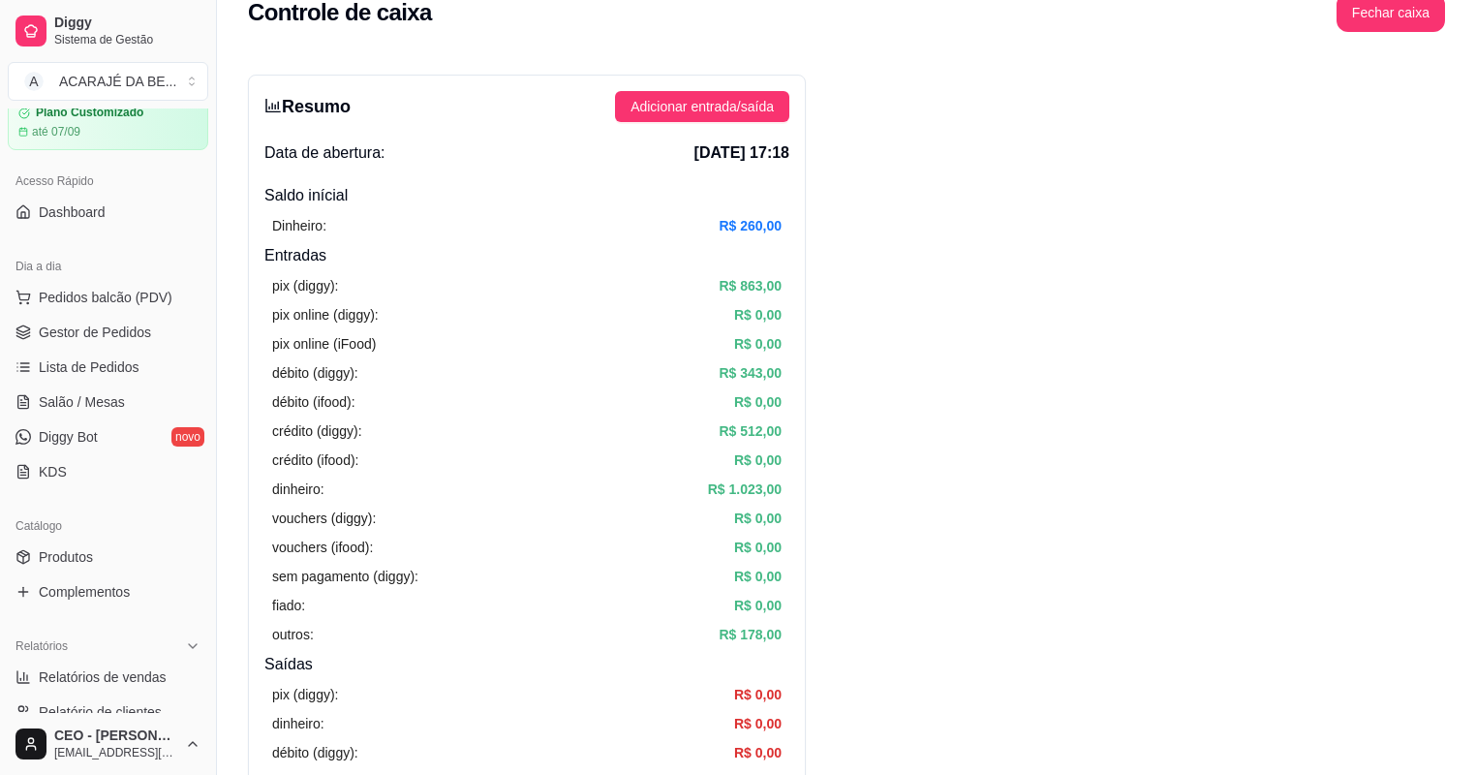
scroll to position [0, 0]
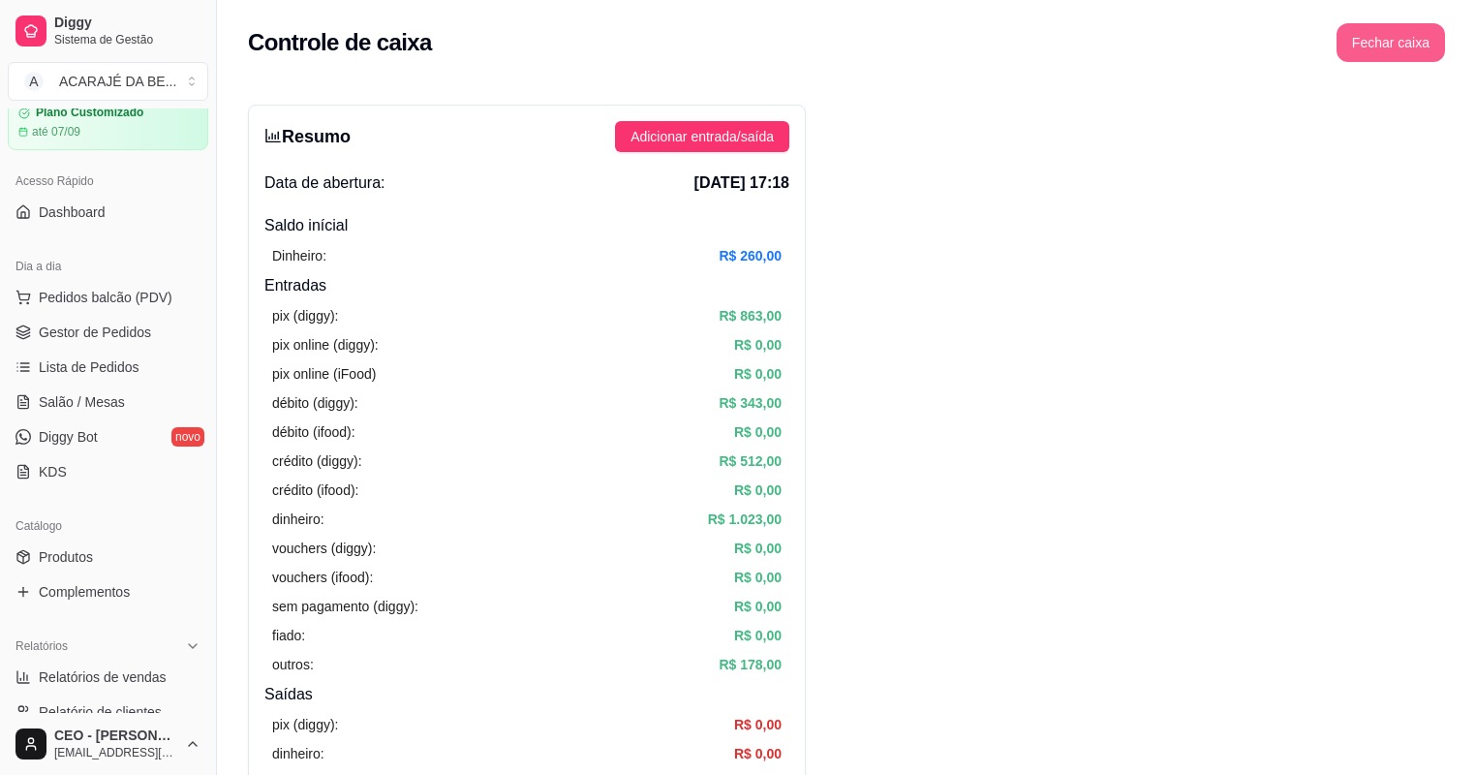
click at [1387, 47] on button "Fechar caixa" at bounding box center [1390, 42] width 108 height 39
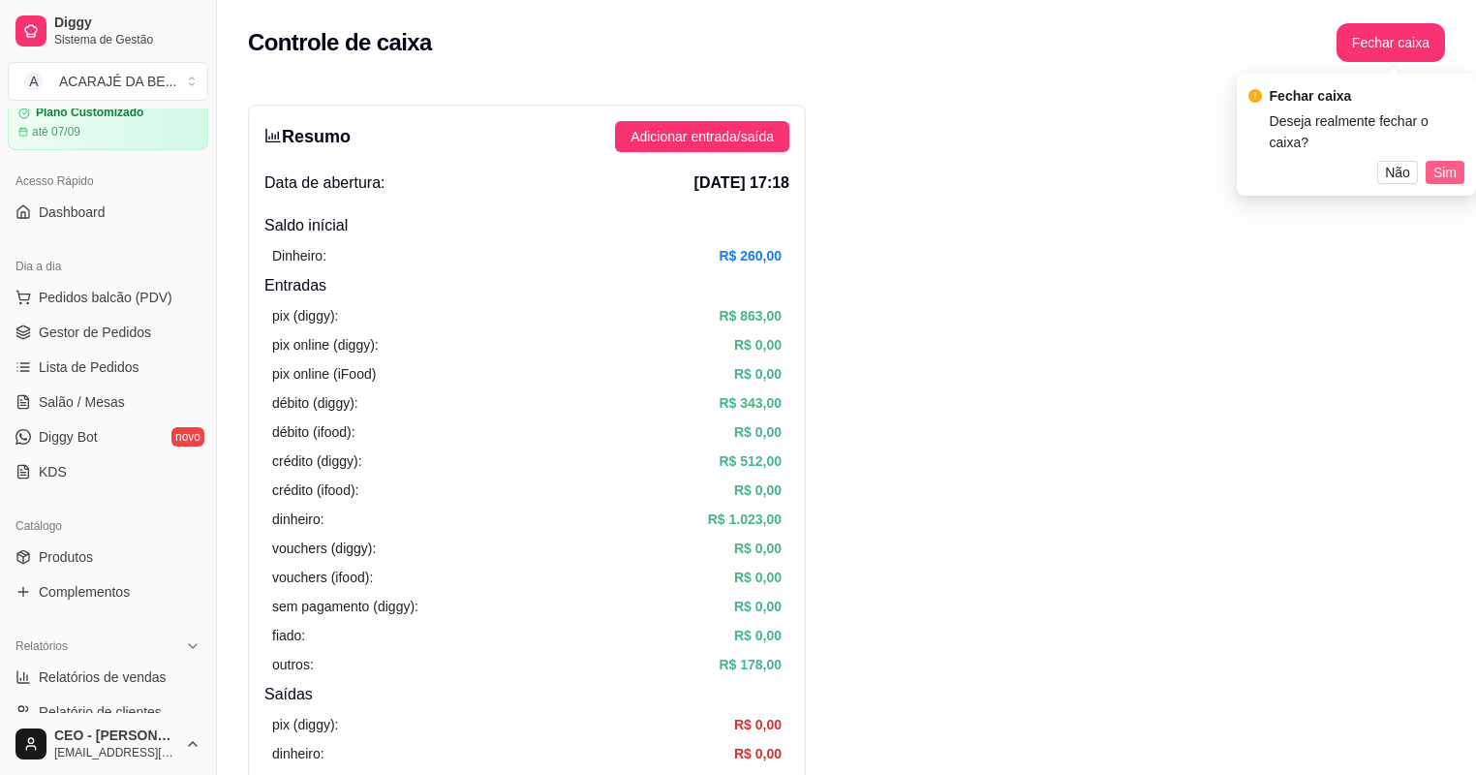
click at [1438, 162] on span "Sim" at bounding box center [1444, 172] width 23 height 21
